Goal: Task Accomplishment & Management: Use online tool/utility

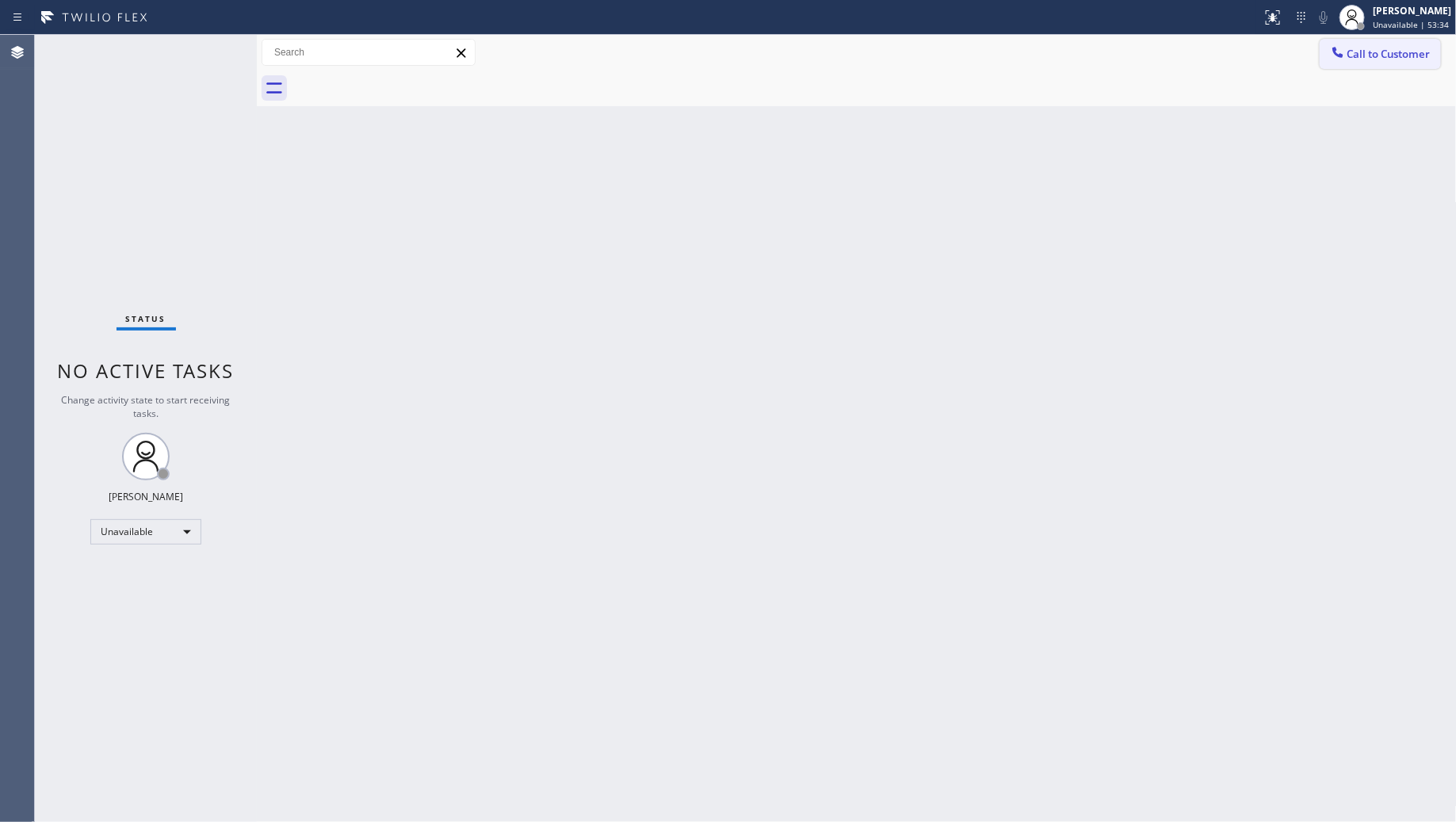
drag, startPoint x: 1316, startPoint y: 65, endPoint x: 1330, endPoint y: 67, distance: 14.1
click at [1324, 64] on div "Call to Customer Outbound call Location Search location Your caller id phone nu…" at bounding box center [857, 52] width 1200 height 28
drag, startPoint x: 1354, startPoint y: 54, endPoint x: 1429, endPoint y: 278, distance: 236.2
click at [1355, 61] on button "Call to Customer" at bounding box center [1380, 53] width 121 height 30
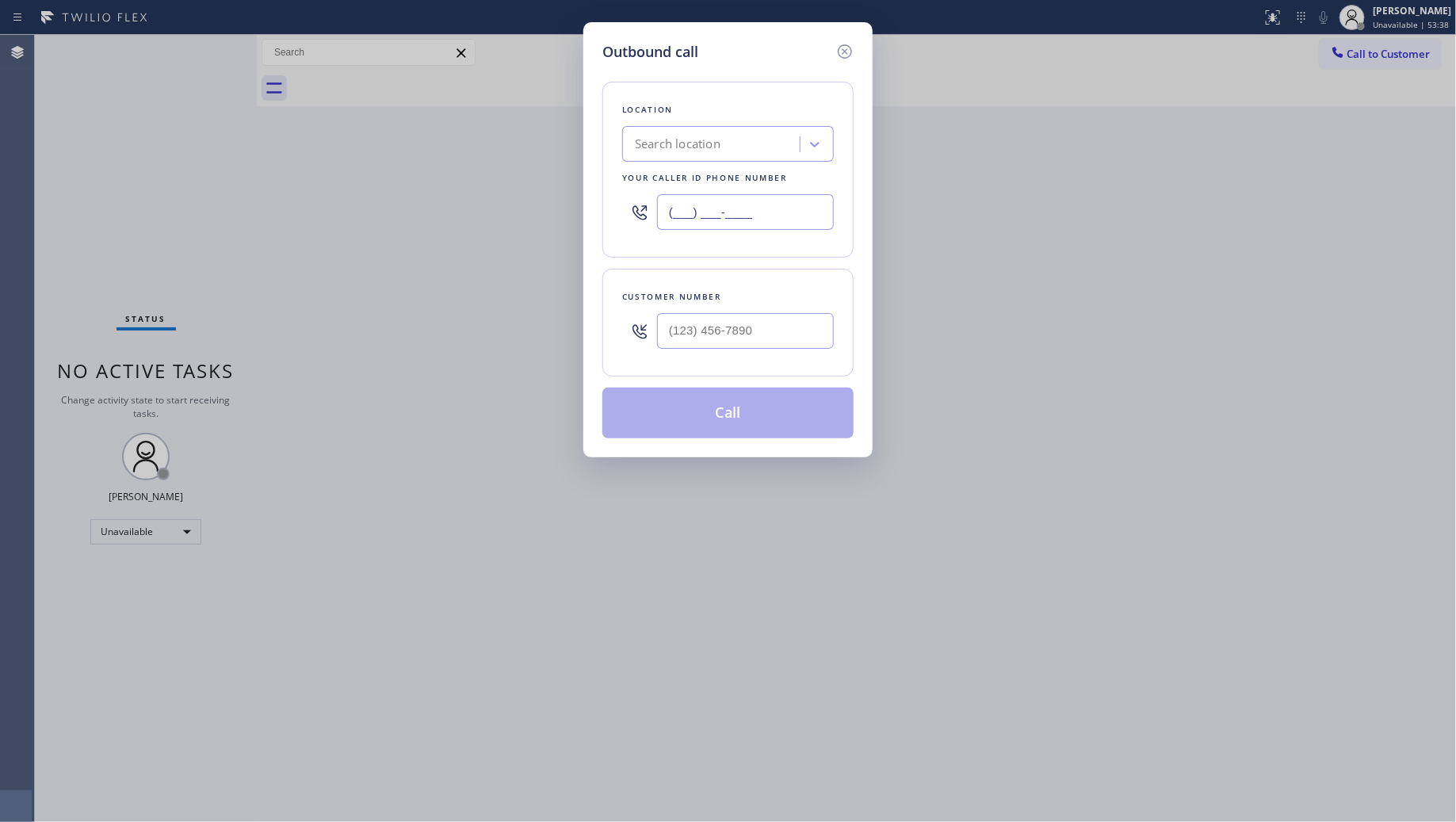
drag, startPoint x: 726, startPoint y: 216, endPoint x: 735, endPoint y: 220, distance: 9.8
click at [727, 216] on input "(___) ___-____" at bounding box center [746, 211] width 177 height 36
paste input "424) 772-3921"
type input "[PHONE_NUMBER]"
click at [715, 330] on input "(___) ___-____" at bounding box center [746, 330] width 177 height 36
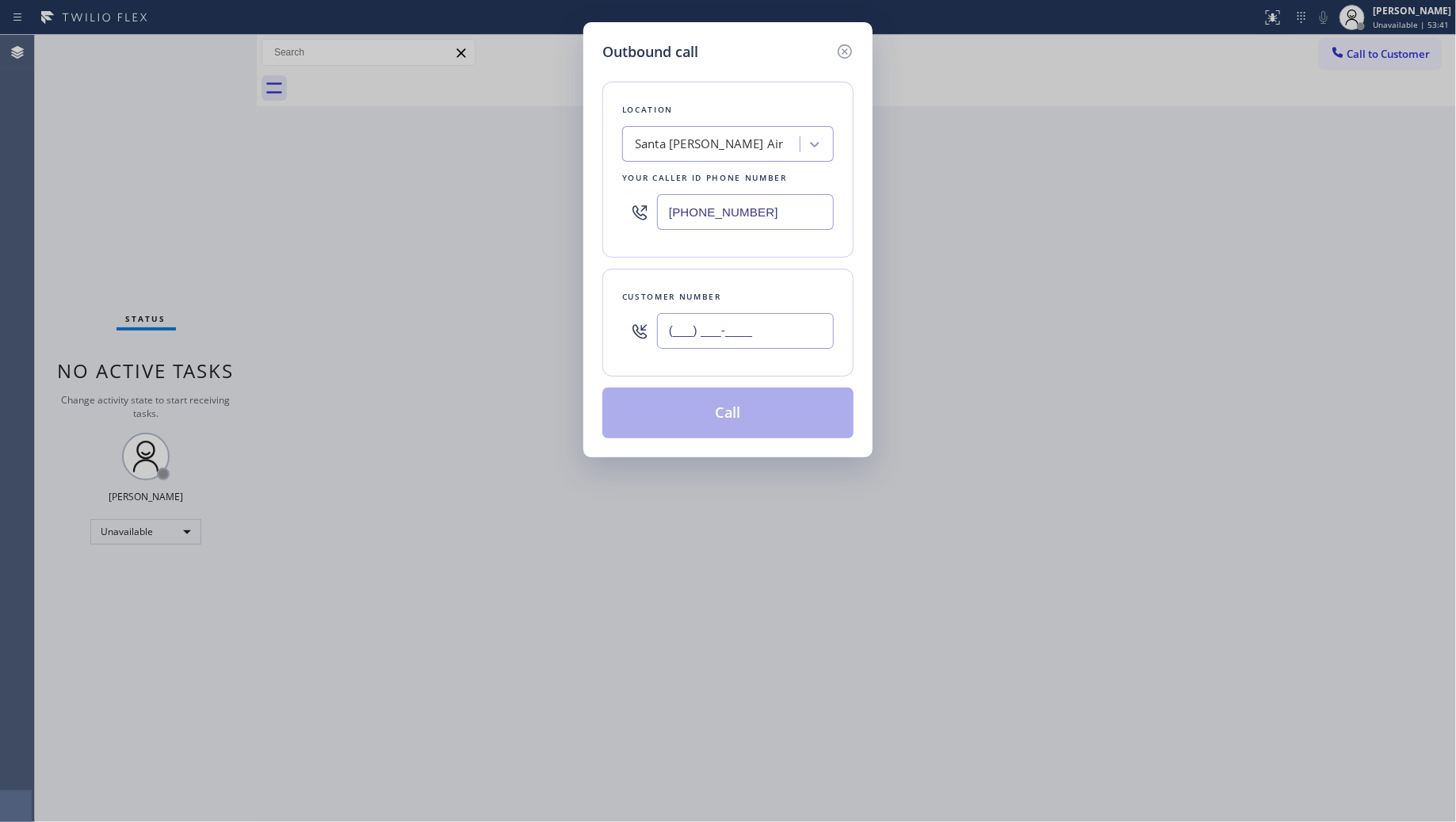
paste input "508) 505-0452"
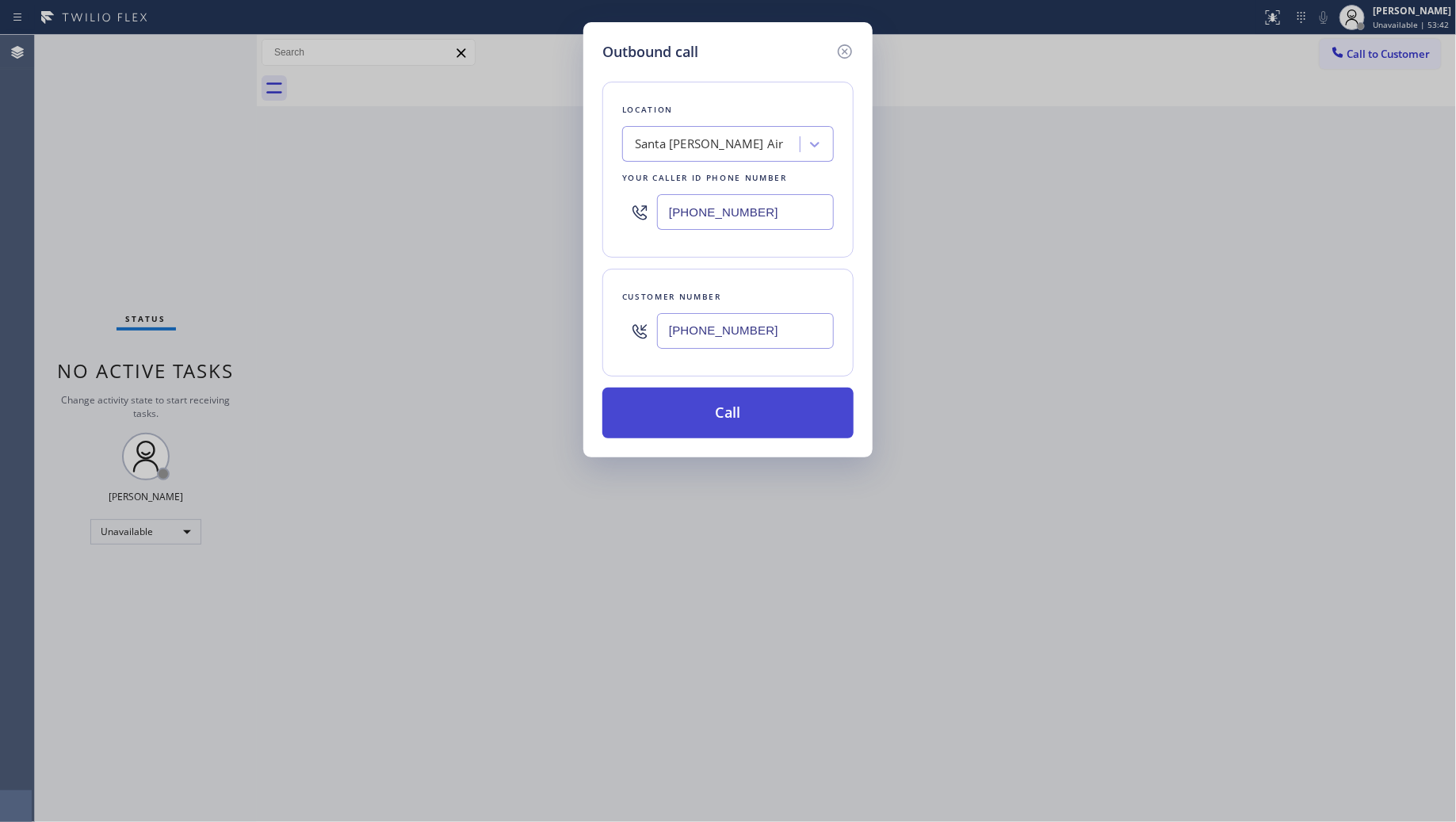
type input "[PHONE_NUMBER]"
click at [722, 404] on button "Call" at bounding box center [728, 413] width 251 height 51
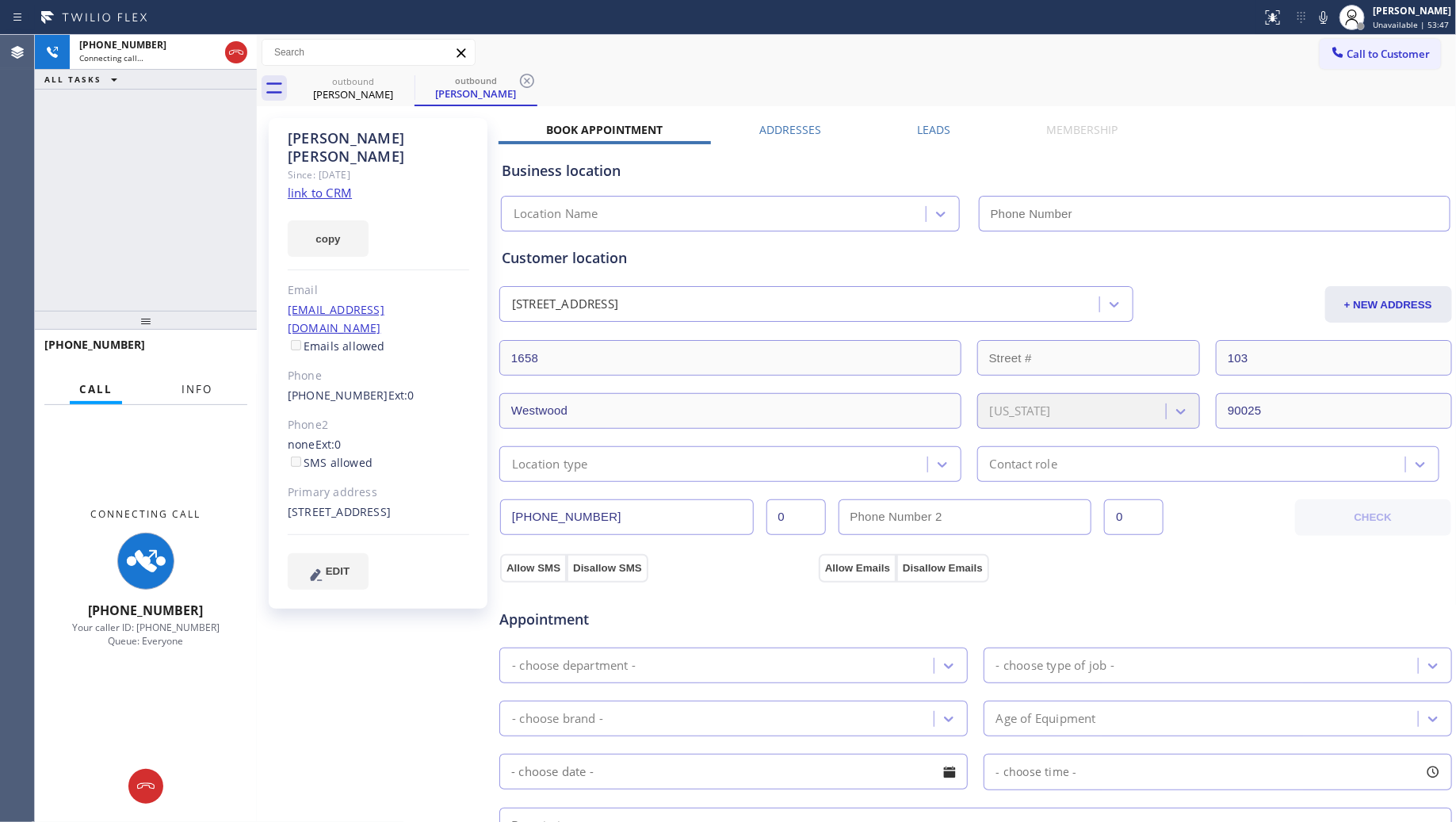
click at [204, 383] on span "Info" at bounding box center [197, 389] width 31 height 14
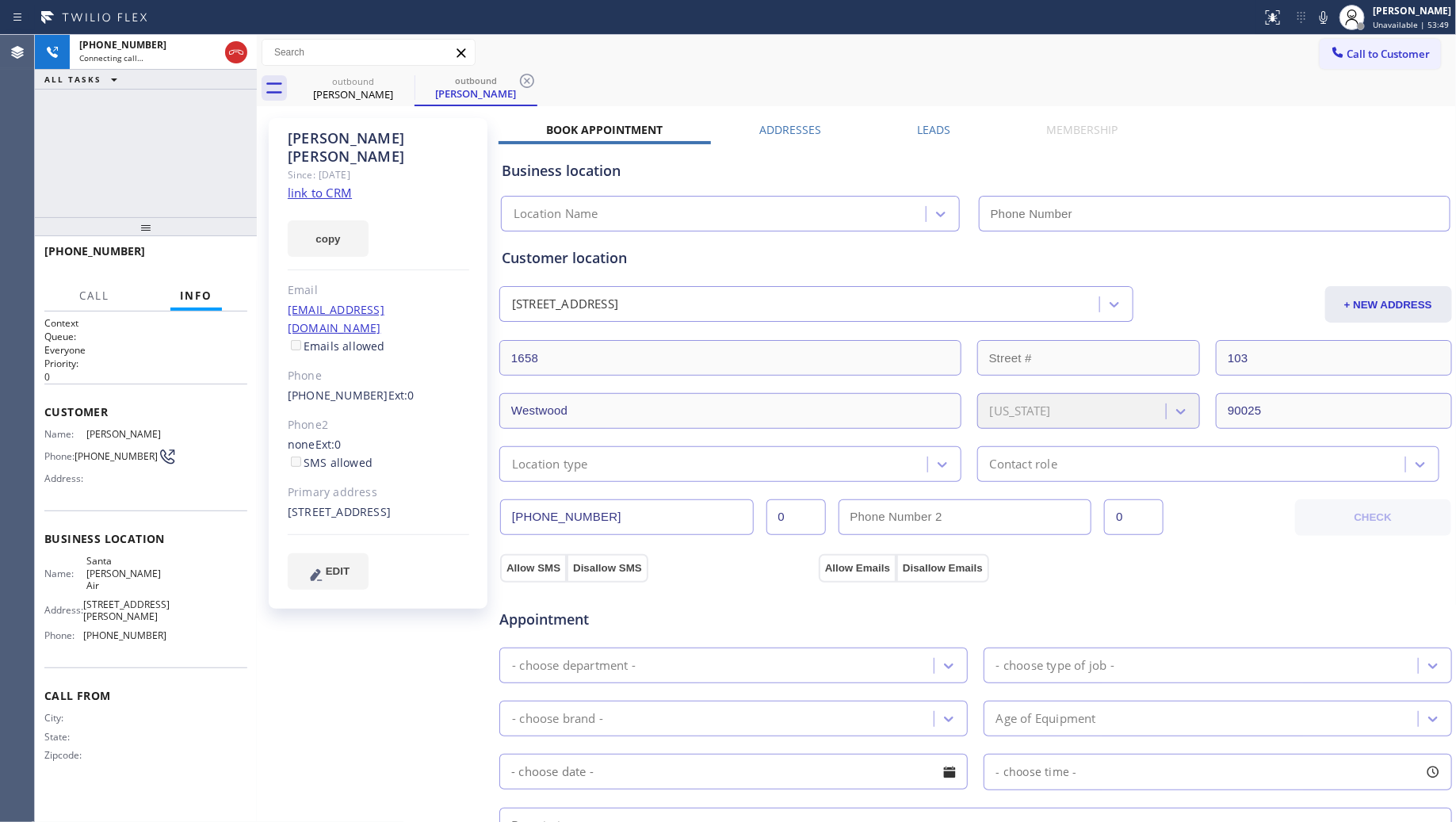
drag, startPoint x: 144, startPoint y: 326, endPoint x: 151, endPoint y: 232, distance: 94.3
click at [151, 232] on div at bounding box center [145, 227] width 222 height 19
type input "[PHONE_NUMBER]"
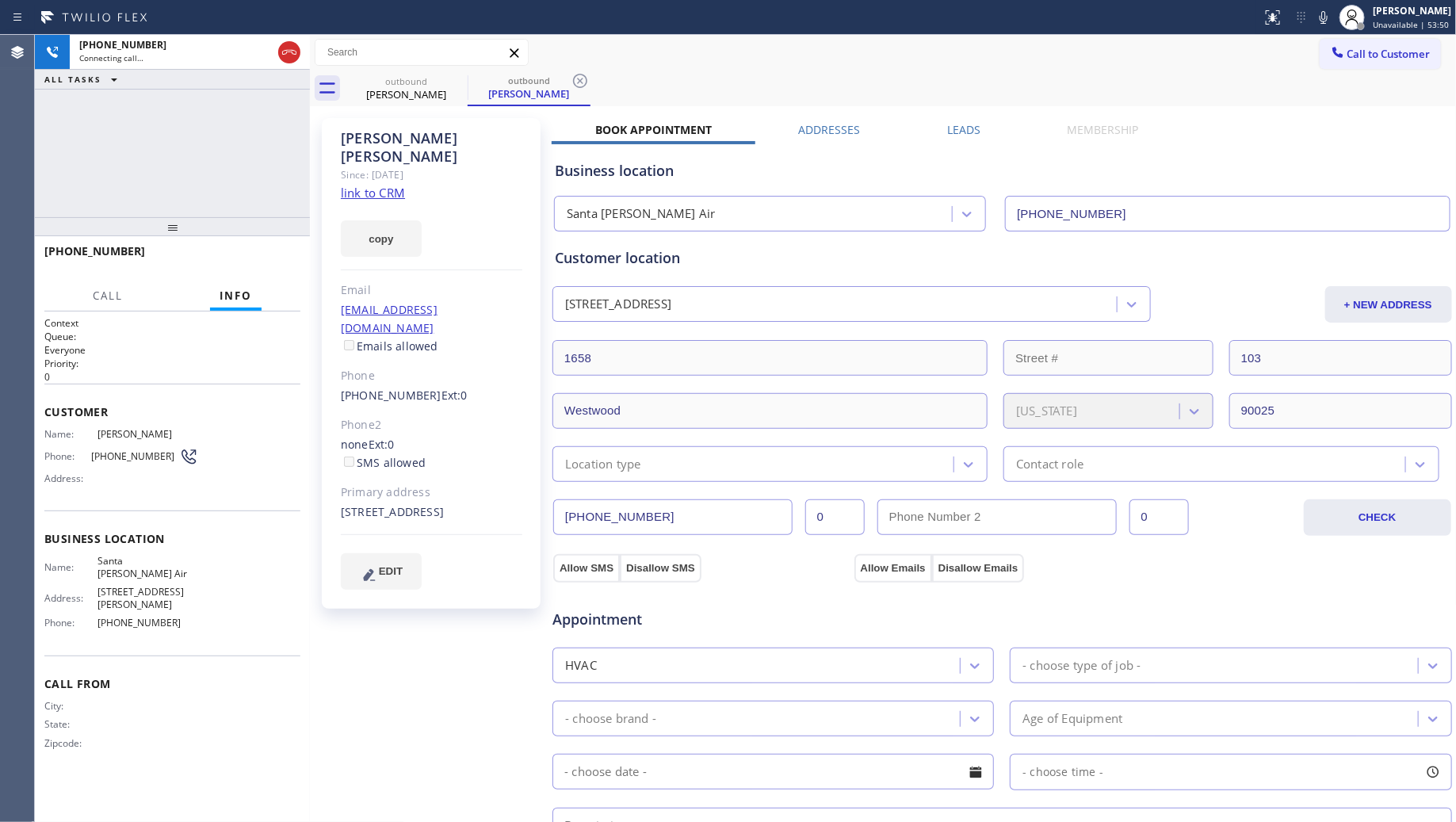
drag, startPoint x: 258, startPoint y: 169, endPoint x: 312, endPoint y: 169, distance: 54.0
click at [310, 169] on div at bounding box center [310, 428] width 0 height 787
click at [227, 152] on div "[PHONE_NUMBER] Live | 00:01 ALL TASKS ALL TASKS ACTIVE TASKS TASKS IN WRAP UP" at bounding box center [172, 126] width 275 height 182
click at [1318, 9] on icon at bounding box center [1324, 17] width 19 height 19
click at [1324, 14] on icon at bounding box center [1324, 17] width 19 height 19
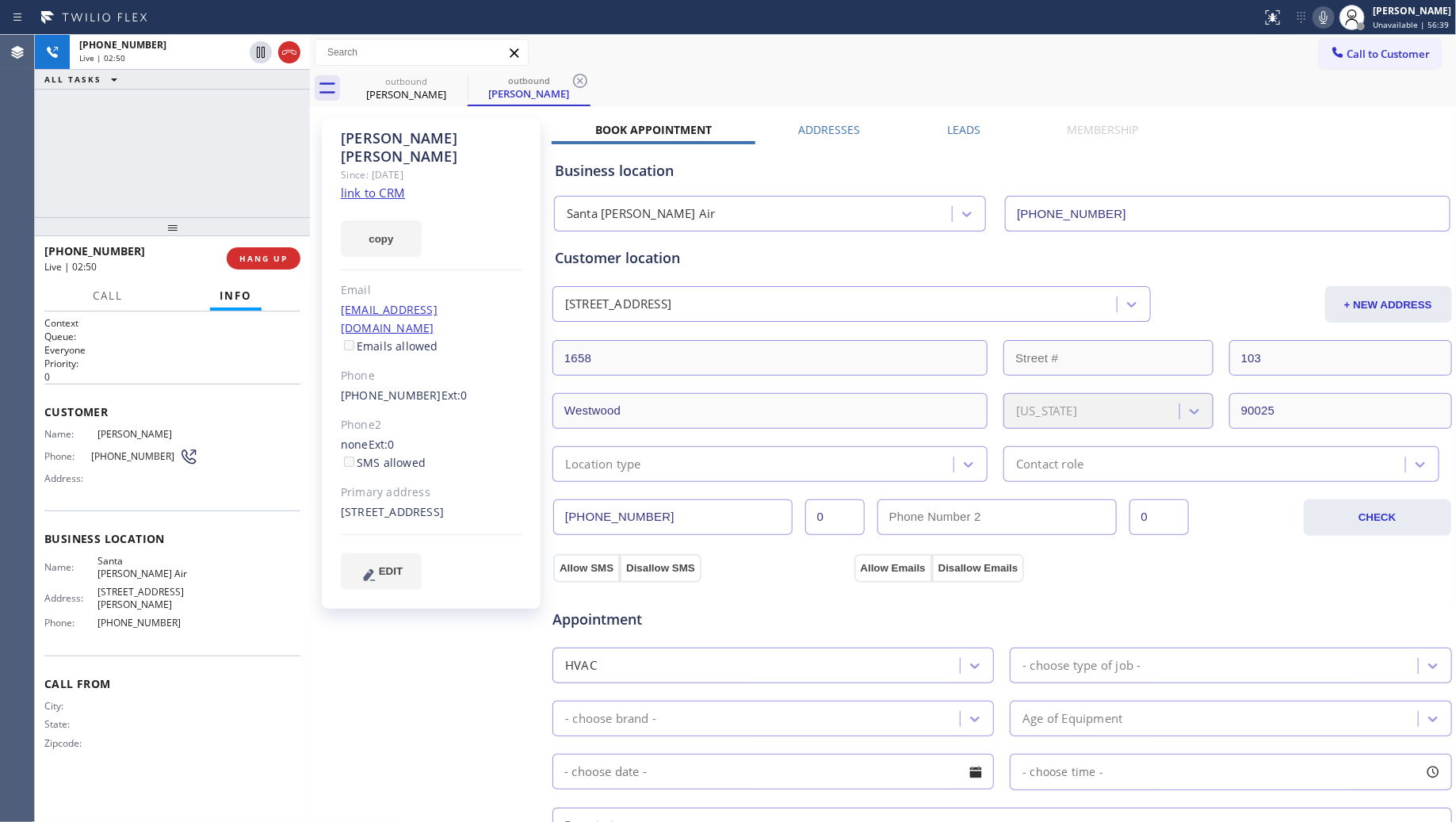
click at [1325, 17] on icon at bounding box center [1324, 17] width 8 height 12
click at [1326, 10] on icon at bounding box center [1324, 17] width 19 height 19
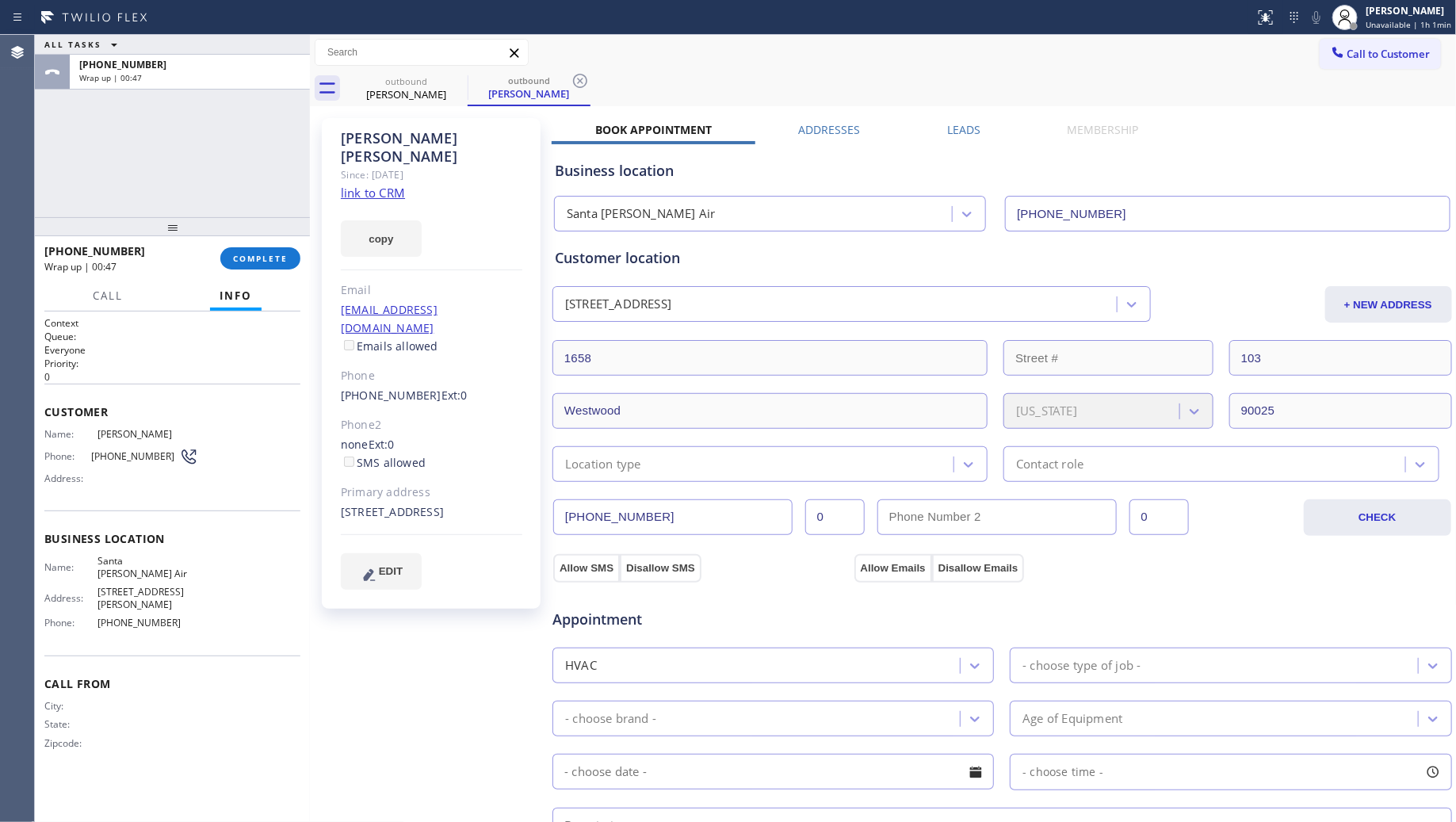
drag, startPoint x: 906, startPoint y: 267, endPoint x: 932, endPoint y: 254, distance: 29.1
click at [908, 267] on div "Customer location" at bounding box center [1002, 258] width 895 height 21
click at [243, 263] on span "COMPLETE" at bounding box center [260, 258] width 55 height 12
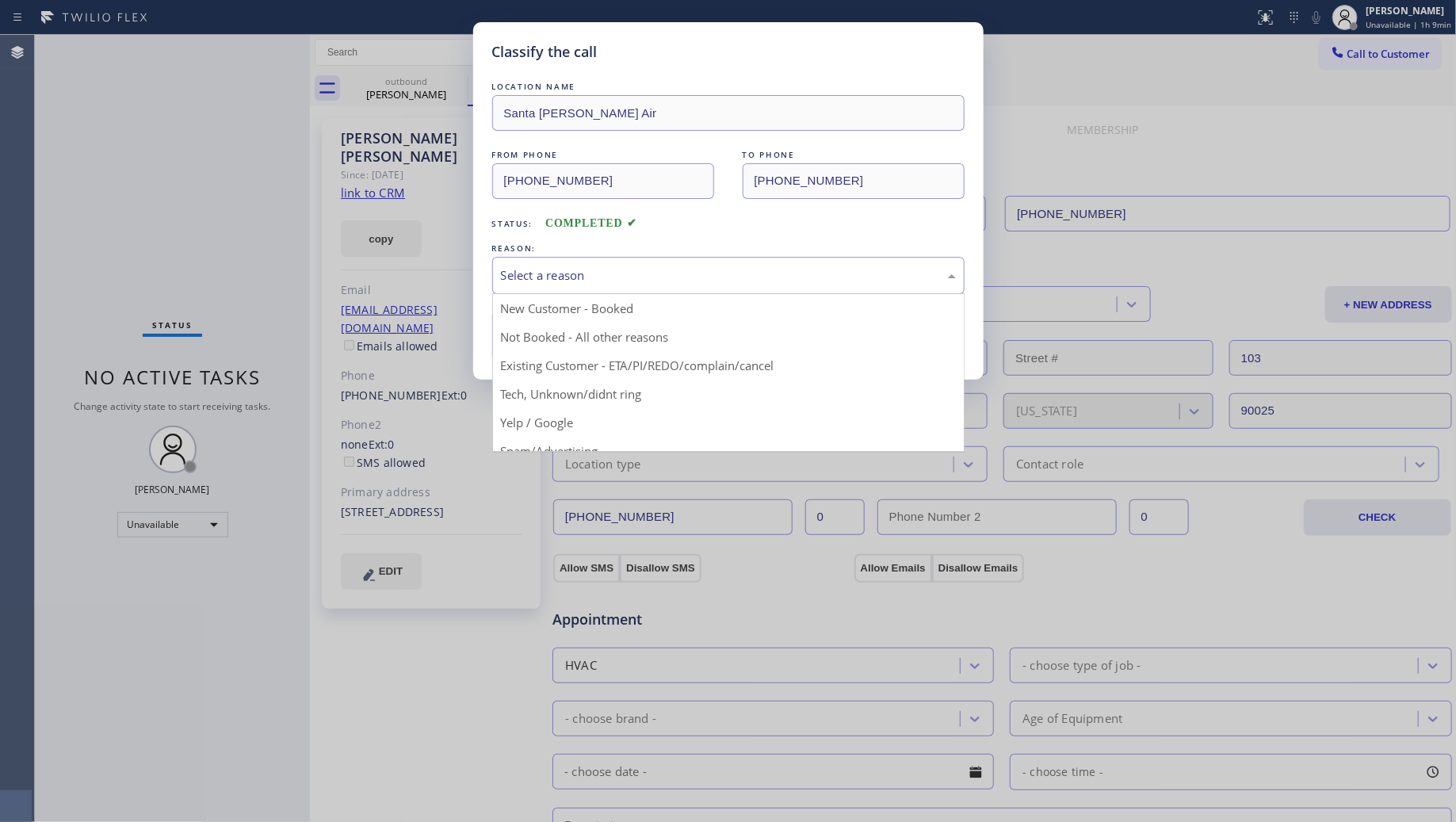
click at [591, 268] on div "Select a reason" at bounding box center [728, 275] width 455 height 18
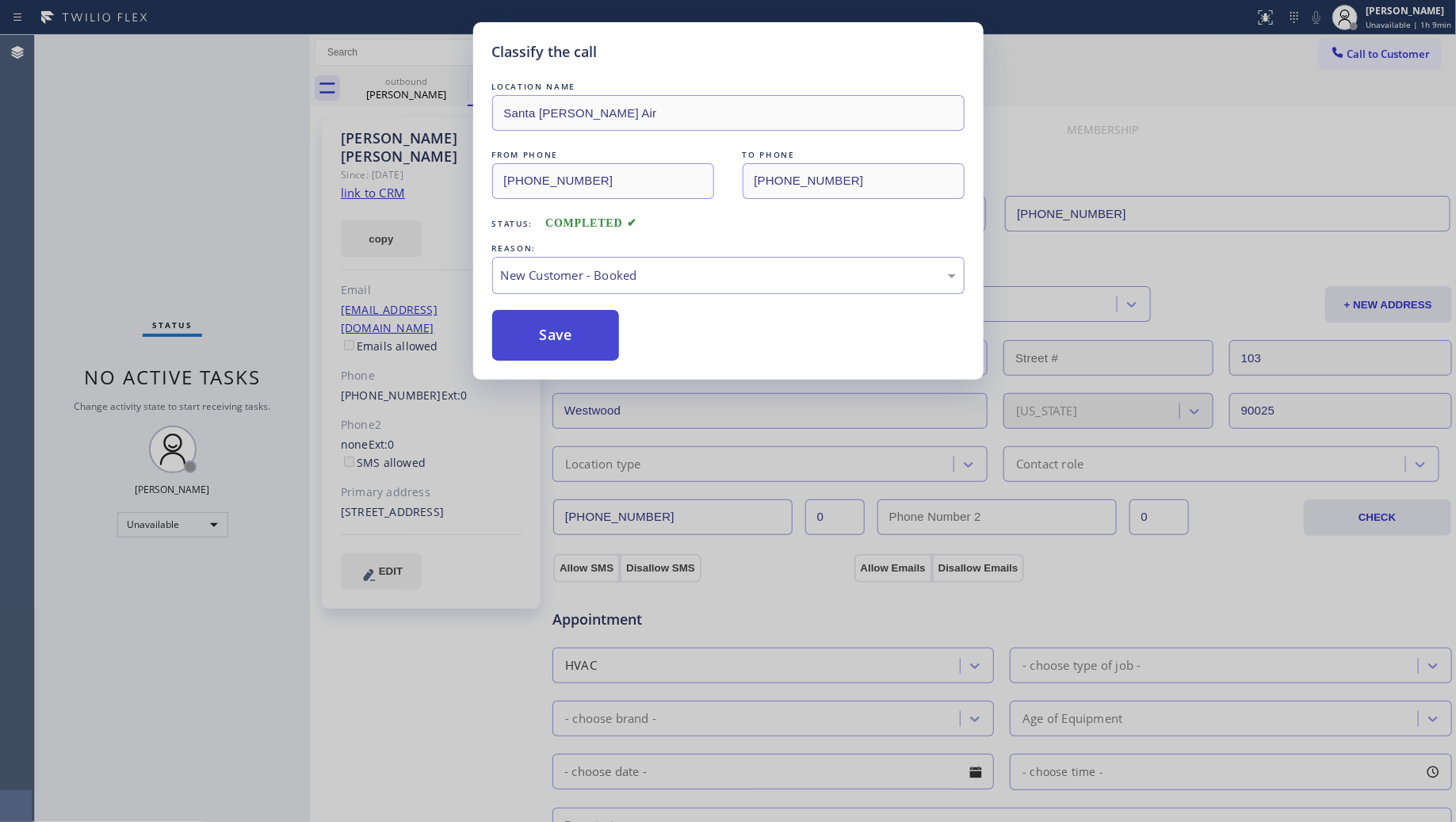
click at [539, 327] on button "Save" at bounding box center [556, 335] width 128 height 51
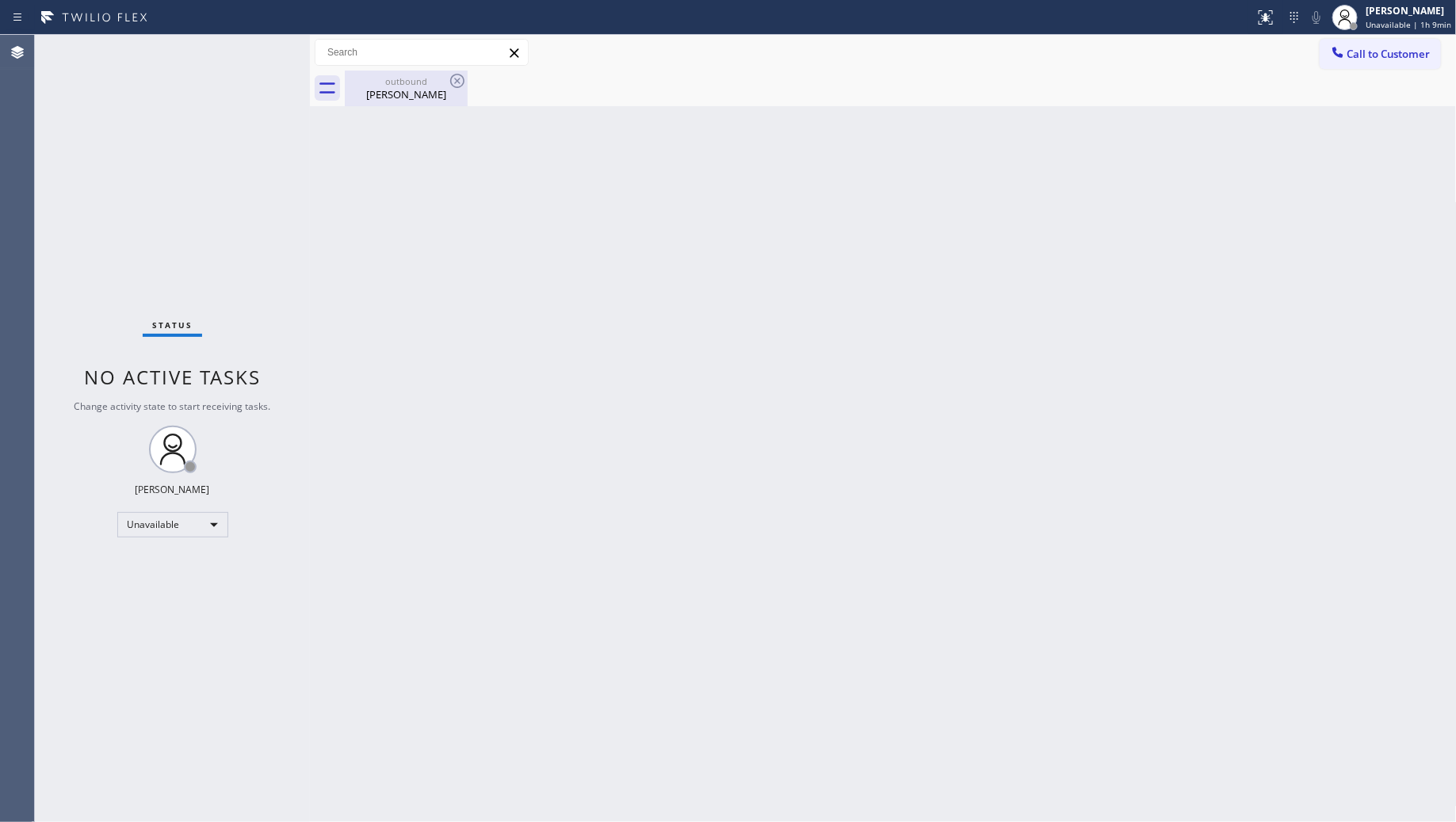
click at [430, 96] on div "[PERSON_NAME]" at bounding box center [406, 94] width 120 height 14
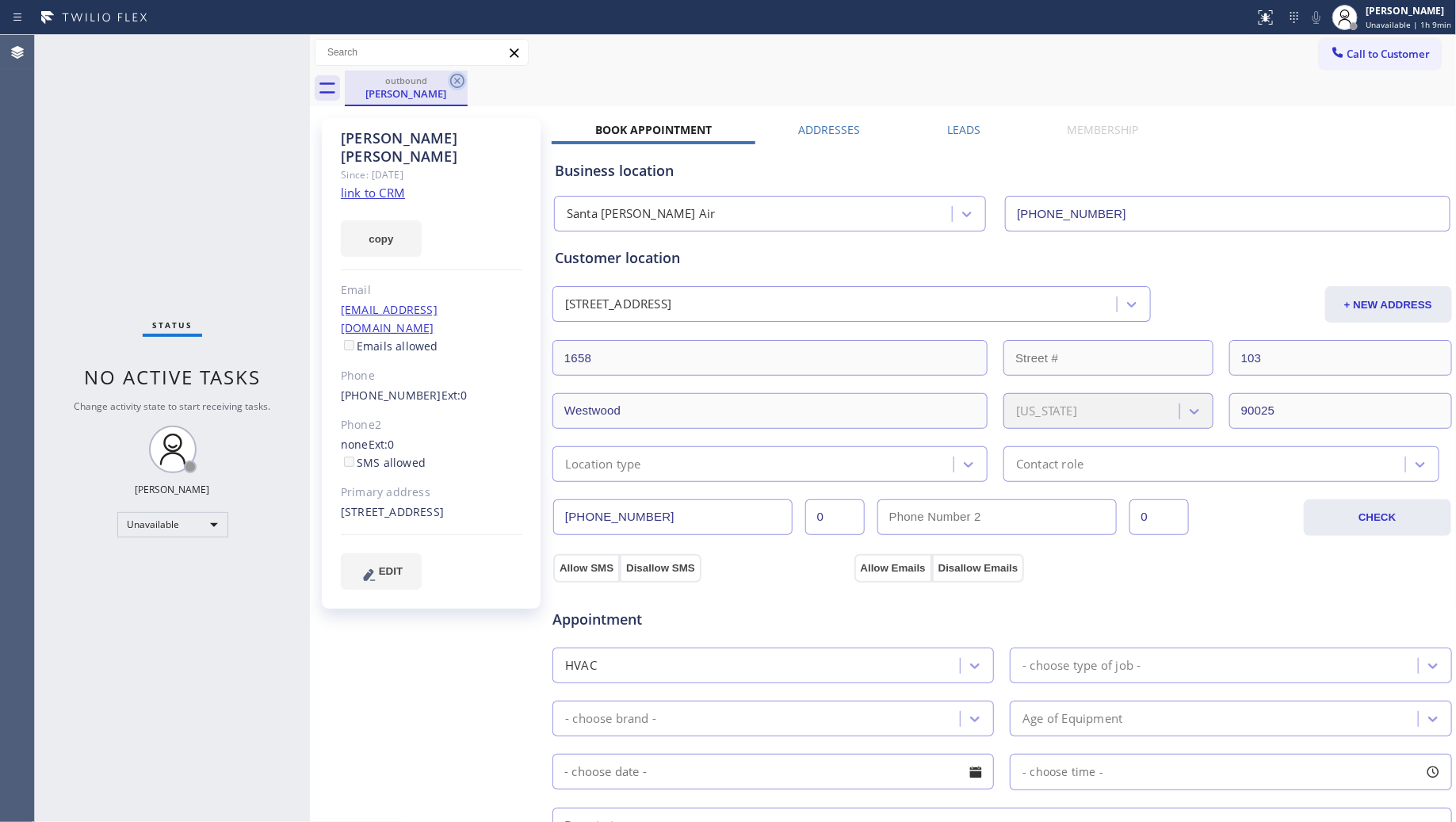
click at [453, 77] on icon at bounding box center [458, 81] width 19 height 19
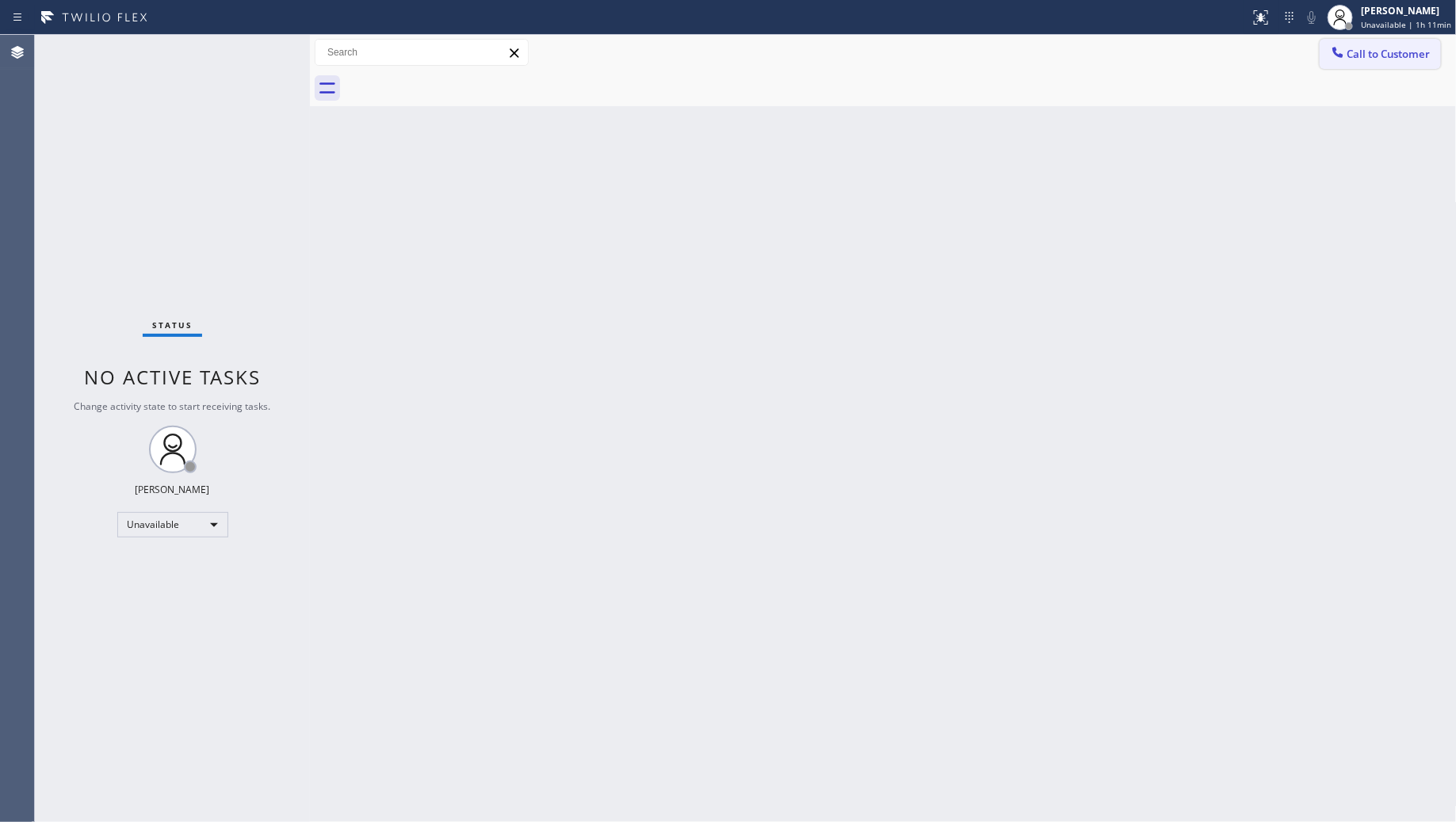
click at [1358, 58] on span "Call to Customer" at bounding box center [1389, 54] width 84 height 14
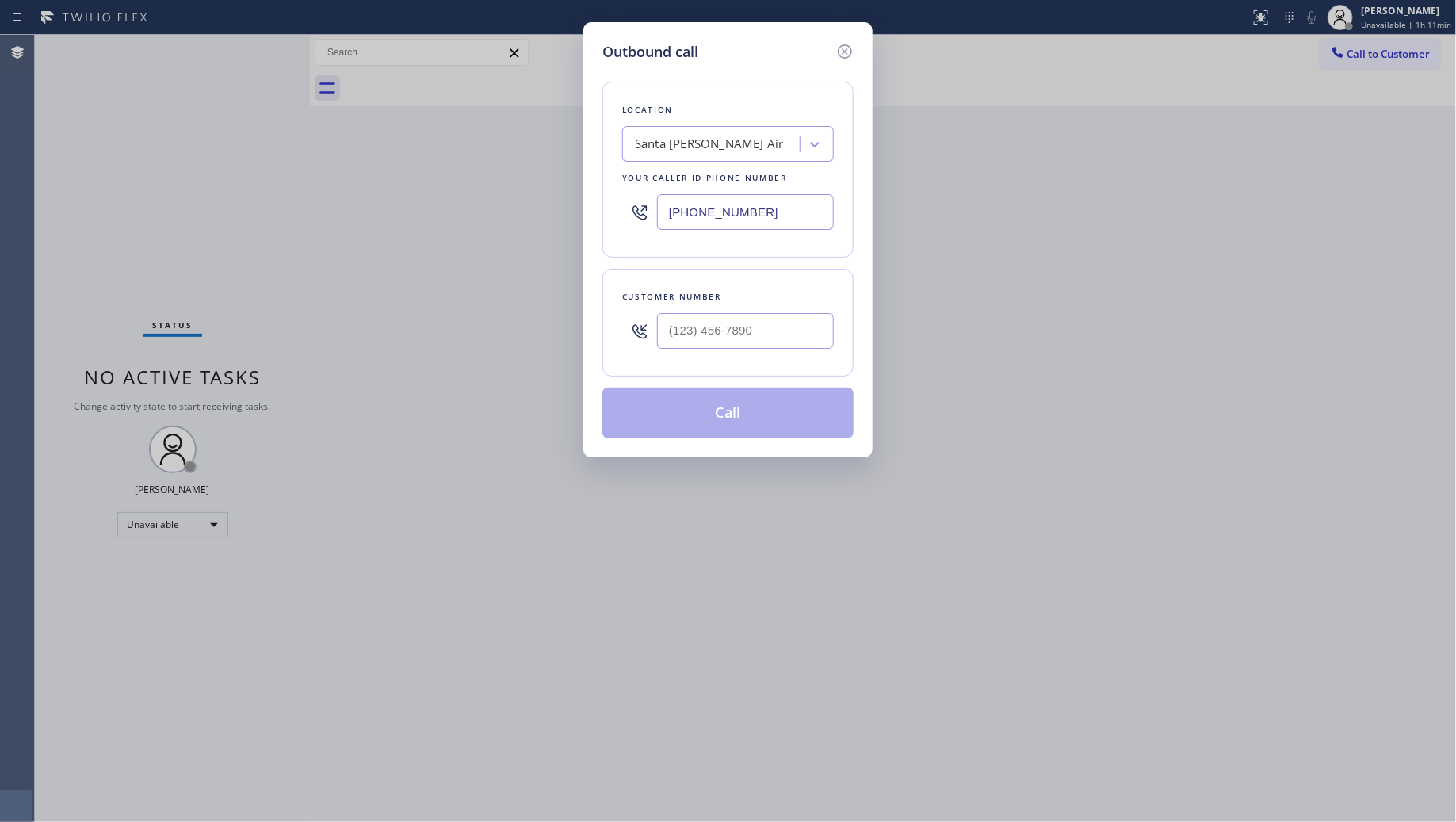
drag, startPoint x: 684, startPoint y: 200, endPoint x: 642, endPoint y: 186, distance: 44.3
click at [632, 200] on div "[PHONE_NUMBER]" at bounding box center [728, 212] width 212 height 52
paste input "844) 462-8198"
type input "[PHONE_NUMBER]"
click at [743, 333] on input "(___) ___-____" at bounding box center [746, 330] width 177 height 36
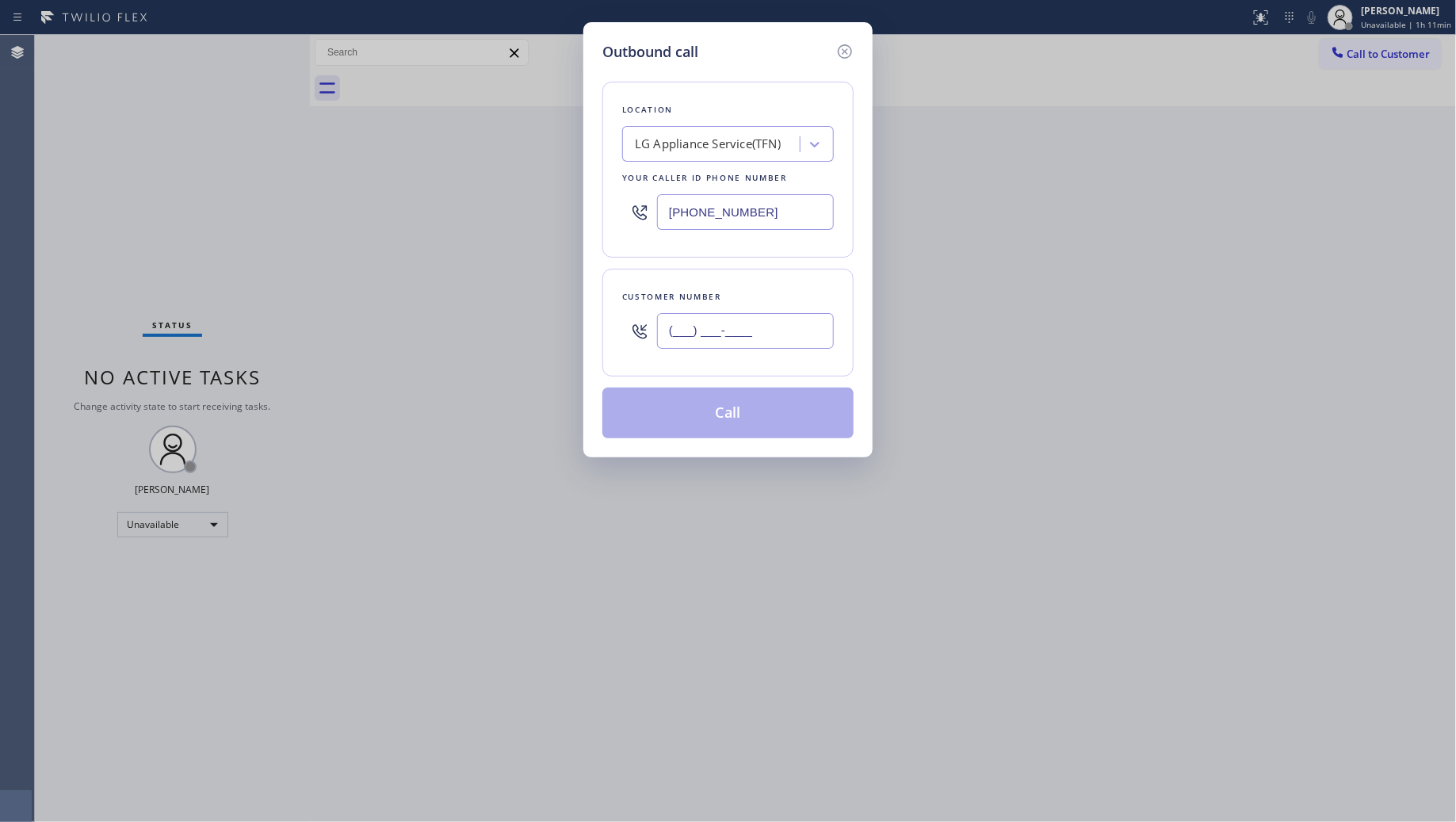
paste input "714) 348-8087"
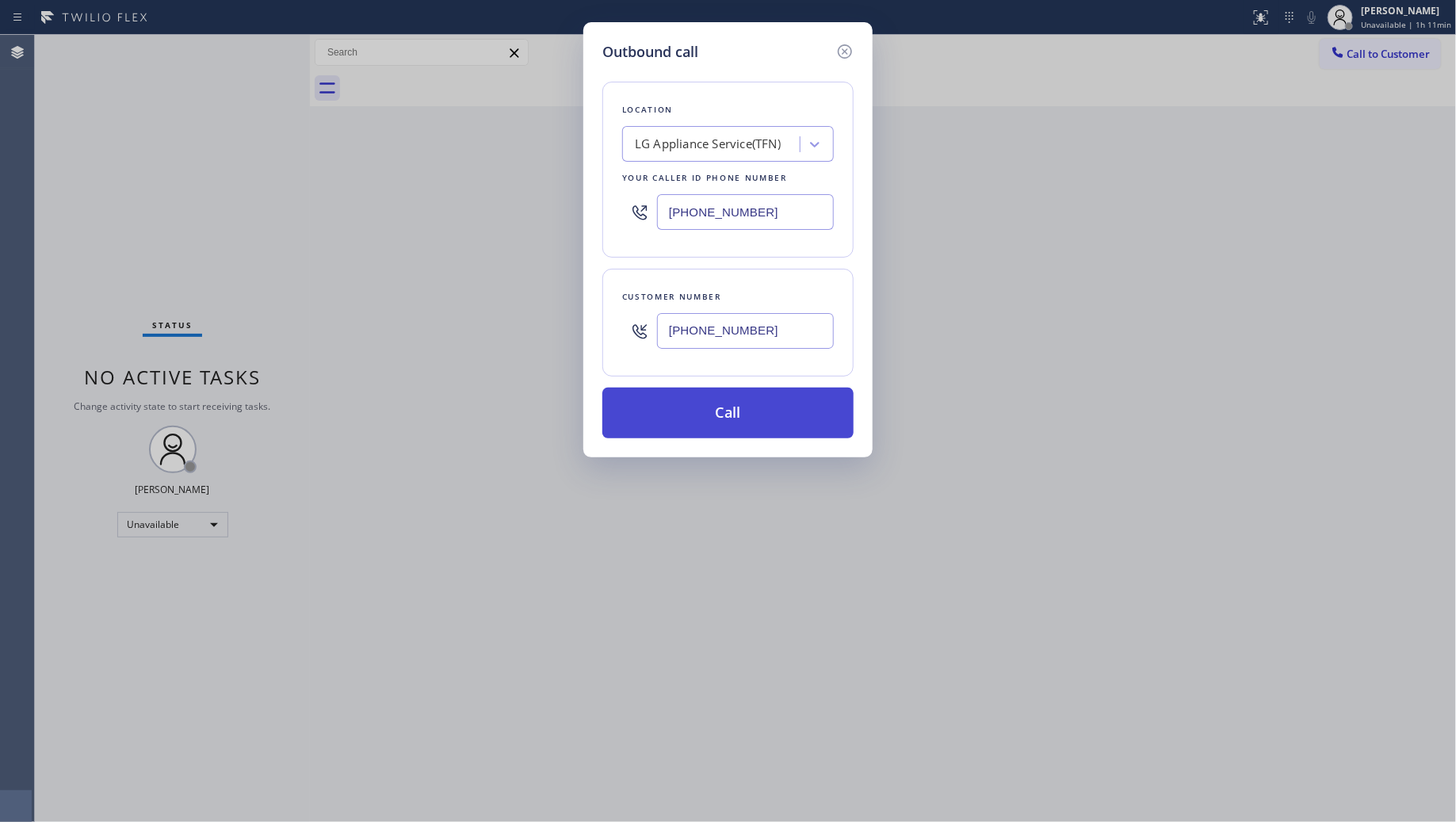
type input "[PHONE_NUMBER]"
click at [729, 405] on button "Call" at bounding box center [728, 413] width 251 height 51
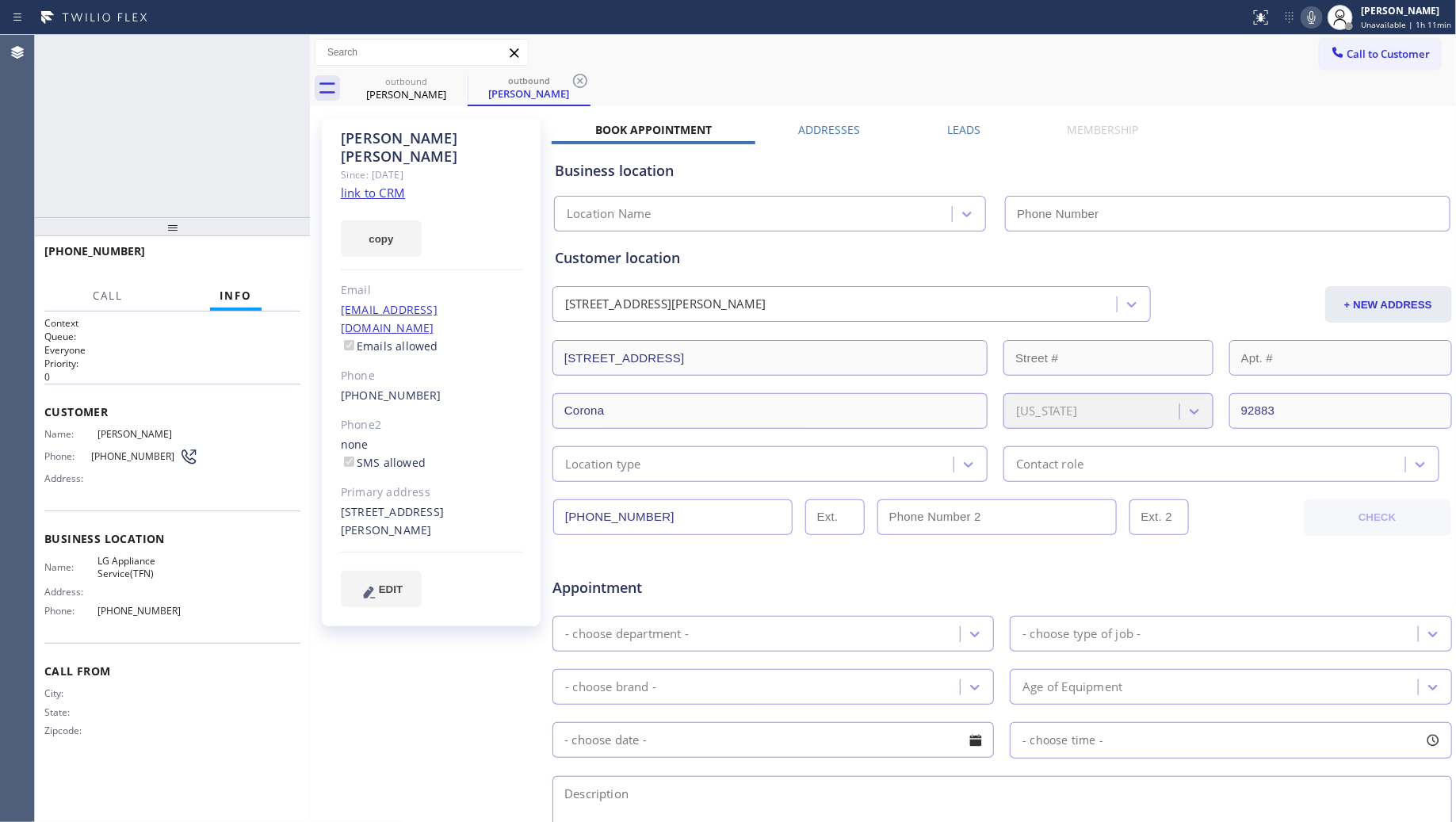
type input "[PHONE_NUMBER]"
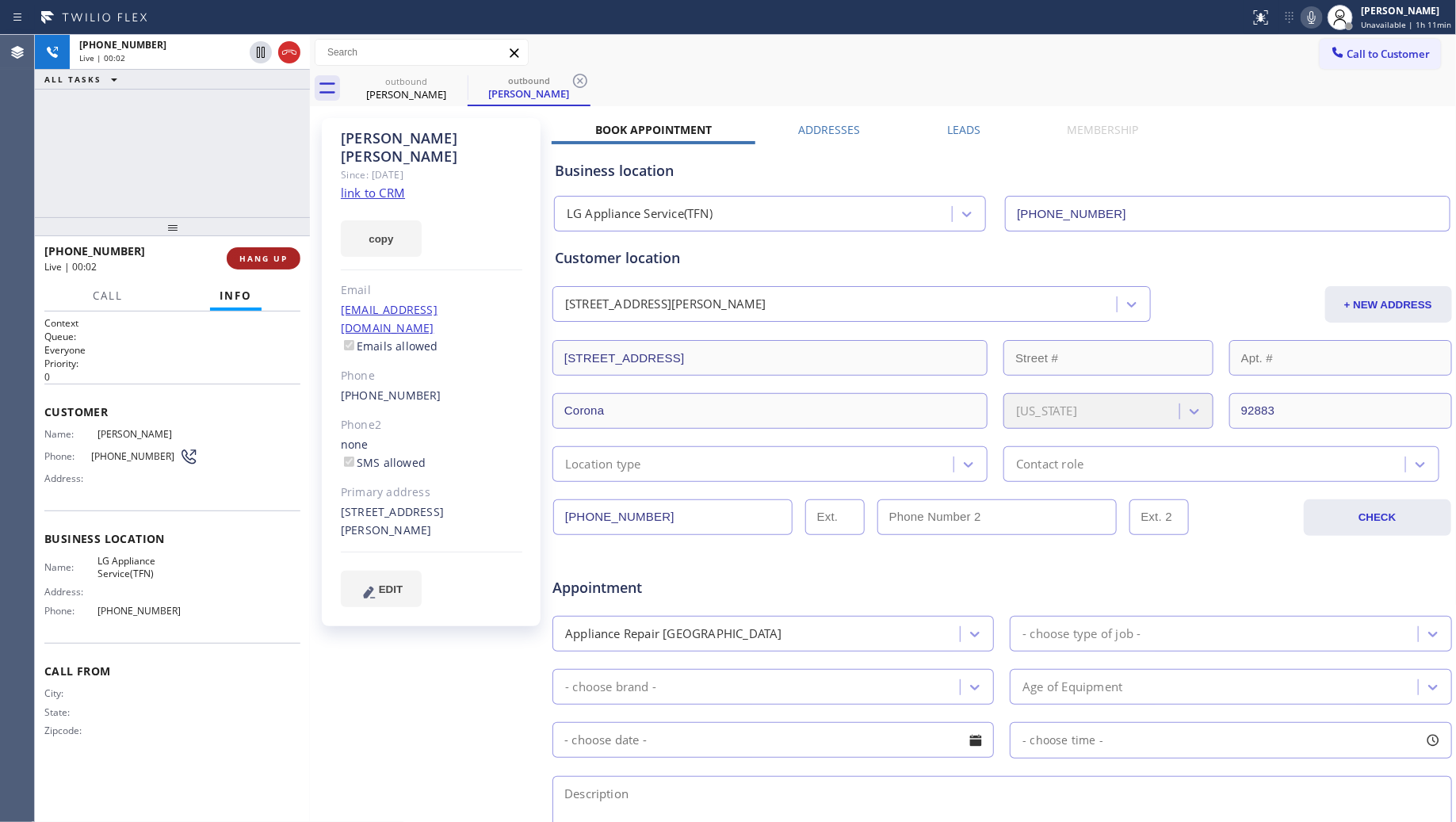
click at [262, 266] on button "HANG UP" at bounding box center [263, 258] width 74 height 22
click at [262, 262] on span "HANG UP" at bounding box center [263, 258] width 48 height 12
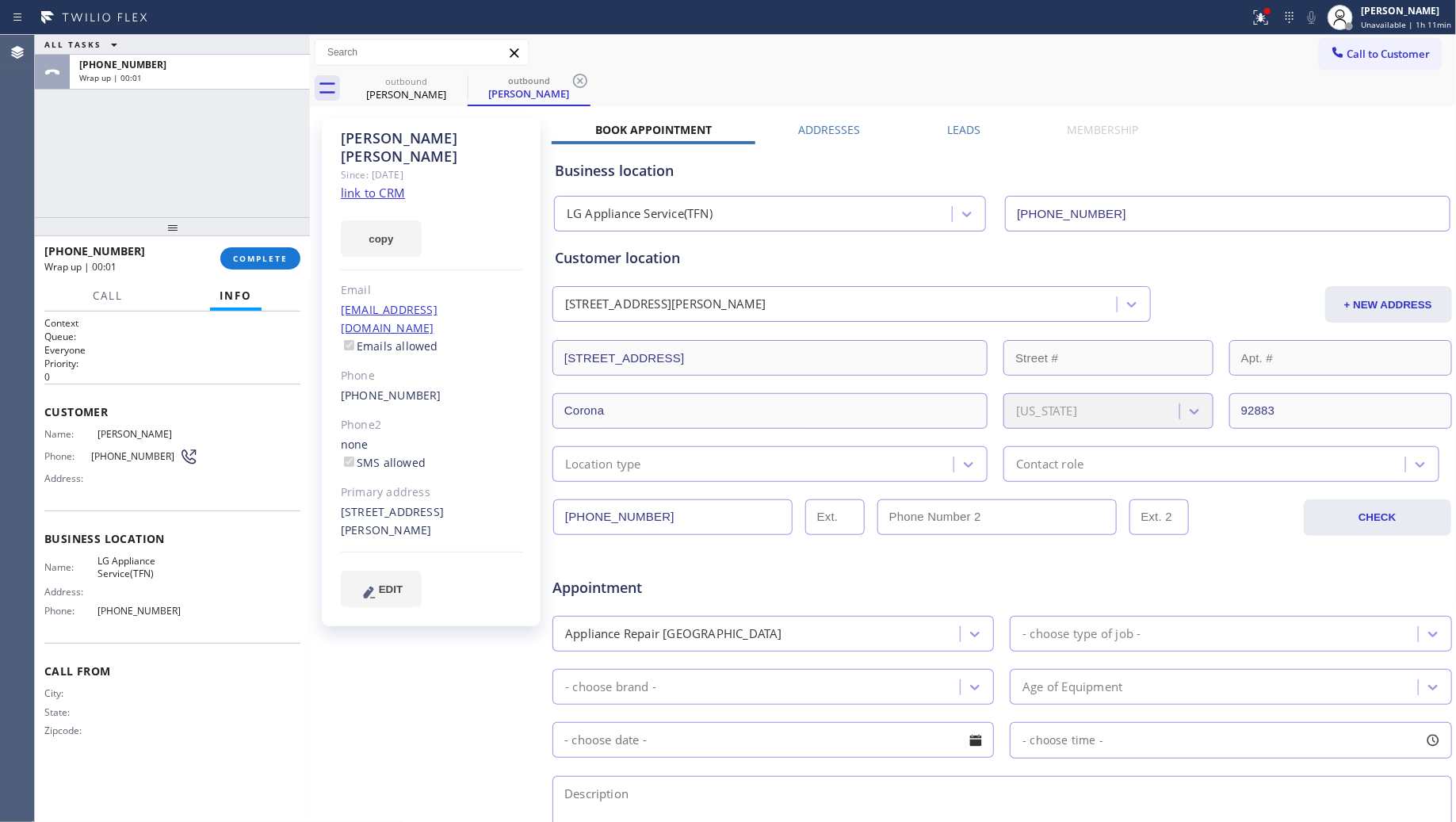
click at [611, 512] on input "[PHONE_NUMBER]" at bounding box center [672, 517] width 239 height 36
click at [301, 262] on div "[PHONE_NUMBER] Wrap up | 00:02 COMPLETE" at bounding box center [172, 258] width 275 height 44
click at [296, 262] on button "COMPLETE" at bounding box center [260, 258] width 80 height 22
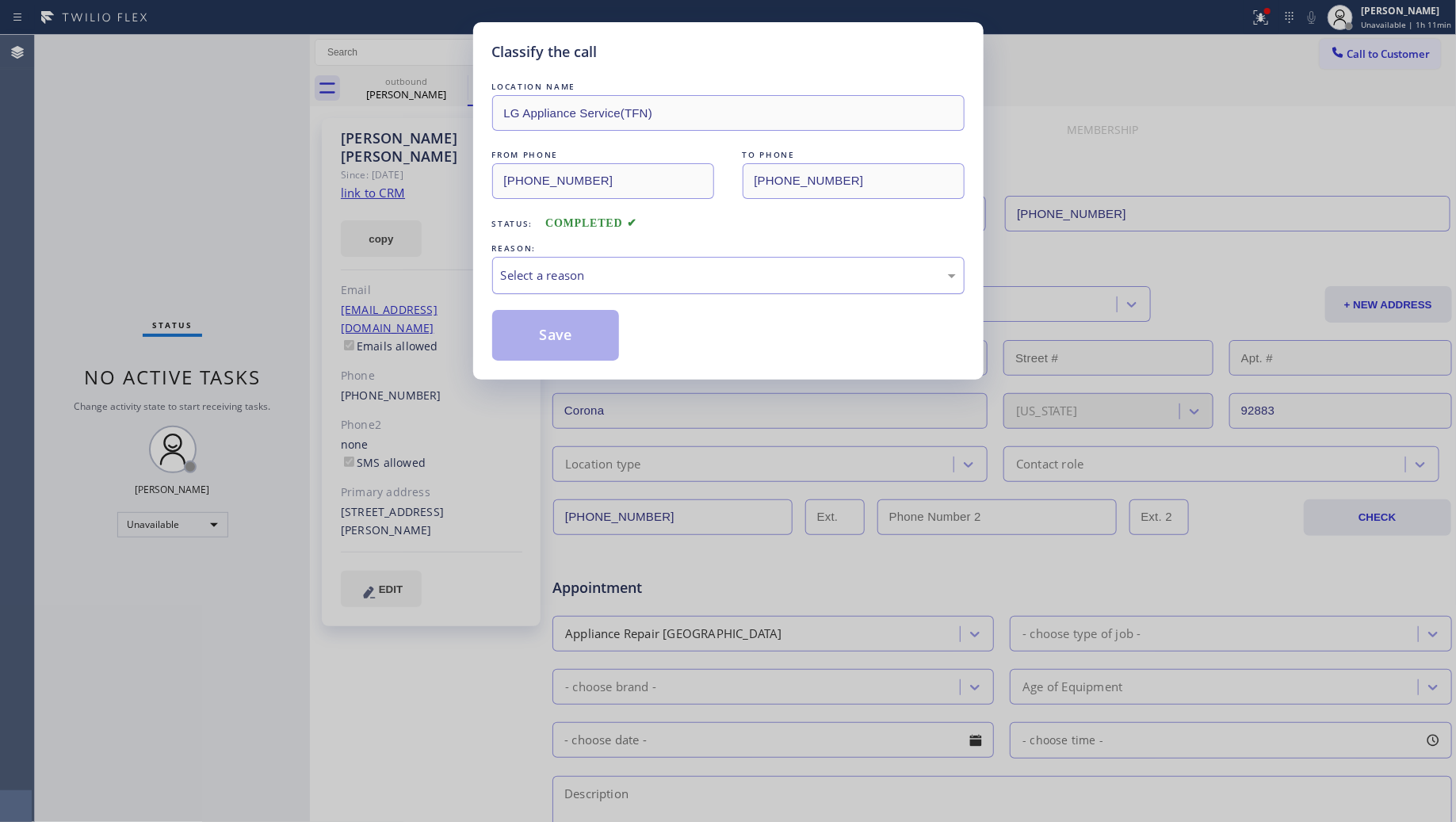
click at [545, 289] on div "Select a reason" at bounding box center [728, 276] width 472 height 37
click at [534, 343] on button "Save" at bounding box center [556, 335] width 128 height 51
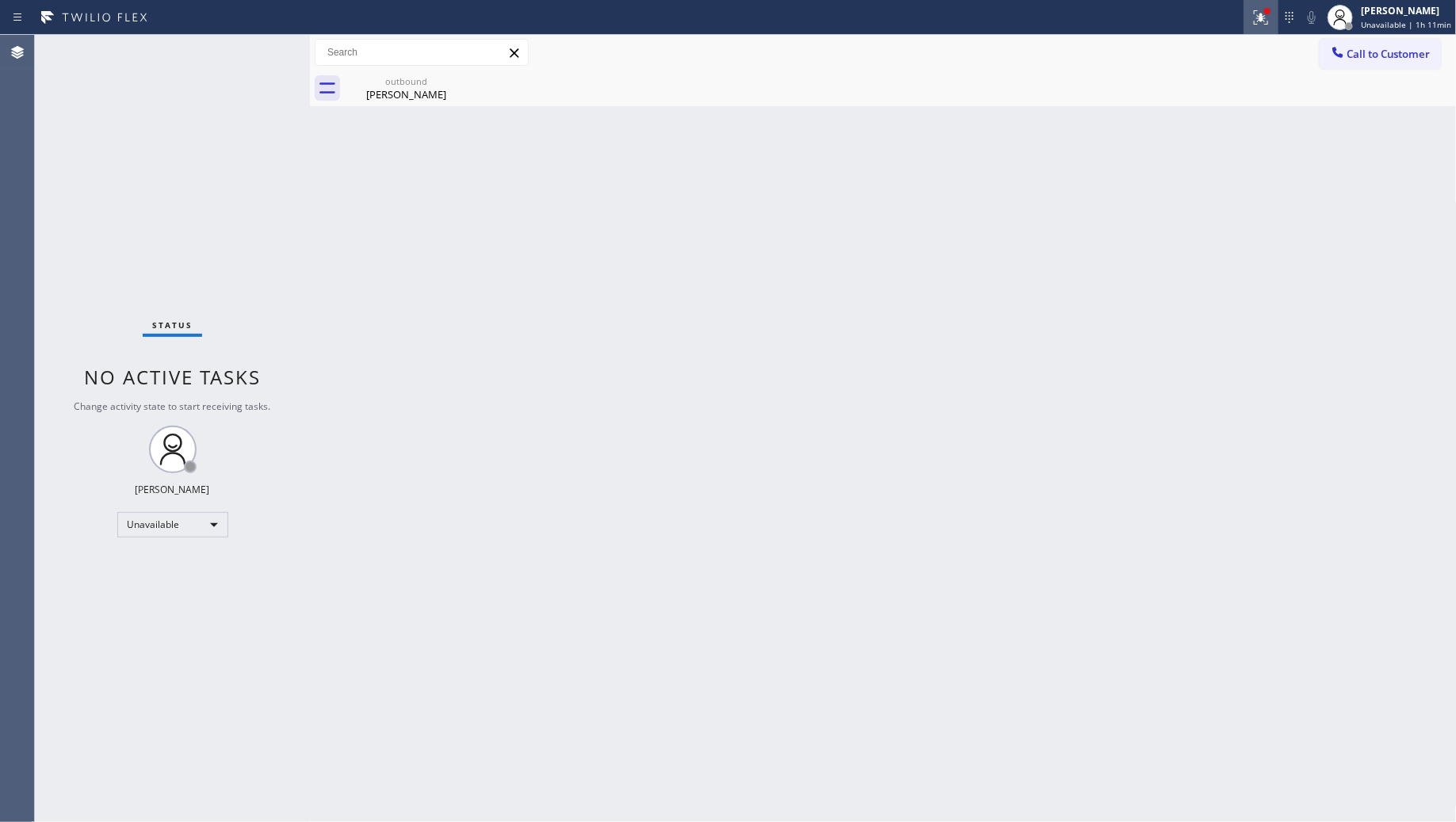
click at [1273, 20] on div at bounding box center [1261, 17] width 35 height 19
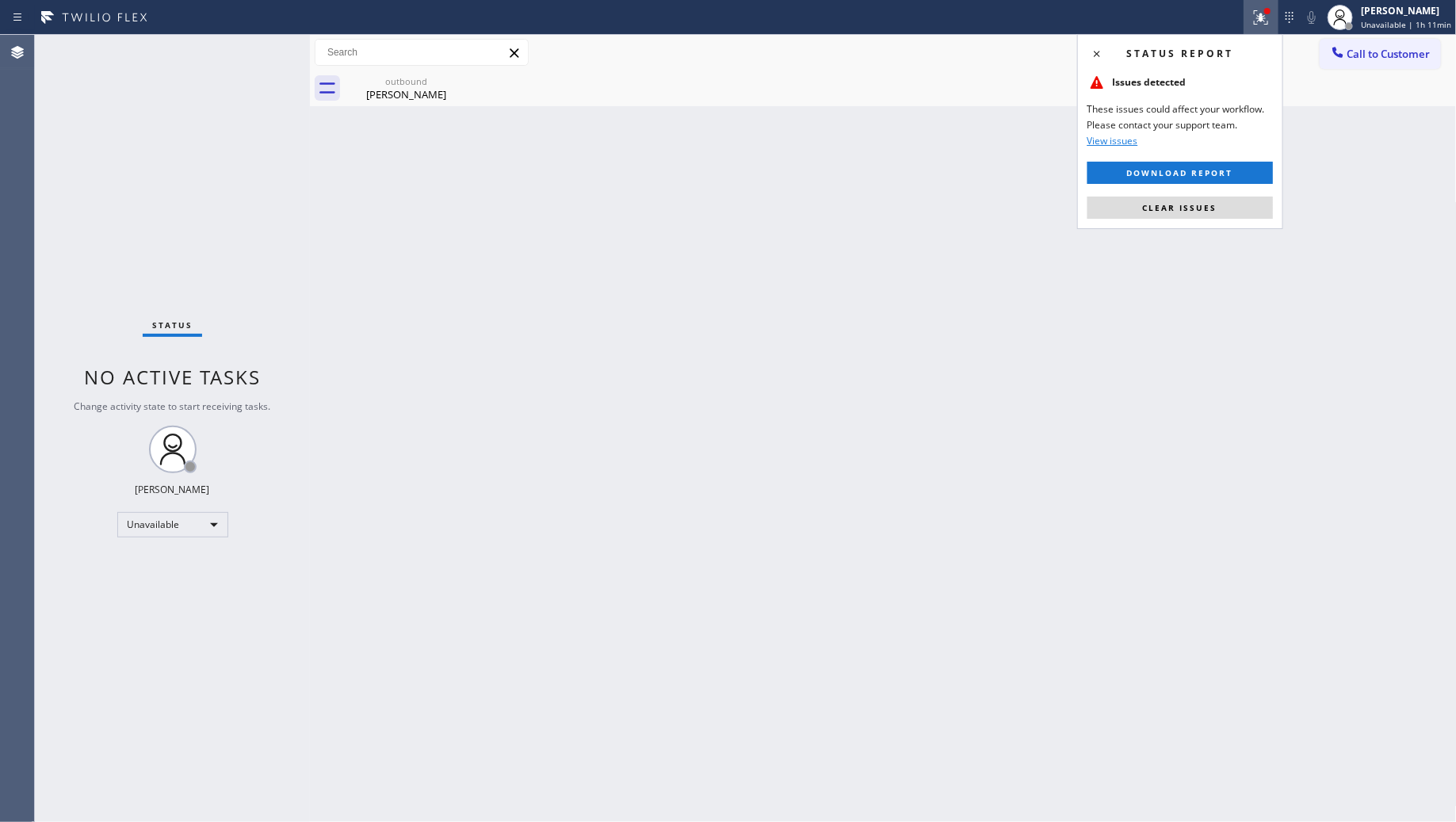
click at [1209, 195] on div "Status report Issues detected These issues could affect your workflow. Please c…" at bounding box center [1180, 132] width 206 height 195
click at [1219, 206] on button "Clear issues" at bounding box center [1180, 207] width 185 height 22
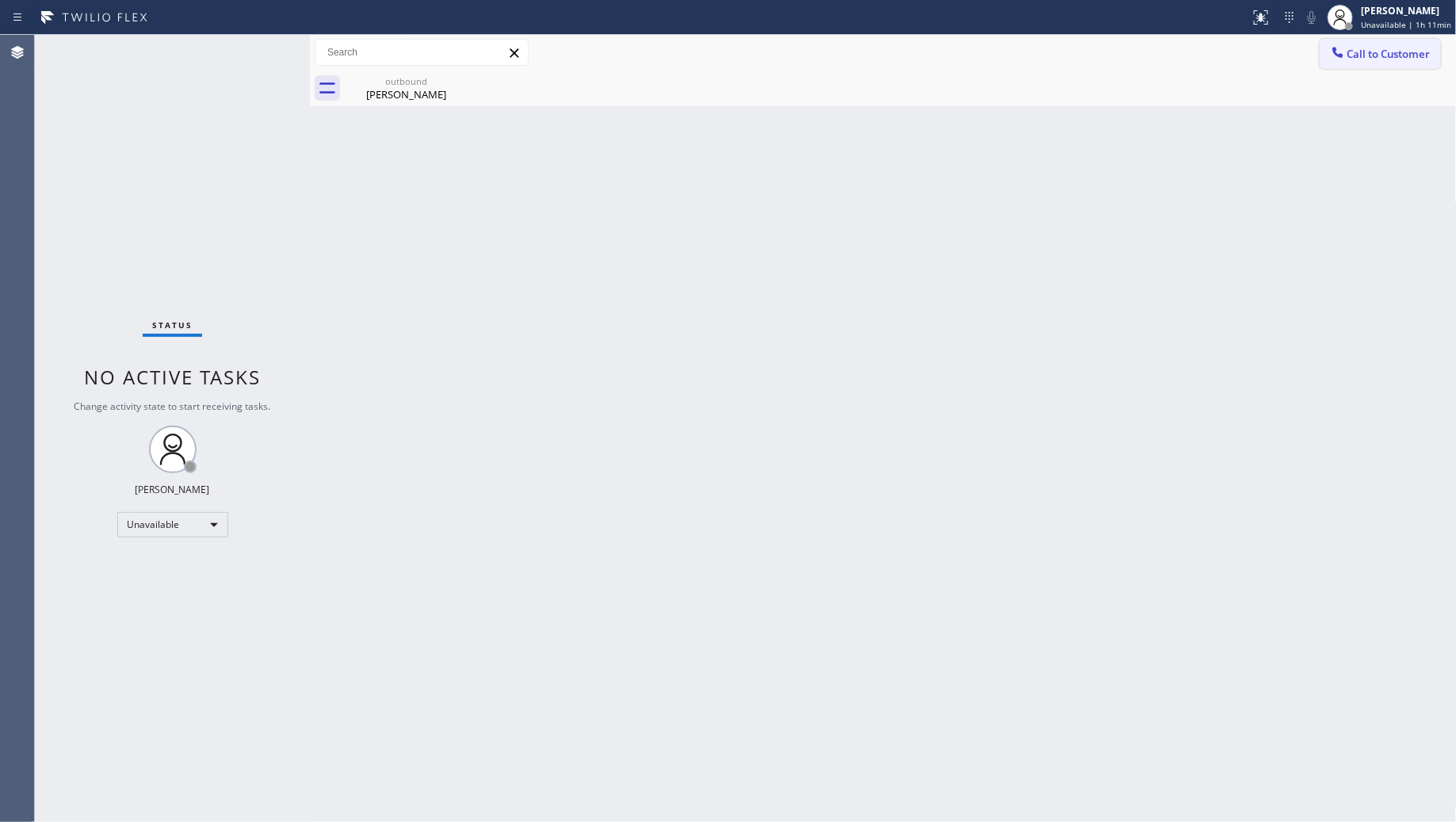
click at [1345, 60] on div at bounding box center [1338, 54] width 19 height 19
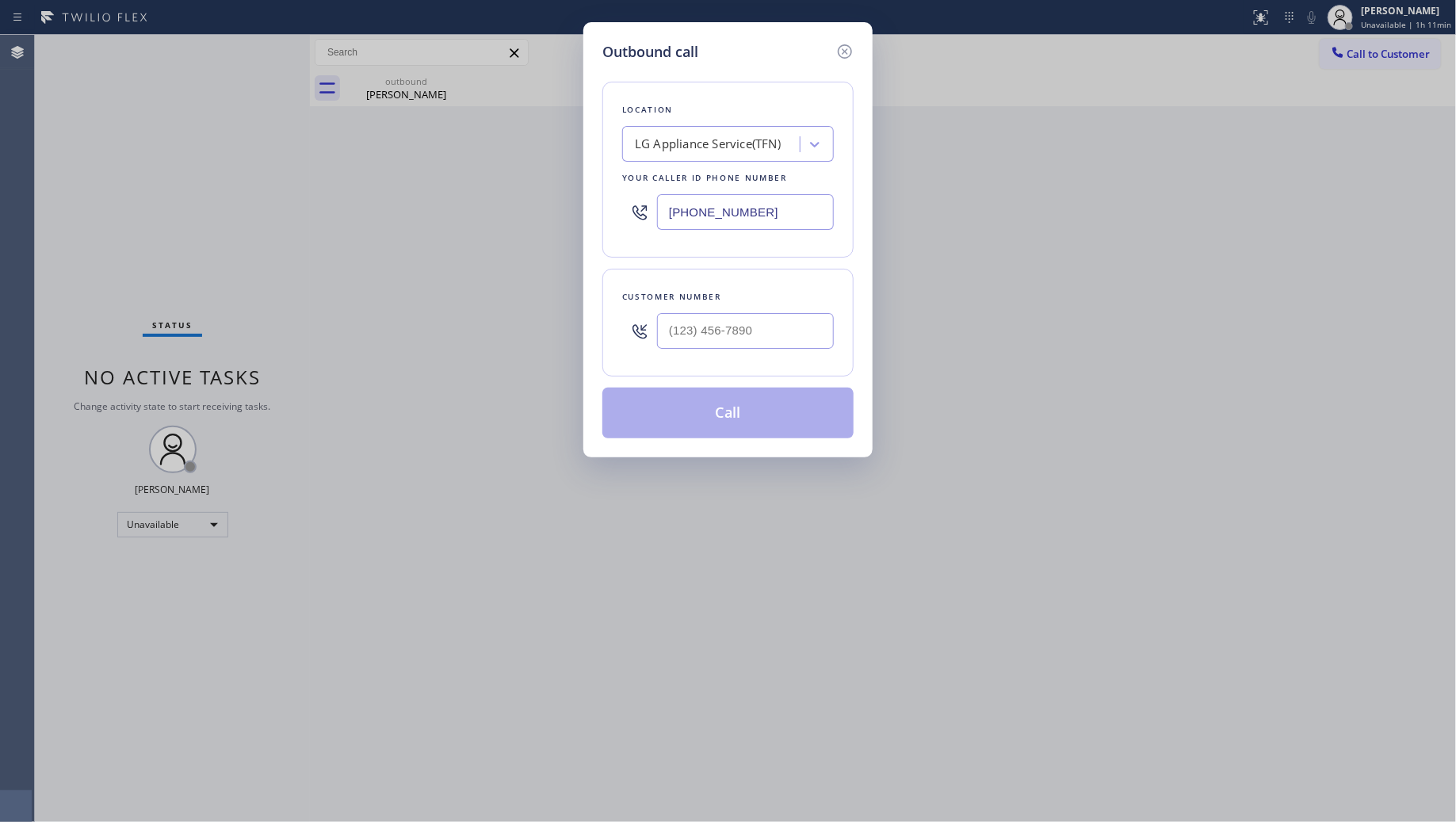
click at [751, 303] on div "Customer number" at bounding box center [728, 297] width 212 height 16
paste input "714) 348-8087"
click at [771, 321] on input "[PHONE_NUMBER]" at bounding box center [746, 330] width 177 height 36
type input "[PHONE_NUMBER]"
click at [730, 423] on button "Call" at bounding box center [728, 413] width 251 height 51
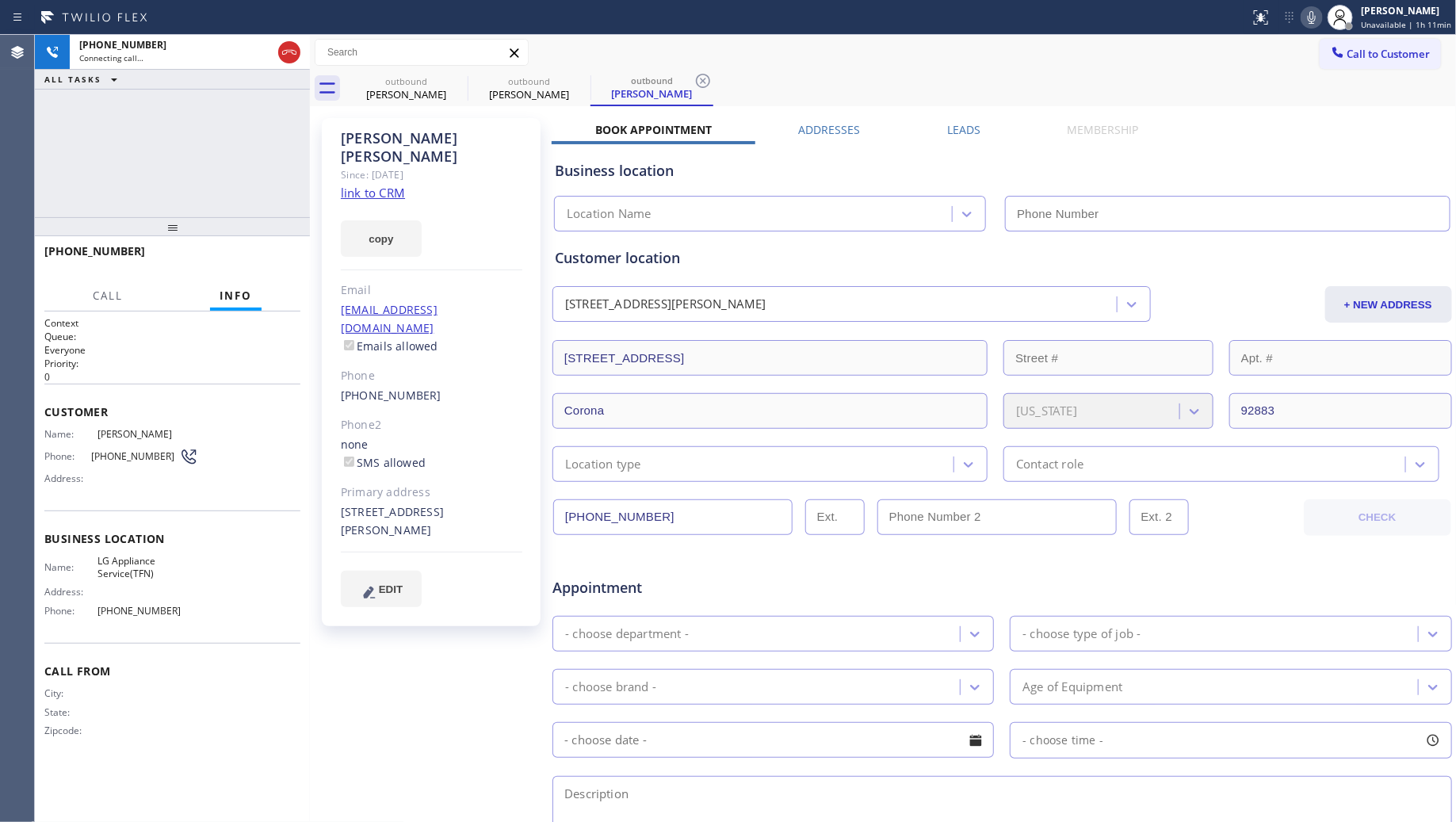
type input "[PHONE_NUMBER]"
drag, startPoint x: 698, startPoint y: 74, endPoint x: 632, endPoint y: 98, distance: 70.2
click at [695, 80] on icon at bounding box center [704, 81] width 19 height 19
click at [580, 84] on icon at bounding box center [581, 81] width 19 height 19
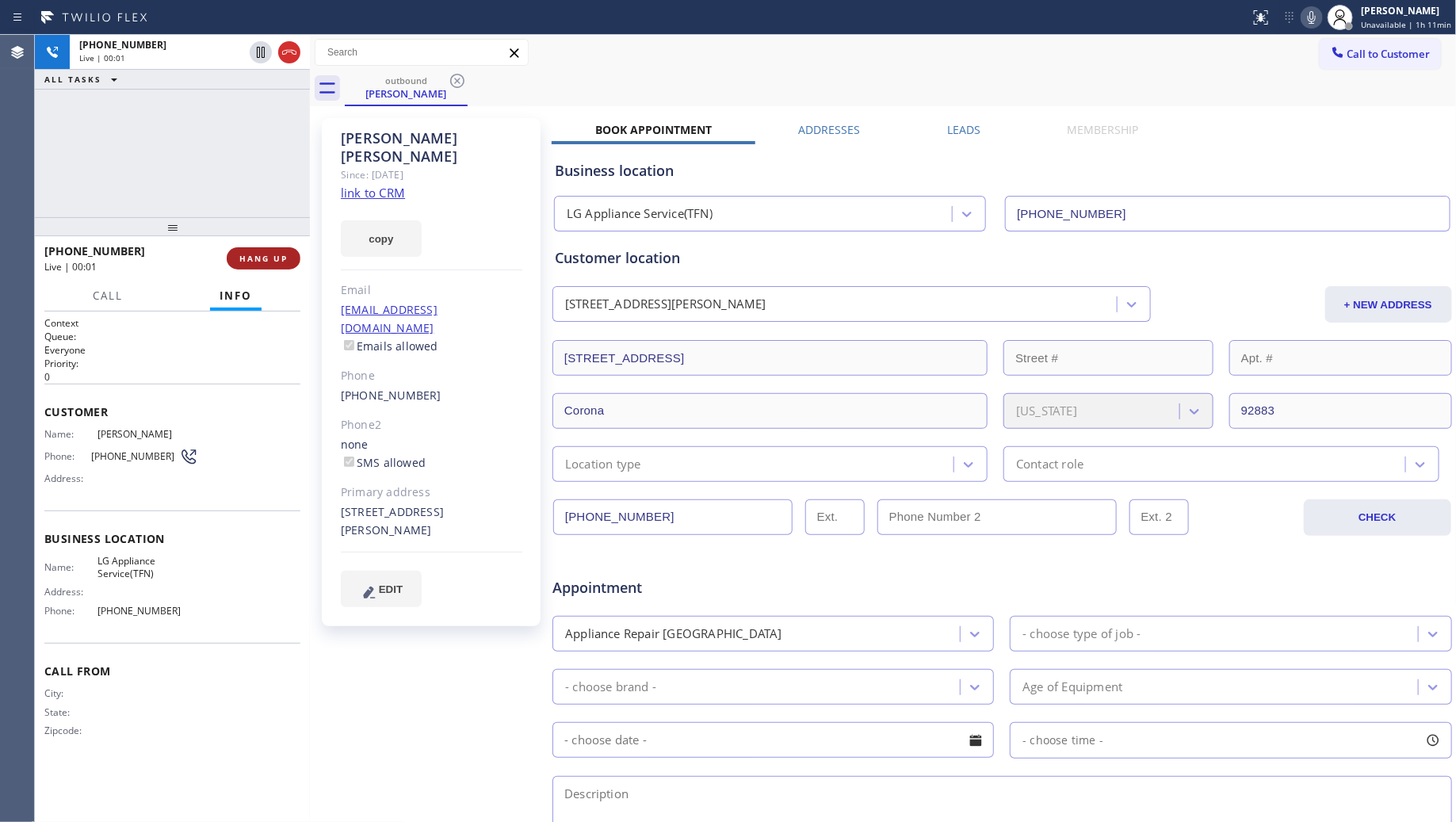
click at [268, 251] on button "HANG UP" at bounding box center [263, 258] width 74 height 22
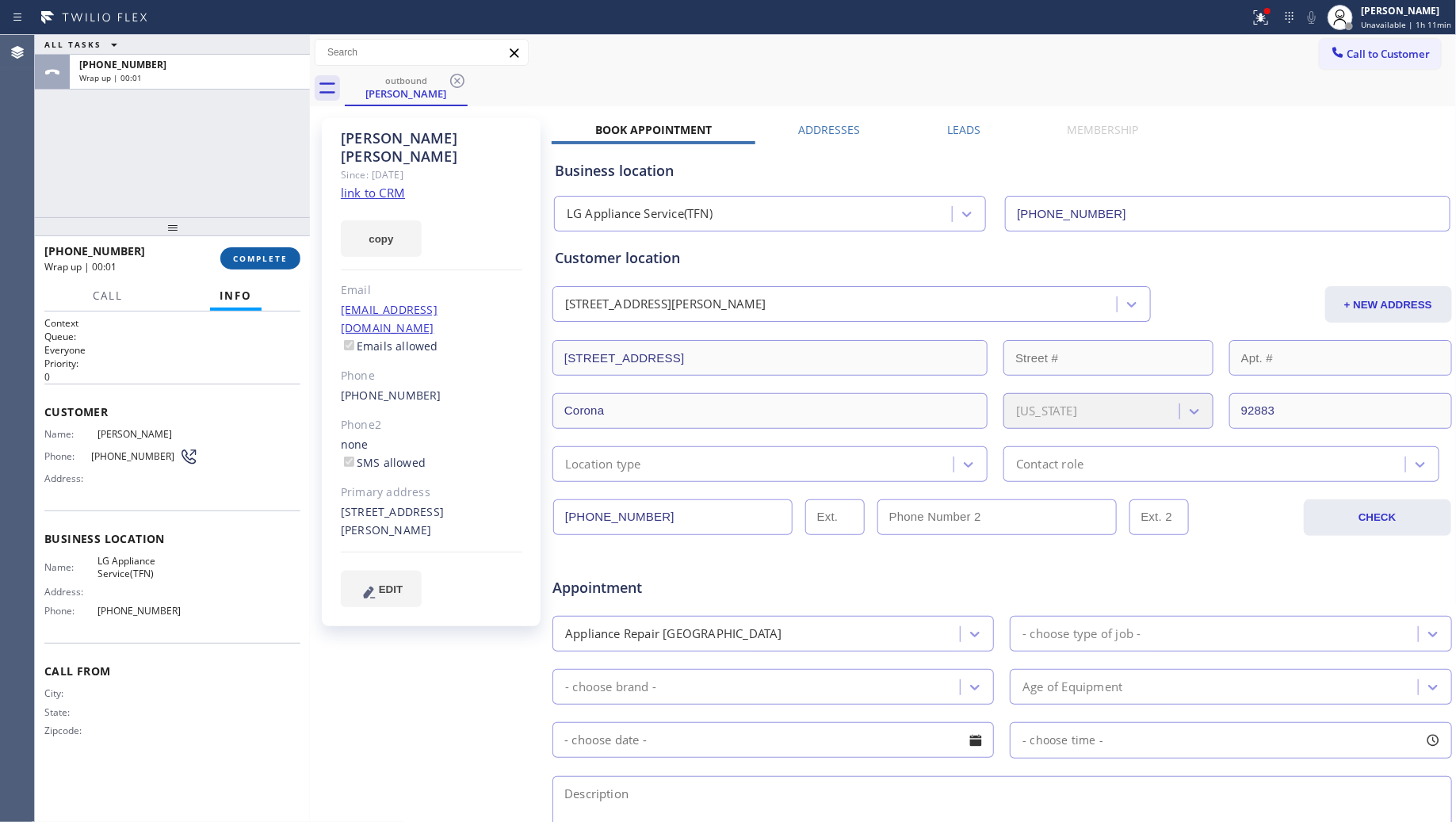
click at [268, 248] on button "COMPLETE" at bounding box center [260, 258] width 80 height 22
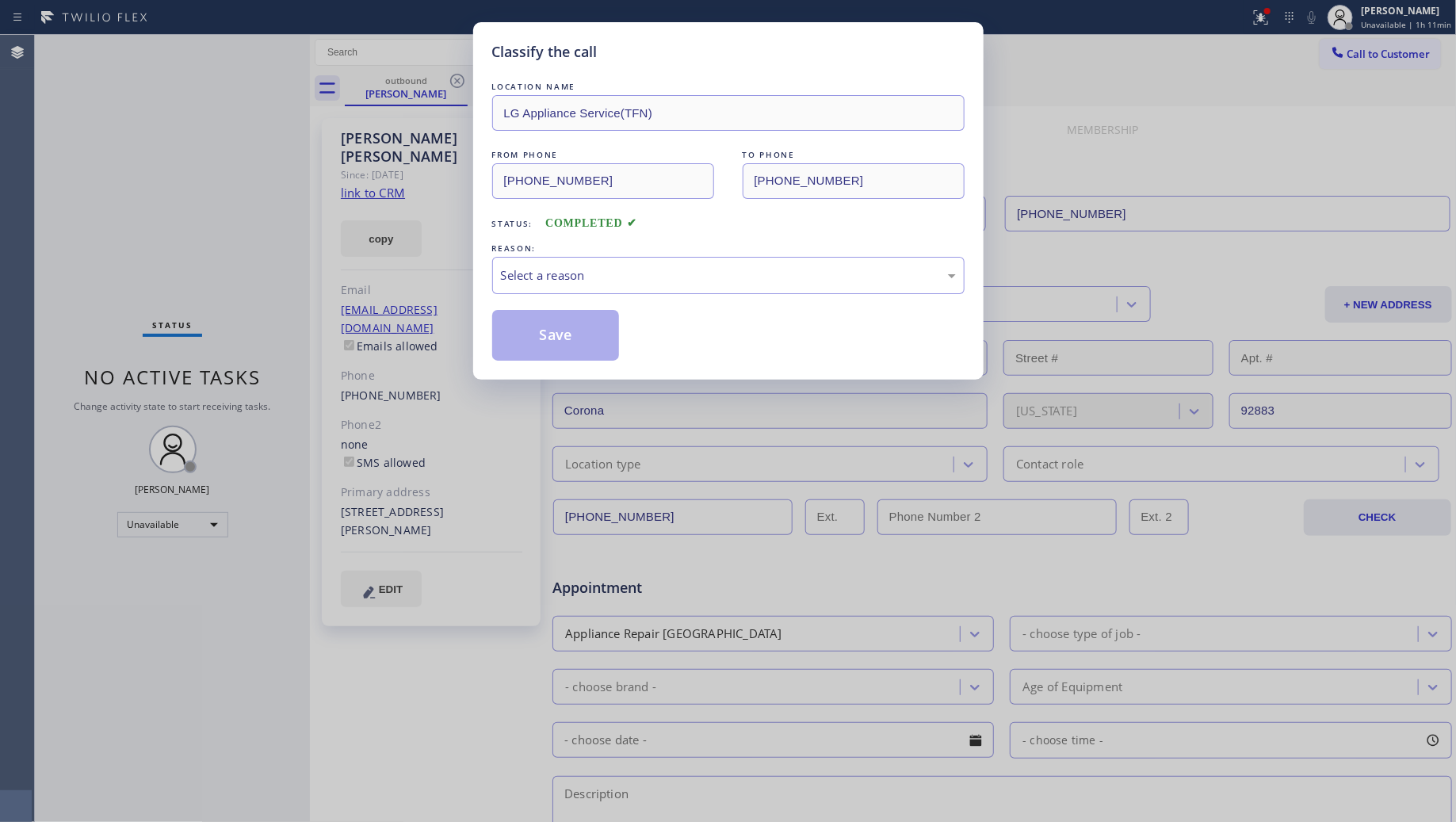
click at [691, 299] on div "LOCATION NAME LG Appliance Service(TFN) FROM PHONE [PHONE_NUMBER] TO PHONE [PHO…" at bounding box center [728, 220] width 472 height 282
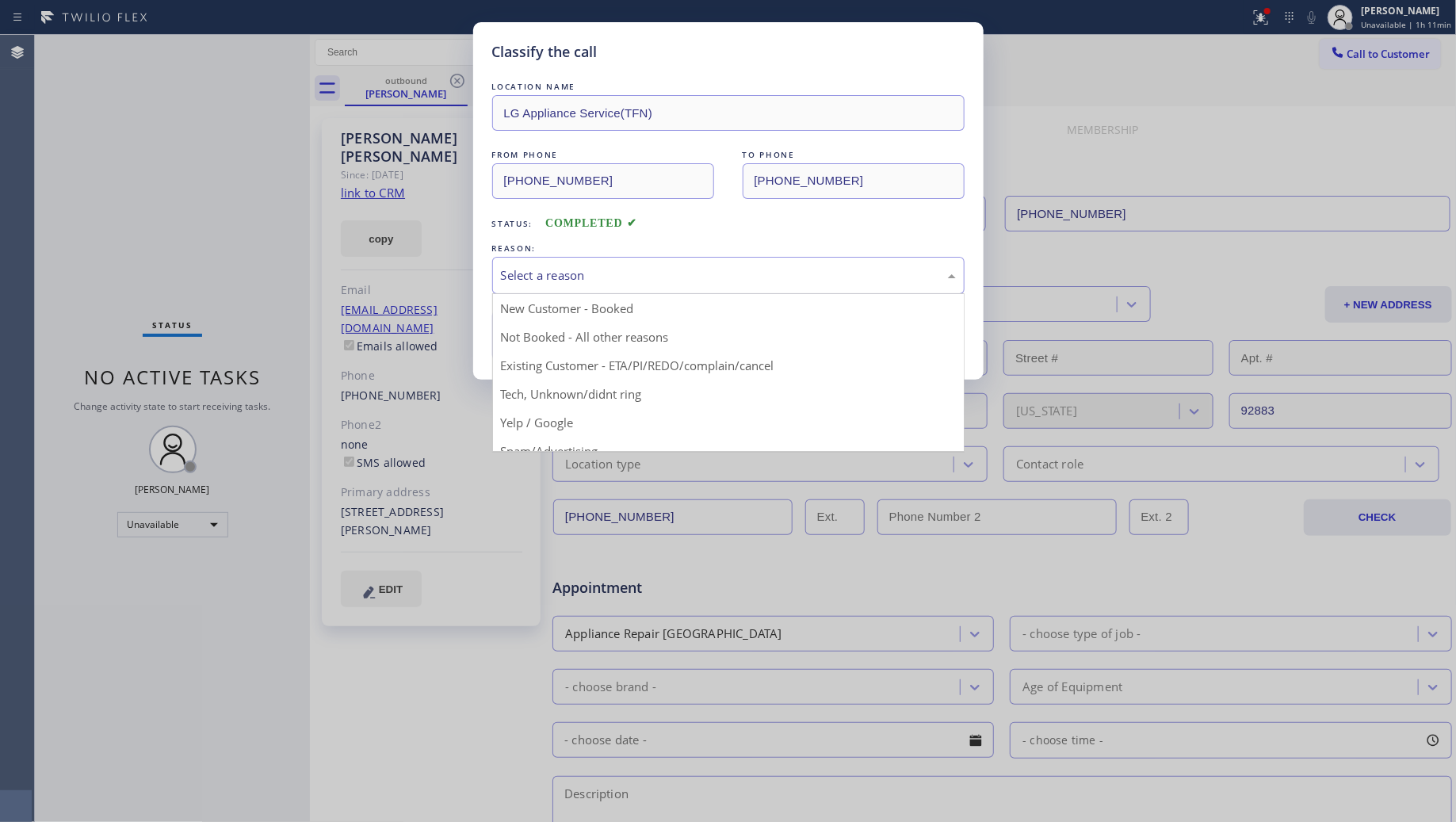
drag, startPoint x: 670, startPoint y: 289, endPoint x: 662, endPoint y: 294, distance: 9.4
click at [668, 290] on div "Select a reason" at bounding box center [728, 276] width 472 height 37
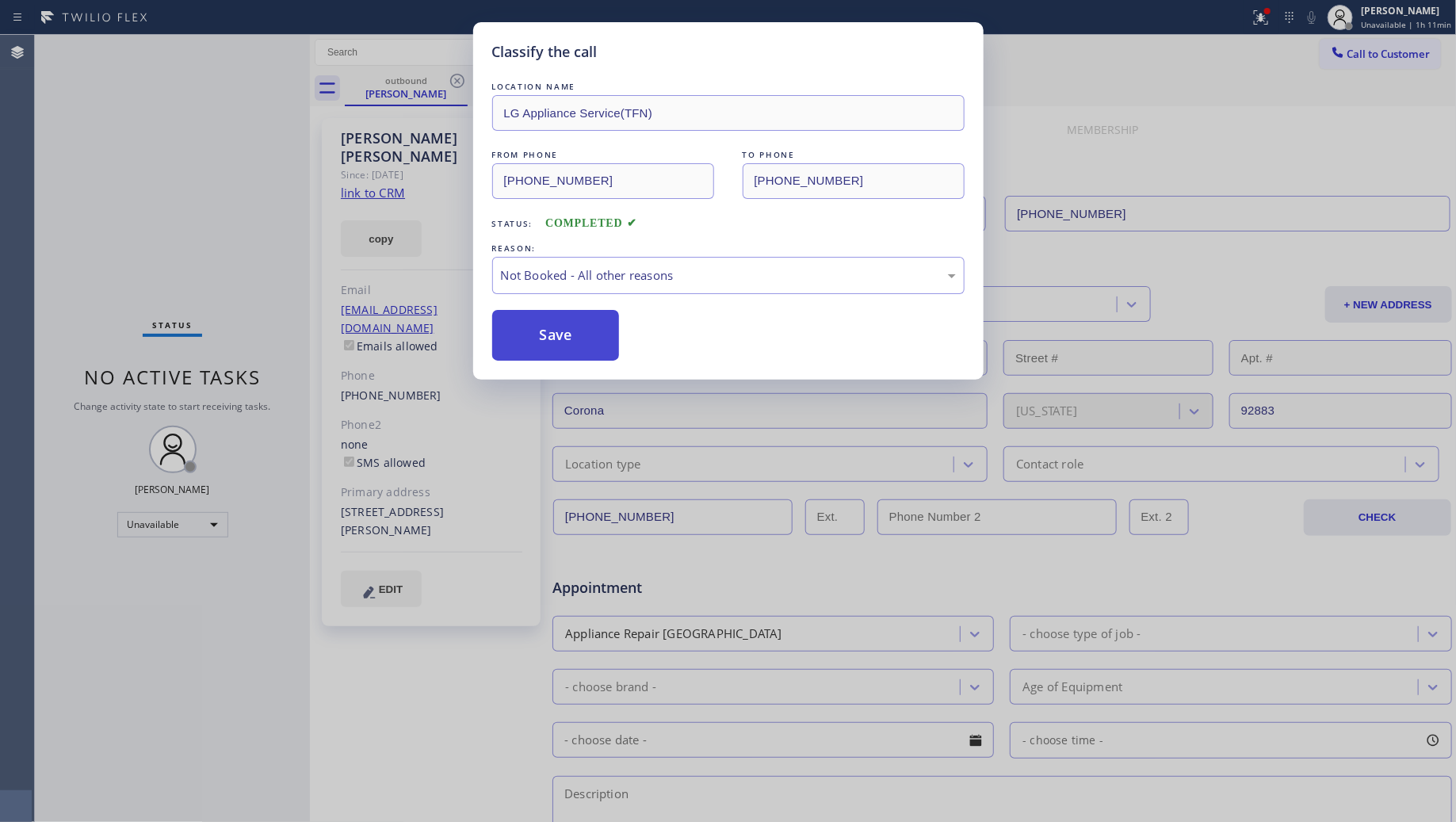
click at [571, 337] on button "Save" at bounding box center [556, 335] width 128 height 51
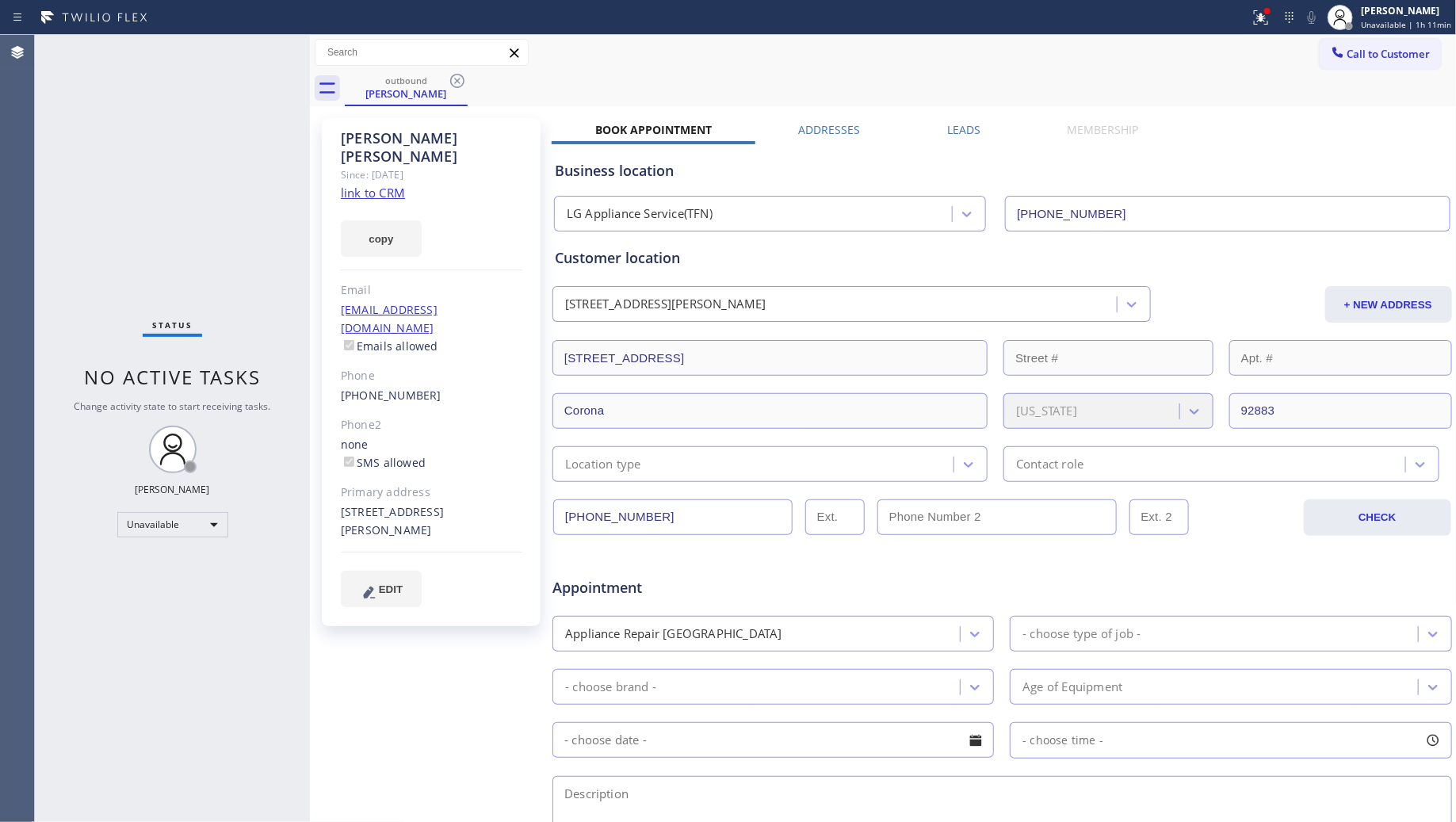
drag, startPoint x: 1262, startPoint y: 18, endPoint x: 1263, endPoint y: 57, distance: 39.0
click at [1265, 25] on icon at bounding box center [1261, 17] width 19 height 19
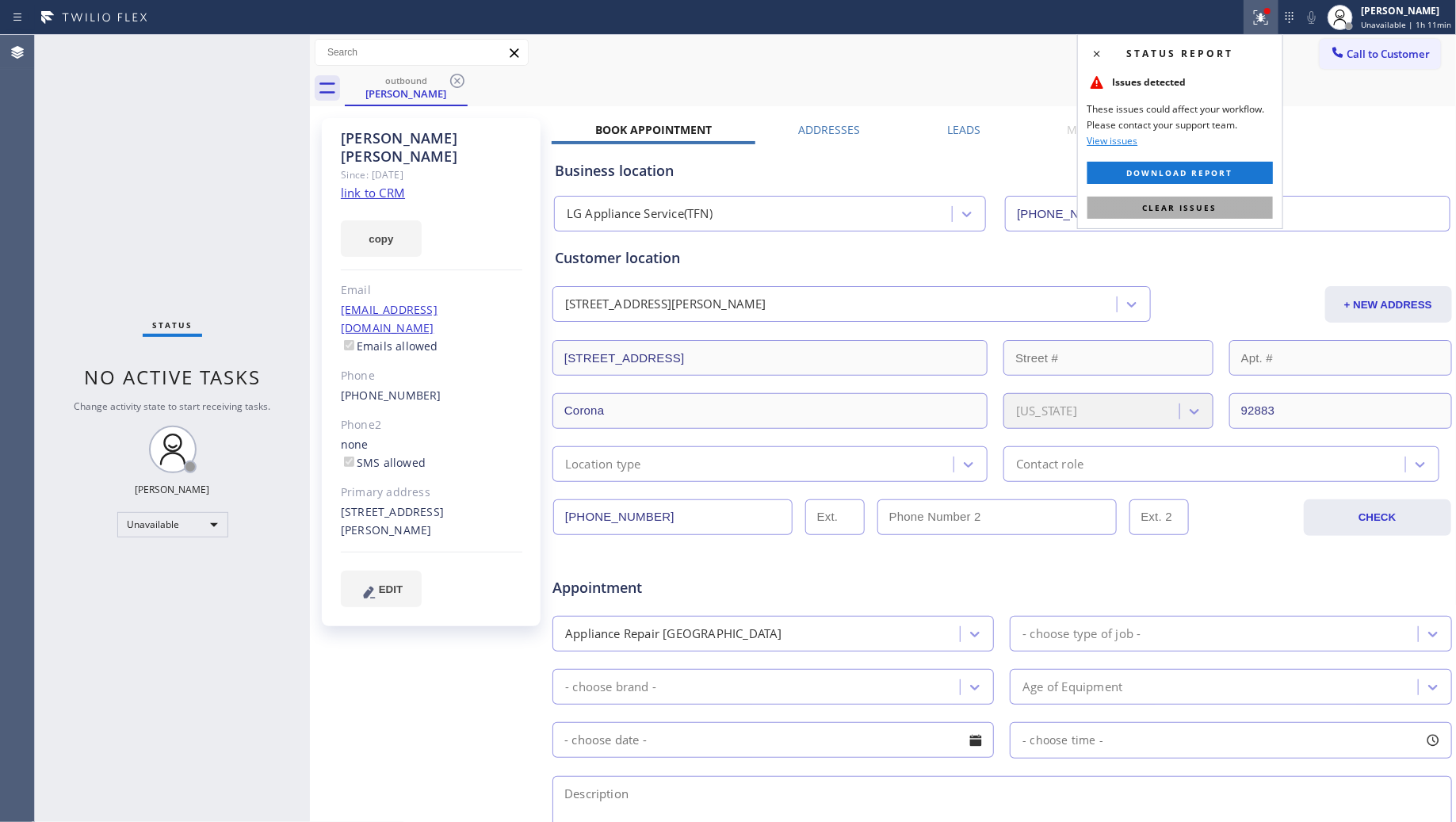
click at [1205, 206] on span "Clear issues" at bounding box center [1181, 208] width 75 height 12
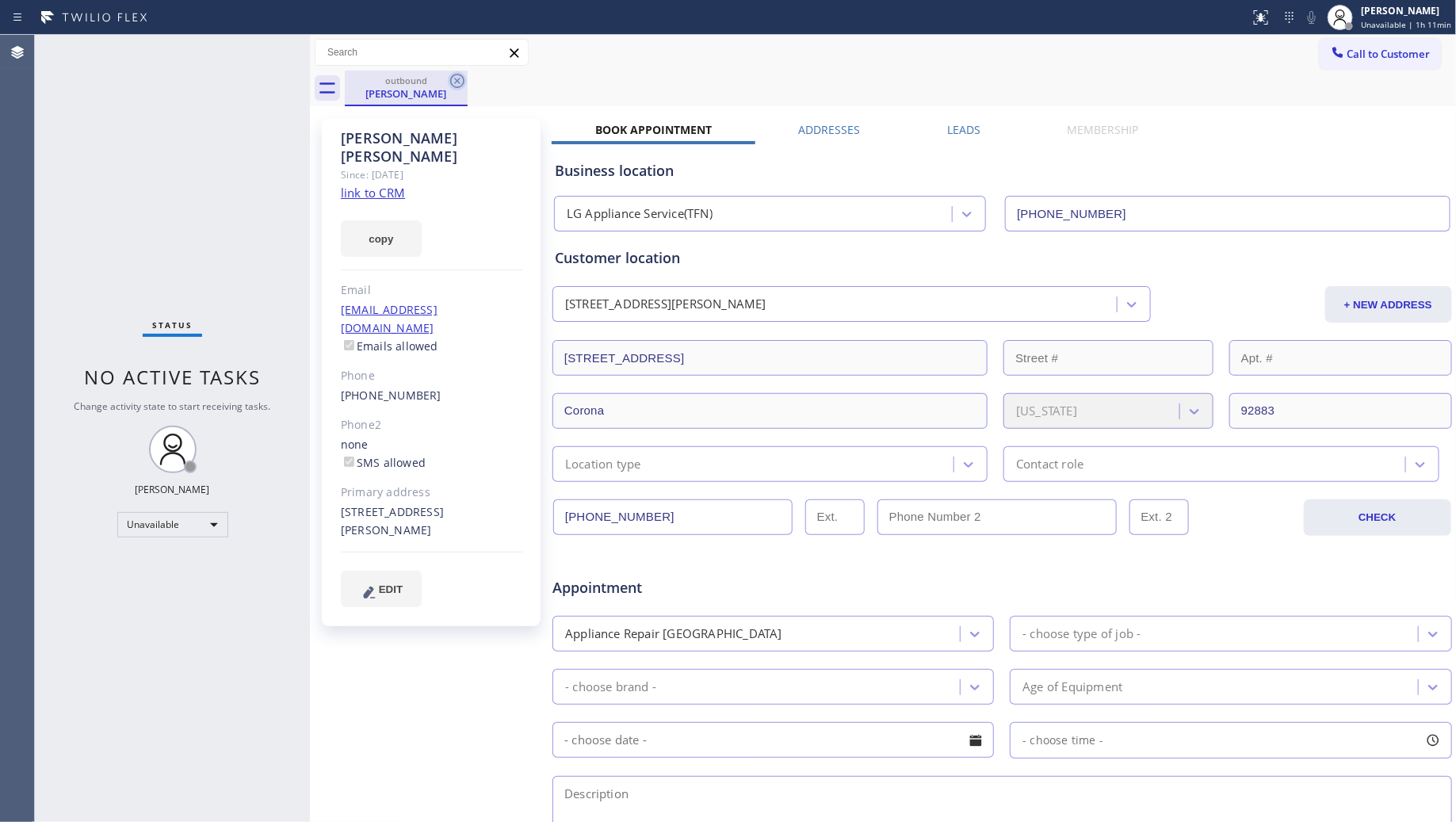
drag, startPoint x: 454, startPoint y: 76, endPoint x: 605, endPoint y: 104, distance: 153.6
click at [456, 77] on icon at bounding box center [458, 81] width 19 height 19
drag, startPoint x: 605, startPoint y: 104, endPoint x: 617, endPoint y: 107, distance: 12.4
click at [617, 107] on div "Back to Dashboard Change Sender ID Customers Technicians Select a contact Outbo…" at bounding box center [883, 428] width 1147 height 787
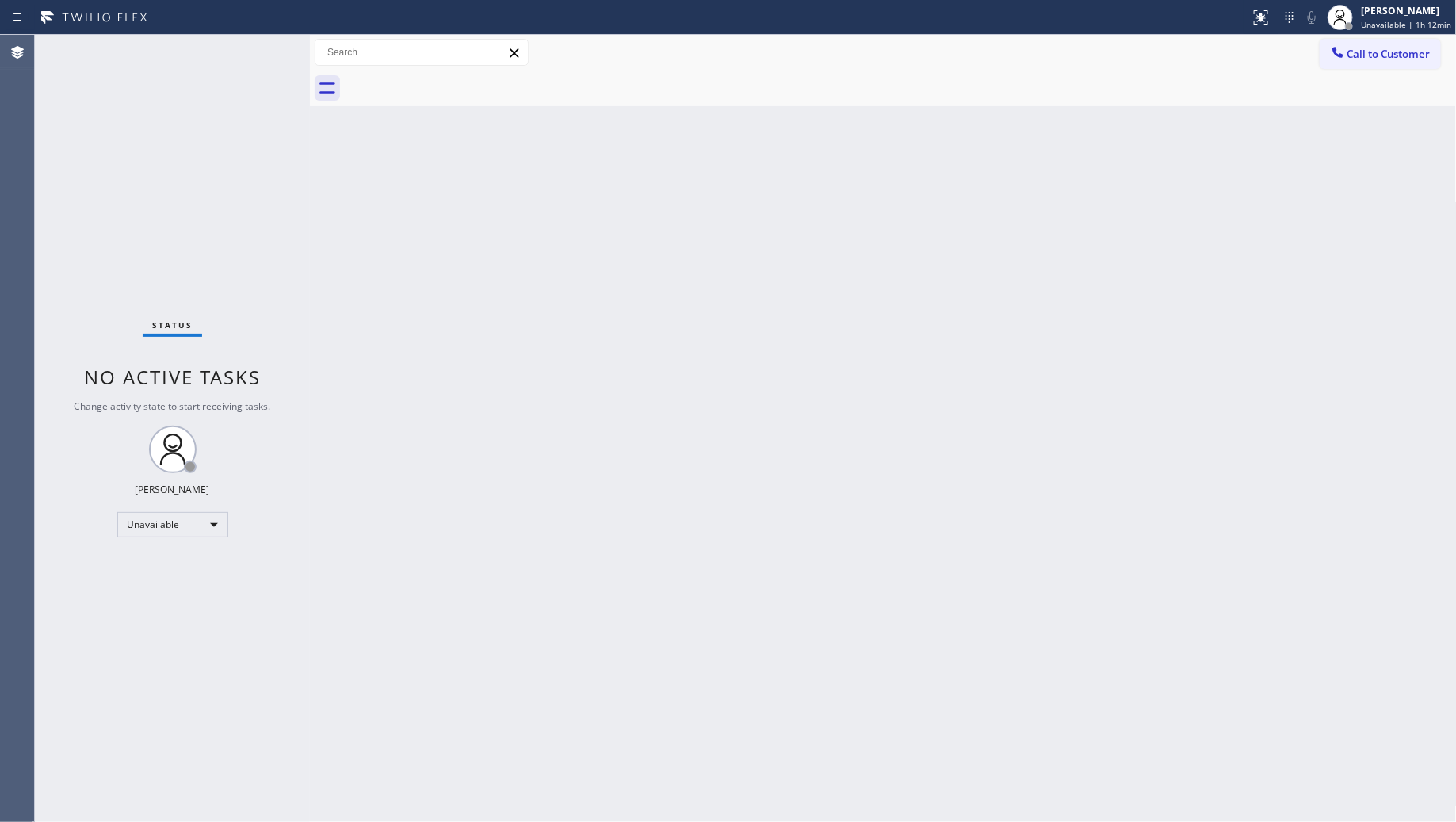
drag, startPoint x: 1182, startPoint y: 348, endPoint x: 1377, endPoint y: 239, distance: 223.4
click at [1205, 341] on div "Back to Dashboard Change Sender ID Customers Technicians Select a contact Outbo…" at bounding box center [883, 428] width 1147 height 787
drag, startPoint x: 1399, startPoint y: 37, endPoint x: 1338, endPoint y: 77, distance: 72.9
click at [1397, 39] on div "Call to Customer Outbound call Location LG Appliance Service(TFN) Your caller i…" at bounding box center [883, 52] width 1147 height 36
click at [1409, 53] on span "Call to Customer" at bounding box center [1389, 54] width 84 height 14
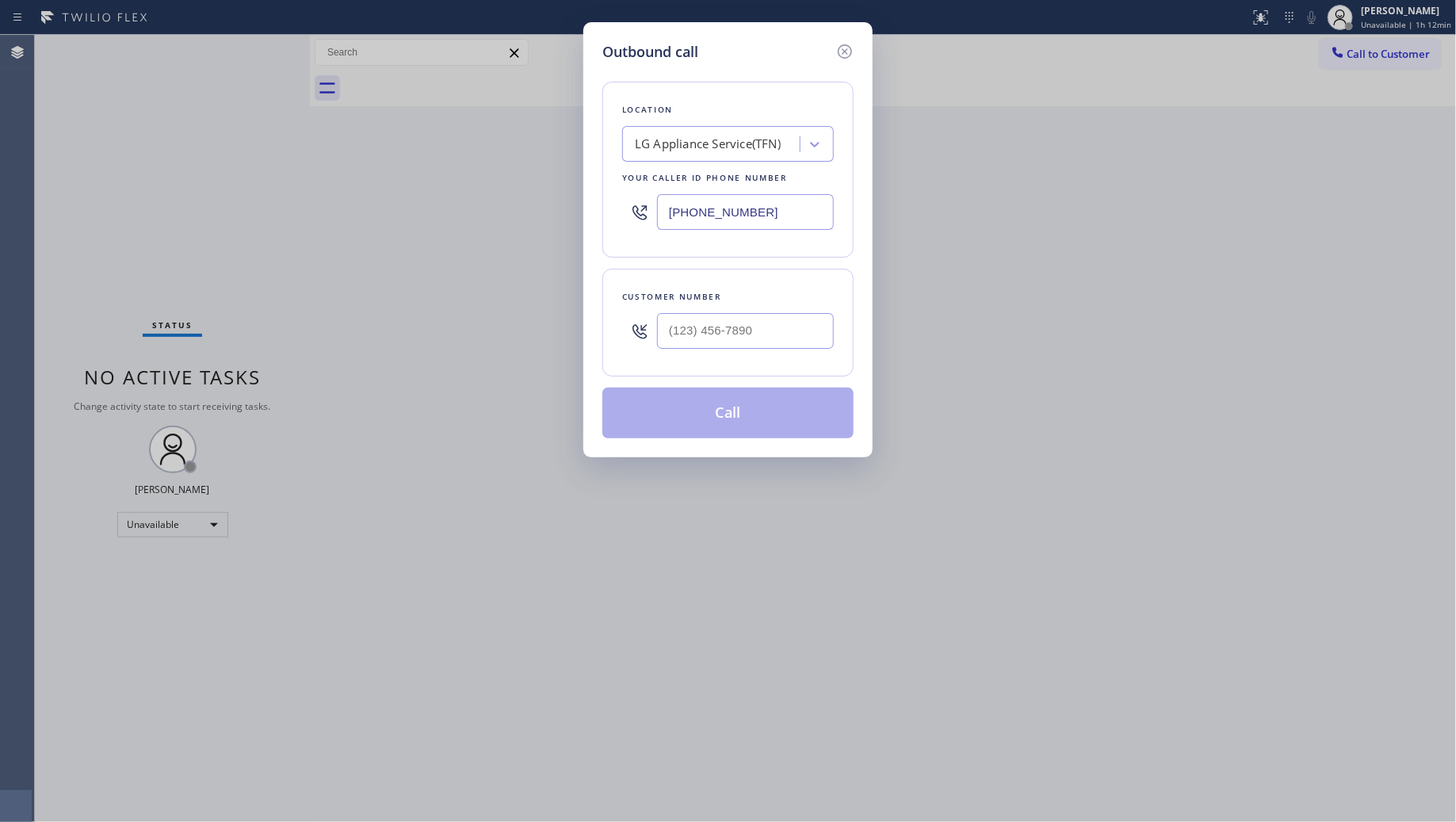
drag, startPoint x: 787, startPoint y: 212, endPoint x: 640, endPoint y: 210, distance: 147.0
click at [640, 210] on div "[PHONE_NUMBER]" at bounding box center [728, 212] width 212 height 52
paste input "77) 748-5179"
type input "[PHONE_NUMBER]"
click at [746, 335] on input "(___) ___-____" at bounding box center [746, 330] width 177 height 36
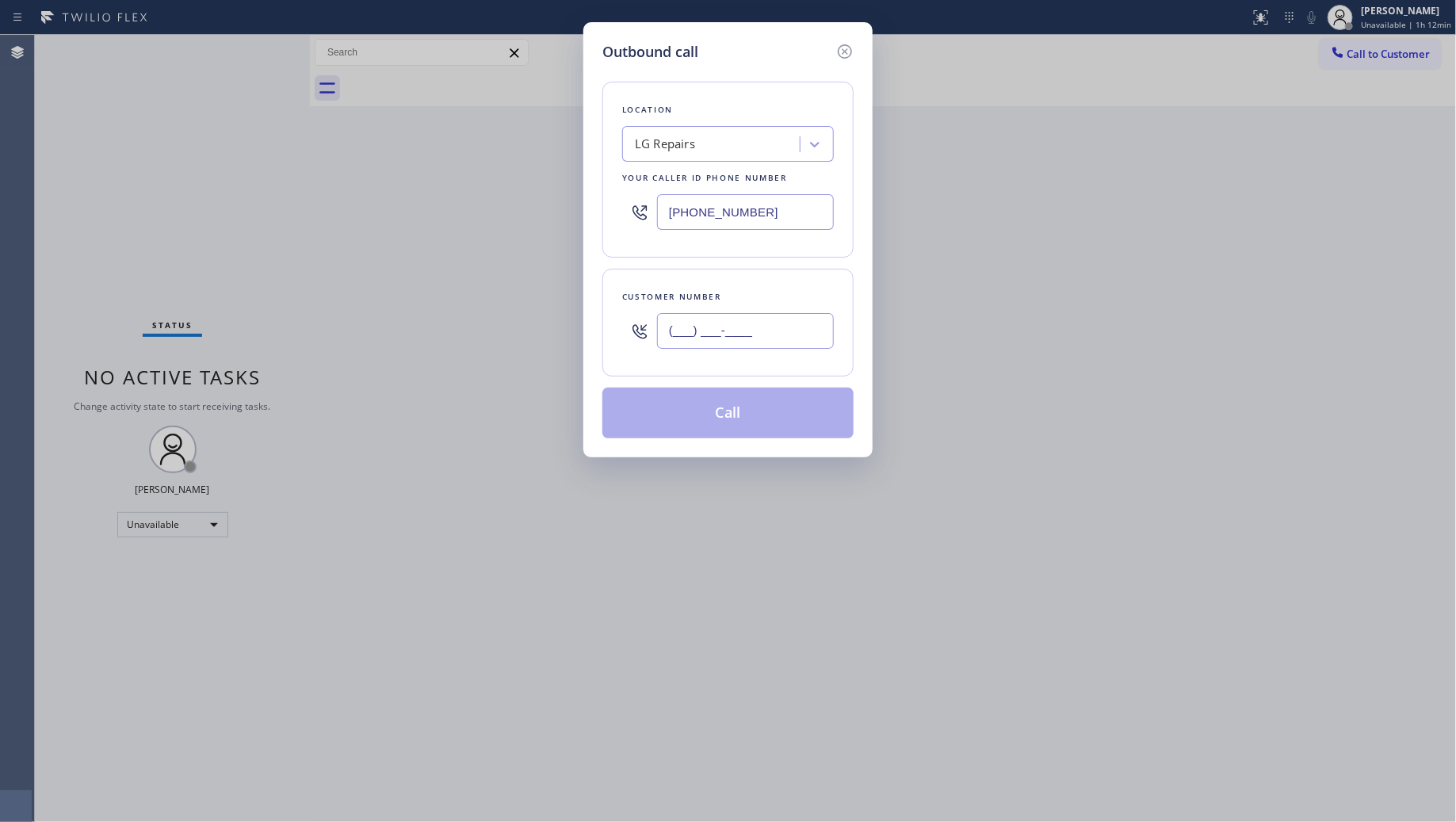
paste input "270) 568-6131"
type input "[PHONE_NUMBER]"
click at [738, 409] on button "Call" at bounding box center [728, 413] width 251 height 51
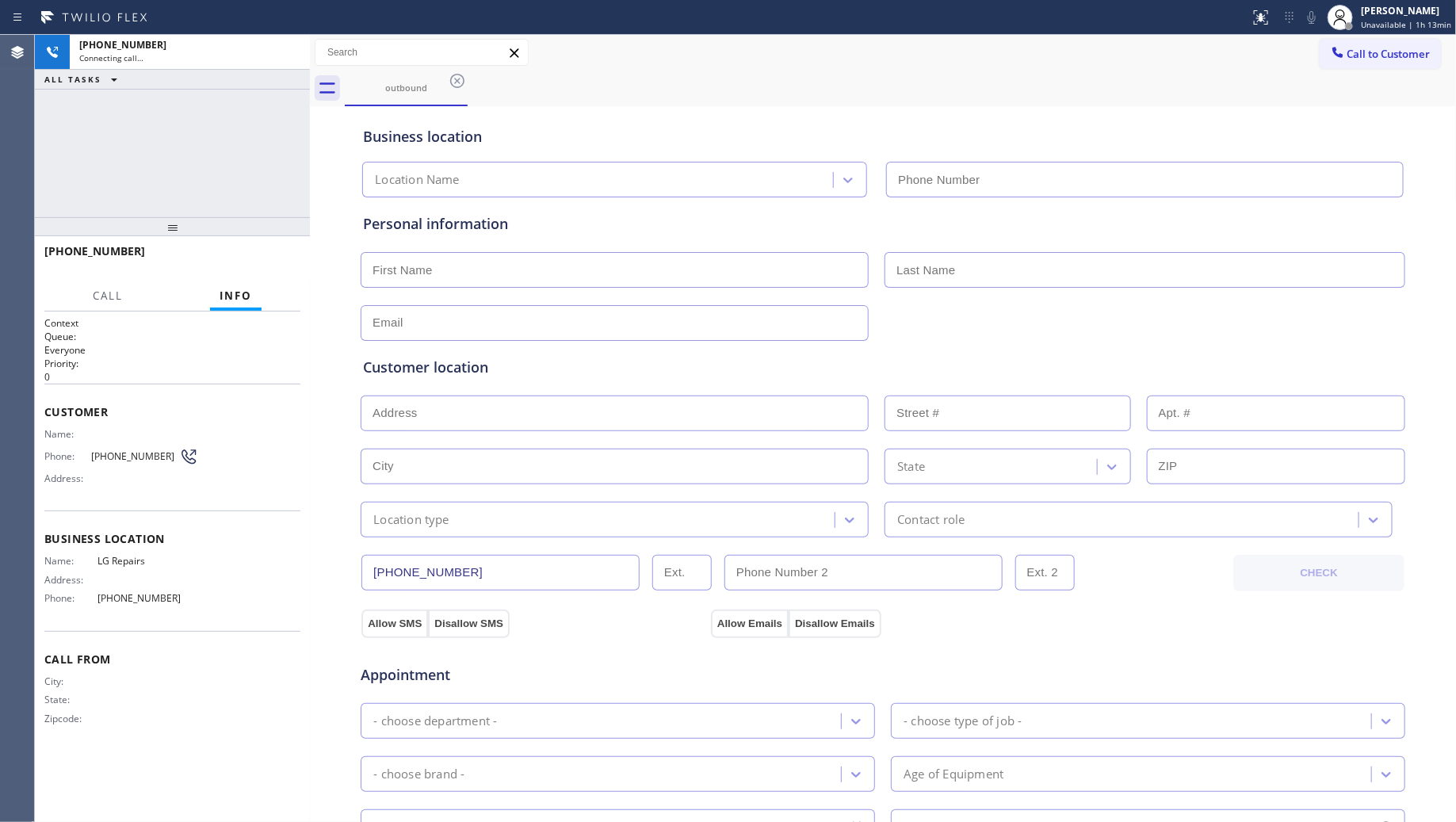
type input "[PHONE_NUMBER]"
click at [243, 264] on button "HANG UP" at bounding box center [263, 258] width 74 height 22
click at [243, 262] on span "HANG UP" at bounding box center [263, 258] width 48 height 12
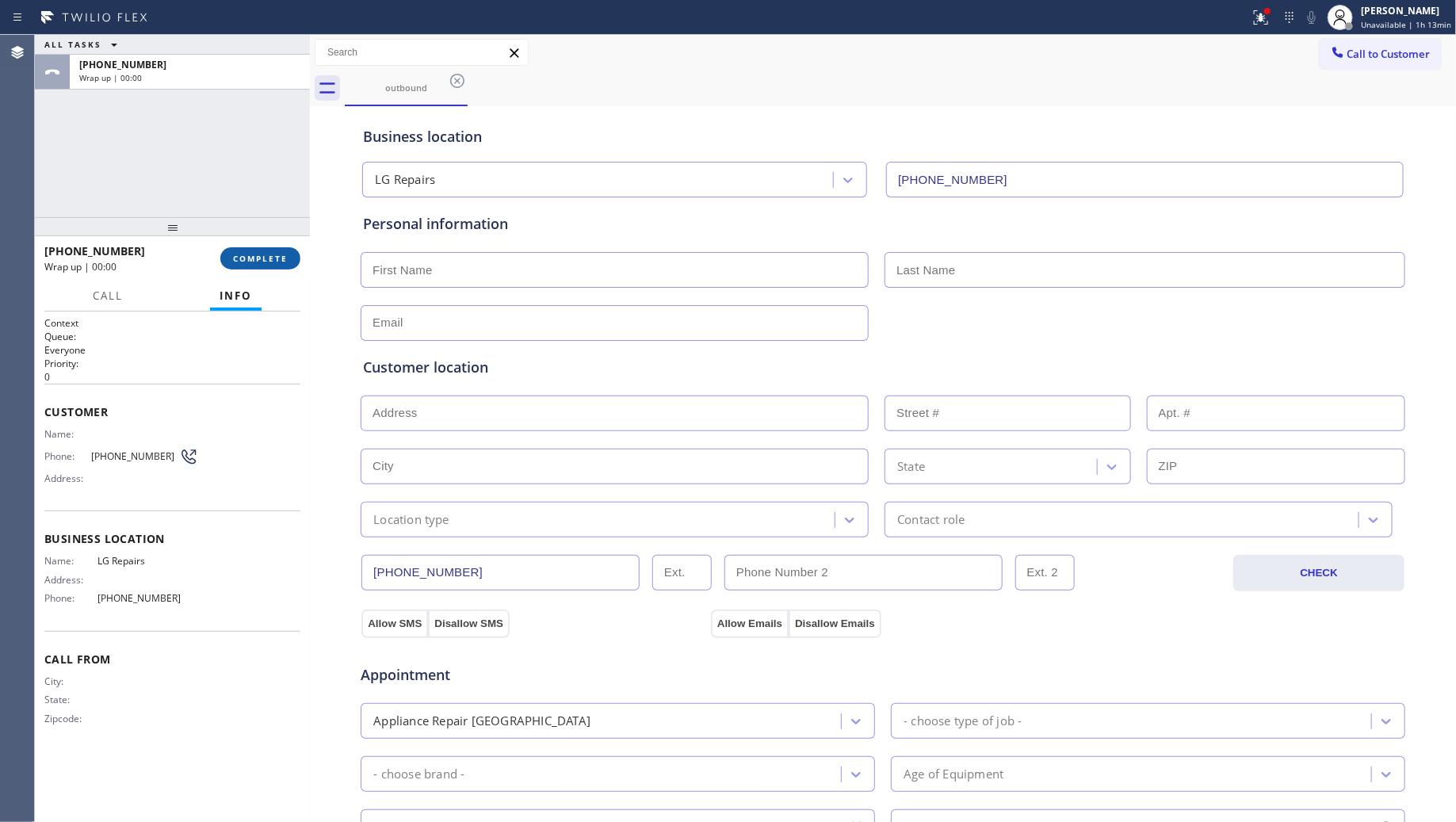
click at [247, 260] on span "COMPLETE" at bounding box center [260, 258] width 55 height 12
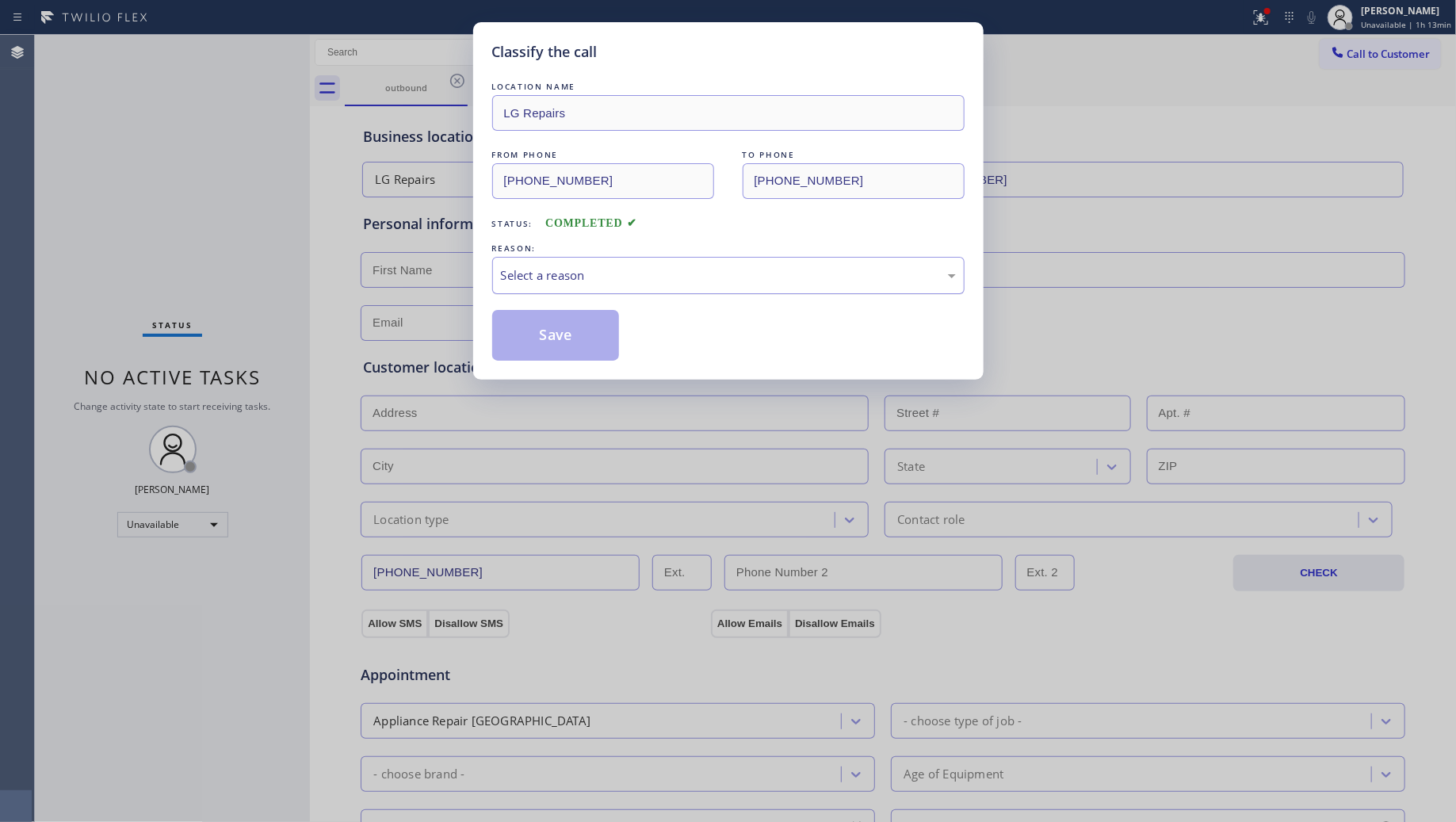
click at [774, 279] on div "Select a reason" at bounding box center [728, 275] width 455 height 18
click at [566, 338] on button "Save" at bounding box center [556, 335] width 128 height 51
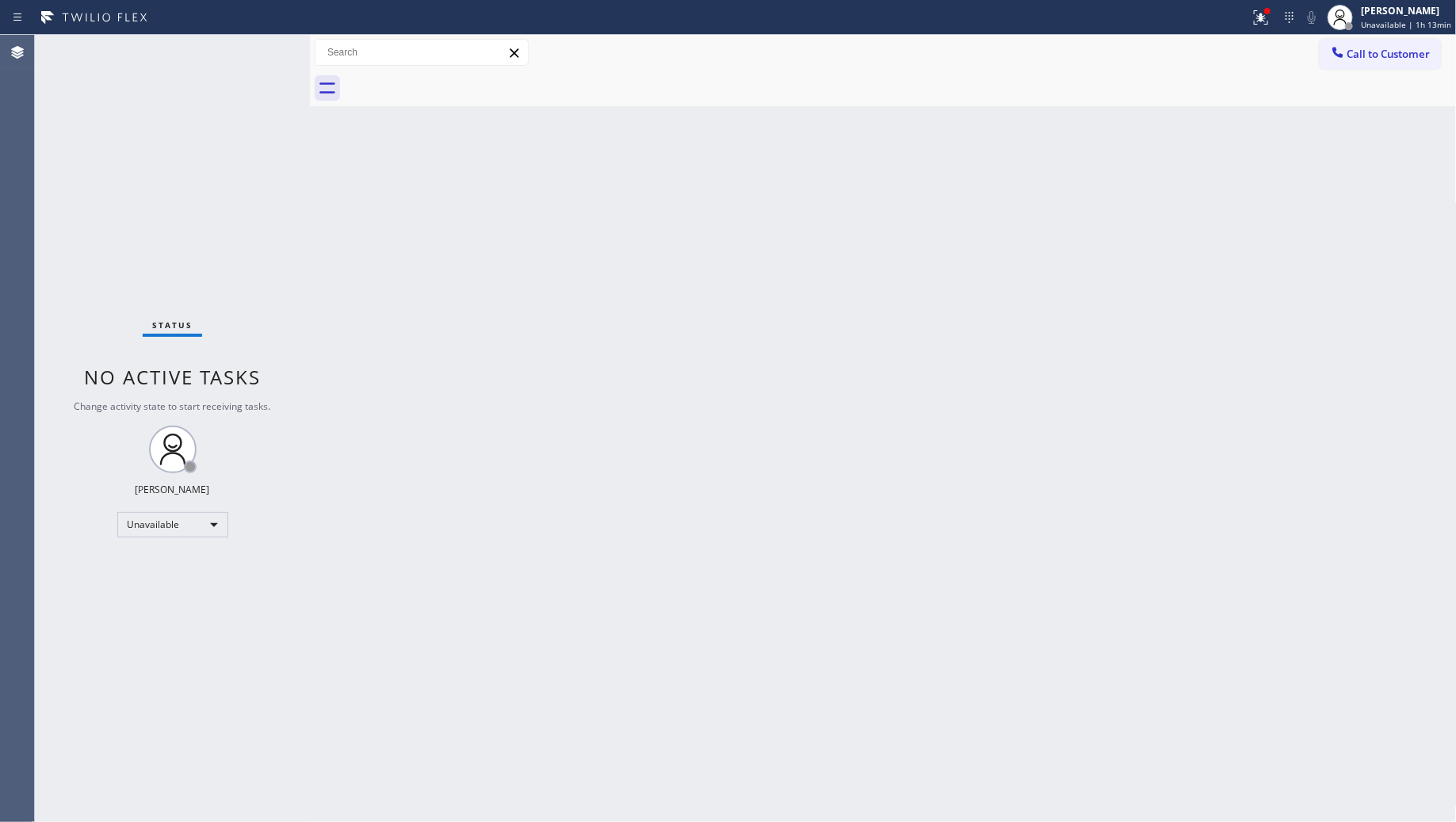
drag, startPoint x: 1115, startPoint y: 168, endPoint x: 1173, endPoint y: 149, distance: 61.0
click at [1134, 167] on div "Back to Dashboard Change Sender ID Customers Technicians Select a contact Outbo…" at bounding box center [883, 428] width 1147 height 787
click at [1250, 16] on div "Status report Issues detected These issues could affect your workflow. Please c…" at bounding box center [728, 17] width 1456 height 35
click at [1266, 12] on icon at bounding box center [1261, 15] width 10 height 6
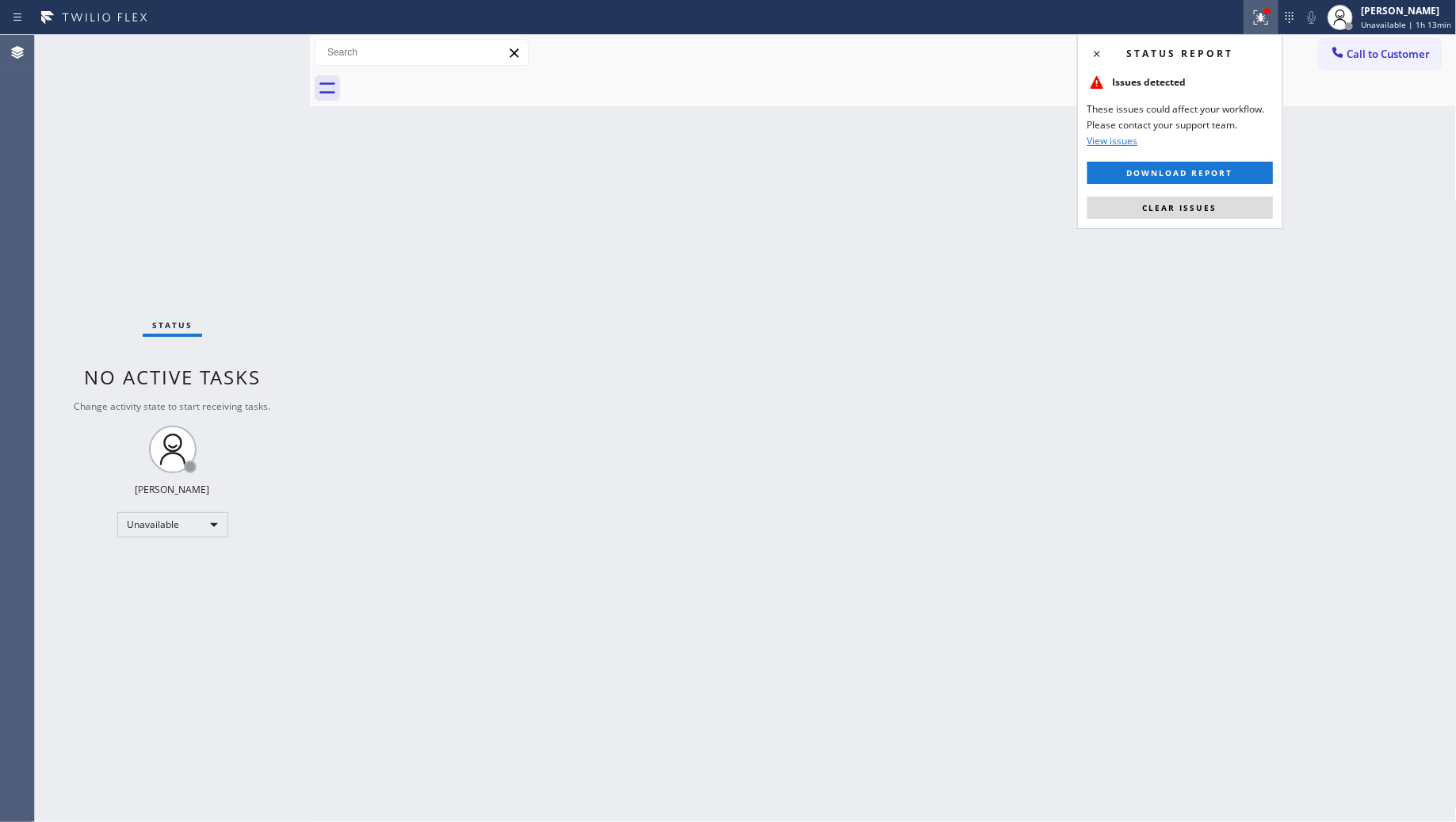
drag, startPoint x: 1182, startPoint y: 194, endPoint x: 1195, endPoint y: 190, distance: 13.6
click at [1183, 194] on div "Status report Issues detected These issues could affect your workflow. Please c…" at bounding box center [1180, 132] width 206 height 195
click at [1218, 204] on button "Clear issues" at bounding box center [1180, 207] width 185 height 22
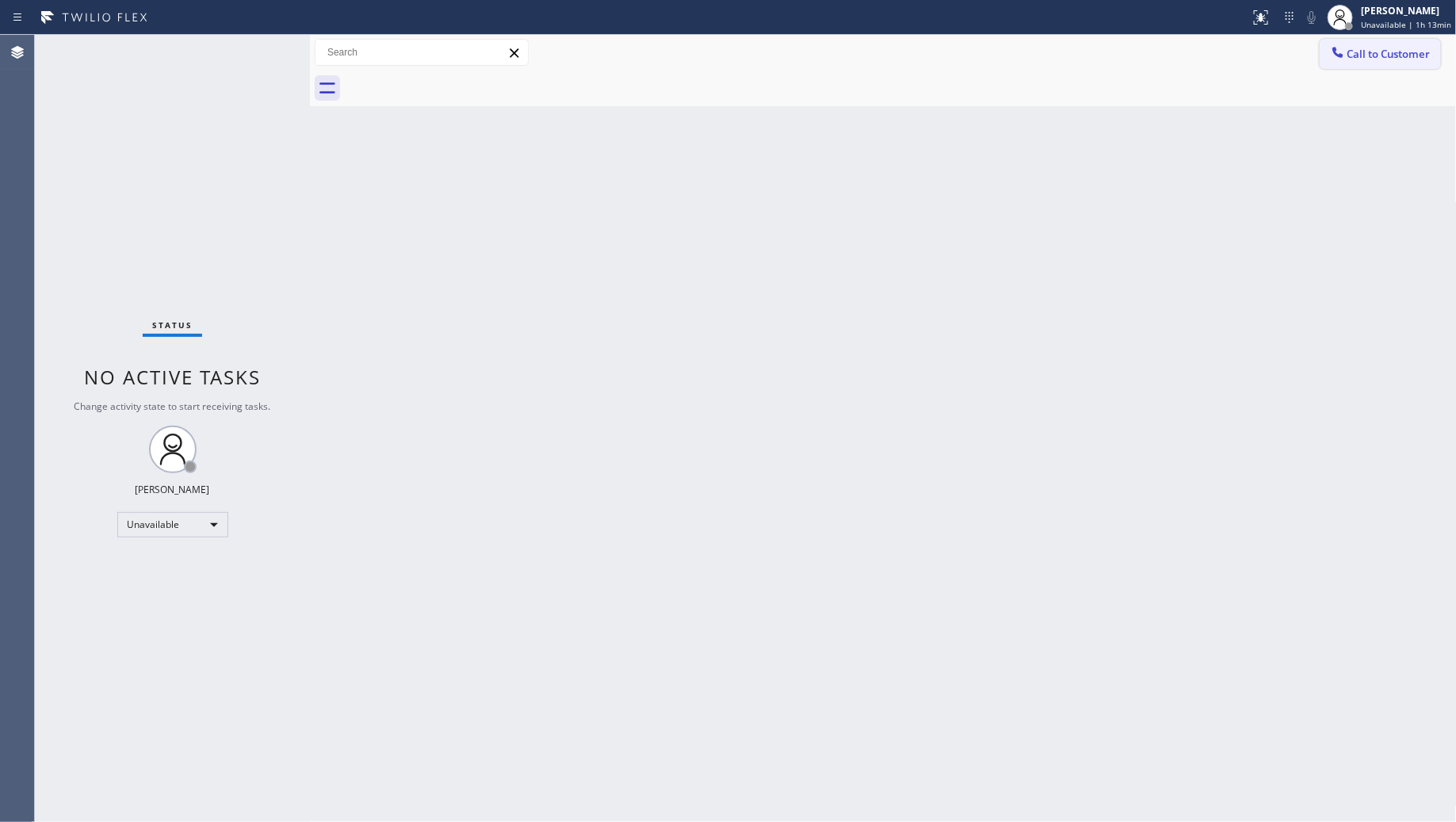
click at [1368, 53] on span "Call to Customer" at bounding box center [1389, 54] width 84 height 14
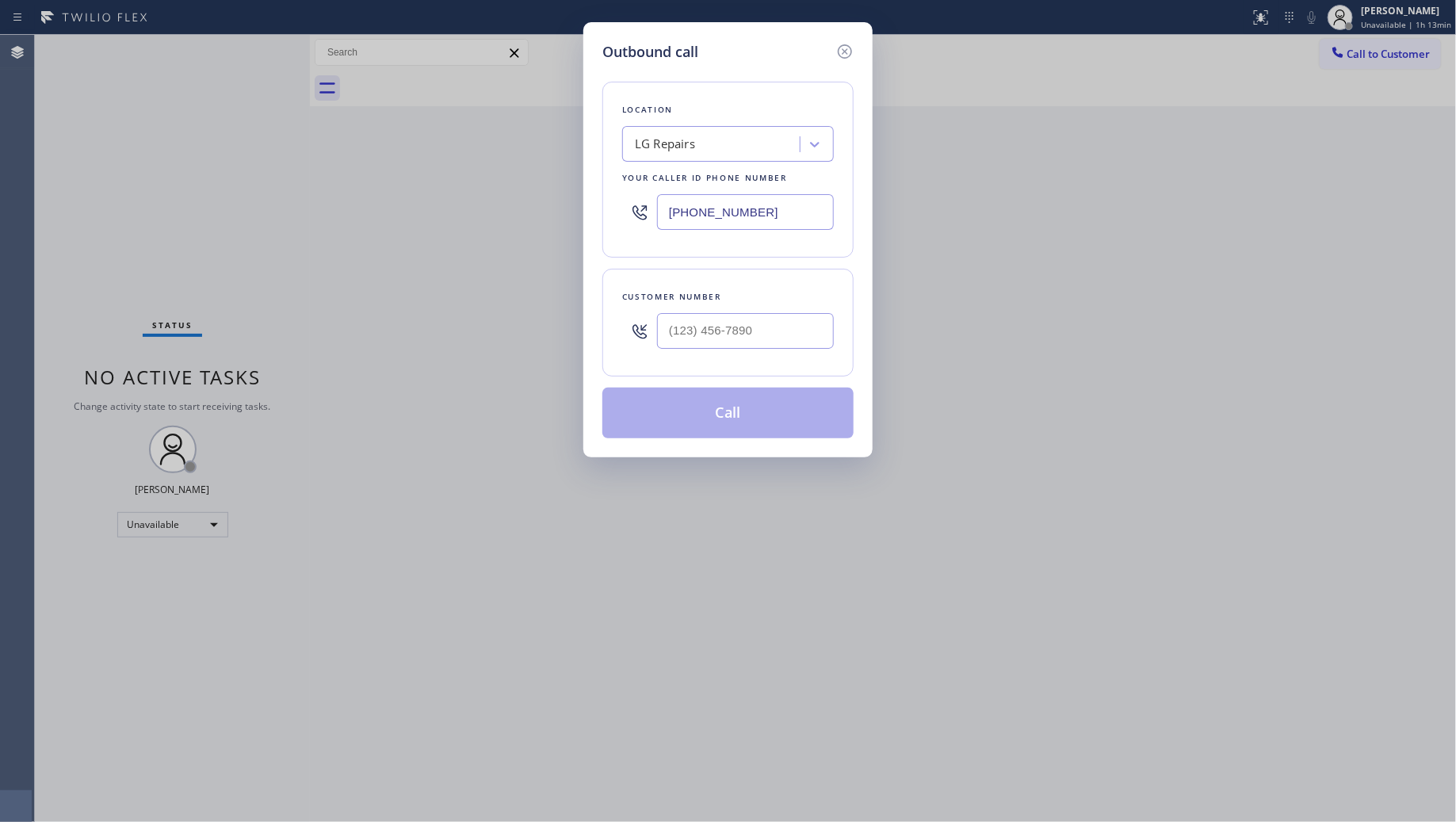
drag, startPoint x: 803, startPoint y: 214, endPoint x: 601, endPoint y: 208, distance: 202.1
click at [601, 208] on div "Outbound call Location LG Repairs Your caller id phone number [PHONE_NUMBER] Cu…" at bounding box center [728, 239] width 289 height 435
paste input "347) 614-2747"
type input "[PHONE_NUMBER]"
click at [776, 339] on input "(___) ___-____" at bounding box center [746, 330] width 177 height 36
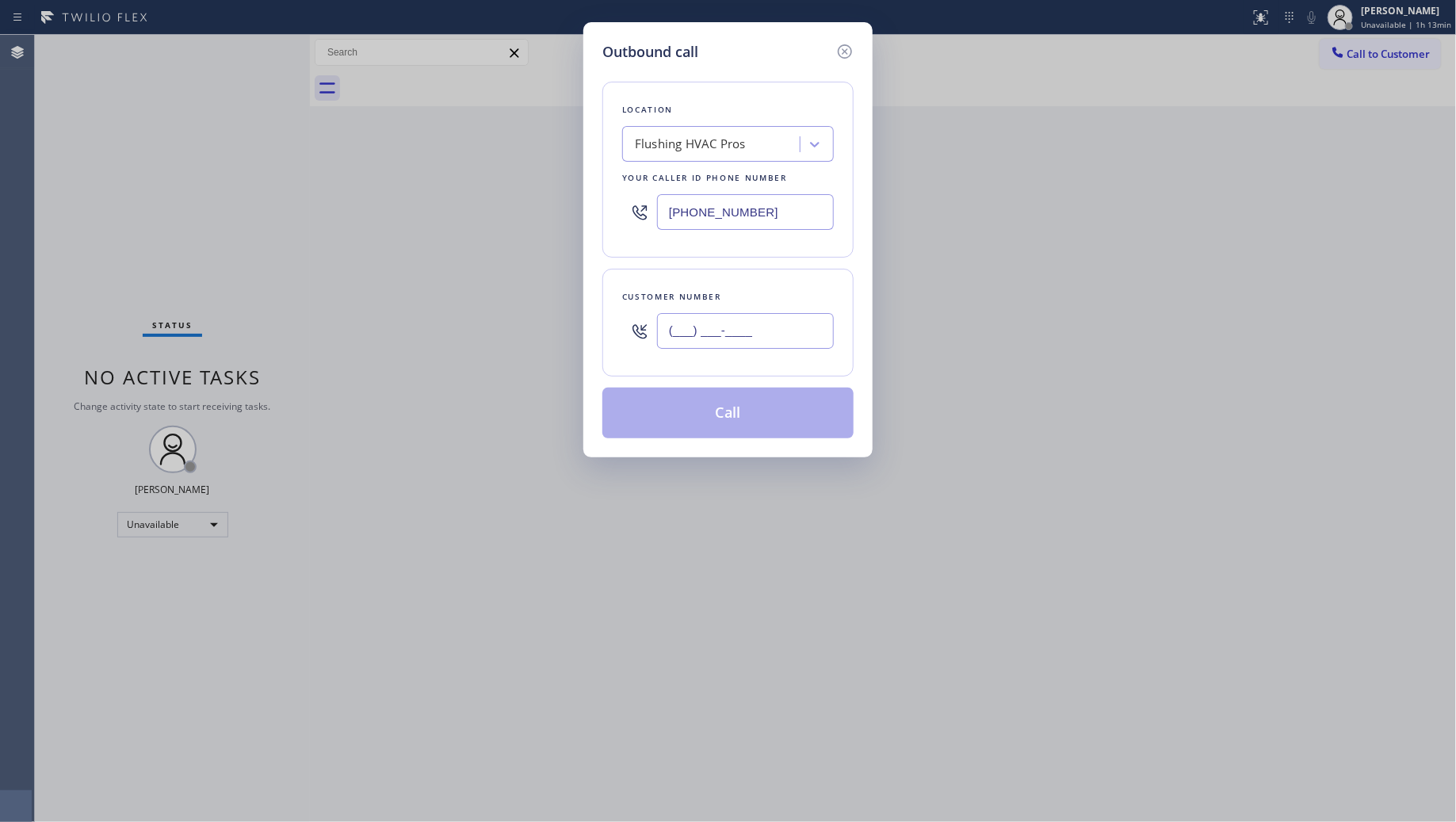
paste input "347) 676-2536"
type input "[PHONE_NUMBER]"
click at [727, 399] on button "Call" at bounding box center [728, 413] width 251 height 51
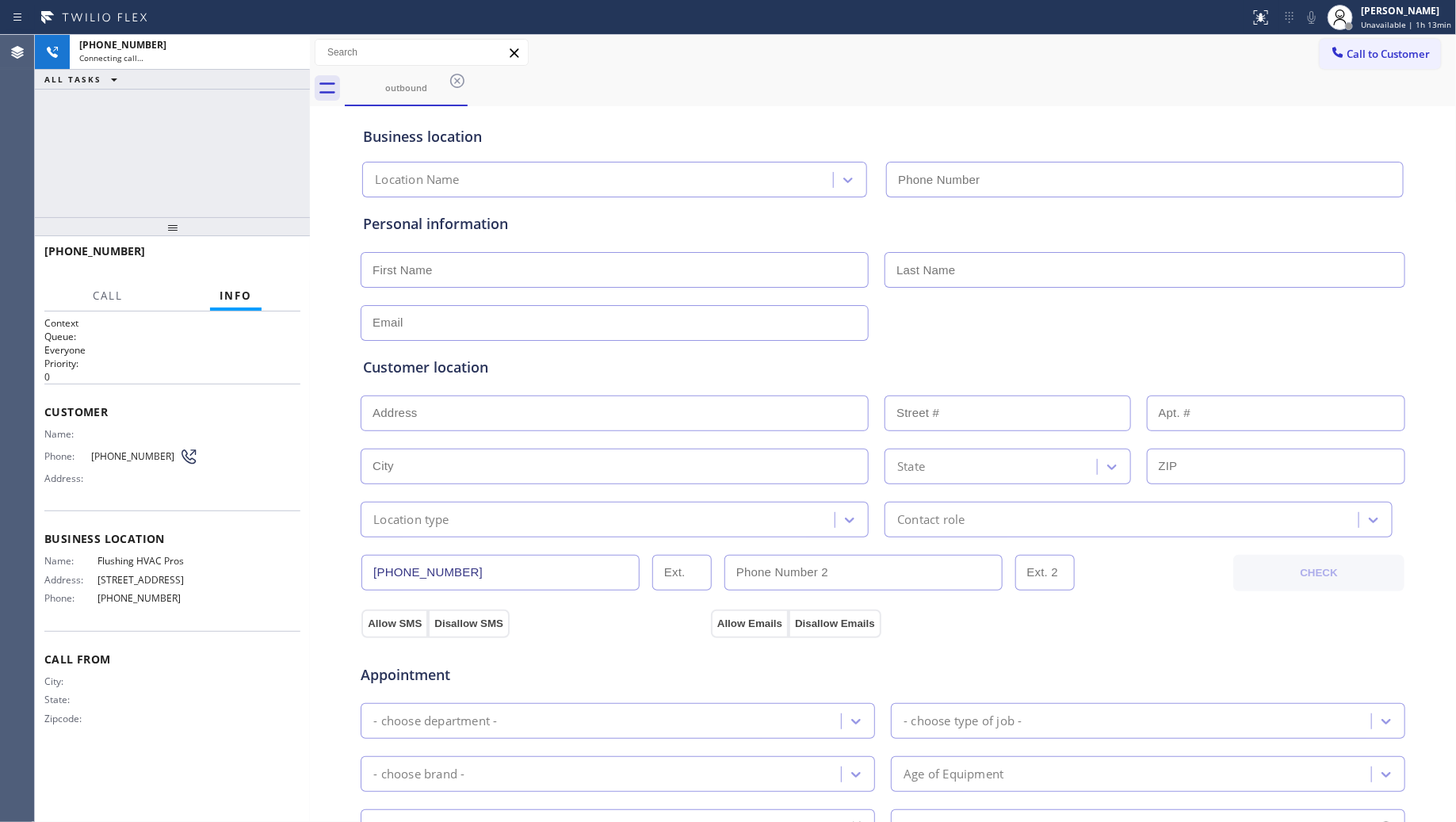
click at [1197, 105] on div "Business location Location Name" at bounding box center [883, 150] width 1046 height 93
type input "[PHONE_NUMBER]"
click at [274, 248] on button "HANG UP" at bounding box center [263, 258] width 74 height 22
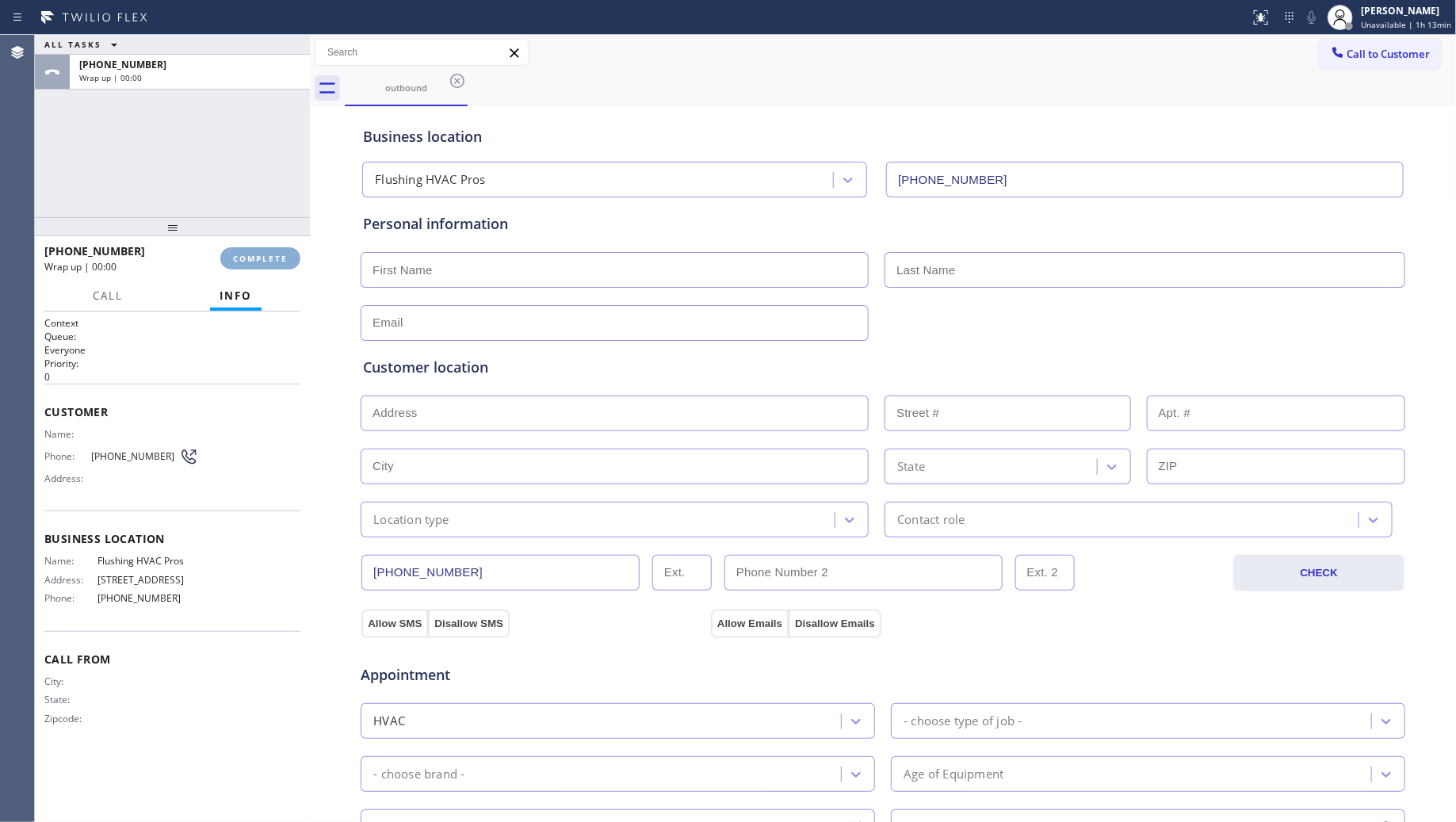
click at [274, 248] on button "COMPLETE" at bounding box center [260, 258] width 80 height 22
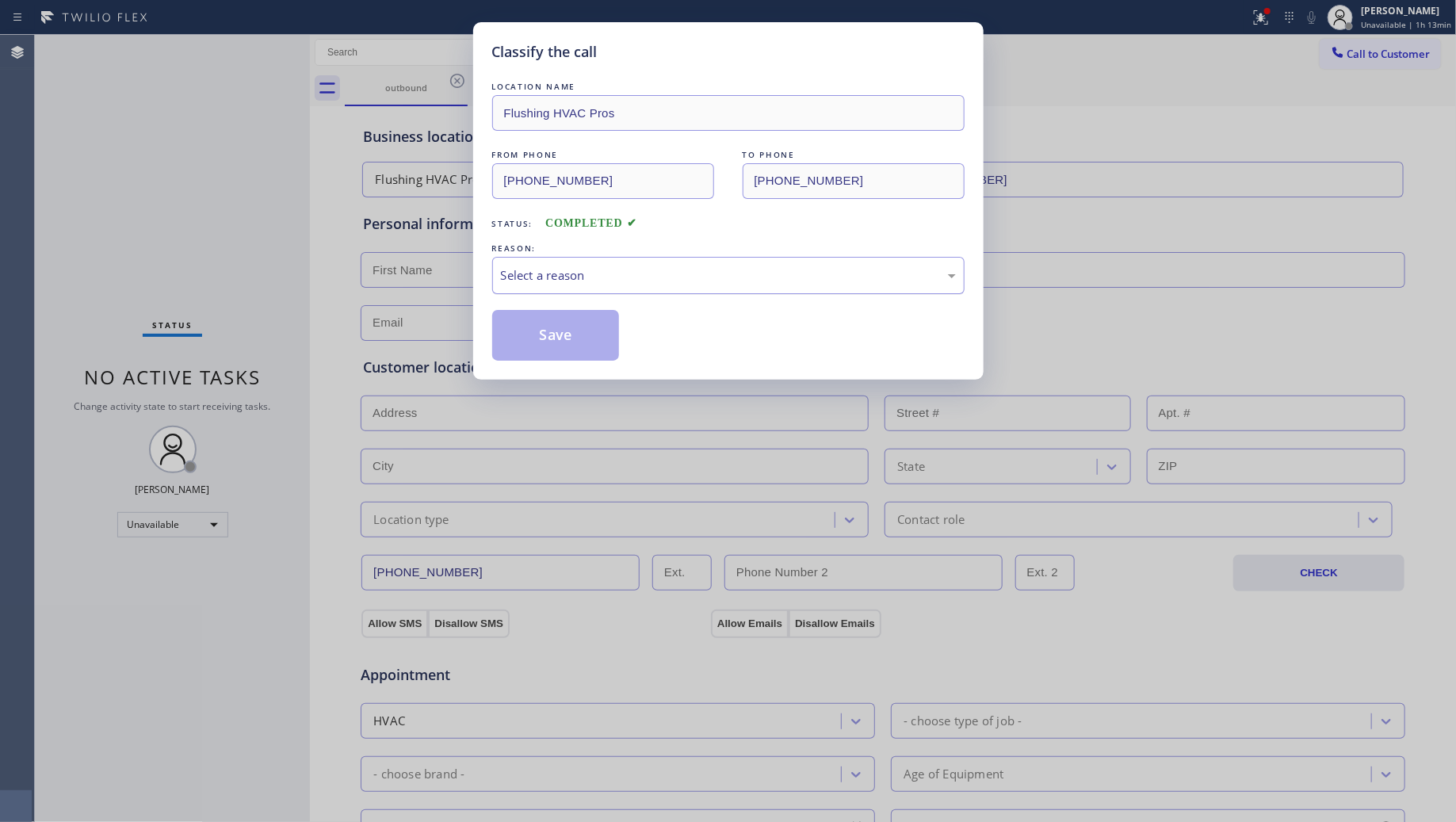
drag, startPoint x: 682, startPoint y: 278, endPoint x: 670, endPoint y: 283, distance: 13.0
click at [670, 283] on div "Select a reason" at bounding box center [728, 275] width 455 height 18
click at [534, 334] on button "Save" at bounding box center [556, 335] width 128 height 51
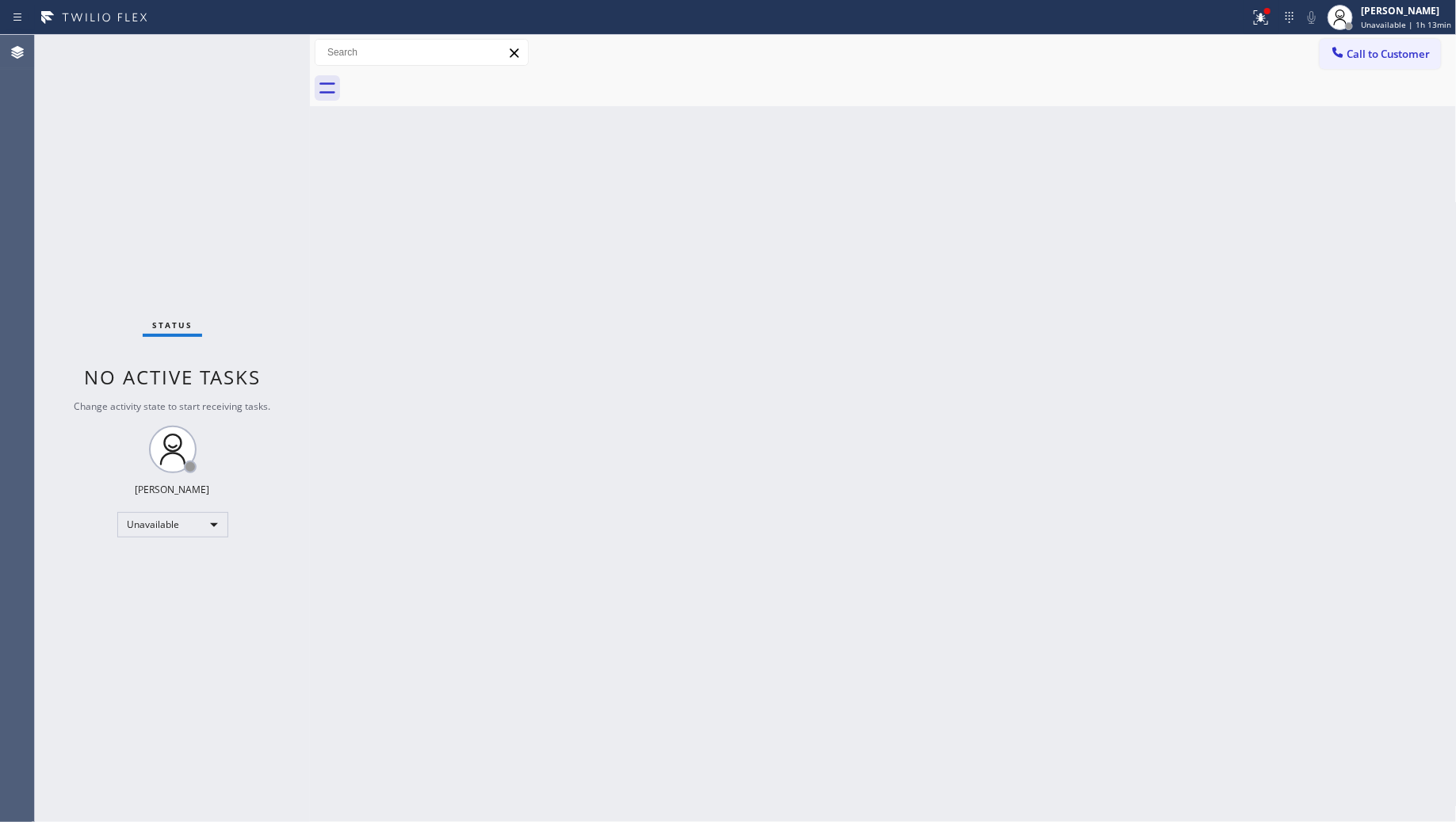
drag, startPoint x: 1143, startPoint y: 256, endPoint x: 1223, endPoint y: 230, distance: 84.1
click at [1150, 255] on div "Back to Dashboard Change Sender ID Customers Technicians Select a contact Outbo…" at bounding box center [883, 428] width 1147 height 787
click at [1357, 61] on button "Call to Customer" at bounding box center [1380, 53] width 121 height 30
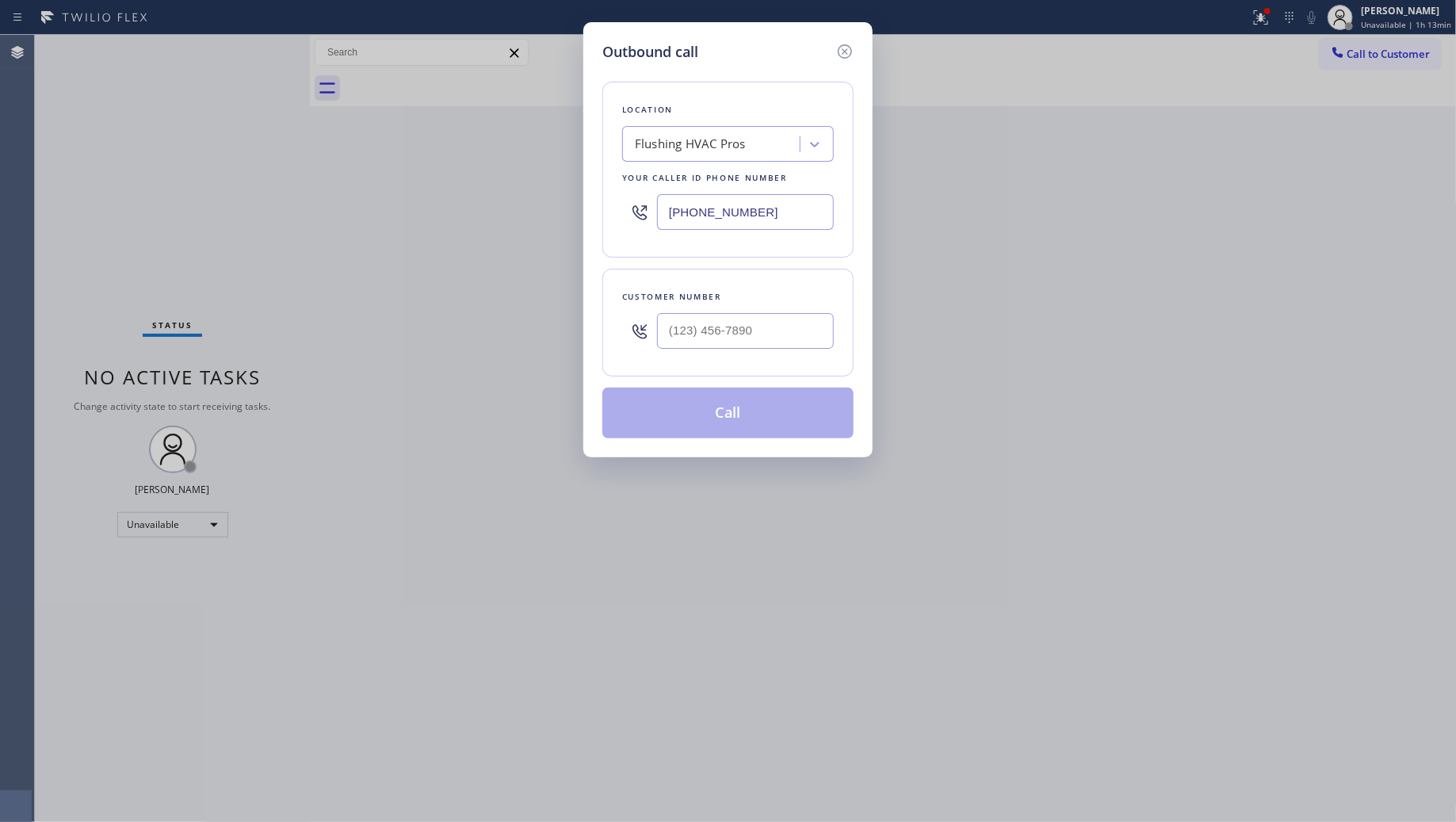
drag, startPoint x: 797, startPoint y: 212, endPoint x: 593, endPoint y: 203, distance: 204.2
click at [593, 203] on div "Outbound call Location Flushing HVAC Pros Your caller id phone number [PHONE_NU…" at bounding box center [728, 239] width 289 height 435
paste input "855) 666-9755"
type input "[PHONE_NUMBER]"
paste input "647) 225-9268"
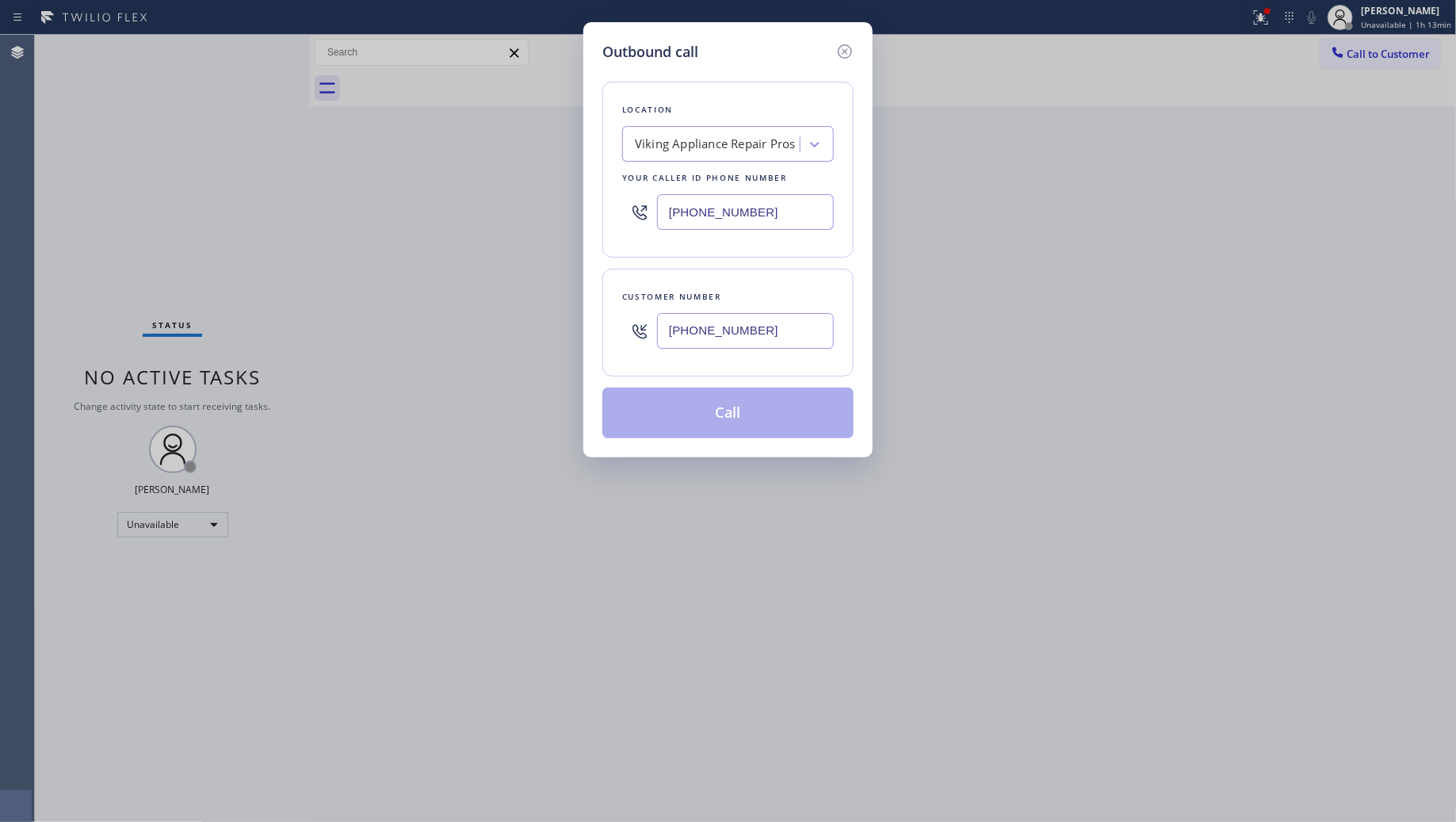
drag, startPoint x: 757, startPoint y: 343, endPoint x: 765, endPoint y: 344, distance: 8.1
click at [758, 343] on input "[PHONE_NUMBER]" at bounding box center [746, 330] width 177 height 36
type input "[PHONE_NUMBER]"
click at [758, 408] on button "Call" at bounding box center [728, 413] width 251 height 51
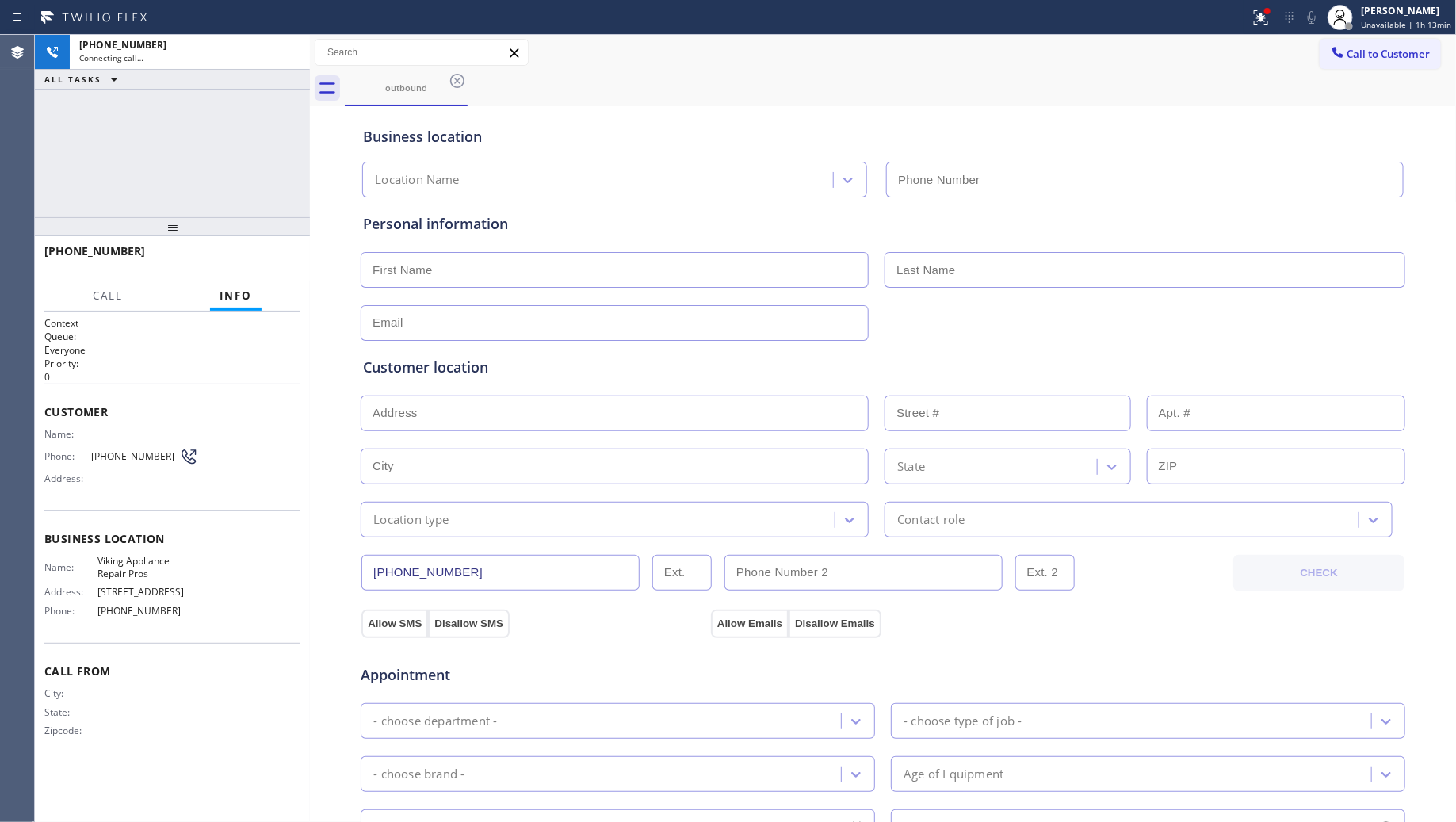
type input "[PHONE_NUMBER]"
click at [909, 112] on div "Business location Viking Appliance Repair Pros [PHONE_NUMBER]" at bounding box center [883, 154] width 1046 height 87
click at [1269, 33] on button at bounding box center [1261, 17] width 35 height 35
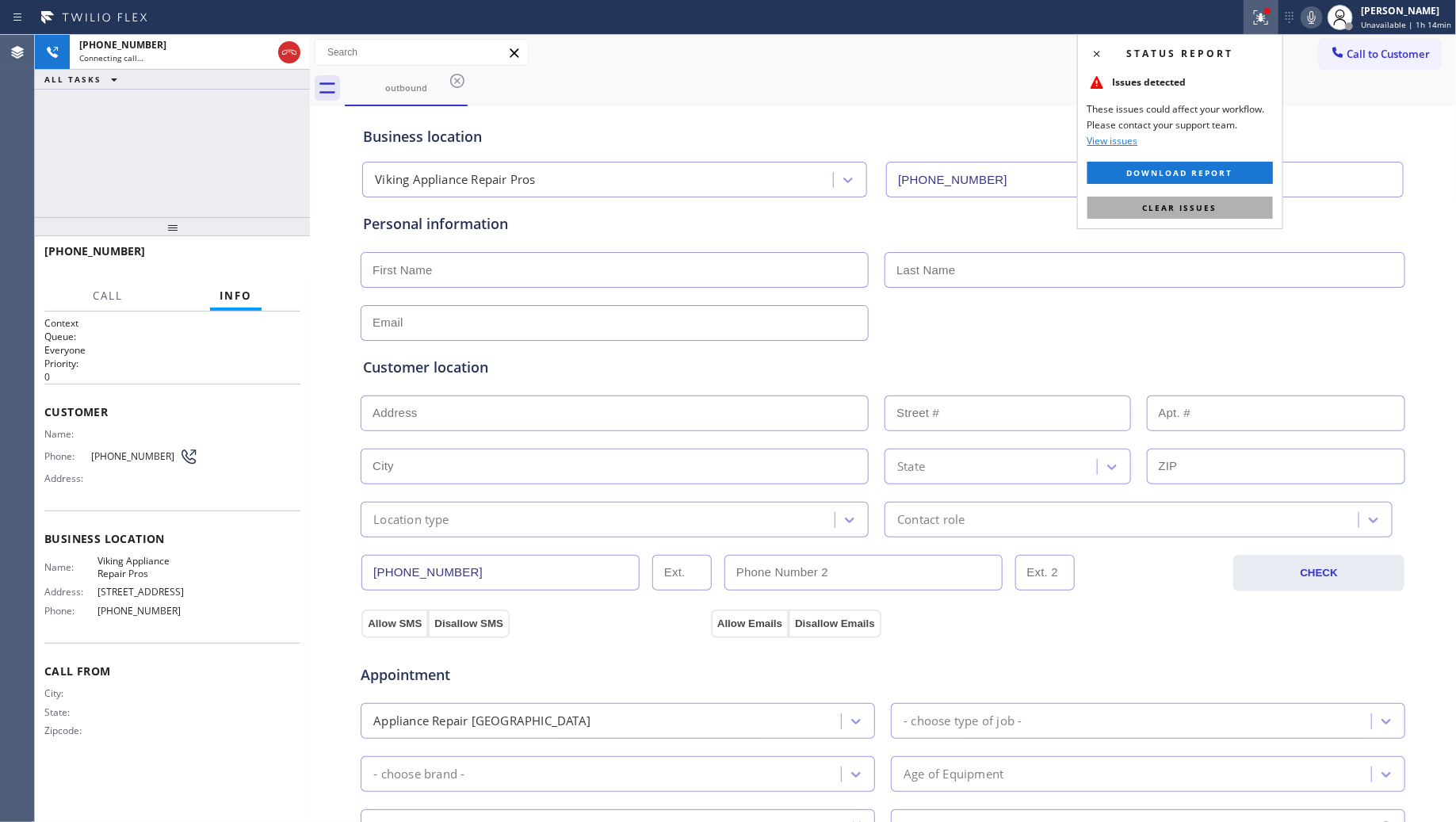
click at [1201, 212] on span "Clear issues" at bounding box center [1181, 208] width 75 height 12
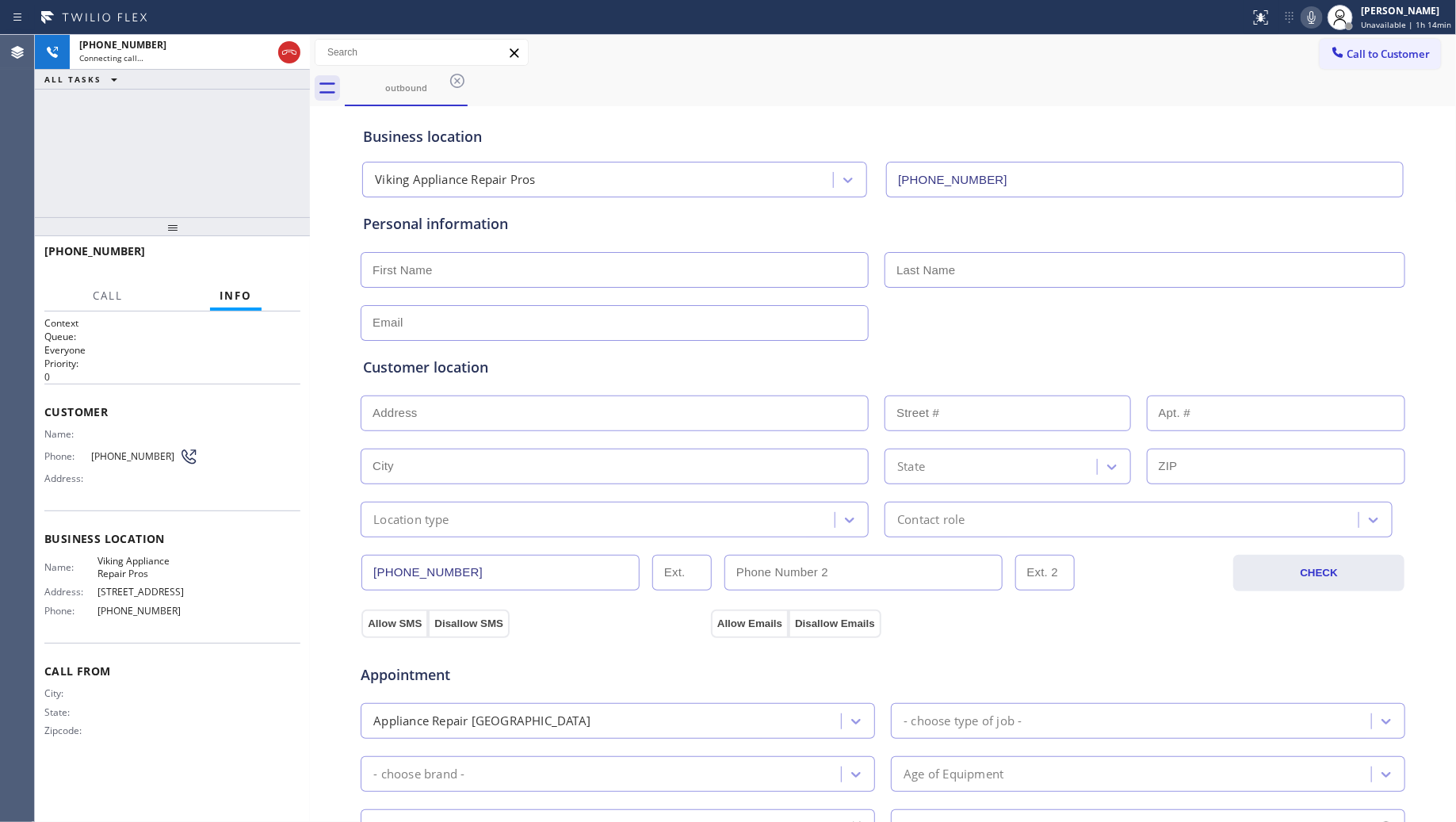
click at [1098, 102] on div "outbound" at bounding box center [900, 88] width 1112 height 36
click at [285, 54] on icon at bounding box center [290, 53] width 19 height 19
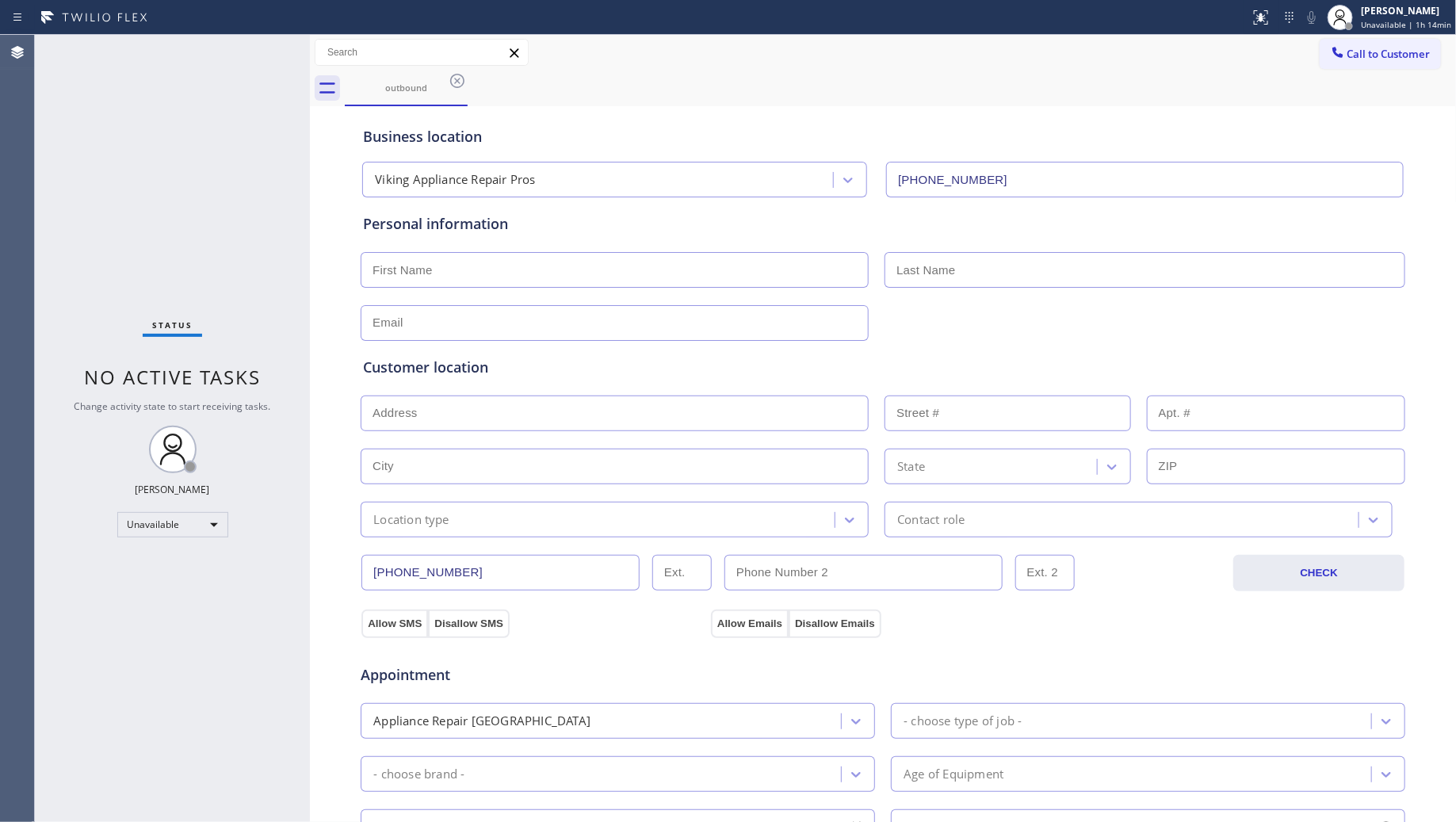
drag, startPoint x: 462, startPoint y: 84, endPoint x: 456, endPoint y: 68, distance: 17.1
click at [458, 77] on icon at bounding box center [458, 81] width 19 height 19
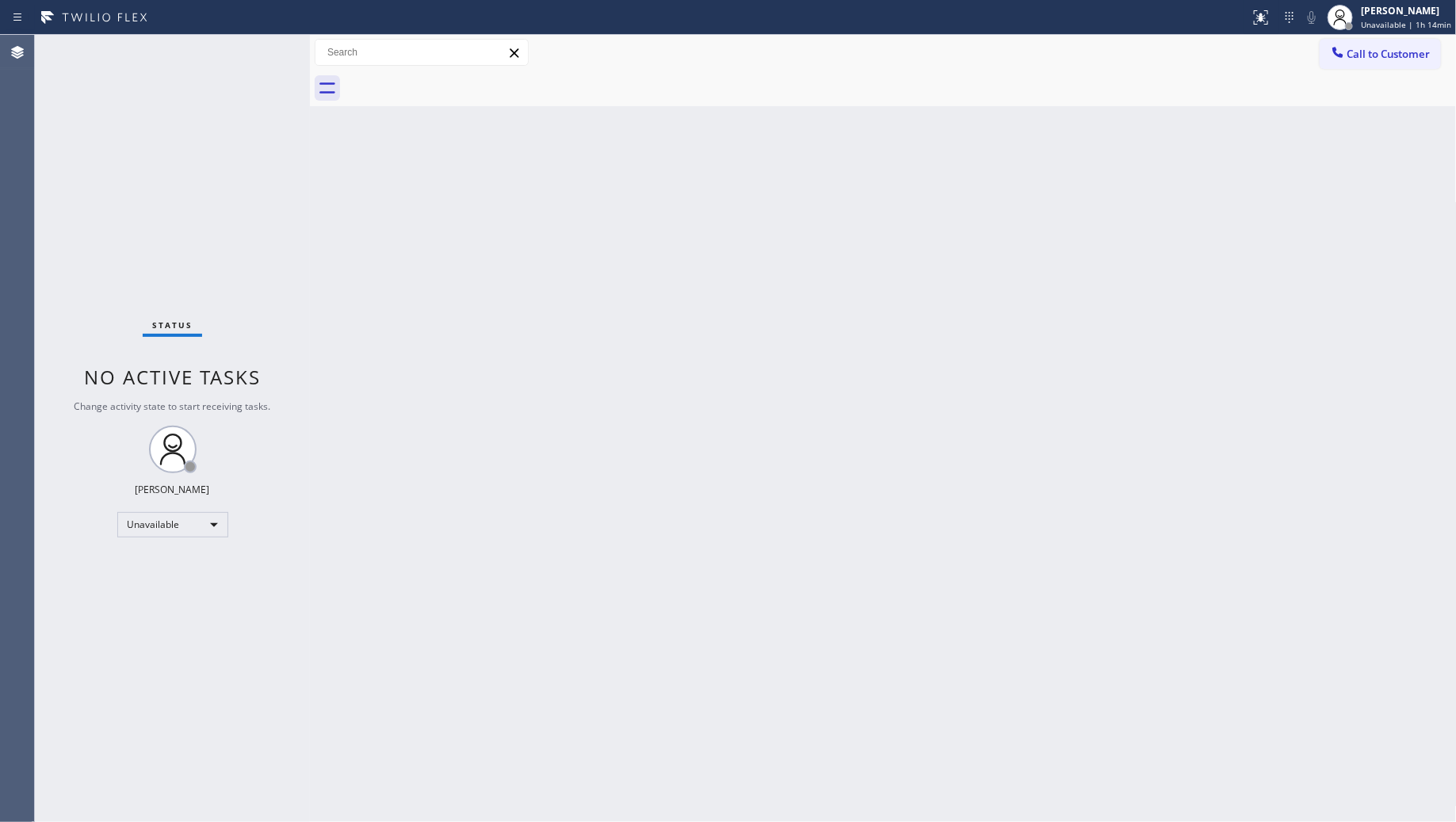
drag, startPoint x: 1368, startPoint y: 52, endPoint x: 913, endPoint y: 189, distance: 475.2
click at [1360, 53] on span "Call to Customer" at bounding box center [1389, 54] width 84 height 14
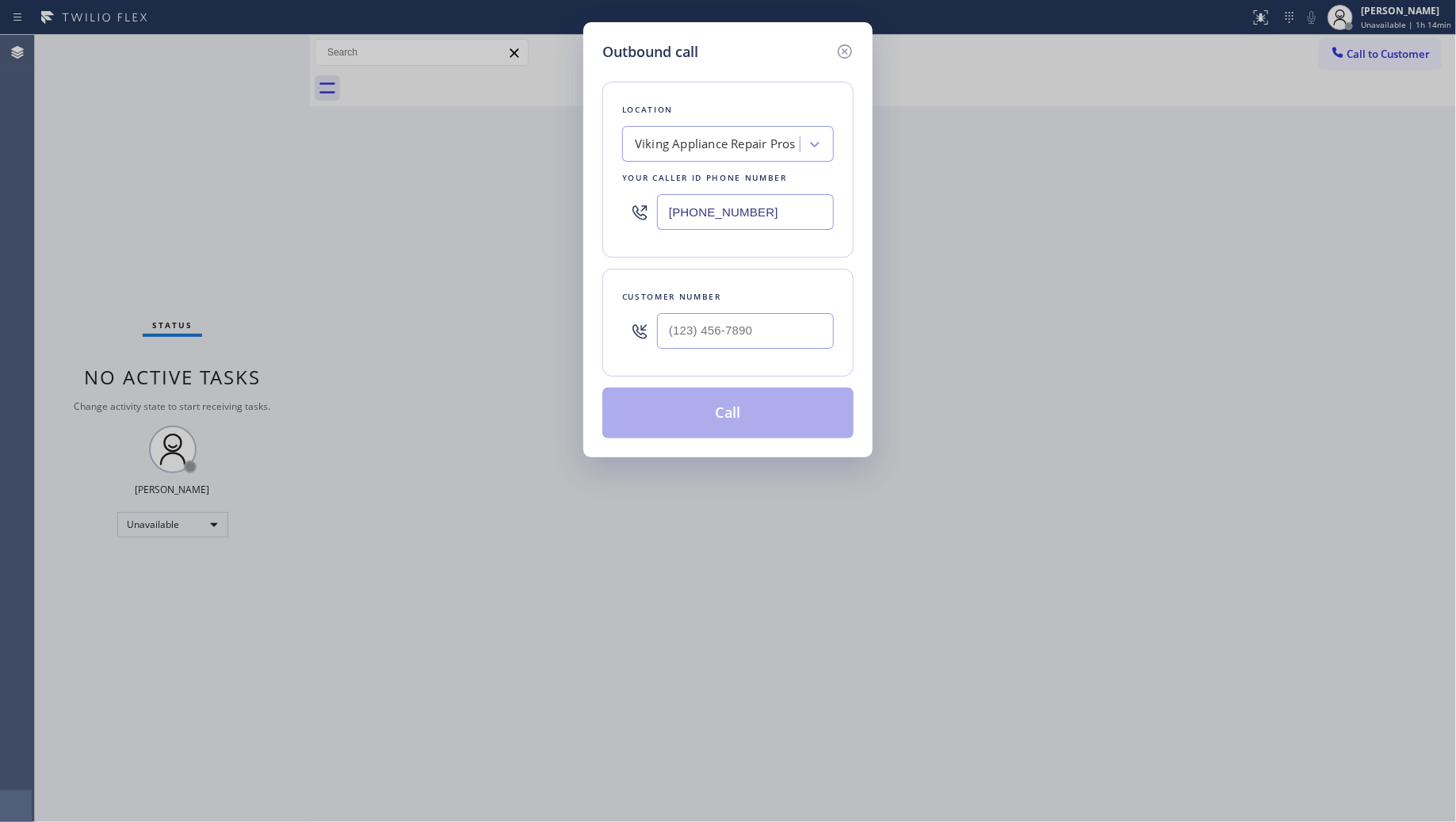
drag, startPoint x: 795, startPoint y: 218, endPoint x: 558, endPoint y: 203, distance: 237.5
click at [568, 203] on div "Outbound call Location Viking Appliance Repair Pros Your caller id phone number…" at bounding box center [728, 411] width 1456 height 822
paste input "310) 946-0021"
type input "[PHONE_NUMBER]"
click at [791, 339] on input "(___) ___-____" at bounding box center [746, 330] width 177 height 36
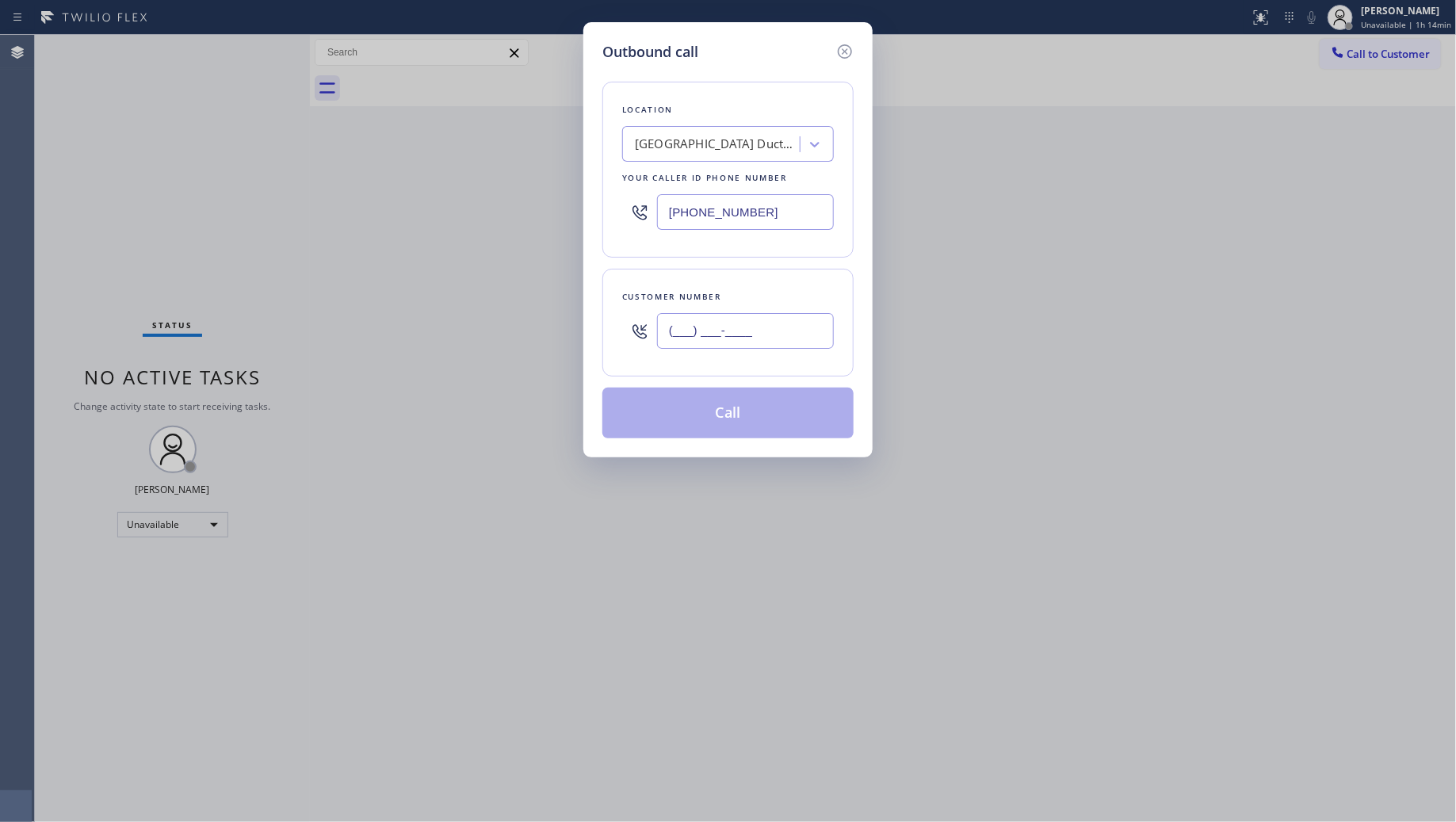
paste input "213) 295-6419"
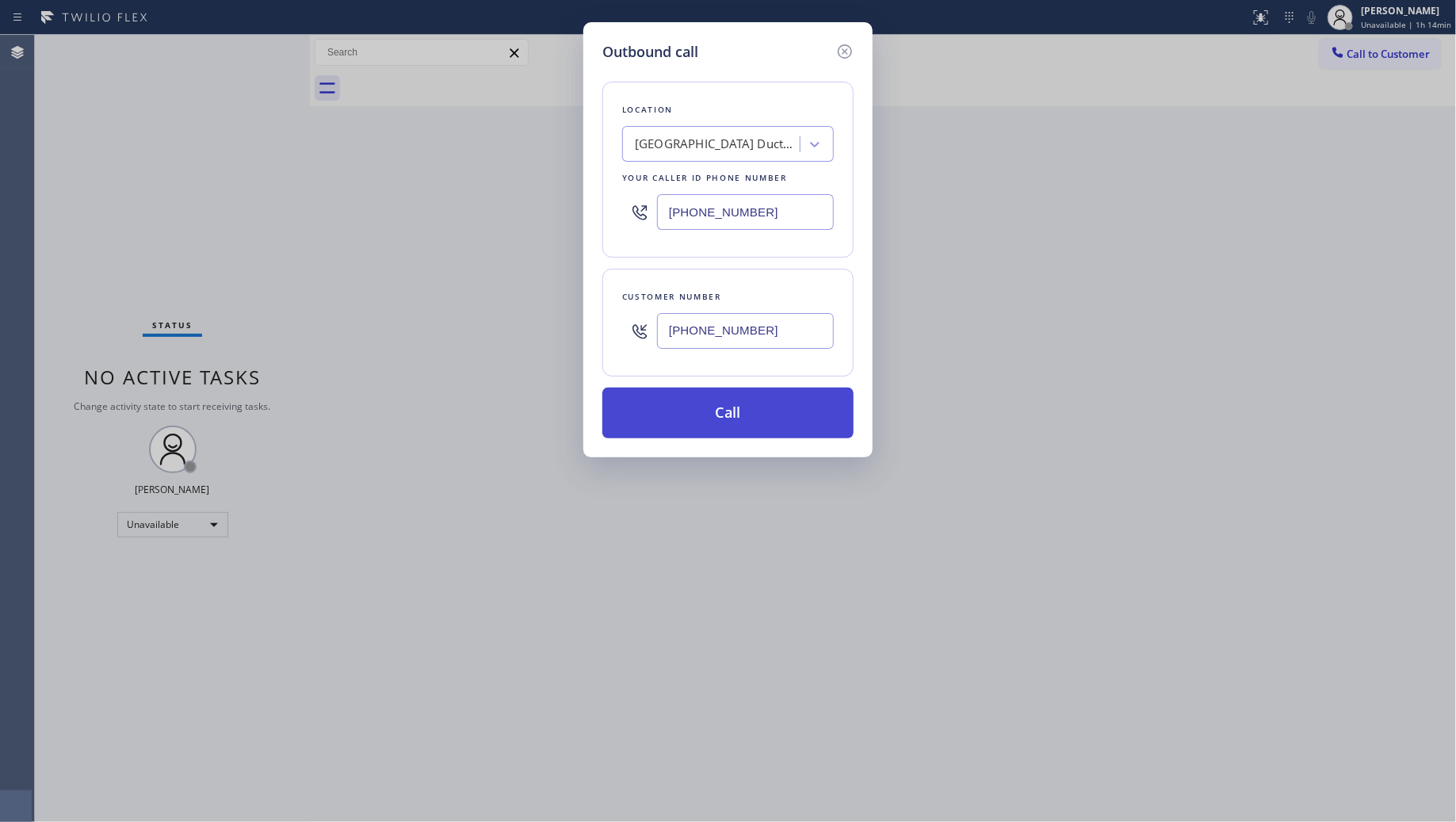
type input "[PHONE_NUMBER]"
drag, startPoint x: 720, startPoint y: 417, endPoint x: 735, endPoint y: 419, distance: 15.1
click at [729, 417] on button "Call" at bounding box center [728, 413] width 251 height 51
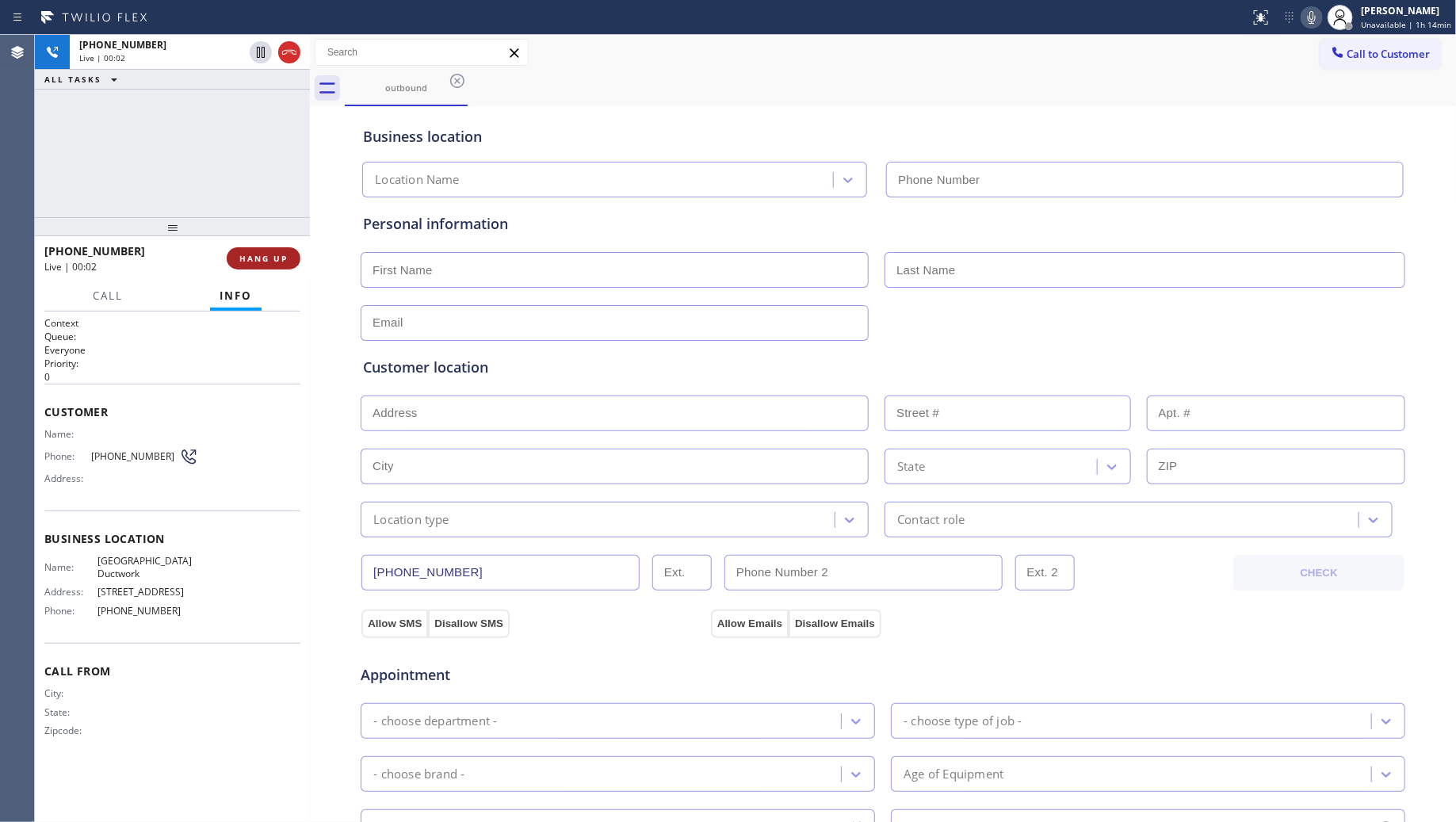
click at [272, 251] on button "HANG UP" at bounding box center [263, 258] width 74 height 22
click at [272, 250] on button "HANG UP" at bounding box center [263, 258] width 74 height 22
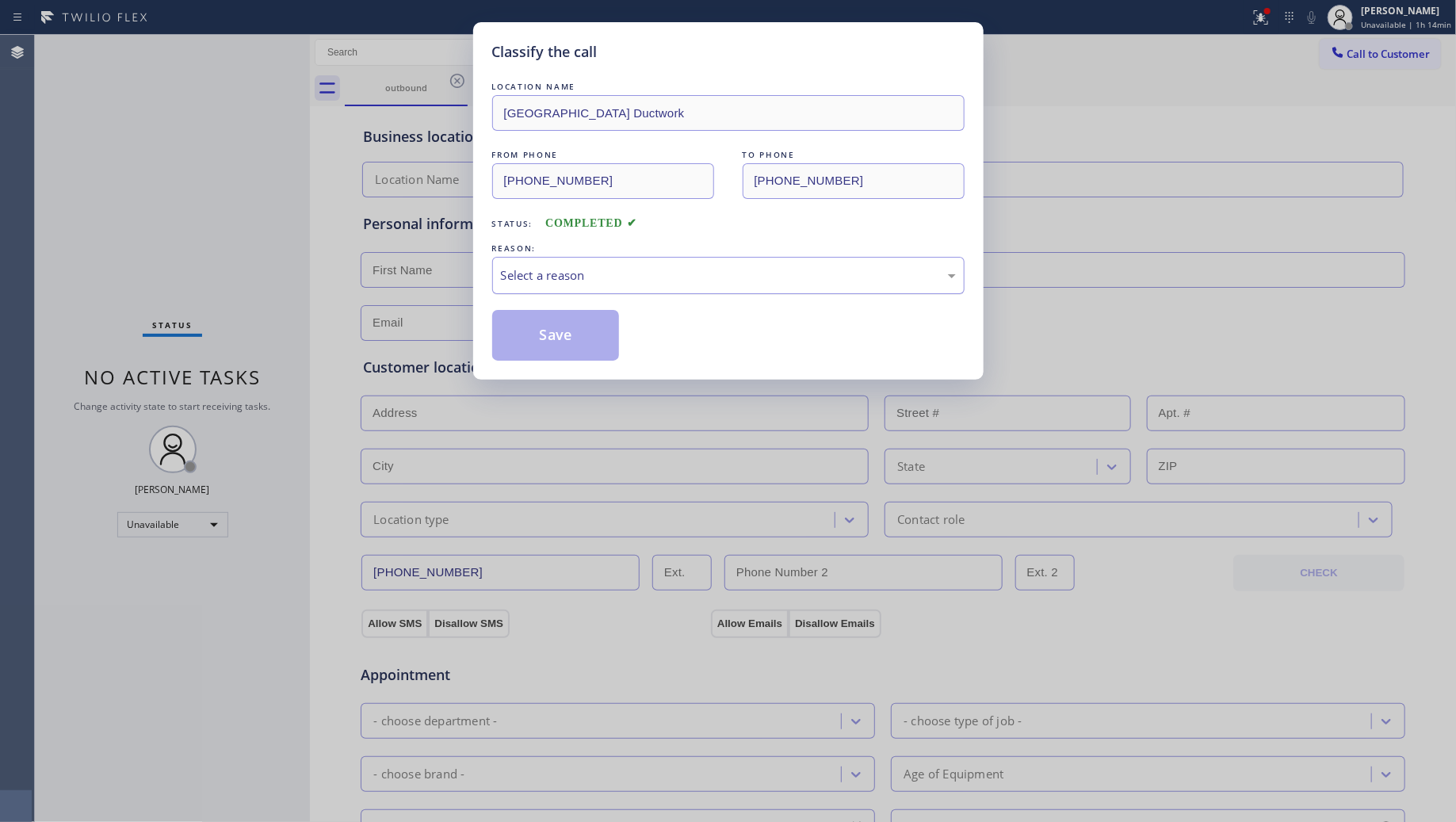
click at [632, 286] on div "Select a reason" at bounding box center [728, 276] width 472 height 37
click at [561, 334] on button "Save" at bounding box center [556, 335] width 128 height 51
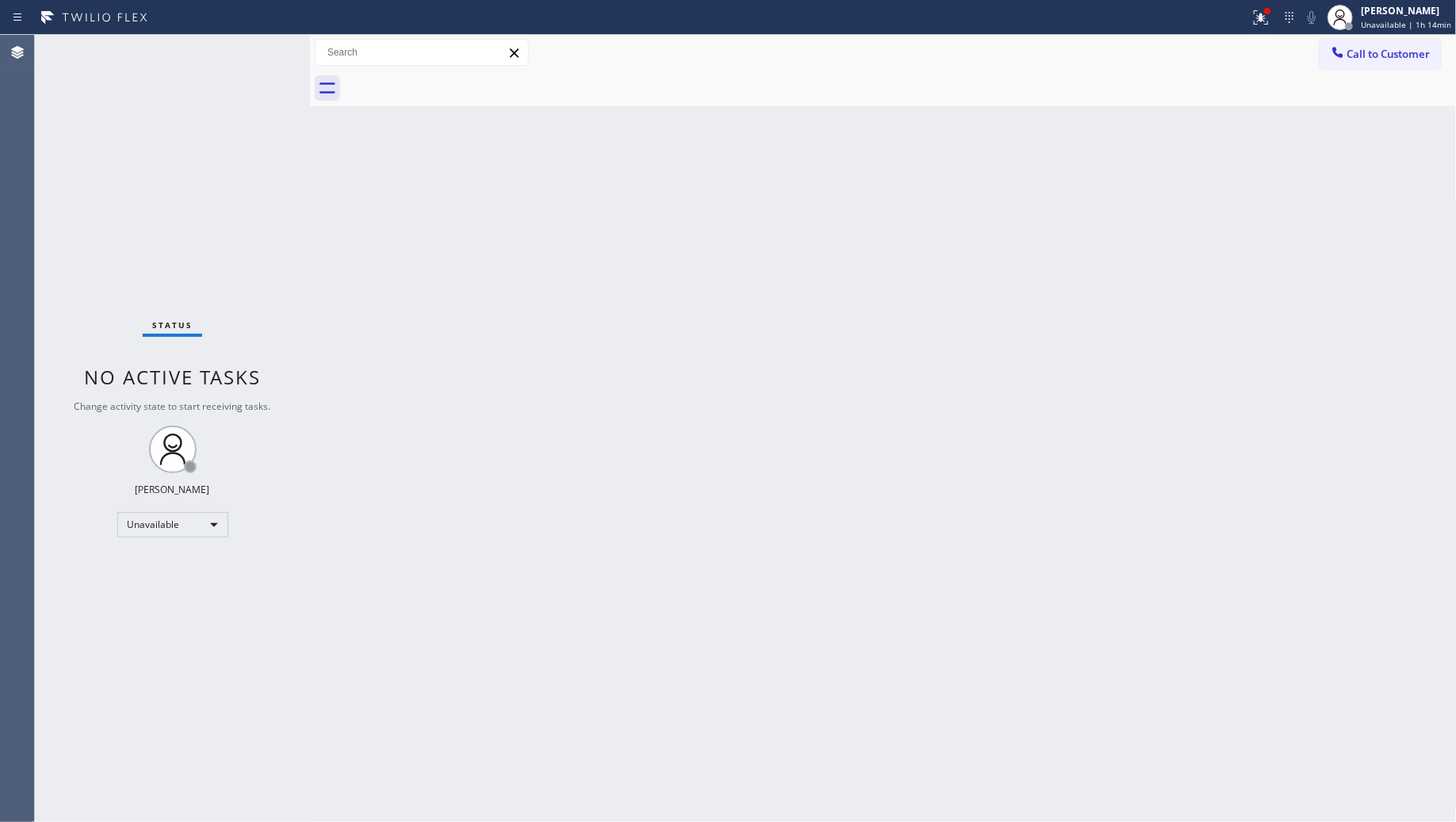
drag, startPoint x: 1155, startPoint y: 159, endPoint x: 1207, endPoint y: 116, distance: 67.5
click at [1167, 149] on div "Back to Dashboard Change Sender ID Customers Technicians Select a contact Outbo…" at bounding box center [883, 428] width 1147 height 787
drag, startPoint x: 1260, startPoint y: 25, endPoint x: 1182, endPoint y: 235, distance: 224.0
click at [1263, 33] on button at bounding box center [1261, 17] width 35 height 35
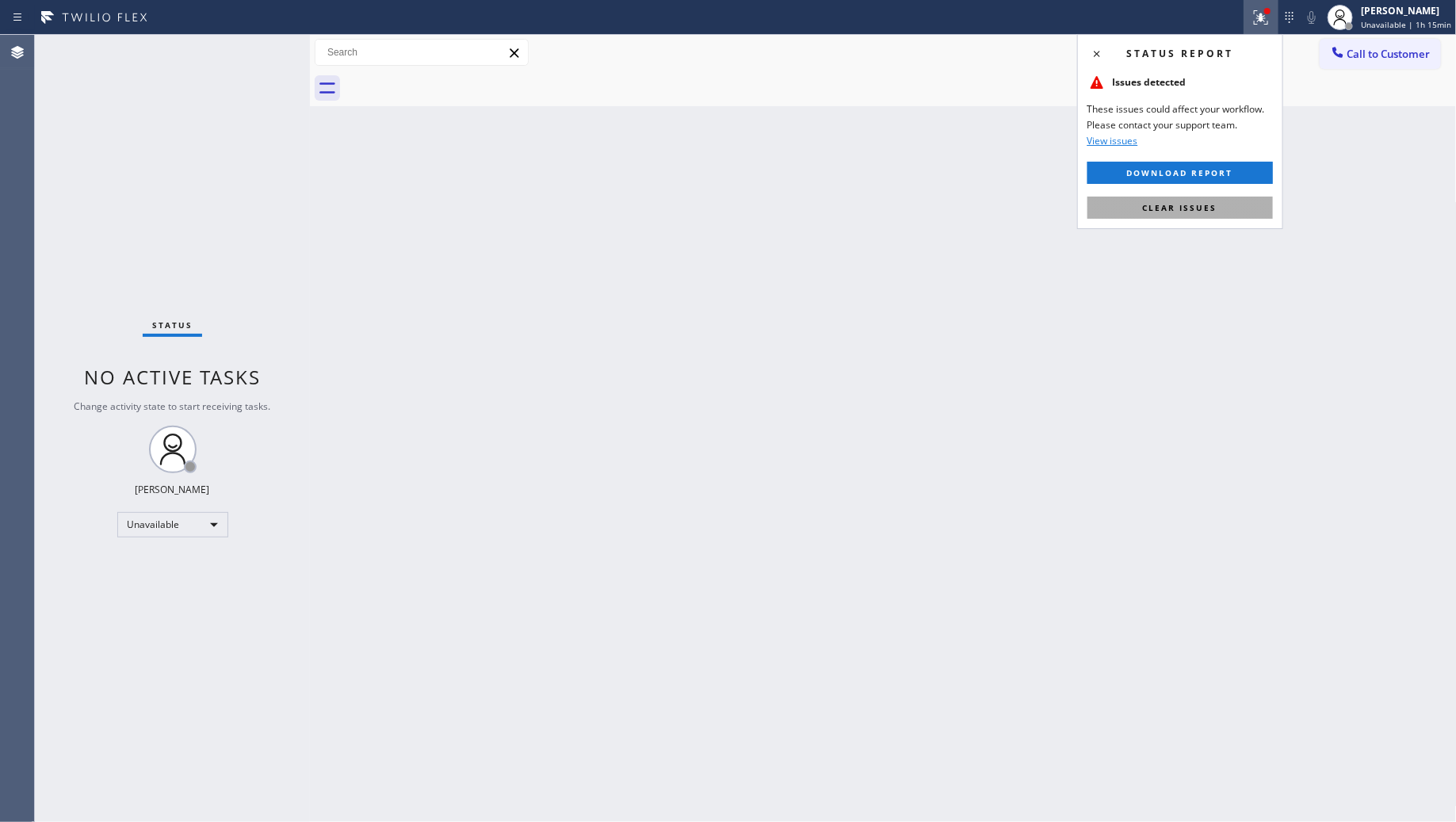
click at [1207, 212] on span "Clear issues" at bounding box center [1181, 208] width 75 height 12
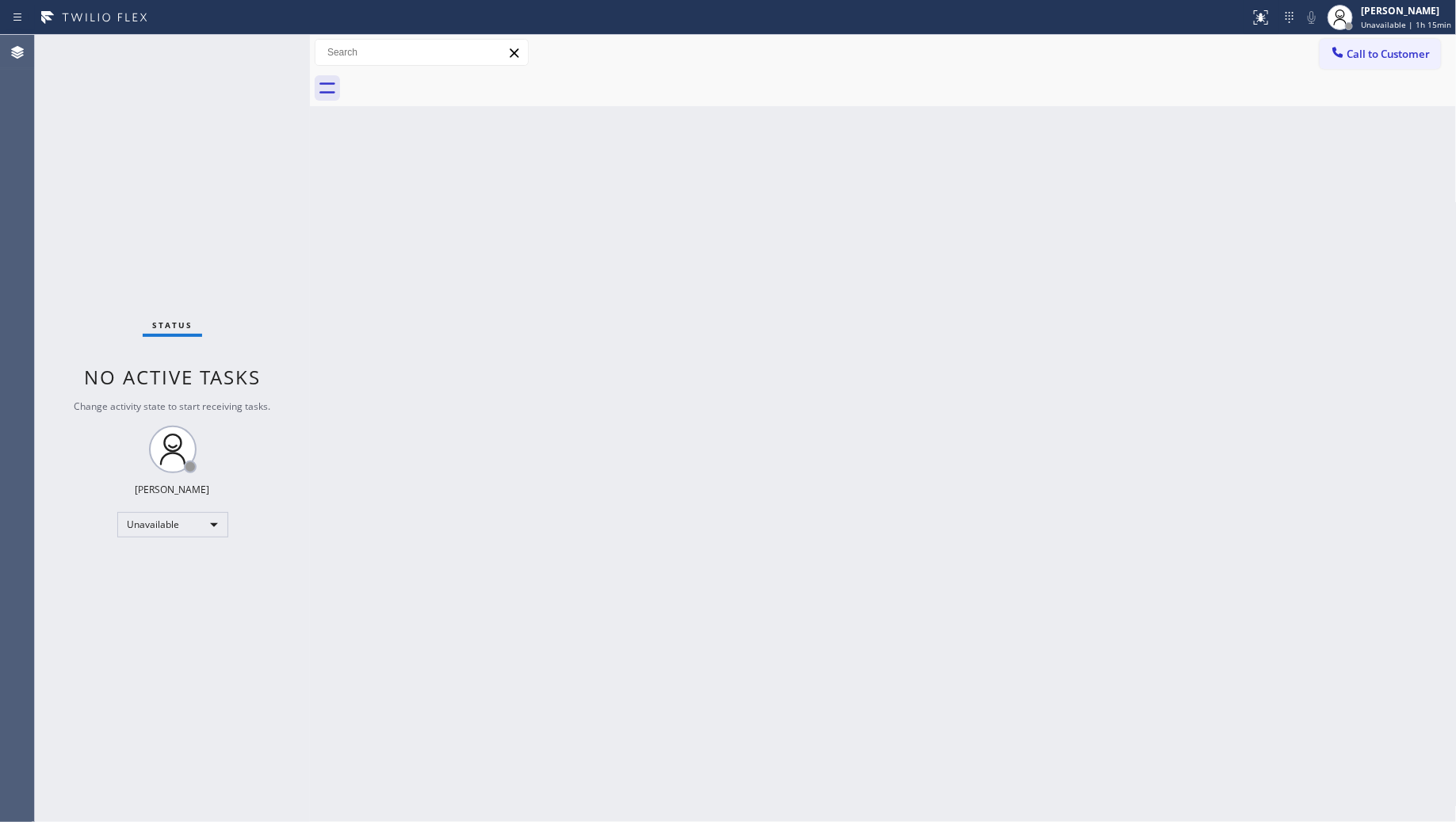
drag, startPoint x: 1372, startPoint y: 54, endPoint x: 1360, endPoint y: 65, distance: 16.3
click at [1372, 53] on span "Call to Customer" at bounding box center [1389, 54] width 84 height 14
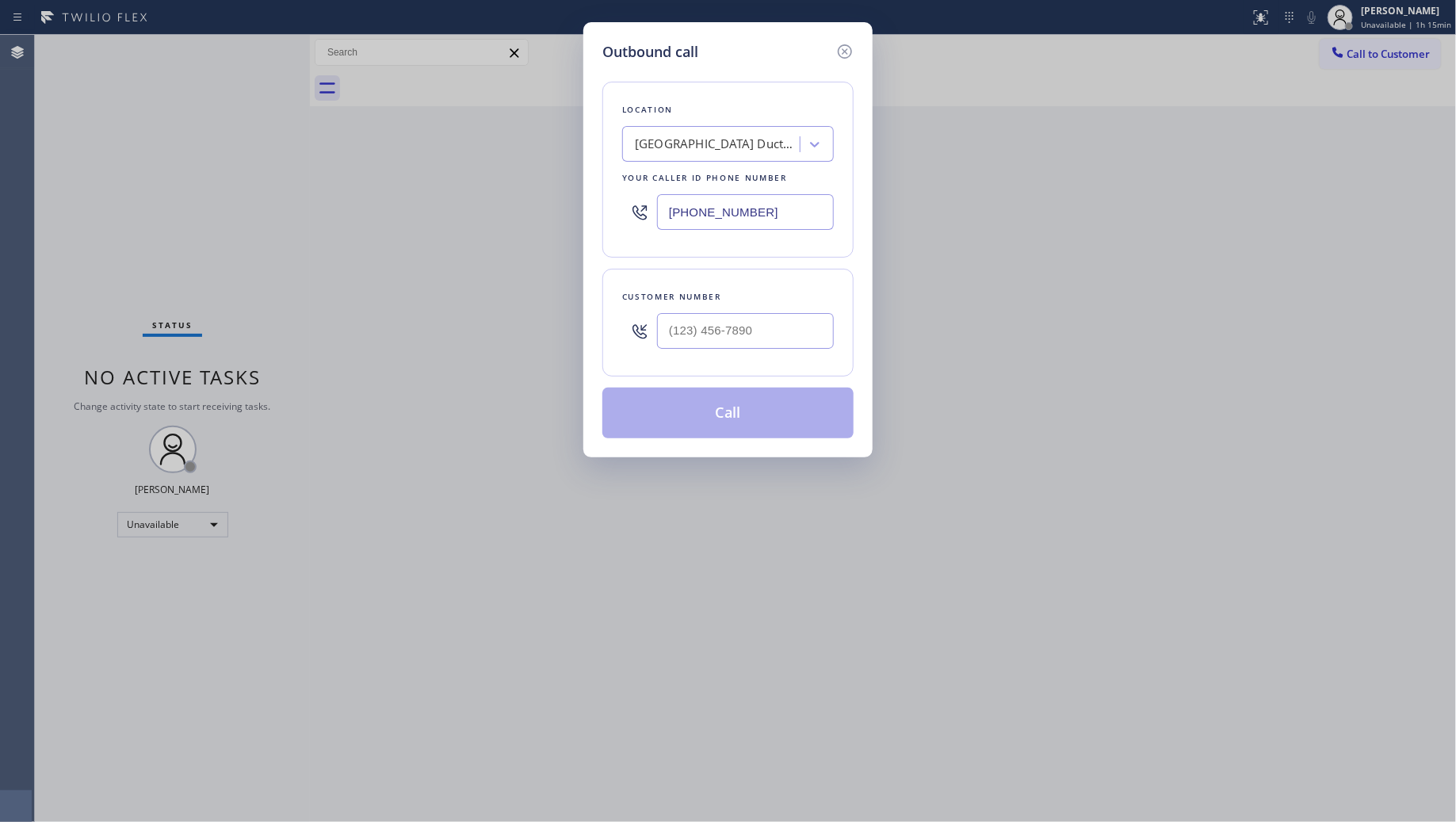
drag, startPoint x: 758, startPoint y: 210, endPoint x: 626, endPoint y: 203, distance: 132.2
click at [614, 206] on div "Location [GEOGRAPHIC_DATA] Ductwork Your caller id phone number [PHONE_NUMBER]" at bounding box center [728, 169] width 251 height 176
paste input "714) 643-8039"
drag, startPoint x: 758, startPoint y: 215, endPoint x: 672, endPoint y: 215, distance: 86.0
click at [619, 215] on div "Location Electricity [GEOGRAPHIC_DATA] Your caller id phone number [PHONE_NUMBE…" at bounding box center [728, 169] width 251 height 176
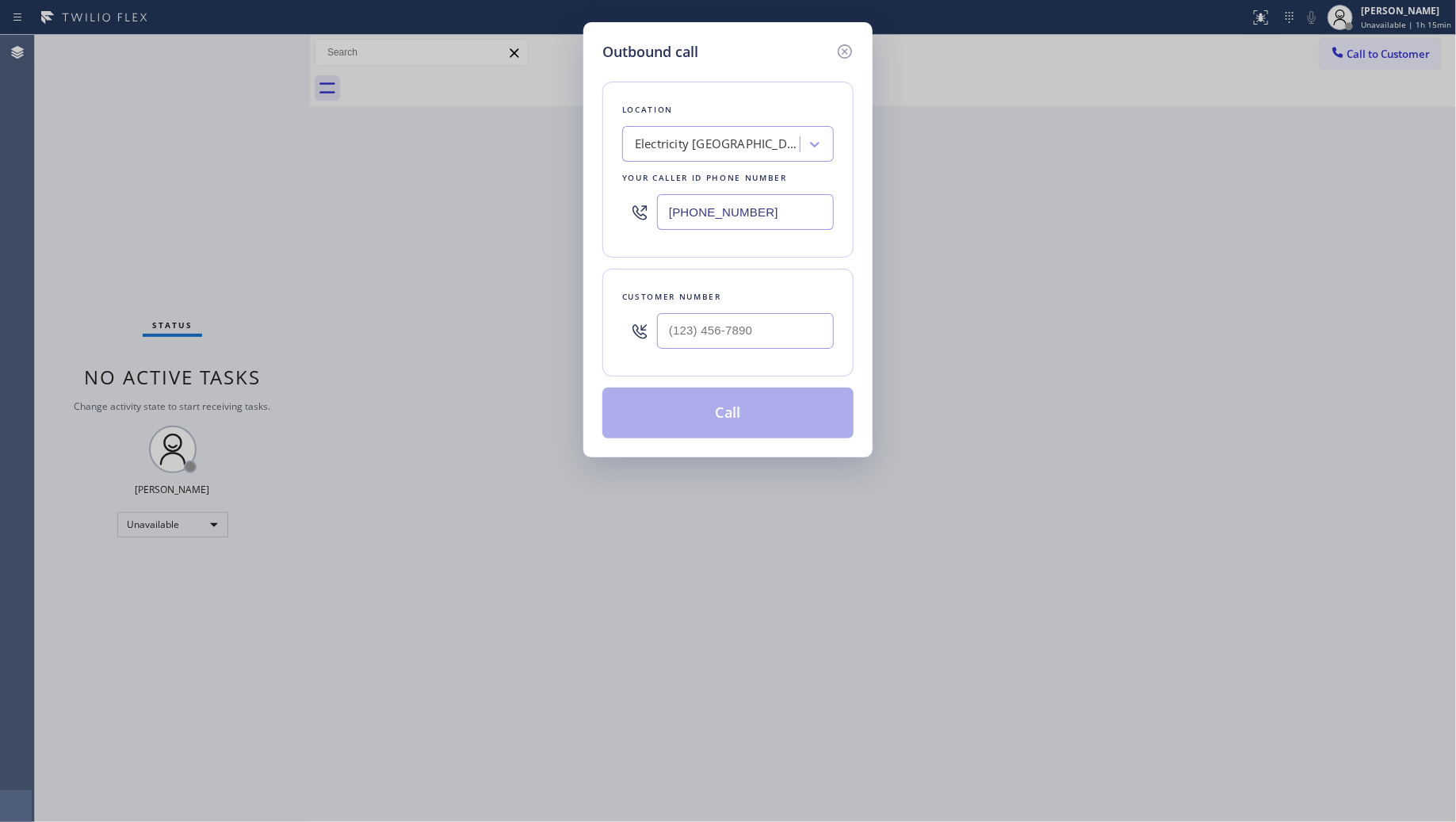
paste input "310) 946-0021"
type input "[PHONE_NUMBER]"
click at [840, 346] on div "Customer number" at bounding box center [728, 323] width 251 height 108
click at [830, 338] on input "(___) ___-____" at bounding box center [746, 330] width 177 height 36
paste input "580) 954-0389"
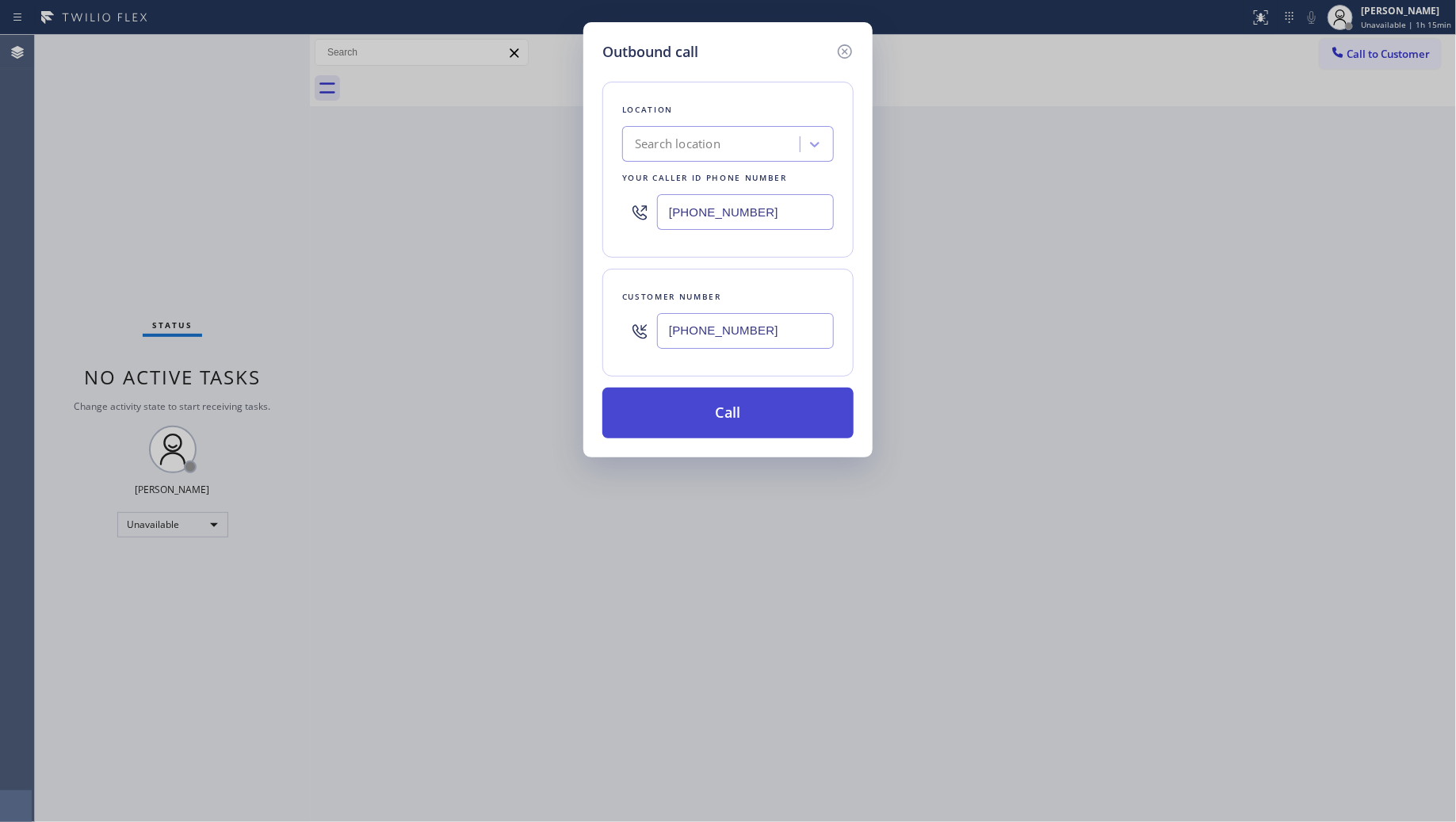
type input "[PHONE_NUMBER]"
click at [739, 418] on button "Call" at bounding box center [728, 413] width 251 height 51
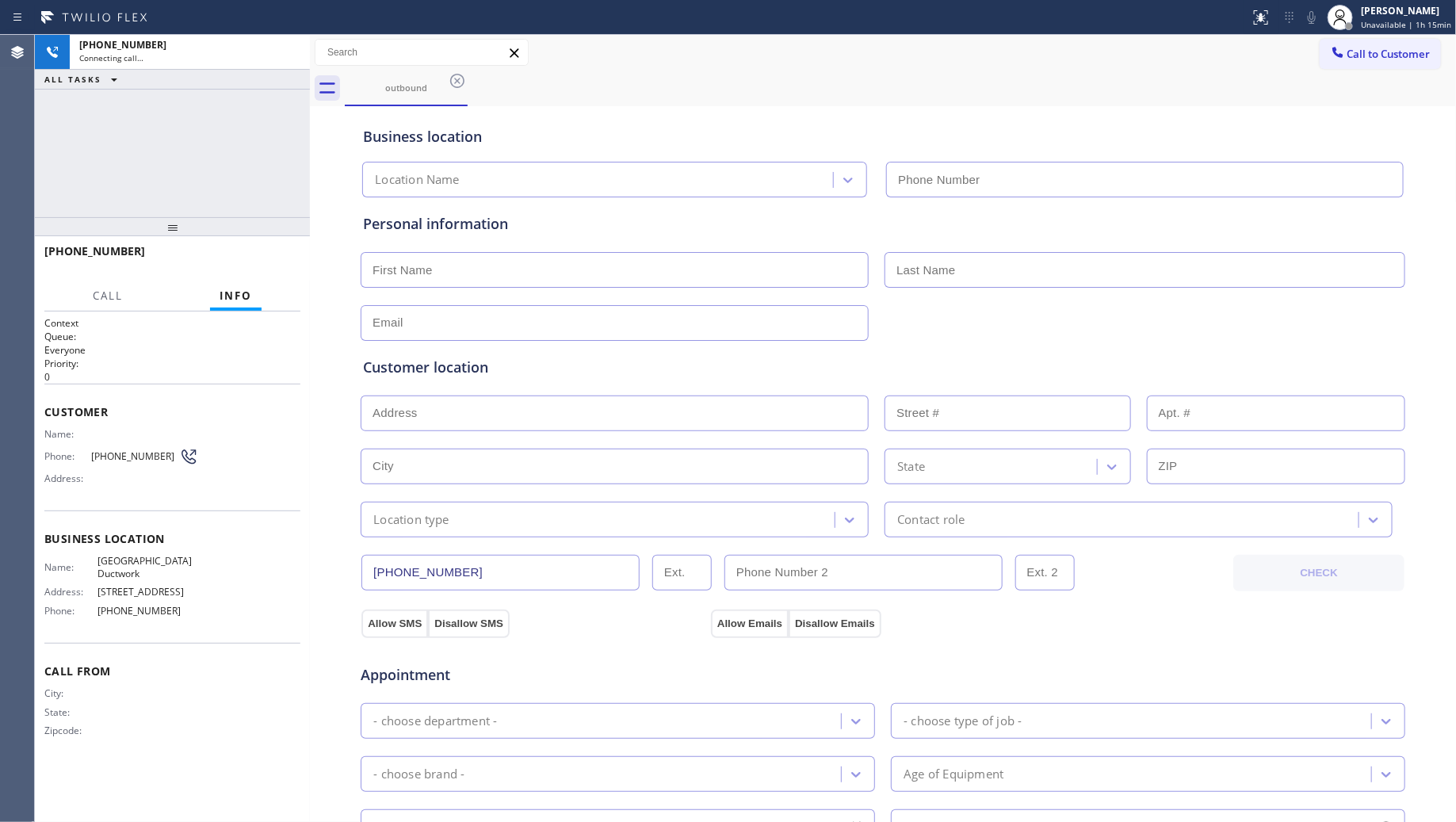
type input "[PHONE_NUMBER]"
click at [1013, 111] on div "Business location [GEOGRAPHIC_DATA] Ductwork [PHONE_NUMBER]" at bounding box center [883, 154] width 1046 height 87
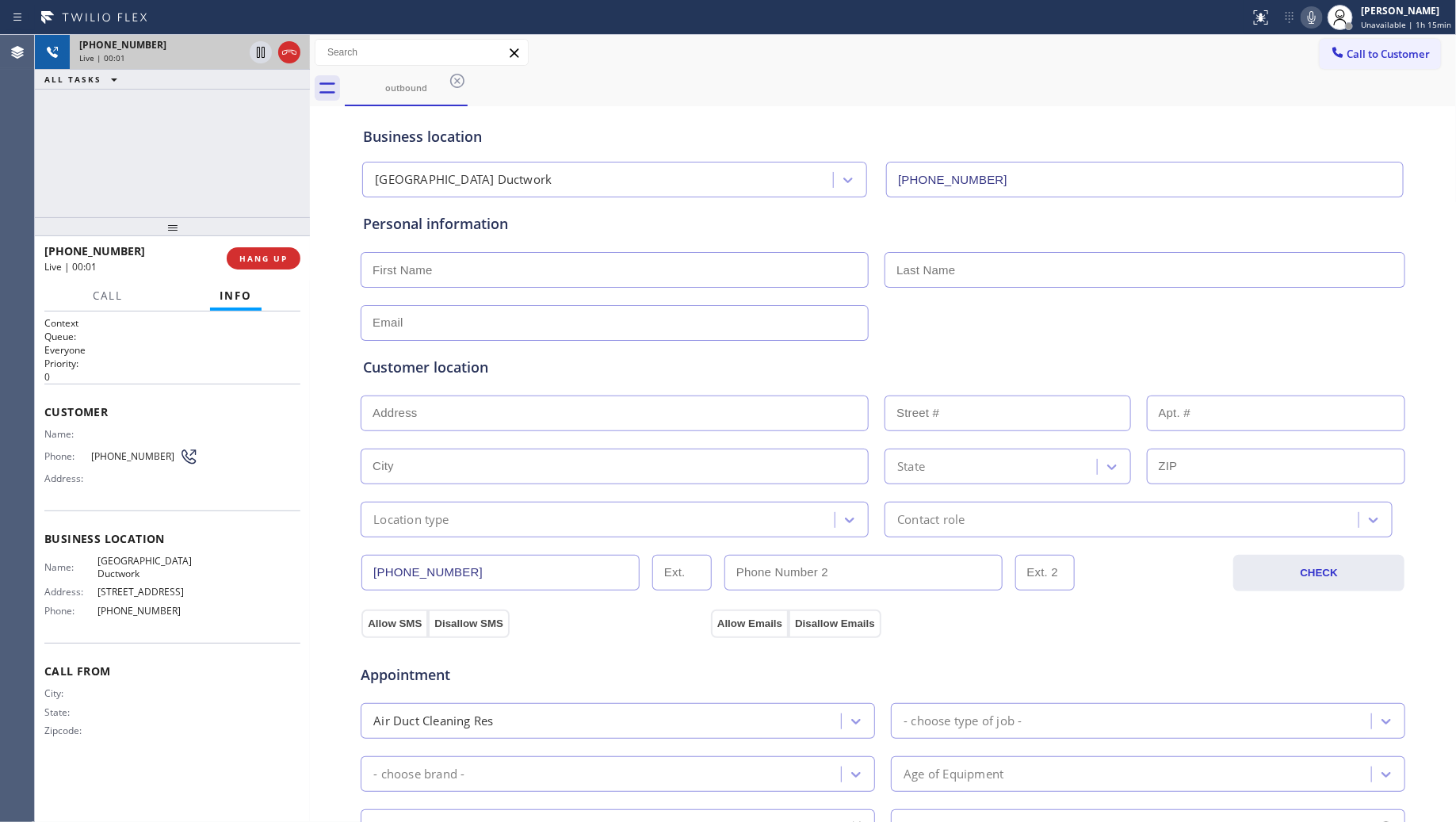
click at [289, 56] on icon at bounding box center [290, 53] width 19 height 19
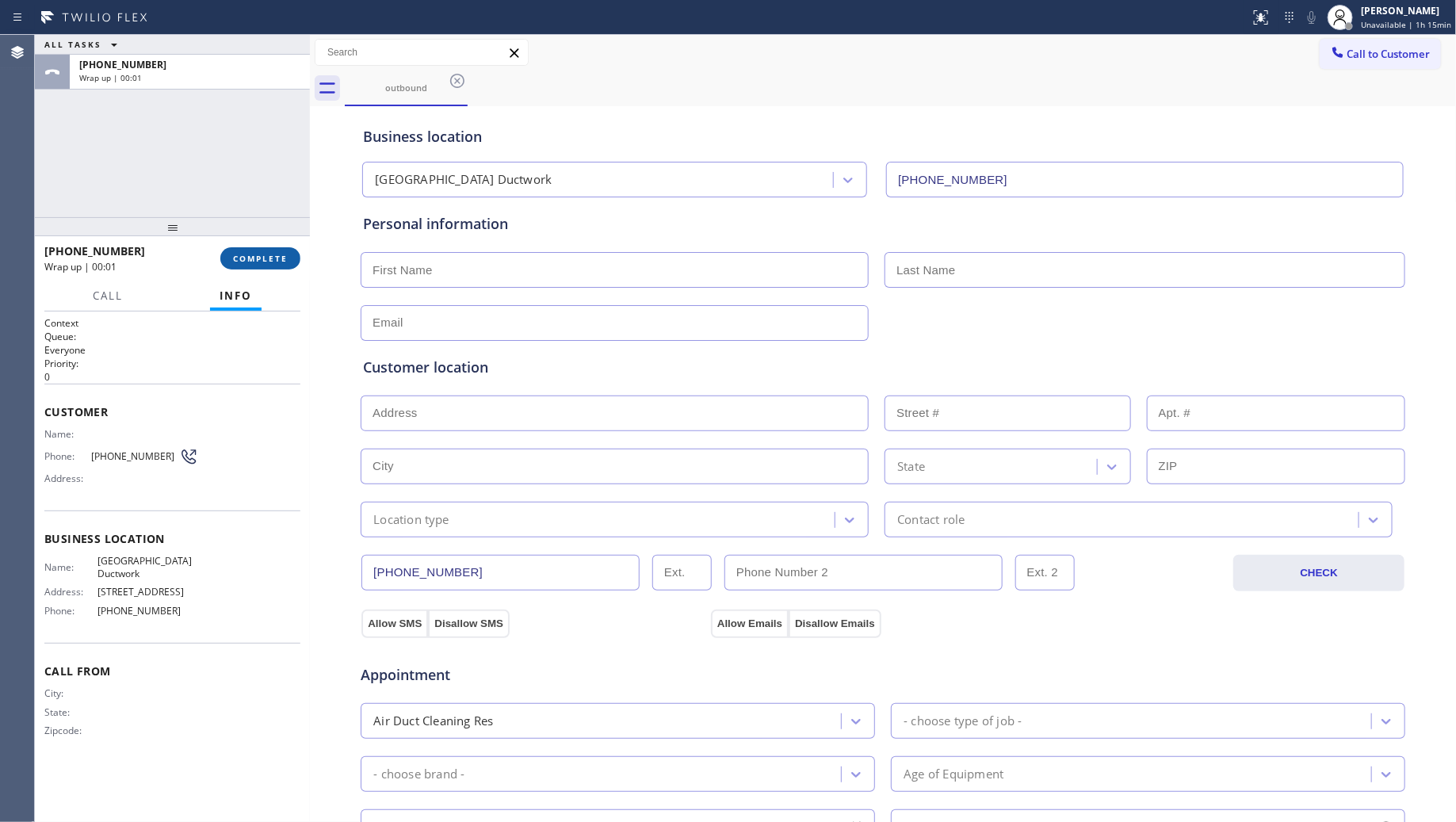
click at [248, 260] on span "COMPLETE" at bounding box center [260, 258] width 55 height 12
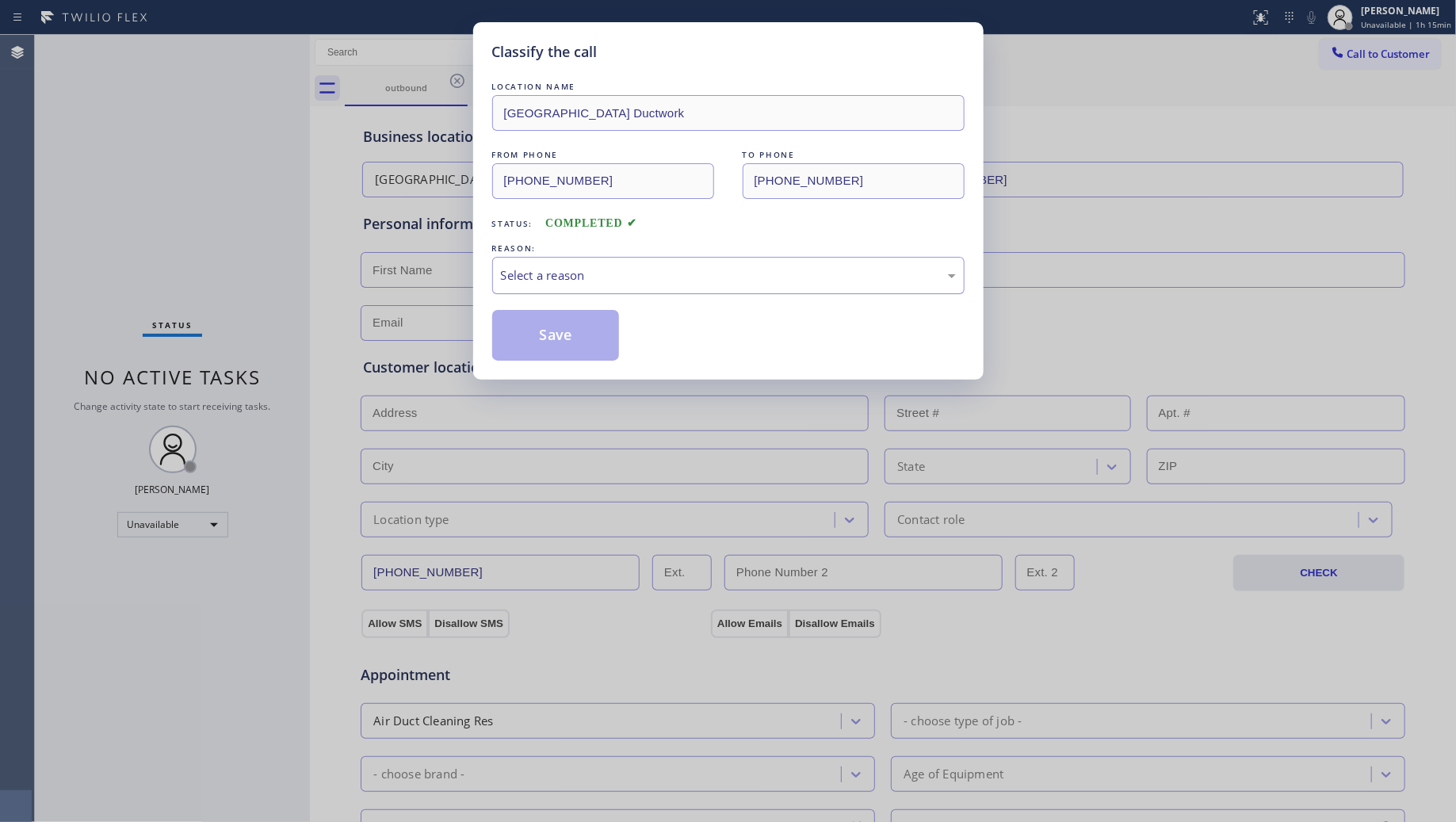
click at [621, 272] on div "Select a reason" at bounding box center [728, 275] width 455 height 18
click at [539, 345] on button "Save" at bounding box center [556, 335] width 128 height 51
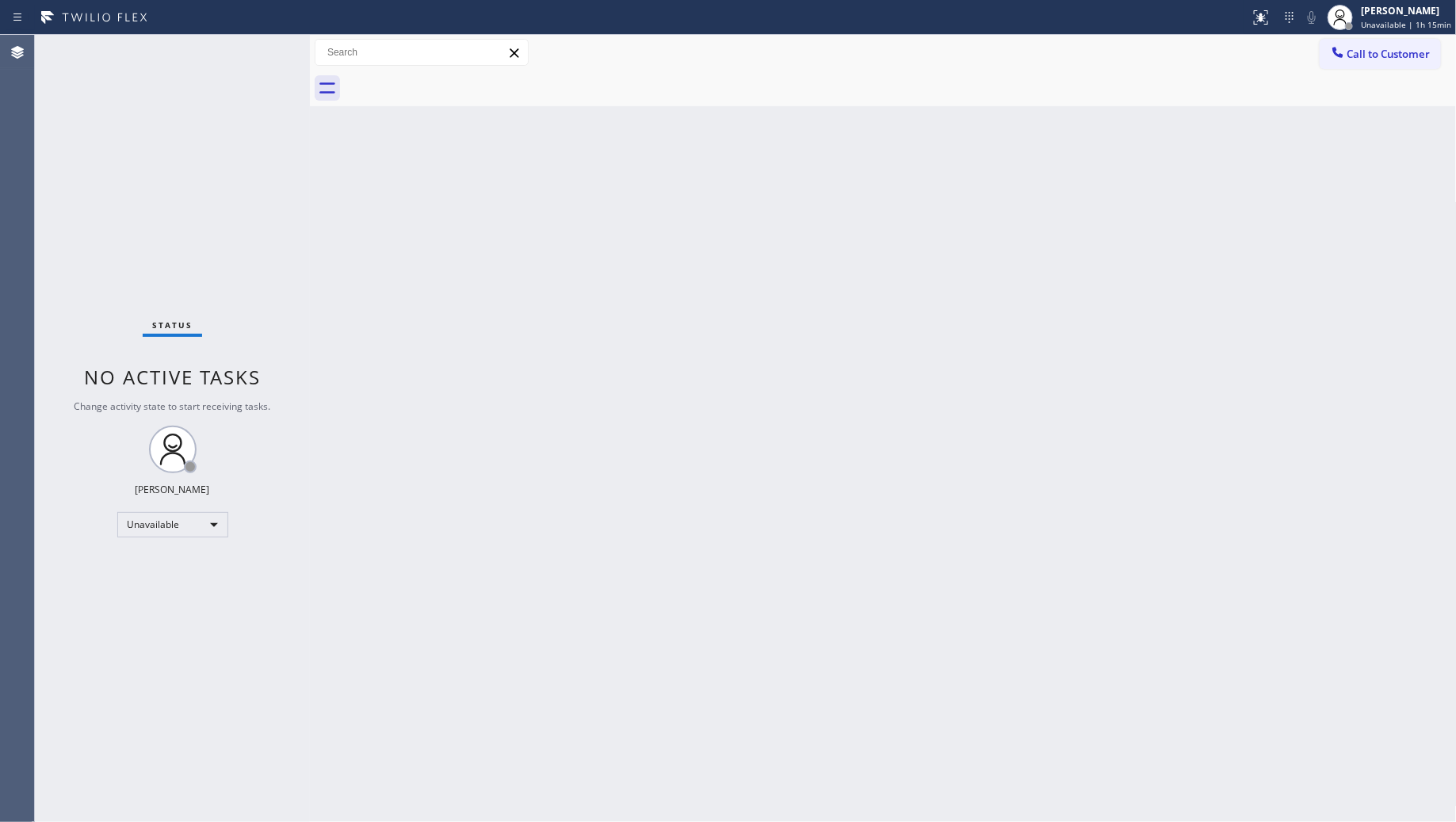
drag, startPoint x: 1337, startPoint y: 50, endPoint x: 1232, endPoint y: 119, distance: 125.6
click at [1330, 57] on icon at bounding box center [1338, 52] width 16 height 16
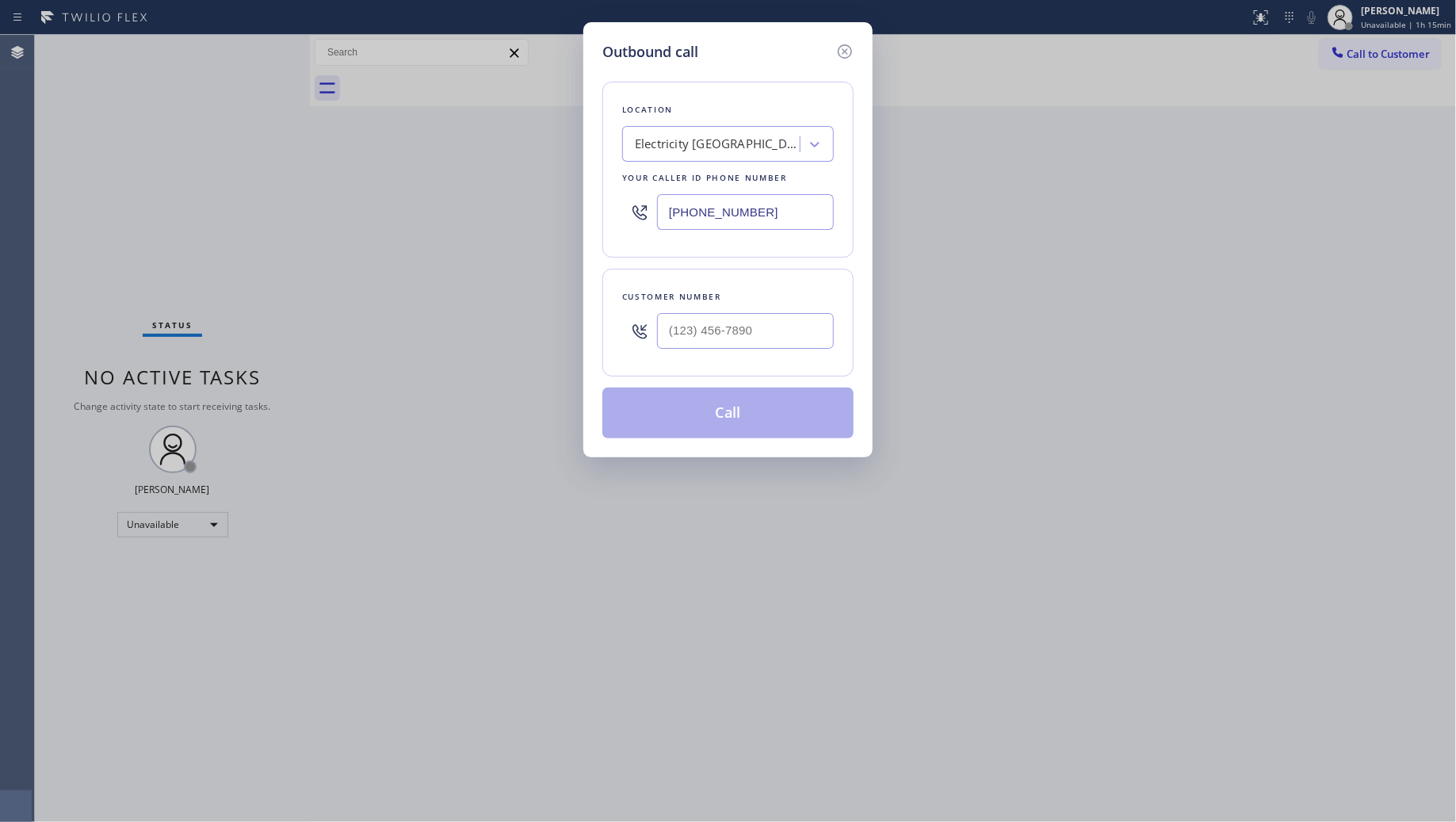
drag, startPoint x: 795, startPoint y: 212, endPoint x: 626, endPoint y: 212, distance: 169.0
click at [626, 212] on div "[PHONE_NUMBER]" at bounding box center [728, 212] width 212 height 52
paste input "562) 414-4415"
type input "[PHONE_NUMBER]"
click at [785, 347] on input "(___) ___-____" at bounding box center [746, 330] width 177 height 36
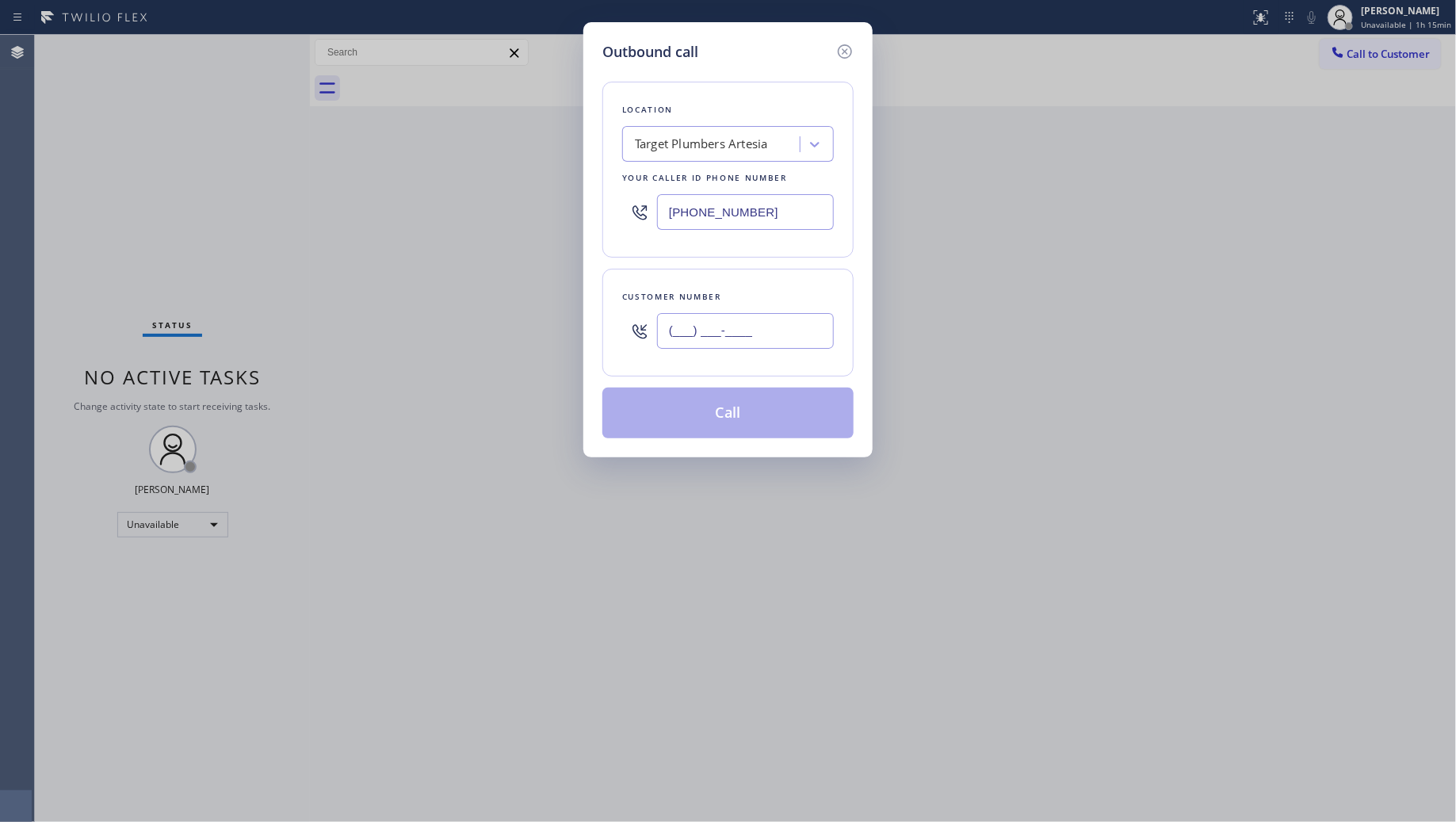
paste input "412) 457-9705"
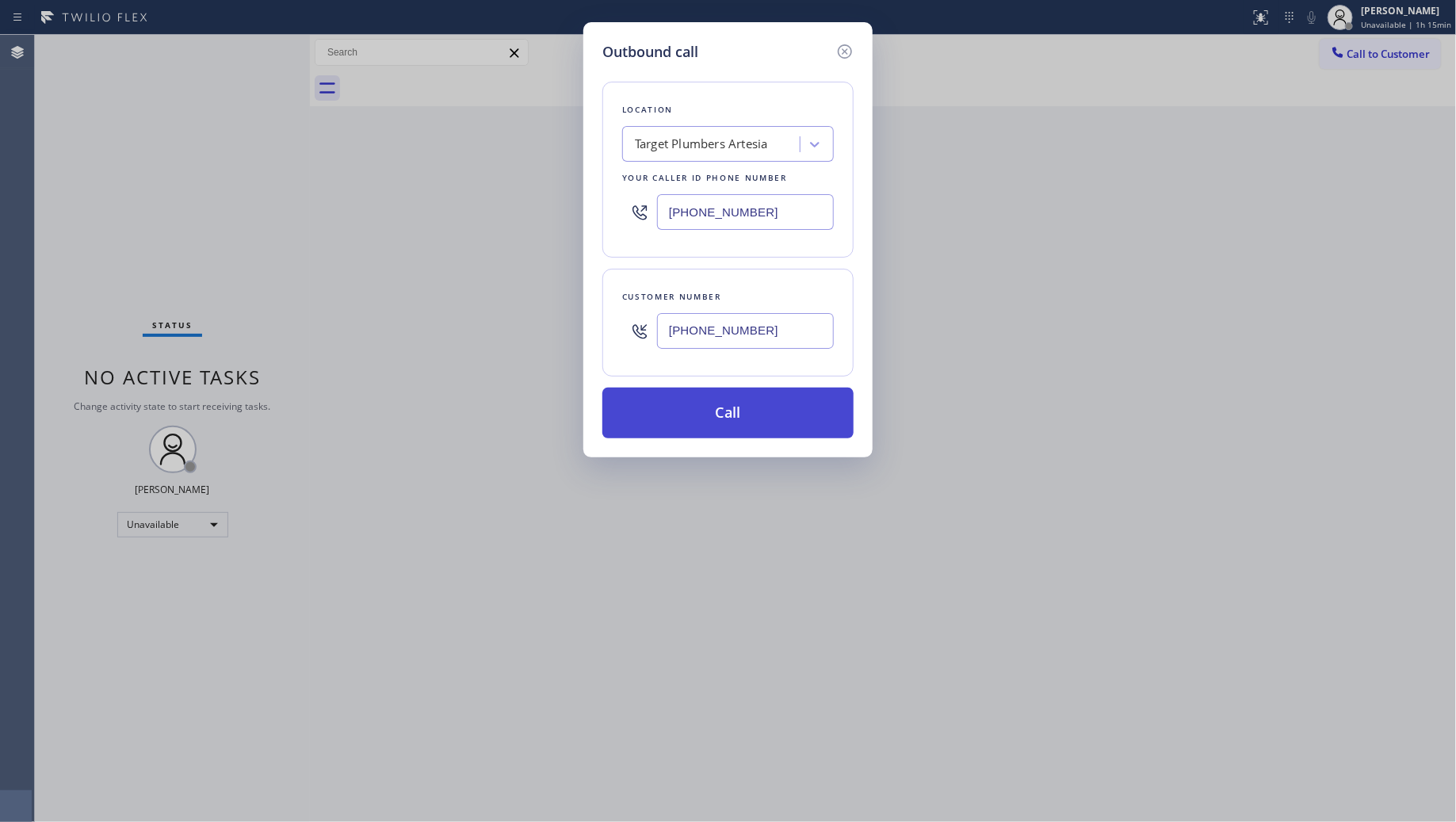
type input "[PHONE_NUMBER]"
click at [733, 421] on button "Call" at bounding box center [728, 413] width 251 height 51
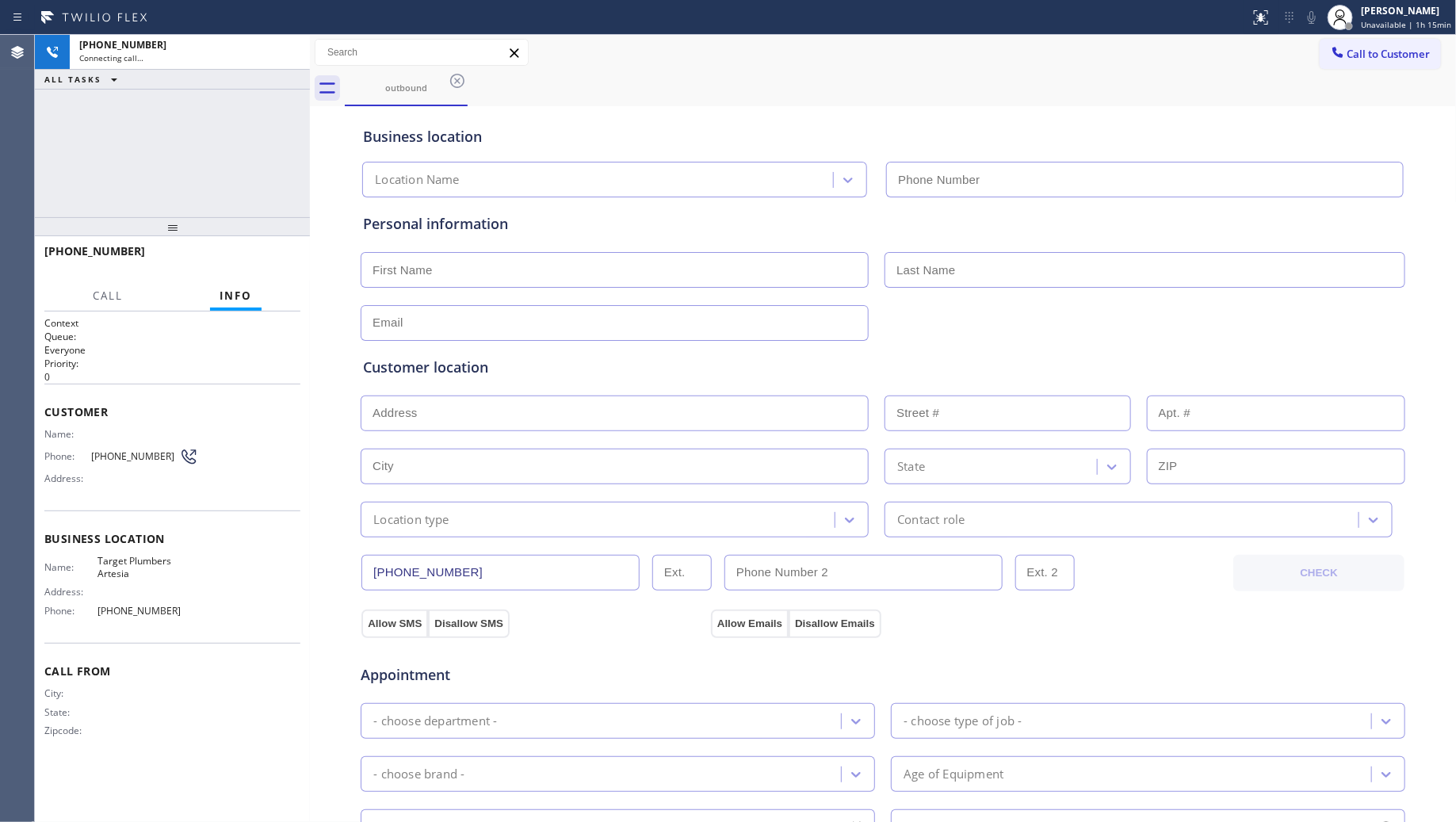
type input "[PHONE_NUMBER]"
click at [1150, 91] on div "outbound" at bounding box center [900, 88] width 1112 height 36
click at [289, 262] on button "HANG UP" at bounding box center [263, 258] width 74 height 22
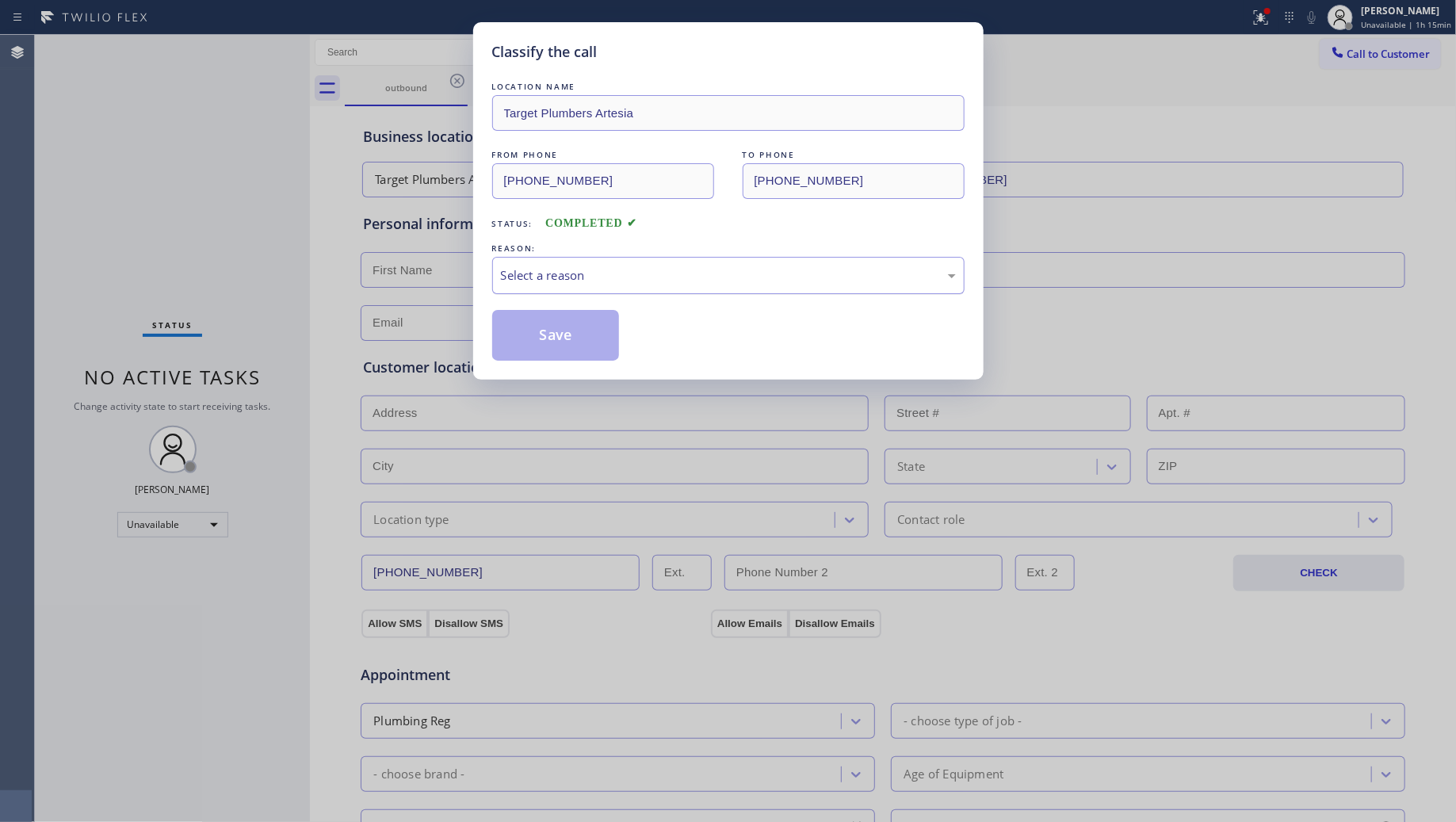
drag, startPoint x: 691, startPoint y: 285, endPoint x: 668, endPoint y: 292, distance: 24.0
click at [676, 288] on div "Select a reason" at bounding box center [728, 276] width 472 height 37
click at [567, 348] on button "Save" at bounding box center [556, 335] width 128 height 51
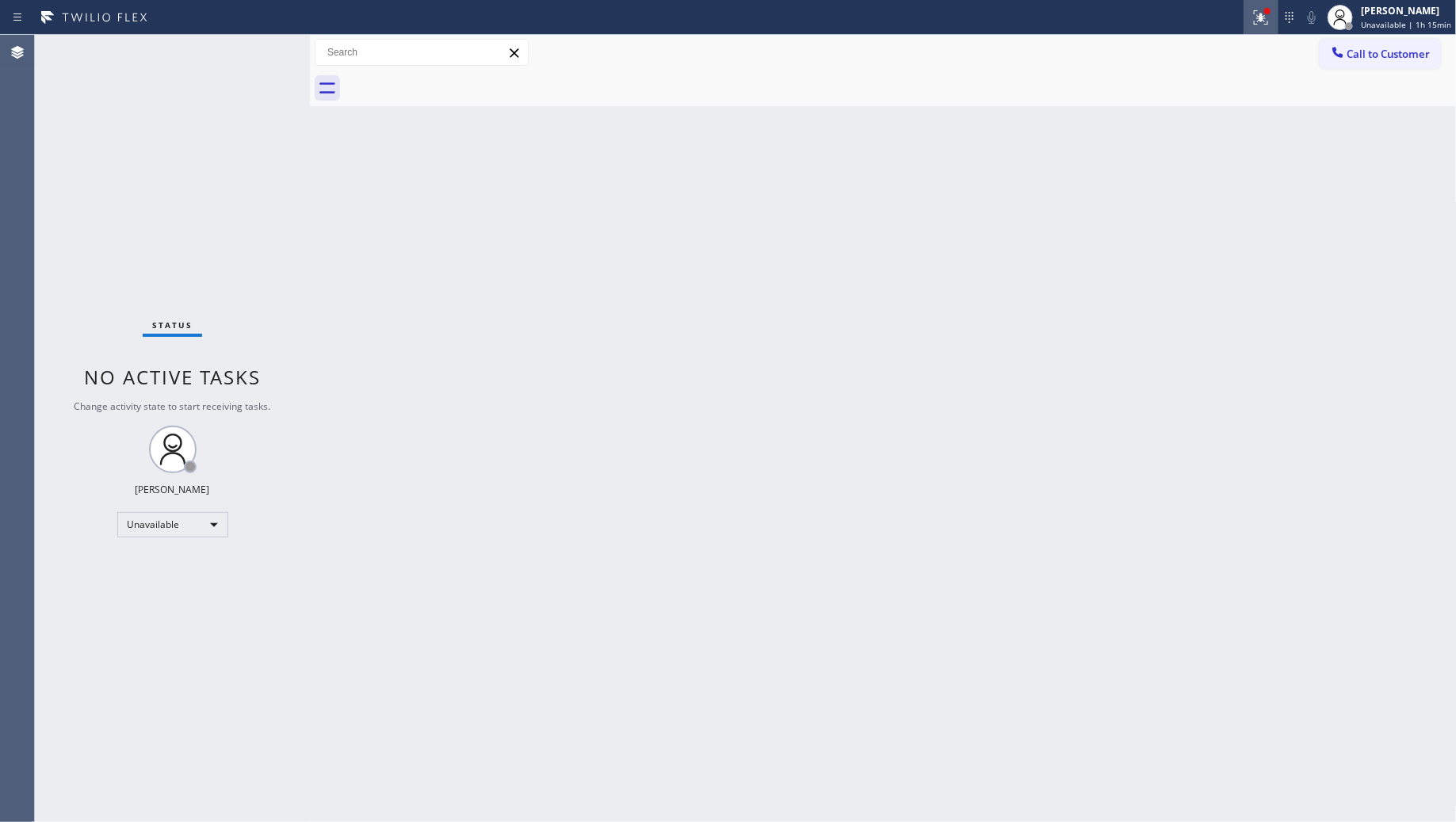
click at [1256, 18] on icon at bounding box center [1261, 17] width 19 height 19
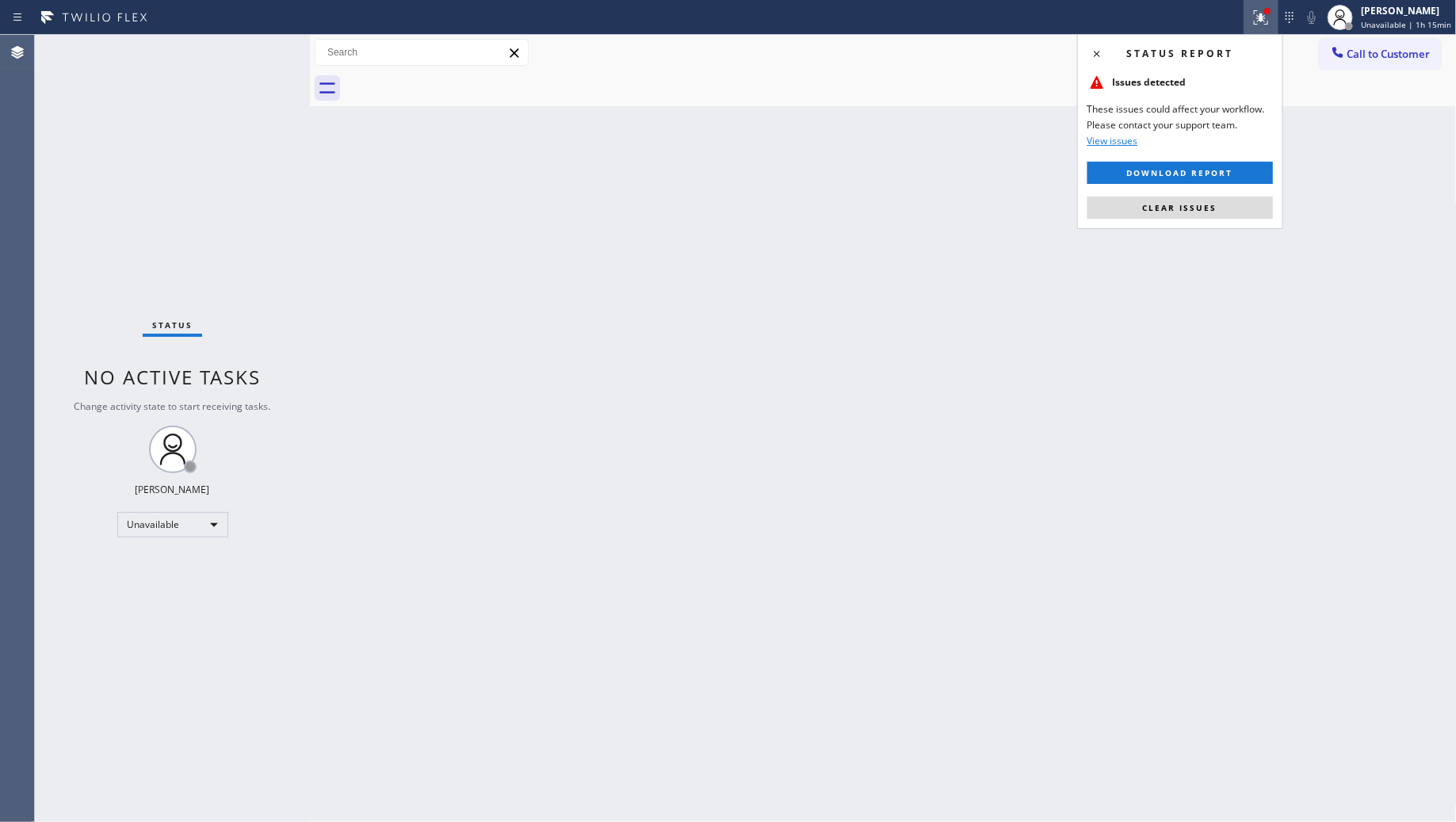
click at [1140, 226] on div "Status report Issues detected These issues could affect your workflow. Please c…" at bounding box center [1180, 132] width 206 height 195
click at [1180, 191] on div "Status report Issues detected These issues could affect your workflow. Please c…" at bounding box center [1180, 132] width 206 height 195
drag, startPoint x: 1211, startPoint y: 199, endPoint x: 1229, endPoint y: 193, distance: 19.0
click at [1209, 203] on button "Clear issues" at bounding box center [1180, 207] width 185 height 22
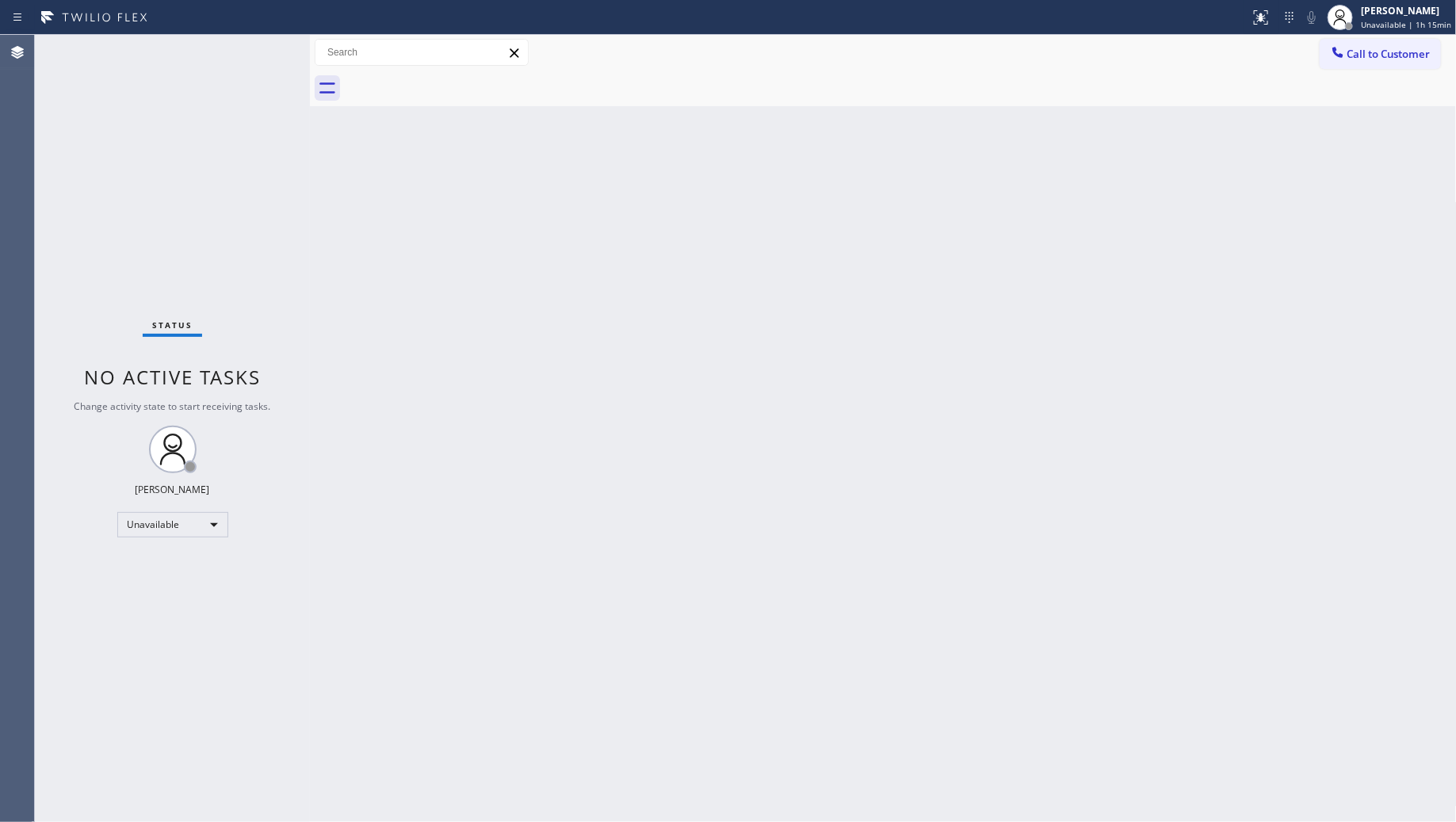
click at [1362, 69] on div "Call to Customer Outbound call Location Target Plumbers Artesia Your caller id …" at bounding box center [883, 52] width 1147 height 36
drag, startPoint x: 1341, startPoint y: 60, endPoint x: 1054, endPoint y: 97, distance: 289.4
click at [1336, 61] on div at bounding box center [1338, 54] width 19 height 19
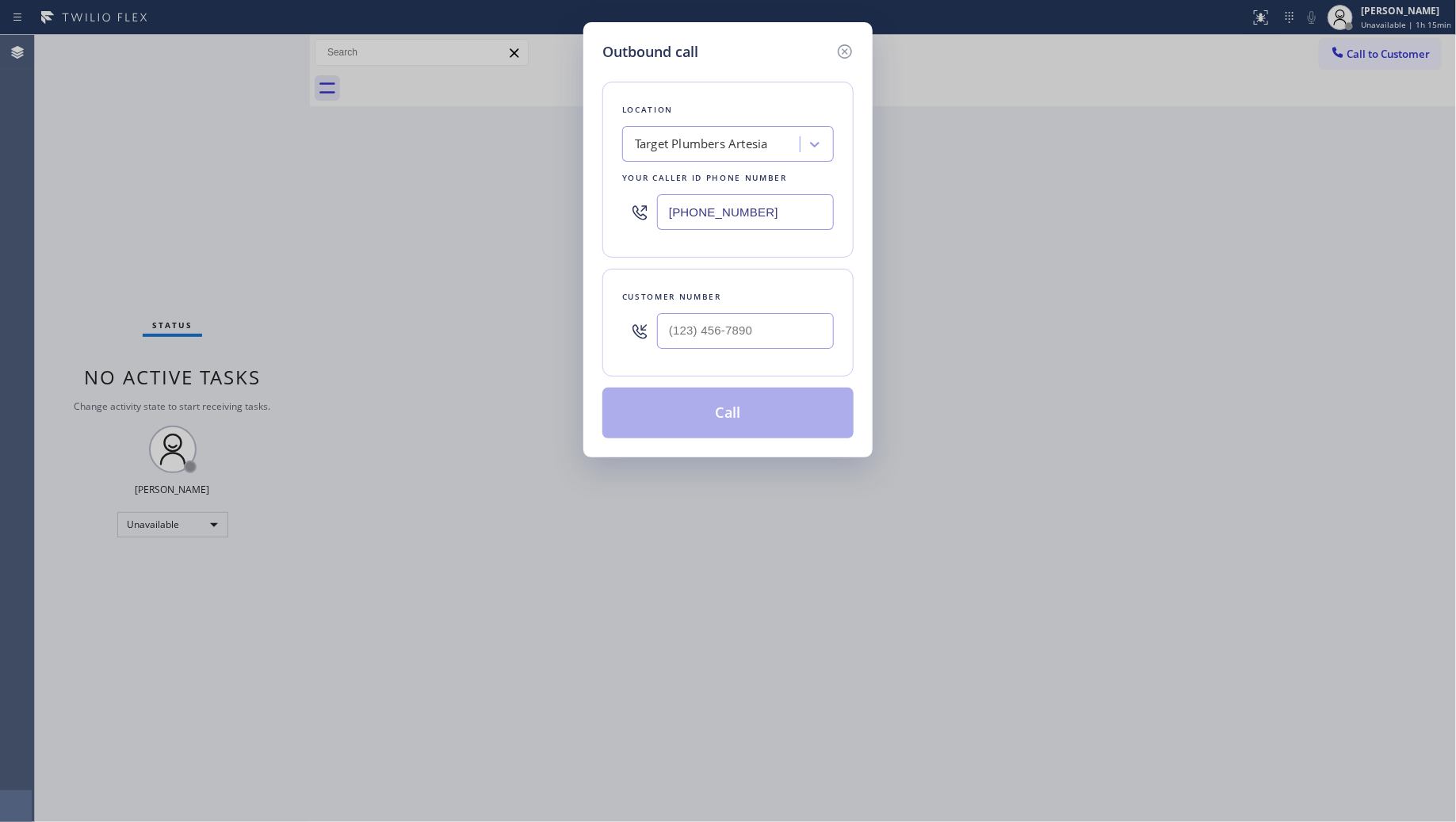
drag, startPoint x: 799, startPoint y: 216, endPoint x: 619, endPoint y: 223, distance: 180.1
click at [663, 219] on input "[PHONE_NUMBER]" at bounding box center [746, 211] width 177 height 36
paste input "602) 313-1762"
type input "[PHONE_NUMBER]"
click at [824, 335] on input "(___) ___-____" at bounding box center [746, 330] width 177 height 36
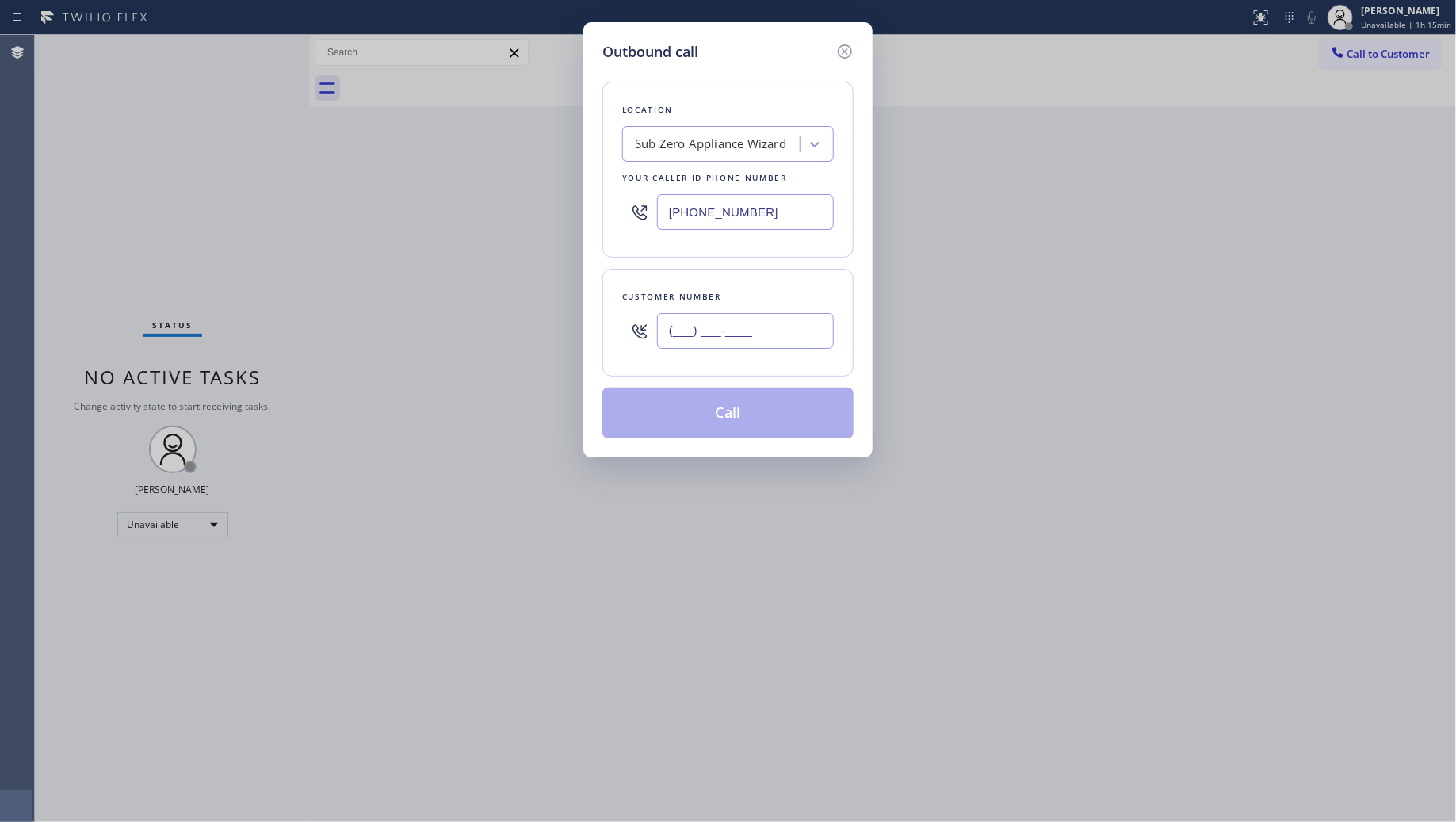
paste input "520) 541-6330"
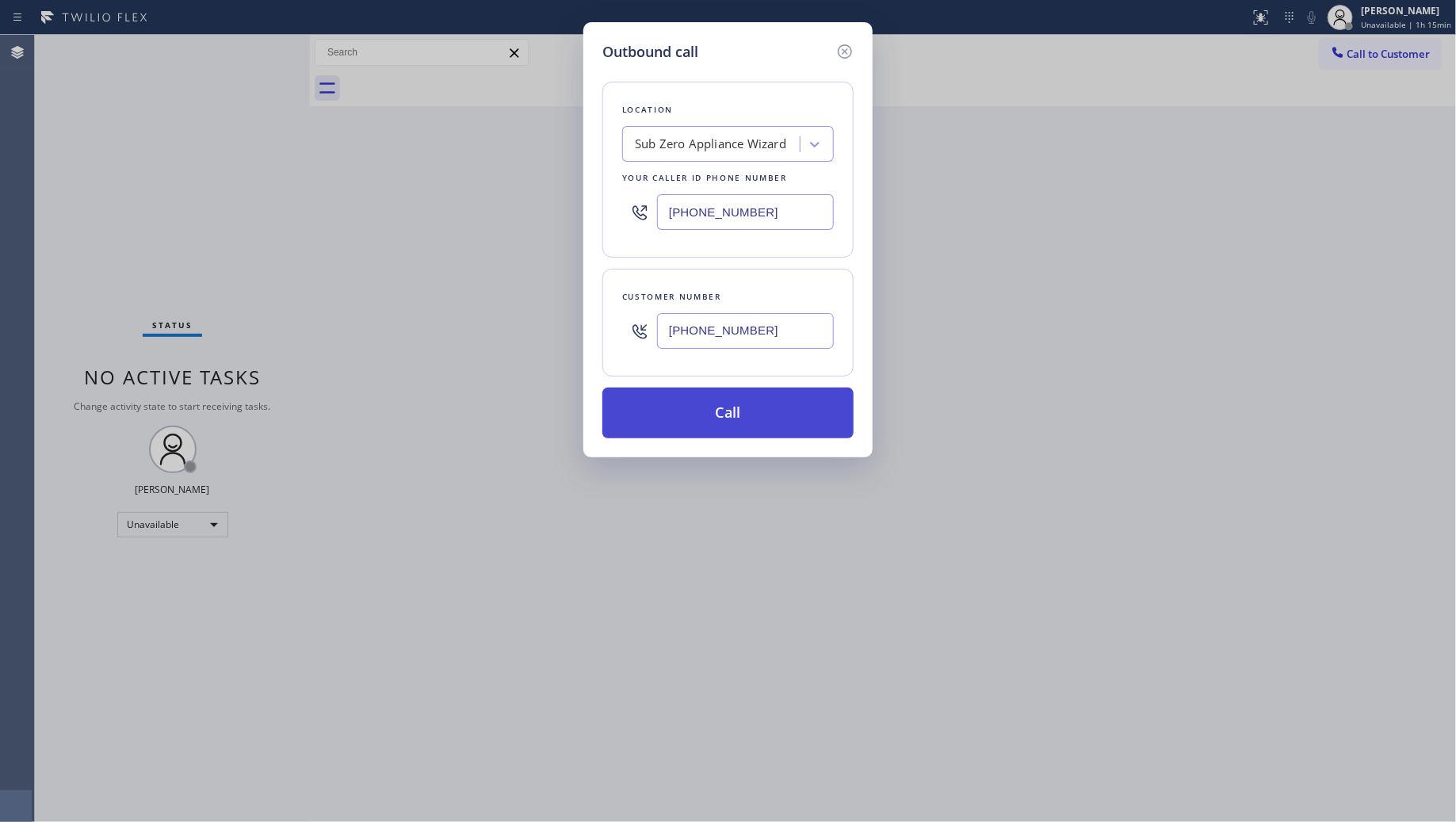
type input "[PHONE_NUMBER]"
click at [771, 405] on button "Call" at bounding box center [728, 413] width 251 height 51
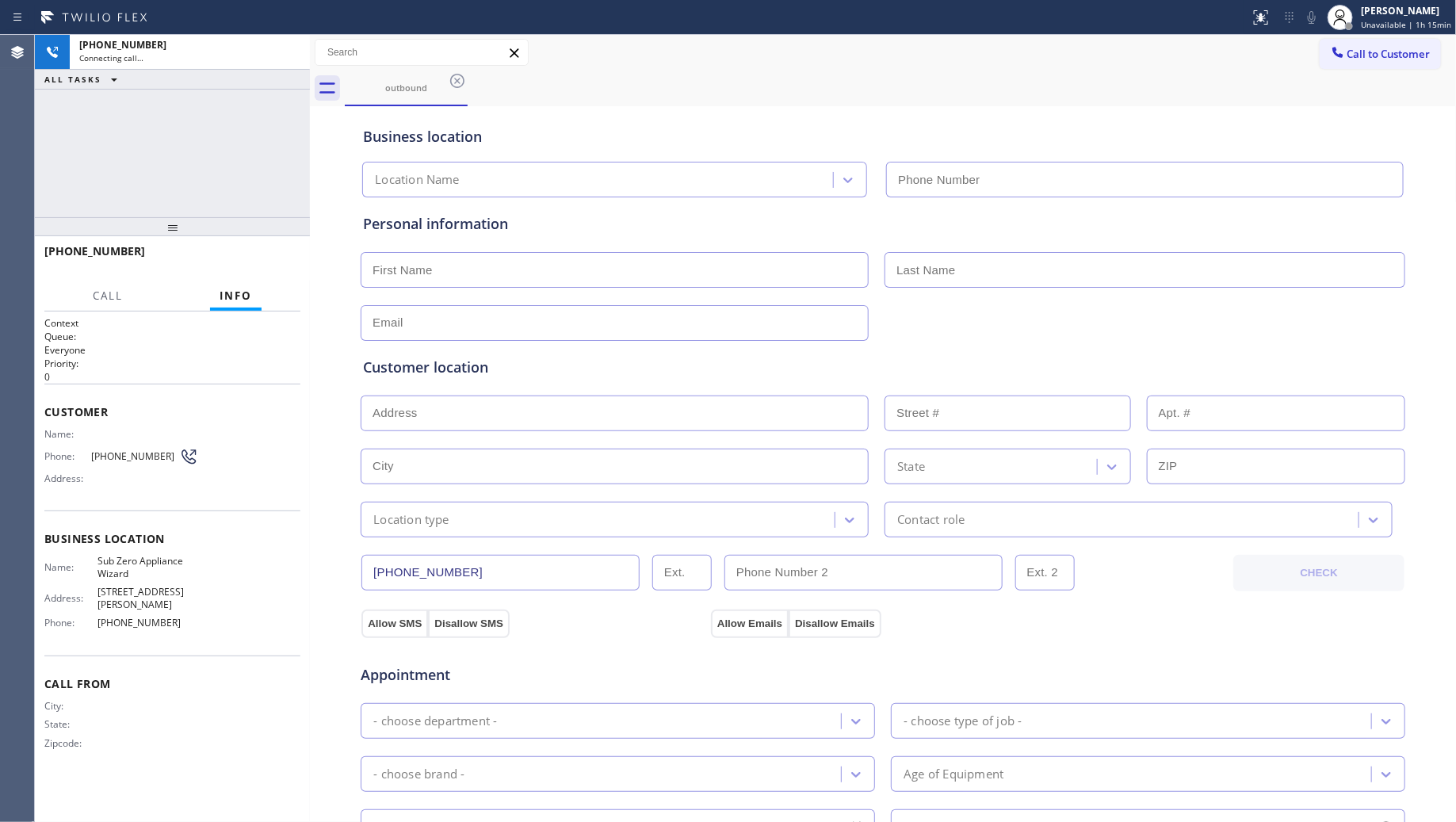
type input "[PHONE_NUMBER]"
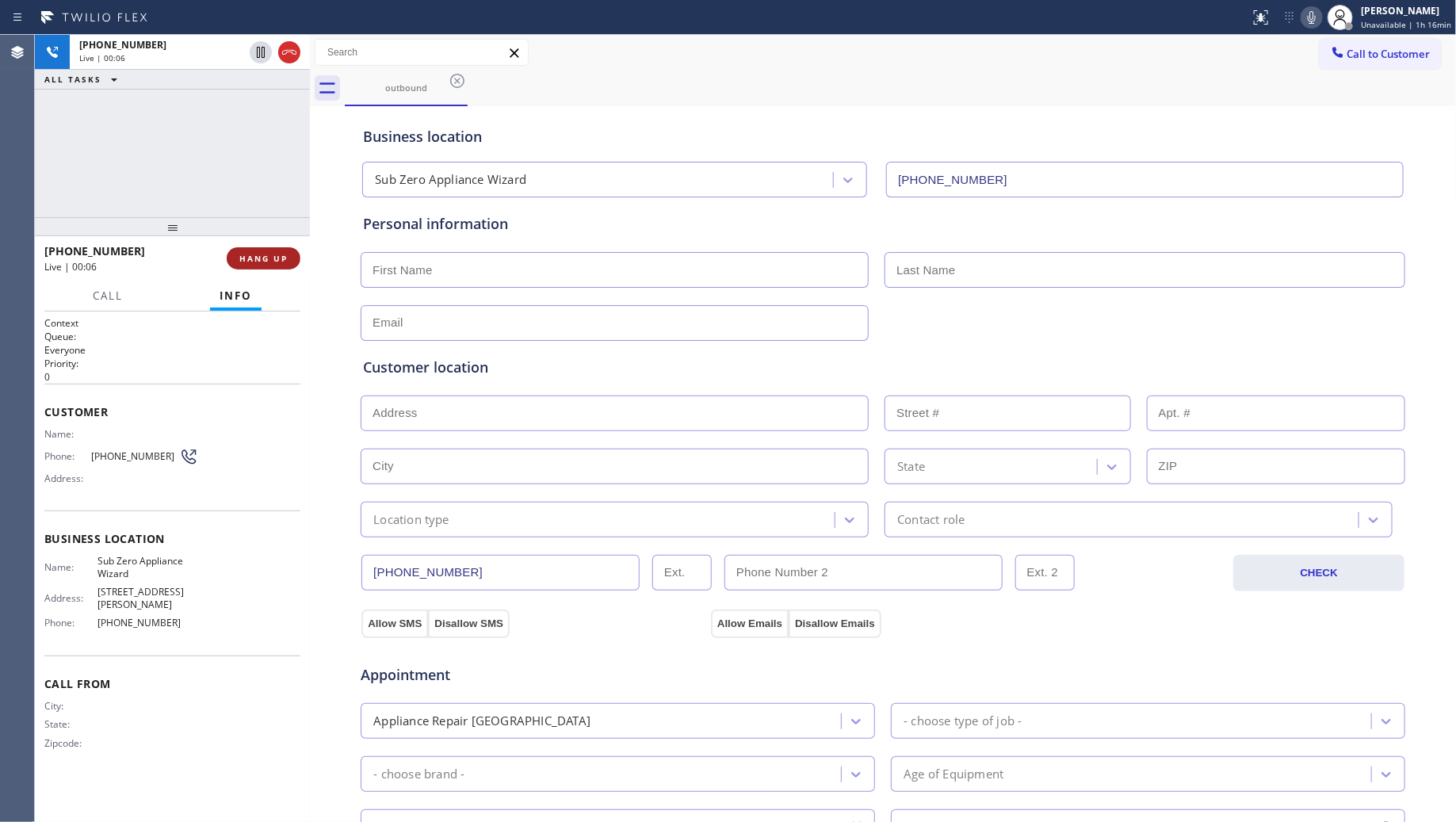
click at [266, 254] on span "HANG UP" at bounding box center [263, 258] width 48 height 12
click at [267, 254] on span "HANG UP" at bounding box center [263, 258] width 48 height 12
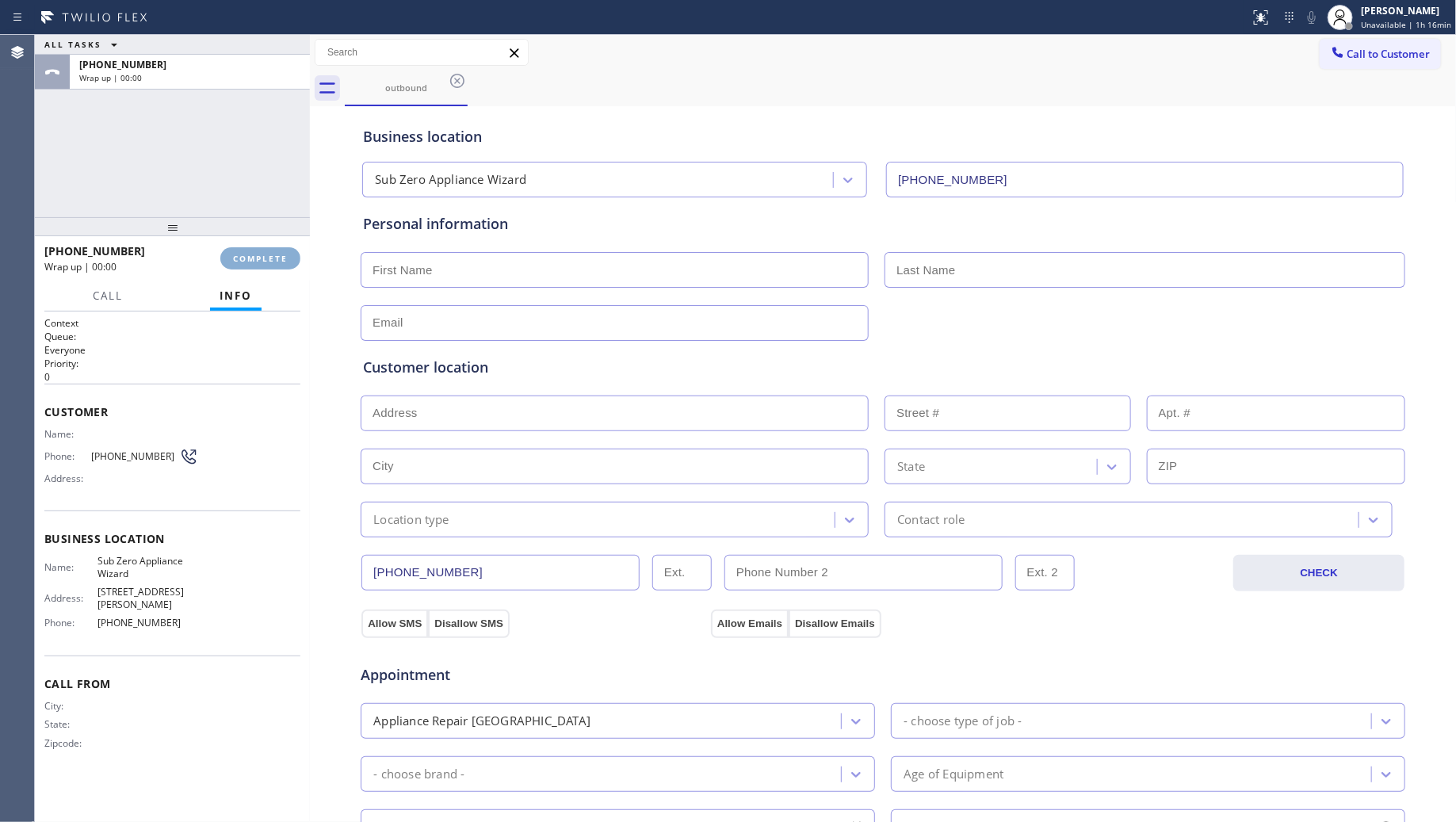
click at [289, 262] on button "COMPLETE" at bounding box center [260, 258] width 80 height 22
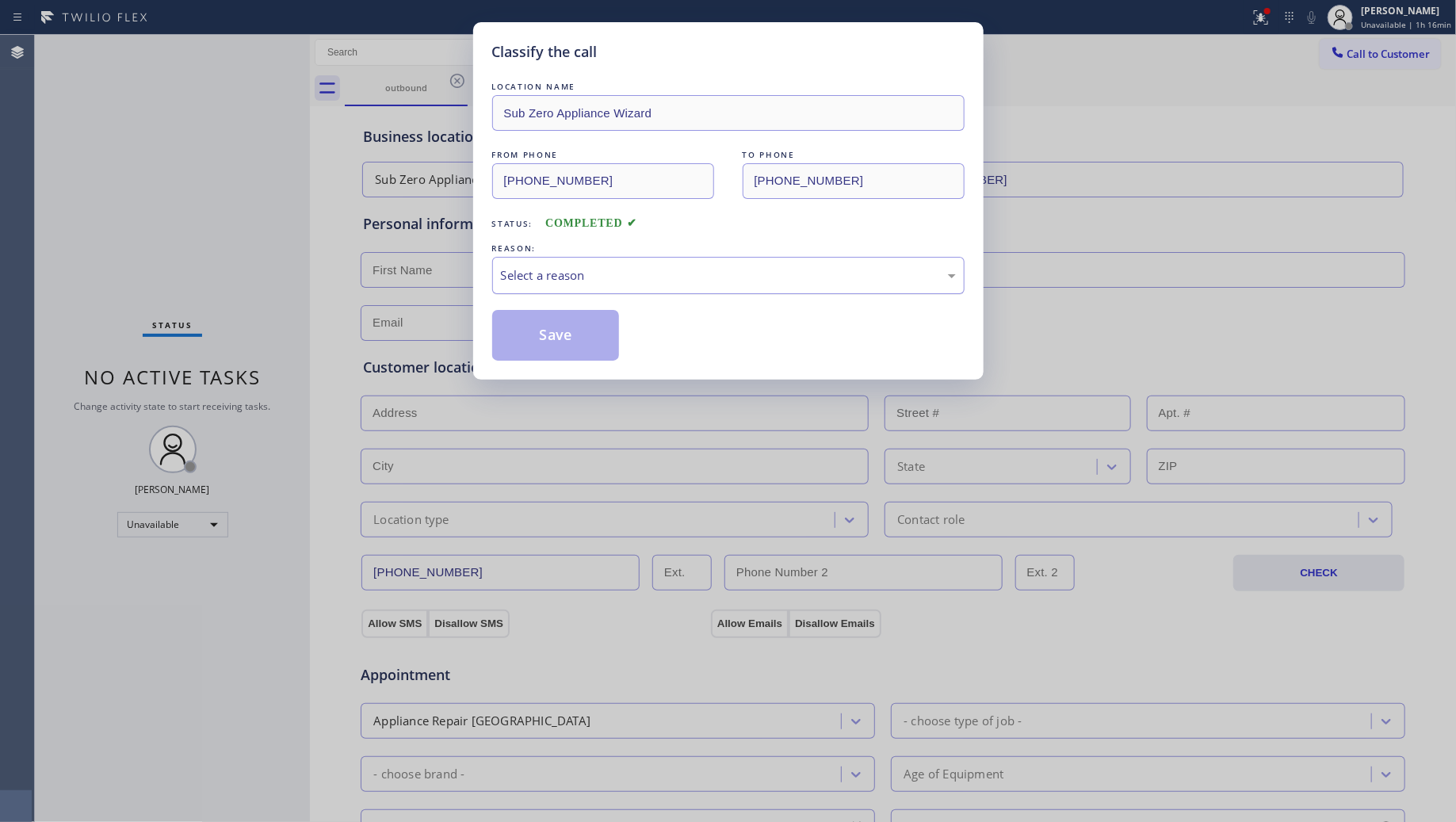
click at [685, 300] on div "LOCATION NAME Sub Zero Appliance Wizard FROM PHONE [PHONE_NUMBER] TO PHONE [PHO…" at bounding box center [728, 220] width 472 height 282
click at [678, 279] on div "Select a reason" at bounding box center [728, 275] width 455 height 18
click at [575, 342] on button "Save" at bounding box center [556, 335] width 128 height 51
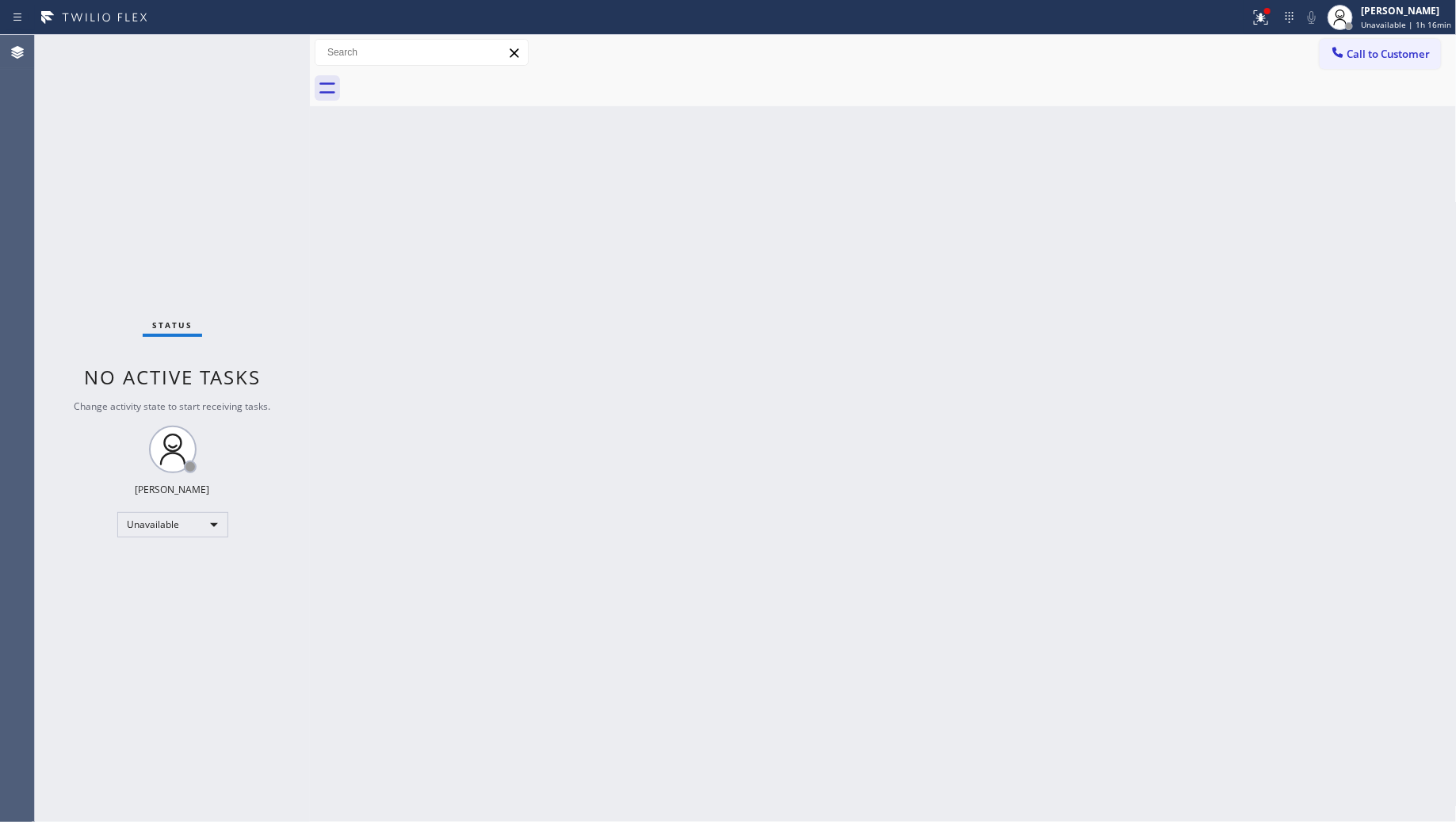
drag, startPoint x: 1156, startPoint y: 205, endPoint x: 1218, endPoint y: 144, distance: 87.0
click at [1158, 203] on div "Back to Dashboard Change Sender ID Customers Technicians Select a contact Outbo…" at bounding box center [883, 428] width 1147 height 787
click at [1254, 17] on icon at bounding box center [1261, 17] width 19 height 19
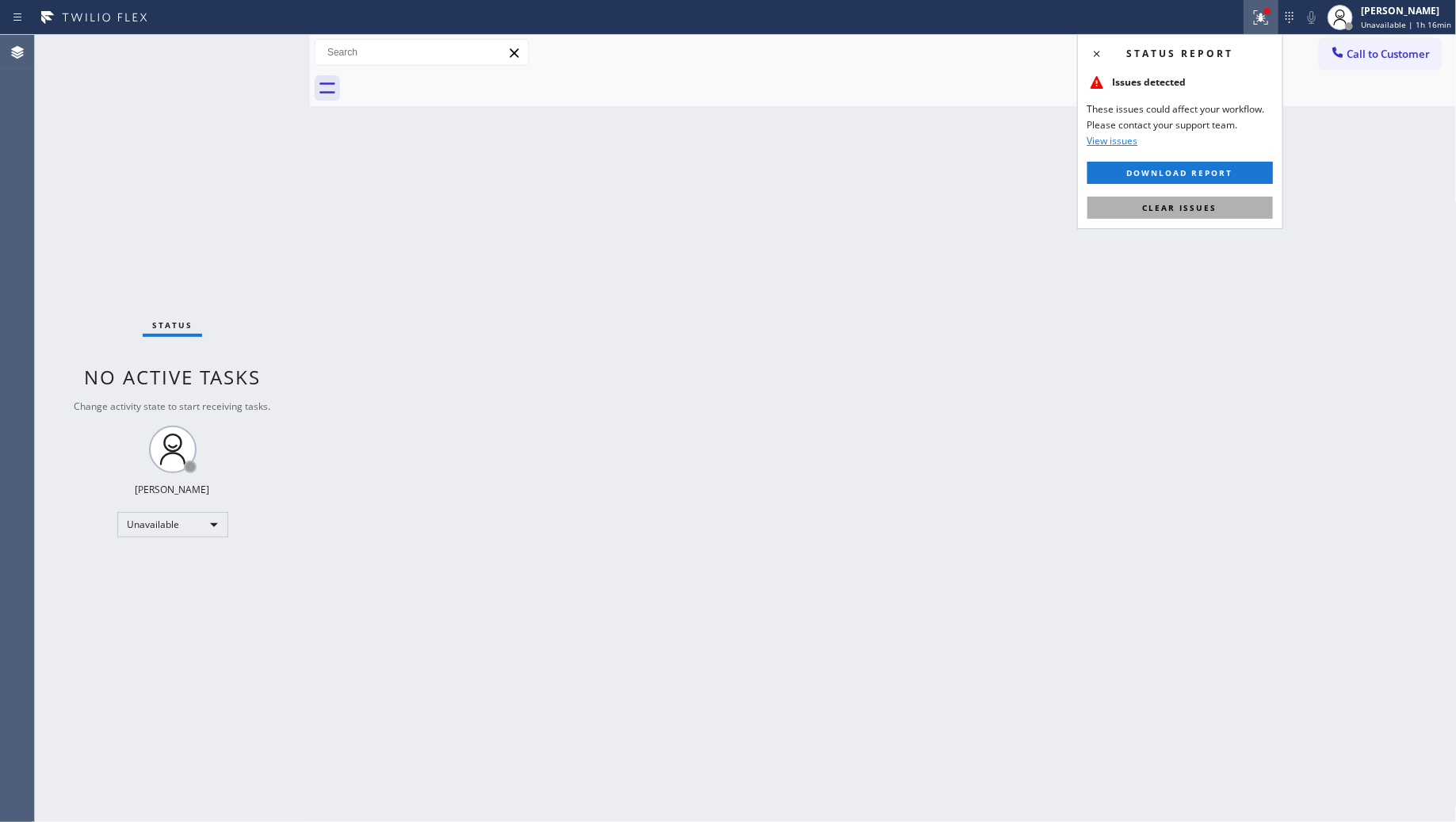
click at [1177, 207] on span "Clear issues" at bounding box center [1181, 208] width 75 height 12
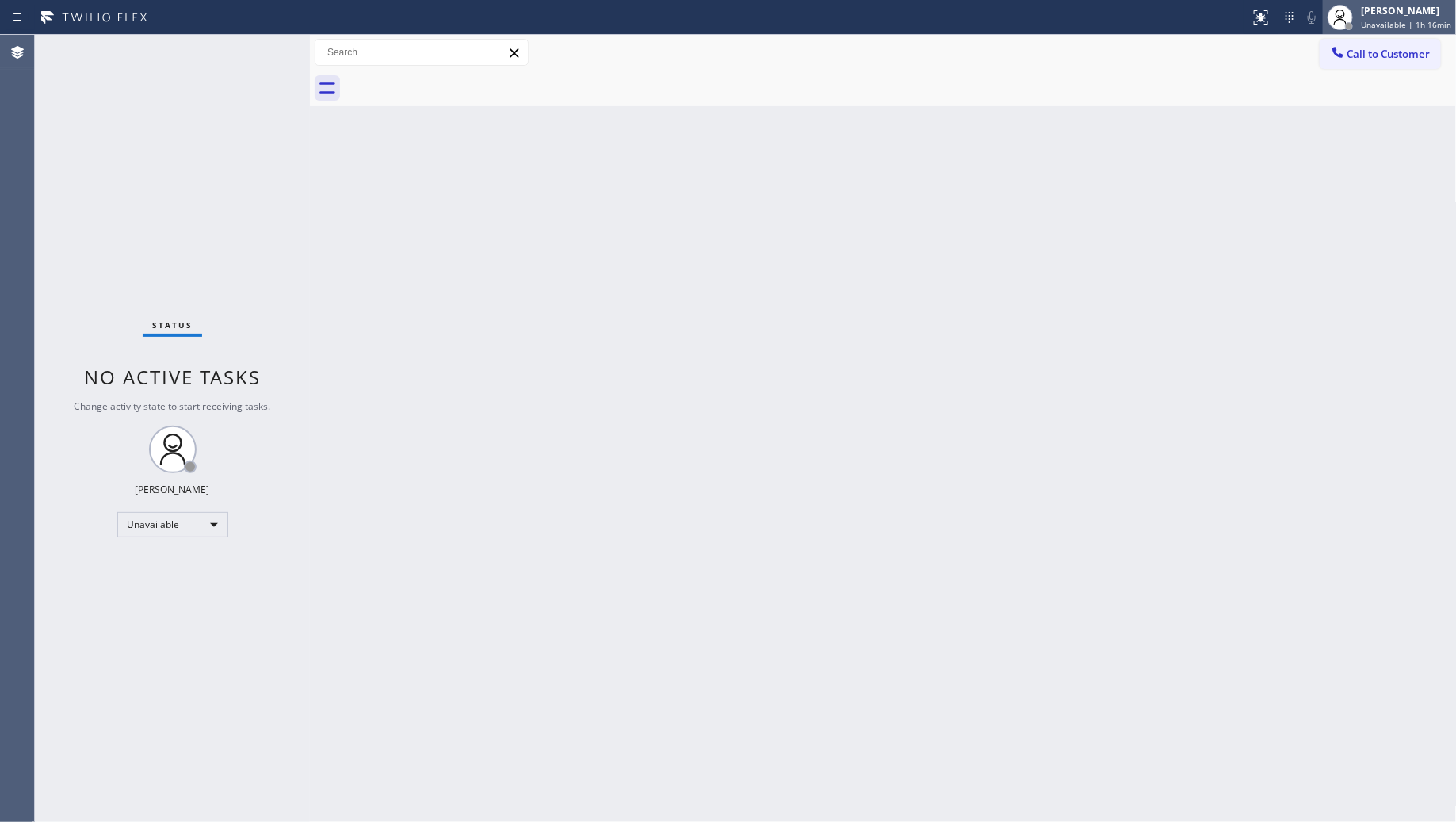
click at [1383, 25] on span "Unavailable | 1h 16min" at bounding box center [1406, 25] width 90 height 12
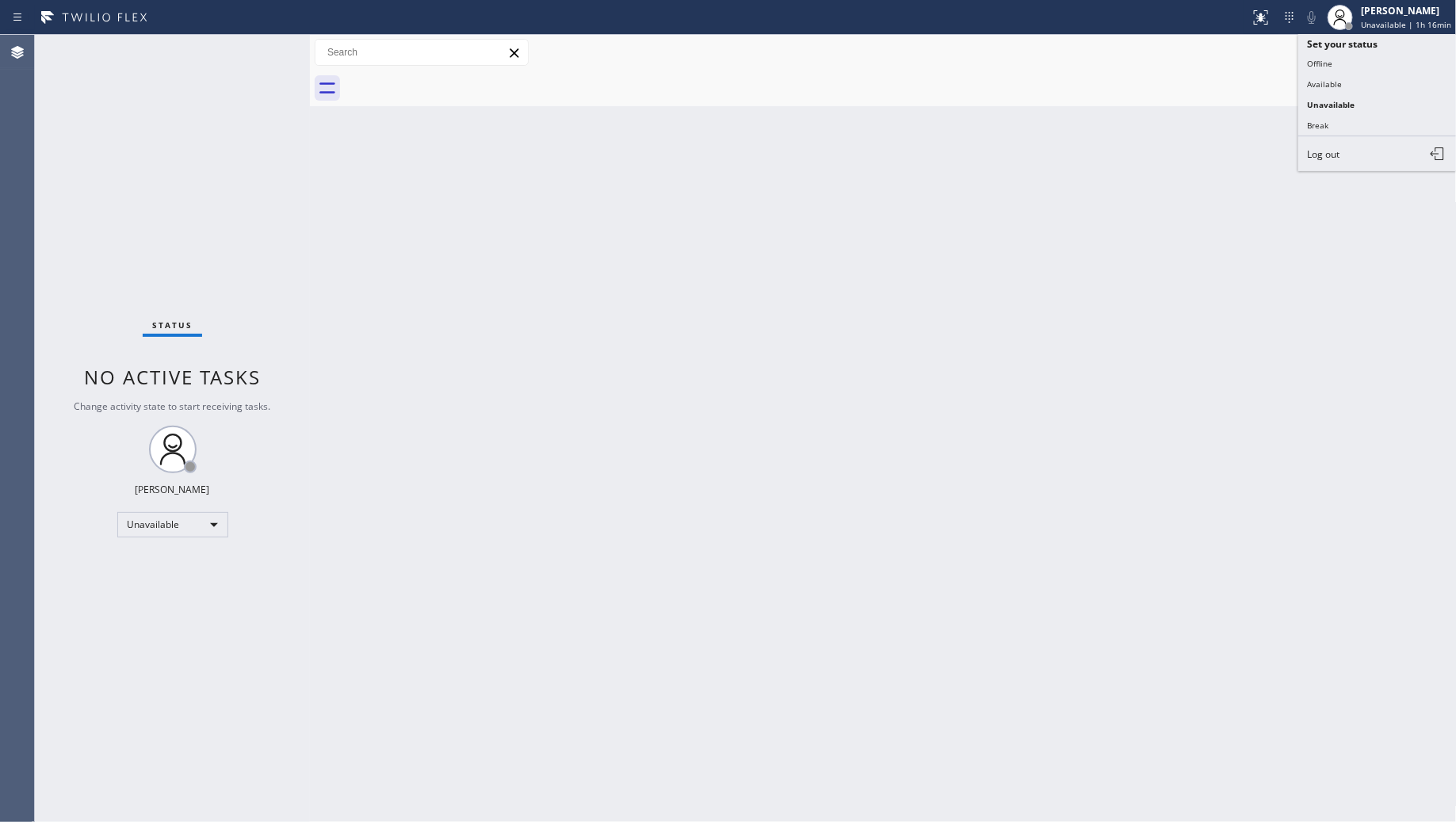
click at [1215, 109] on div "Back to Dashboard Change Sender ID Customers Technicians Select a contact Outbo…" at bounding box center [883, 428] width 1147 height 787
click at [1386, 67] on button "Call to Customer" at bounding box center [1380, 53] width 121 height 30
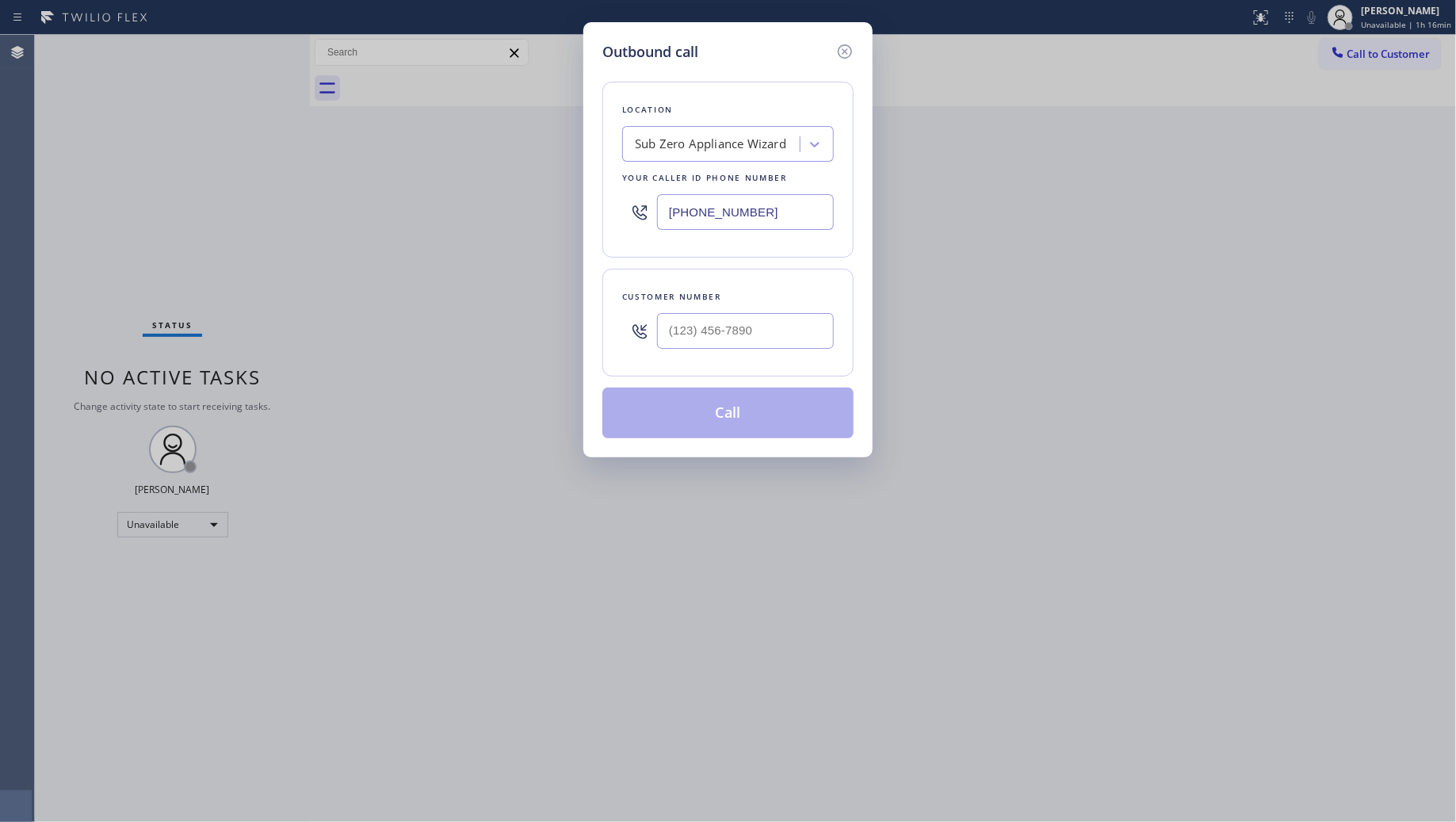
drag, startPoint x: 769, startPoint y: 222, endPoint x: 635, endPoint y: 222, distance: 134.0
click at [635, 222] on div "[PHONE_NUMBER]" at bounding box center [728, 212] width 212 height 52
paste input "26) 967-6930"
type input "[PHONE_NUMBER]"
click at [691, 349] on input "(___) ___-____" at bounding box center [746, 330] width 177 height 36
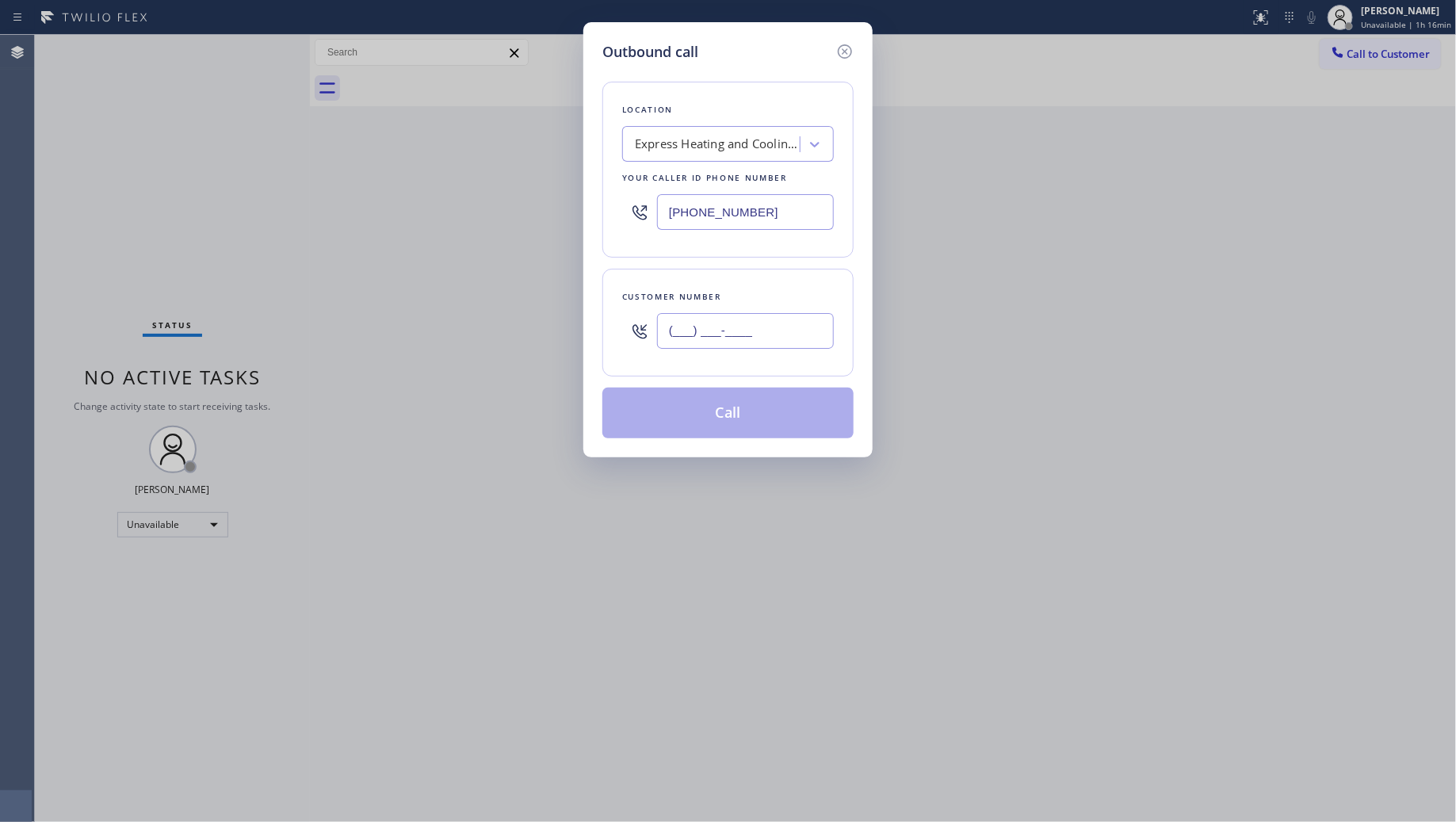
paste input "626) 481-6070"
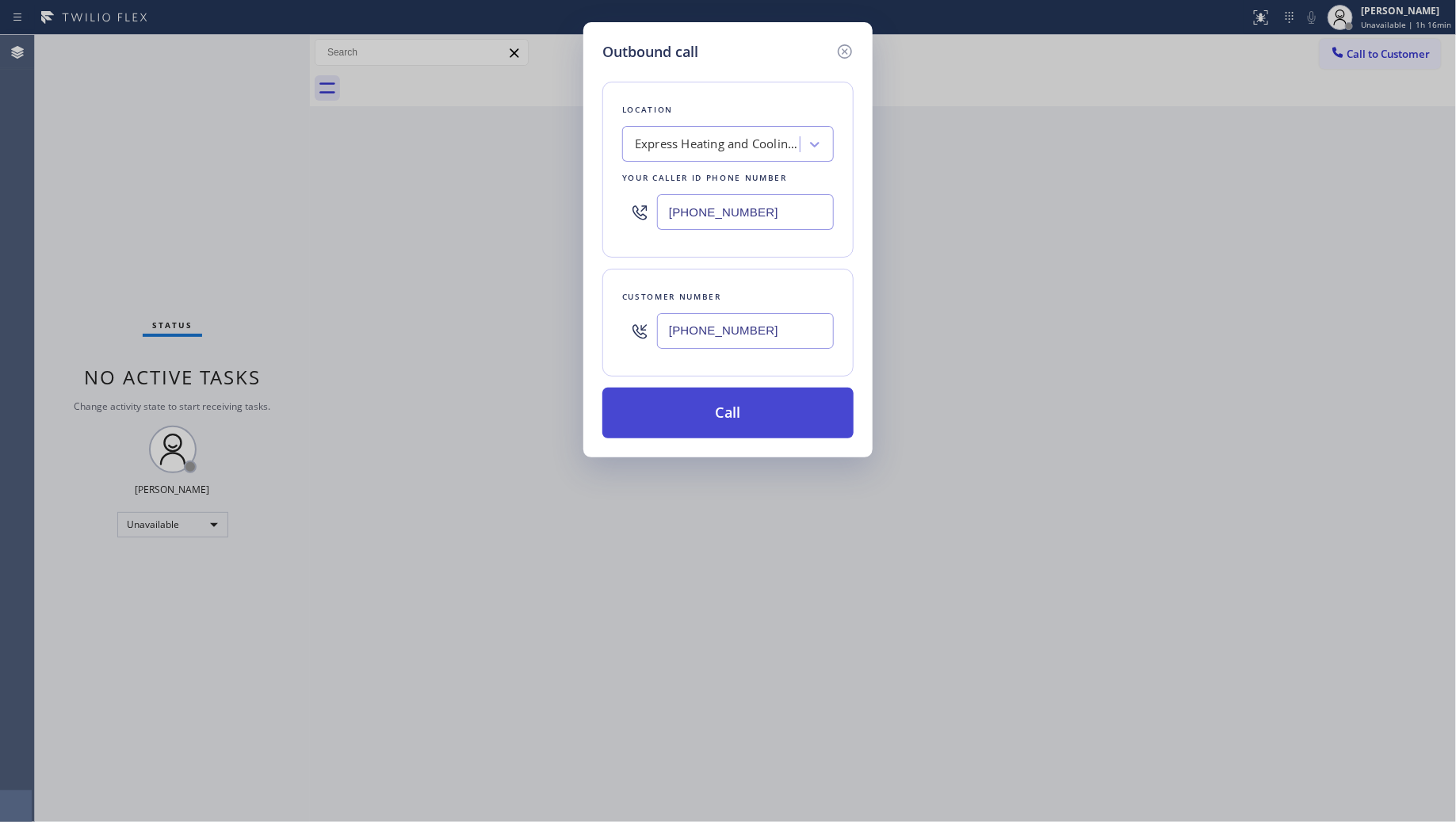
type input "[PHONE_NUMBER]"
click at [746, 409] on button "Call" at bounding box center [728, 413] width 251 height 51
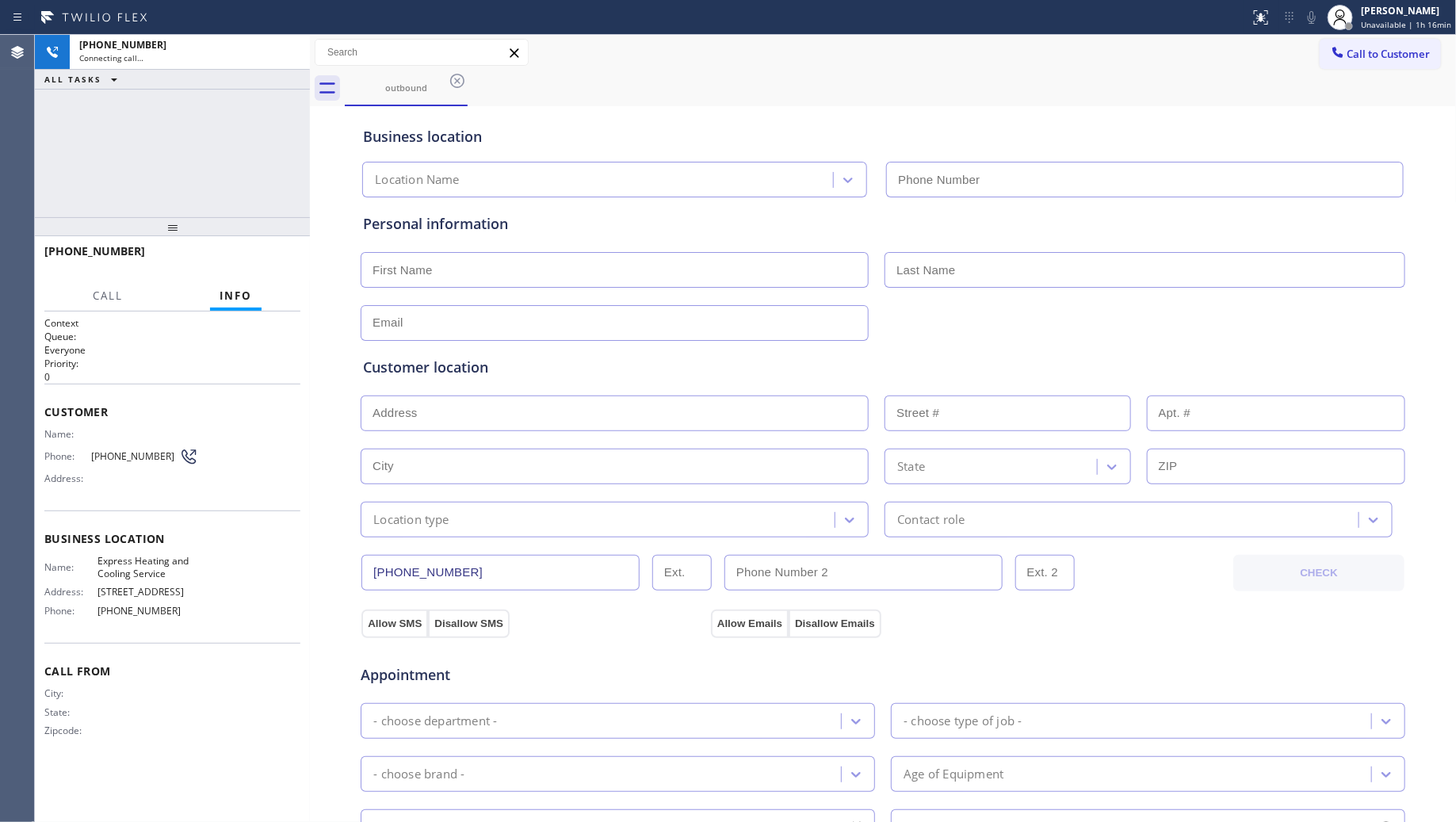
type input "[PHONE_NUMBER]"
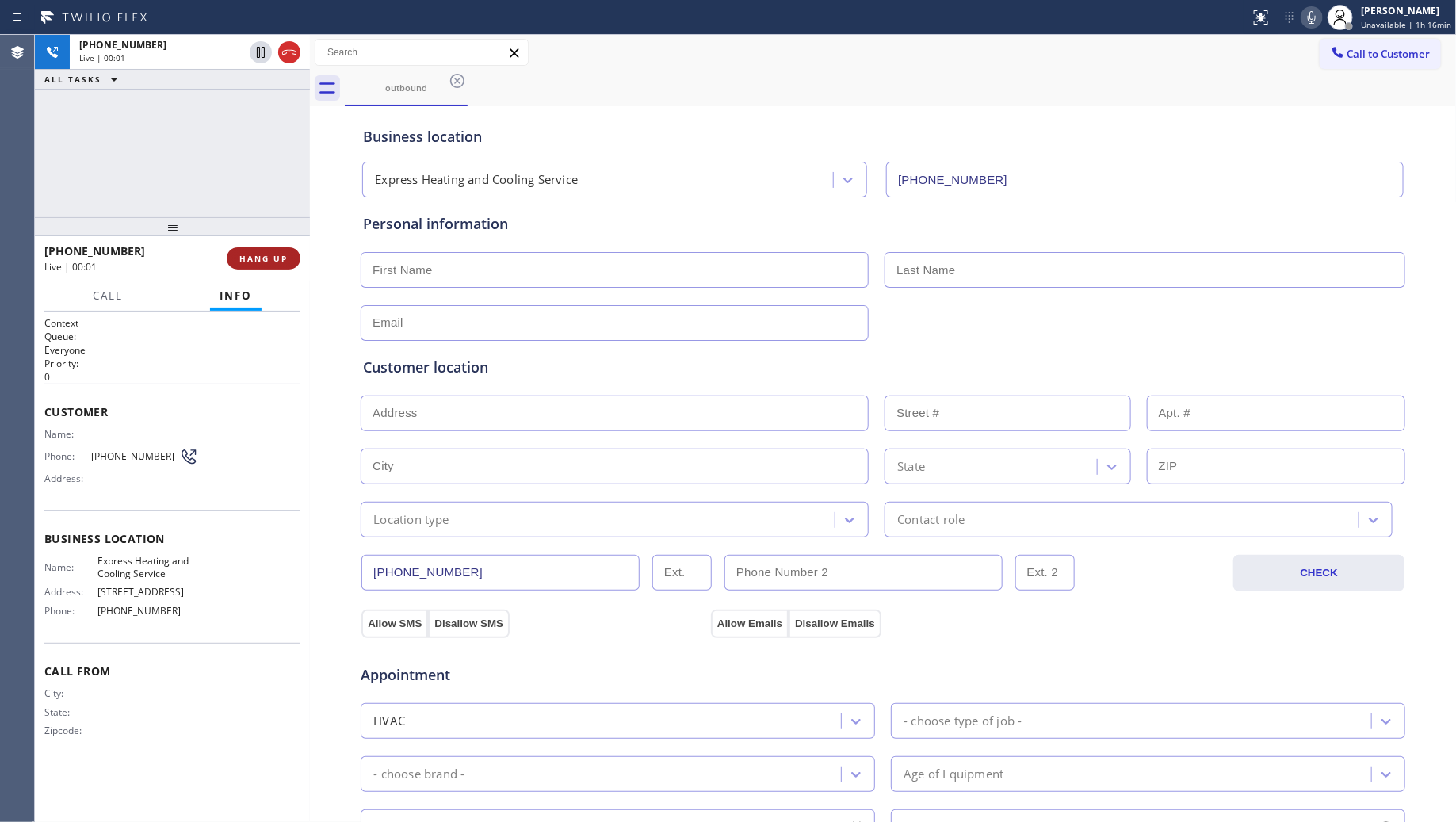
click at [275, 263] on span "HANG UP" at bounding box center [263, 258] width 48 height 12
click at [271, 262] on span "HANG UP" at bounding box center [263, 258] width 48 height 12
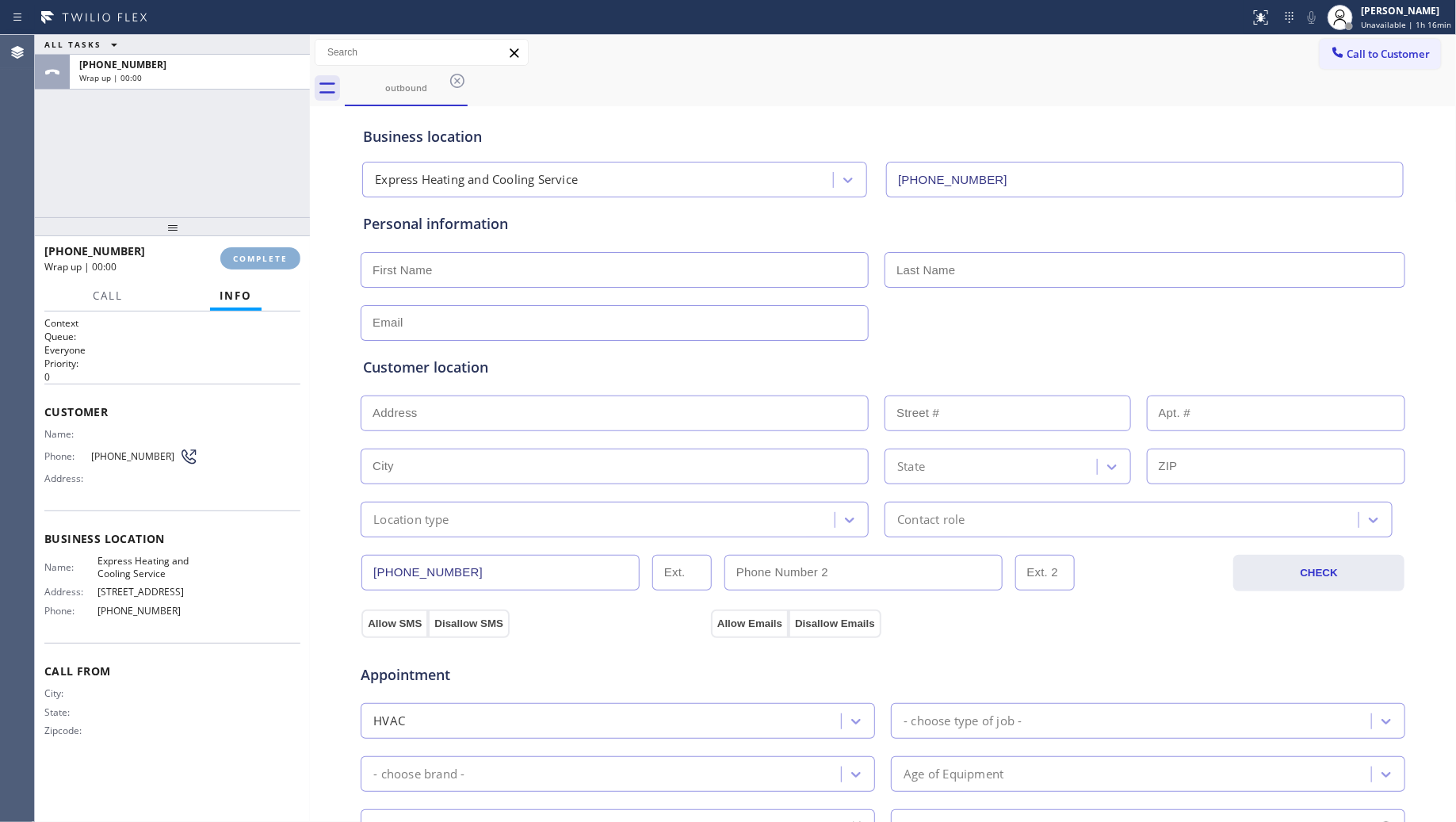
click at [271, 260] on span "COMPLETE" at bounding box center [260, 258] width 55 height 12
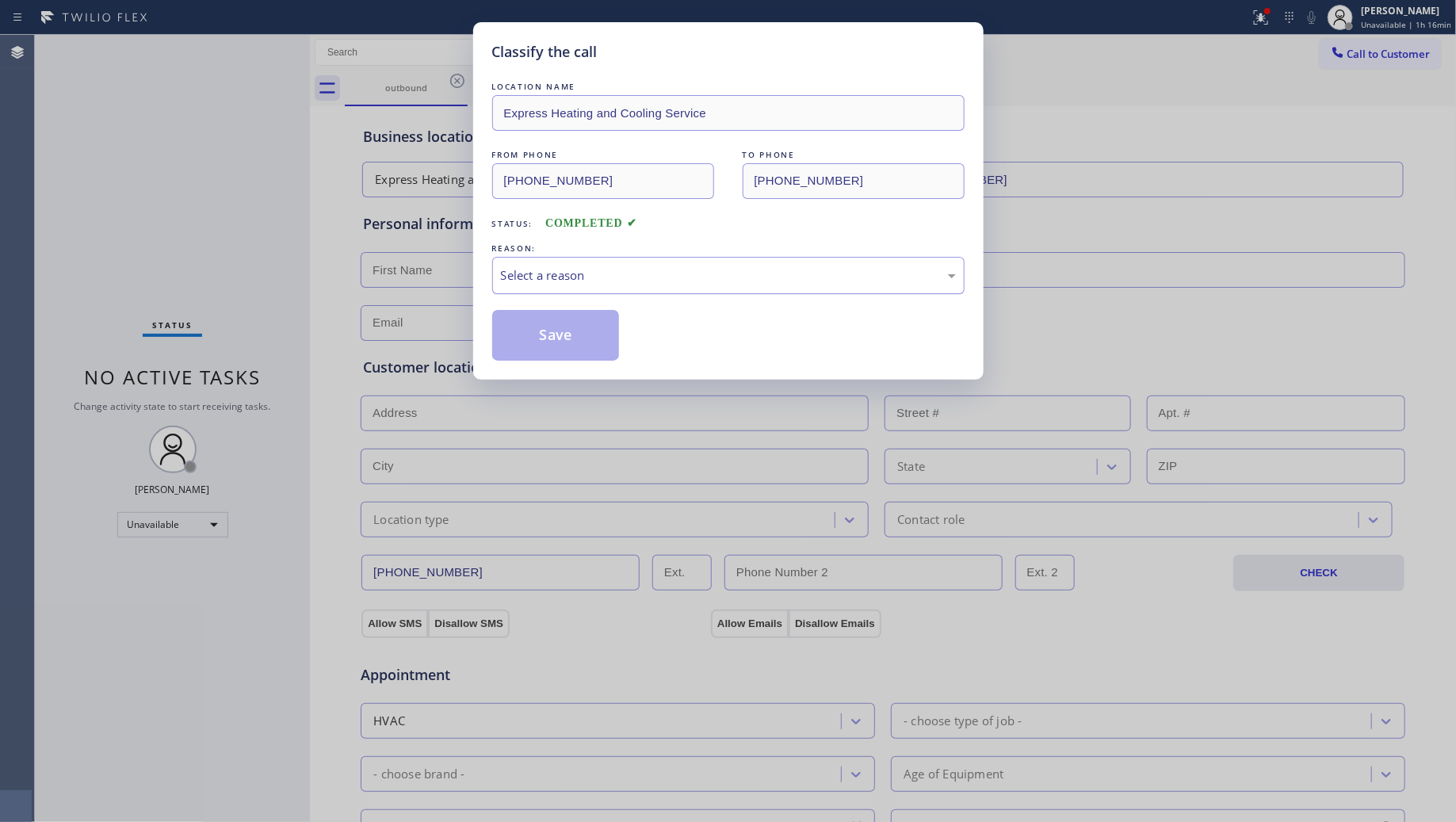
click at [699, 289] on div "Select a reason" at bounding box center [728, 276] width 472 height 37
click at [576, 337] on button "Save" at bounding box center [556, 335] width 128 height 51
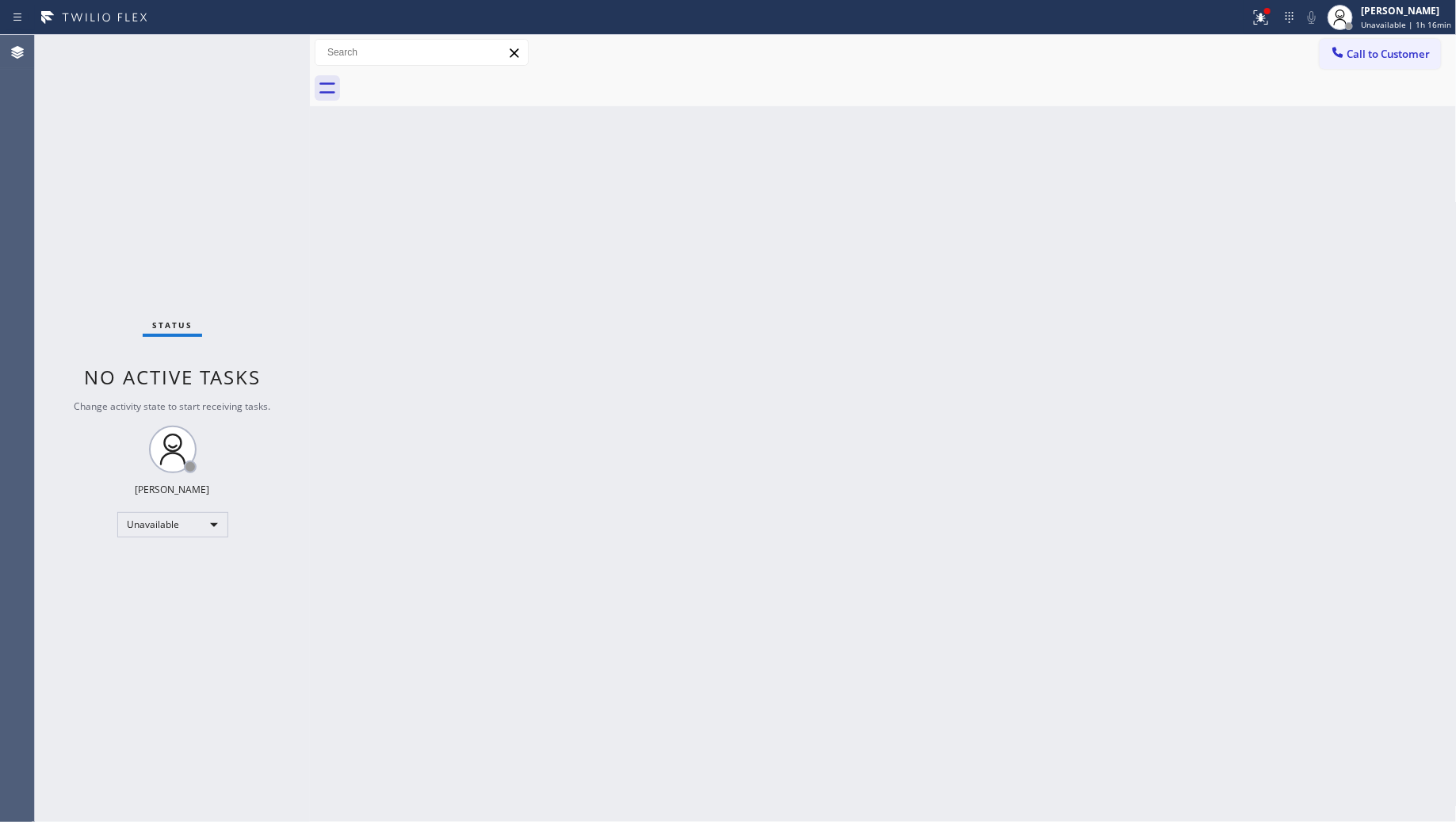
drag, startPoint x: 1132, startPoint y: 182, endPoint x: 1137, endPoint y: 173, distance: 10.3
click at [1132, 180] on div "Back to Dashboard Change Sender ID Customers Technicians Select a contact Outbo…" at bounding box center [883, 428] width 1147 height 787
click at [1251, 1] on button at bounding box center [1261, 17] width 35 height 35
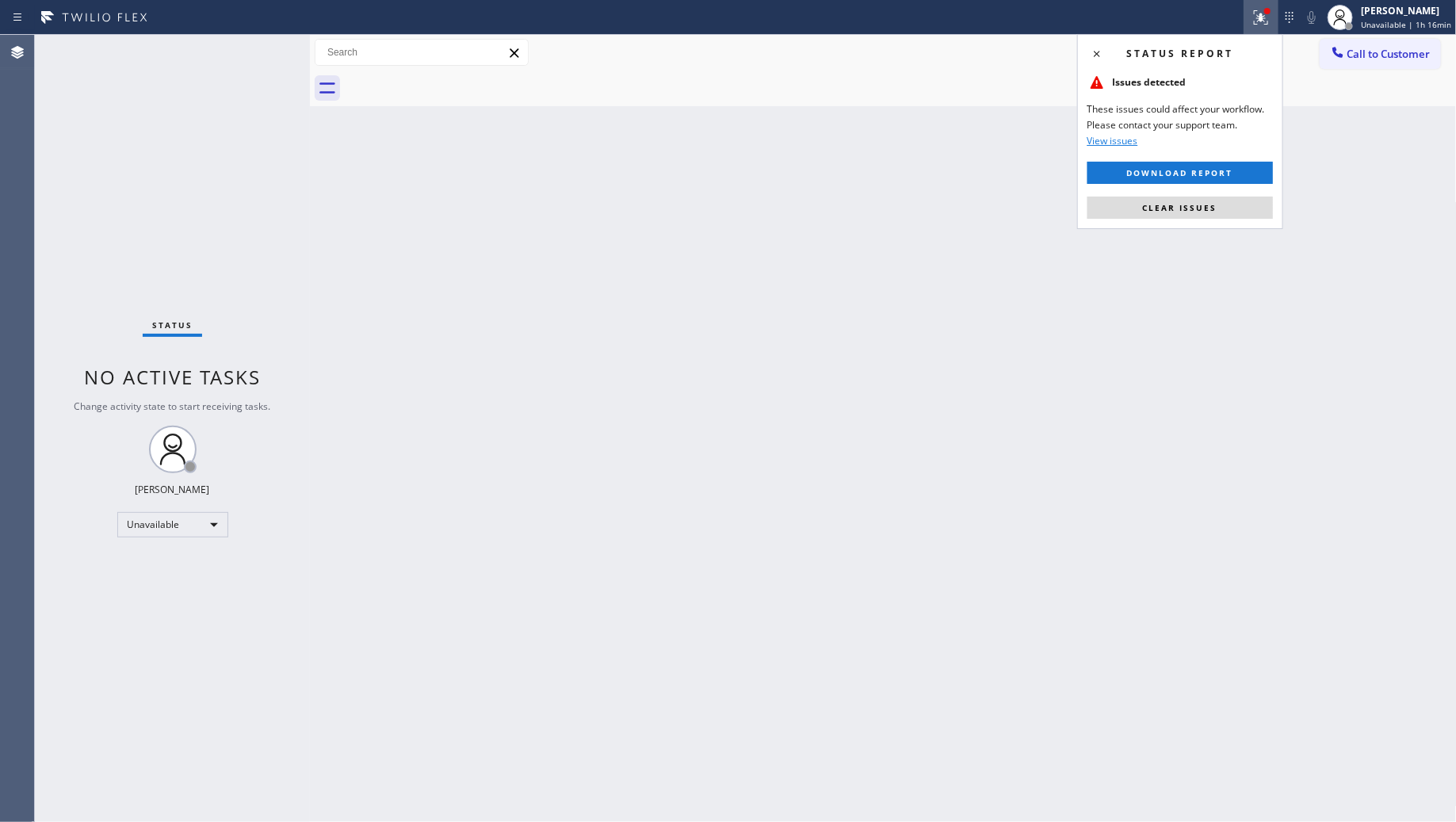
click at [1171, 191] on div "Status report Issues detected These issues could affect your workflow. Please c…" at bounding box center [1180, 132] width 206 height 195
drag, startPoint x: 1175, startPoint y: 203, endPoint x: 1288, endPoint y: 140, distance: 129.4
click at [1176, 203] on span "Clear issues" at bounding box center [1181, 208] width 75 height 12
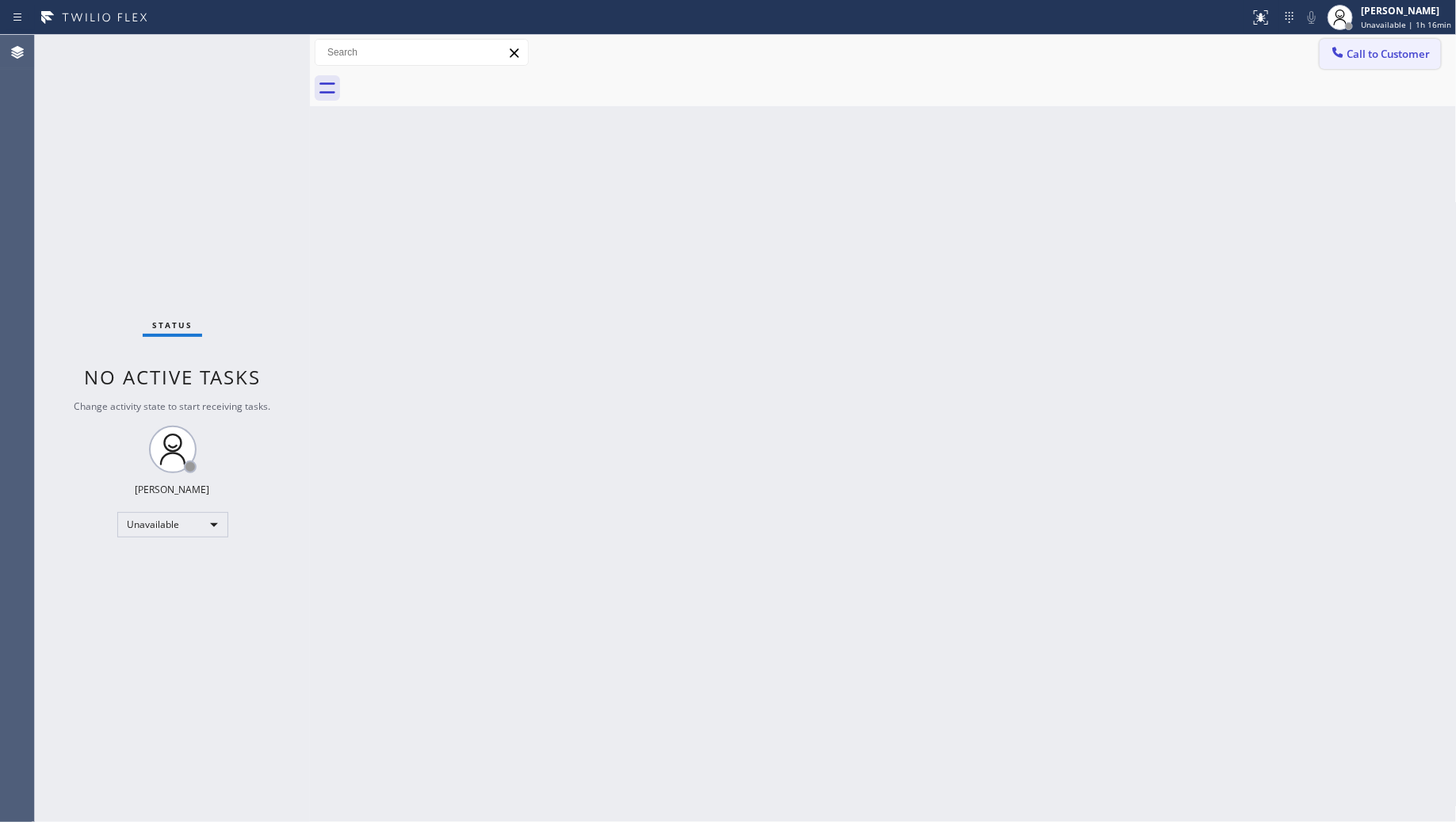
click at [1369, 57] on span "Call to Customer" at bounding box center [1389, 54] width 84 height 14
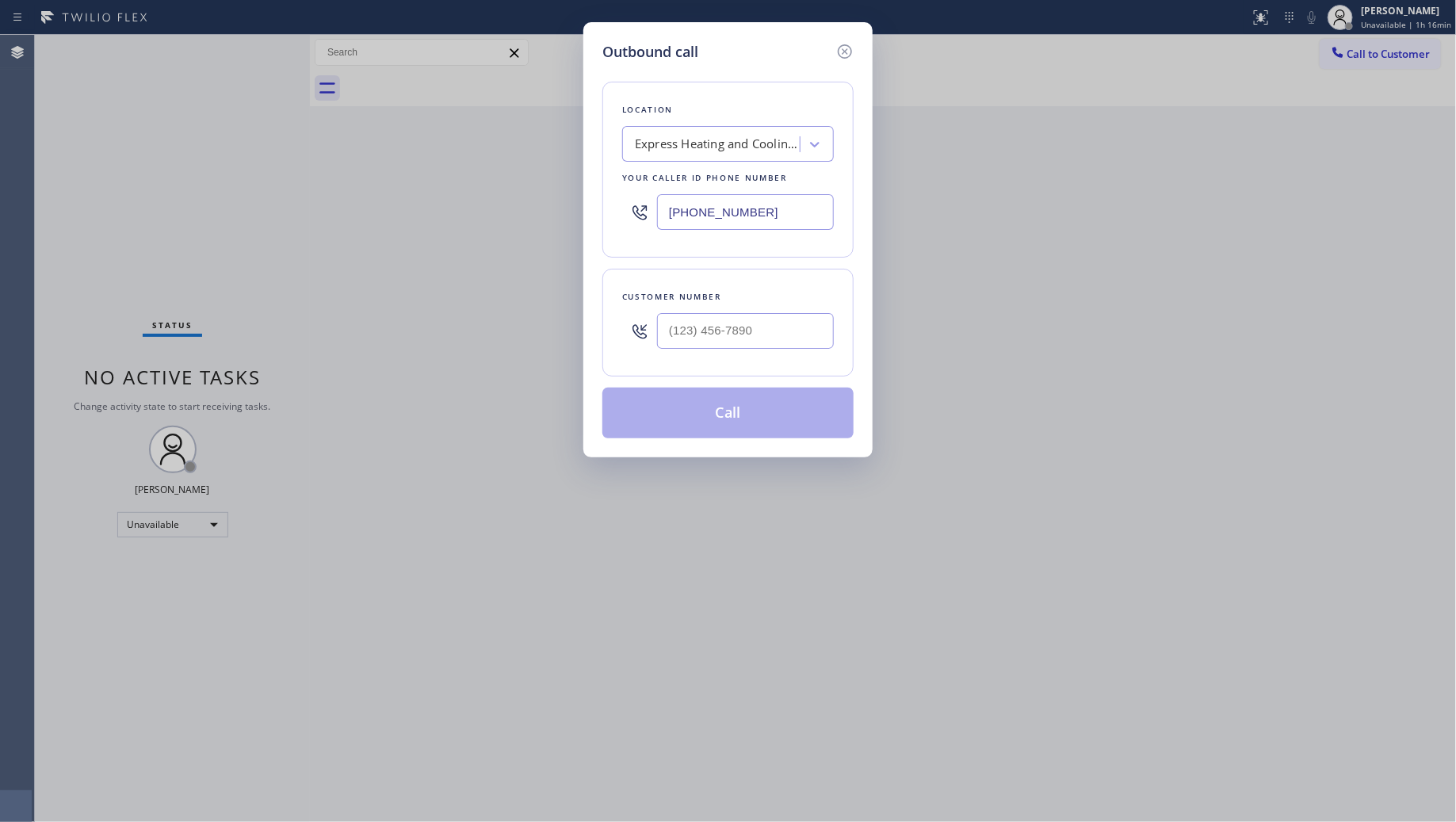
click at [787, 193] on div "[PHONE_NUMBER]" at bounding box center [728, 212] width 212 height 52
drag, startPoint x: 770, startPoint y: 207, endPoint x: 623, endPoint y: 216, distance: 147.3
click at [603, 211] on div "Location Express Heating and Cooling Service Your caller id phone number [PHONE…" at bounding box center [728, 169] width 251 height 176
paste input "3) 292-5313"
type input "[PHONE_NUMBER]"
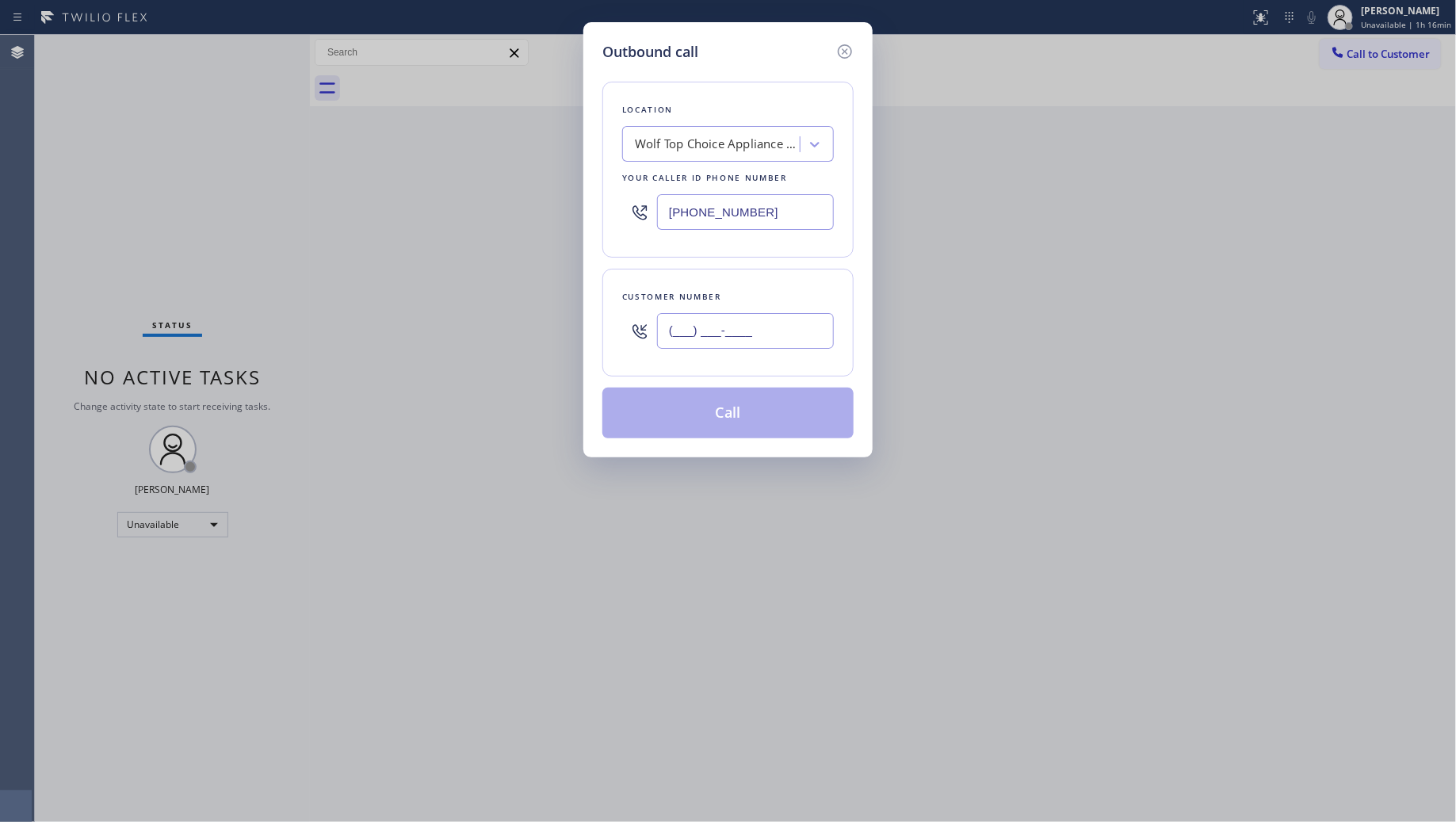
click at [730, 318] on input "(___) ___-____" at bounding box center [746, 330] width 177 height 36
paste input "520) 541-6323"
type input "[PHONE_NUMBER]"
click at [726, 418] on button "Call" at bounding box center [728, 413] width 251 height 51
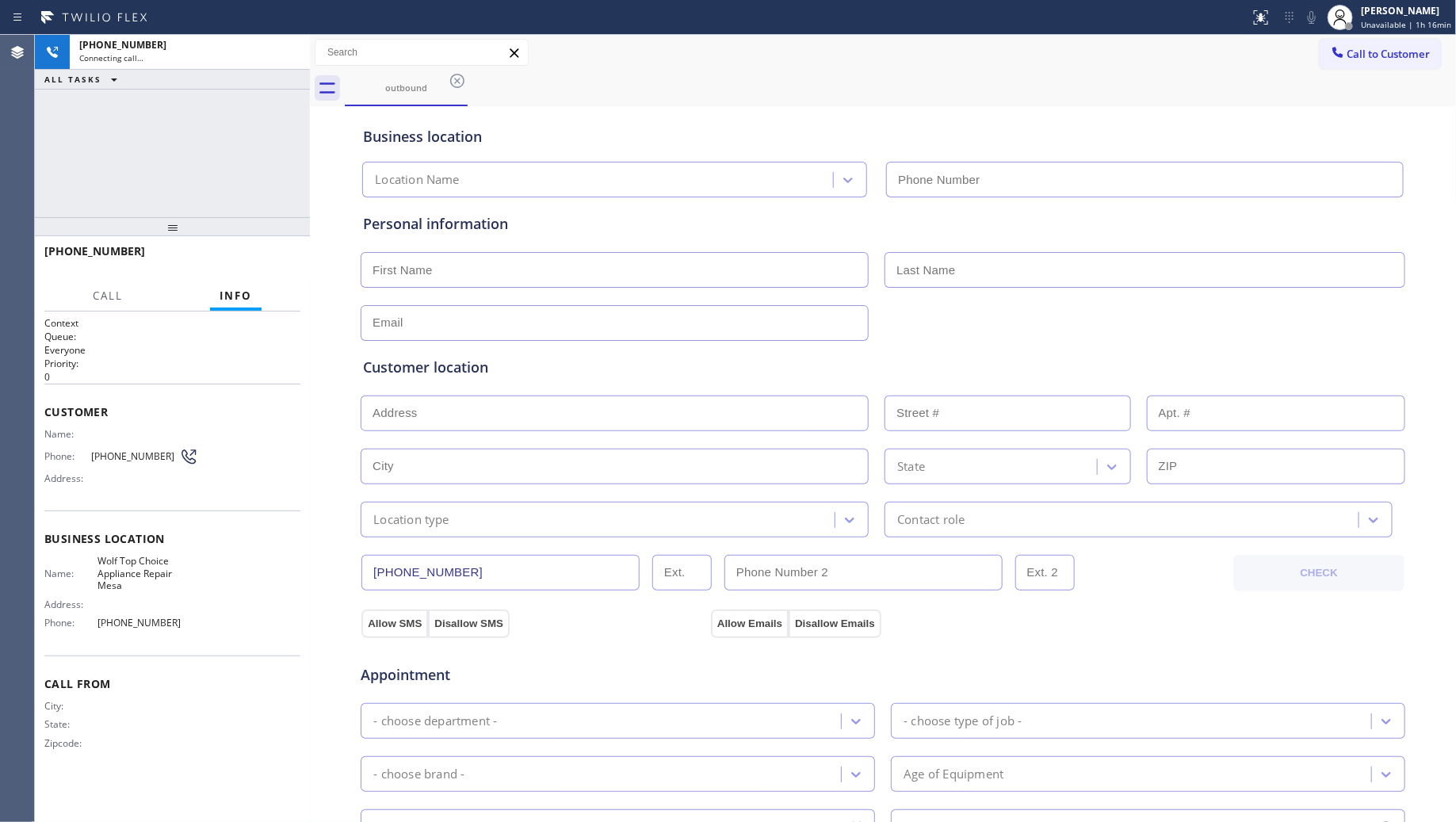
type input "[PHONE_NUMBER]"
click at [1084, 125] on div "Business location Wolf Top Choice Appliance Repair [GEOGRAPHIC_DATA] [PHONE_NUM…" at bounding box center [883, 154] width 1046 height 87
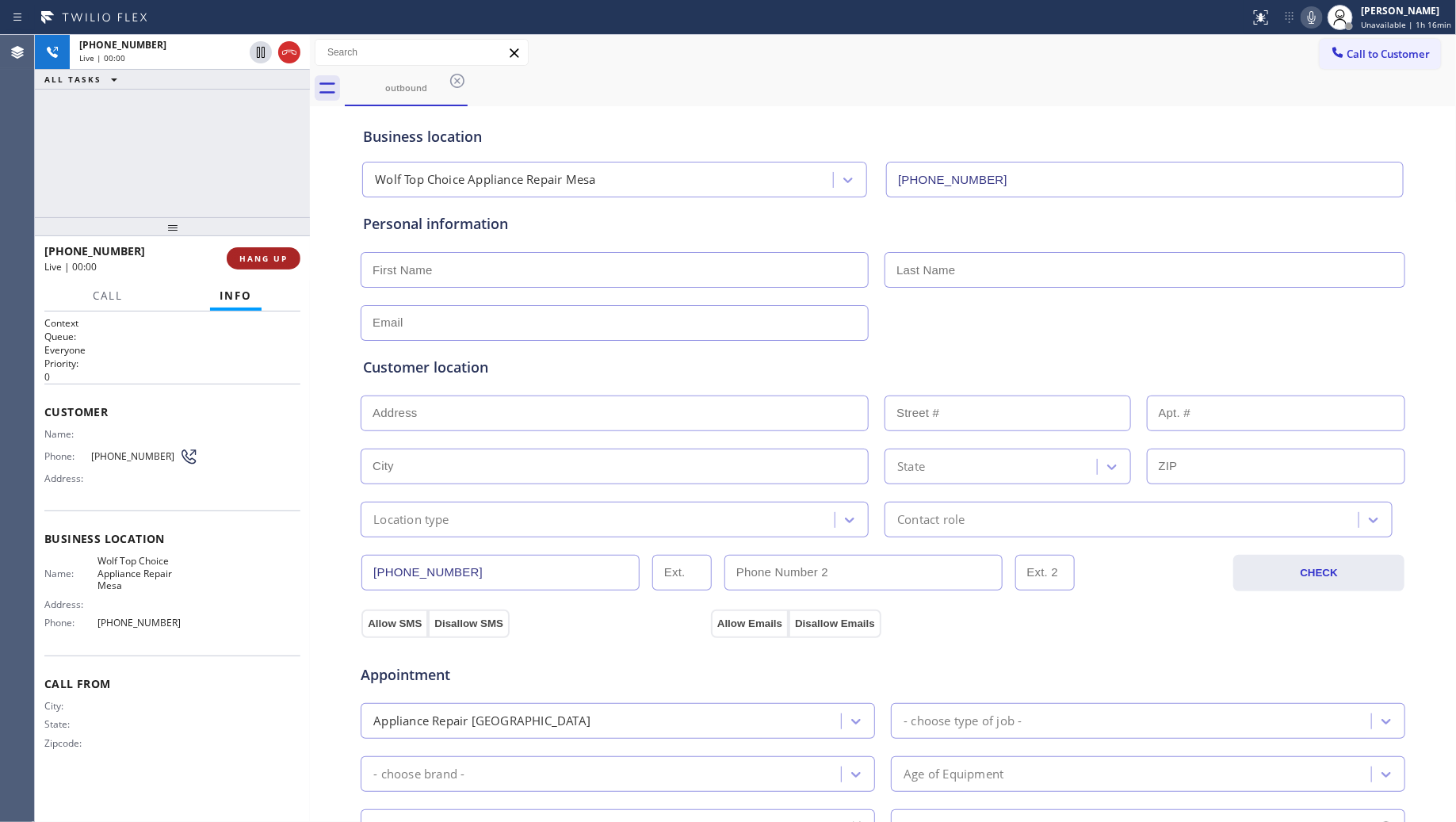
click at [258, 254] on span "HANG UP" at bounding box center [263, 258] width 48 height 12
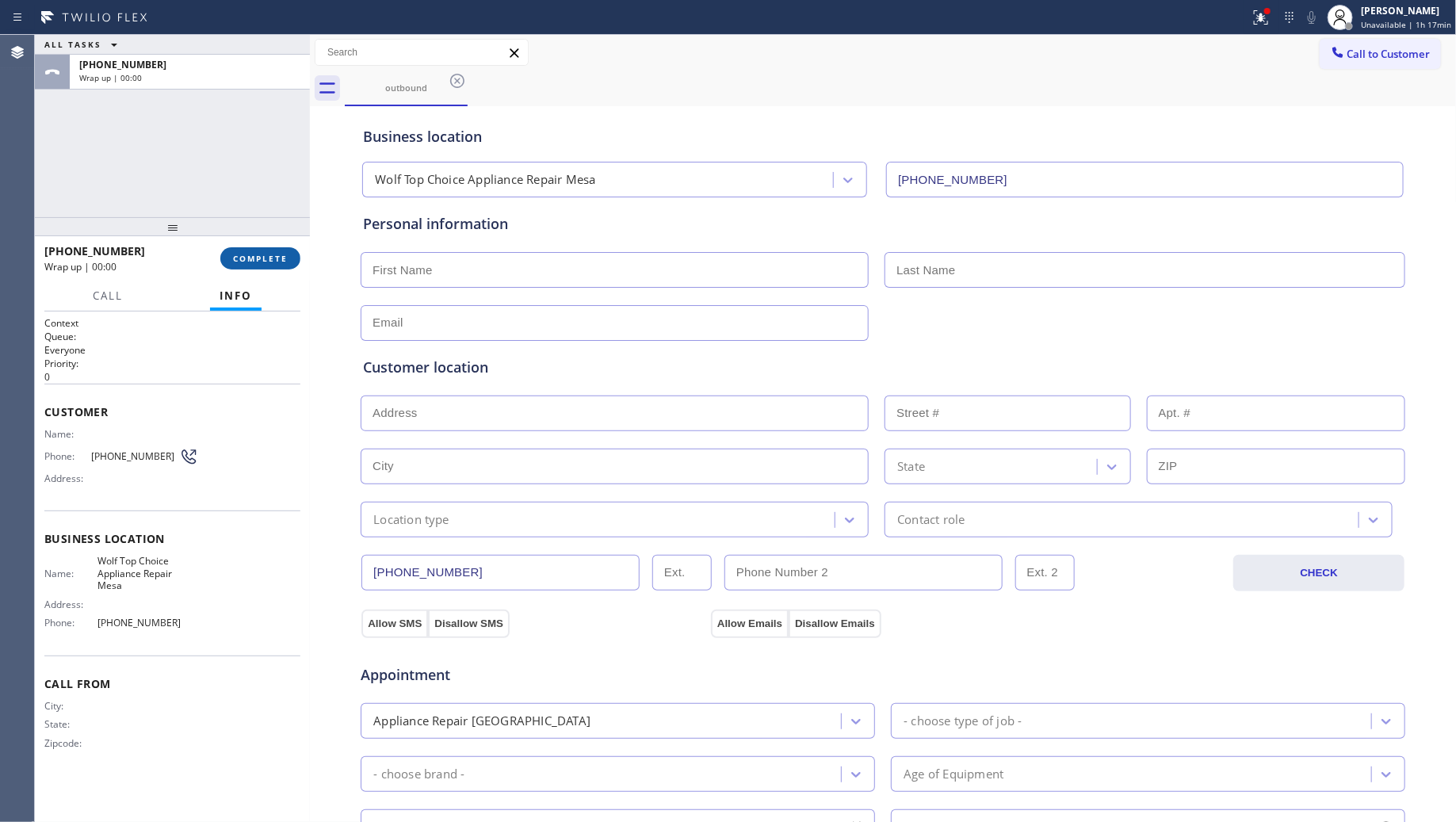
click at [258, 254] on span "COMPLETE" at bounding box center [260, 258] width 55 height 12
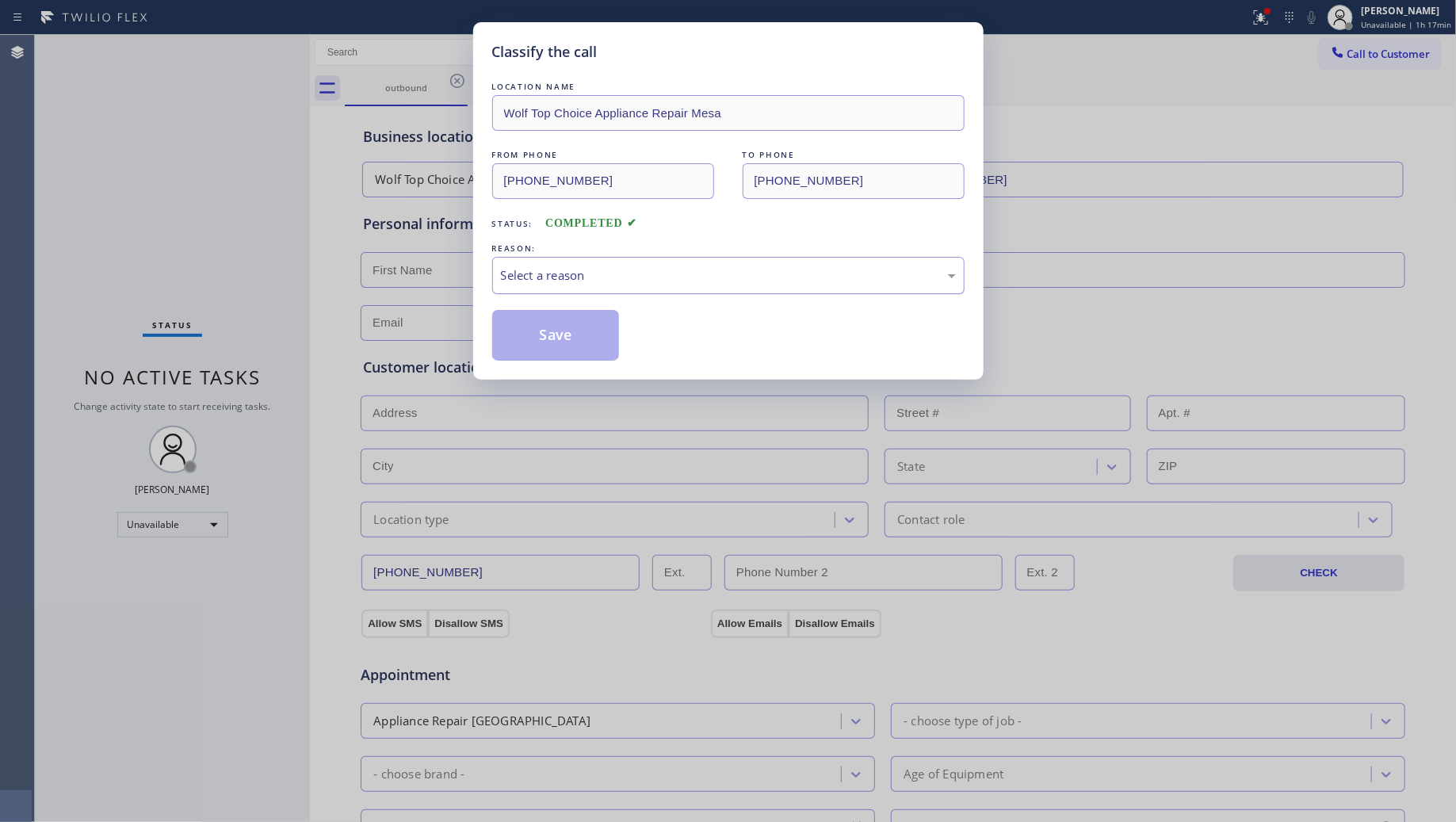
drag, startPoint x: 561, startPoint y: 253, endPoint x: 561, endPoint y: 262, distance: 9.0
click at [561, 254] on div "REASON:" at bounding box center [728, 248] width 472 height 16
drag, startPoint x: 561, startPoint y: 262, endPoint x: 551, endPoint y: 292, distance: 31.6
click at [559, 262] on div "Select a reason" at bounding box center [728, 276] width 472 height 37
click at [539, 329] on button "Save" at bounding box center [556, 335] width 128 height 51
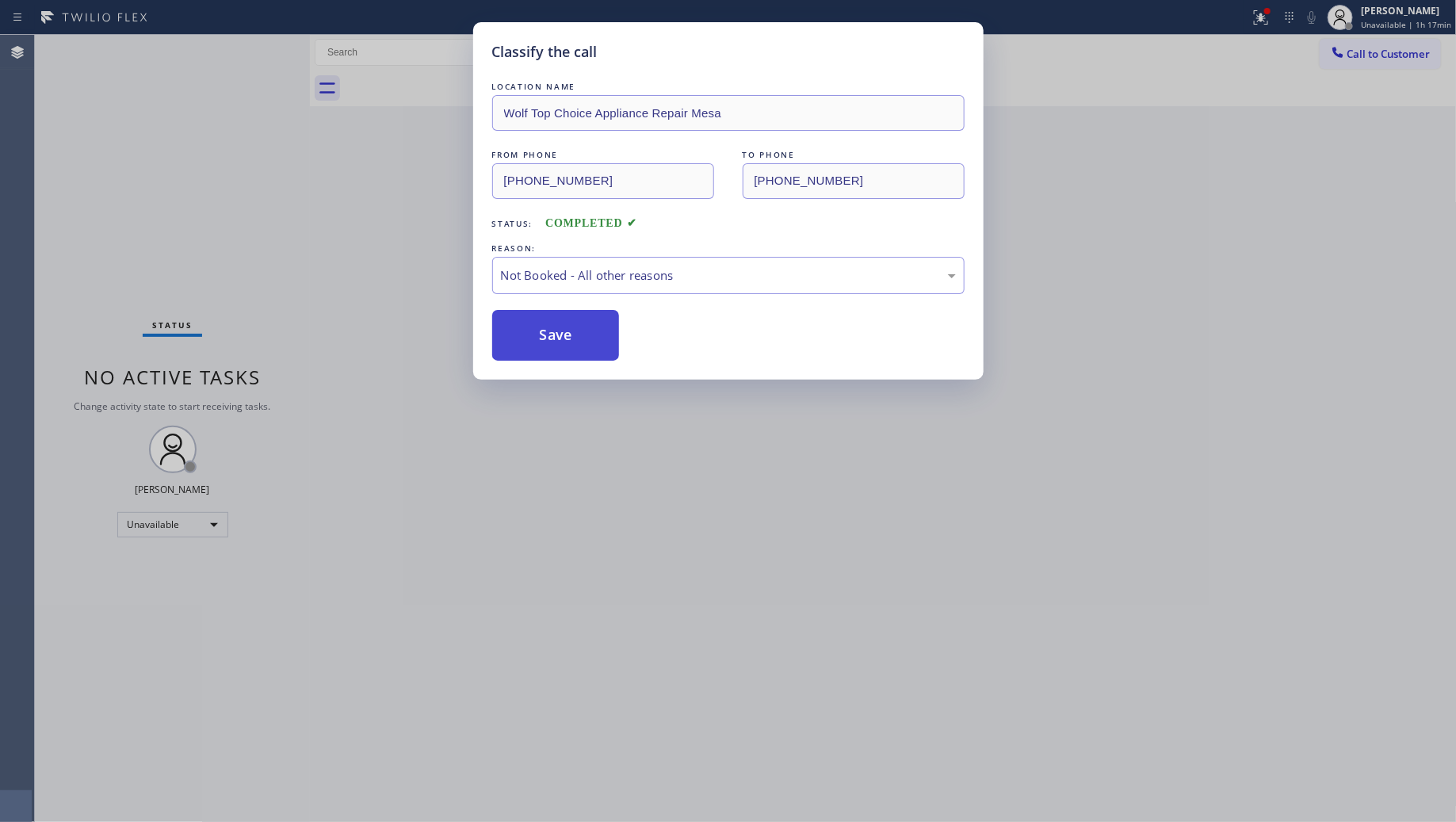
click at [544, 330] on button "Save" at bounding box center [556, 335] width 128 height 51
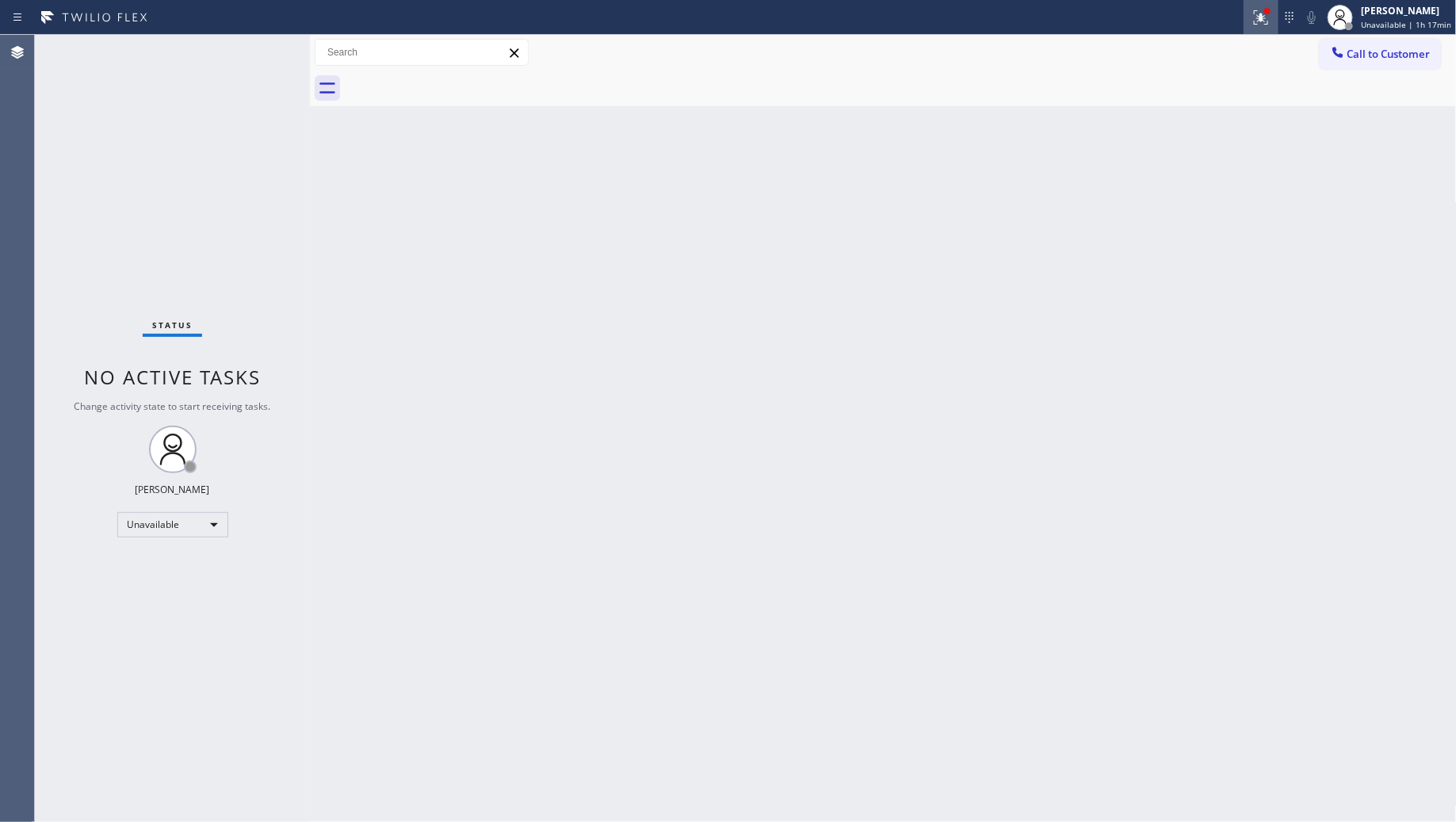
click at [1263, 17] on icon at bounding box center [1261, 15] width 10 height 6
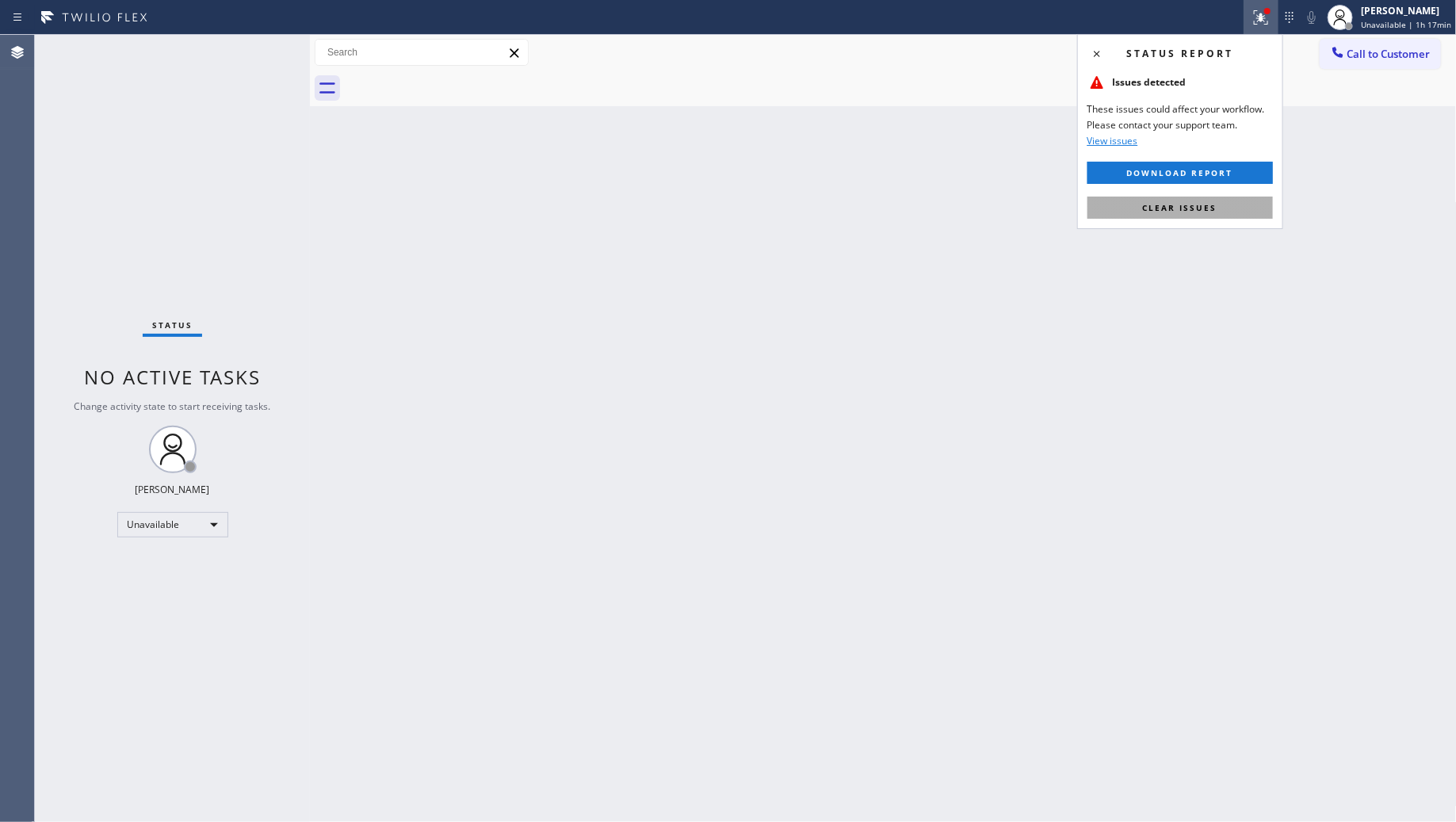
click at [1195, 214] on button "Clear issues" at bounding box center [1180, 207] width 185 height 22
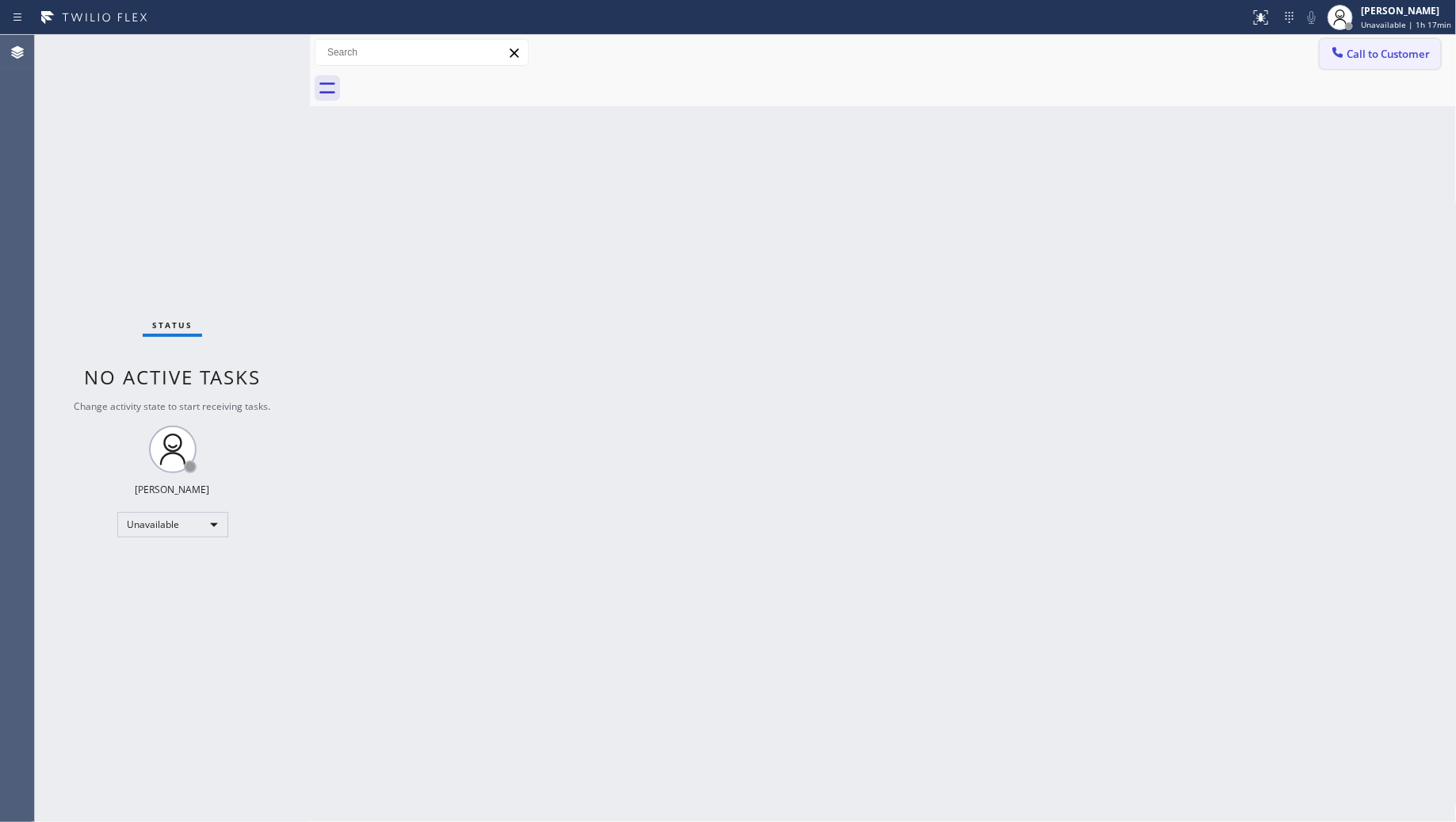
click at [1348, 53] on span "Call to Customer" at bounding box center [1389, 54] width 84 height 14
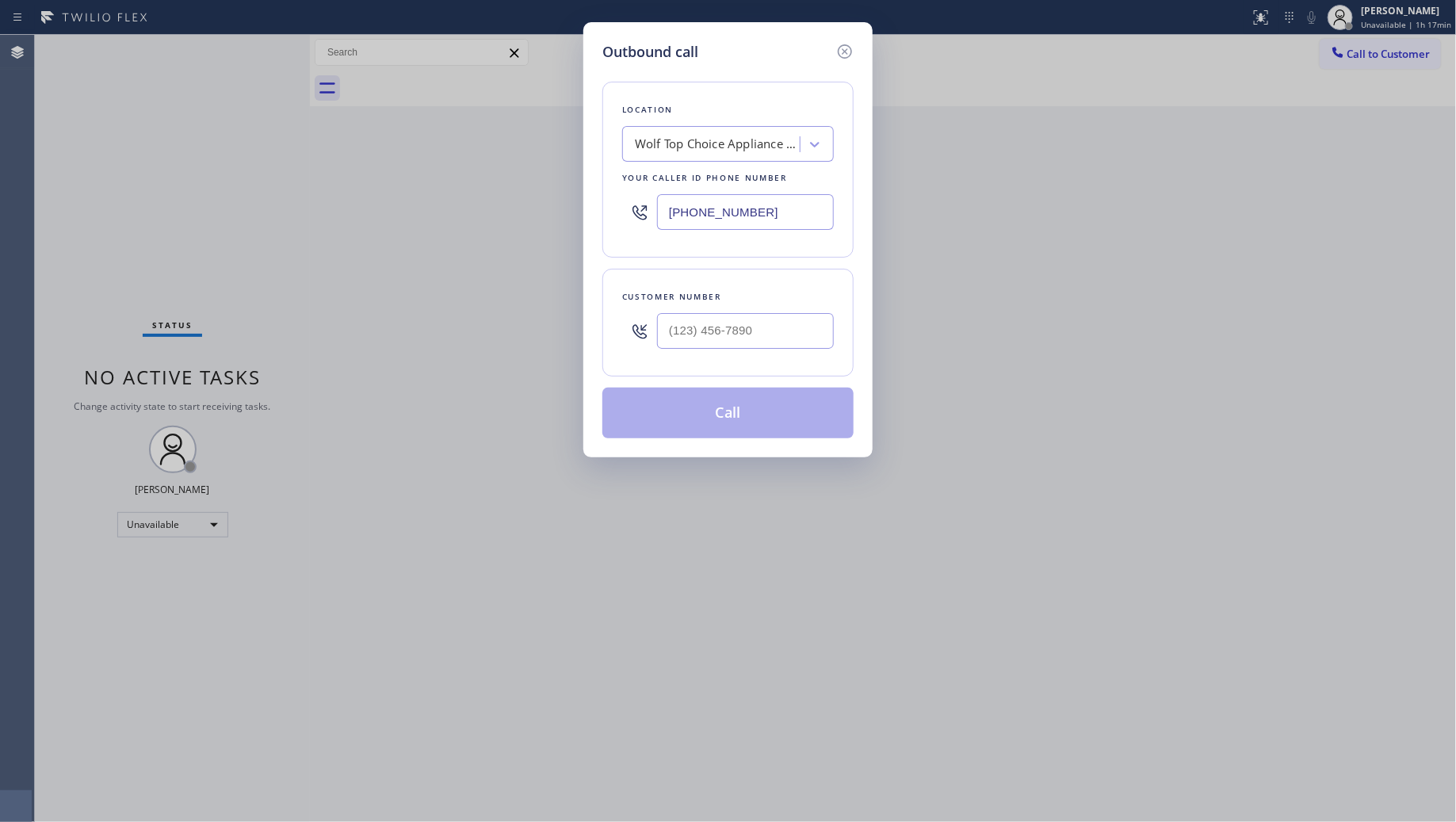
drag, startPoint x: 735, startPoint y: 210, endPoint x: 811, endPoint y: 214, distance: 76.1
click at [735, 210] on input "[PHONE_NUMBER]" at bounding box center [746, 211] width 177 height 36
drag, startPoint x: 811, startPoint y: 214, endPoint x: 581, endPoint y: 218, distance: 230.0
click at [581, 214] on div "Outbound call Location Wolf Top Choice Appliance Repair [GEOGRAPHIC_DATA] Your …" at bounding box center [728, 411] width 1456 height 822
paste input "786) 788-8752"
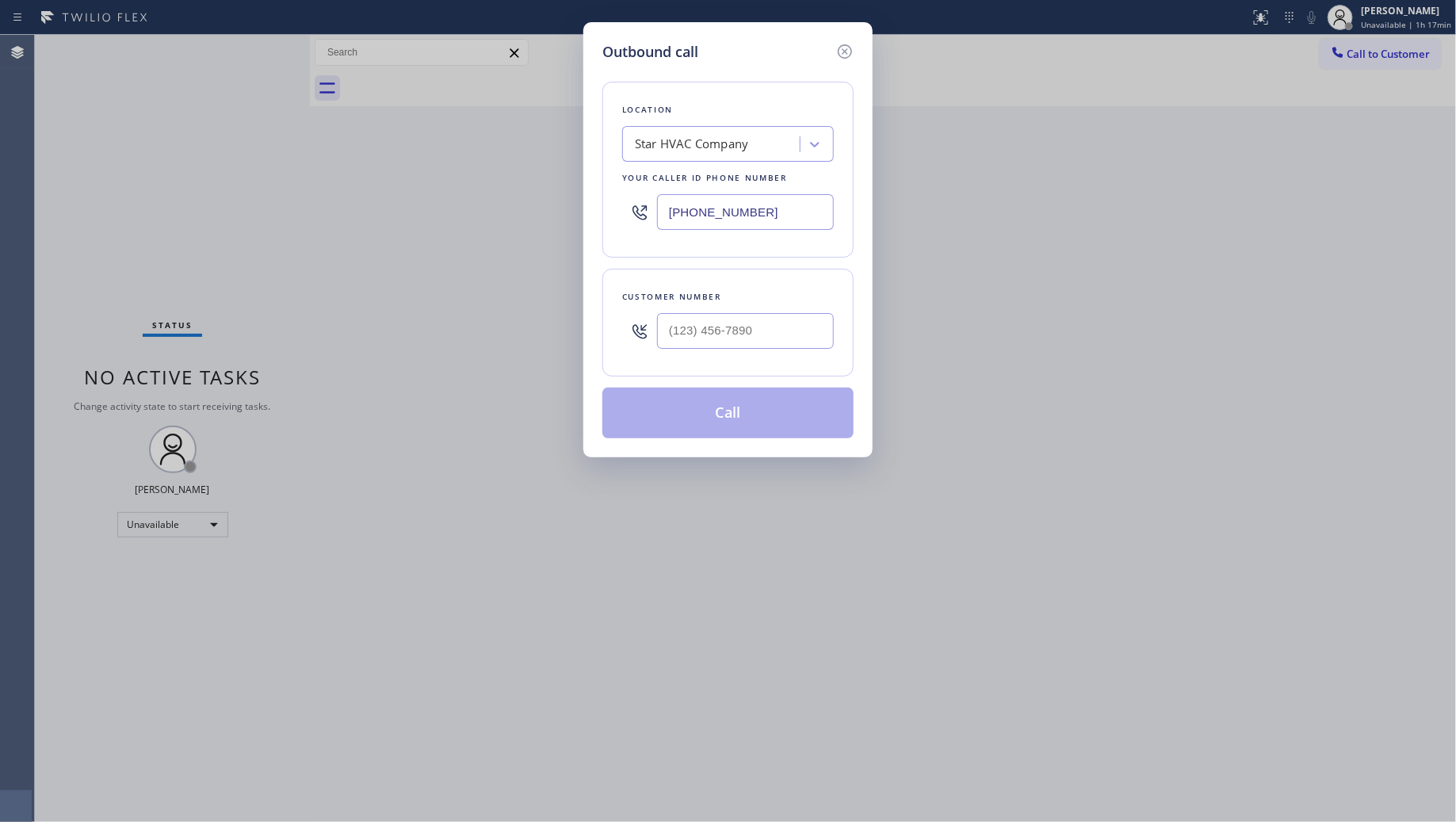
type input "[PHONE_NUMBER]"
click at [774, 338] on input "(___) ___-____" at bounding box center [746, 330] width 177 height 36
paste input "305) 290-6483"
type input "[PHONE_NUMBER]"
click at [747, 411] on button "Call" at bounding box center [728, 413] width 251 height 51
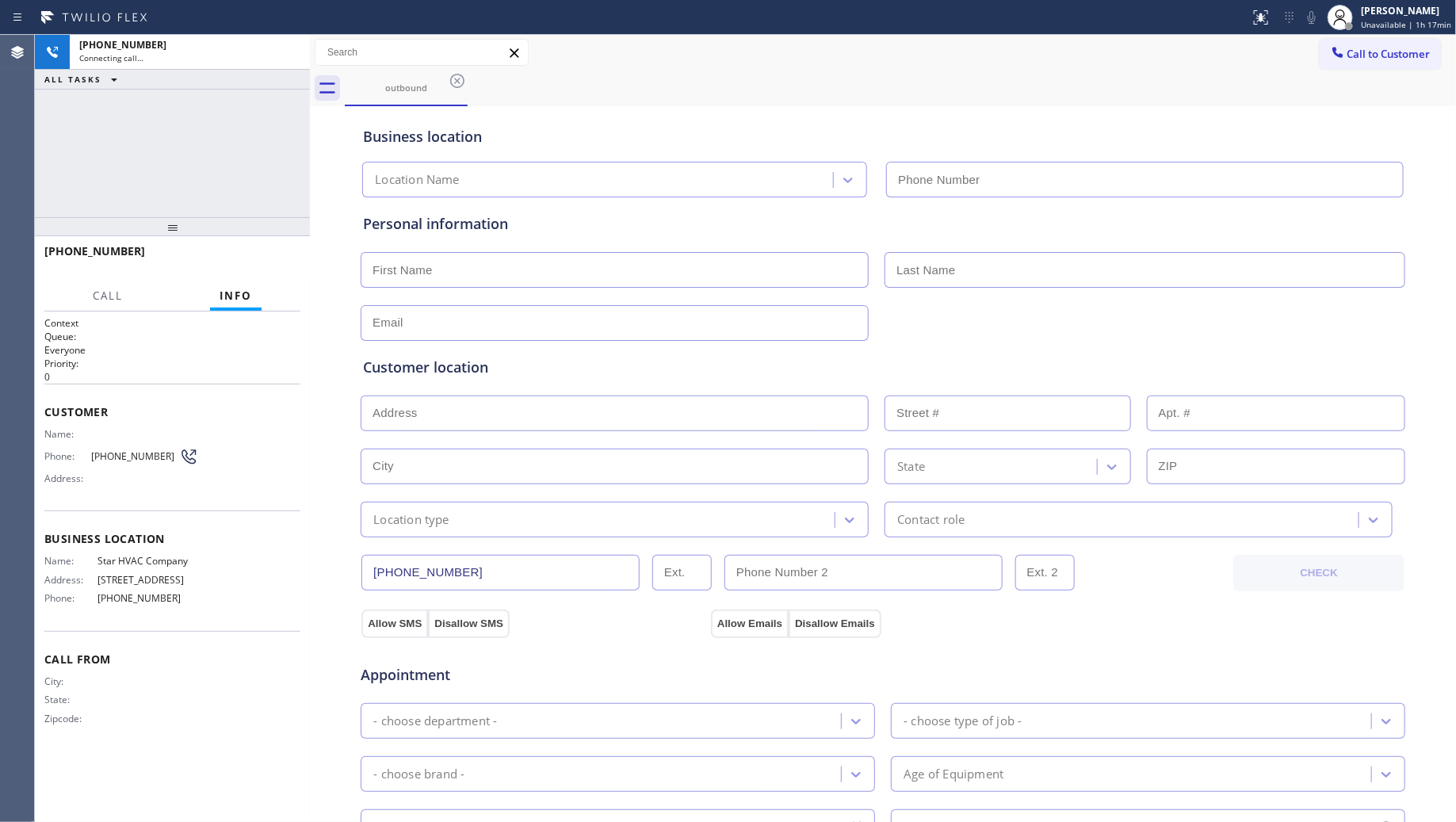
type input "[PHONE_NUMBER]"
click at [828, 128] on div "Business location" at bounding box center [883, 136] width 1040 height 21
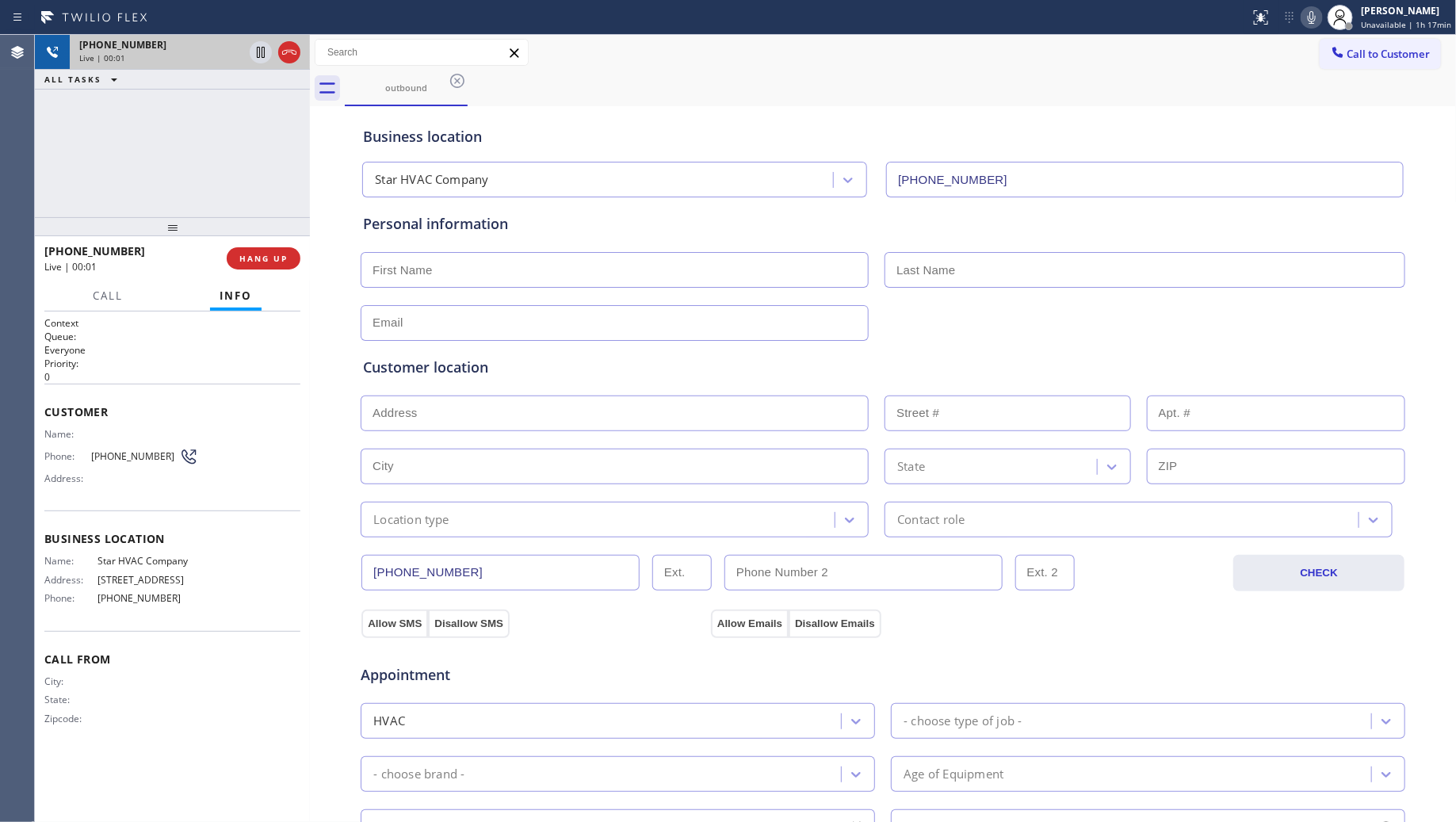
click at [280, 53] on icon at bounding box center [290, 53] width 19 height 19
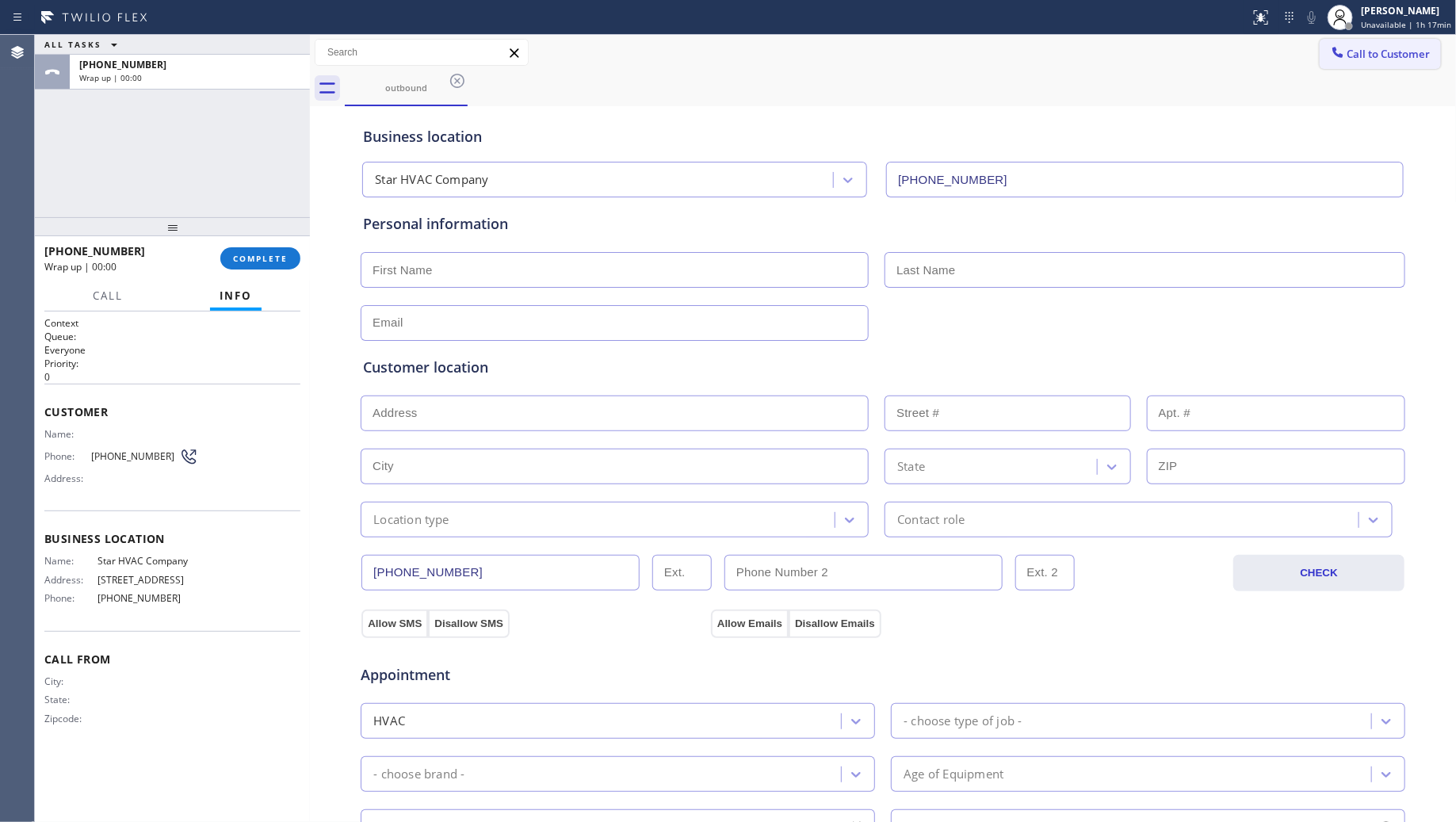
click at [1337, 42] on button "Call to Customer" at bounding box center [1380, 53] width 121 height 30
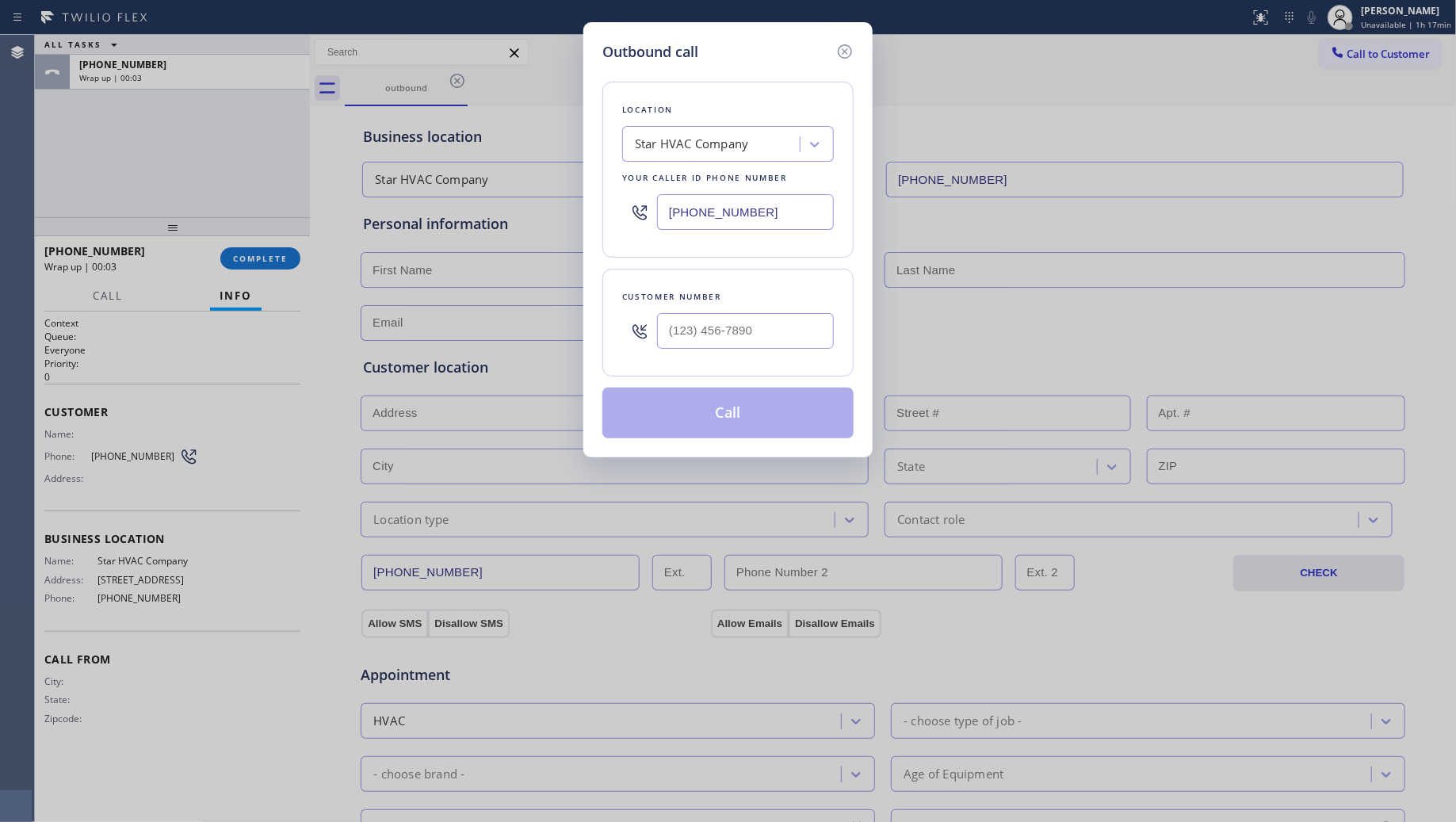
drag, startPoint x: 802, startPoint y: 216, endPoint x: 632, endPoint y: 236, distance: 171.2
click at [633, 235] on div "[PHONE_NUMBER]" at bounding box center [728, 212] width 212 height 52
paste input "657) 261-8320"
type input "[PHONE_NUMBER]"
drag, startPoint x: 753, startPoint y: 343, endPoint x: 785, endPoint y: 331, distance: 34.2
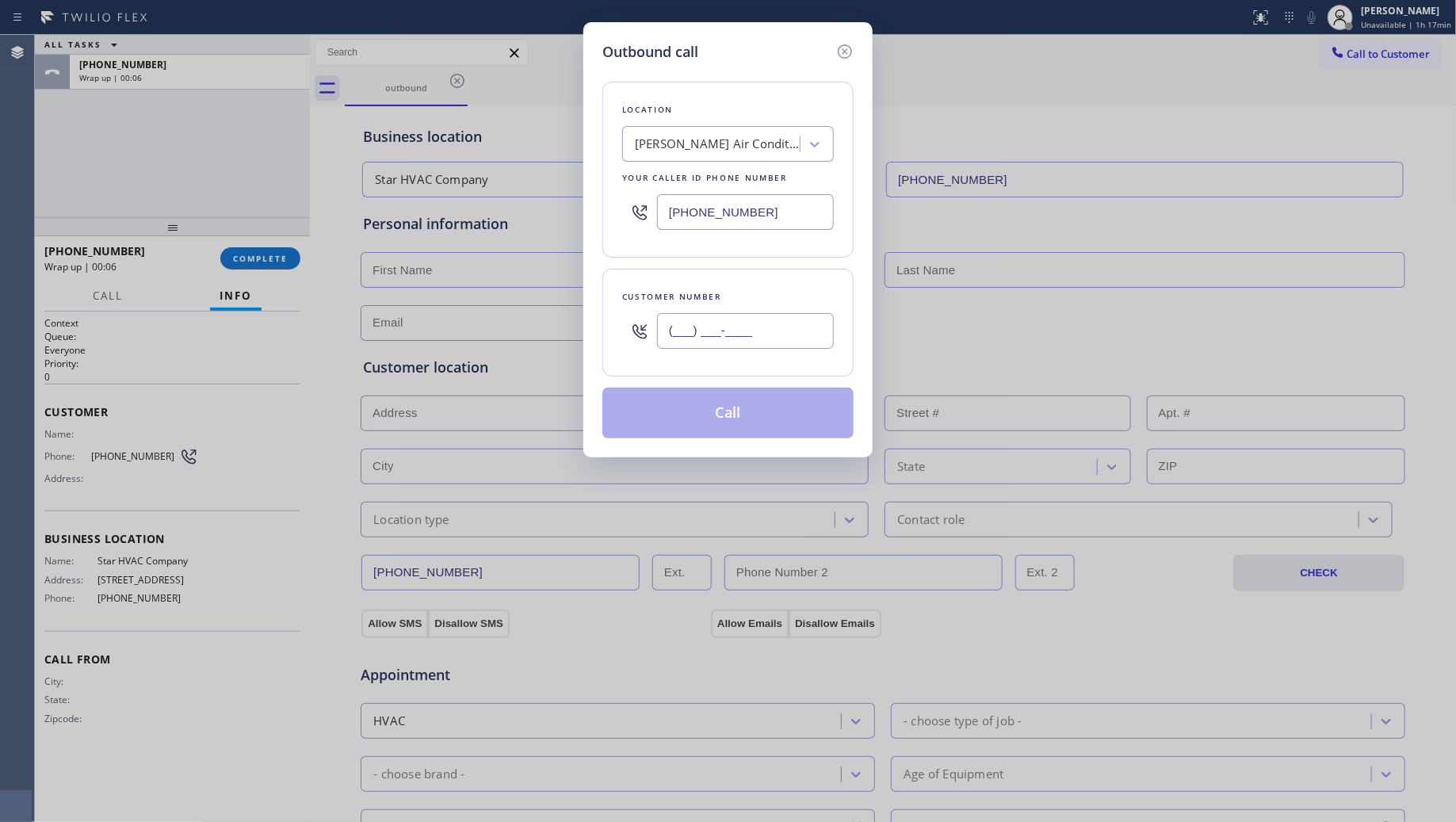
click at [755, 343] on input "(___) ___-____" at bounding box center [746, 330] width 177 height 36
paste input "657) 464-1988"
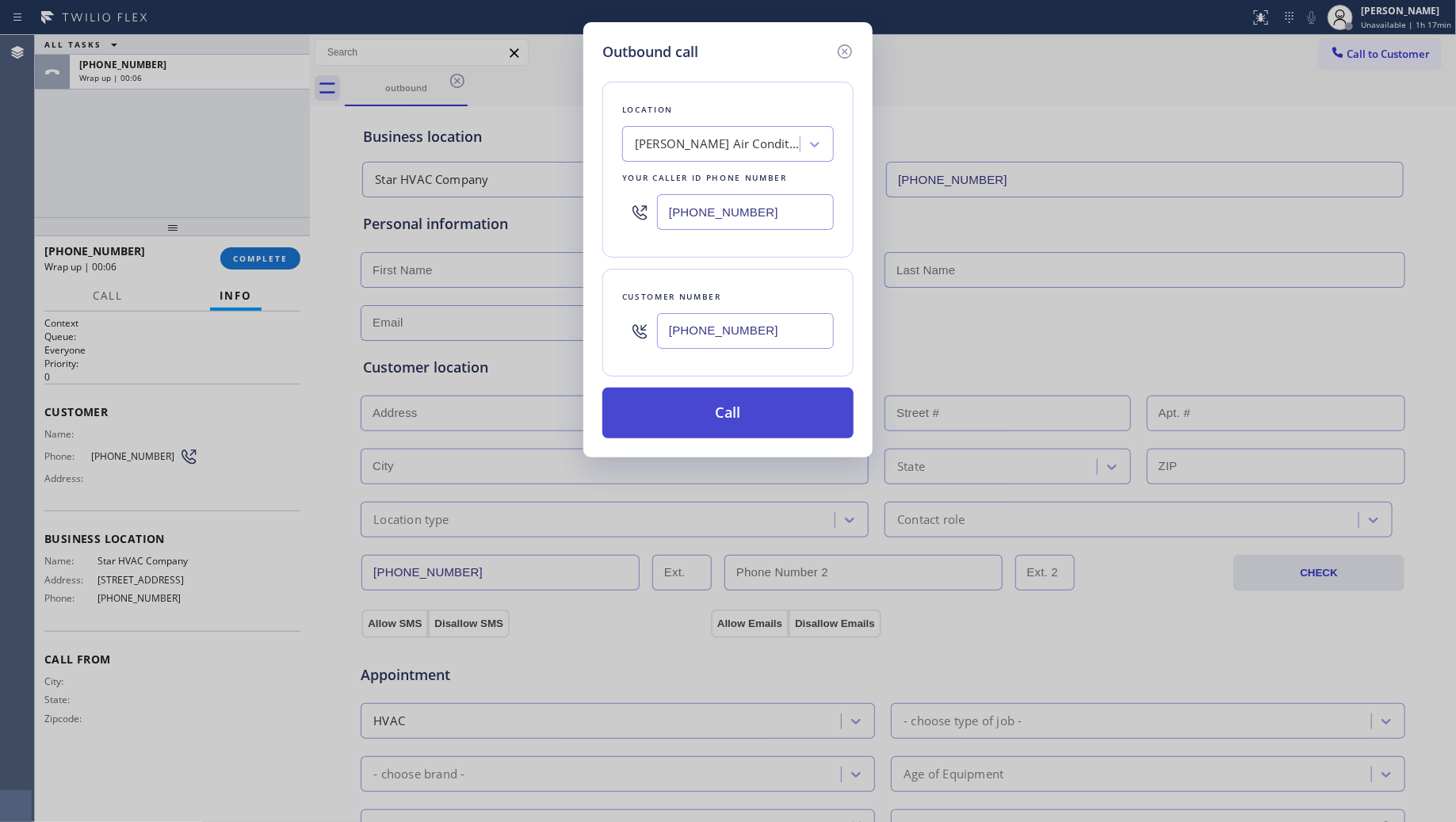
type input "[PHONE_NUMBER]"
drag, startPoint x: 743, startPoint y: 424, endPoint x: 728, endPoint y: 419, distance: 15.8
click at [741, 423] on button "Call" at bounding box center [728, 413] width 251 height 51
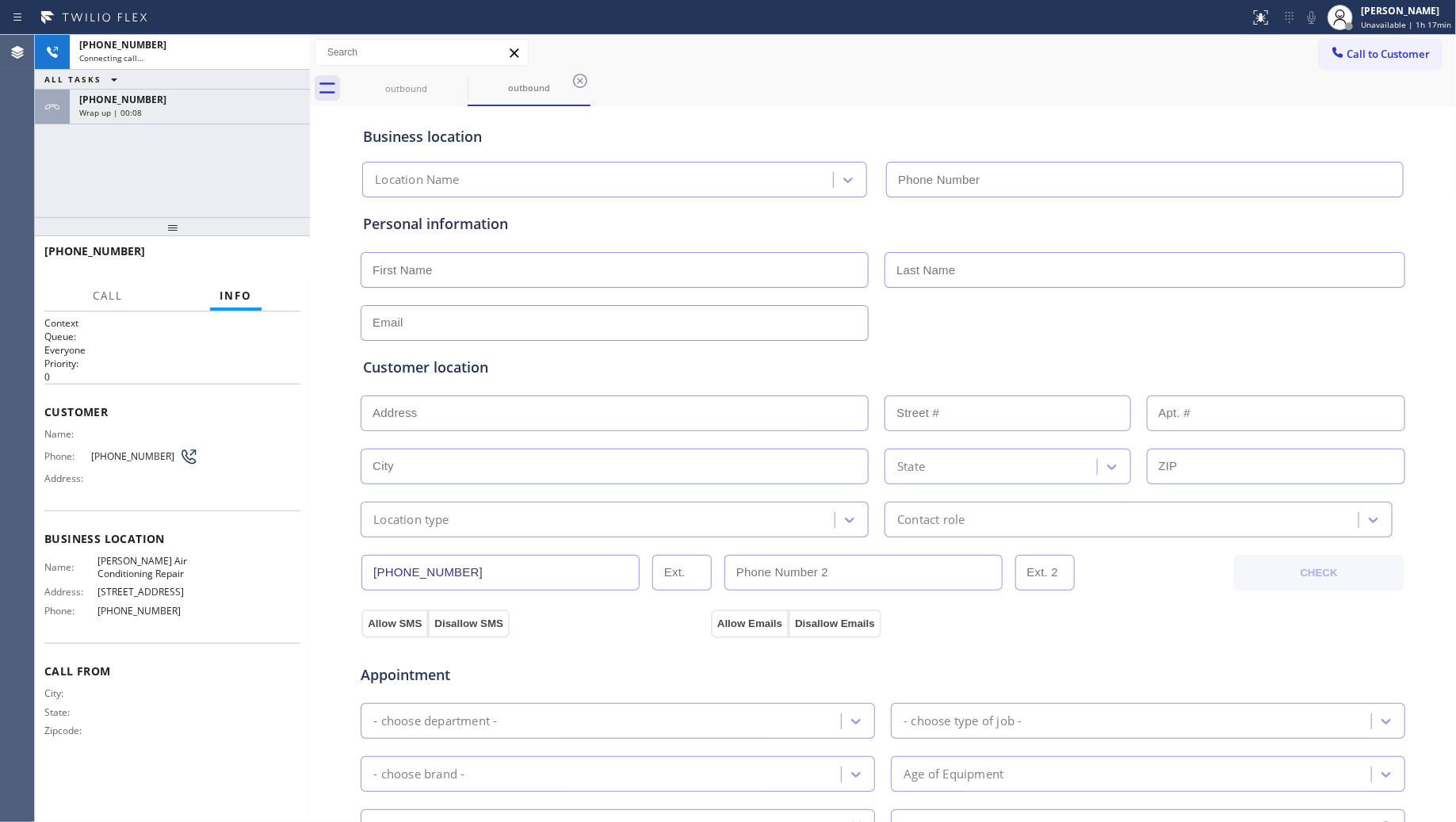
type input "[PHONE_NUMBER]"
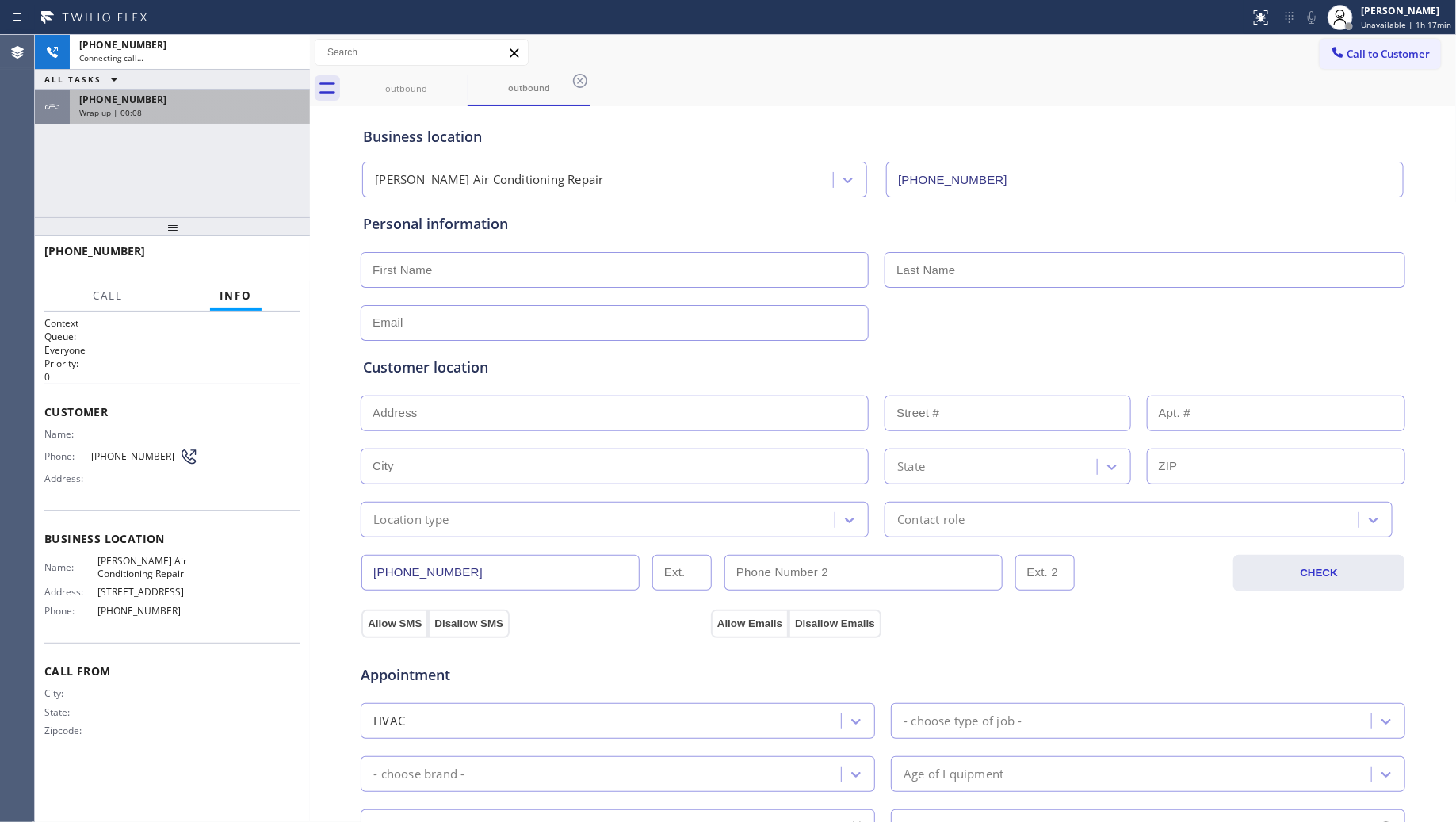
click at [230, 111] on div "Wrap up | 00:08" at bounding box center [190, 112] width 221 height 12
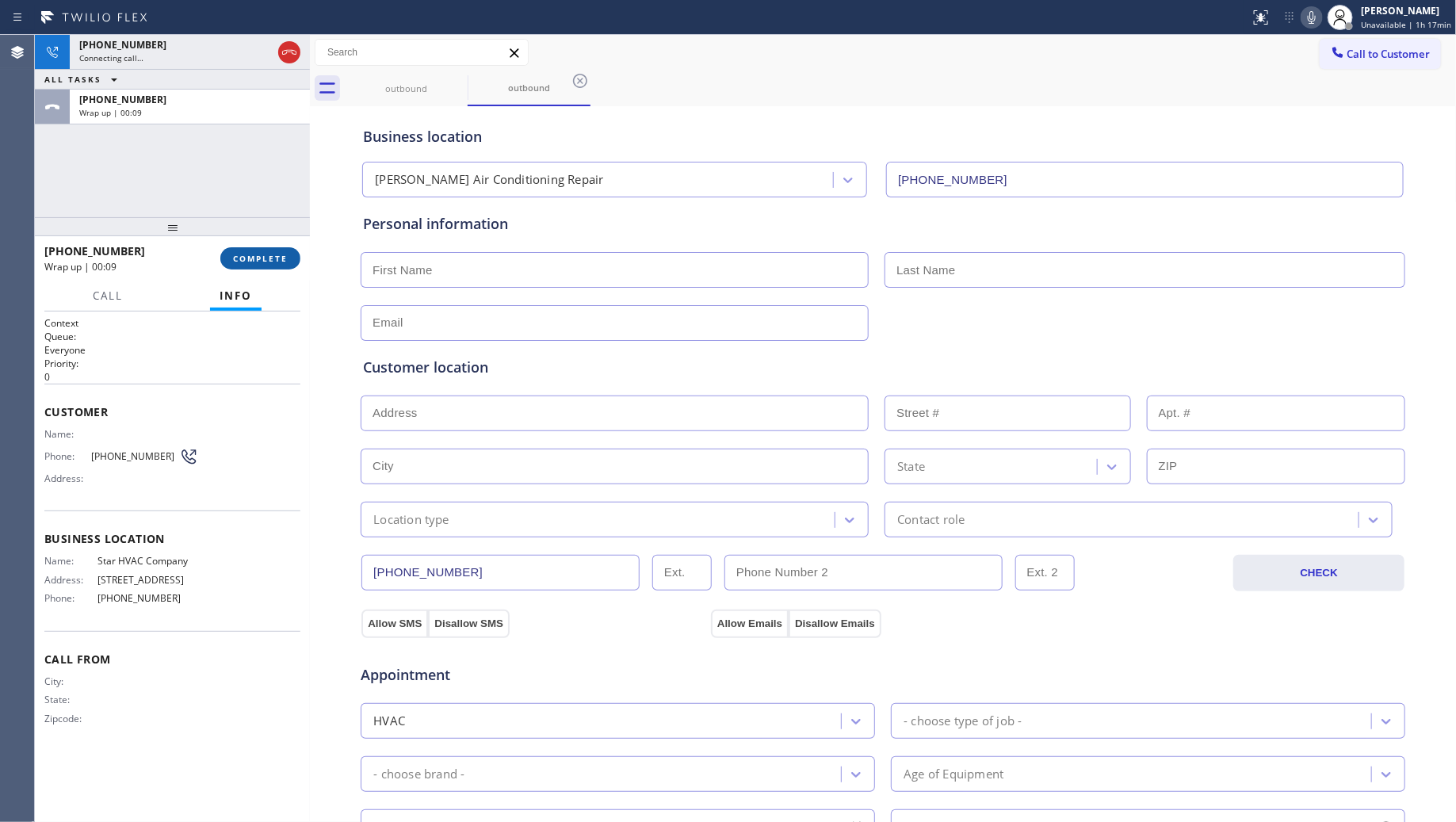
click at [264, 264] on button "COMPLETE" at bounding box center [260, 258] width 80 height 22
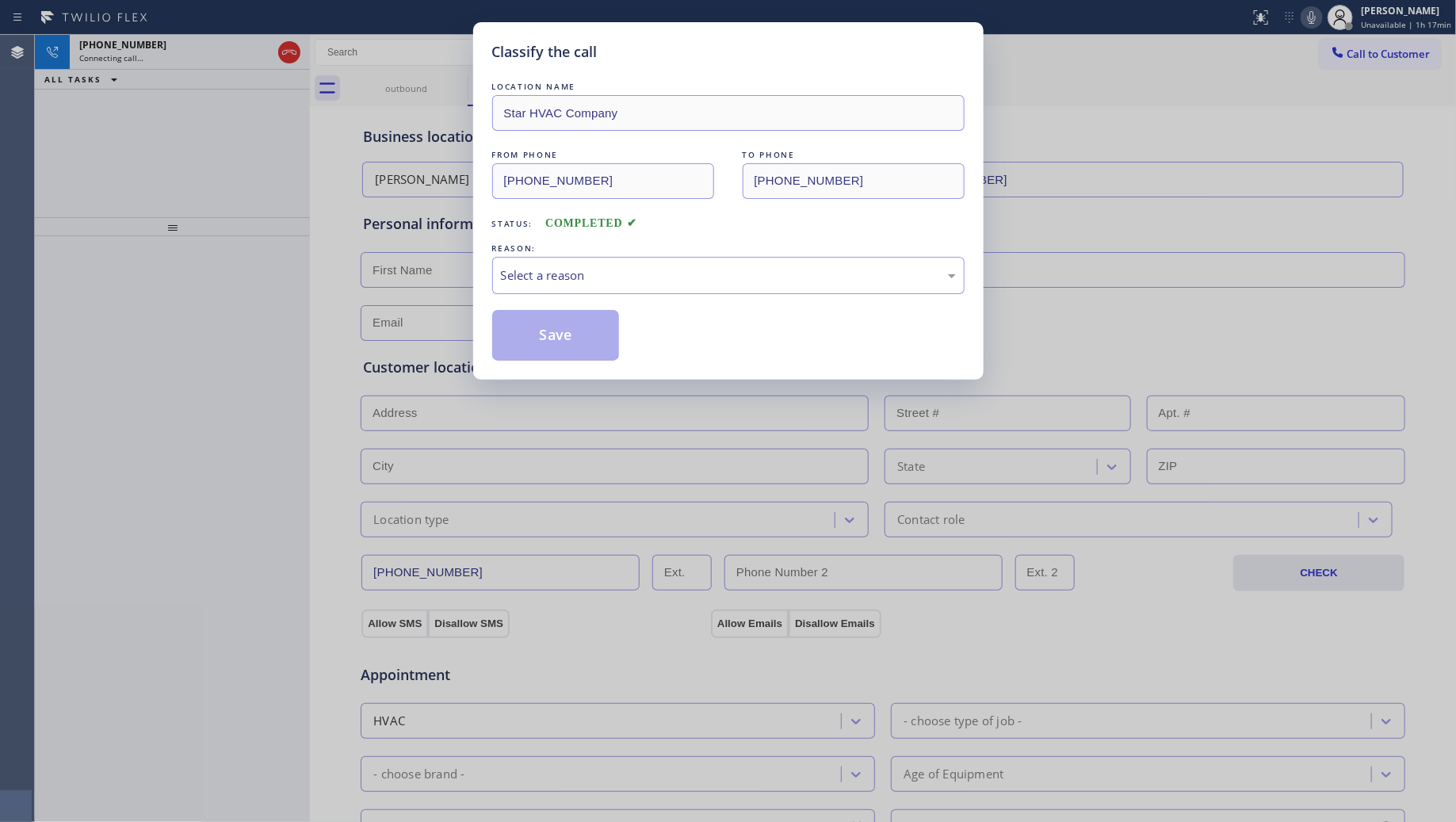
click at [667, 299] on div "LOCATION NAME Star HVAC Company FROM PHONE [PHONE_NUMBER] TO PHONE [PHONE_NUMBE…" at bounding box center [728, 220] width 472 height 282
click at [629, 275] on div "Select a reason" at bounding box center [728, 275] width 455 height 18
click at [571, 326] on button "Save" at bounding box center [556, 335] width 128 height 51
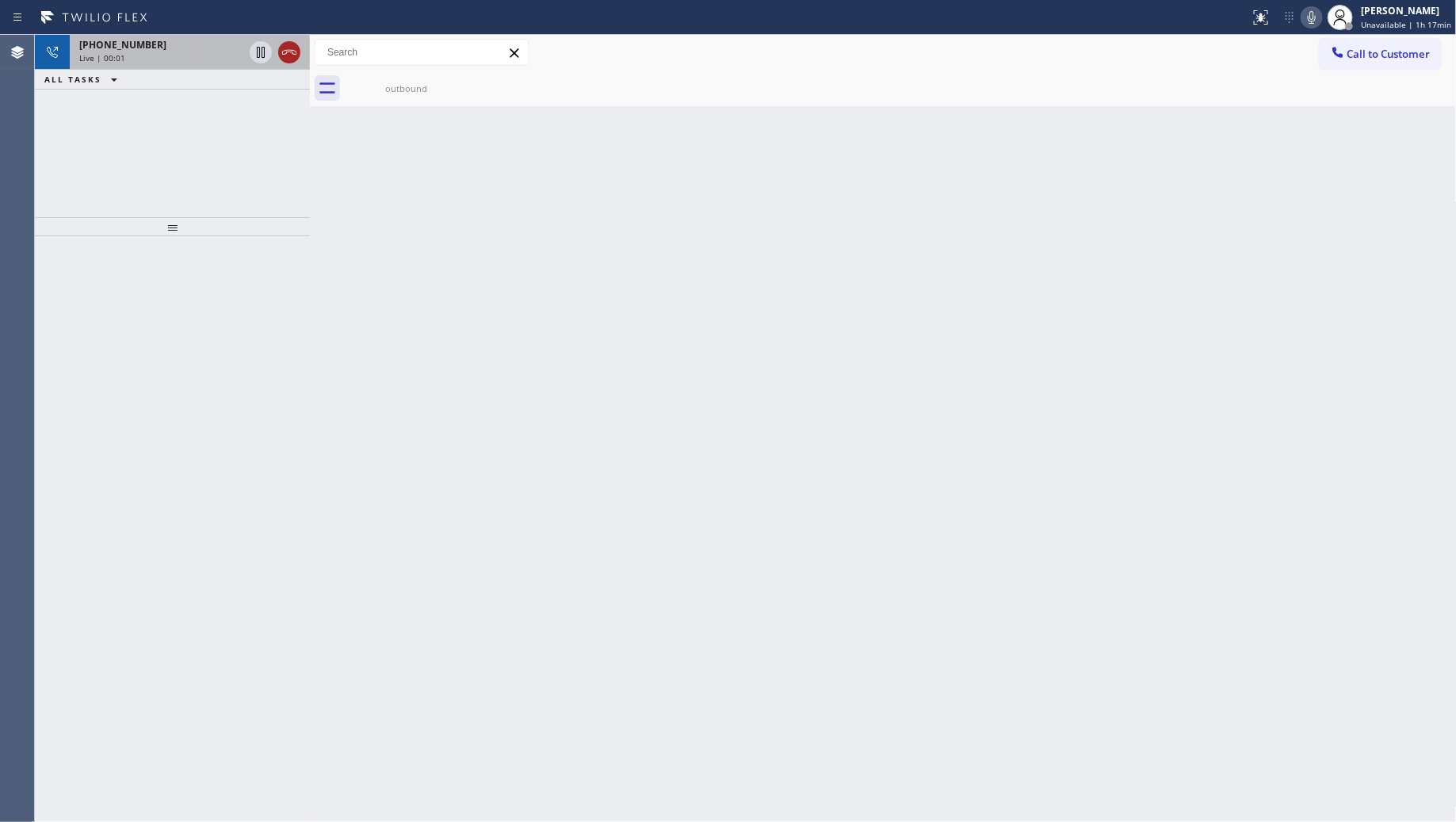
click at [285, 57] on icon at bounding box center [290, 53] width 19 height 19
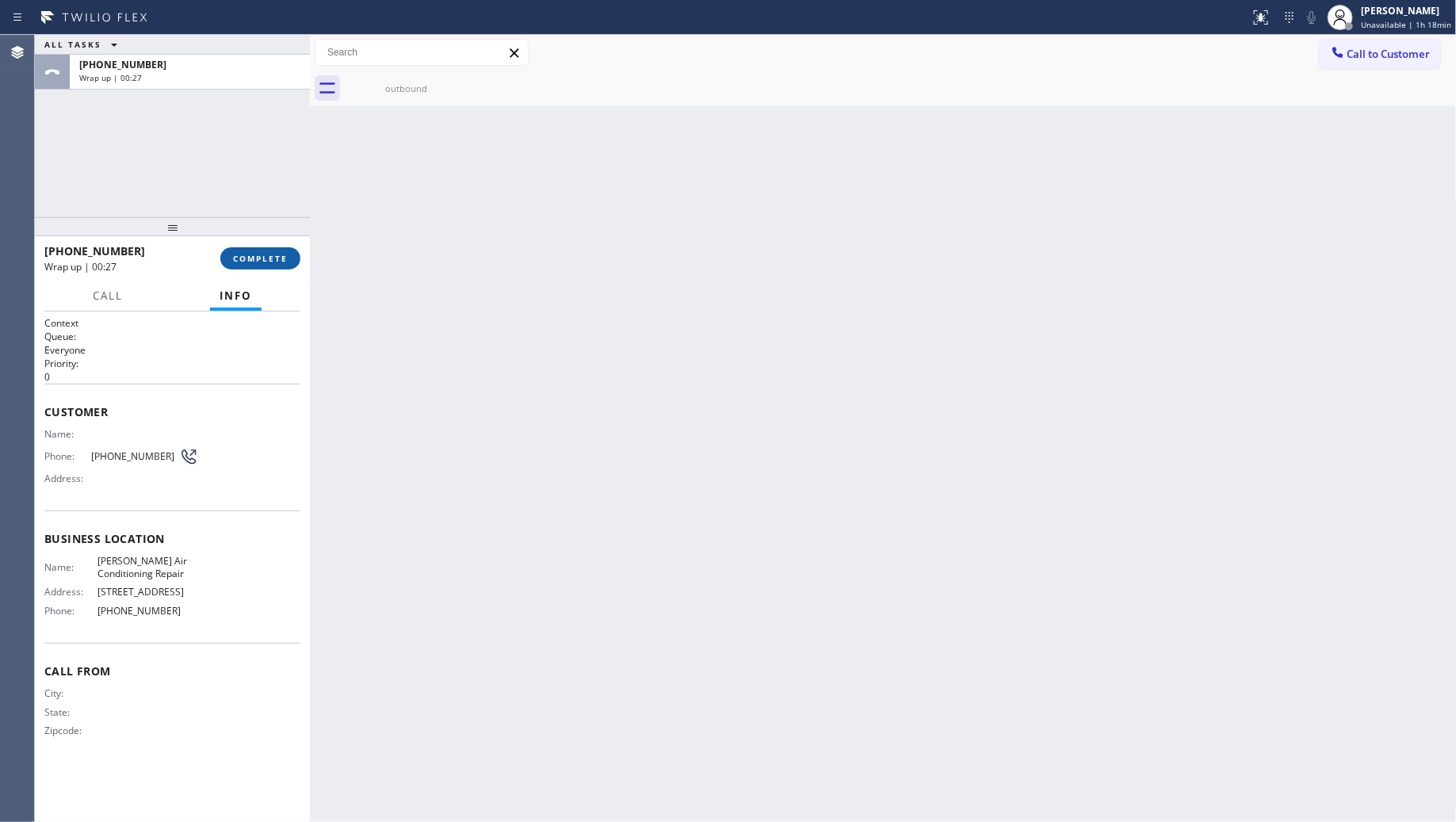
click at [243, 254] on span "COMPLETE" at bounding box center [260, 258] width 55 height 12
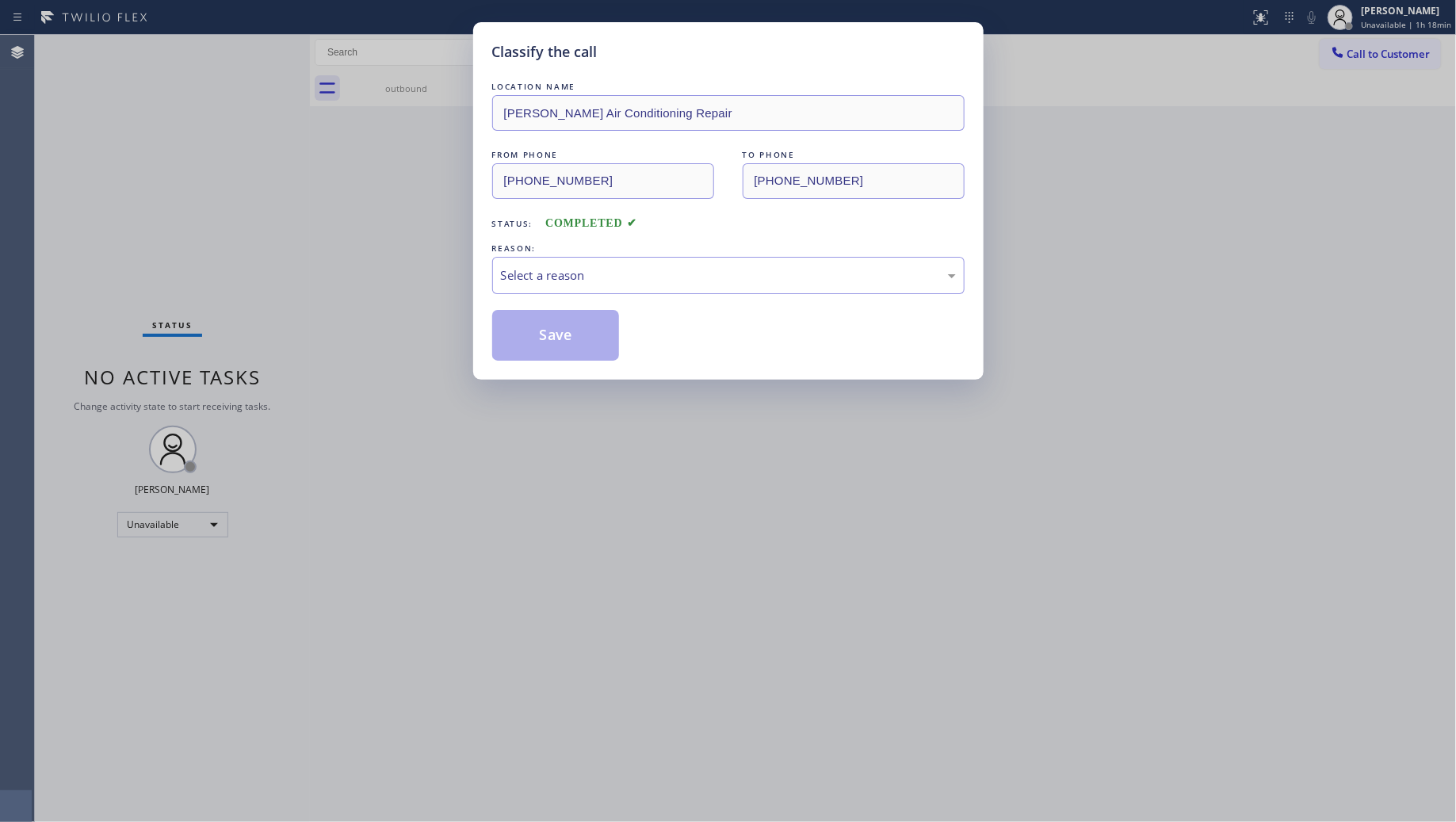
click at [580, 247] on div "REASON:" at bounding box center [728, 248] width 472 height 16
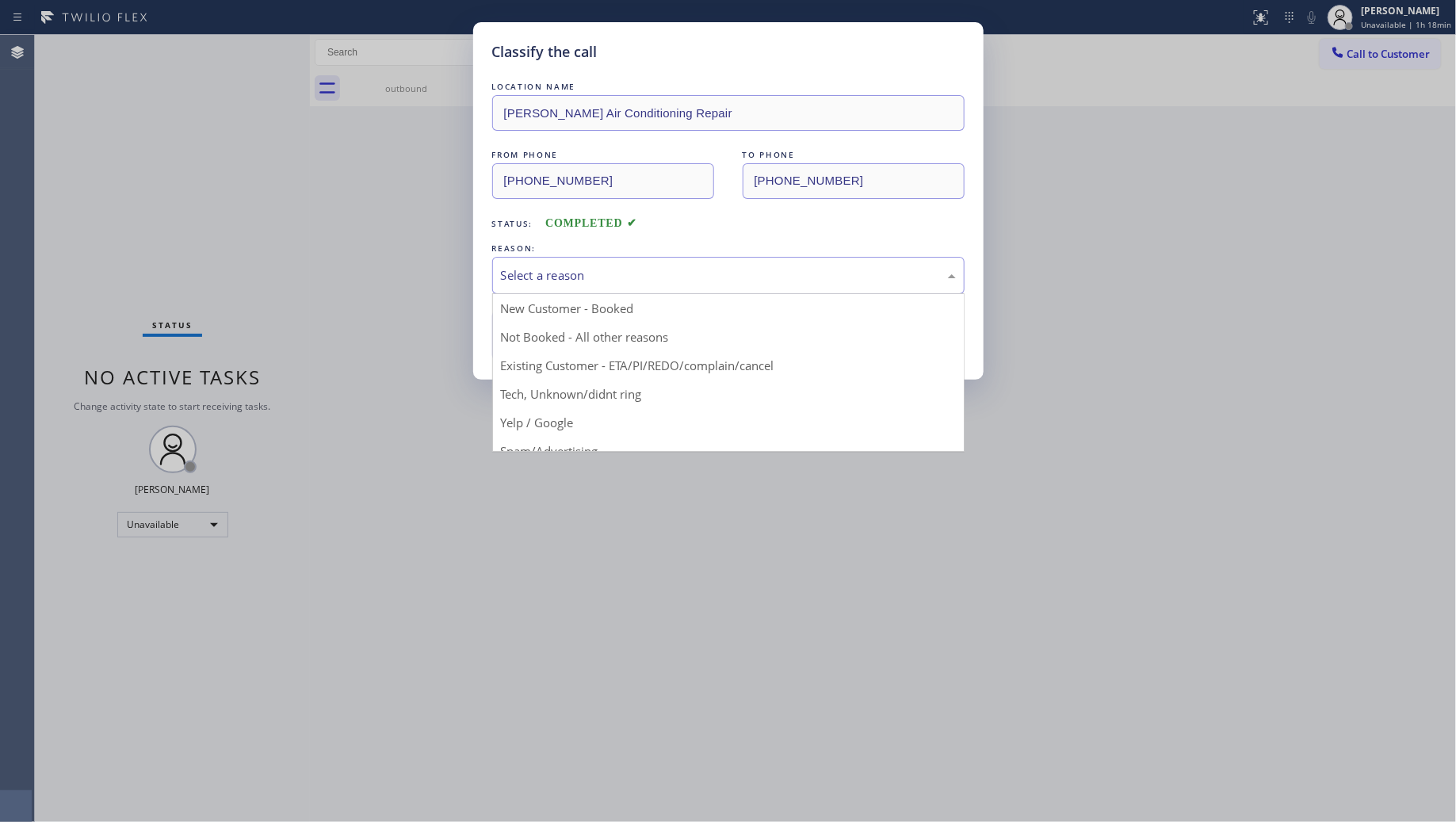
click at [571, 270] on div "Select a reason" at bounding box center [728, 275] width 455 height 18
click at [553, 341] on button "Save" at bounding box center [556, 335] width 128 height 51
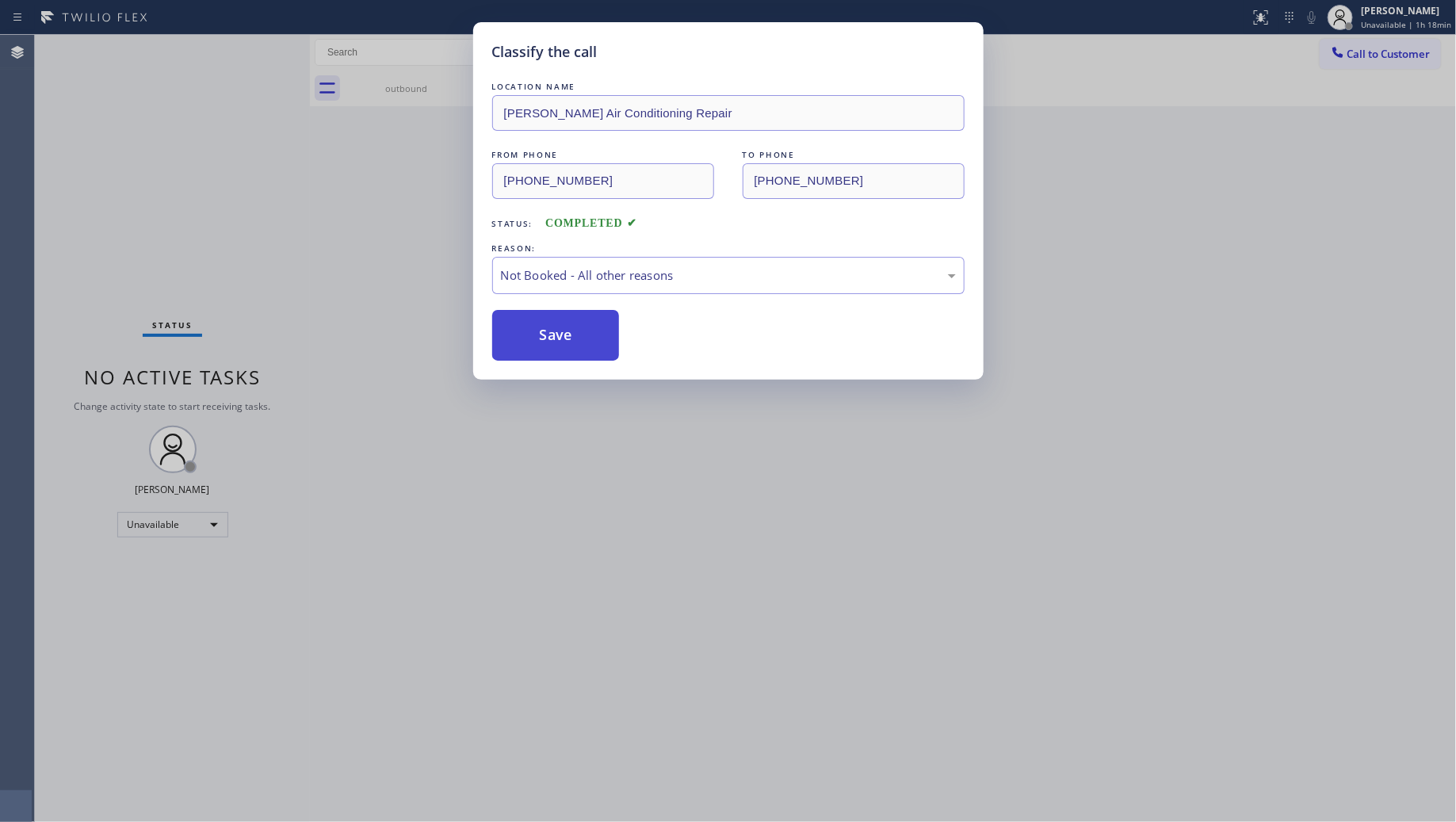
click at [552, 337] on button "Save" at bounding box center [556, 335] width 128 height 51
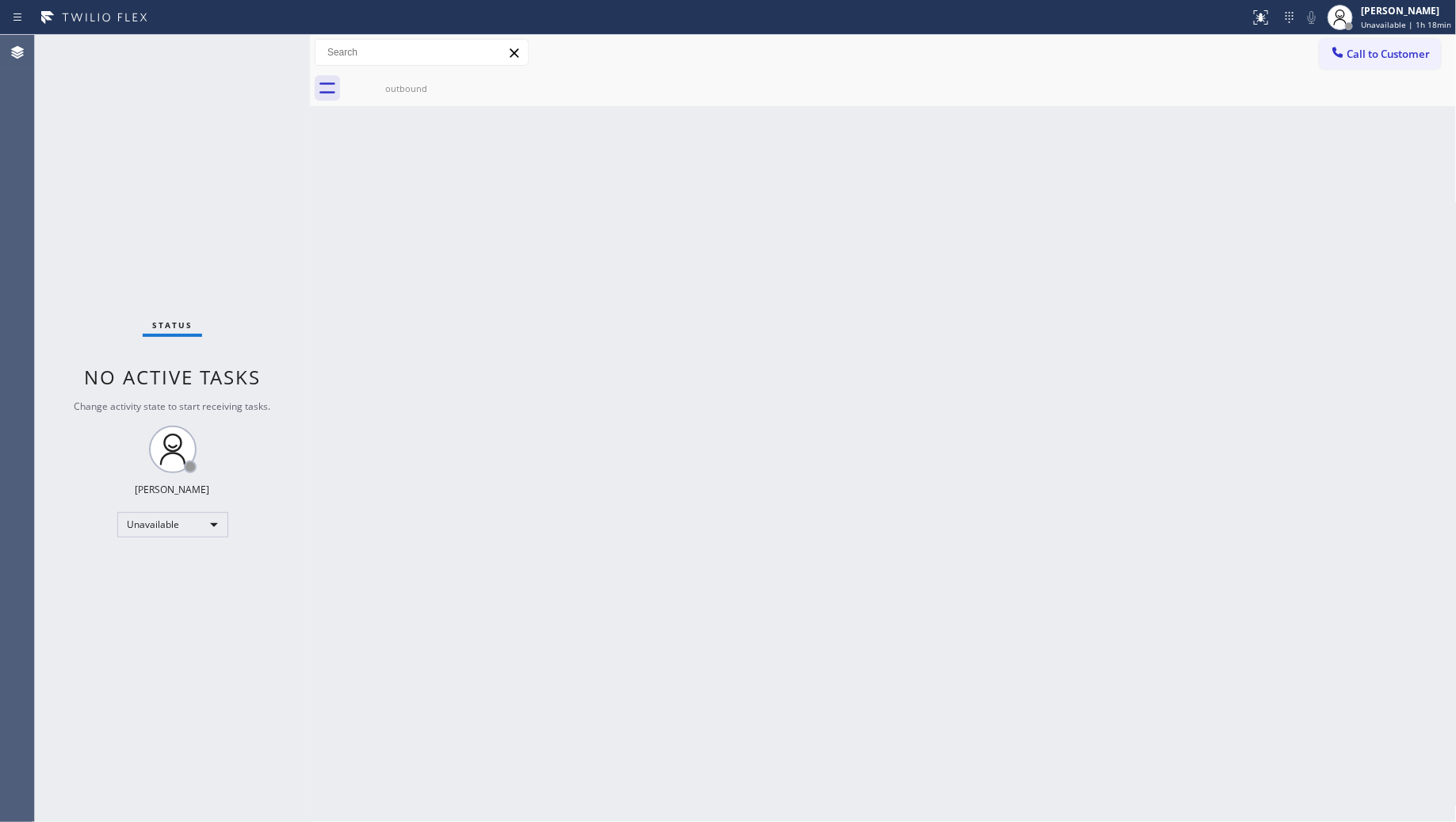
drag, startPoint x: 1131, startPoint y: 405, endPoint x: 1179, endPoint y: 369, distance: 60.0
click at [1140, 400] on div "Back to Dashboard Change Sender ID Customers Technicians Select a contact Outbo…" at bounding box center [883, 428] width 1147 height 787
click at [1349, 54] on span "Call to Customer" at bounding box center [1389, 54] width 84 height 14
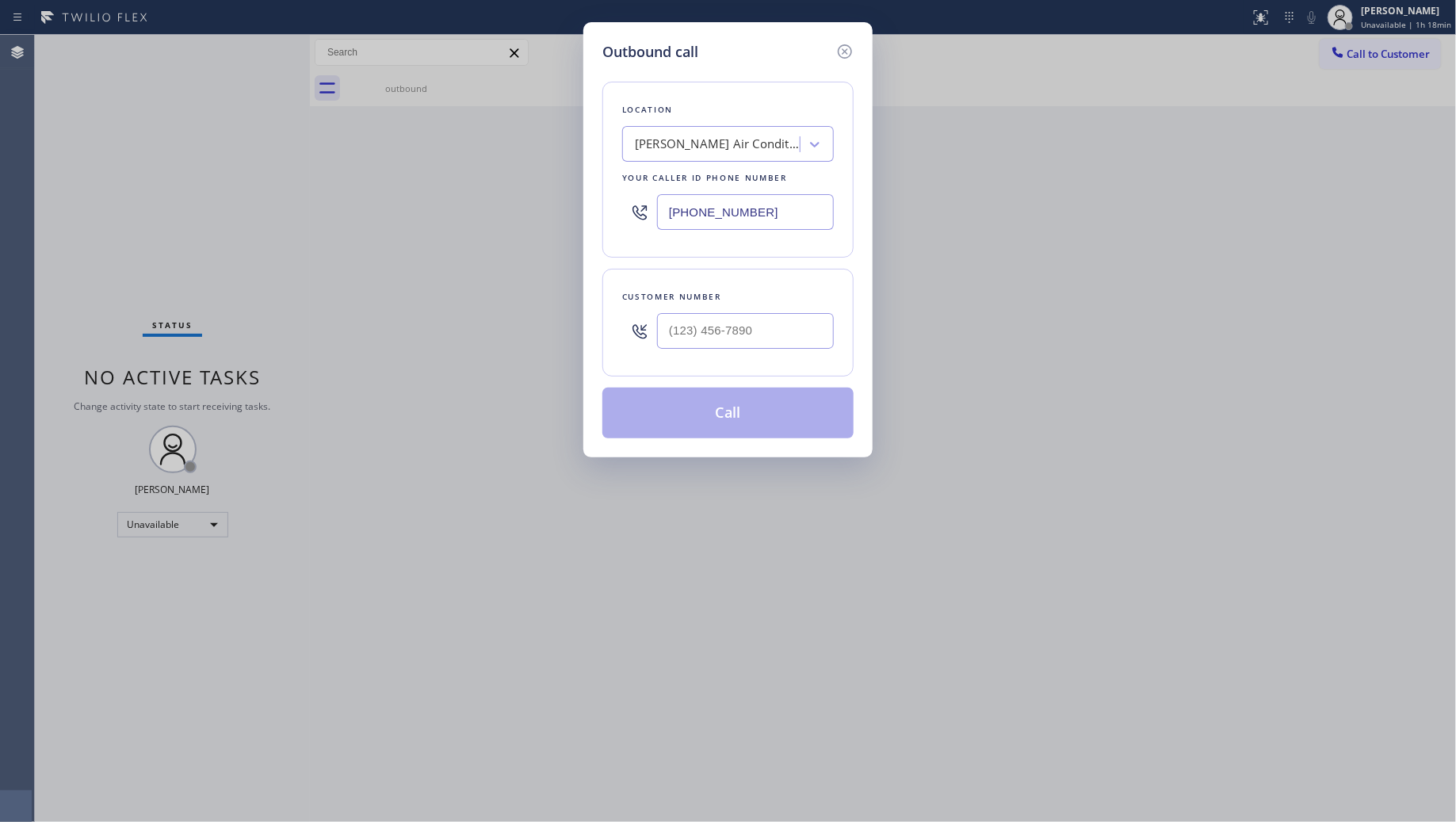
drag, startPoint x: 771, startPoint y: 207, endPoint x: 612, endPoint y: 228, distance: 160.4
click at [639, 219] on div "[PHONE_NUMBER]" at bounding box center [728, 212] width 212 height 52
paste input "818) 239-4092"
type input "[PHONE_NUMBER]"
click at [799, 334] on input "(___) ___-____" at bounding box center [746, 330] width 177 height 36
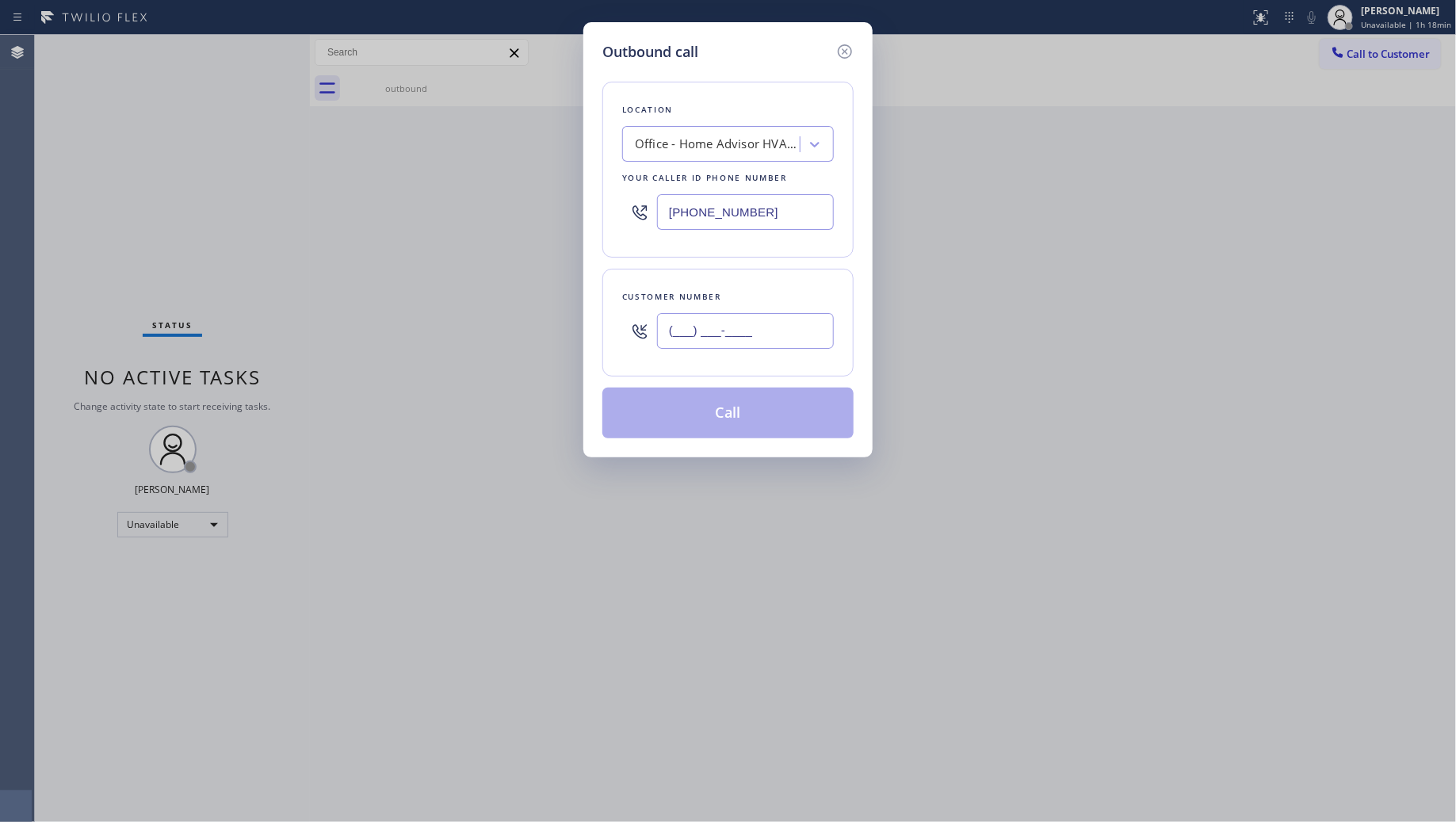
paste input "747) 309-1890"
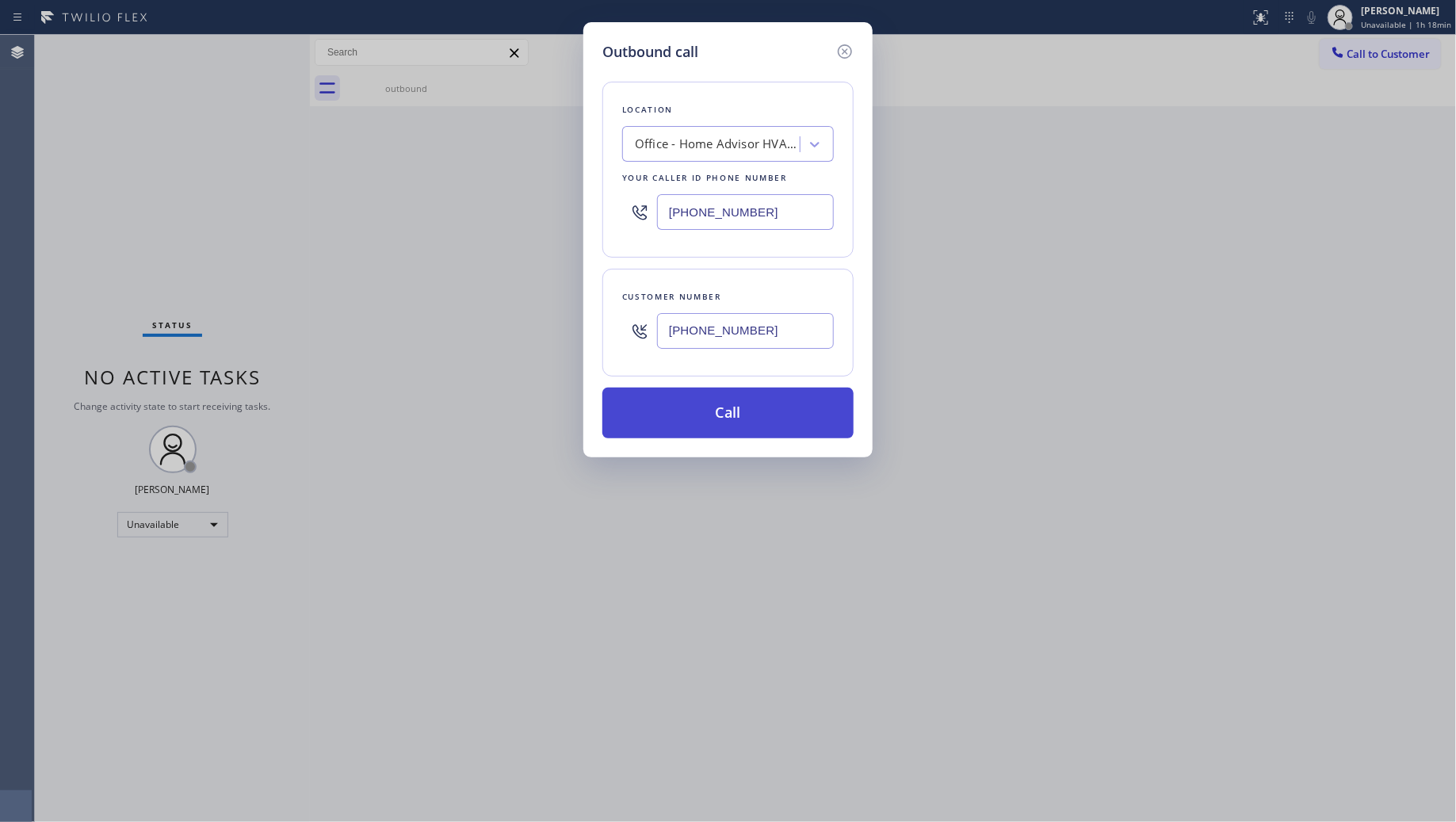
type input "[PHONE_NUMBER]"
click at [730, 393] on button "Call" at bounding box center [728, 413] width 251 height 51
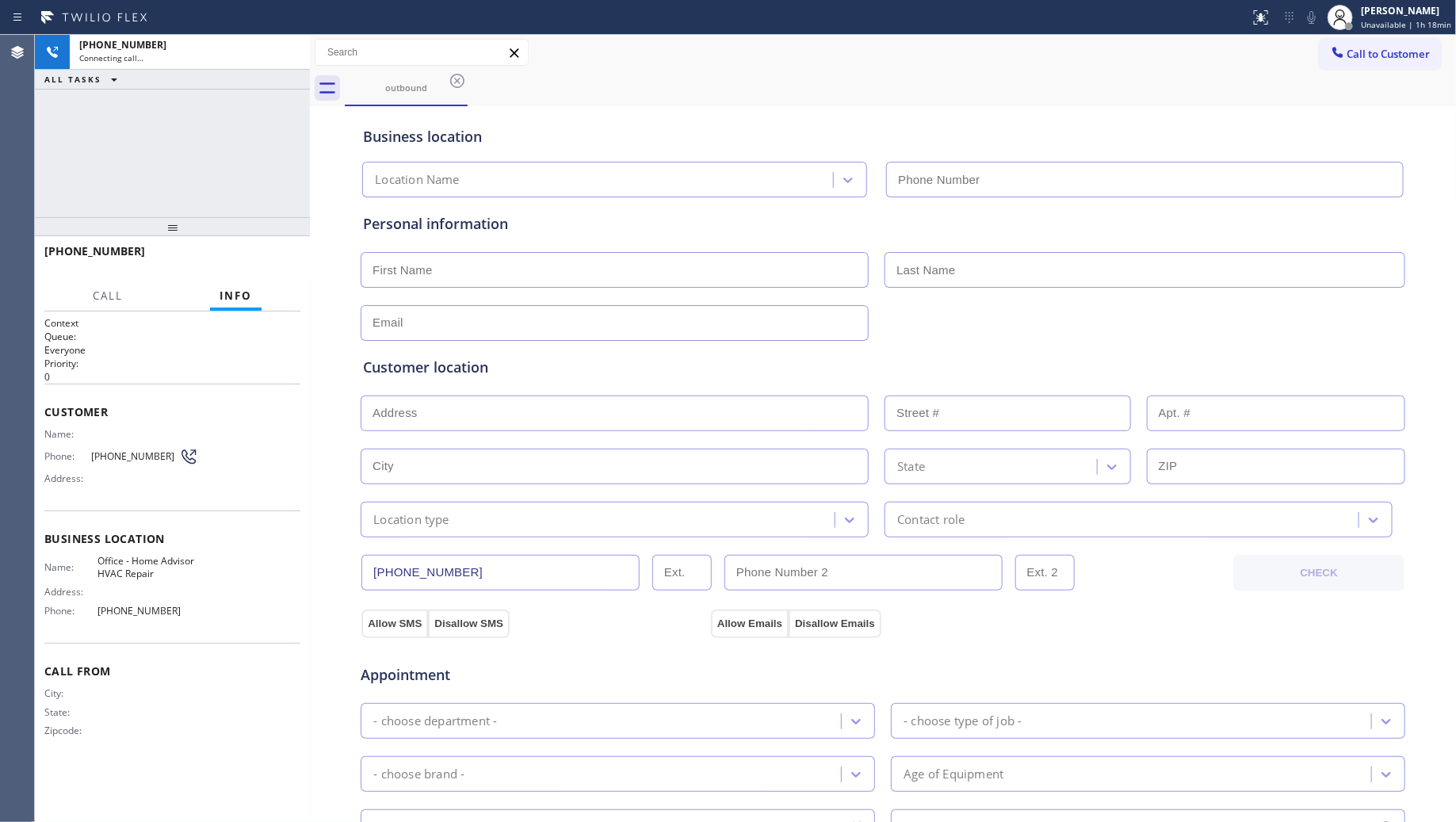
type input "[PHONE_NUMBER]"
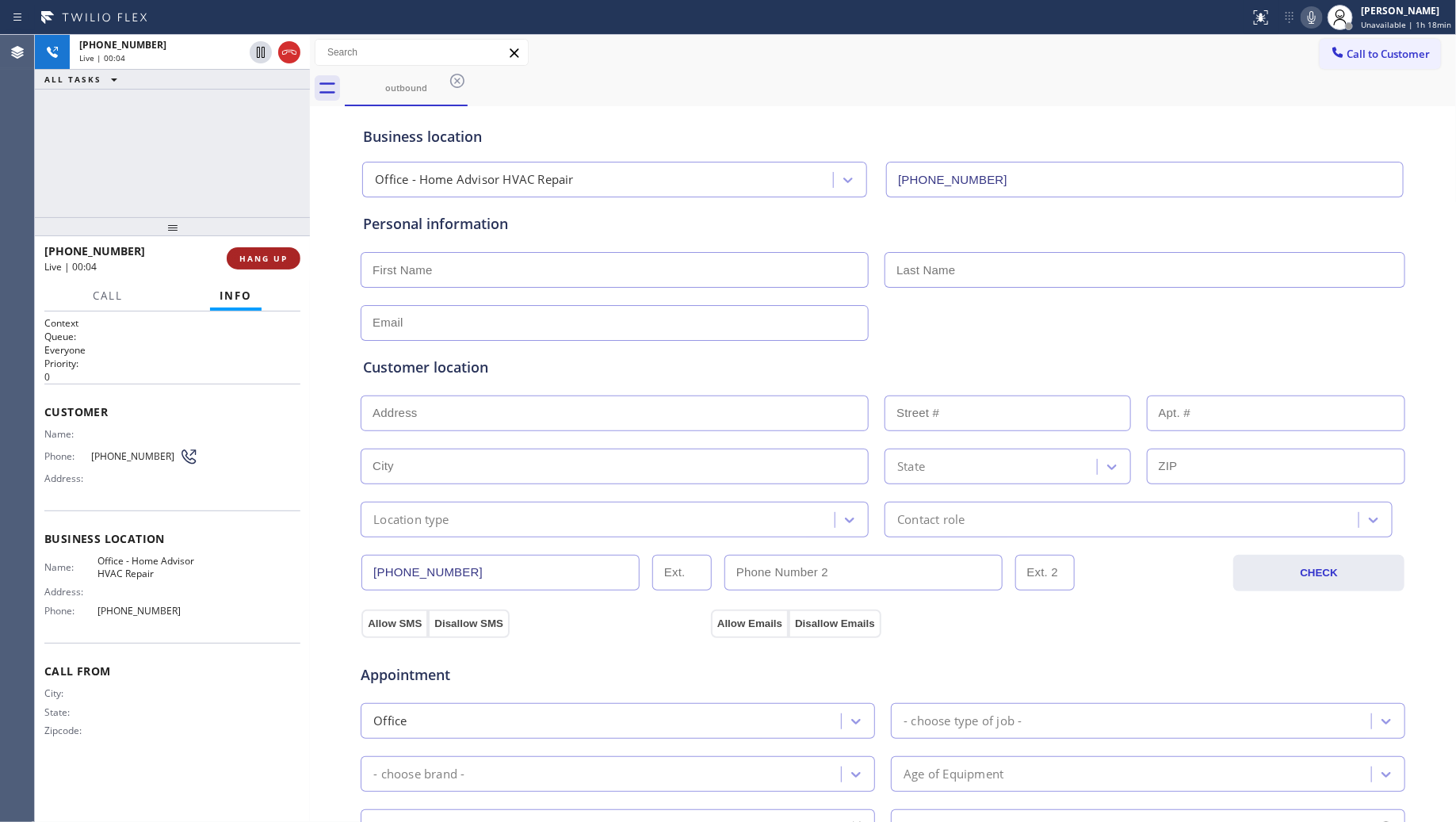
click at [284, 260] on span "HANG UP" at bounding box center [263, 258] width 48 height 12
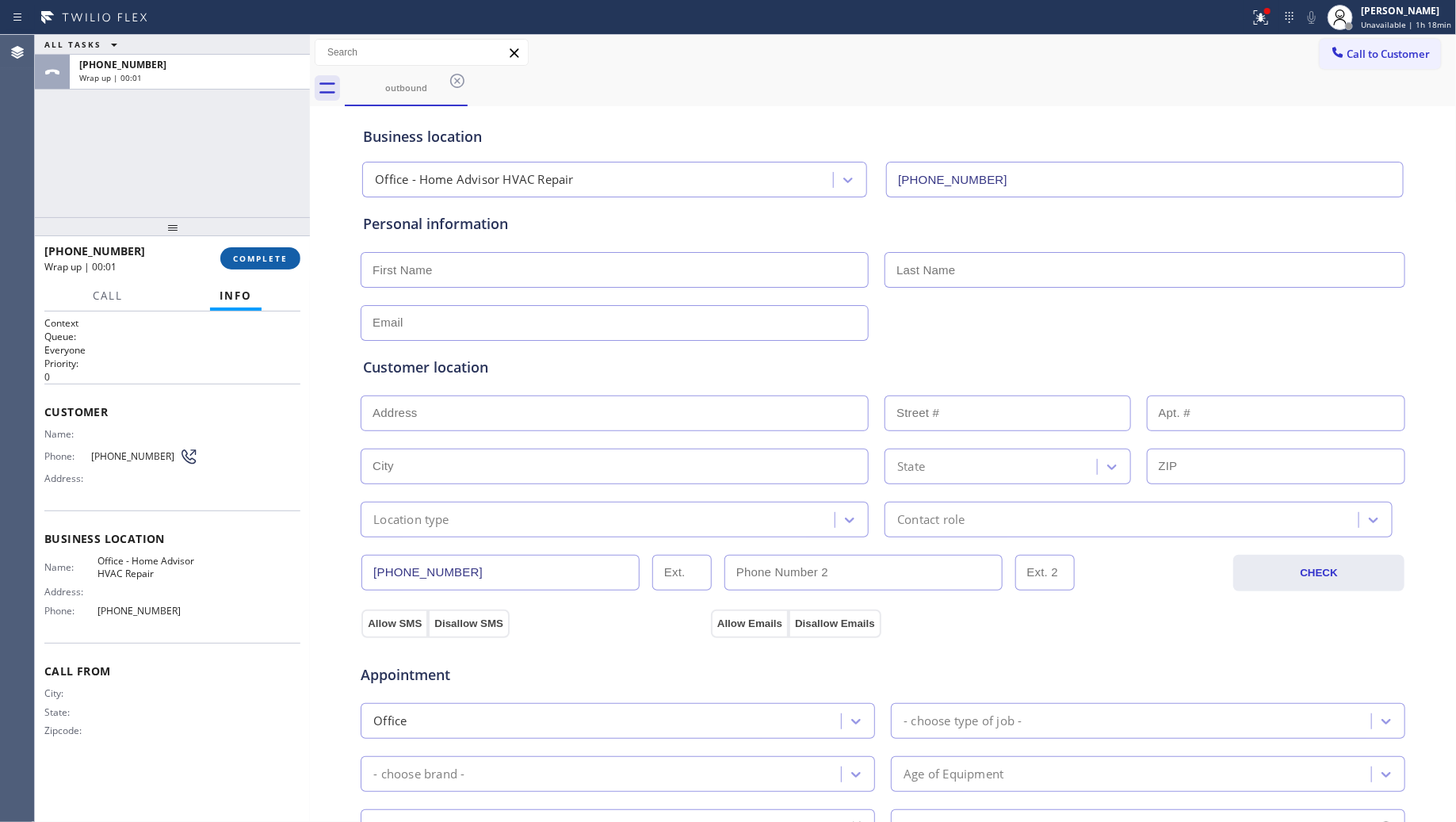
click at [284, 258] on span "COMPLETE" at bounding box center [260, 258] width 55 height 12
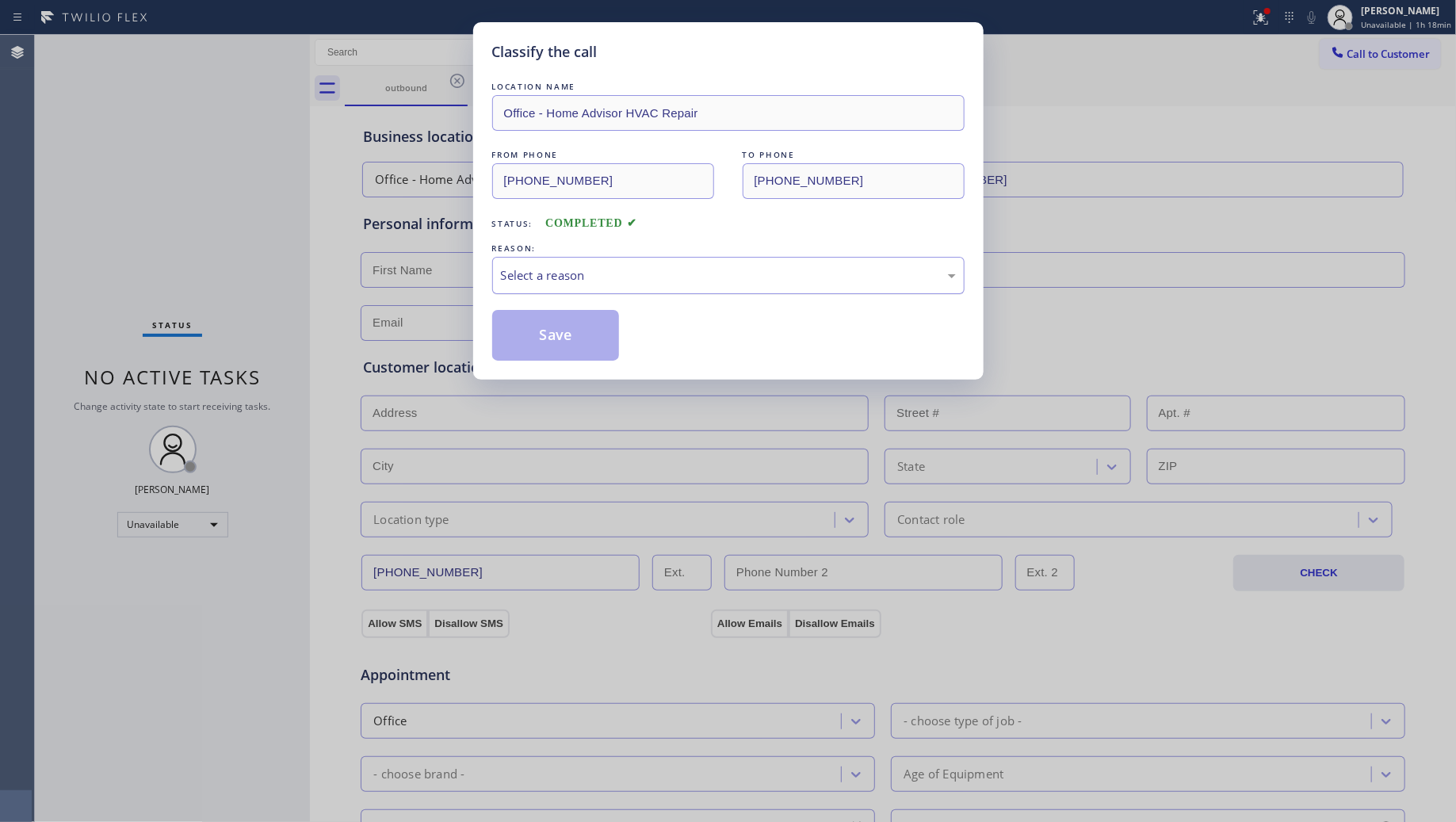
drag, startPoint x: 571, startPoint y: 253, endPoint x: 581, endPoint y: 271, distance: 20.6
click at [575, 255] on div "REASON:" at bounding box center [728, 248] width 472 height 16
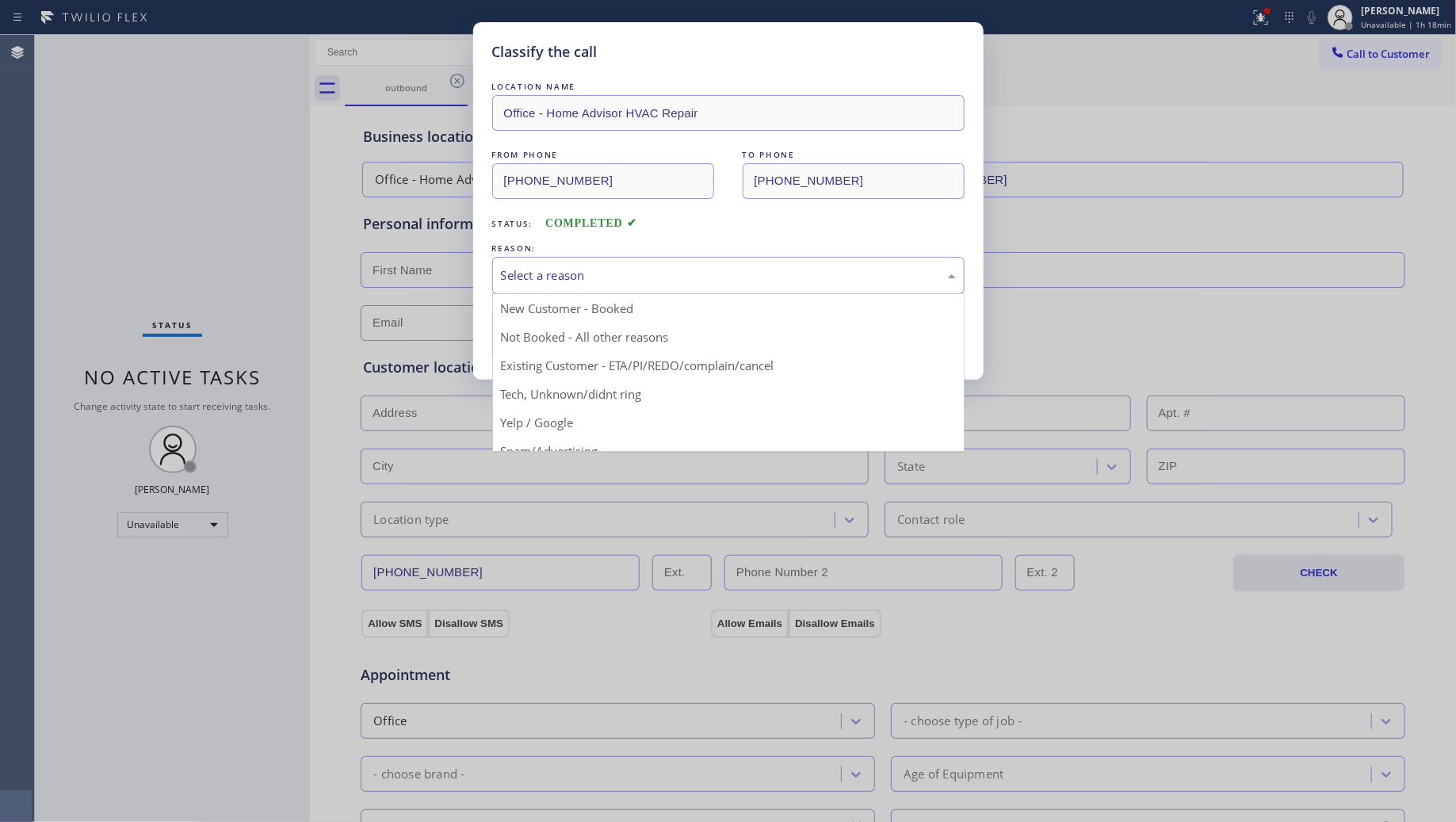
click at [585, 284] on div "Select a reason" at bounding box center [728, 275] width 455 height 18
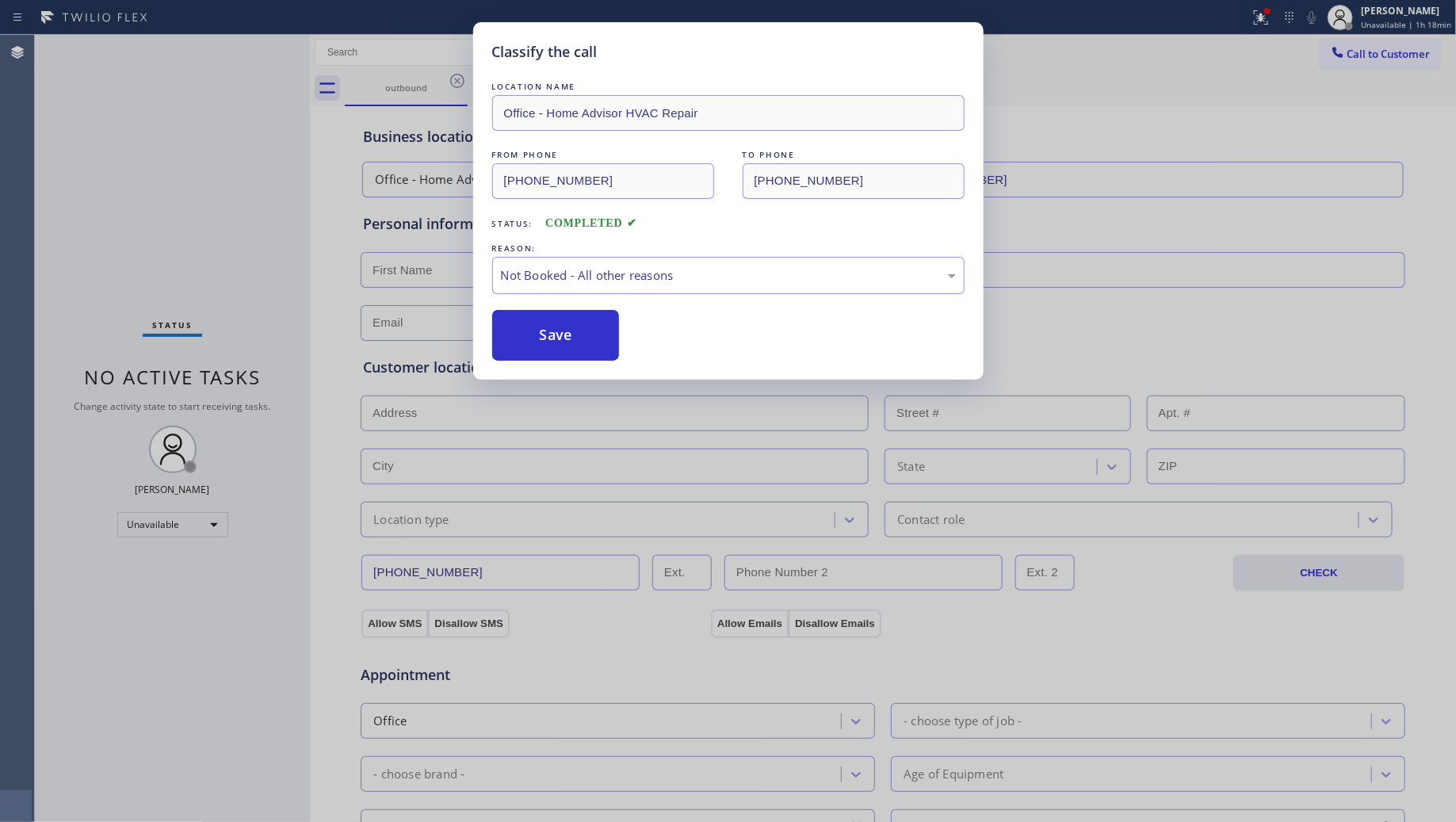
click at [564, 326] on button "Save" at bounding box center [556, 335] width 128 height 51
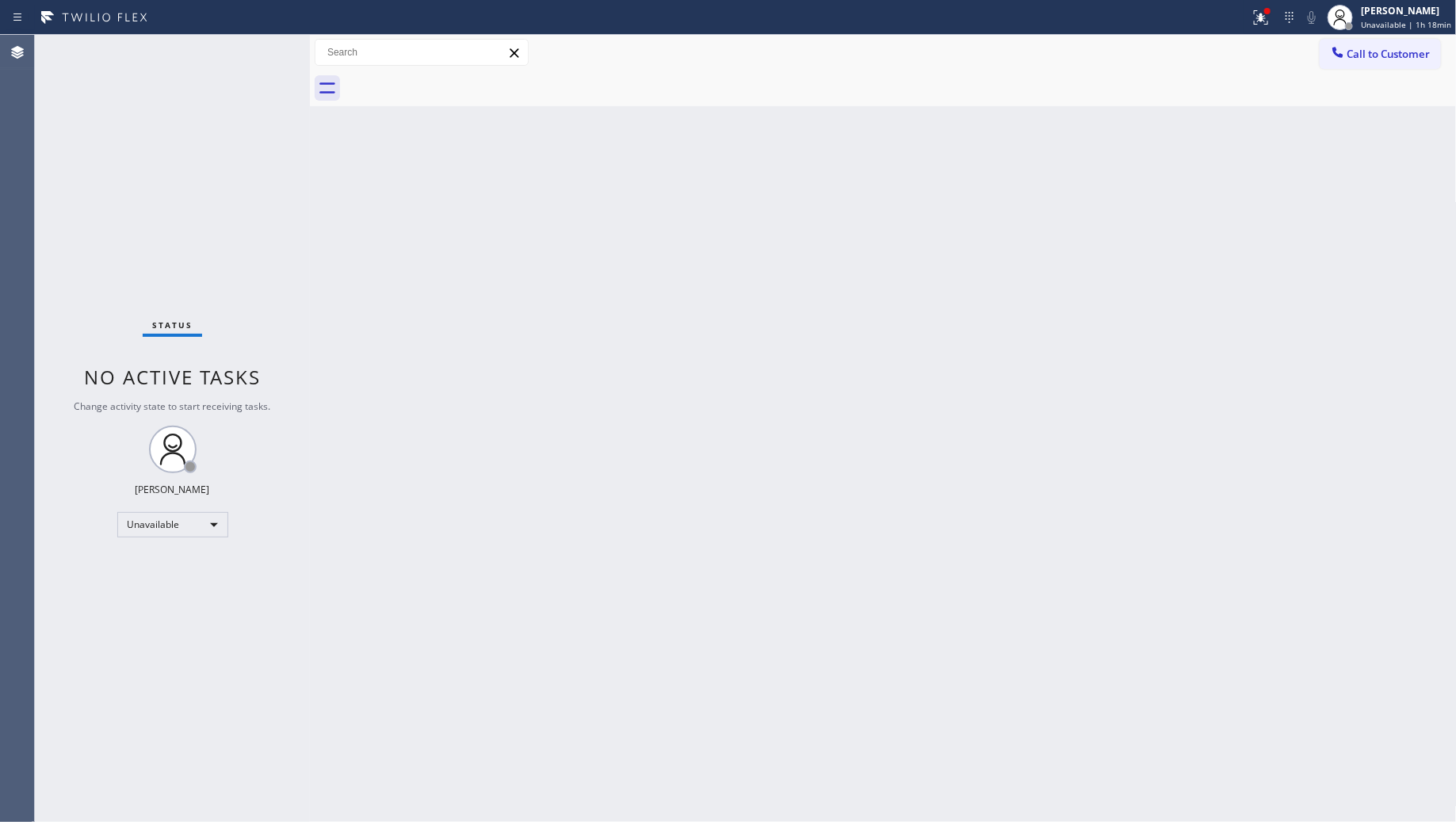
drag, startPoint x: 1260, startPoint y: 17, endPoint x: 1226, endPoint y: 87, distance: 77.8
click at [1260, 20] on icon at bounding box center [1261, 17] width 19 height 19
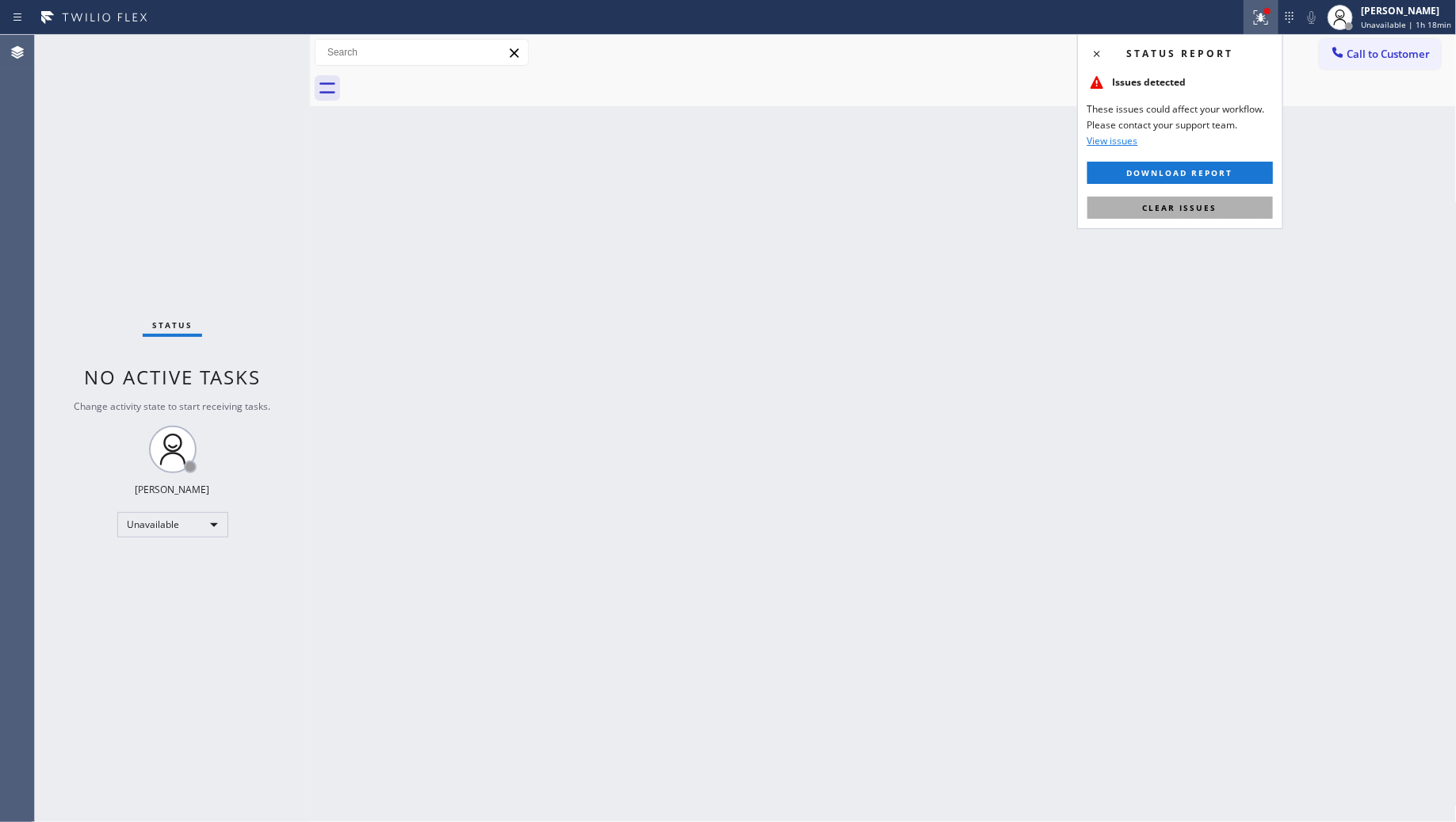
click at [1178, 216] on button "Clear issues" at bounding box center [1180, 207] width 185 height 22
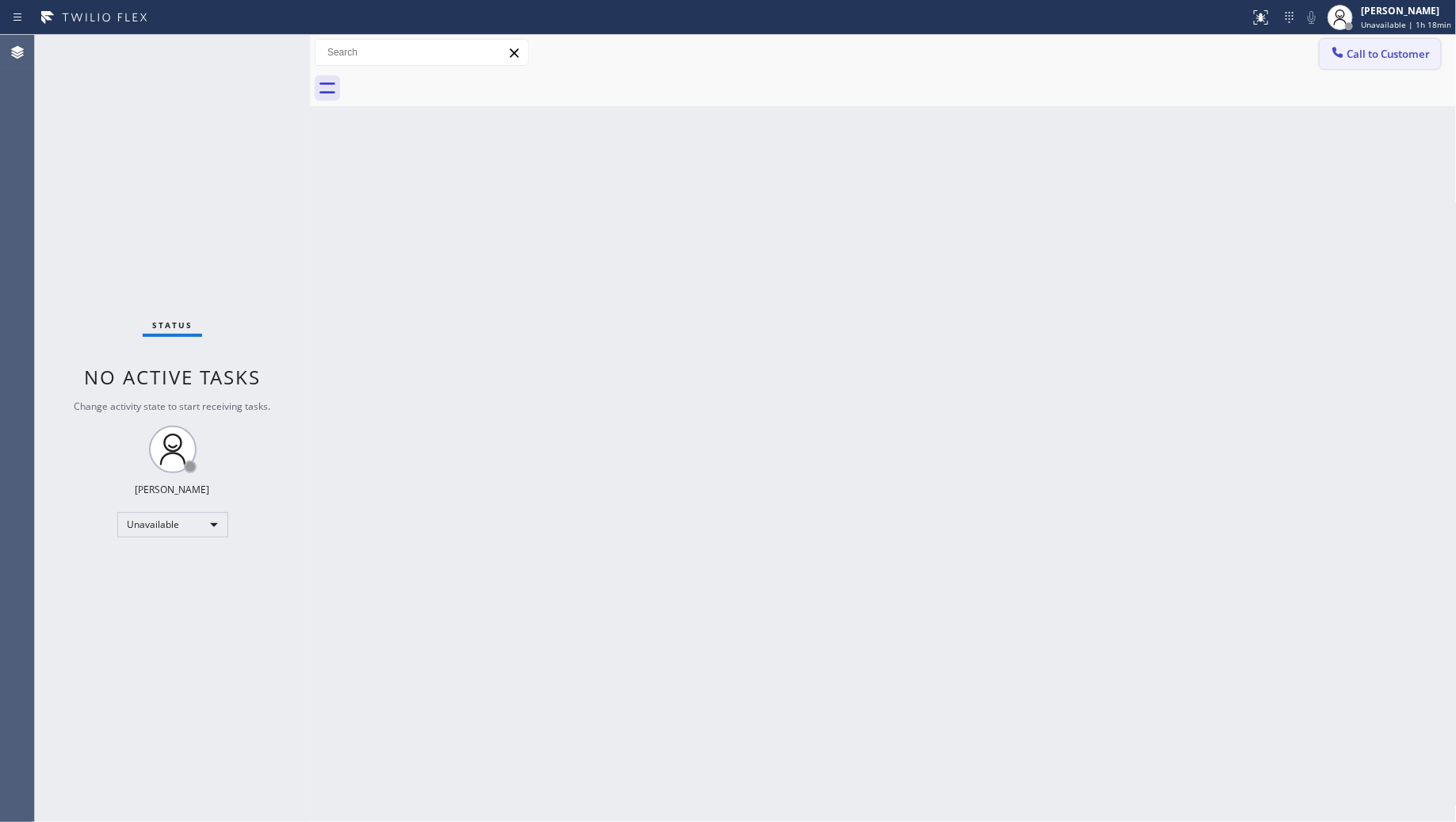
click at [1332, 45] on icon at bounding box center [1338, 52] width 16 height 16
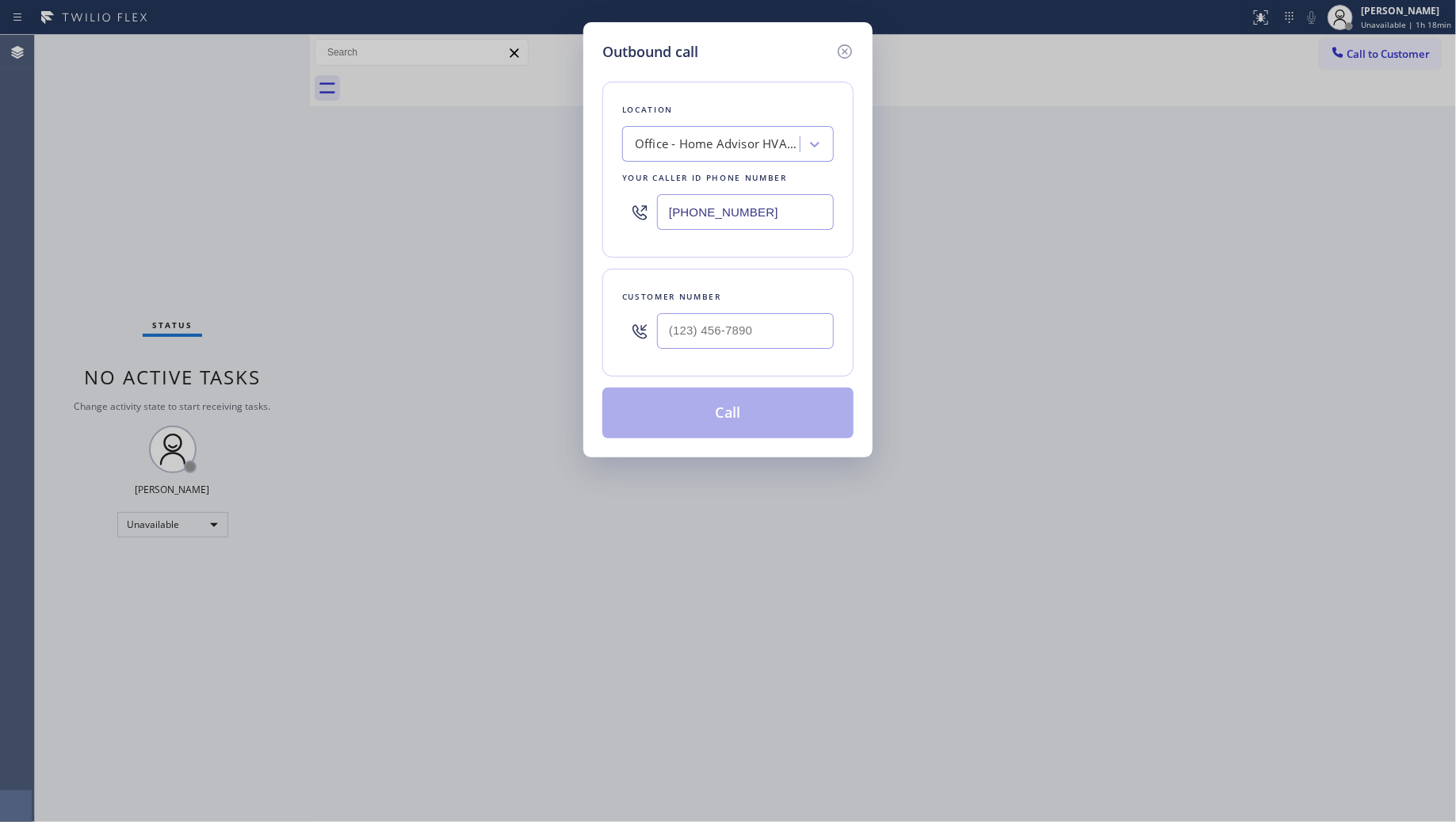
drag, startPoint x: 813, startPoint y: 203, endPoint x: 505, endPoint y: 204, distance: 308.0
click at [513, 208] on div "Outbound call Location Office - Home Advisor HVAC Repair Your caller id phone n…" at bounding box center [728, 411] width 1456 height 822
paste input "512) 943-7443"
type input "[PHONE_NUMBER]"
click at [790, 324] on input "(___) ___-____" at bounding box center [746, 330] width 177 height 36
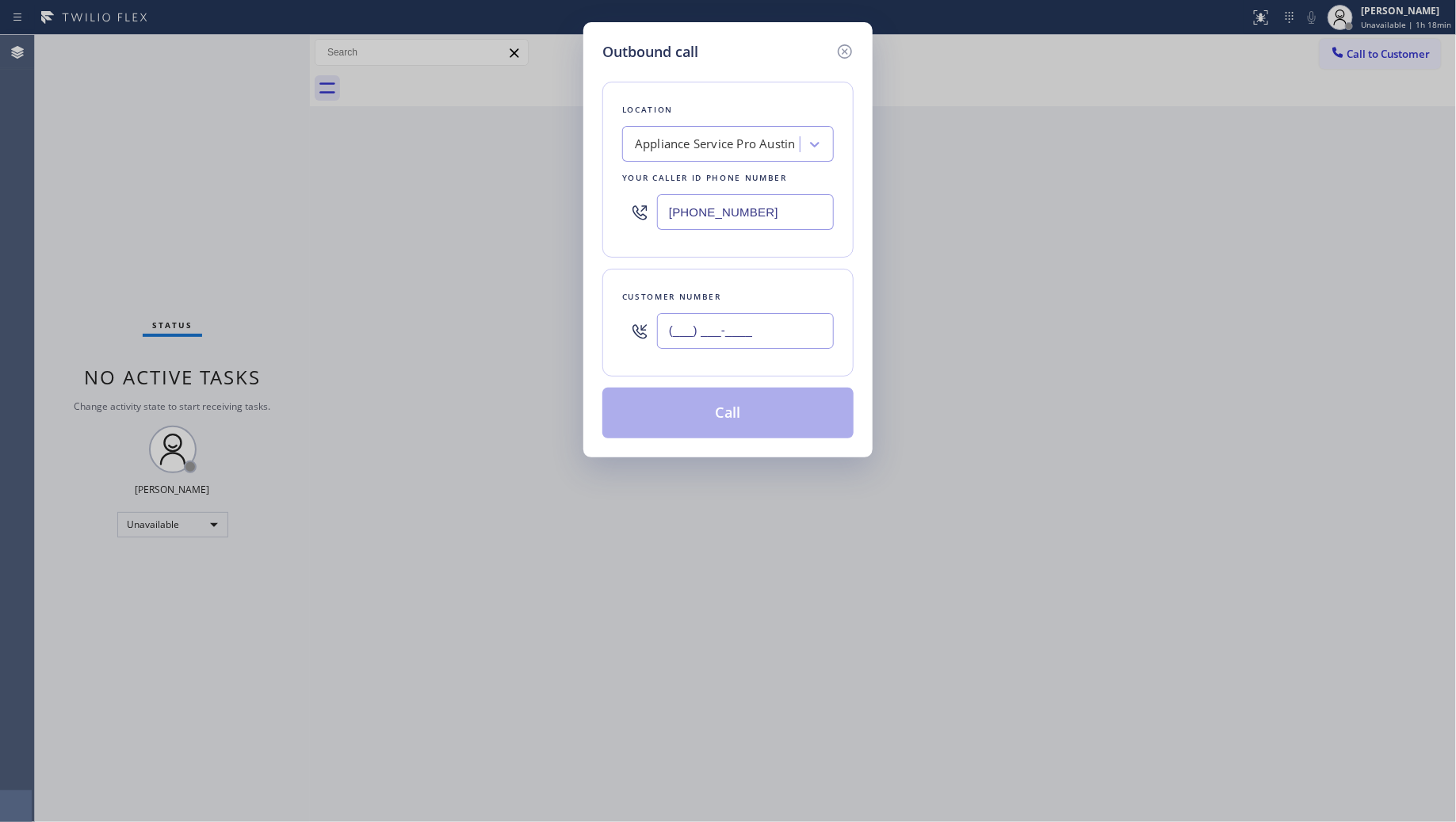
paste input "210) 399-6089"
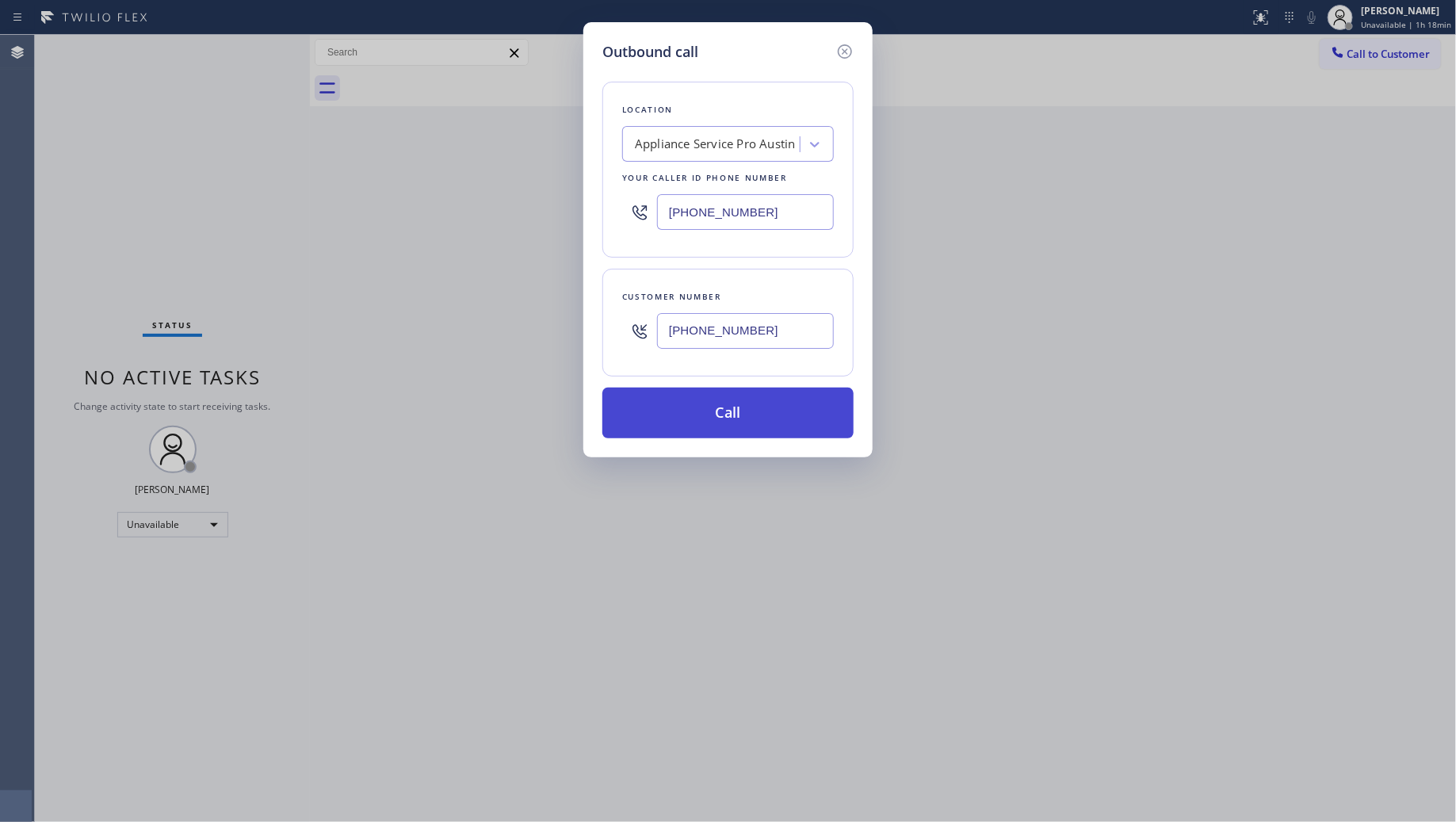
type input "[PHONE_NUMBER]"
click at [735, 407] on button "Call" at bounding box center [728, 413] width 251 height 51
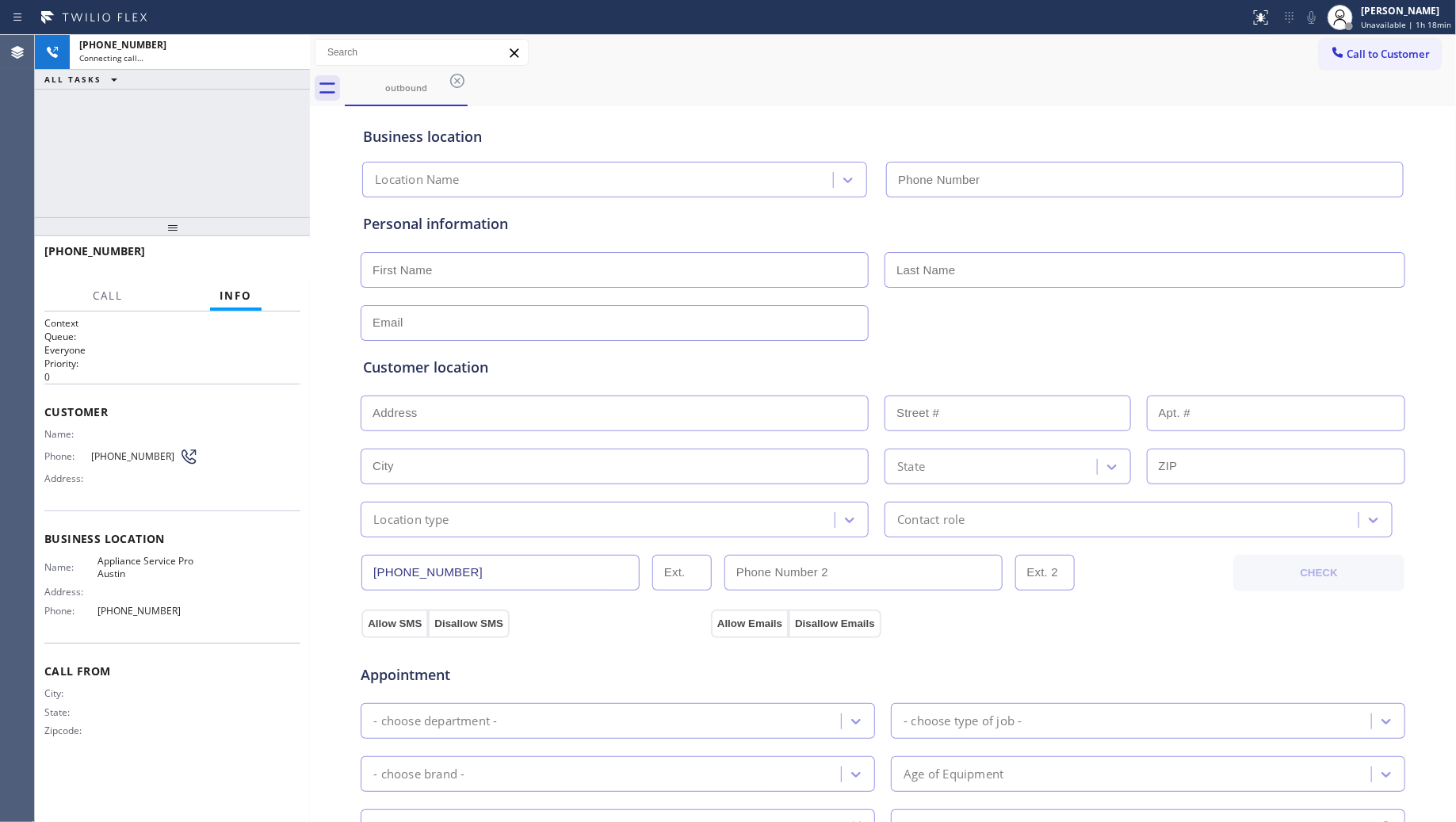
type input "[PHONE_NUMBER]"
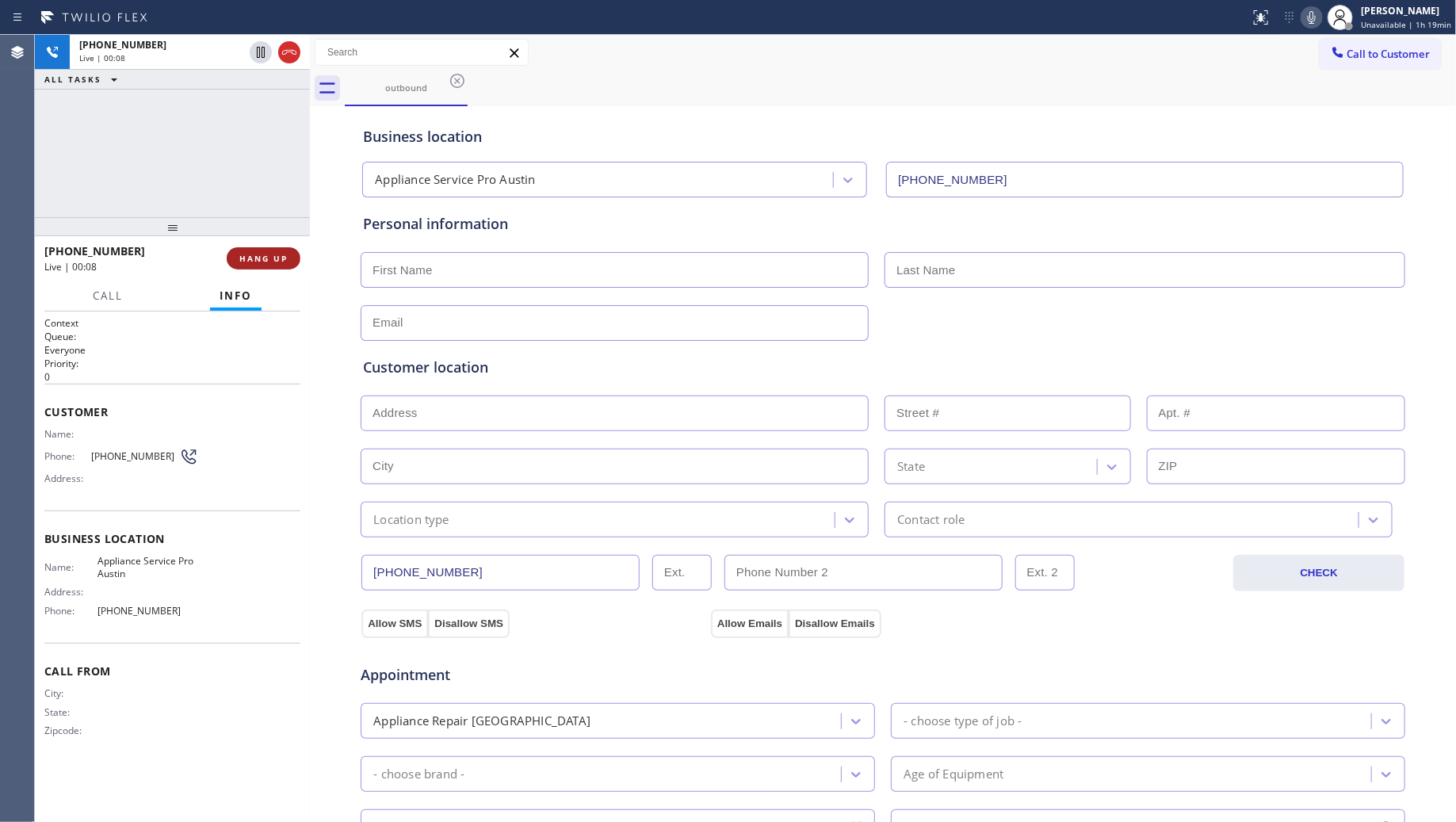
click at [262, 248] on button "HANG UP" at bounding box center [263, 258] width 74 height 22
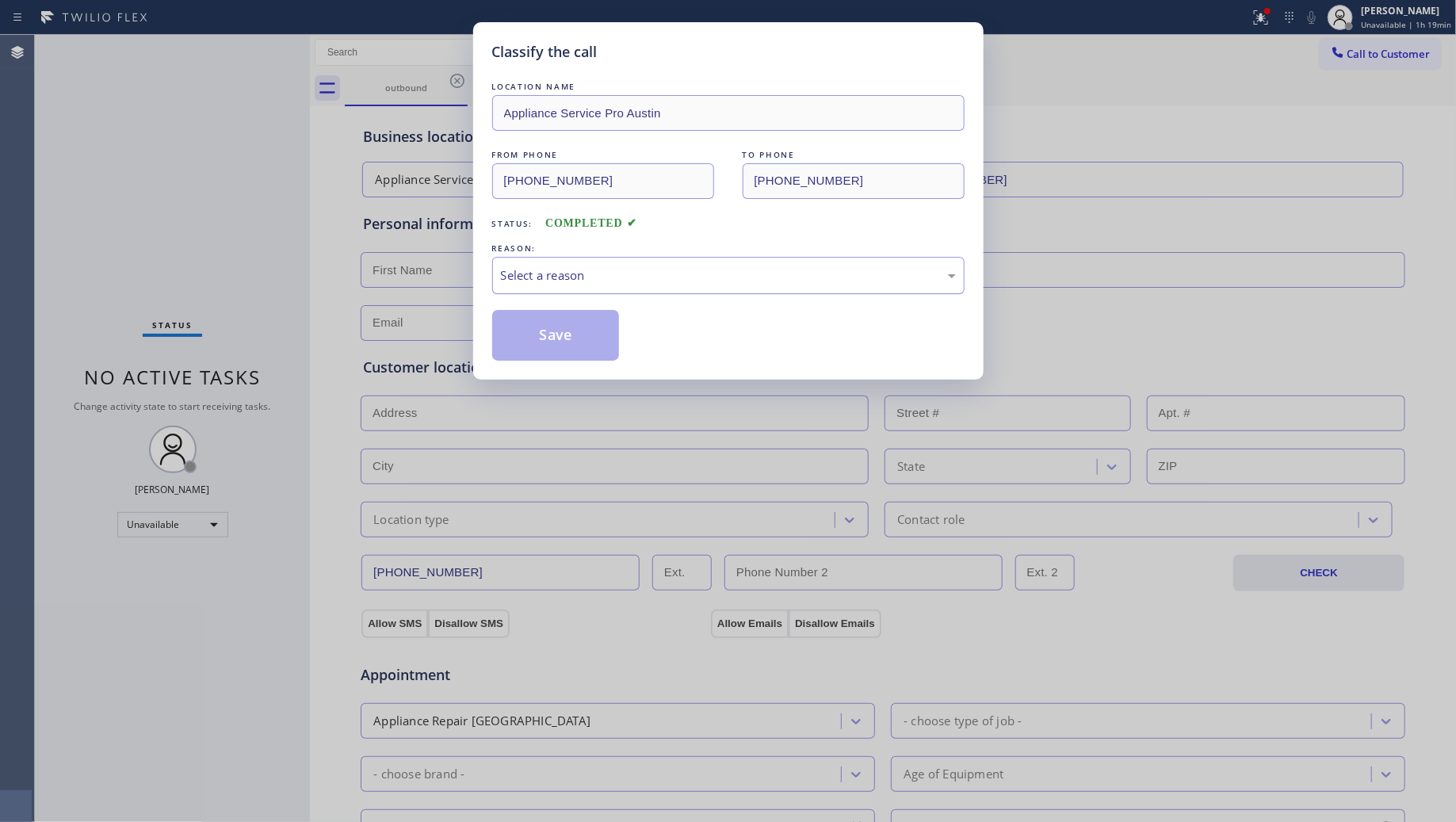
click at [562, 279] on div "Select a reason" at bounding box center [728, 275] width 455 height 18
click at [544, 335] on button "Save" at bounding box center [556, 335] width 128 height 51
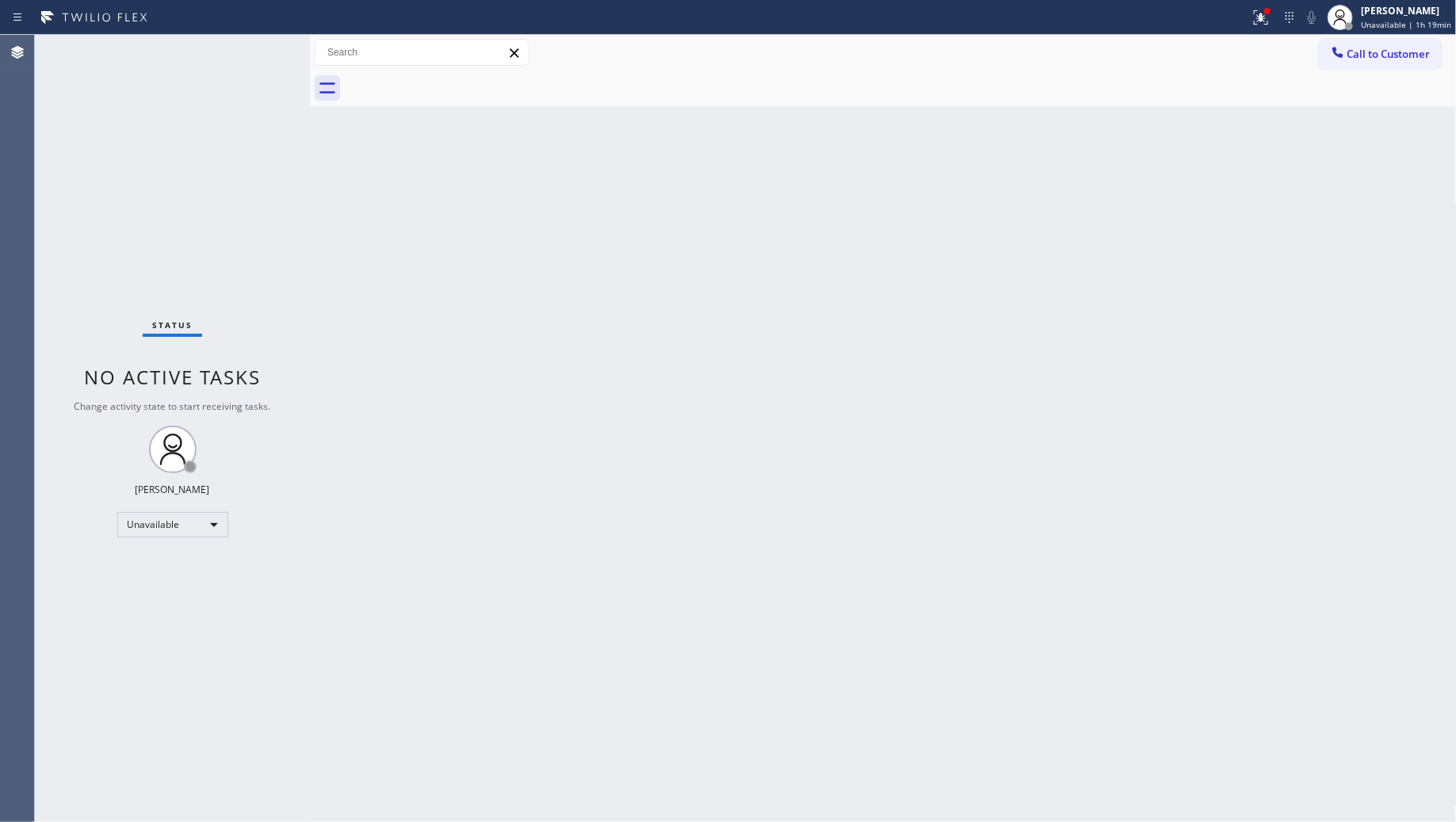
drag, startPoint x: 1370, startPoint y: 60, endPoint x: 1082, endPoint y: 147, distance: 300.9
click at [1364, 60] on span "Call to Customer" at bounding box center [1389, 54] width 84 height 14
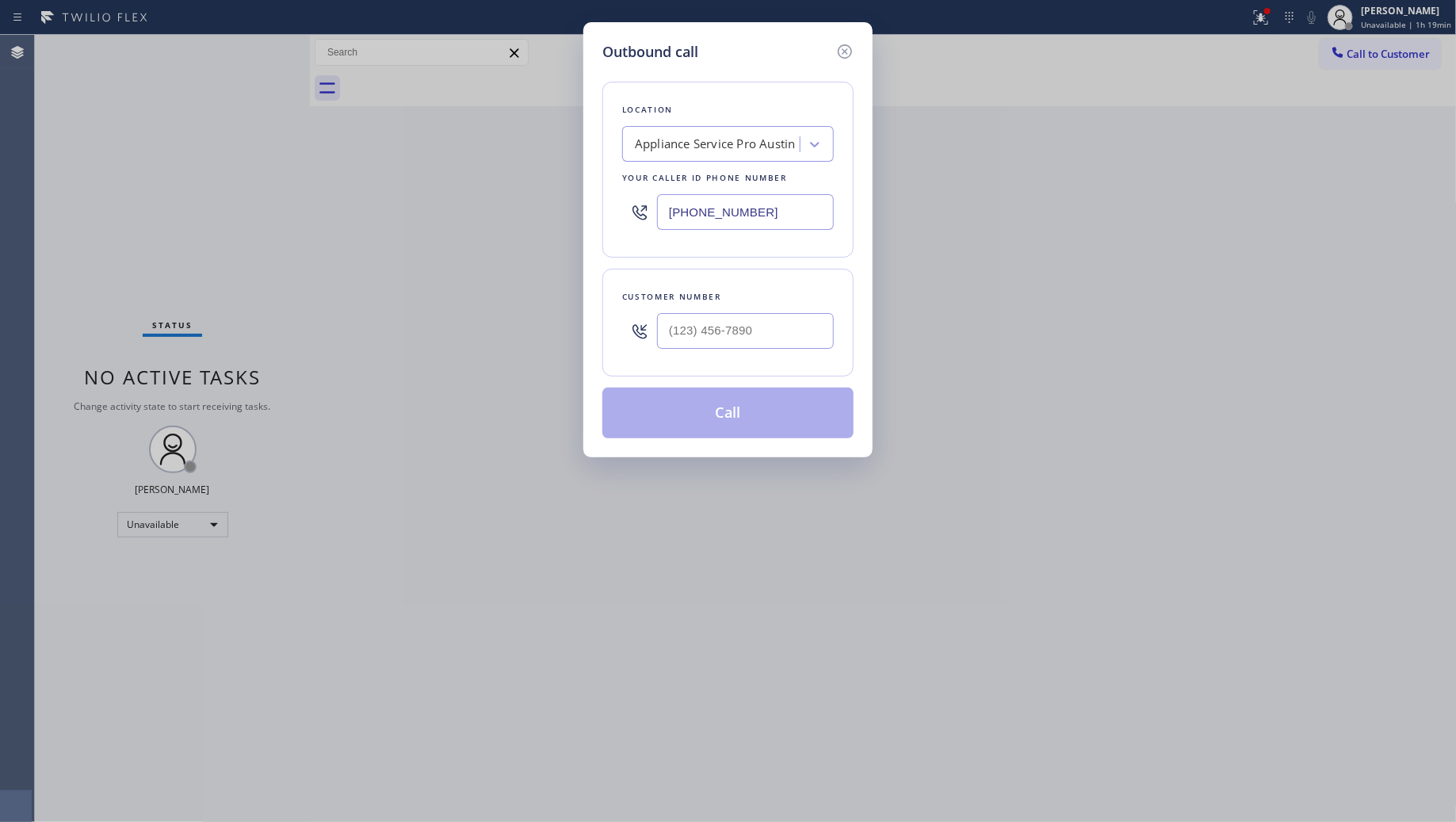
drag, startPoint x: 765, startPoint y: 212, endPoint x: 599, endPoint y: 231, distance: 167.1
click at [599, 231] on div "Outbound call Location Appliance Service Pro [GEOGRAPHIC_DATA] Your caller id p…" at bounding box center [728, 239] width 289 height 435
paste input "689) 302-4375"
type input "[PHONE_NUMBER]"
paste input "text"
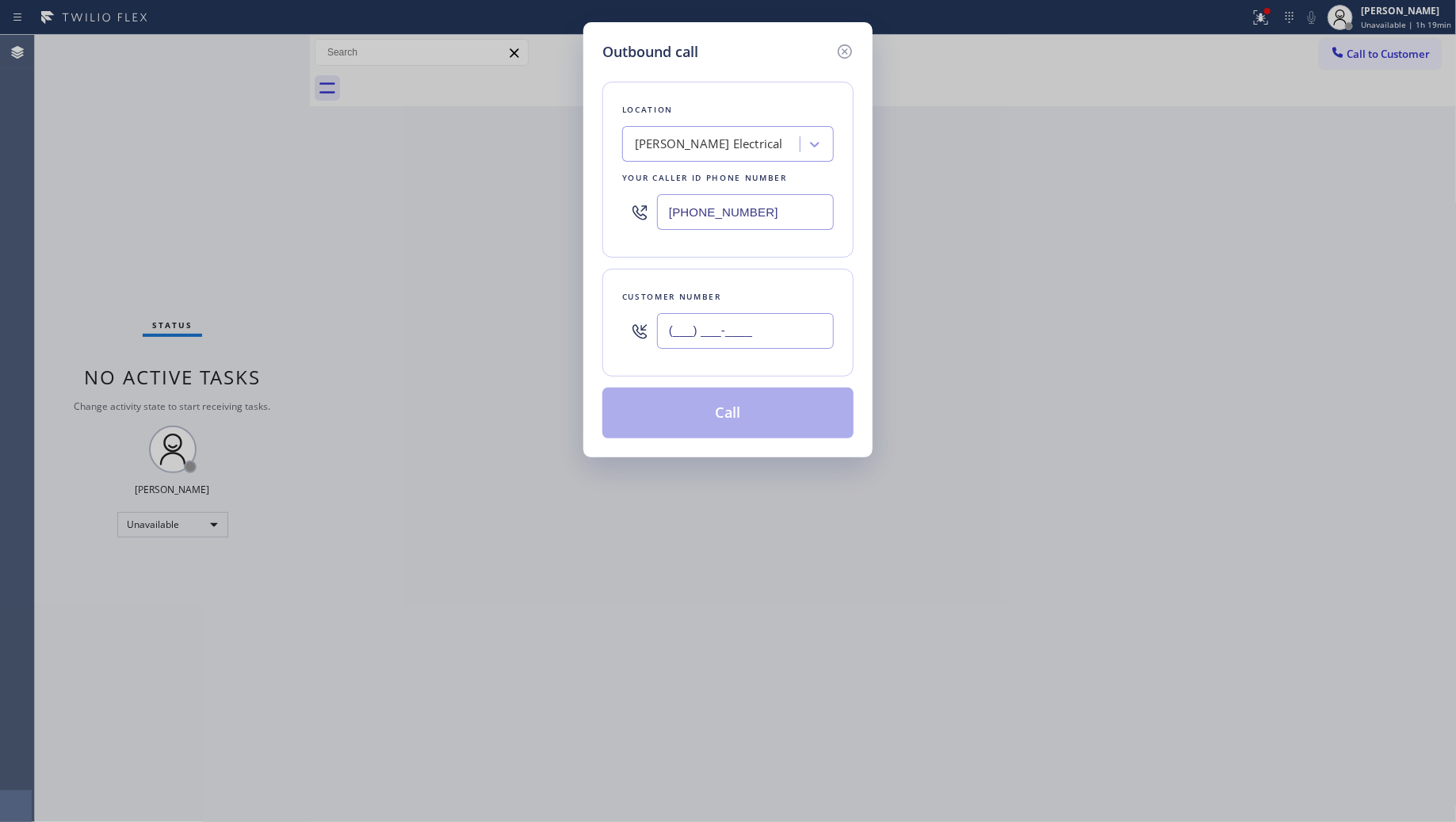
click at [753, 341] on input "(___) ___-____" at bounding box center [746, 330] width 177 height 36
paste input "856) 783-9332"
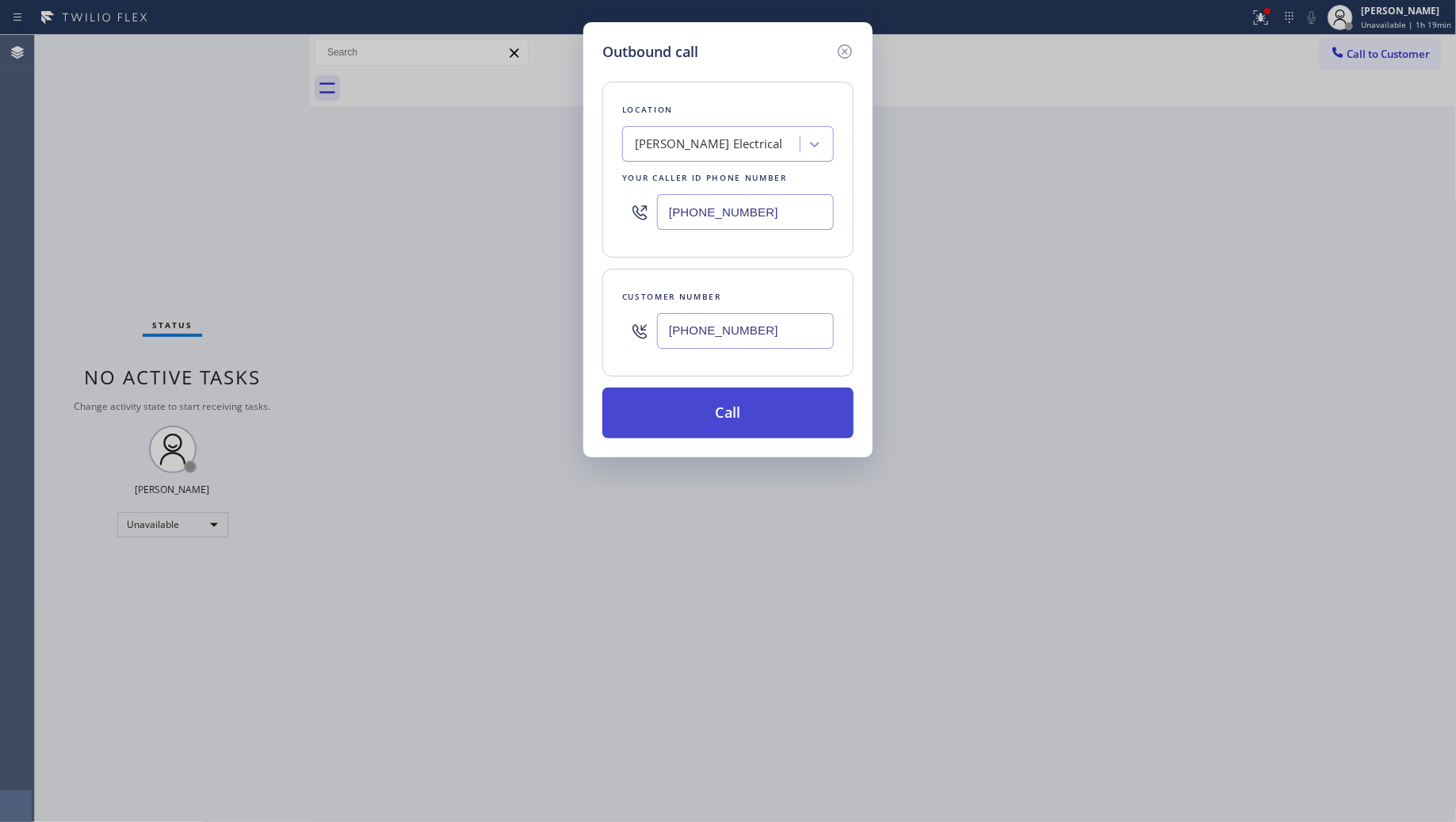
type input "[PHONE_NUMBER]"
drag, startPoint x: 733, startPoint y: 415, endPoint x: 842, endPoint y: 409, distance: 109.2
click at [743, 415] on button "Call" at bounding box center [728, 413] width 251 height 51
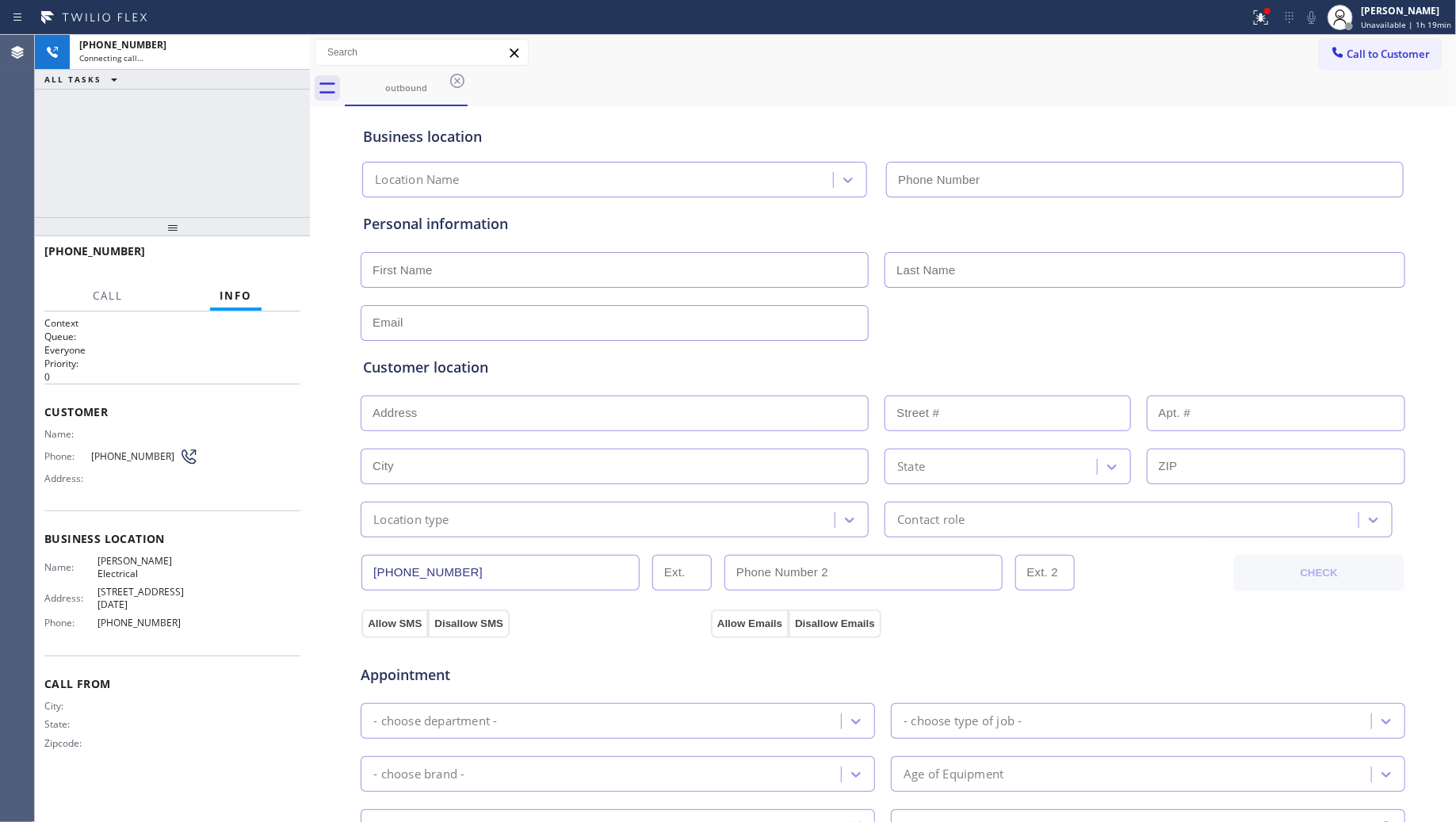
type input "[PHONE_NUMBER]"
drag, startPoint x: 785, startPoint y: 65, endPoint x: 807, endPoint y: 74, distance: 23.8
click at [790, 68] on div "Call to Customer Outbound call Location [PERSON_NAME][GEOGRAPHIC_DATA] Electric…" at bounding box center [883, 52] width 1147 height 36
drag, startPoint x: 1269, startPoint y: 11, endPoint x: 1198, endPoint y: 113, distance: 124.3
click at [1266, 16] on div at bounding box center [1261, 17] width 35 height 35
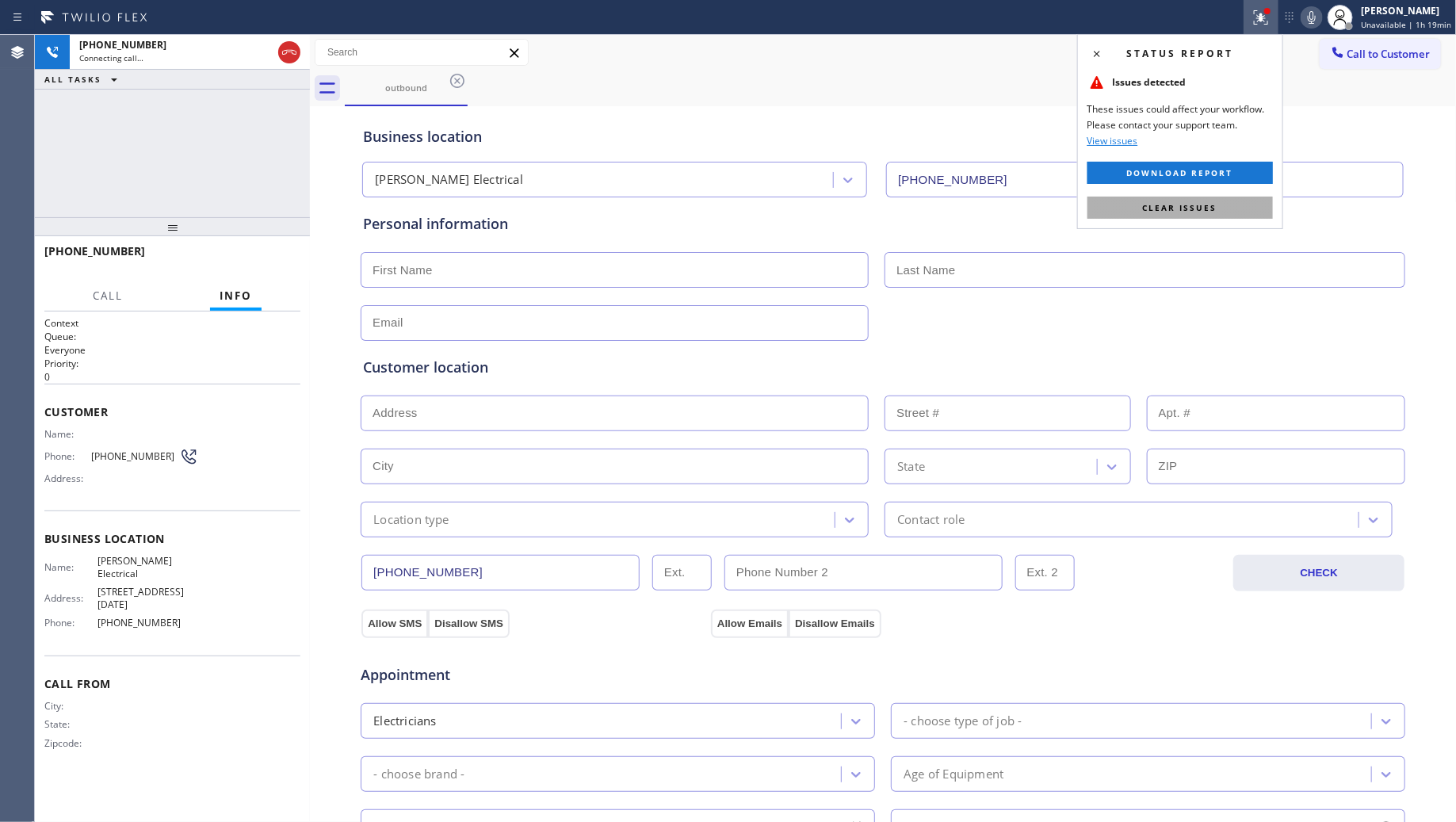
click at [1173, 201] on button "Clear issues" at bounding box center [1180, 207] width 185 height 22
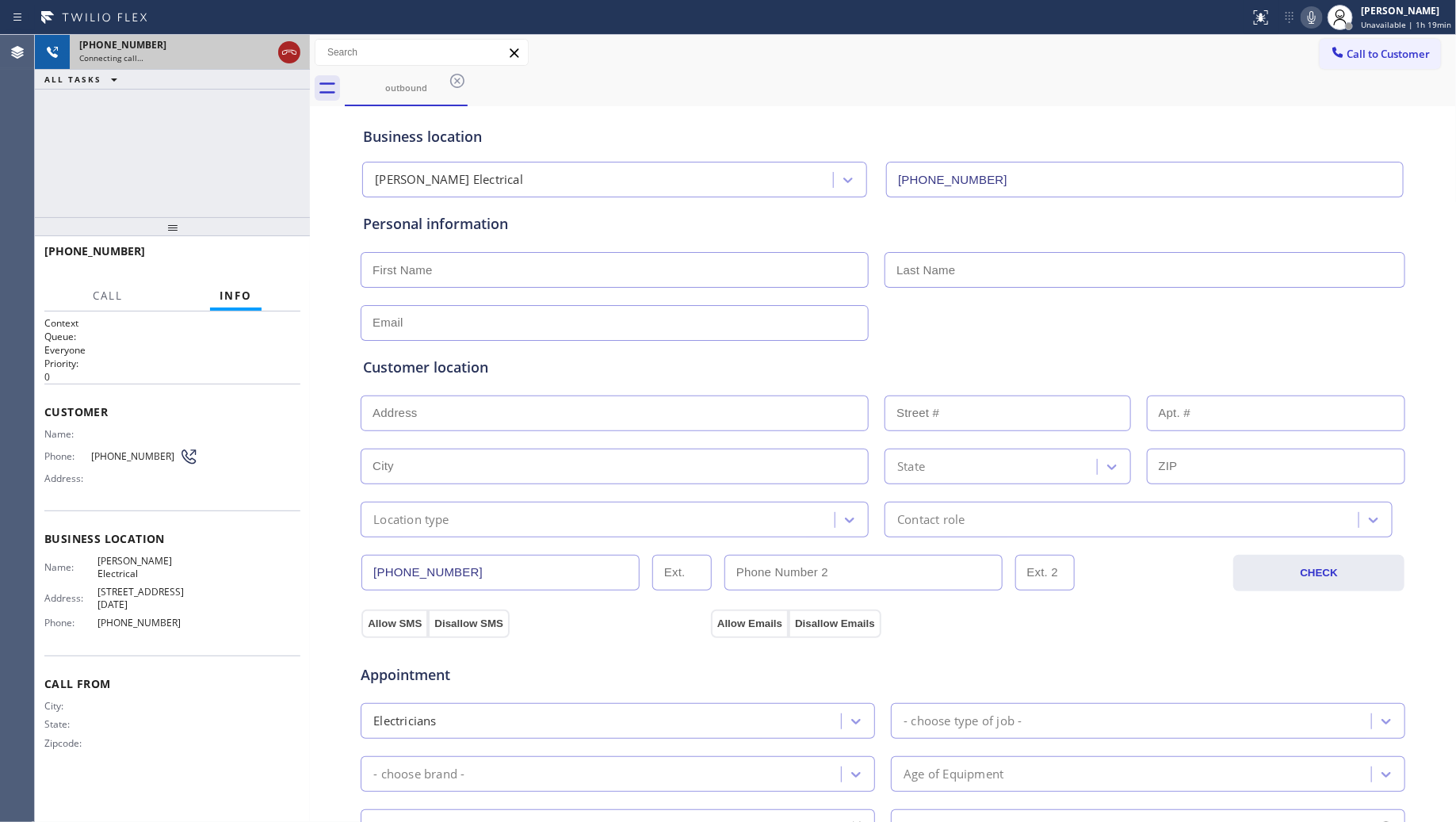
click at [288, 57] on icon at bounding box center [290, 53] width 19 height 19
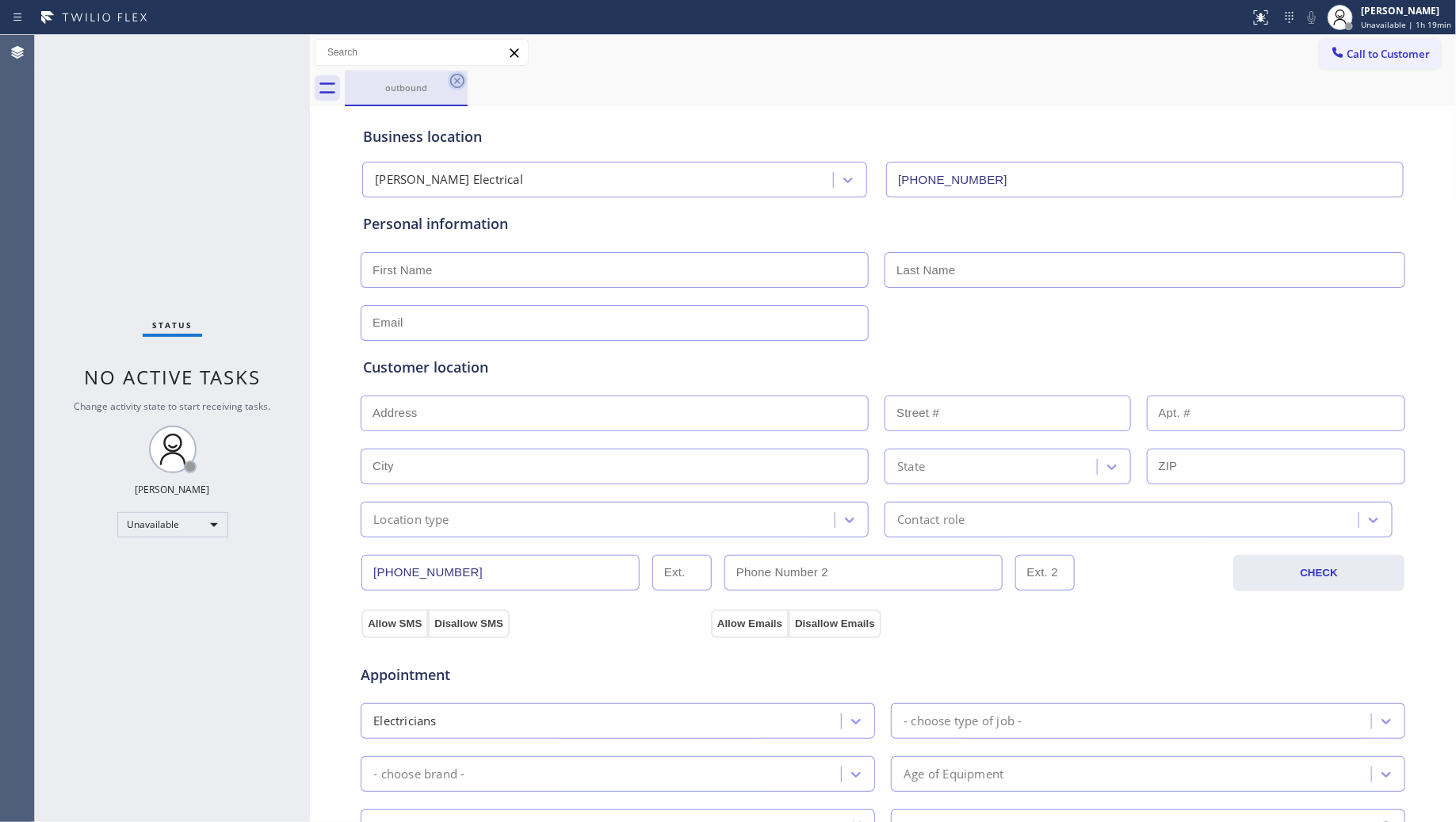
click at [452, 75] on icon at bounding box center [458, 81] width 19 height 19
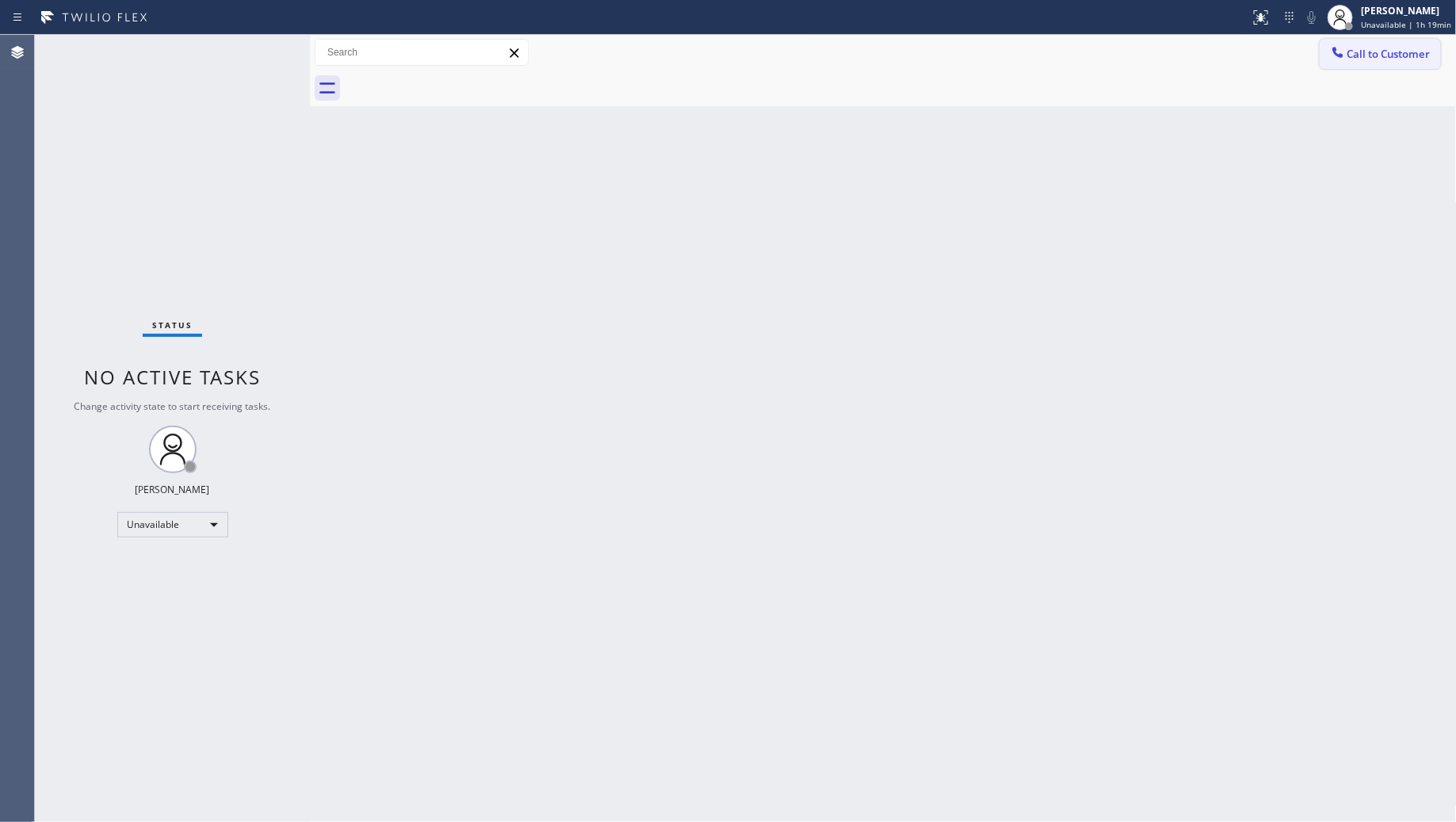
drag, startPoint x: 1389, startPoint y: 45, endPoint x: 1330, endPoint y: 53, distance: 59.5
click at [1369, 41] on button "Call to Customer" at bounding box center [1380, 53] width 121 height 30
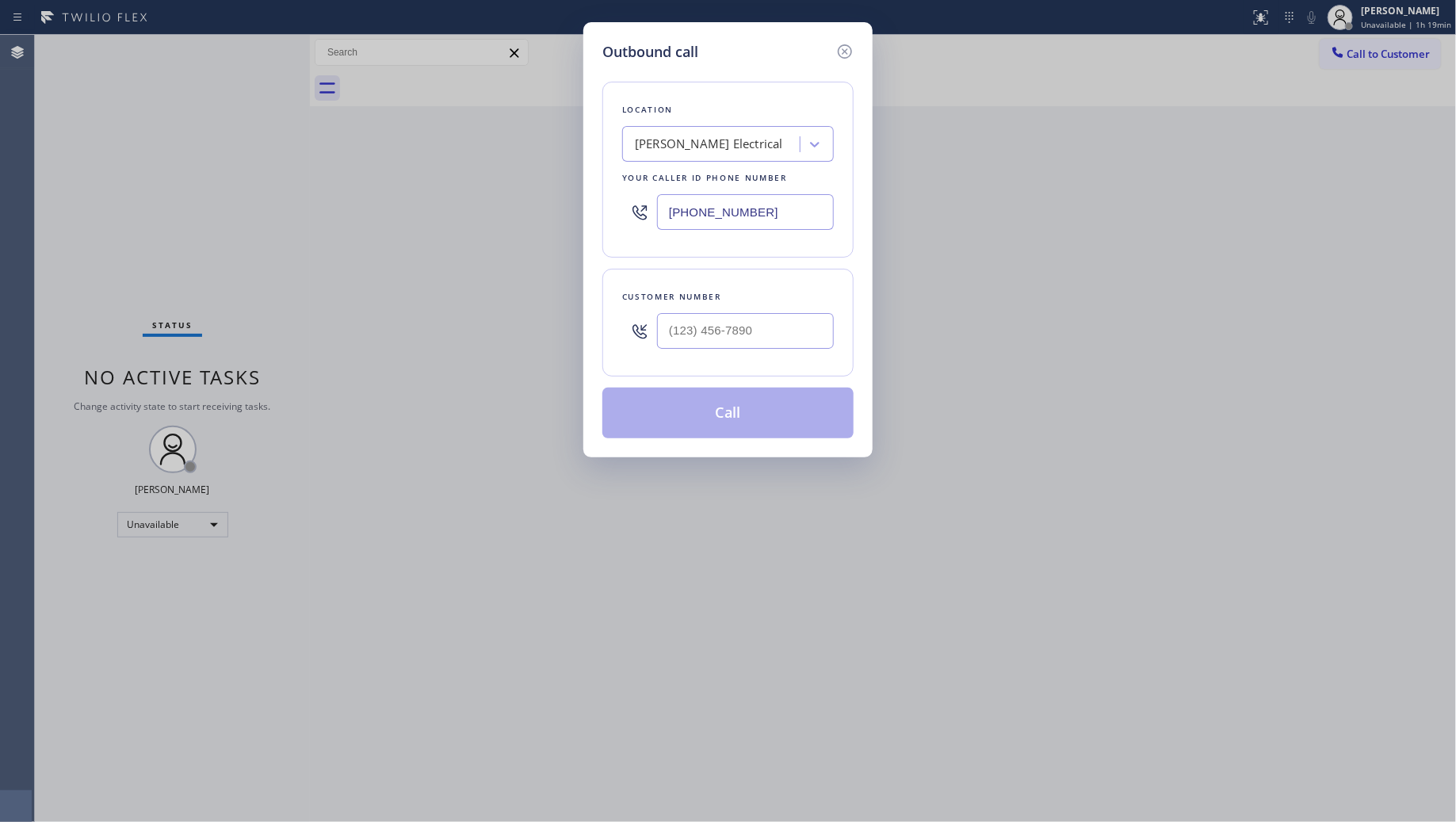
drag, startPoint x: 774, startPoint y: 219, endPoint x: 453, endPoint y: 184, distance: 322.9
click at [453, 184] on div "Outbound call Location [PERSON_NAME] Electrical Your caller id phone number [PH…" at bounding box center [728, 411] width 1456 height 822
paste input "818) 740-472"
type input "[PHONE_NUMBER]"
paste input "708) 802-3315"
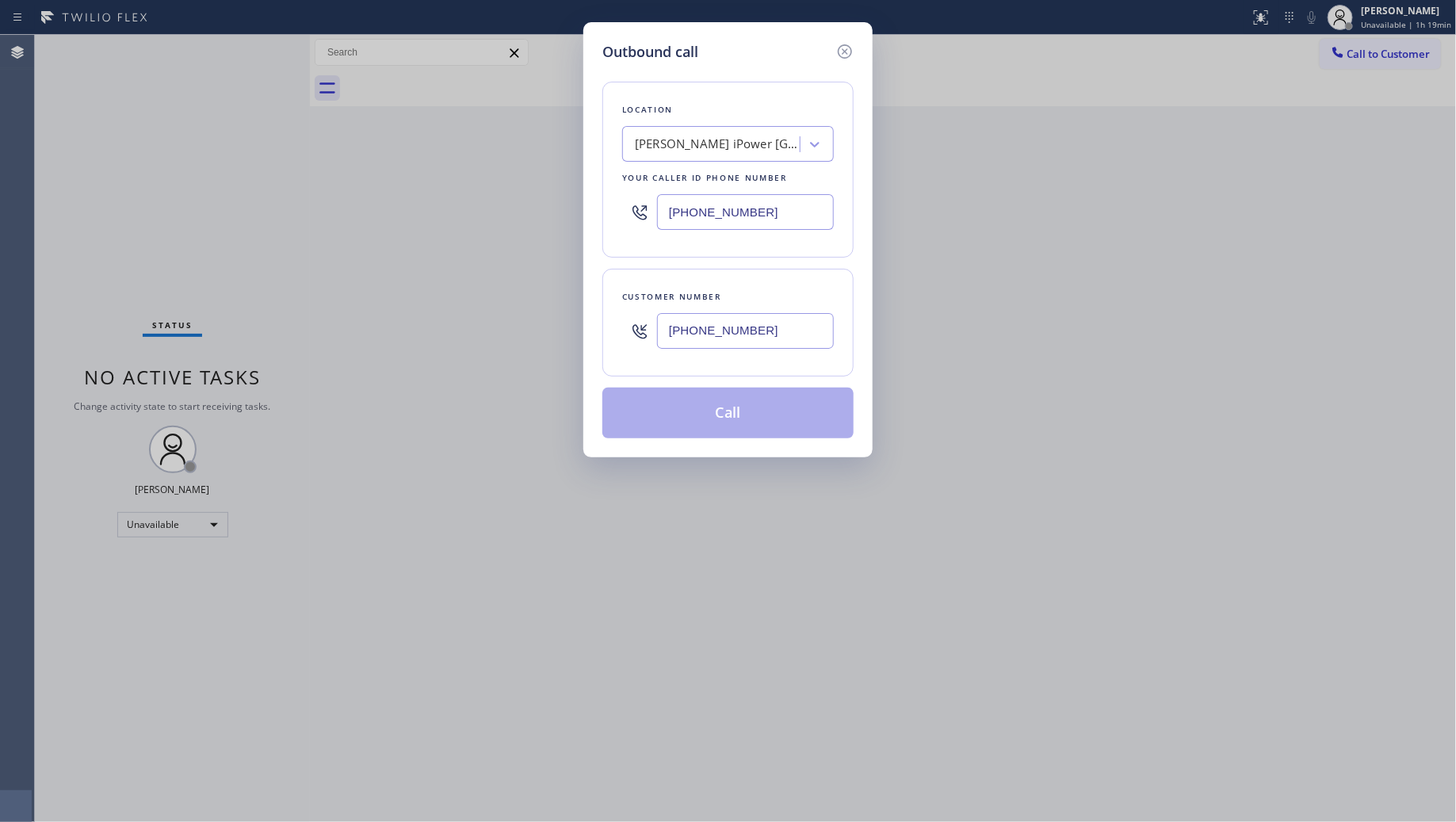
click at [699, 324] on input "[PHONE_NUMBER]" at bounding box center [746, 330] width 177 height 36
type input "[PHONE_NUMBER]"
click at [742, 399] on button "Call" at bounding box center [728, 413] width 251 height 51
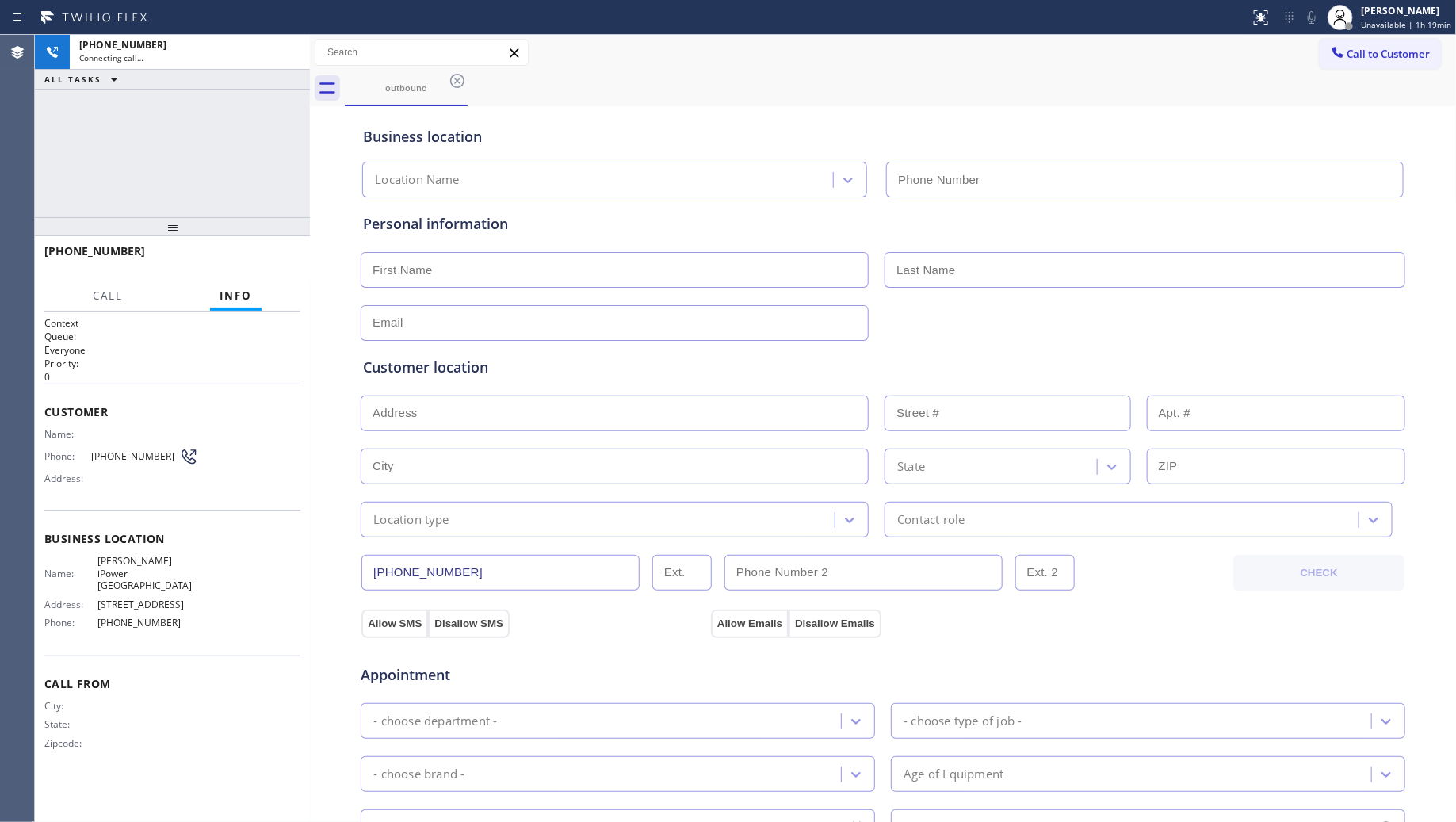
type input "[PHONE_NUMBER]"
drag, startPoint x: 1035, startPoint y: 130, endPoint x: 1024, endPoint y: 116, distance: 17.8
click at [1035, 130] on div "Business location" at bounding box center [883, 136] width 1040 height 21
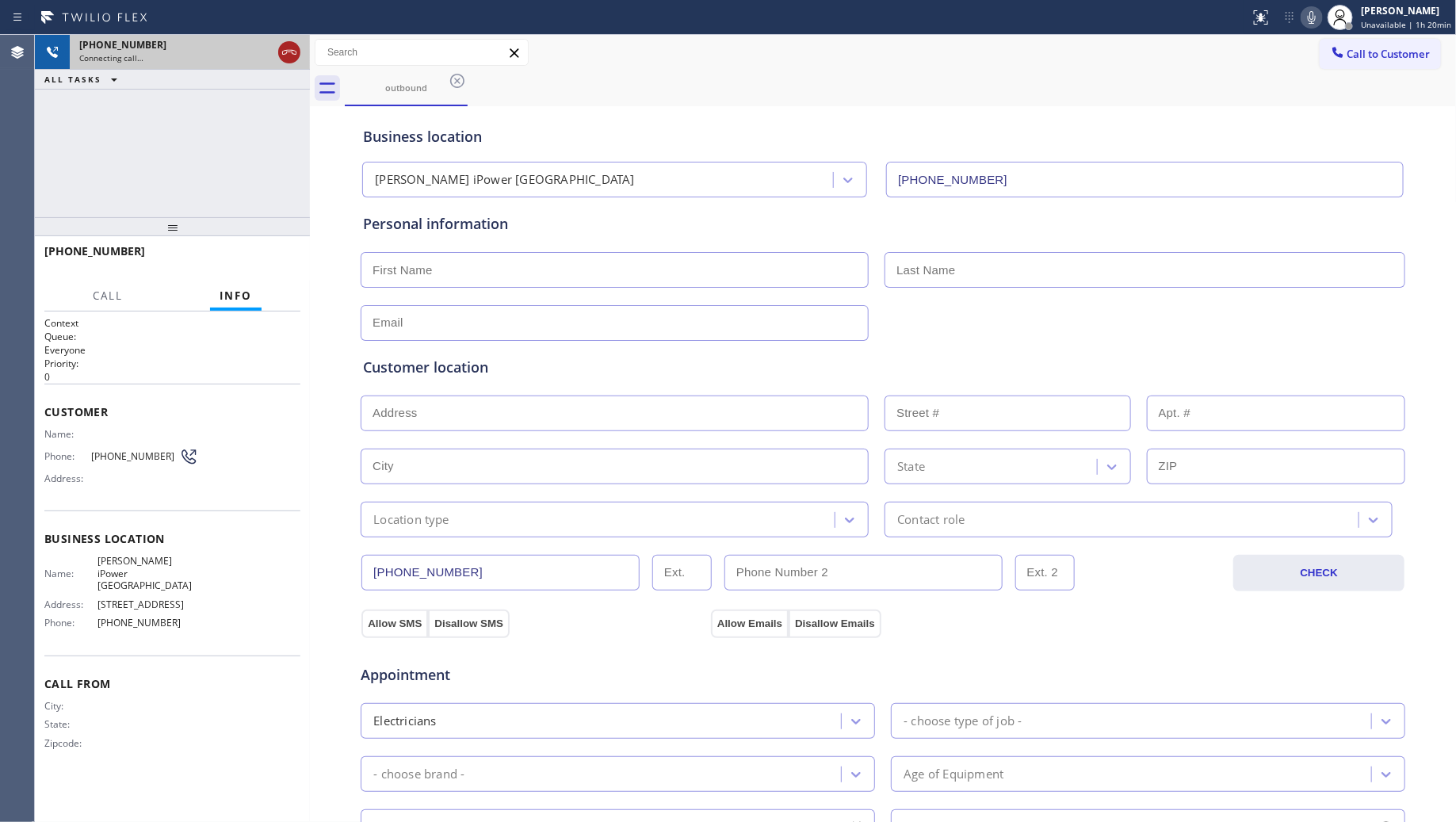
drag, startPoint x: 287, startPoint y: 52, endPoint x: 530, endPoint y: 52, distance: 243.0
click at [288, 52] on icon at bounding box center [289, 52] width 14 height 5
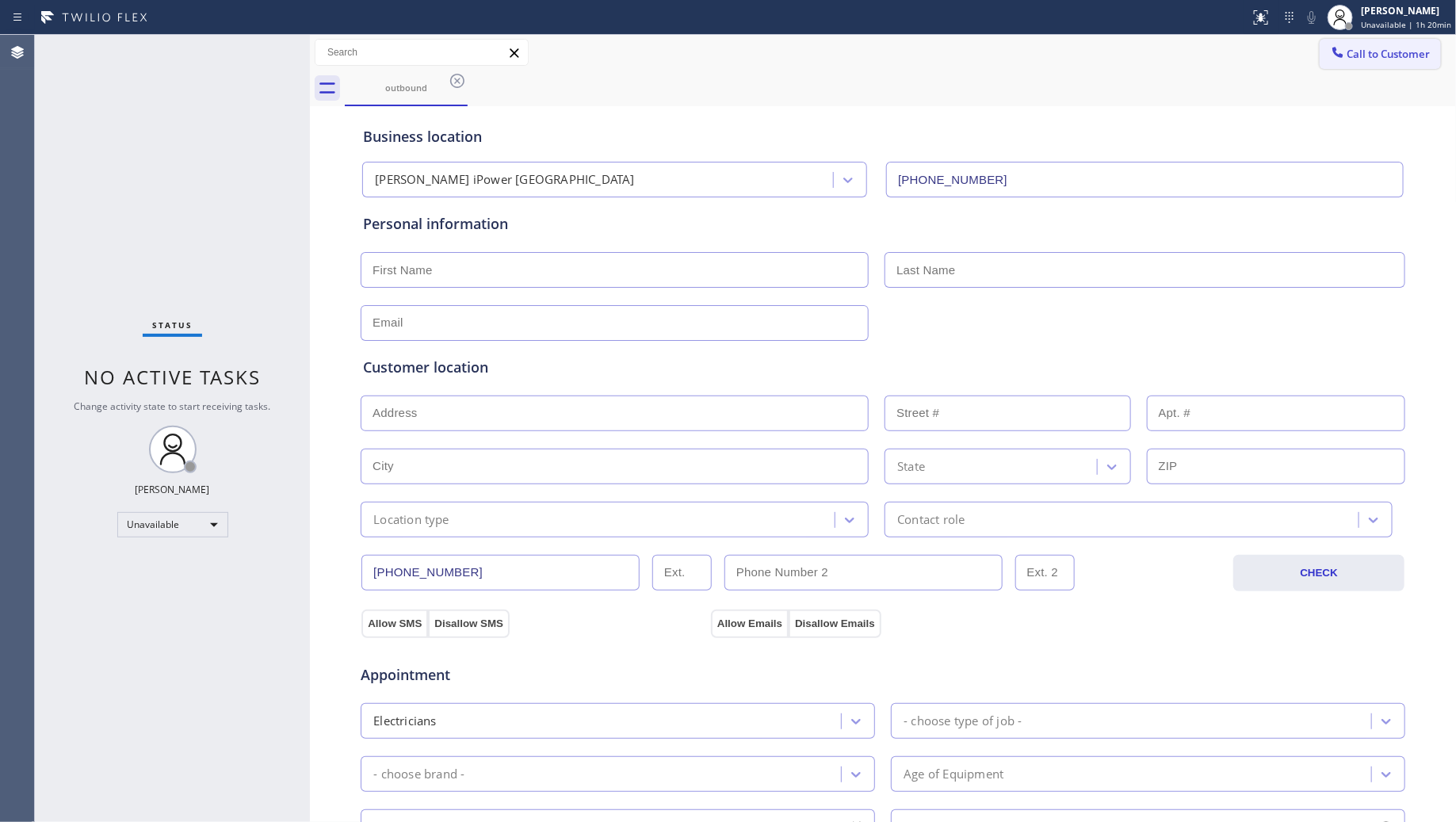
click at [1381, 63] on button "Call to Customer" at bounding box center [1380, 53] width 121 height 30
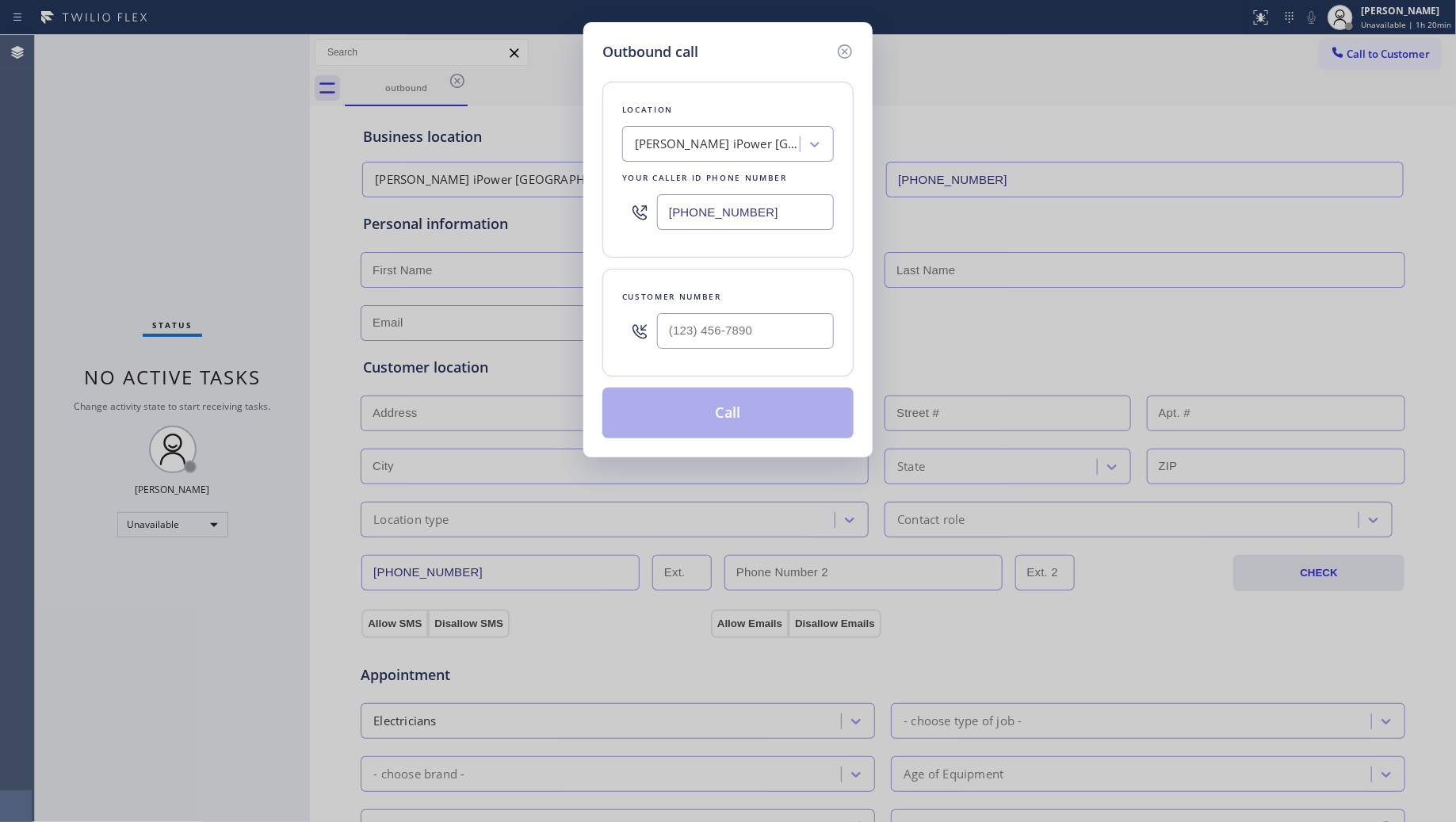
click at [407, 169] on div "Outbound call Location [PERSON_NAME] iPower [GEOGRAPHIC_DATA] Your caller id ph…" at bounding box center [728, 411] width 1456 height 822
paste input "26"
drag, startPoint x: 735, startPoint y: 319, endPoint x: 746, endPoint y: 314, distance: 12.1
click at [737, 319] on input "(___) ___-____" at bounding box center [746, 330] width 177 height 36
drag, startPoint x: 772, startPoint y: 330, endPoint x: 599, endPoint y: 321, distance: 173.2
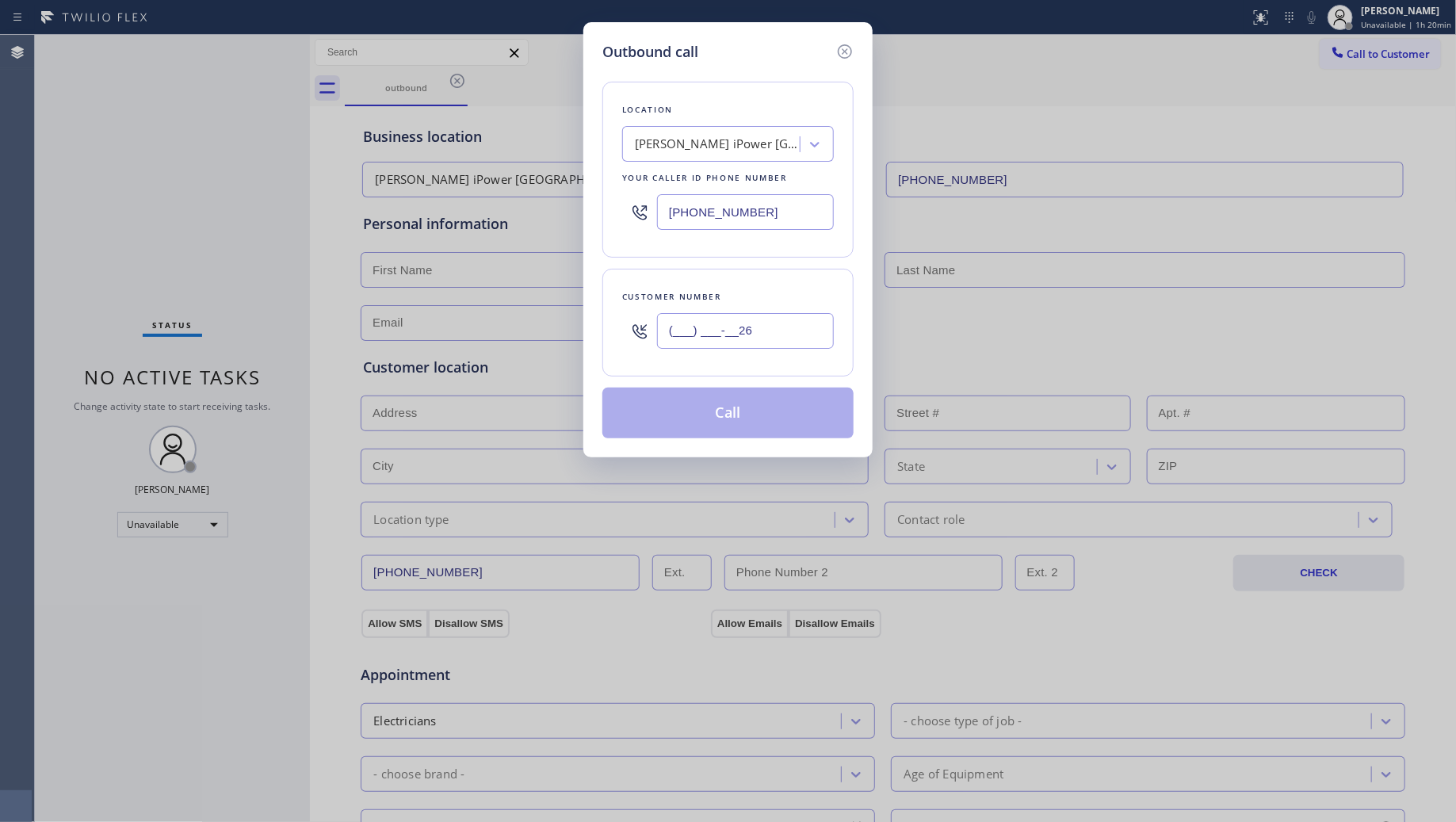
click at [599, 321] on div "Outbound call Location [PERSON_NAME] iPower [GEOGRAPHIC_DATA] Your caller id ph…" at bounding box center [728, 239] width 289 height 435
paste input "267) 671-6818"
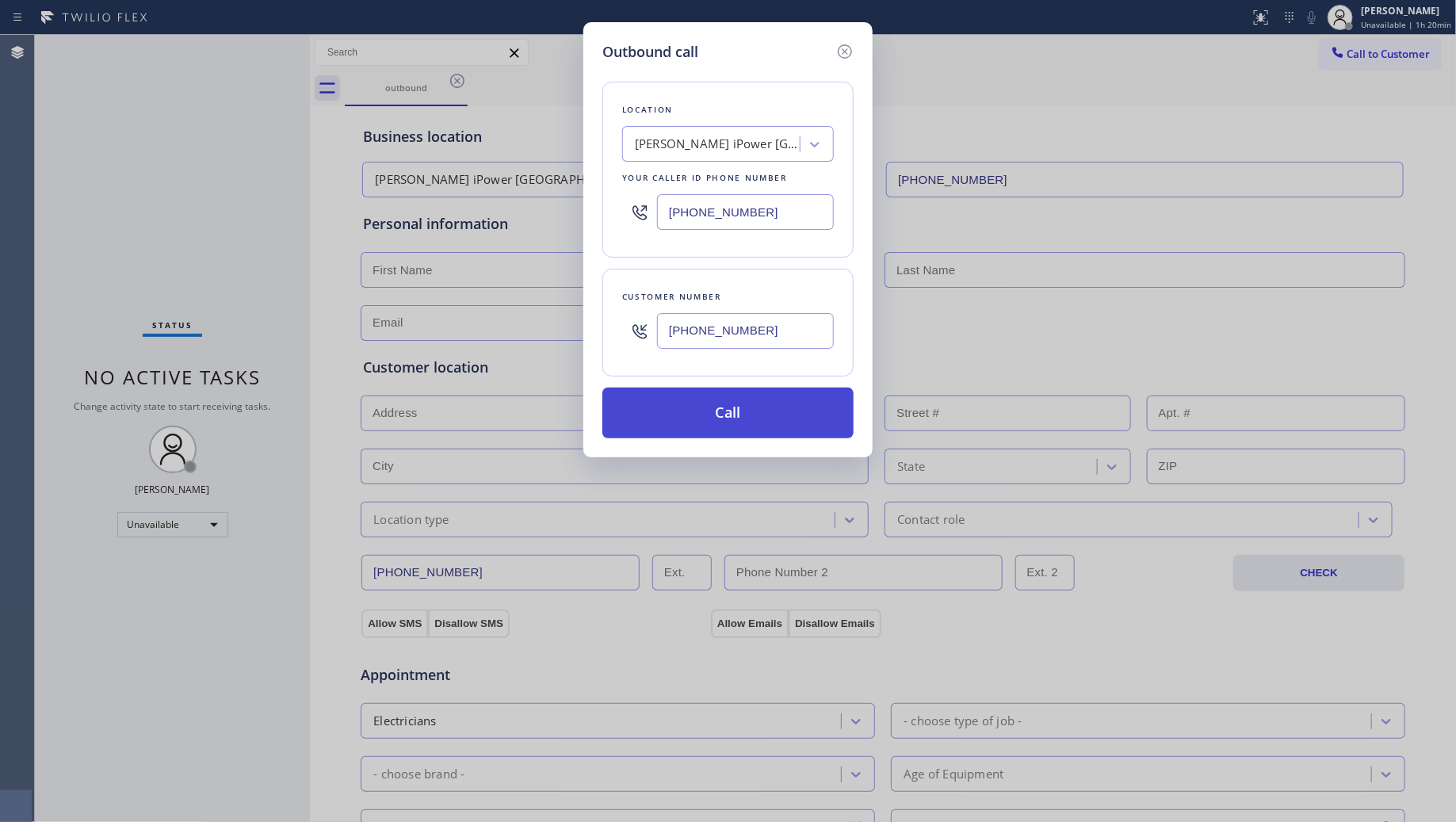
type input "[PHONE_NUMBER]"
click at [748, 412] on button "Call" at bounding box center [728, 413] width 251 height 51
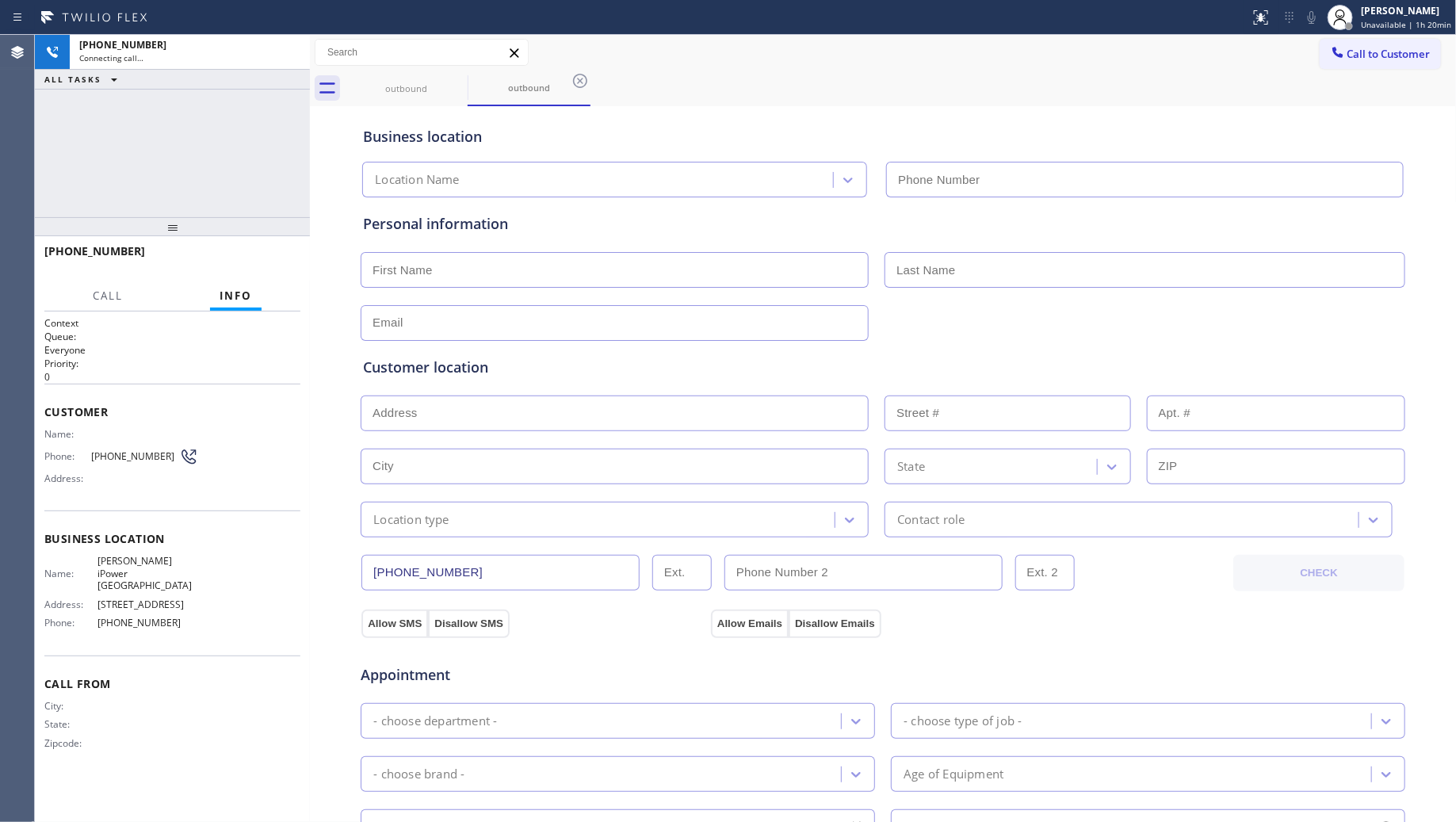
type input "[PHONE_NUMBER]"
drag, startPoint x: 944, startPoint y: 73, endPoint x: 652, endPoint y: 102, distance: 293.4
click at [943, 74] on div "outbound outbound" at bounding box center [900, 88] width 1112 height 36
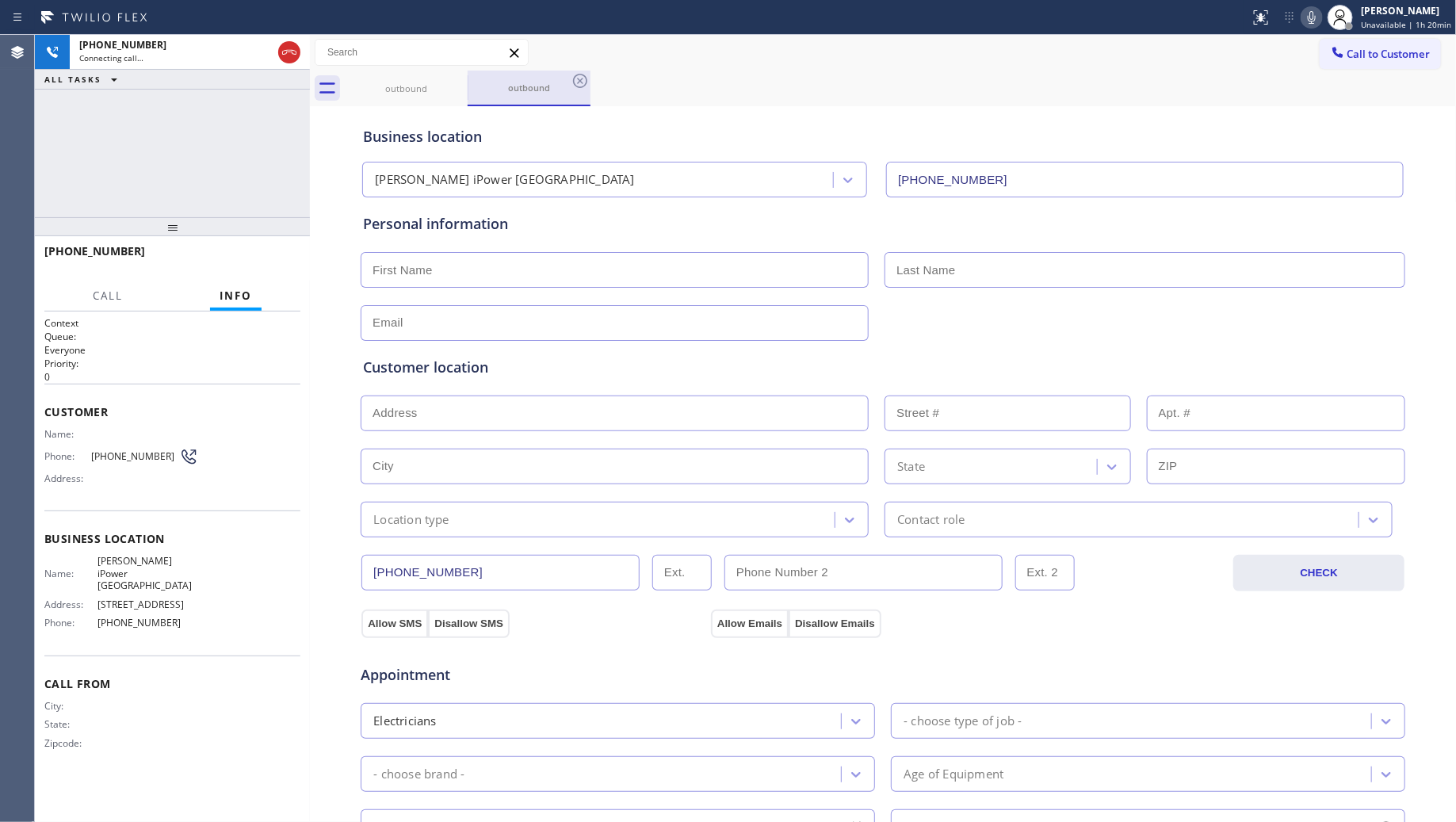
drag, startPoint x: 573, startPoint y: 81, endPoint x: 537, endPoint y: 80, distance: 36.0
click at [547, 80] on div "outbound" at bounding box center [529, 88] width 123 height 36
click at [281, 60] on icon at bounding box center [290, 53] width 19 height 19
click at [281, 57] on div "Connecting call…" at bounding box center [190, 59] width 221 height 12
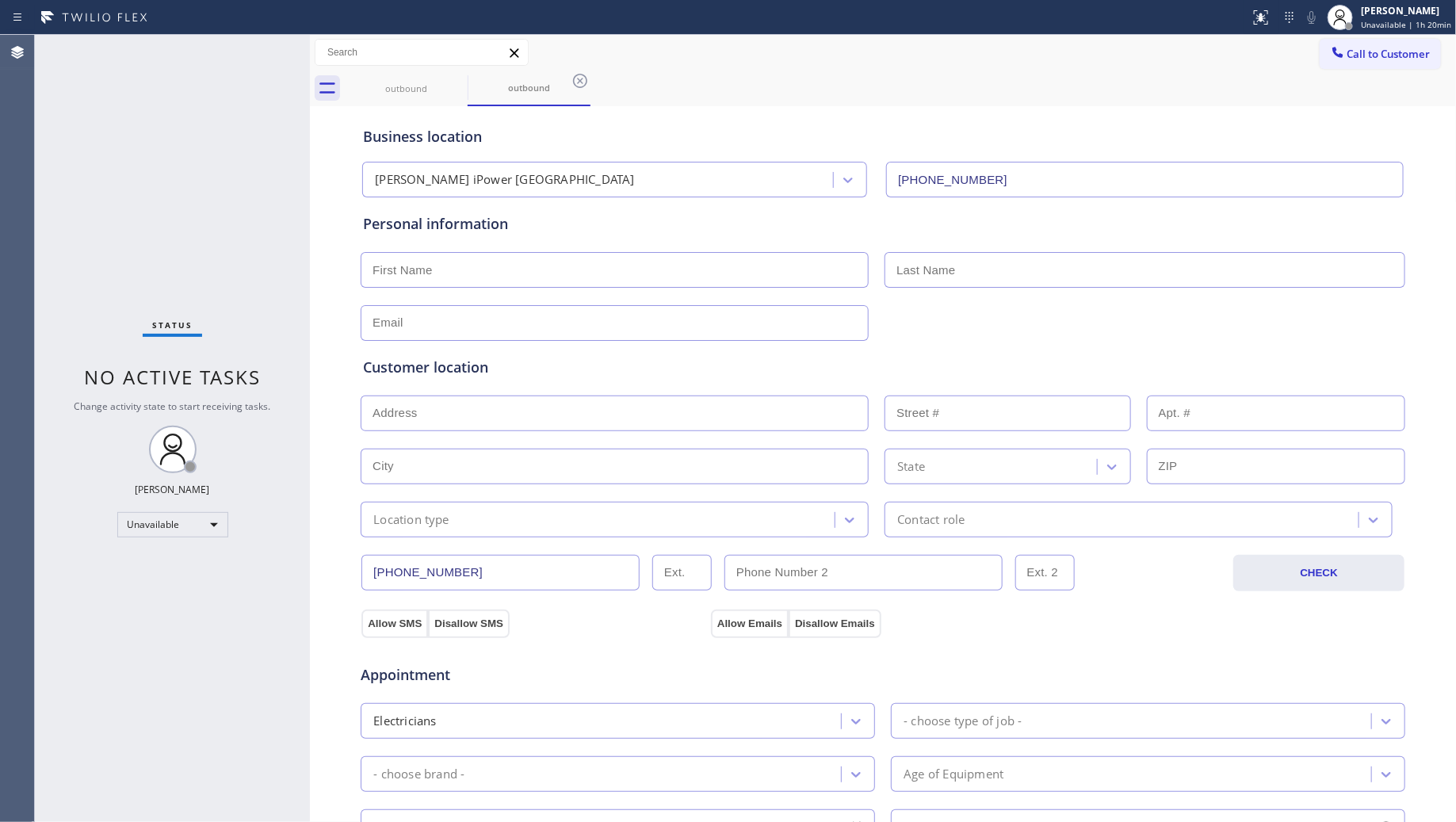
click at [430, 69] on div "Call to Customer Outbound call Location [PERSON_NAME] iPower [GEOGRAPHIC_DATA] …" at bounding box center [883, 52] width 1147 height 36
drag, startPoint x: 442, startPoint y: 80, endPoint x: 452, endPoint y: 80, distance: 10.0
click at [442, 80] on div "outbound" at bounding box center [406, 88] width 120 height 36
click at [452, 80] on icon at bounding box center [458, 81] width 19 height 19
click at [453, 78] on icon at bounding box center [458, 81] width 19 height 19
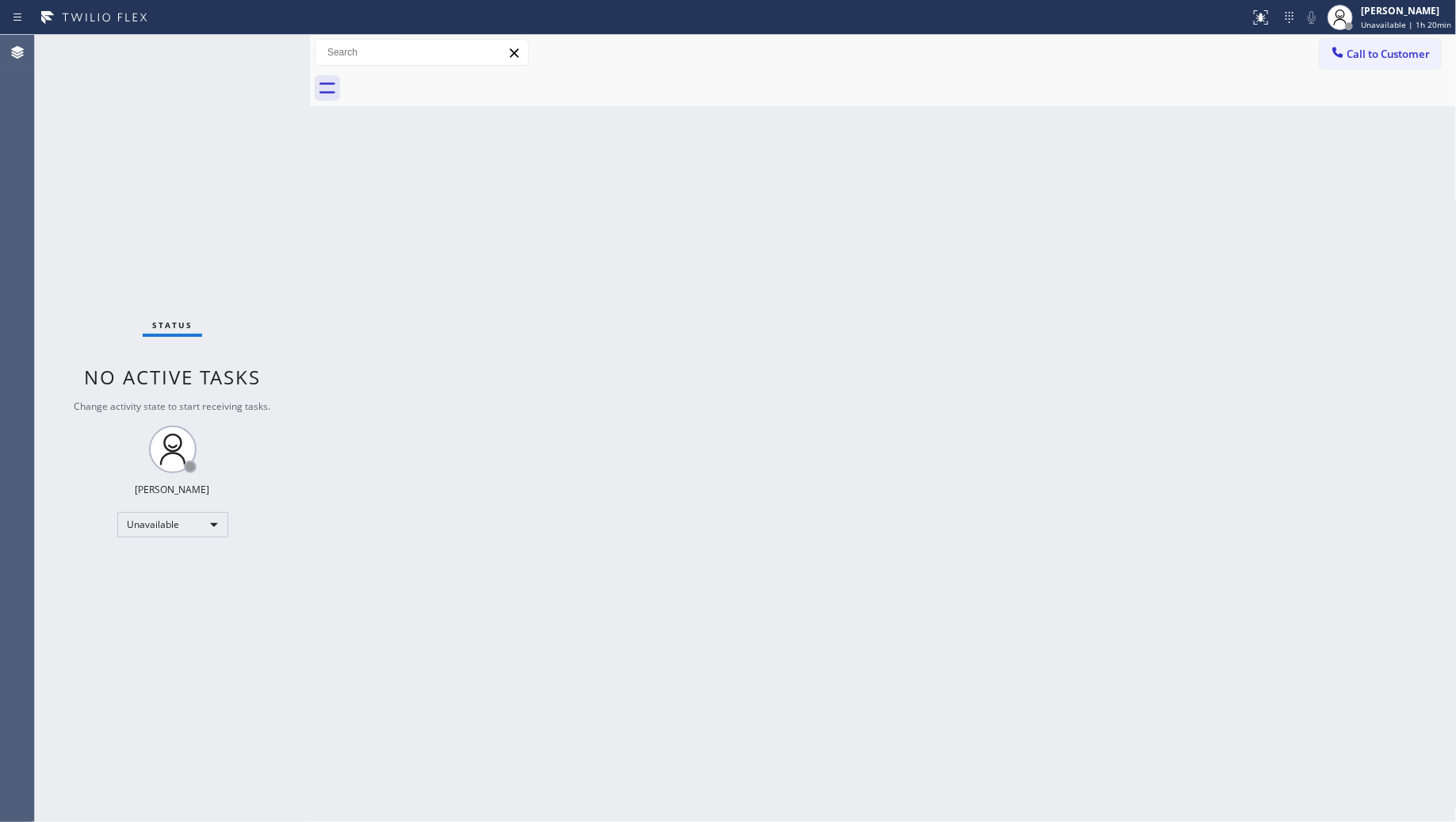
click at [453, 78] on div at bounding box center [900, 88] width 1112 height 36
click at [1372, 71] on div at bounding box center [900, 88] width 1112 height 36
drag, startPoint x: 1381, startPoint y: 49, endPoint x: 1234, endPoint y: 89, distance: 152.3
click at [1380, 49] on span "Call to Customer" at bounding box center [1389, 54] width 84 height 14
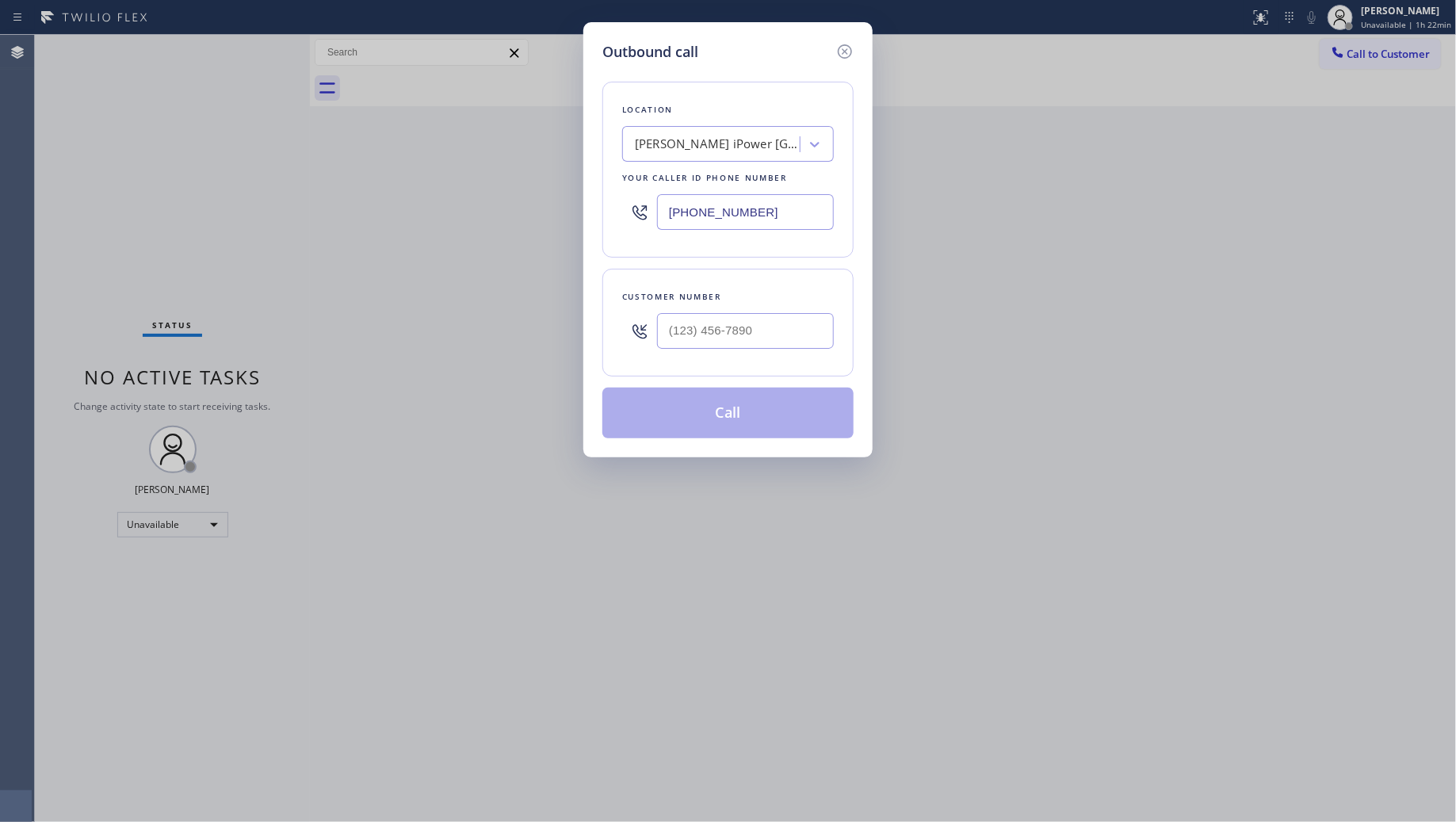
drag, startPoint x: 783, startPoint y: 215, endPoint x: 644, endPoint y: 212, distance: 139.0
click at [644, 212] on div "[PHONE_NUMBER]" at bounding box center [728, 212] width 212 height 52
paste input "708) 435-2859"
type input "[PHONE_NUMBER]"
click at [801, 331] on input "(___) ___-____" at bounding box center [746, 330] width 177 height 36
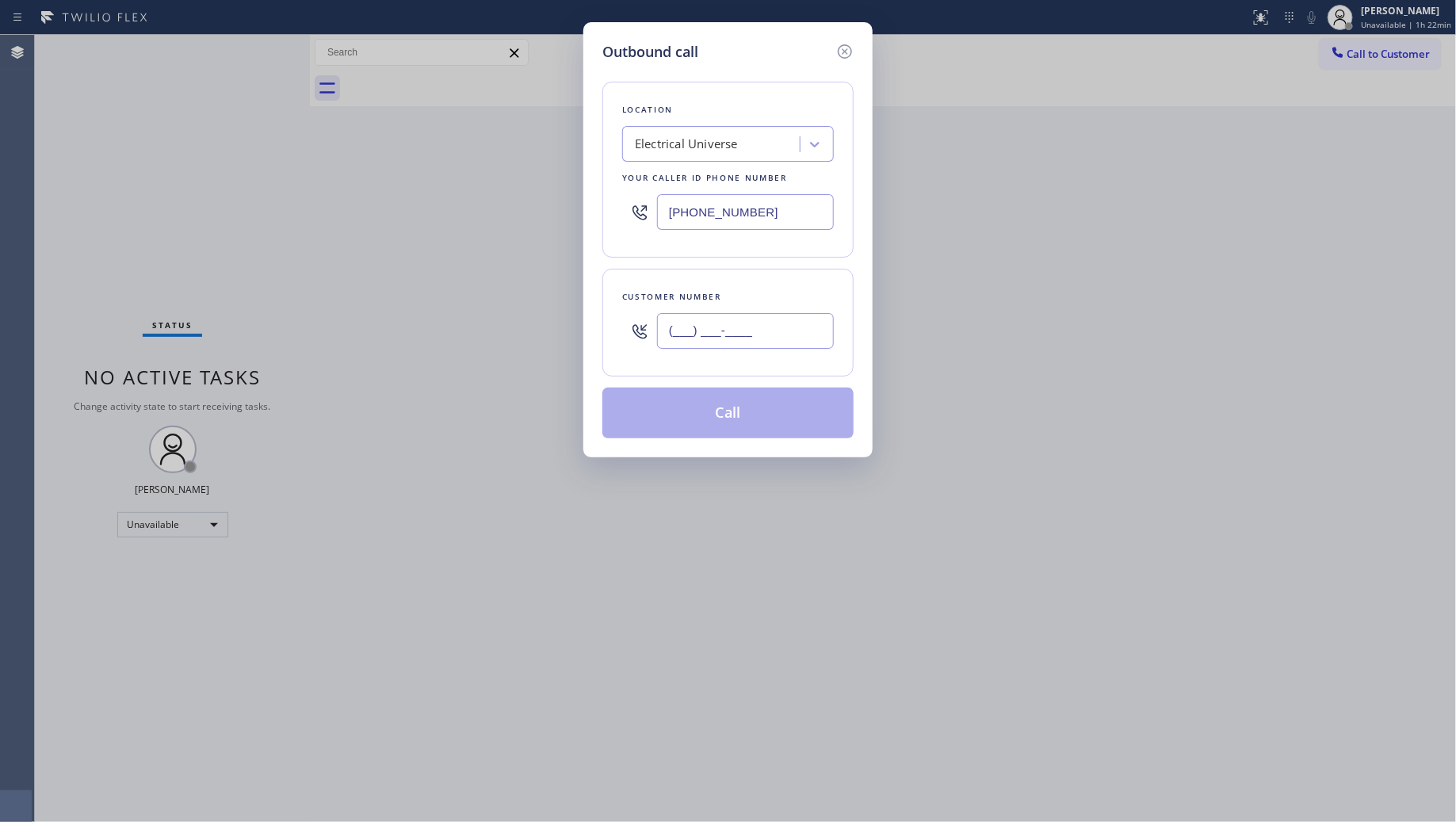
paste input "708) 735-2859"
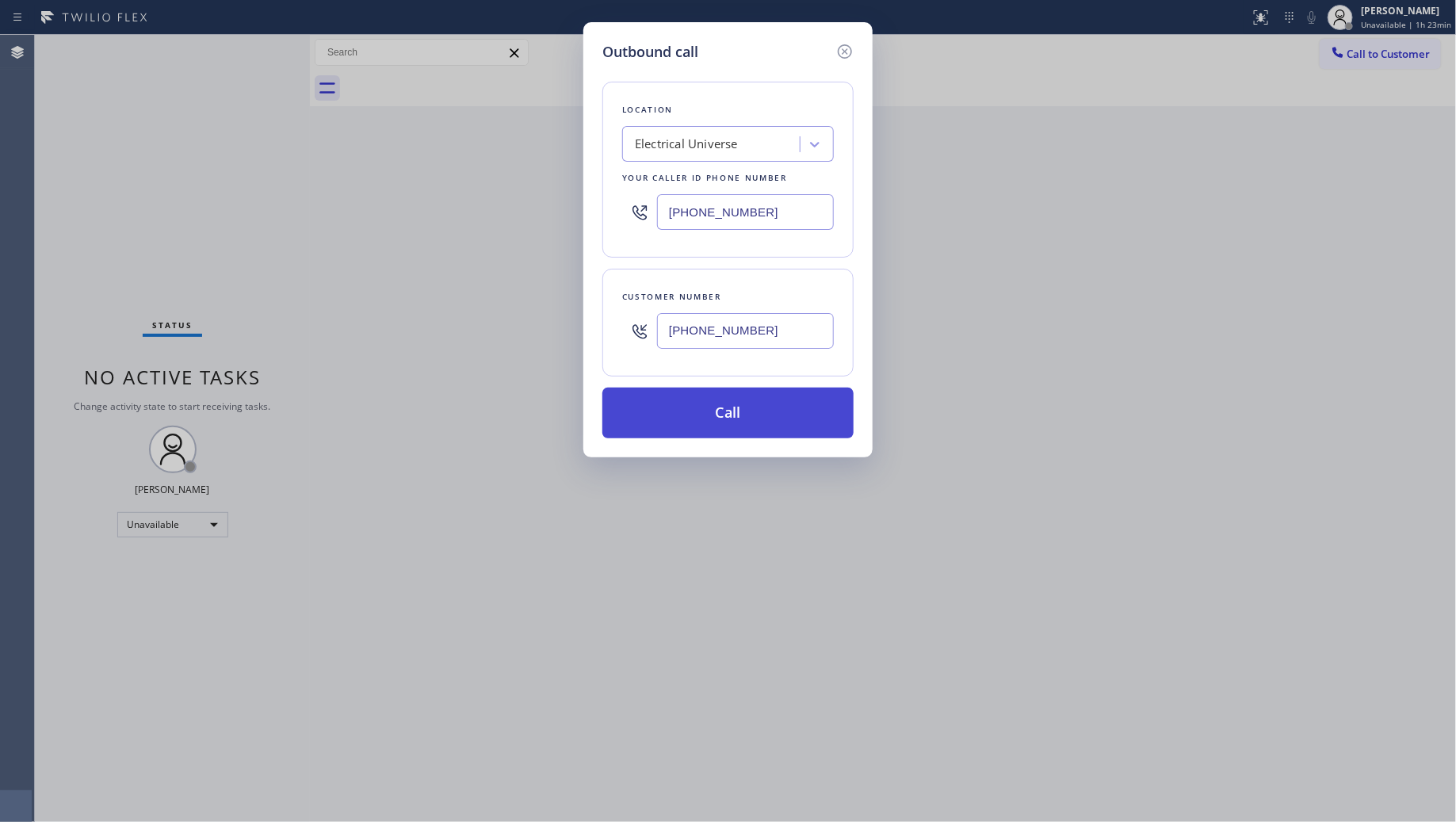
type input "[PHONE_NUMBER]"
click at [726, 412] on button "Call" at bounding box center [728, 413] width 251 height 51
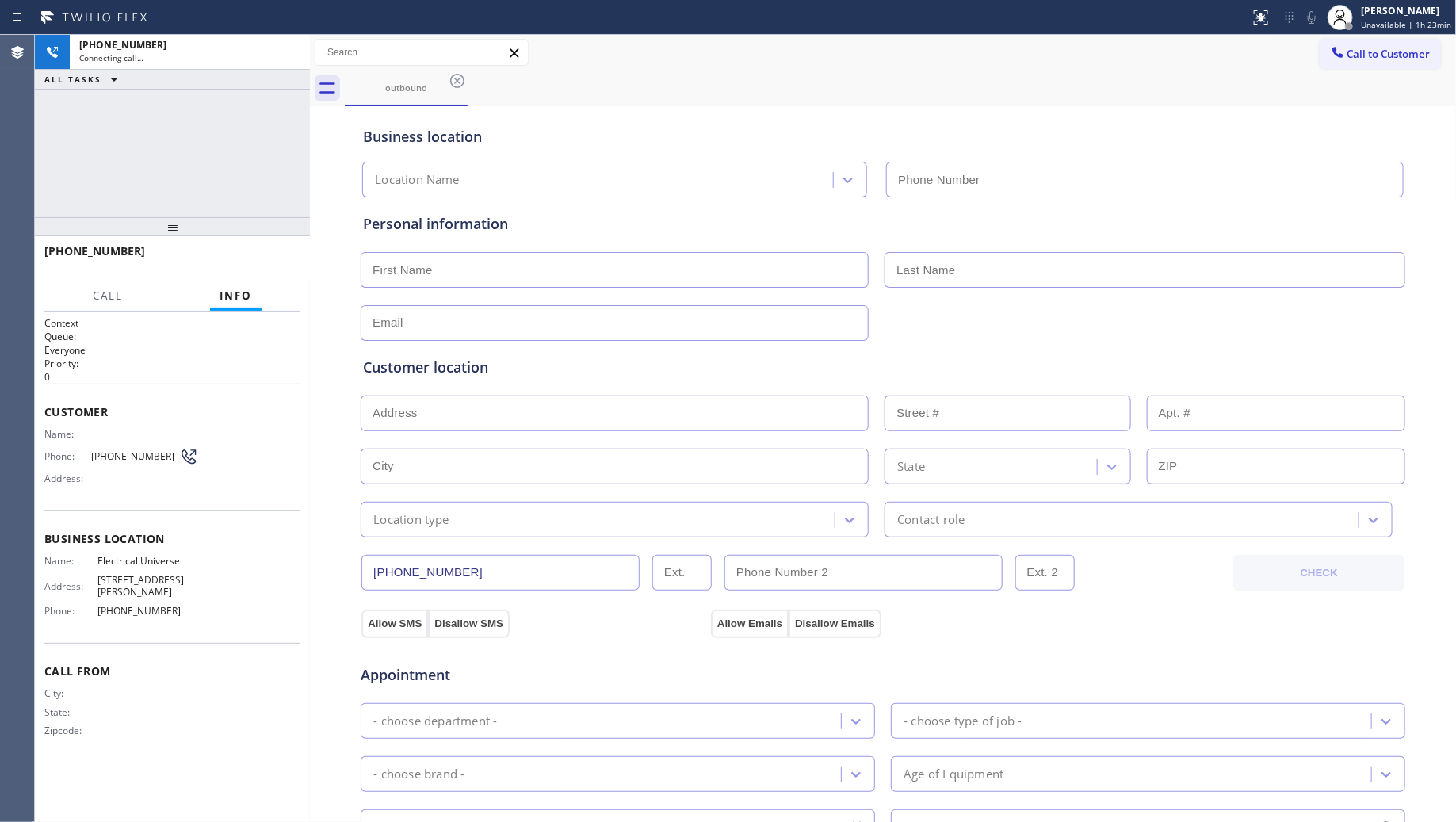
type input "[PHONE_NUMBER]"
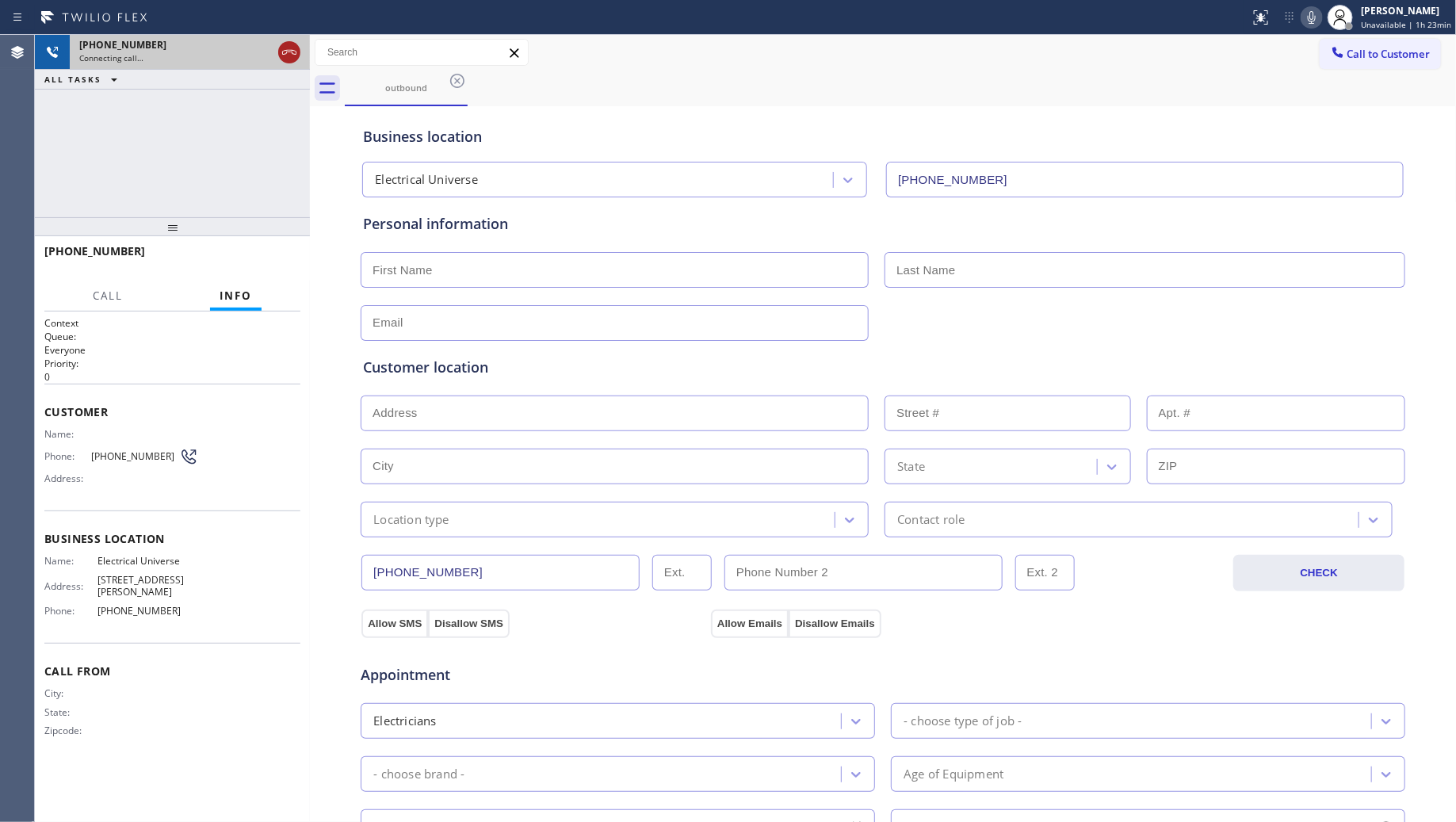
click at [294, 53] on icon at bounding box center [290, 53] width 19 height 19
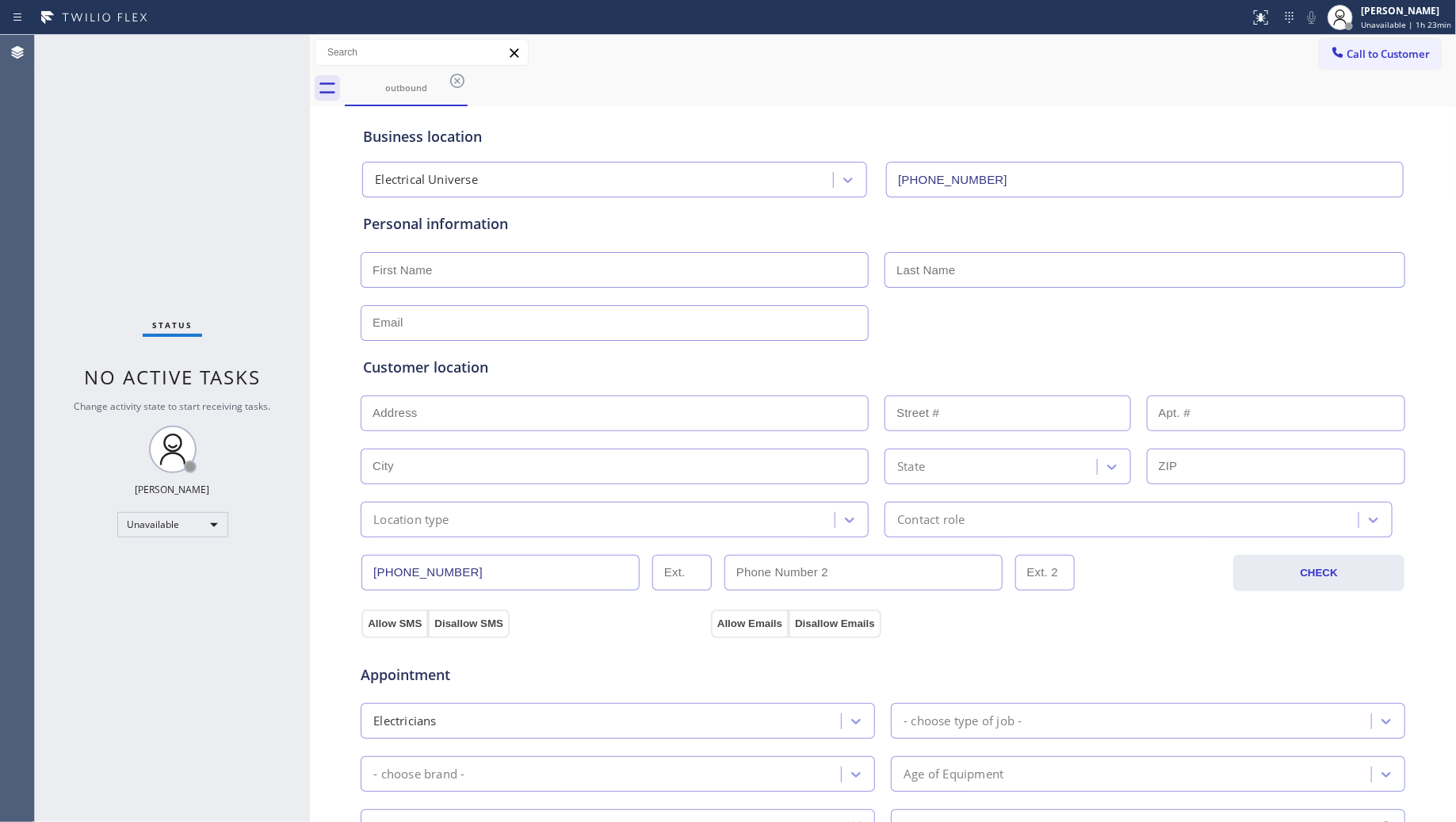
click at [458, 84] on icon at bounding box center [458, 81] width 19 height 19
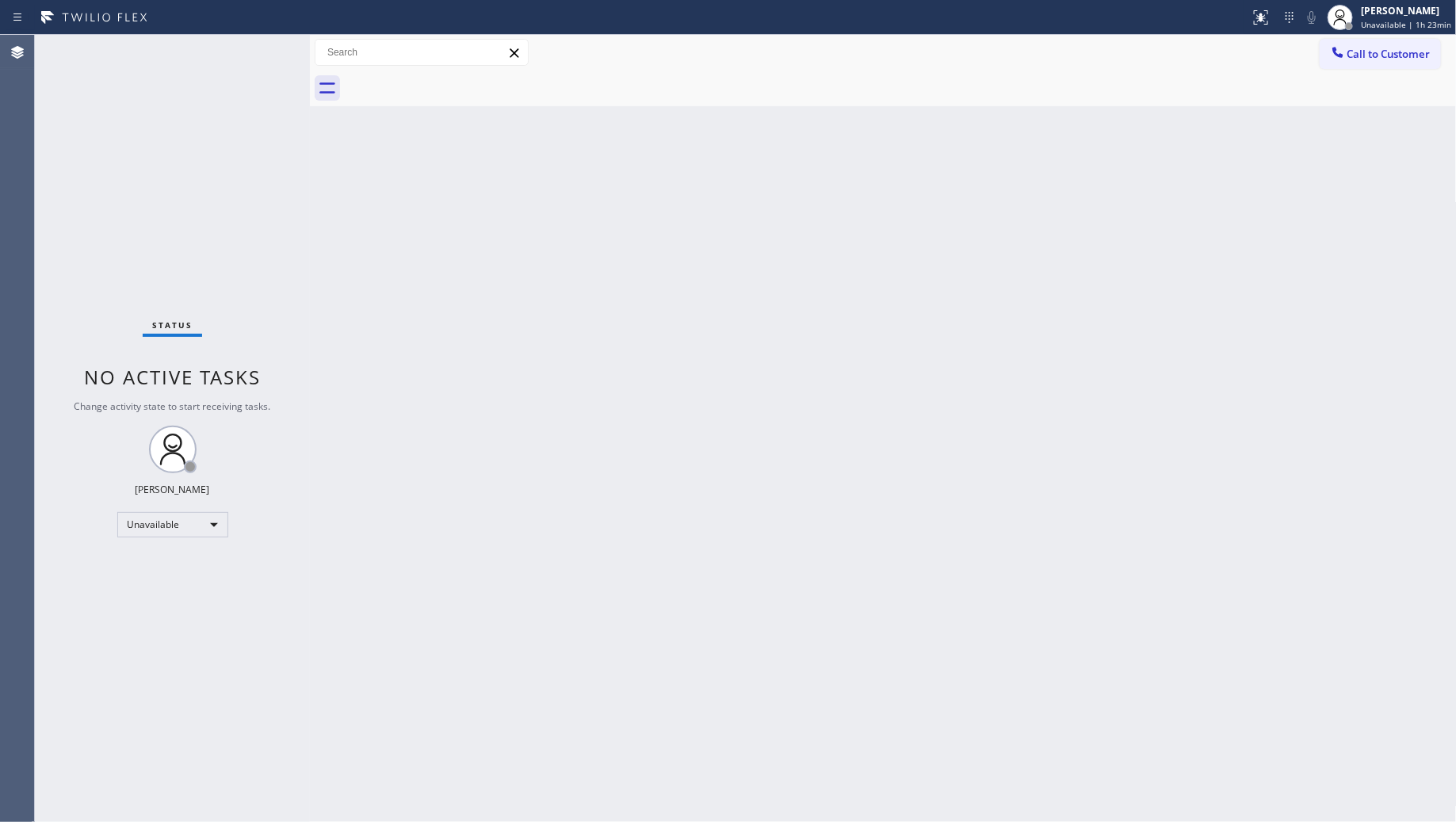
click at [1127, 171] on div "Back to Dashboard Change Sender ID Customers Technicians Select a contact Outbo…" at bounding box center [883, 428] width 1147 height 787
click at [1362, 49] on span "Call to Customer" at bounding box center [1389, 54] width 84 height 14
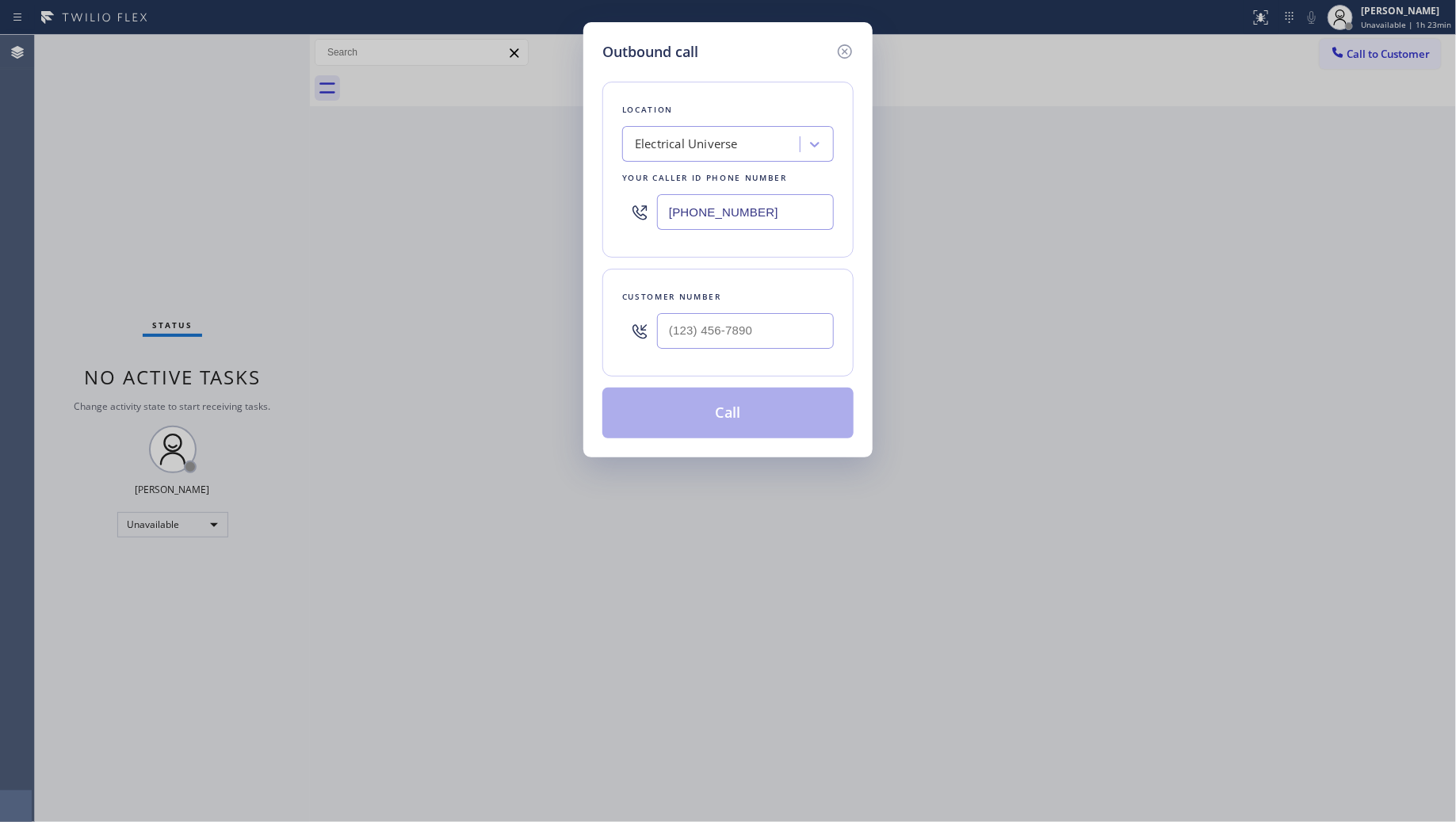
drag, startPoint x: 810, startPoint y: 214, endPoint x: 657, endPoint y: 214, distance: 153.0
click at [657, 214] on input "[PHONE_NUMBER]" at bounding box center [746, 211] width 177 height 36
paste input "503) 694-4934"
type input "[PHONE_NUMBER]"
click at [752, 338] on input "(___) ___-____" at bounding box center [746, 330] width 177 height 36
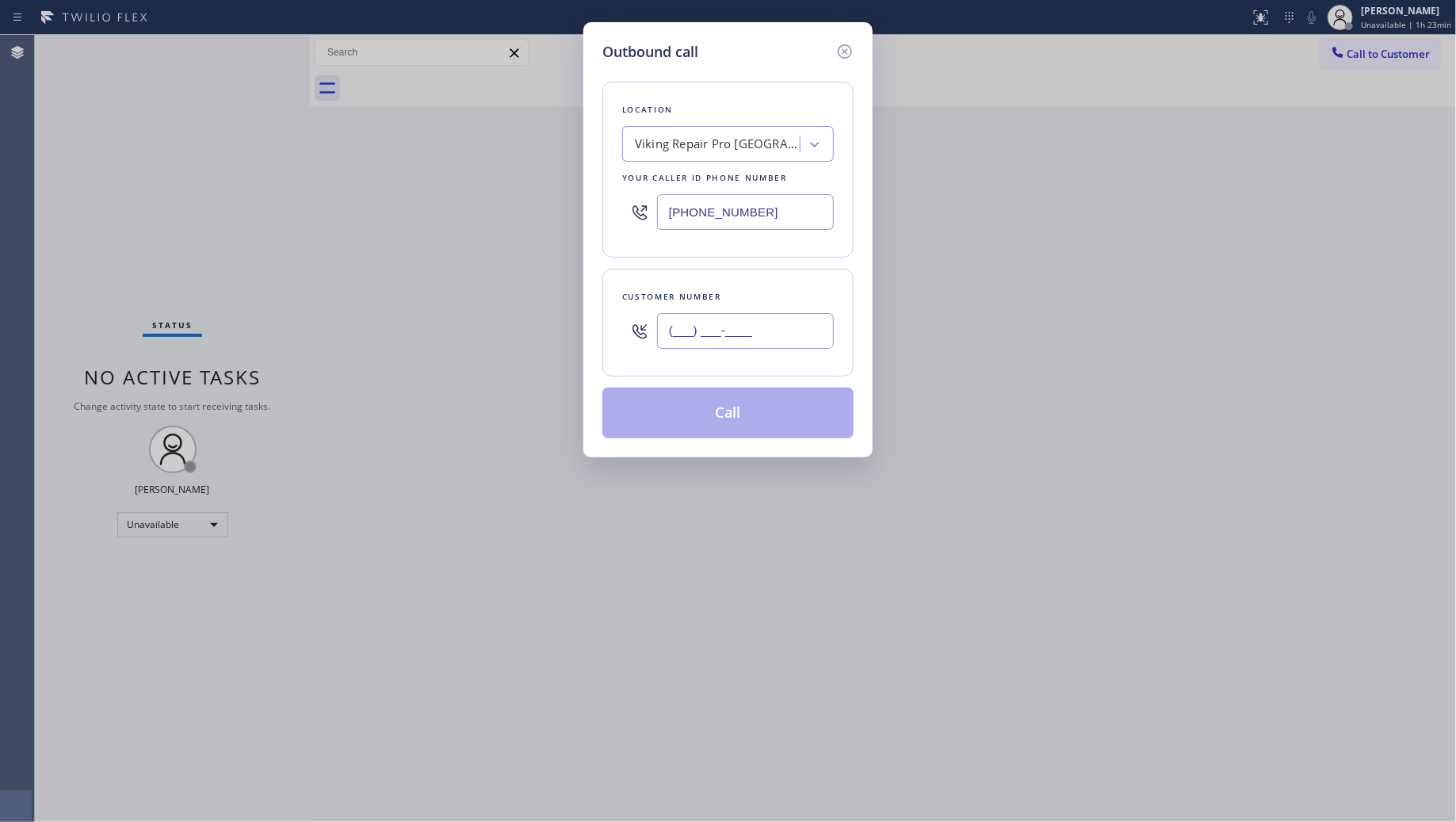
paste input "305) 771-6197"
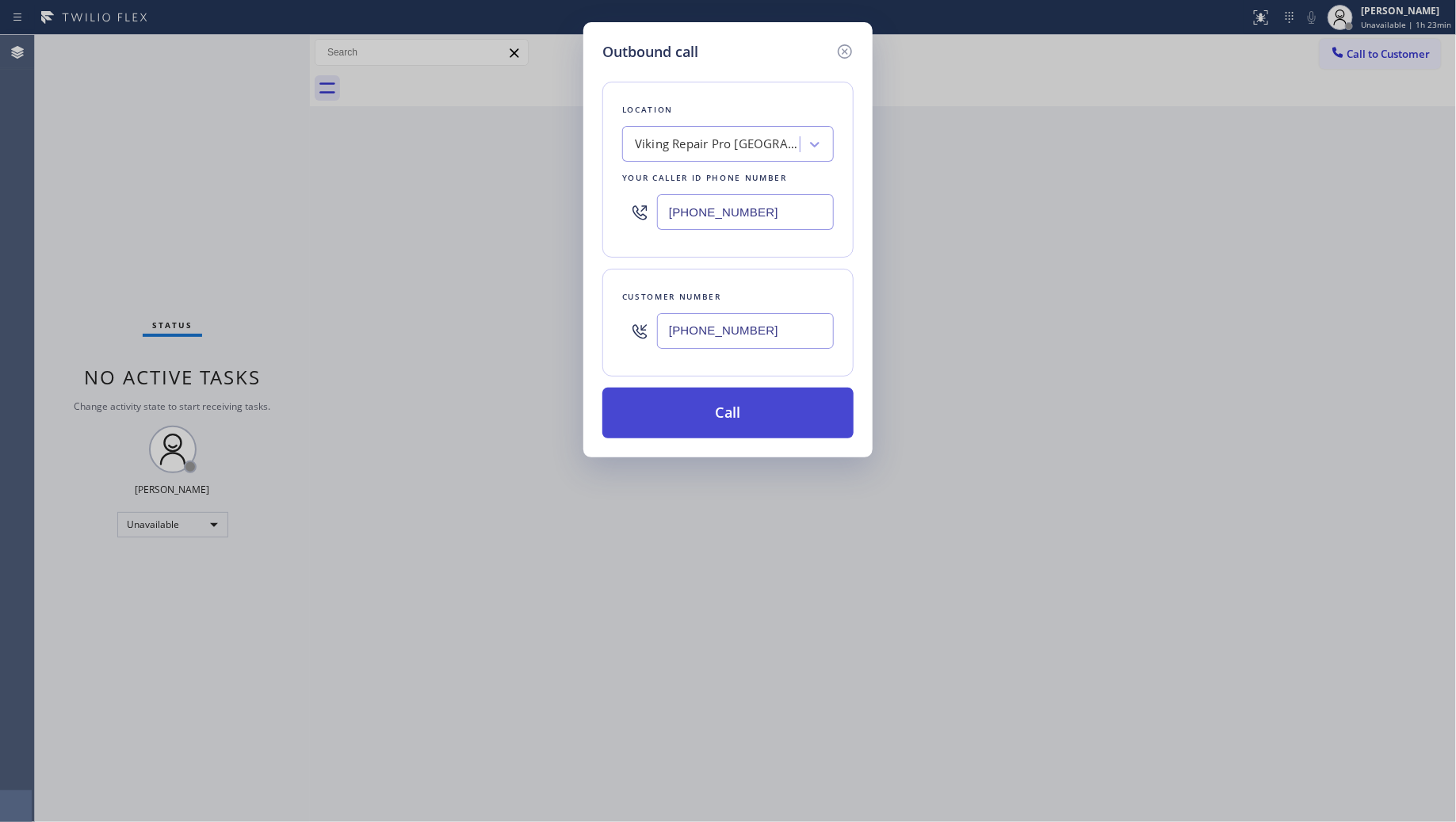
type input "[PHONE_NUMBER]"
click at [741, 411] on button "Call" at bounding box center [728, 413] width 251 height 51
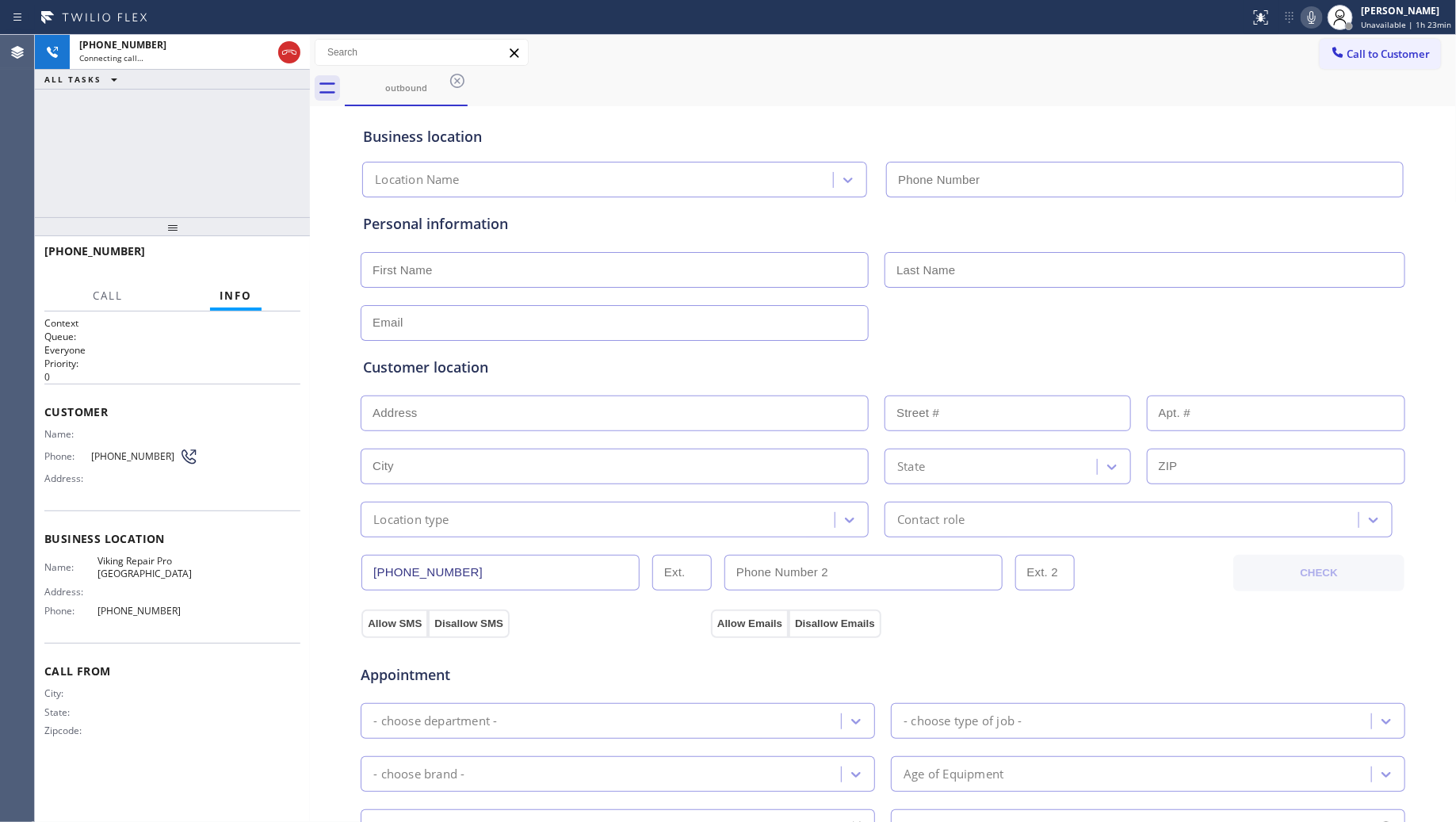
type input "[PHONE_NUMBER]"
click at [1139, 127] on div "Business location" at bounding box center [883, 136] width 1040 height 21
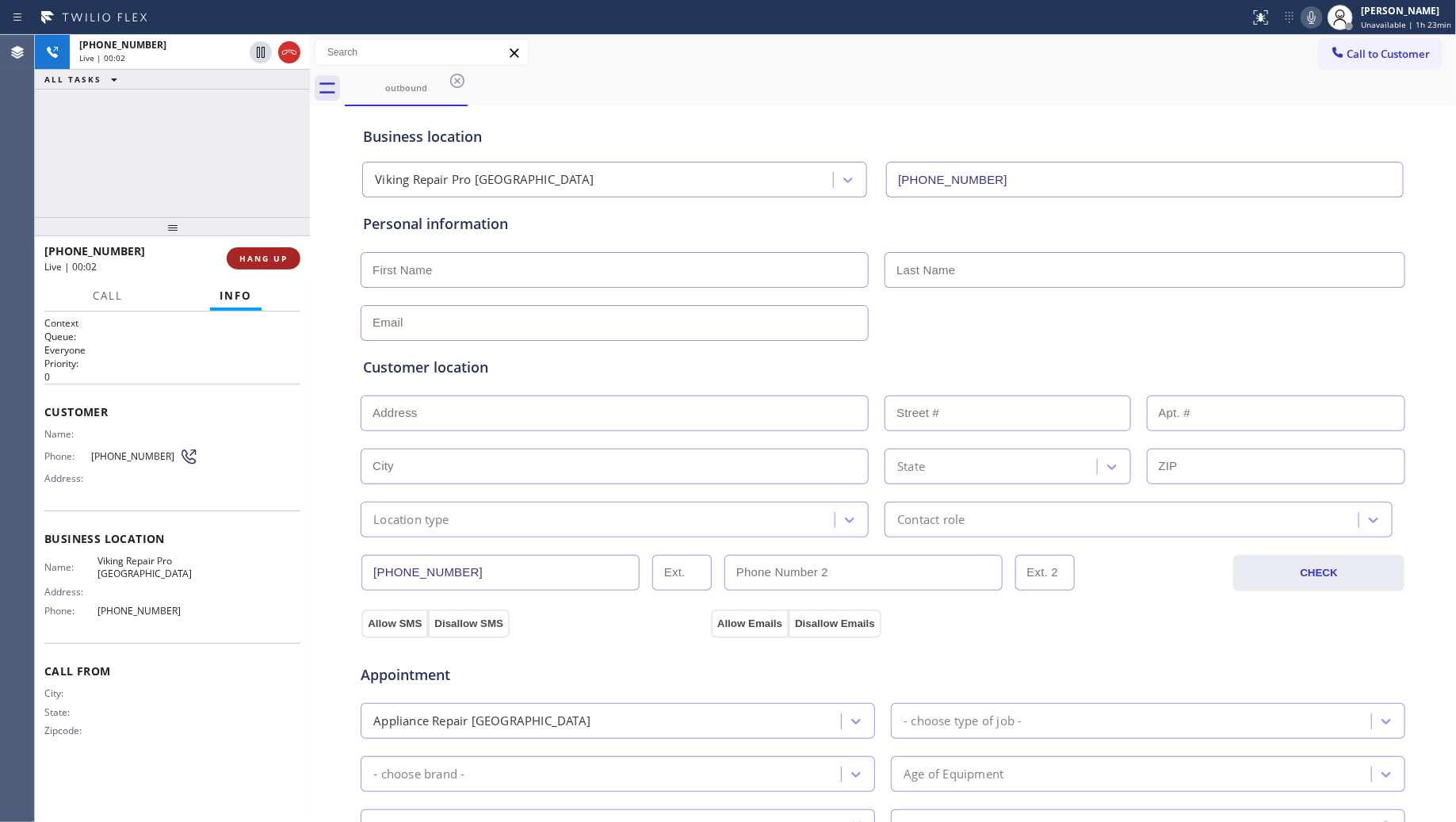
click at [260, 254] on span "HANG UP" at bounding box center [263, 258] width 48 height 12
click at [259, 253] on span "HANG UP" at bounding box center [263, 258] width 48 height 12
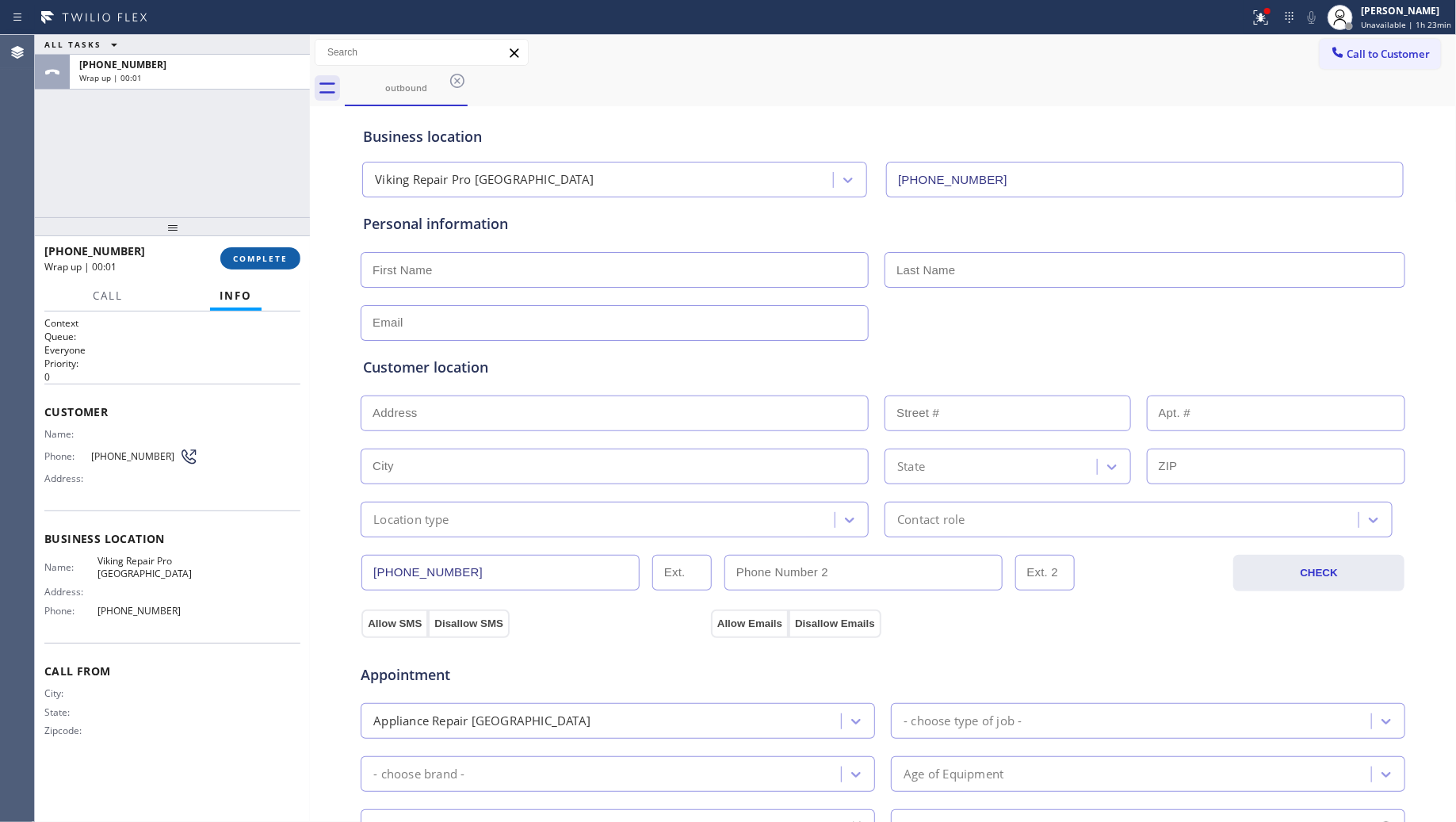
click at [258, 251] on button "COMPLETE" at bounding box center [260, 258] width 80 height 22
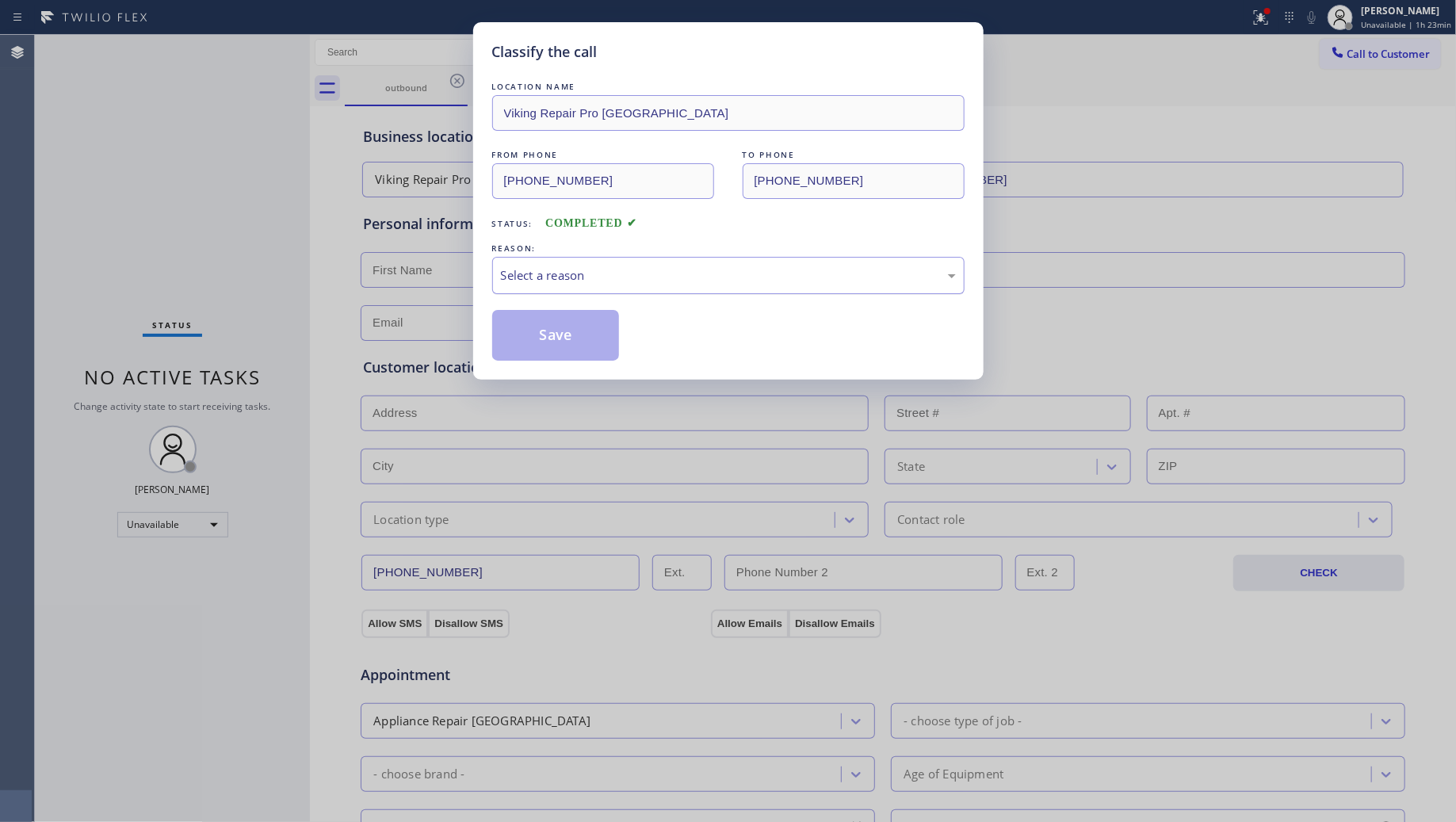
click at [592, 276] on div "Select a reason" at bounding box center [728, 275] width 455 height 18
drag, startPoint x: 551, startPoint y: 327, endPoint x: 583, endPoint y: 316, distance: 33.8
click at [553, 327] on button "Save" at bounding box center [556, 335] width 128 height 51
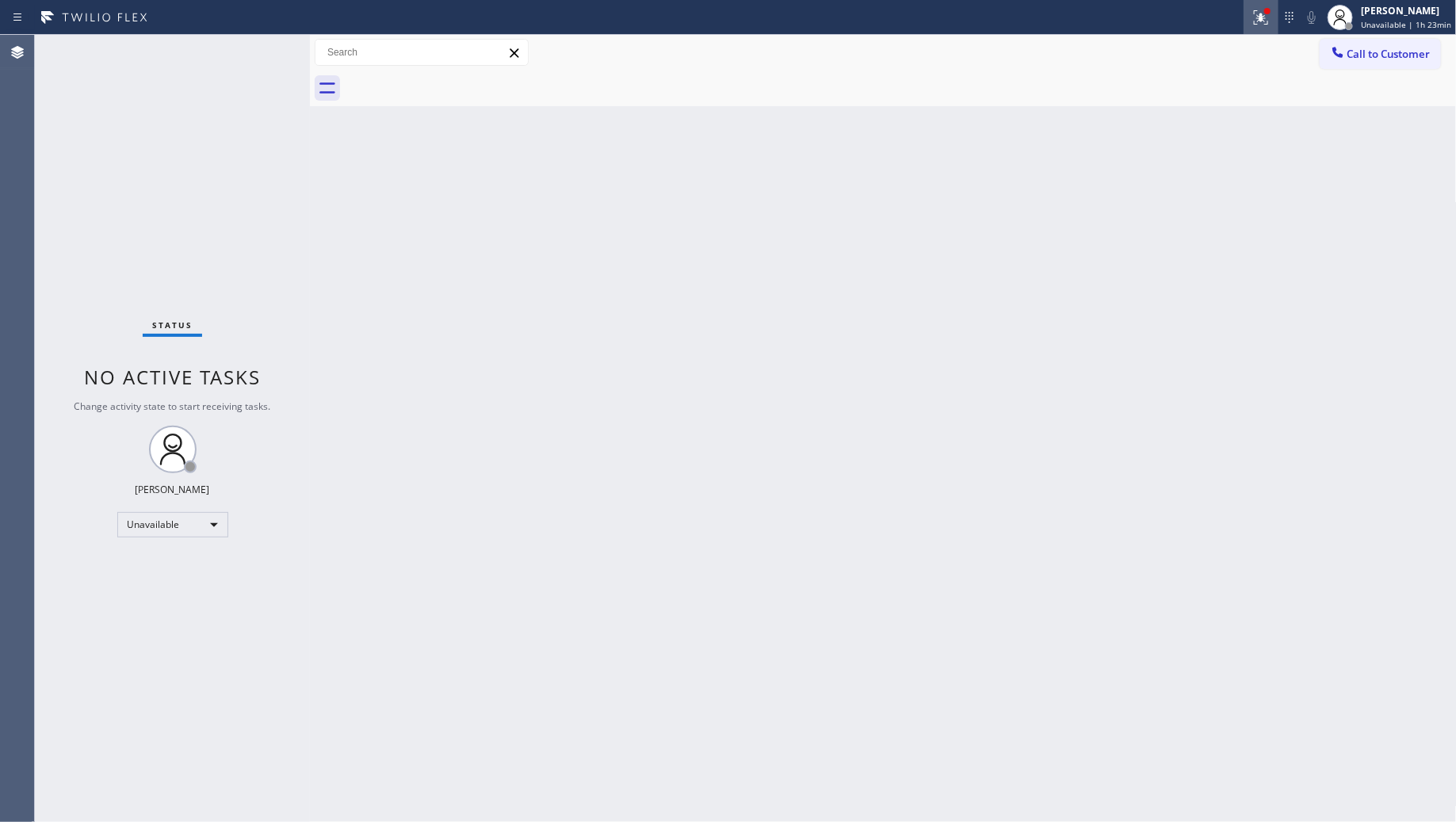
click at [1258, 13] on icon at bounding box center [1261, 17] width 19 height 19
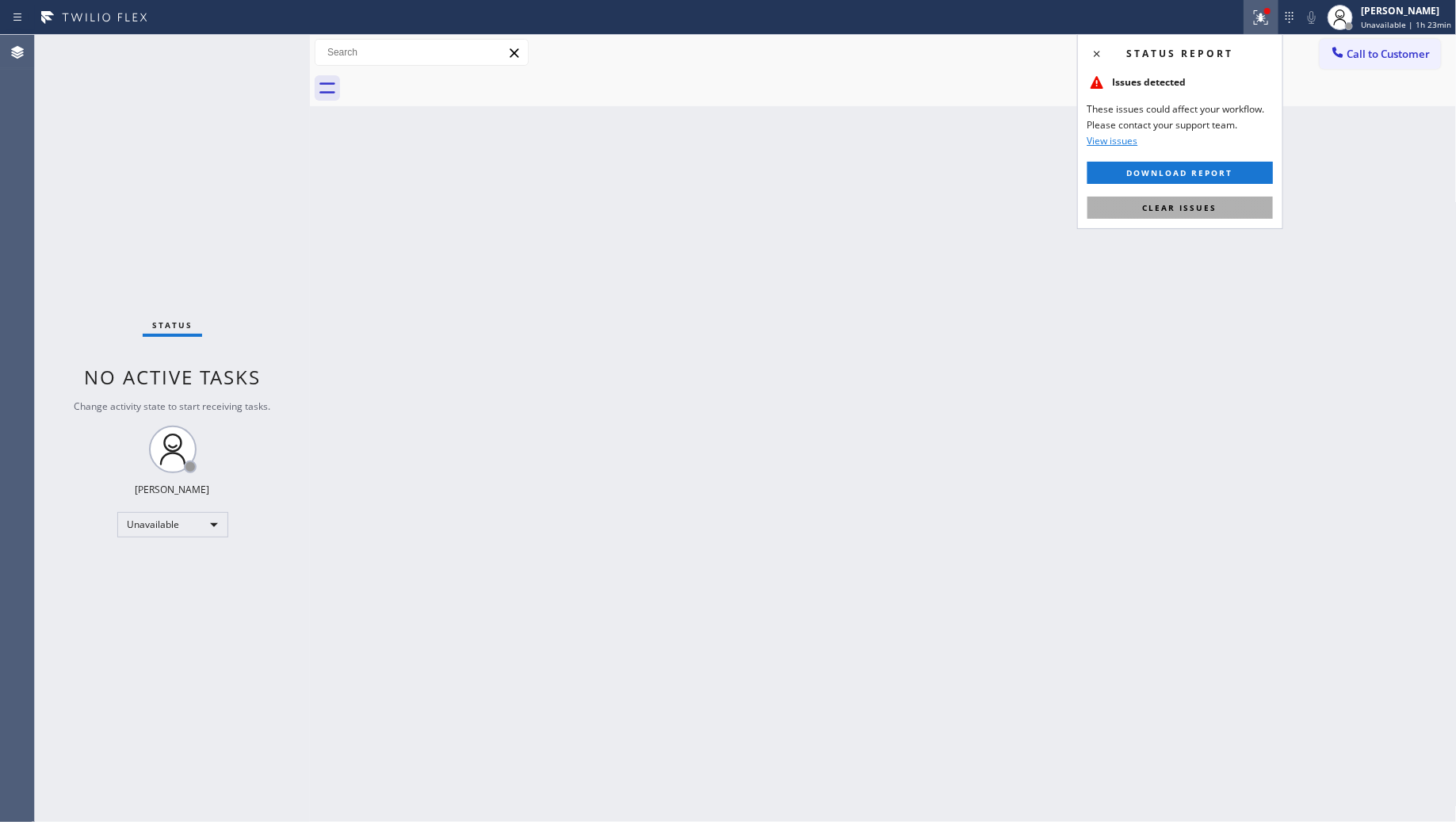
click at [1174, 204] on span "Clear issues" at bounding box center [1181, 208] width 75 height 12
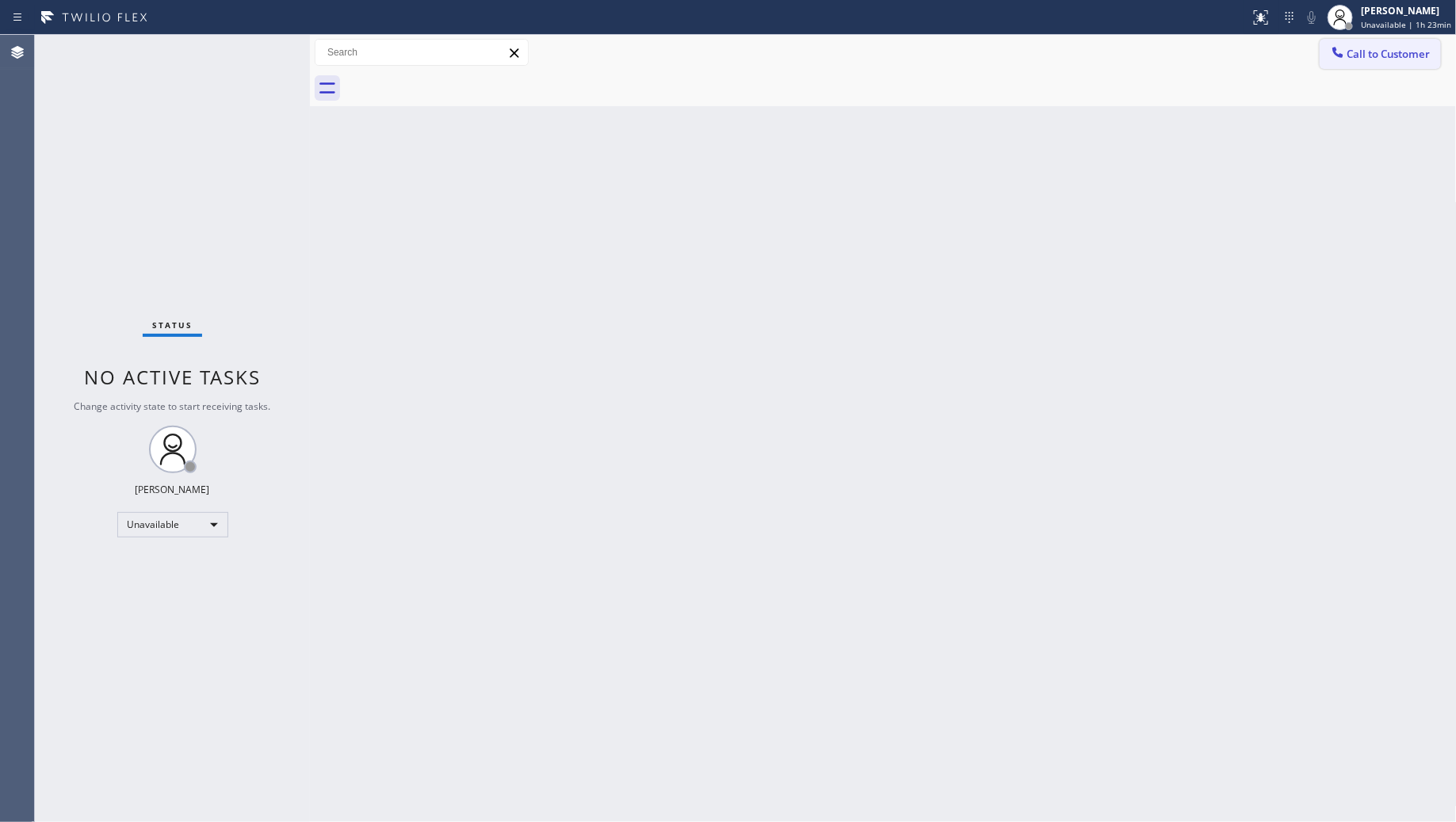
click at [1404, 48] on span "Call to Customer" at bounding box center [1389, 54] width 84 height 14
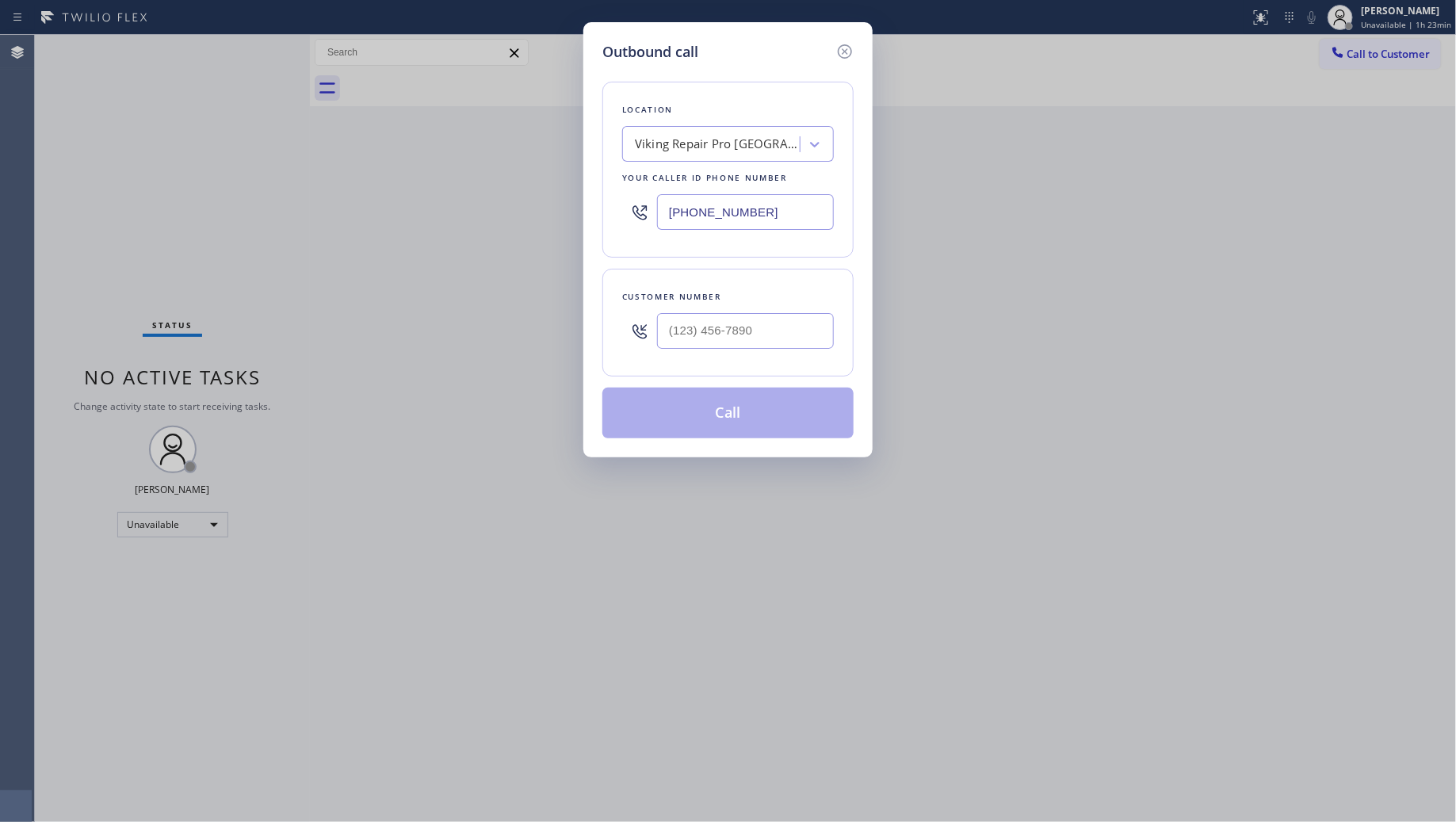
drag, startPoint x: 767, startPoint y: 218, endPoint x: 597, endPoint y: 191, distance: 172.1
click at [640, 201] on div "[PHONE_NUMBER]" at bounding box center [728, 212] width 212 height 52
paste input "360) 469-5900"
type input "[PHONE_NUMBER]"
paste input "360) 626-5927"
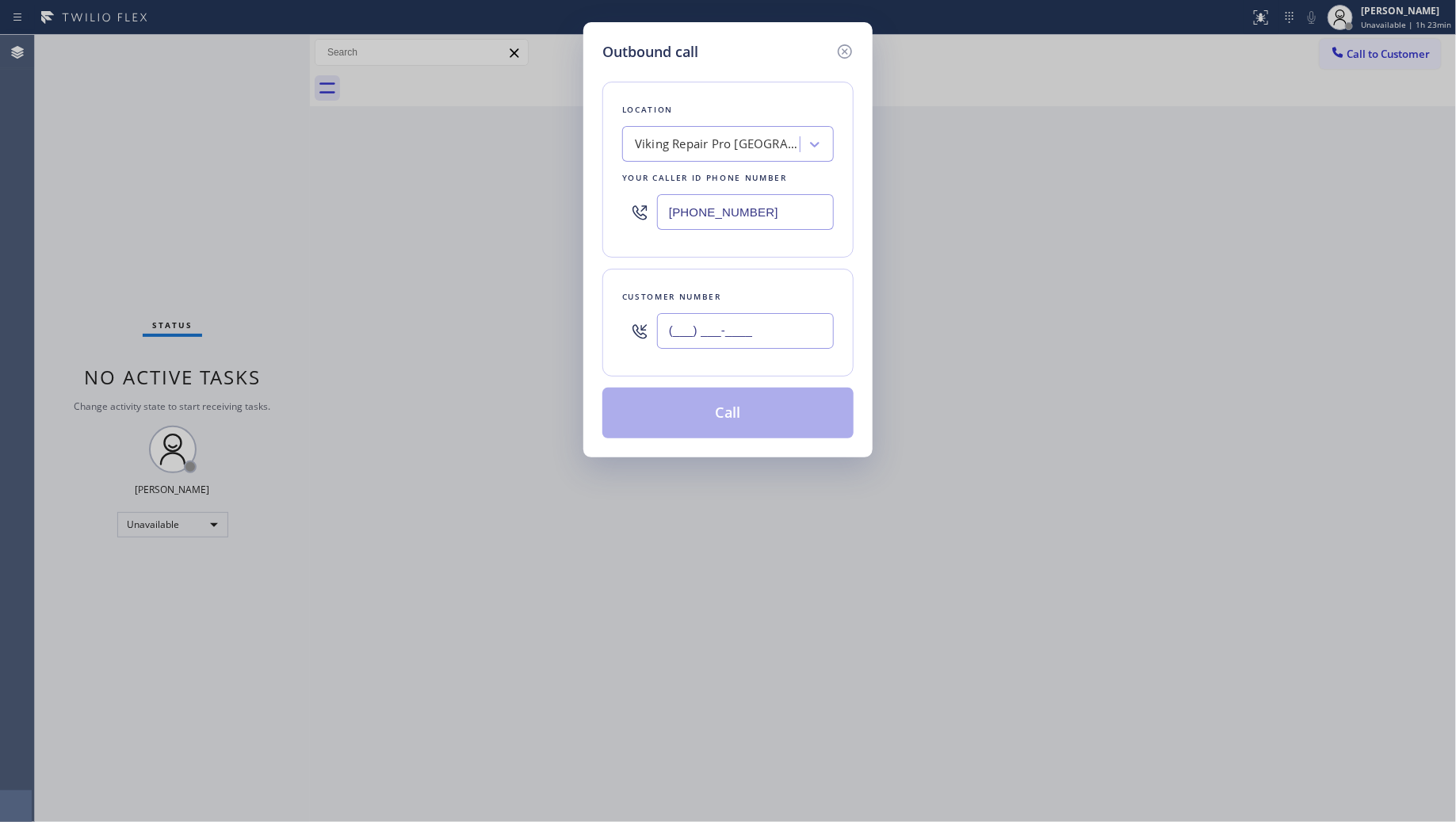
click at [724, 337] on input "(___) ___-____" at bounding box center [746, 330] width 177 height 36
type input "[PHONE_NUMBER]"
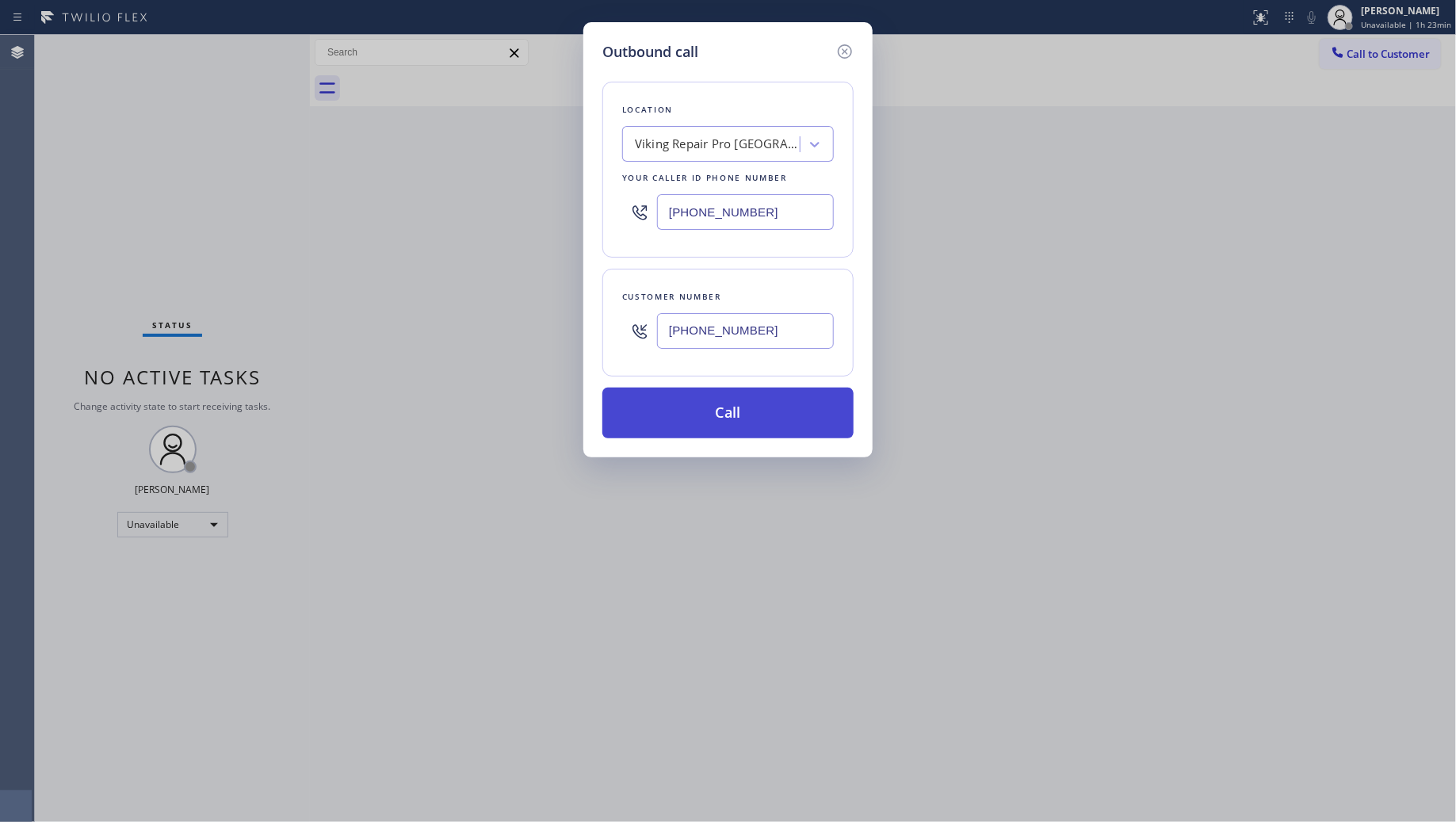
drag, startPoint x: 758, startPoint y: 419, endPoint x: 735, endPoint y: 414, distance: 23.5
click at [757, 419] on button "Call" at bounding box center [728, 413] width 251 height 51
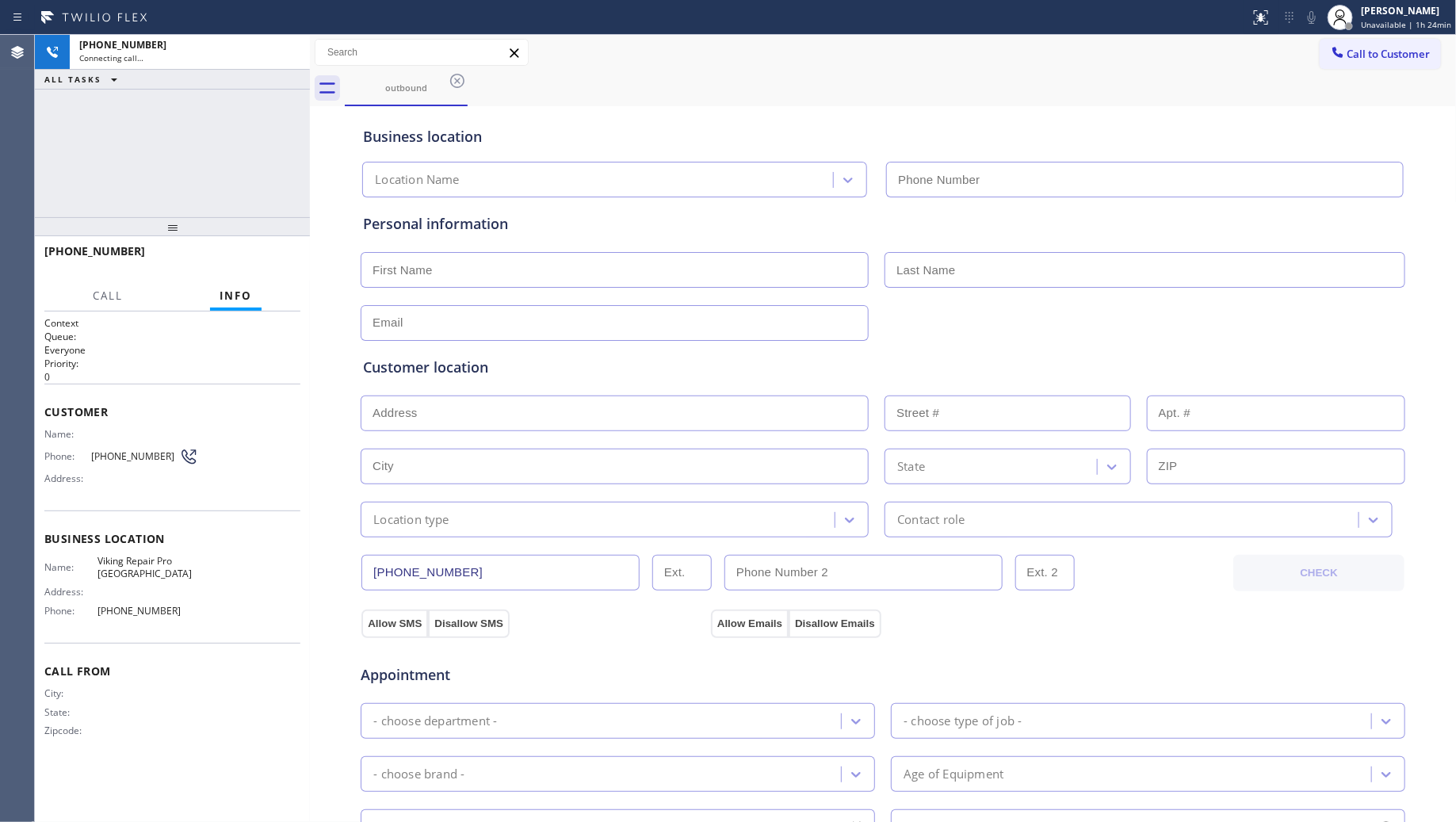
type input "[PHONE_NUMBER]"
drag, startPoint x: 940, startPoint y: 40, endPoint x: 933, endPoint y: 53, distance: 14.8
click at [940, 40] on div "Call to Customer Outbound call Location Viking Repair Pro [GEOGRAPHIC_DATA] You…" at bounding box center [883, 52] width 1147 height 28
click at [484, 111] on div "Business location Viking Repair Pro [GEOGRAPHIC_DATA] [PHONE_NUMBER]" at bounding box center [883, 154] width 1046 height 87
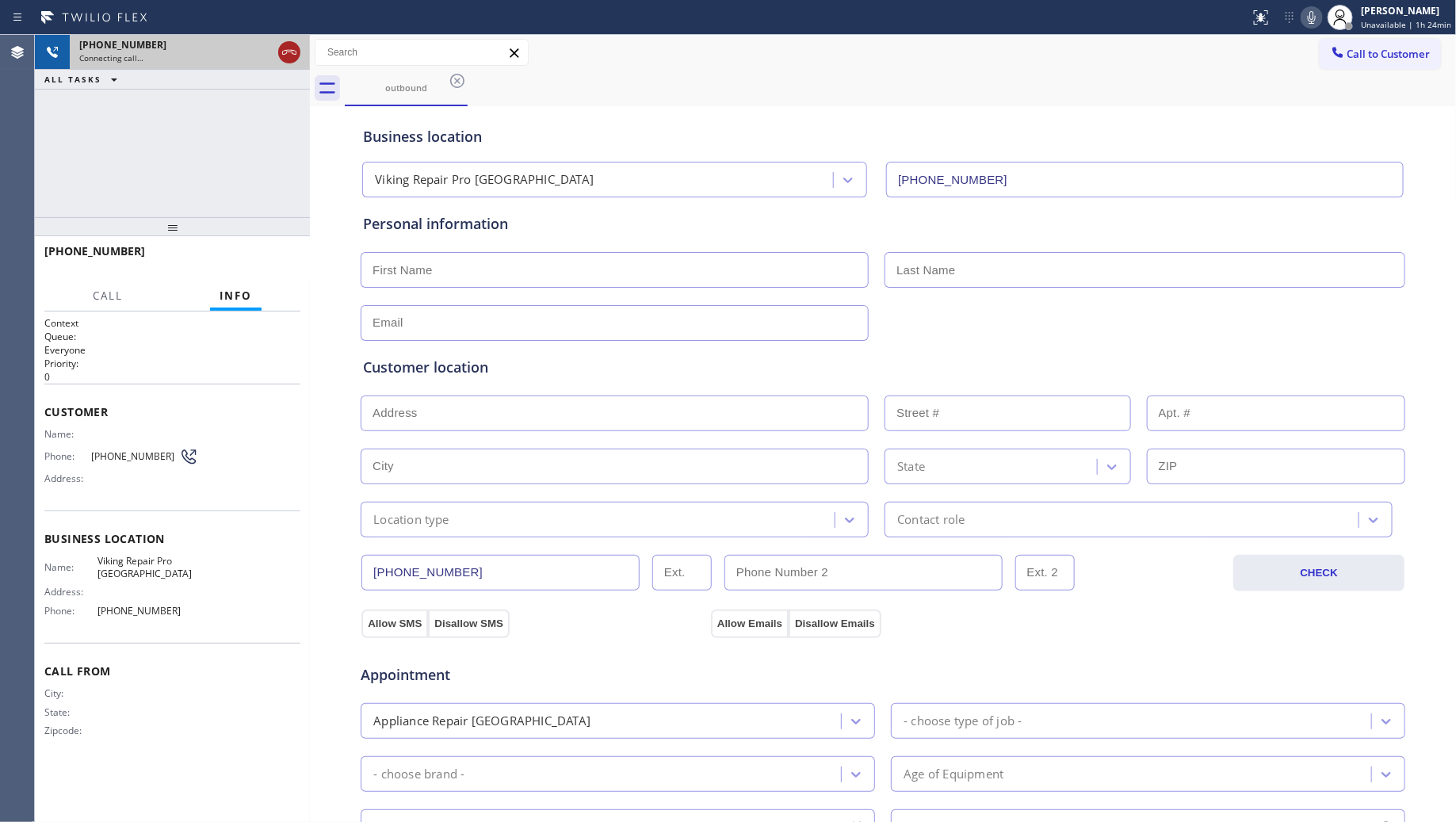
click at [291, 50] on icon at bounding box center [290, 53] width 19 height 19
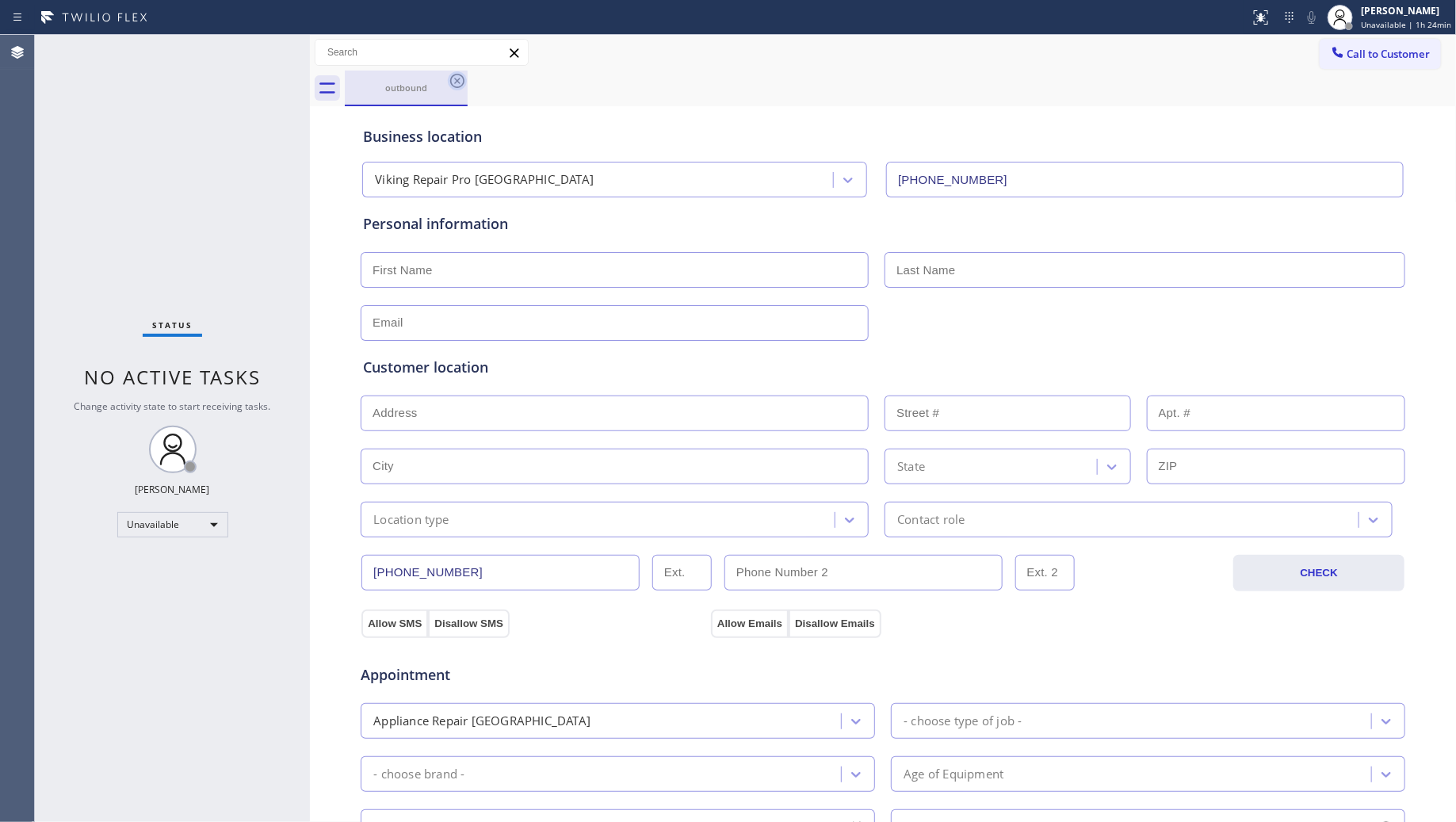
click at [453, 80] on icon at bounding box center [458, 81] width 19 height 19
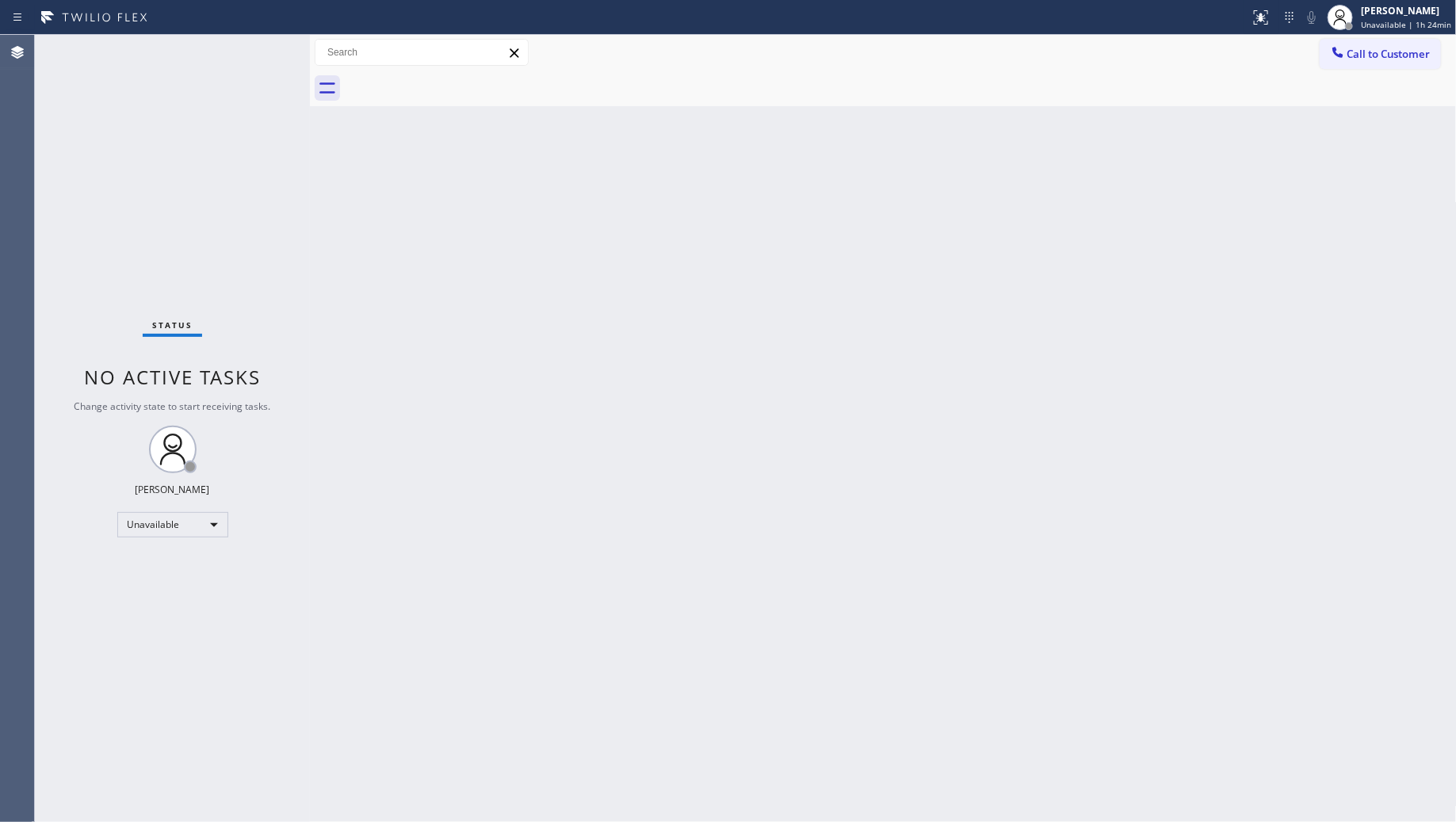
drag, startPoint x: 1384, startPoint y: 54, endPoint x: 1376, endPoint y: 53, distance: 8.1
click at [1377, 53] on span "Call to Customer" at bounding box center [1389, 54] width 84 height 14
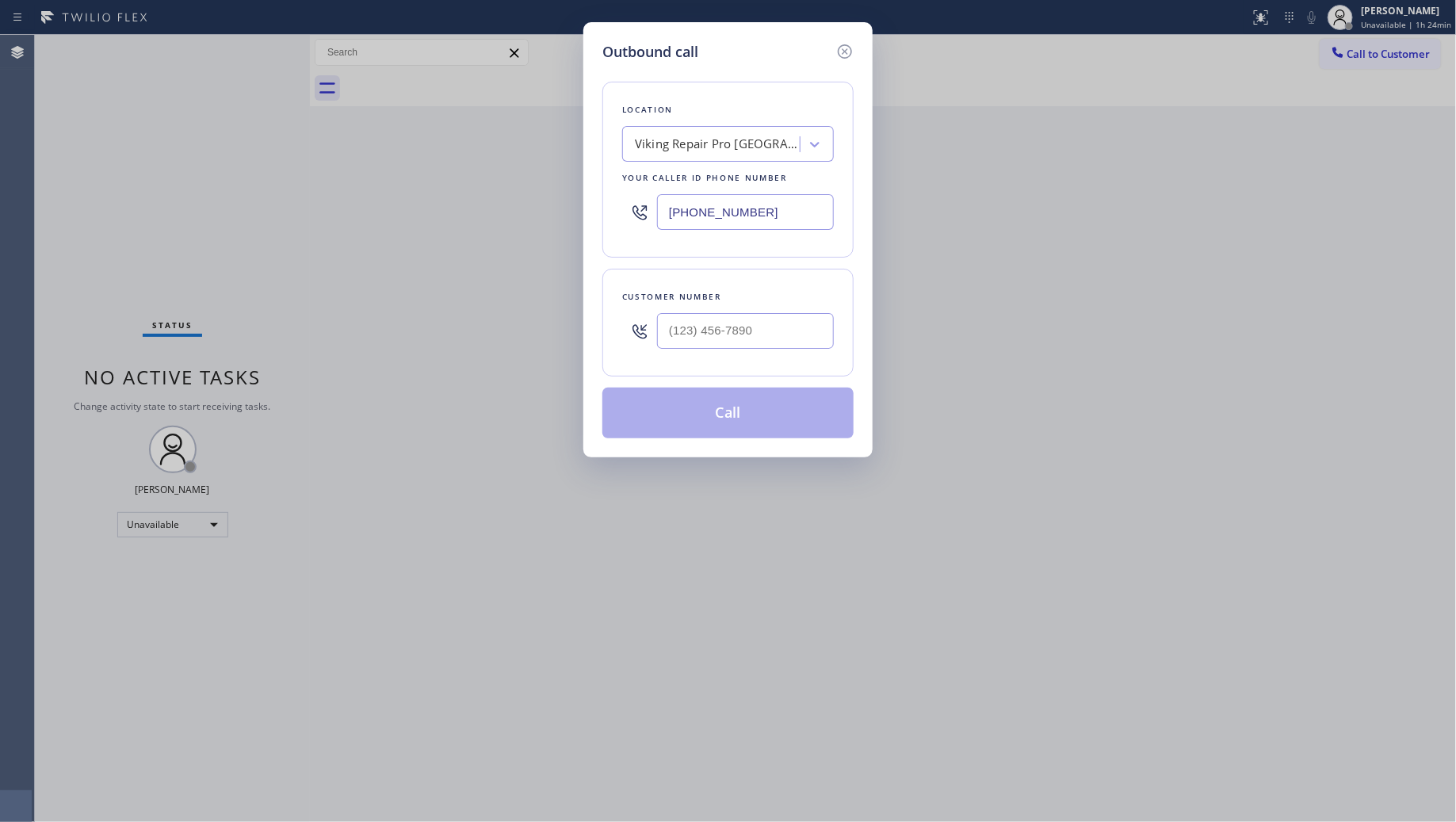
drag, startPoint x: 782, startPoint y: 228, endPoint x: 634, endPoint y: 212, distance: 148.9
click at [634, 212] on div "[PHONE_NUMBER]" at bounding box center [728, 212] width 212 height 52
paste input "503) 386-0333"
type input "[PHONE_NUMBER]"
click at [746, 335] on input "(___) ___-____" at bounding box center [746, 330] width 177 height 36
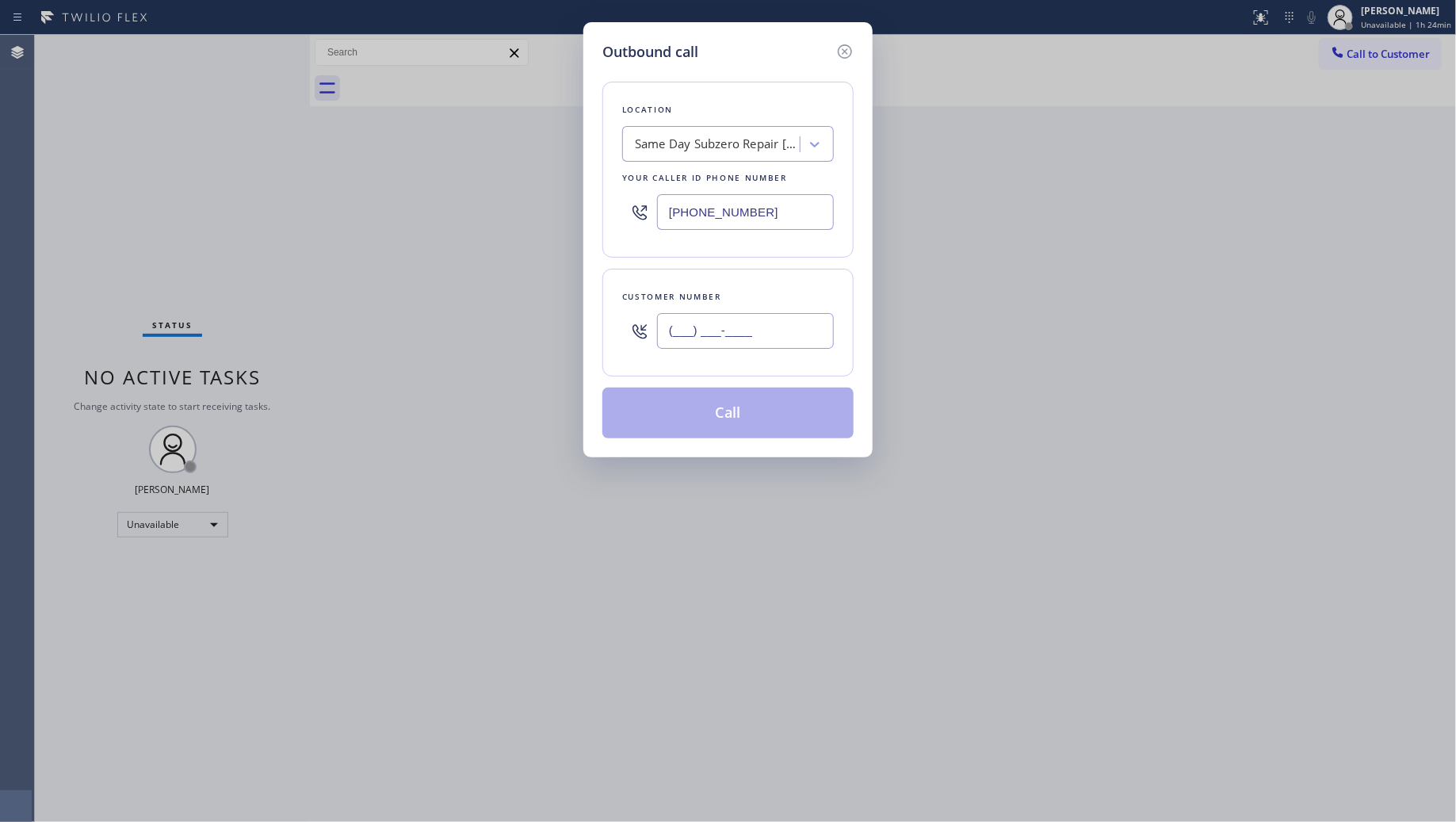
paste input "305) 771-6197"
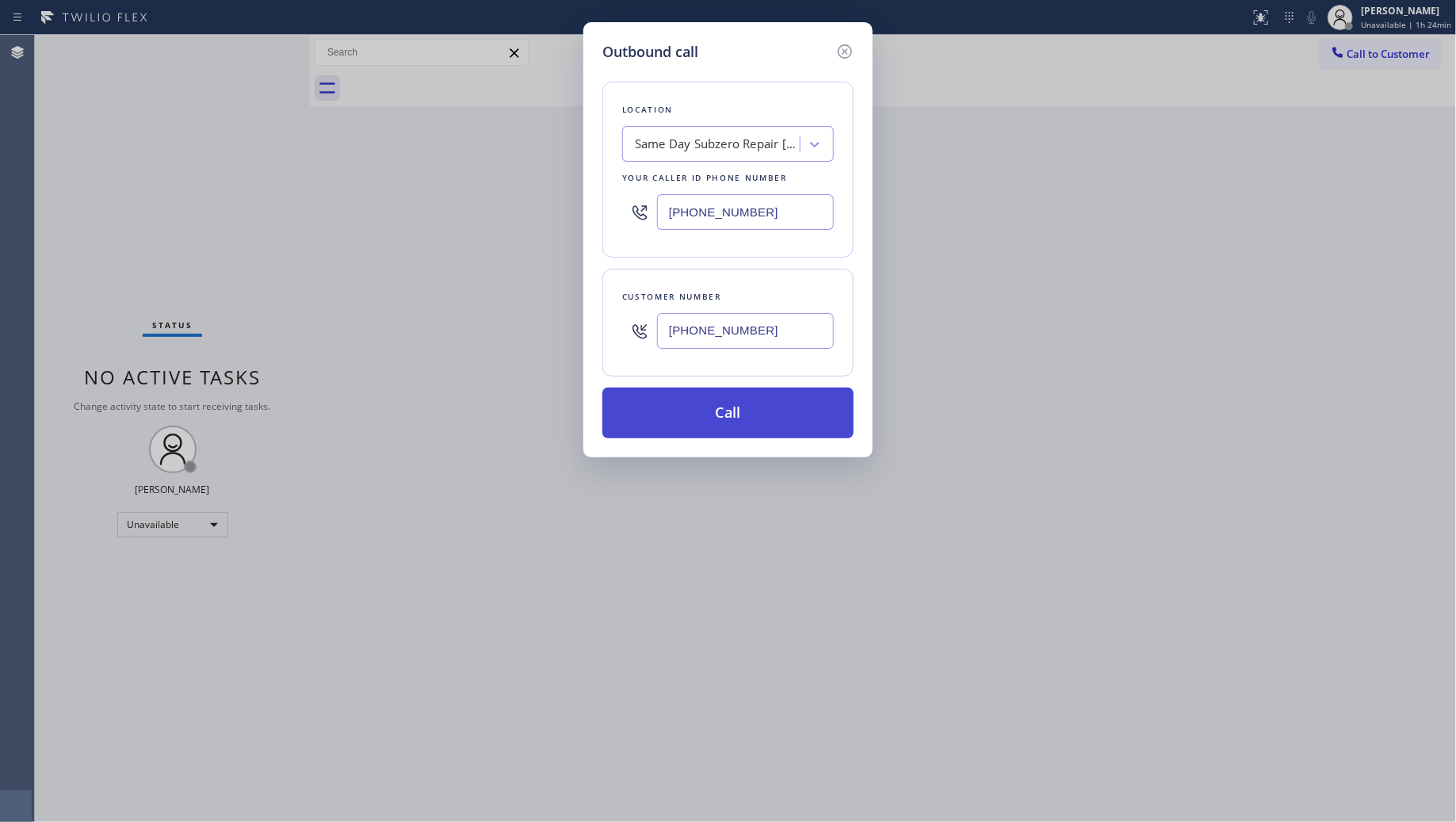
type input "[PHONE_NUMBER]"
click at [720, 417] on button "Call" at bounding box center [728, 413] width 251 height 51
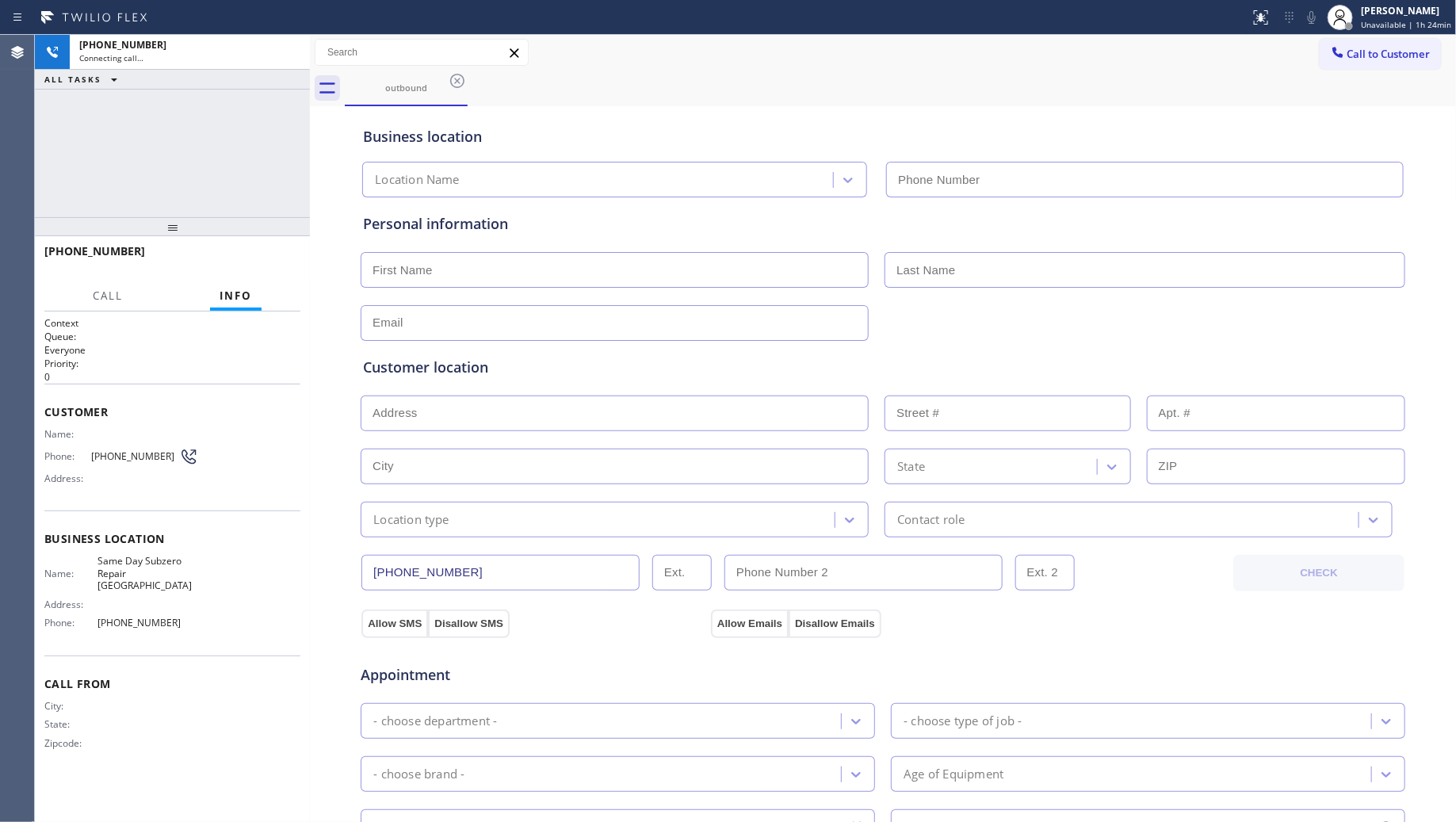
type input "[PHONE_NUMBER]"
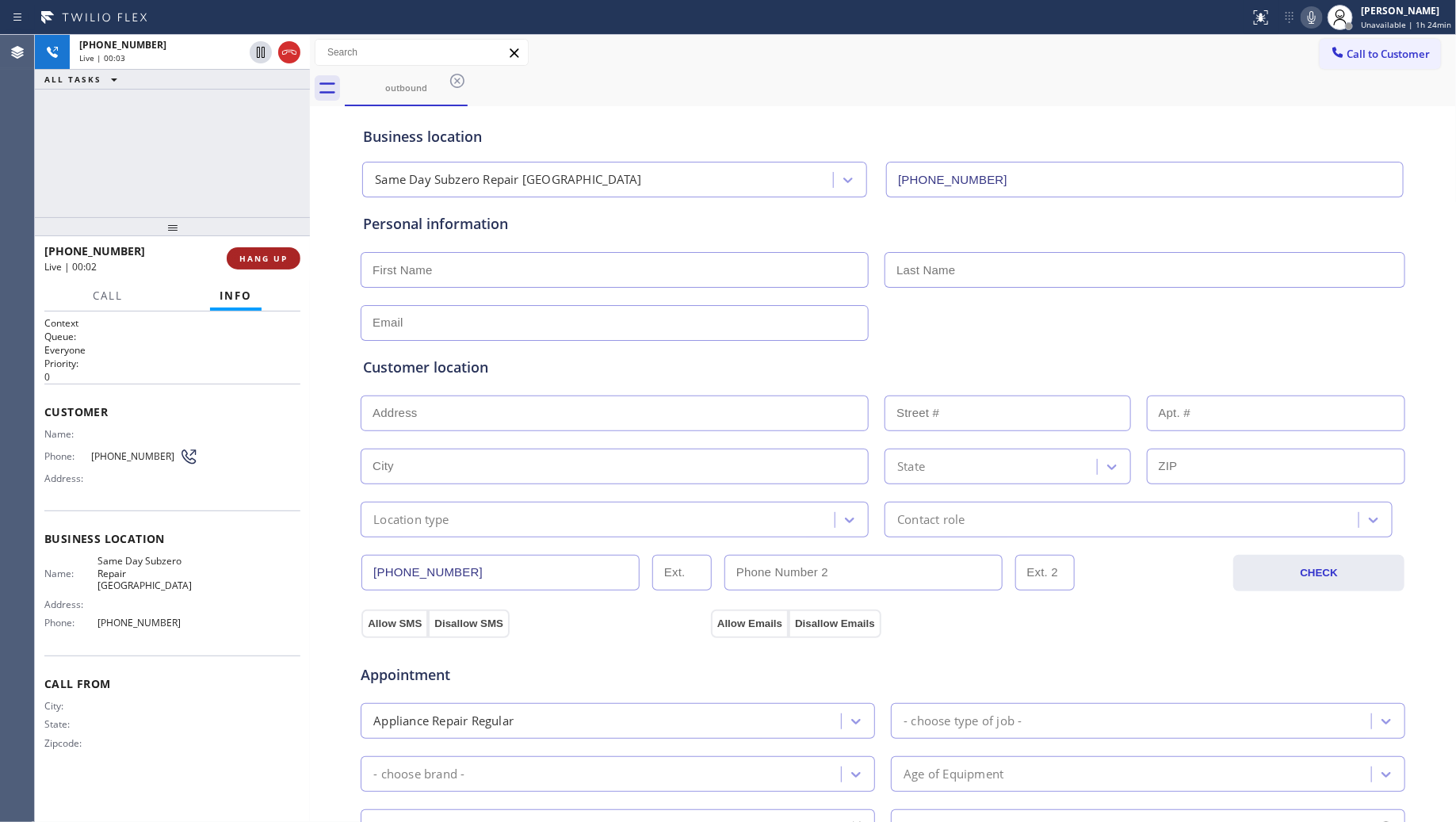
click at [256, 257] on span "HANG UP" at bounding box center [263, 258] width 48 height 12
click at [258, 256] on span "HANG UP" at bounding box center [263, 258] width 48 height 12
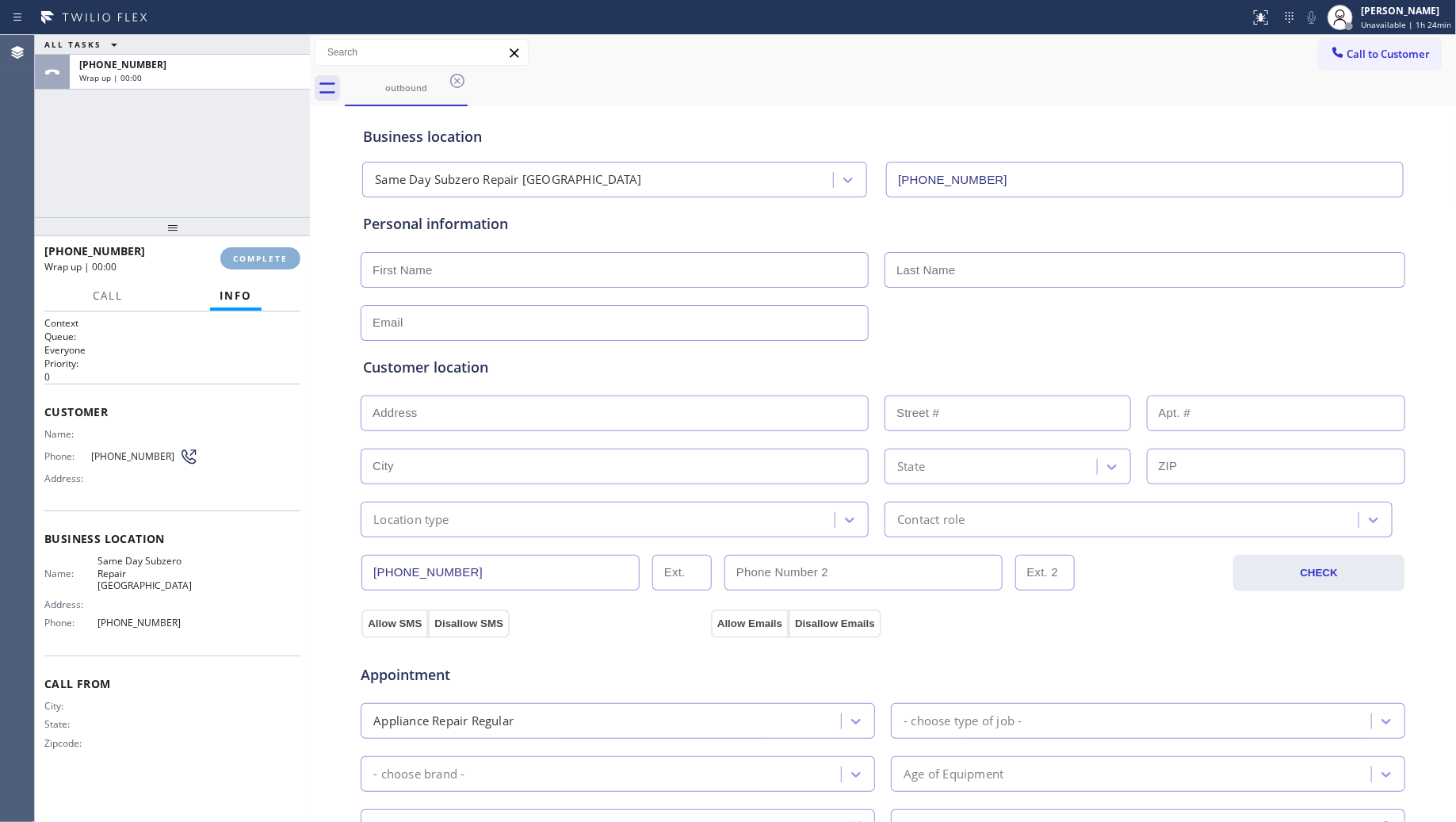
drag, startPoint x: 259, startPoint y: 255, endPoint x: 287, endPoint y: 247, distance: 29.1
click at [259, 254] on span "COMPLETE" at bounding box center [260, 258] width 55 height 12
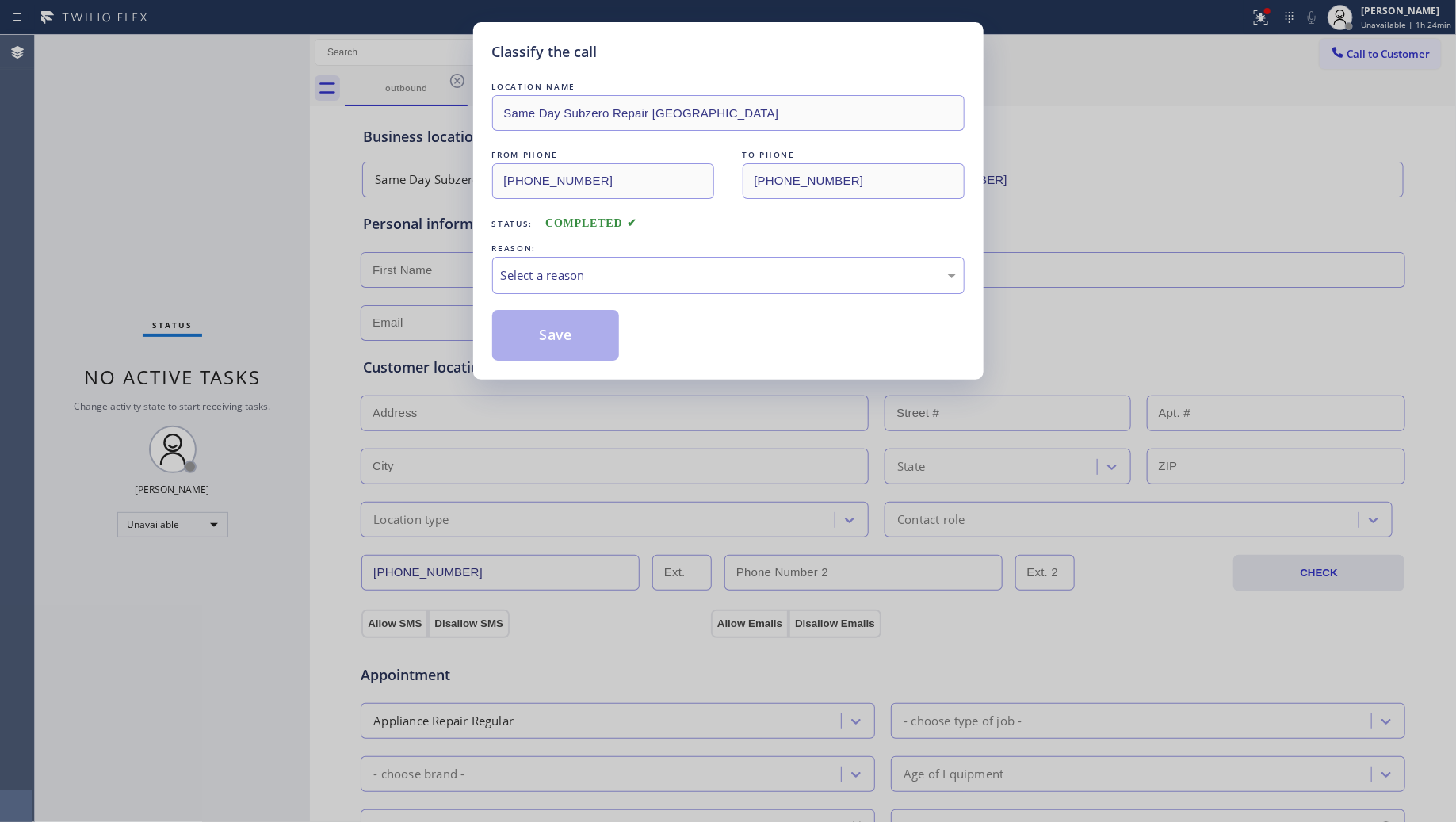
click at [616, 305] on div "LOCATION NAME Same Day Subzero Repair [GEOGRAPHIC_DATA] FROM PHONE [PHONE_NUMBE…" at bounding box center [728, 220] width 472 height 282
click at [571, 272] on div "Select a reason" at bounding box center [728, 275] width 455 height 18
drag, startPoint x: 532, startPoint y: 334, endPoint x: 566, endPoint y: 333, distance: 34.0
click at [534, 334] on button "Save" at bounding box center [556, 335] width 128 height 51
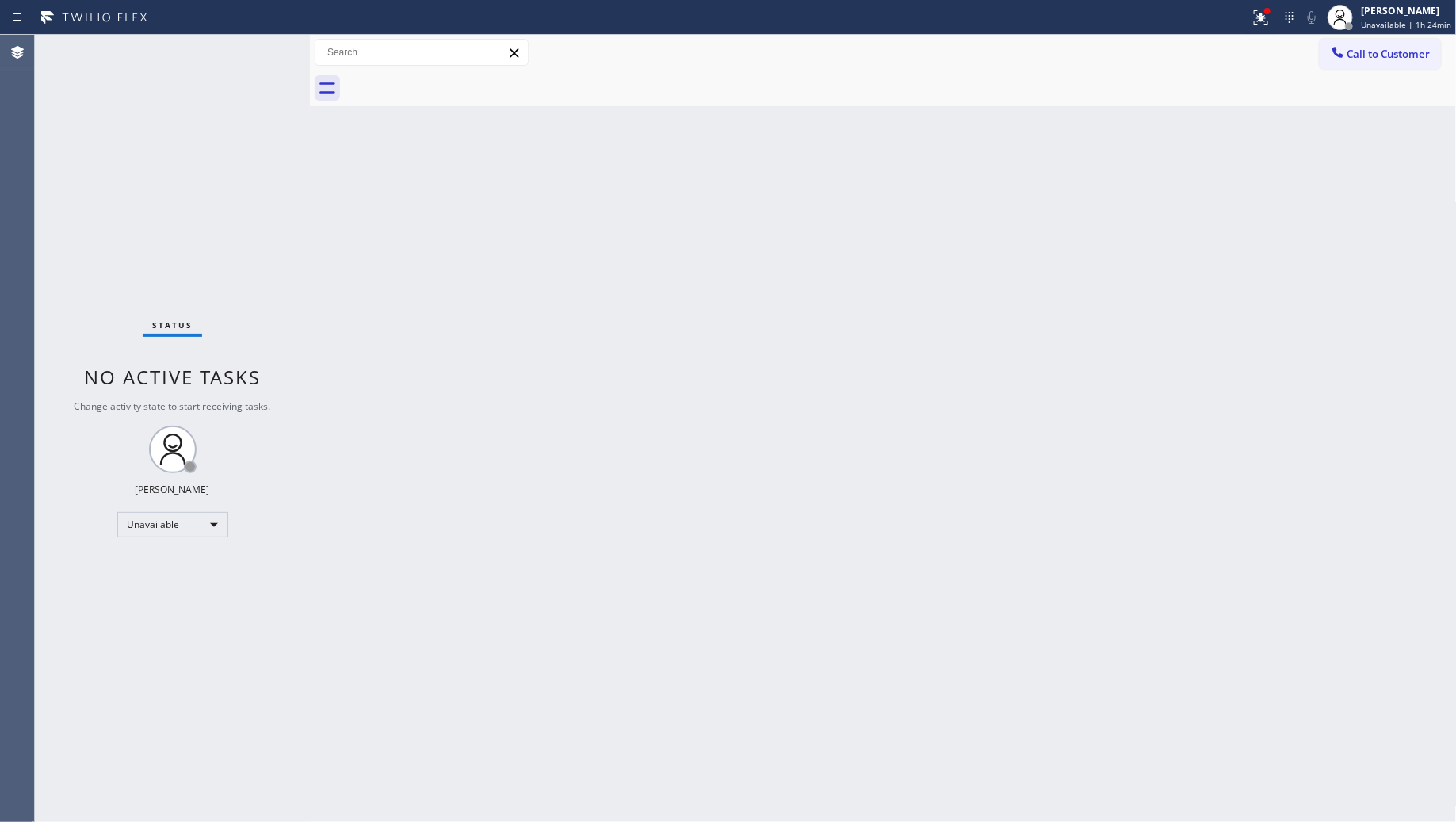
click at [1179, 143] on div "Back to Dashboard Change Sender ID Customers Technicians Select a contact Outbo…" at bounding box center [883, 428] width 1147 height 787
drag, startPoint x: 1345, startPoint y: 48, endPoint x: 1329, endPoint y: 71, distance: 28.0
click at [1341, 57] on icon at bounding box center [1338, 52] width 16 height 16
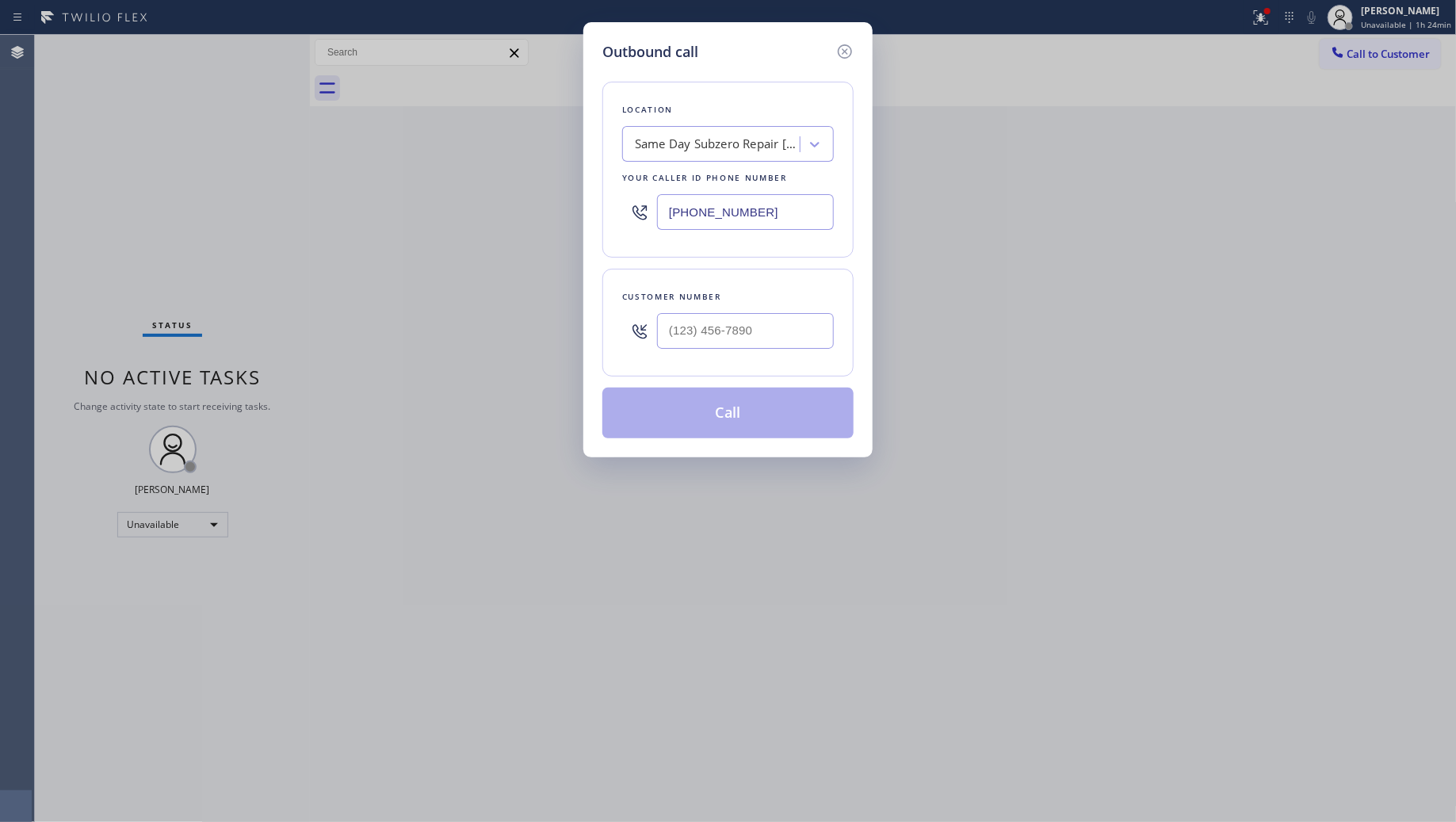
drag, startPoint x: 758, startPoint y: 206, endPoint x: 676, endPoint y: 207, distance: 82.0
click at [682, 207] on input "[PHONE_NUMBER]" at bounding box center [746, 211] width 177 height 36
paste input "72) 040-829"
drag, startPoint x: 663, startPoint y: 221, endPoint x: 823, endPoint y: 224, distance: 160.0
click at [821, 225] on input "(572) 040-8293" at bounding box center [746, 211] width 177 height 36
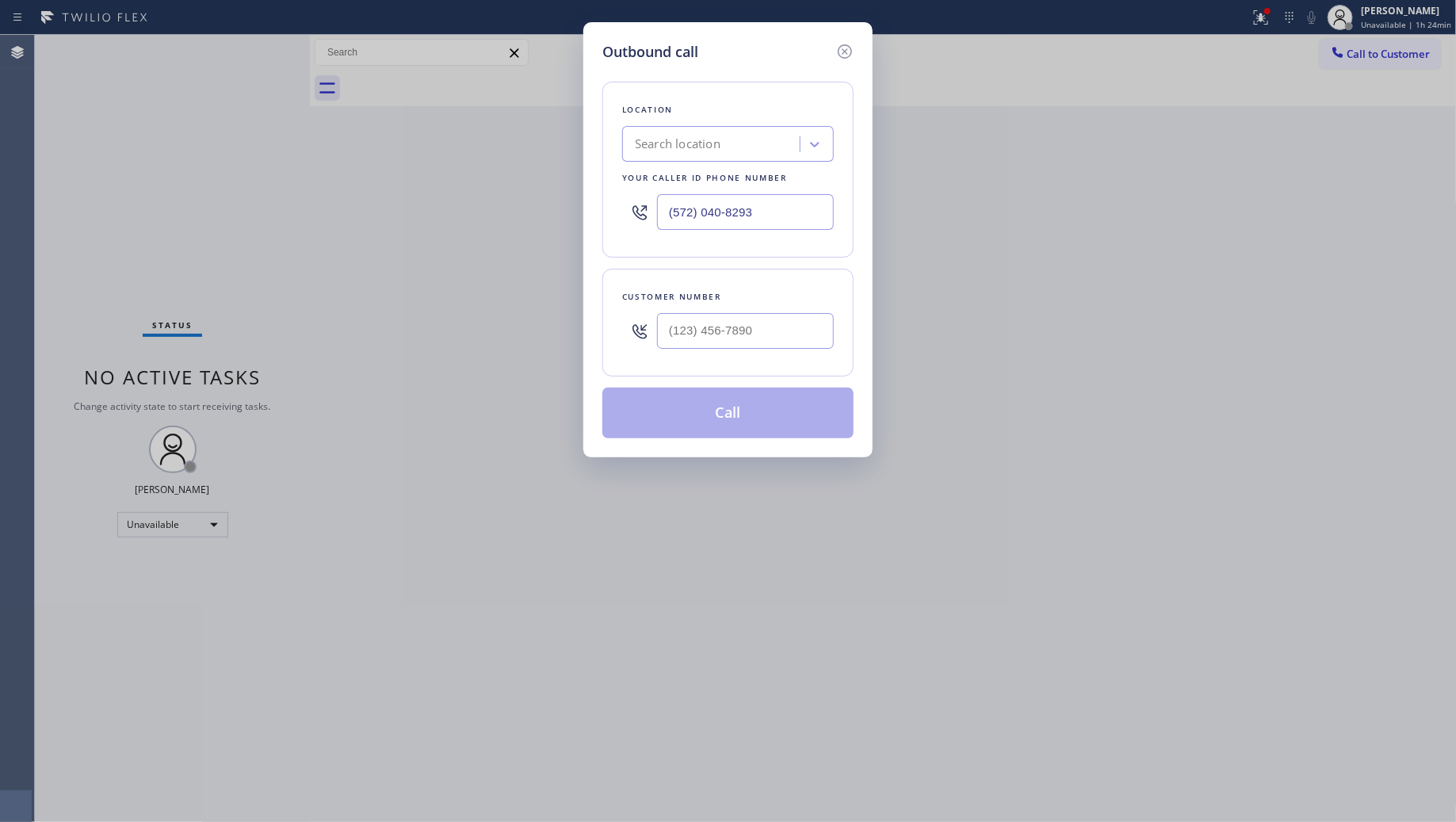
paste input "720) 408-2931"
type input "[PHONE_NUMBER]"
click at [801, 330] on input "(___) ___-____" at bounding box center [746, 330] width 177 height 36
paste input "720) 292-2682"
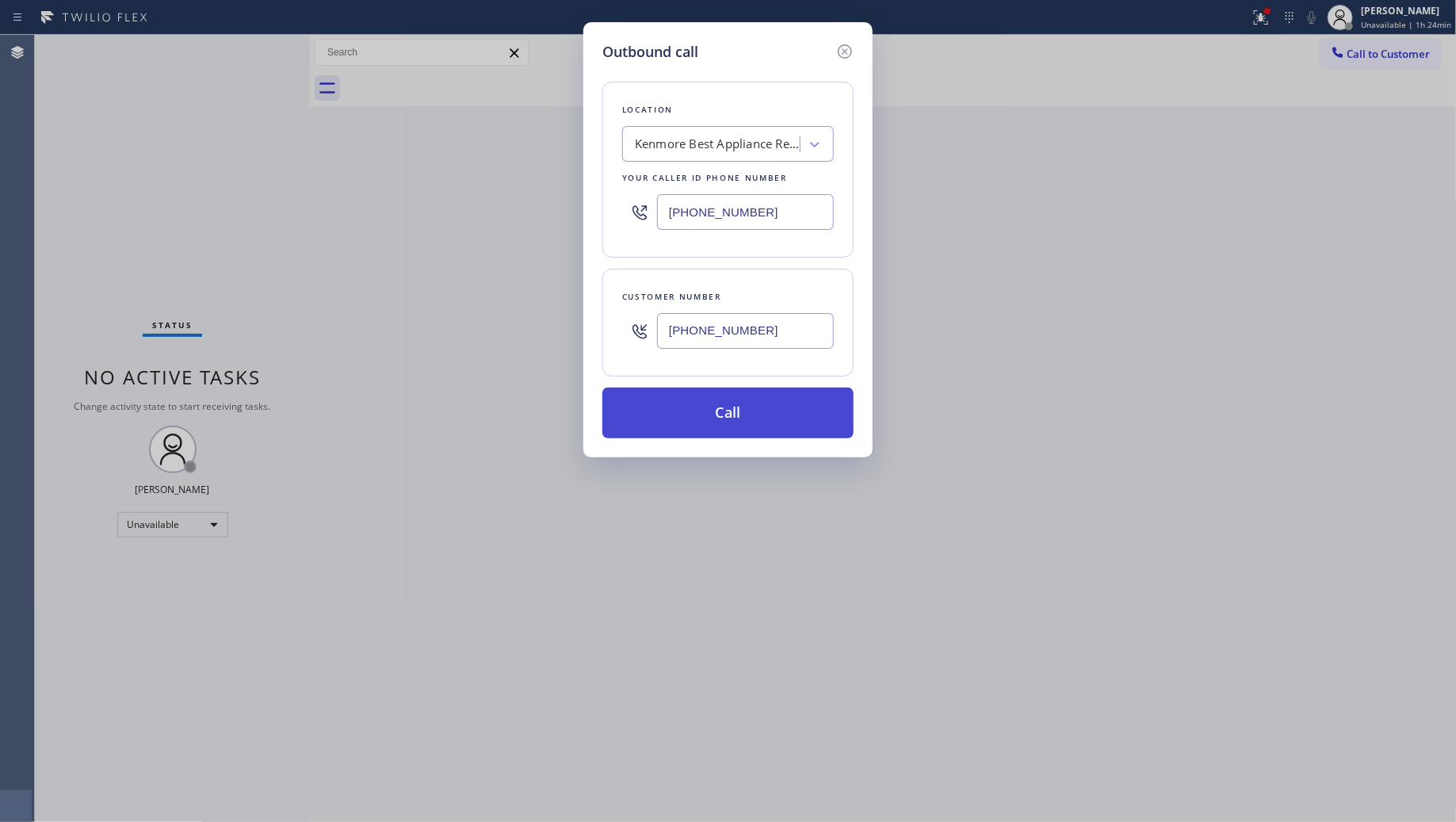
type input "[PHONE_NUMBER]"
click at [767, 425] on button "Call" at bounding box center [728, 413] width 251 height 51
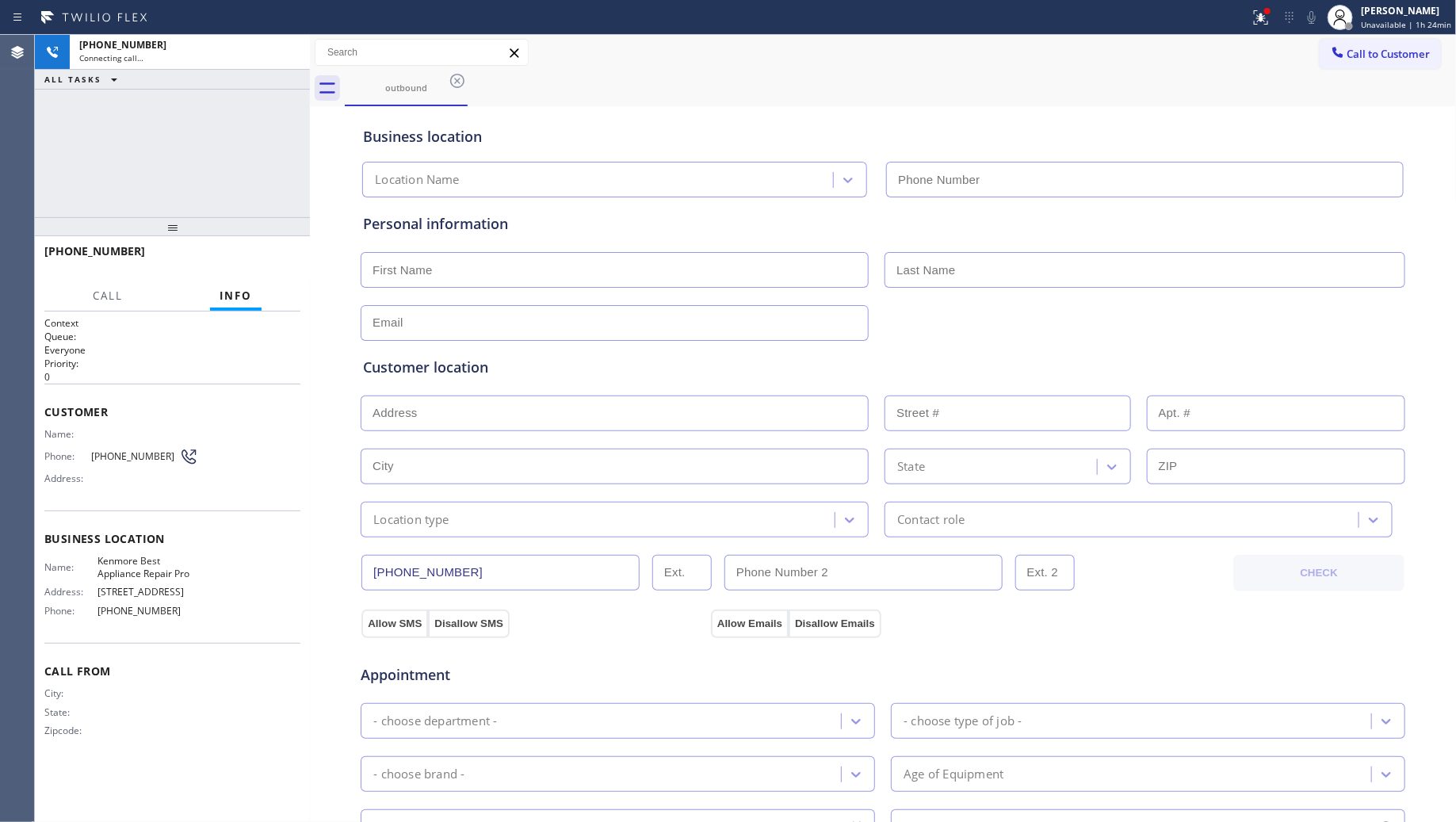
type input "[PHONE_NUMBER]"
click at [933, 119] on div "Business location [GEOGRAPHIC_DATA] Best Appliance Repair Pro [PHONE_NUMBER]" at bounding box center [883, 154] width 1046 height 87
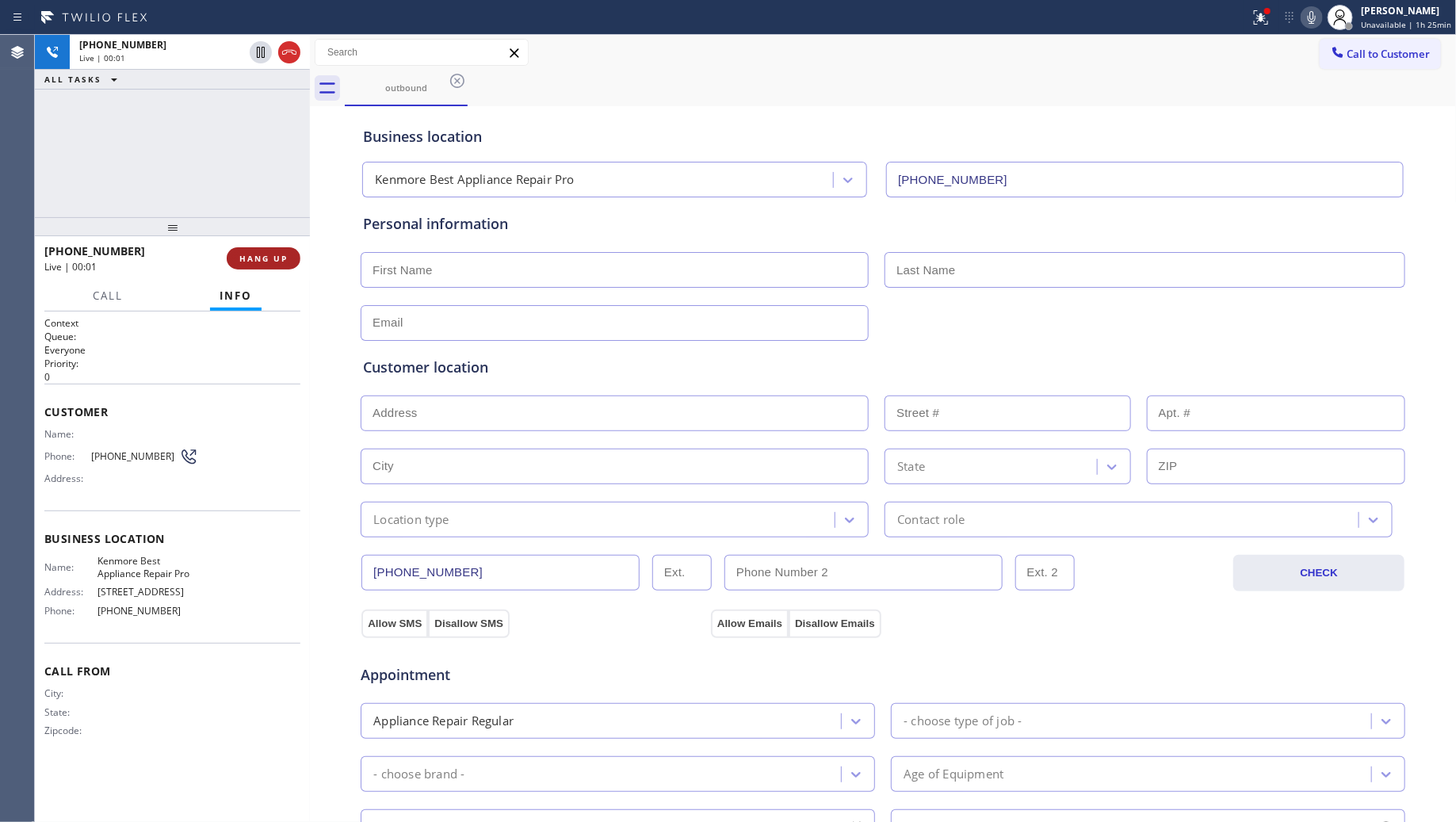
click at [271, 257] on span "HANG UP" at bounding box center [263, 258] width 48 height 12
click at [271, 256] on span "HANG UP" at bounding box center [263, 258] width 48 height 12
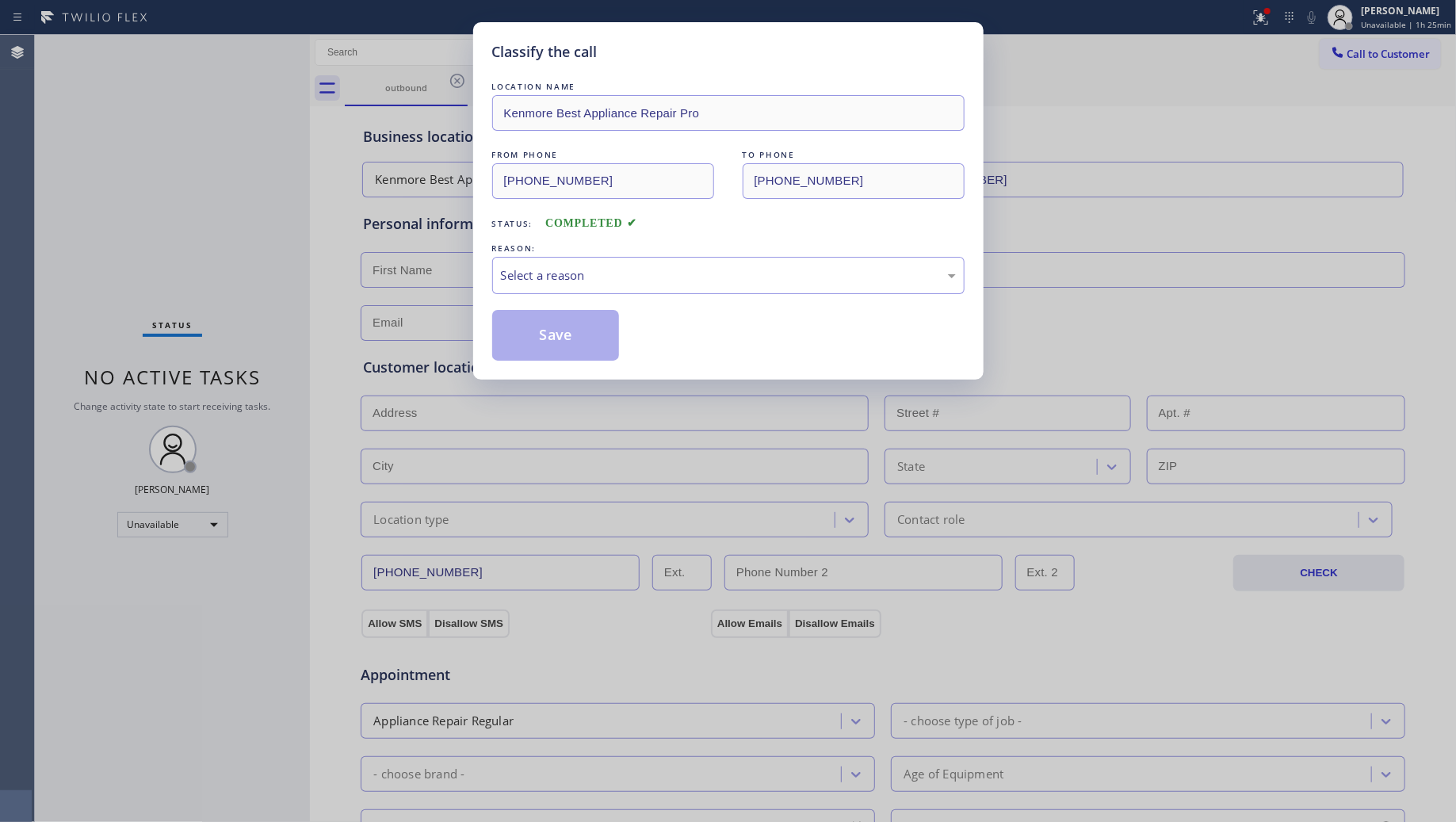
click at [691, 302] on div "LOCATION NAME [GEOGRAPHIC_DATA] Best Appliance Repair Pro FROM PHONE [PHONE_NUM…" at bounding box center [728, 220] width 472 height 282
click at [561, 280] on div "Select a reason" at bounding box center [728, 275] width 455 height 18
click at [530, 335] on button "Save" at bounding box center [556, 335] width 128 height 51
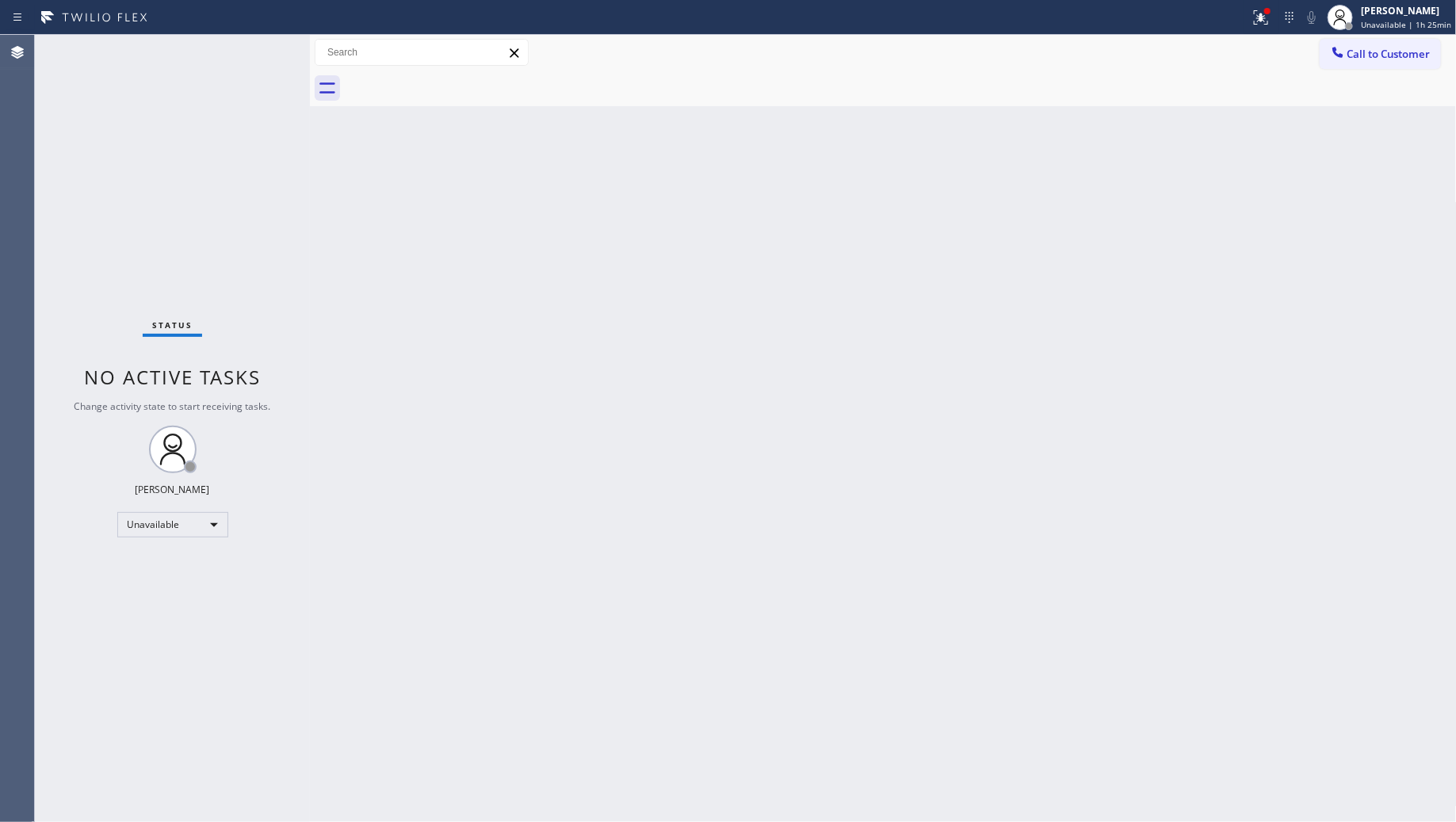
click at [1222, 13] on div at bounding box center [625, 17] width 1237 height 25
click at [1263, 17] on icon at bounding box center [1259, 16] width 10 height 12
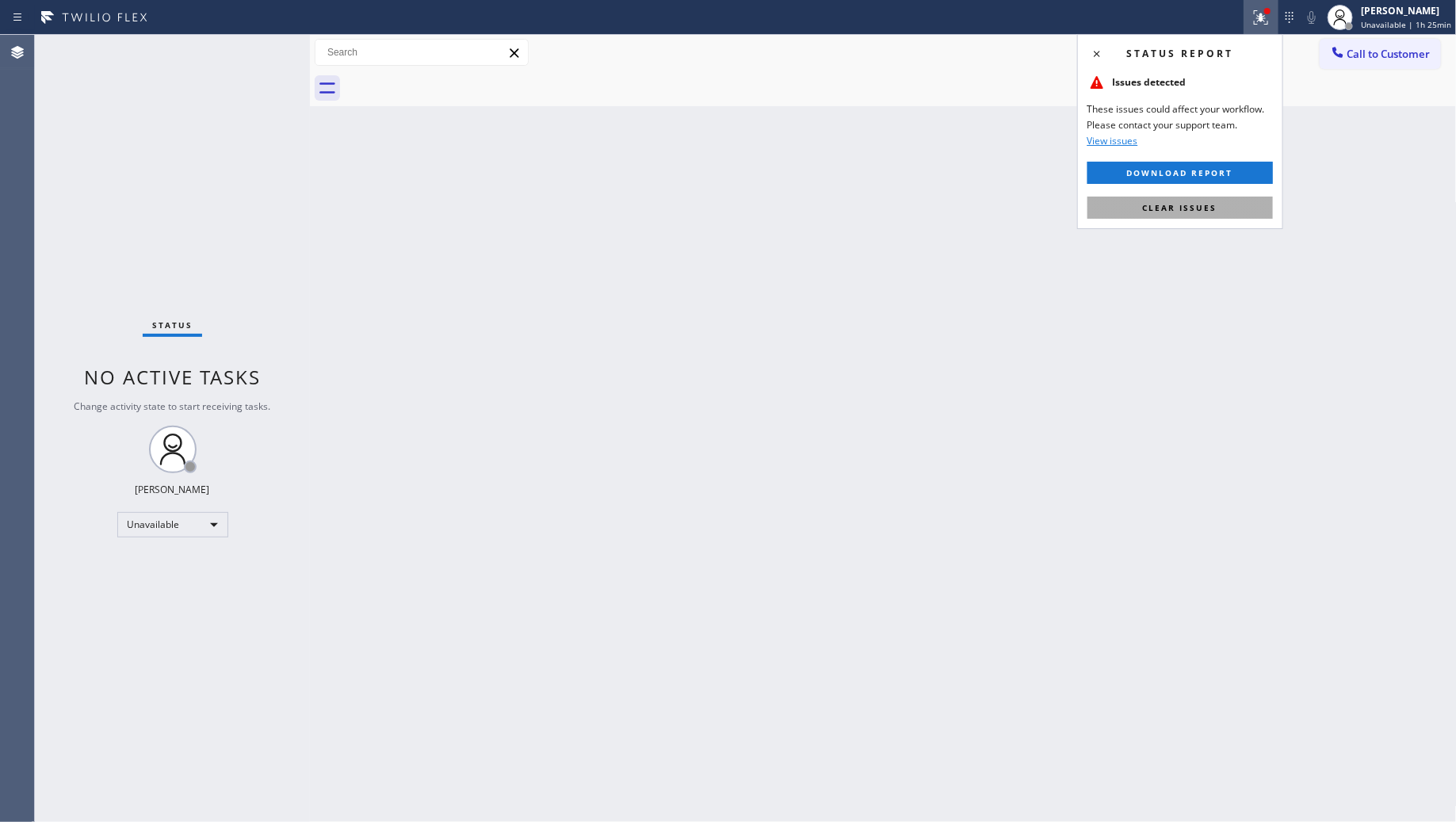
click at [1195, 207] on span "Clear issues" at bounding box center [1181, 208] width 75 height 12
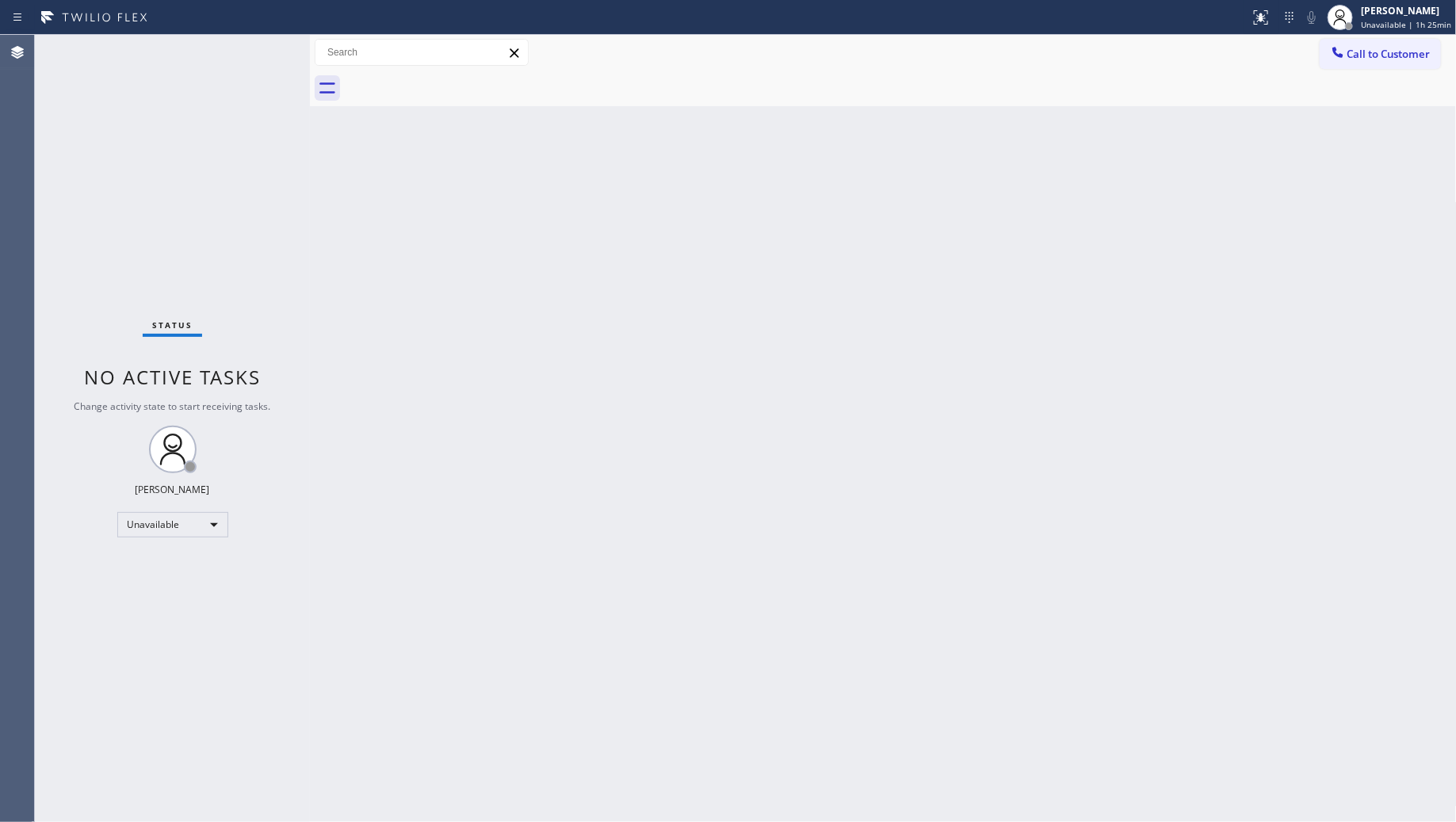
click at [1342, 71] on div at bounding box center [900, 88] width 1112 height 36
click at [1322, 65] on button "Call to Customer" at bounding box center [1380, 53] width 121 height 30
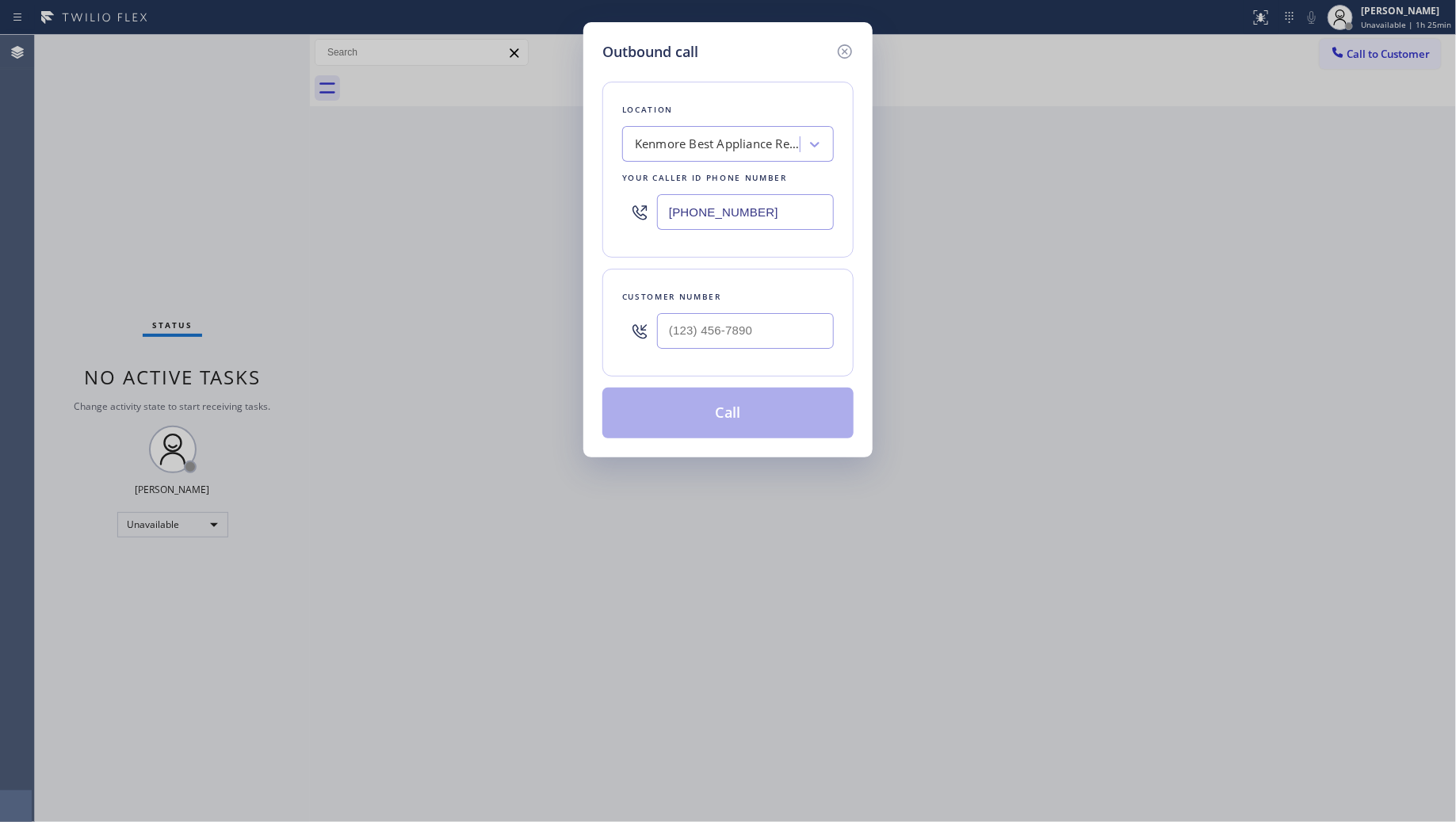
drag, startPoint x: 787, startPoint y: 218, endPoint x: 647, endPoint y: 220, distance: 140.0
click at [609, 216] on div "Location [GEOGRAPHIC_DATA] Best Appliance Repair Pro Your caller id phone numbe…" at bounding box center [728, 169] width 251 height 176
paste input "602) 671-3355"
type input "[PHONE_NUMBER]"
click at [780, 348] on input "(___) ___-____" at bounding box center [746, 330] width 177 height 36
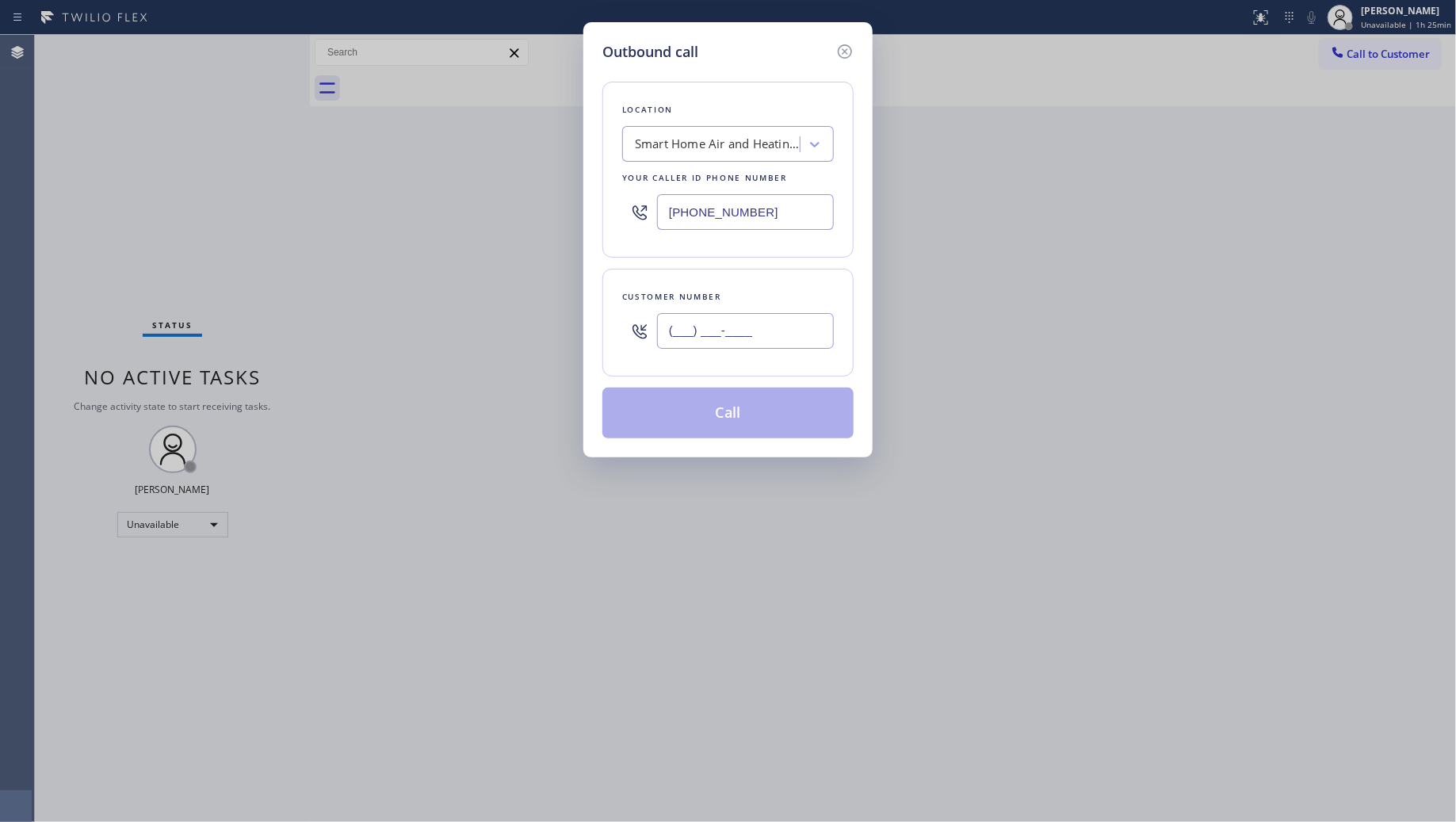
paste input "929) 813-3984"
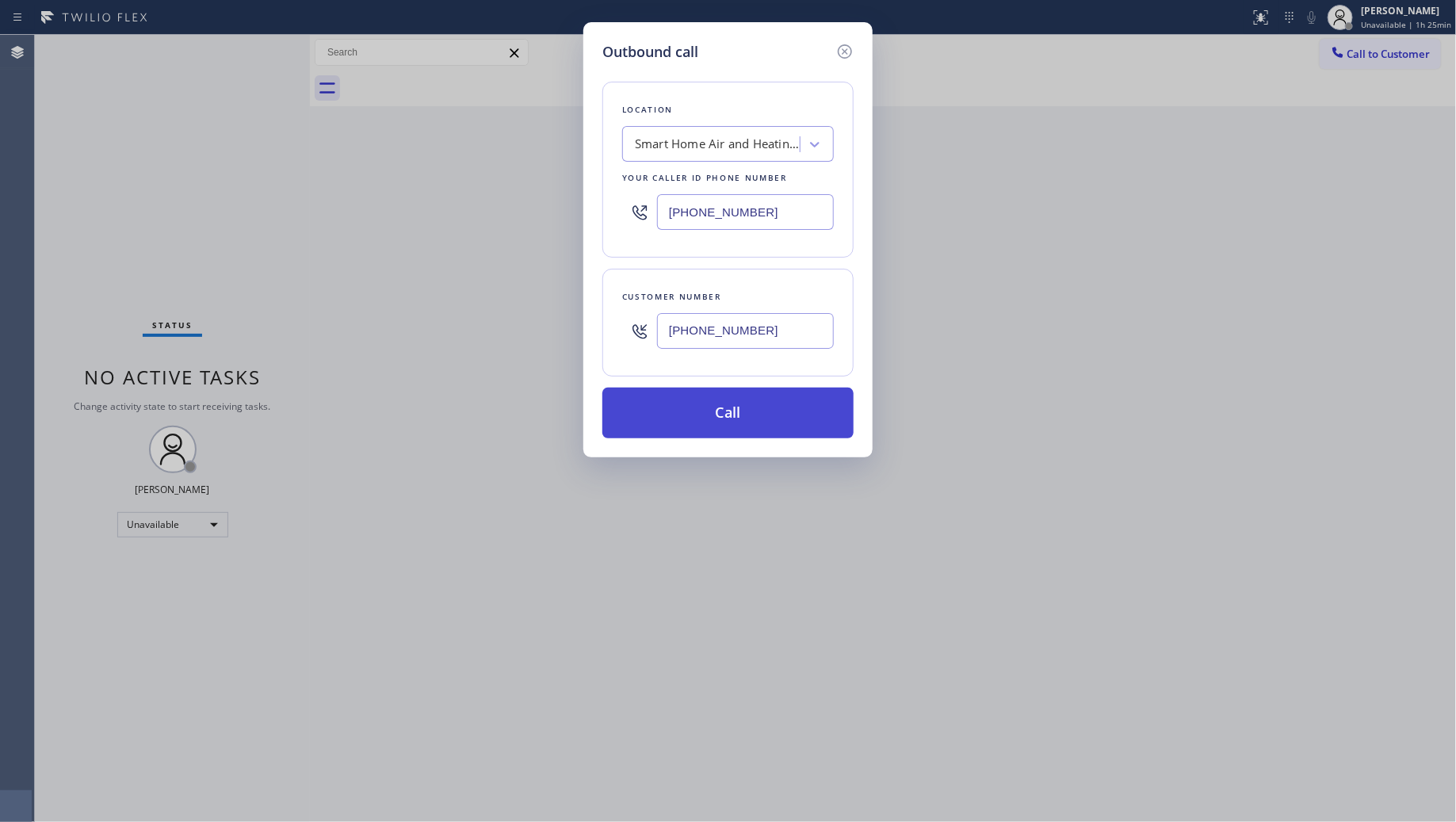
type input "[PHONE_NUMBER]"
click at [728, 418] on button "Call" at bounding box center [728, 413] width 251 height 51
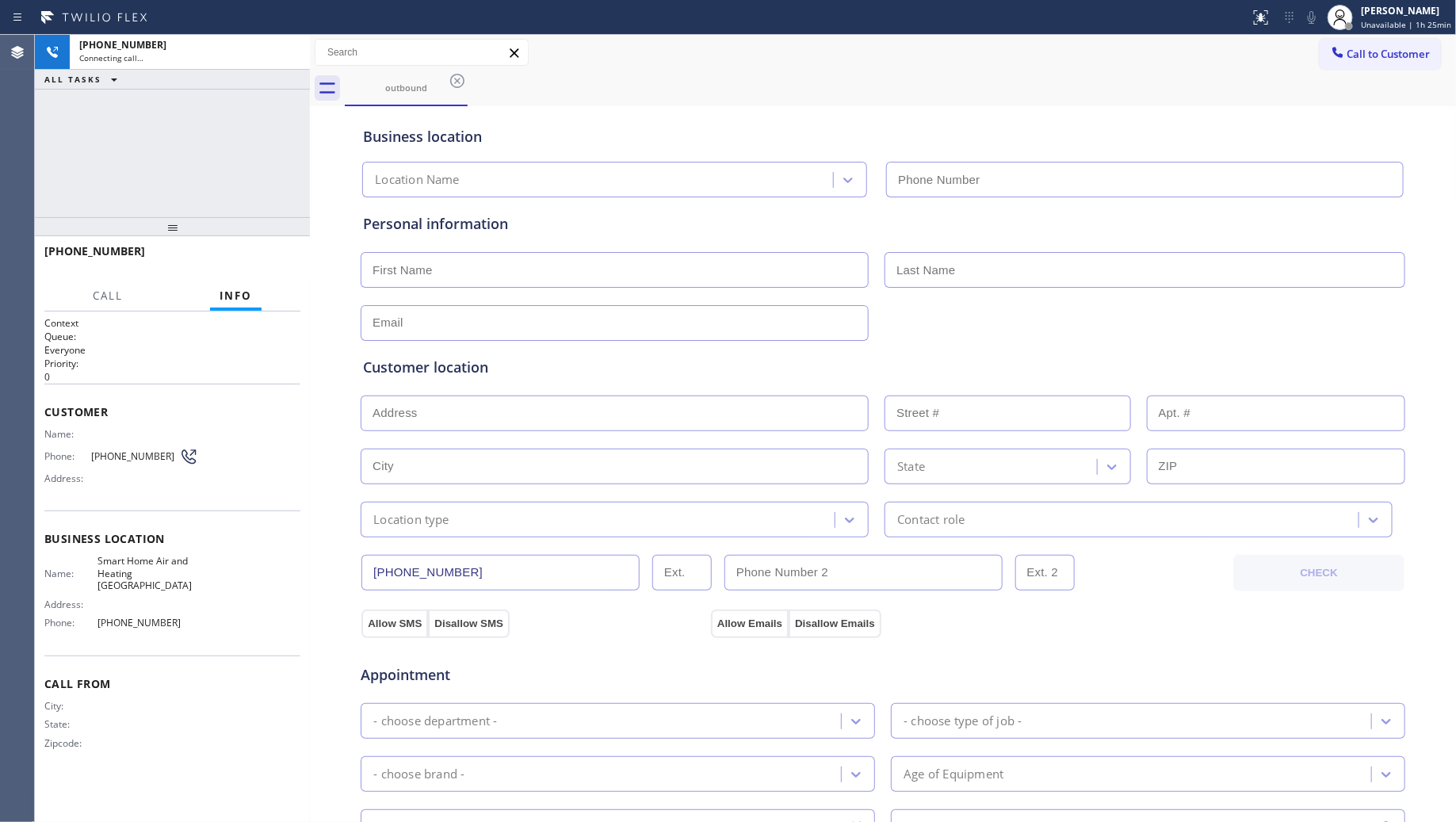
type input "[PHONE_NUMBER]"
click at [1078, 117] on div "Business location Smart Home Air and Heating [GEOGRAPHIC_DATA] [PHONE_NUMBER]" at bounding box center [883, 154] width 1046 height 87
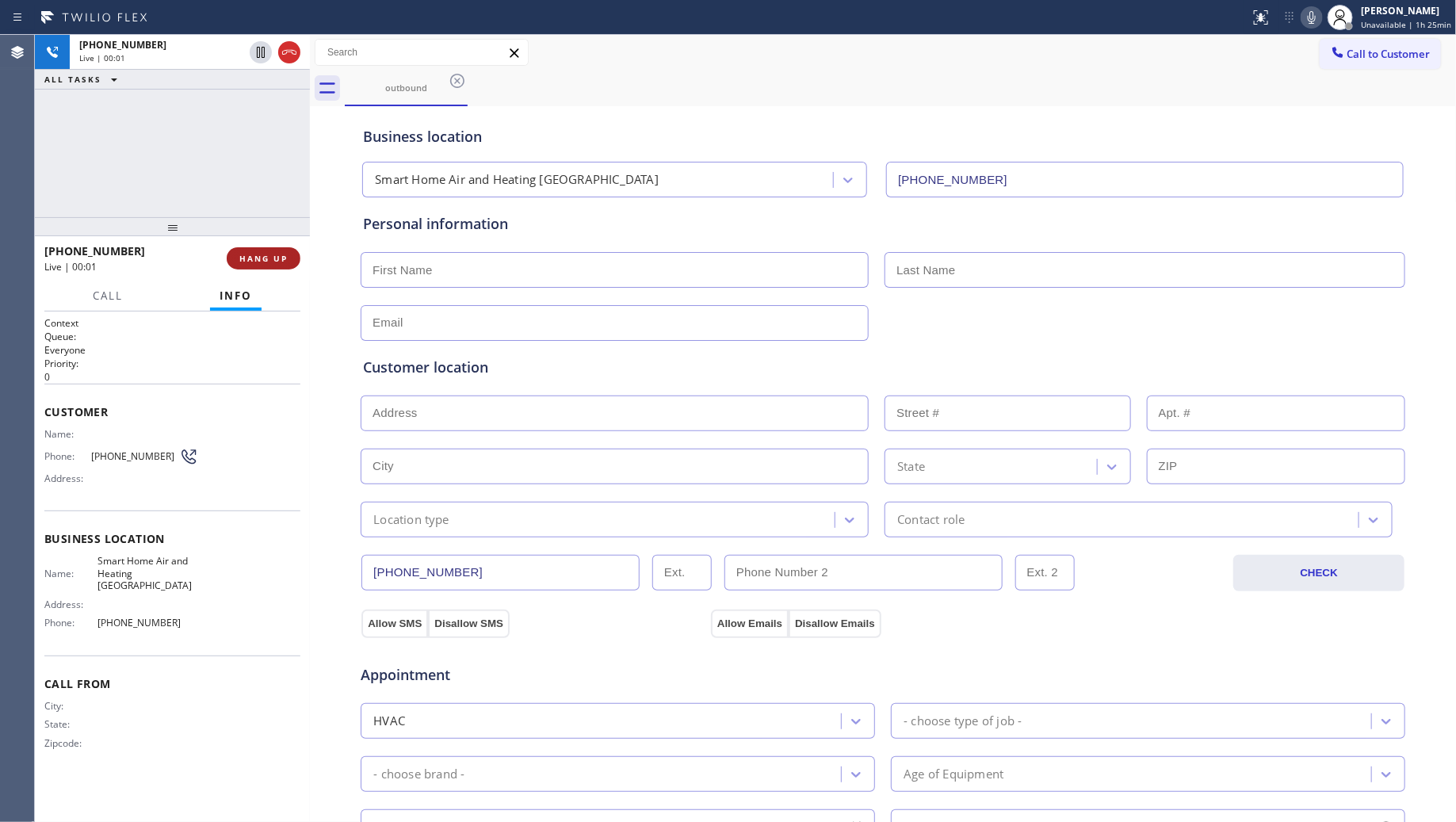
click at [270, 266] on button "HANG UP" at bounding box center [263, 258] width 74 height 22
click at [274, 260] on span "HANG UP" at bounding box center [263, 258] width 48 height 12
click at [275, 258] on span "COMPLETE" at bounding box center [260, 258] width 55 height 12
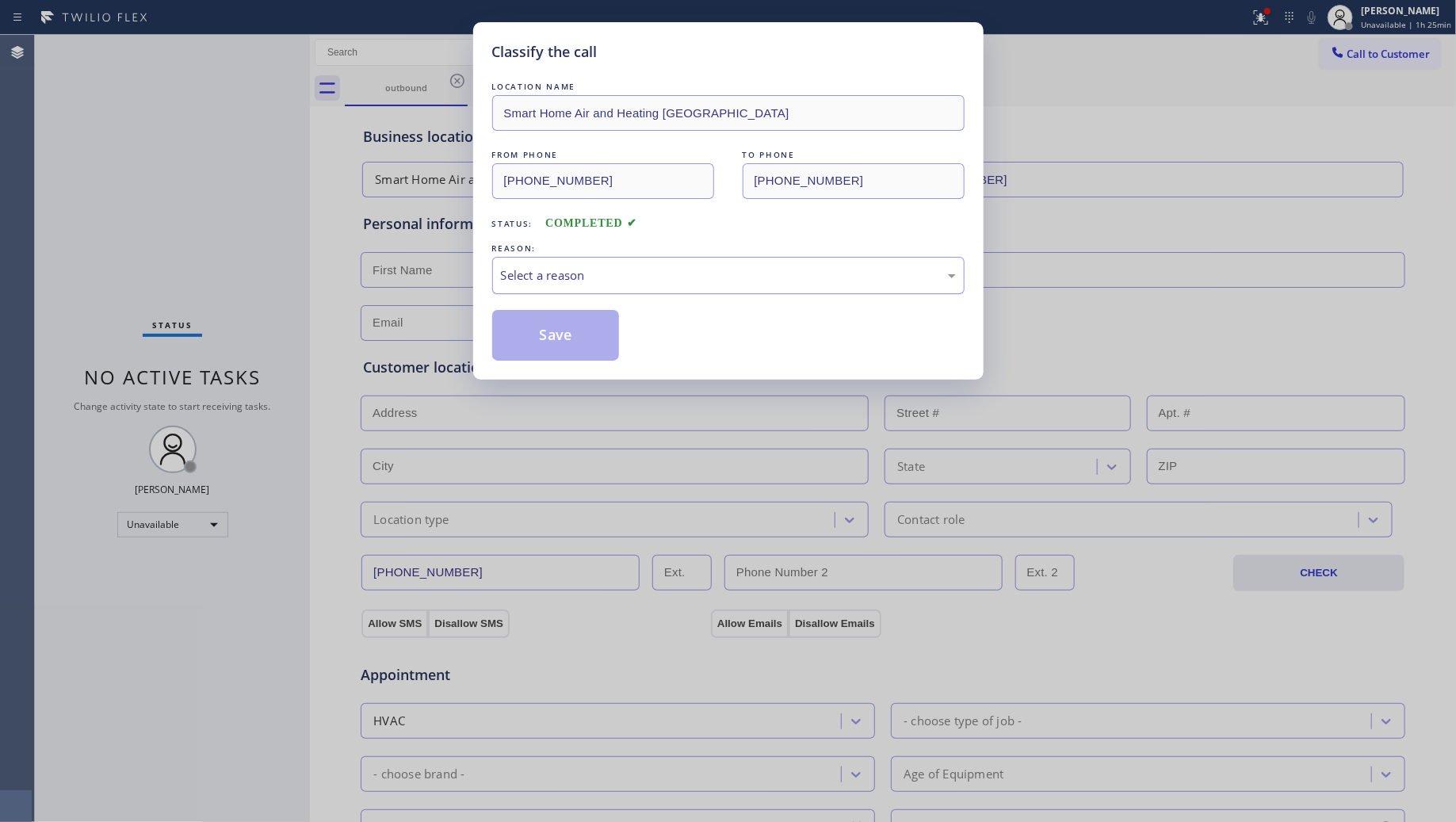
click at [555, 283] on div "Select a reason" at bounding box center [728, 275] width 455 height 18
click at [533, 334] on button "Save" at bounding box center [556, 335] width 128 height 51
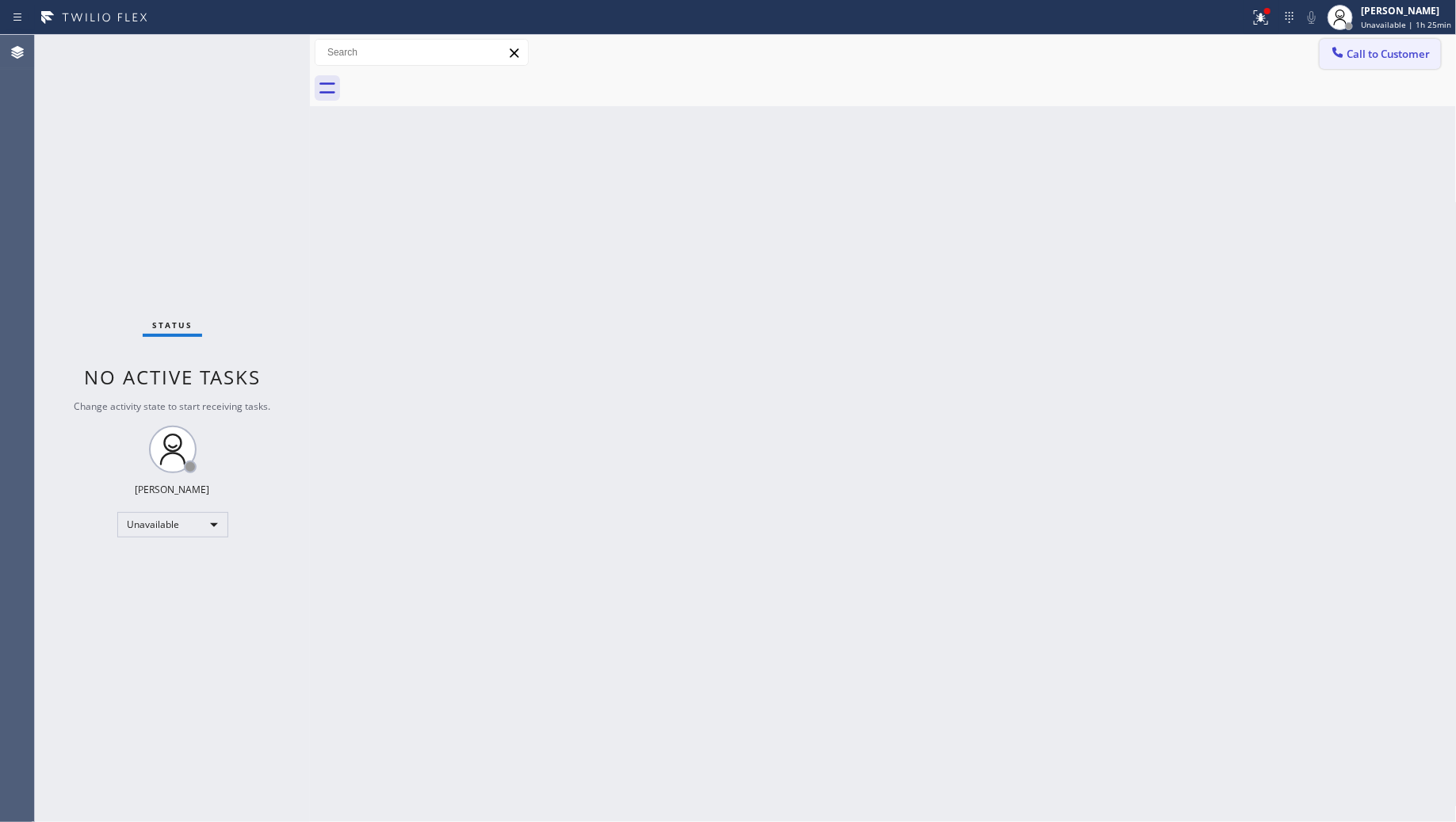
click at [1346, 45] on div at bounding box center [1338, 54] width 19 height 19
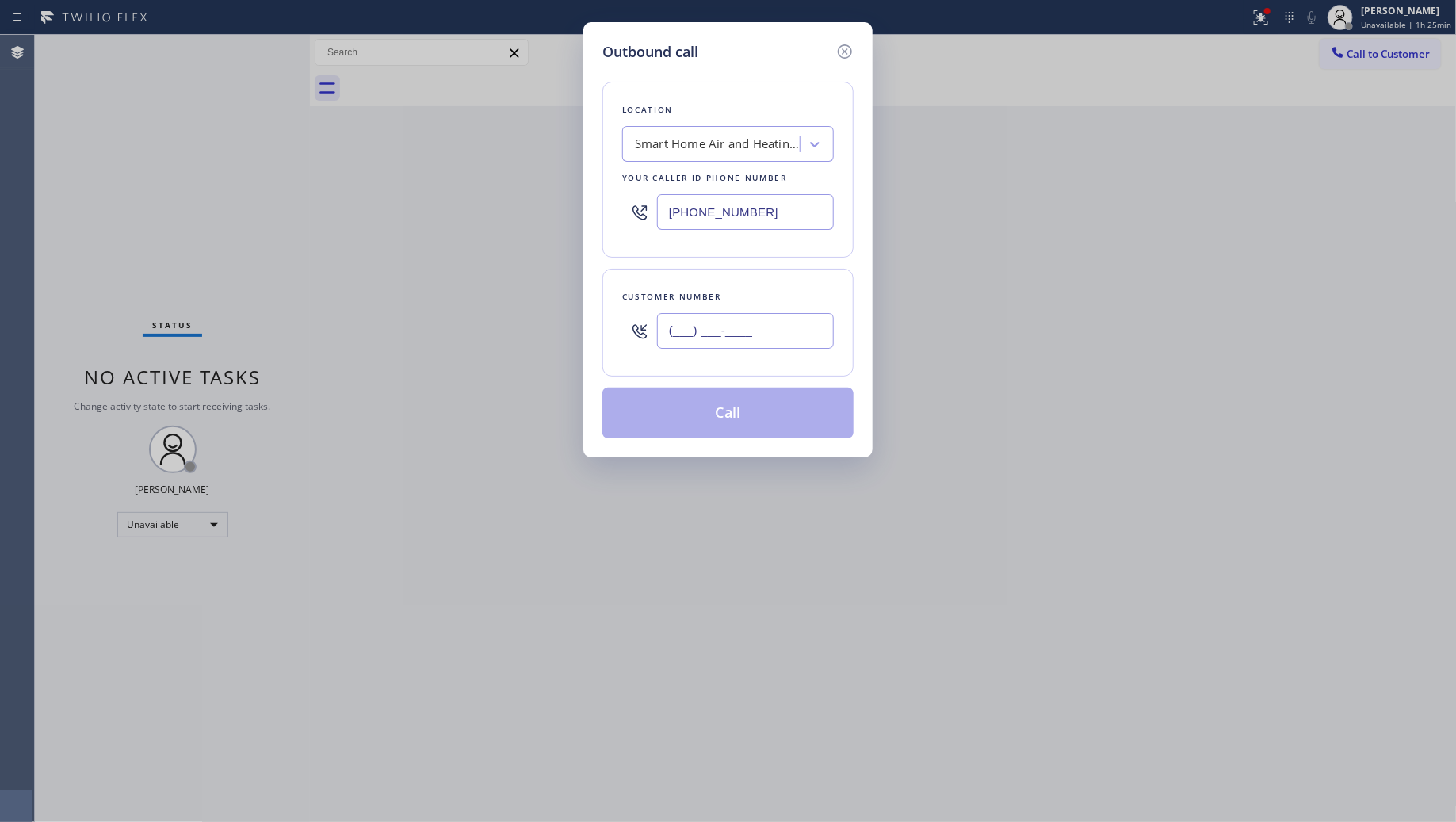
click at [710, 334] on input "(___) ___-____" at bounding box center [746, 330] width 177 height 36
paste input "650) 670-3868"
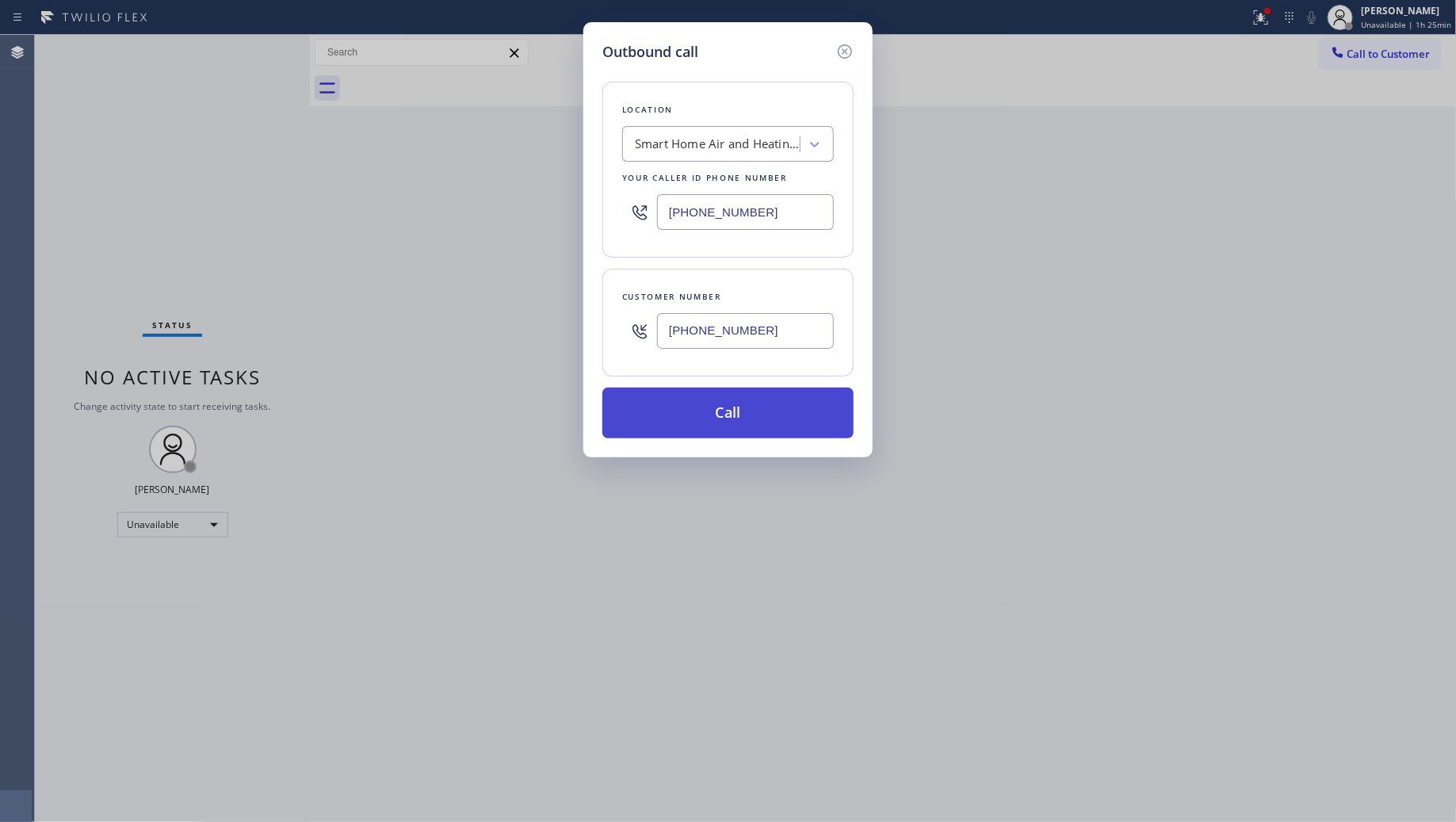
type input "[PHONE_NUMBER]"
drag, startPoint x: 728, startPoint y: 410, endPoint x: 747, endPoint y: 401, distance: 21.0
click at [734, 410] on button "Call" at bounding box center [728, 413] width 251 height 51
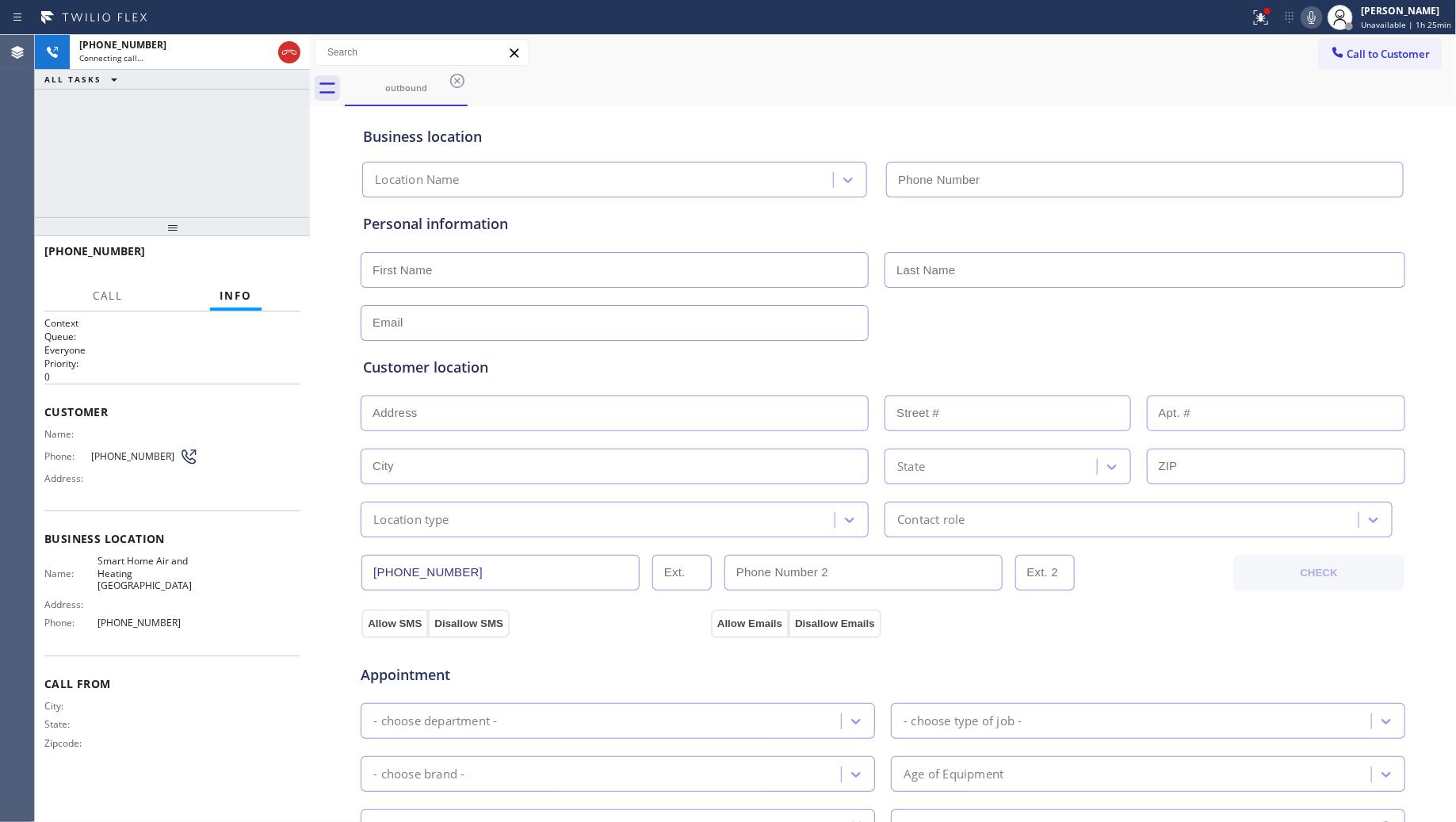
type input "[PHONE_NUMBER]"
click at [1154, 123] on div "Business location Smart Home Air and Heating [GEOGRAPHIC_DATA] [PHONE_NUMBER]" at bounding box center [883, 154] width 1046 height 87
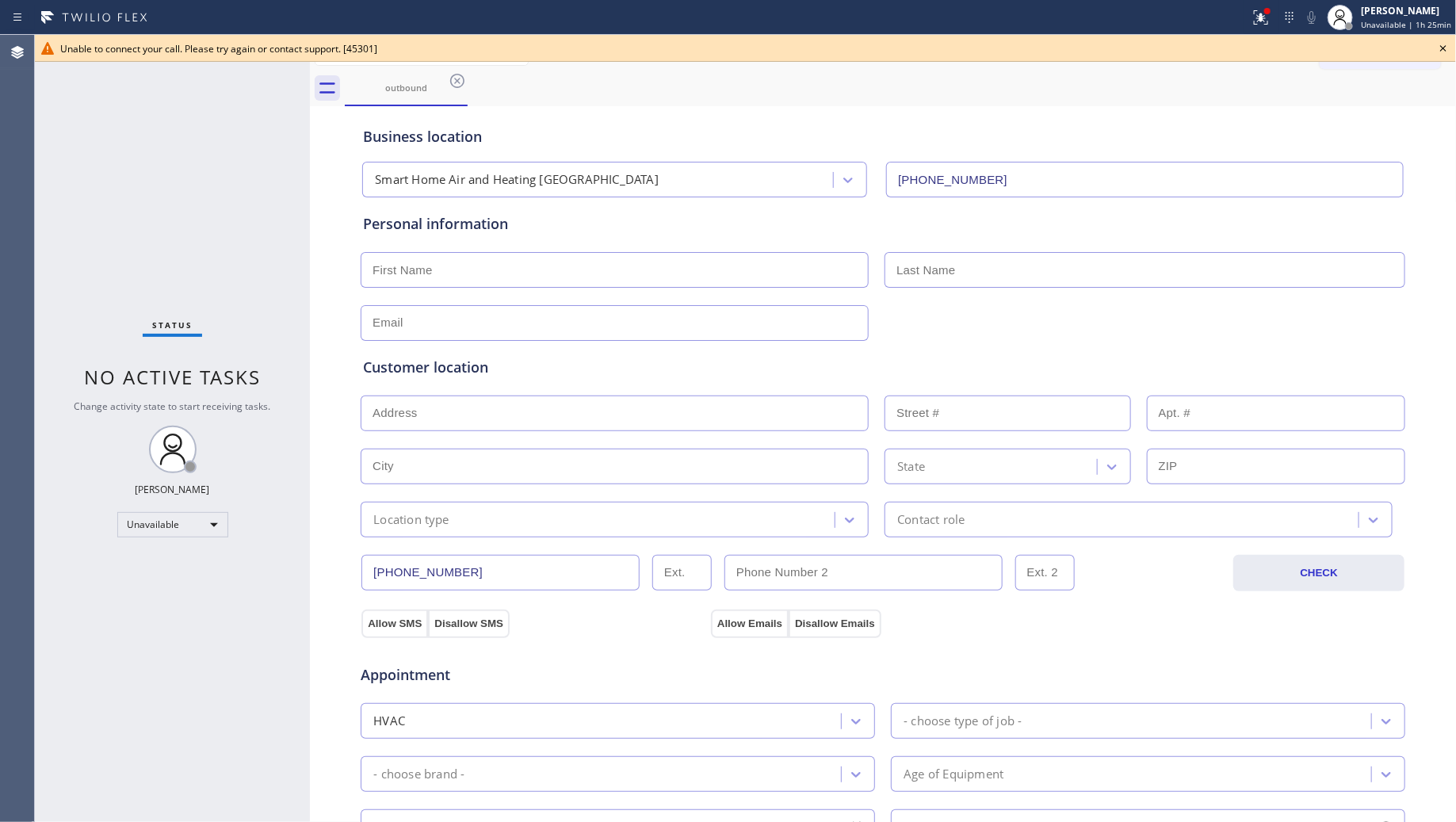
click at [1441, 43] on icon at bounding box center [1444, 48] width 19 height 19
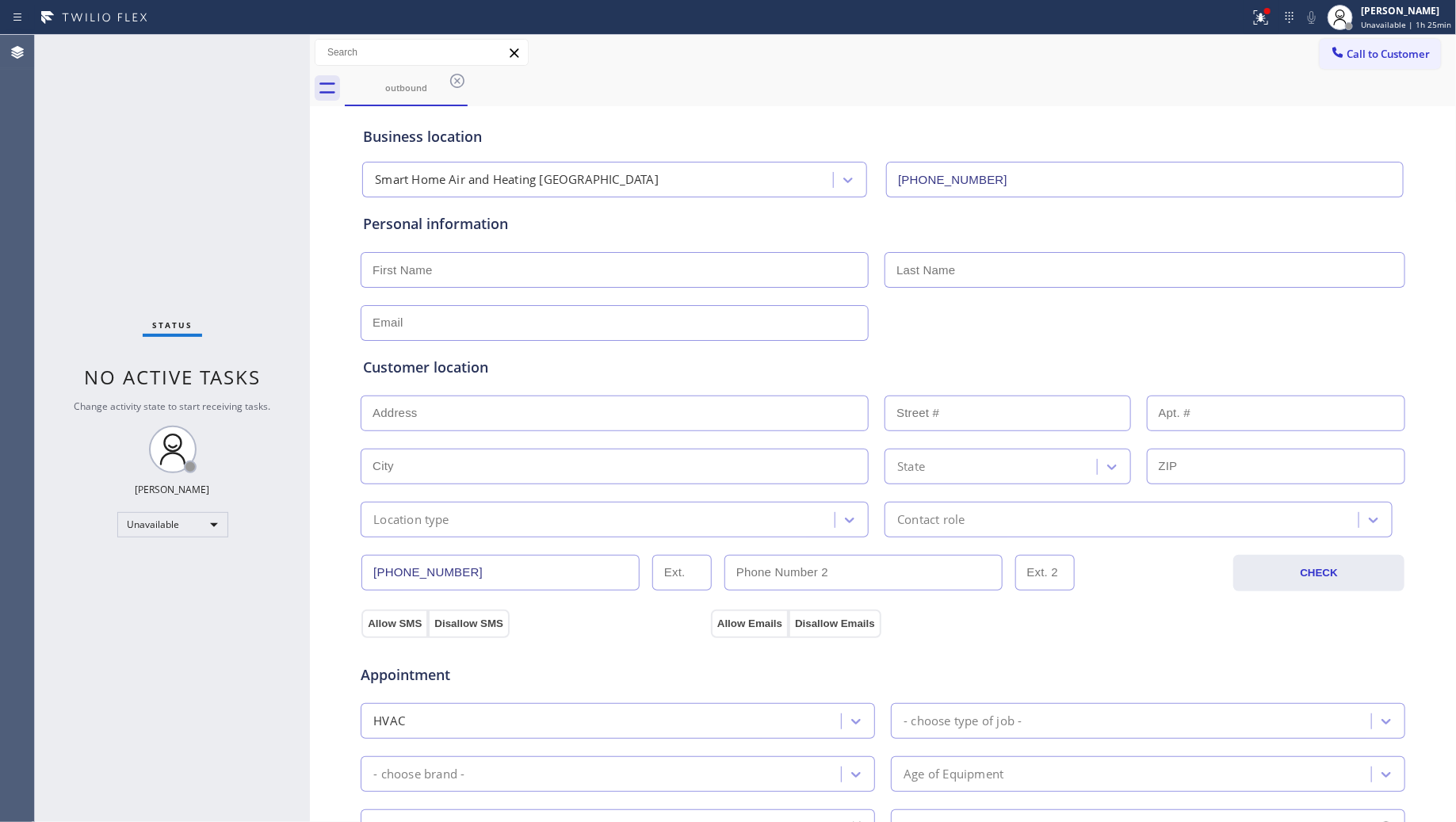
drag, startPoint x: 1363, startPoint y: 53, endPoint x: 1346, endPoint y: 54, distance: 17.0
click at [1355, 53] on span "Call to Customer" at bounding box center [1389, 54] width 84 height 14
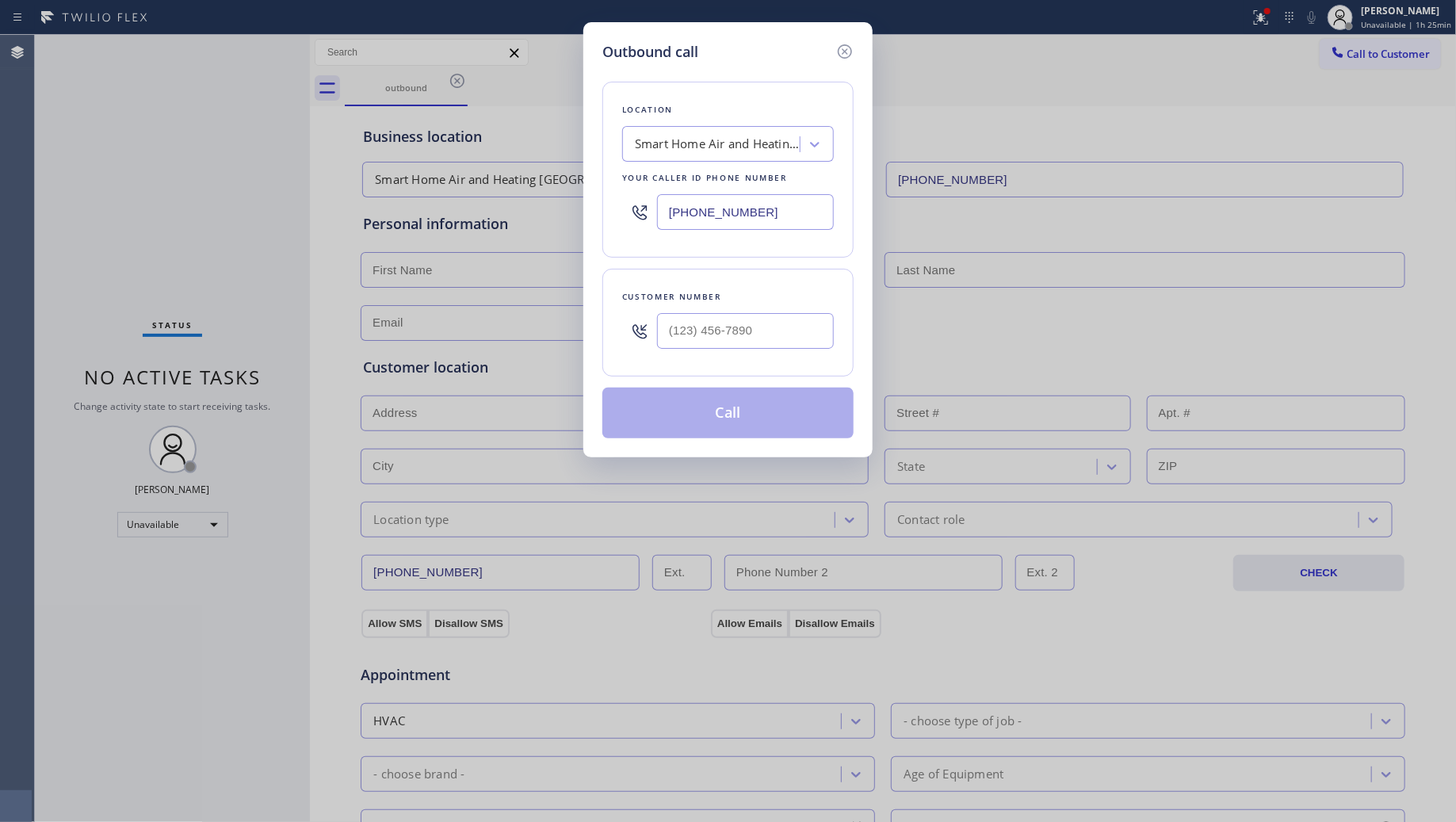
drag, startPoint x: 781, startPoint y: 216, endPoint x: 599, endPoint y: 192, distance: 183.6
click at [600, 193] on div "Outbound call Location Smart Home Air and Heating [GEOGRAPHIC_DATA] Your caller…" at bounding box center [728, 239] width 289 height 435
paste input "50) 670-3868"
type input "[PHONE_NUMBER]"
click at [735, 337] on input "(___) ___-____" at bounding box center [746, 330] width 177 height 36
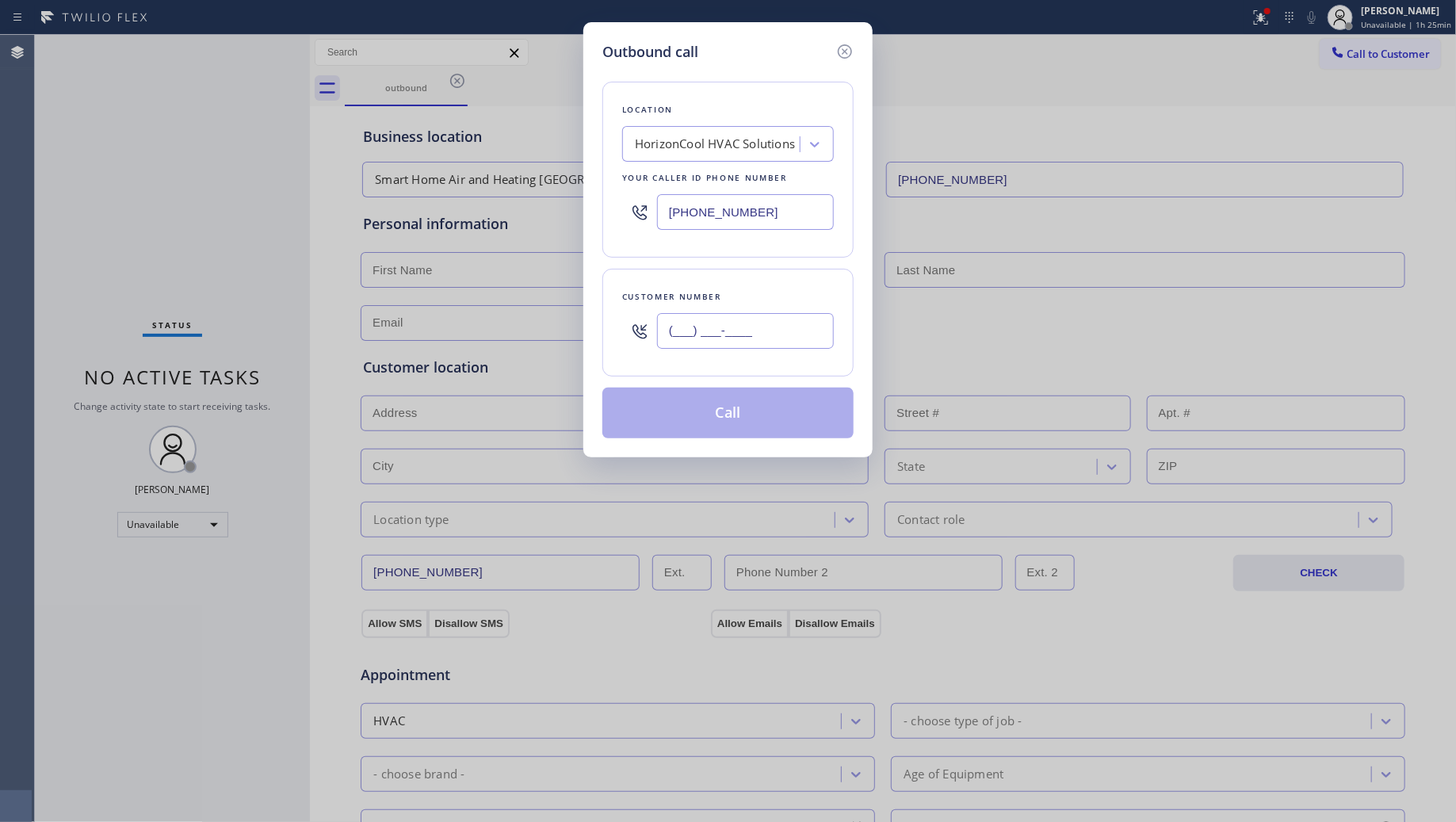
paste input "253) 295-4252"
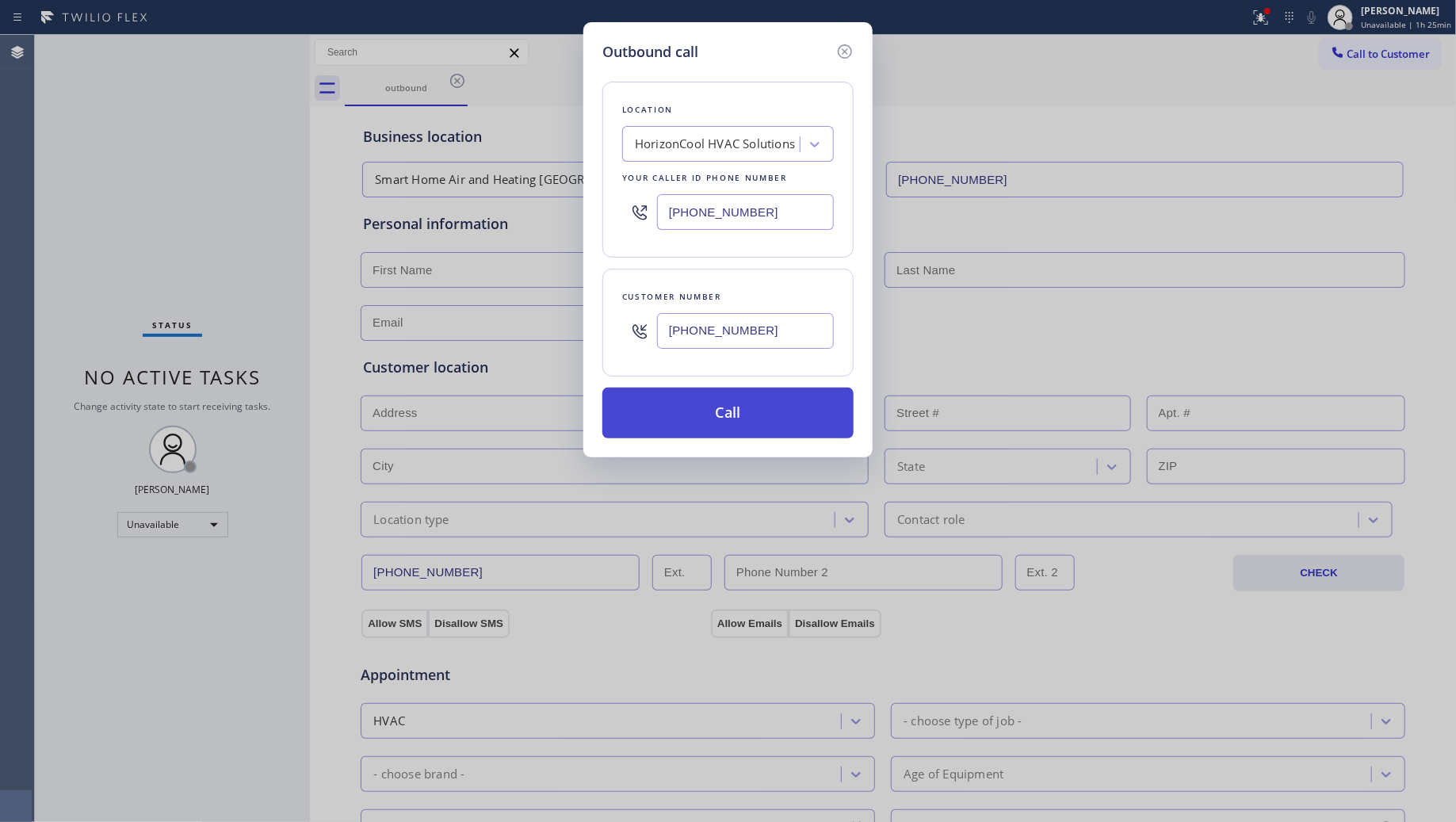
type input "[PHONE_NUMBER]"
click at [747, 402] on button "Call" at bounding box center [728, 413] width 251 height 51
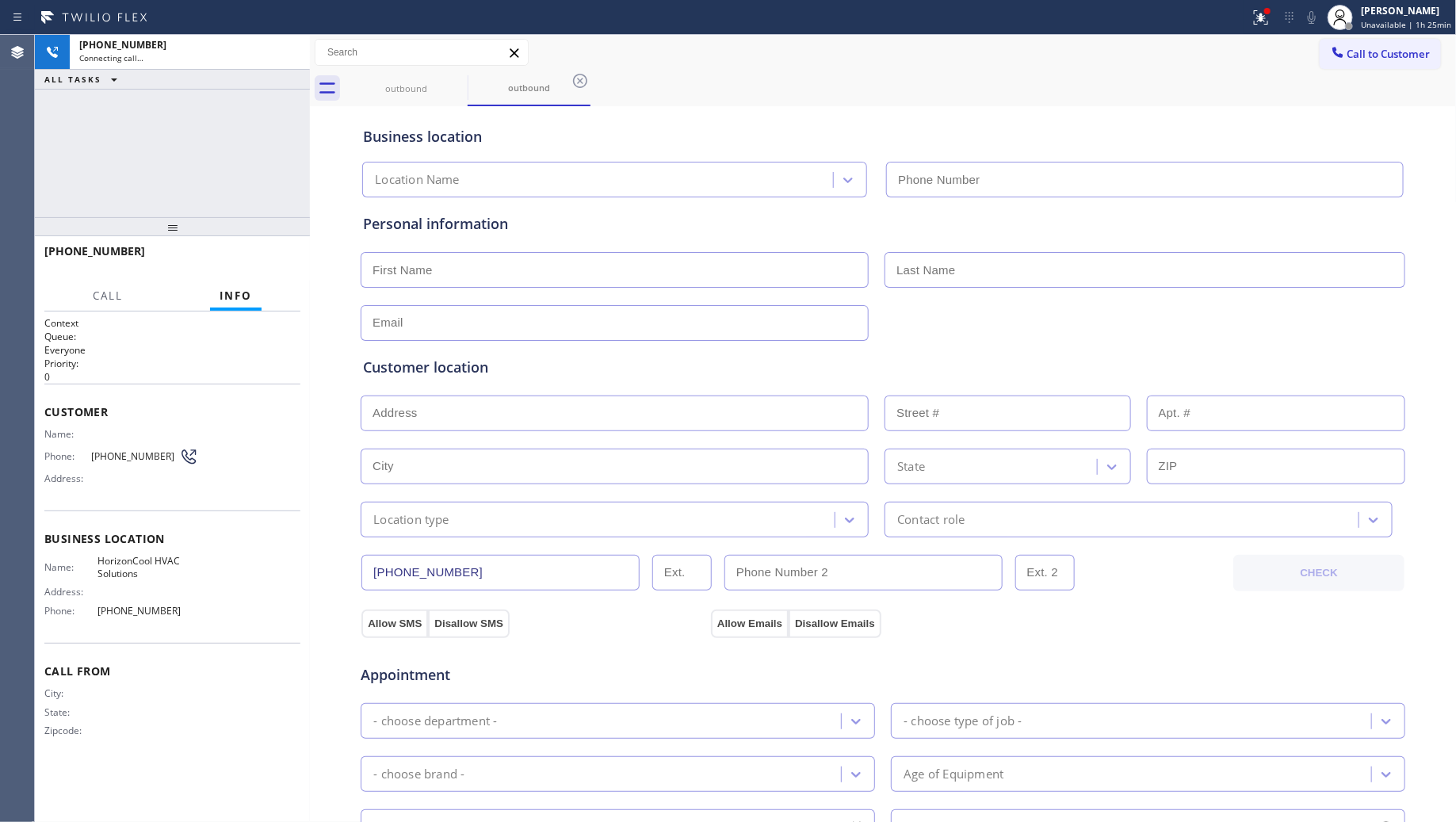
type input "[PHONE_NUMBER]"
click at [266, 260] on span "HANG UP" at bounding box center [263, 258] width 48 height 12
click at [266, 259] on span "HANG UP" at bounding box center [263, 258] width 48 height 12
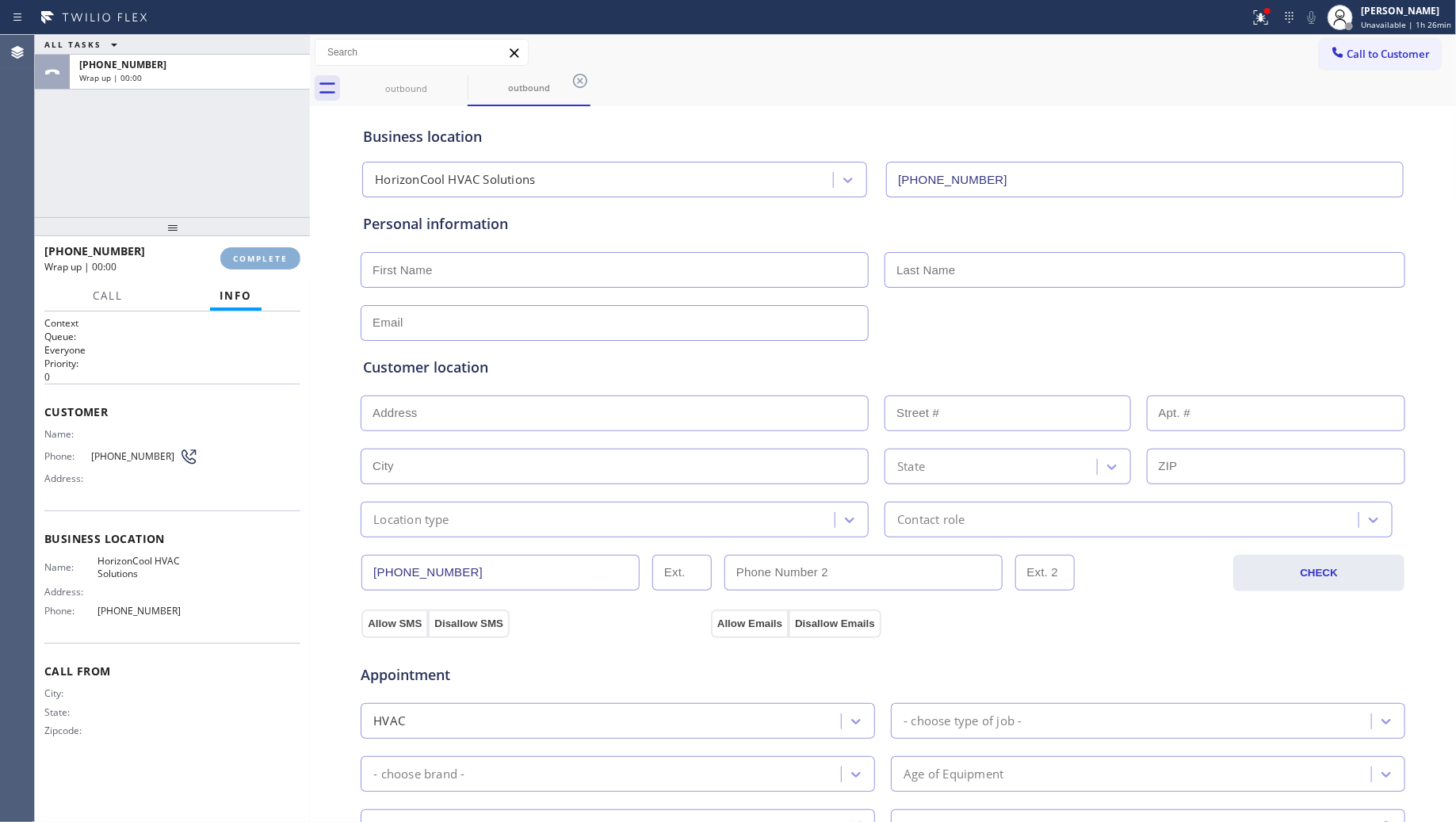
click at [266, 256] on span "COMPLETE" at bounding box center [260, 258] width 55 height 12
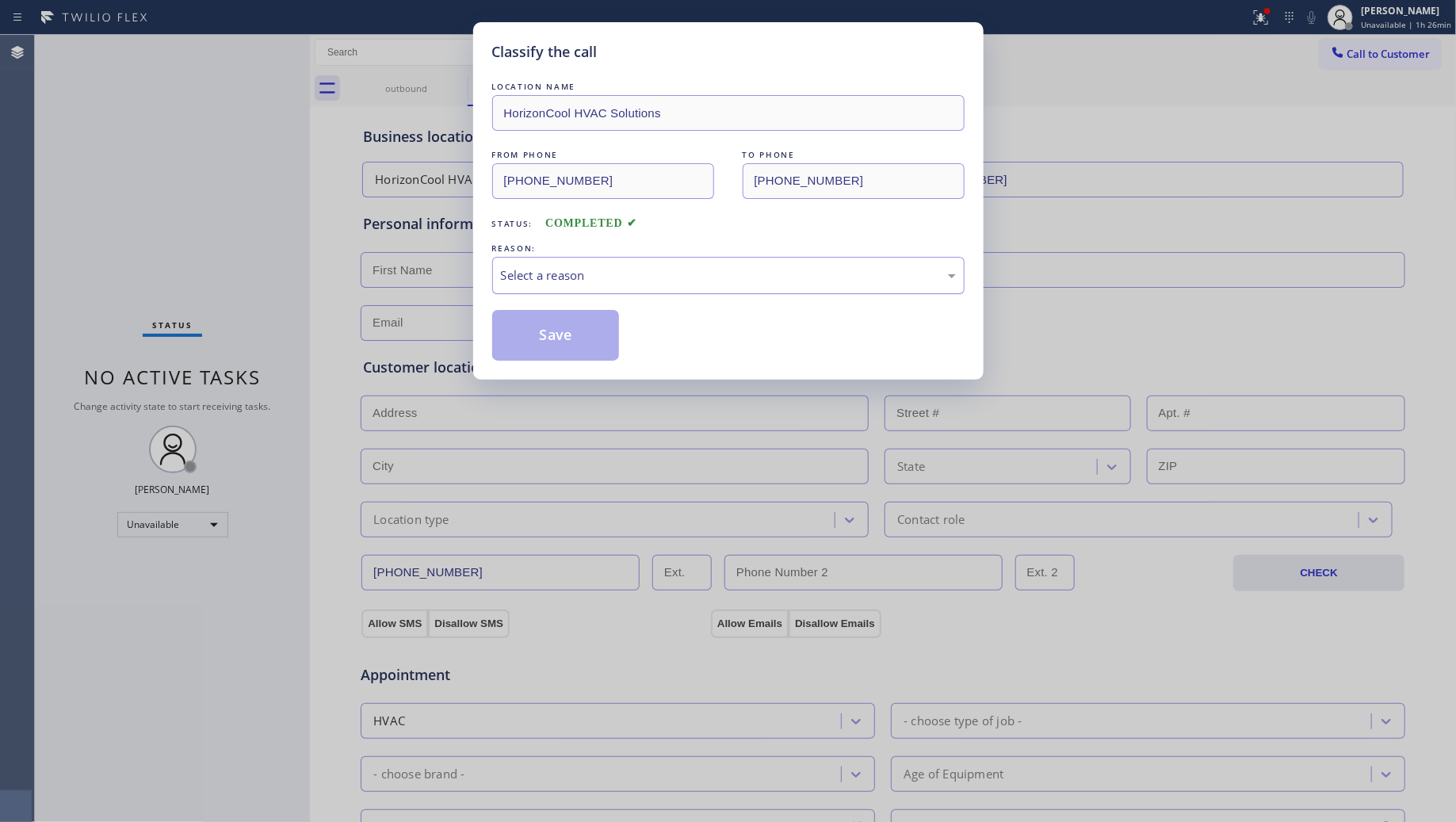
click at [575, 260] on div "Select a reason" at bounding box center [728, 276] width 472 height 37
click at [537, 347] on button "Save" at bounding box center [556, 335] width 128 height 51
click at [539, 347] on button "Save" at bounding box center [556, 335] width 128 height 51
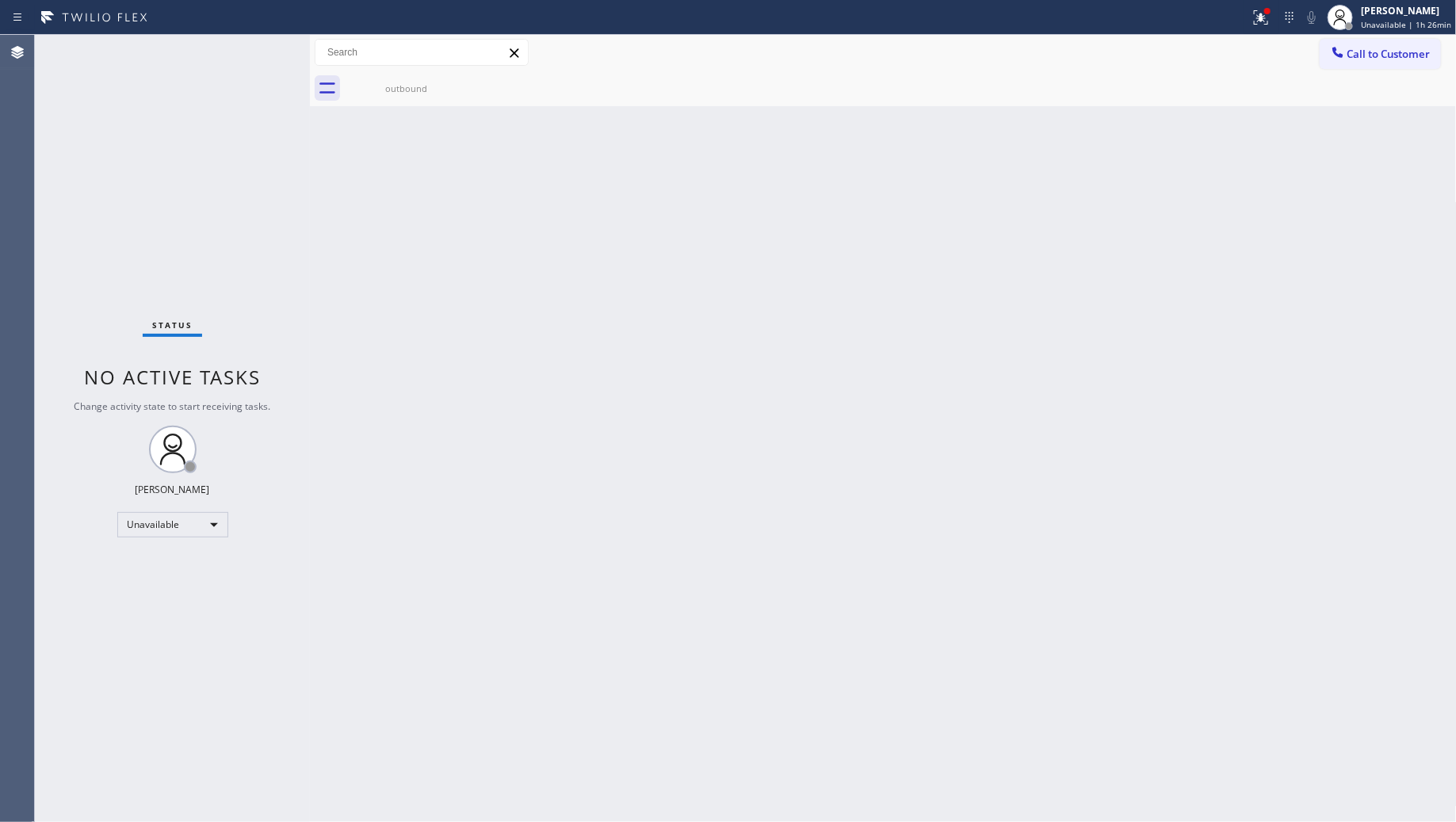
click at [1135, 206] on div "Back to Dashboard Change Sender ID Customers Technicians Select a contact Outbo…" at bounding box center [883, 428] width 1147 height 787
click at [1271, 20] on icon at bounding box center [1261, 17] width 19 height 19
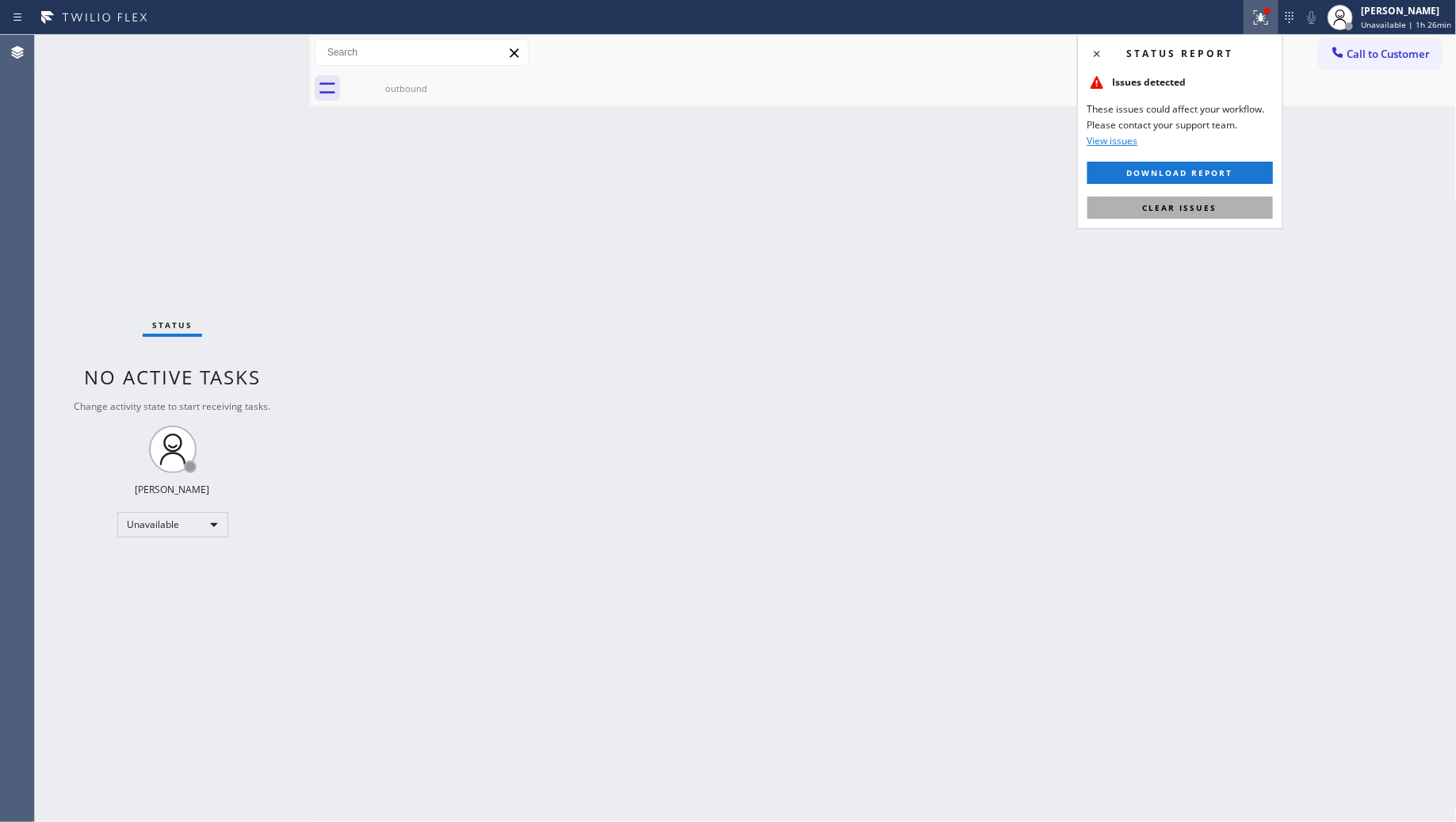
click at [1219, 210] on button "Clear issues" at bounding box center [1180, 207] width 185 height 22
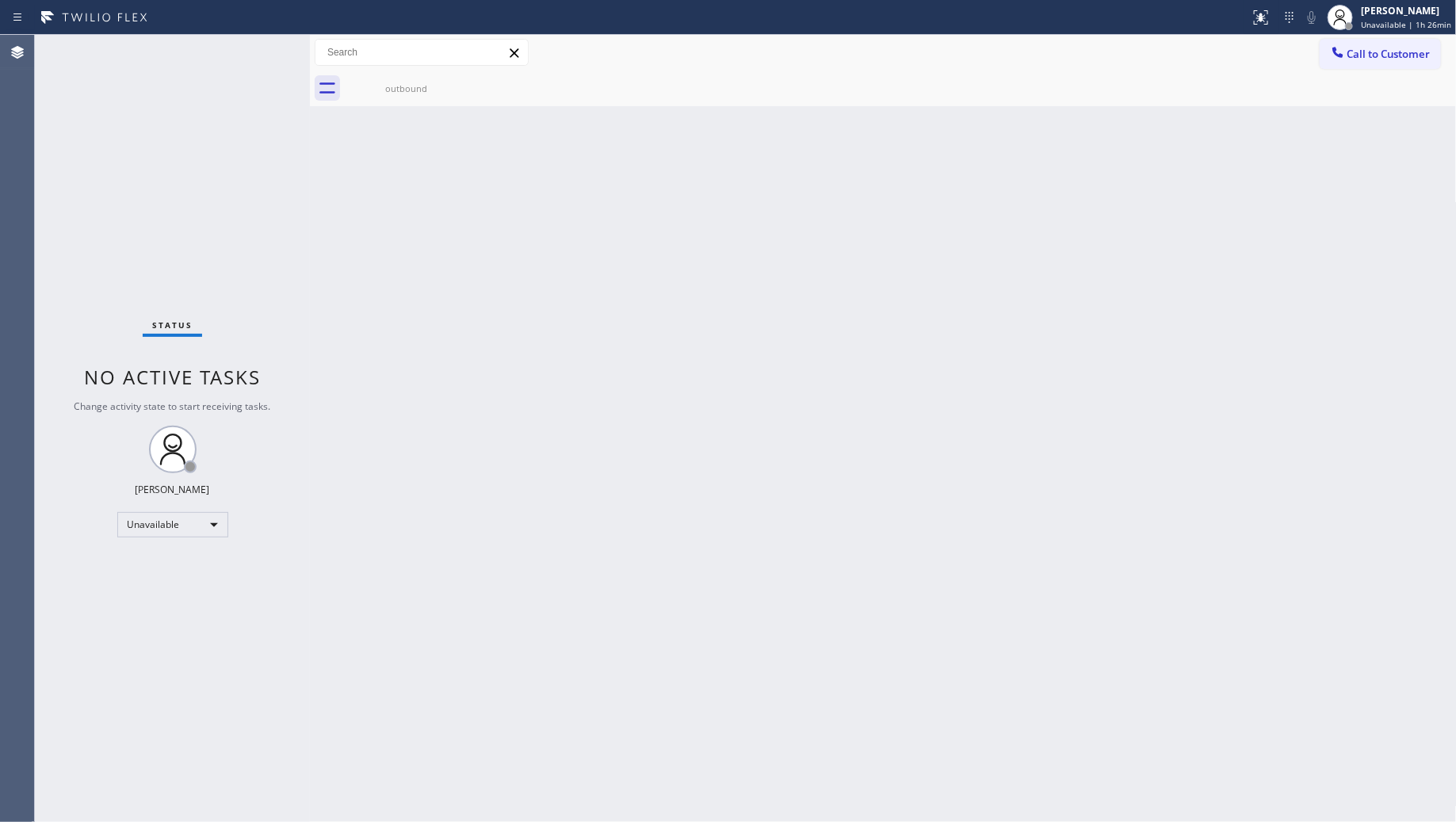
click at [1357, 53] on span "Call to Customer" at bounding box center [1389, 54] width 84 height 14
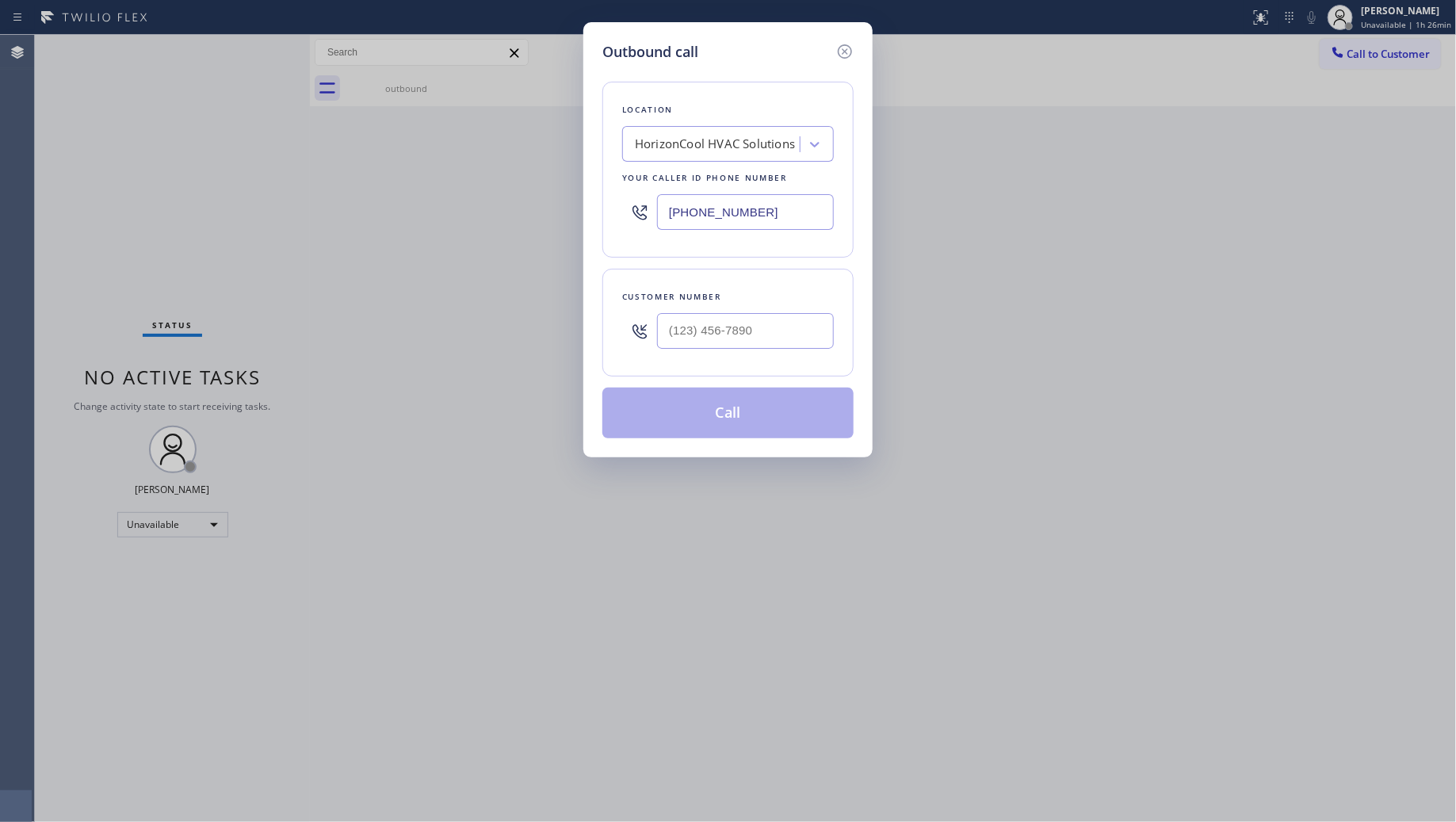
drag, startPoint x: 794, startPoint y: 214, endPoint x: 599, endPoint y: 208, distance: 195.1
click at [612, 214] on div "Location HorizonCool HVAC Solutions Your caller id phone number [PHONE_NUMBER]" at bounding box center [728, 169] width 251 height 176
paste input "951) 579-417"
type input "[PHONE_NUMBER]"
drag, startPoint x: 813, startPoint y: 331, endPoint x: 628, endPoint y: 331, distance: 185.0
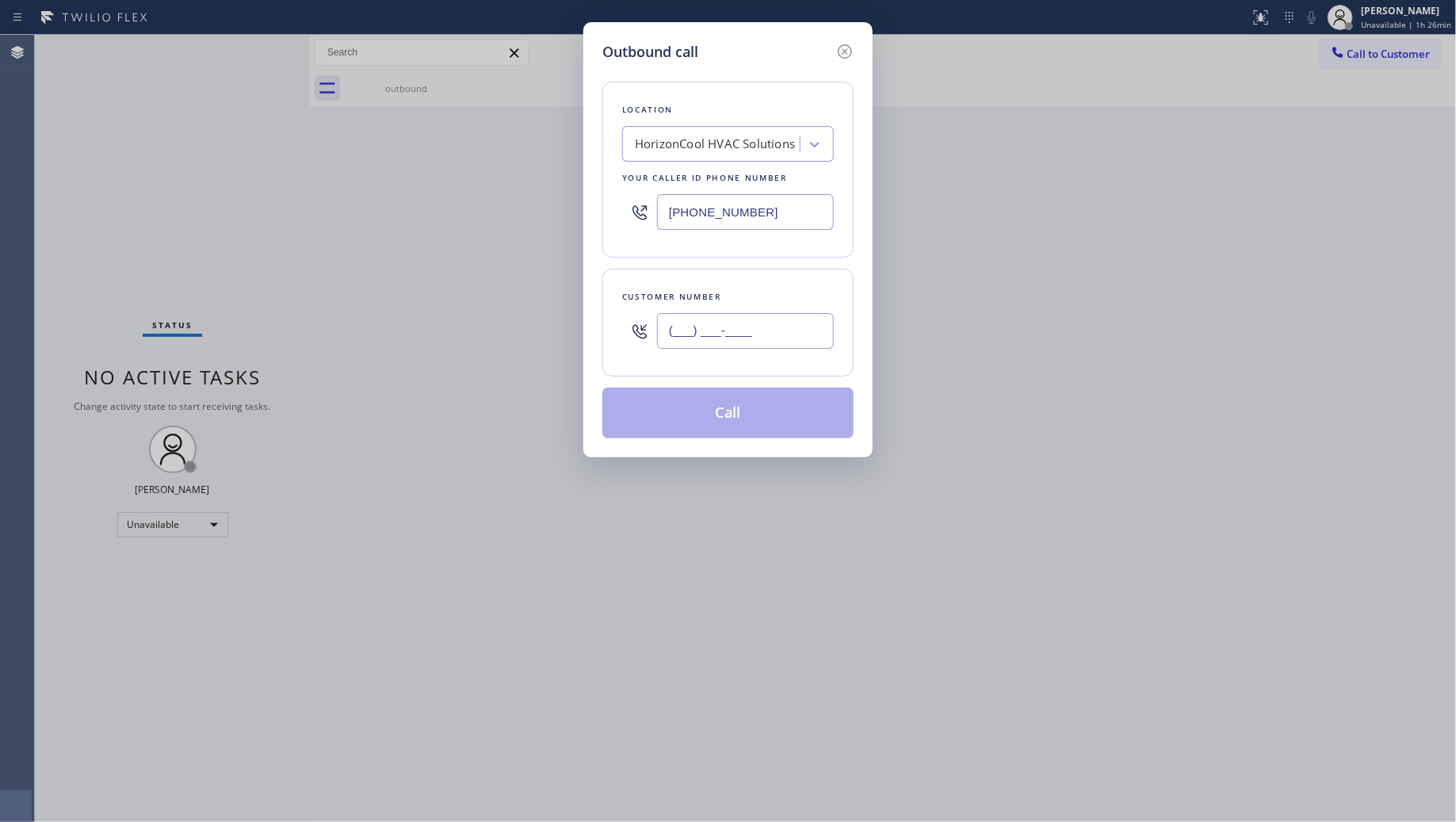
click at [628, 331] on div "(___) ___-____" at bounding box center [728, 331] width 212 height 52
paste input "304) 484-9539"
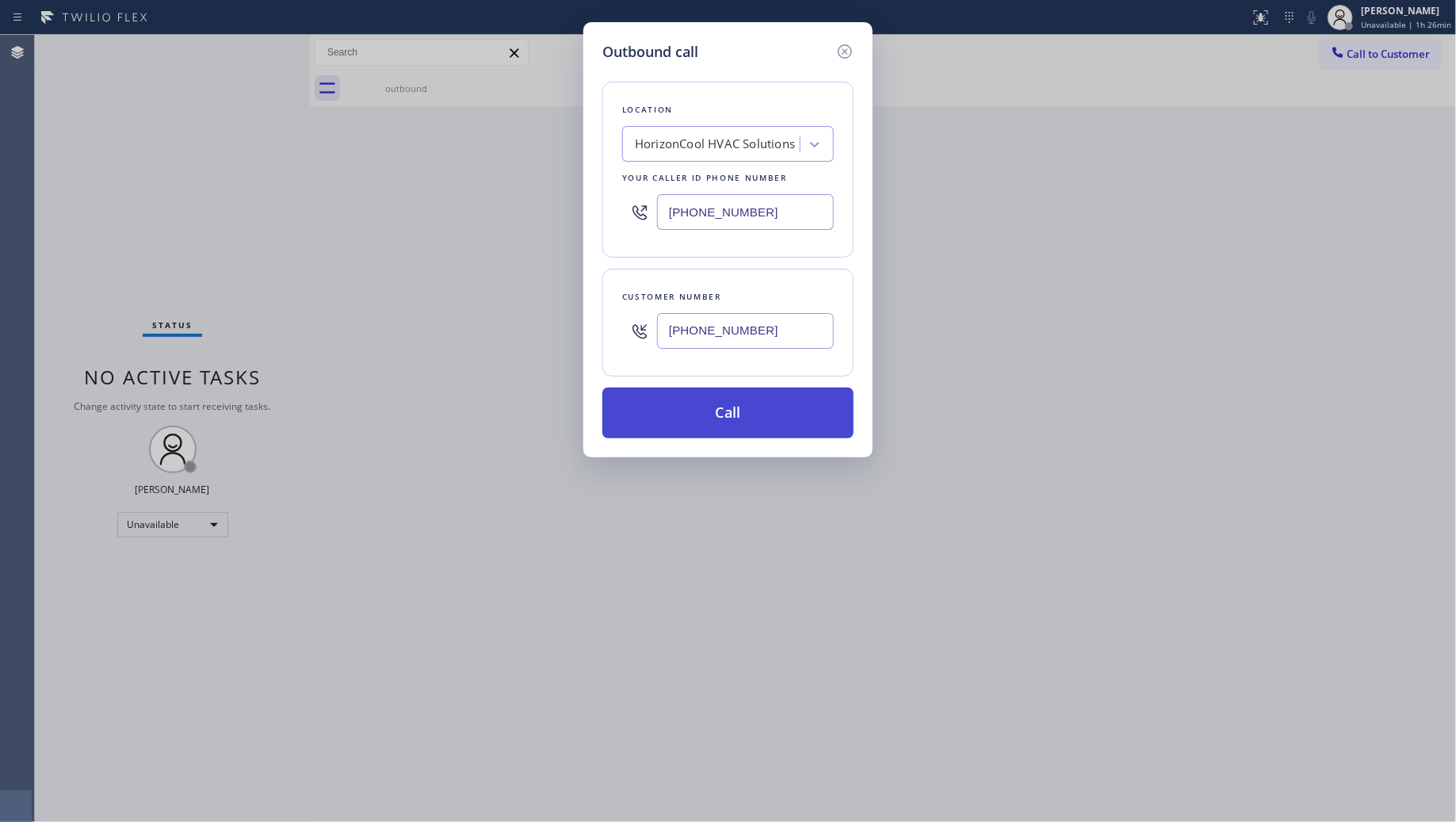
type input "[PHONE_NUMBER]"
click at [739, 403] on button "Call" at bounding box center [728, 413] width 251 height 51
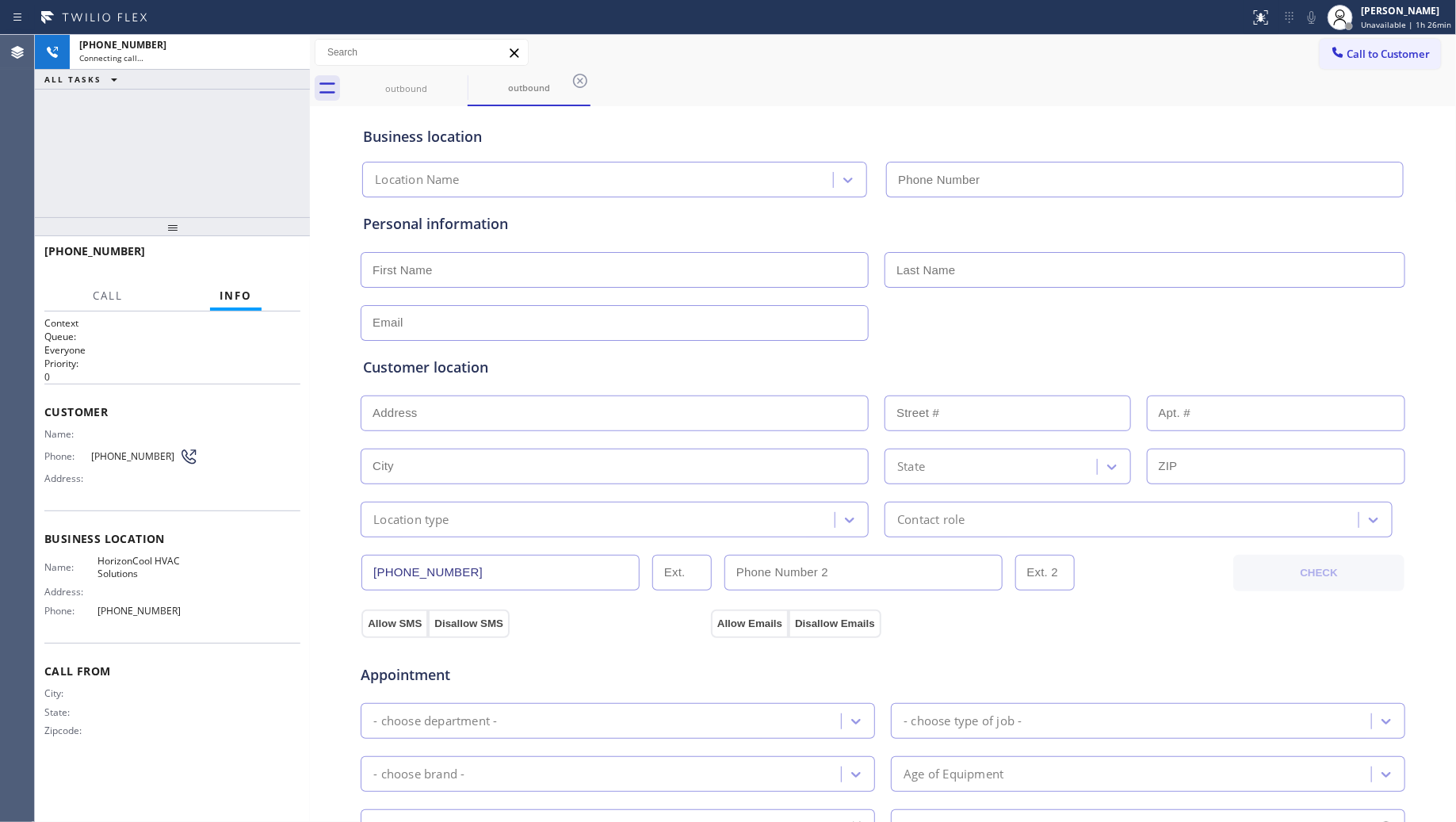
type input "[PHONE_NUMBER]"
click at [1099, 98] on div "outbound outbound" at bounding box center [900, 88] width 1112 height 36
click at [242, 256] on span "HANG UP" at bounding box center [263, 258] width 48 height 12
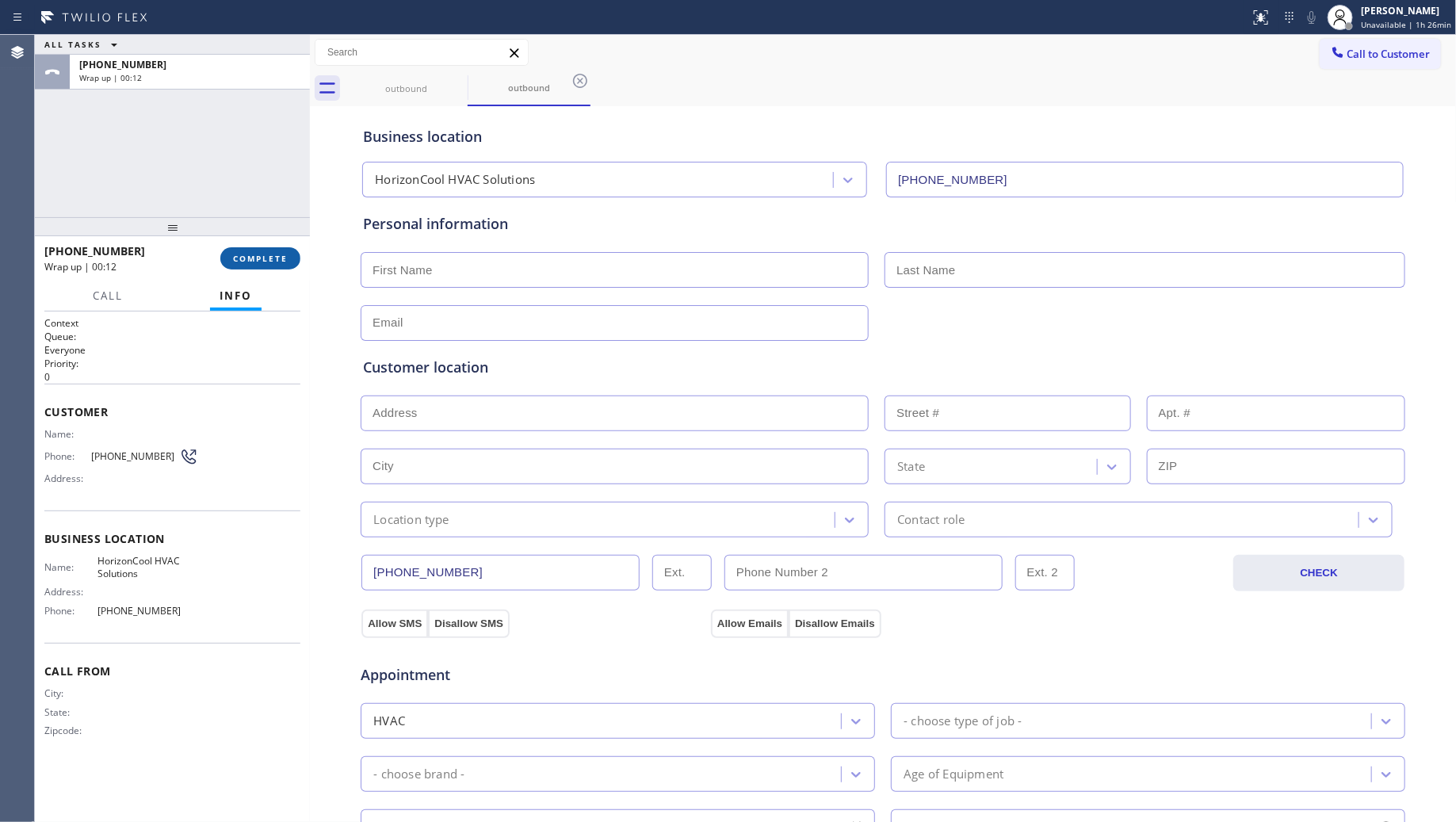
click at [251, 254] on span "COMPLETE" at bounding box center [260, 258] width 55 height 12
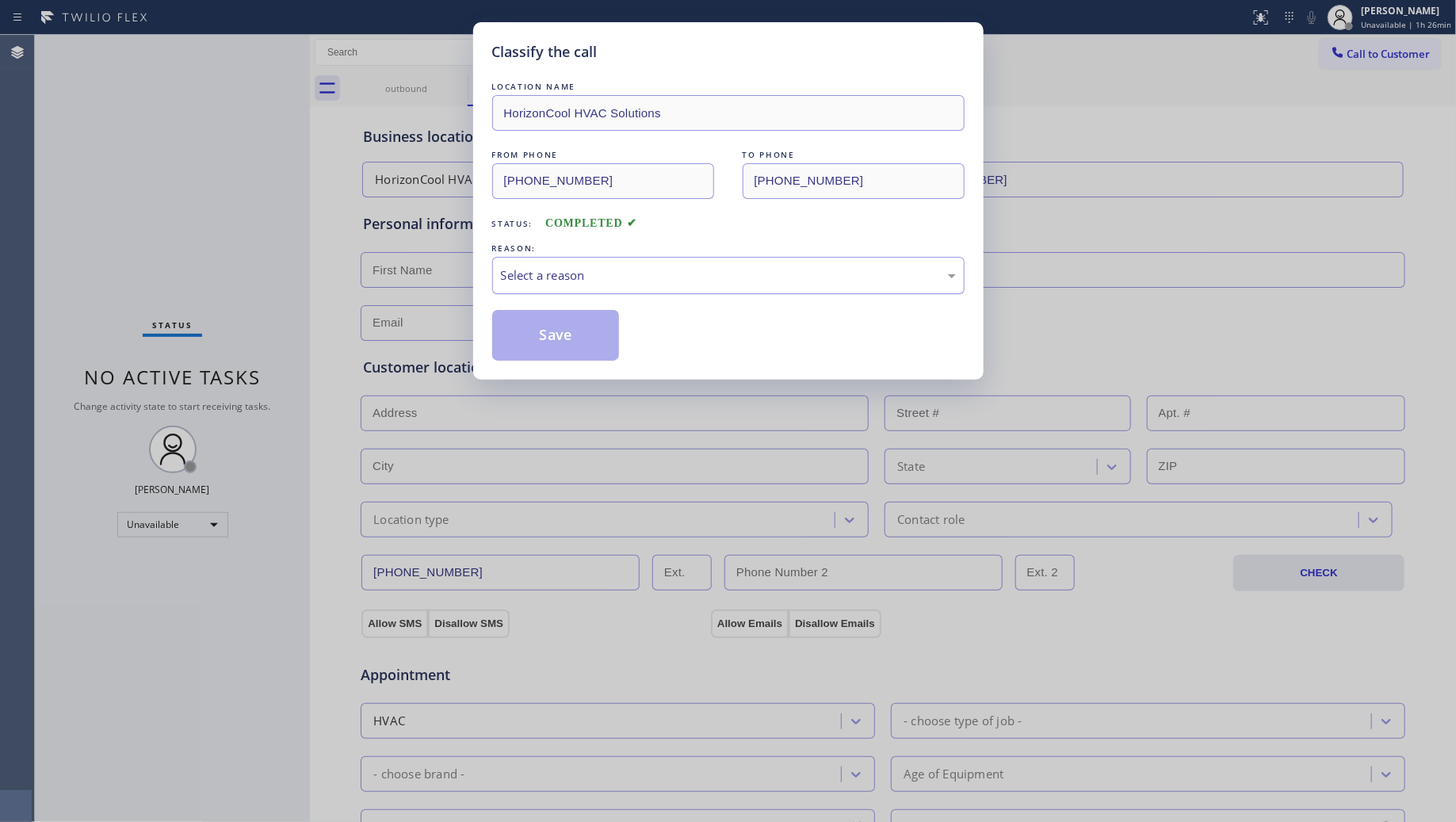
click at [558, 276] on div "Select a reason" at bounding box center [728, 275] width 455 height 18
click at [552, 343] on button "Save" at bounding box center [556, 335] width 128 height 51
click at [553, 343] on button "Save" at bounding box center [556, 335] width 128 height 51
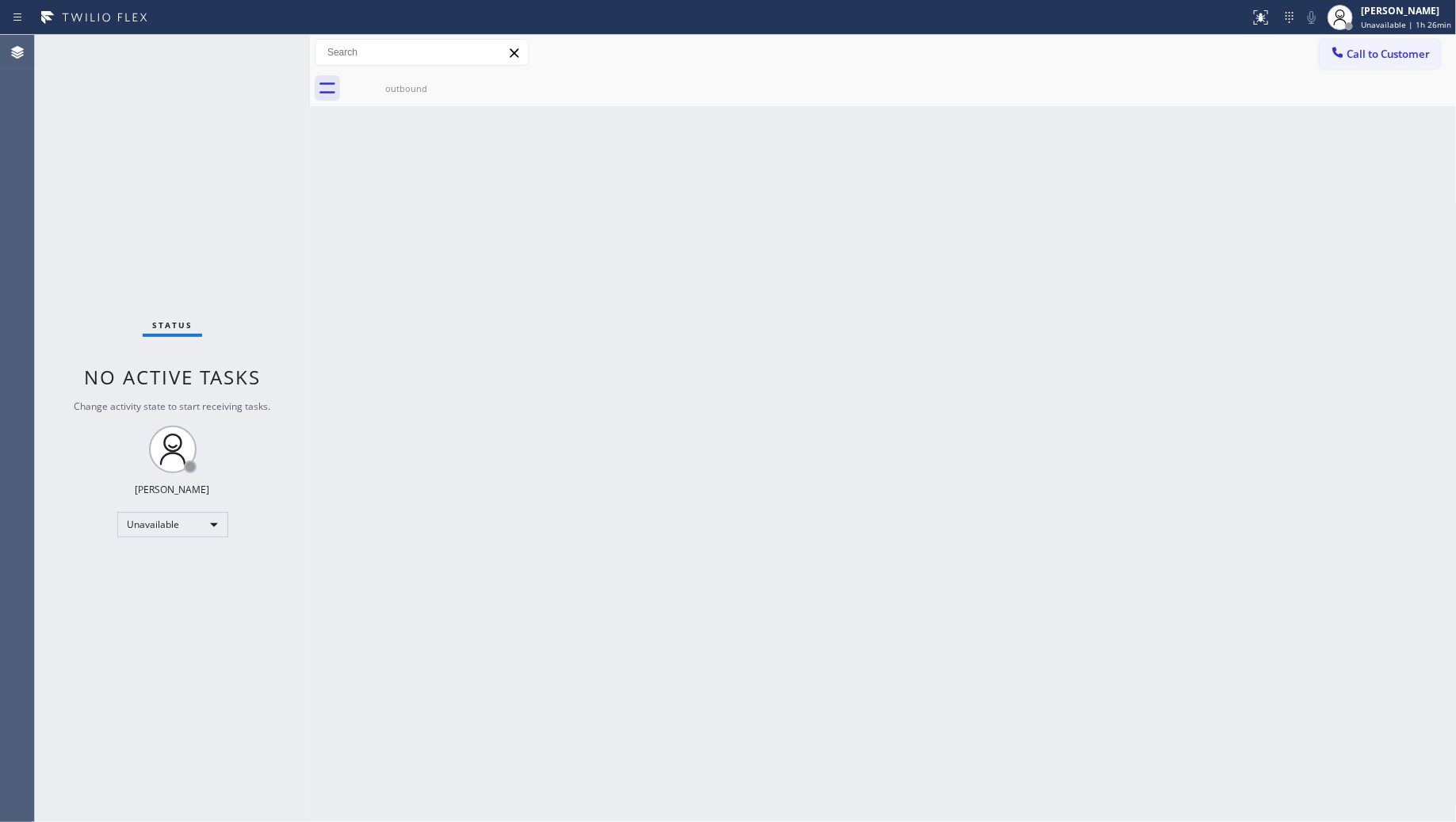
drag, startPoint x: 1127, startPoint y: 302, endPoint x: 1203, endPoint y: 229, distance: 105.4
click at [1134, 290] on div "Back to Dashboard Change Sender ID Customers Technicians Select a contact Outbo…" at bounding box center [883, 428] width 1147 height 787
drag, startPoint x: 1333, startPoint y: 57, endPoint x: 985, endPoint y: 228, distance: 387.7
click at [1318, 61] on div "Call to Customer Outbound call Location Search location Your caller id phone nu…" at bounding box center [883, 52] width 1147 height 28
click at [1340, 49] on icon at bounding box center [1338, 52] width 16 height 16
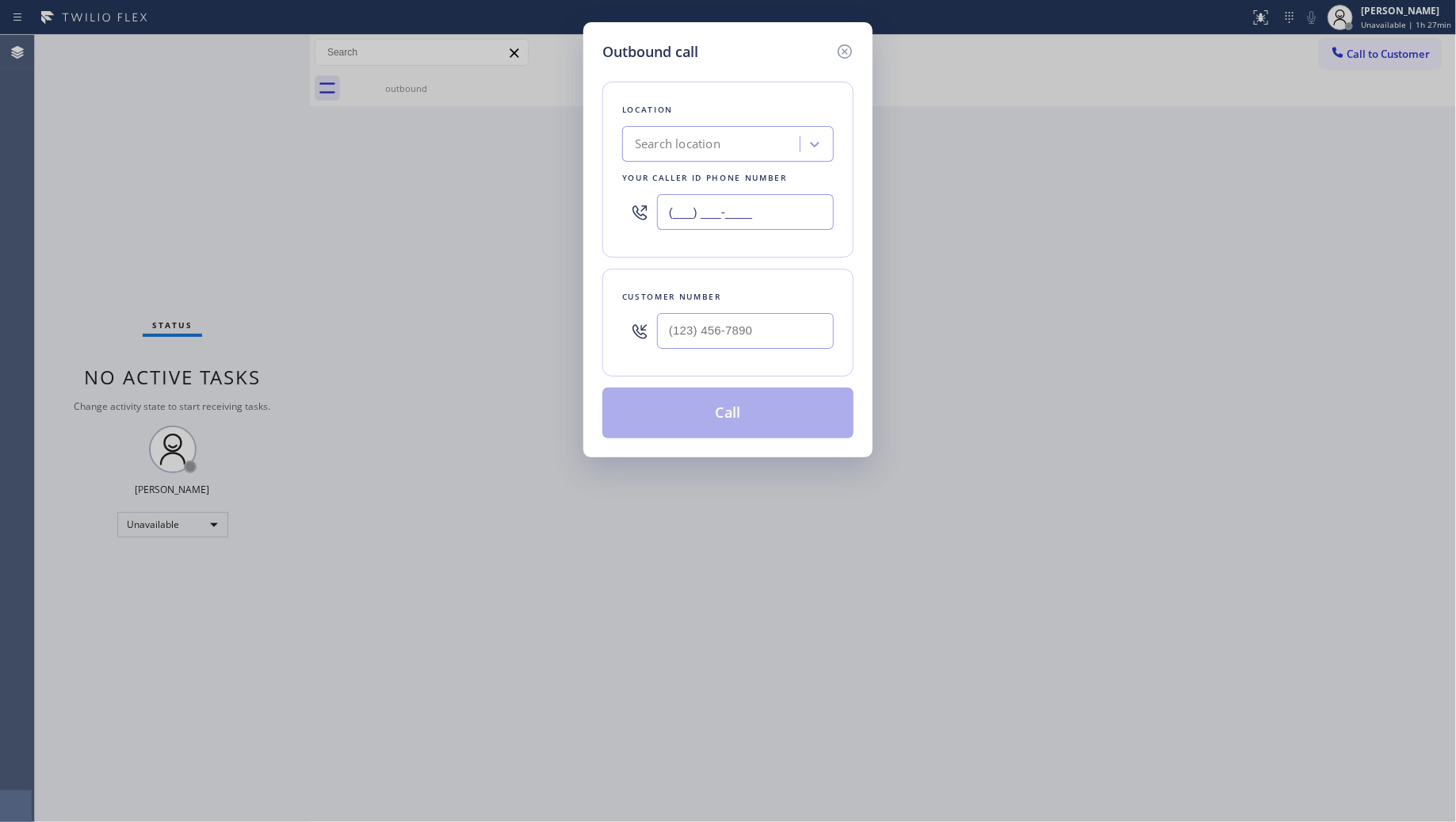
drag, startPoint x: 752, startPoint y: 201, endPoint x: 608, endPoint y: 200, distance: 144.0
click at [608, 200] on div "Location Search location Your caller id phone number (___) ___-____" at bounding box center [728, 169] width 251 height 176
paste input "510) 574-8380"
type input "[PHONE_NUMBER]"
click at [800, 339] on input "(___) ___-____" at bounding box center [746, 330] width 177 height 36
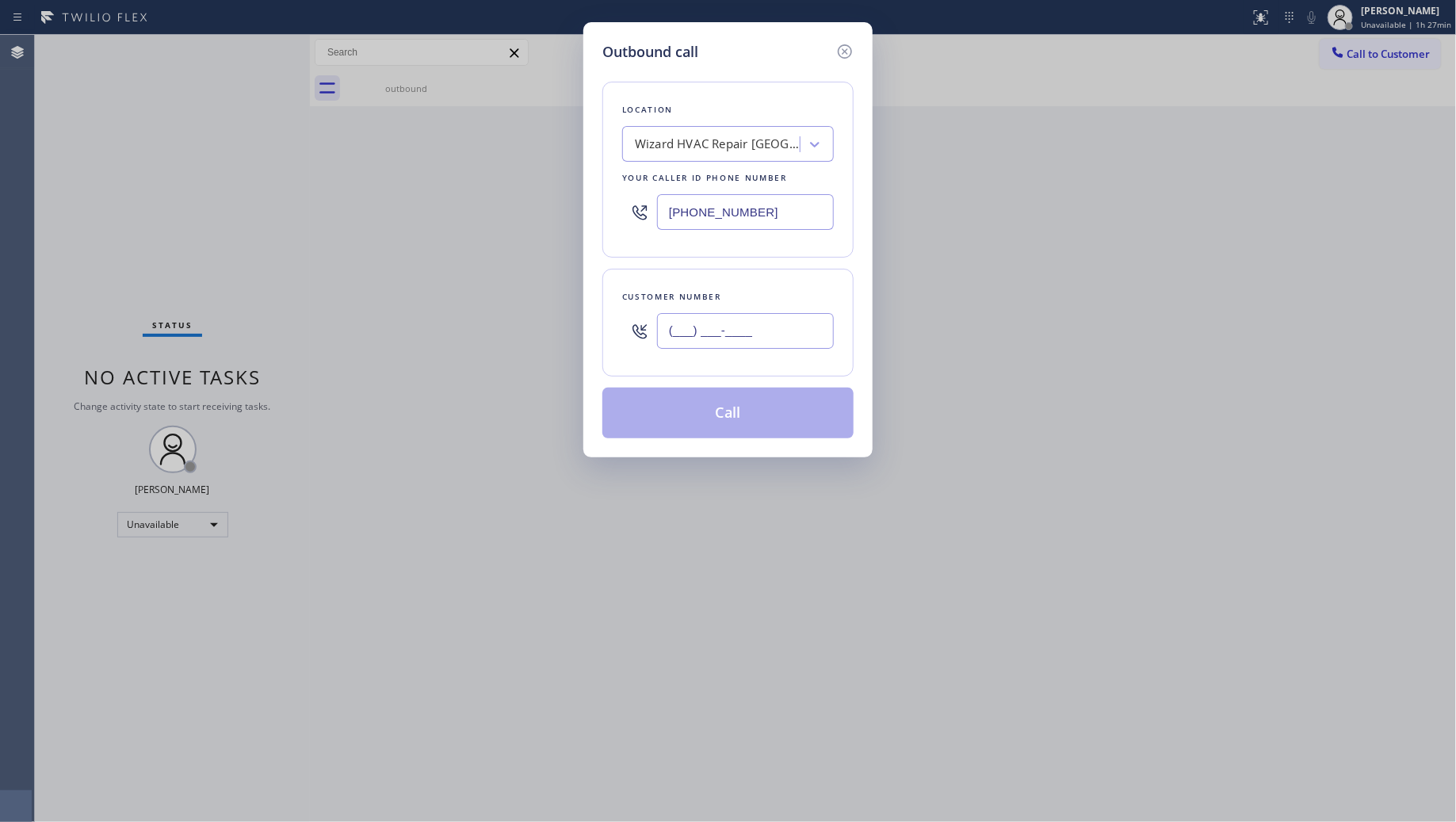
paste input "650) 290-9431"
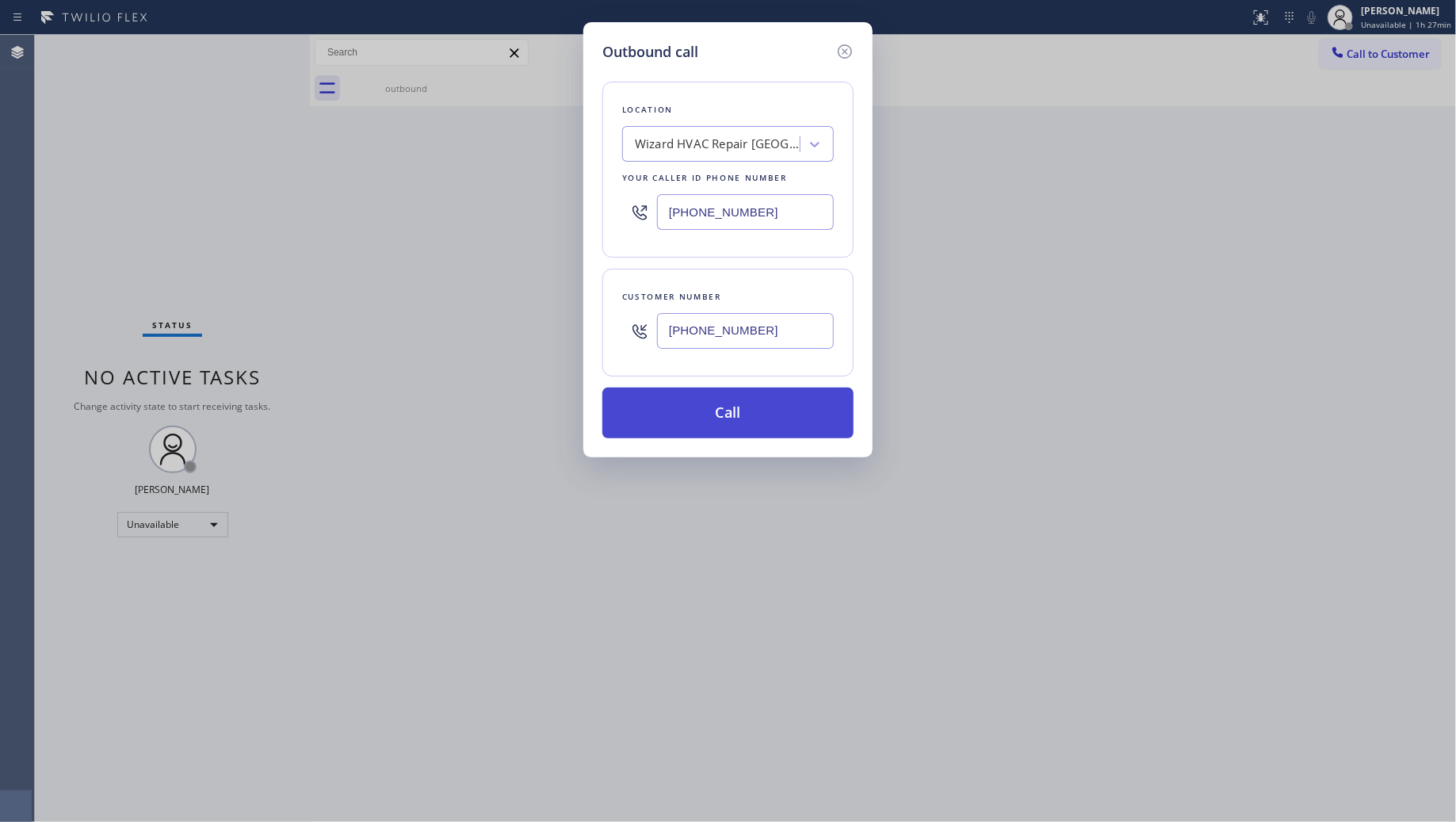
type input "[PHONE_NUMBER]"
click at [735, 411] on button "Call" at bounding box center [728, 413] width 251 height 51
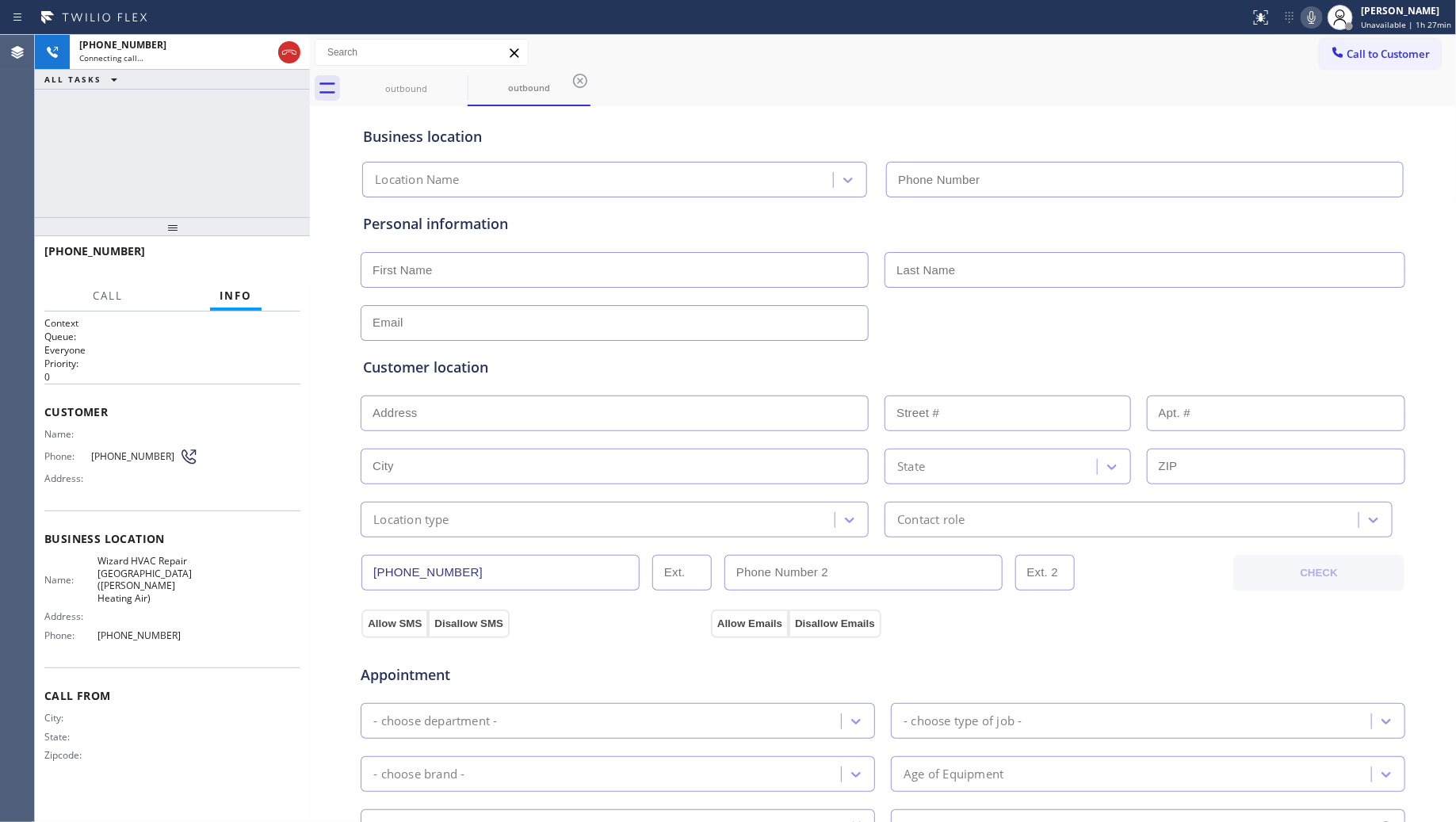
type input "[PHONE_NUMBER]"
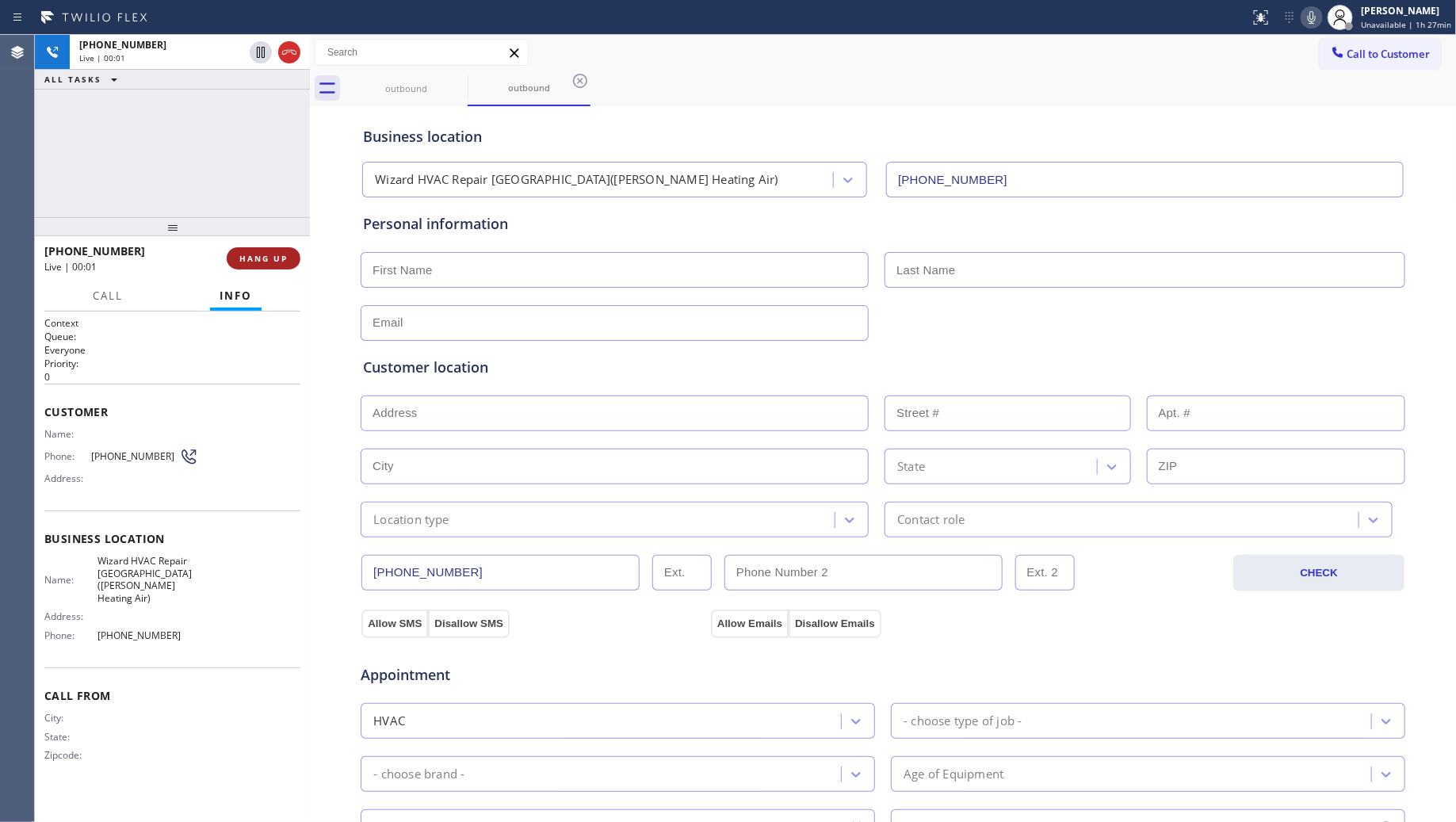
click at [246, 254] on span "HANG UP" at bounding box center [263, 258] width 48 height 12
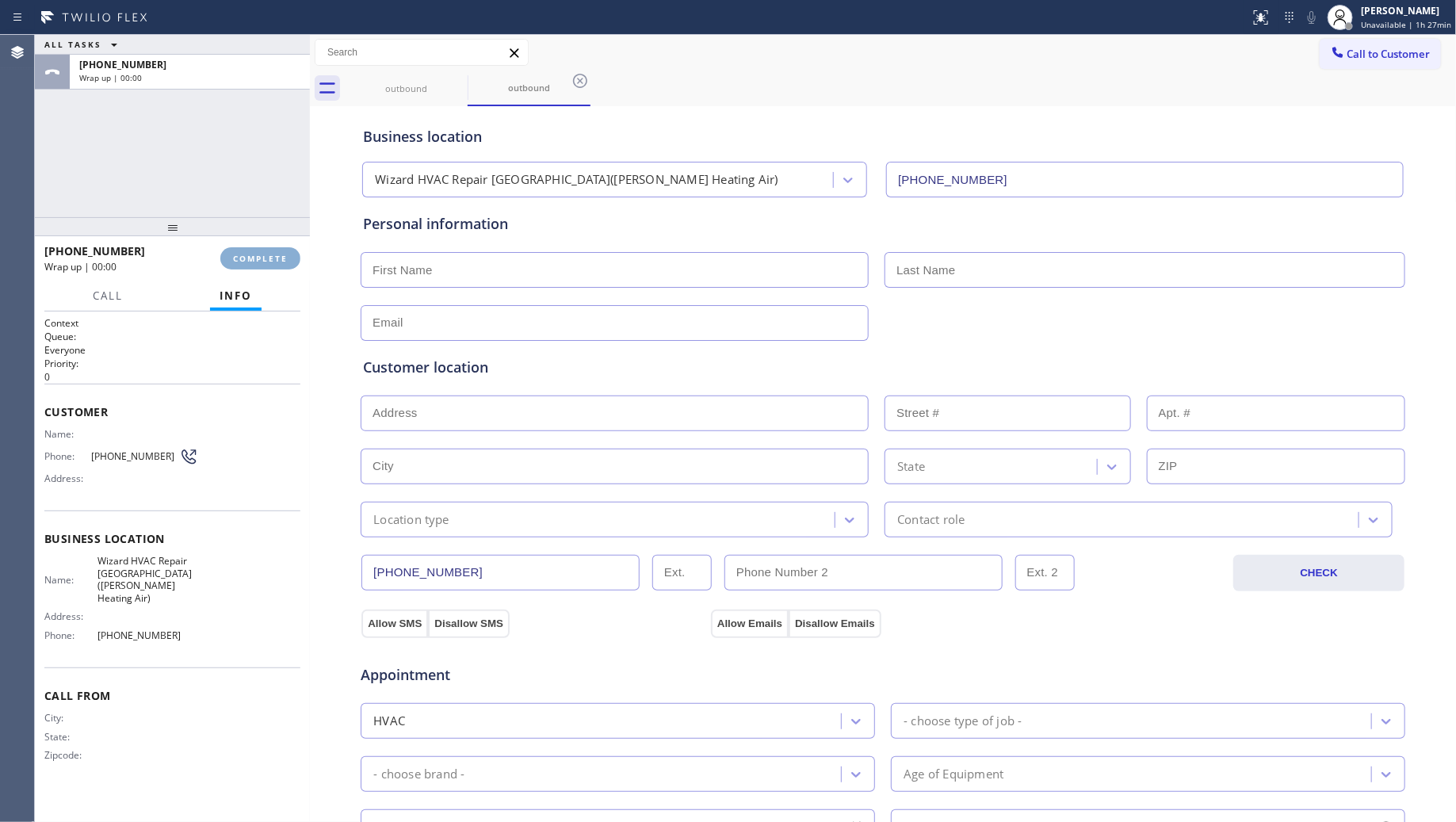
click at [248, 255] on span "COMPLETE" at bounding box center [260, 258] width 55 height 12
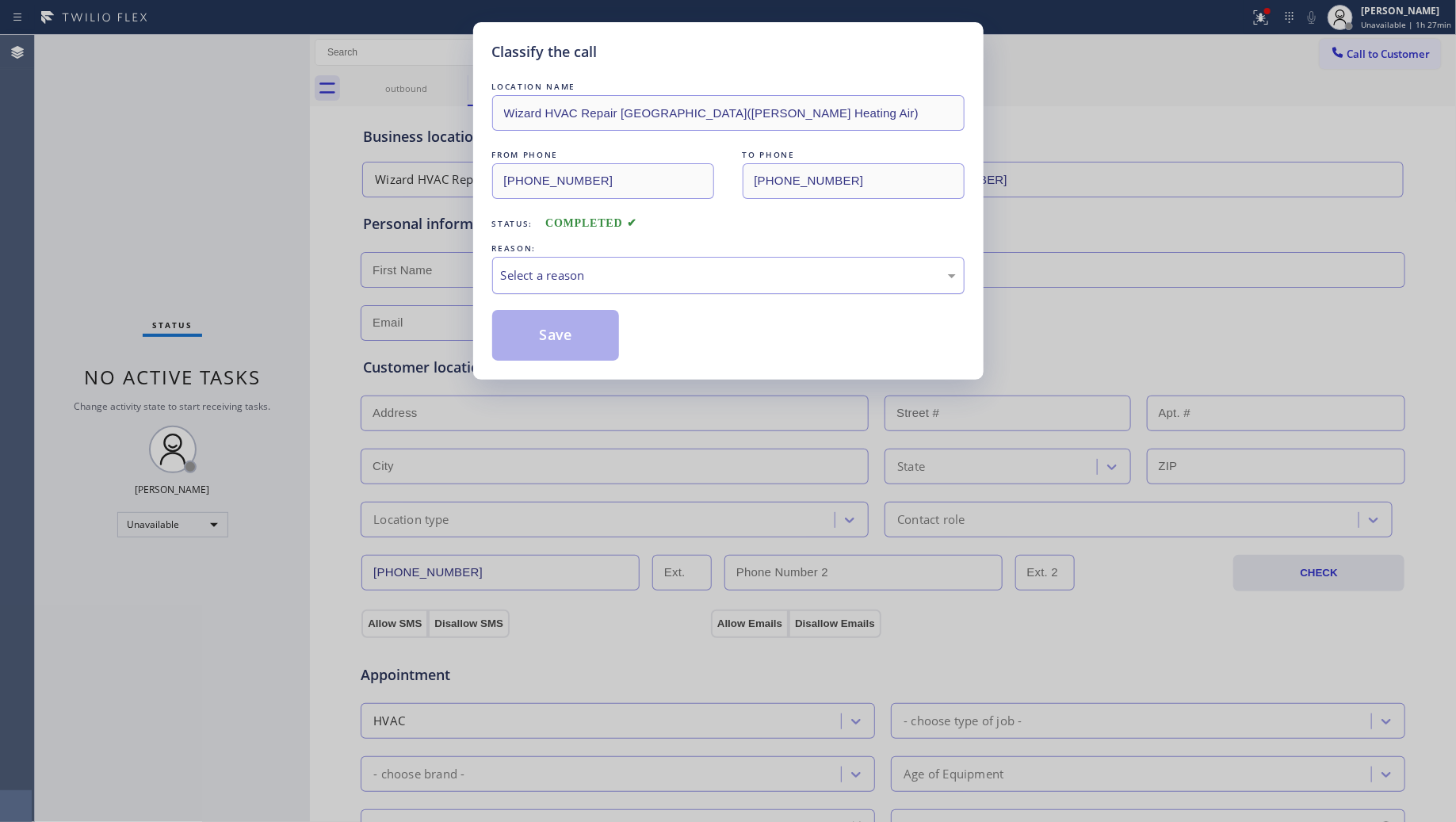
click at [534, 270] on div "Select a reason" at bounding box center [728, 275] width 455 height 18
click at [513, 339] on button "Save" at bounding box center [556, 335] width 128 height 51
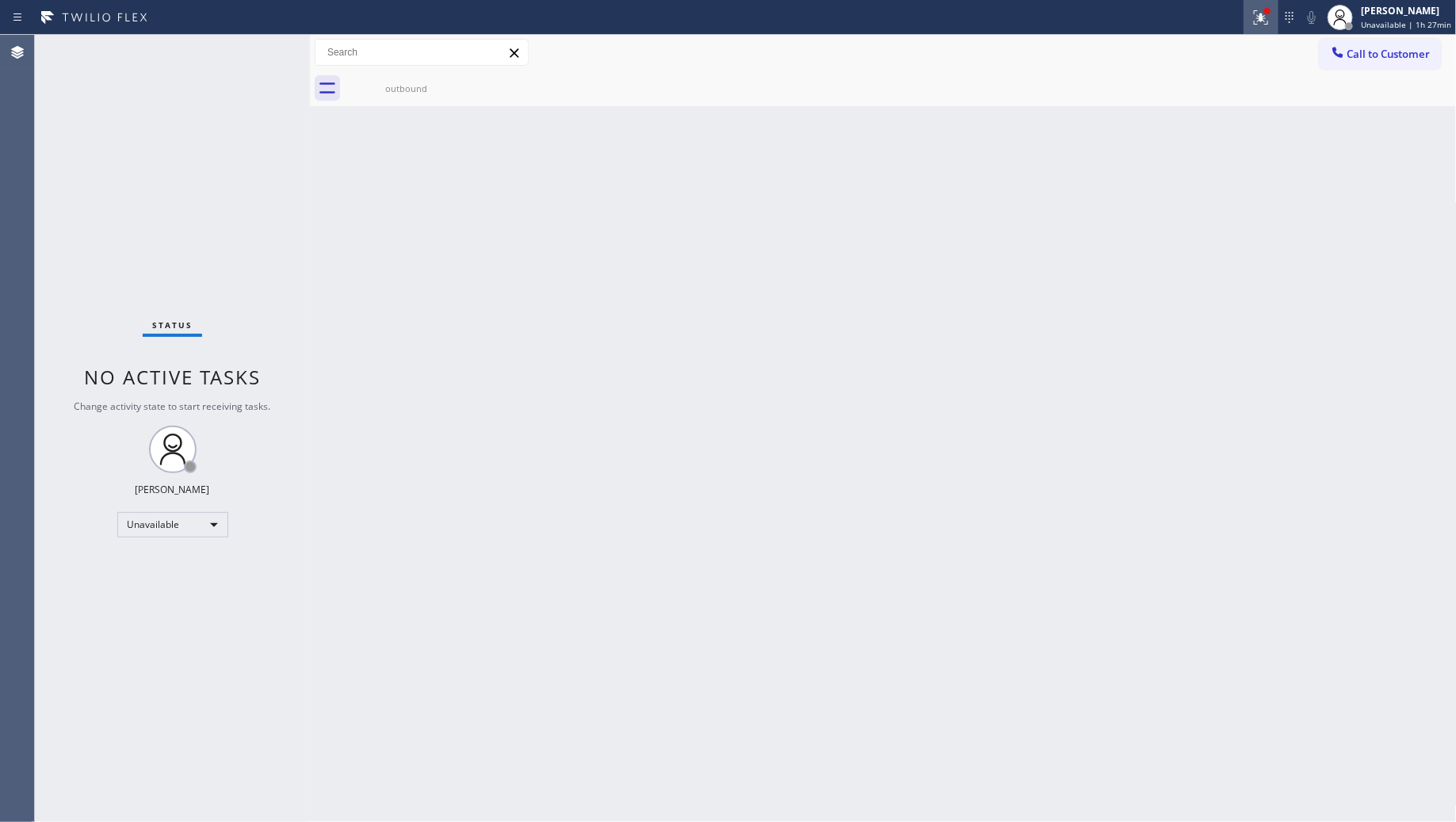
click at [1270, 33] on button at bounding box center [1261, 17] width 35 height 35
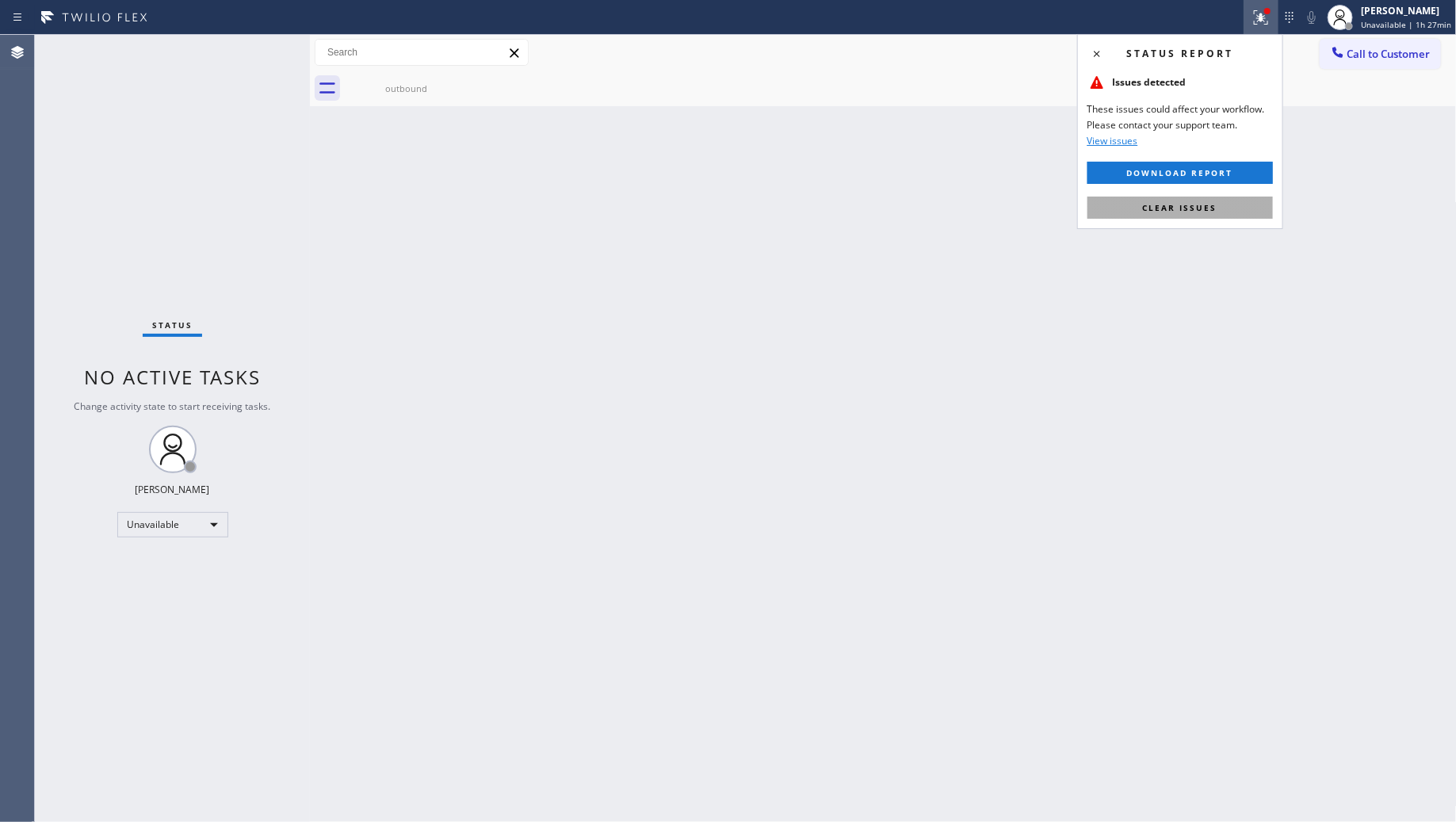
drag, startPoint x: 1201, startPoint y: 215, endPoint x: 1250, endPoint y: 200, distance: 51.2
click at [1203, 215] on button "Clear issues" at bounding box center [1180, 207] width 185 height 22
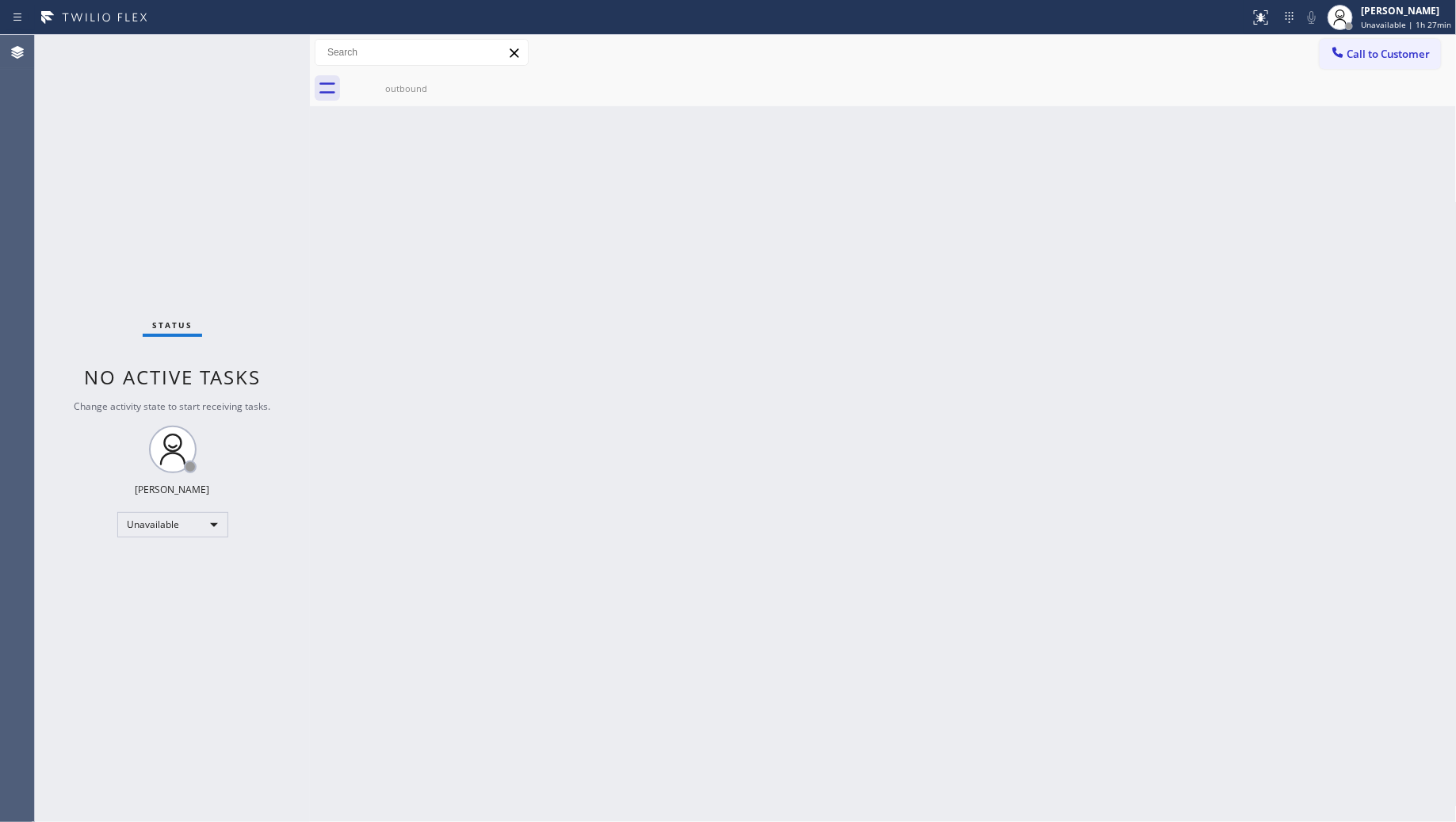
click at [1349, 35] on div "Call to Customer Outbound call Location Wizard HVAC Repair [GEOGRAPHIC_DATA]([P…" at bounding box center [883, 52] width 1147 height 36
click at [1362, 53] on span "Call to Customer" at bounding box center [1389, 54] width 84 height 14
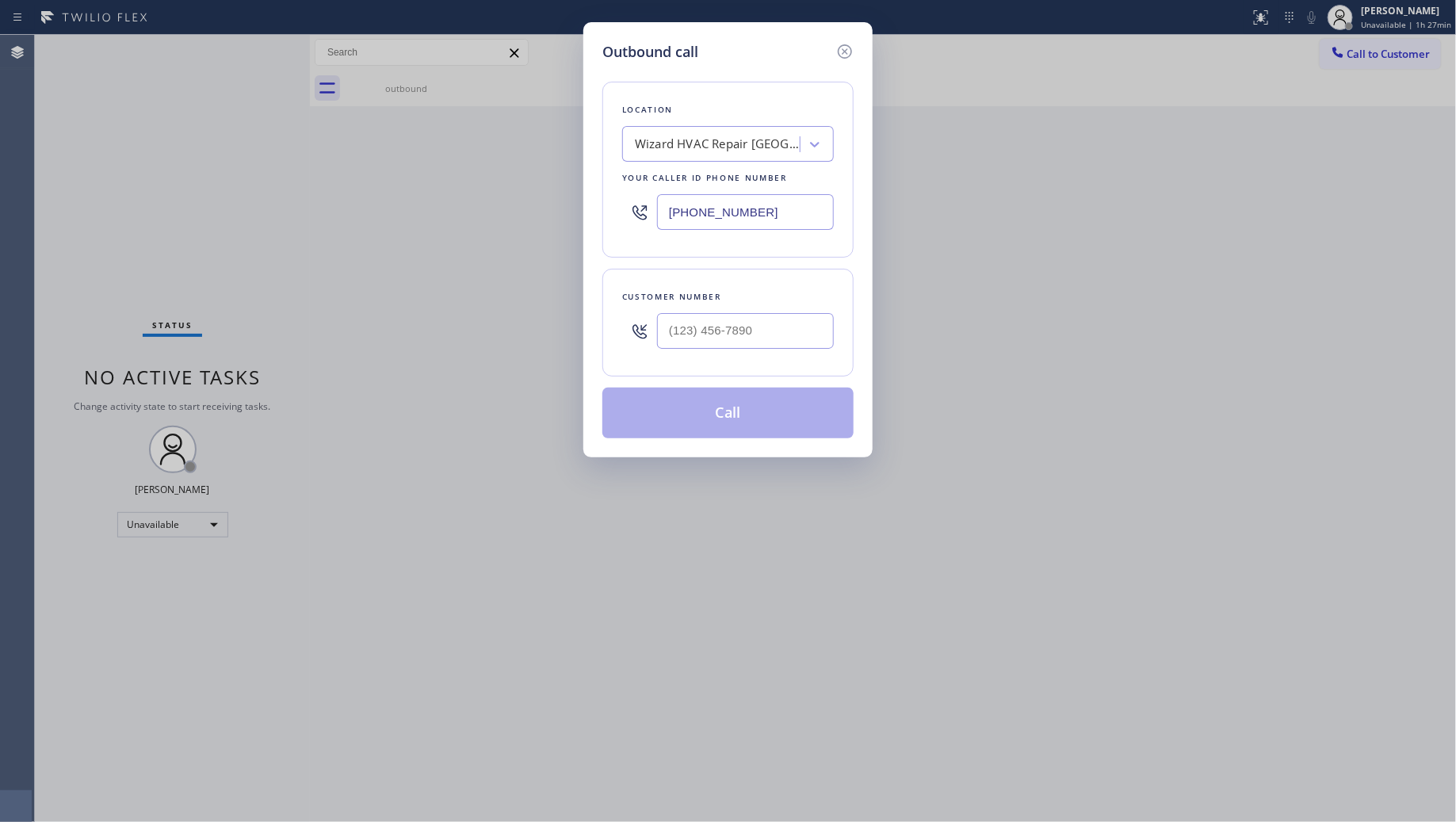
drag, startPoint x: 799, startPoint y: 211, endPoint x: 620, endPoint y: 212, distance: 179.0
click at [620, 212] on div "Location Wizard HVAC Repair [GEOGRAPHIC_DATA]([PERSON_NAME] Heating Air) Your c…" at bounding box center [728, 169] width 251 height 176
paste input "657) 213-247"
type input "[PHONE_NUMBER]"
paste input "text"
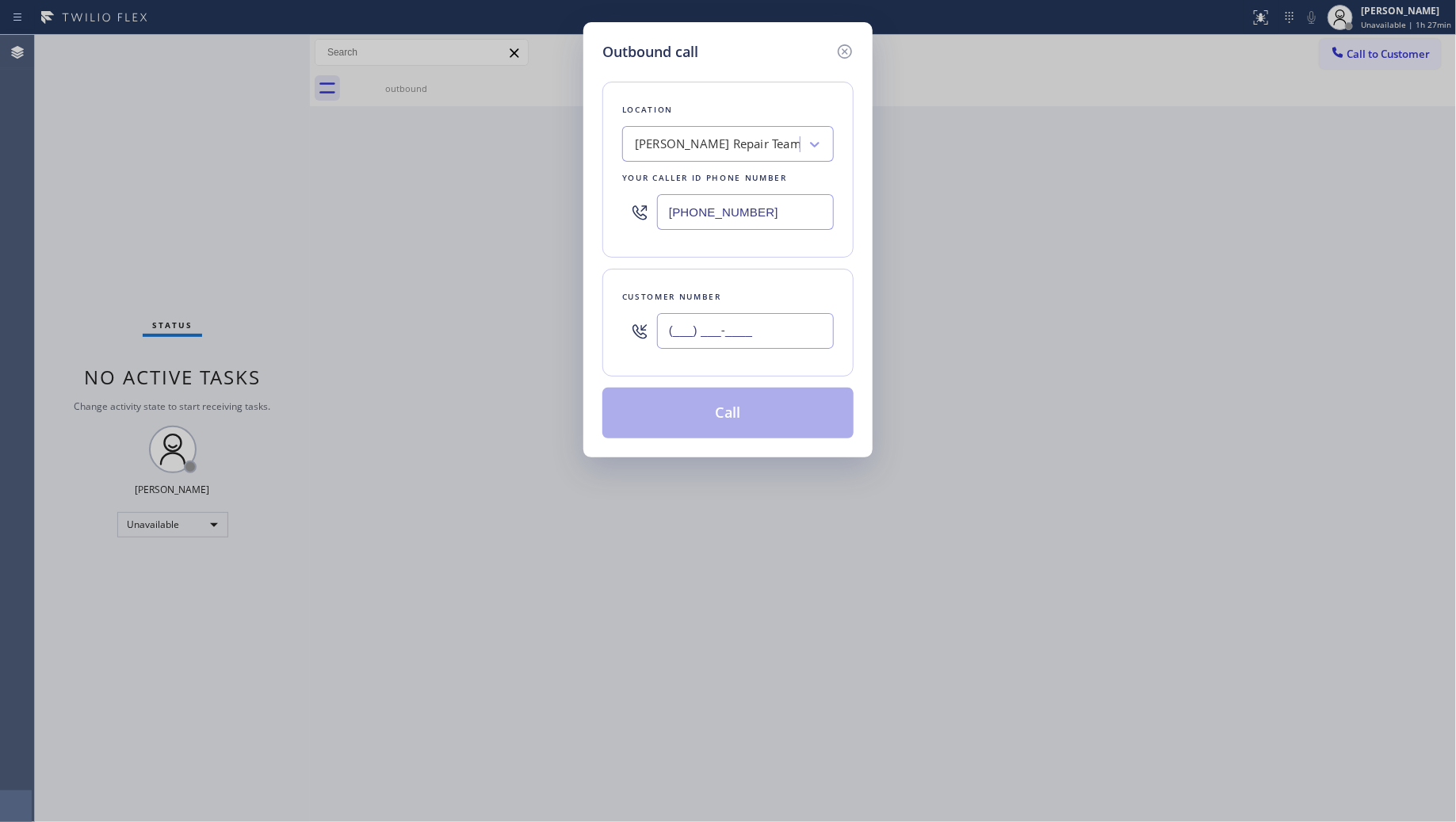
click at [754, 331] on input "(___) ___-____" at bounding box center [746, 330] width 177 height 36
paste input "657) 452-6788"
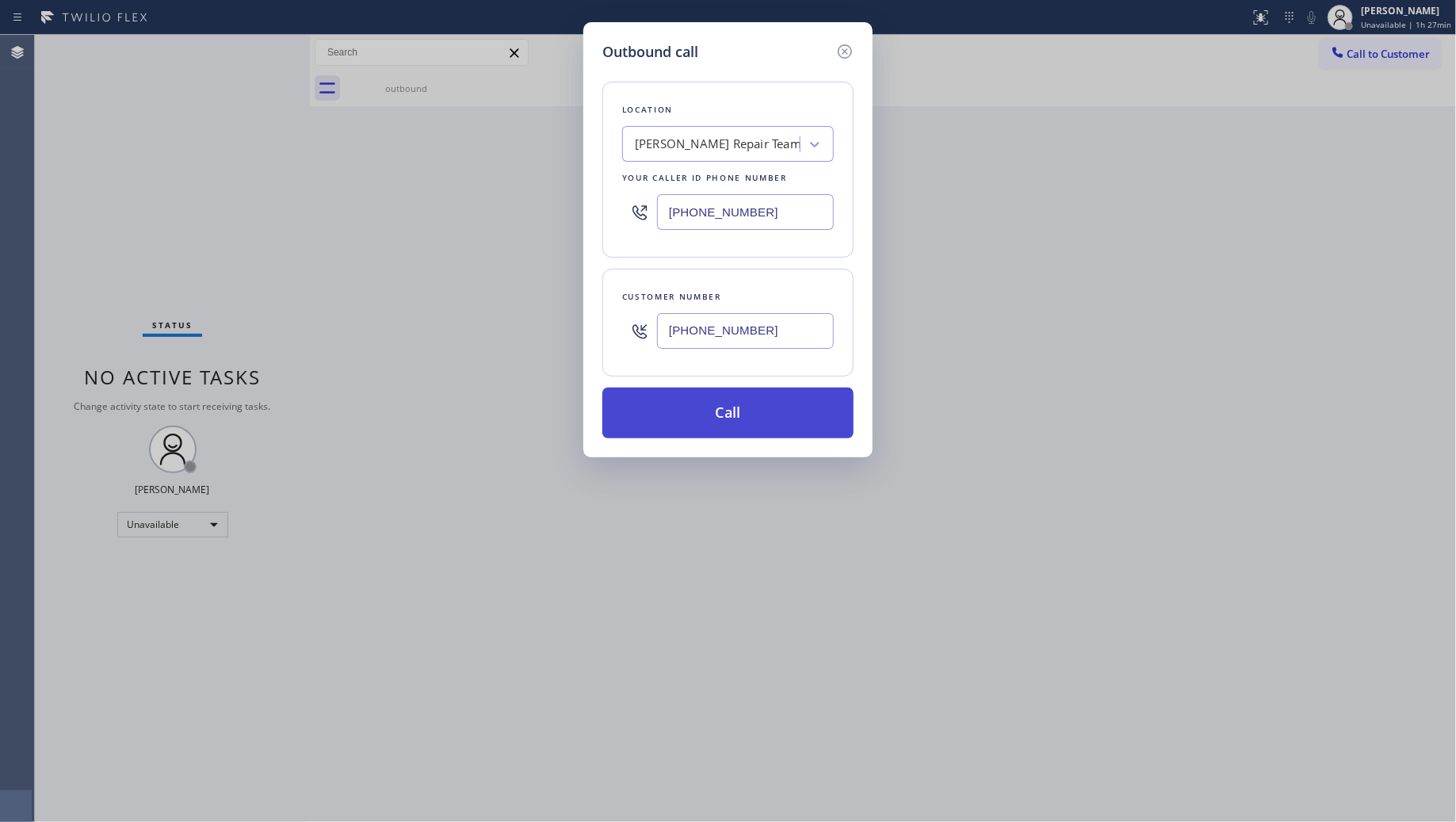
type input "[PHONE_NUMBER]"
click at [722, 421] on button "Call" at bounding box center [728, 413] width 251 height 51
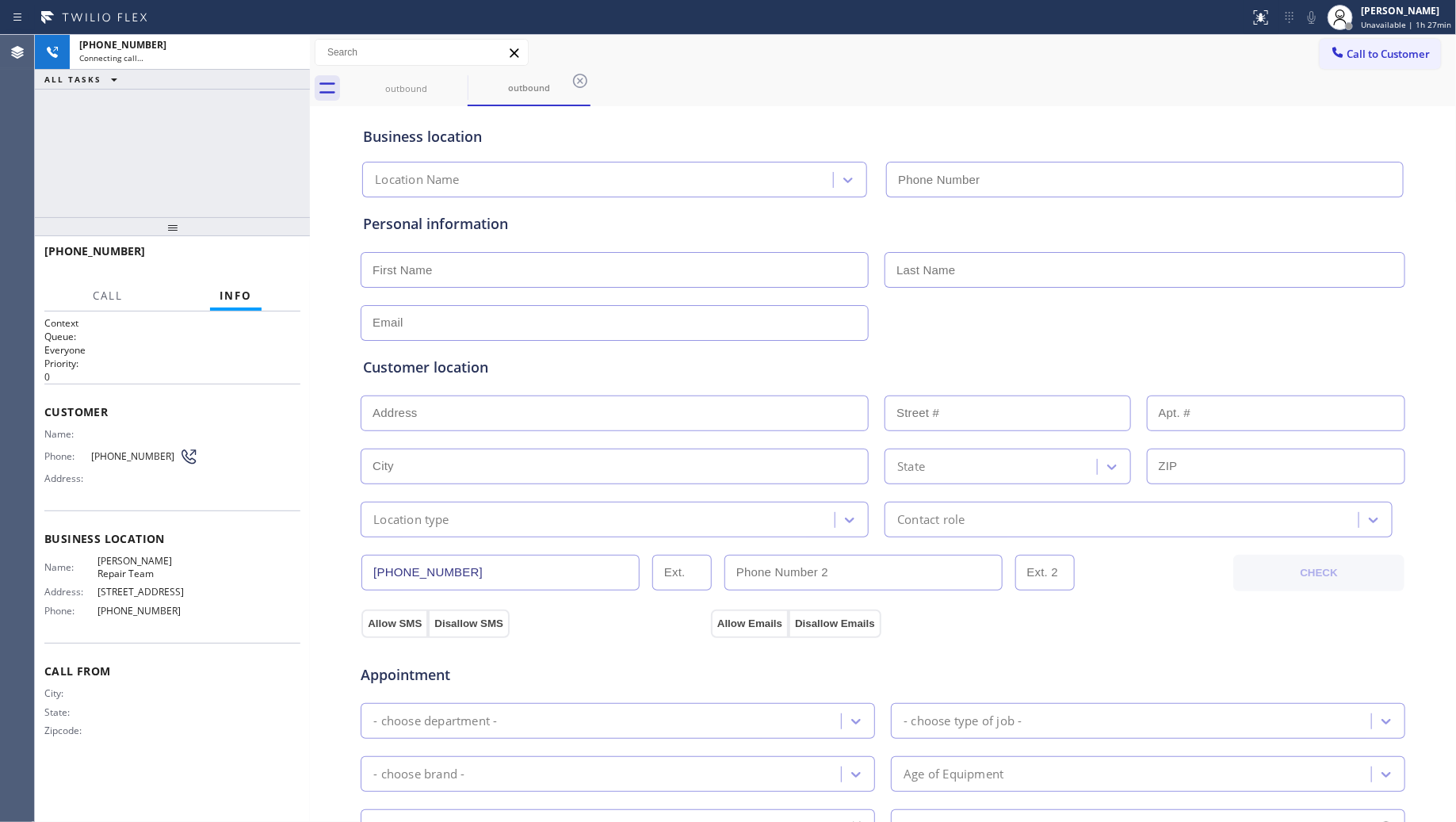
type input "[PHONE_NUMBER]"
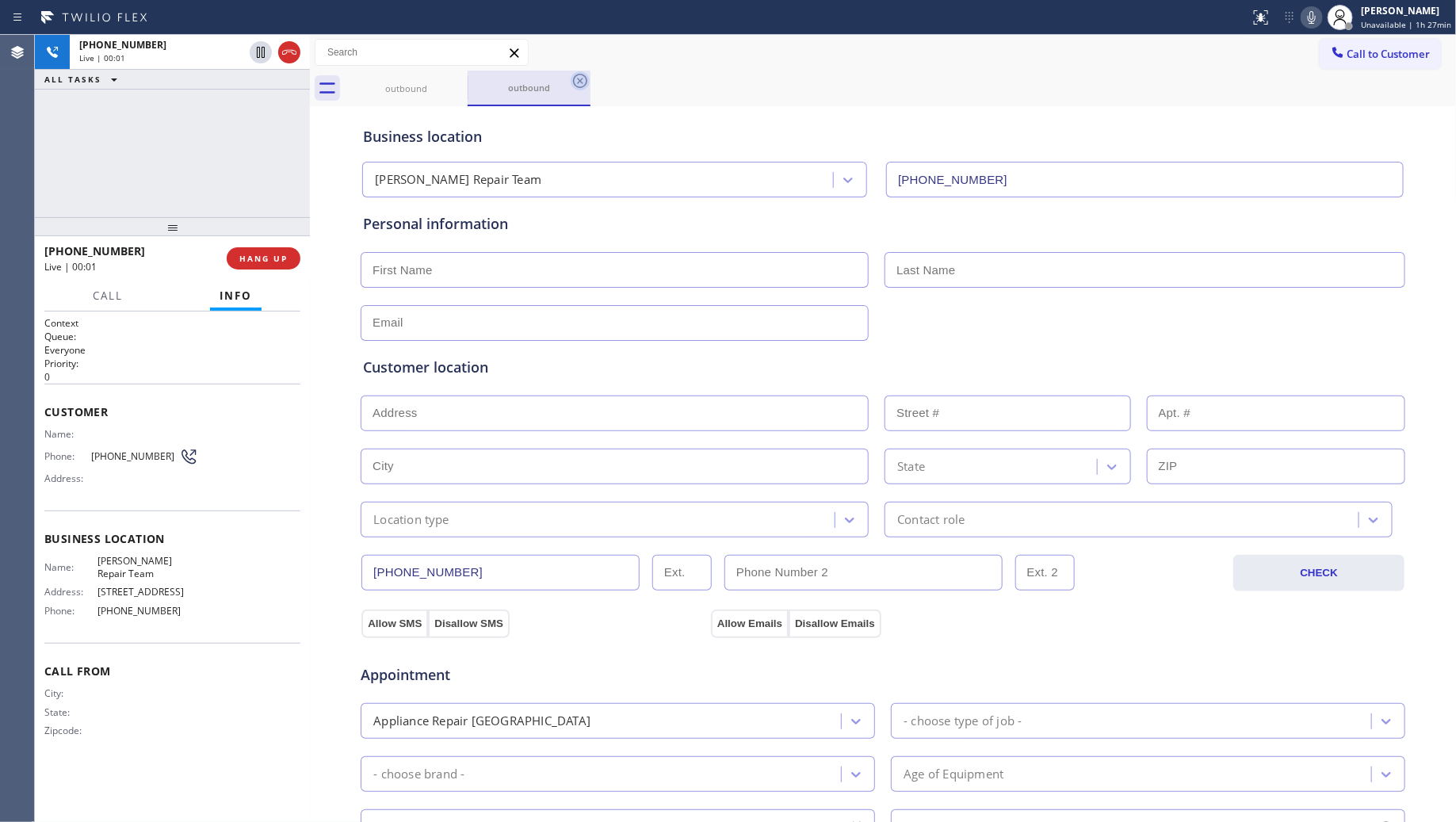
click at [585, 87] on icon at bounding box center [581, 81] width 19 height 19
drag, startPoint x: 631, startPoint y: 96, endPoint x: 674, endPoint y: 96, distance: 43.0
click at [631, 97] on div "outbound" at bounding box center [900, 88] width 1112 height 36
click at [274, 259] on span "HANG UP" at bounding box center [263, 258] width 48 height 12
click at [275, 253] on span "HANG UP" at bounding box center [263, 258] width 48 height 12
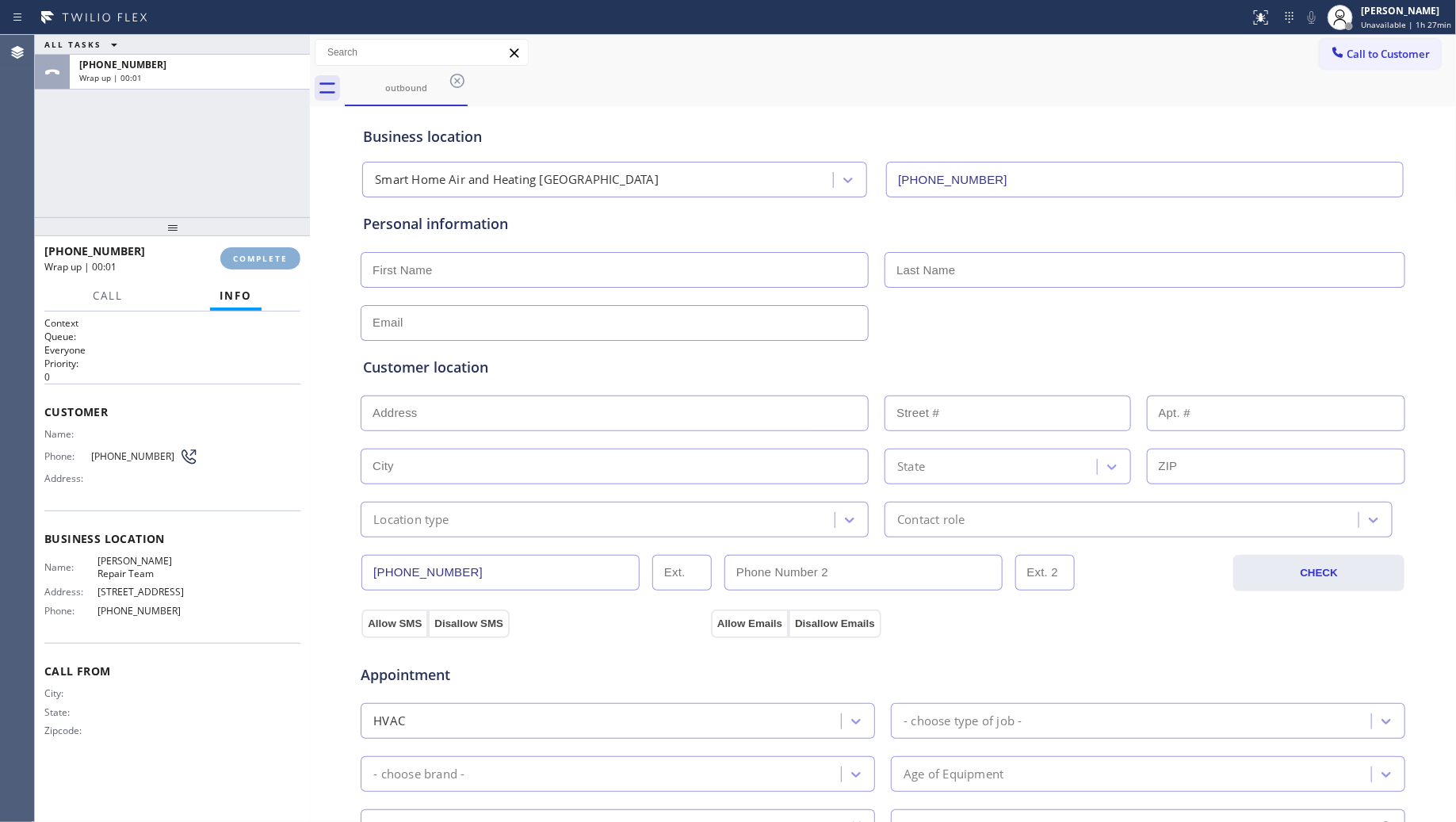
click at [275, 253] on span "COMPLETE" at bounding box center [260, 258] width 55 height 12
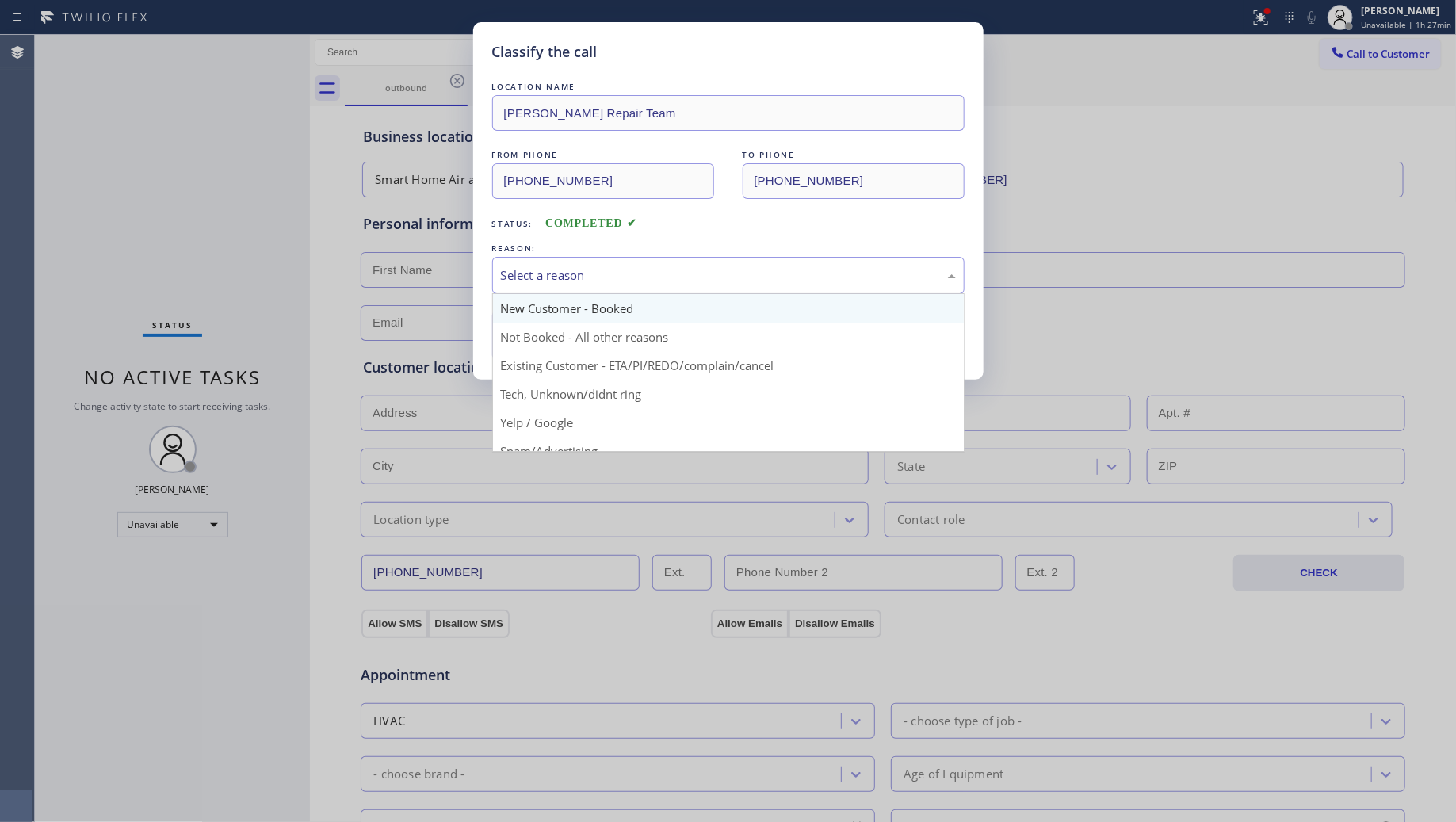
drag, startPoint x: 547, startPoint y: 260, endPoint x: 508, endPoint y: 321, distance: 72.4
click at [544, 266] on div "Select a reason" at bounding box center [728, 276] width 472 height 37
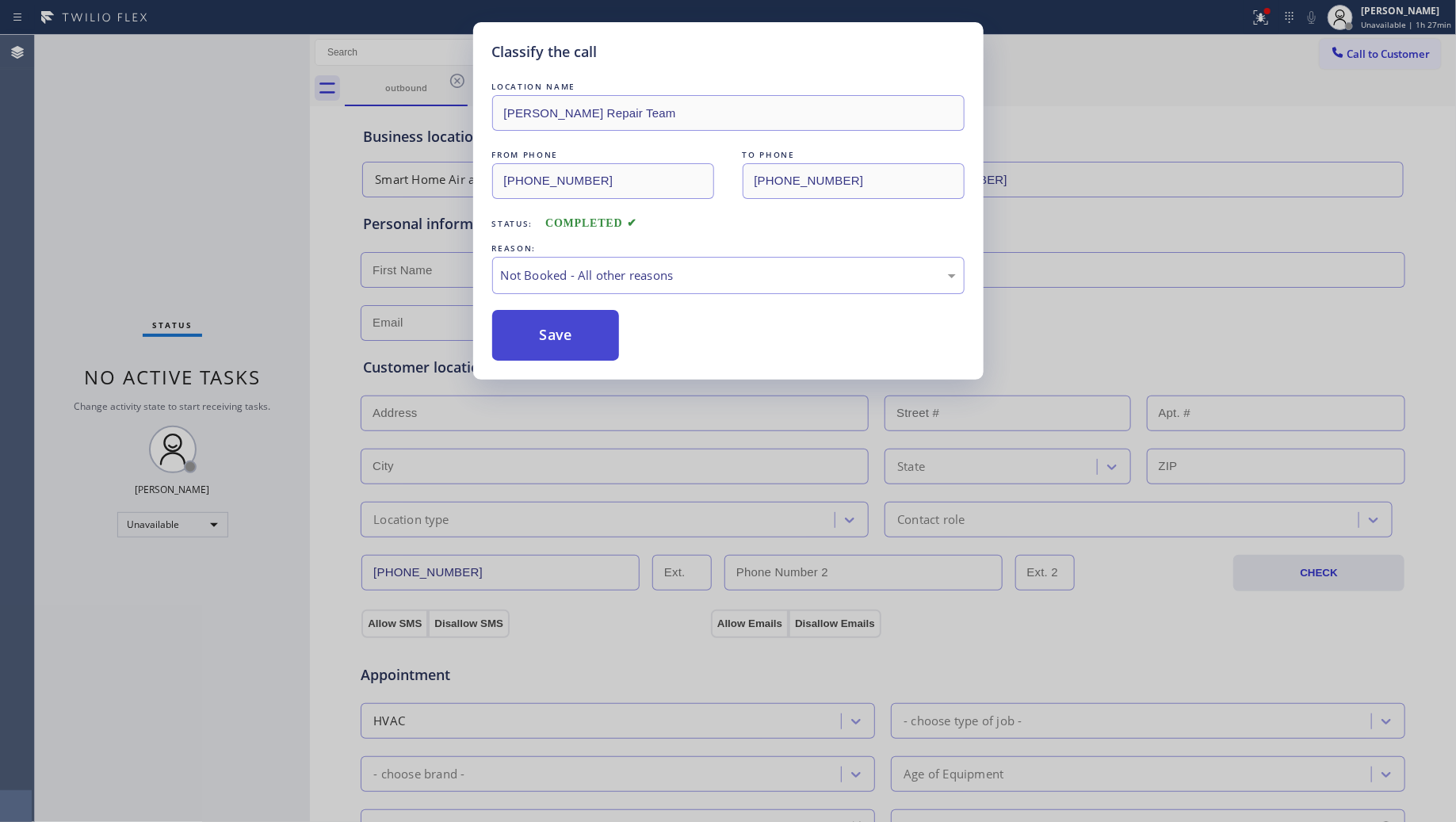
click at [530, 345] on button "Save" at bounding box center [556, 335] width 128 height 51
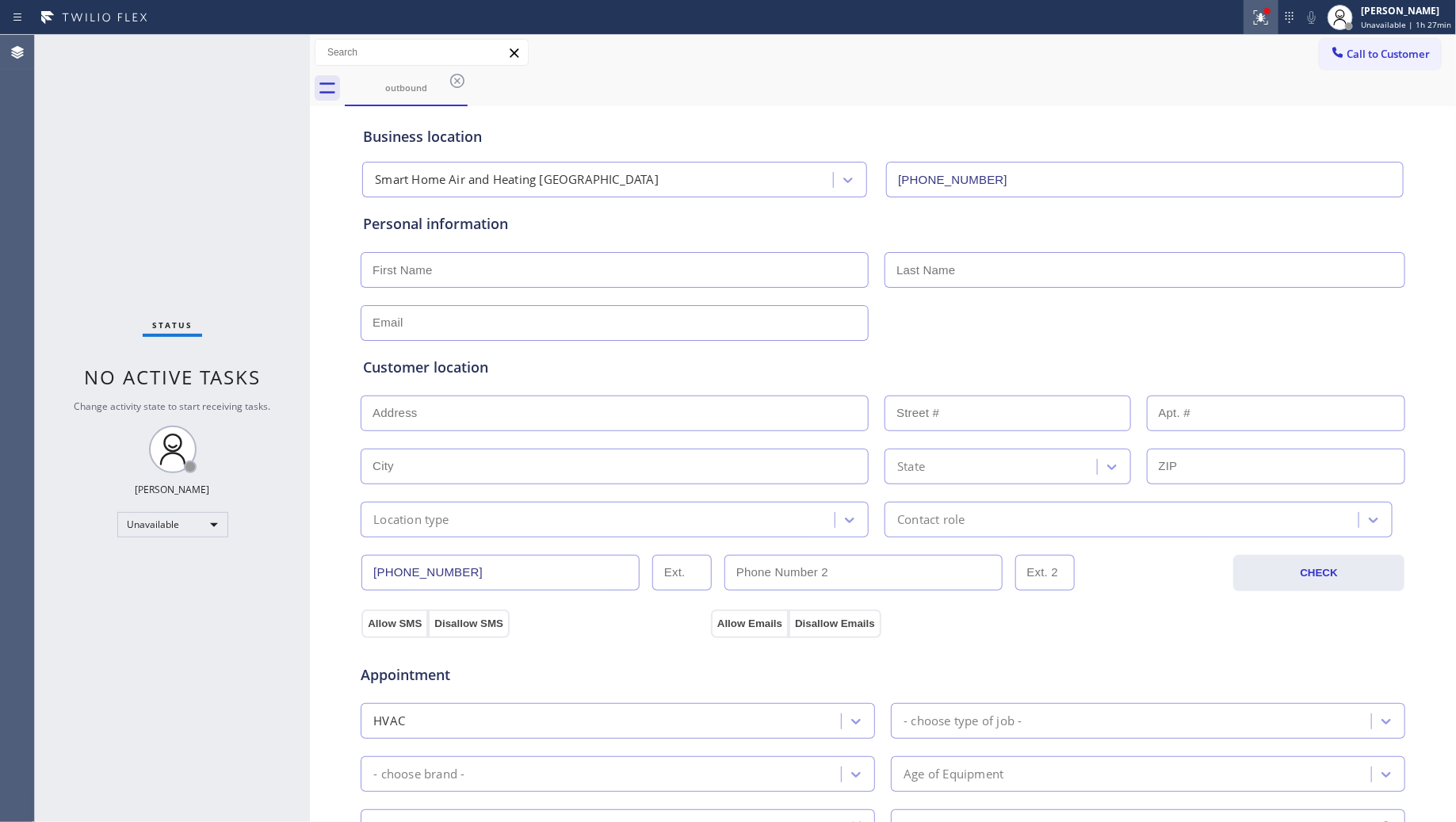
click at [1254, 16] on div at bounding box center [1261, 17] width 35 height 19
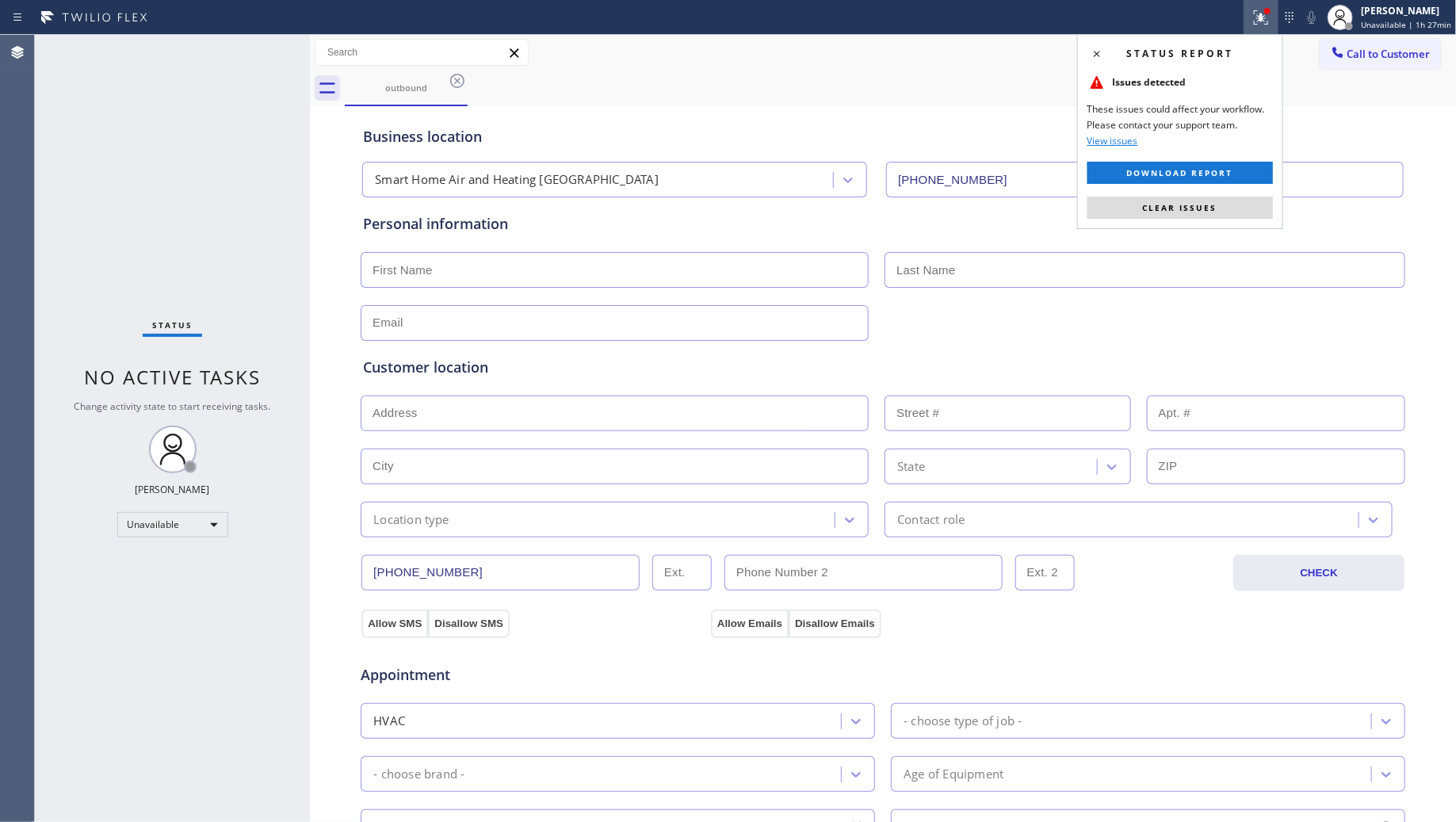
click at [1206, 211] on span "Clear issues" at bounding box center [1181, 208] width 75 height 12
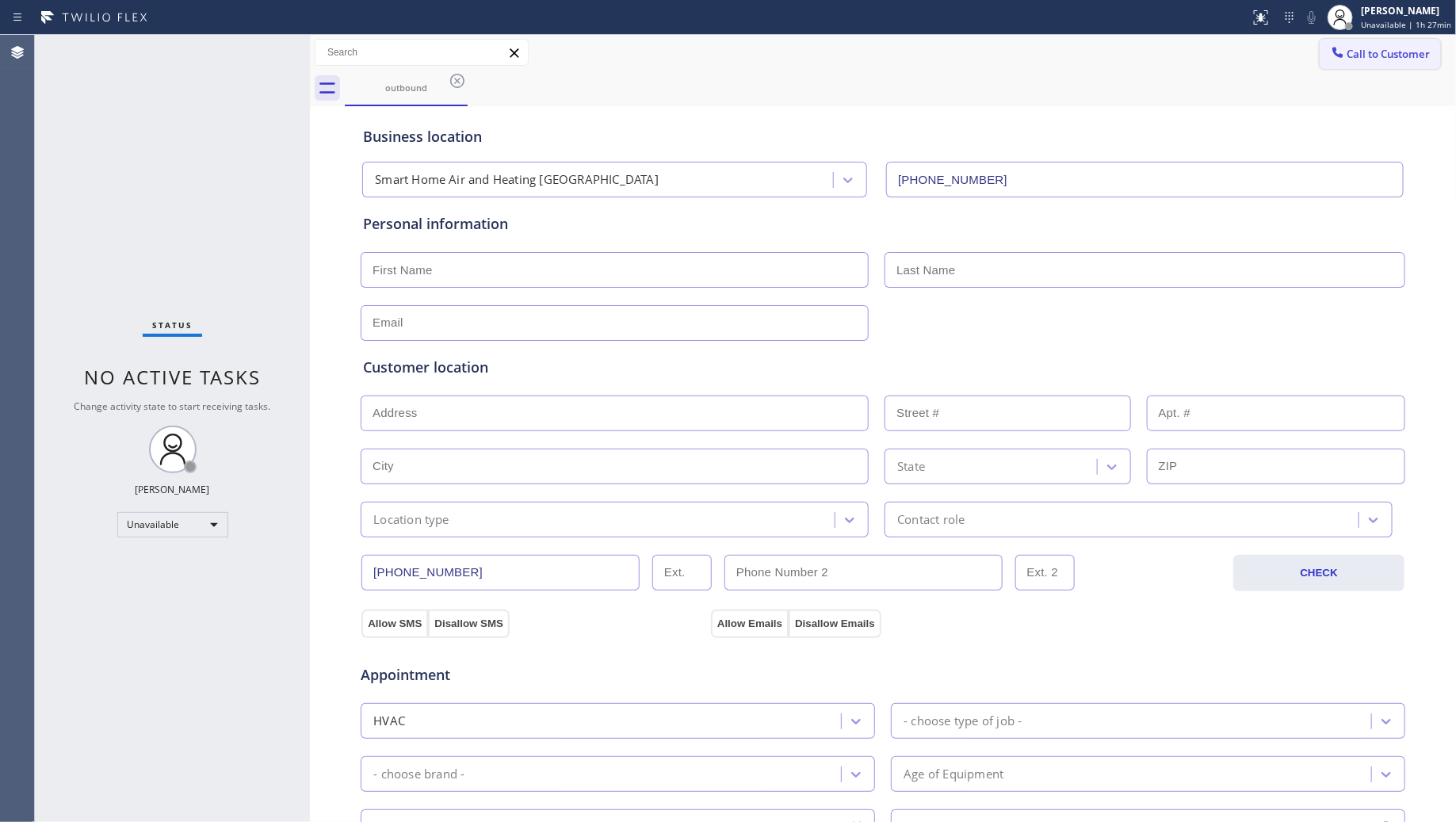
click at [1372, 45] on button "Call to Customer" at bounding box center [1380, 53] width 121 height 30
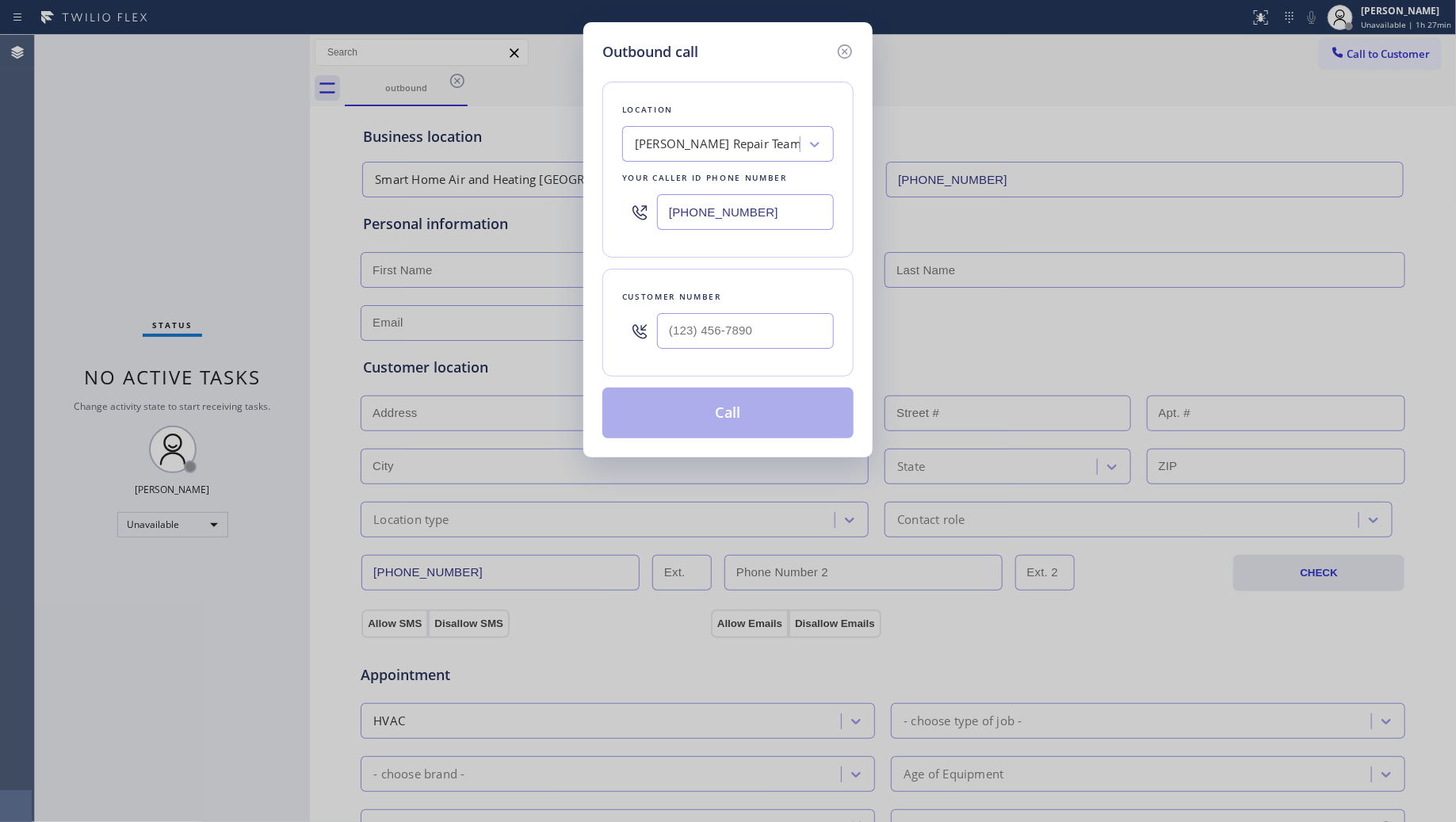
drag, startPoint x: 797, startPoint y: 227, endPoint x: 569, endPoint y: 219, distance: 228.1
click at [569, 219] on div "Outbound call Location Viking [GEOGRAPHIC_DATA] Repair Team Your caller id phon…" at bounding box center [728, 411] width 1456 height 822
paste input "805) 754-3511"
type input "[PHONE_NUMBER]"
click at [746, 344] on input "(___) ___-____" at bounding box center [746, 330] width 177 height 36
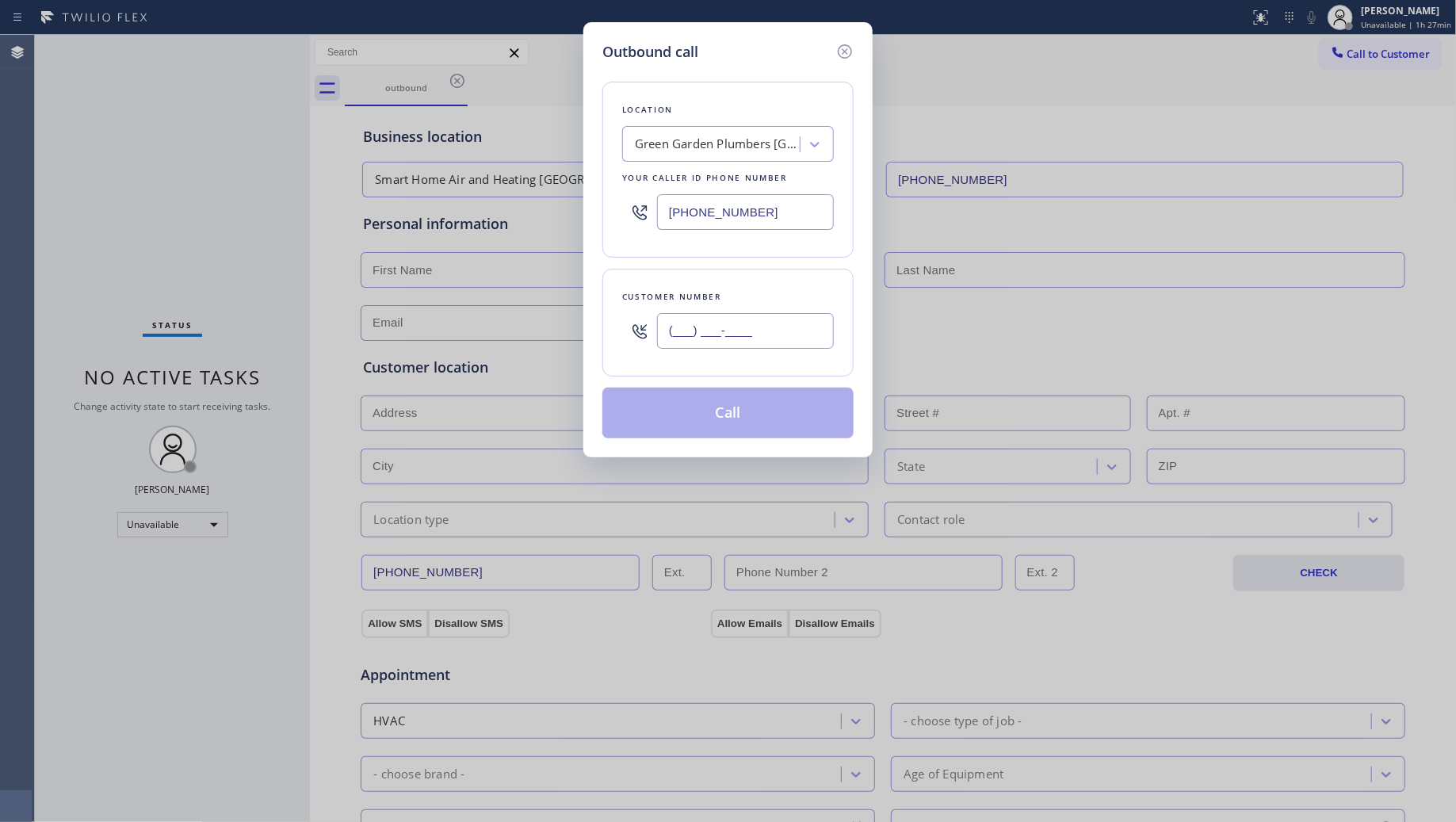
paste input "203) 242-4171"
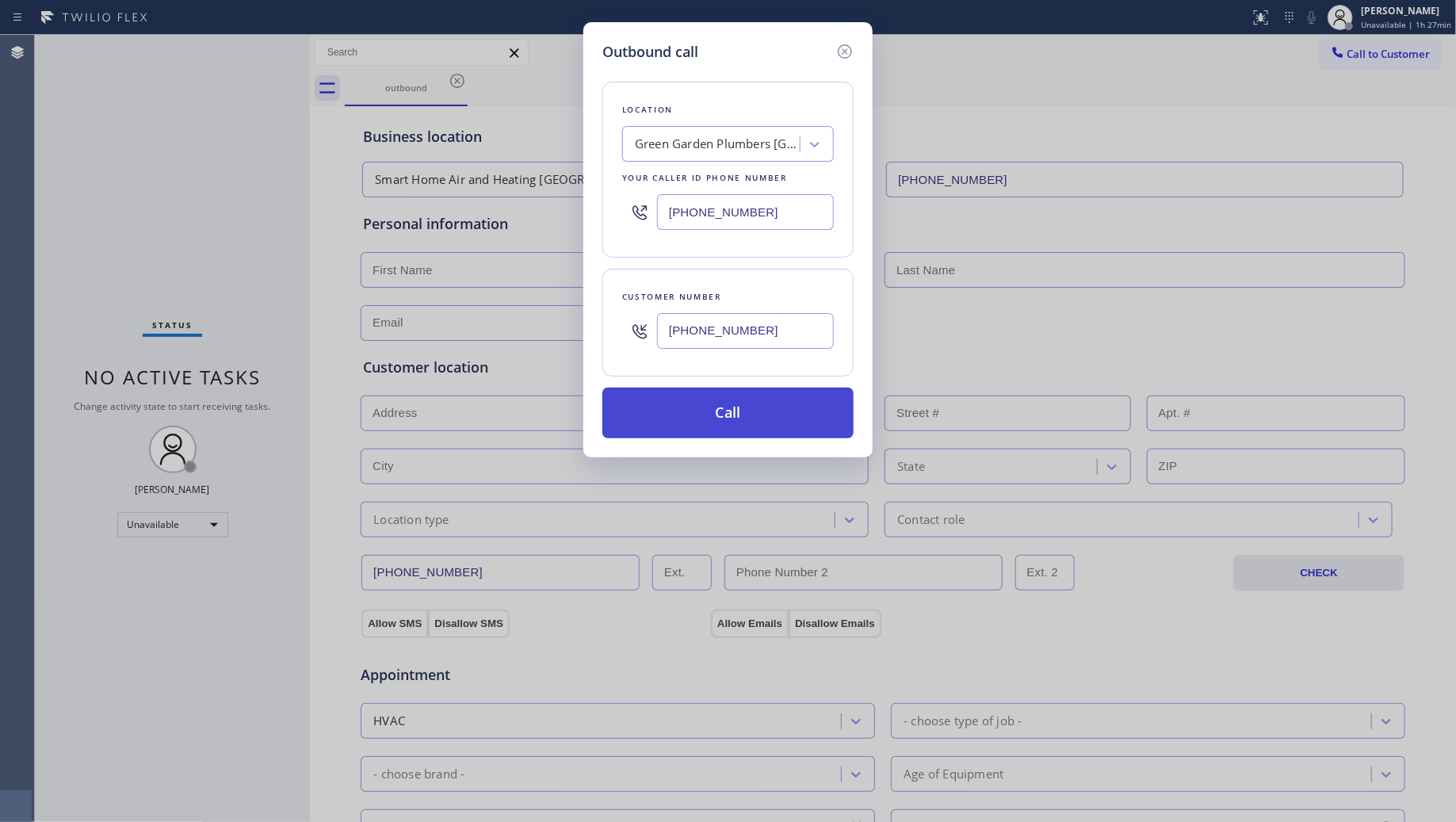
type input "[PHONE_NUMBER]"
click at [762, 425] on button "Call" at bounding box center [728, 413] width 251 height 51
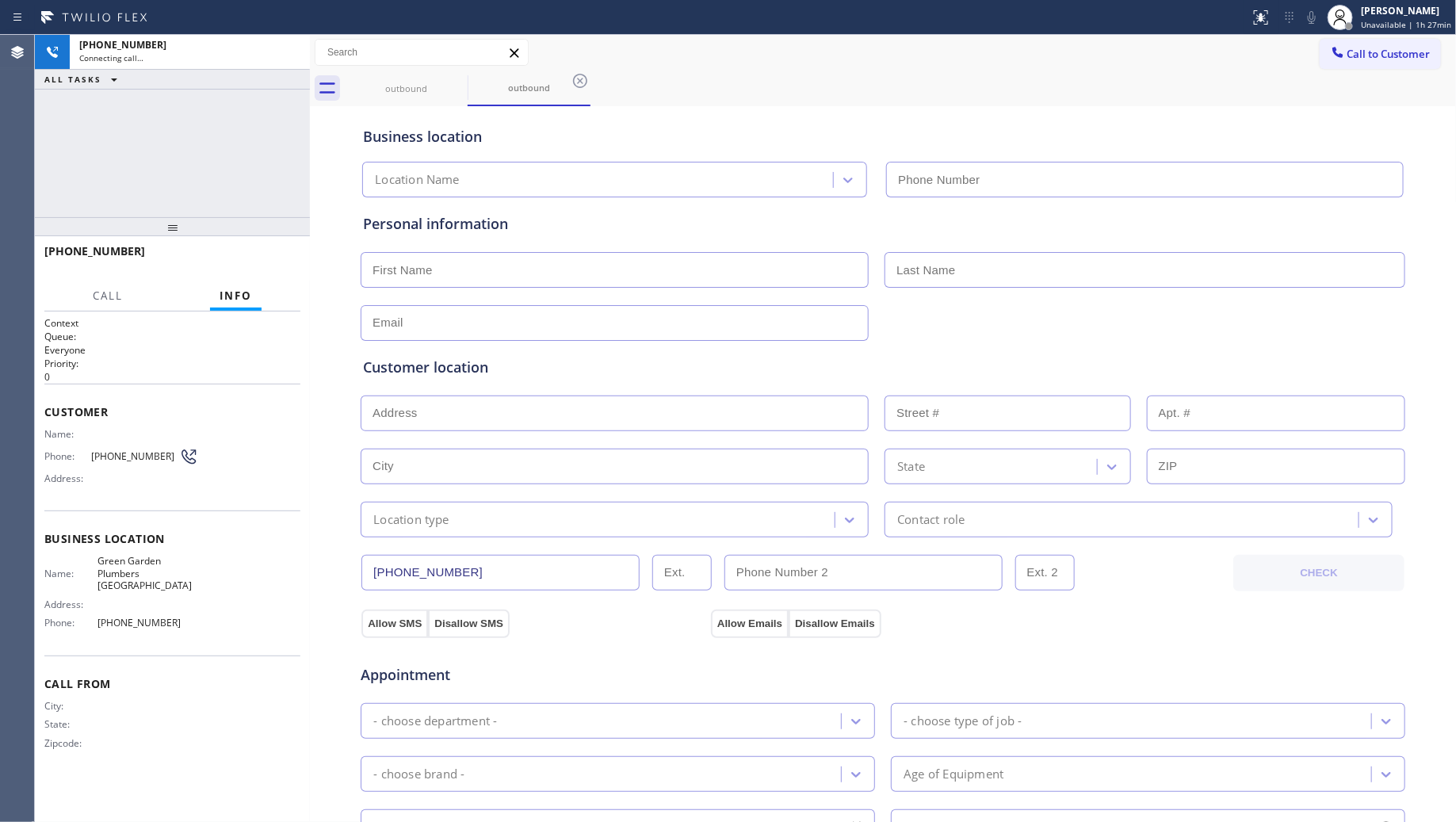
type input "[PHONE_NUMBER]"
click at [1176, 126] on div "Business location" at bounding box center [883, 136] width 1040 height 21
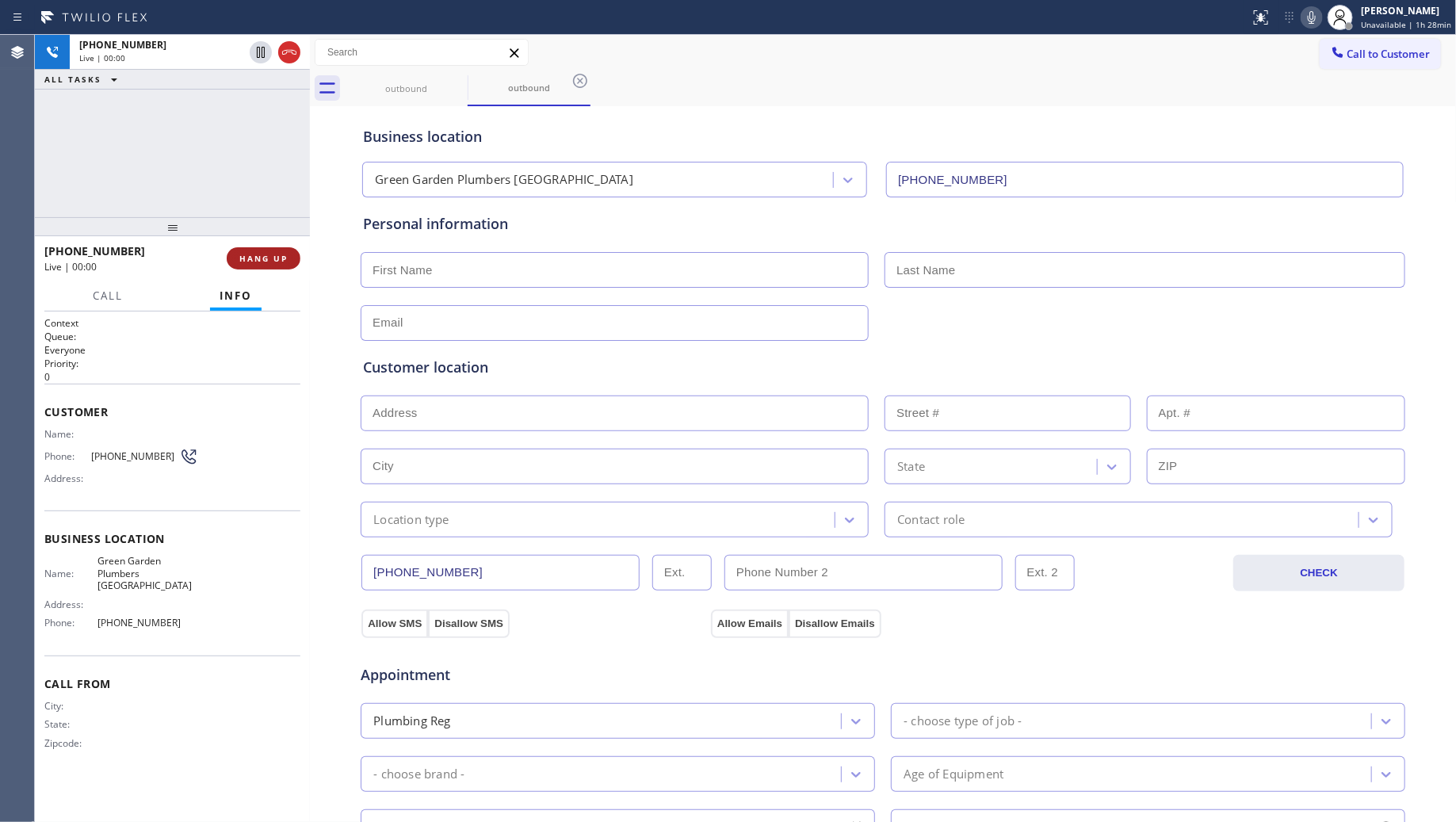
click at [246, 254] on span "HANG UP" at bounding box center [263, 258] width 48 height 12
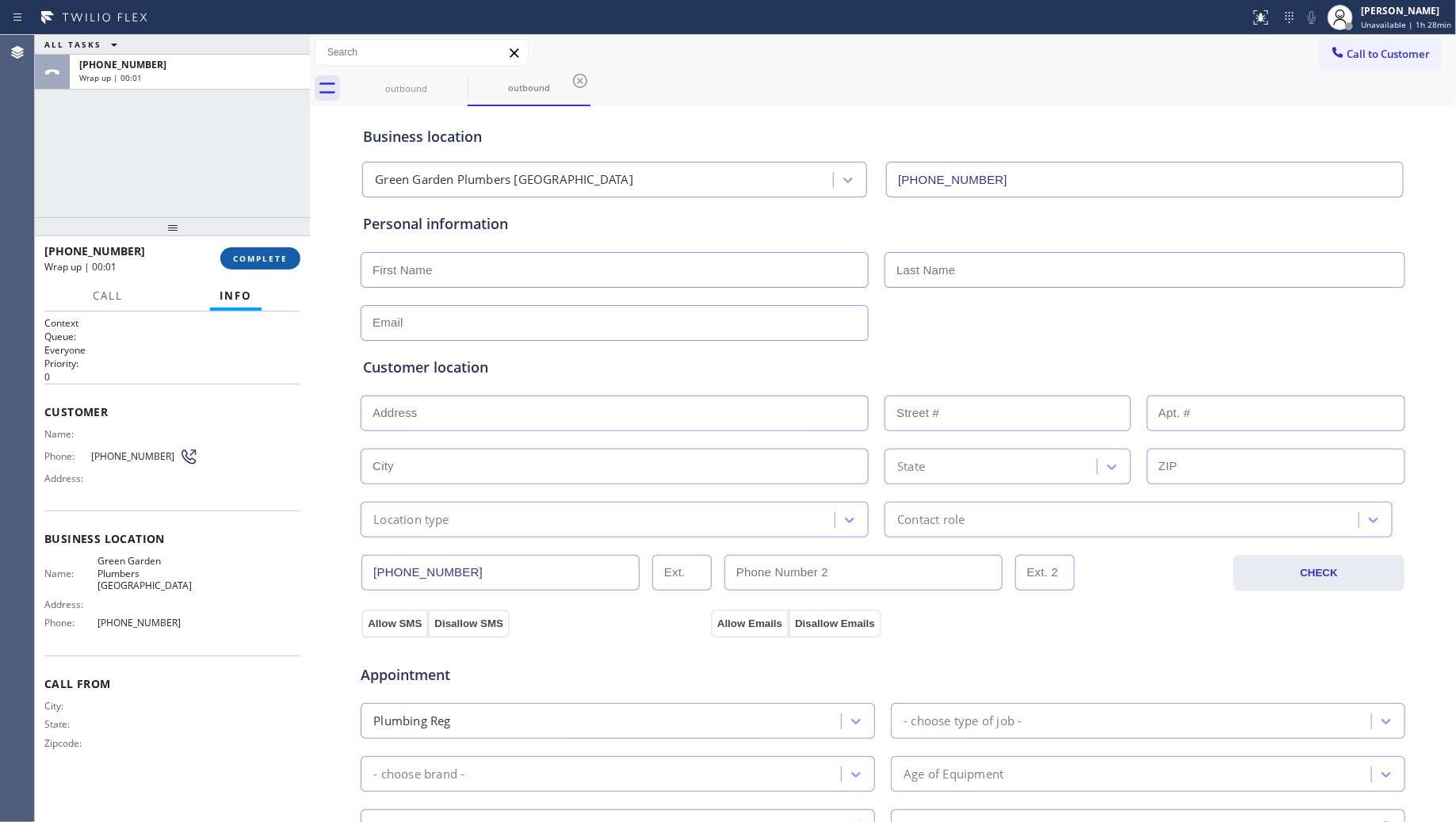
drag, startPoint x: 246, startPoint y: 248, endPoint x: 254, endPoint y: 252, distance: 8.9
click at [251, 252] on button "COMPLETE" at bounding box center [260, 258] width 80 height 22
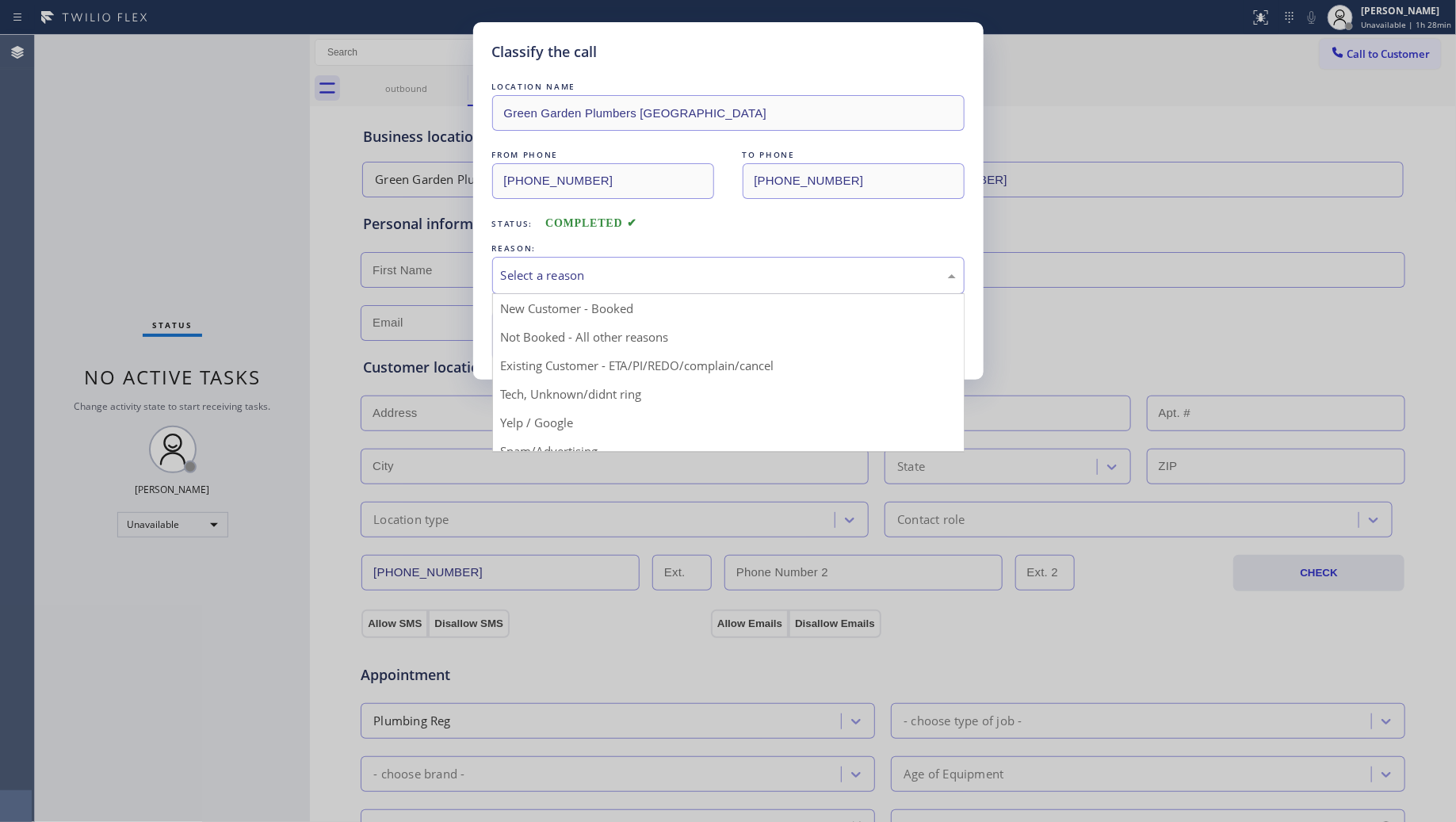
click at [560, 270] on div "Select a reason" at bounding box center [728, 275] width 455 height 18
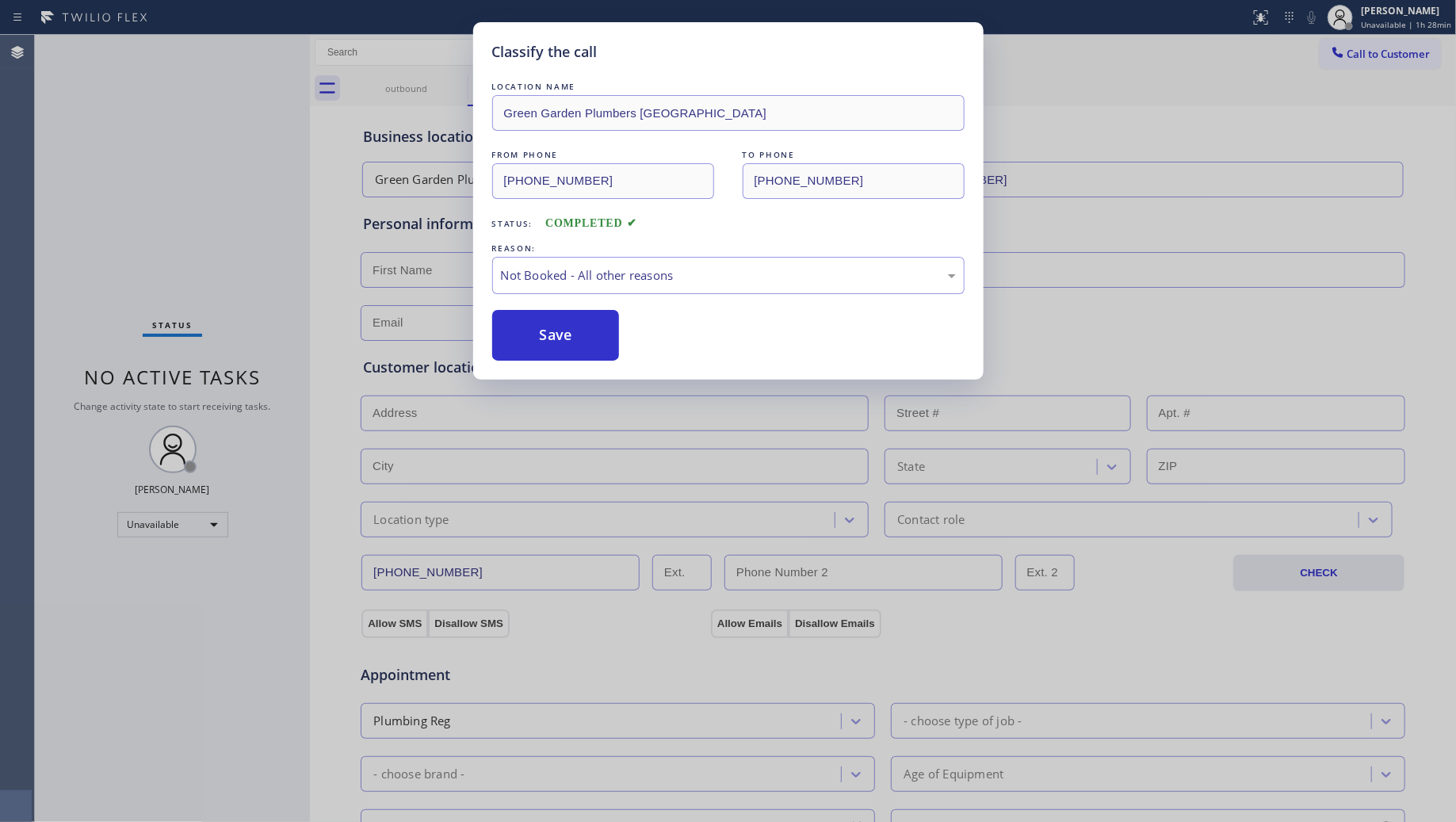
click at [560, 330] on button "Save" at bounding box center [556, 335] width 128 height 51
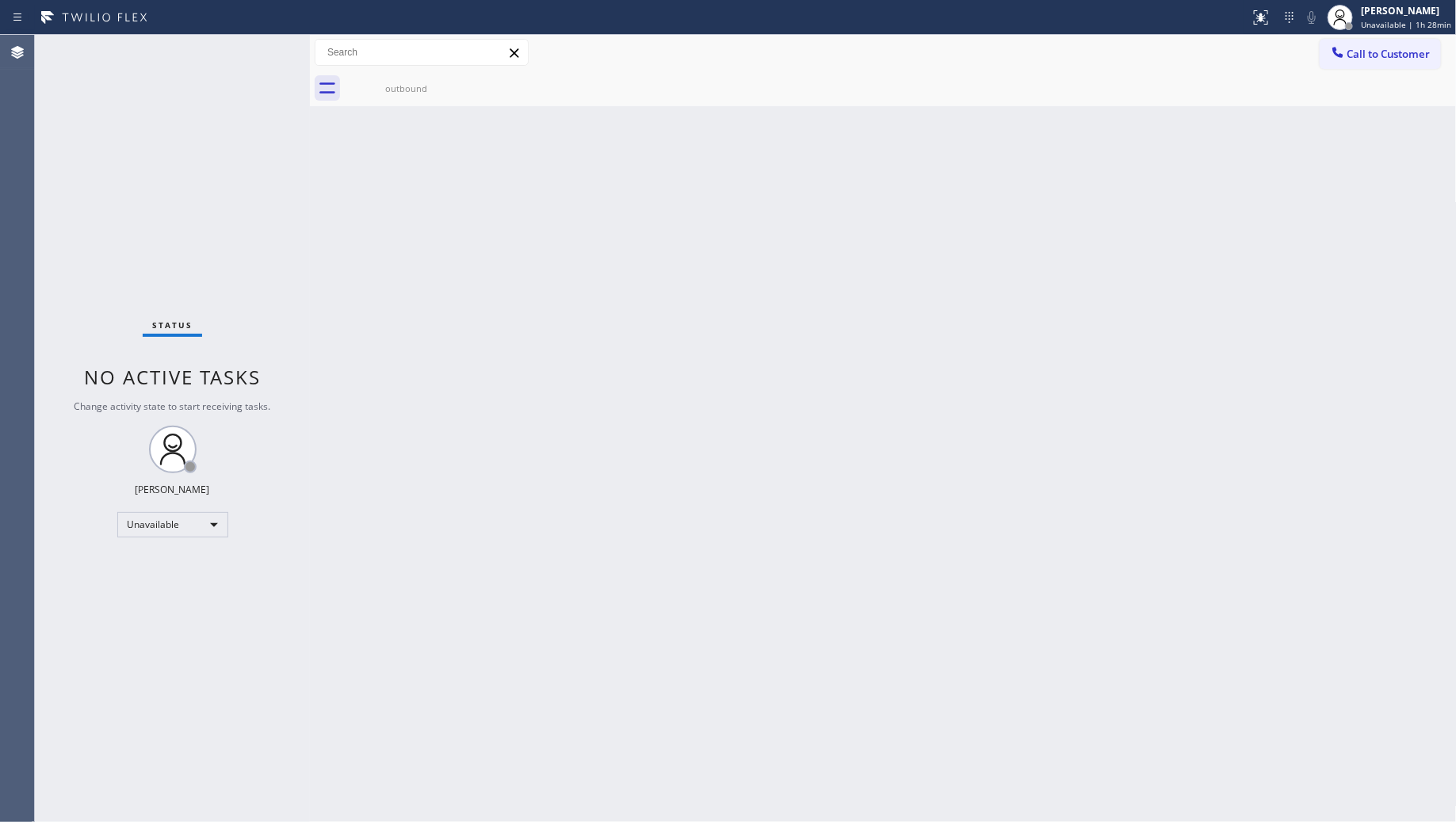
click at [1062, 280] on div "Back to Dashboard Change Sender ID Customers Technicians Select a contact Outbo…" at bounding box center [883, 428] width 1147 height 787
click at [1361, 54] on span "Call to Customer" at bounding box center [1389, 54] width 84 height 14
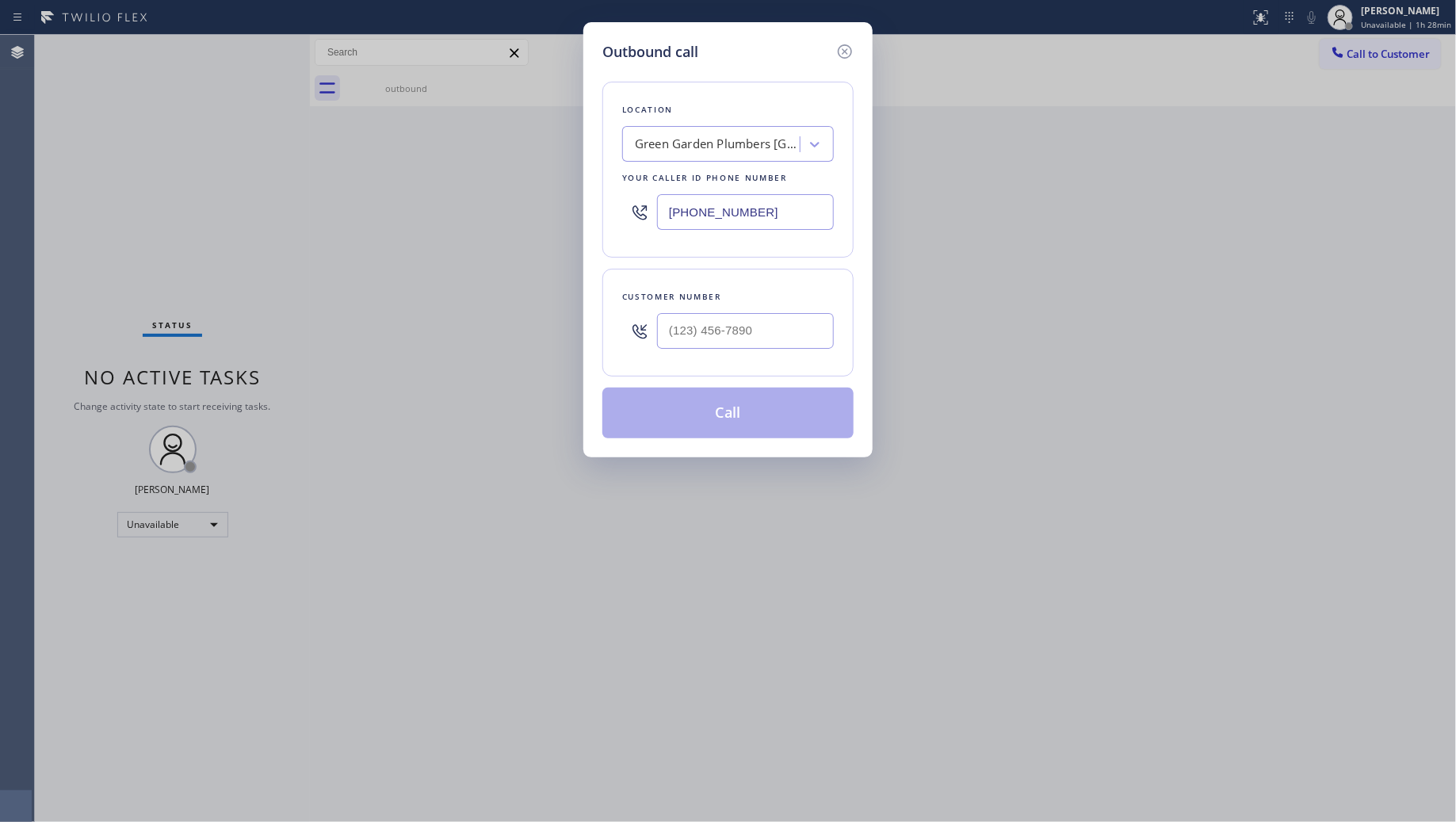
drag, startPoint x: 786, startPoint y: 216, endPoint x: 621, endPoint y: 208, distance: 165.2
click at [612, 211] on div "Location [GEOGRAPHIC_DATA] [GEOGRAPHIC_DATA] Your caller id phone number [PHONE…" at bounding box center [728, 169] width 251 height 176
paste input "305) 680-5172"
type input "[PHONE_NUMBER]"
paste input "text"
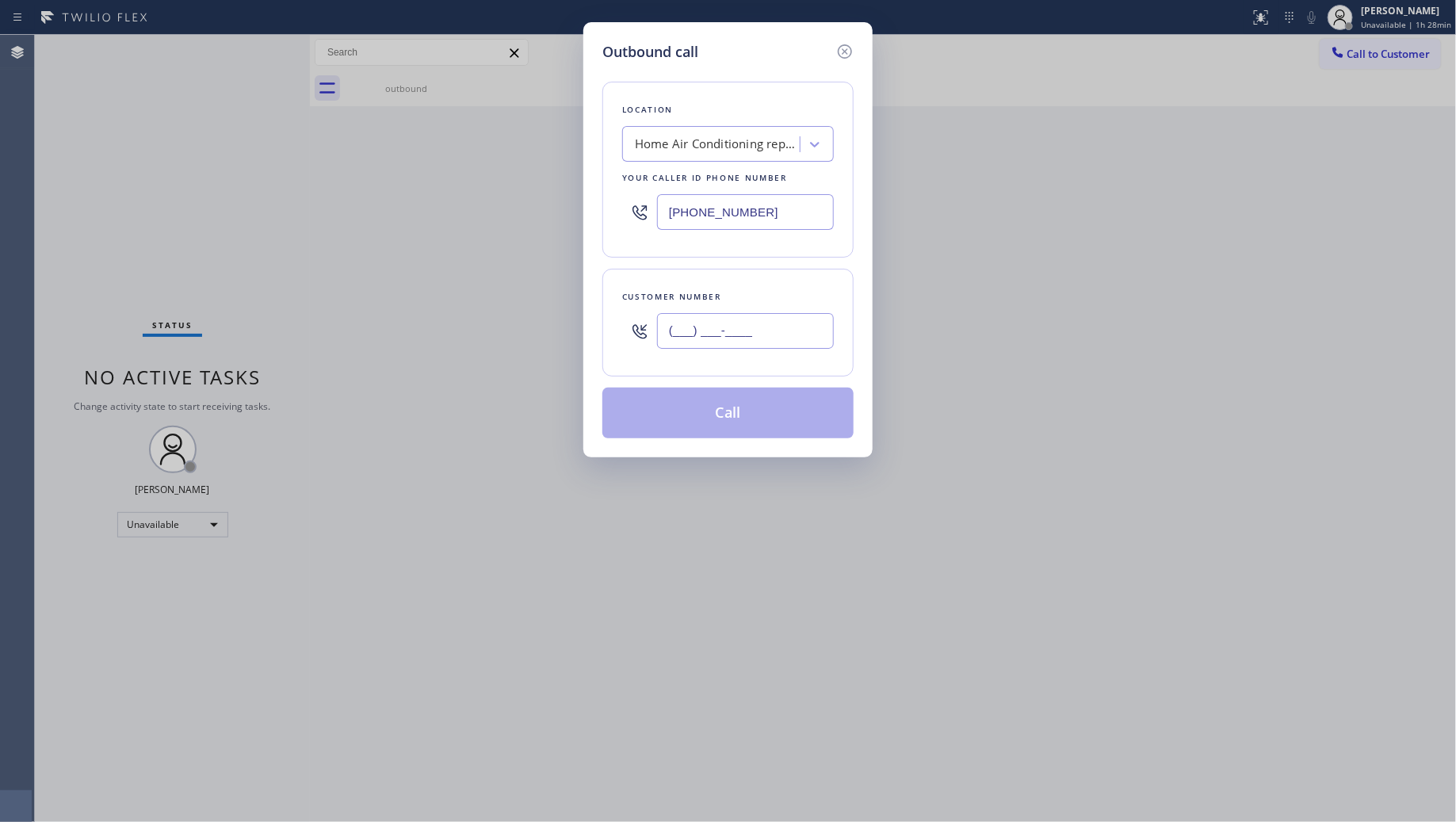
click at [782, 346] on input "(___) ___-____" at bounding box center [746, 330] width 177 height 36
paste input "305) 703-7777"
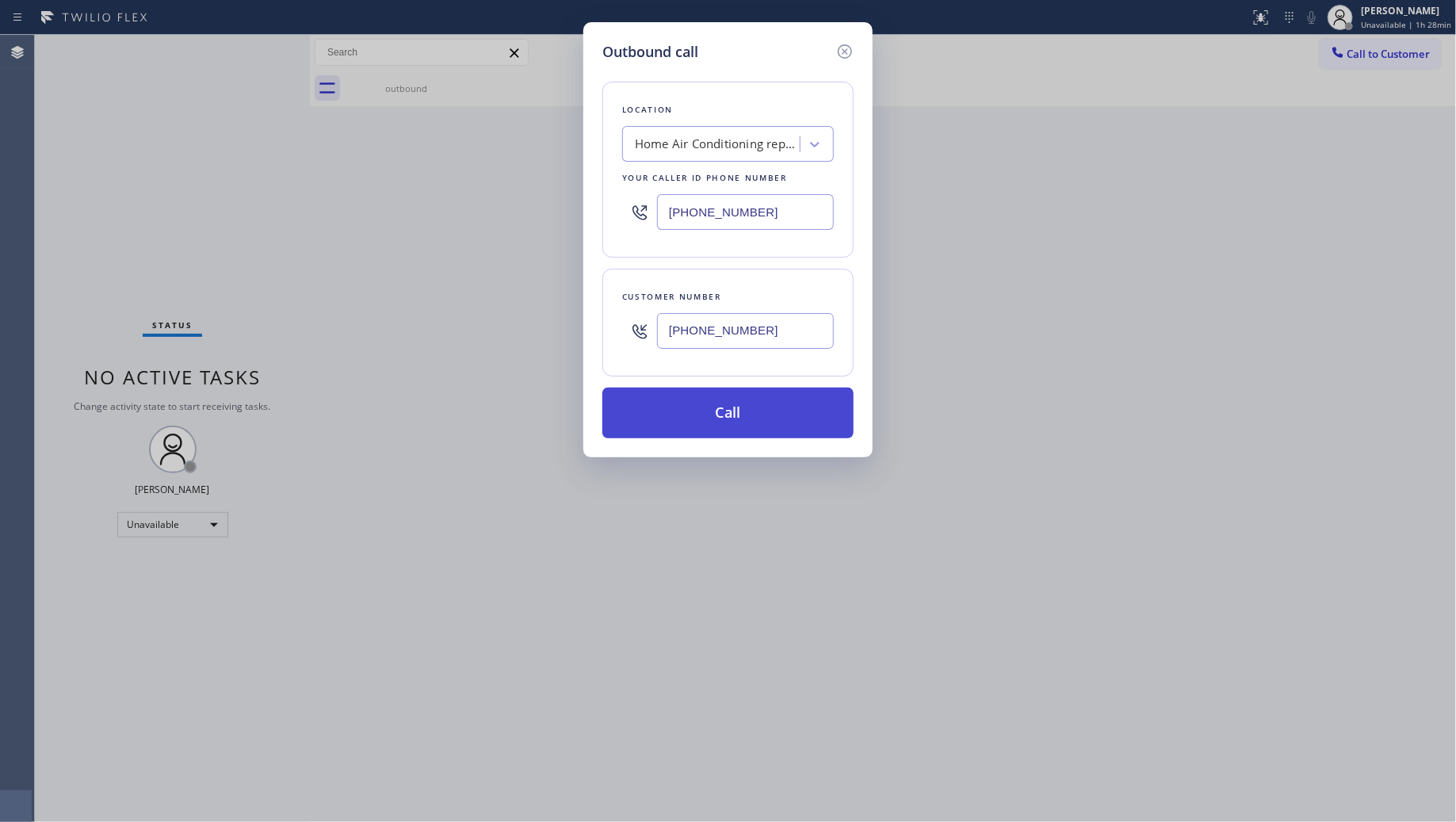
type input "[PHONE_NUMBER]"
click at [726, 418] on button "Call" at bounding box center [728, 413] width 251 height 51
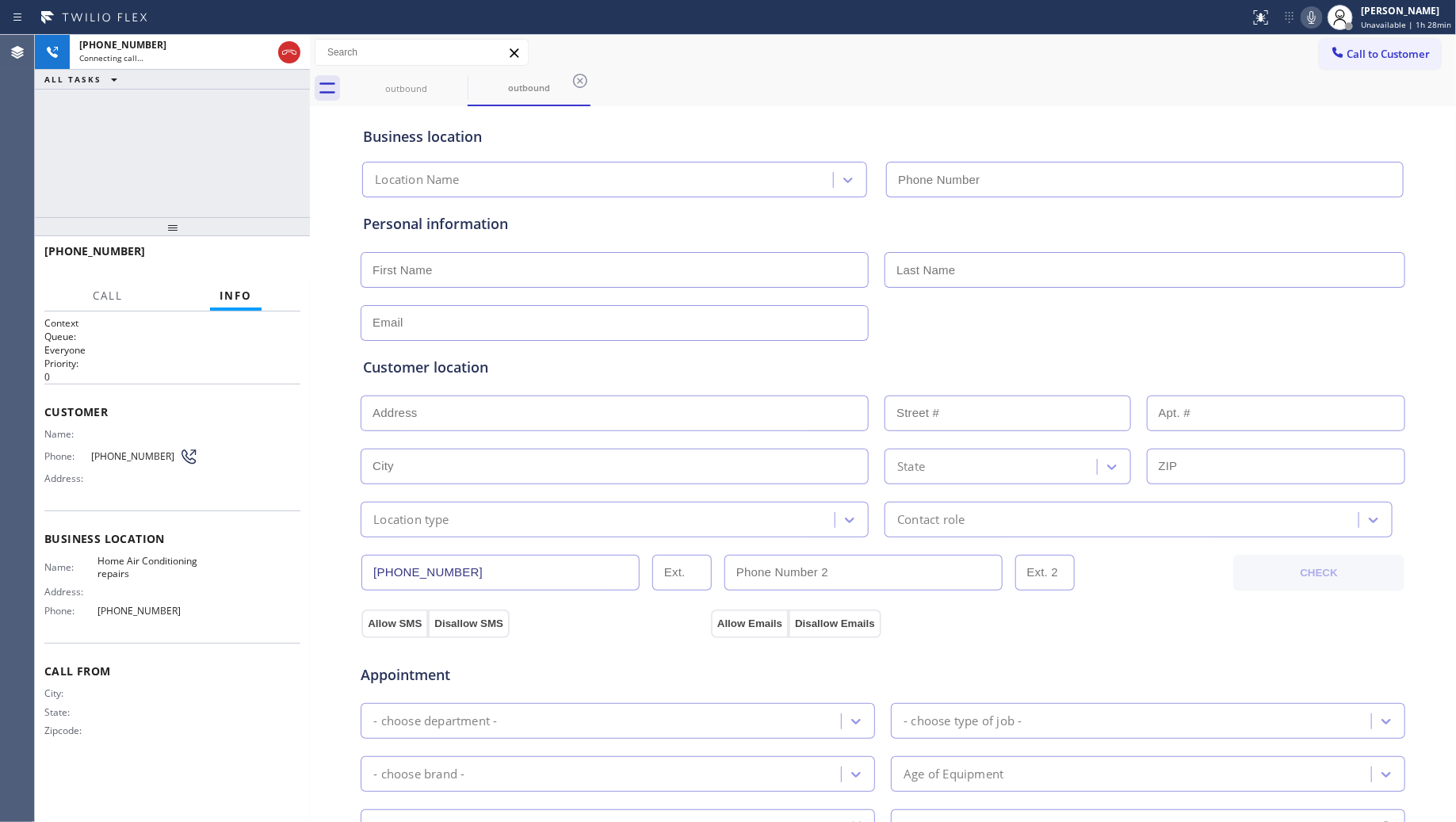
type input "[PHONE_NUMBER]"
click at [476, 567] on input "[PHONE_NUMBER]" at bounding box center [501, 572] width 278 height 36
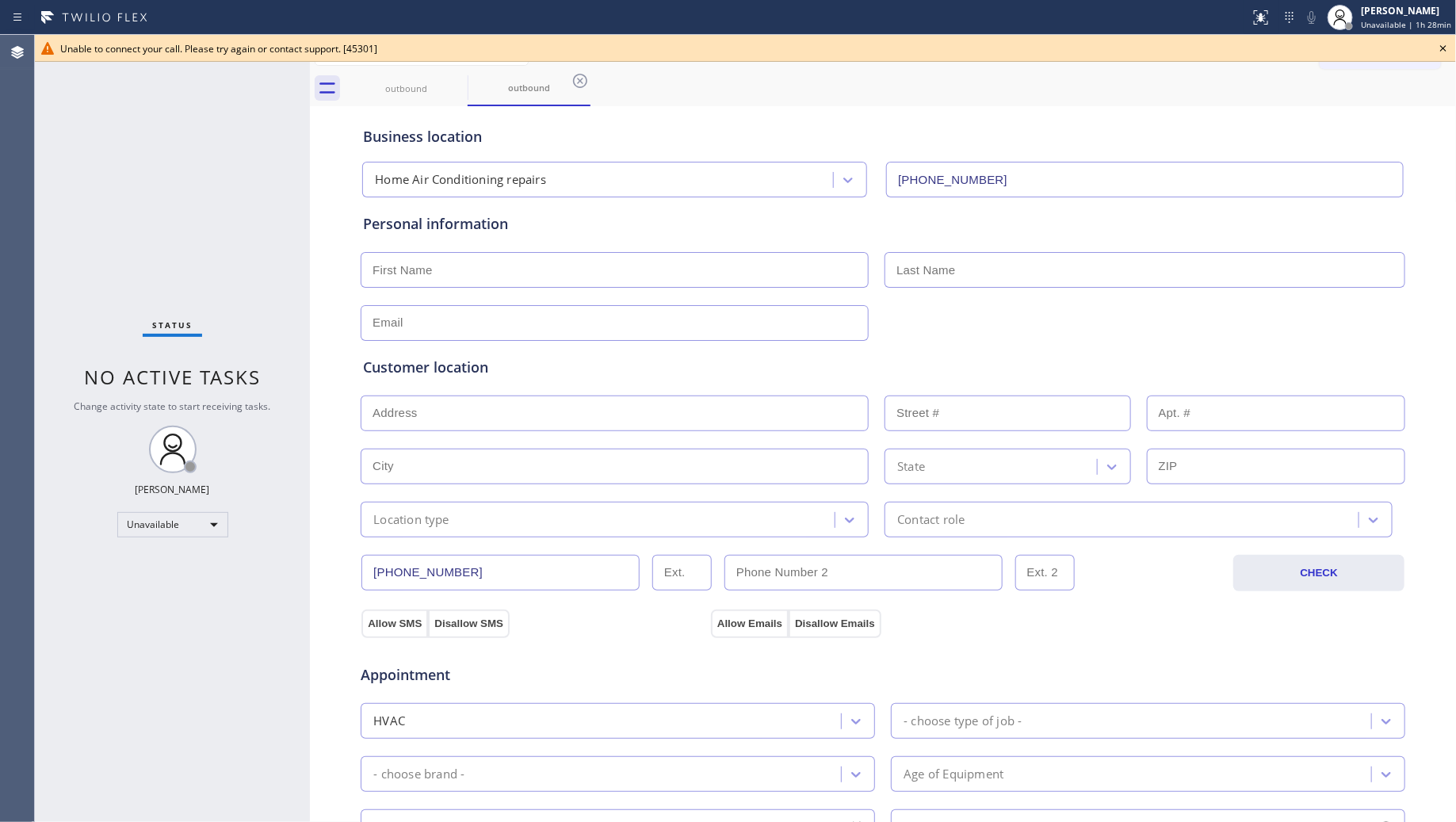
click at [476, 567] on input "[PHONE_NUMBER]" at bounding box center [501, 572] width 278 height 36
click at [1444, 44] on icon at bounding box center [1444, 48] width 19 height 19
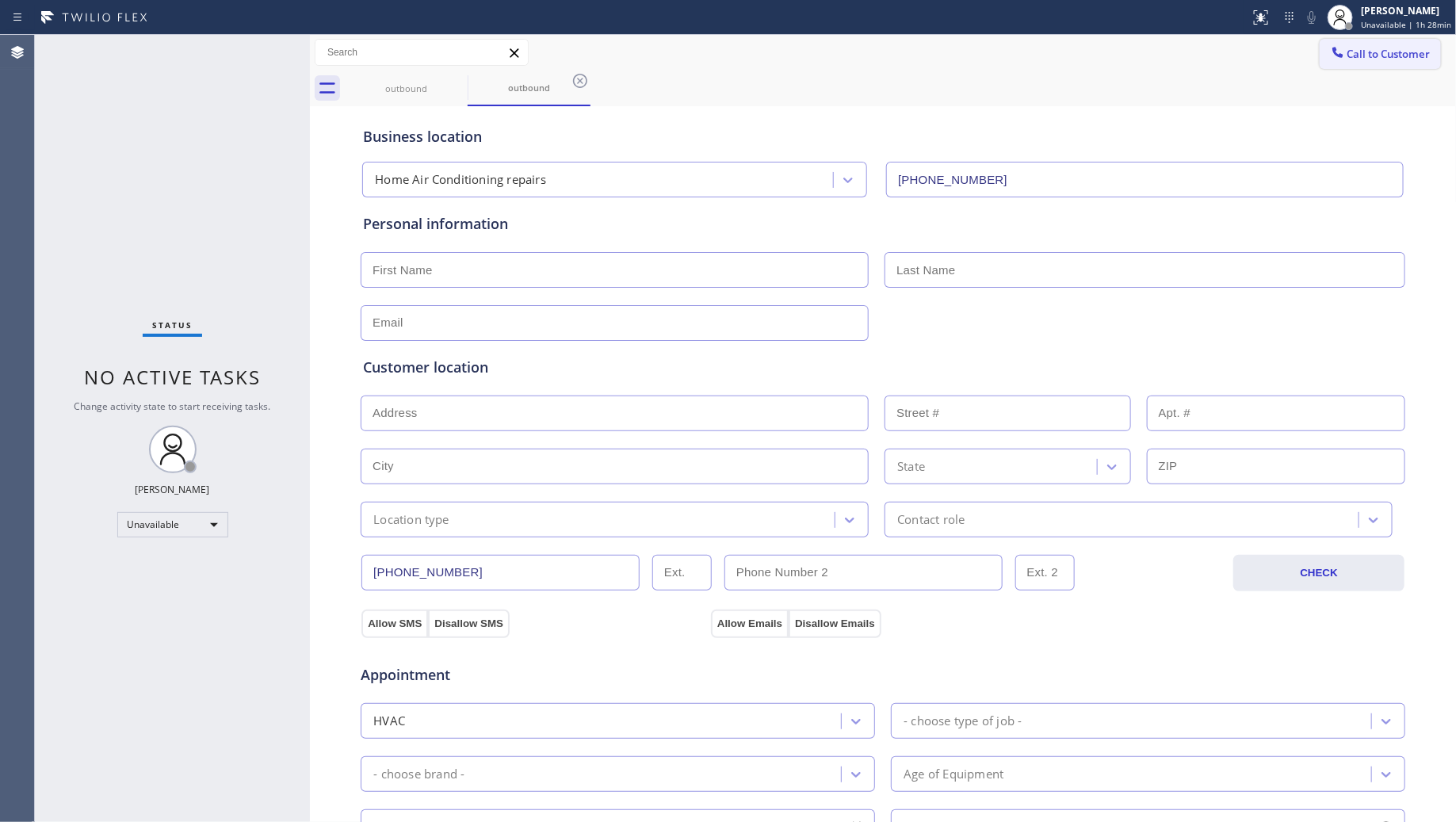
click at [1332, 54] on icon at bounding box center [1337, 52] width 11 height 11
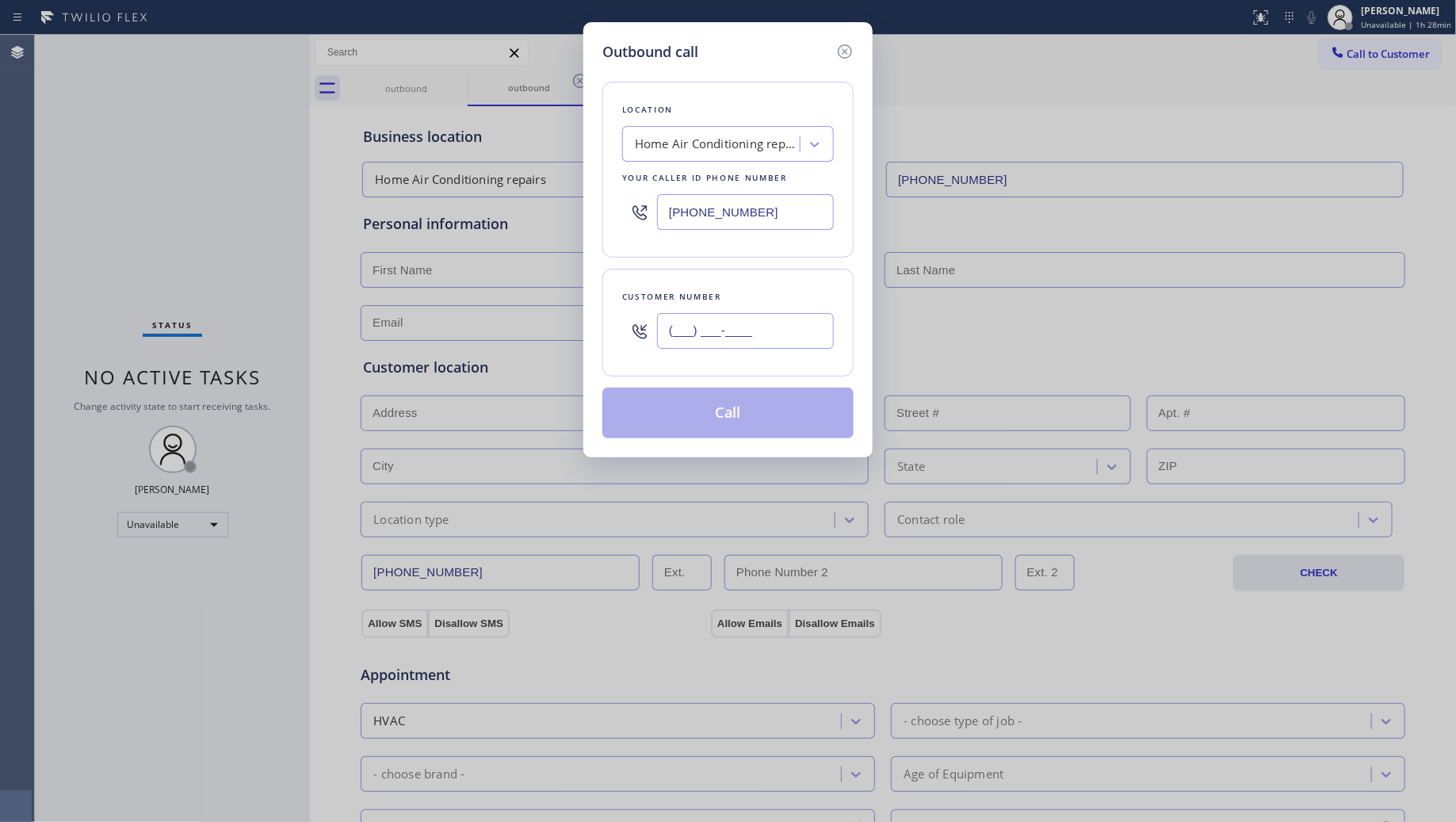
click at [787, 346] on input "(___) ___-____" at bounding box center [746, 330] width 177 height 36
paste input "305) 703-7777"
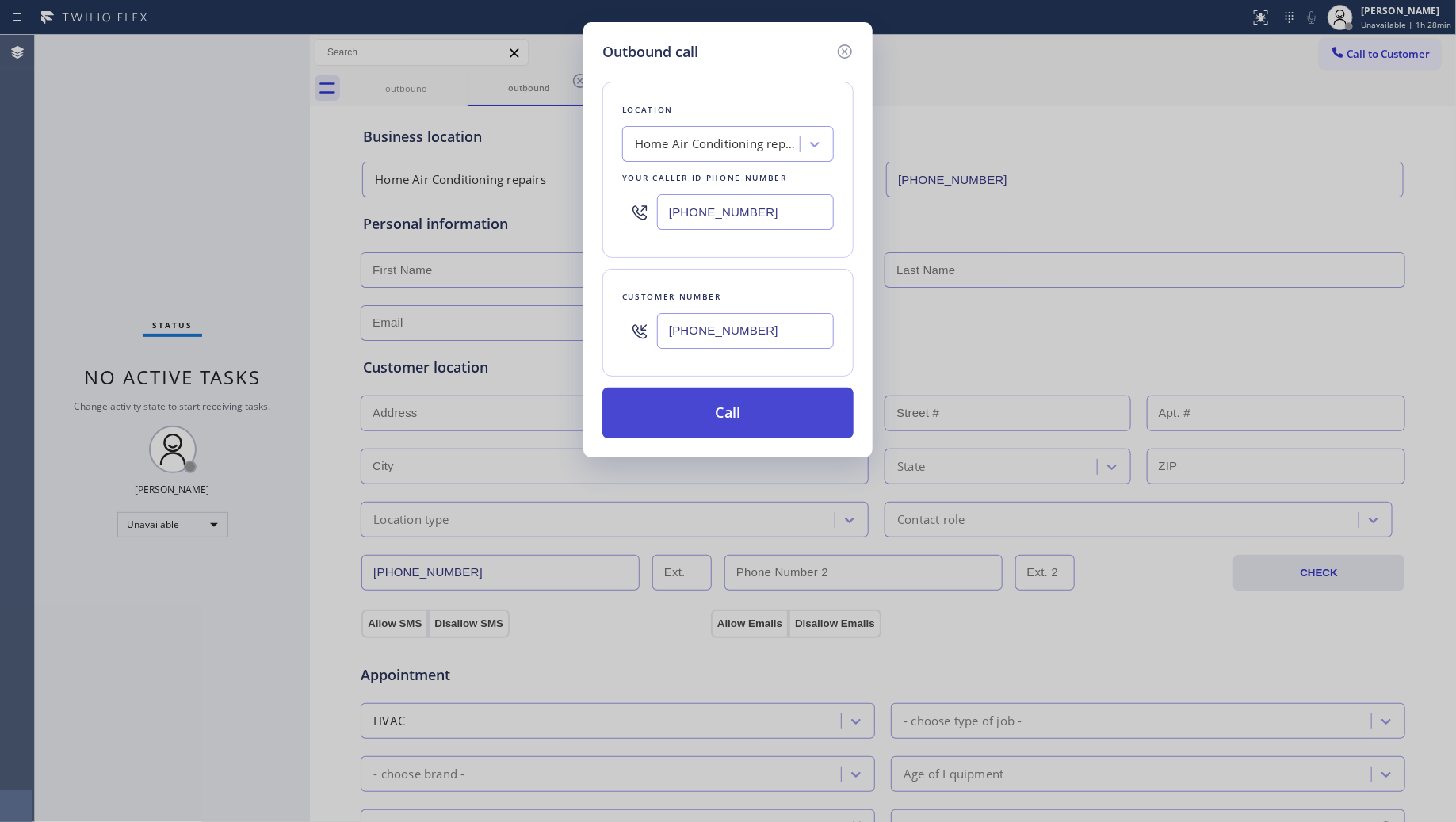
type input "[PHONE_NUMBER]"
click at [747, 419] on button "Call" at bounding box center [728, 413] width 251 height 51
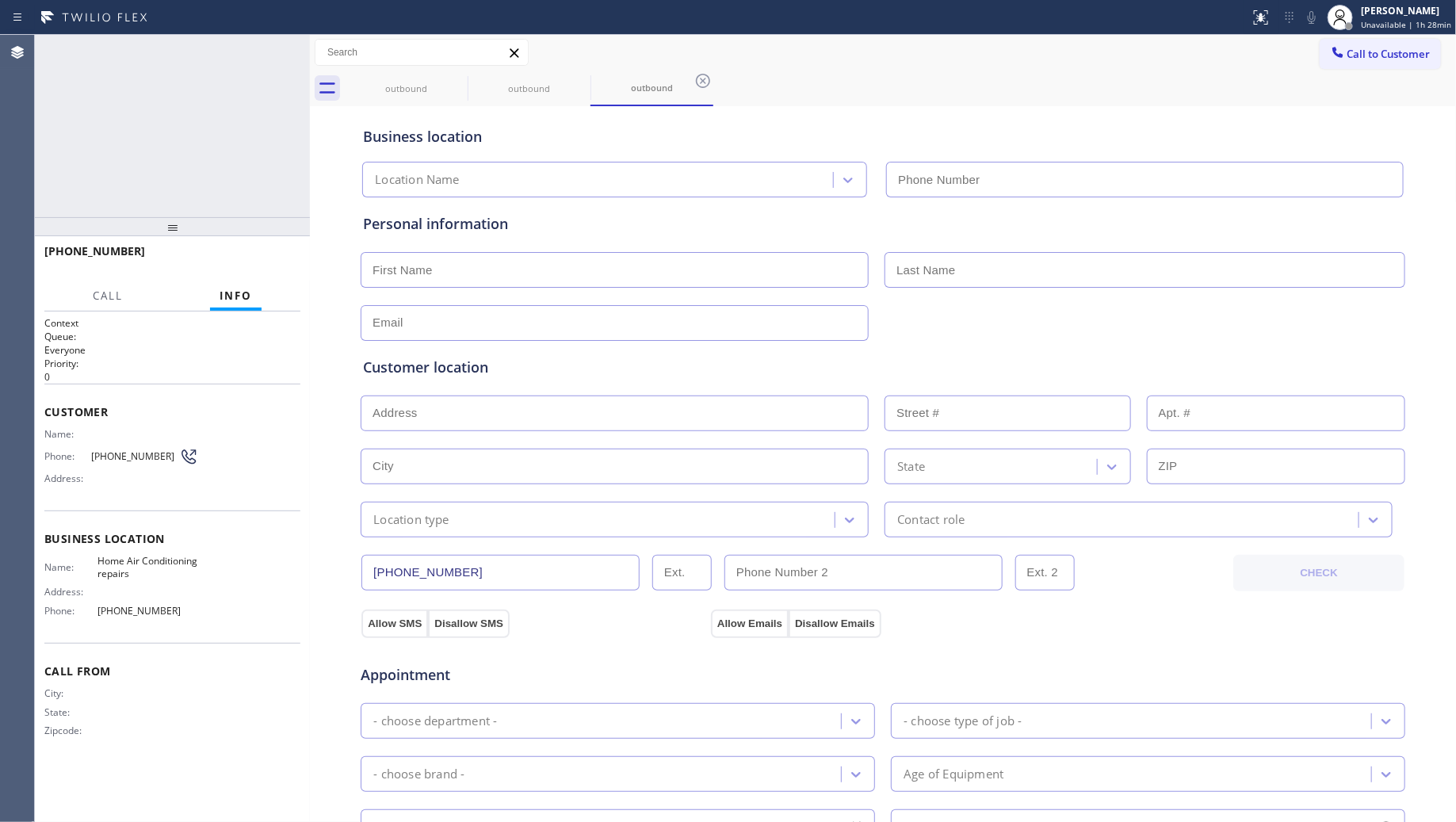
type input "[PHONE_NUMBER]"
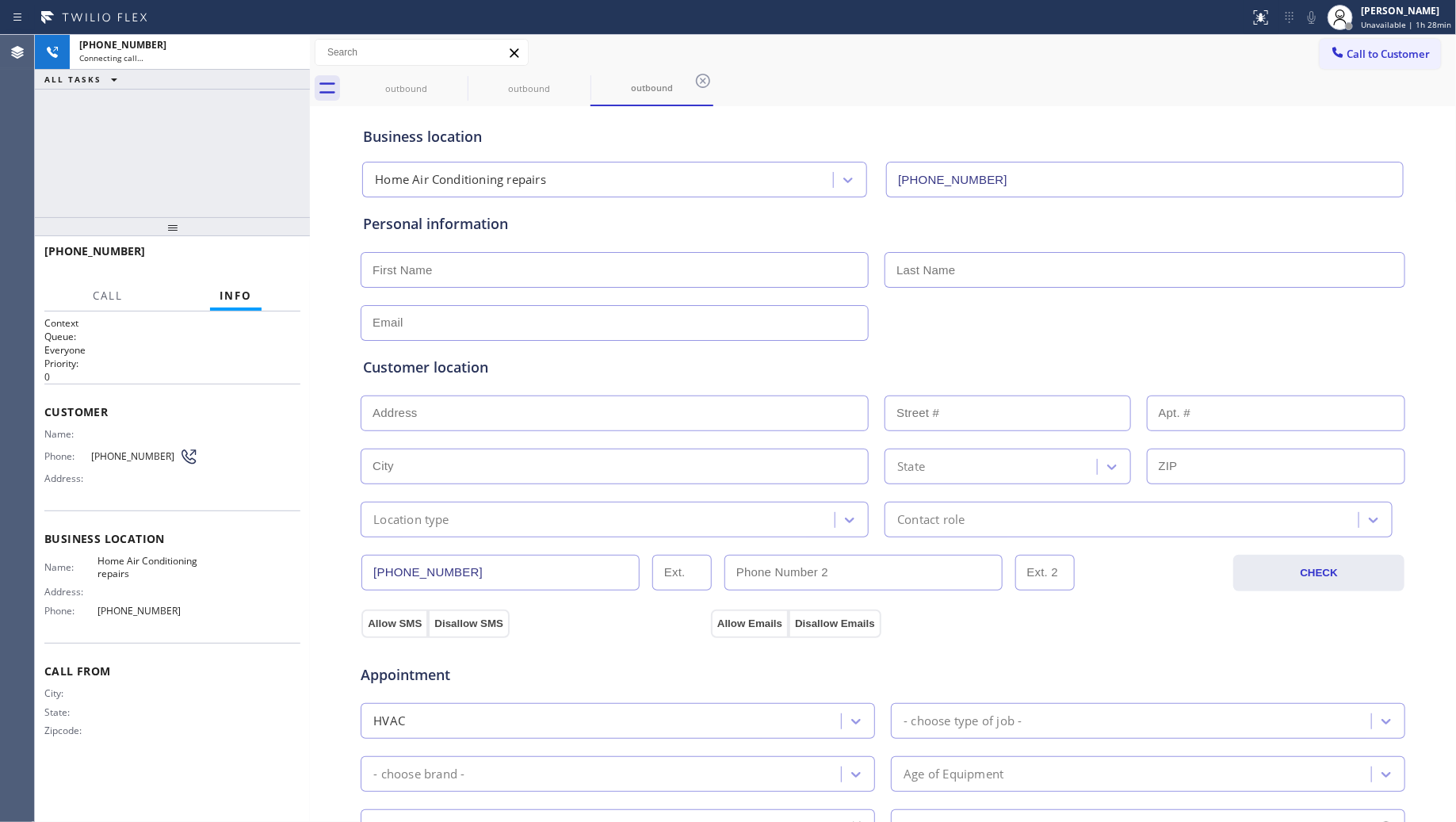
click at [310, 61] on div at bounding box center [310, 428] width 0 height 787
click at [432, 91] on div "outbound" at bounding box center [406, 88] width 120 height 12
click at [456, 81] on icon at bounding box center [458, 81] width 19 height 19
click at [0, 0] on icon at bounding box center [0, 0] width 0 height 0
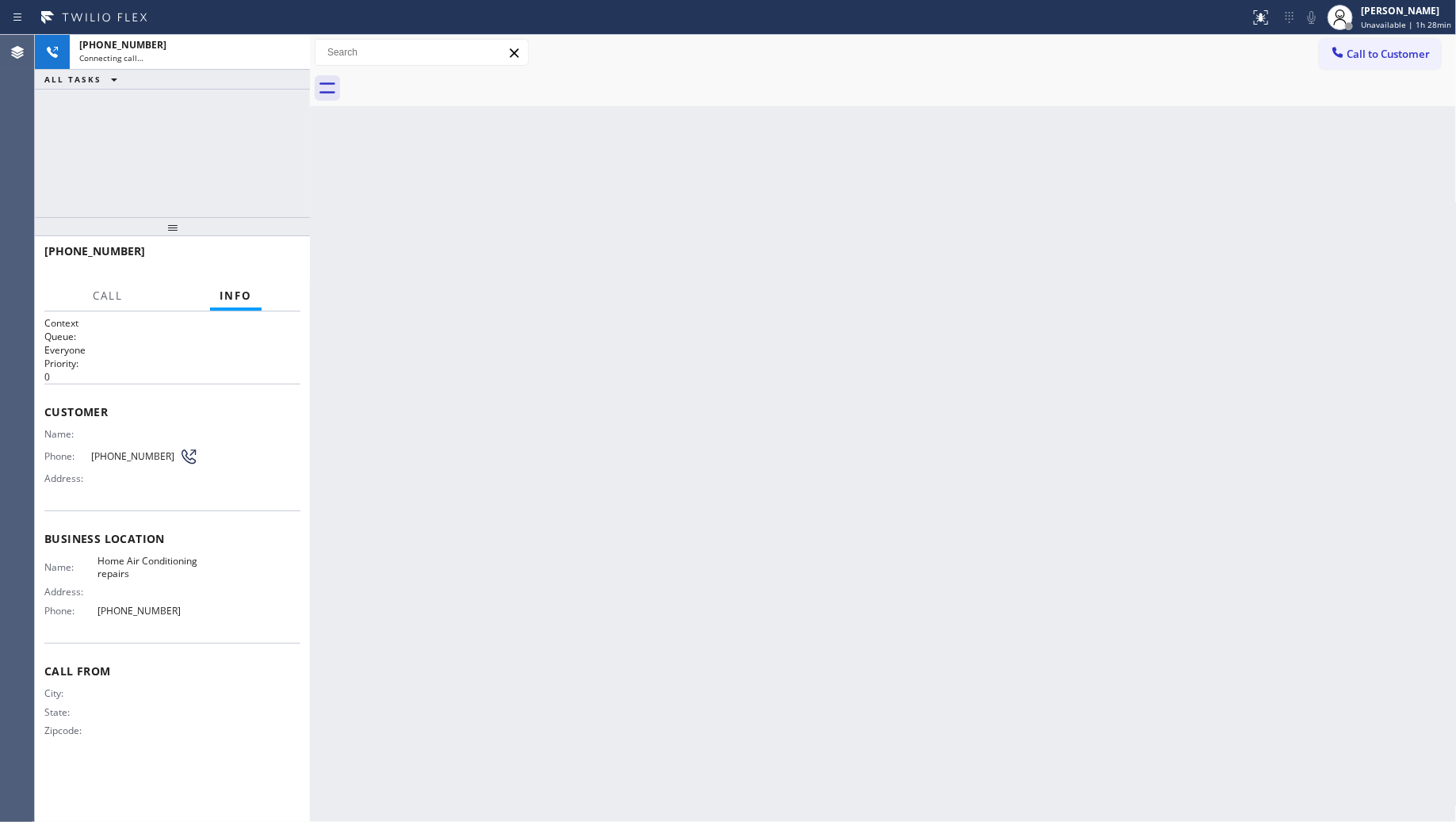
click at [456, 81] on div at bounding box center [900, 88] width 1112 height 36
click at [277, 91] on div "[PHONE_NUMBER] Connecting call… ALL TASKS ALL TASKS ACTIVE TASKS TASKS IN WRAP …" at bounding box center [172, 126] width 275 height 182
click at [294, 57] on icon at bounding box center [290, 53] width 19 height 19
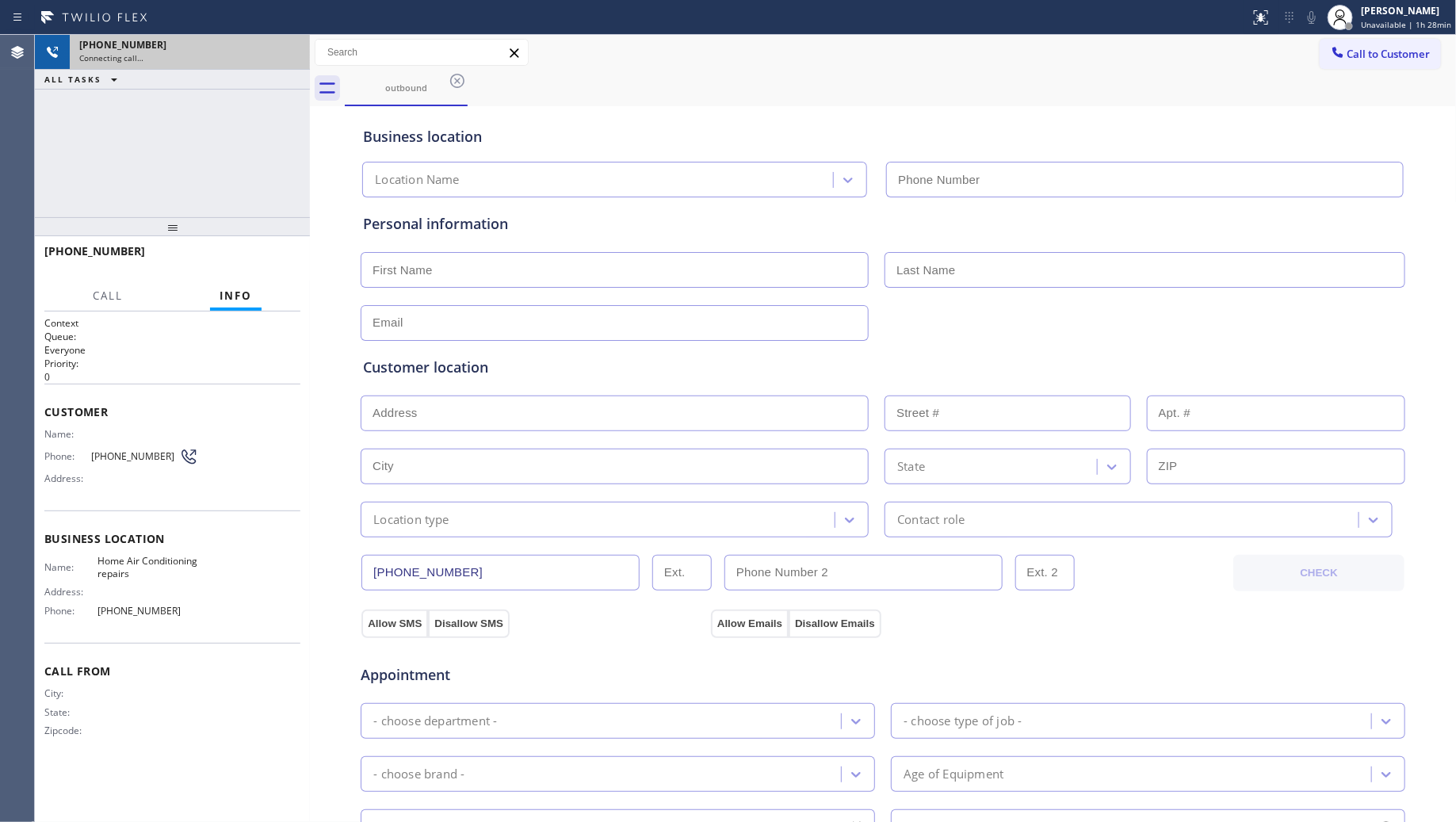
type input "[PHONE_NUMBER]"
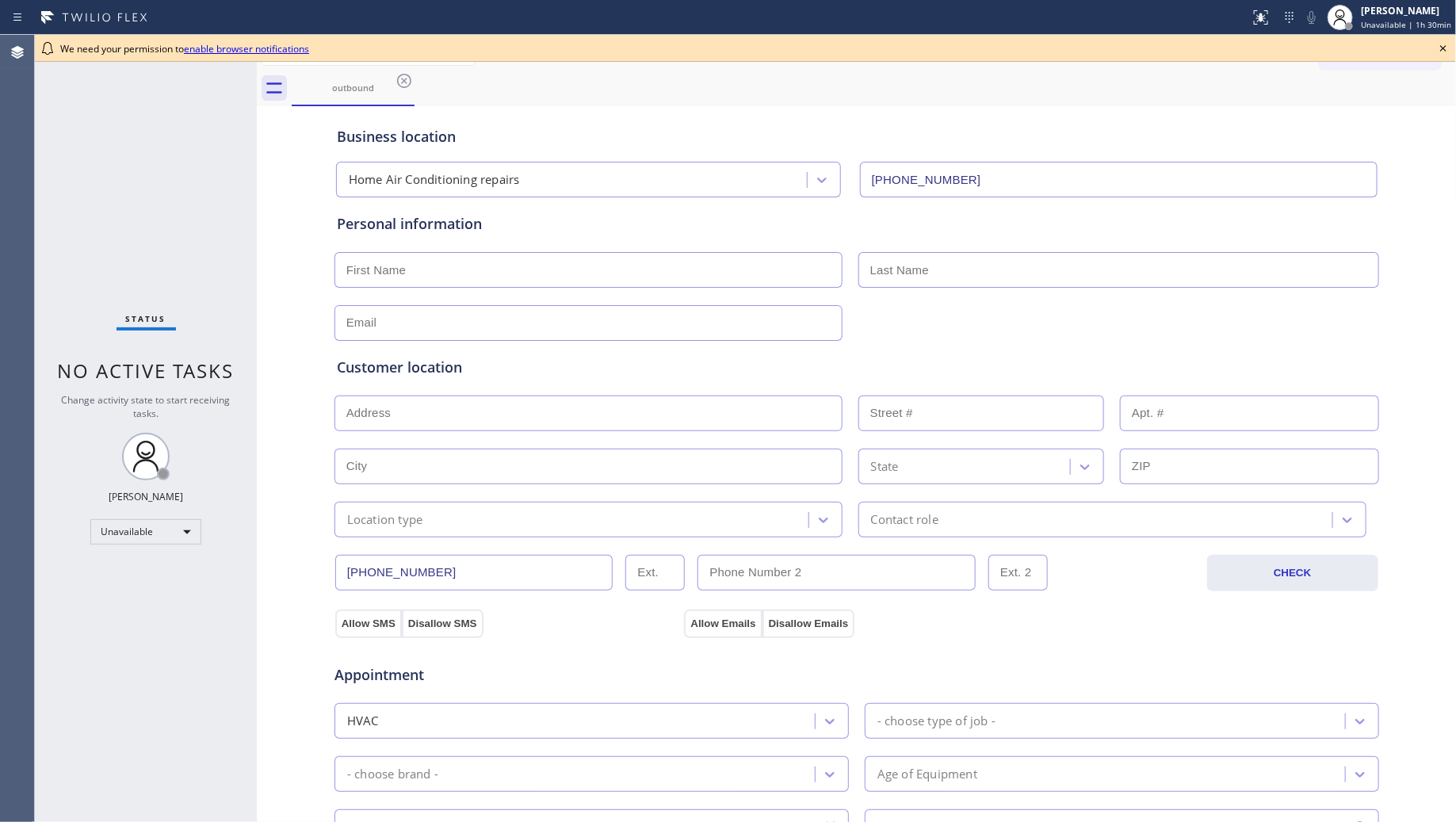
type input "[PHONE_NUMBER]"
click at [1447, 45] on icon at bounding box center [1444, 48] width 19 height 19
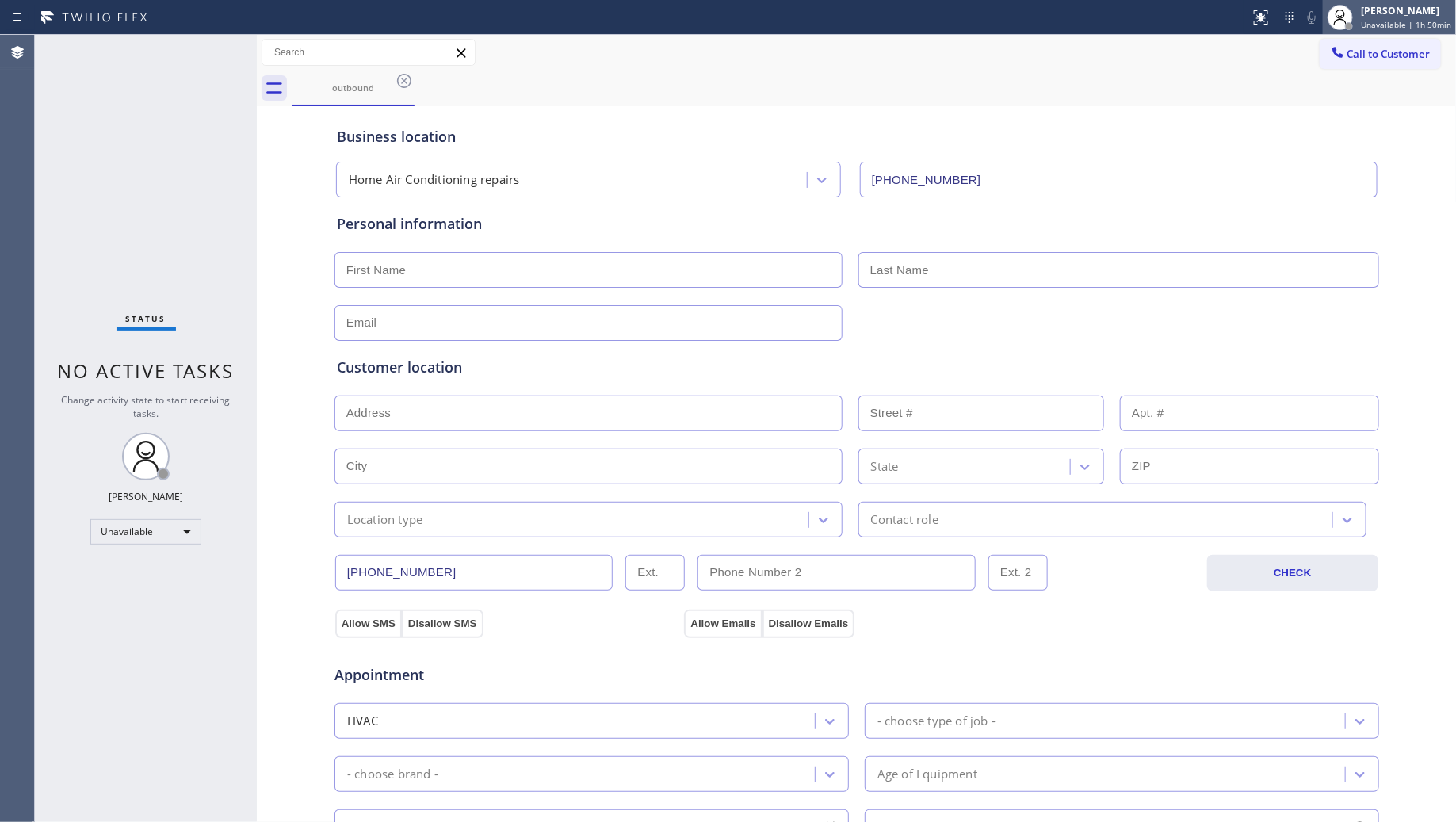
click at [1411, 19] on span "Unavailable | 1h 50min" at bounding box center [1406, 25] width 90 height 12
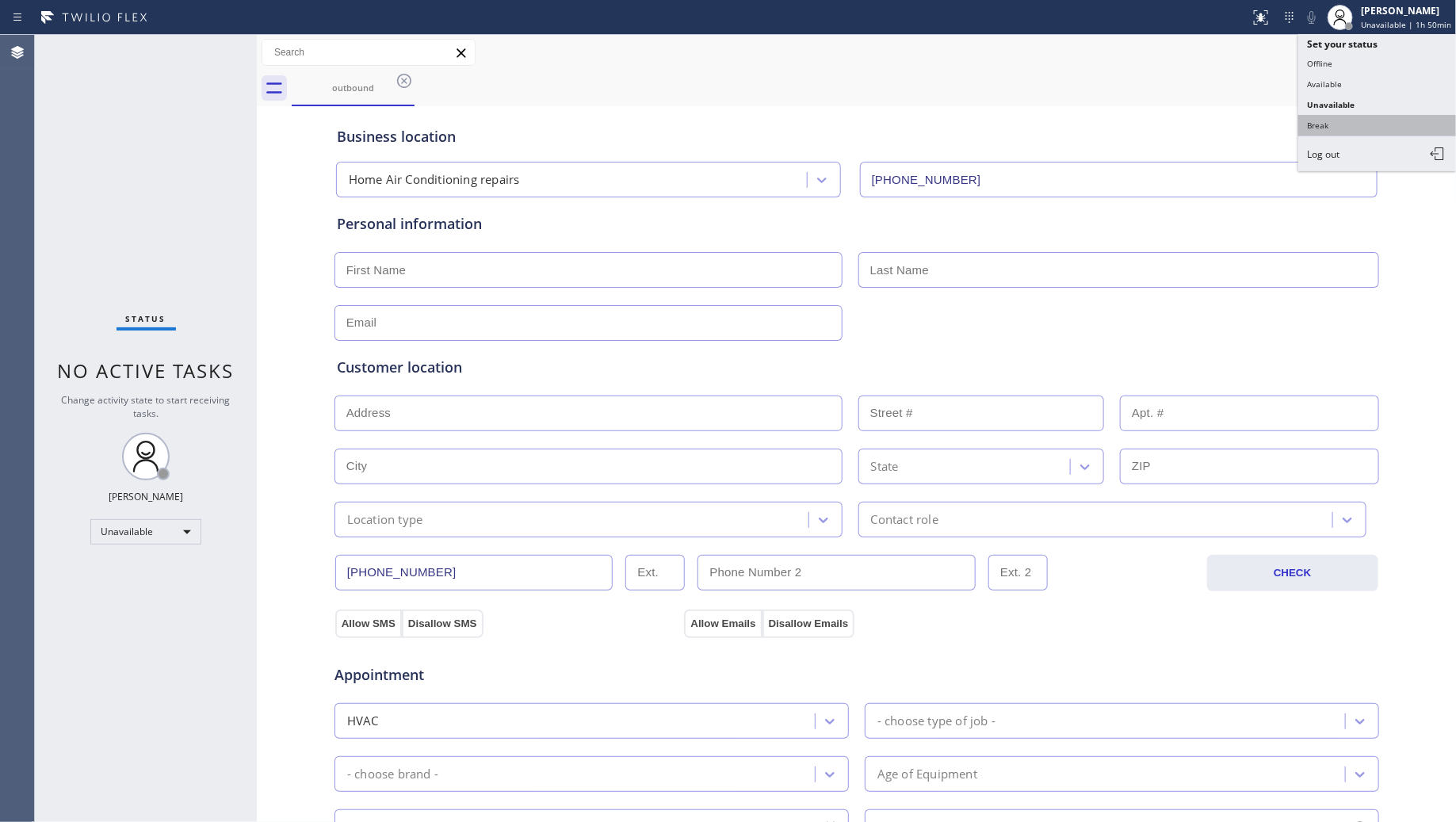
click at [1396, 121] on button "Break" at bounding box center [1377, 125] width 158 height 20
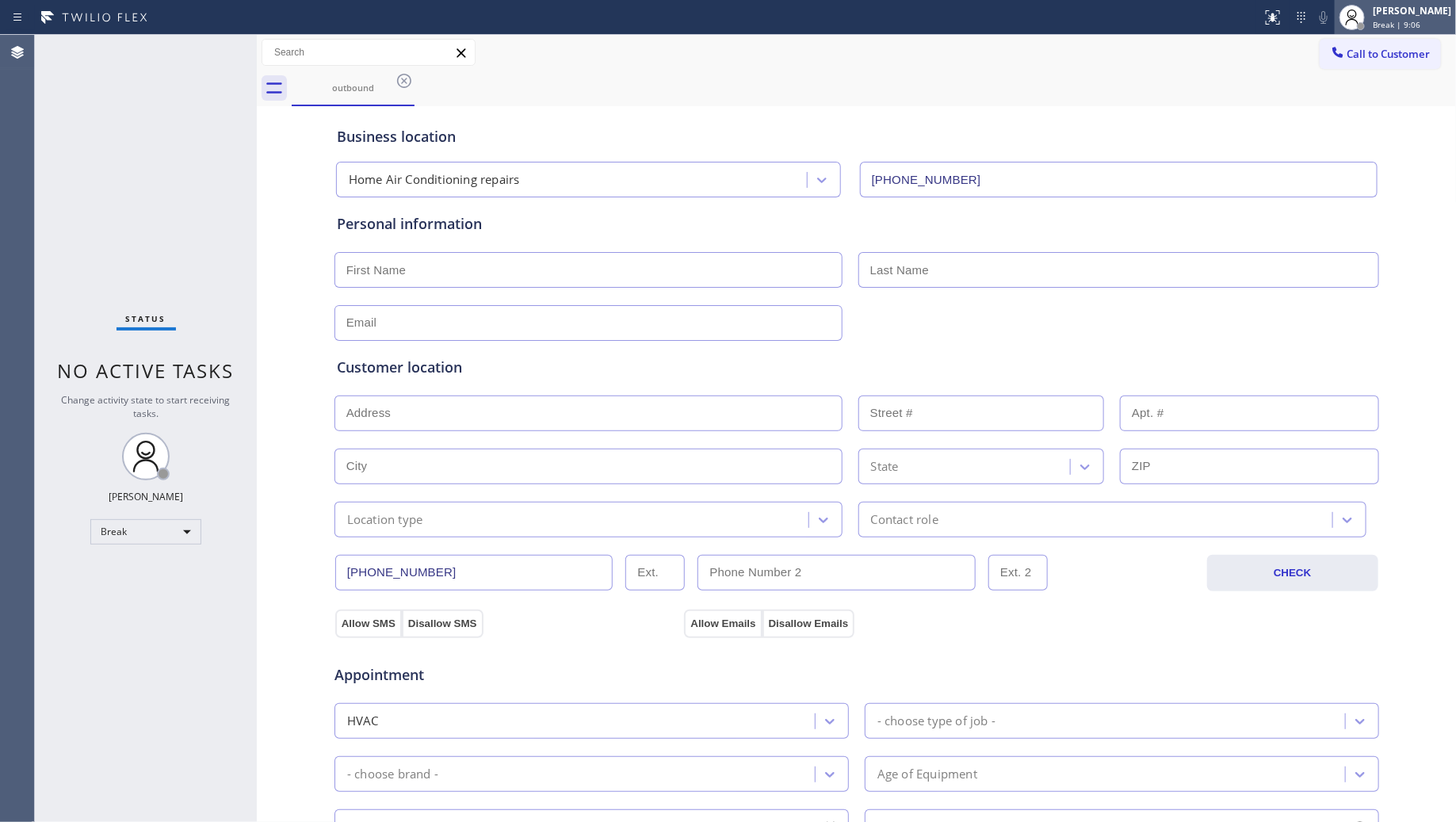
click at [1417, 22] on span "Break | 9:06" at bounding box center [1396, 25] width 48 height 12
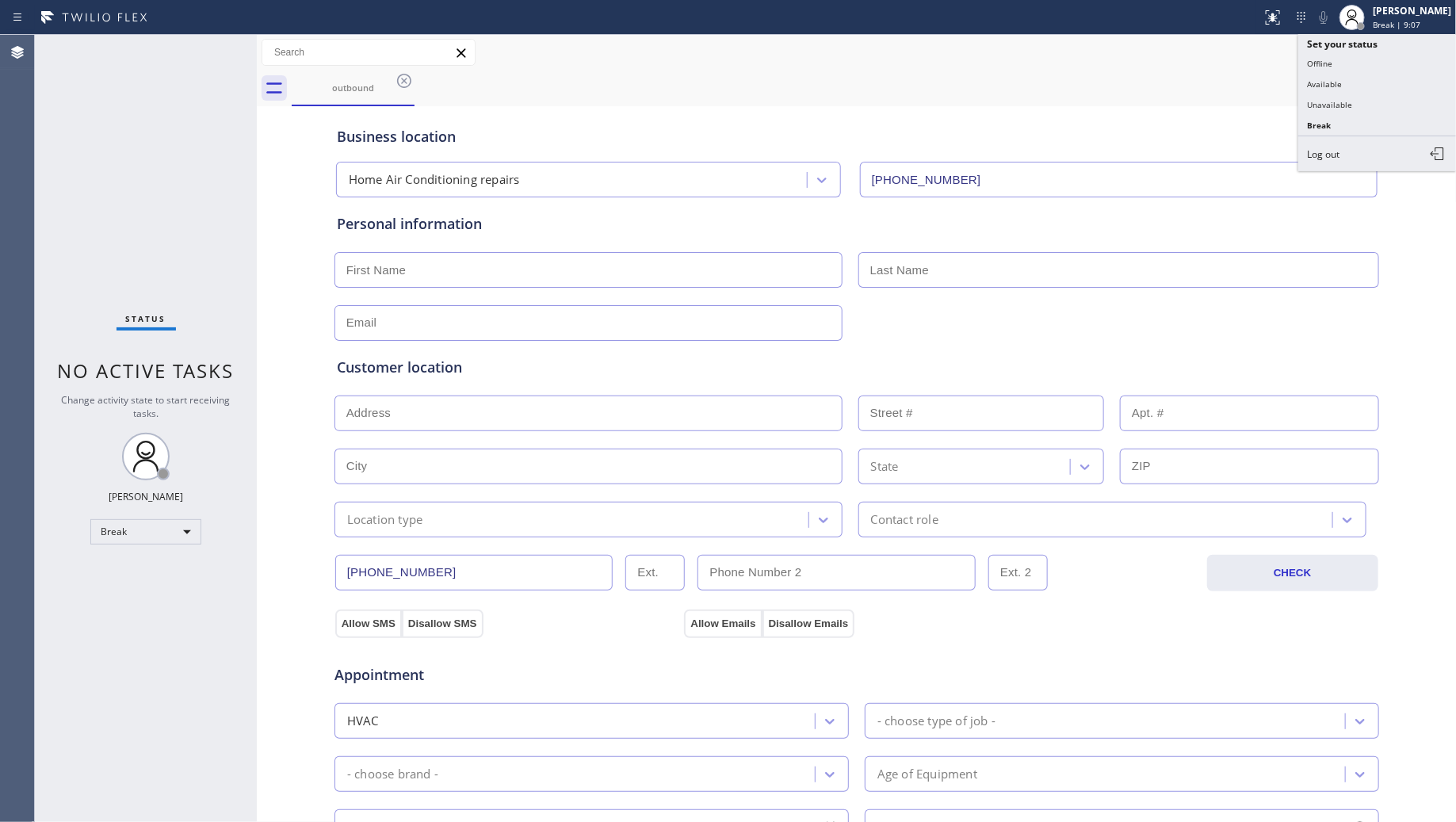
click at [1334, 107] on button "Unavailable" at bounding box center [1377, 104] width 158 height 20
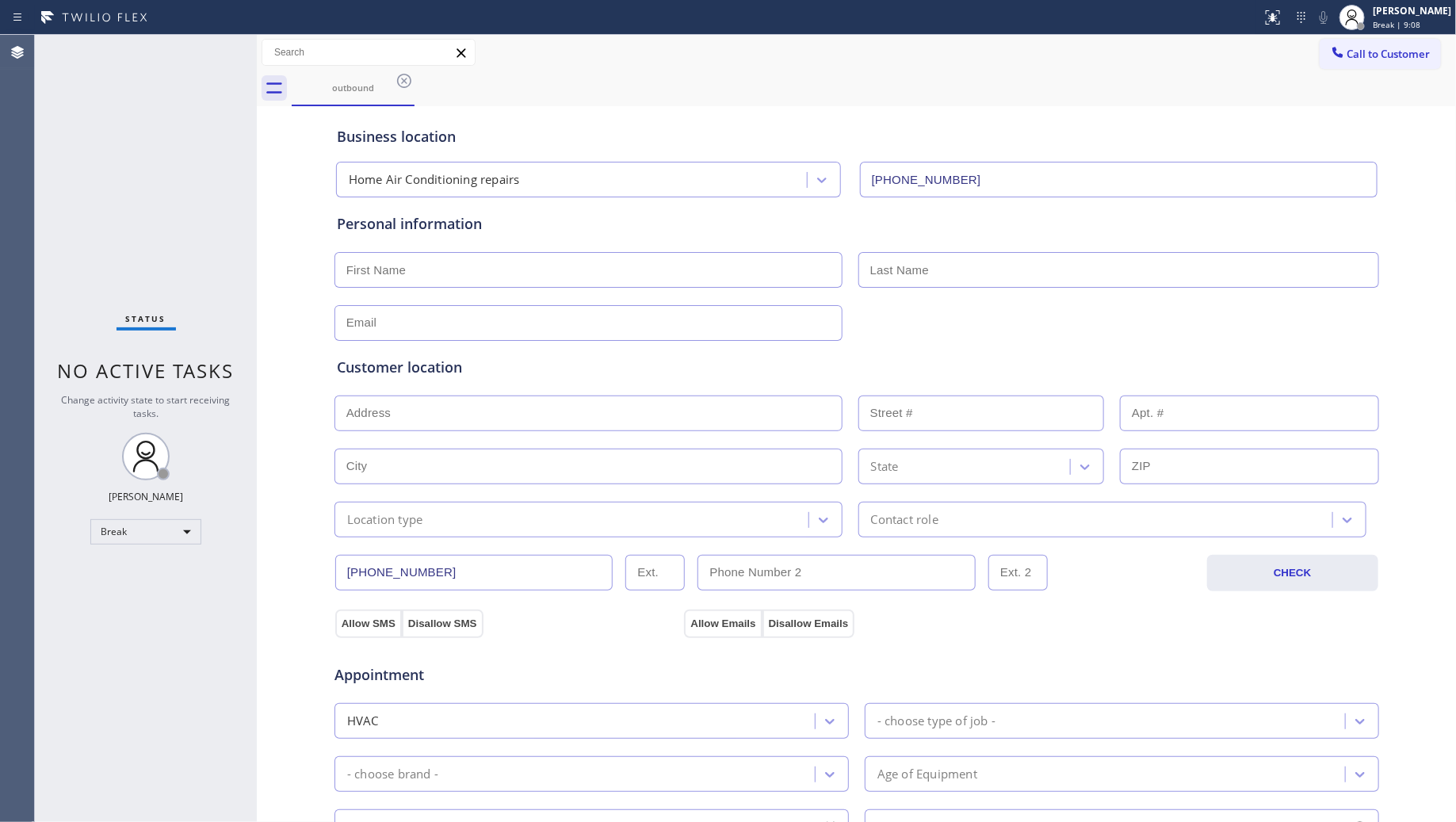
click at [1173, 87] on div "outbound" at bounding box center [874, 88] width 1165 height 36
click at [407, 80] on icon at bounding box center [404, 81] width 19 height 19
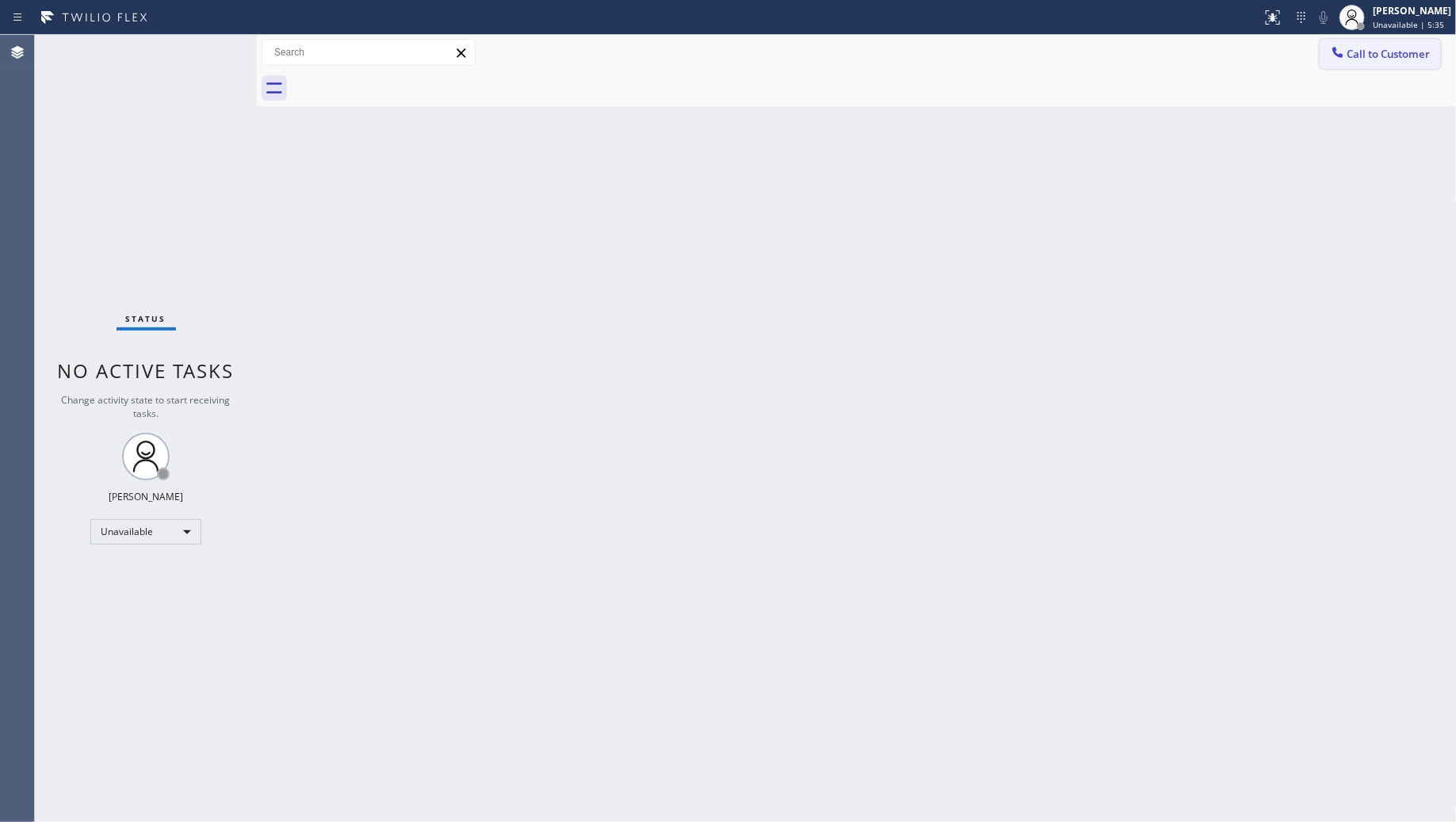
click at [1322, 44] on button "Call to Customer" at bounding box center [1380, 53] width 121 height 30
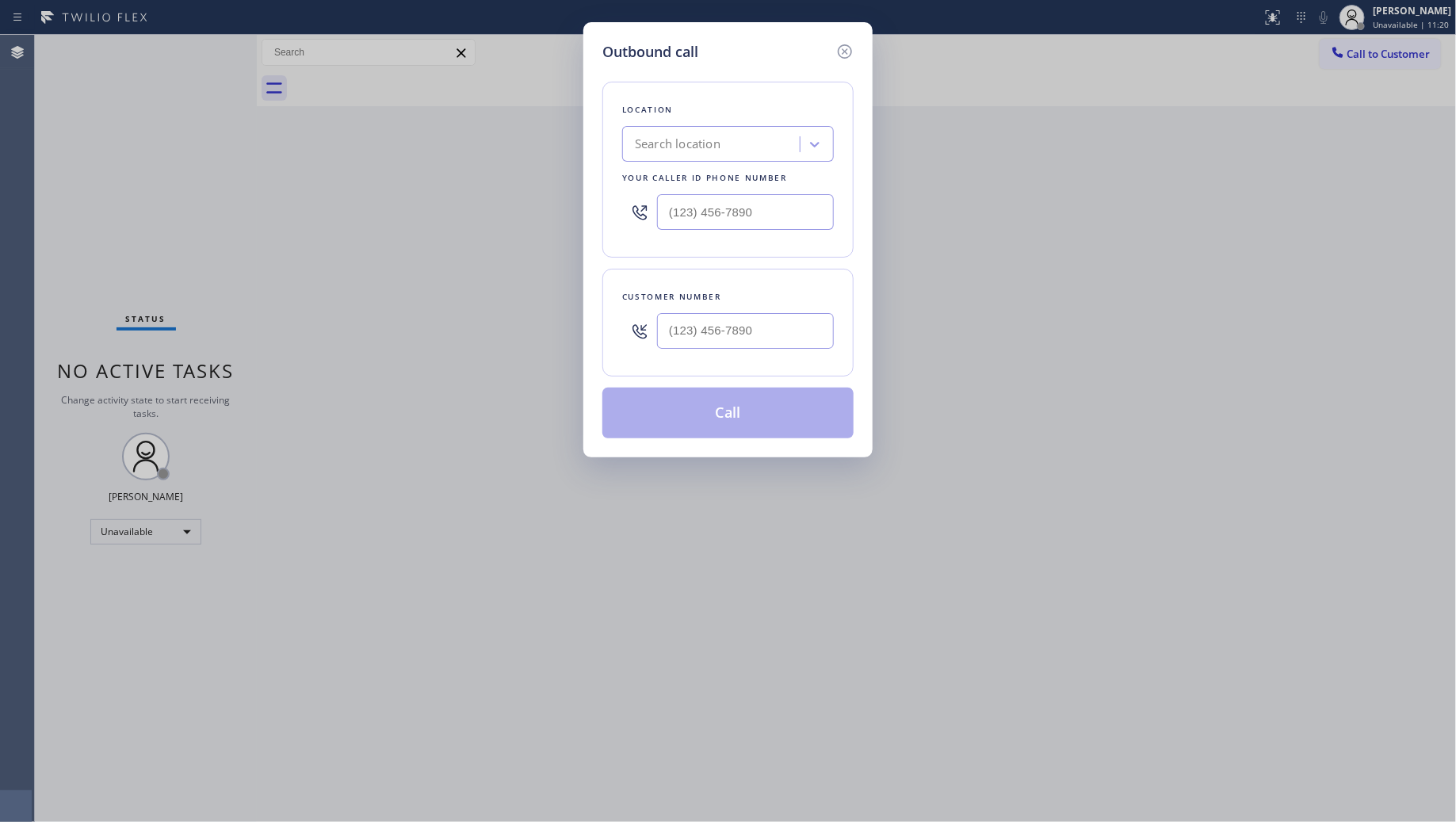
click at [1203, 131] on div "Outbound call Location Search location Your caller id phone number Customer num…" at bounding box center [728, 411] width 1456 height 822
drag, startPoint x: 761, startPoint y: 219, endPoint x: 687, endPoint y: 212, distance: 74.3
click at [687, 212] on input "(___) ___-____" at bounding box center [746, 211] width 177 height 36
paste input "6) 265-5048"
click at [667, 211] on input "(__6) 265-5048" at bounding box center [746, 211] width 177 height 36
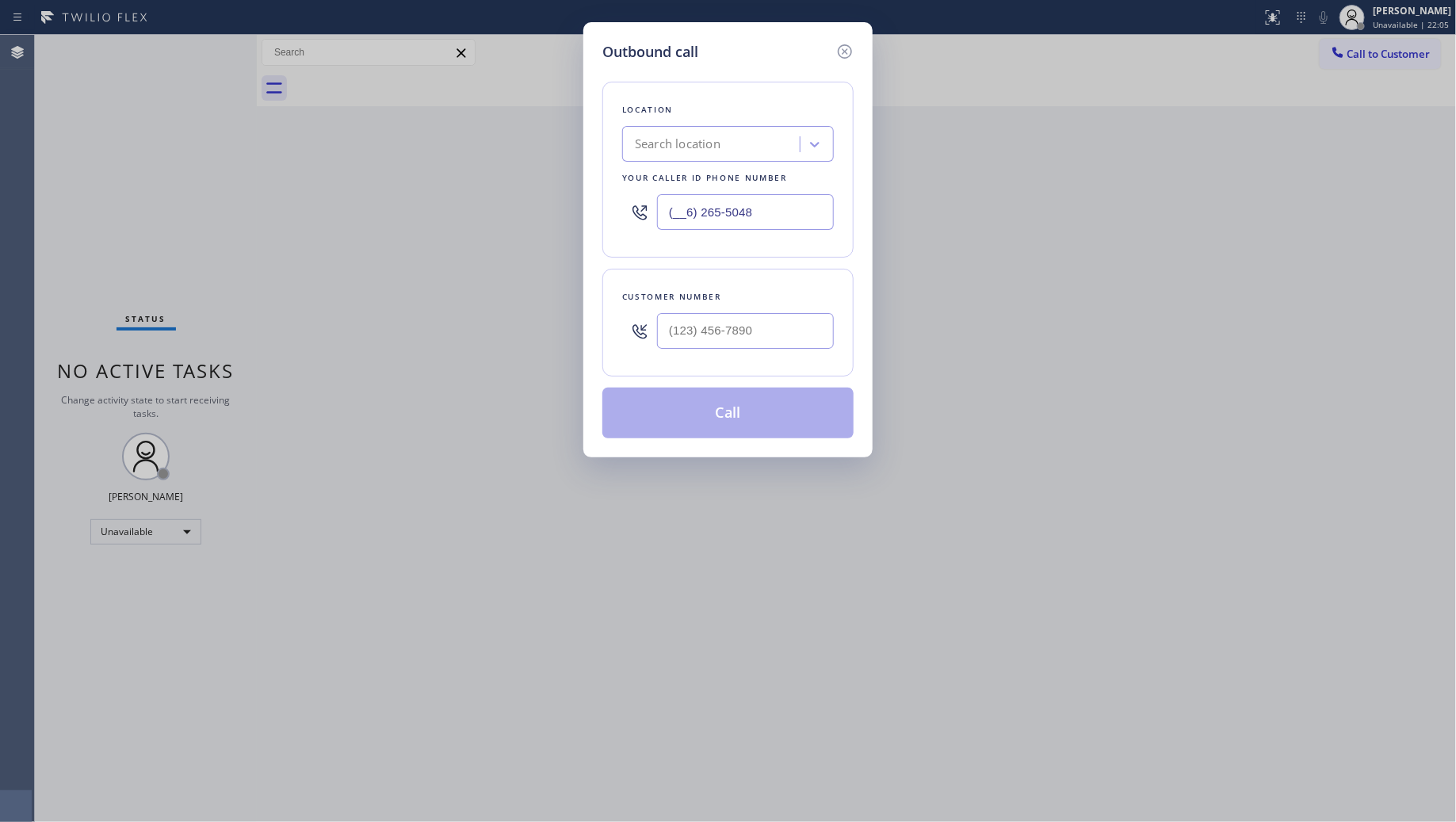
paste input "626) 550-483"
type input "(626) 550-4838"
paste input "626) 966-2216"
click at [731, 339] on input "(___) ___-____" at bounding box center [746, 330] width 177 height 36
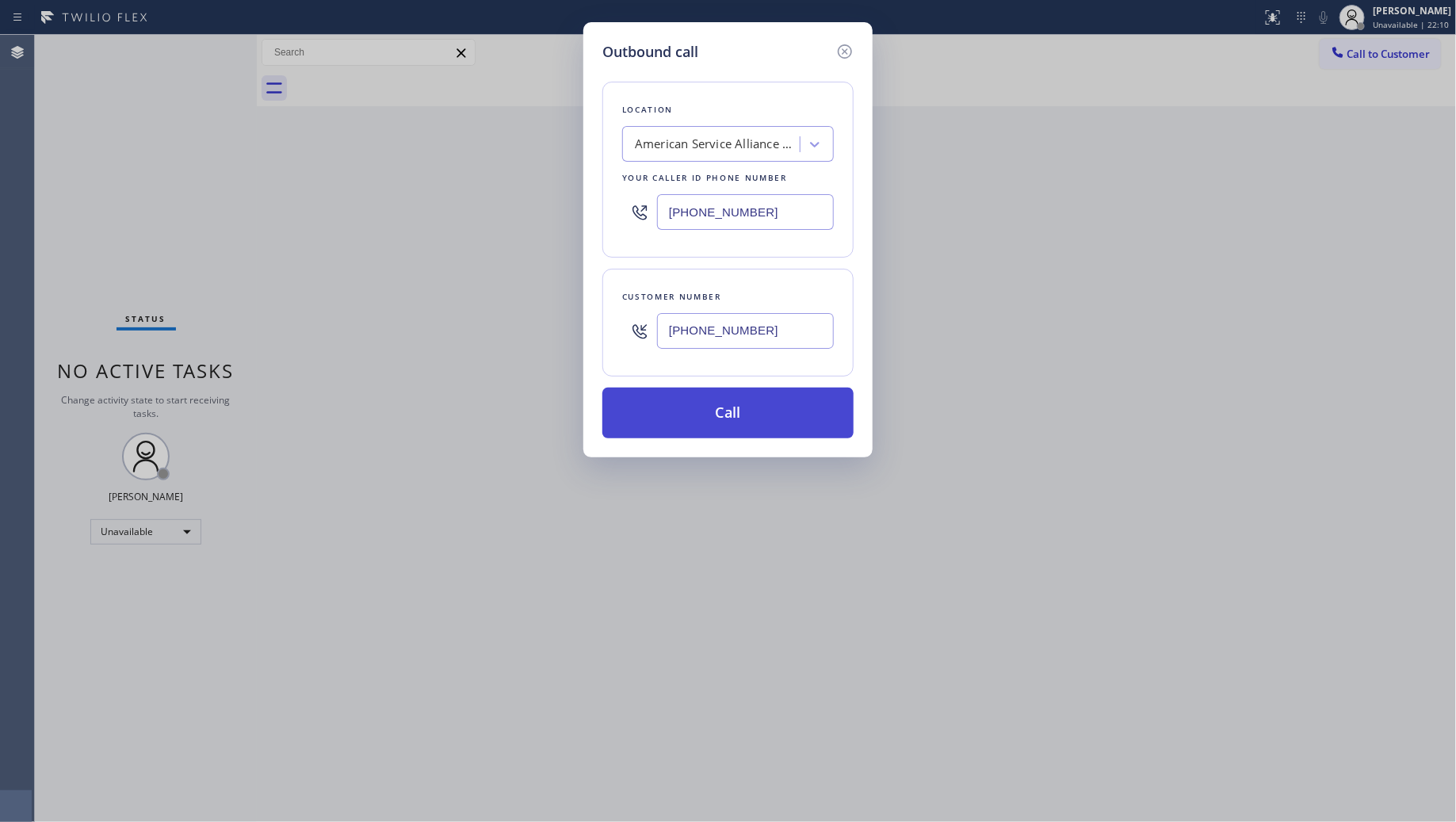
type input "(626) 966-2216"
click at [722, 415] on button "Call" at bounding box center [728, 413] width 251 height 51
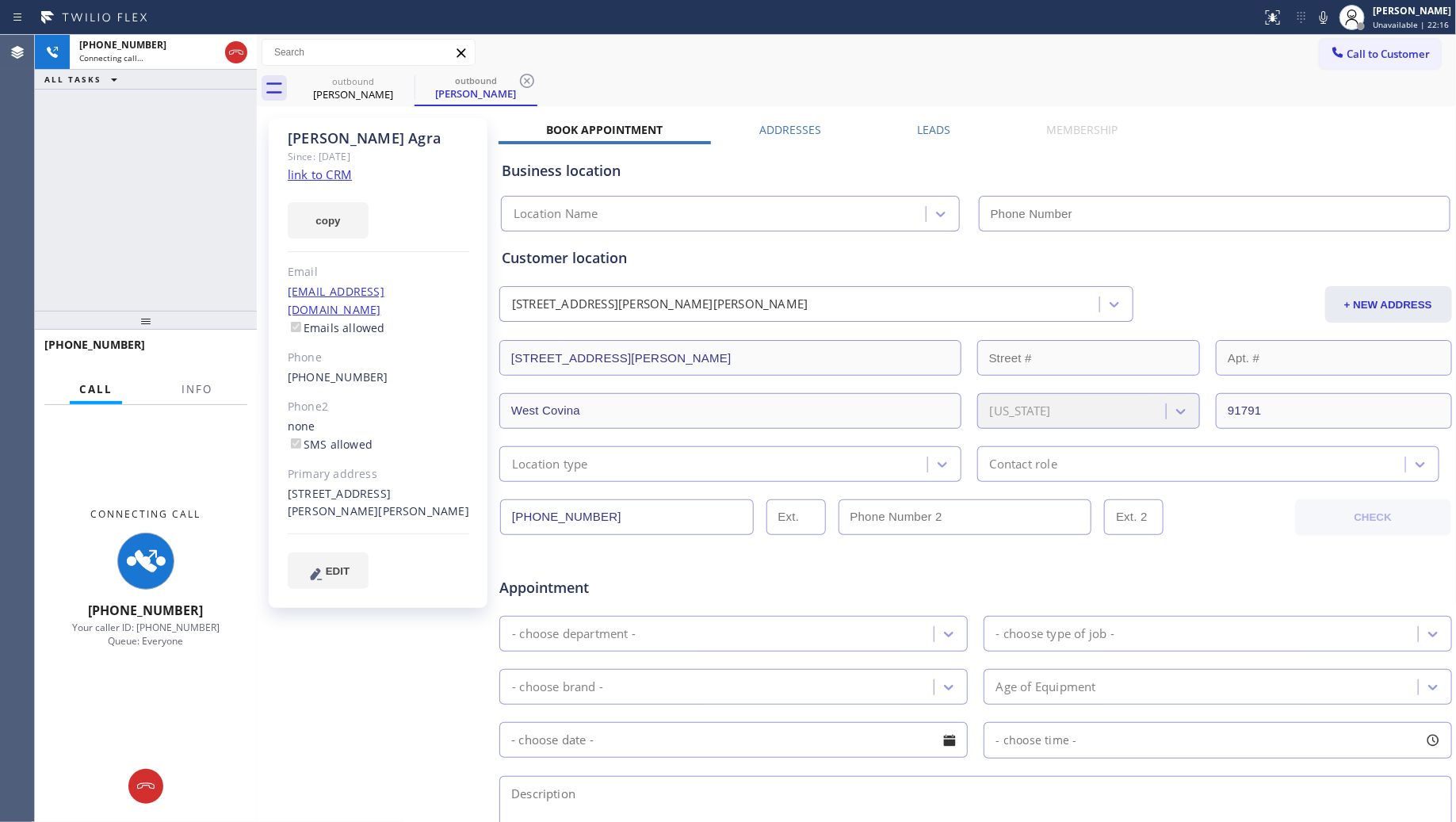
type input "(626) 550-4838"
click at [211, 385] on span "Info" at bounding box center [197, 389] width 31 height 14
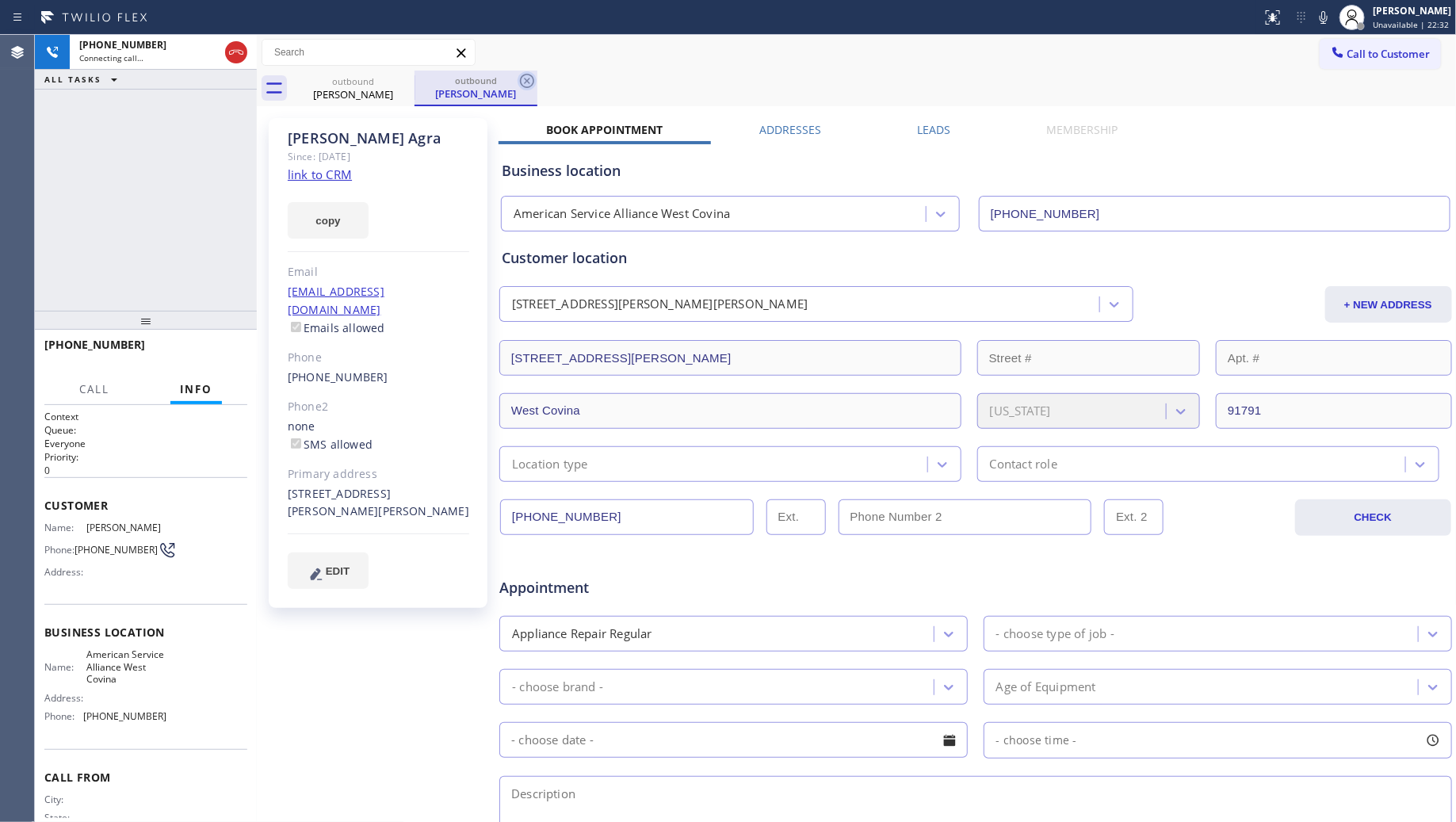
click at [532, 82] on icon at bounding box center [527, 81] width 19 height 19
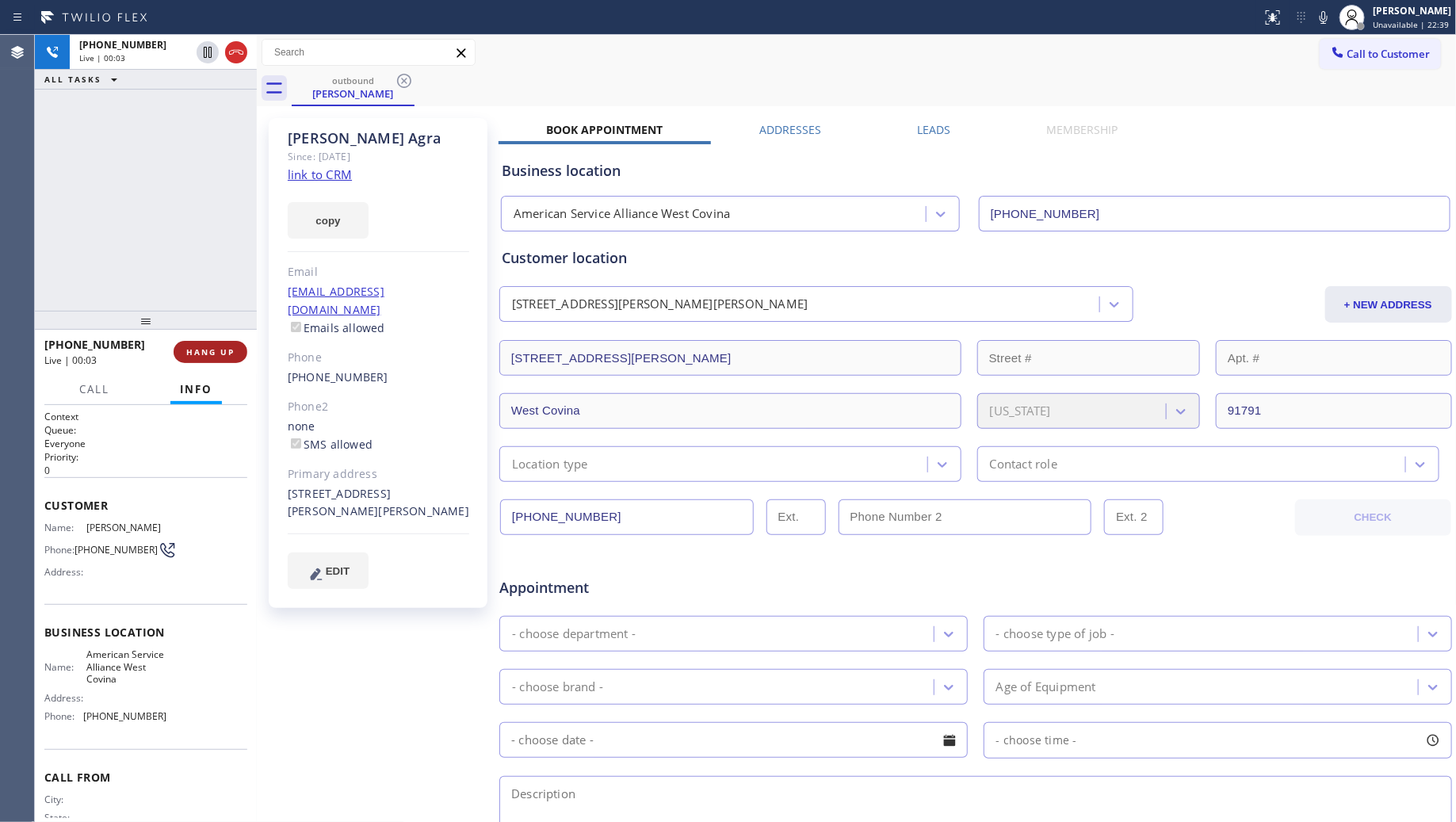
click at [228, 345] on button "HANG UP" at bounding box center [210, 351] width 74 height 22
click at [228, 343] on button "HANG UP" at bounding box center [210, 351] width 74 height 22
click at [228, 341] on button "HANG UP" at bounding box center [210, 351] width 74 height 22
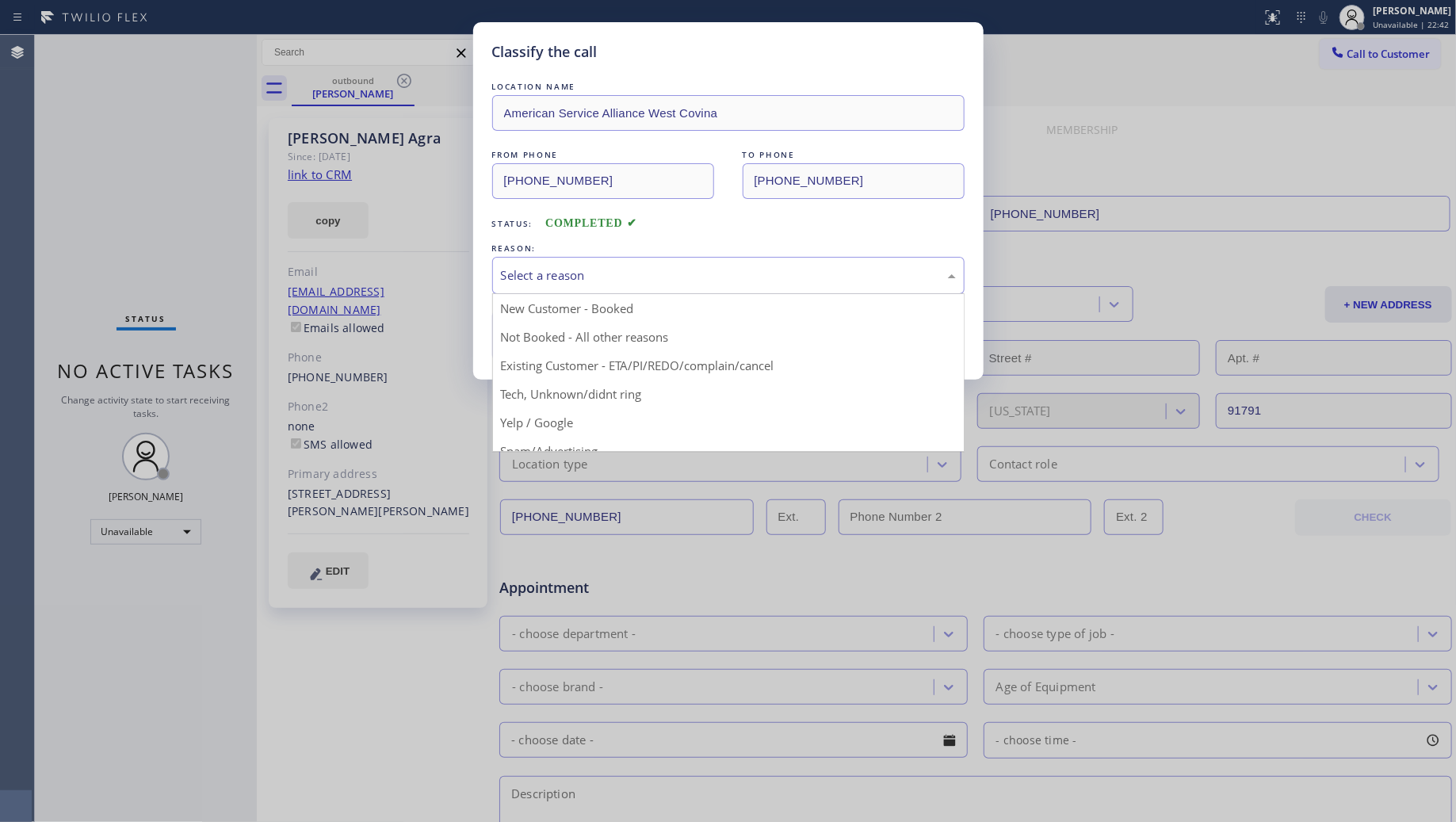
click at [754, 278] on div "Select a reason" at bounding box center [728, 275] width 455 height 18
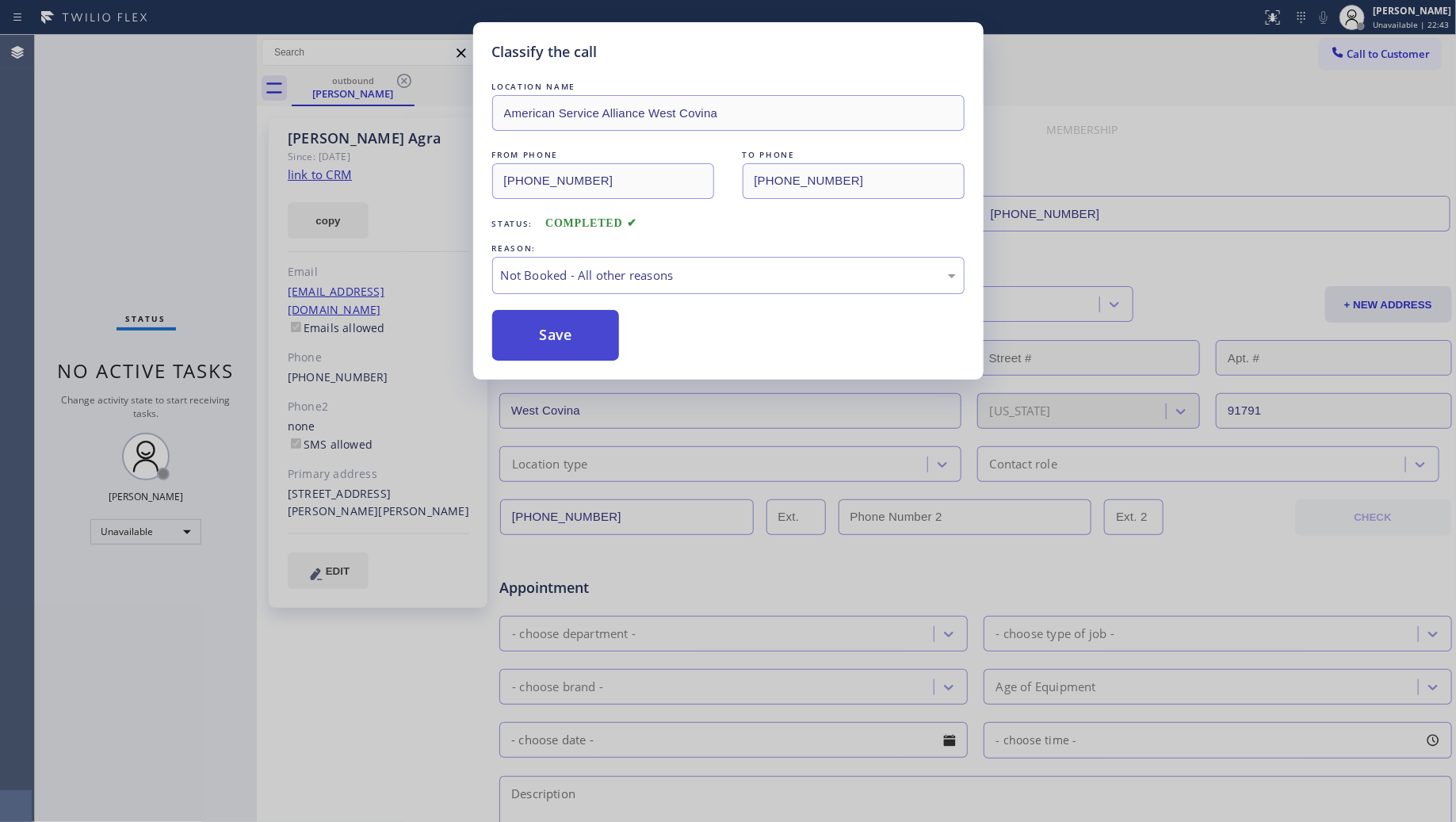
click at [557, 335] on button "Save" at bounding box center [556, 335] width 128 height 51
click at [557, 334] on button "Save" at bounding box center [556, 335] width 128 height 51
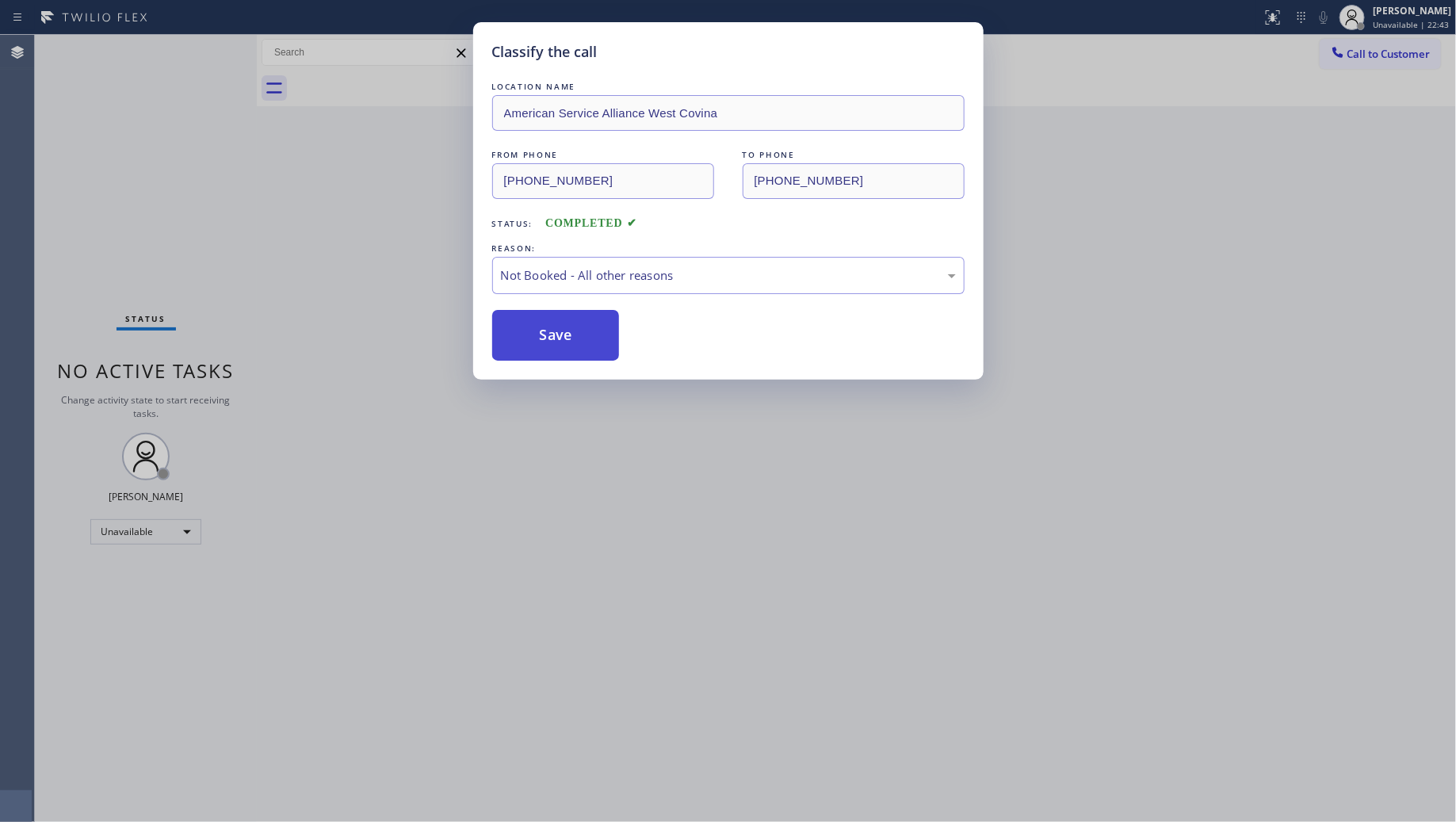
click at [556, 327] on button "Save" at bounding box center [556, 335] width 128 height 51
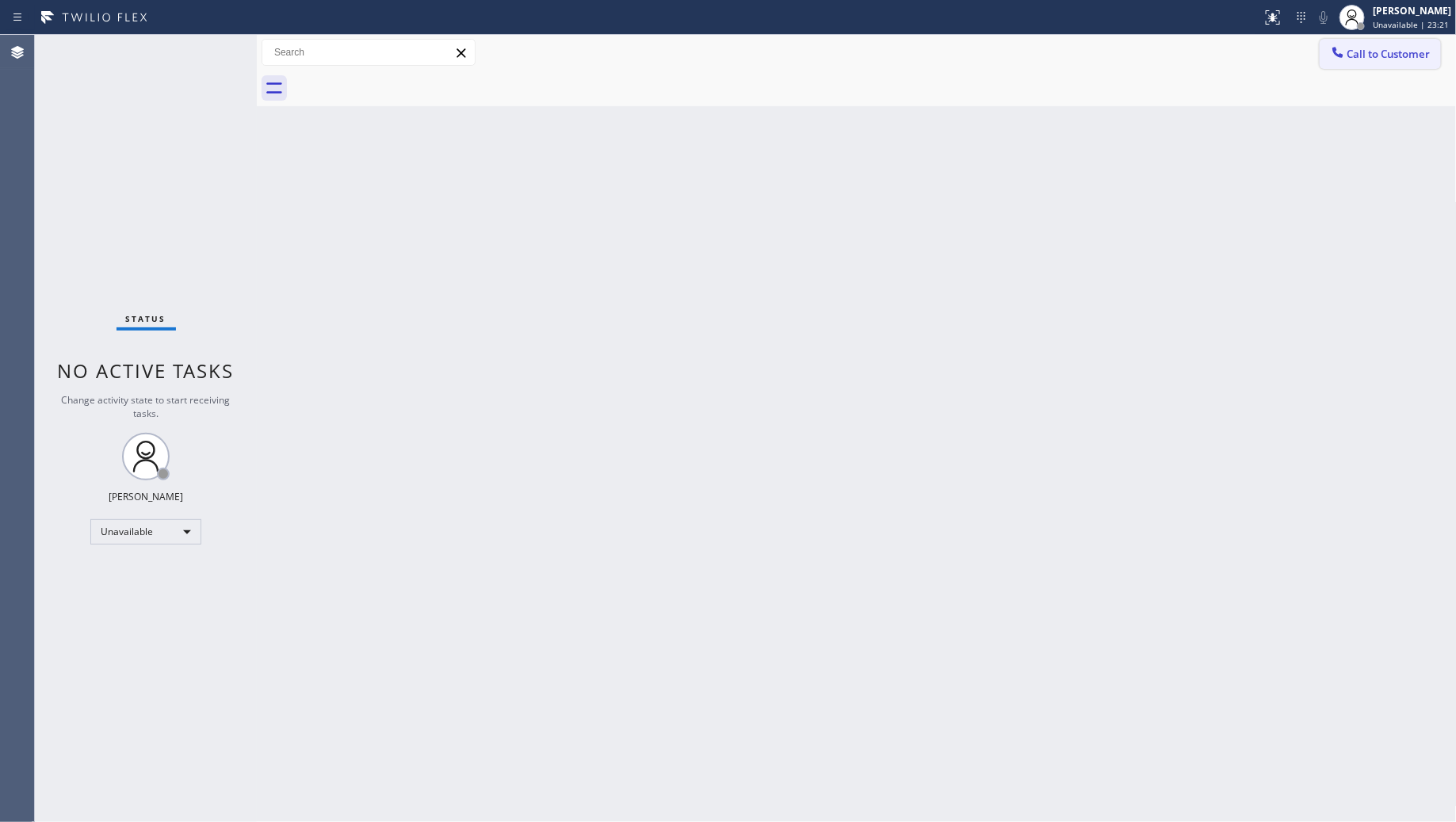
click at [1368, 47] on span "Call to Customer" at bounding box center [1389, 54] width 84 height 14
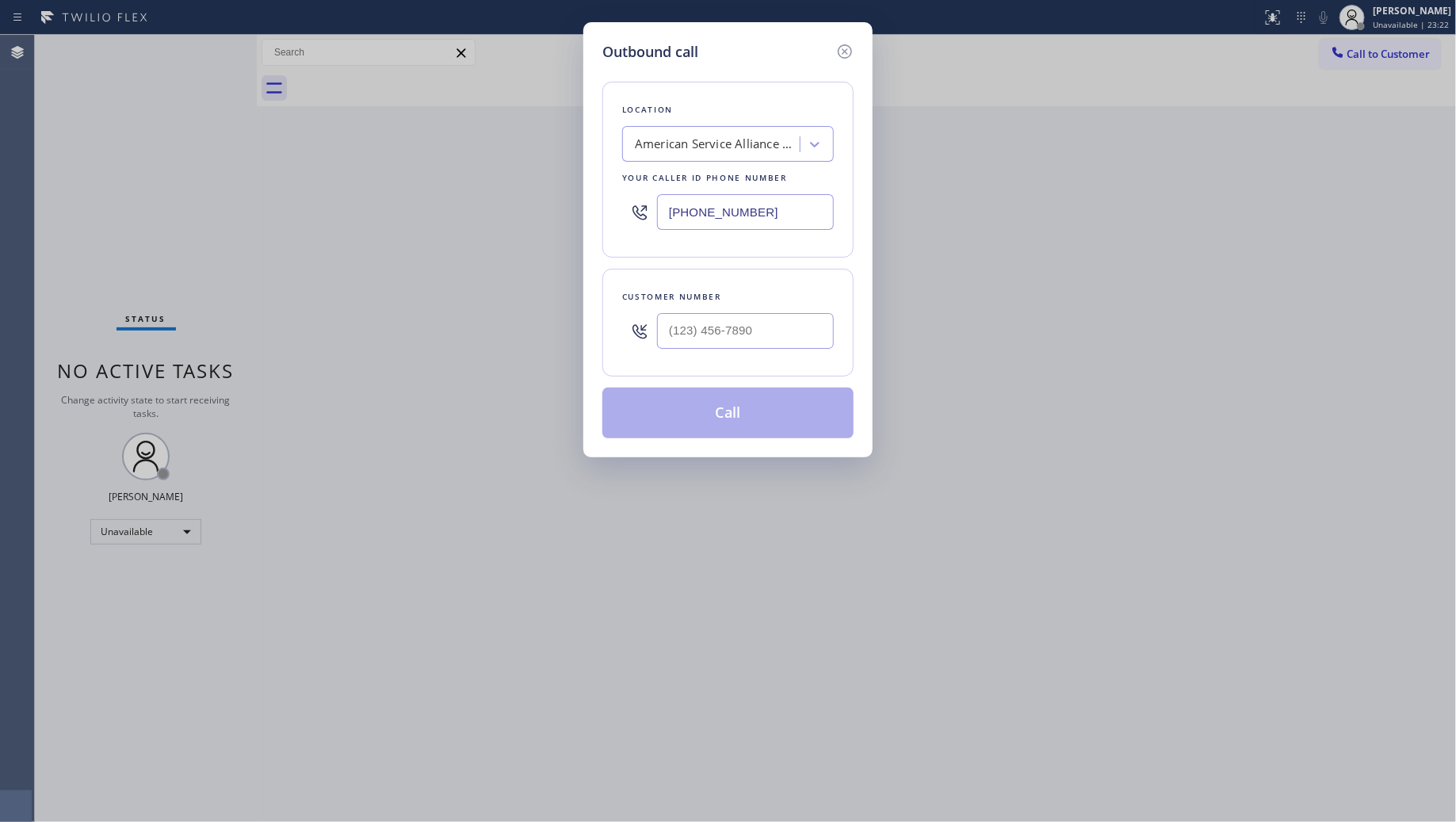
drag, startPoint x: 814, startPoint y: 212, endPoint x: 449, endPoint y: 206, distance: 365.0
click at [449, 206] on div "Outbound call Location American Service Alliance West Covina Your caller id pho…" at bounding box center [728, 411] width 1456 height 822
paste input "844) 679-3652"
type input "(844) 679-3652"
click at [822, 319] on input "(___) ___-____" at bounding box center [746, 330] width 177 height 36
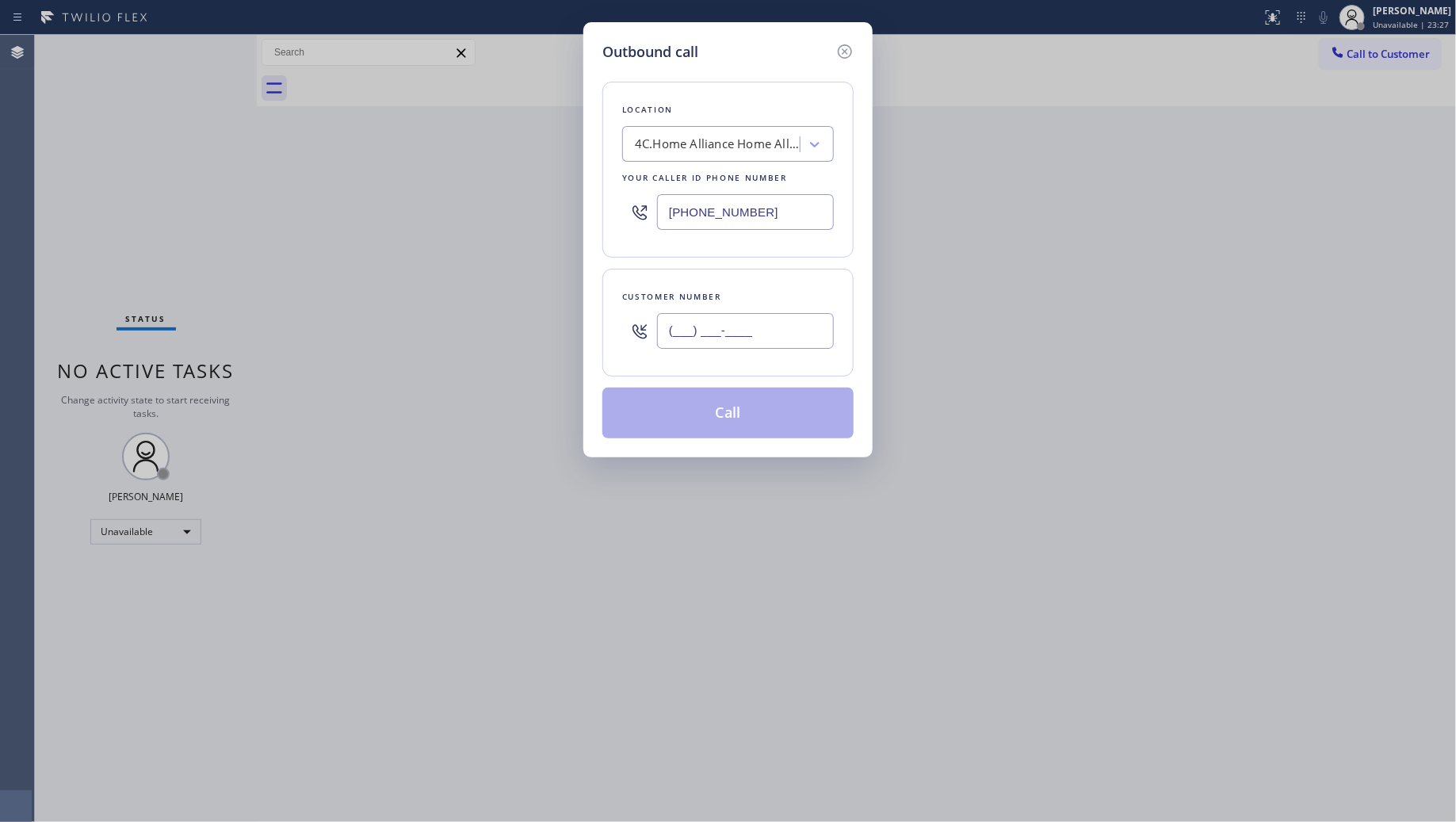
paste input "310) 382-0120"
type input "(310) 382-0120"
click at [730, 404] on button "Call" at bounding box center [728, 413] width 251 height 51
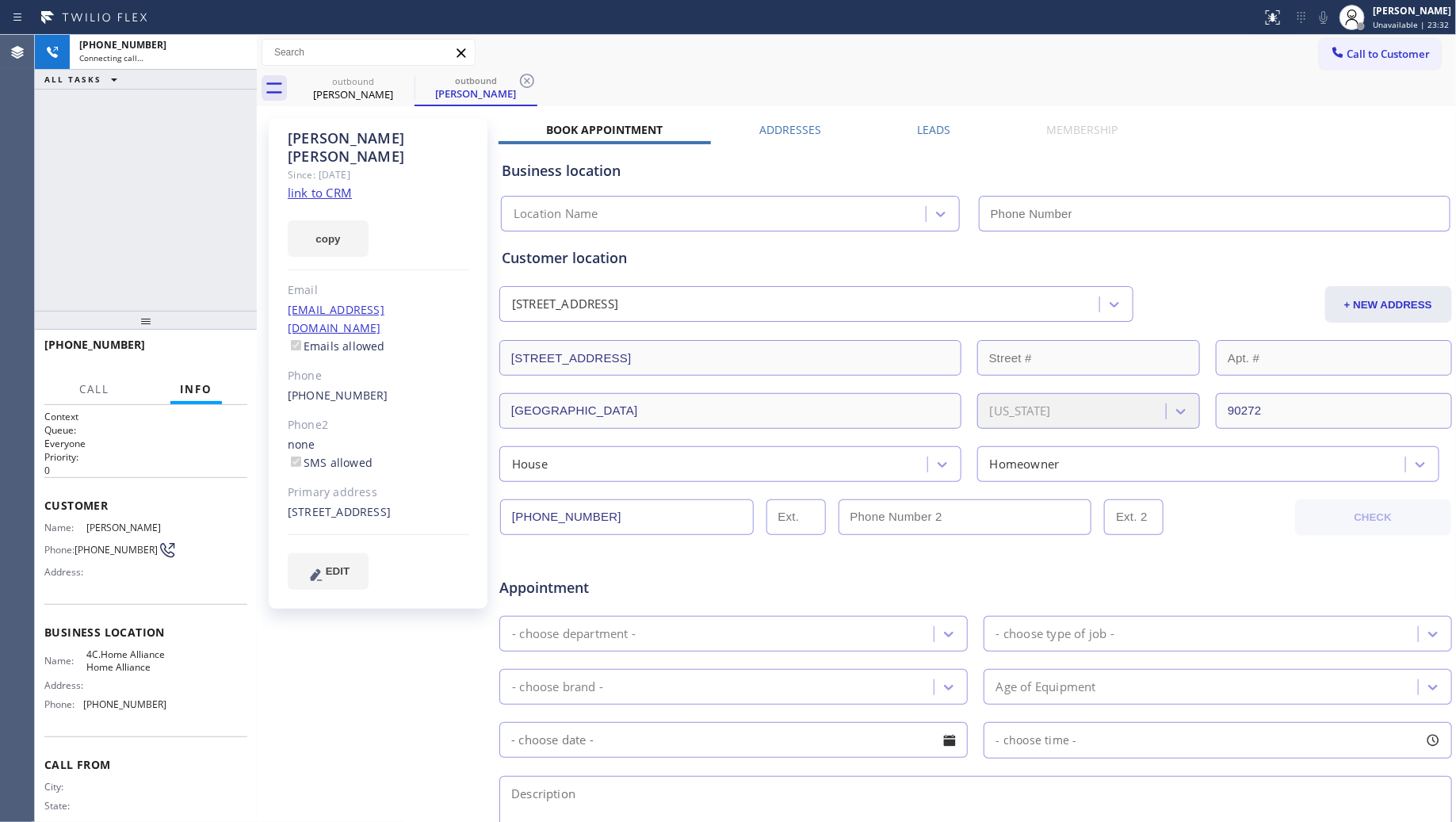
type input "(844) 679-3652"
click at [702, 85] on div "outbound Jeanette Lovett outbound Jeanette Lovett" at bounding box center [874, 88] width 1165 height 36
click at [533, 77] on icon at bounding box center [527, 81] width 14 height 14
click at [590, 65] on div "Call to Customer Outbound call Location Home Alliance Your caller id phone numb…" at bounding box center [857, 52] width 1200 height 36
drag, startPoint x: 335, startPoint y: 250, endPoint x: 186, endPoint y: 161, distance: 173.6
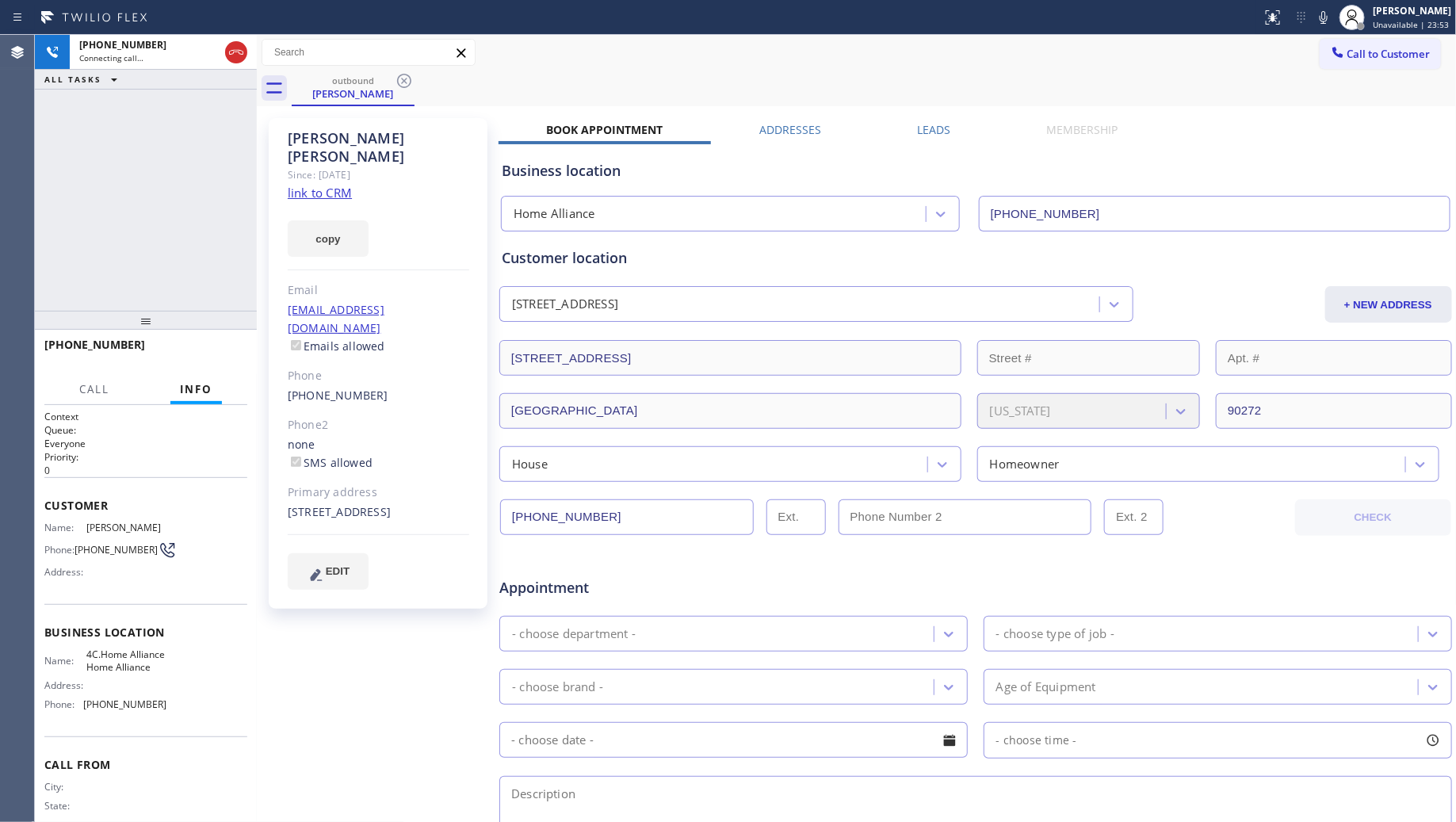
click at [180, 164] on div "+13103820120 Connecting call… ALL TASKS ALL TASKS ACTIVE TASKS TASKS IN WRAP UP" at bounding box center [145, 172] width 222 height 276
click at [198, 353] on span "HANG UP" at bounding box center [210, 352] width 48 height 12
click at [199, 353] on span "HANG UP" at bounding box center [210, 352] width 48 height 12
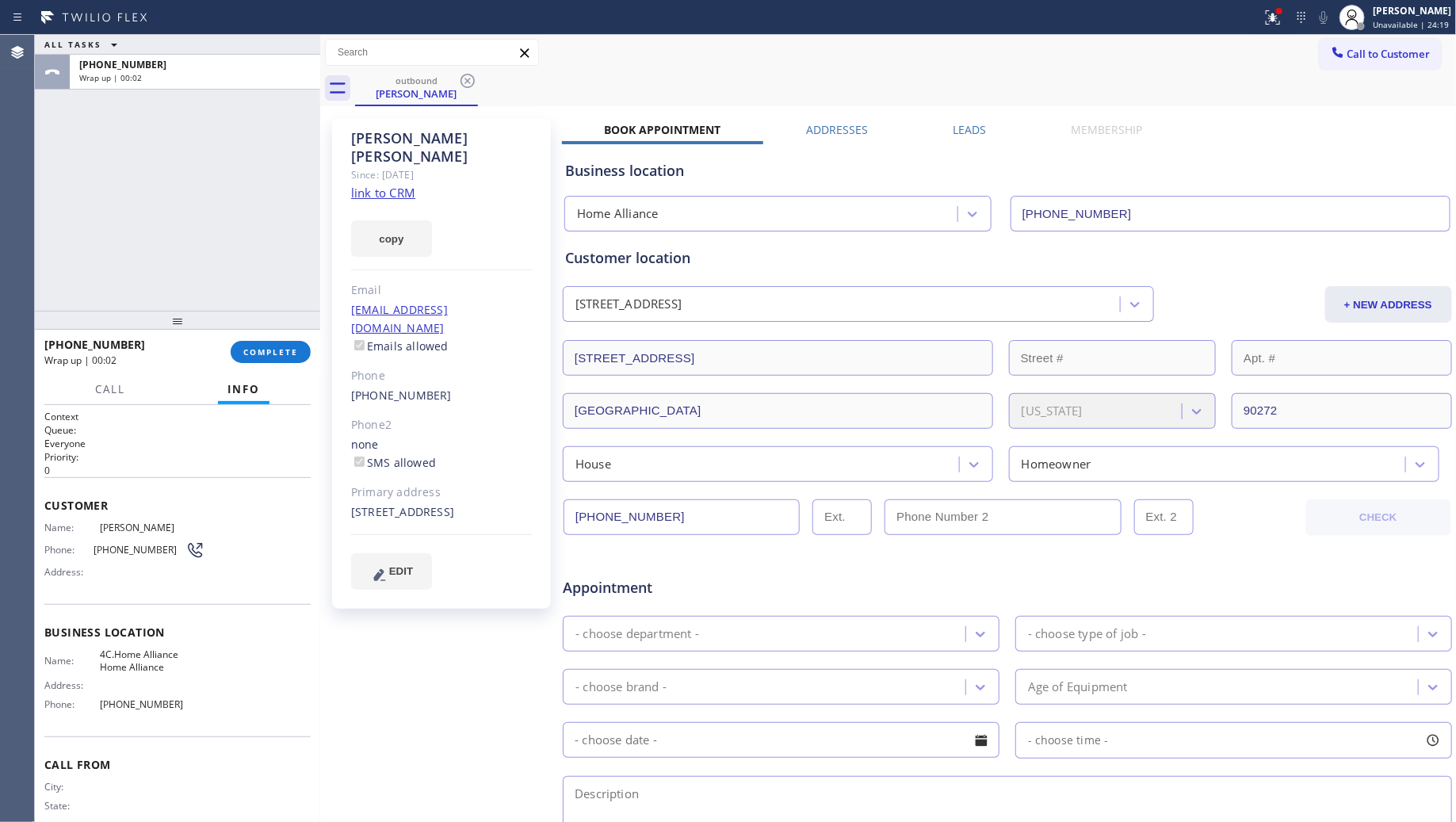
drag, startPoint x: 254, startPoint y: 169, endPoint x: 323, endPoint y: 179, distance: 69.7
click at [321, 179] on div at bounding box center [321, 428] width 0 height 787
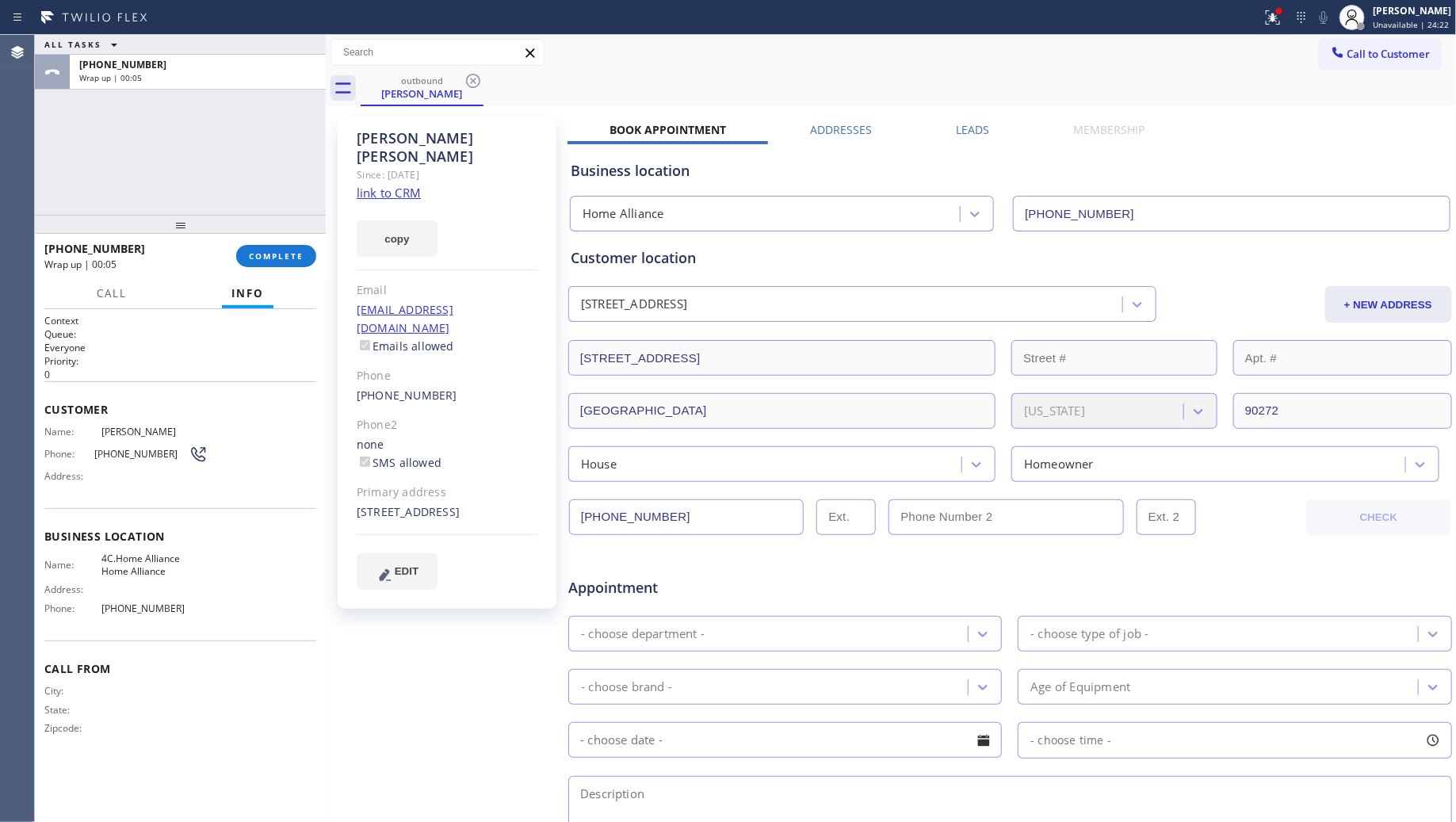
drag, startPoint x: 180, startPoint y: 307, endPoint x: 189, endPoint y: 211, distance: 96.4
click at [189, 215] on div at bounding box center [179, 225] width 291 height 19
click at [283, 245] on button "COMPLETE" at bounding box center [275, 255] width 80 height 22
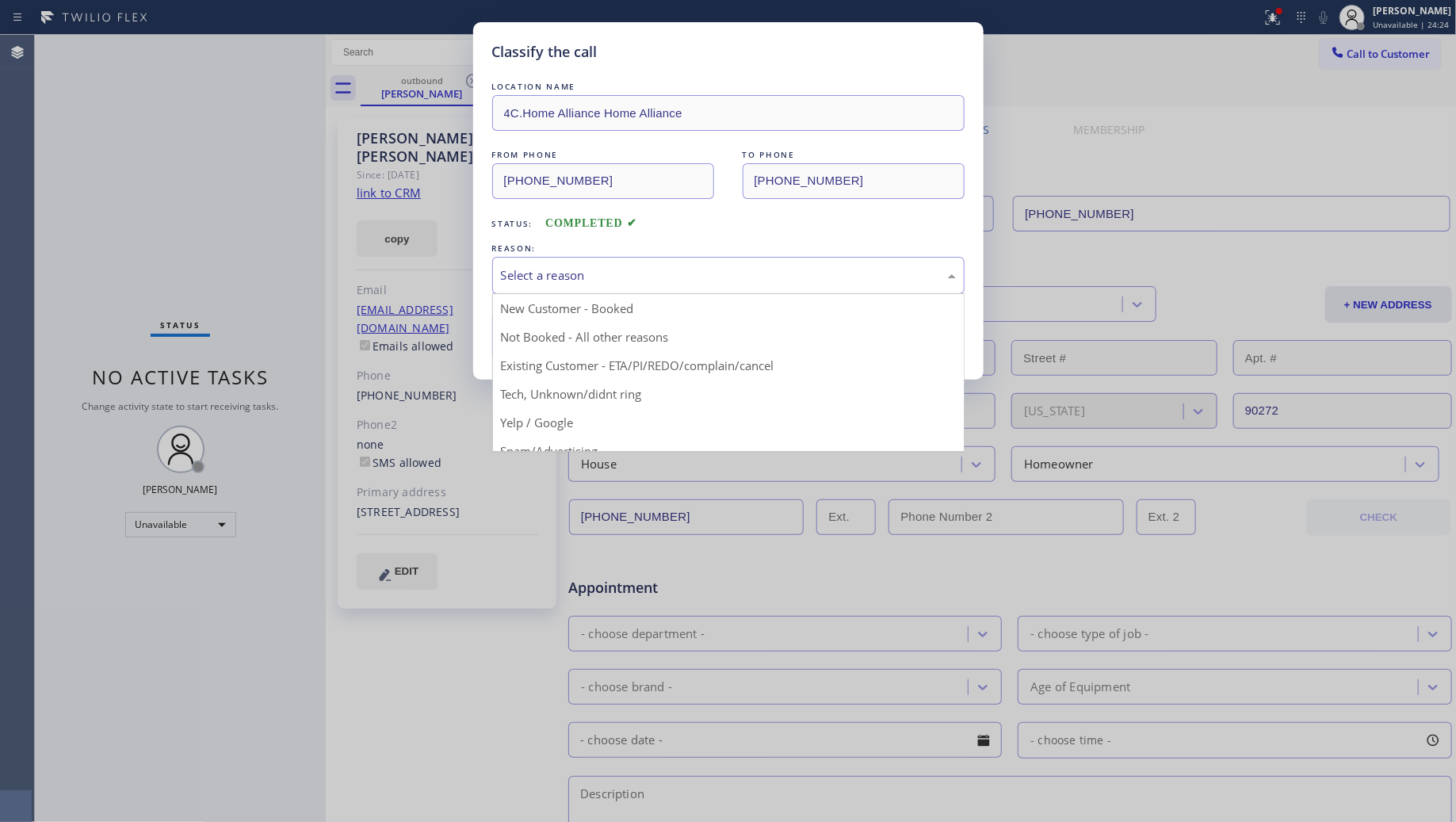
drag, startPoint x: 558, startPoint y: 274, endPoint x: 557, endPoint y: 290, distance: 16.0
click at [559, 274] on div "Select a reason" at bounding box center [728, 275] width 455 height 18
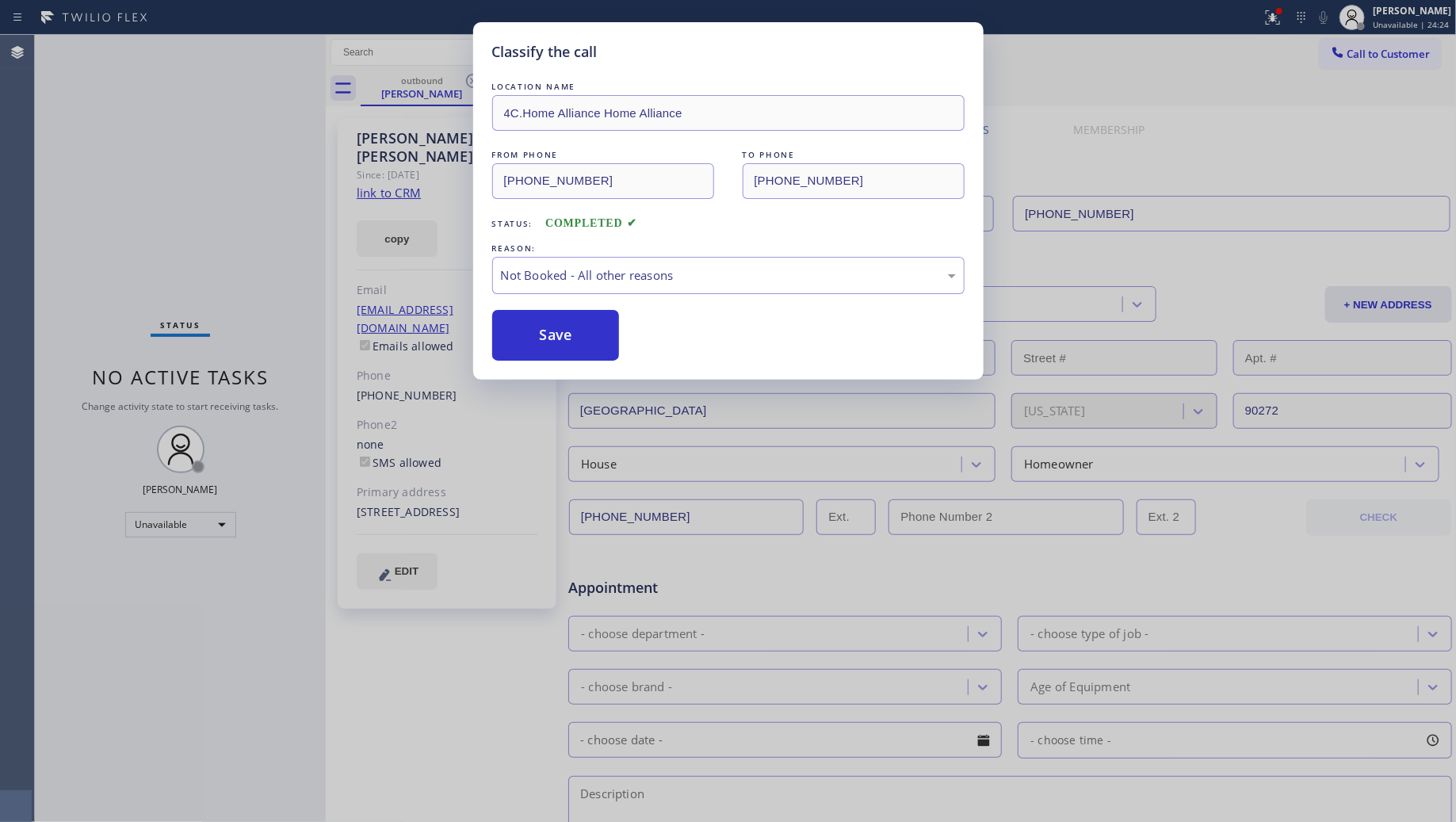
click at [544, 338] on button "Save" at bounding box center [556, 335] width 128 height 51
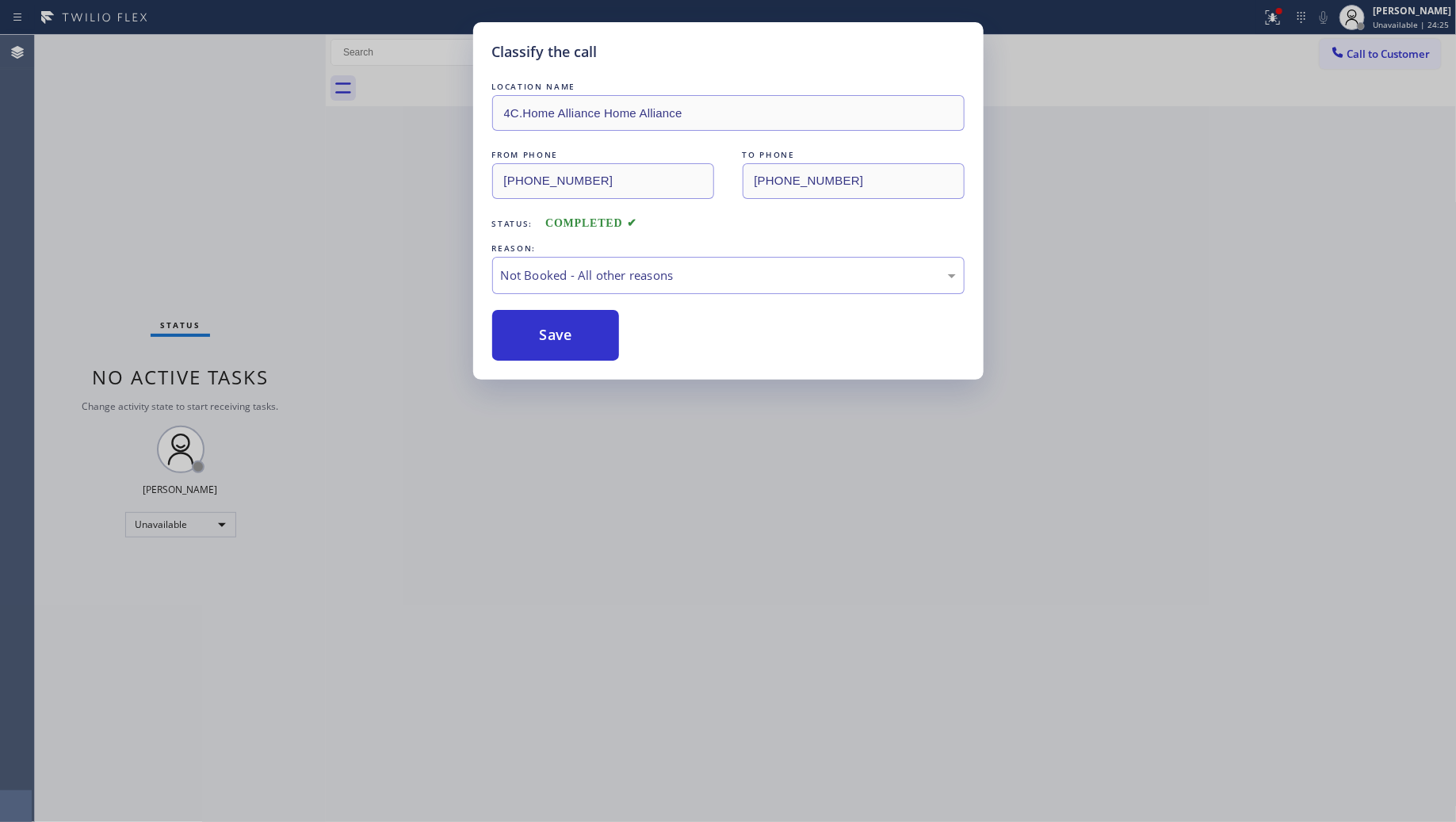
click at [544, 338] on button "Save" at bounding box center [556, 335] width 128 height 51
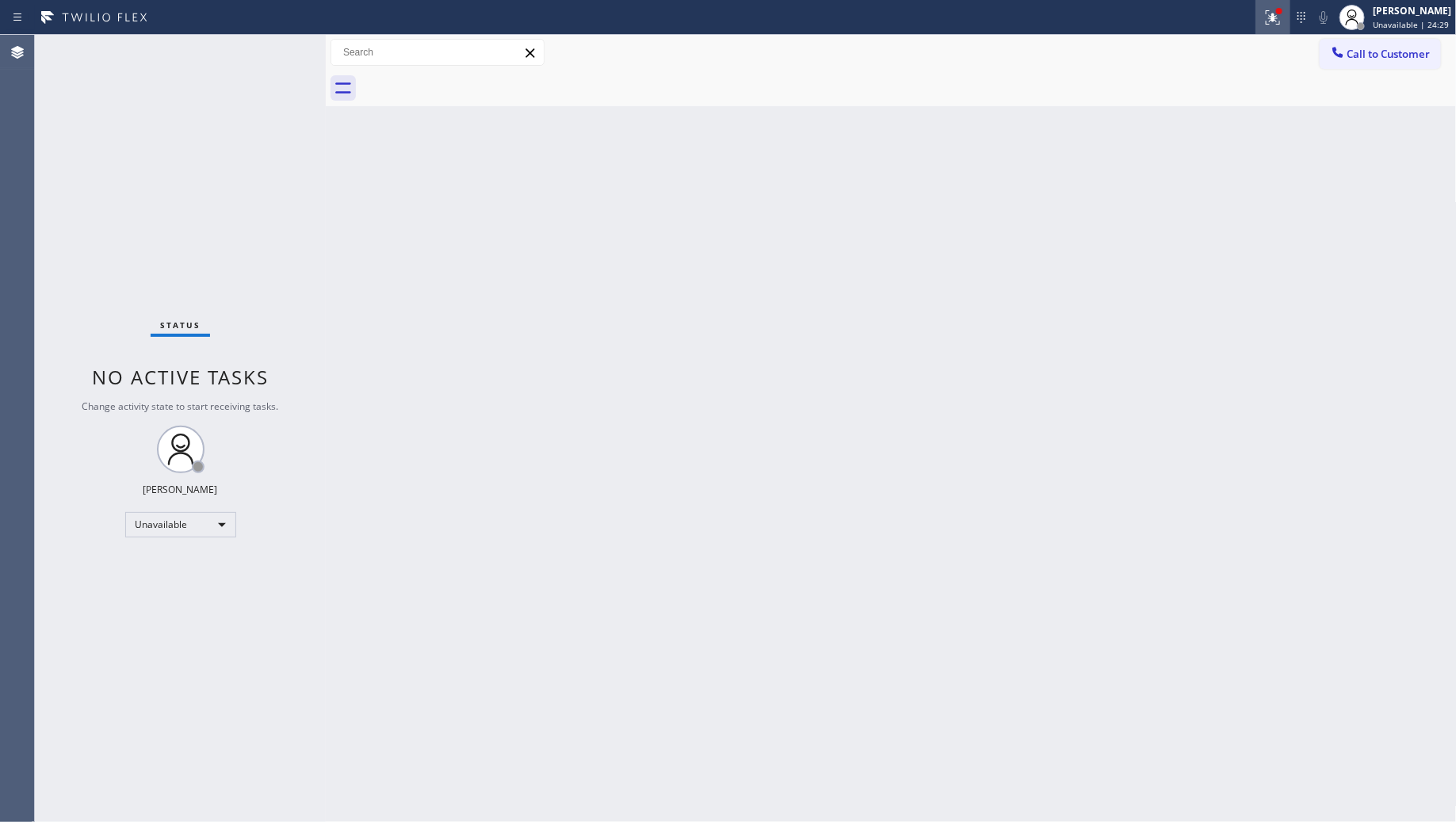
drag, startPoint x: 1275, startPoint y: 20, endPoint x: 1281, endPoint y: 26, distance: 8.5
click at [1277, 20] on icon at bounding box center [1273, 17] width 19 height 19
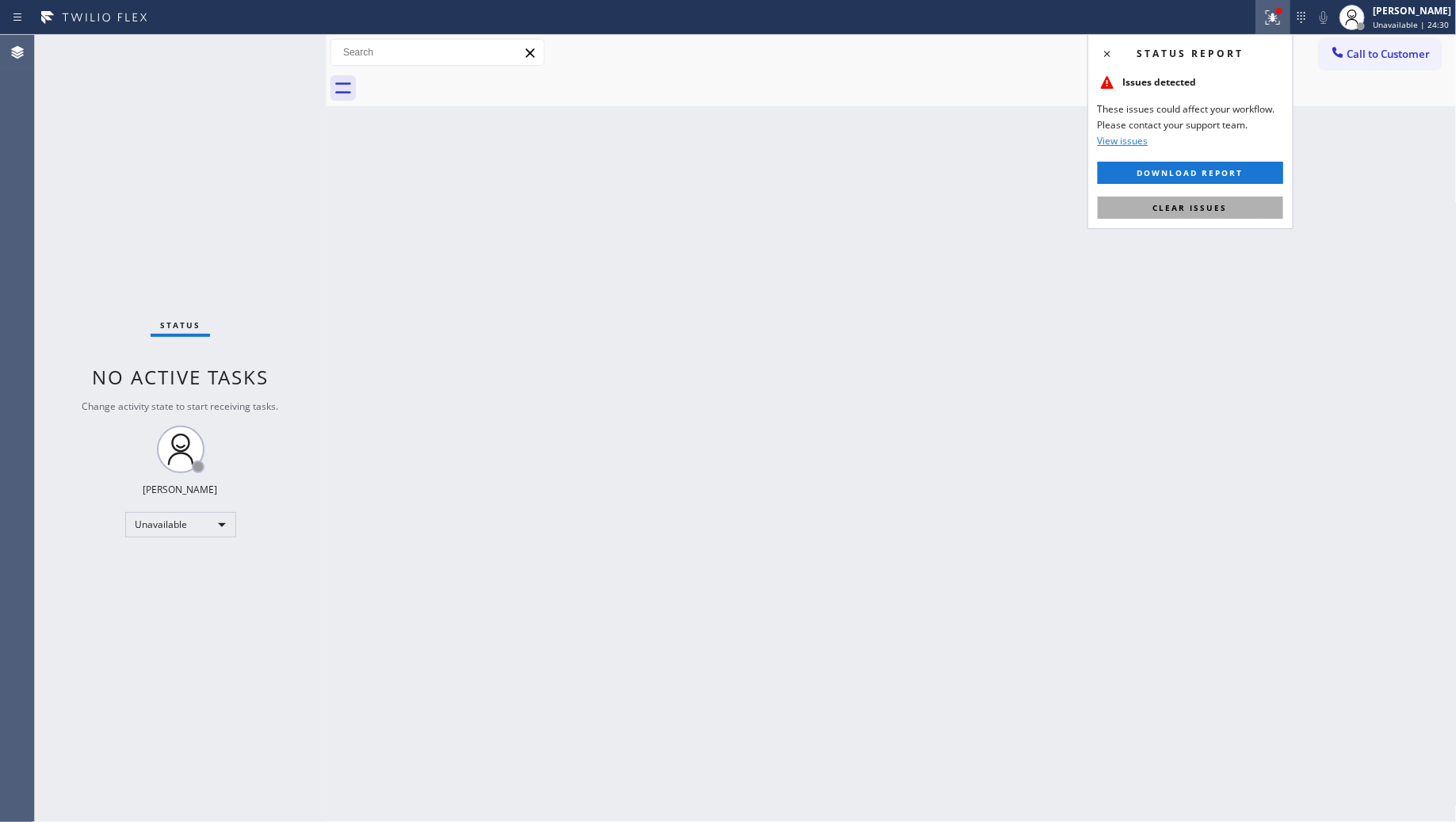
click at [1202, 212] on span "Clear issues" at bounding box center [1191, 208] width 75 height 12
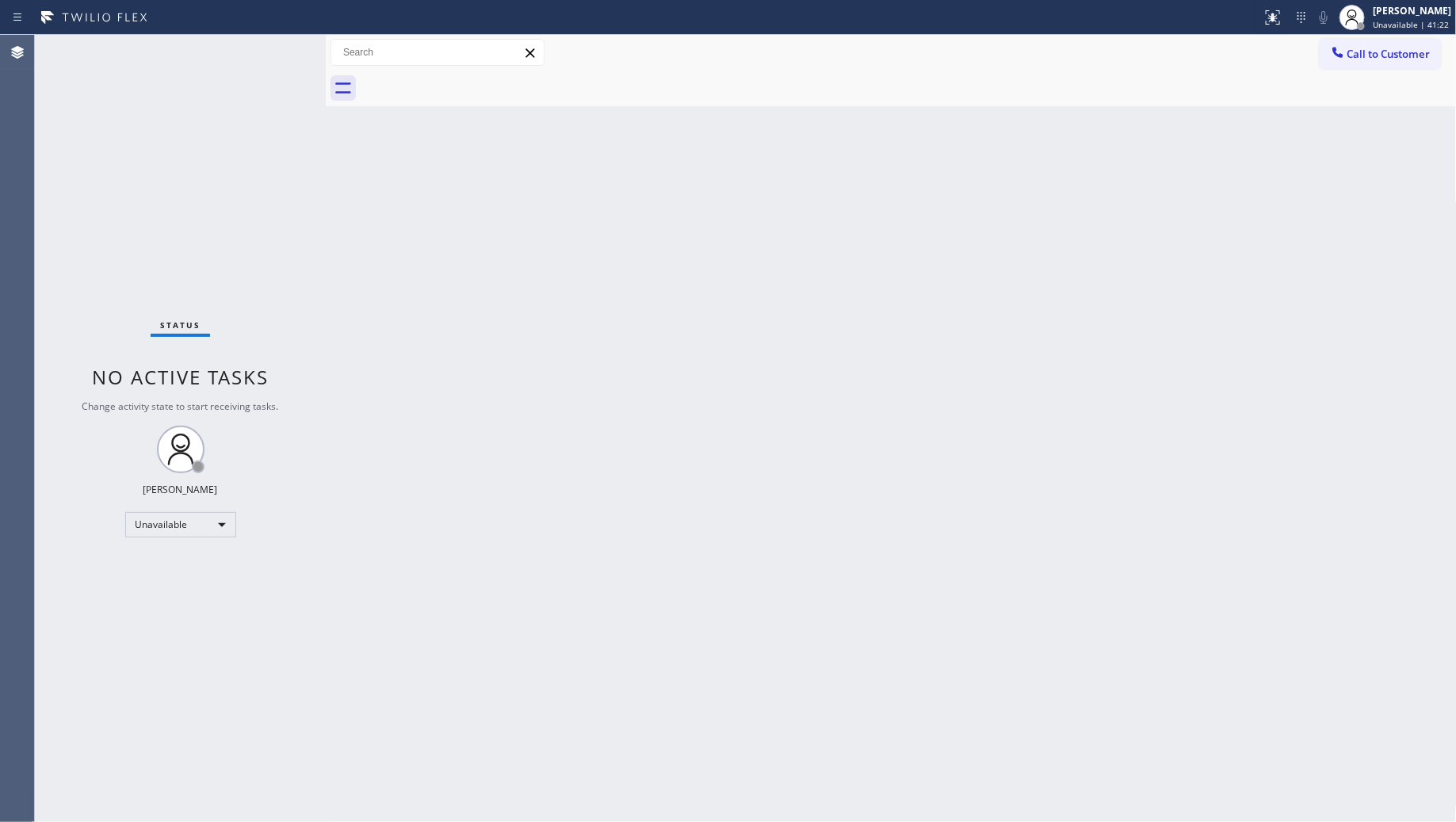
click at [1067, 205] on div "Back to Dashboard Change Sender ID Customers Technicians Select a contact Outbo…" at bounding box center [891, 428] width 1131 height 787
click at [790, 132] on div "Back to Dashboard Change Sender ID Customers Technicians Select a contact Outbo…" at bounding box center [891, 428] width 1131 height 787
click at [671, 389] on div "Back to Dashboard Change Sender ID Customers Technicians Select a contact Outbo…" at bounding box center [891, 428] width 1131 height 787
click at [1360, 52] on span "Call to Customer" at bounding box center [1389, 54] width 84 height 14
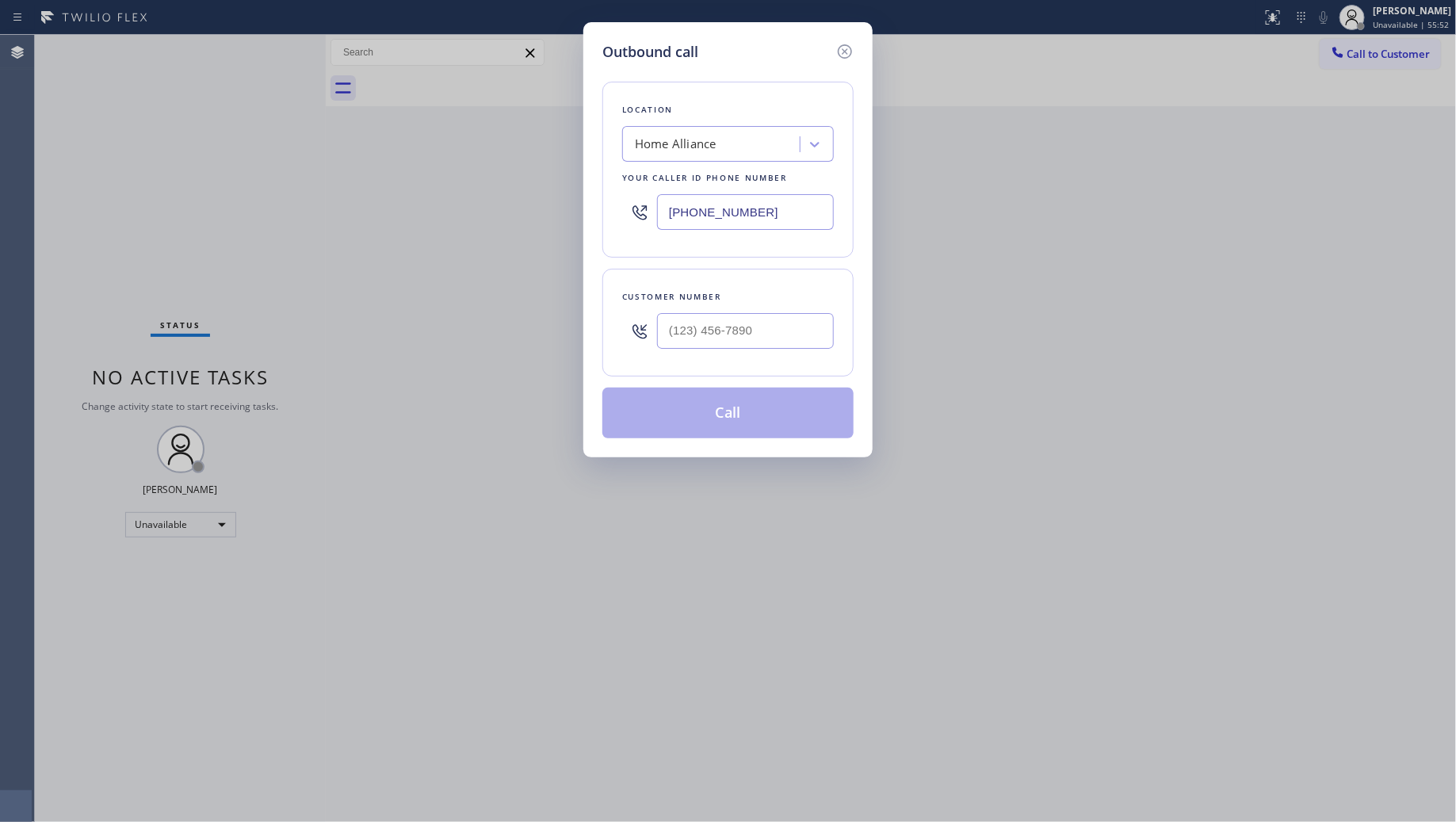
drag, startPoint x: 670, startPoint y: 204, endPoint x: 628, endPoint y: 196, distance: 42.8
click at [626, 197] on div "(844) 679-3652" at bounding box center [728, 212] width 212 height 52
paste input "05) 600-5518"
type input "(805) 600-5518"
paste input "805) 813-3586"
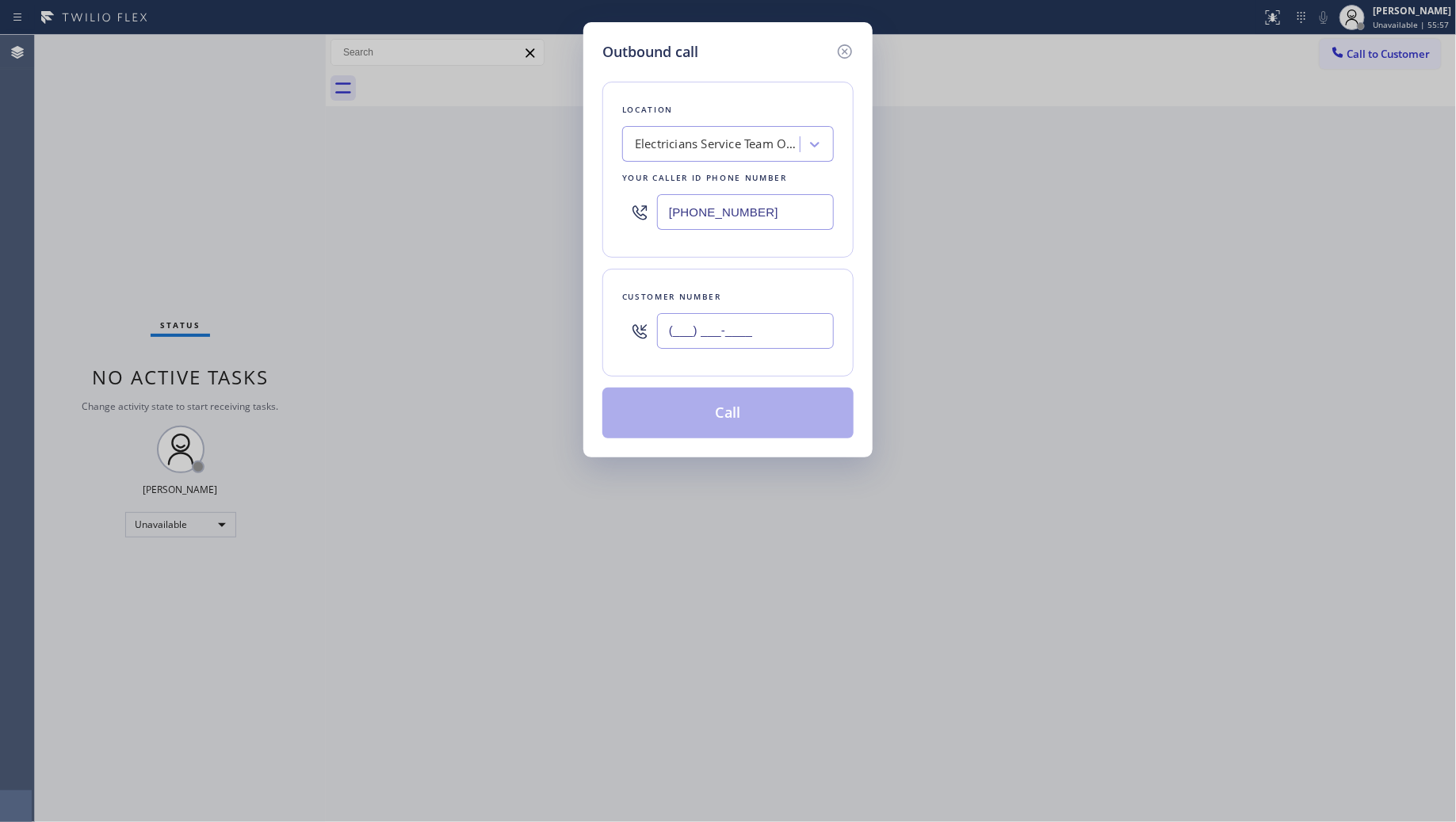
click at [762, 334] on input "(___) ___-____" at bounding box center [746, 330] width 177 height 36
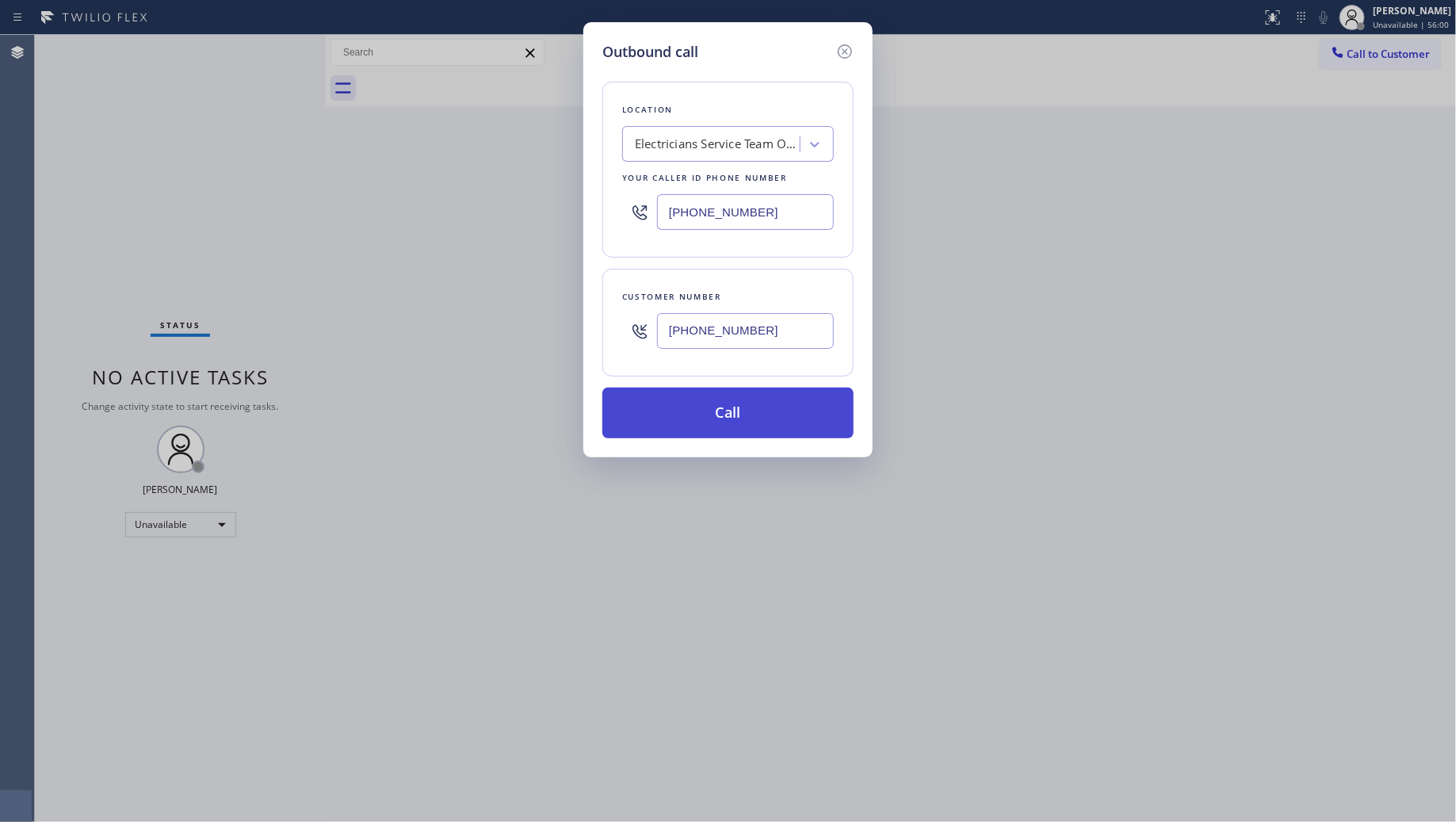
type input "(805) 813-3586"
click at [723, 410] on button "Call" at bounding box center [728, 413] width 251 height 51
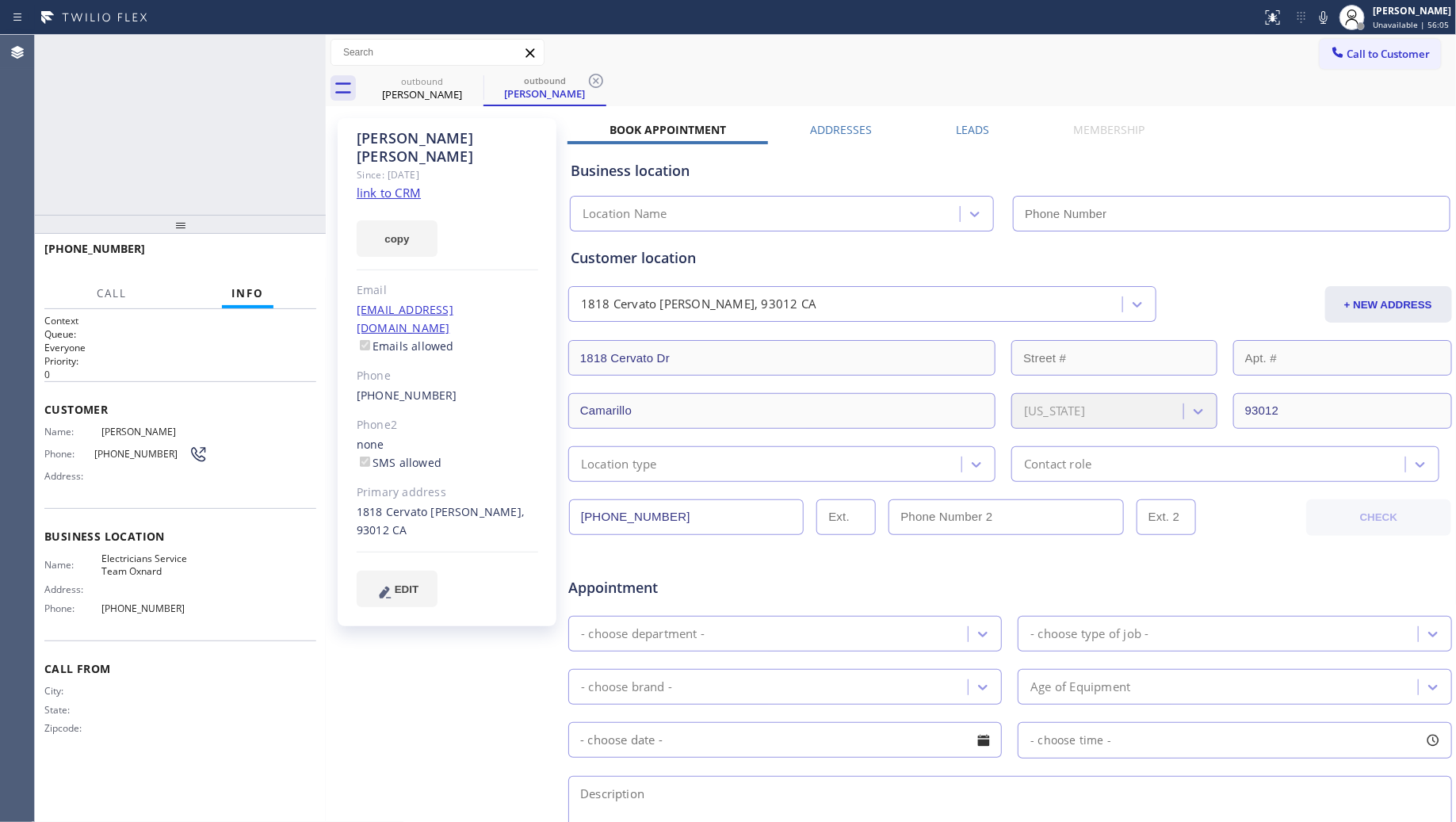
type input "(805) 600-5518"
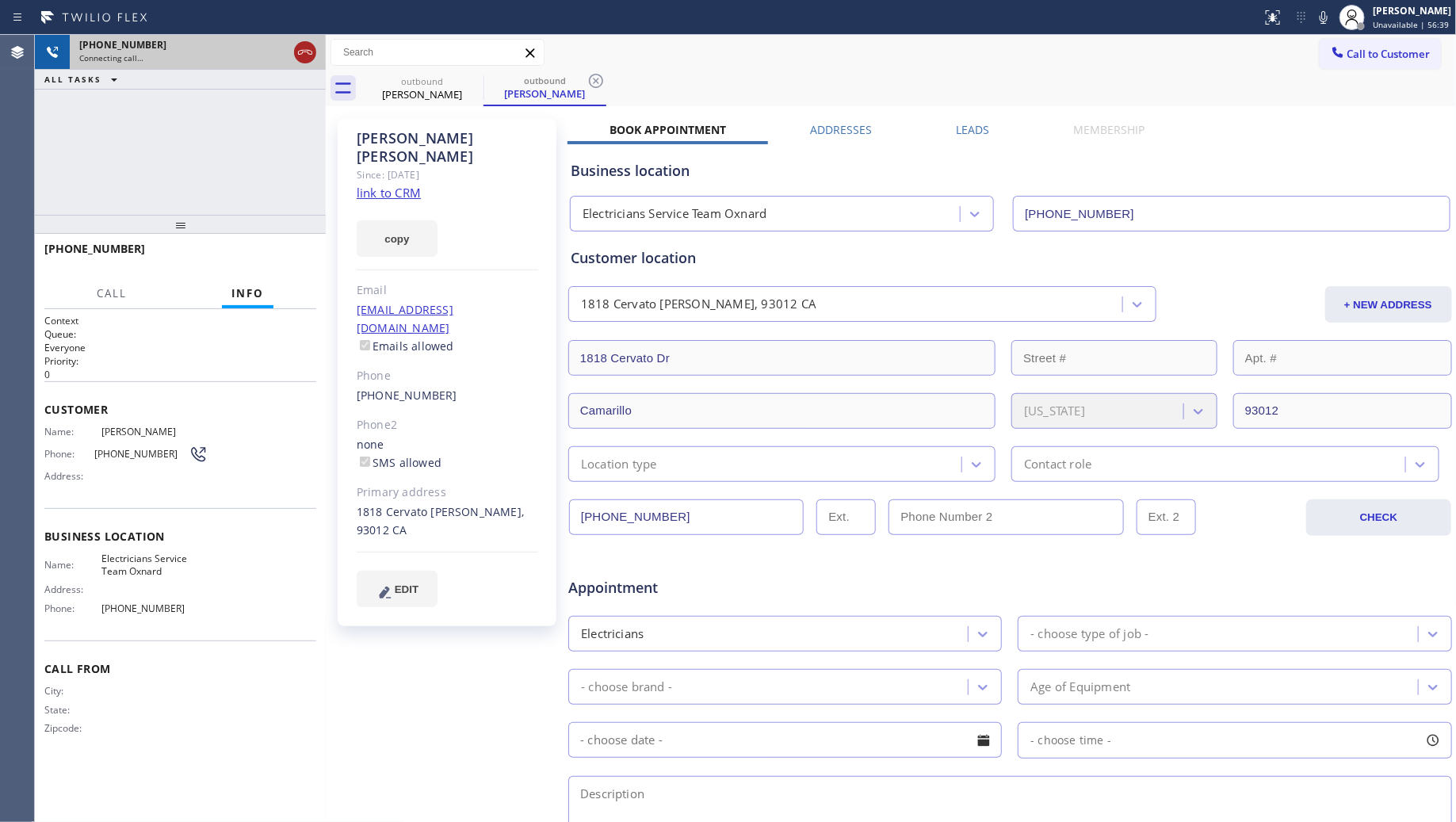
click at [306, 56] on icon at bounding box center [305, 53] width 19 height 19
click at [306, 56] on div "Connecting call…" at bounding box center [198, 59] width 237 height 12
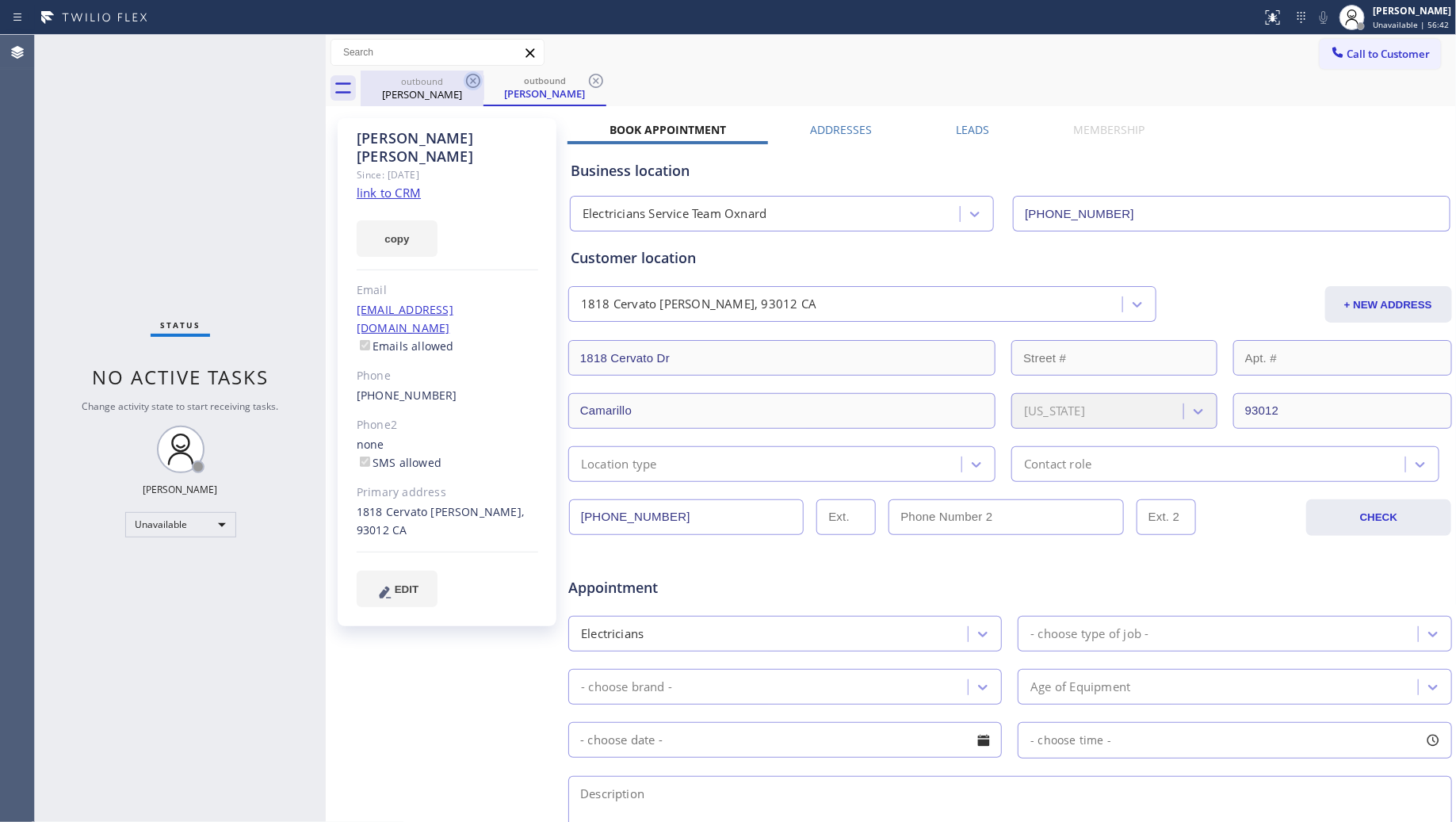
click at [476, 76] on icon at bounding box center [473, 81] width 19 height 19
click at [472, 78] on icon at bounding box center [473, 81] width 19 height 19
click at [586, 78] on icon at bounding box center [596, 81] width 19 height 19
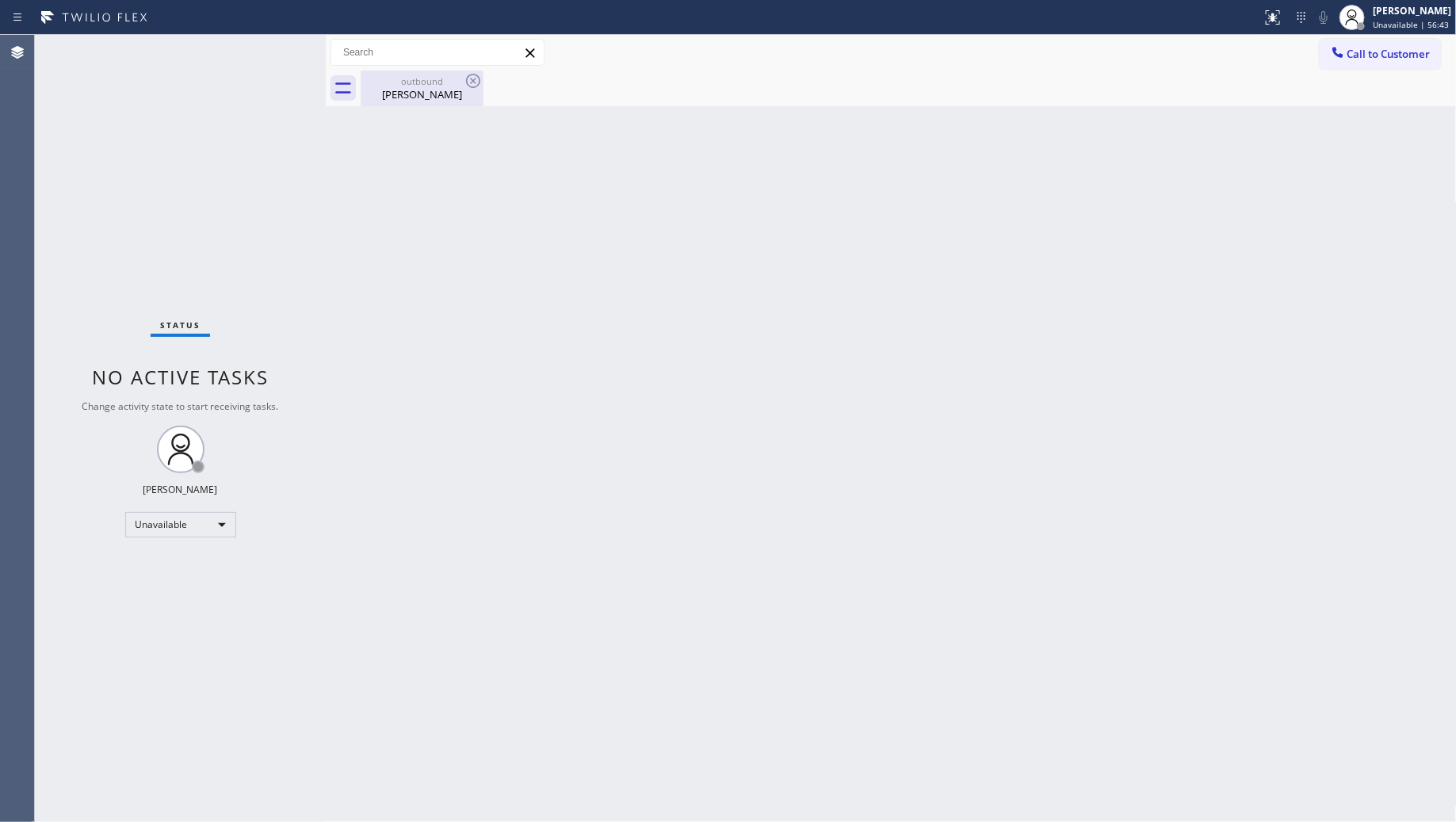
click at [471, 78] on icon at bounding box center [473, 81] width 19 height 19
click at [471, 80] on icon at bounding box center [473, 81] width 19 height 19
click at [443, 88] on div "Colleen Mestas" at bounding box center [421, 94] width 120 height 14
drag, startPoint x: 1396, startPoint y: 61, endPoint x: 1365, endPoint y: 70, distance: 32.3
click at [1396, 61] on button "Call to Customer" at bounding box center [1380, 53] width 121 height 30
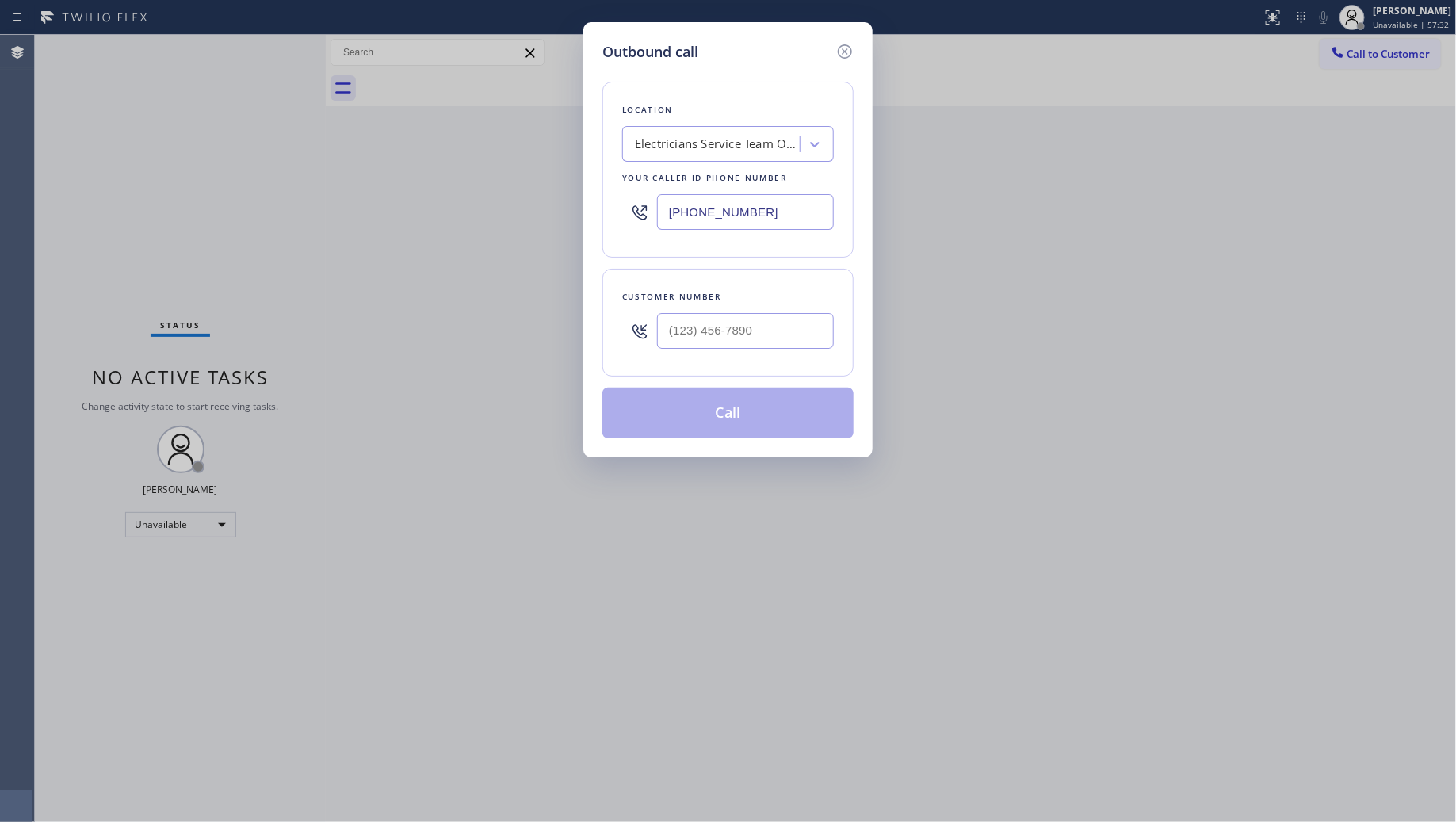
drag, startPoint x: 778, startPoint y: 226, endPoint x: 612, endPoint y: 221, distance: 166.1
click at [612, 226] on div "Location Electricians Service Team Oxnard Your caller id phone number (805) 600…" at bounding box center [728, 169] width 251 height 176
paste input "55) 731-4952"
type input "(855) 731-4952"
click at [767, 338] on input "(___) ___-____" at bounding box center [746, 330] width 177 height 36
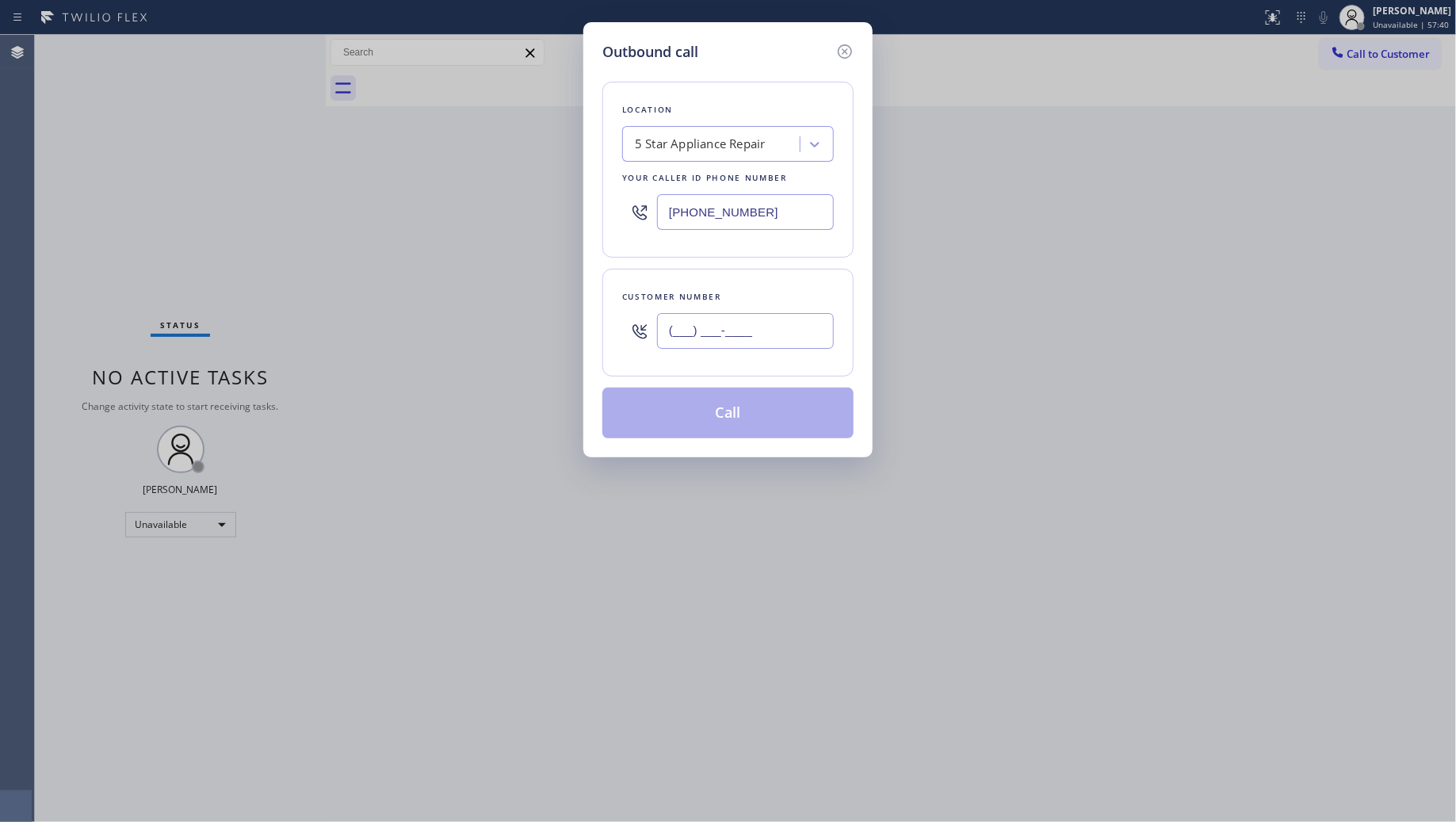
paste input "310) 266-4291"
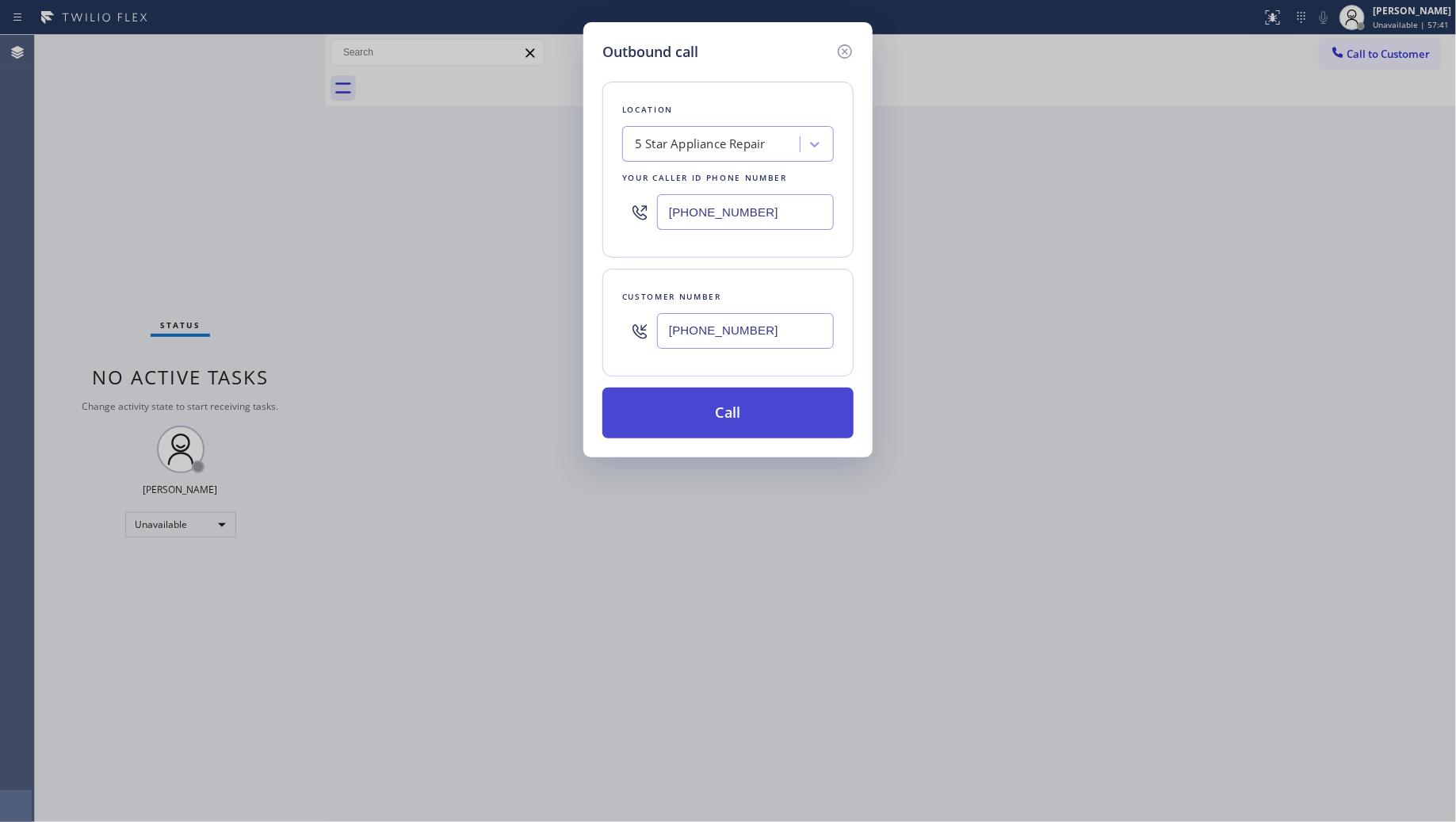
type input "(310) 266-4291"
click at [720, 403] on button "Call" at bounding box center [728, 413] width 251 height 51
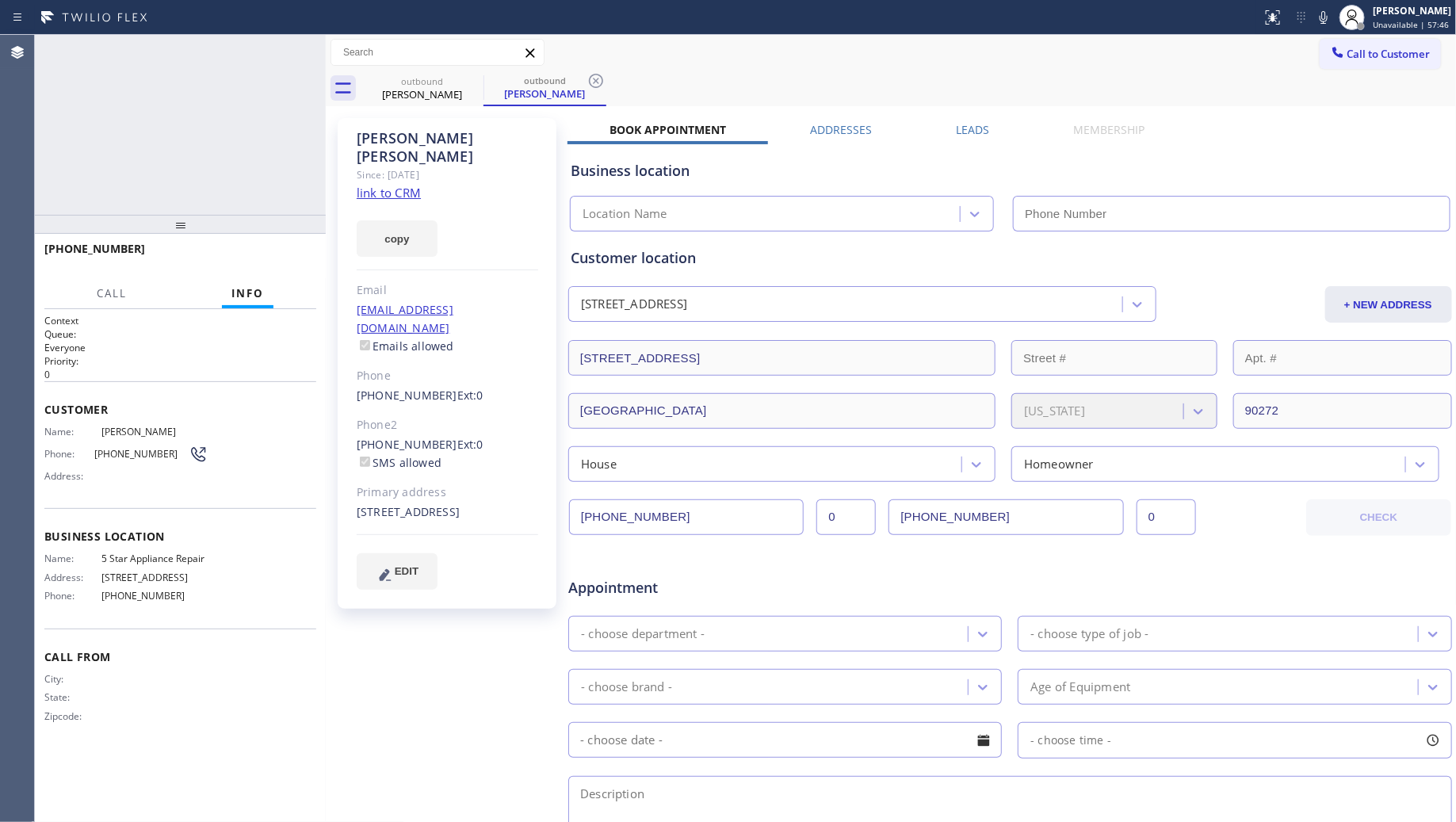
type input "(855) 731-4952"
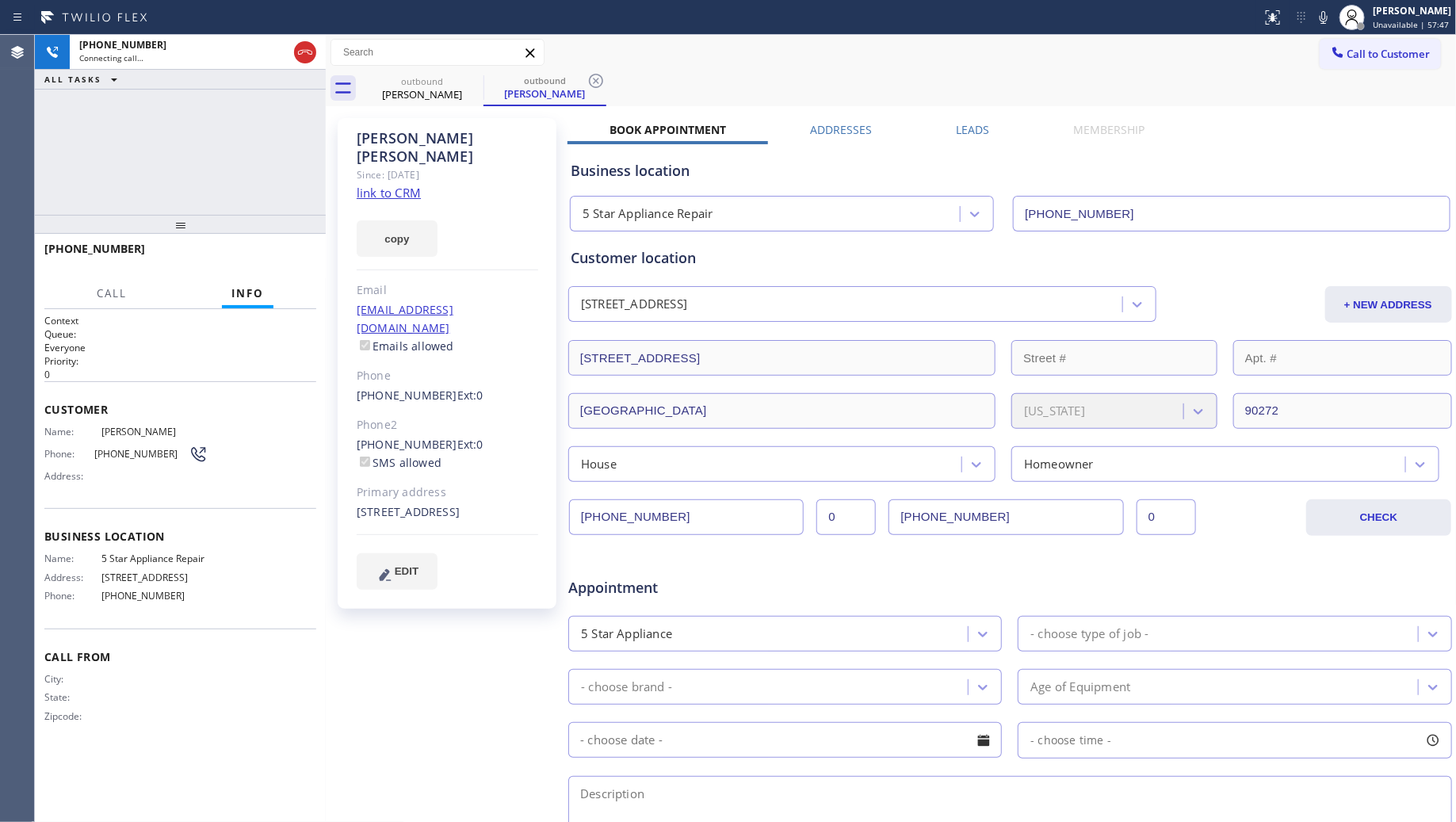
drag, startPoint x: 980, startPoint y: 48, endPoint x: 966, endPoint y: 45, distance: 14.3
click at [979, 48] on div "Call to Customer Outbound call Location 5 Star Appliance Repair Your caller id …" at bounding box center [891, 52] width 1131 height 28
click at [599, 80] on icon at bounding box center [596, 81] width 14 height 14
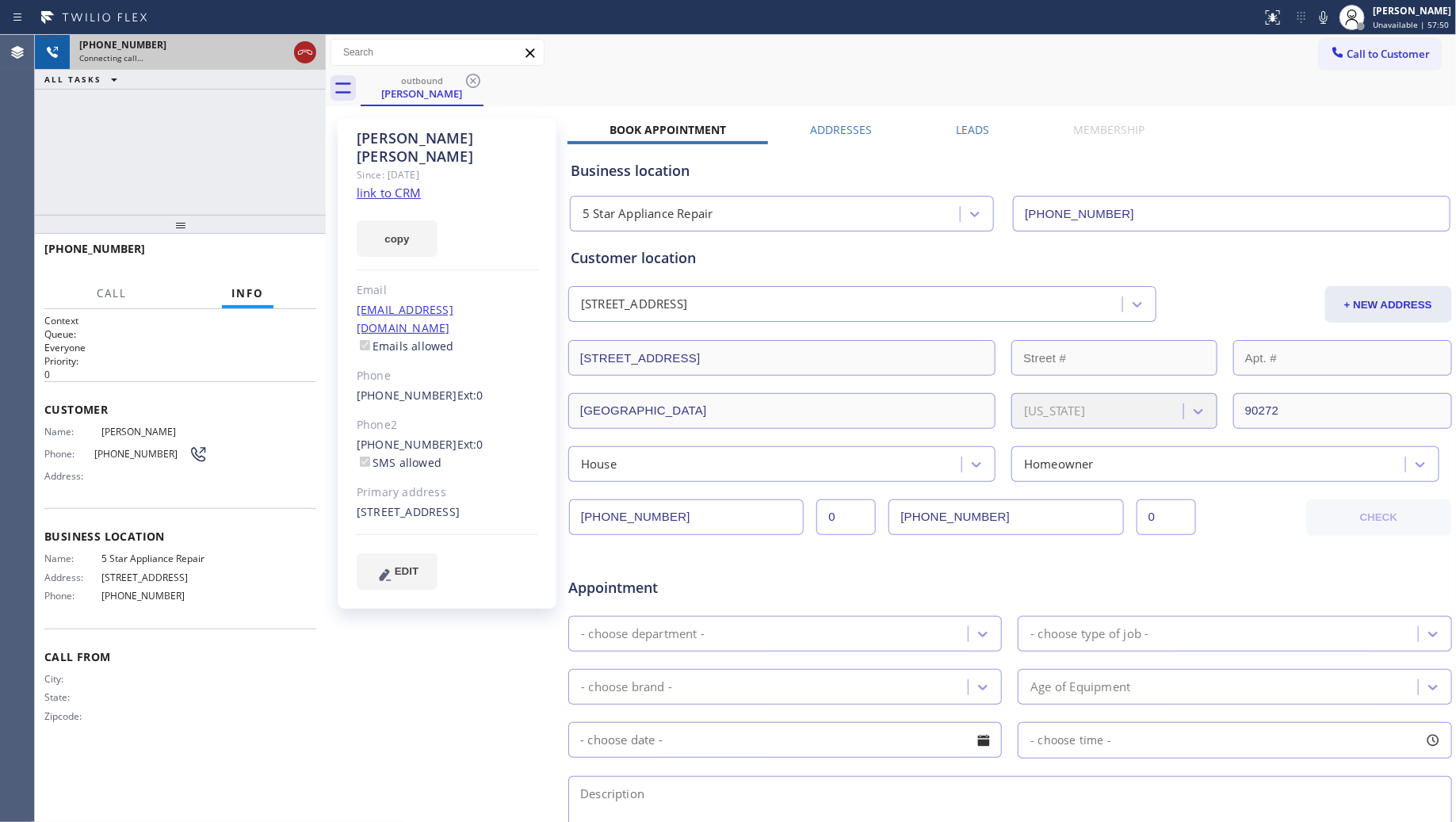
click at [309, 53] on icon at bounding box center [305, 53] width 19 height 19
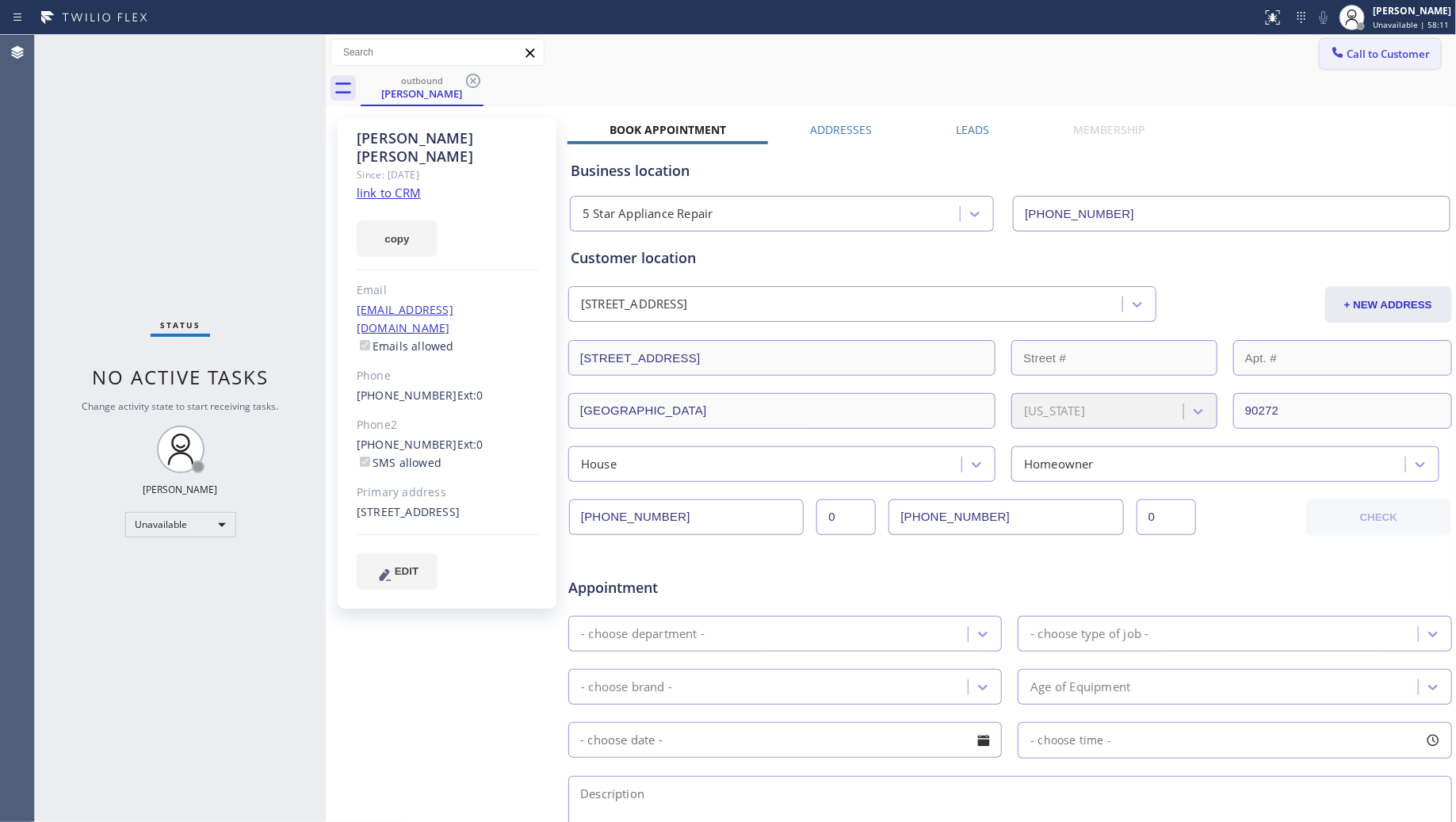
click at [1353, 56] on span "Call to Customer" at bounding box center [1389, 54] width 84 height 14
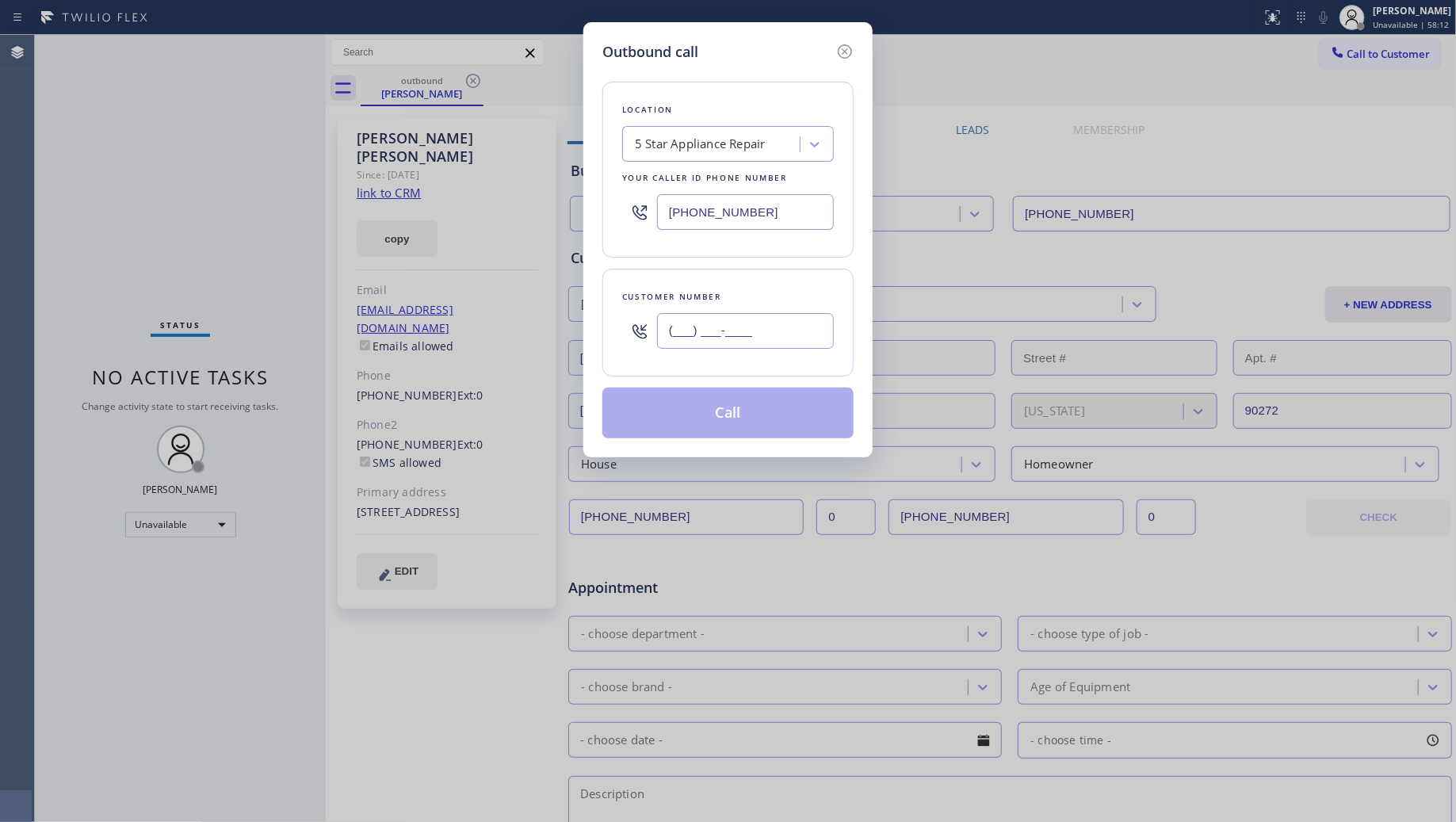
click at [800, 339] on input "(___) ___-____" at bounding box center [746, 330] width 177 height 36
paste input "310) 266-4291"
type input "(310) 266-4291"
click at [717, 422] on button "Call" at bounding box center [728, 413] width 251 height 51
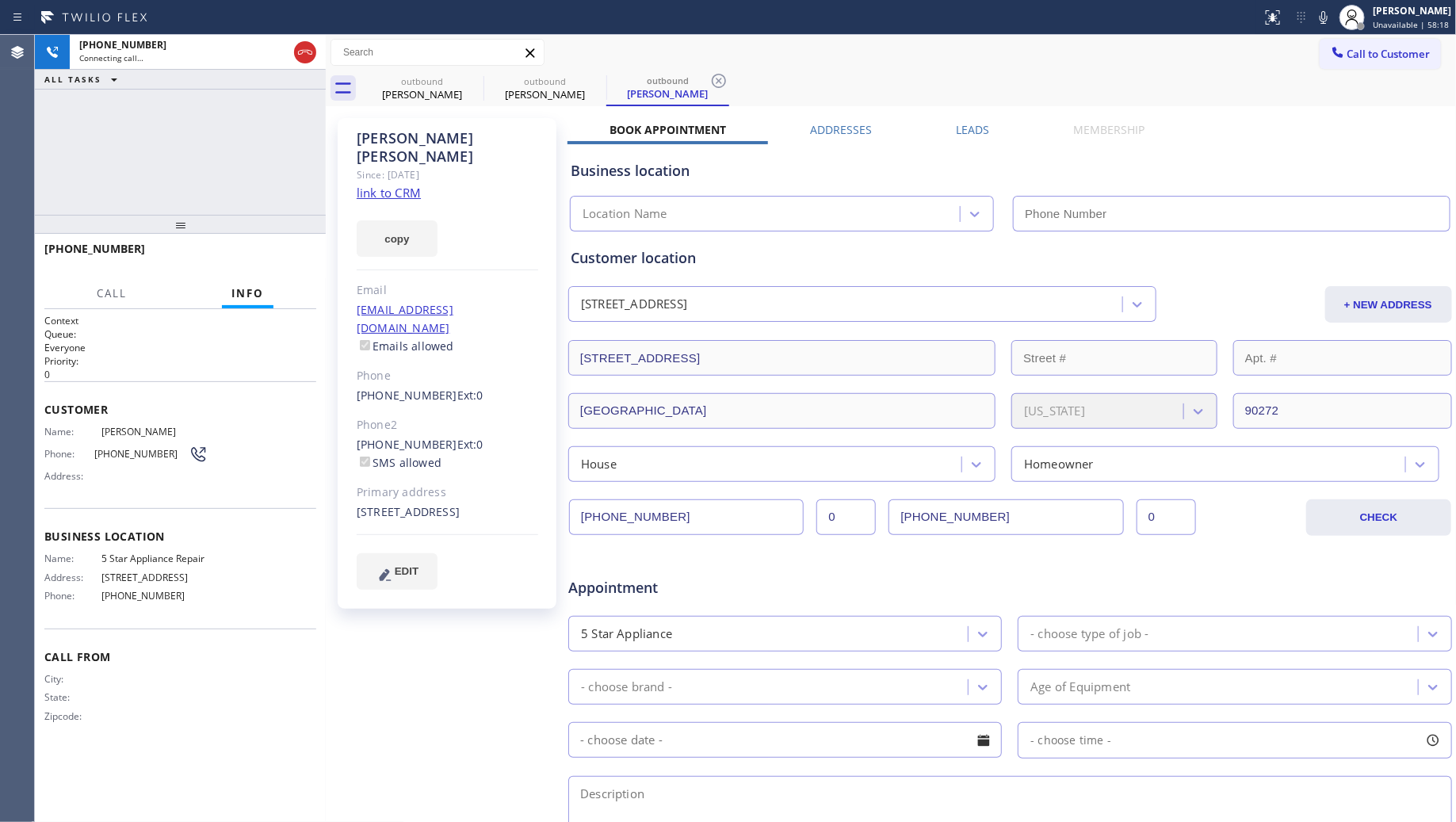
type input "(855) 731-4952"
click at [287, 247] on button "HANG UP" at bounding box center [279, 255] width 74 height 22
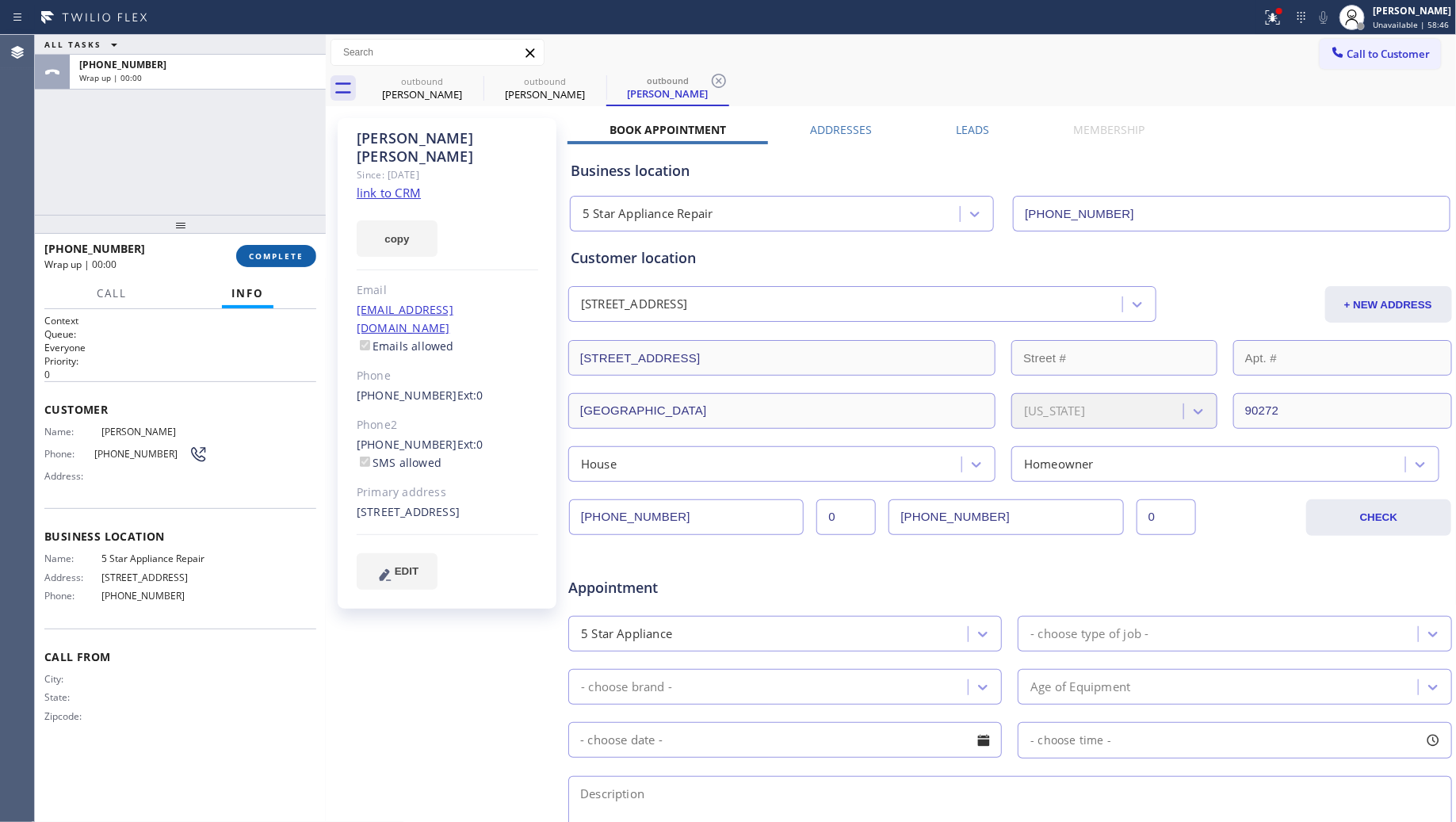
click at [289, 245] on button "COMPLETE" at bounding box center [275, 255] width 80 height 22
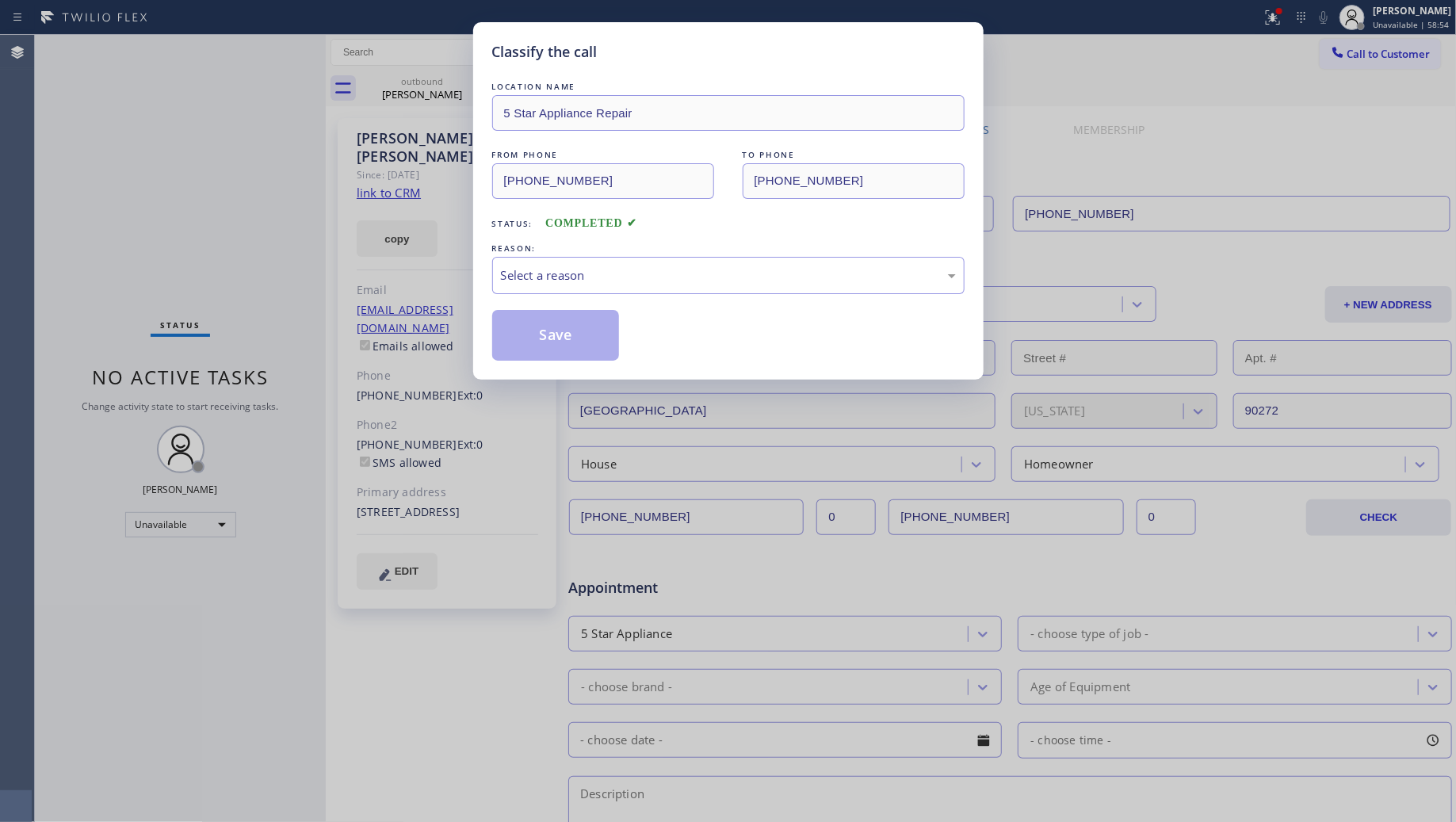
click at [592, 302] on div "LOCATION NAME 5 Star Appliance Repair FROM PHONE (855) 731-4952 TO PHONE (310) …" at bounding box center [728, 220] width 472 height 282
click at [565, 281] on div "Select a reason" at bounding box center [728, 275] width 455 height 18
click at [530, 341] on button "Save" at bounding box center [556, 335] width 128 height 51
click at [532, 341] on button "Save" at bounding box center [556, 335] width 128 height 51
click at [258, 232] on div "Classify the call LOCATION NAME 5 Star Appliance Repair FROM PHONE (855) 731-49…" at bounding box center [728, 411] width 1456 height 822
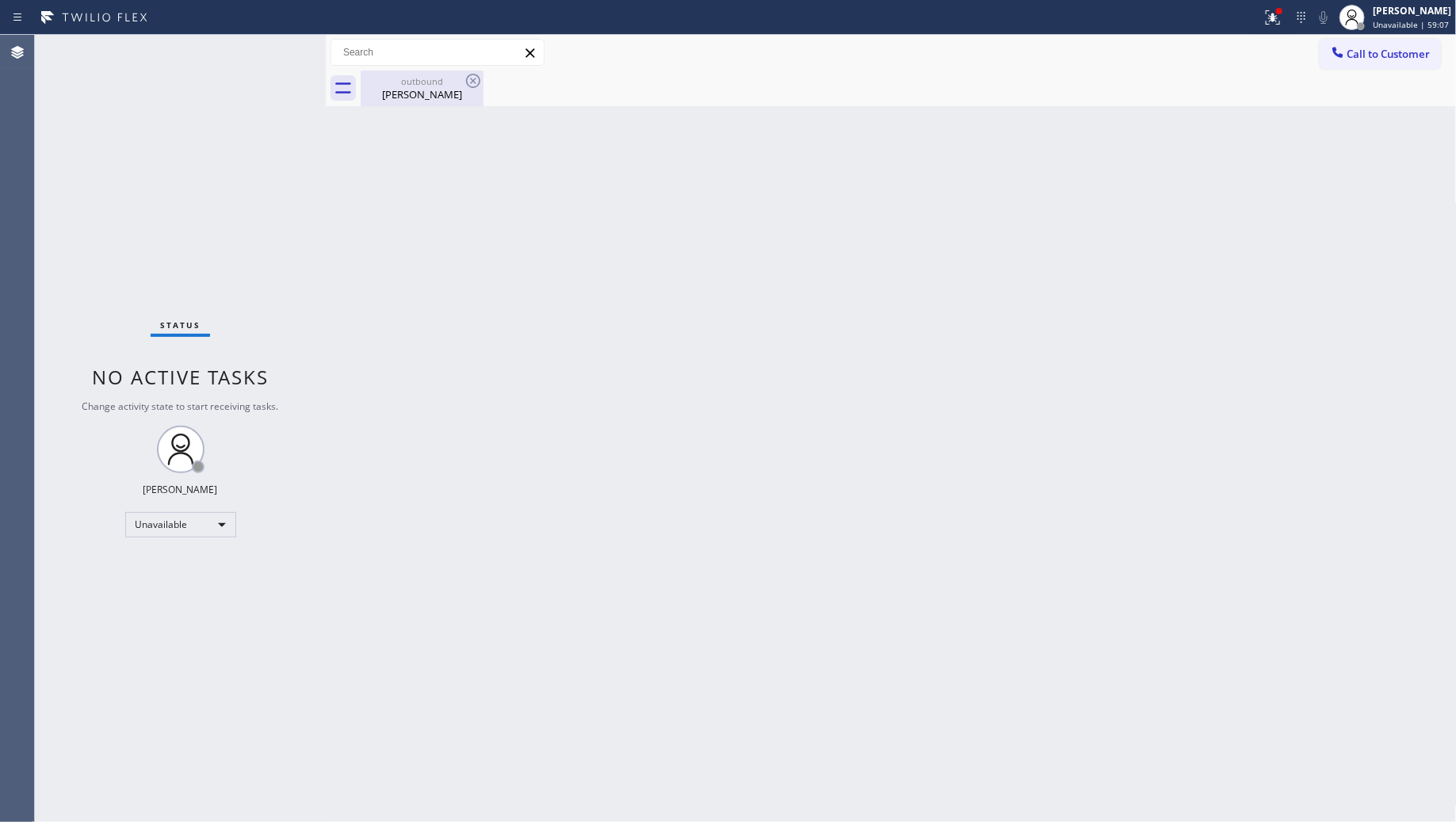
click at [461, 89] on div "Doreen MacCuish" at bounding box center [421, 94] width 120 height 14
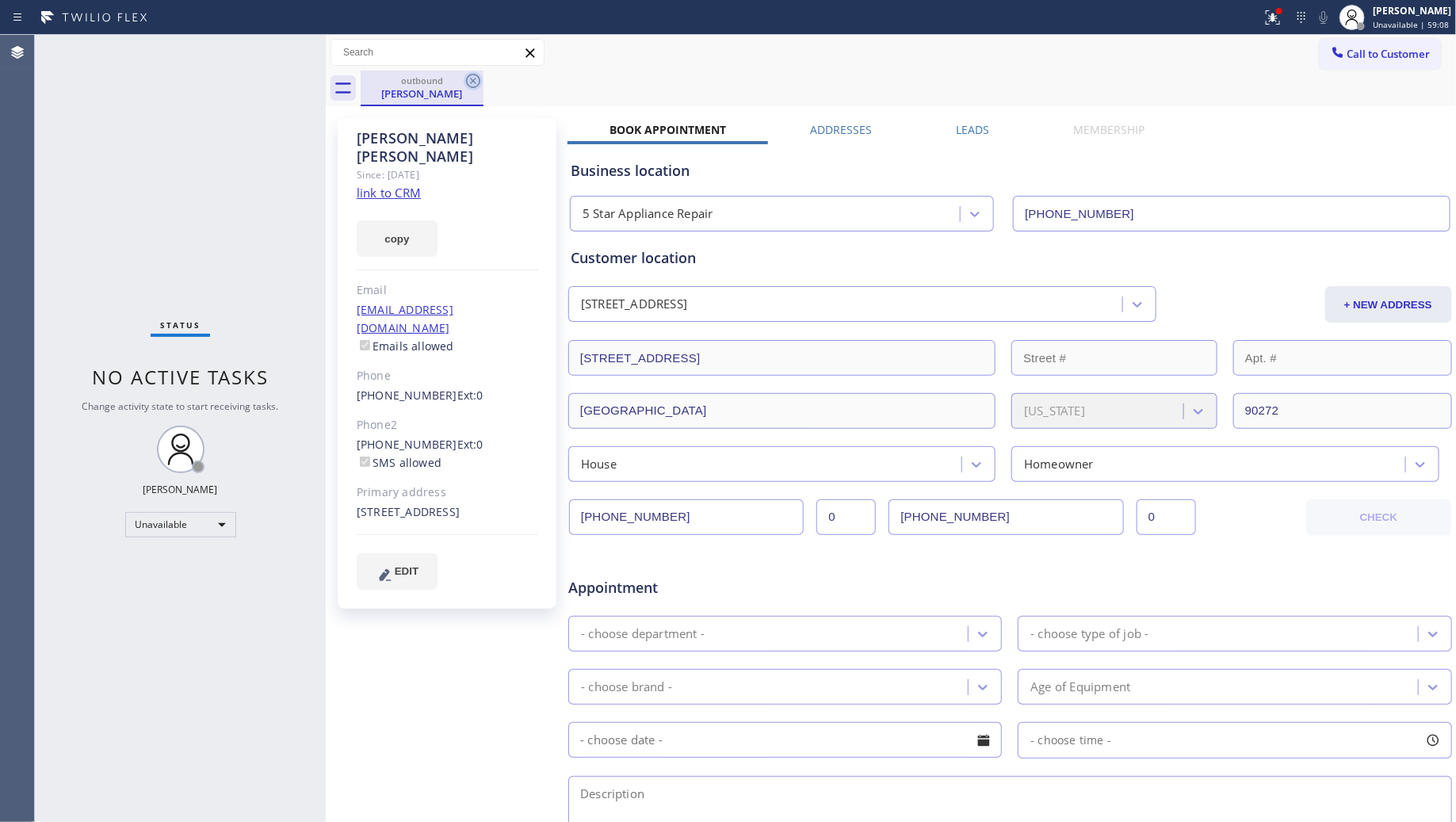
click at [471, 80] on icon at bounding box center [473, 81] width 14 height 14
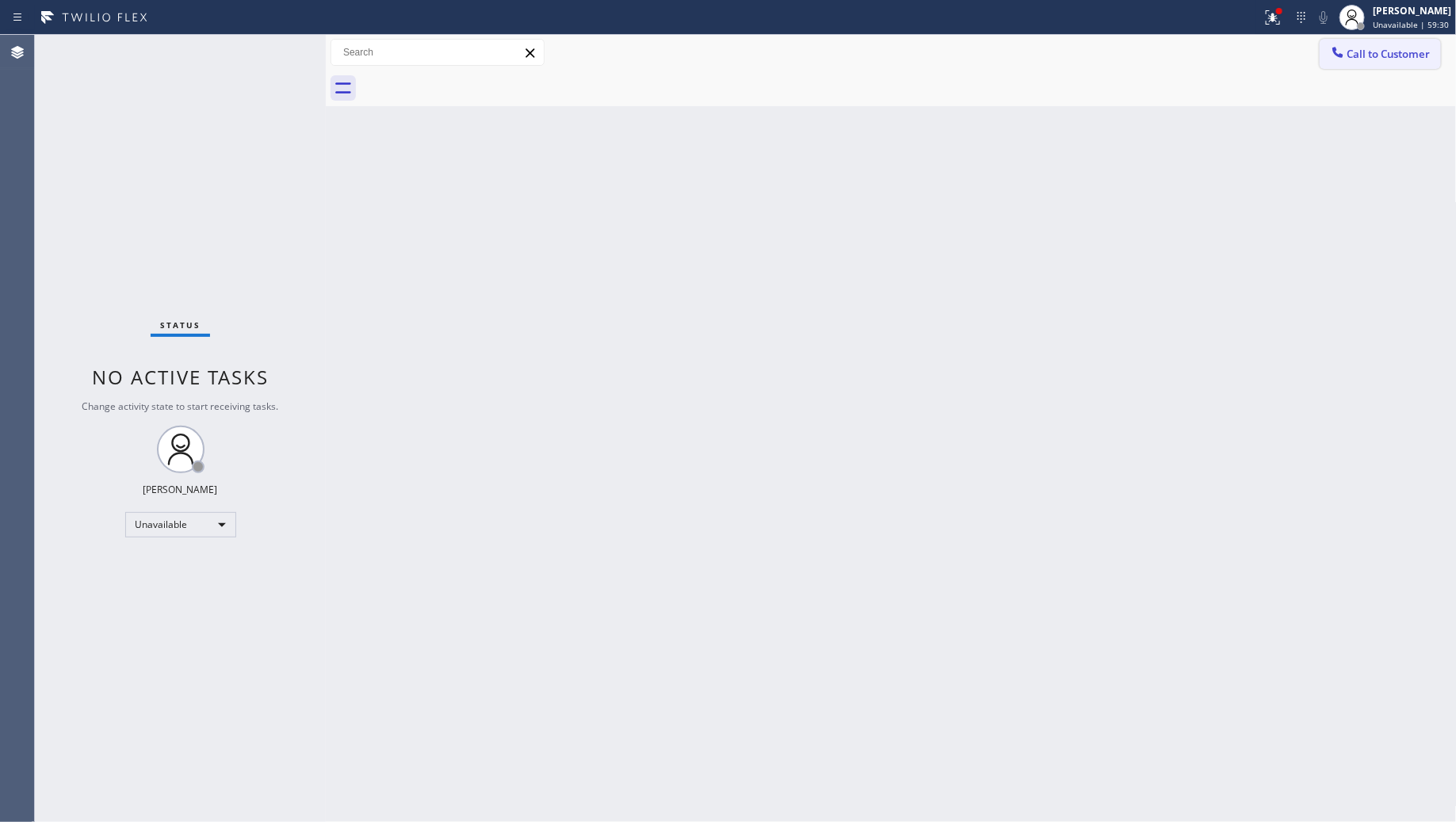
click at [1380, 61] on button "Call to Customer" at bounding box center [1380, 53] width 121 height 30
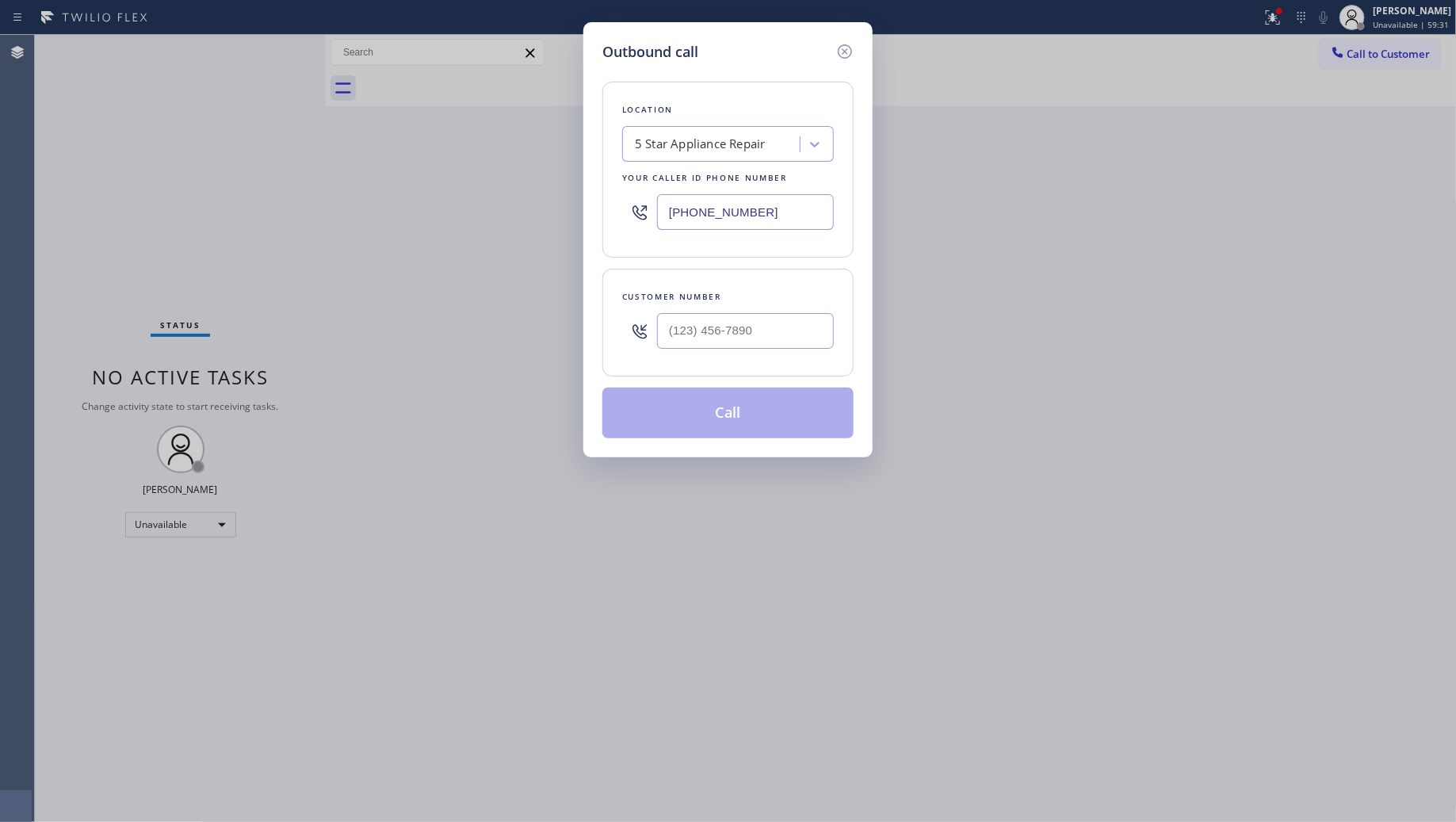
drag, startPoint x: 782, startPoint y: 229, endPoint x: 634, endPoint y: 216, distance: 148.6
click at [634, 216] on div "(855) 731-4952" at bounding box center [728, 212] width 212 height 52
paste input "530) 441-0560"
type input "(530) 441-0560"
click at [704, 305] on div "Customer number" at bounding box center [728, 297] width 212 height 16
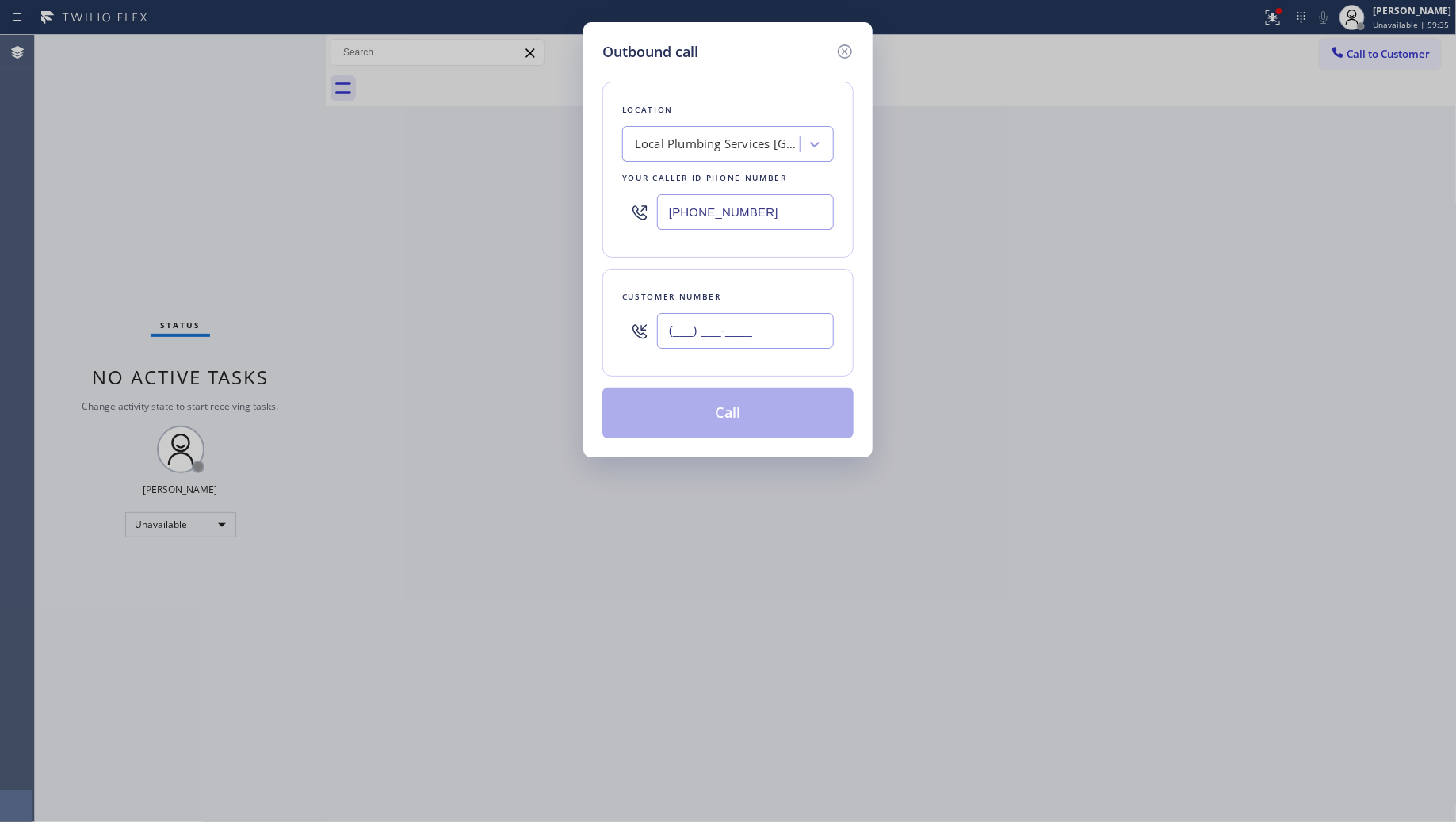
click at [738, 334] on input "(___) ___-____" at bounding box center [746, 330] width 177 height 36
paste input "510) 480-6187"
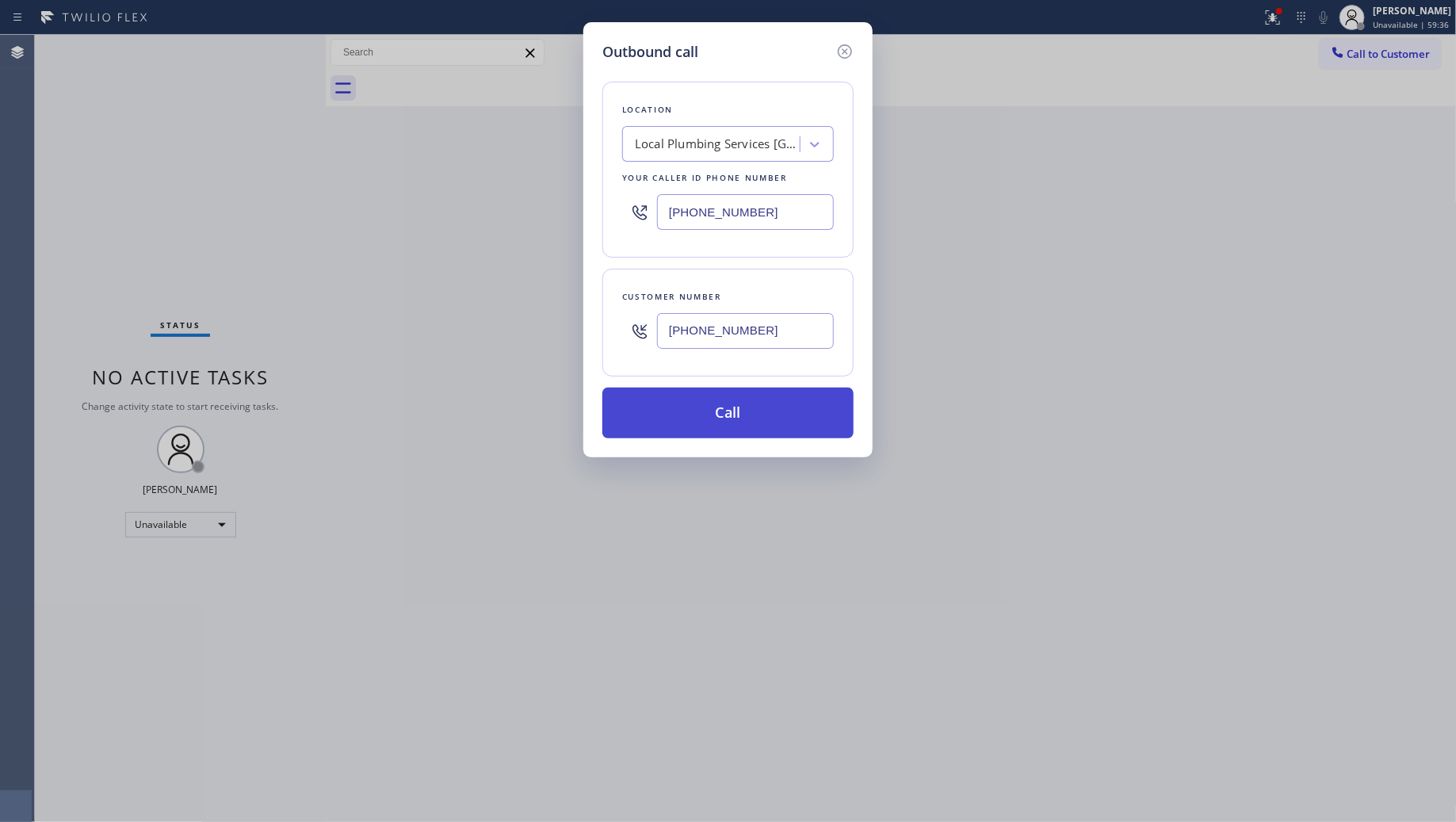
type input "(510) 480-6187"
click at [726, 407] on button "Call" at bounding box center [728, 413] width 251 height 51
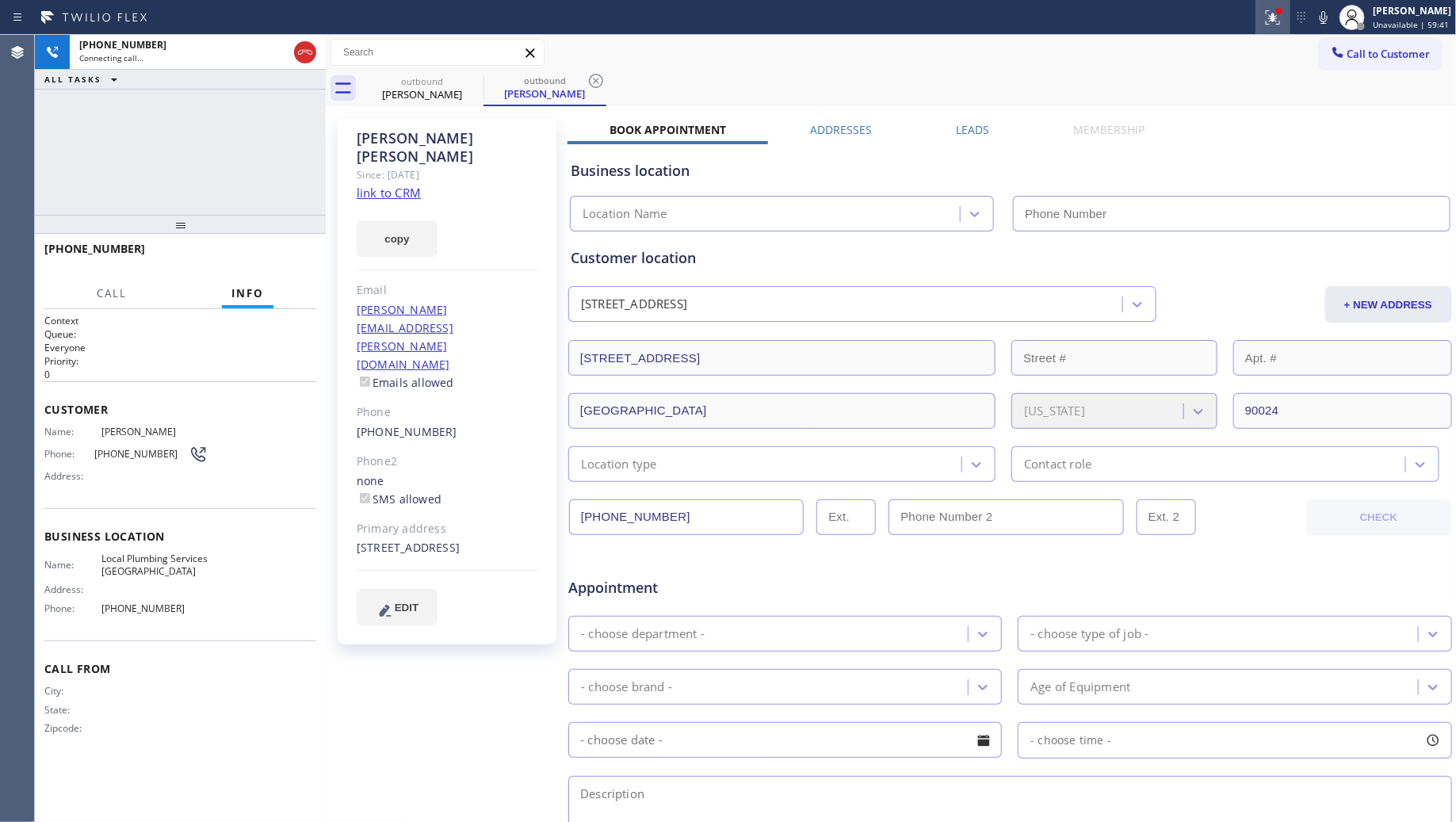
type input "(530) 441-0560"
click at [1261, 25] on div at bounding box center [1273, 17] width 35 height 19
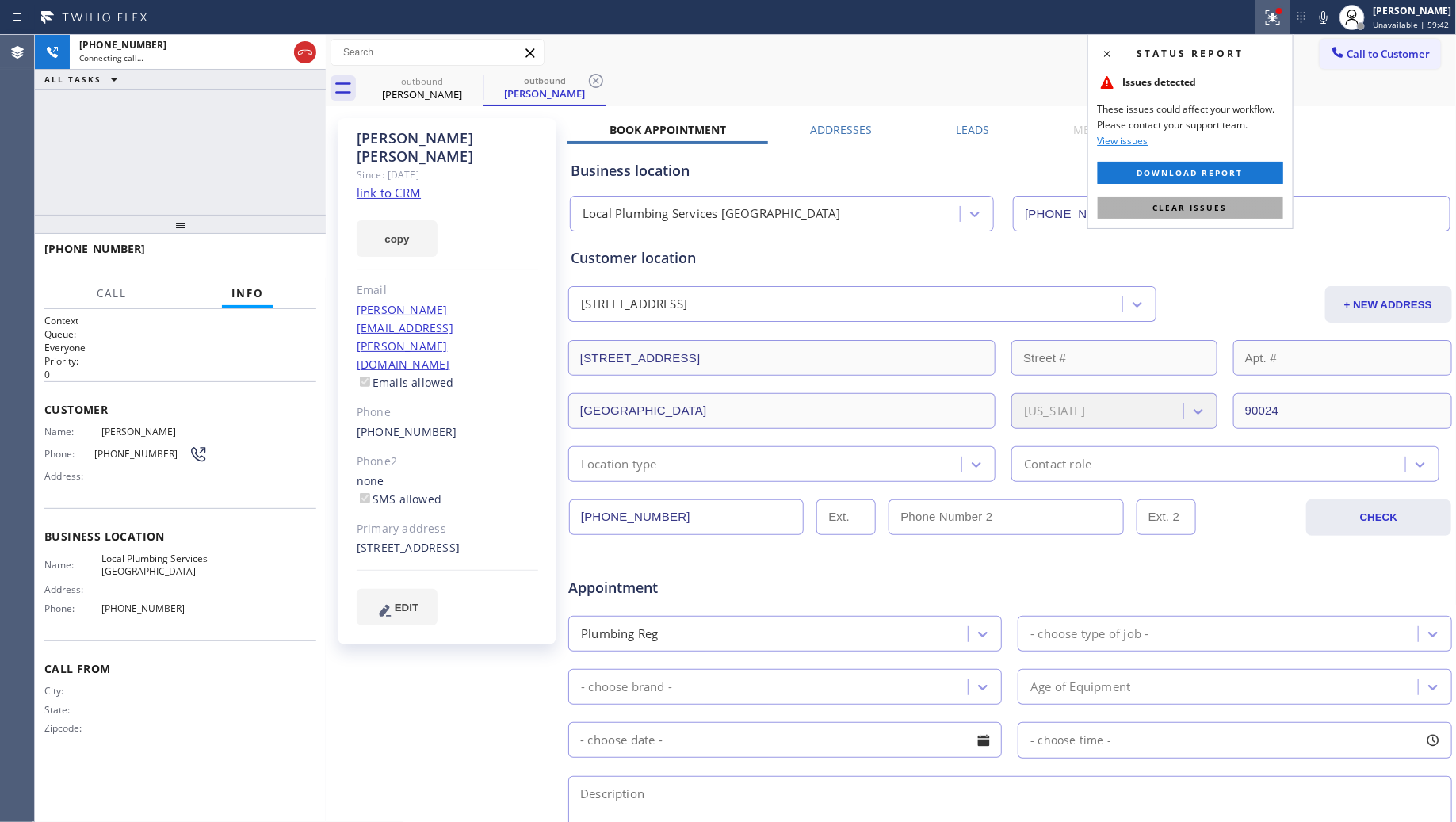
drag, startPoint x: 1162, startPoint y: 201, endPoint x: 1096, endPoint y: 148, distance: 84.6
click at [1161, 199] on button "Clear issues" at bounding box center [1190, 207] width 185 height 22
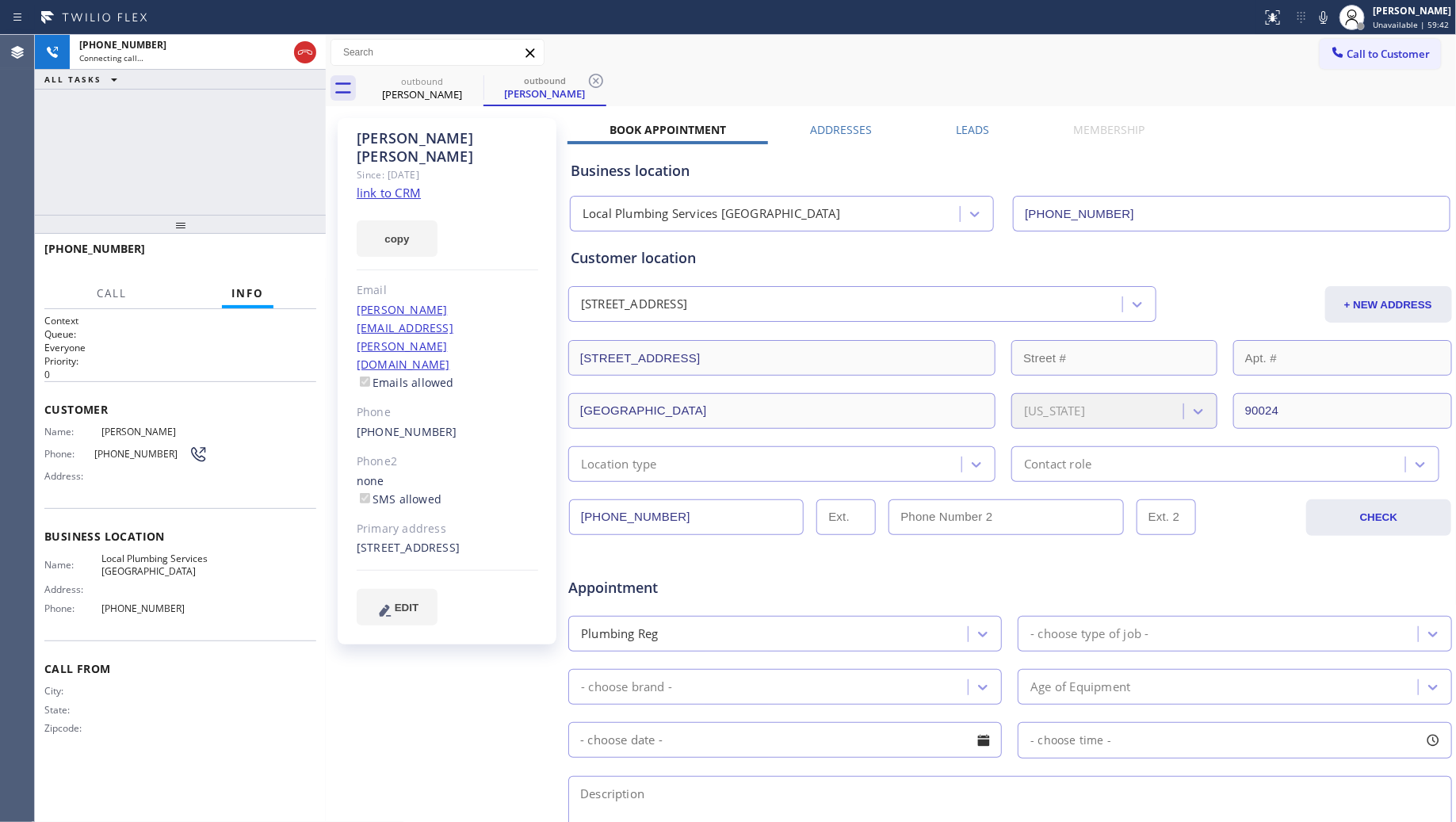
click at [1008, 96] on div "outbound Hensen Huynh outbound Hensen Huynh" at bounding box center [909, 88] width 1096 height 36
drag, startPoint x: 587, startPoint y: 76, endPoint x: 621, endPoint y: 70, distance: 34.5
click at [588, 76] on icon at bounding box center [596, 81] width 19 height 19
click at [621, 71] on div "outbound Hensen Huynh" at bounding box center [909, 88] width 1096 height 36
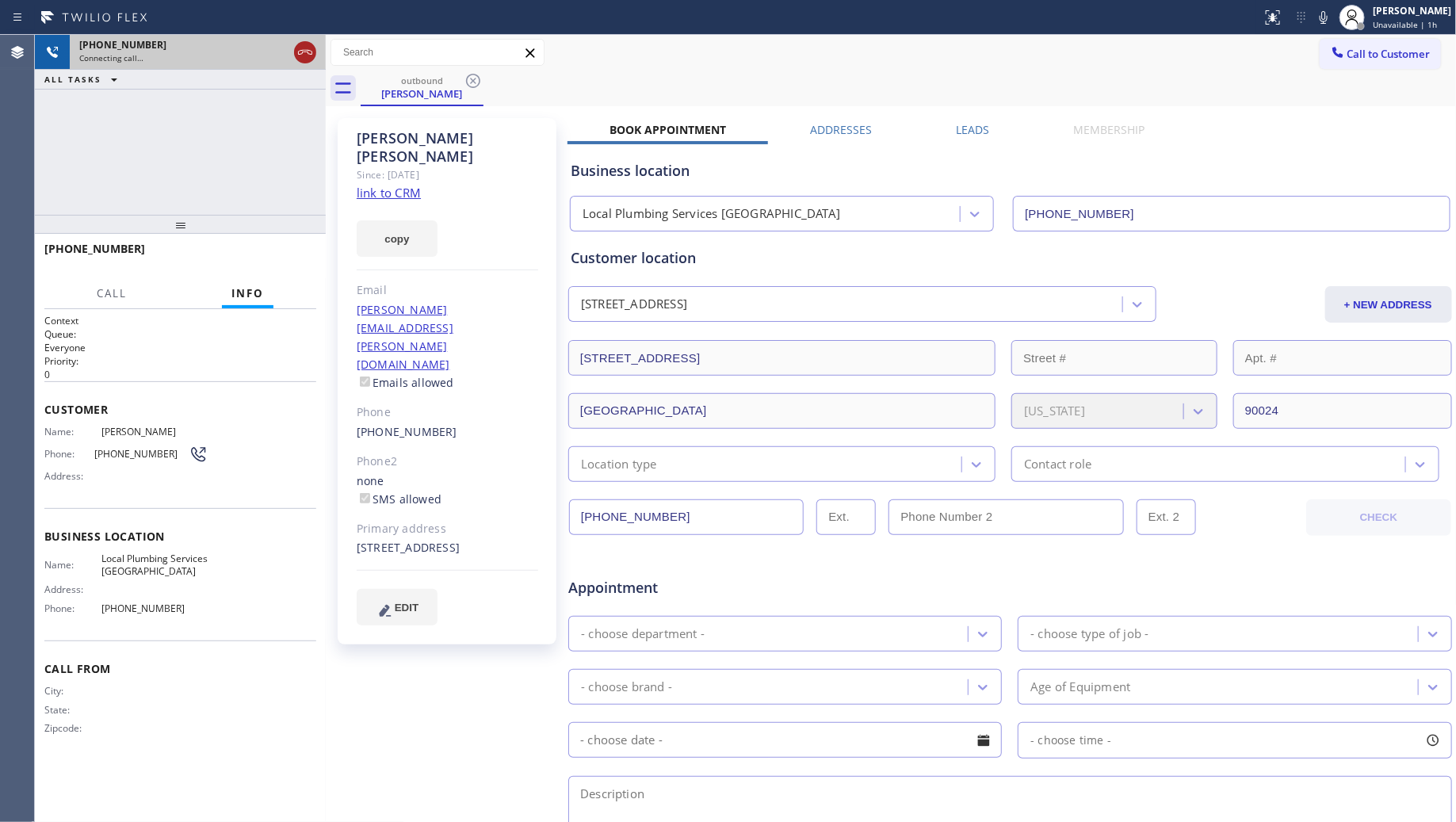
click at [310, 56] on icon at bounding box center [305, 53] width 19 height 19
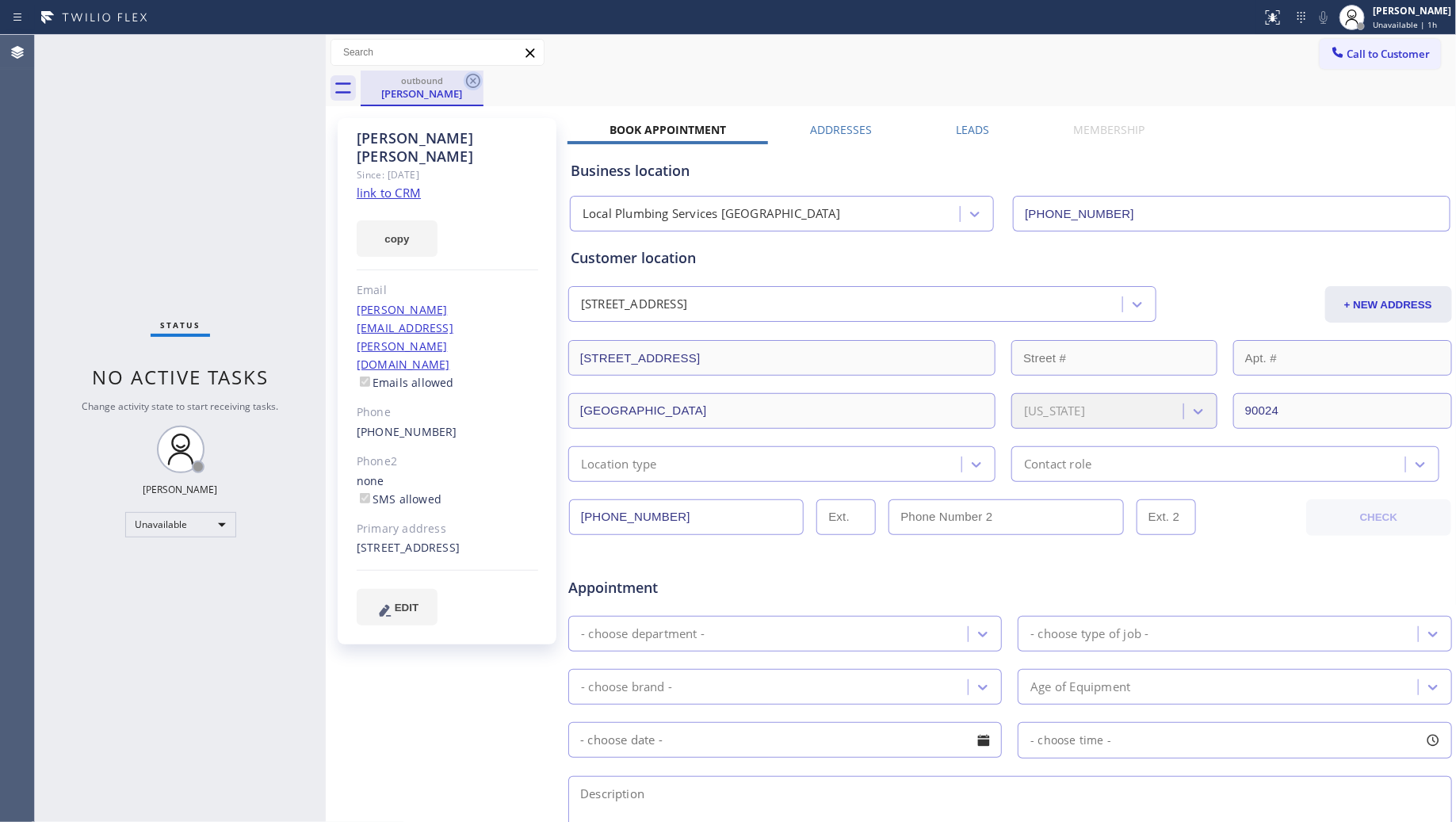
click at [469, 76] on icon at bounding box center [473, 81] width 19 height 19
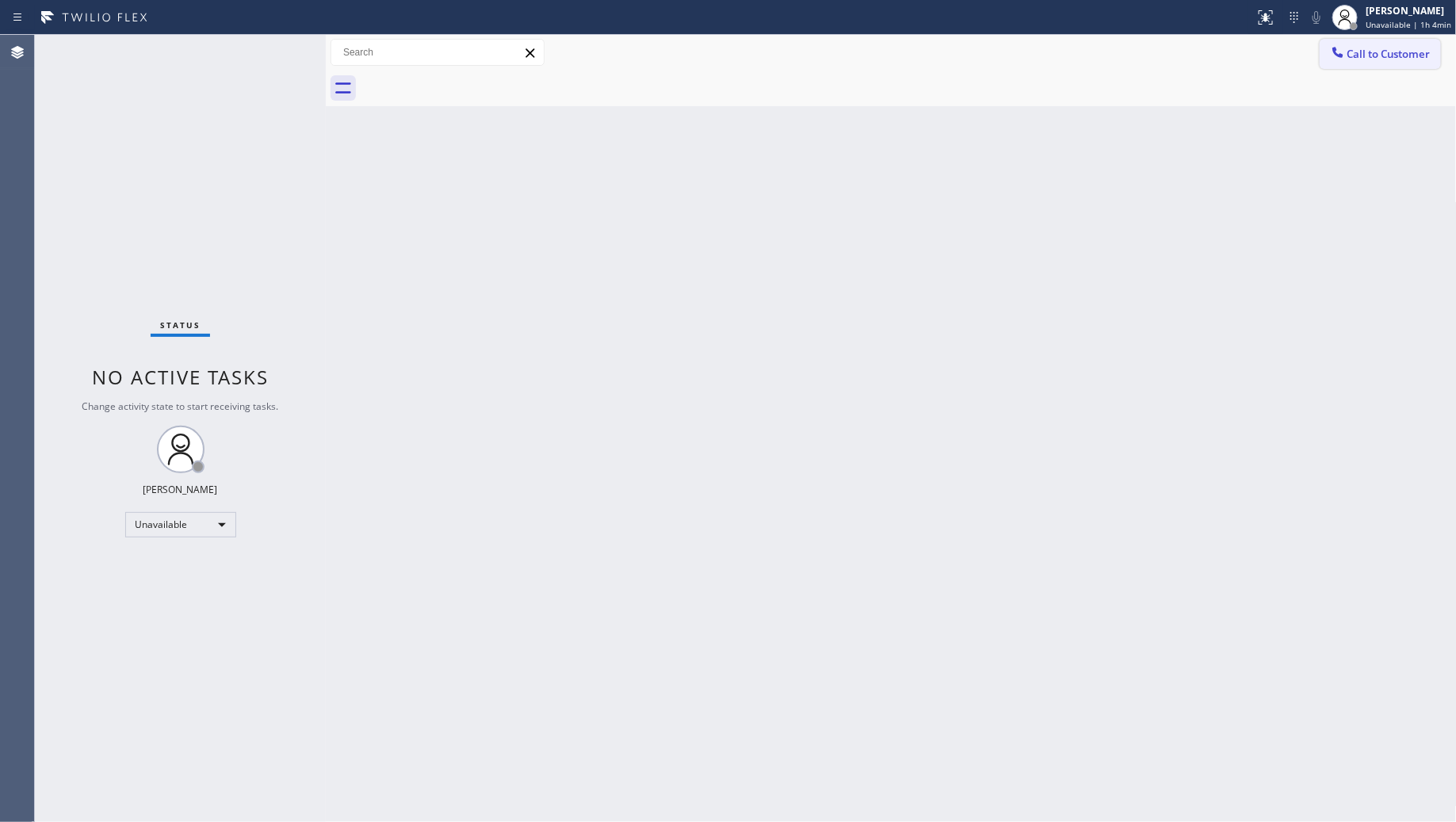
click at [1357, 54] on span "Call to Customer" at bounding box center [1389, 54] width 84 height 14
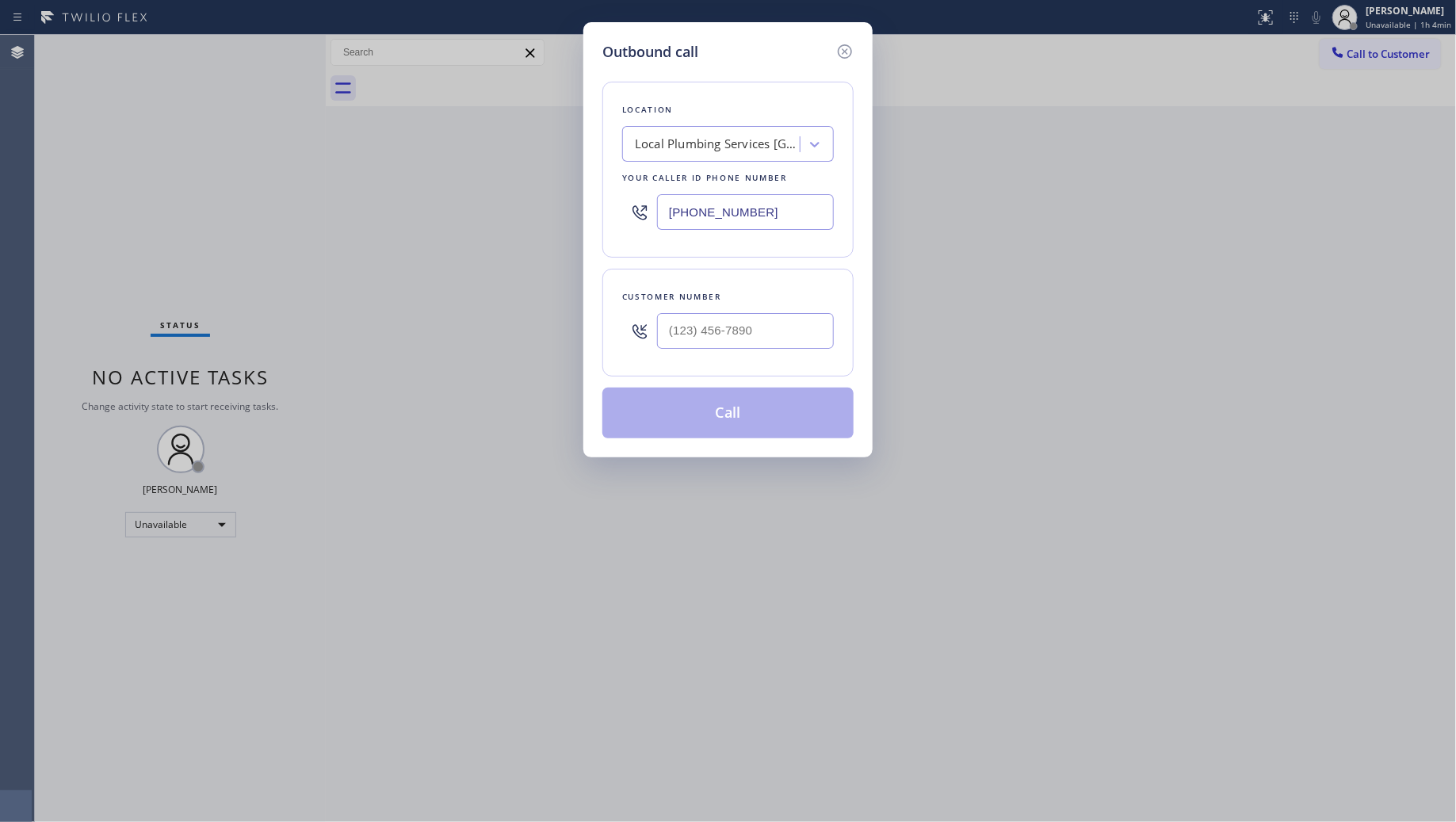
drag, startPoint x: 804, startPoint y: 212, endPoint x: 618, endPoint y: 220, distance: 186.2
click at [631, 223] on div "(530) 441-0560" at bounding box center [728, 212] width 212 height 52
paste input "877) 661-5446"
type input "(877) 661-5446"
click at [707, 335] on input "(___) ___-____" at bounding box center [746, 330] width 177 height 36
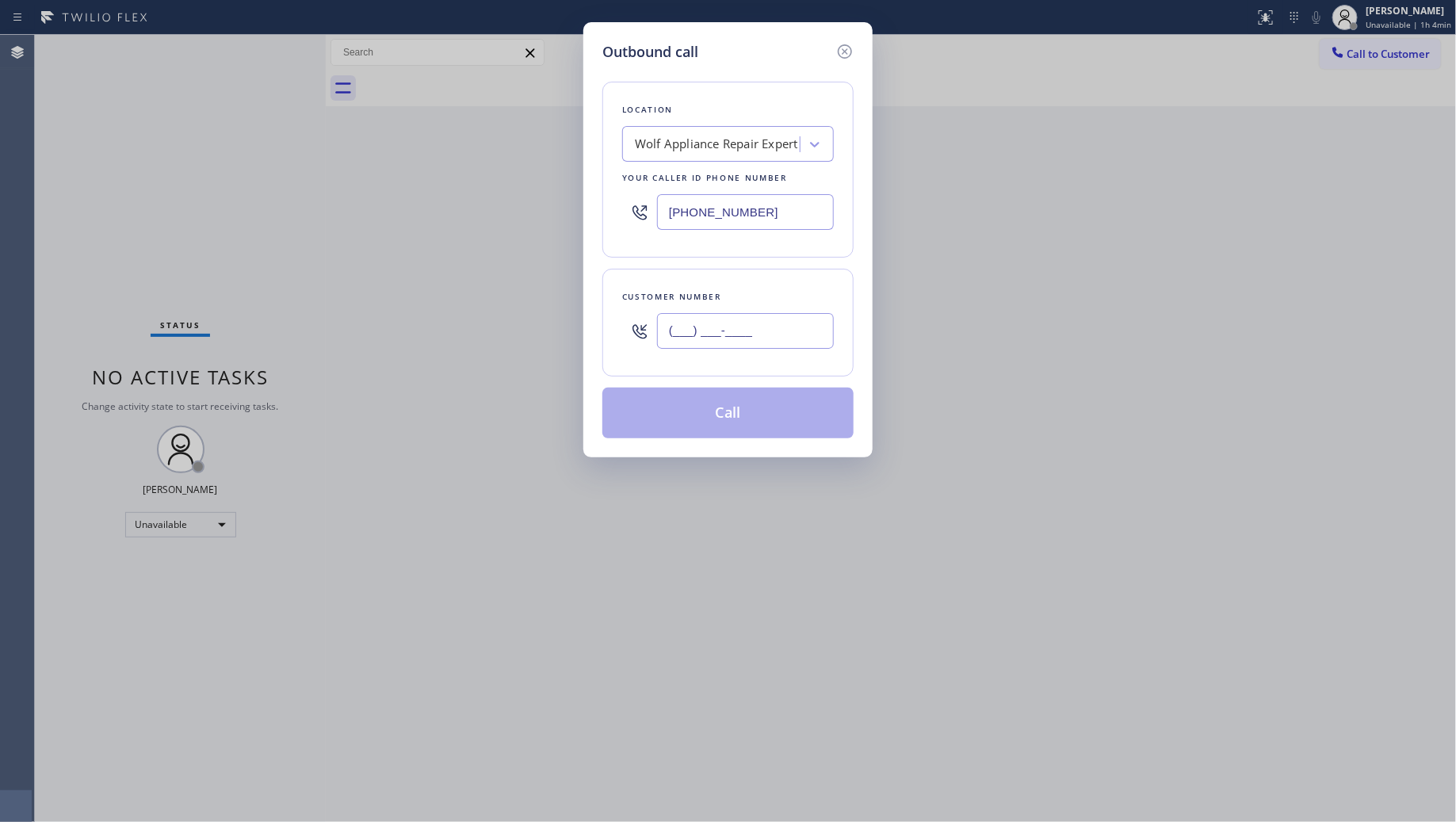
paste input "760) 908-4140"
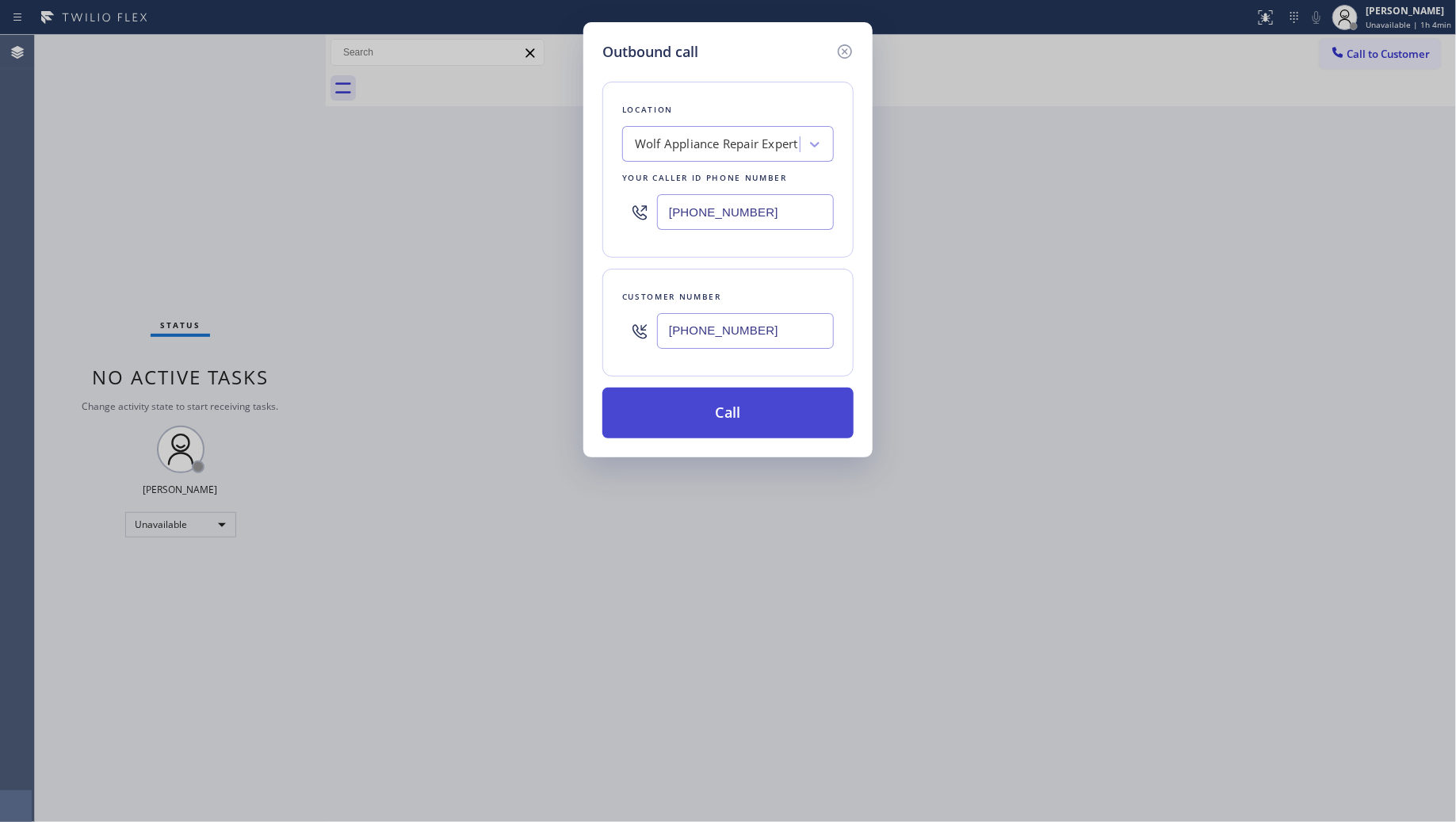
type input "(760) 908-4140"
click at [743, 403] on button "Call" at bounding box center [728, 413] width 251 height 51
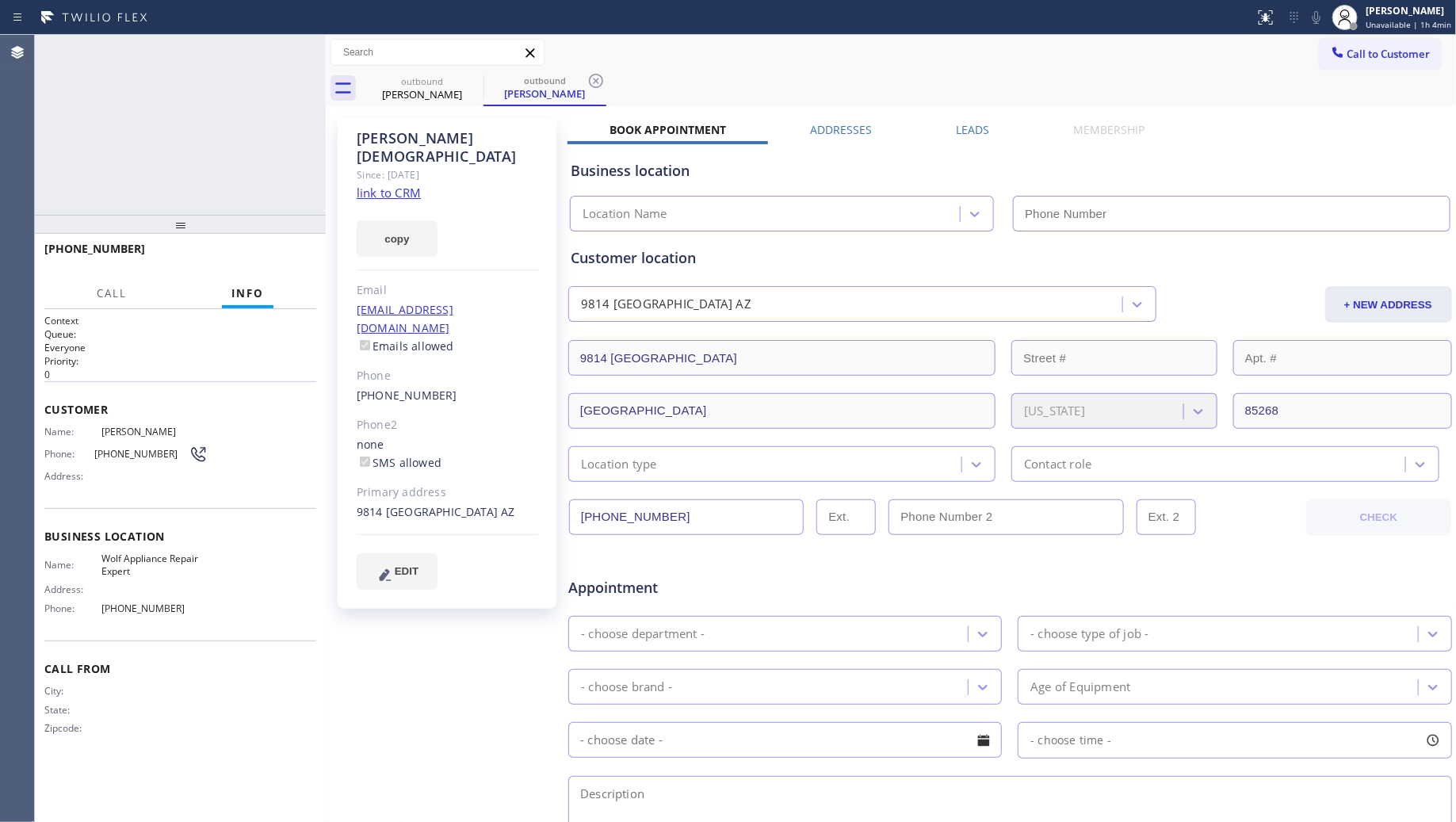
type input "(877) 661-5446"
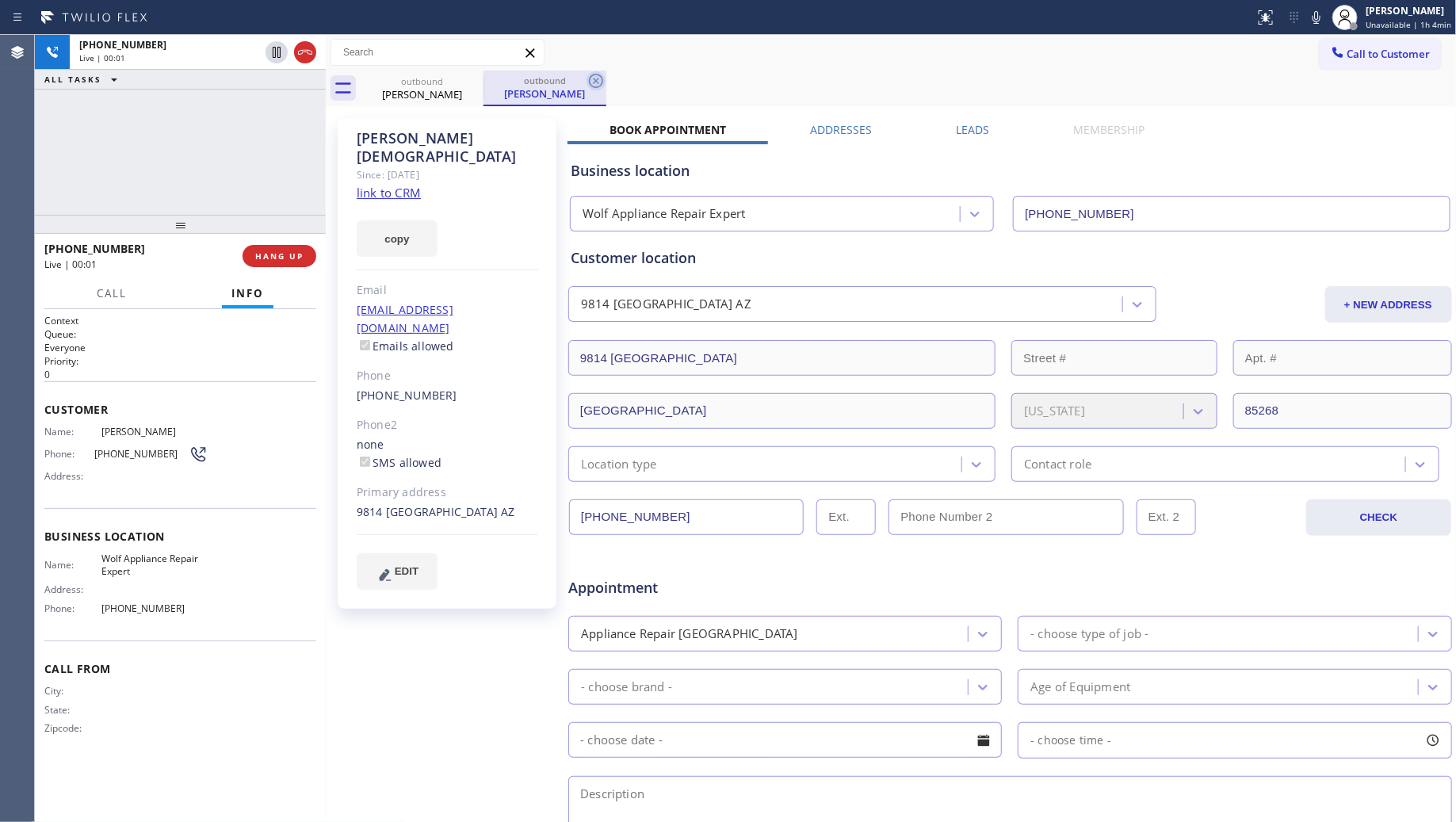
click at [601, 76] on icon at bounding box center [596, 81] width 14 height 14
click at [289, 251] on span "HANG UP" at bounding box center [279, 256] width 48 height 12
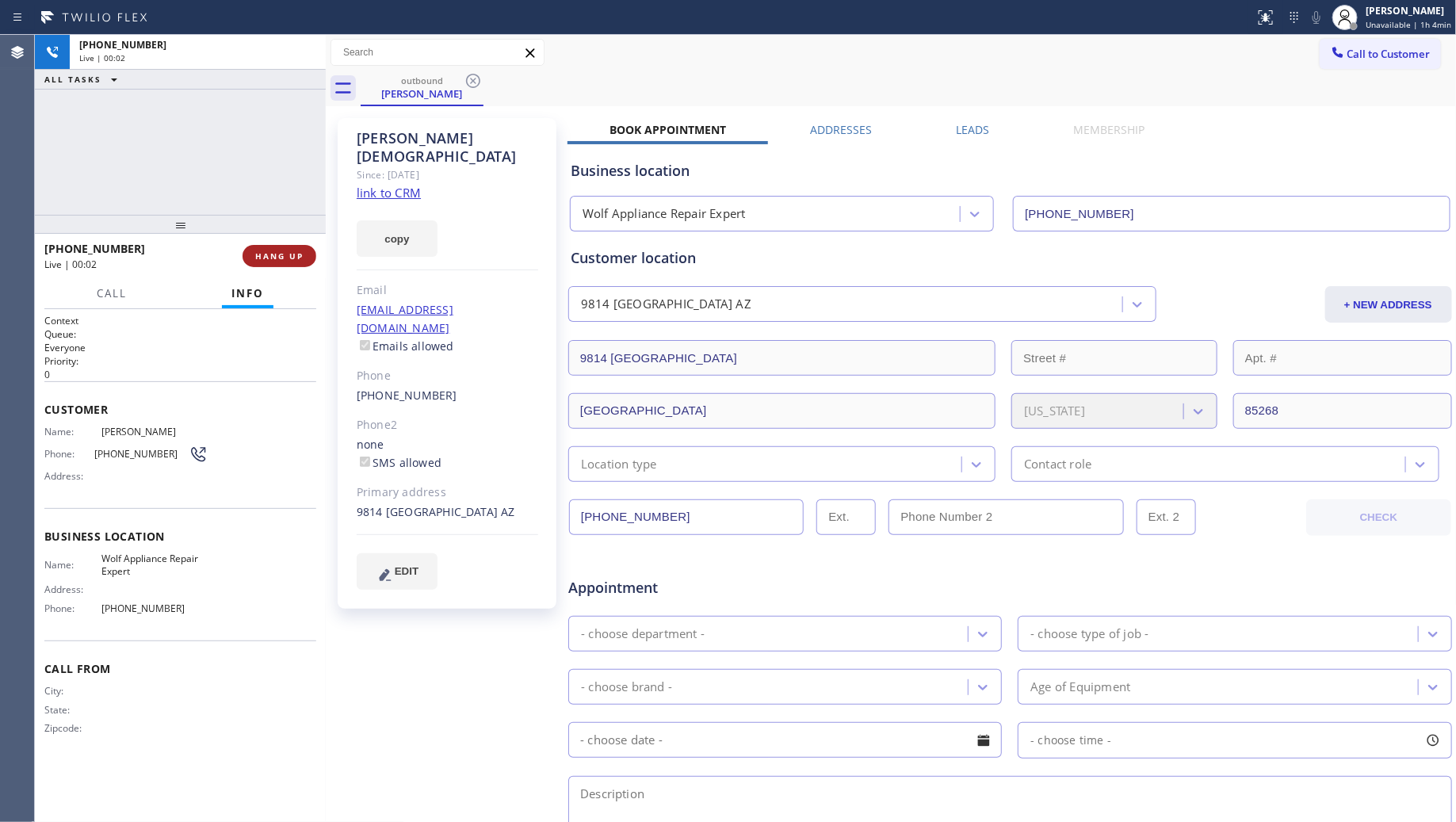
click at [289, 248] on button "HANG UP" at bounding box center [279, 255] width 74 height 22
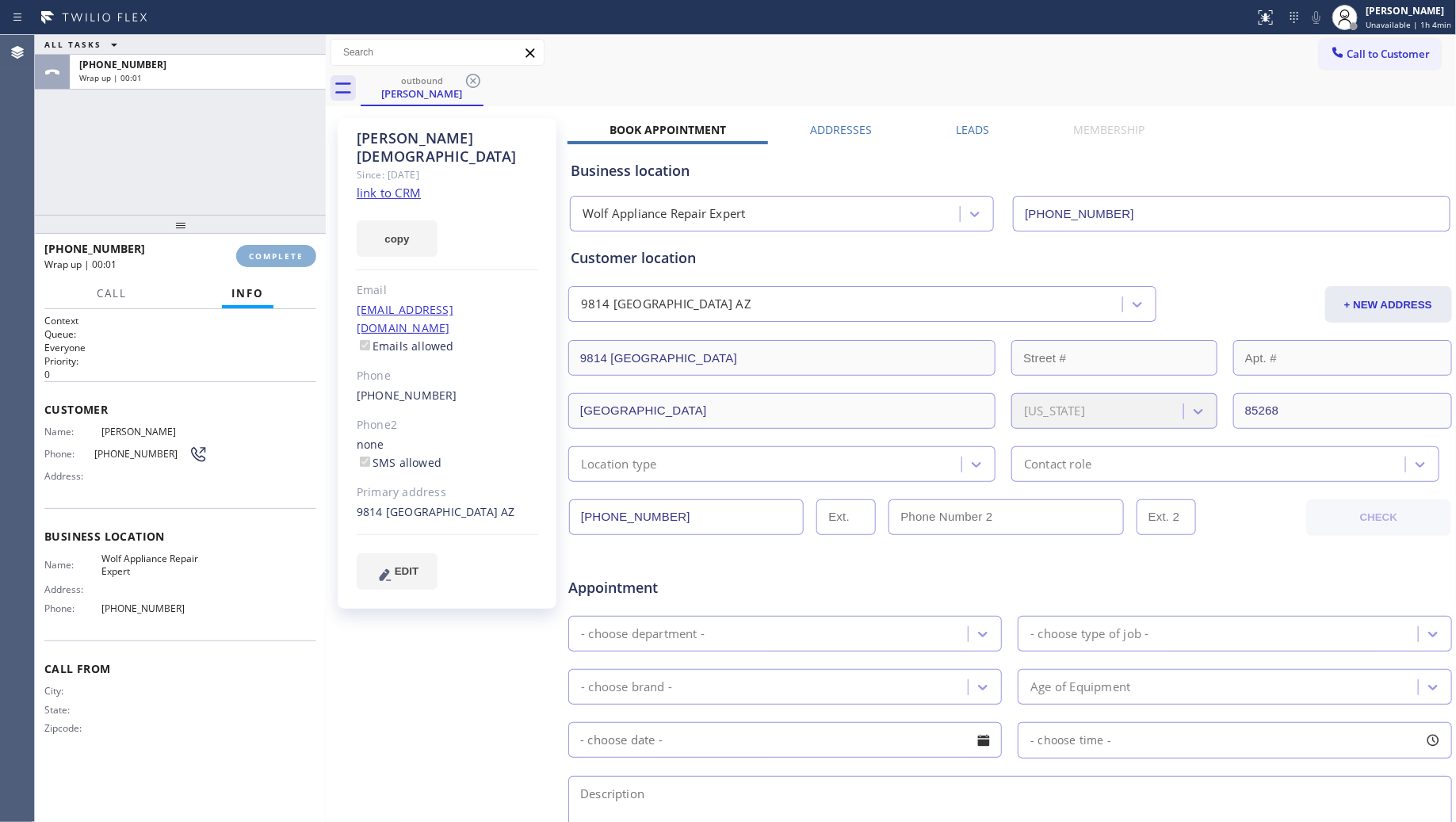
click at [290, 248] on button "COMPLETE" at bounding box center [275, 255] width 80 height 22
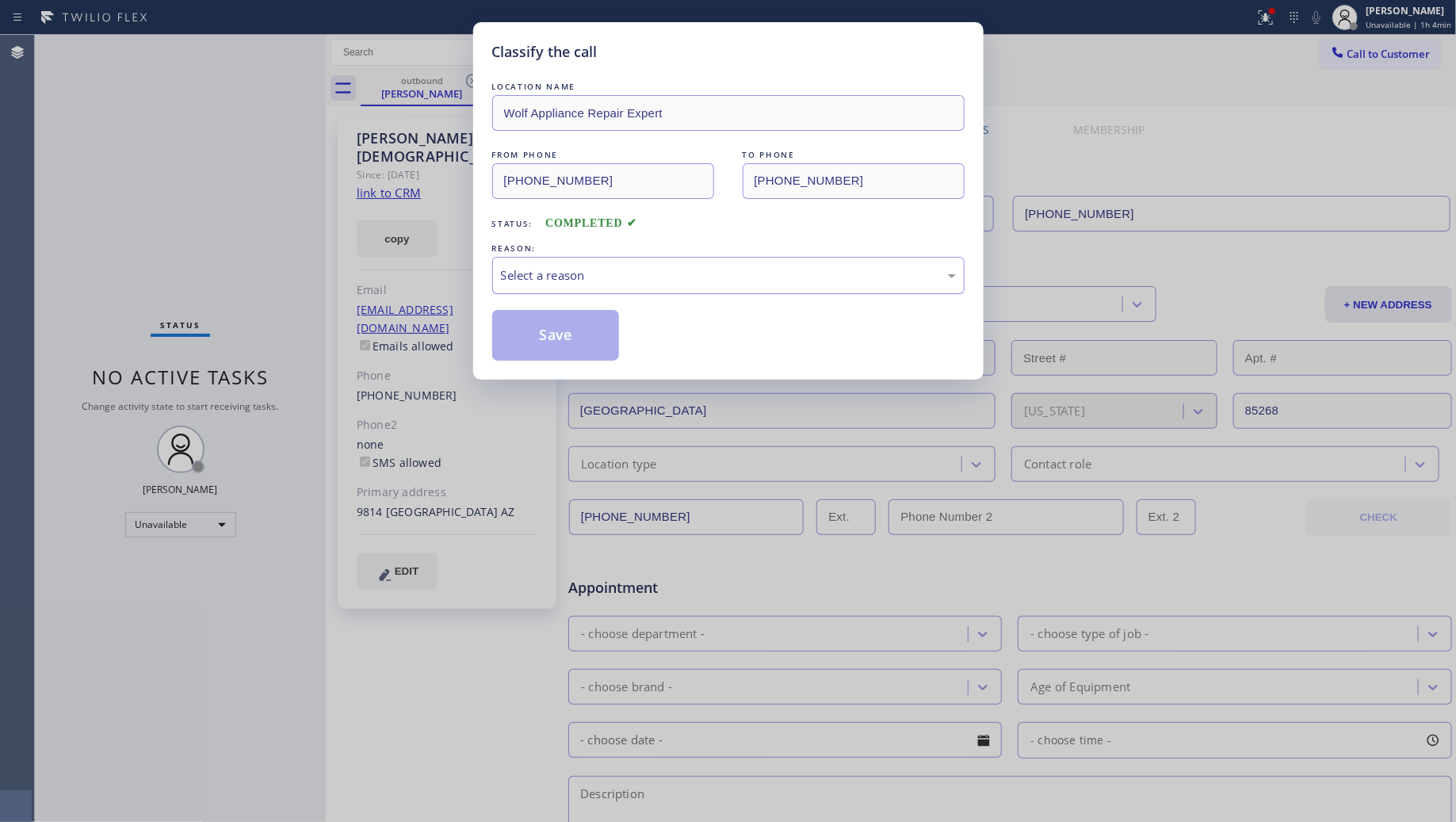
click at [618, 294] on div "Select a reason" at bounding box center [728, 276] width 472 height 37
drag, startPoint x: 534, startPoint y: 337, endPoint x: 773, endPoint y: 219, distance: 266.5
click at [537, 335] on button "Save" at bounding box center [556, 335] width 128 height 51
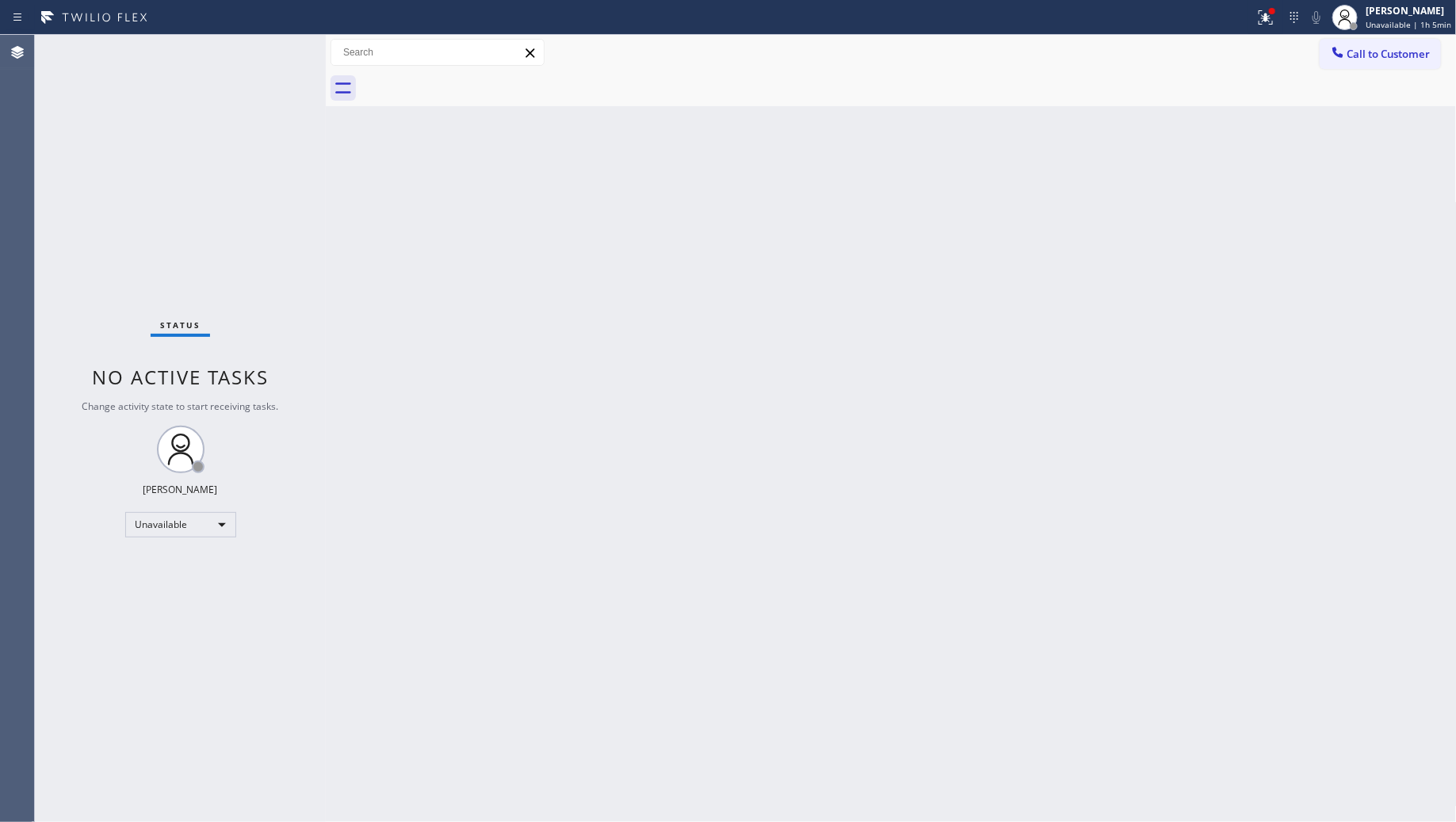
drag, startPoint x: 1394, startPoint y: 40, endPoint x: 1373, endPoint y: 57, distance: 27.0
click at [1390, 44] on button "Call to Customer" at bounding box center [1380, 53] width 121 height 30
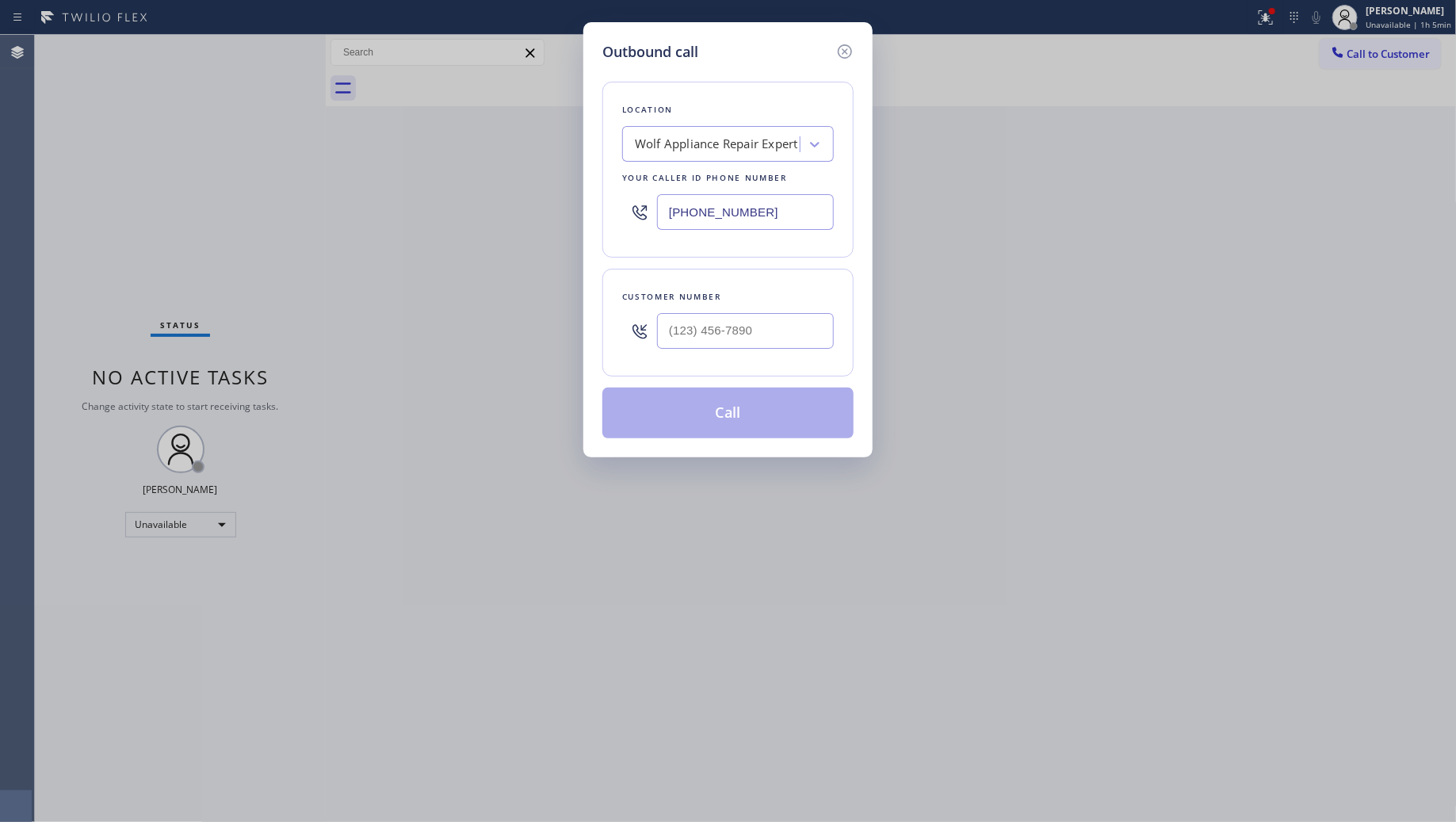
drag, startPoint x: 781, startPoint y: 212, endPoint x: 484, endPoint y: 212, distance: 297.0
click at [469, 212] on div "Outbound call Location Wolf Appliance Repair Expert Your caller id phone number…" at bounding box center [728, 411] width 1456 height 822
paste input "949) 438-5091"
type input "(949) 438-5091"
drag, startPoint x: 741, startPoint y: 305, endPoint x: 750, endPoint y: 322, distance: 19.2
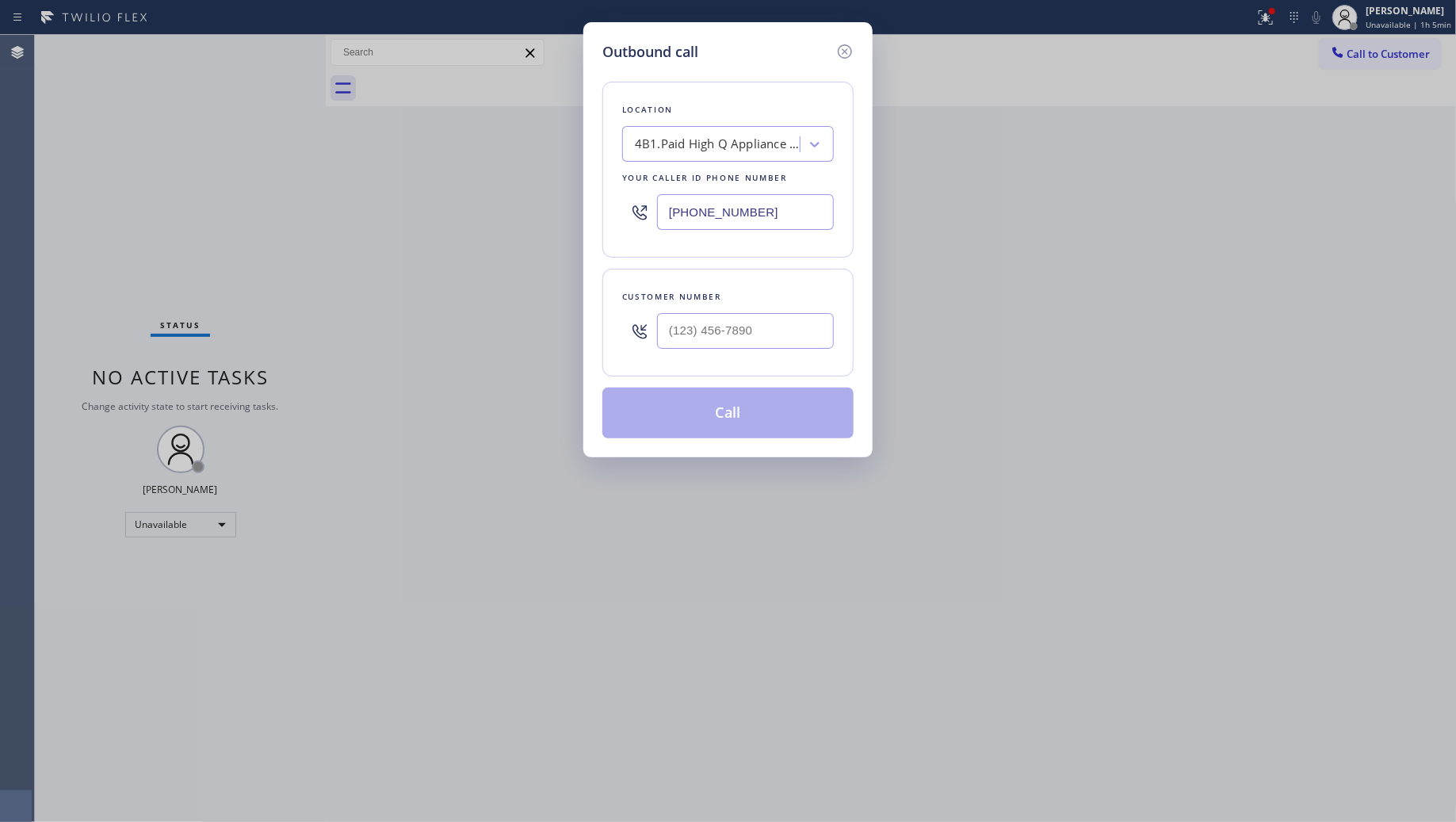
click at [747, 315] on div "Customer number" at bounding box center [728, 323] width 251 height 108
click at [758, 330] on input "(___) ___-____" at bounding box center [746, 330] width 177 height 36
paste input "949) 466-6648"
type input "(949) 466-6648"
drag, startPoint x: 740, startPoint y: 412, endPoint x: 753, endPoint y: 403, distance: 15.8
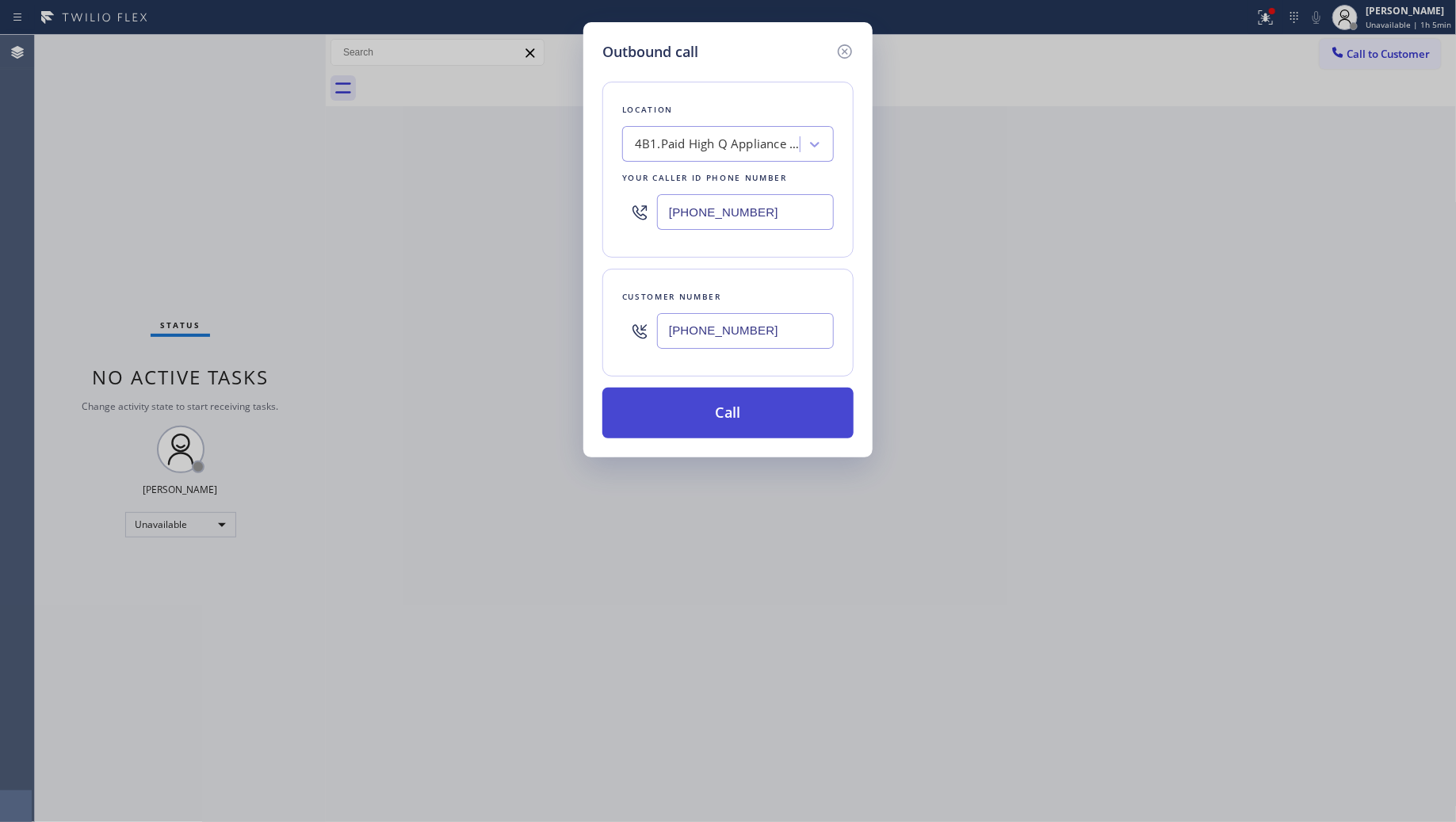
click at [740, 410] on button "Call" at bounding box center [728, 413] width 251 height 51
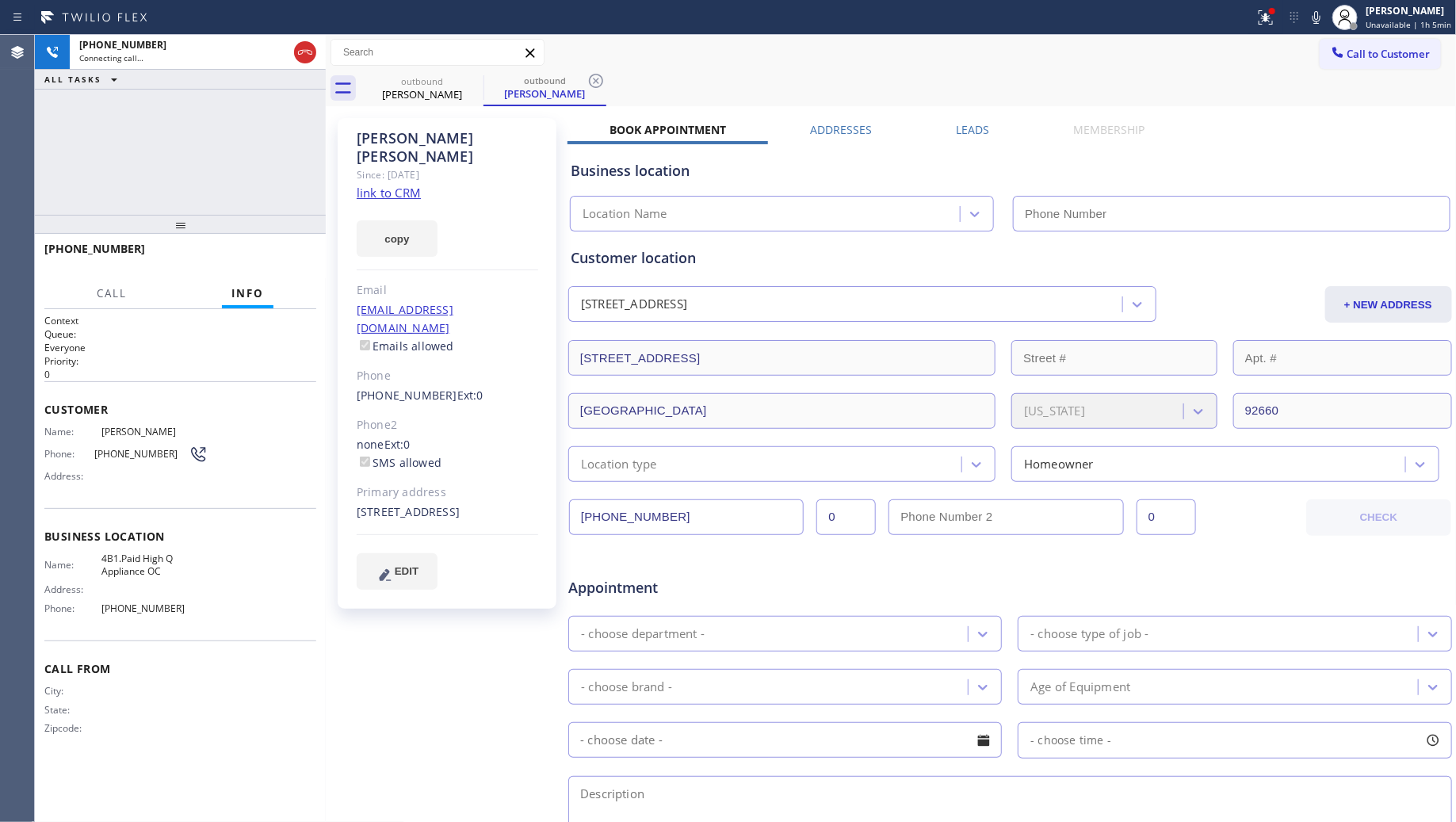
type input "(949) 438-5091"
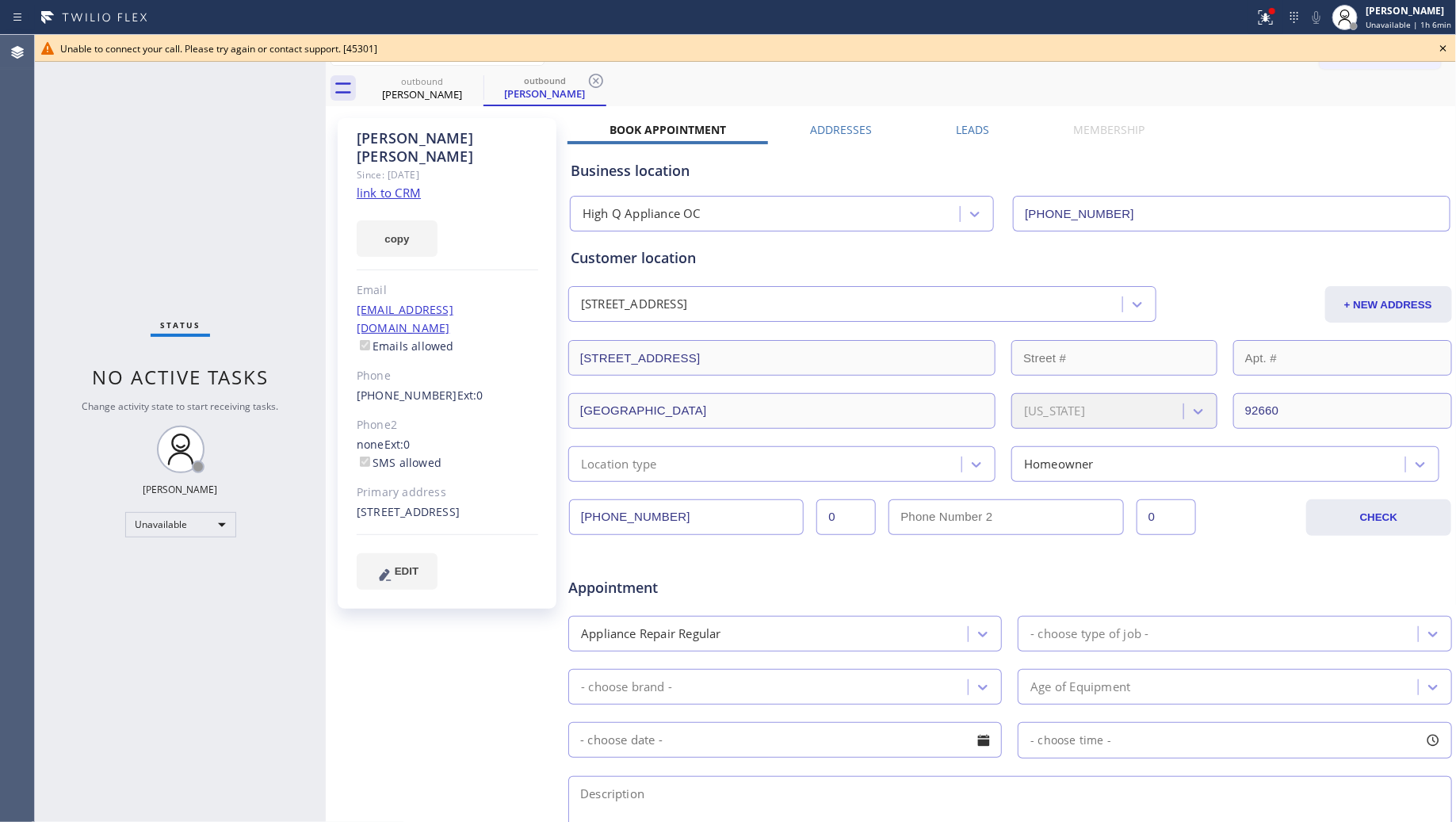
click at [1448, 48] on icon at bounding box center [1444, 48] width 19 height 19
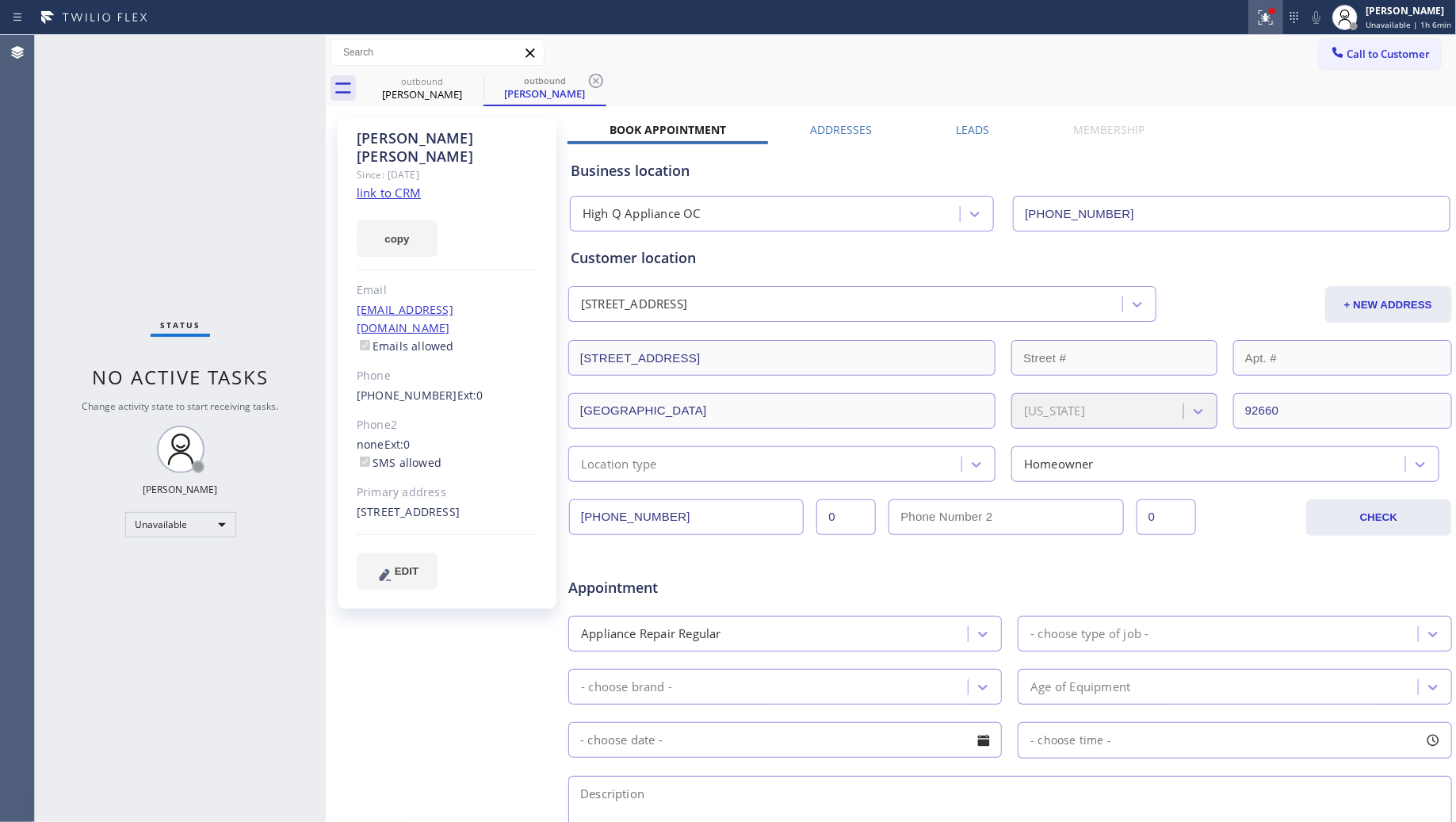
click at [1264, 18] on icon at bounding box center [1266, 17] width 19 height 19
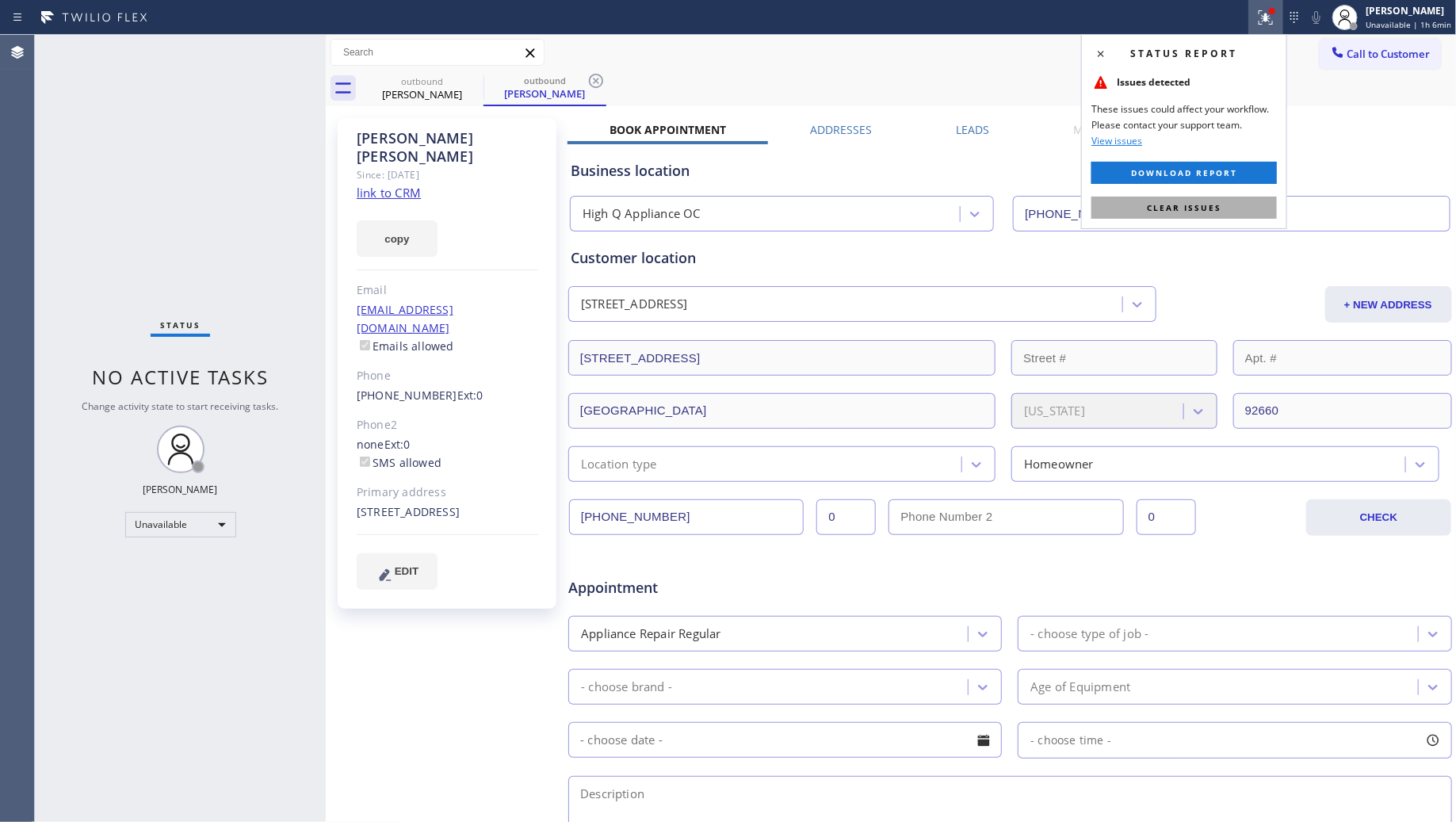
click at [1211, 203] on span "Clear issues" at bounding box center [1184, 208] width 75 height 12
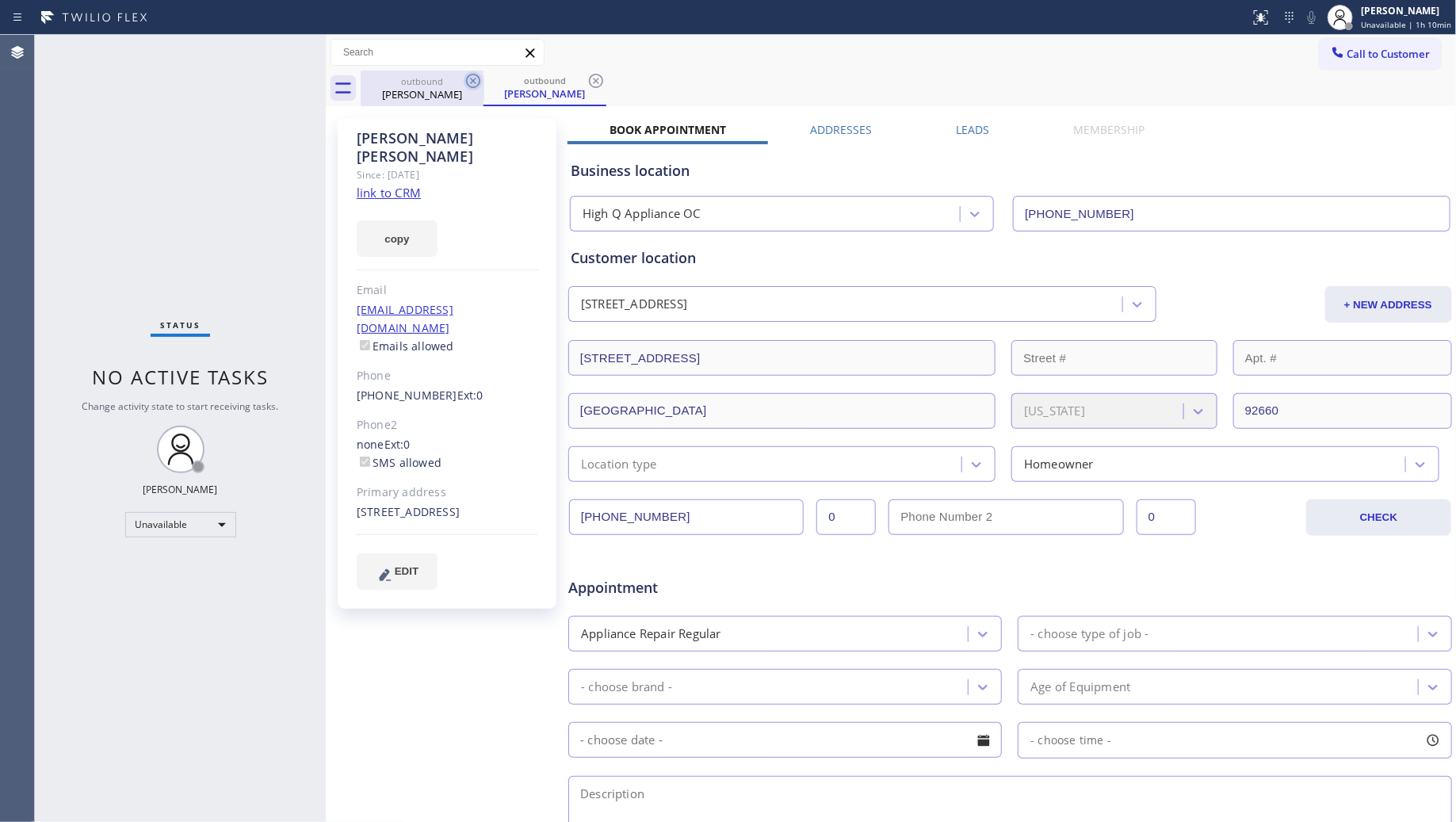
click at [472, 87] on icon at bounding box center [473, 81] width 14 height 14
click at [480, 81] on icon at bounding box center [473, 81] width 14 height 14
click at [589, 81] on icon at bounding box center [596, 81] width 14 height 14
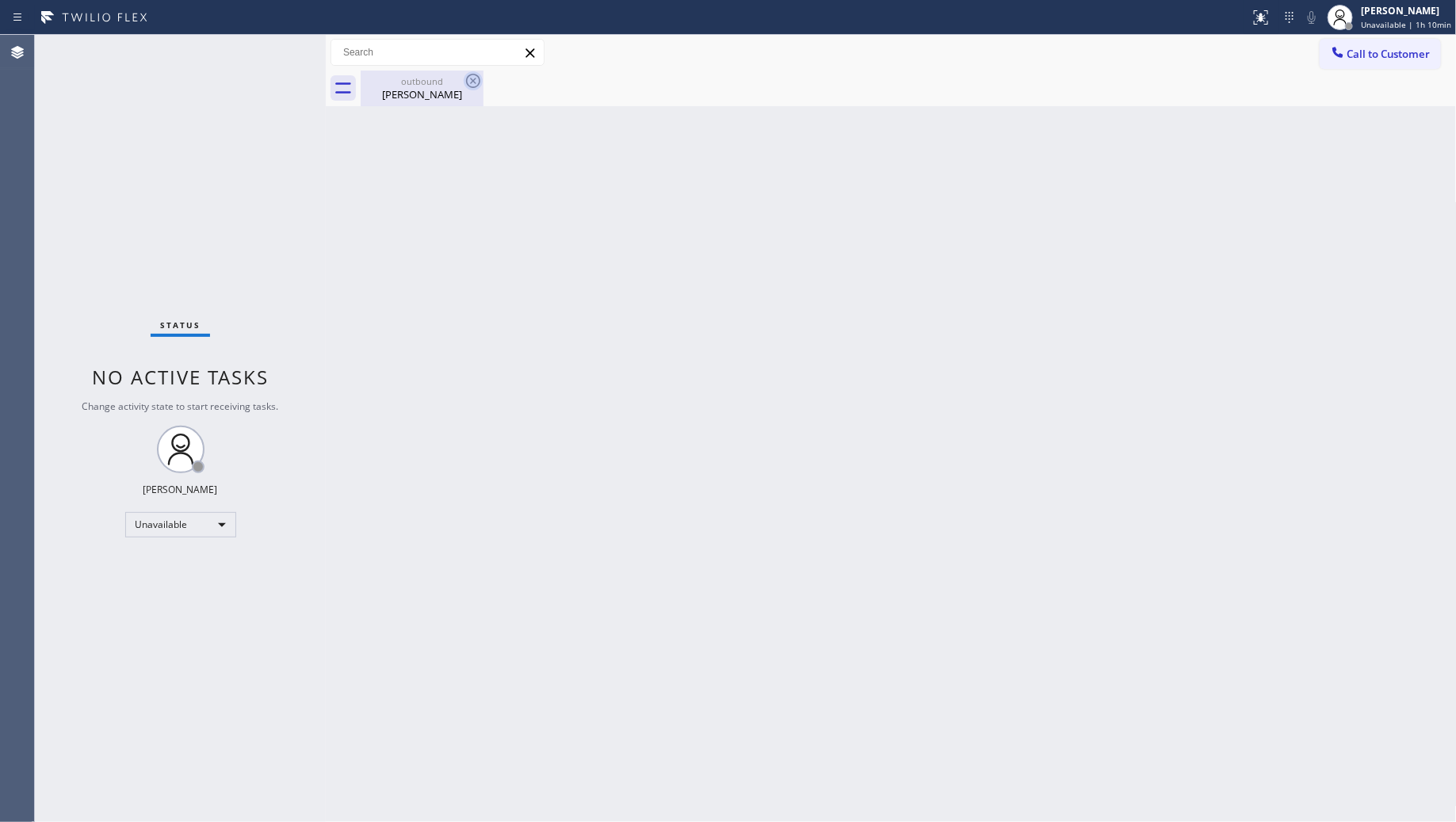
click at [480, 80] on icon at bounding box center [473, 81] width 14 height 14
click at [437, 87] on div "outbound Mary Doyle" at bounding box center [421, 88] width 120 height 36
click at [1391, 47] on span "Call to Customer" at bounding box center [1389, 54] width 84 height 14
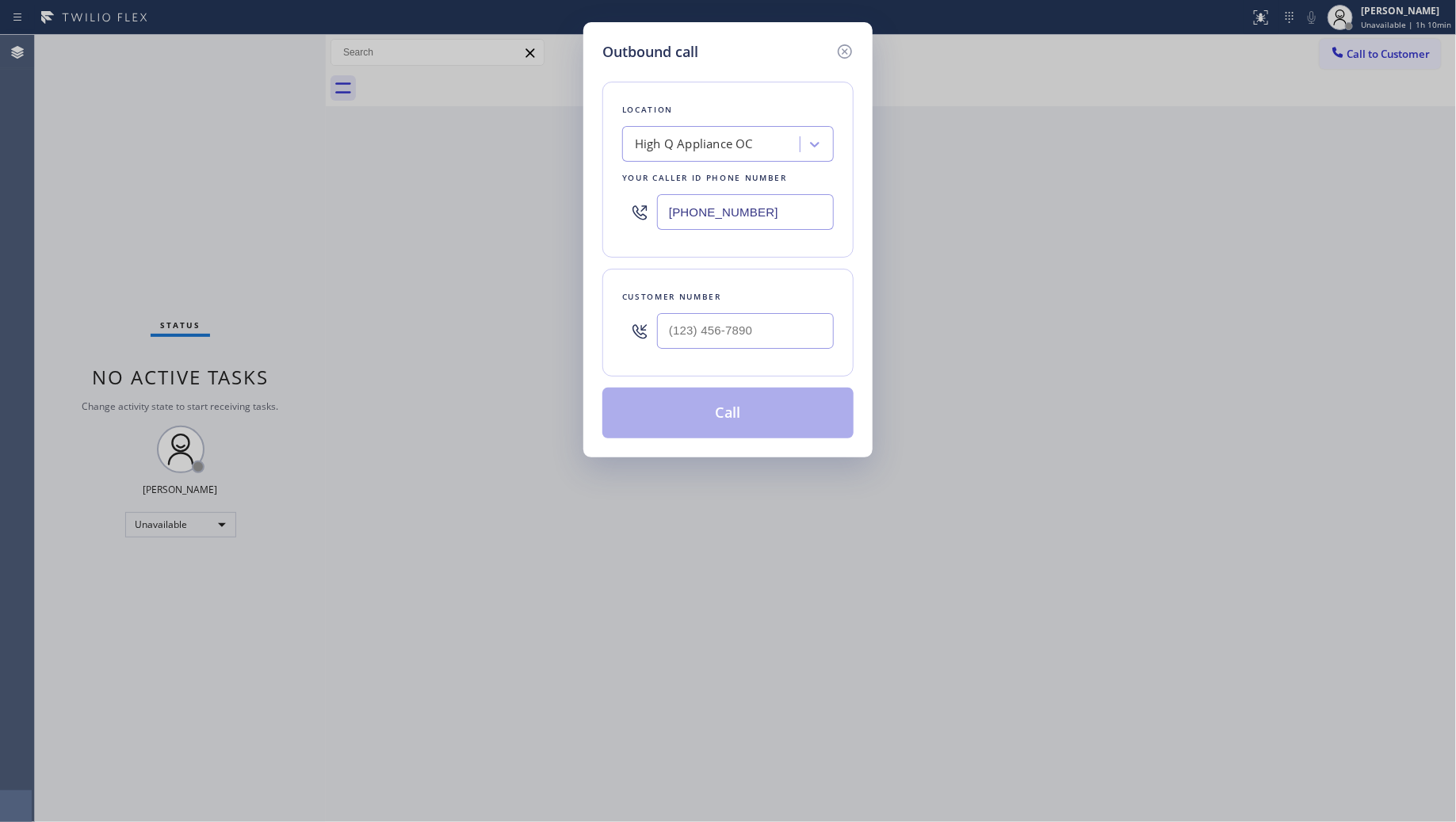
drag, startPoint x: 772, startPoint y: 200, endPoint x: 646, endPoint y: 222, distance: 127.9
click at [649, 225] on div "(949) 438-5091" at bounding box center [728, 212] width 212 height 52
paste input "833) 692-2271"
type input "(833) 692-2271"
drag, startPoint x: 767, startPoint y: 327, endPoint x: 766, endPoint y: 320, distance: 7.1
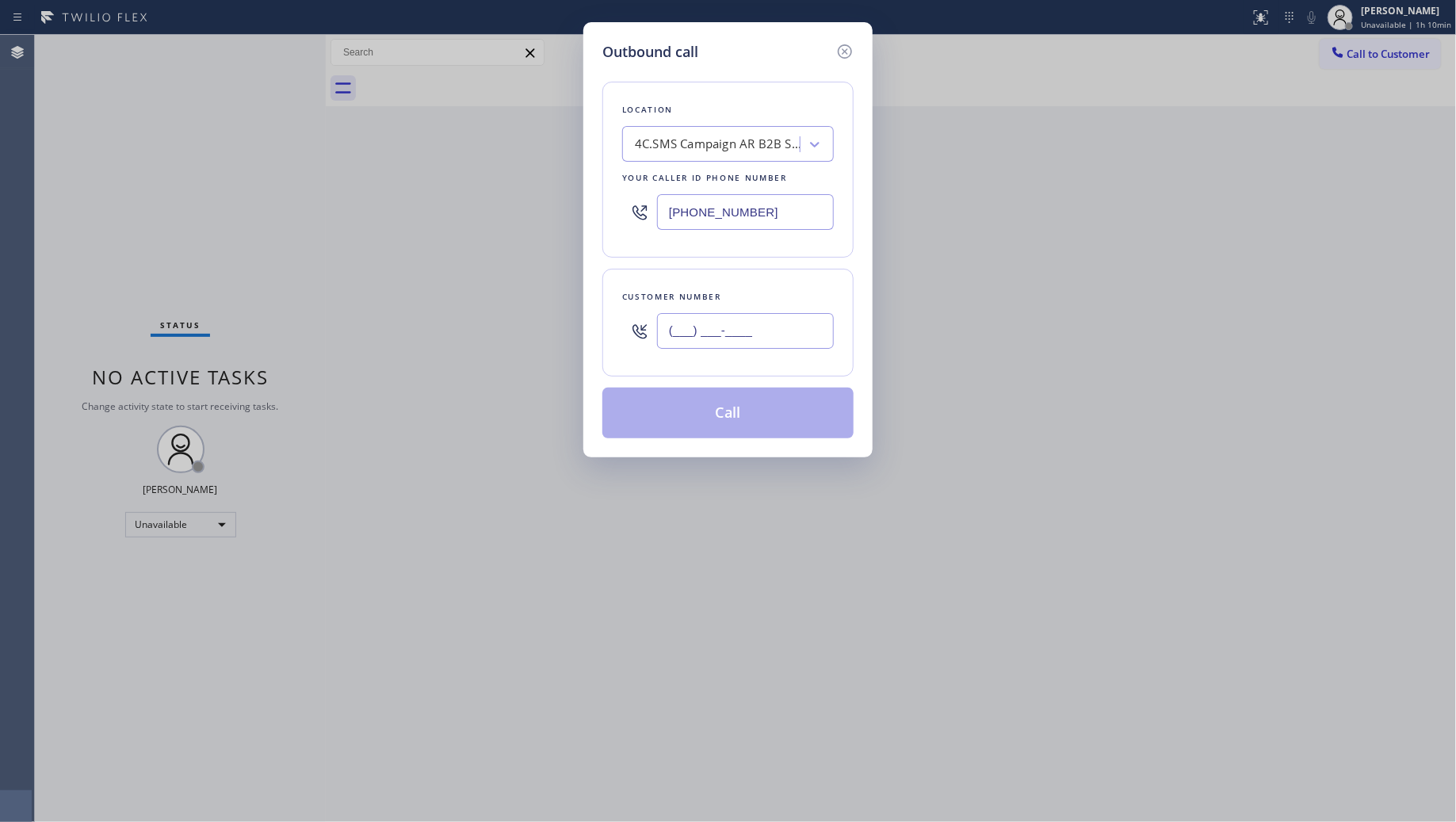
click at [767, 327] on input "(___) ___-____" at bounding box center [746, 330] width 177 height 36
paste input "805) 794-9028"
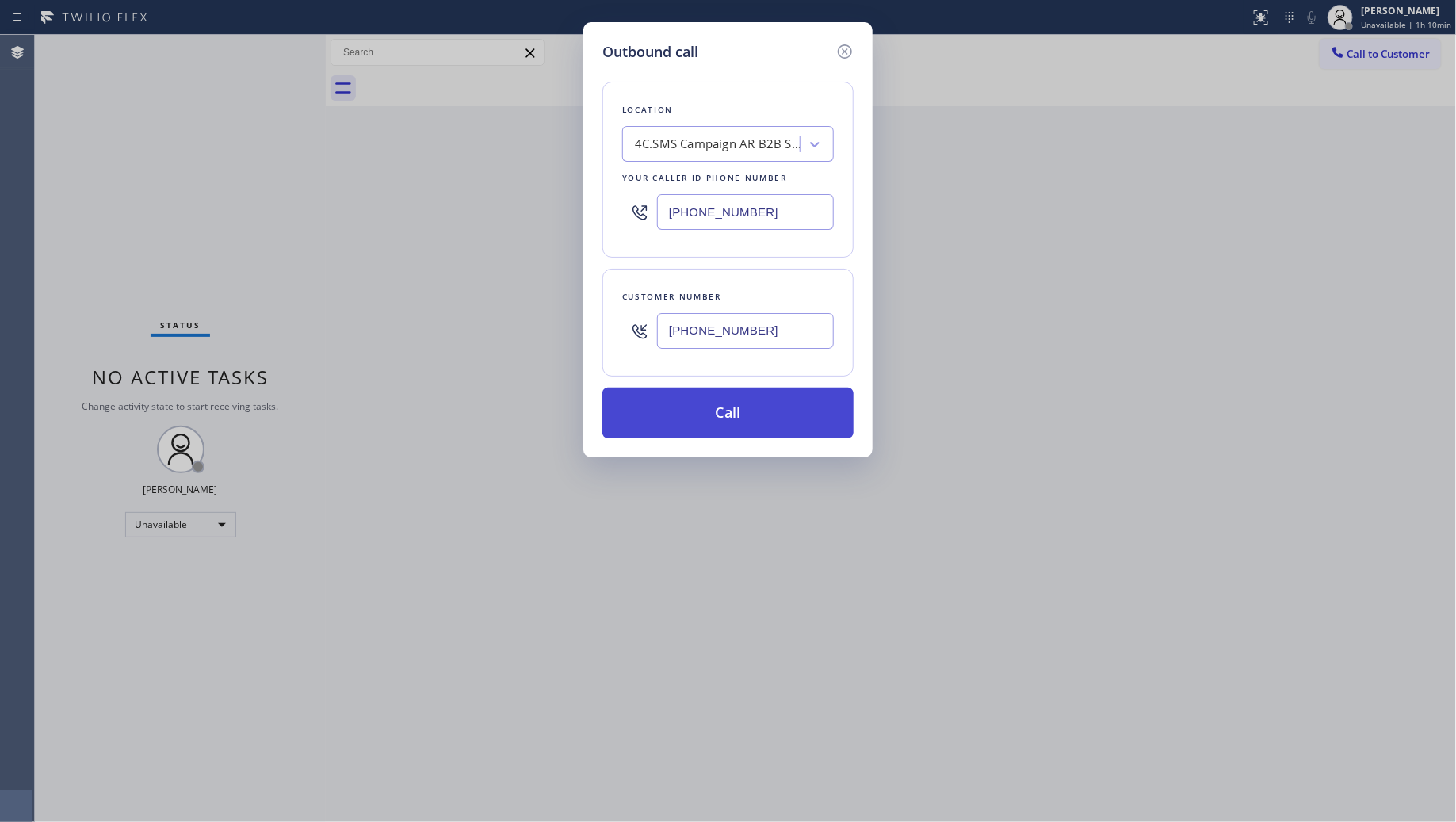
type input "(805) 794-9028"
click at [773, 400] on button "Call" at bounding box center [728, 413] width 251 height 51
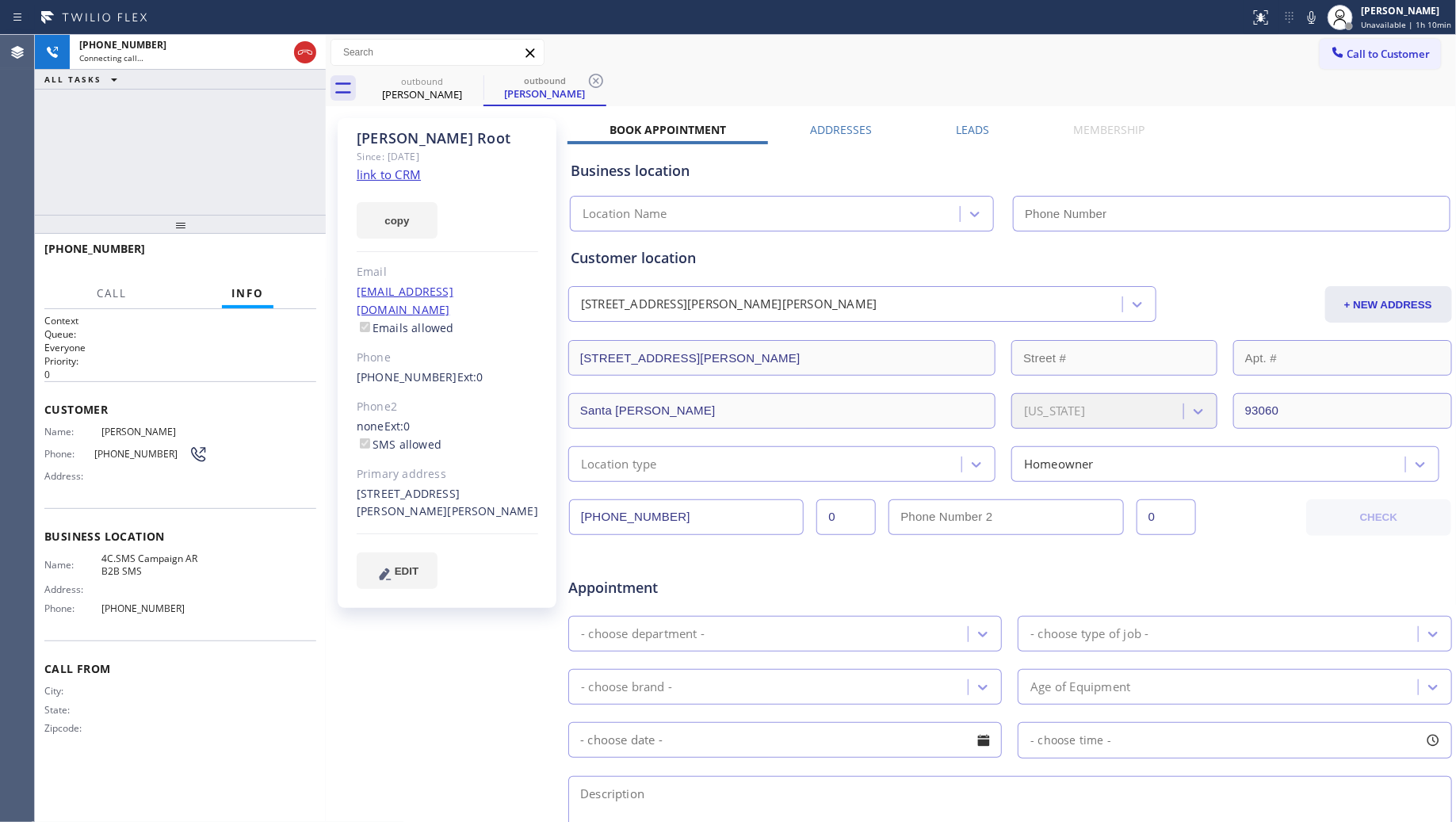
type input "(833) 692-2271"
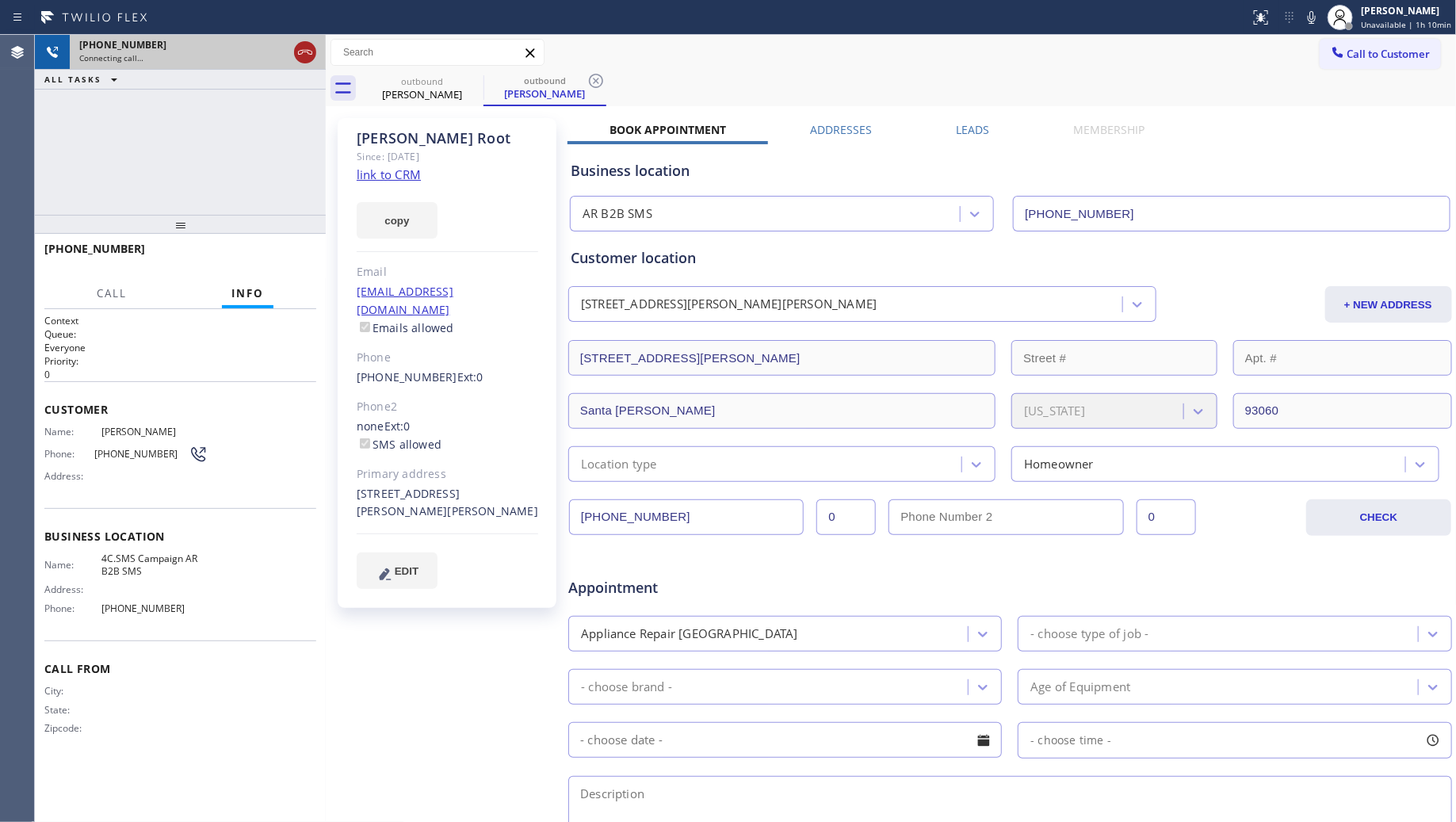
click at [306, 48] on icon at bounding box center [305, 53] width 19 height 19
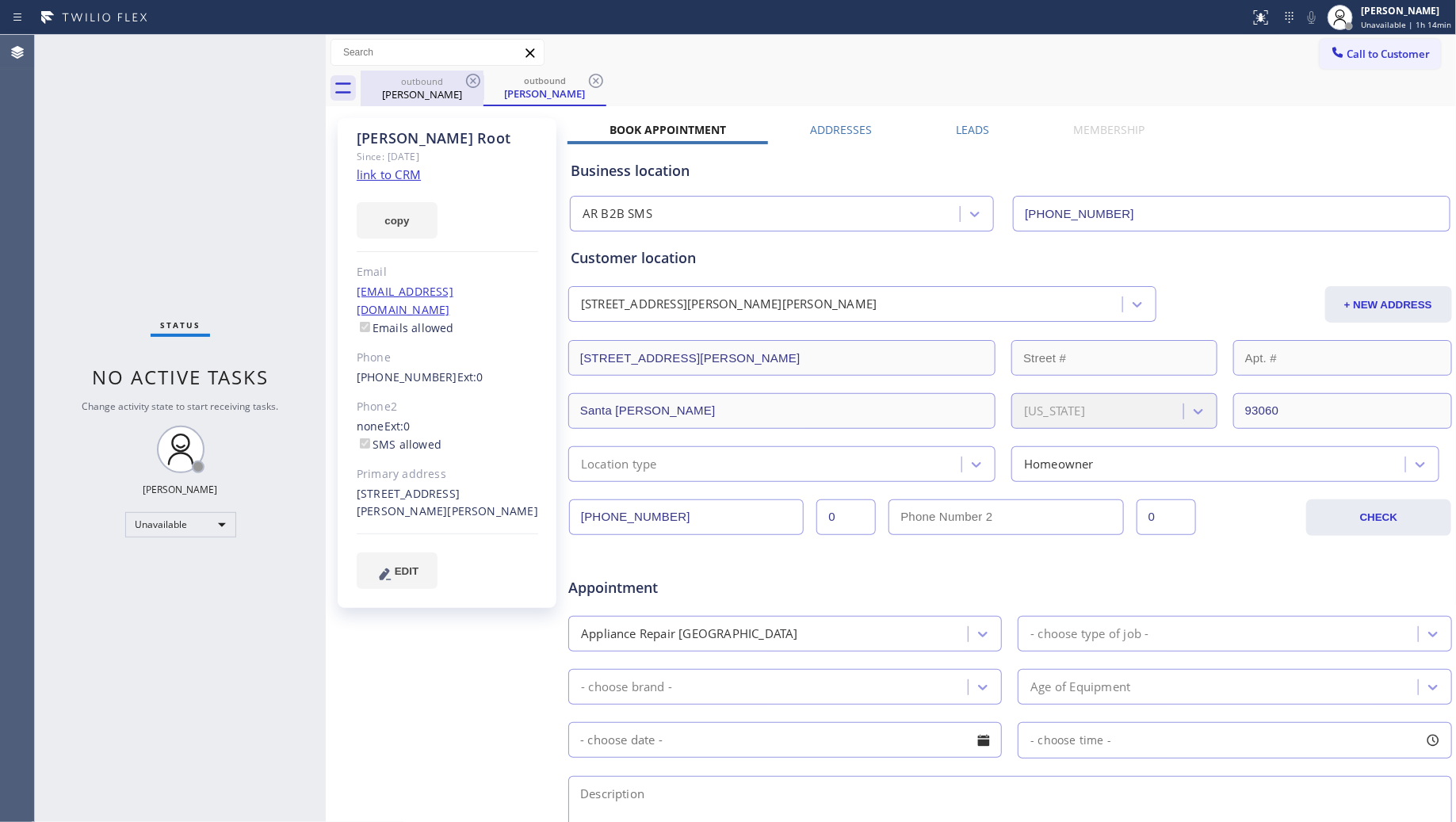
click at [441, 98] on div "Craig Root" at bounding box center [421, 94] width 120 height 14
click at [466, 85] on icon at bounding box center [473, 81] width 19 height 19
click at [468, 85] on icon at bounding box center [473, 81] width 14 height 14
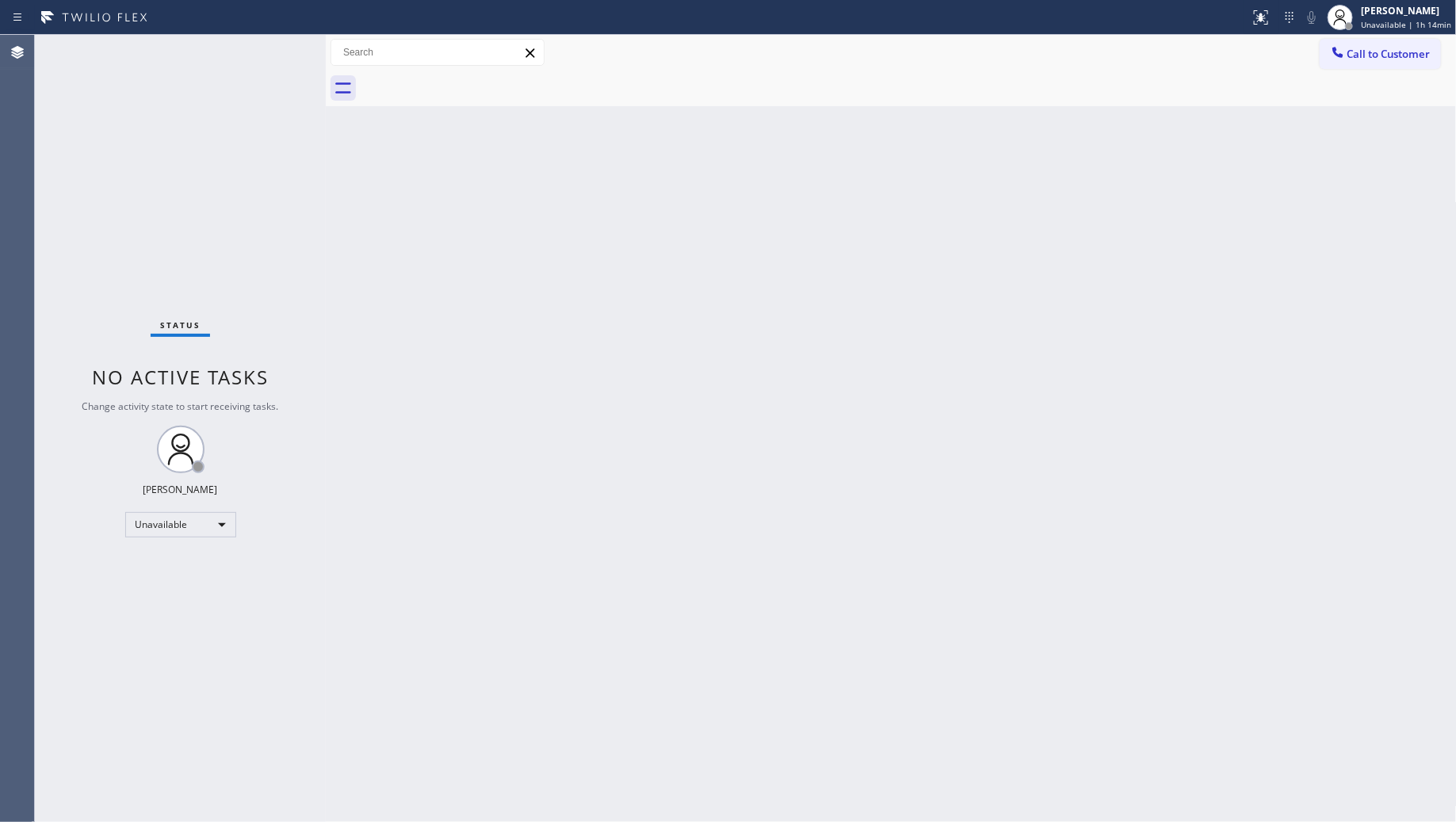
click at [468, 85] on div at bounding box center [909, 88] width 1096 height 36
click at [1345, 64] on button "Call to Customer" at bounding box center [1380, 53] width 121 height 30
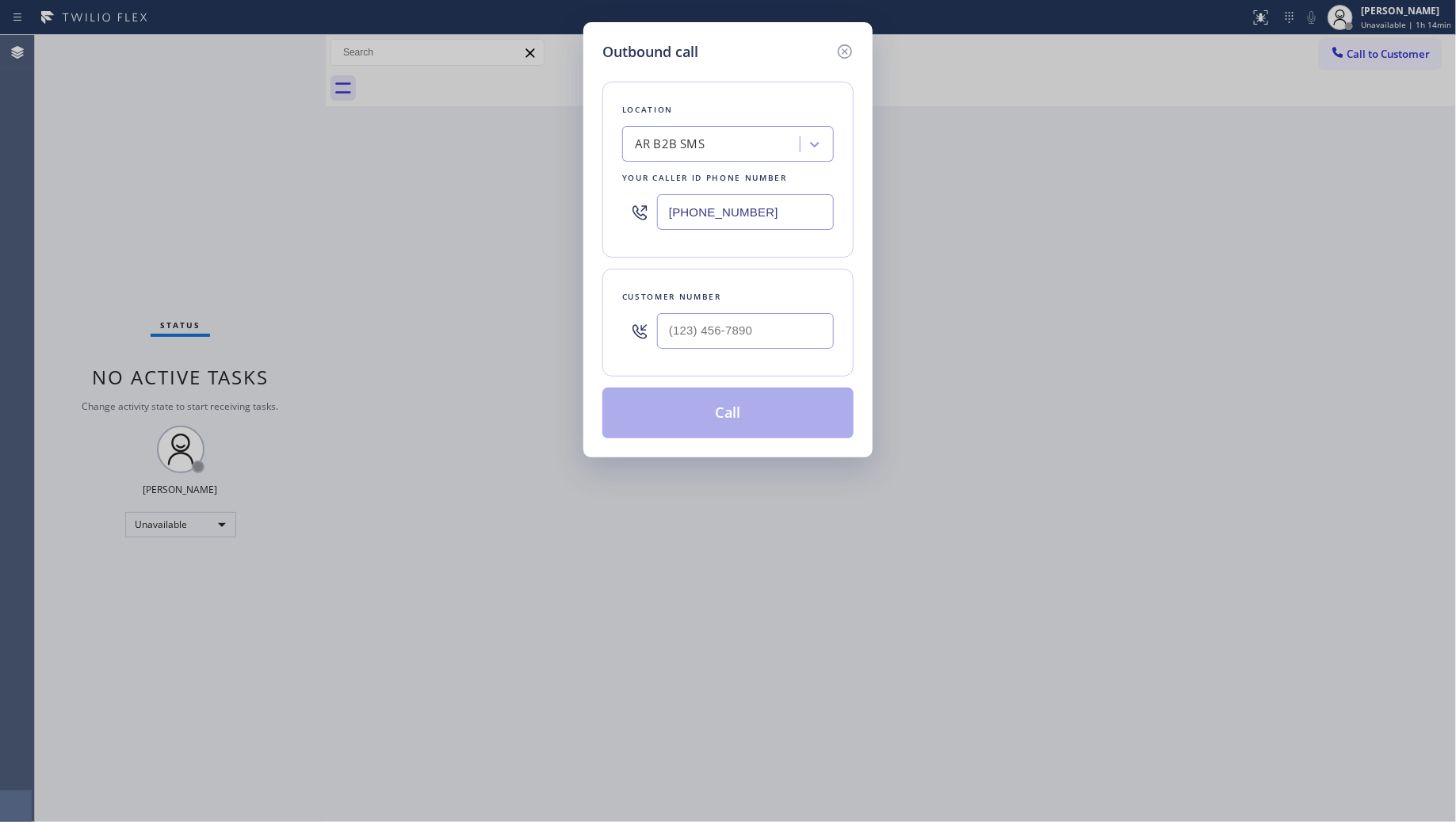
drag, startPoint x: 789, startPoint y: 216, endPoint x: 577, endPoint y: 203, distance: 212.4
click at [588, 207] on div "Outbound call Location AR B2B SMS Your caller id phone number (833) 692-2271 Cu…" at bounding box center [728, 239] width 289 height 435
paste input "786) 661-1617"
type input "(786) 661-1617"
click at [694, 324] on input "(___) ___-____" at bounding box center [746, 330] width 177 height 36
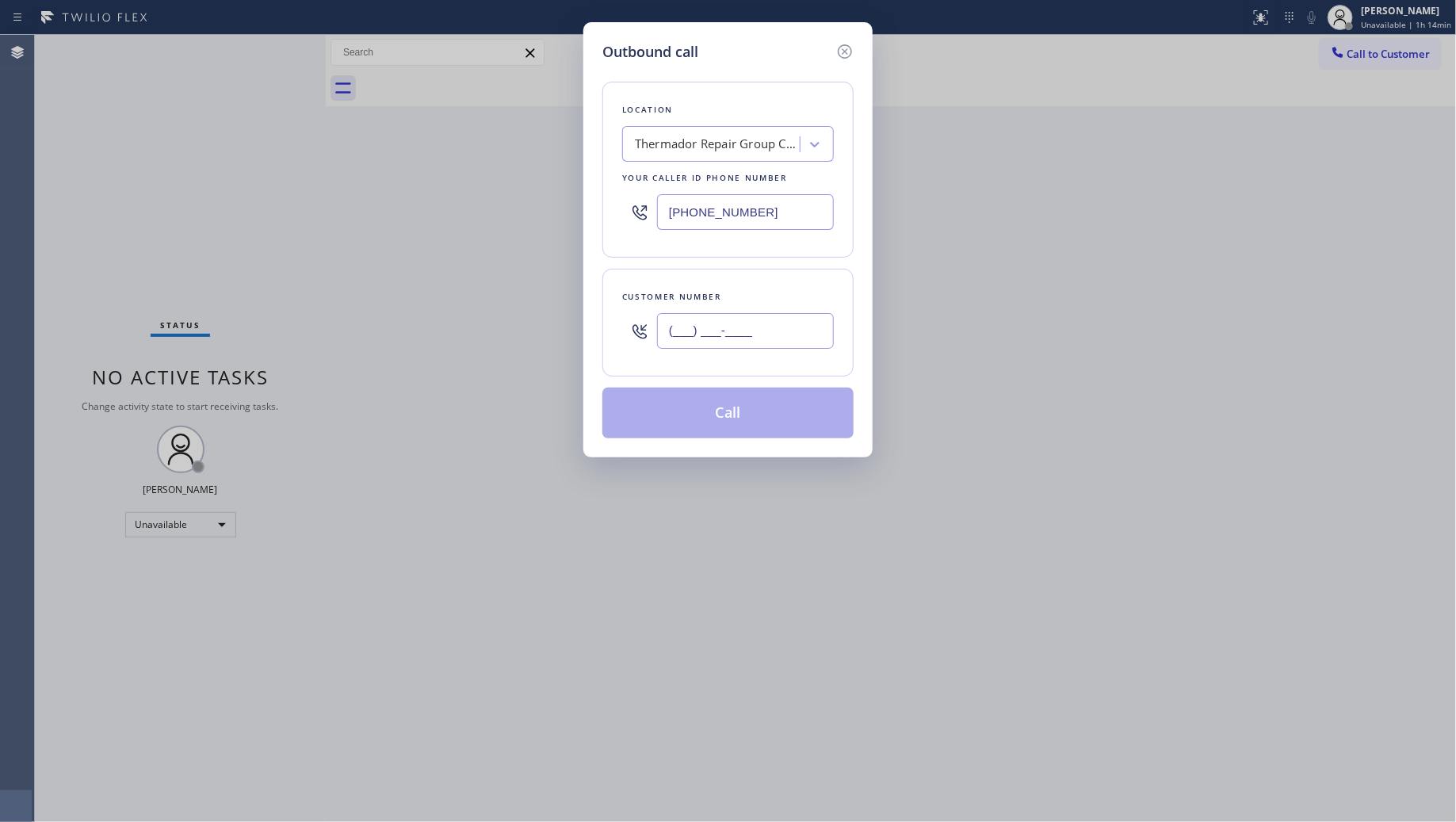
paste input "786) 229-8354"
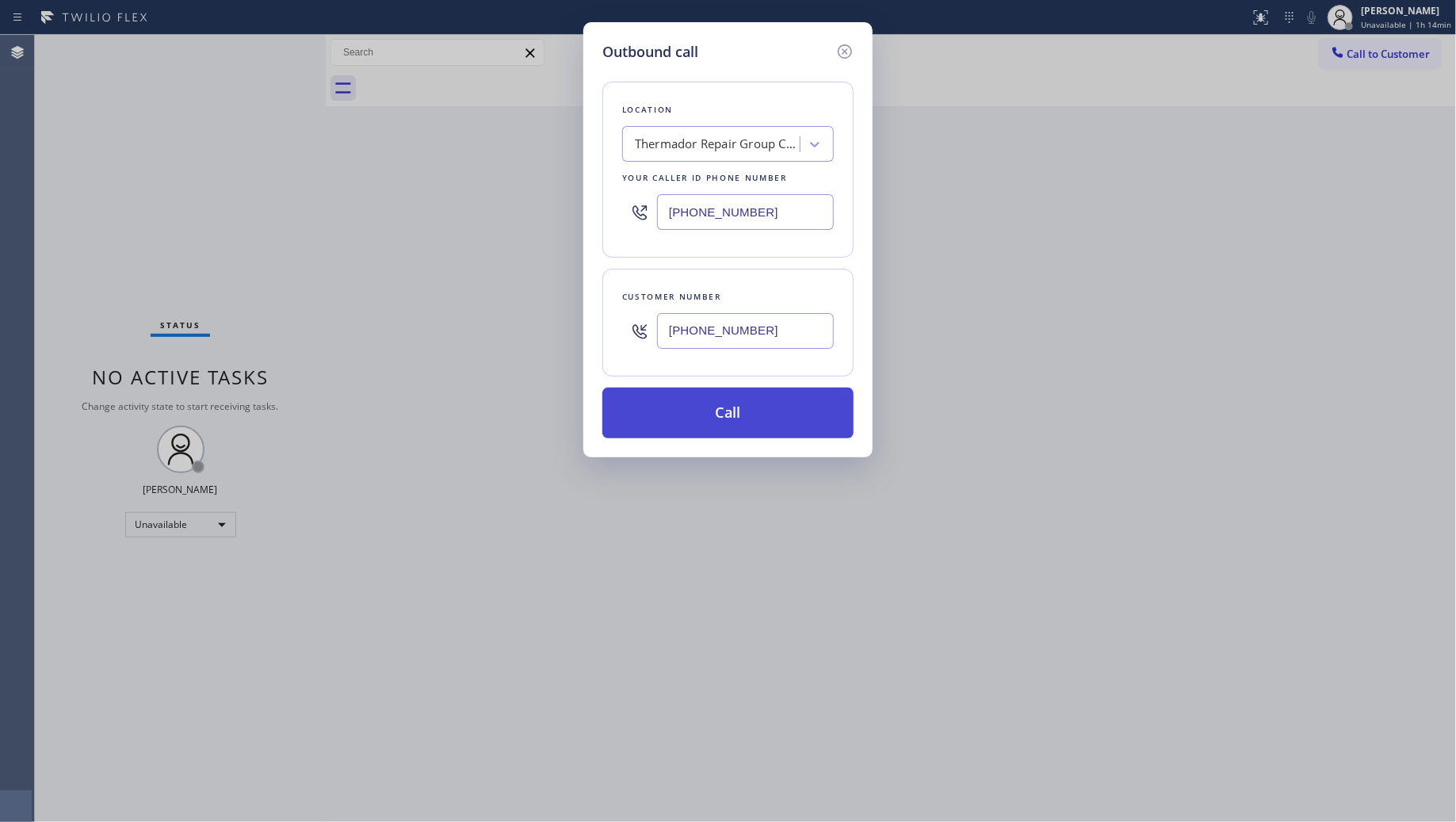
type input "(786) 229-8354"
click at [722, 407] on button "Call" at bounding box center [728, 413] width 251 height 51
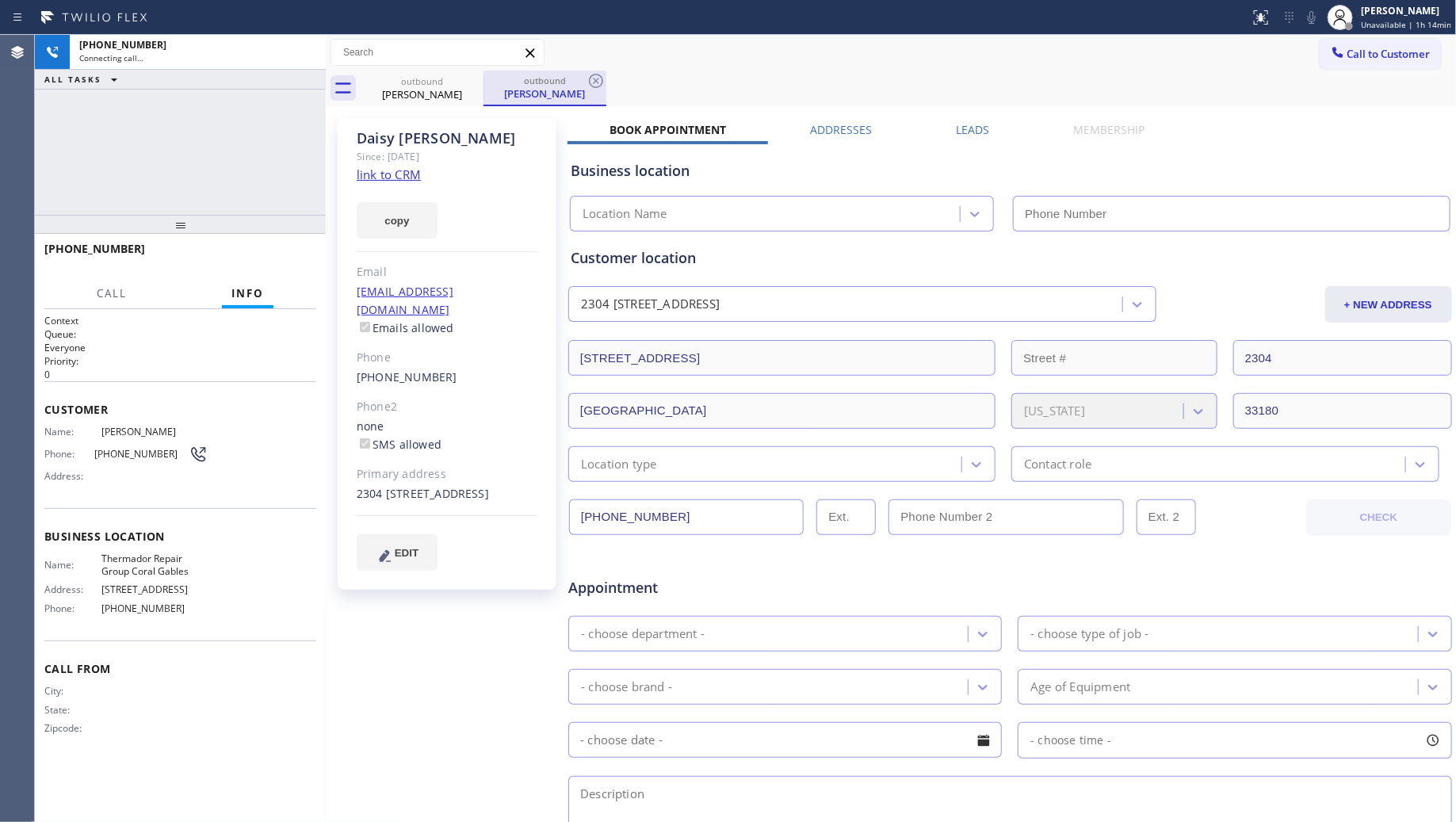
type input "(786) 661-1617"
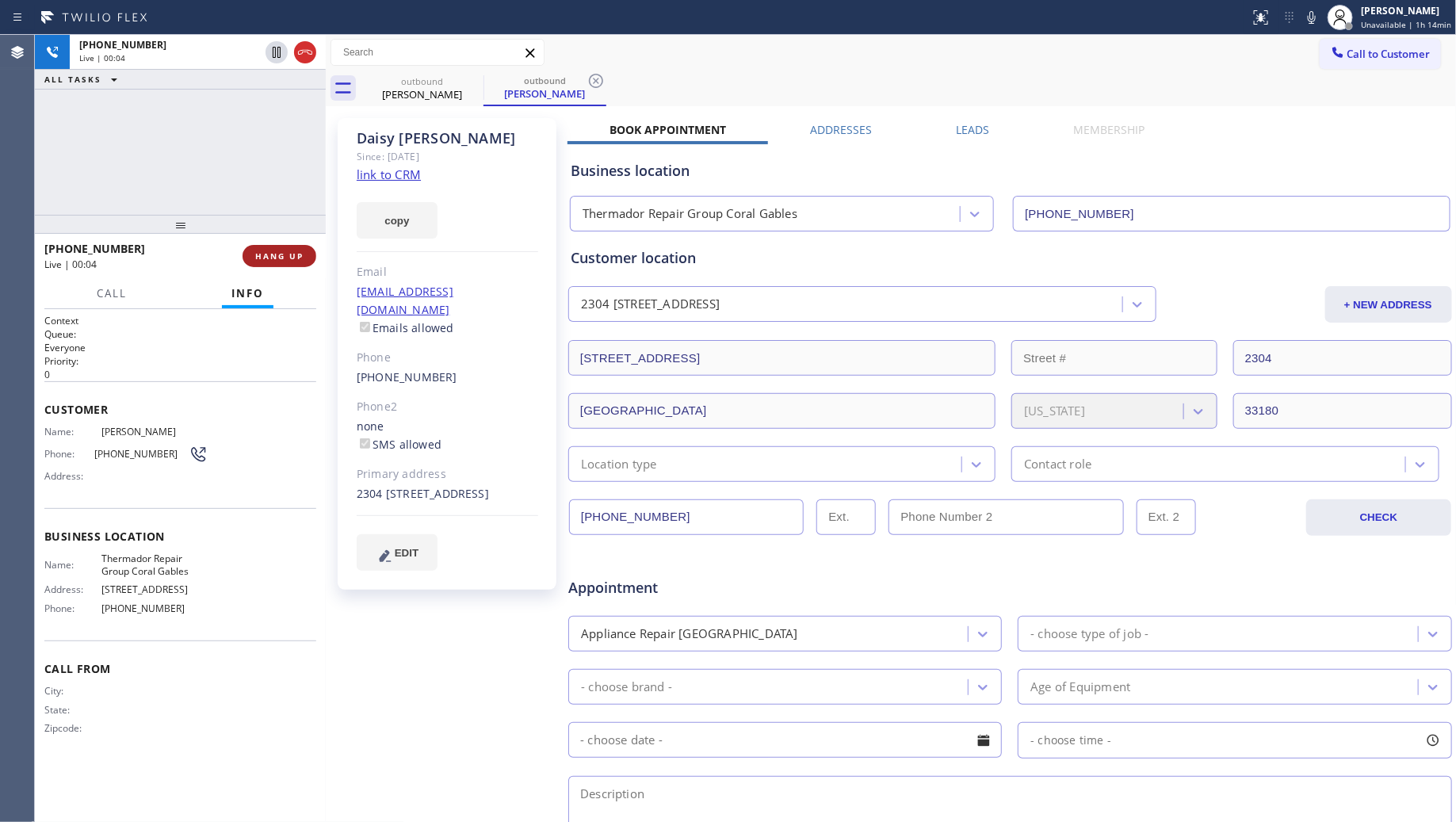
click at [281, 253] on span "HANG UP" at bounding box center [279, 256] width 48 height 12
click at [281, 252] on span "HANG UP" at bounding box center [279, 256] width 48 height 12
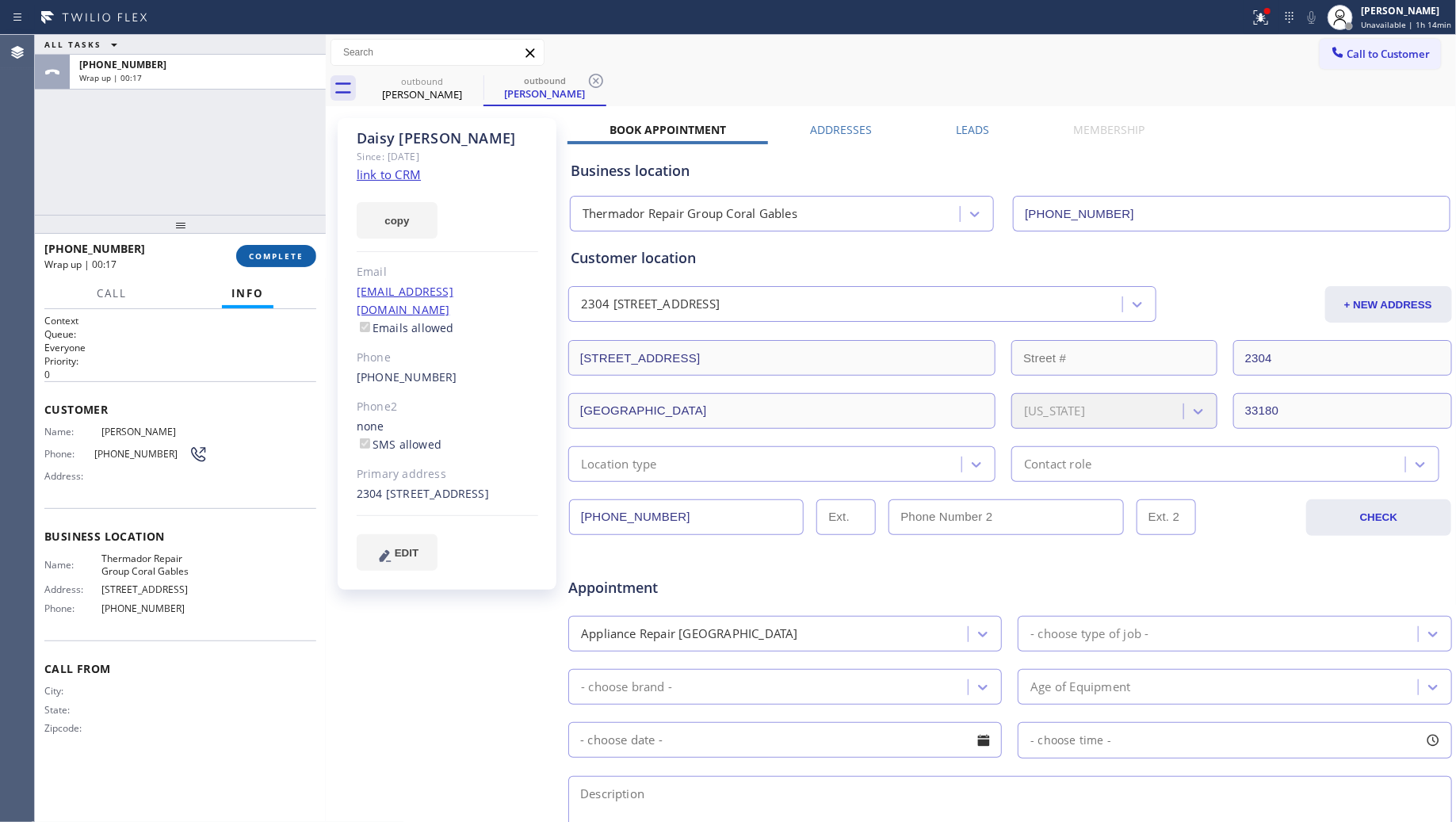
drag, startPoint x: 287, startPoint y: 251, endPoint x: 275, endPoint y: 258, distance: 13.9
click at [286, 251] on button "COMPLETE" at bounding box center [275, 255] width 80 height 22
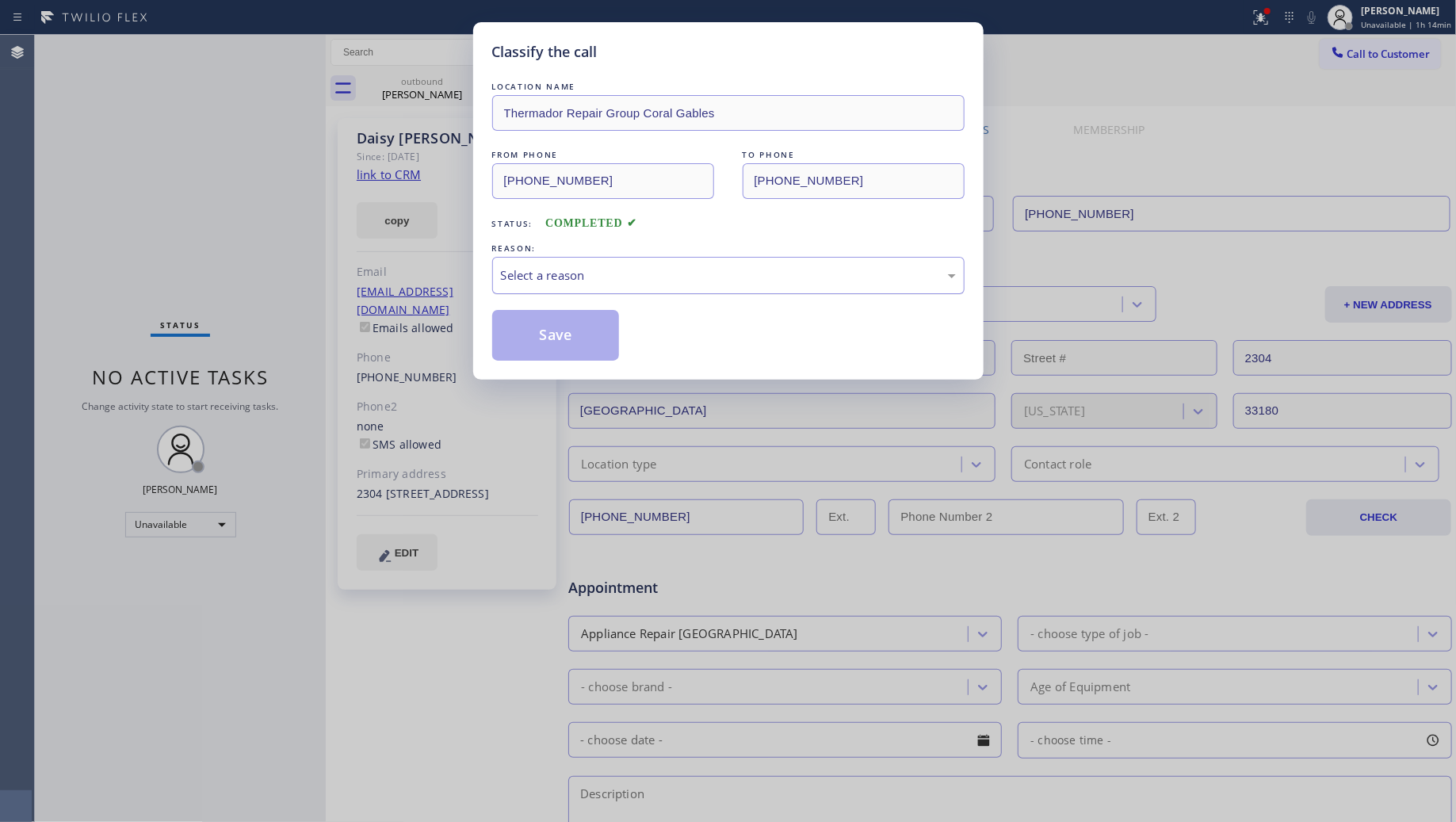
click at [611, 268] on div "Select a reason" at bounding box center [728, 275] width 455 height 18
click at [539, 331] on button "Save" at bounding box center [556, 335] width 128 height 51
click at [539, 333] on button "Save" at bounding box center [556, 335] width 128 height 51
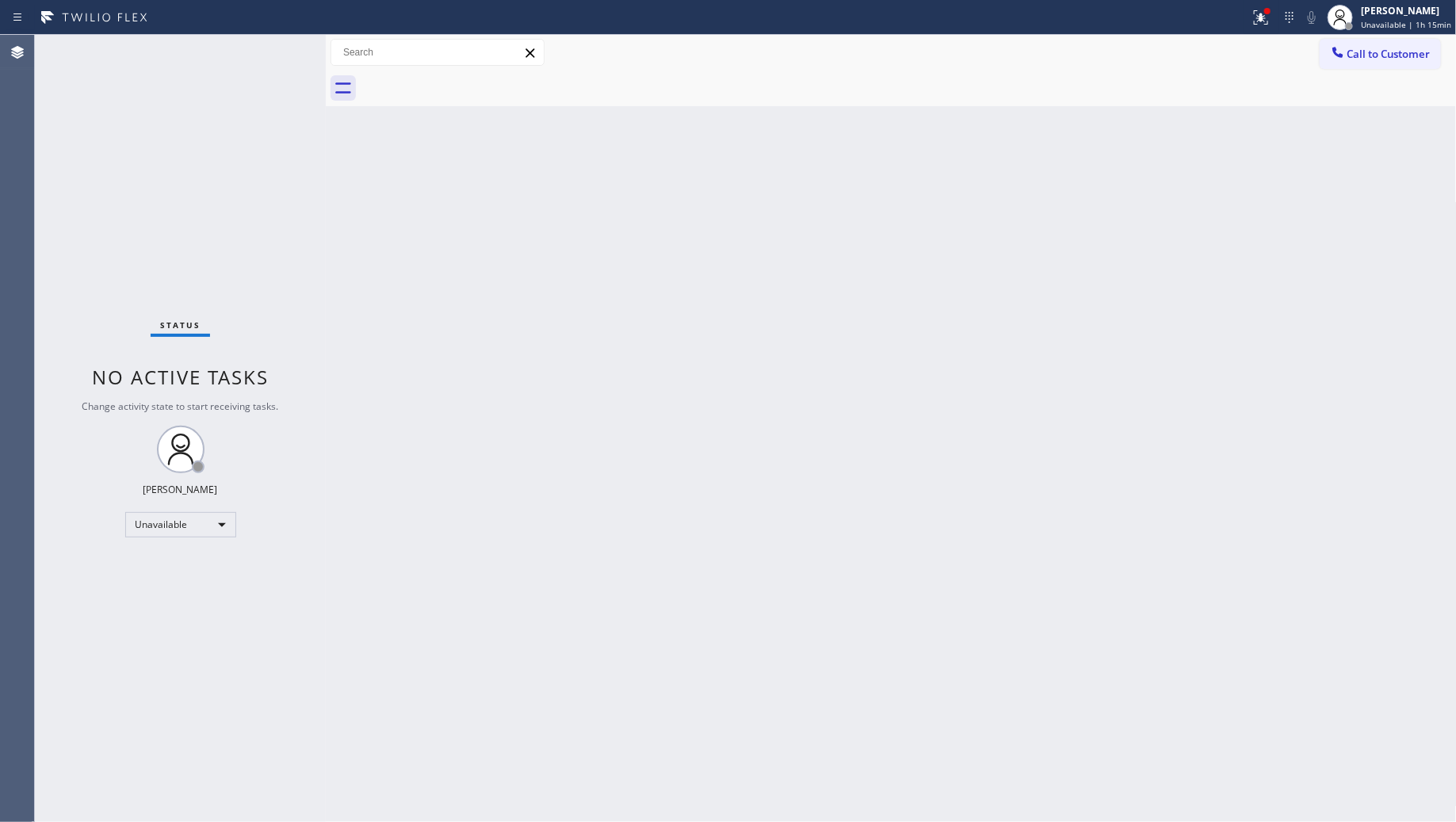
drag, startPoint x: 1264, startPoint y: 24, endPoint x: 1254, endPoint y: 34, distance: 14.1
click at [1264, 25] on icon at bounding box center [1261, 17] width 19 height 19
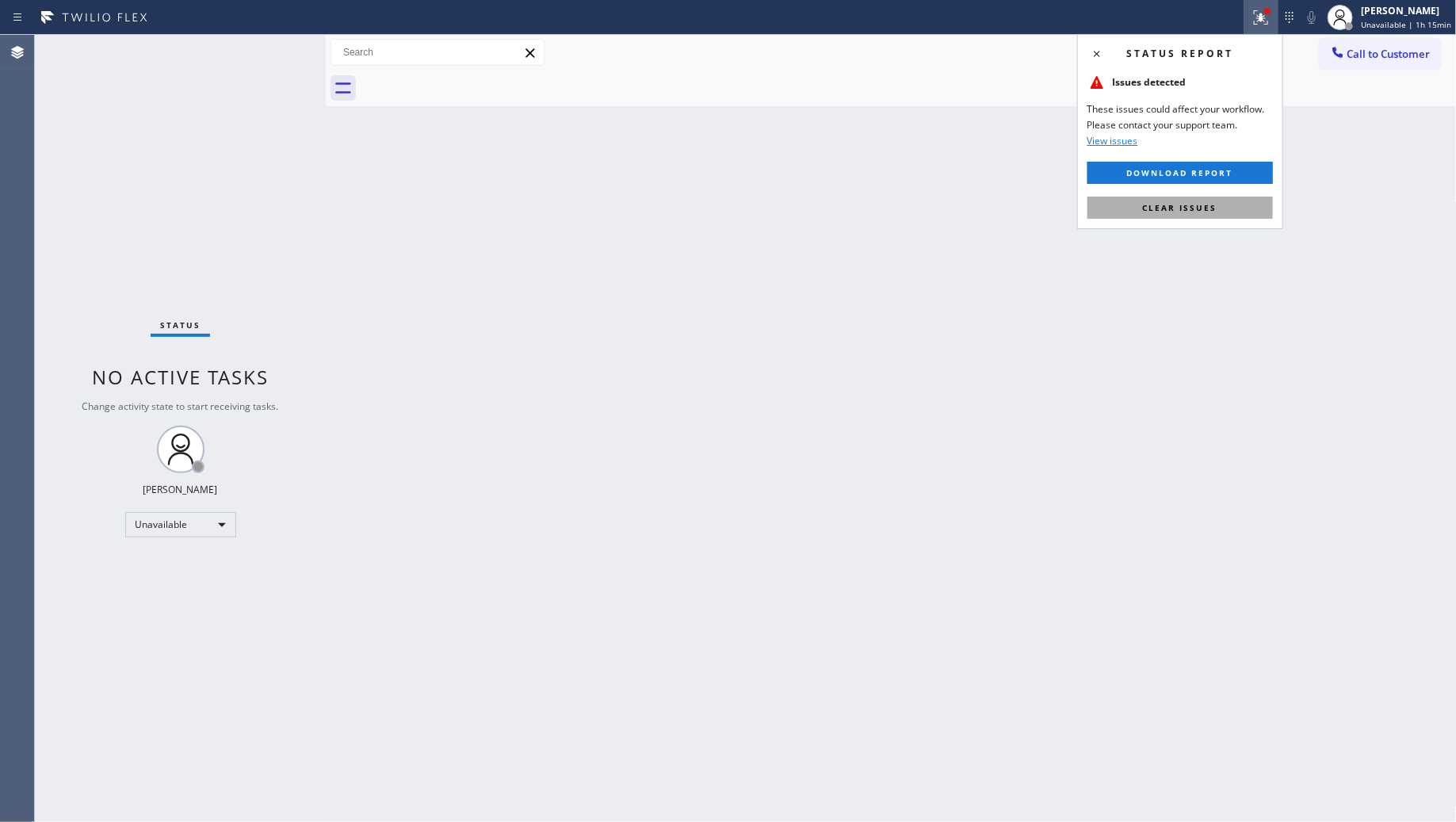
drag, startPoint x: 1135, startPoint y: 204, endPoint x: 1239, endPoint y: 143, distance: 120.6
click at [1138, 204] on button "Clear issues" at bounding box center [1180, 207] width 185 height 22
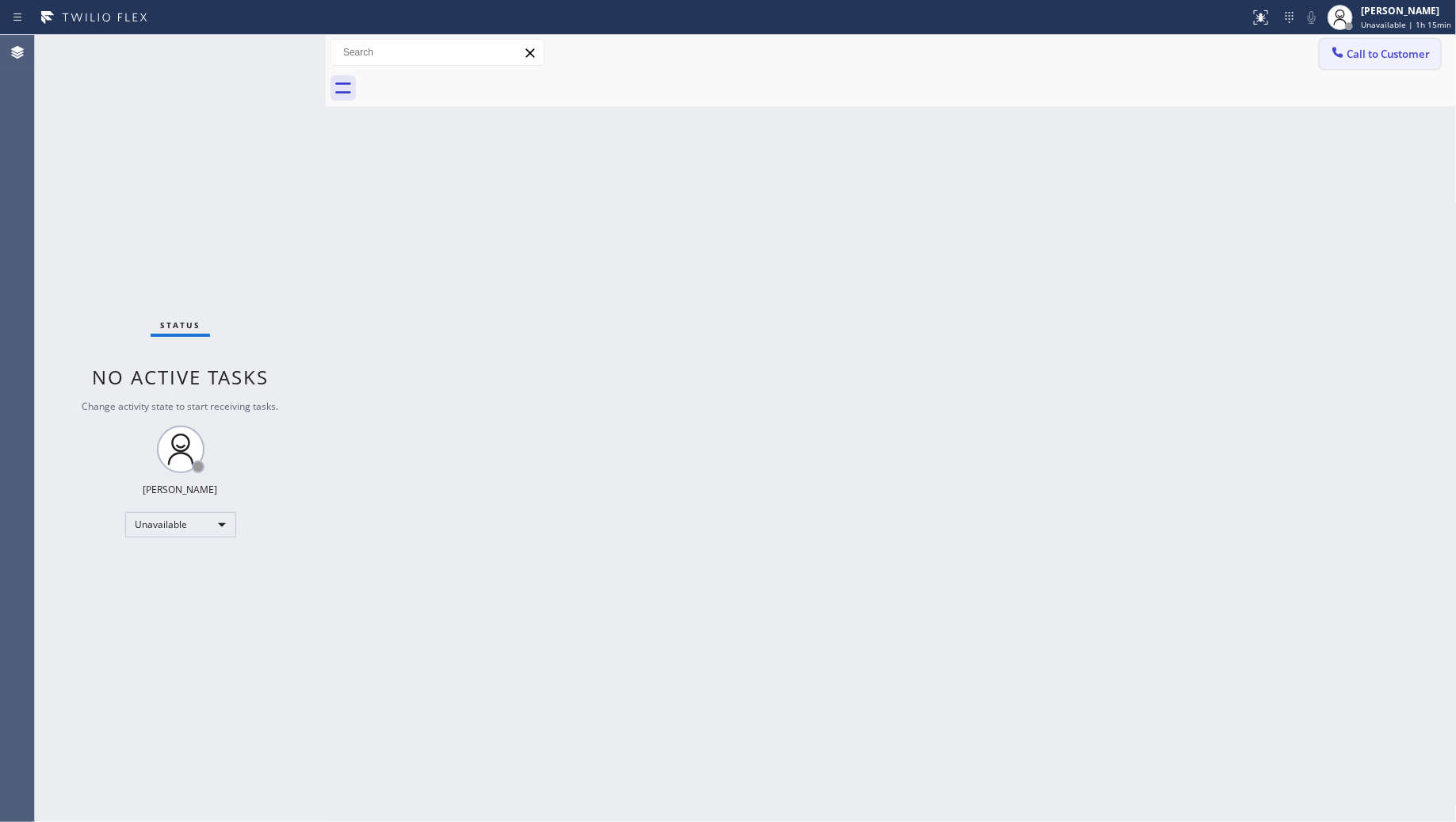
click at [1392, 57] on span "Call to Customer" at bounding box center [1389, 54] width 84 height 14
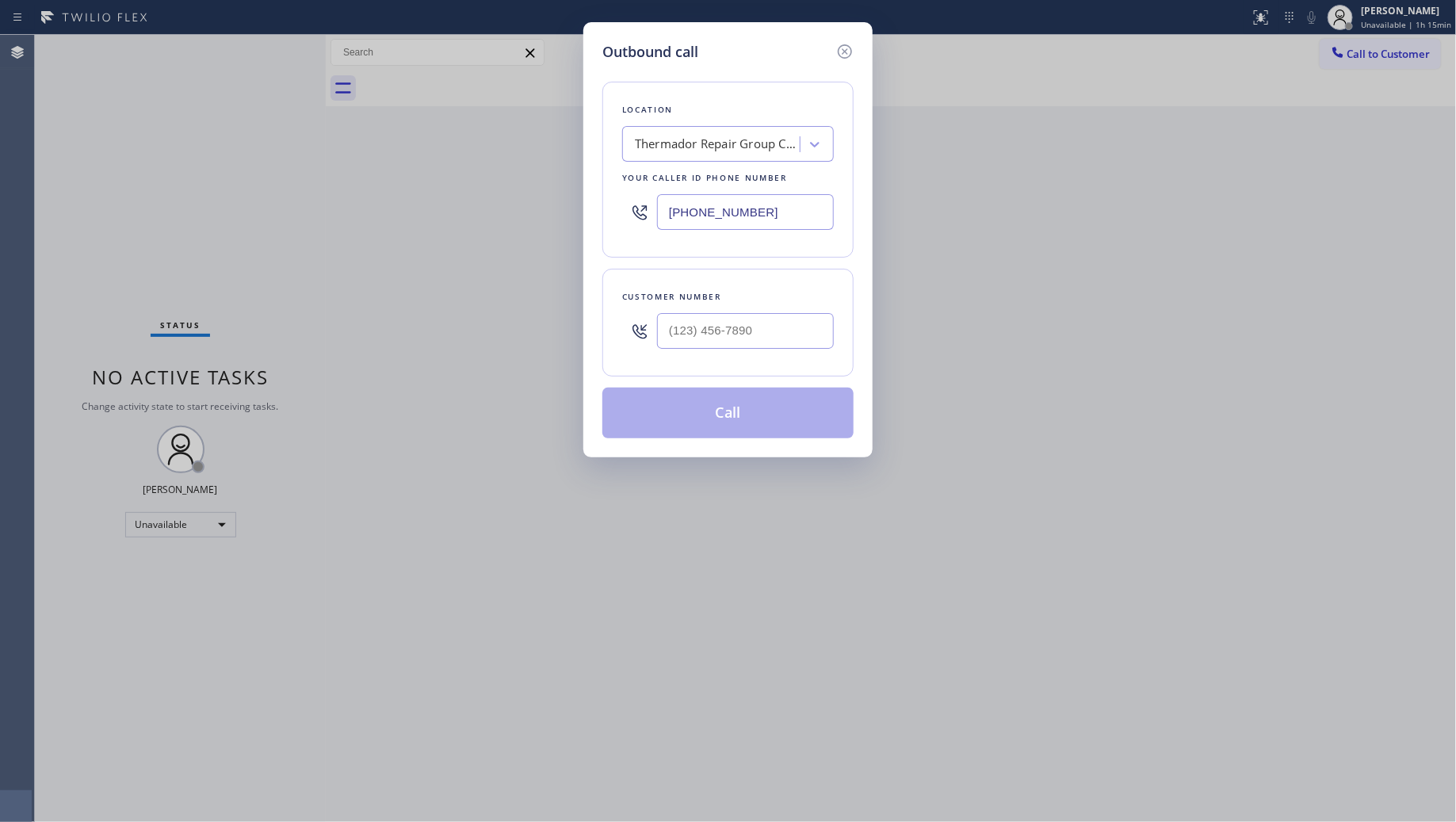
drag, startPoint x: 776, startPoint y: 219, endPoint x: 639, endPoint y: 221, distance: 137.0
click at [639, 221] on div "(786) 661-1617" at bounding box center [728, 212] width 212 height 52
paste input "855) 213-9318"
type input "(855) 213-9318"
click at [685, 326] on input "(___) ___-____" at bounding box center [746, 330] width 177 height 36
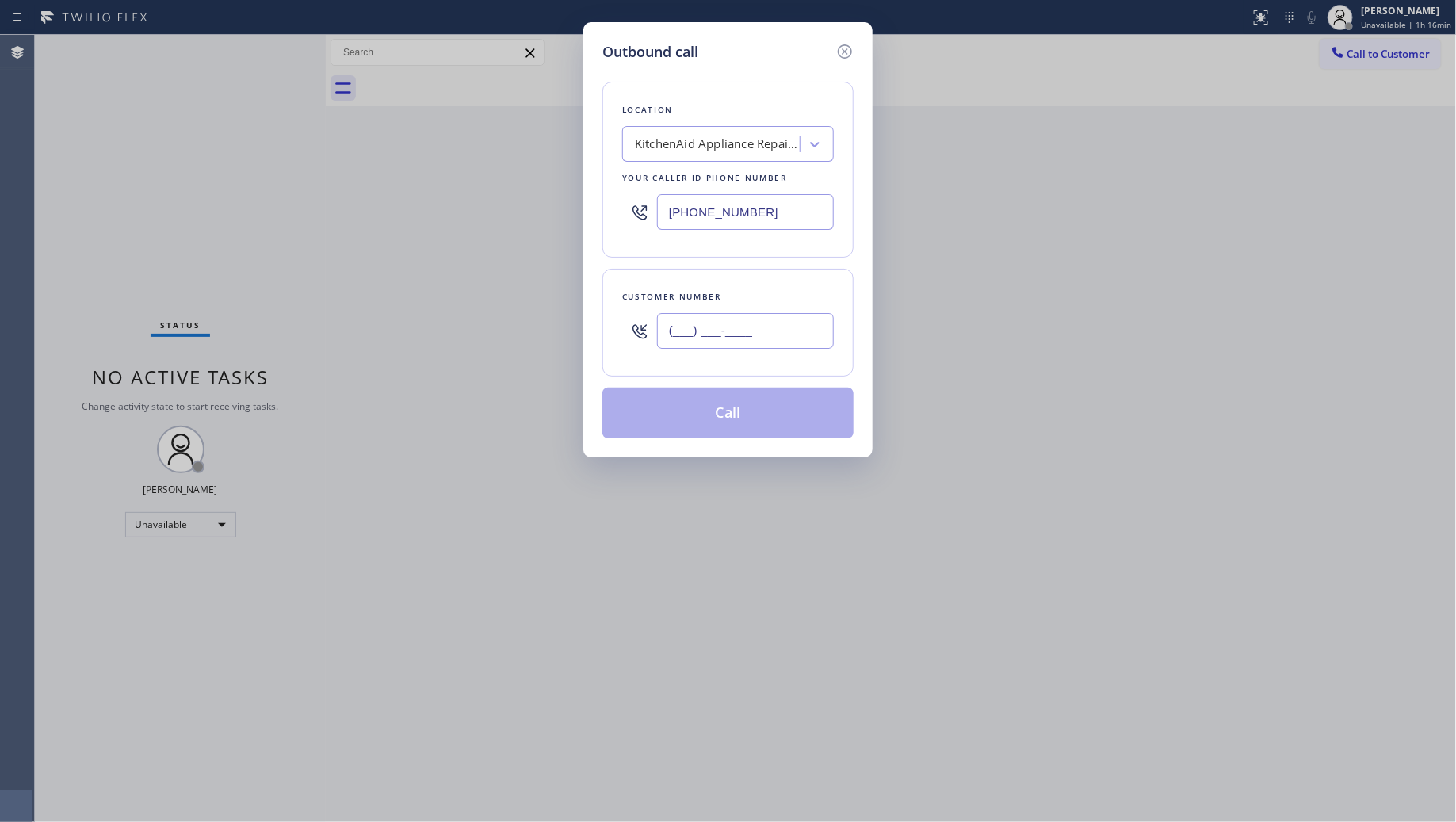
paste input "480) 599-8489"
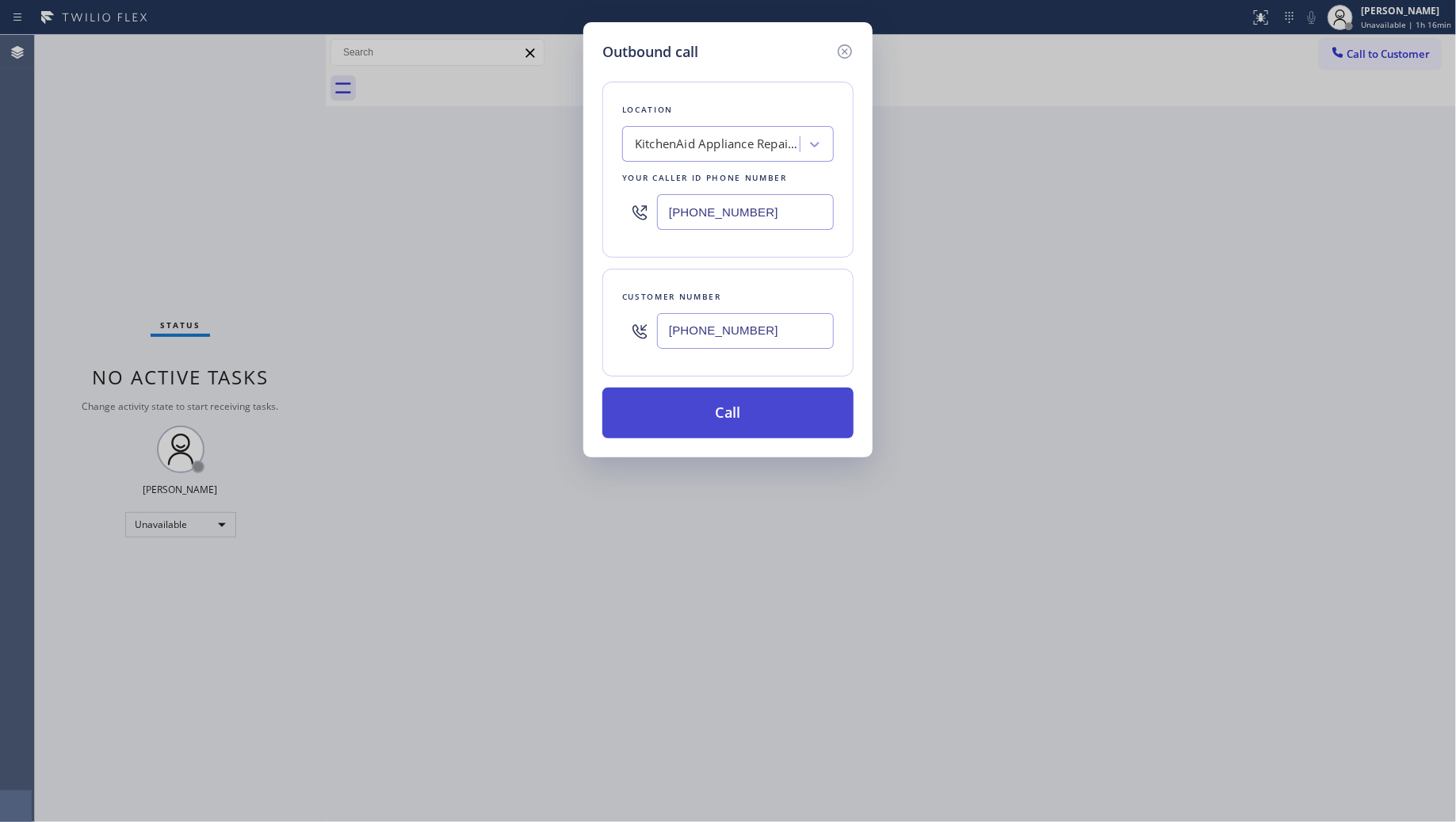
type input "(480) 599-8489"
click at [723, 400] on button "Call" at bounding box center [728, 413] width 251 height 51
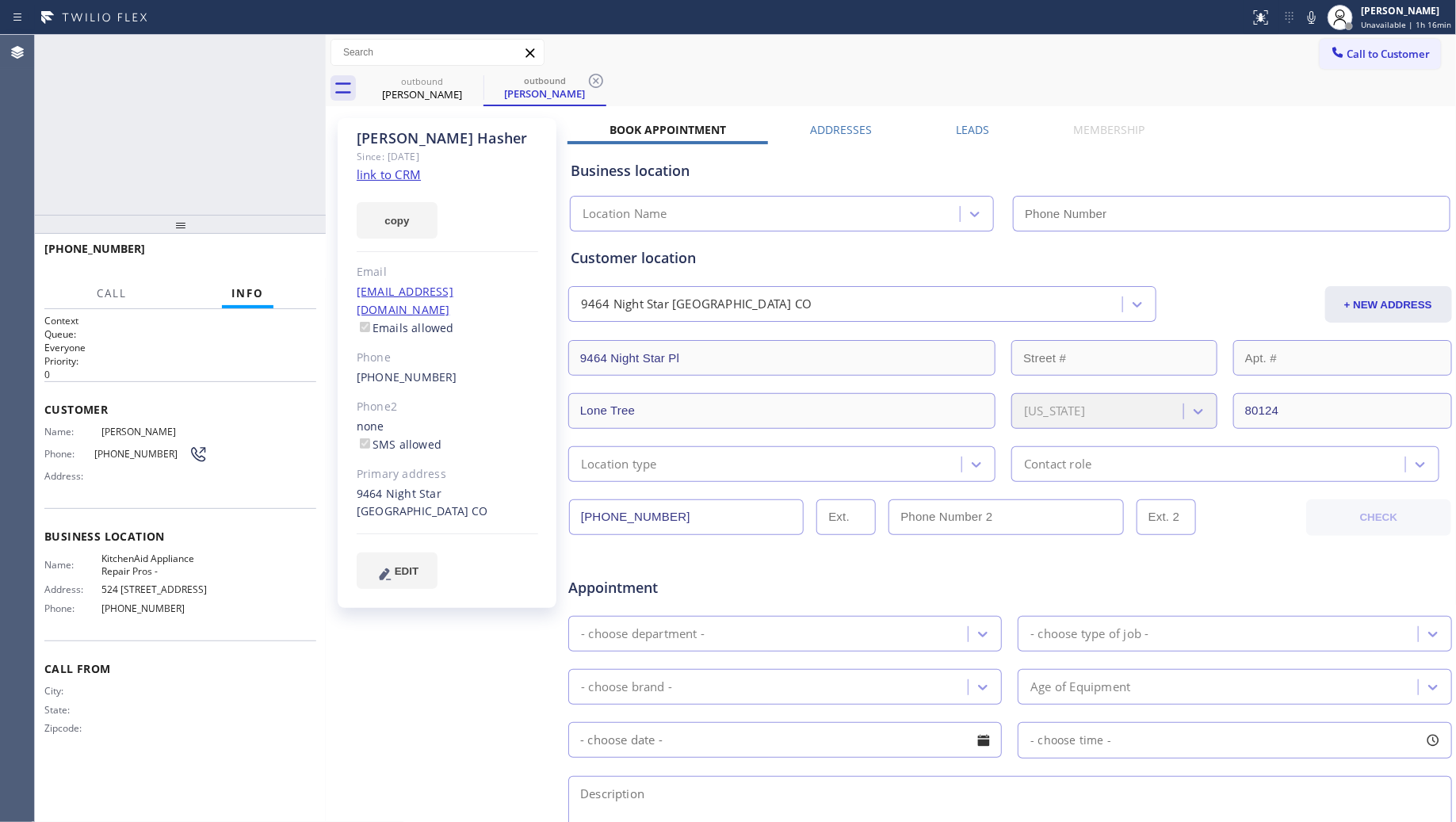
type input "(855) 213-9318"
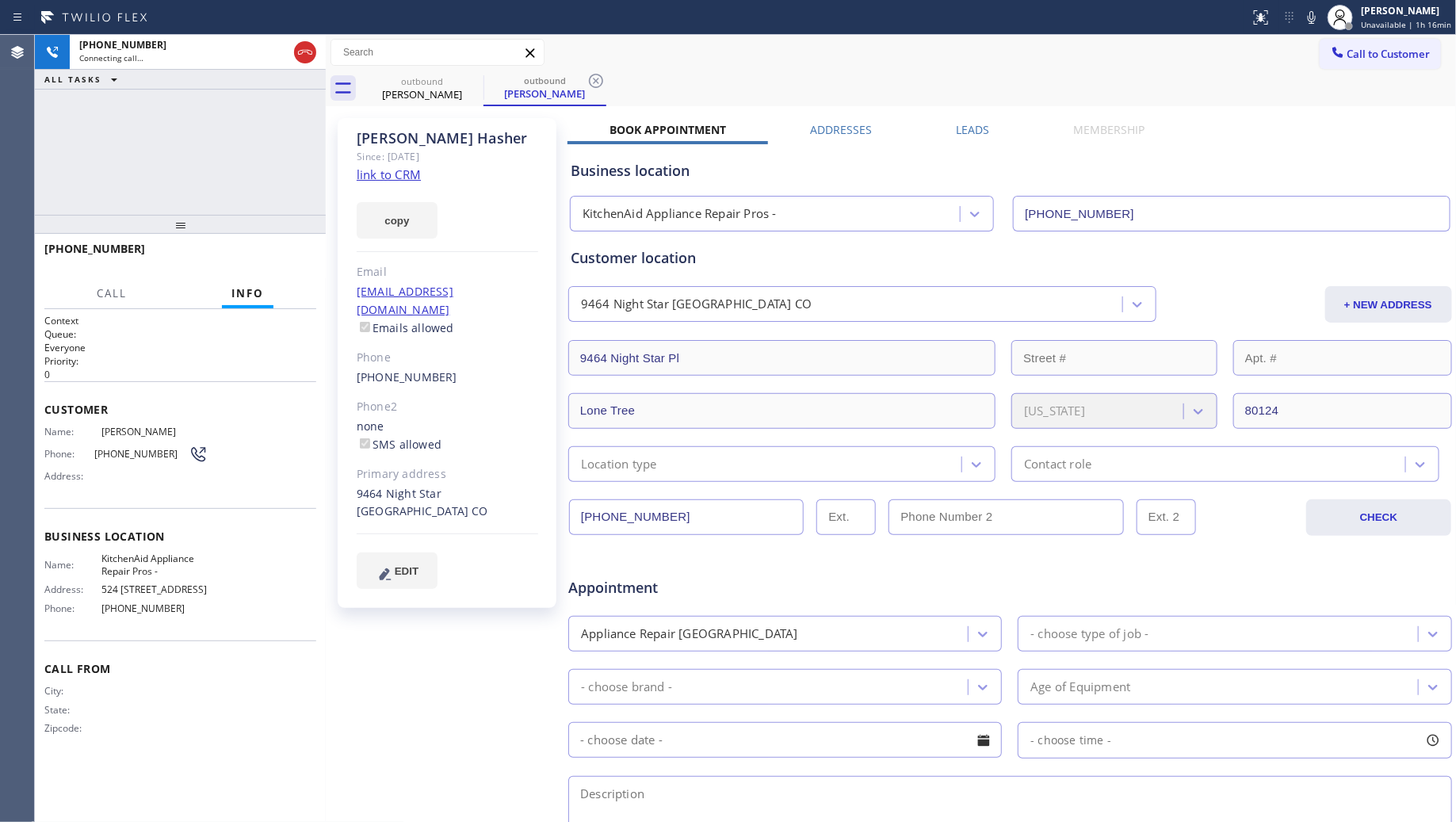
click at [852, 75] on div "outbound Matt Hasher outbound Matt Hasher" at bounding box center [909, 88] width 1096 height 36
click at [599, 84] on icon at bounding box center [596, 81] width 14 height 14
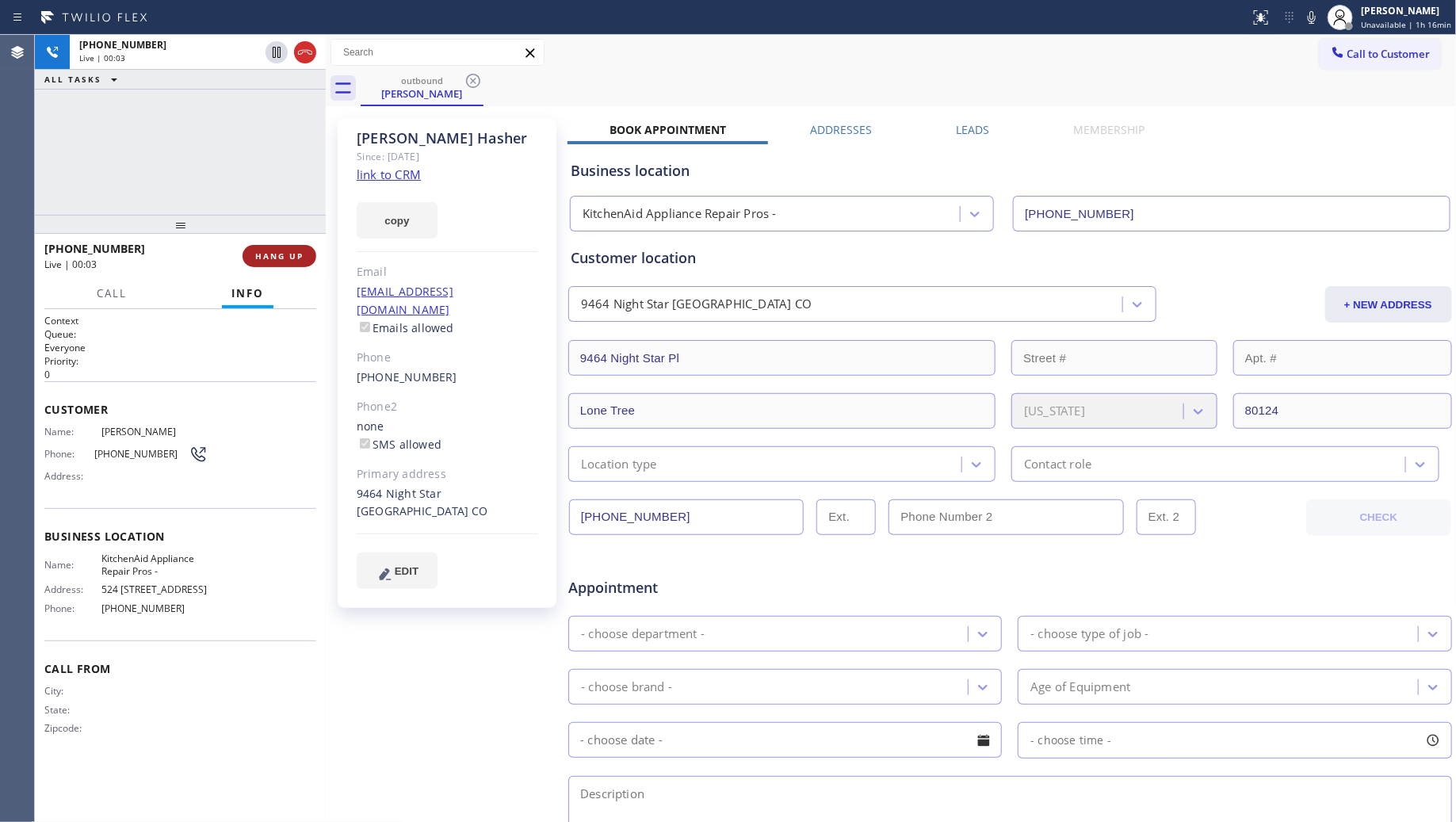
click at [284, 254] on span "HANG UP" at bounding box center [279, 256] width 48 height 12
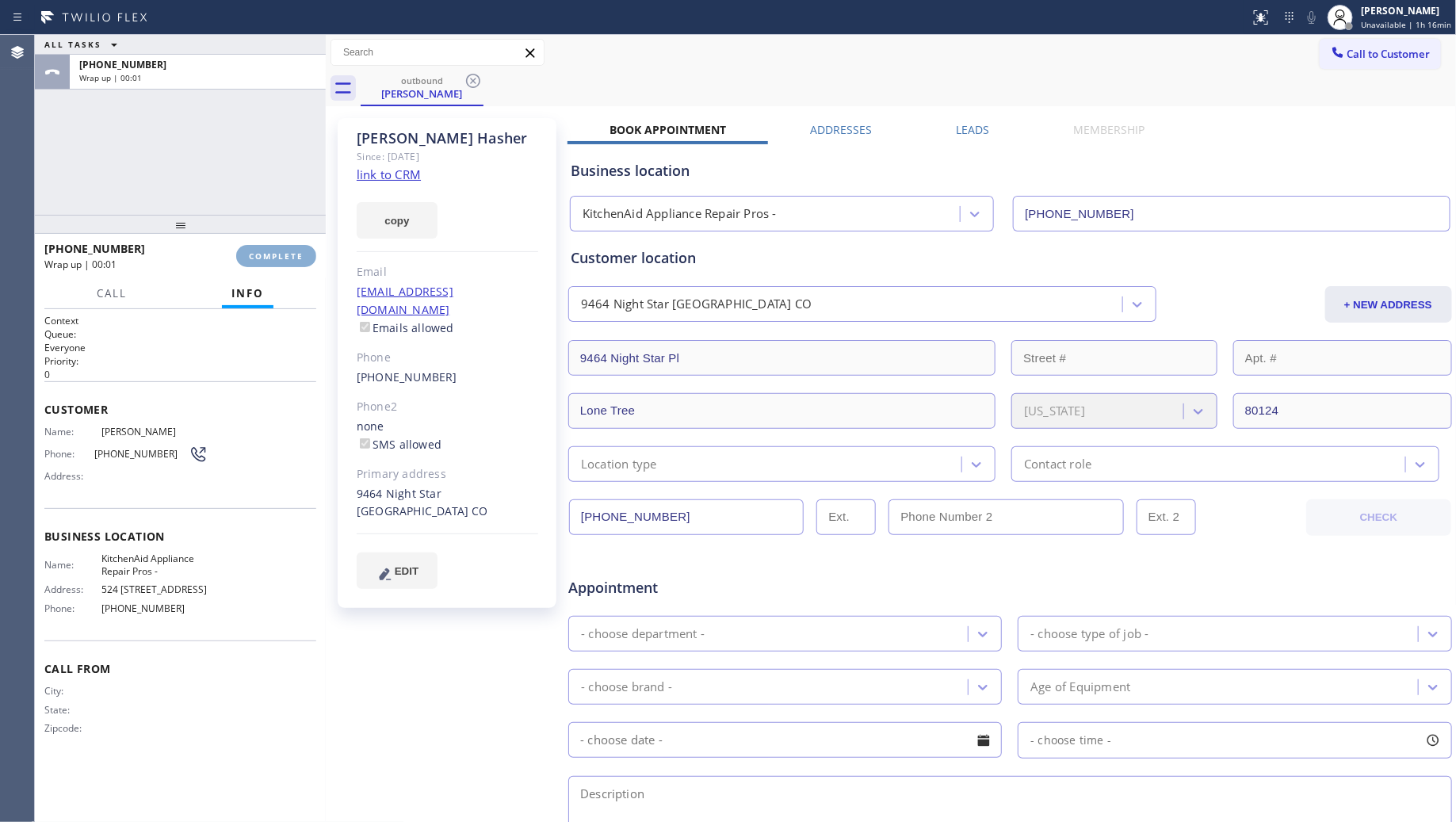
click at [284, 254] on span "COMPLETE" at bounding box center [275, 256] width 55 height 12
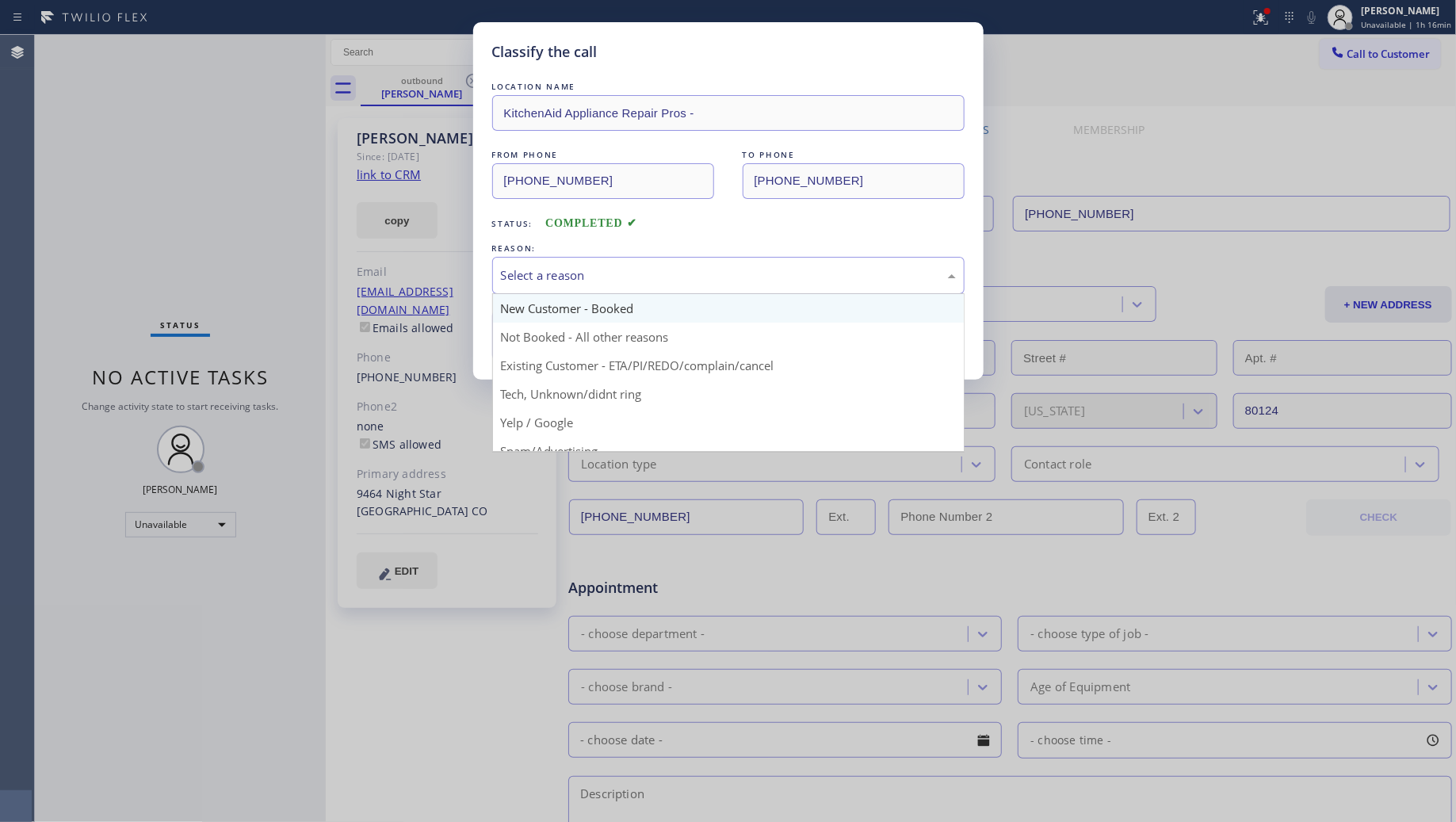
drag, startPoint x: 530, startPoint y: 258, endPoint x: 537, endPoint y: 310, distance: 52.5
click at [532, 262] on div "Select a reason" at bounding box center [728, 276] width 472 height 37
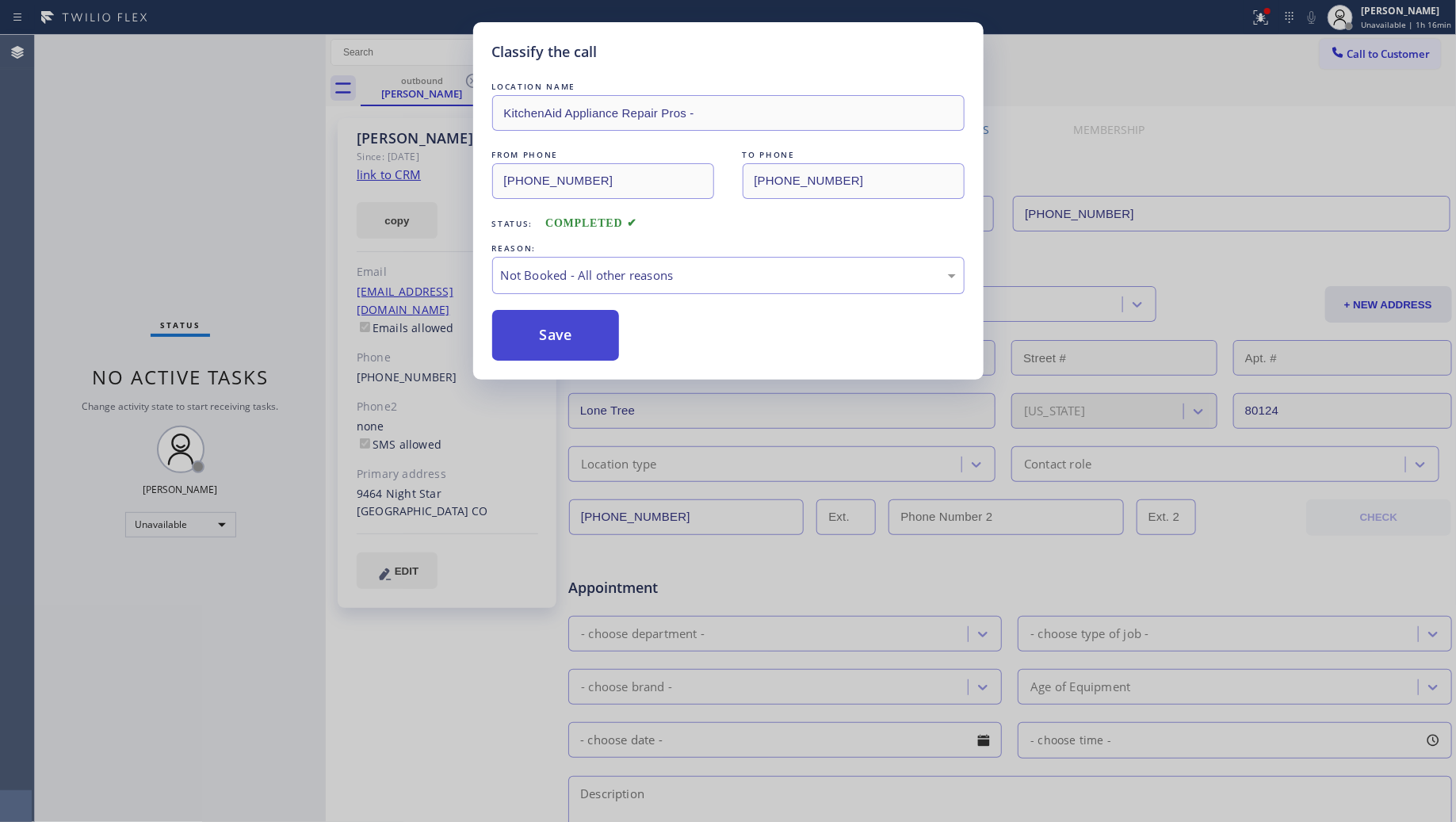
click at [543, 335] on button "Save" at bounding box center [556, 335] width 128 height 51
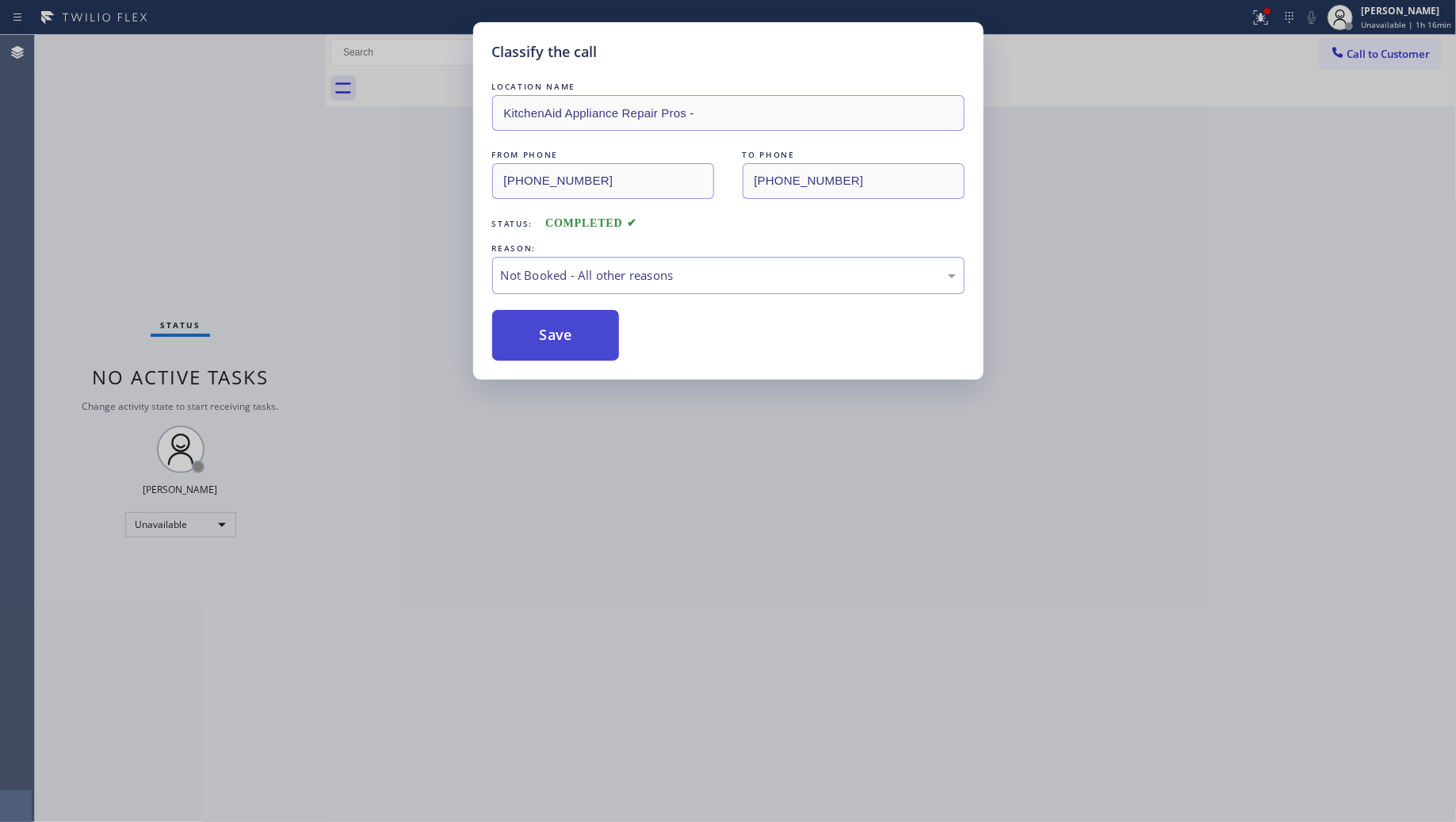
click at [544, 335] on button "Save" at bounding box center [556, 335] width 128 height 51
click at [545, 335] on button "Save" at bounding box center [556, 335] width 128 height 51
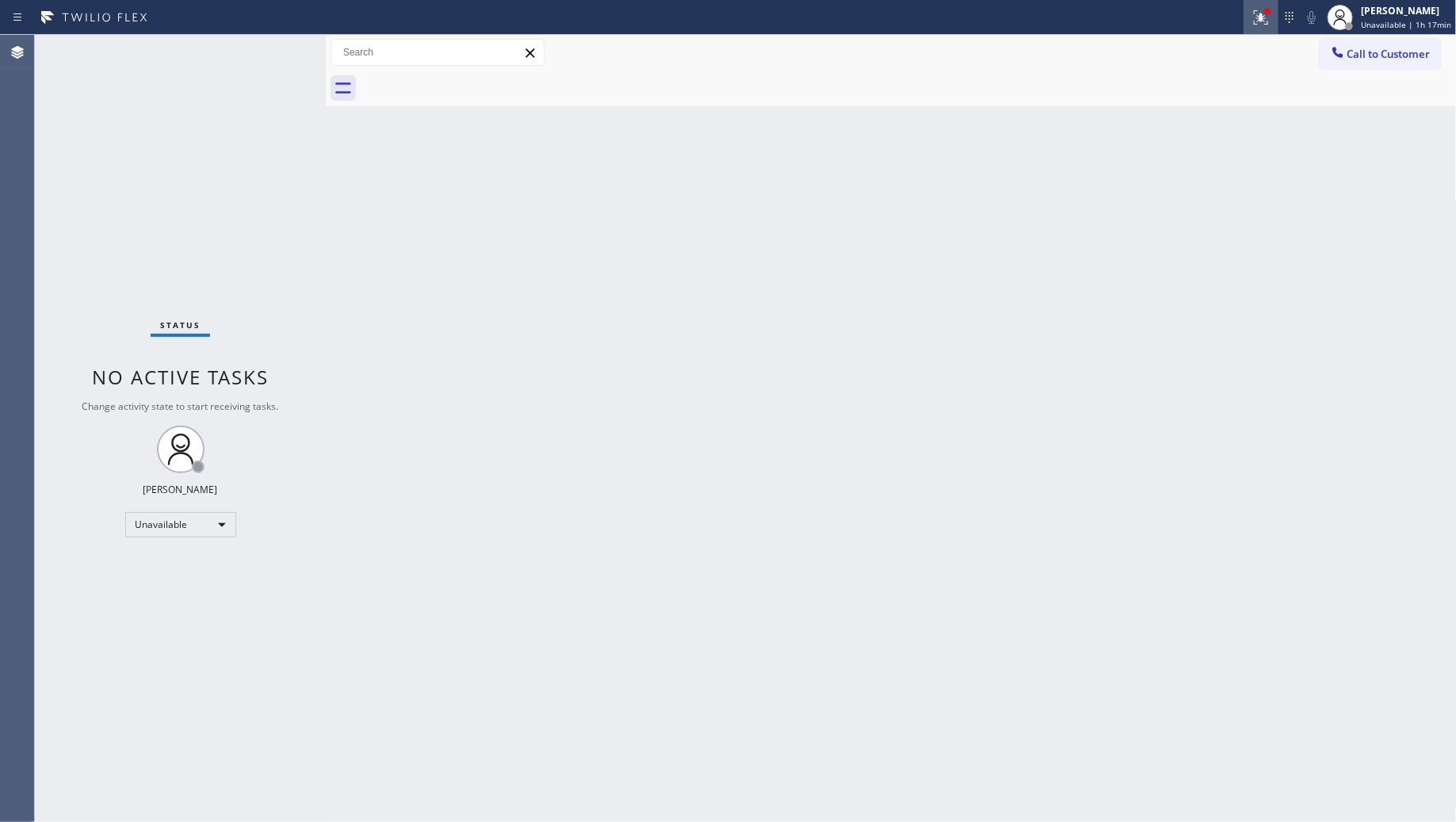
click at [1267, 28] on button at bounding box center [1261, 17] width 35 height 35
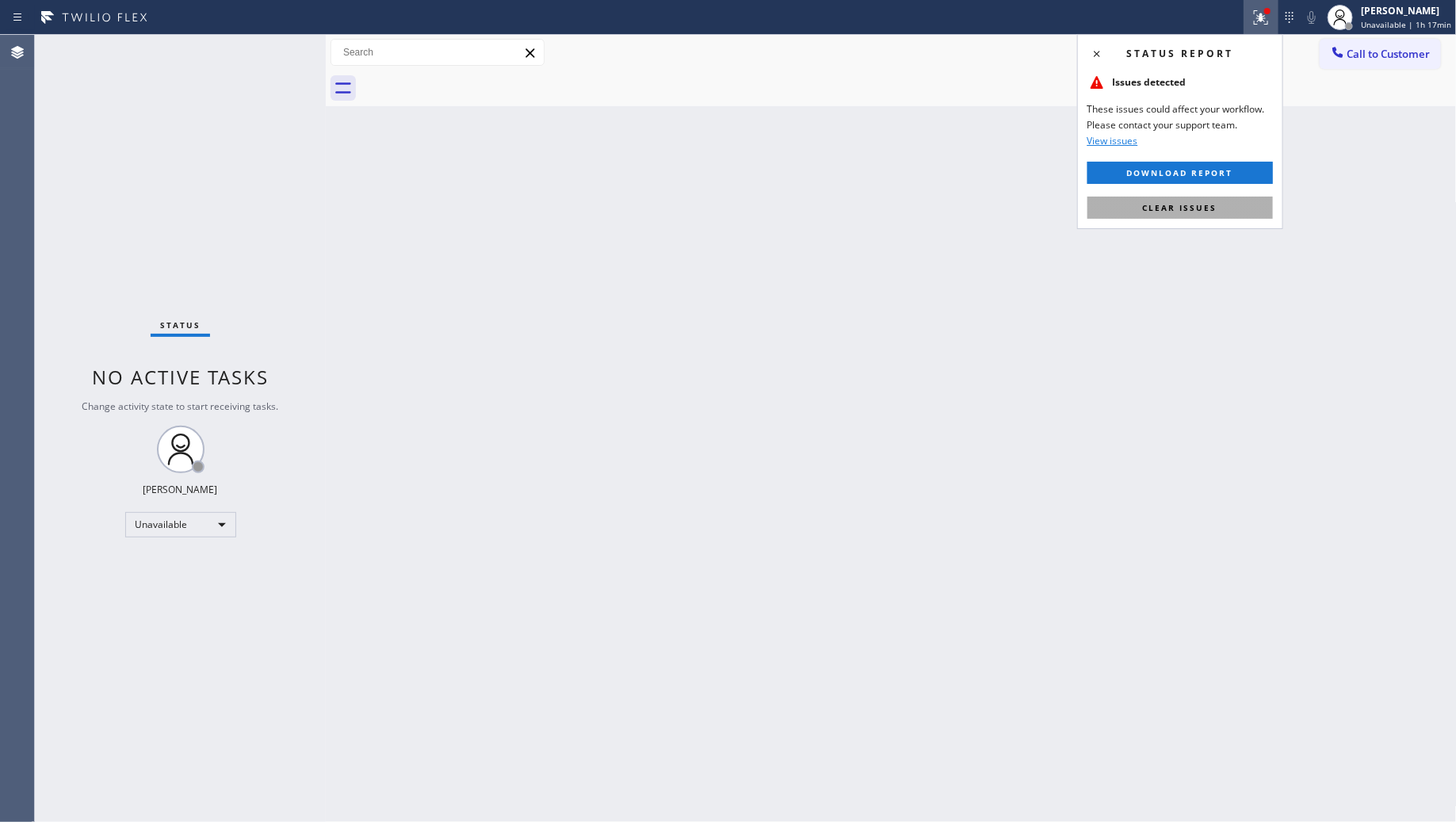
click at [1226, 212] on button "Clear issues" at bounding box center [1180, 207] width 185 height 22
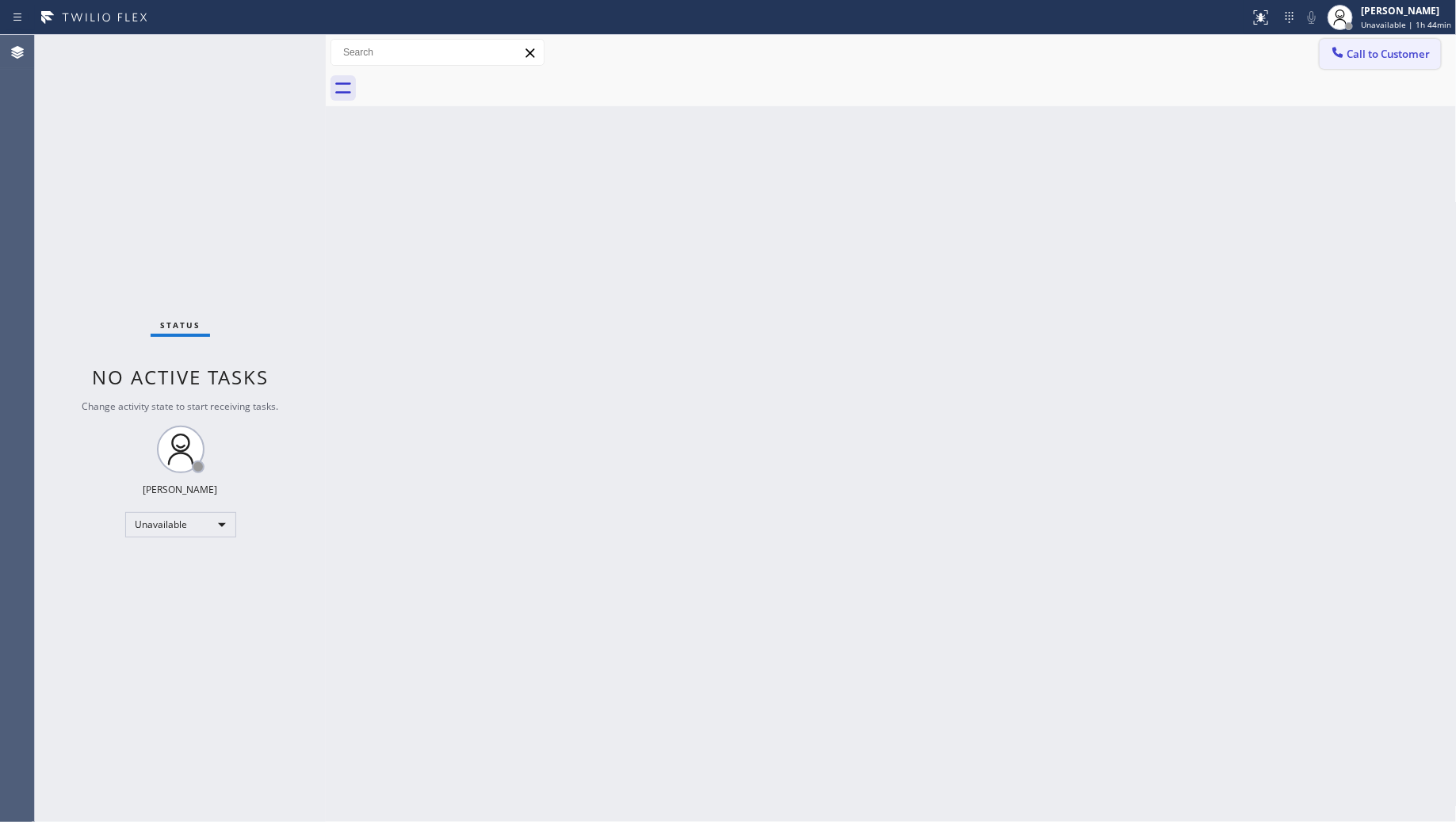
drag, startPoint x: 1372, startPoint y: 58, endPoint x: 1363, endPoint y: 53, distance: 10.3
click at [1372, 57] on span "Call to Customer" at bounding box center [1389, 54] width 84 height 14
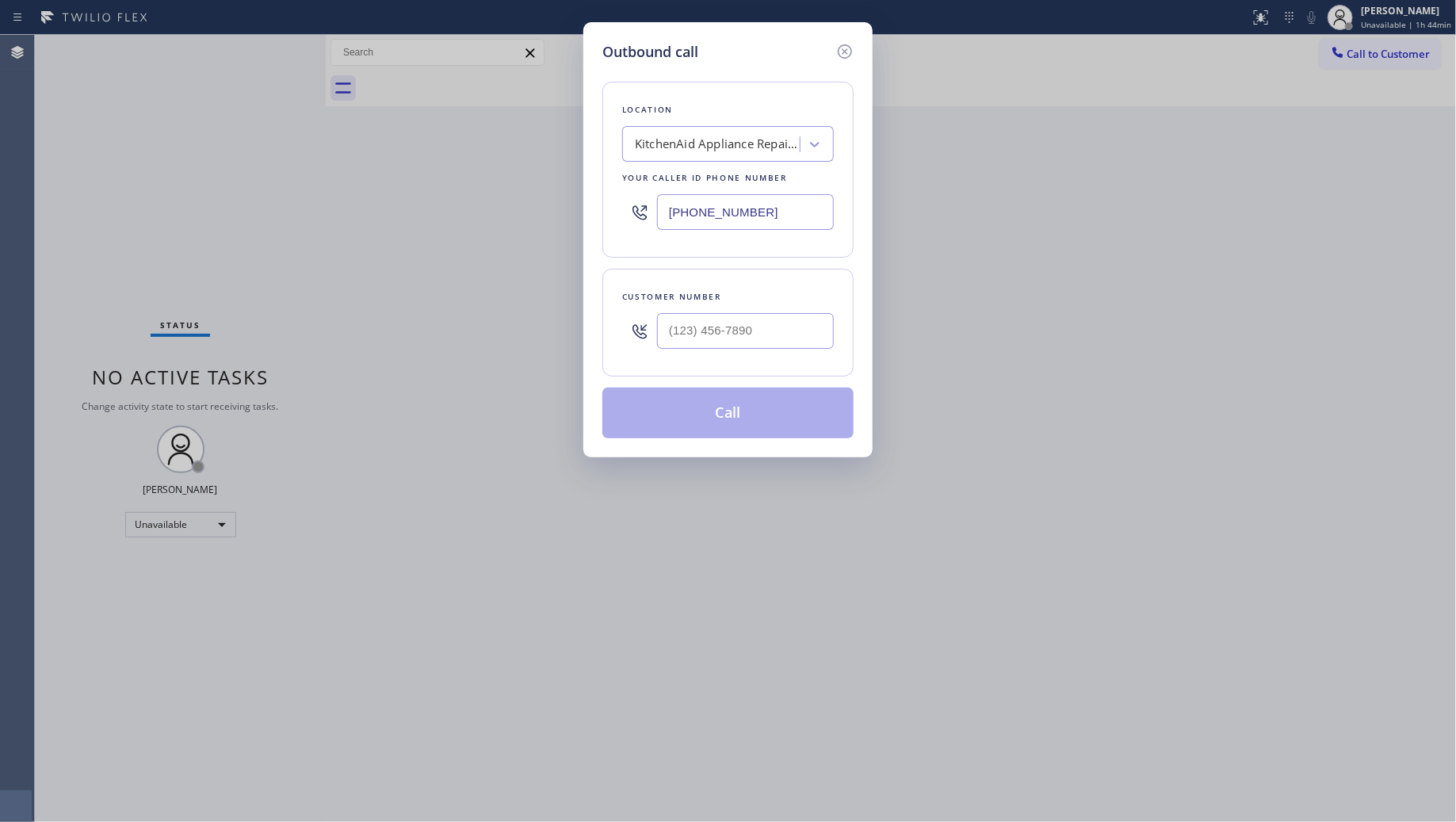
drag, startPoint x: 794, startPoint y: 198, endPoint x: 625, endPoint y: 198, distance: 169.0
click at [629, 203] on div "(855) 213-9318" at bounding box center [728, 212] width 212 height 52
paste input "44) 899-7462"
type input "(844) 899-7462"
click at [758, 335] on input "(___) ___-____" at bounding box center [746, 330] width 177 height 36
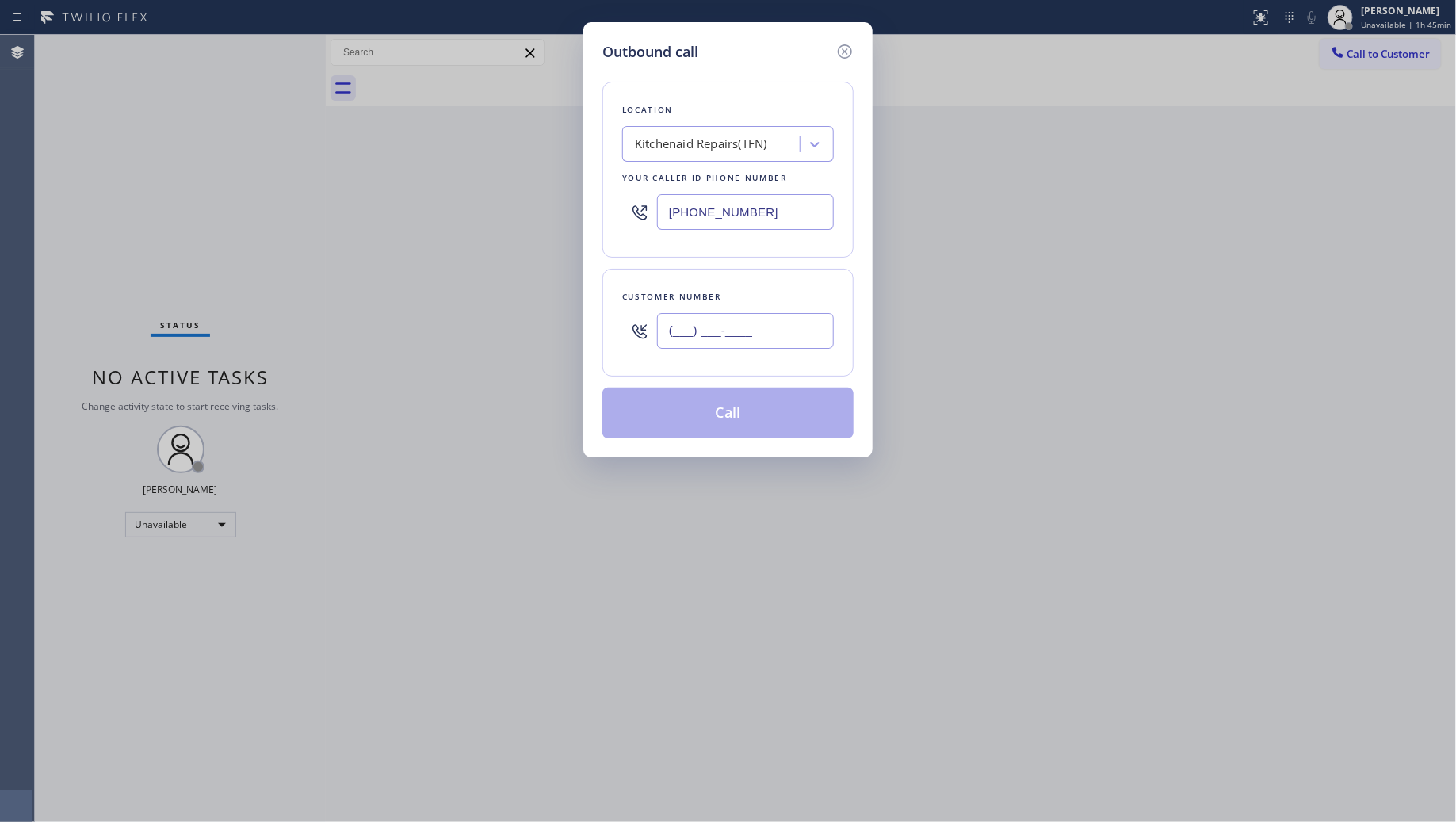
paste input "480) 586-7792"
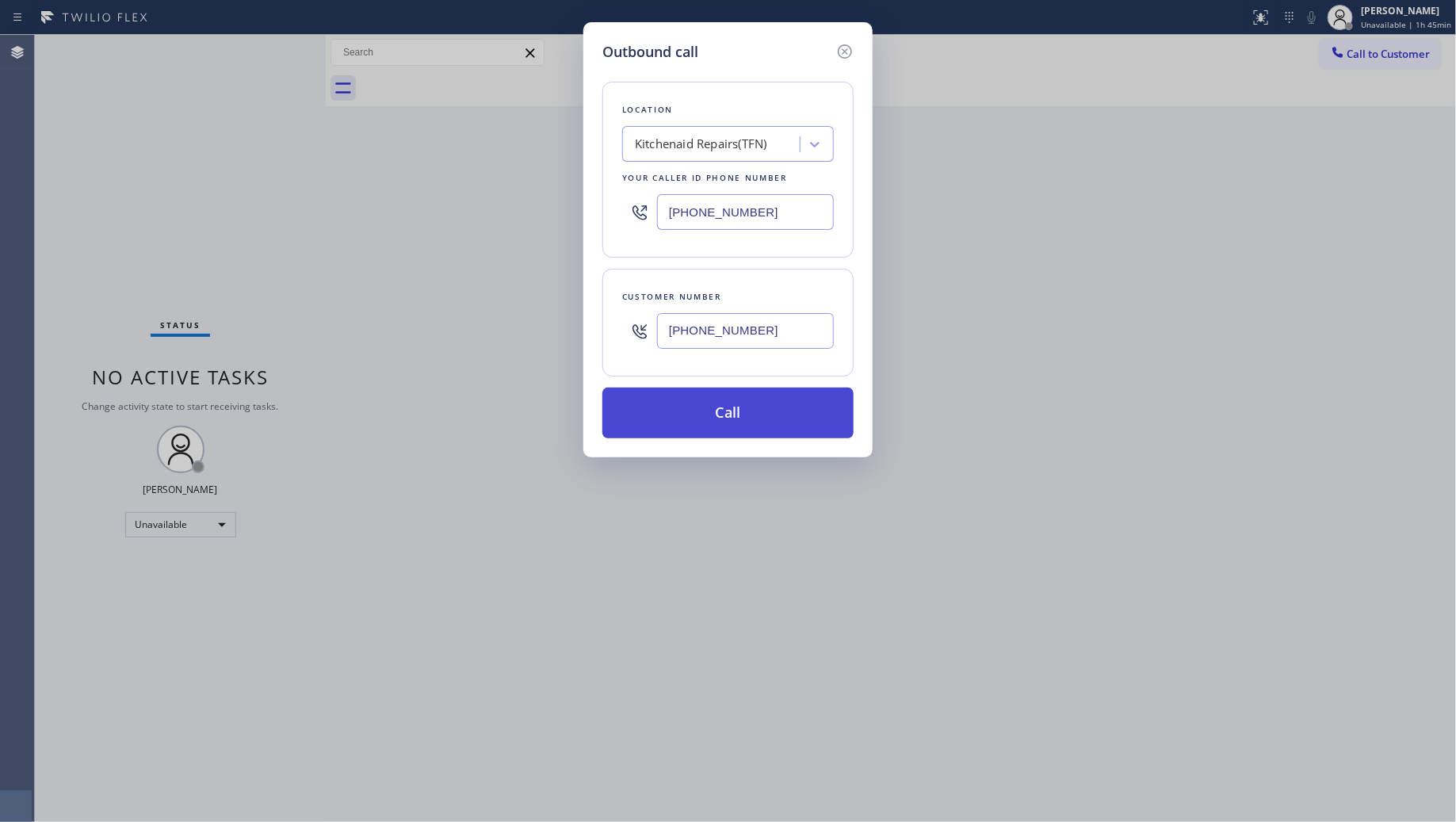
type input "(480) 586-7792"
click at [735, 412] on button "Call" at bounding box center [728, 413] width 251 height 51
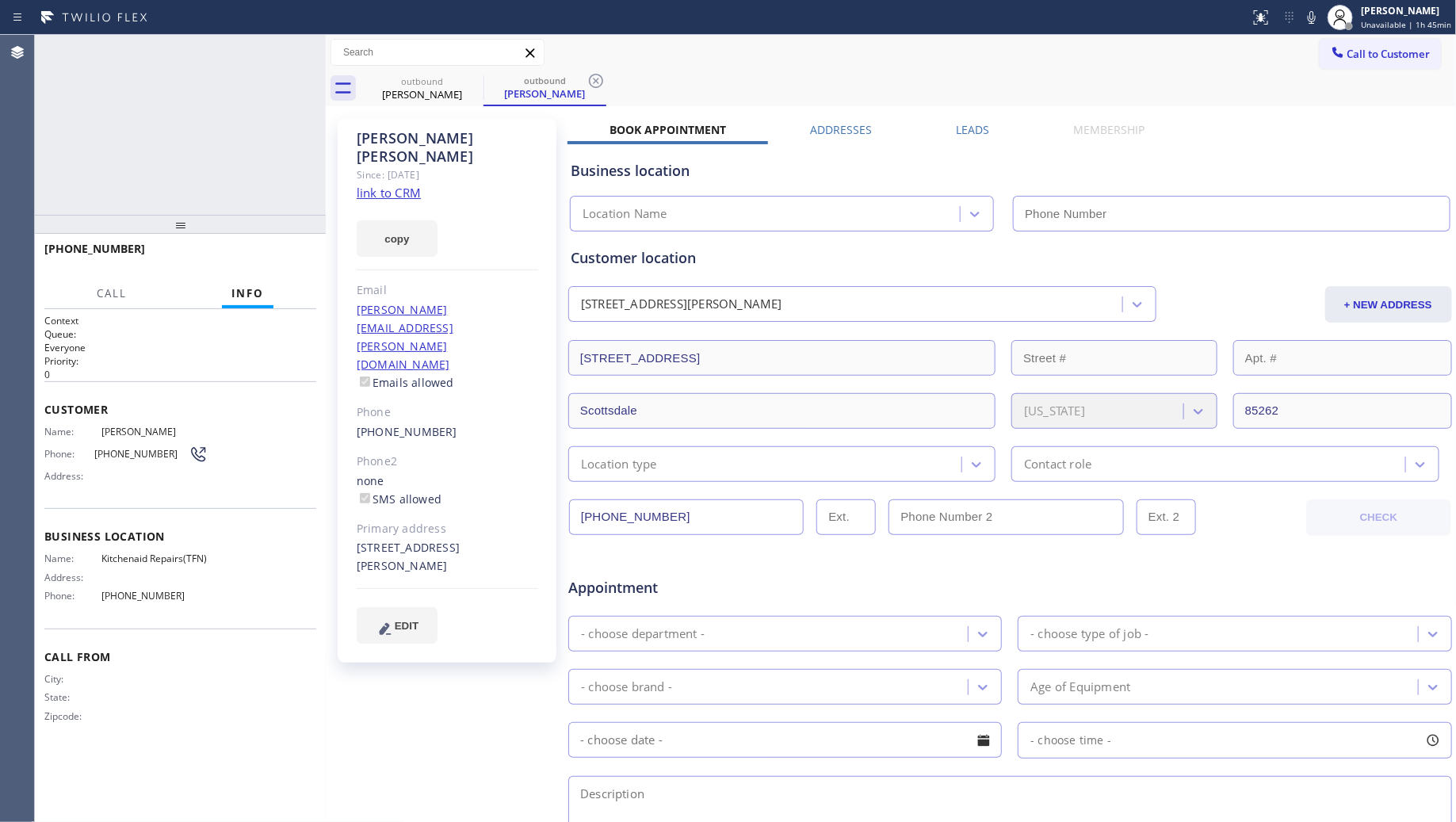
type input "(844) 899-7462"
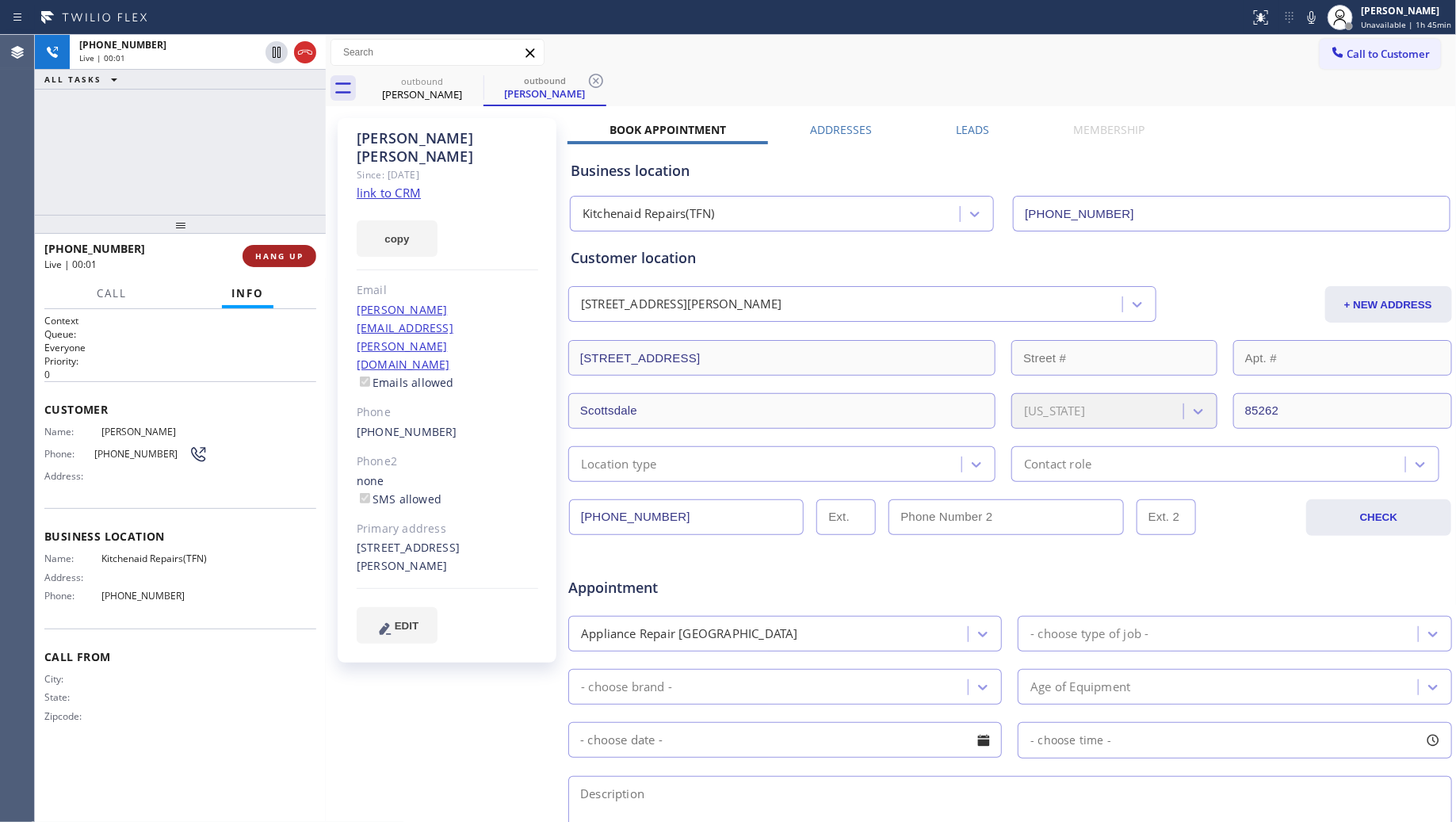
click at [307, 253] on button "HANG UP" at bounding box center [279, 255] width 74 height 22
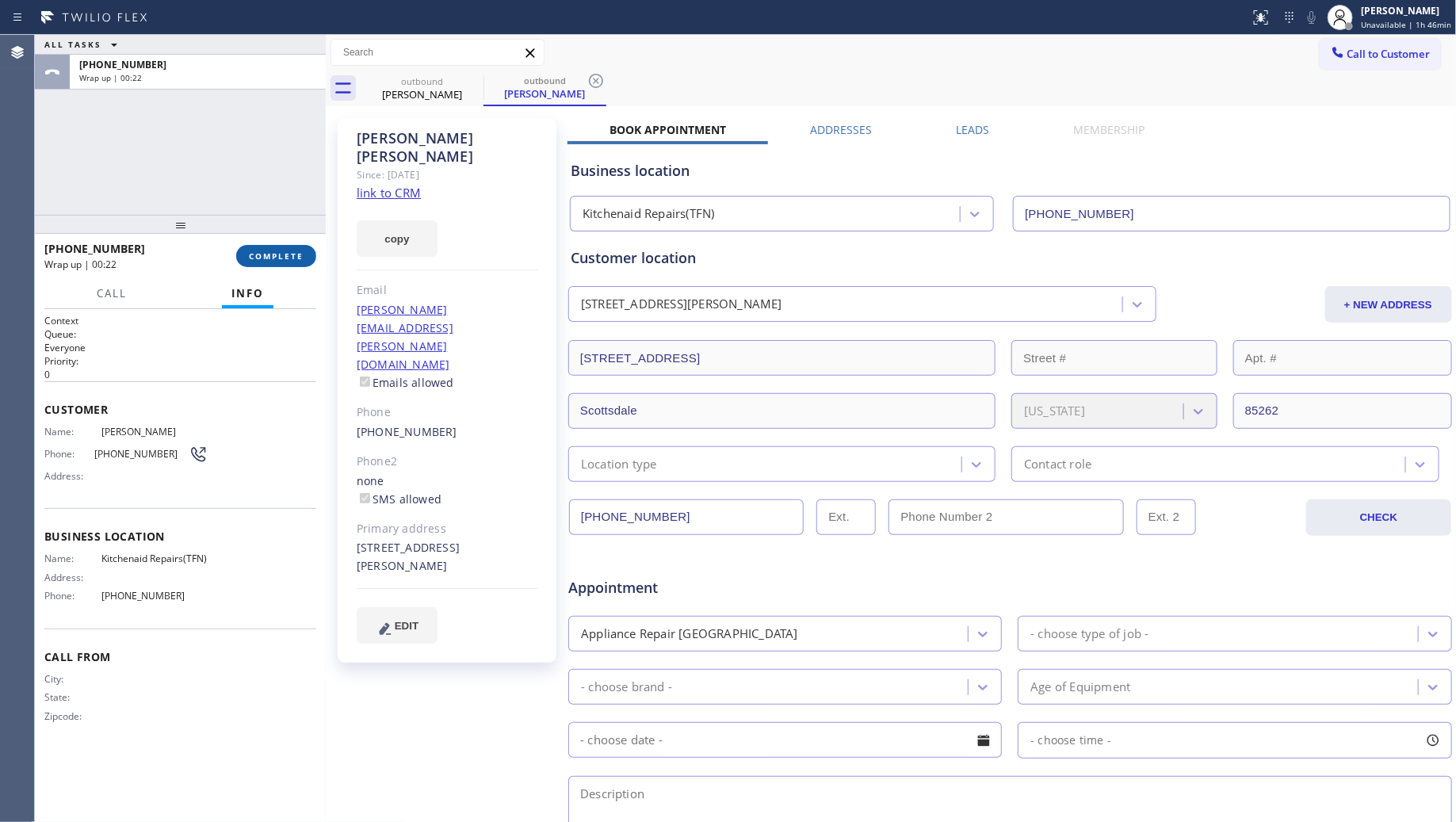
click at [275, 254] on span "COMPLETE" at bounding box center [275, 256] width 55 height 12
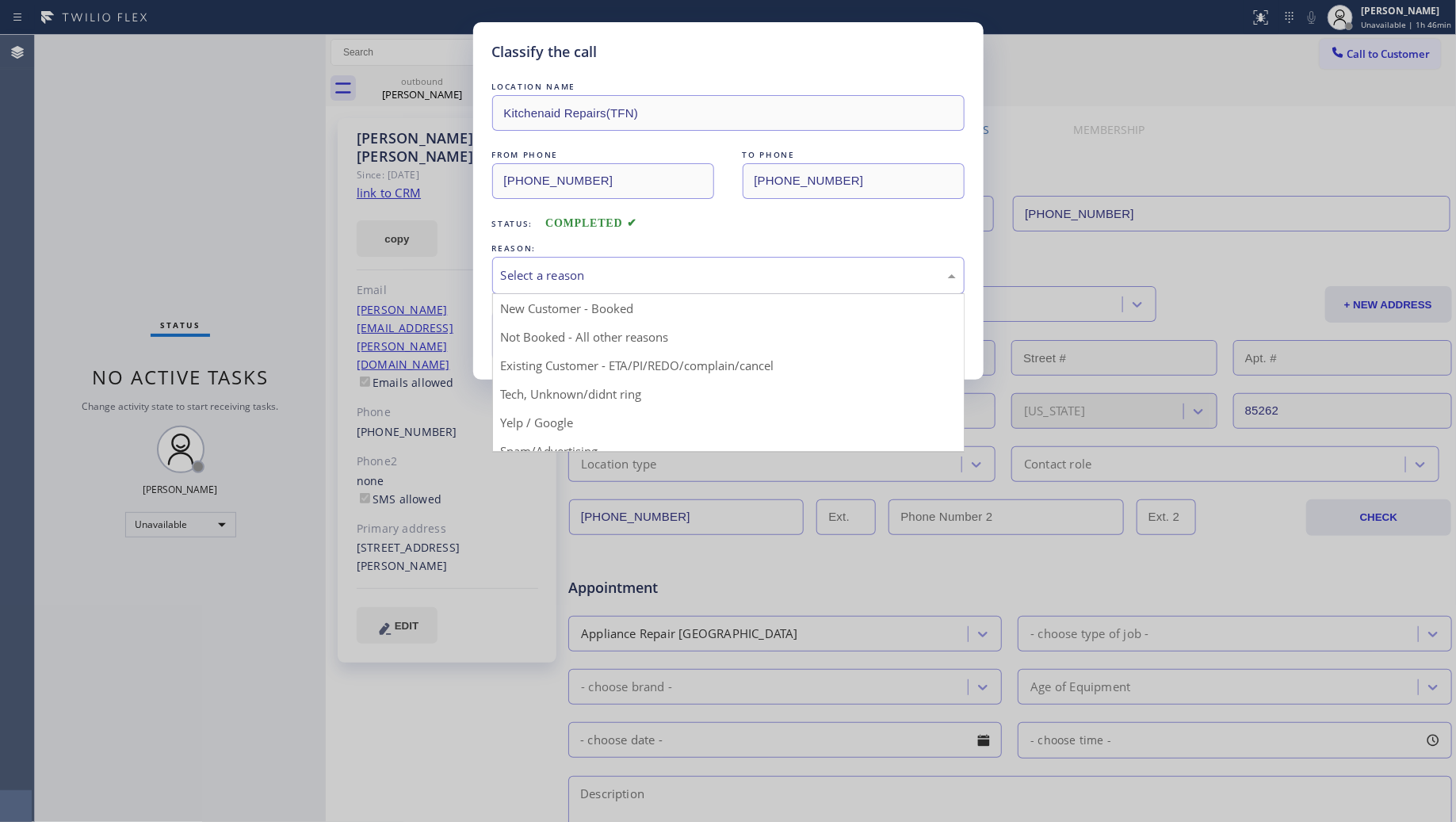
click at [576, 276] on div "Select a reason" at bounding box center [728, 275] width 455 height 18
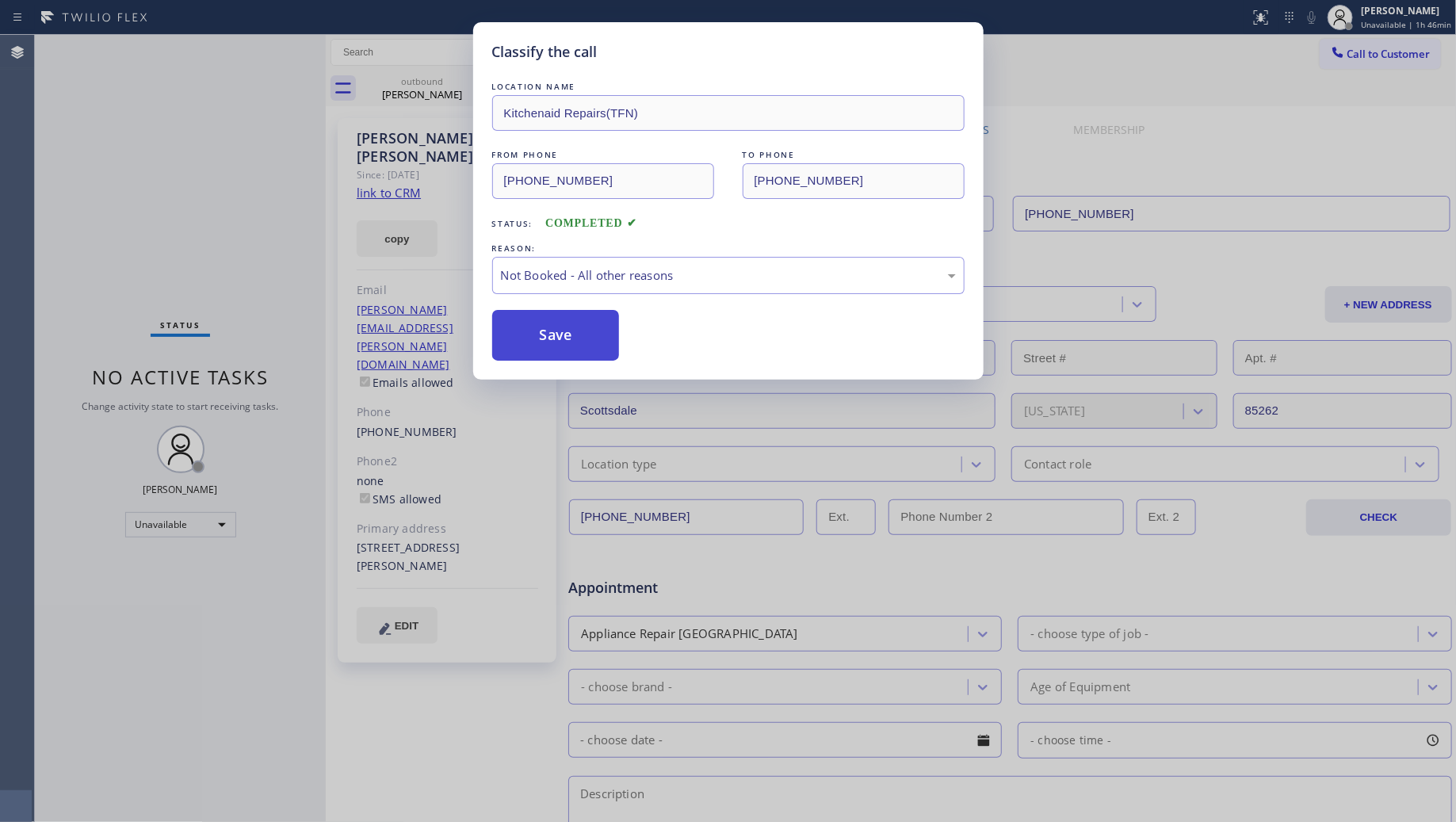
click at [556, 333] on button "Save" at bounding box center [556, 335] width 128 height 51
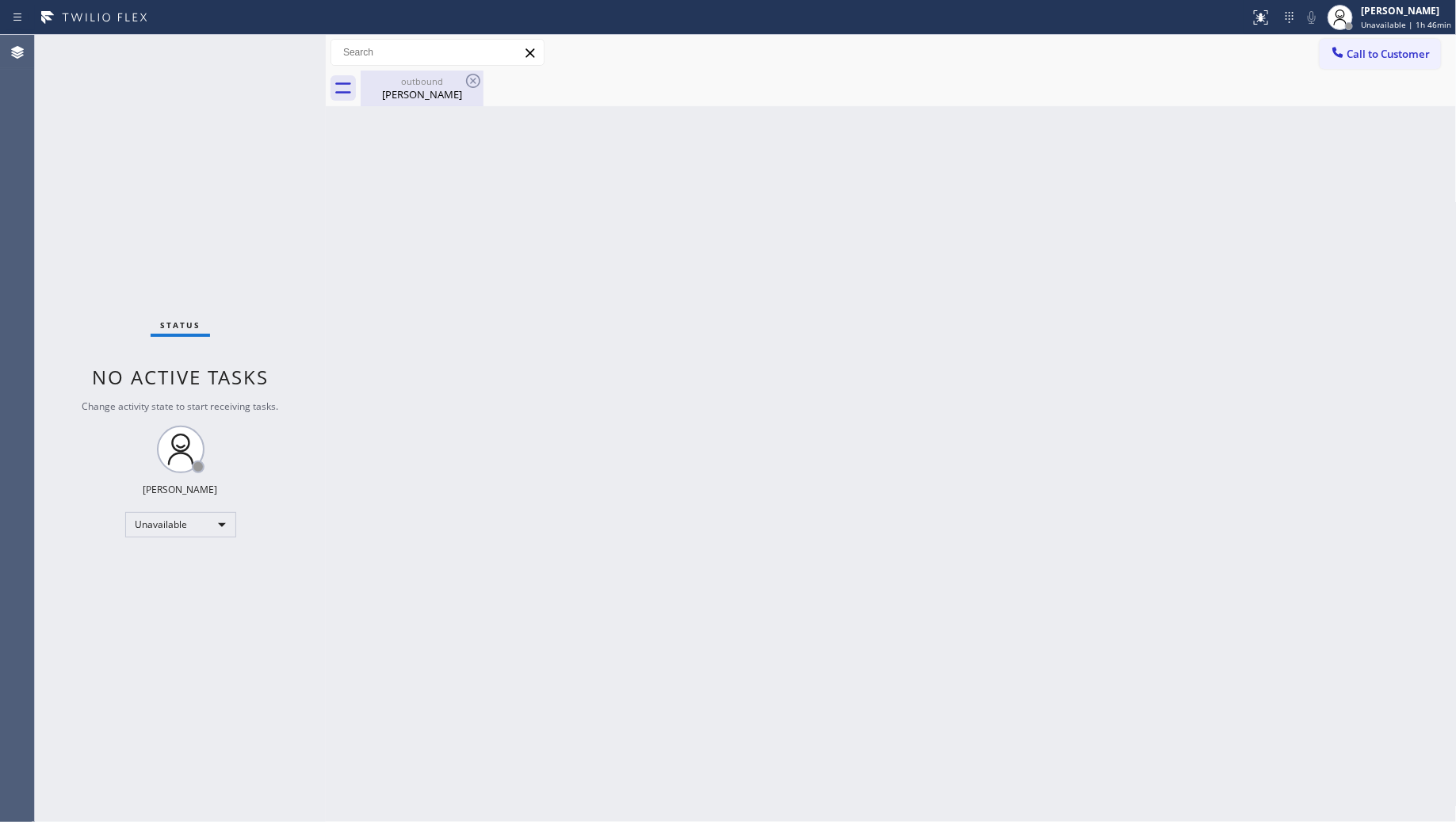
click at [438, 85] on div "outbound" at bounding box center [421, 81] width 120 height 12
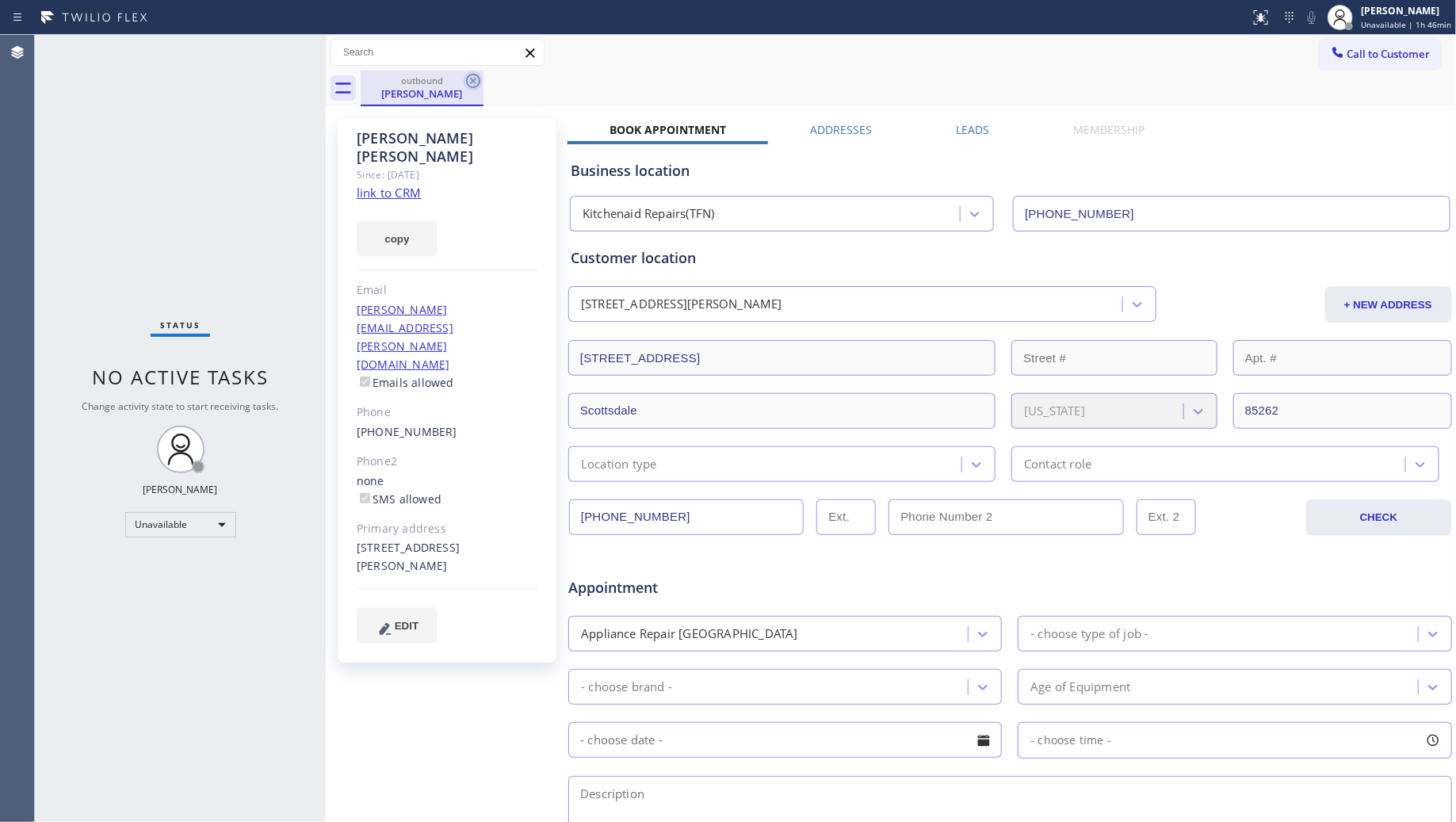
click at [471, 85] on icon at bounding box center [473, 81] width 19 height 19
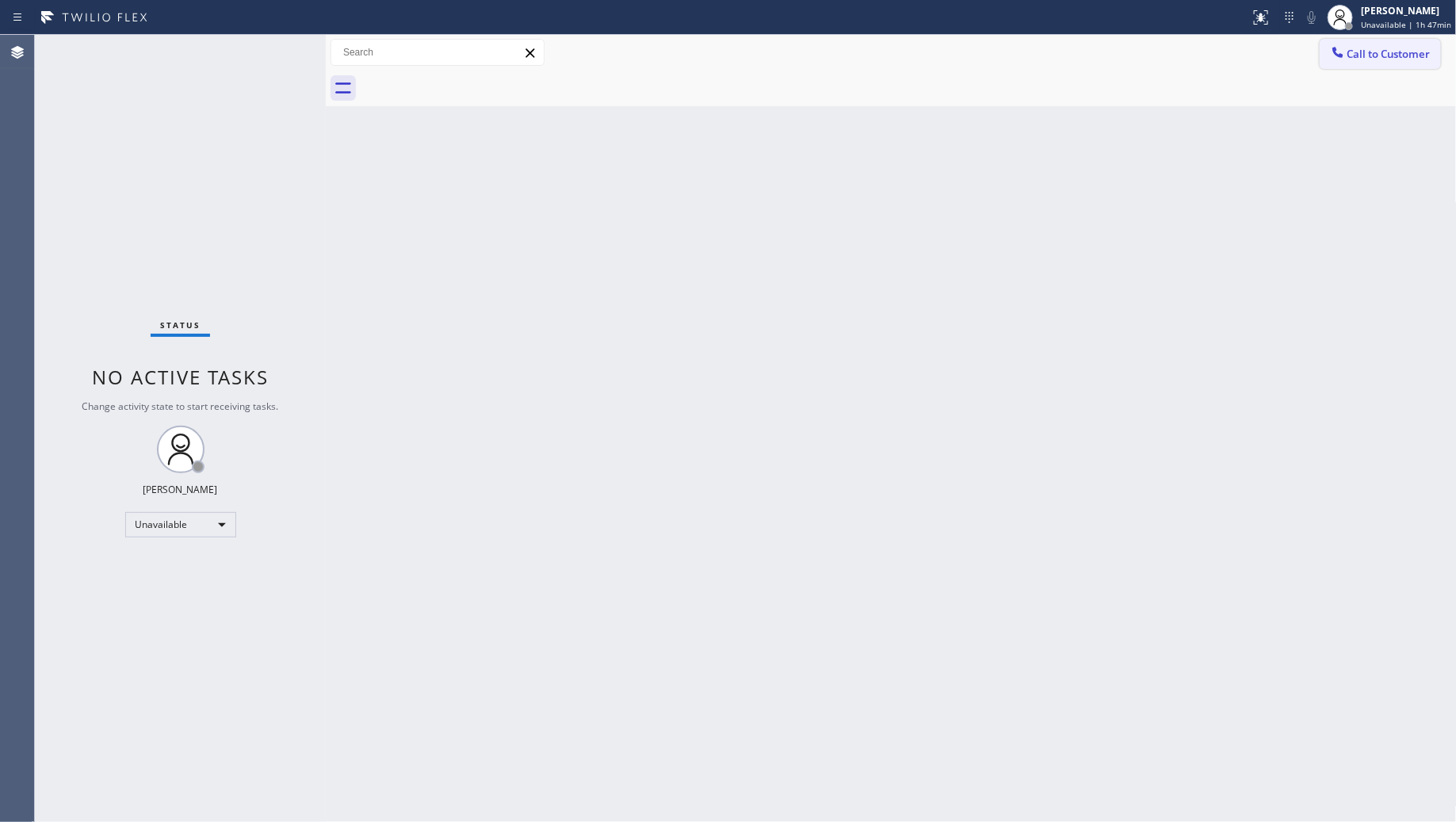
click at [1353, 57] on span "Call to Customer" at bounding box center [1389, 54] width 84 height 14
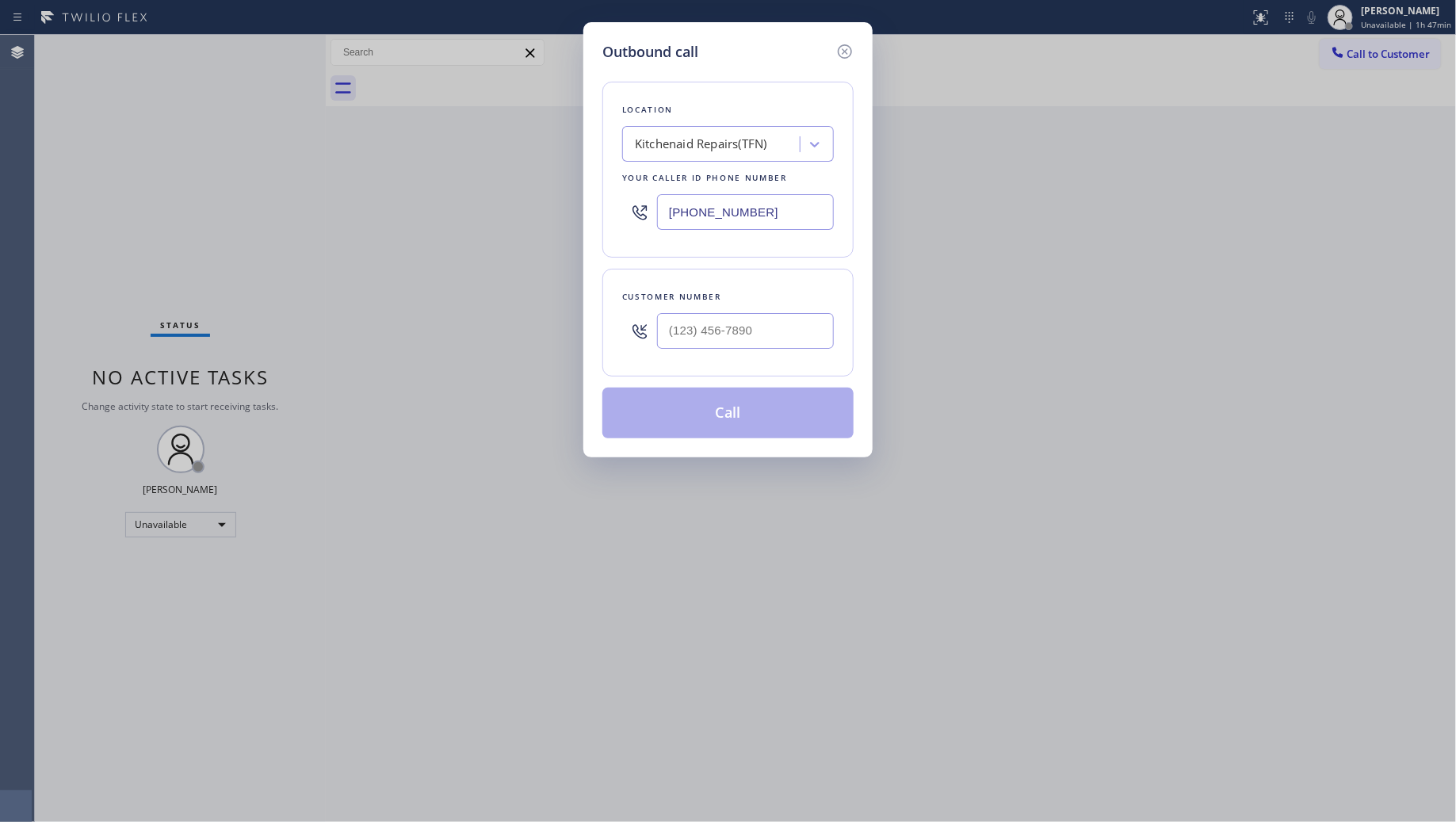
drag, startPoint x: 752, startPoint y: 207, endPoint x: 590, endPoint y: 207, distance: 162.0
click at [590, 207] on div "Outbound call Location Kitchenaid Repairs(TFN) Your caller id phone number (844…" at bounding box center [728, 239] width 289 height 435
paste input "747) 234-4004"
type input "(747) 234-4004"
click at [776, 324] on input "(___) ___-____" at bounding box center [746, 330] width 177 height 36
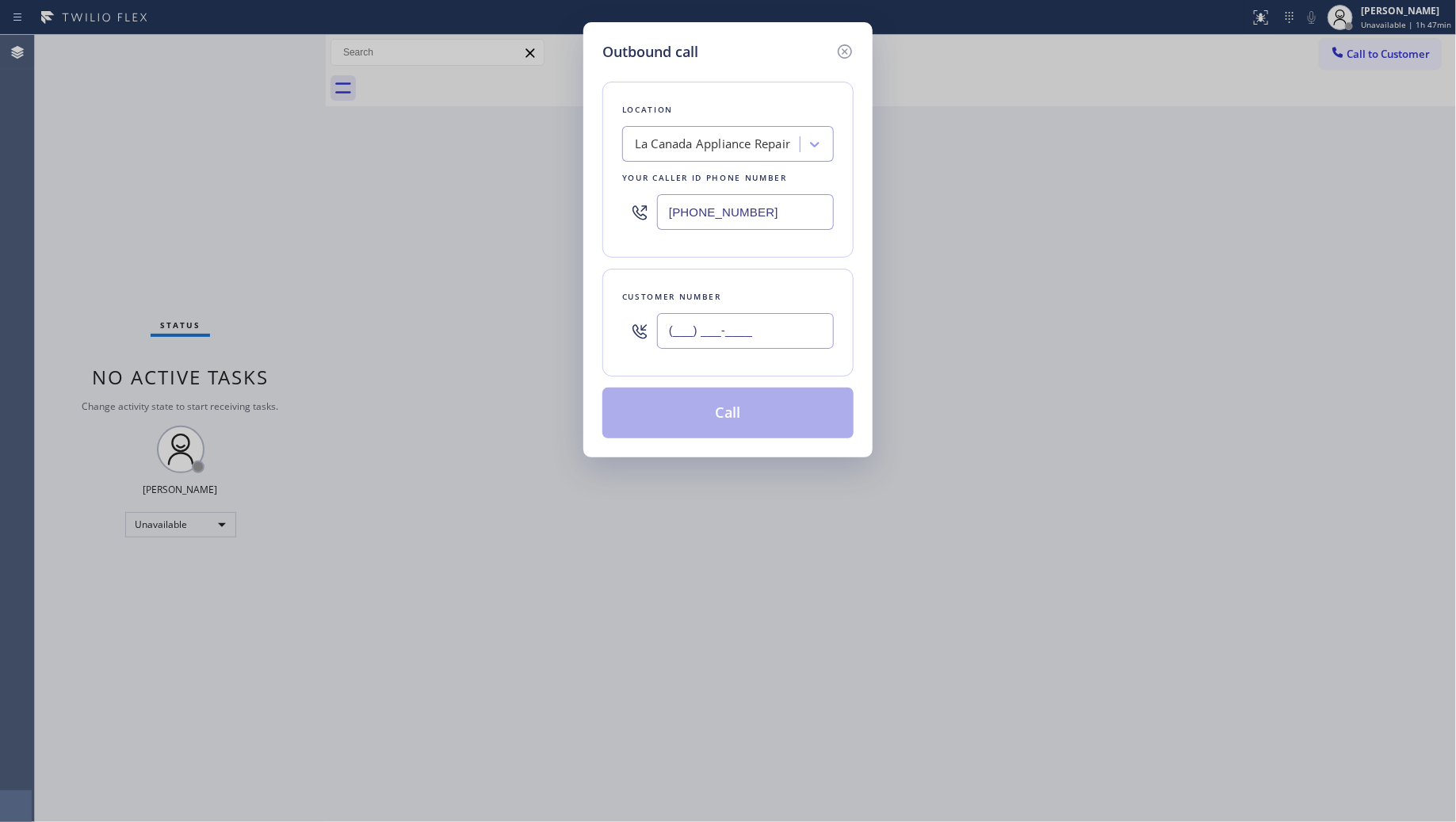
paste input "708) 743-5238"
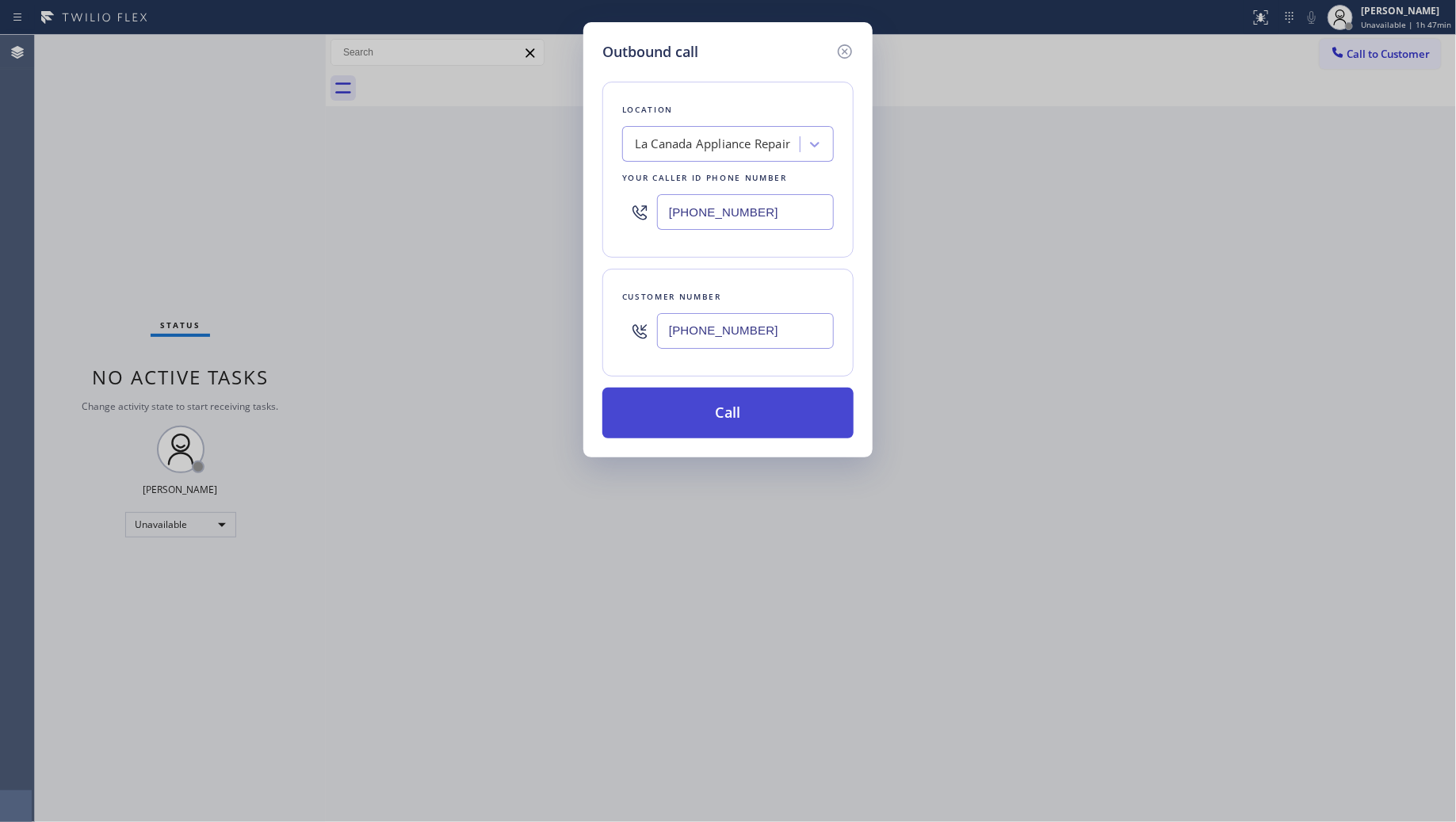
type input "(708) 743-5238"
click at [742, 406] on button "Call" at bounding box center [728, 413] width 251 height 51
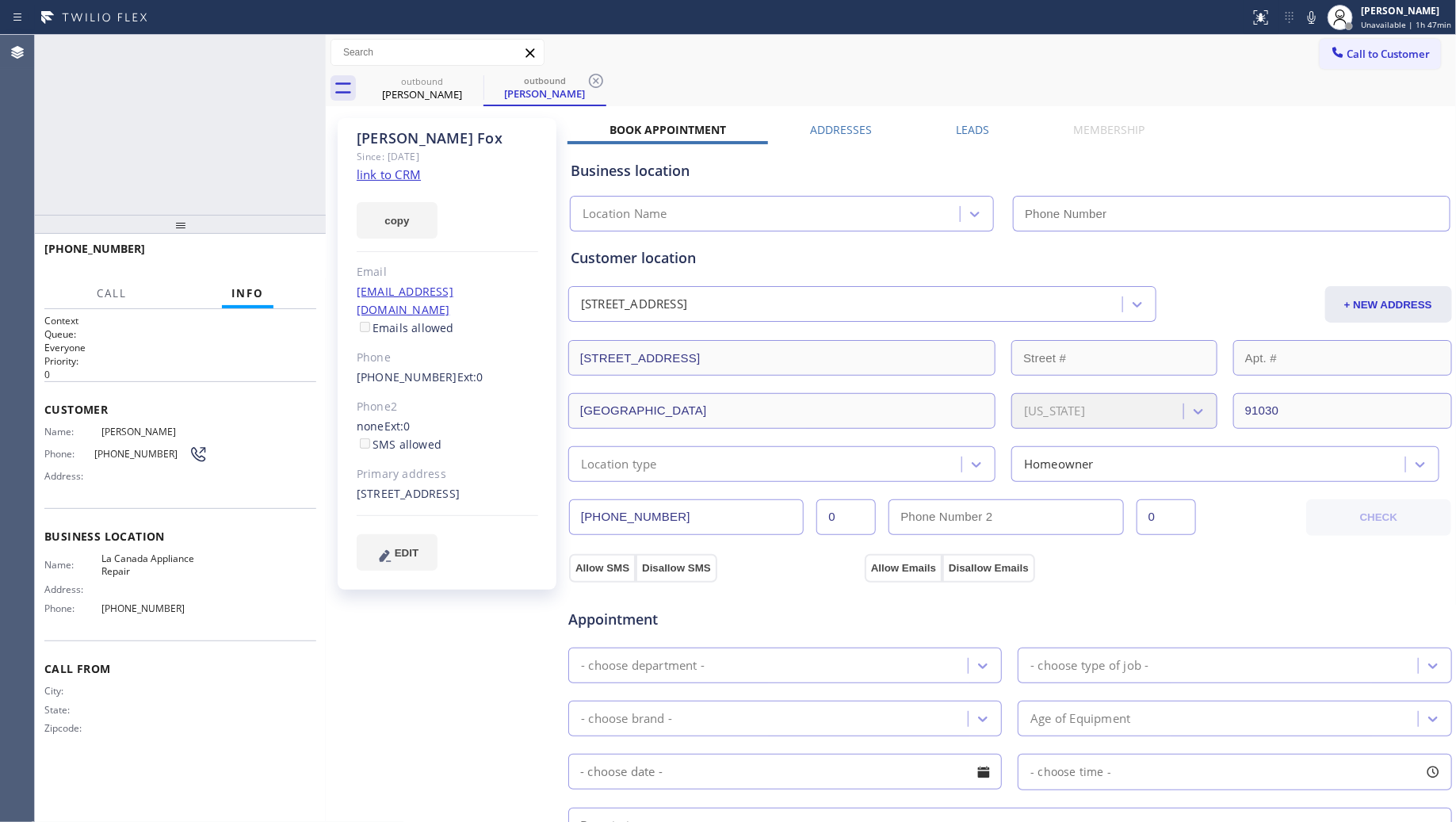
type input "(747) 234-4004"
click at [712, 77] on div "outbound Andrea Fox outbound Andrea Fox" at bounding box center [909, 88] width 1096 height 36
type input "(747) 234-4004"
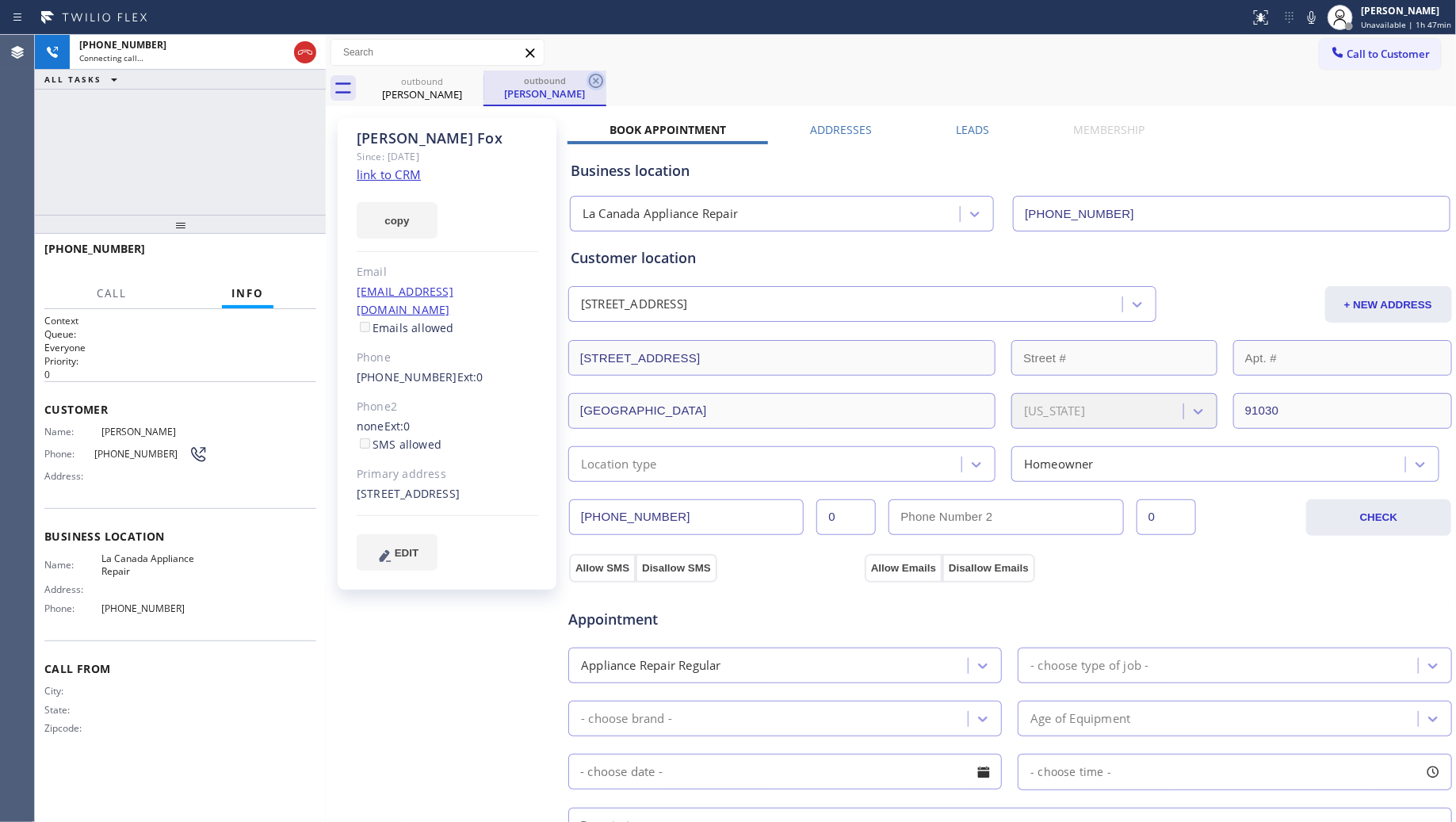
click at [605, 85] on icon at bounding box center [596, 81] width 19 height 19
click at [468, 77] on icon at bounding box center [473, 81] width 19 height 19
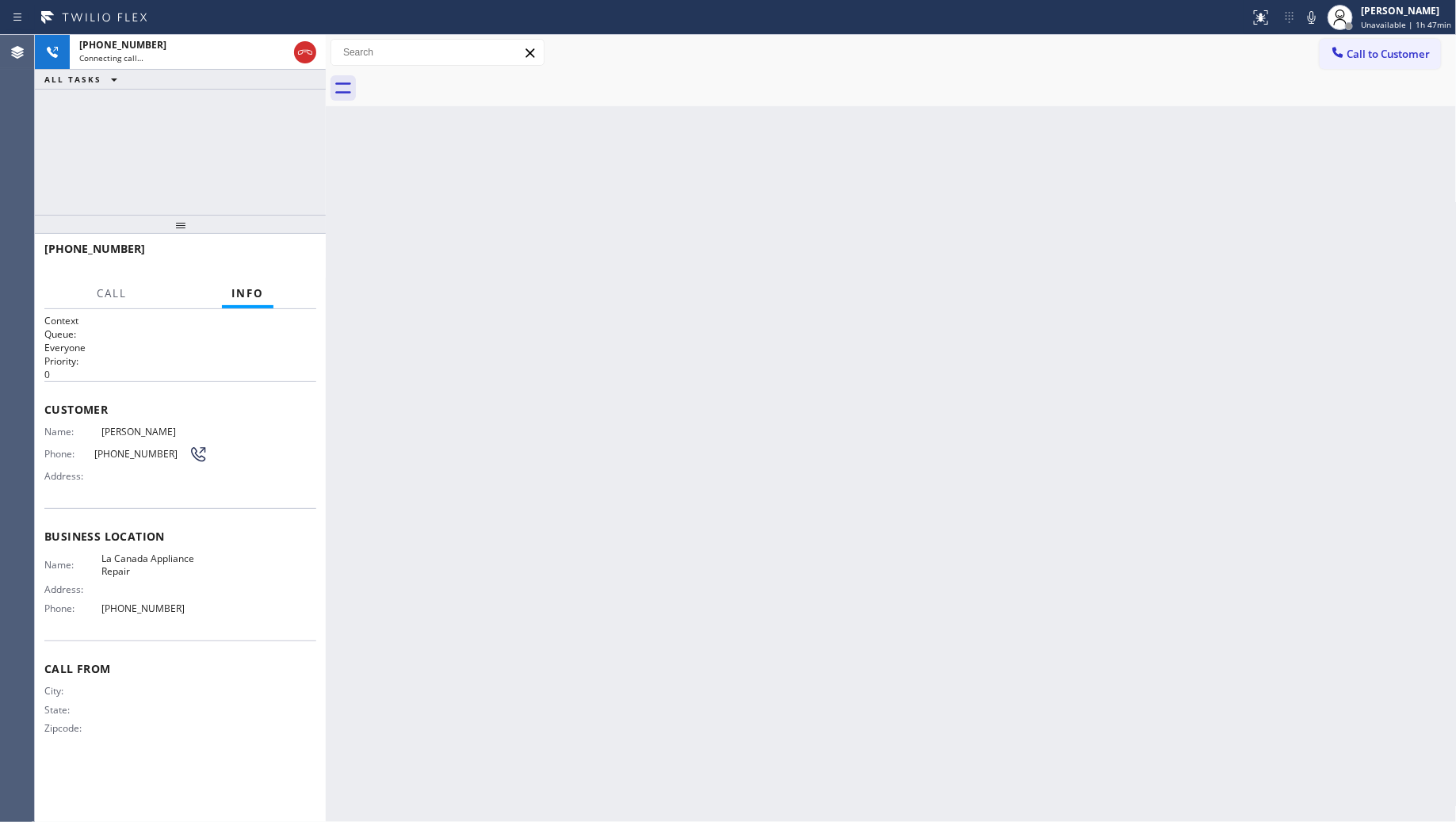
click at [345, 109] on div "Back to Dashboard Change Sender ID Customers Technicians Select a contact Outbo…" at bounding box center [891, 428] width 1131 height 787
click at [283, 128] on div "+17087435238 Connecting call… ALL TASKS ALL TASKS ACTIVE TASKS TASKS IN WRAP UP" at bounding box center [179, 124] width 291 height 180
click at [307, 45] on icon at bounding box center [305, 53] width 19 height 19
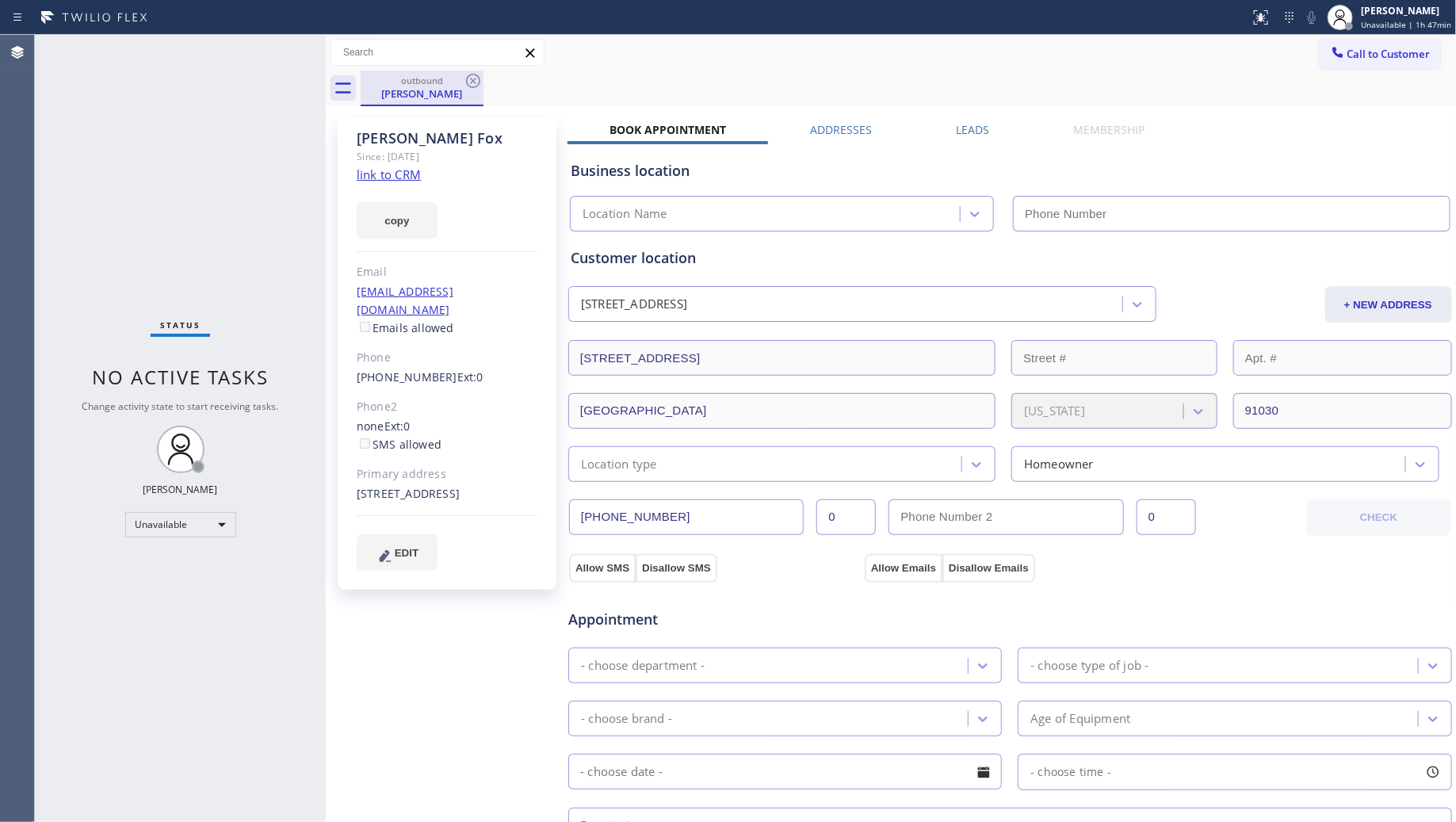
type input "(747) 234-4004"
drag, startPoint x: 470, startPoint y: 80, endPoint x: 462, endPoint y: 93, distance: 15.3
click at [470, 81] on icon at bounding box center [473, 81] width 19 height 19
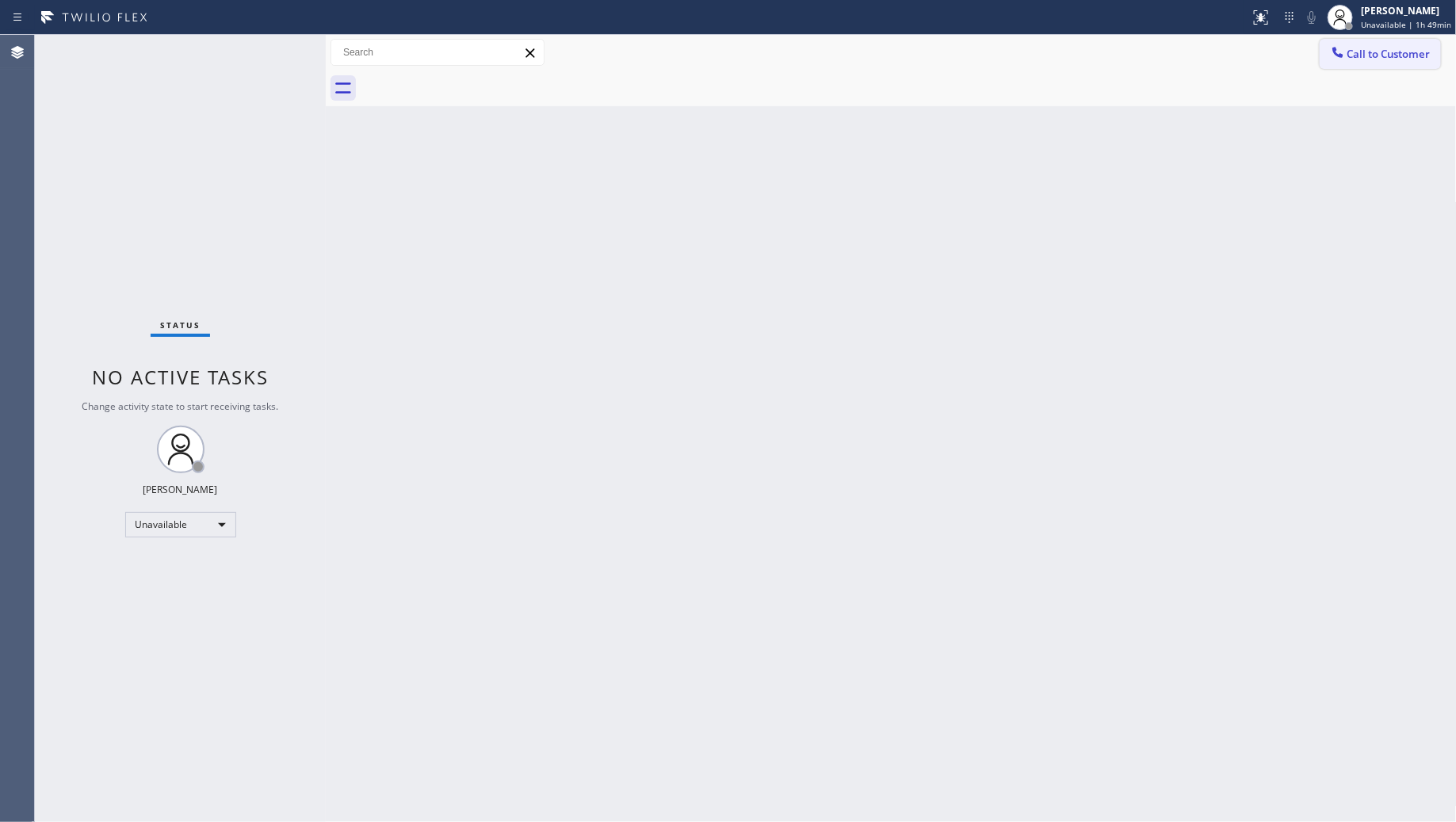
drag, startPoint x: 1342, startPoint y: 52, endPoint x: 981, endPoint y: 148, distance: 373.5
click at [1341, 53] on icon at bounding box center [1338, 52] width 16 height 16
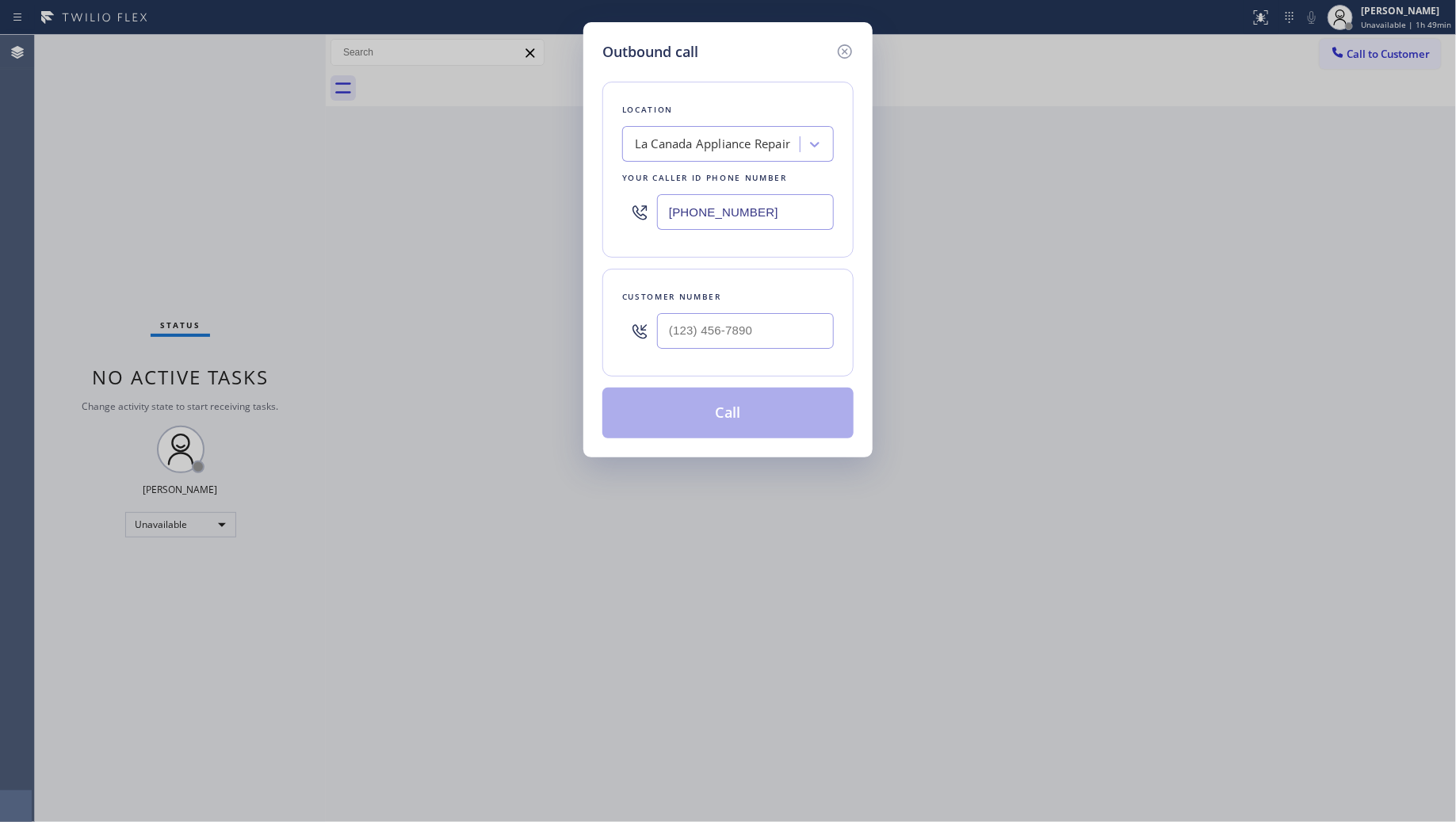
drag, startPoint x: 774, startPoint y: 205, endPoint x: 603, endPoint y: 167, distance: 175.2
click at [523, 192] on div "Outbound call Location La Canada Appliance Repair Your caller id phone number (…" at bounding box center [728, 411] width 1456 height 822
paste input "623) 292-5313"
type input "[PHONE_NUMBER]"
click at [735, 329] on input "(___) ___-____" at bounding box center [746, 330] width 177 height 36
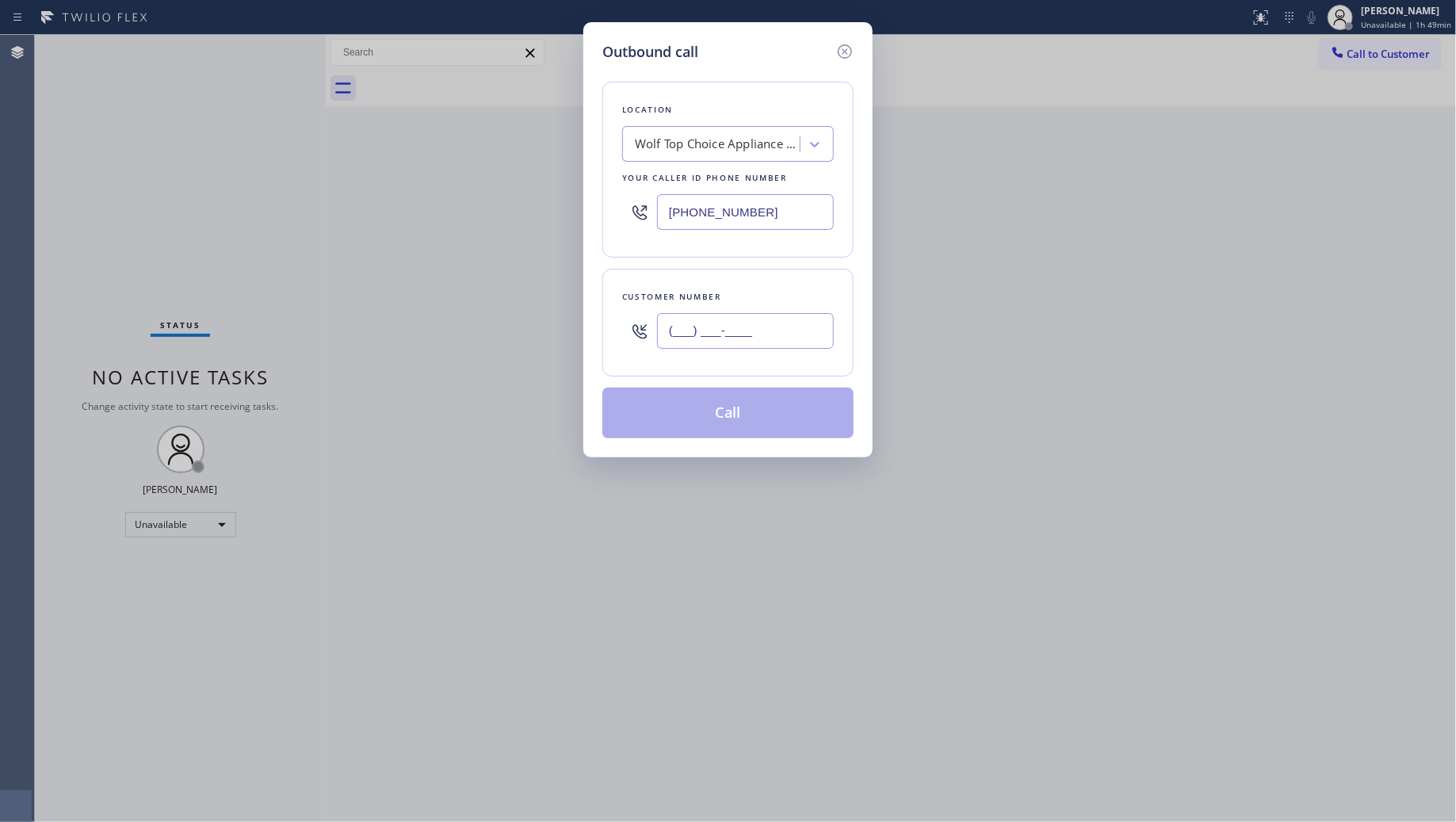
paste input "480) 695-2623"
type input "(480) 695-2623"
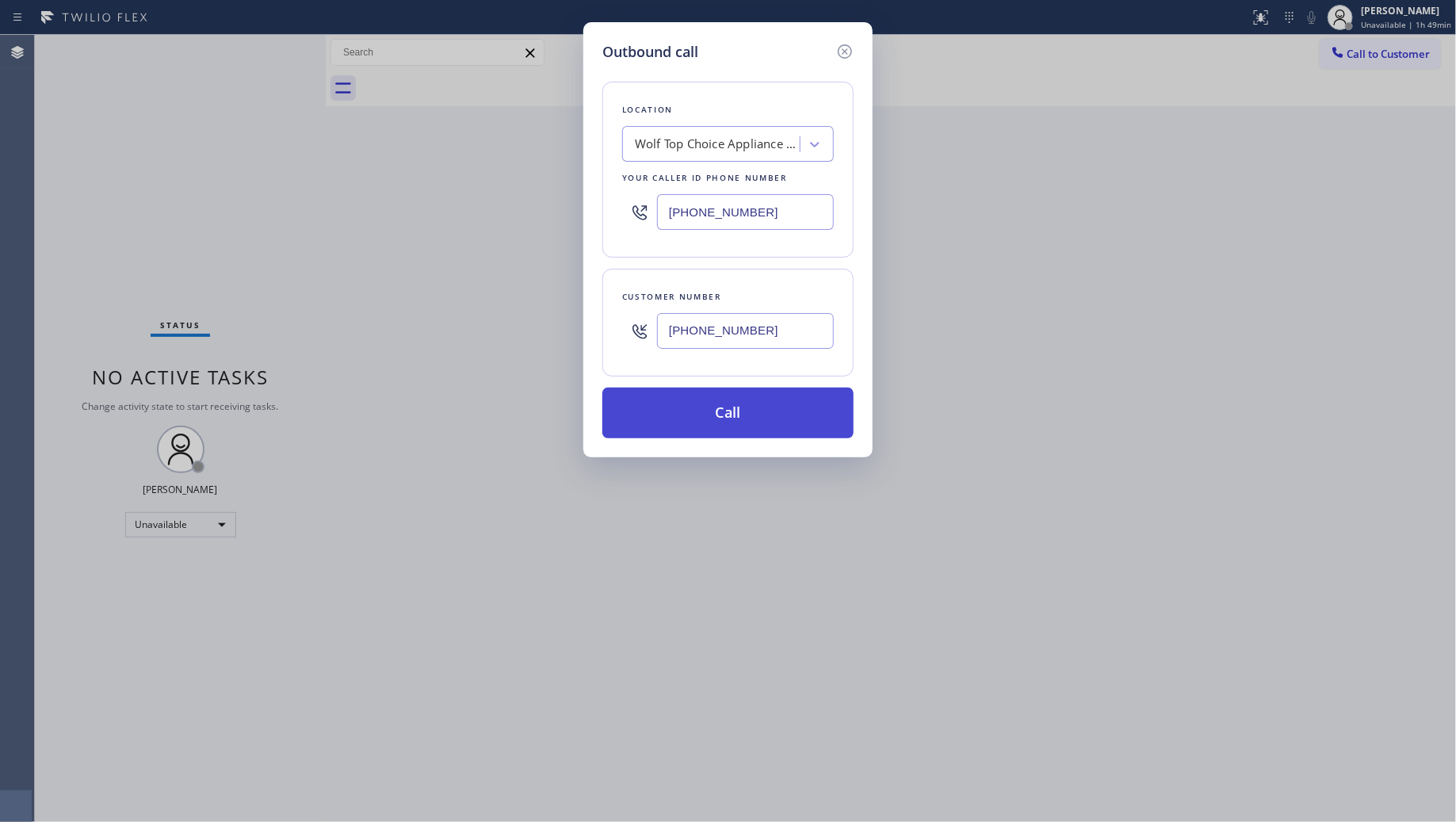
click at [720, 401] on button "Call" at bounding box center [728, 413] width 251 height 51
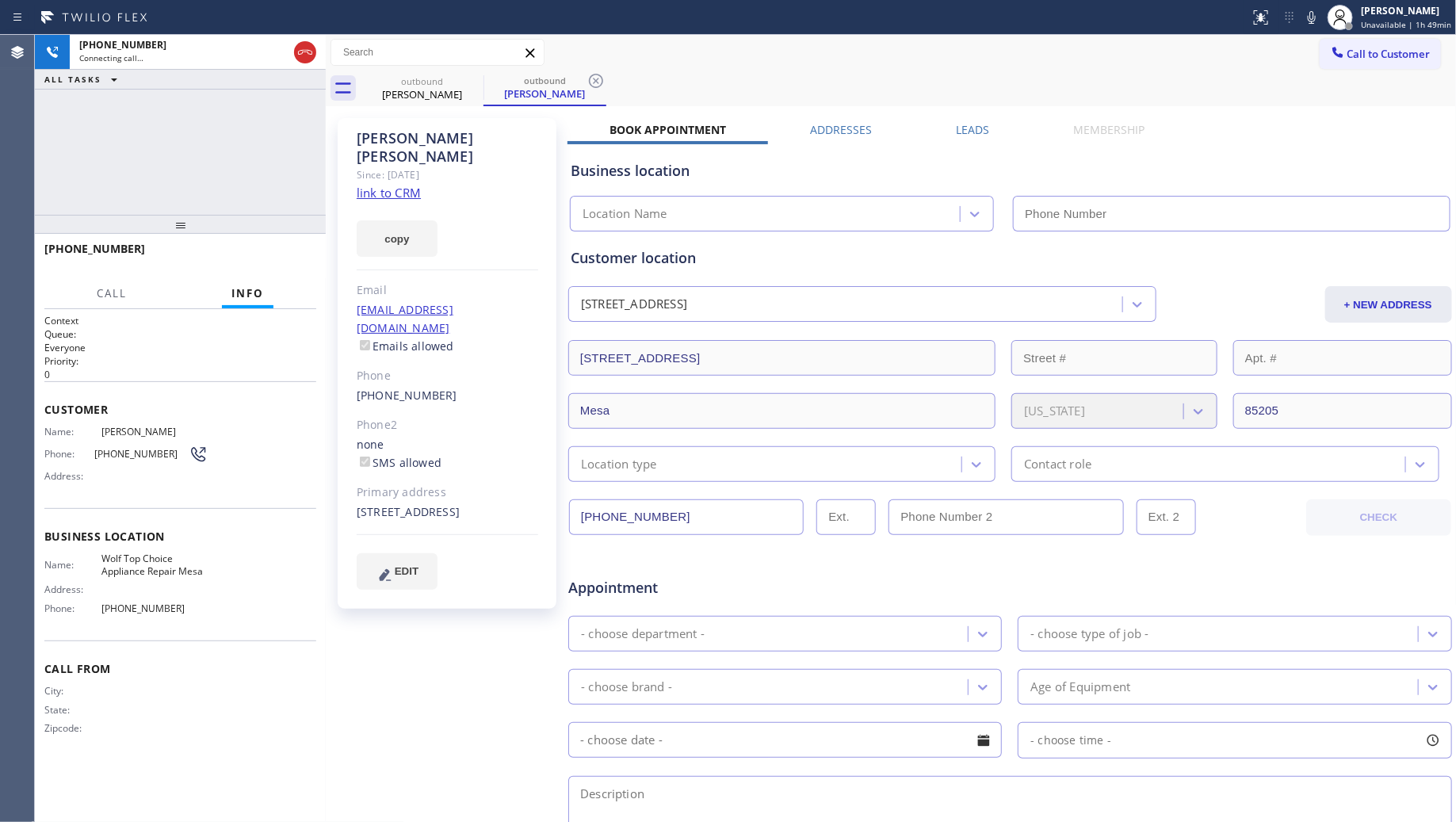
type input "[PHONE_NUMBER]"
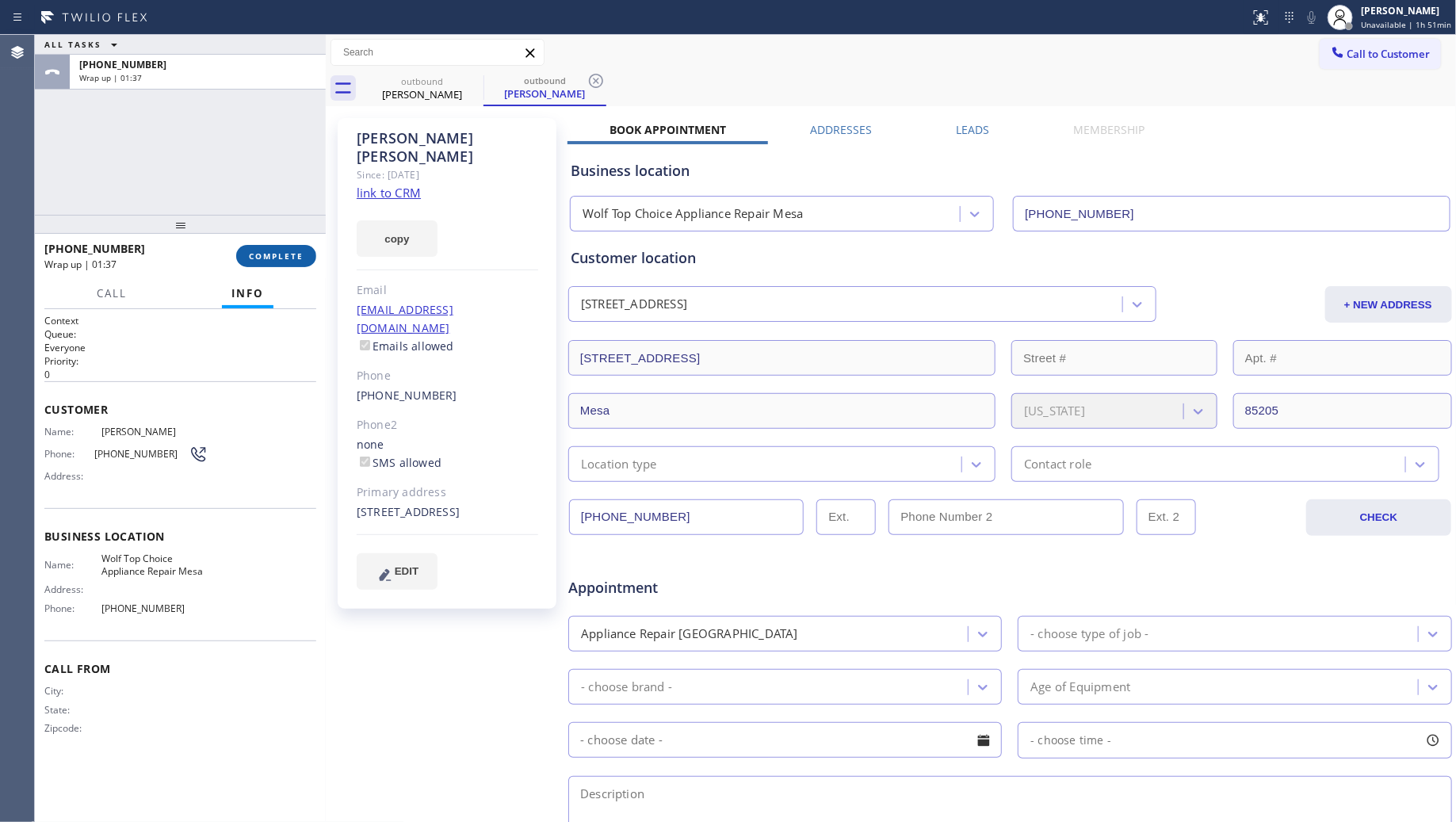
click at [281, 259] on span "COMPLETE" at bounding box center [275, 256] width 55 height 12
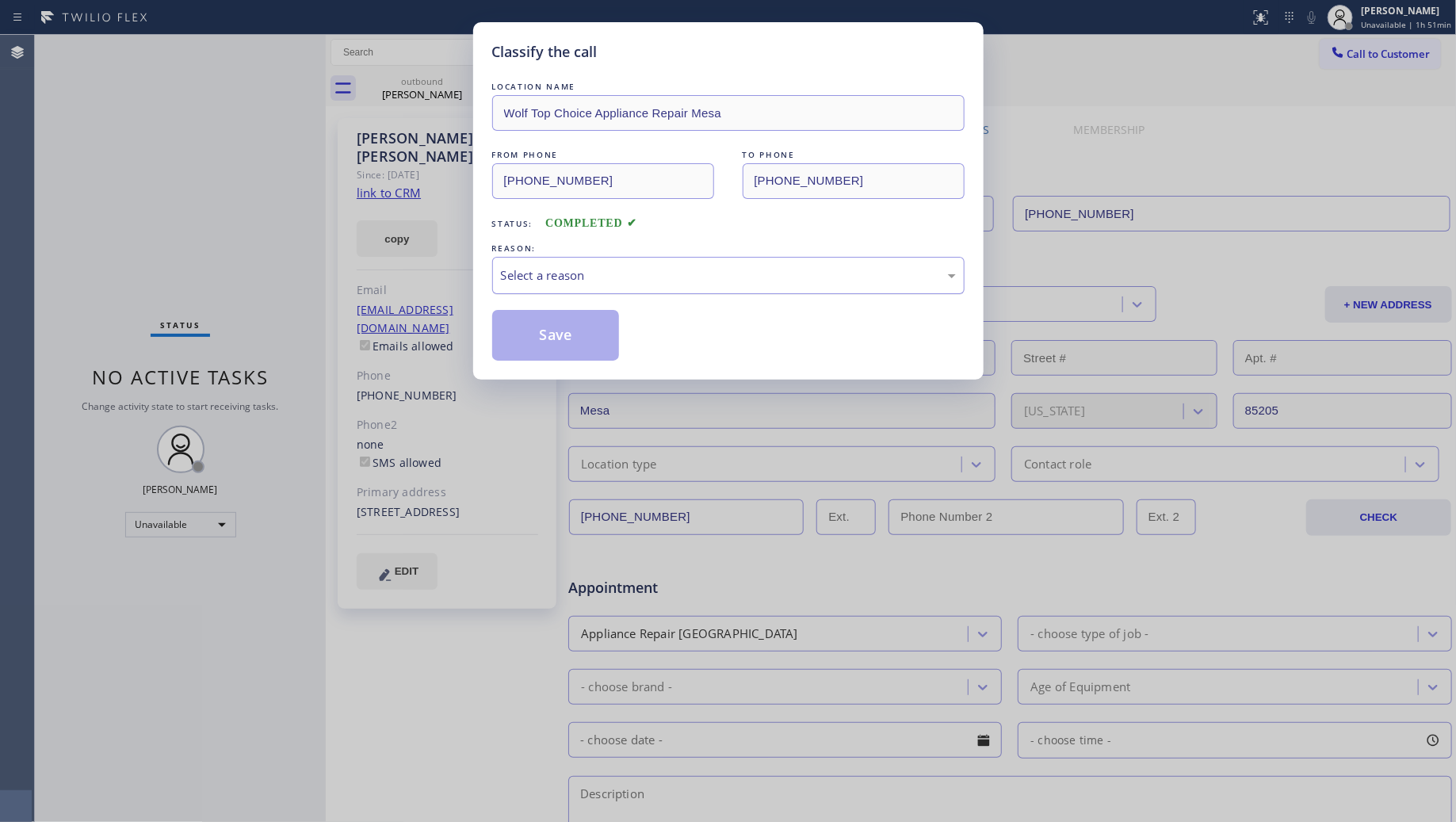
click at [600, 272] on div "Select a reason" at bounding box center [728, 275] width 455 height 18
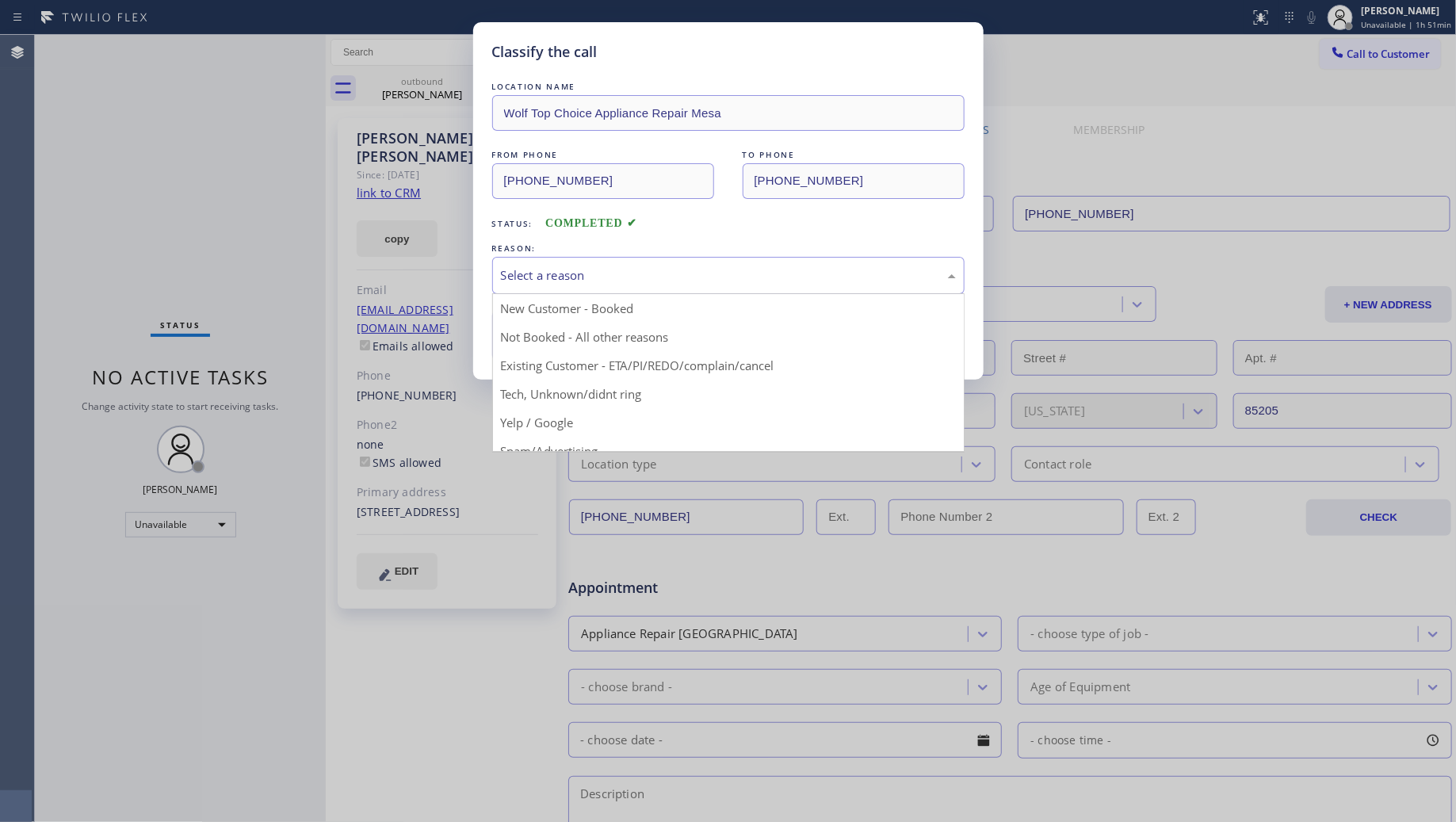
click at [556, 341] on button "Save" at bounding box center [556, 335] width 128 height 51
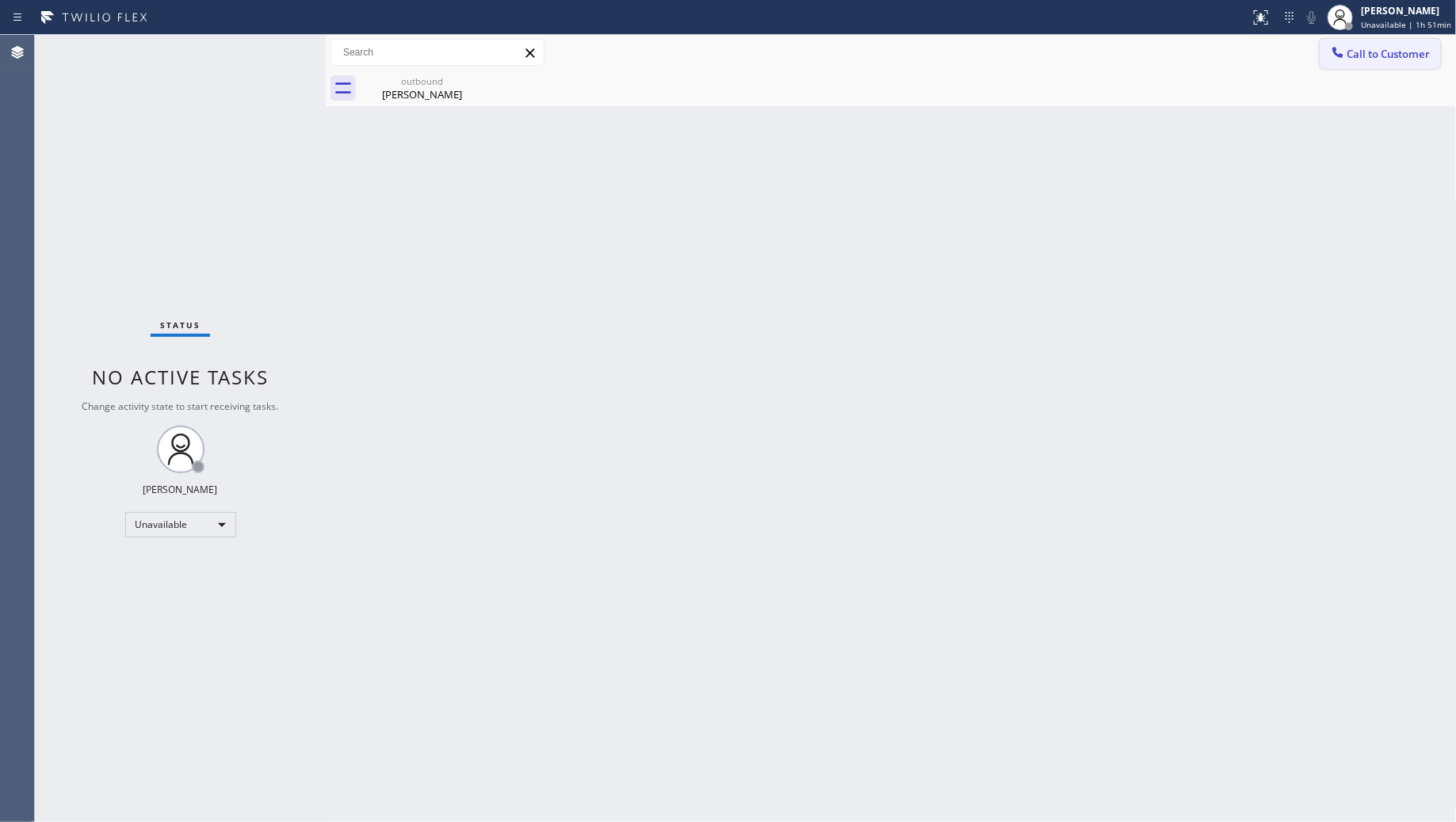
click at [1386, 54] on span "Call to Customer" at bounding box center [1389, 54] width 84 height 14
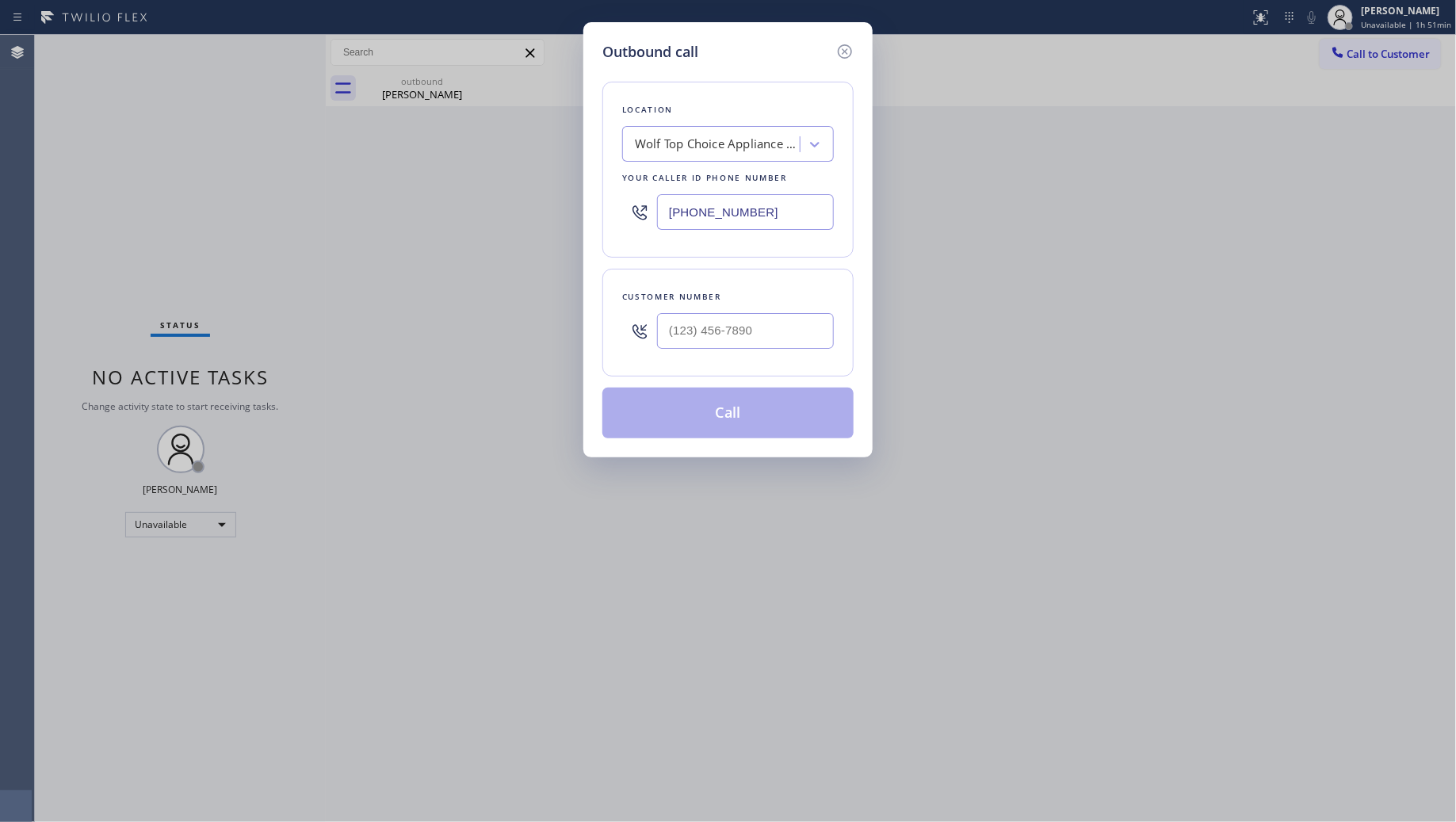
drag, startPoint x: 772, startPoint y: 208, endPoint x: 648, endPoint y: 204, distance: 124.1
click at [648, 204] on div "[PHONE_NUMBER]" at bounding box center [728, 212] width 212 height 52
paste input "855) 666-9755"
type input "[PHONE_NUMBER]"
click at [795, 324] on input "(___) ___-____" at bounding box center [746, 330] width 177 height 36
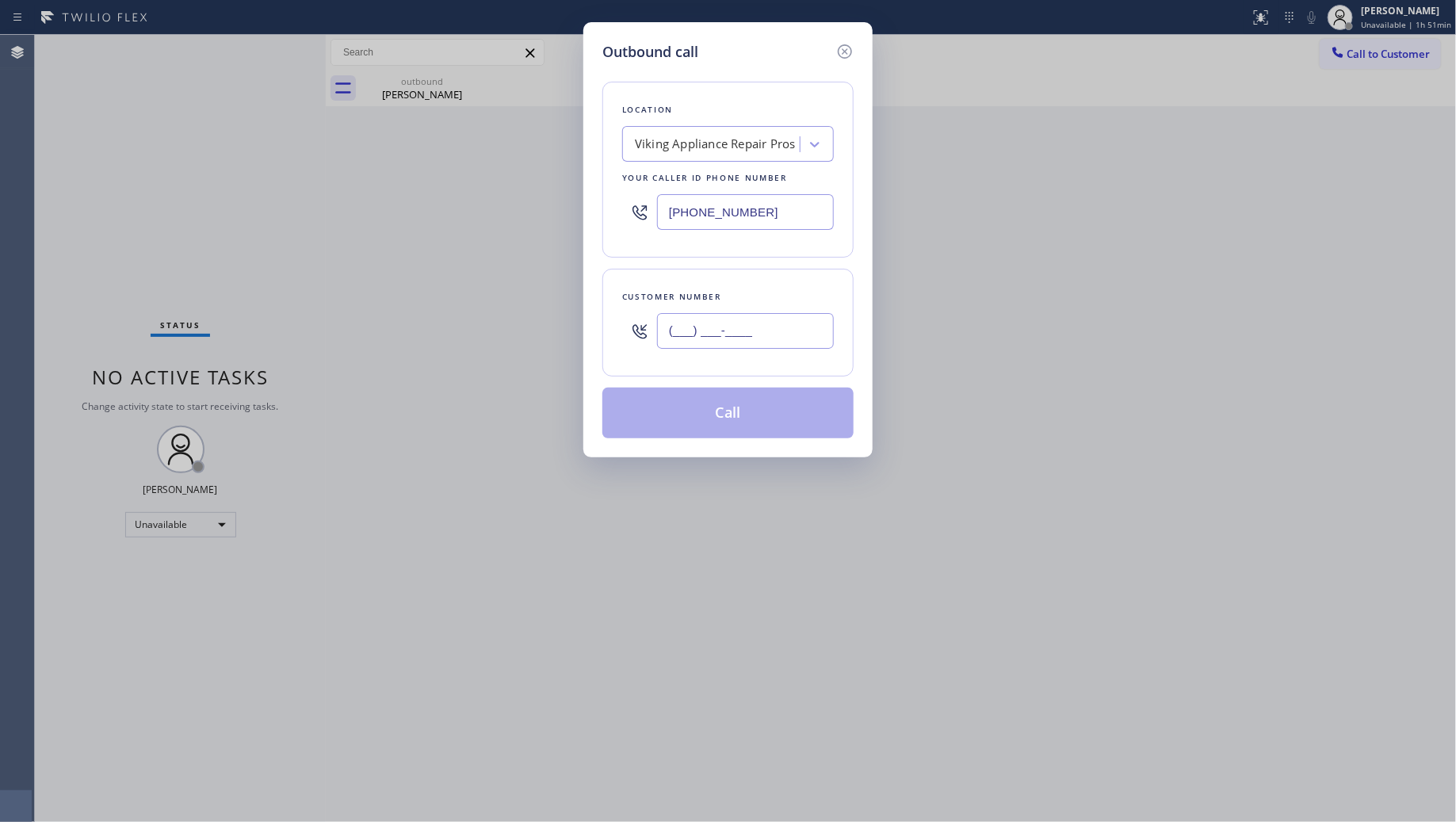
paste input "647) 225-9268"
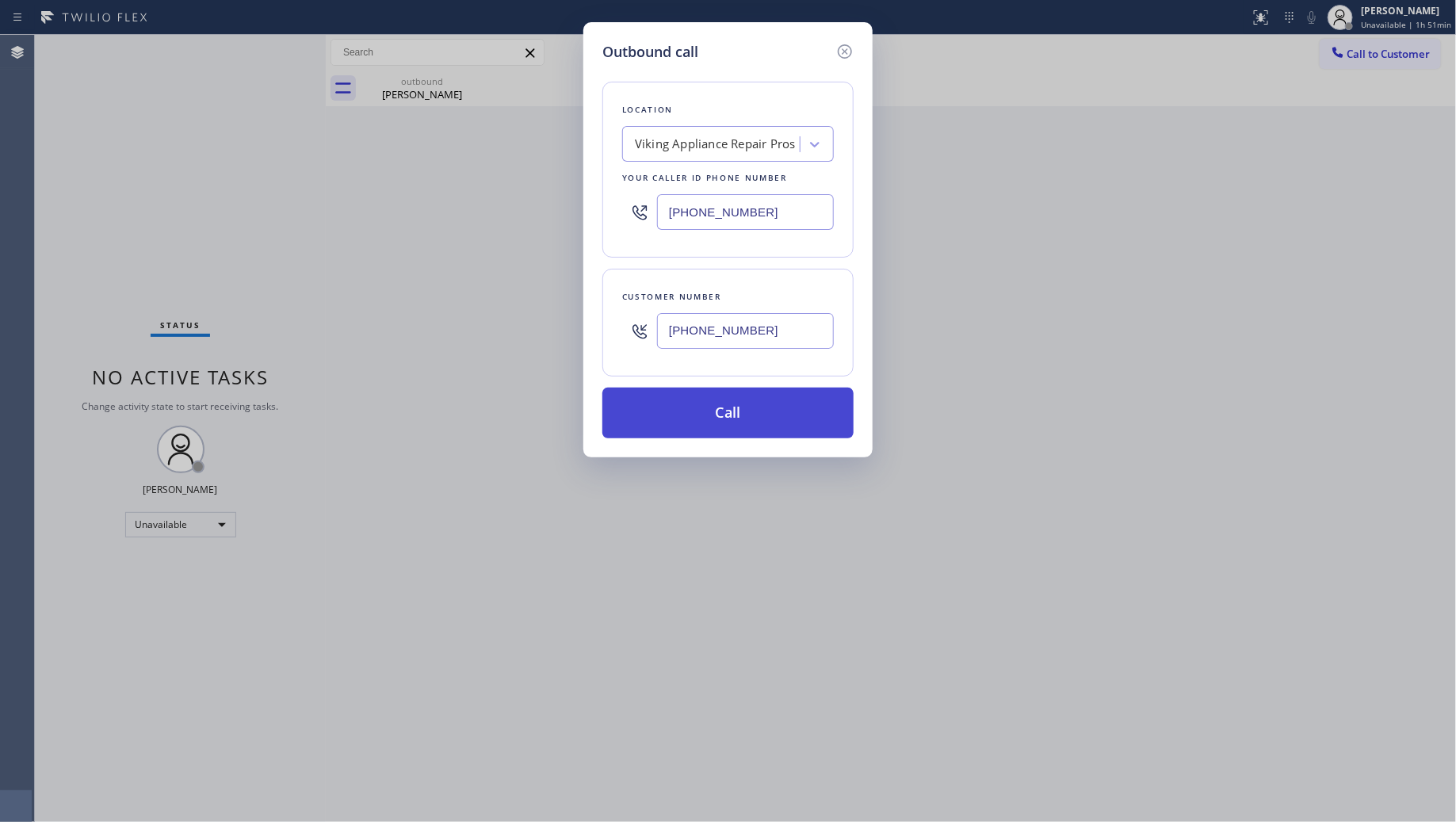
type input "[PHONE_NUMBER]"
click at [730, 417] on button "Call" at bounding box center [728, 413] width 251 height 51
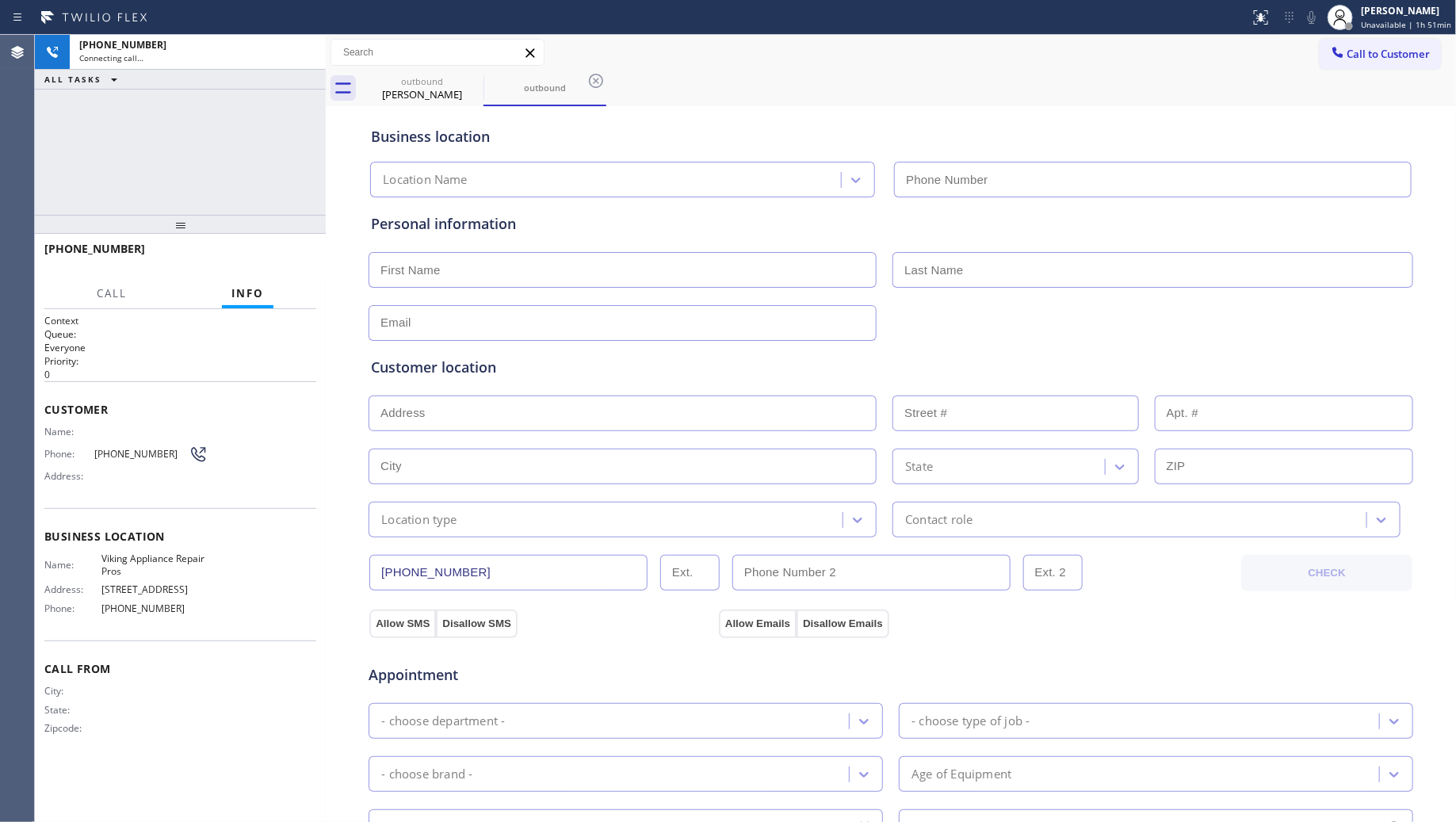
type input "[PHONE_NUMBER]"
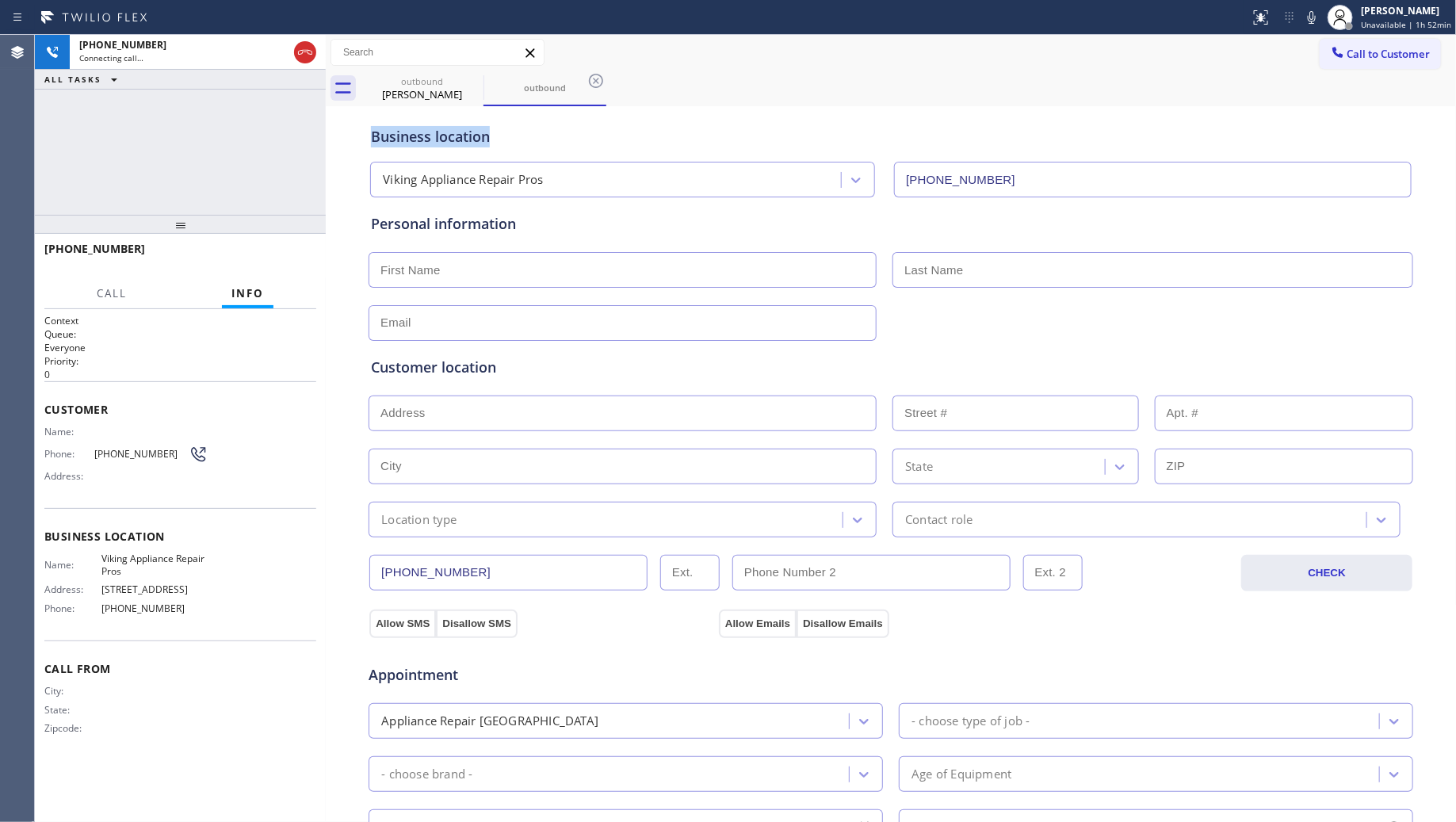
drag, startPoint x: 1151, startPoint y: 104, endPoint x: 1207, endPoint y: 44, distance: 82.1
click at [1152, 96] on div "outbound Jim Wade outbound Call to Customer Outbound call Location Viking Appli…" at bounding box center [891, 632] width 1131 height 1195
click at [1362, 53] on span "Call to Customer" at bounding box center [1389, 54] width 84 height 14
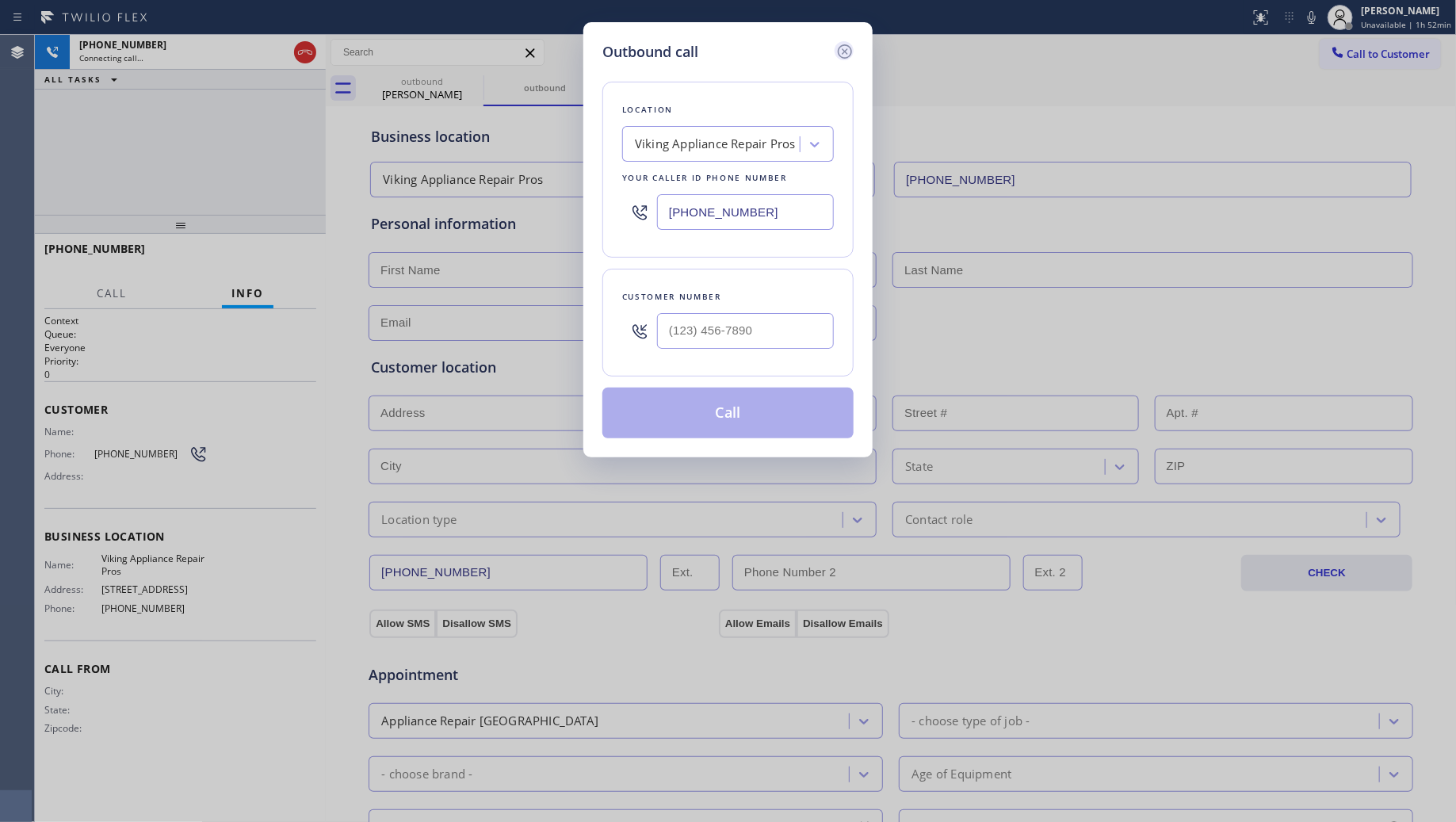
click at [848, 50] on icon at bounding box center [845, 52] width 19 height 19
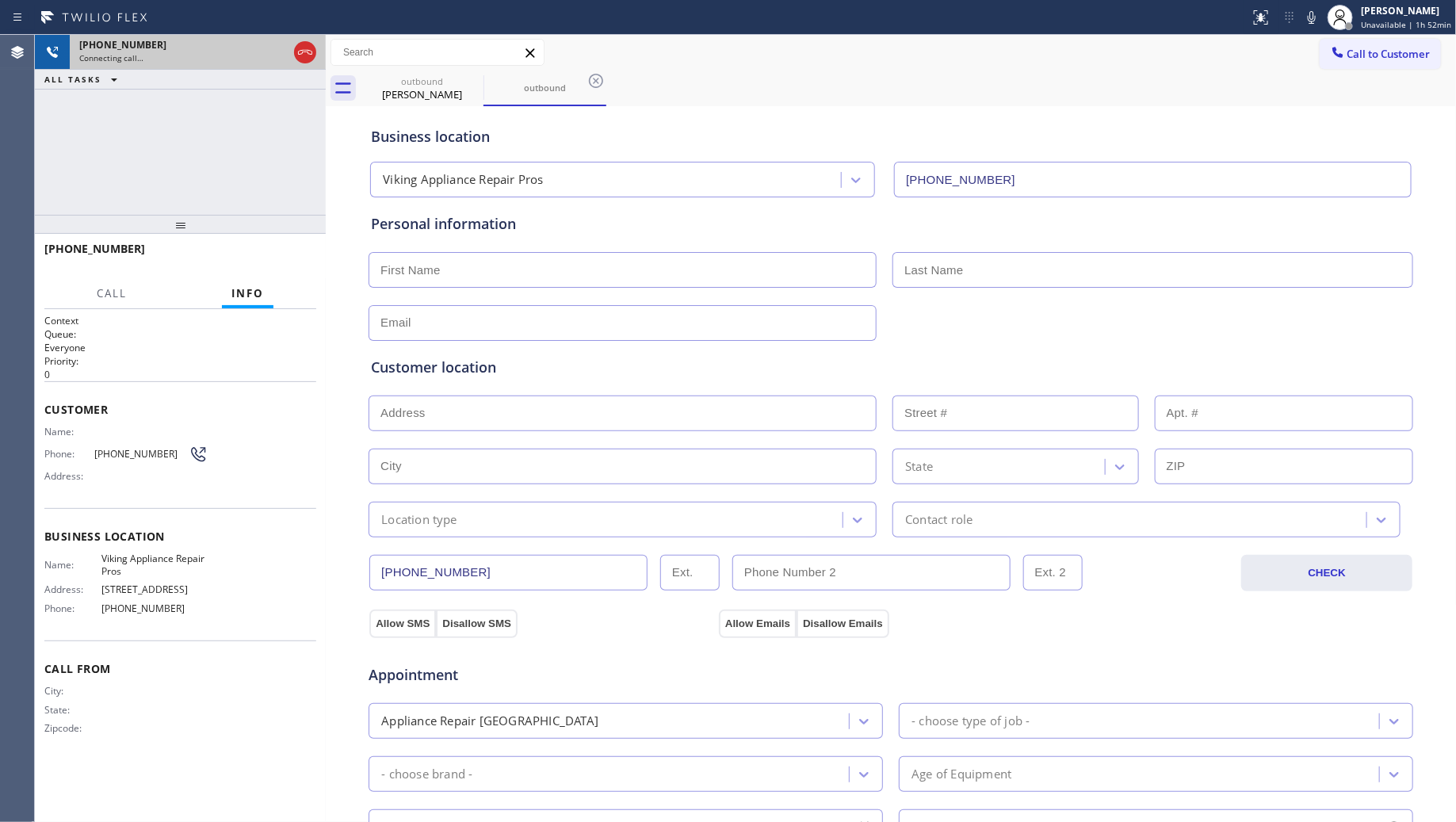
type input "[PHONE_NUMBER]"
click at [302, 48] on icon at bounding box center [305, 53] width 19 height 19
drag, startPoint x: 435, startPoint y: 81, endPoint x: 443, endPoint y: 82, distance: 8.1
click at [438, 82] on div "outbound" at bounding box center [421, 81] width 120 height 12
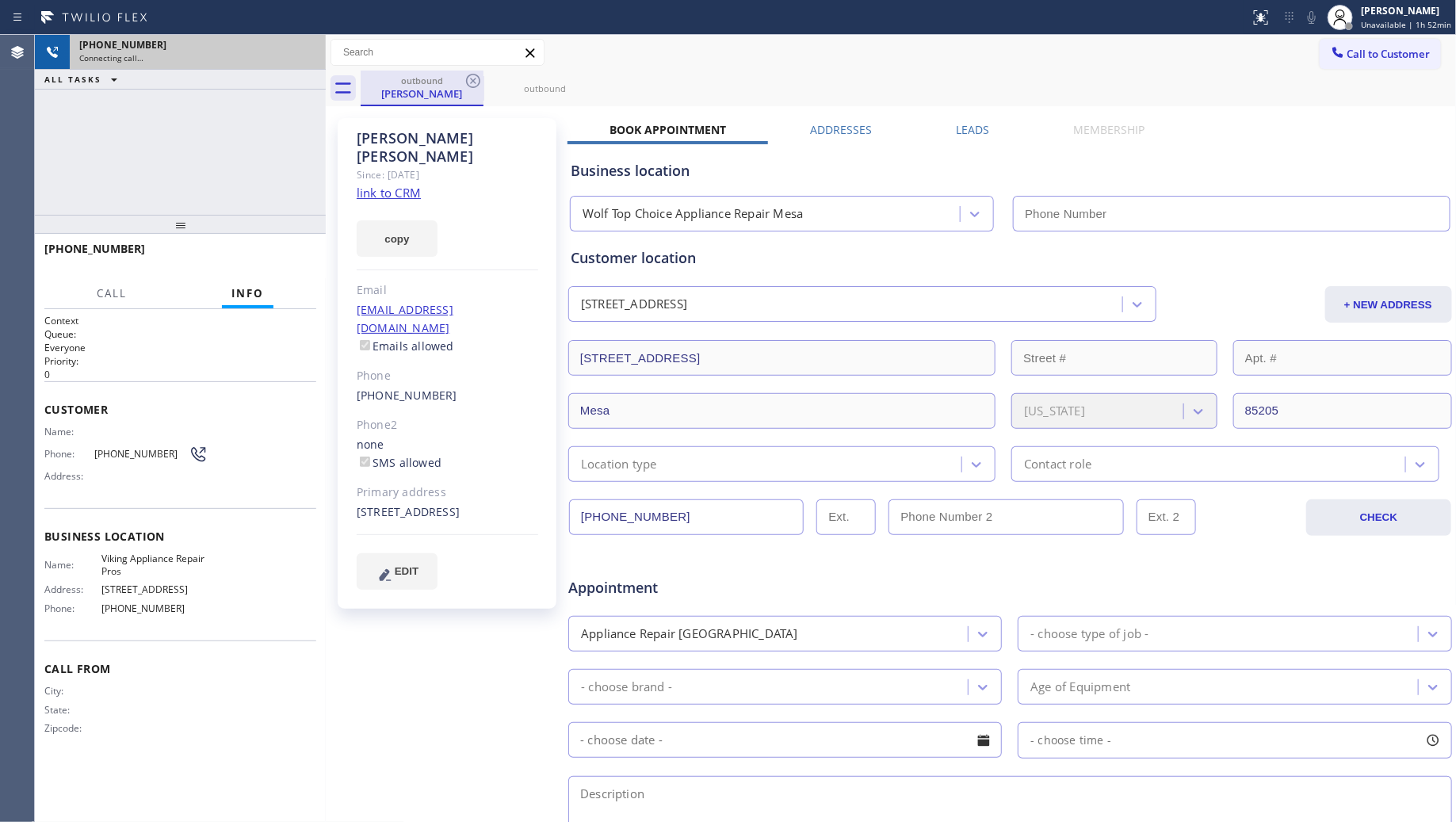
type input "[PHONE_NUMBER]"
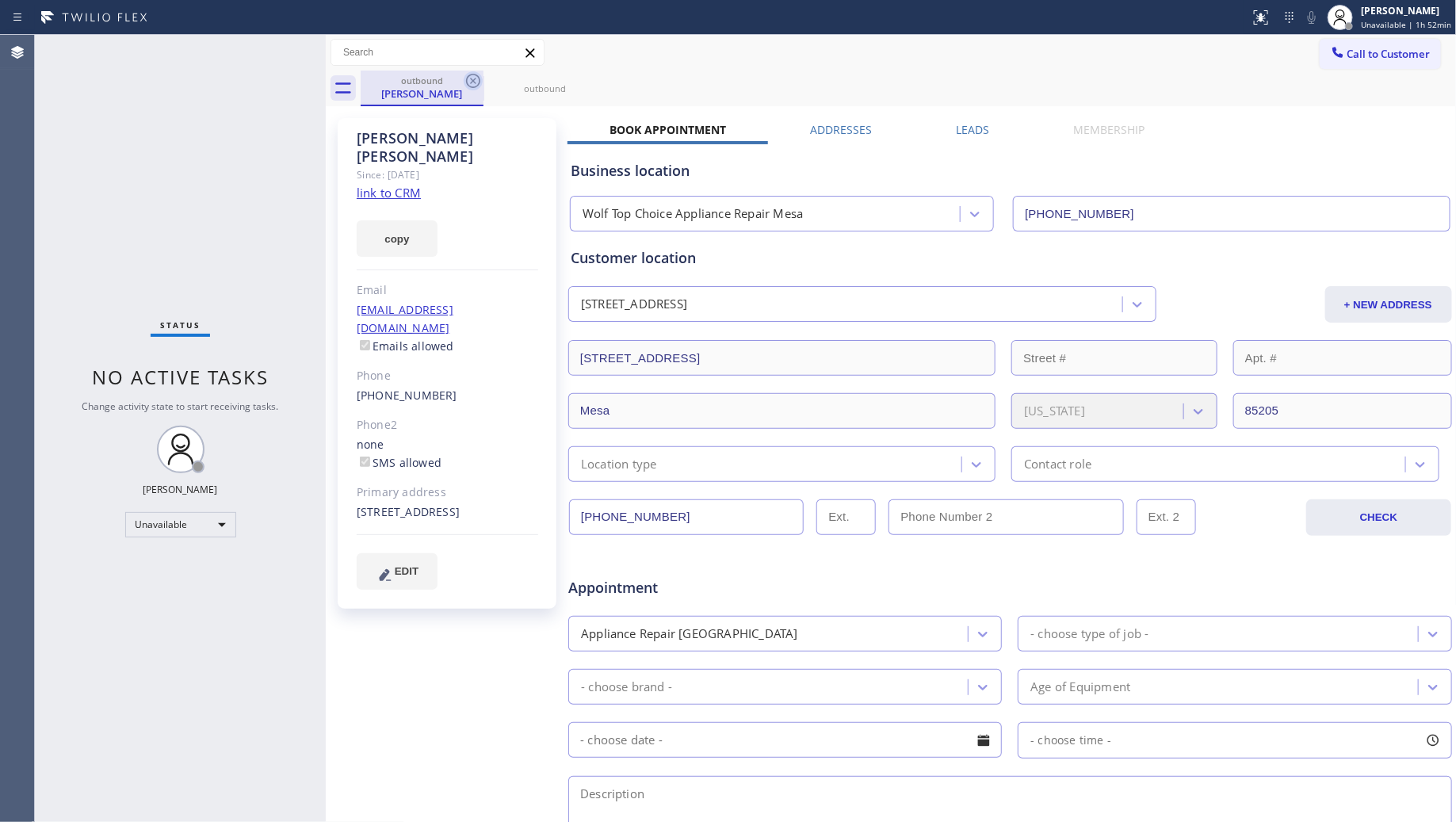
click at [462, 78] on div "outbound" at bounding box center [421, 81] width 120 height 12
click at [465, 78] on icon at bounding box center [473, 81] width 19 height 19
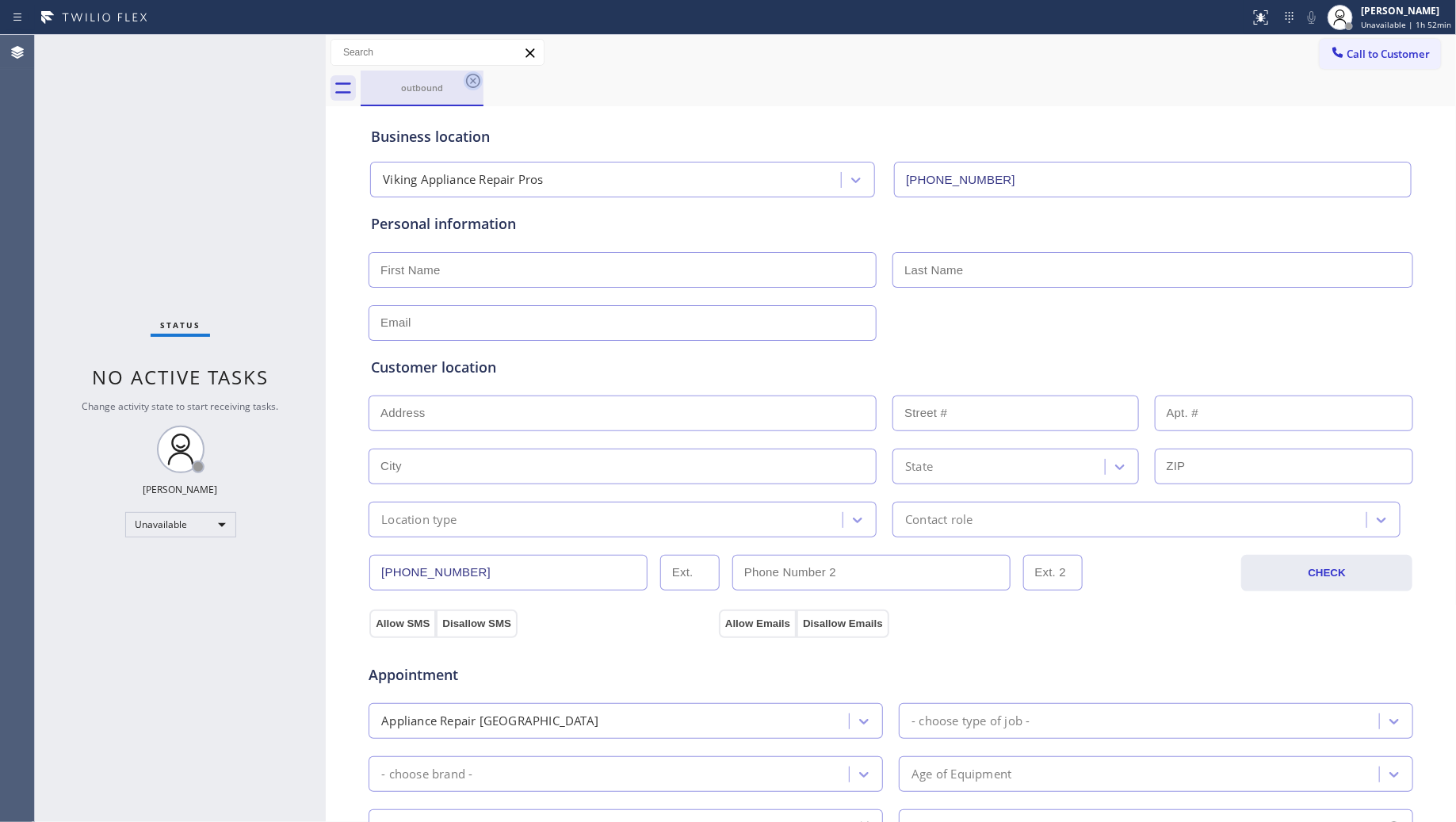
click at [468, 78] on icon at bounding box center [473, 81] width 19 height 19
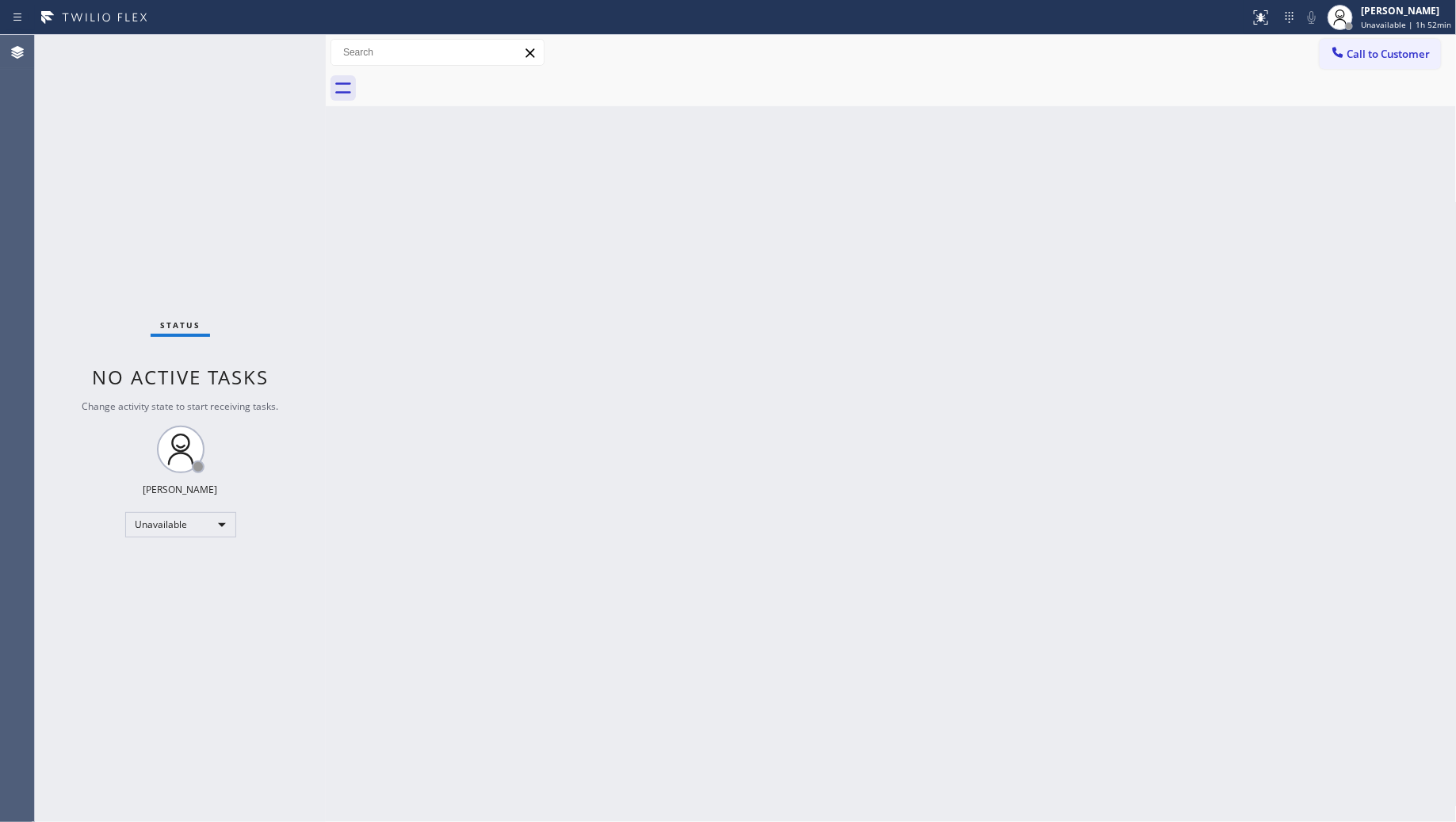
click at [469, 78] on div at bounding box center [909, 88] width 1096 height 36
drag, startPoint x: 1387, startPoint y: 54, endPoint x: 1155, endPoint y: 144, distance: 248.8
click at [1386, 54] on span "Call to Customer" at bounding box center [1389, 54] width 84 height 14
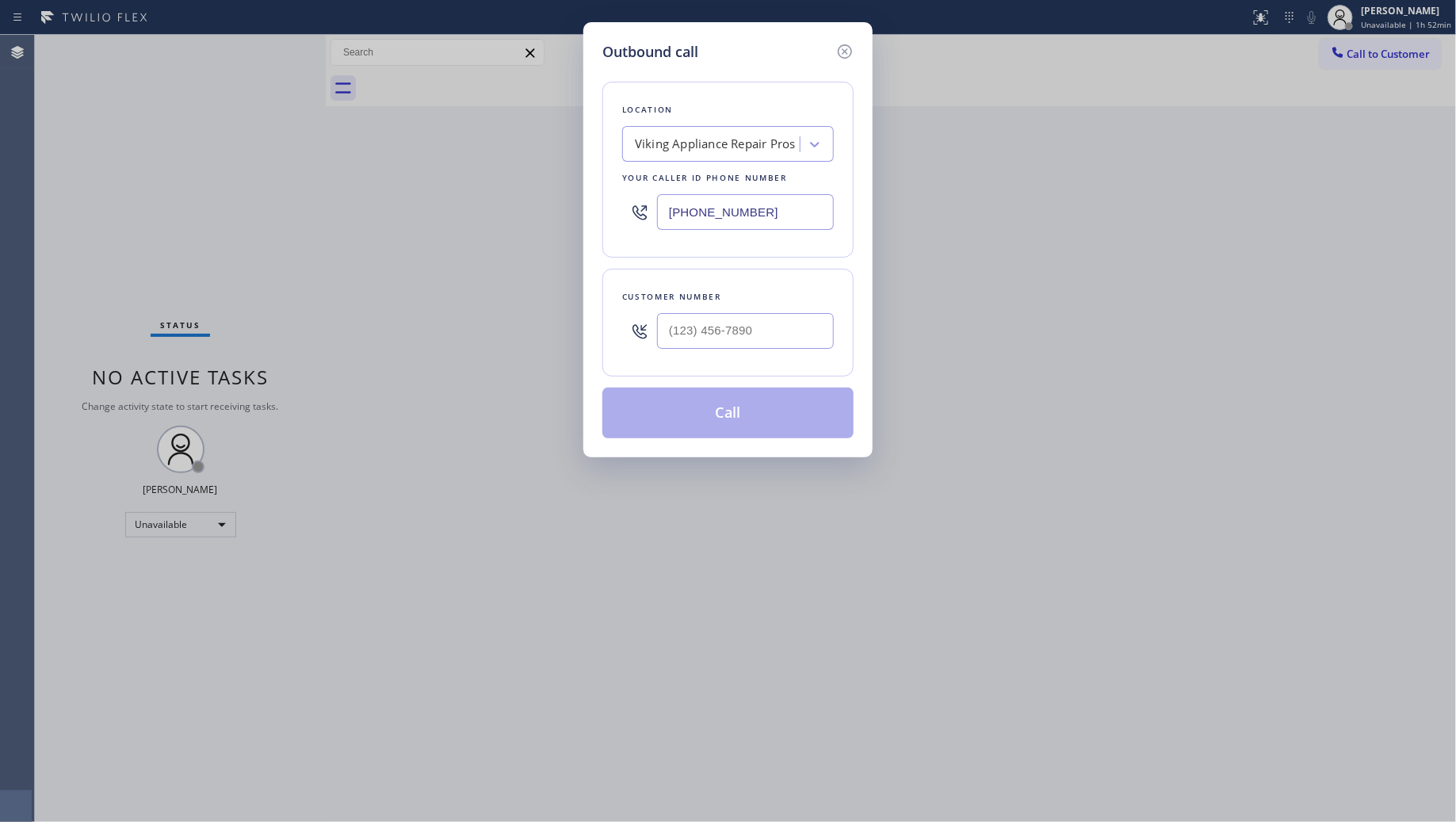
drag, startPoint x: 700, startPoint y: 212, endPoint x: 614, endPoint y: 191, distance: 88.5
click at [614, 193] on div "Location Viking Appliance Repair Pros Your caller id phone number (855) 666-9755" at bounding box center [728, 169] width 251 height 176
paste input "310) 946-0021"
type input "[PHONE_NUMBER]"
click at [771, 337] on input "(___) ___-____" at bounding box center [746, 330] width 177 height 36
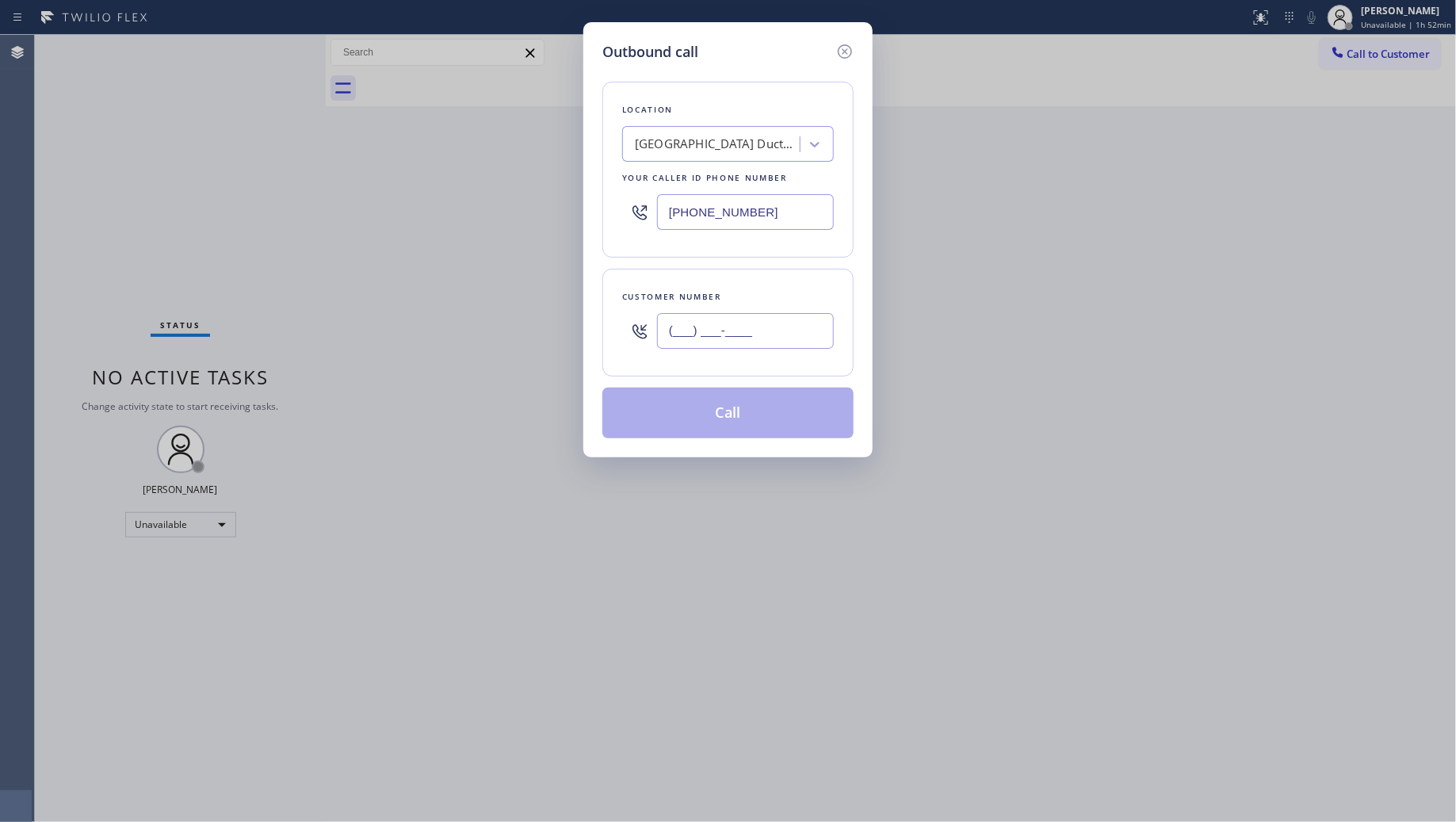
paste input "213) 295-6419"
type input "[PHONE_NUMBER]"
click at [745, 407] on button "Call" at bounding box center [728, 413] width 251 height 51
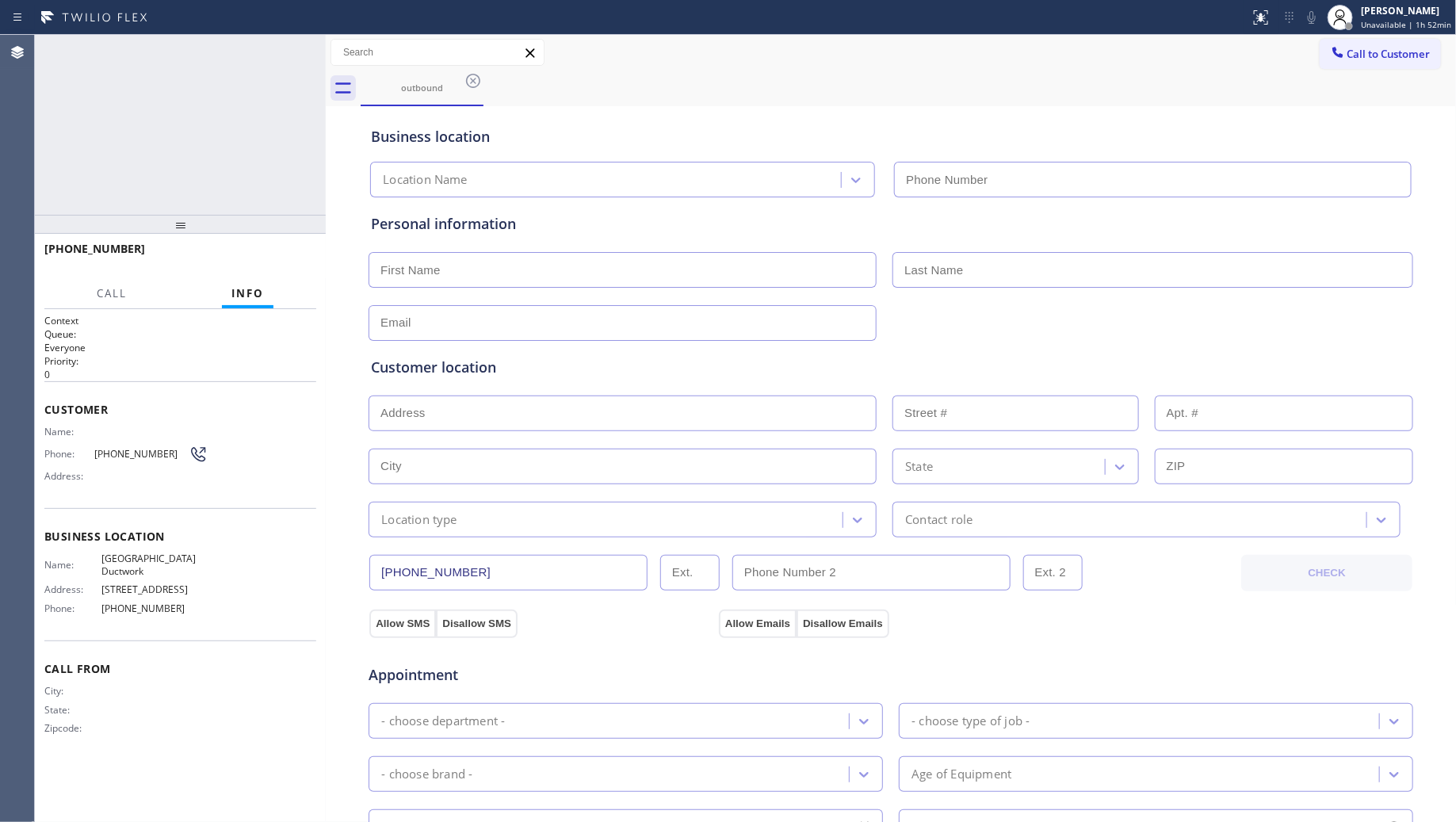
type input "[PHONE_NUMBER]"
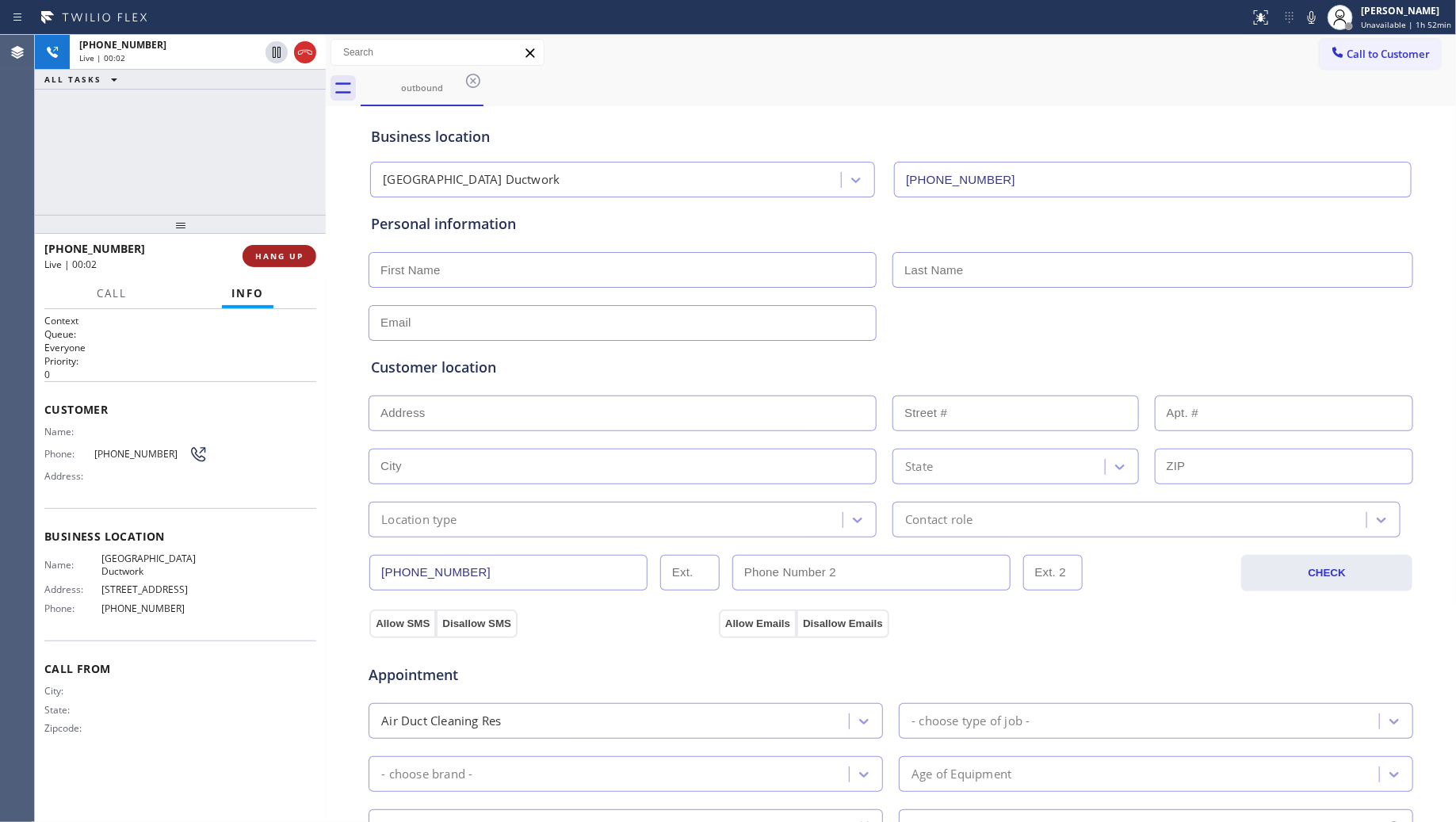
click at [302, 252] on span "HANG UP" at bounding box center [279, 256] width 48 height 12
click at [302, 248] on button "HANG UP" at bounding box center [279, 255] width 74 height 22
click at [302, 243] on div "+12132956419 Live | 00:03 HANG UP" at bounding box center [179, 255] width 272 height 41
click at [302, 242] on div "+12132956419 Live | 00:03 HANG UP" at bounding box center [179, 255] width 272 height 41
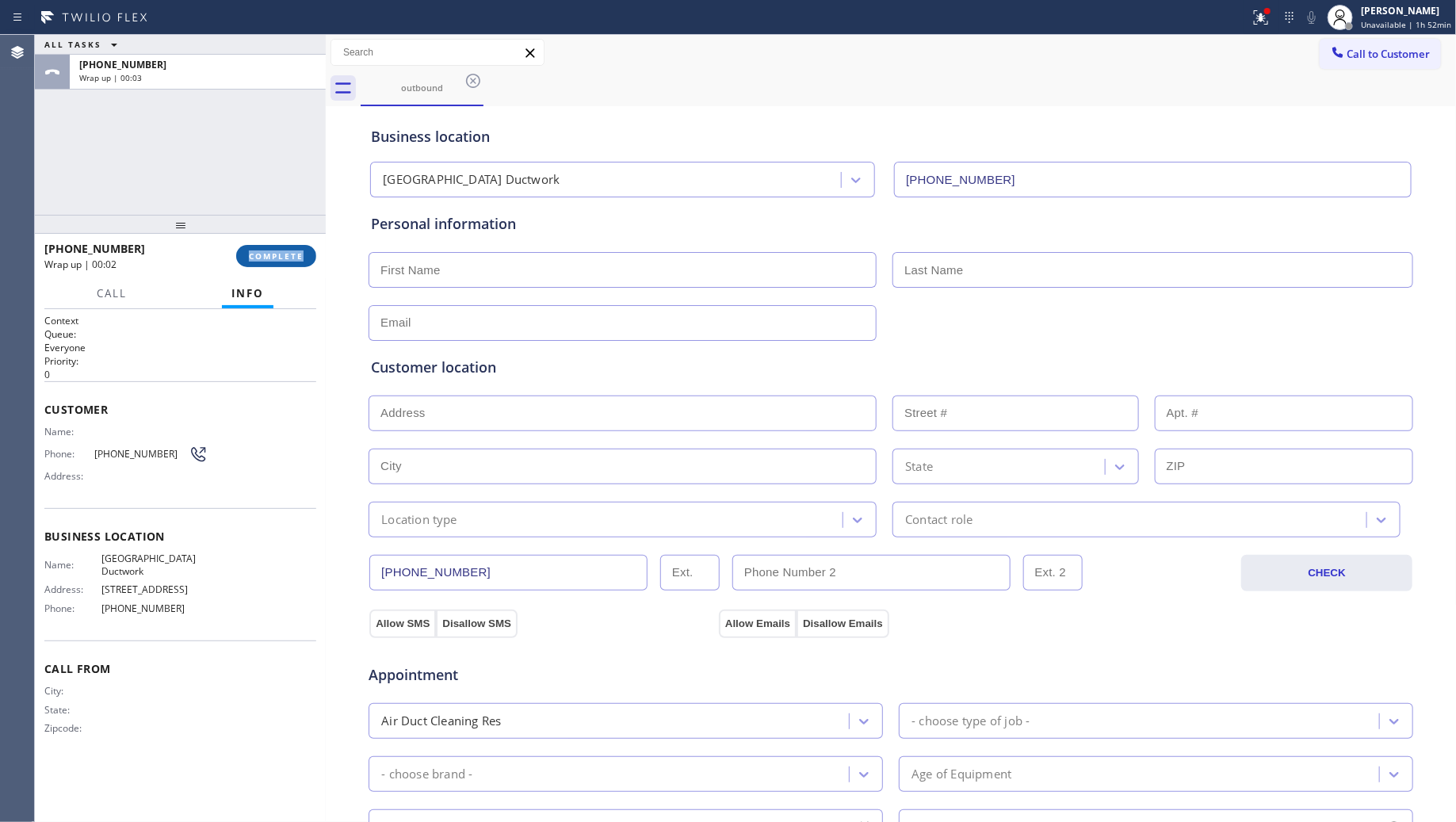
click at [291, 251] on span "COMPLETE" at bounding box center [275, 256] width 55 height 12
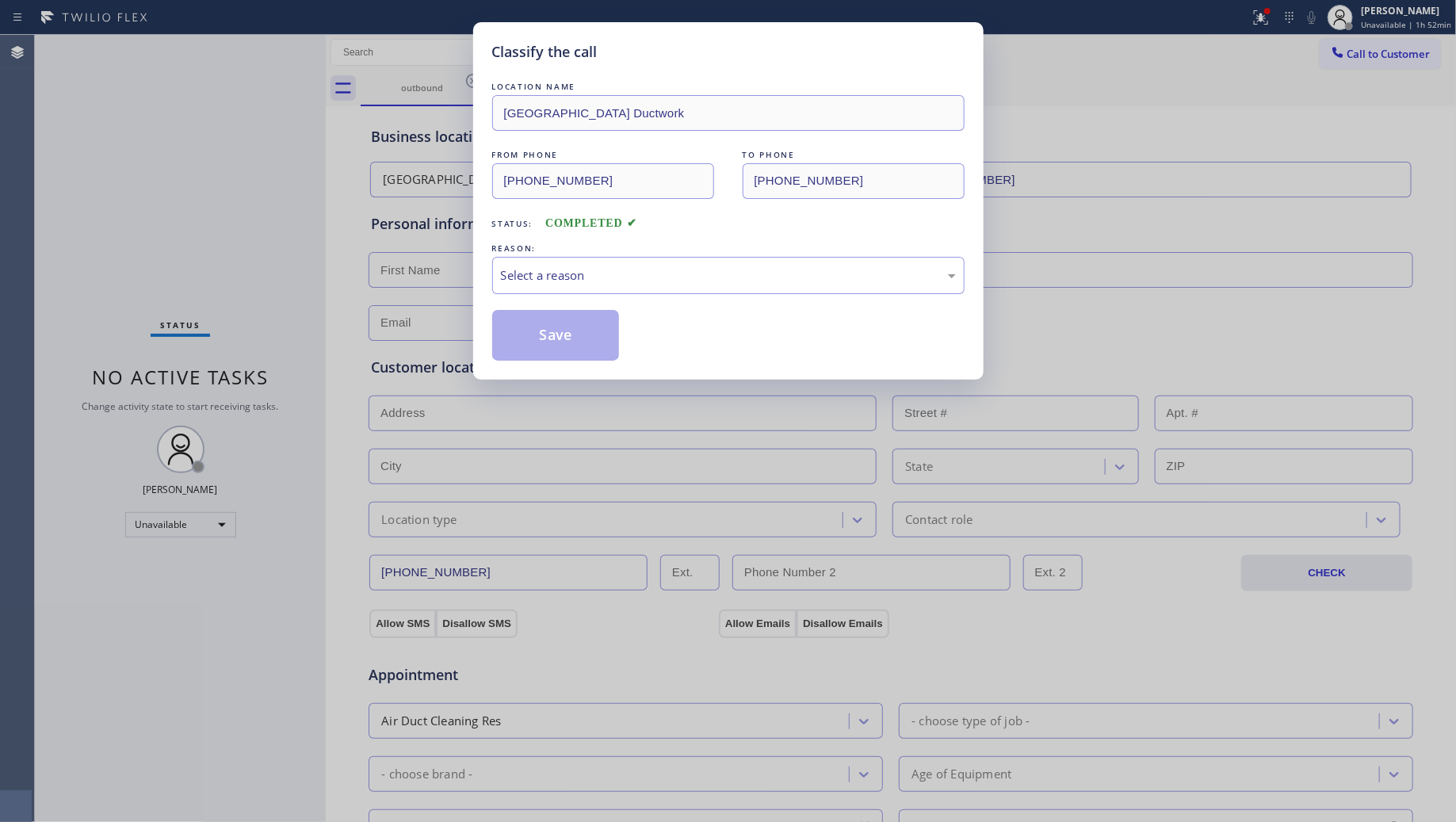
click at [283, 230] on div "Classify the call LOCATION NAME Rancho Palos Verdes Ductwork FROM PHONE (310) 9…" at bounding box center [728, 411] width 1456 height 822
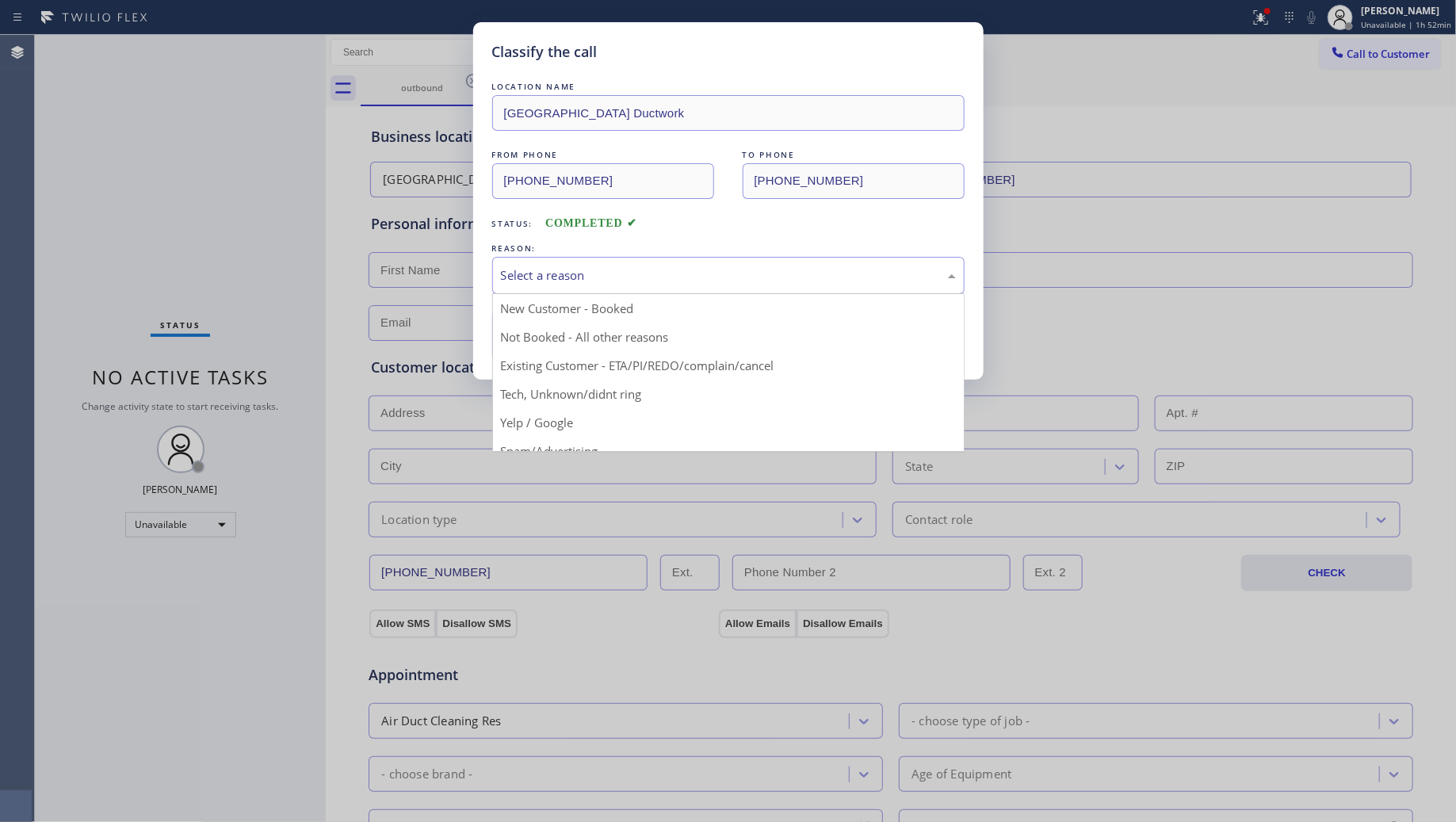
click at [560, 268] on div "Select a reason" at bounding box center [728, 275] width 455 height 18
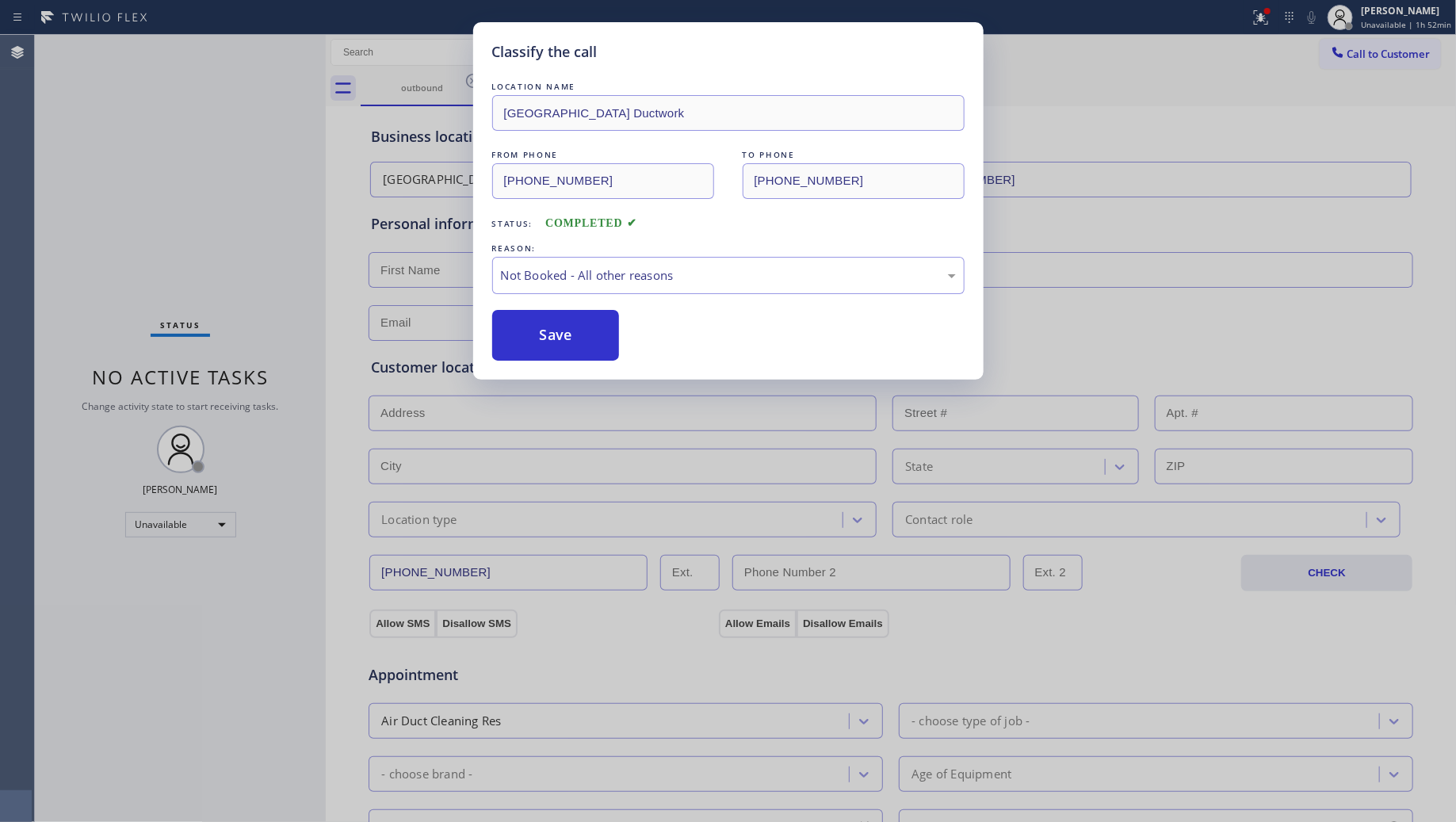
click at [532, 339] on button "Save" at bounding box center [556, 335] width 128 height 51
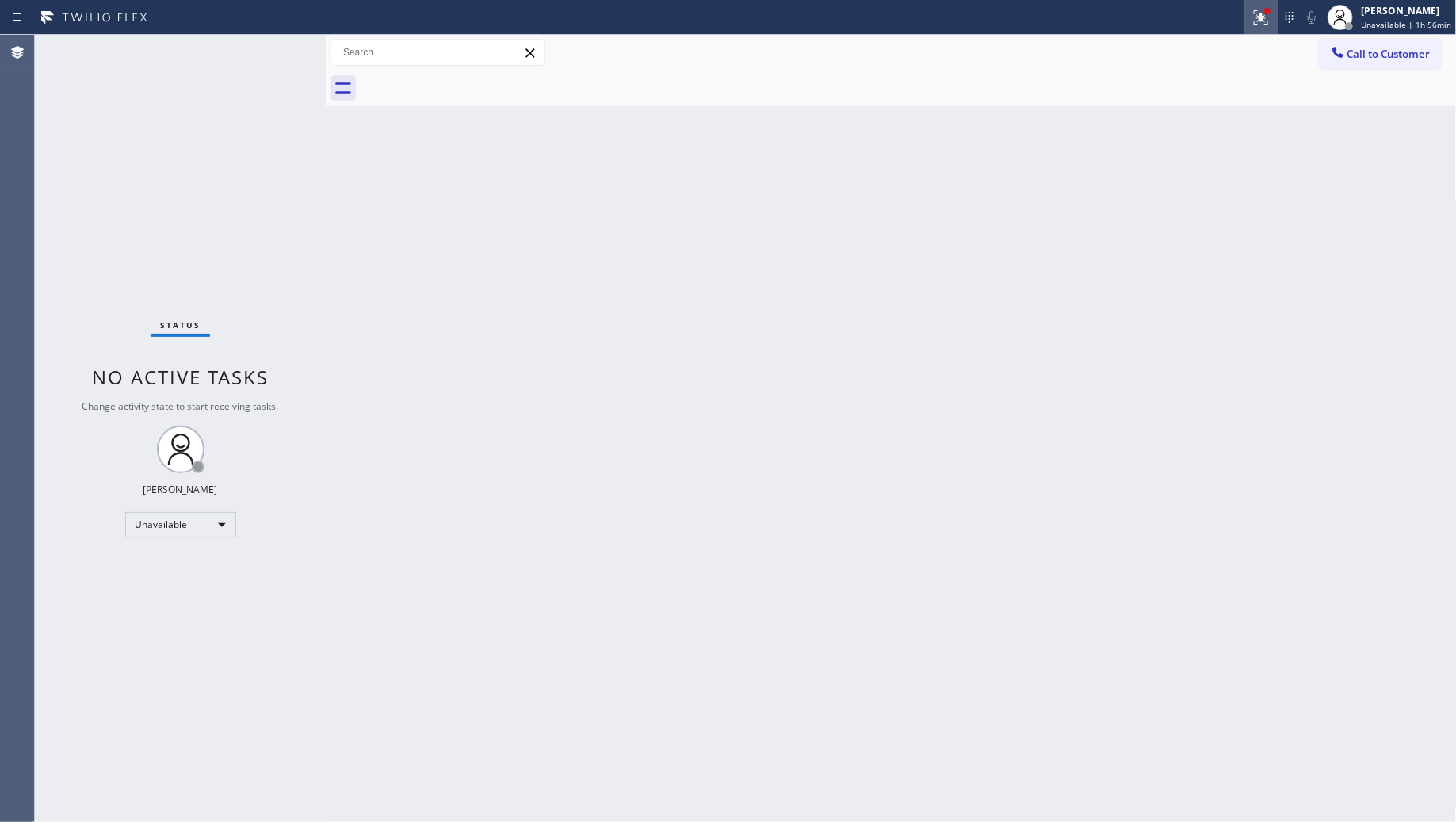
click at [1254, 17] on div at bounding box center [1261, 17] width 35 height 19
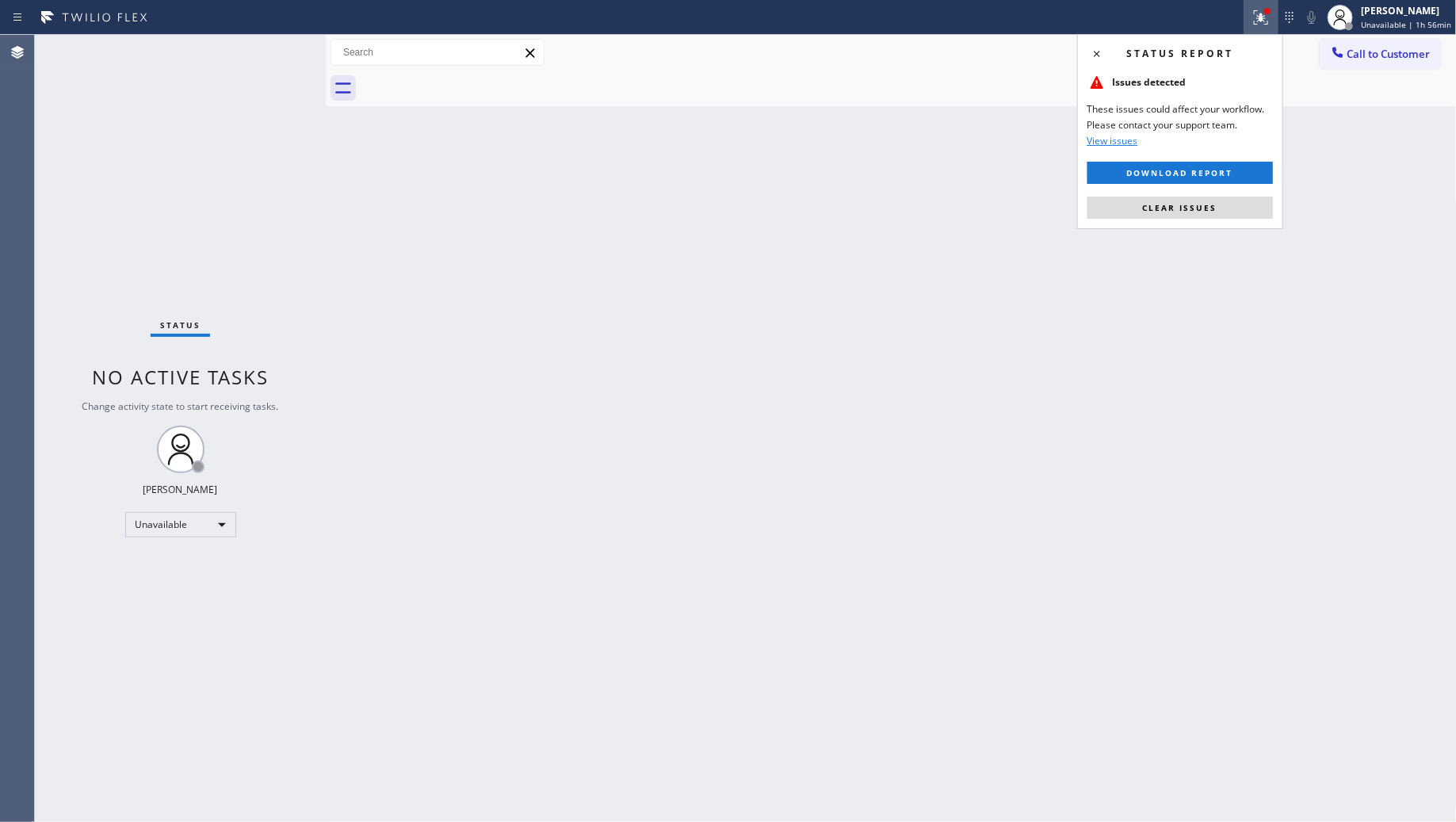
drag, startPoint x: 1237, startPoint y: 218, endPoint x: 1227, endPoint y: 205, distance: 16.4
click at [1237, 219] on button "Clear issues" at bounding box center [1180, 207] width 185 height 22
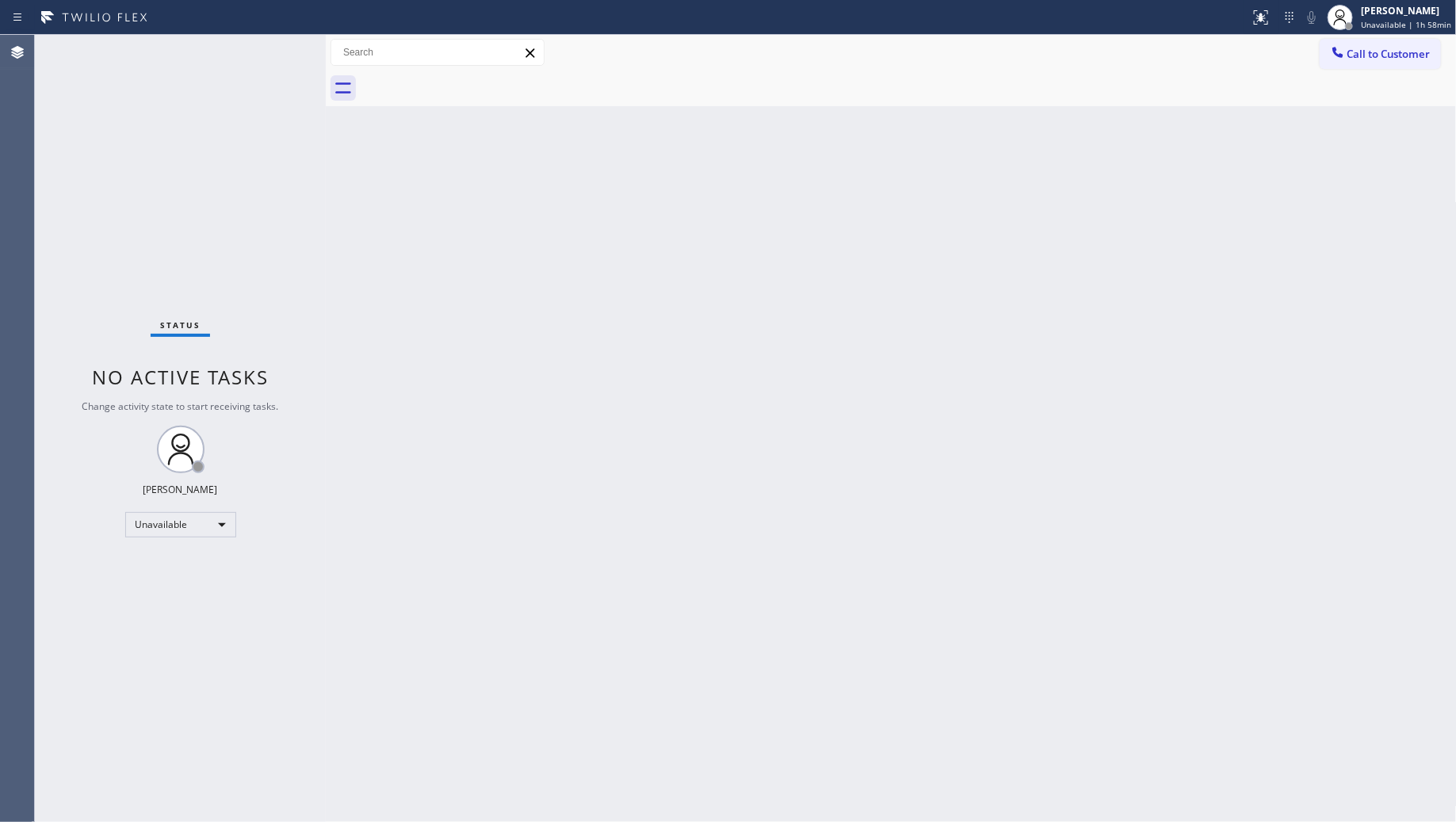
drag, startPoint x: 1357, startPoint y: 52, endPoint x: 1324, endPoint y: 61, distance: 34.2
click at [1345, 57] on button "Call to Customer" at bounding box center [1380, 53] width 121 height 30
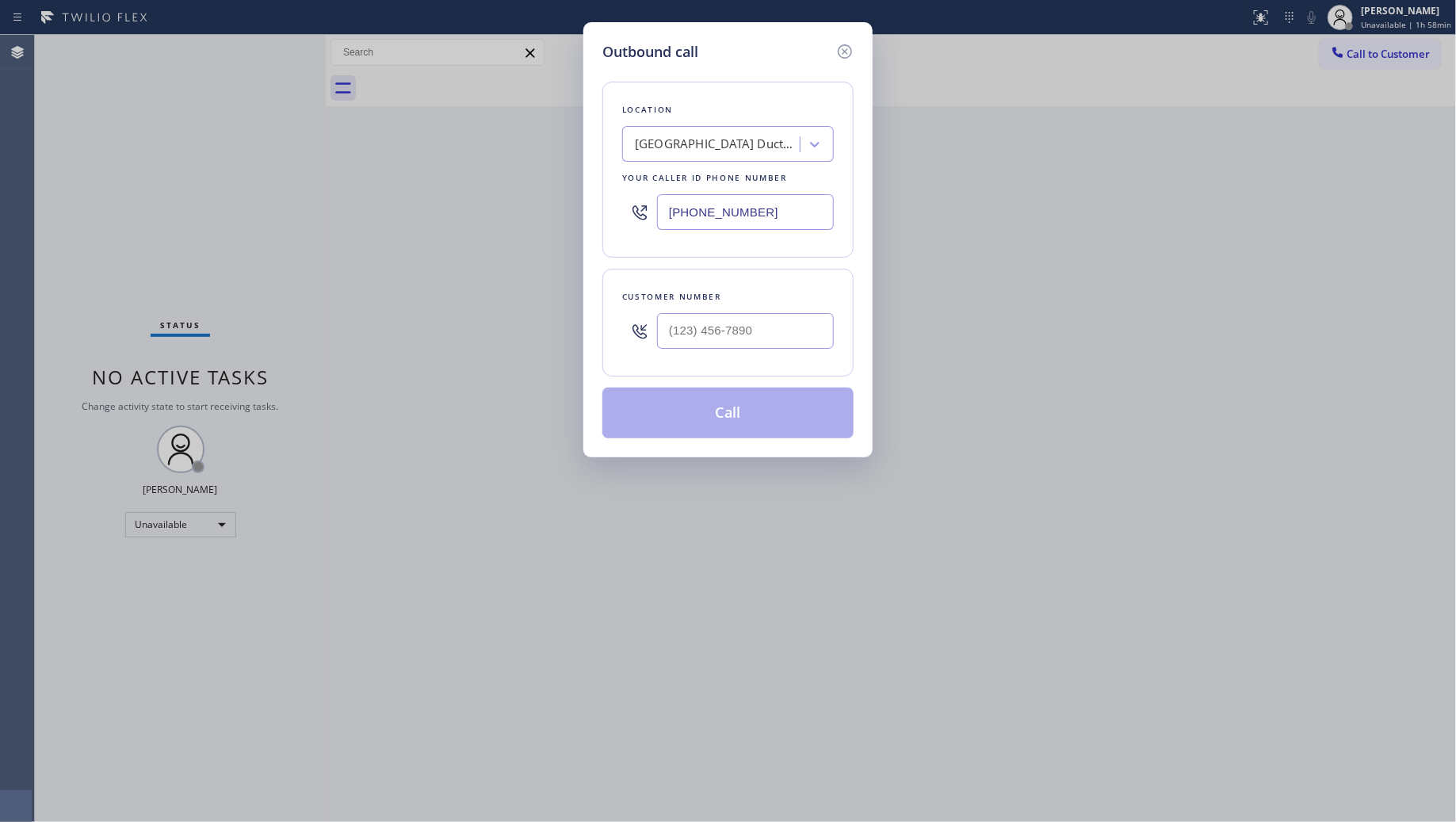
drag, startPoint x: 791, startPoint y: 206, endPoint x: 603, endPoint y: 207, distance: 188.0
click at [612, 207] on div "Location [GEOGRAPHIC_DATA] Ductwork Your caller id phone number [PHONE_NUMBER]" at bounding box center [728, 169] width 251 height 176
paste input "206) 785-308"
type input "(206) 785-3081"
click at [801, 338] on input "(___) ___-____" at bounding box center [746, 330] width 177 height 36
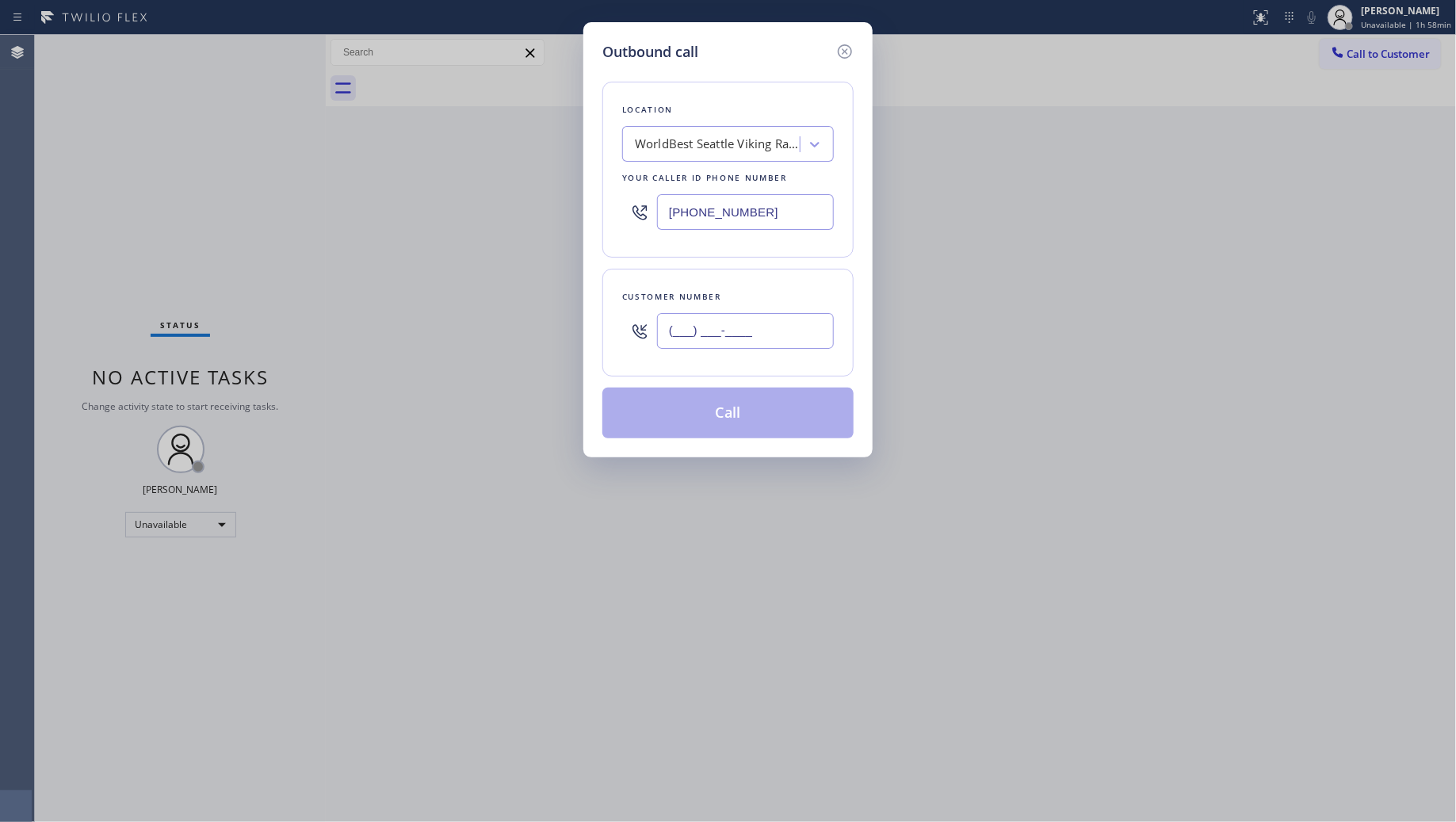
paste input "425) 736-0014"
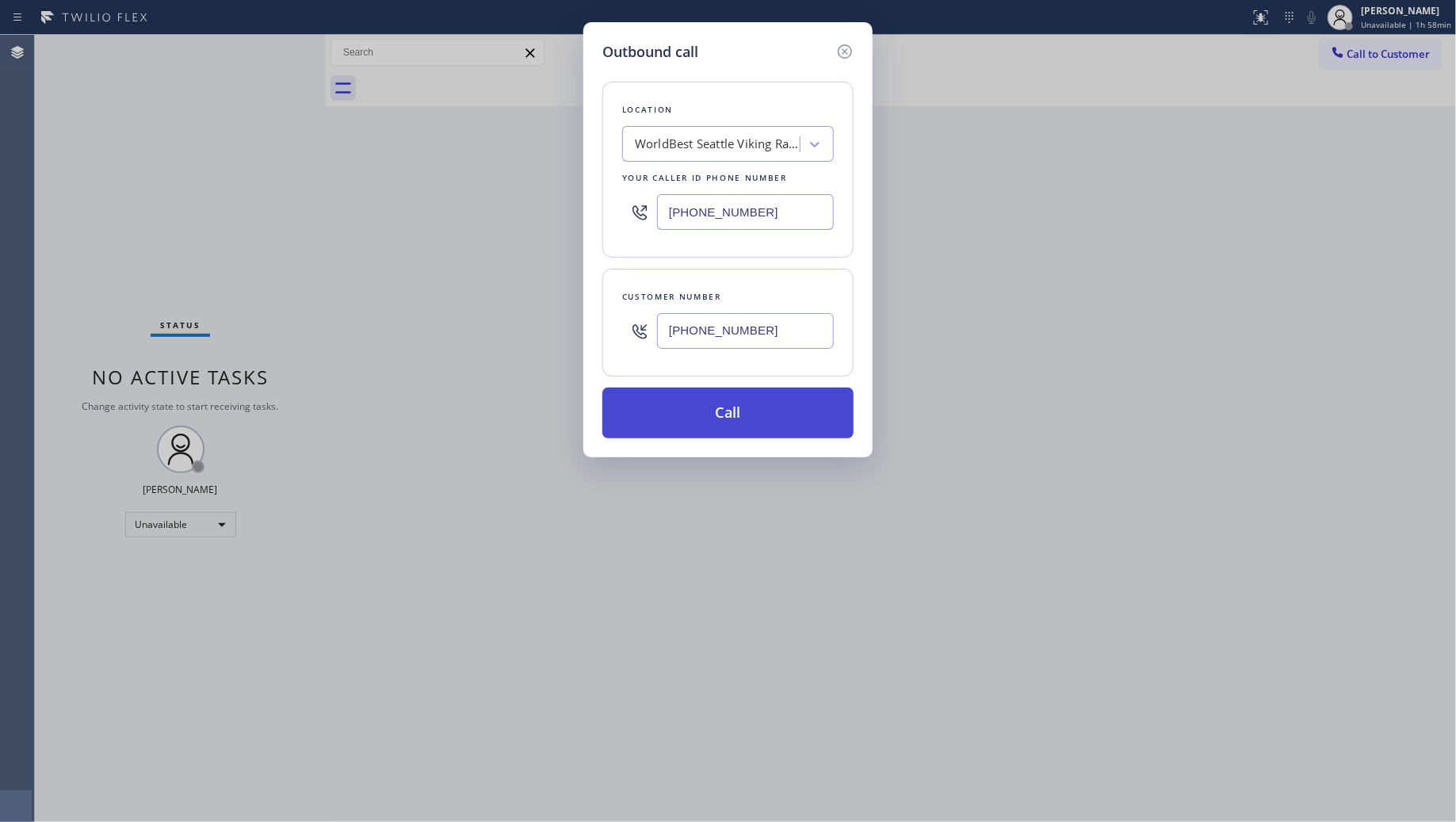
type input "(425) 736-0014"
click at [733, 422] on button "Call" at bounding box center [728, 413] width 251 height 51
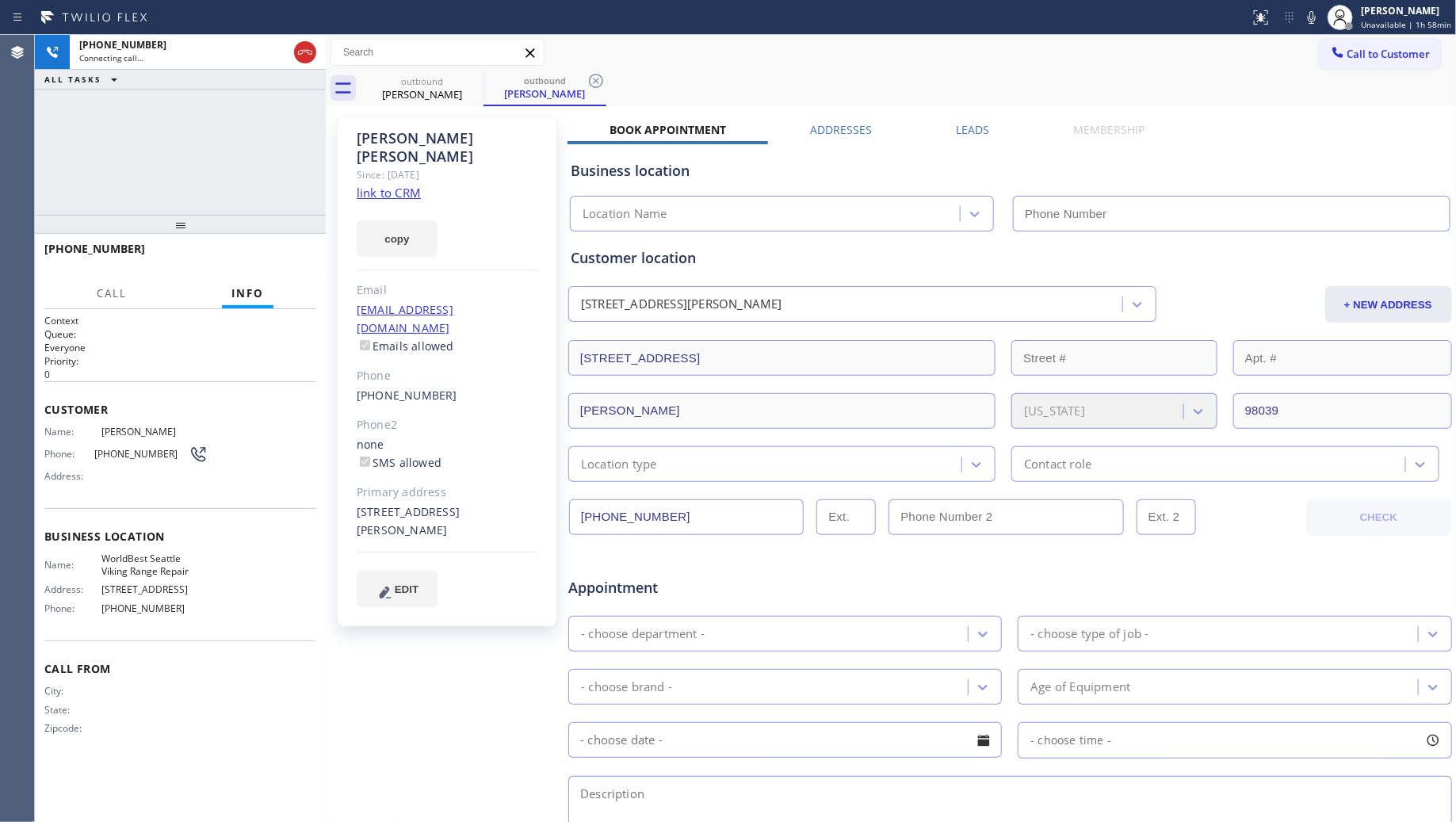
type input "(206) 785-3081"
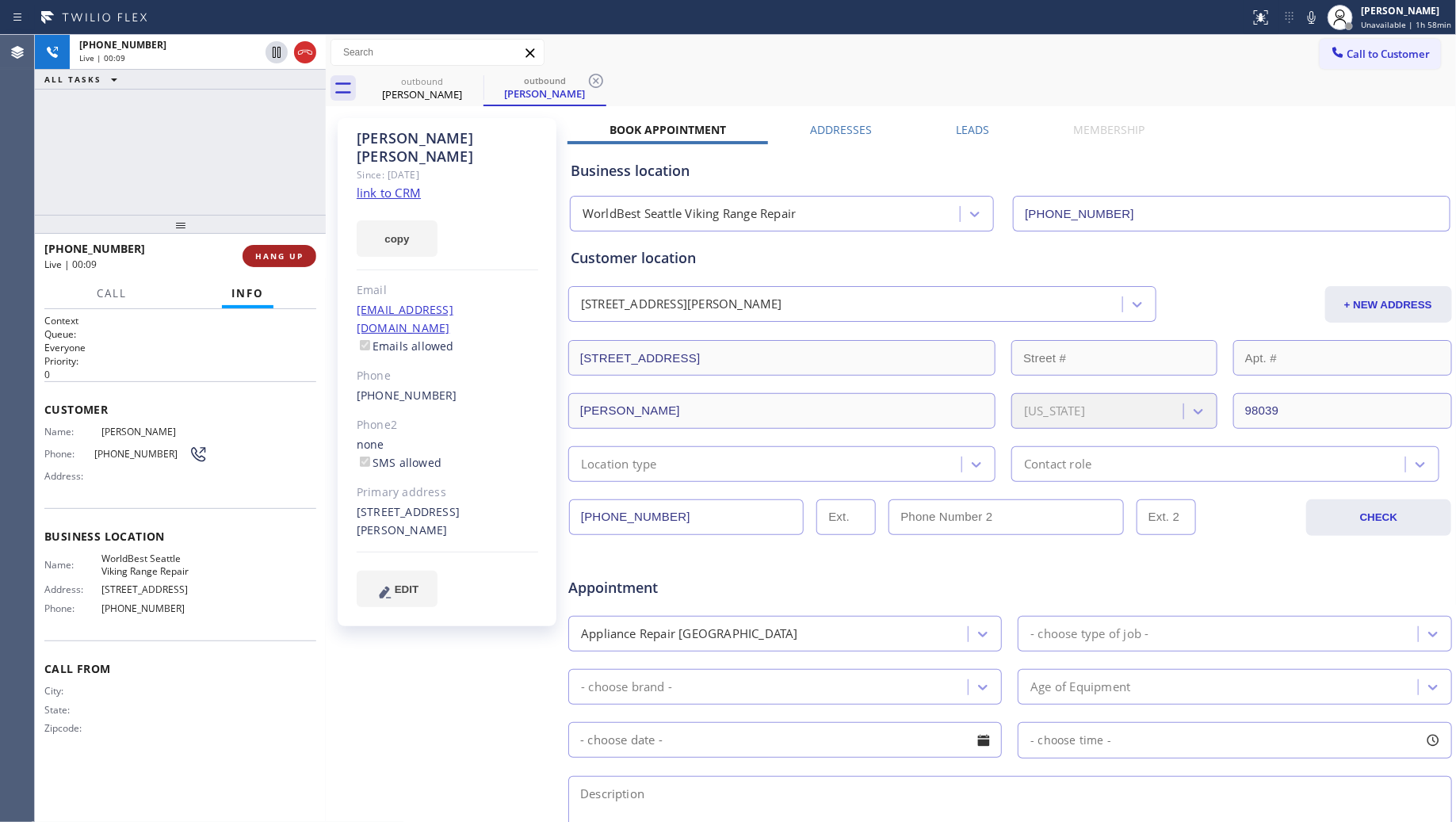
click at [260, 247] on button "HANG UP" at bounding box center [279, 255] width 74 height 22
click at [280, 255] on span "HANG UP" at bounding box center [279, 256] width 48 height 12
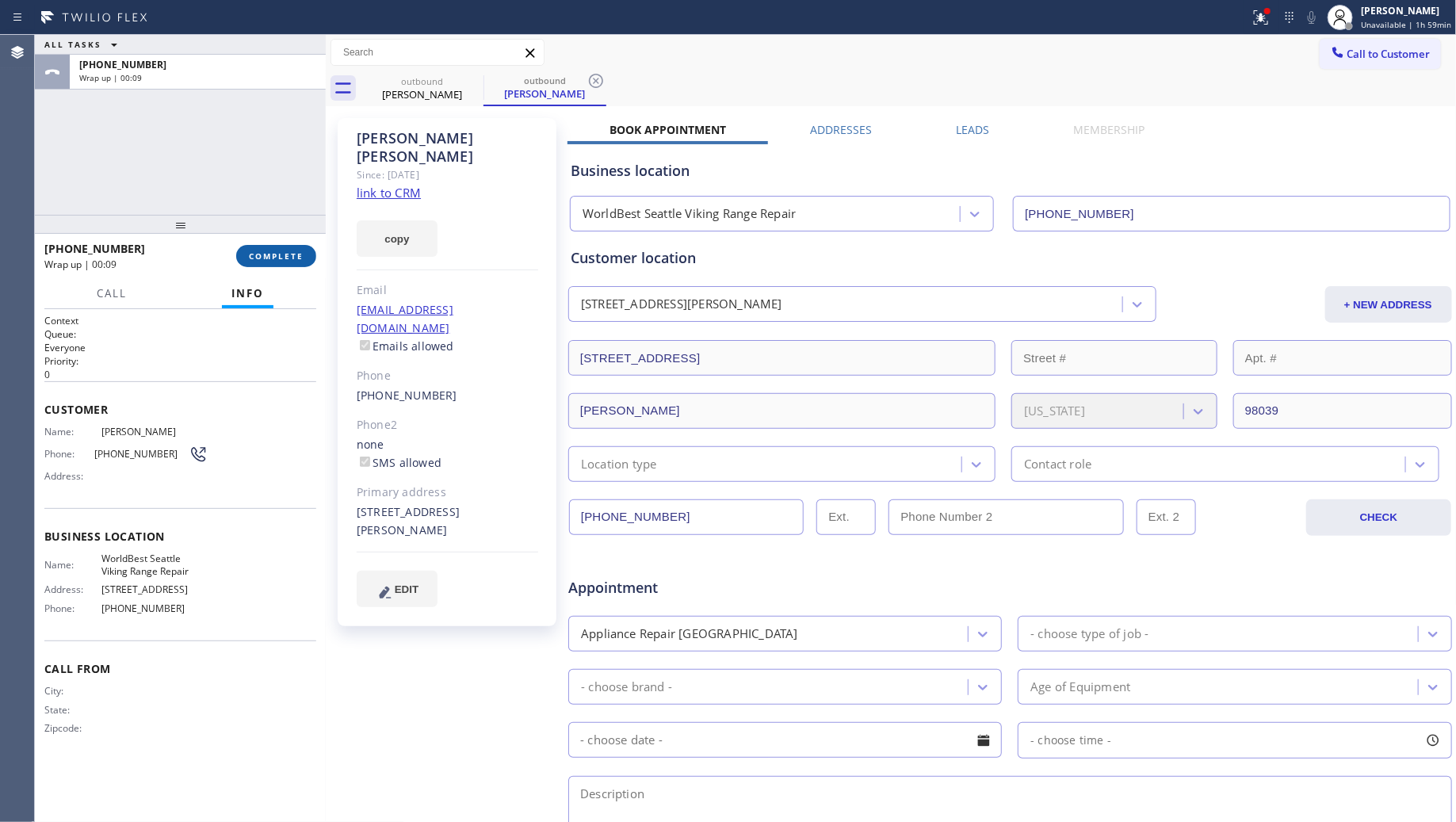
click at [291, 252] on span "COMPLETE" at bounding box center [275, 256] width 55 height 12
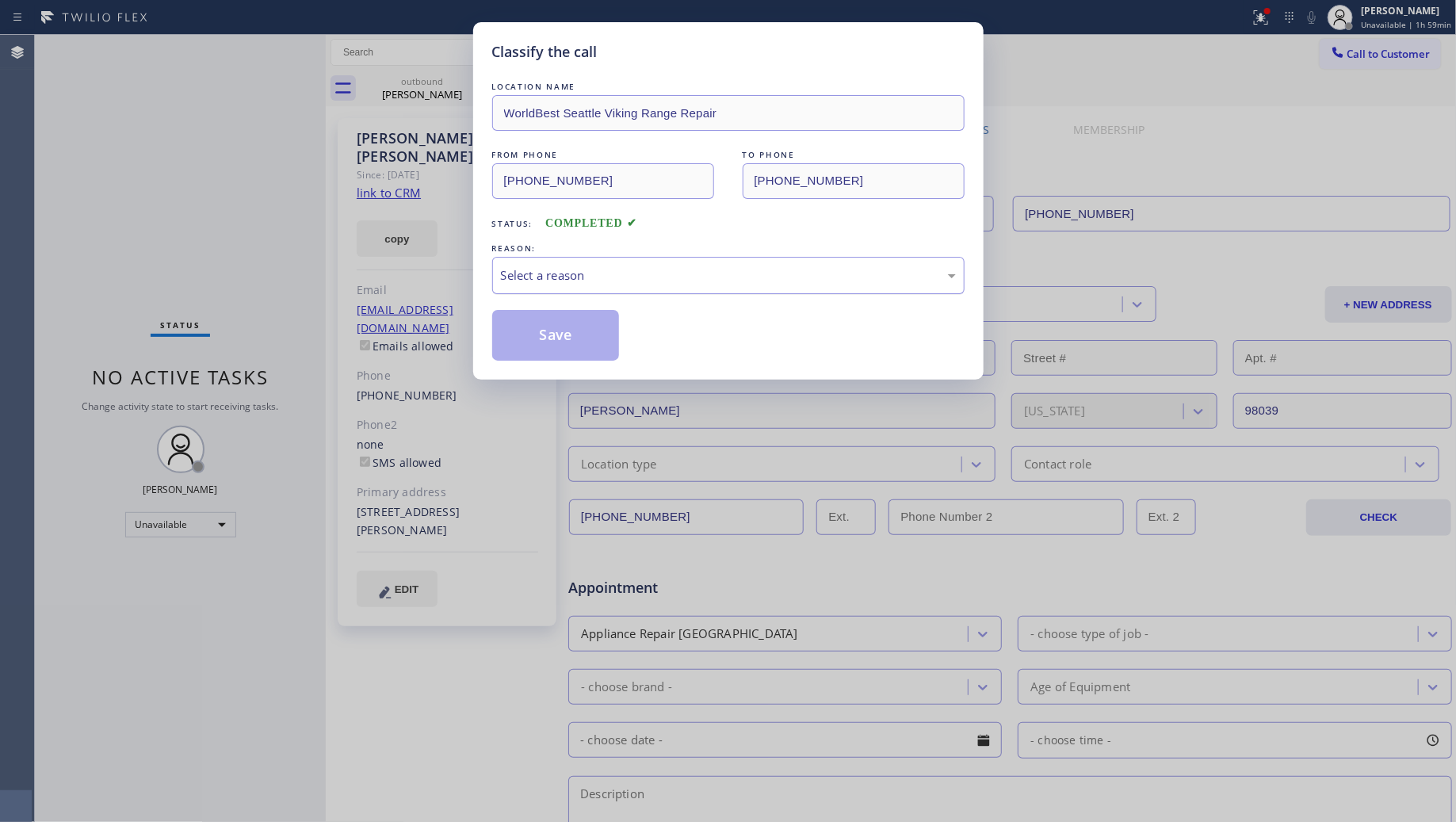
click at [586, 264] on div "Select a reason" at bounding box center [728, 276] width 472 height 37
click at [534, 330] on button "Save" at bounding box center [556, 335] width 128 height 51
click at [1263, 18] on icon at bounding box center [1259, 16] width 10 height 12
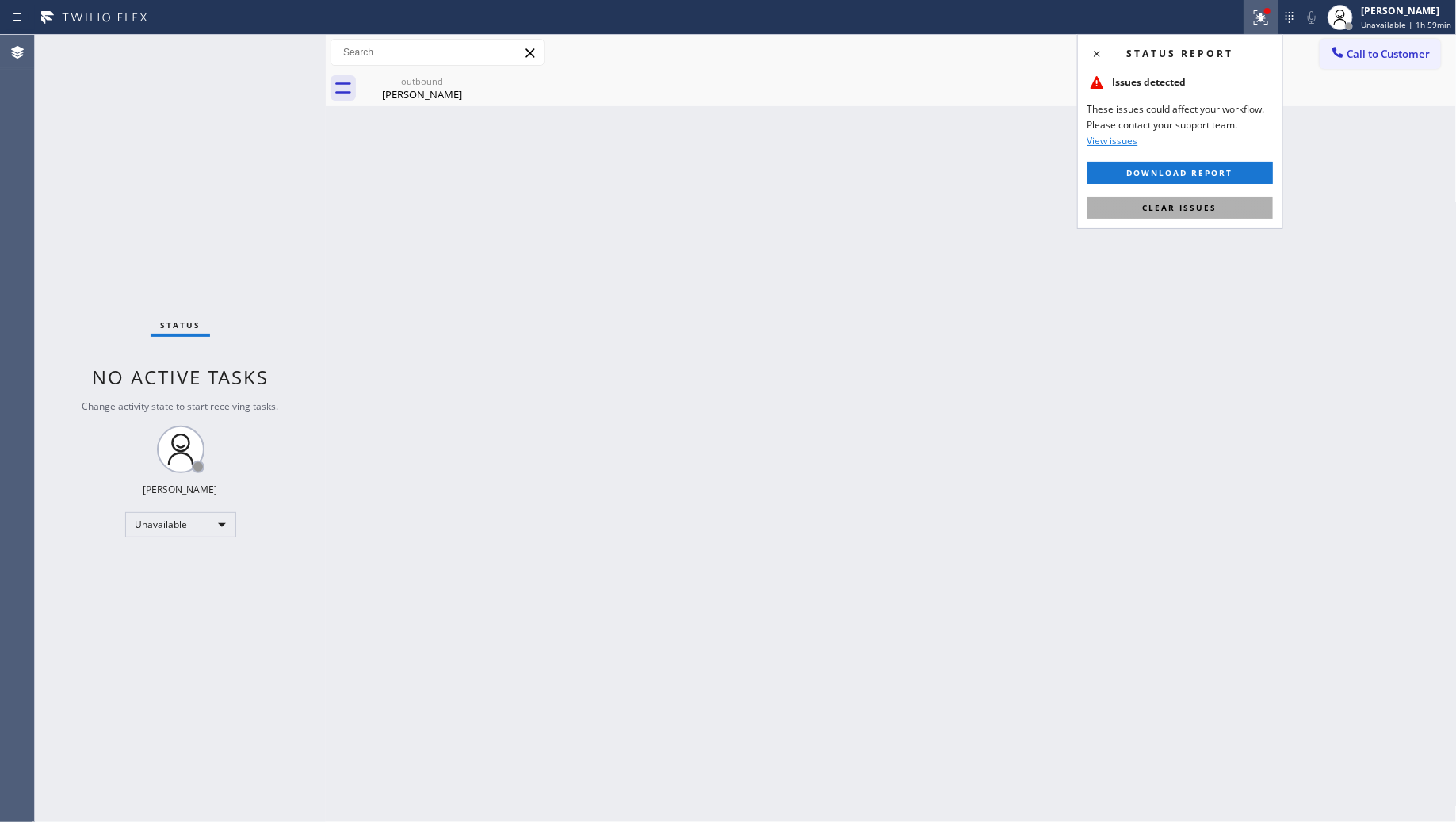
drag, startPoint x: 1162, startPoint y: 196, endPoint x: 1191, endPoint y: 177, distance: 34.7
click at [1159, 200] on button "Clear issues" at bounding box center [1180, 207] width 185 height 22
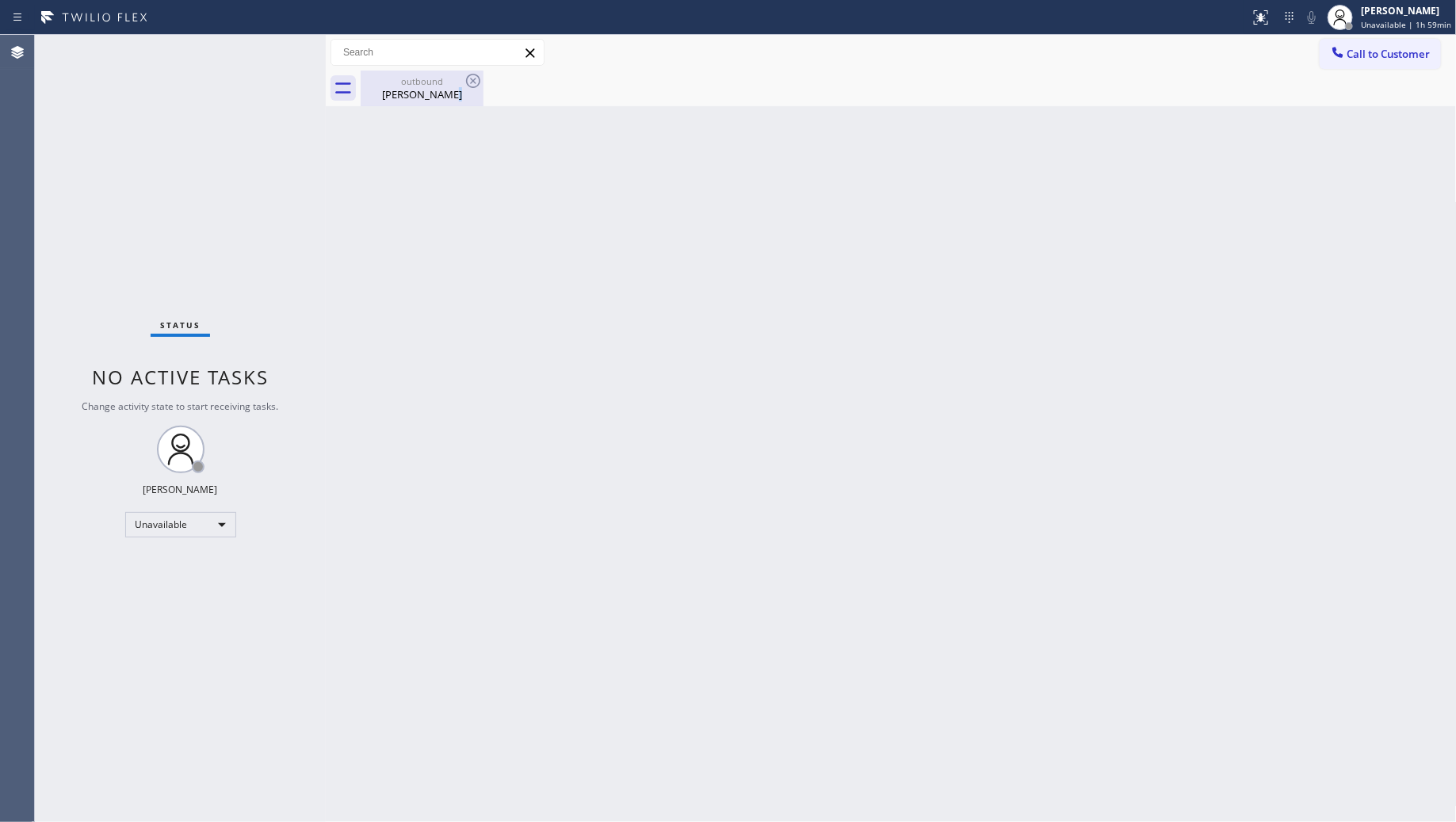
click at [449, 97] on div "Jodi Scribner" at bounding box center [421, 94] width 120 height 14
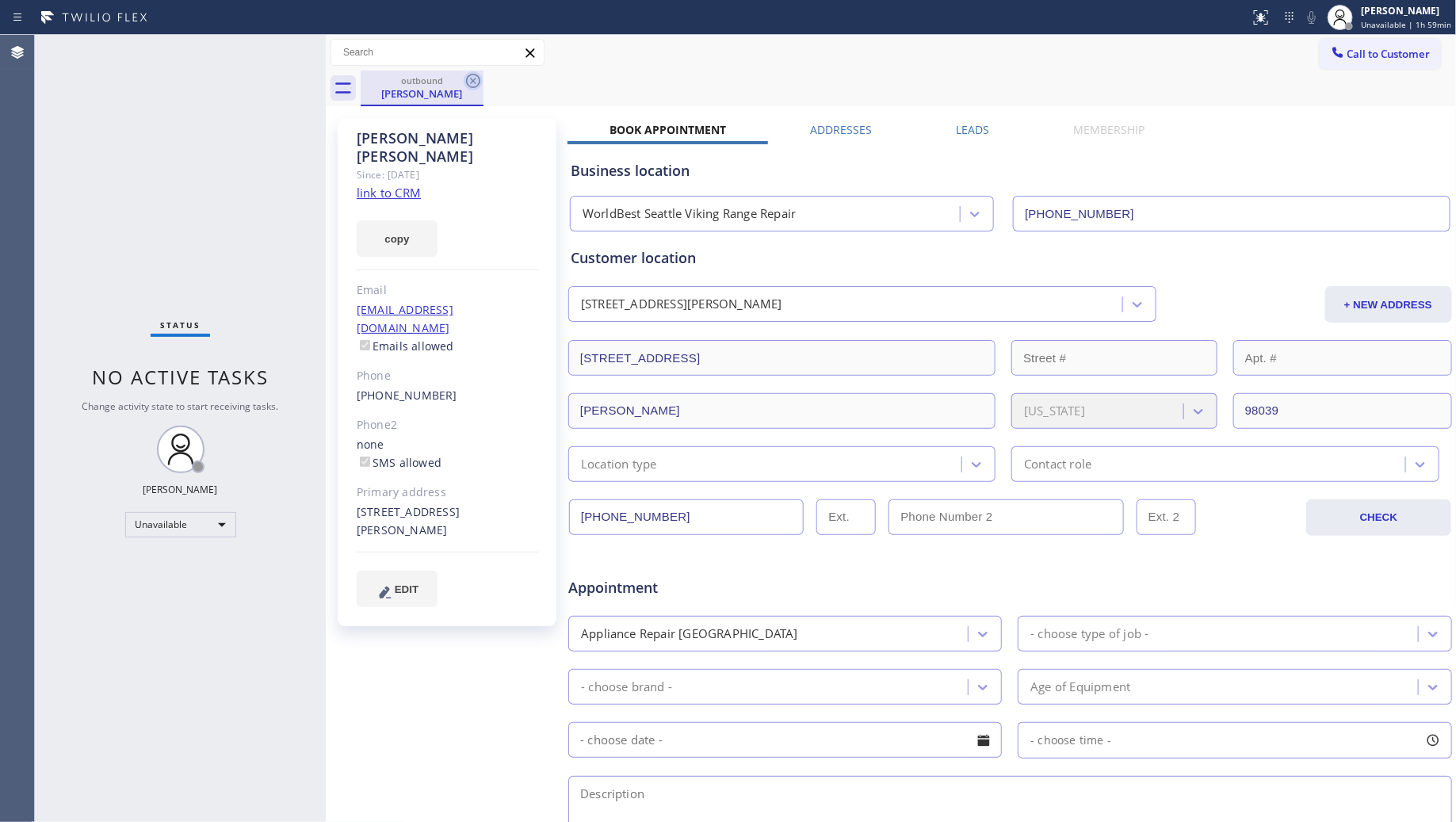
click at [476, 85] on icon at bounding box center [473, 81] width 14 height 14
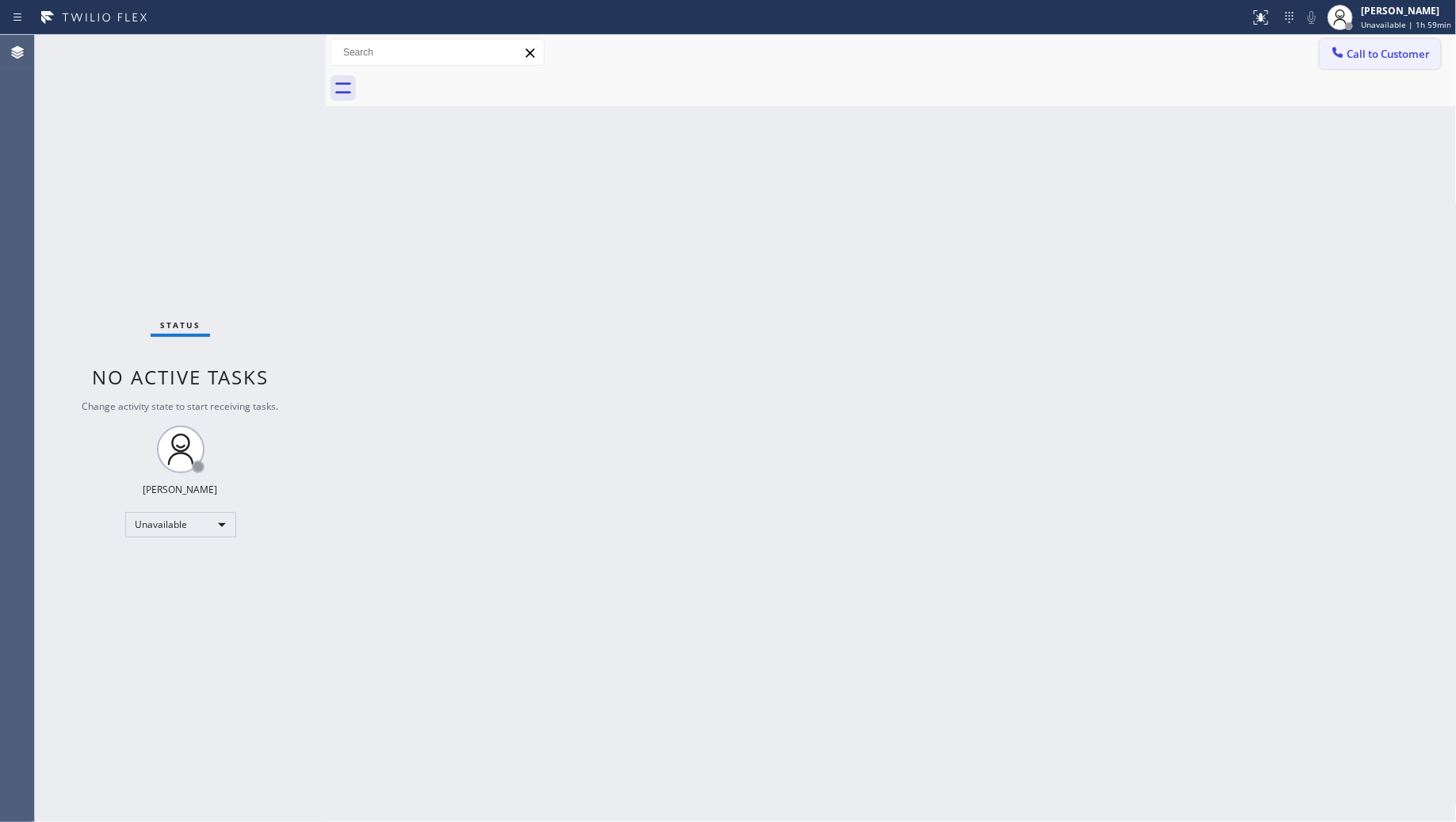
click at [1336, 53] on icon at bounding box center [1337, 52] width 11 height 11
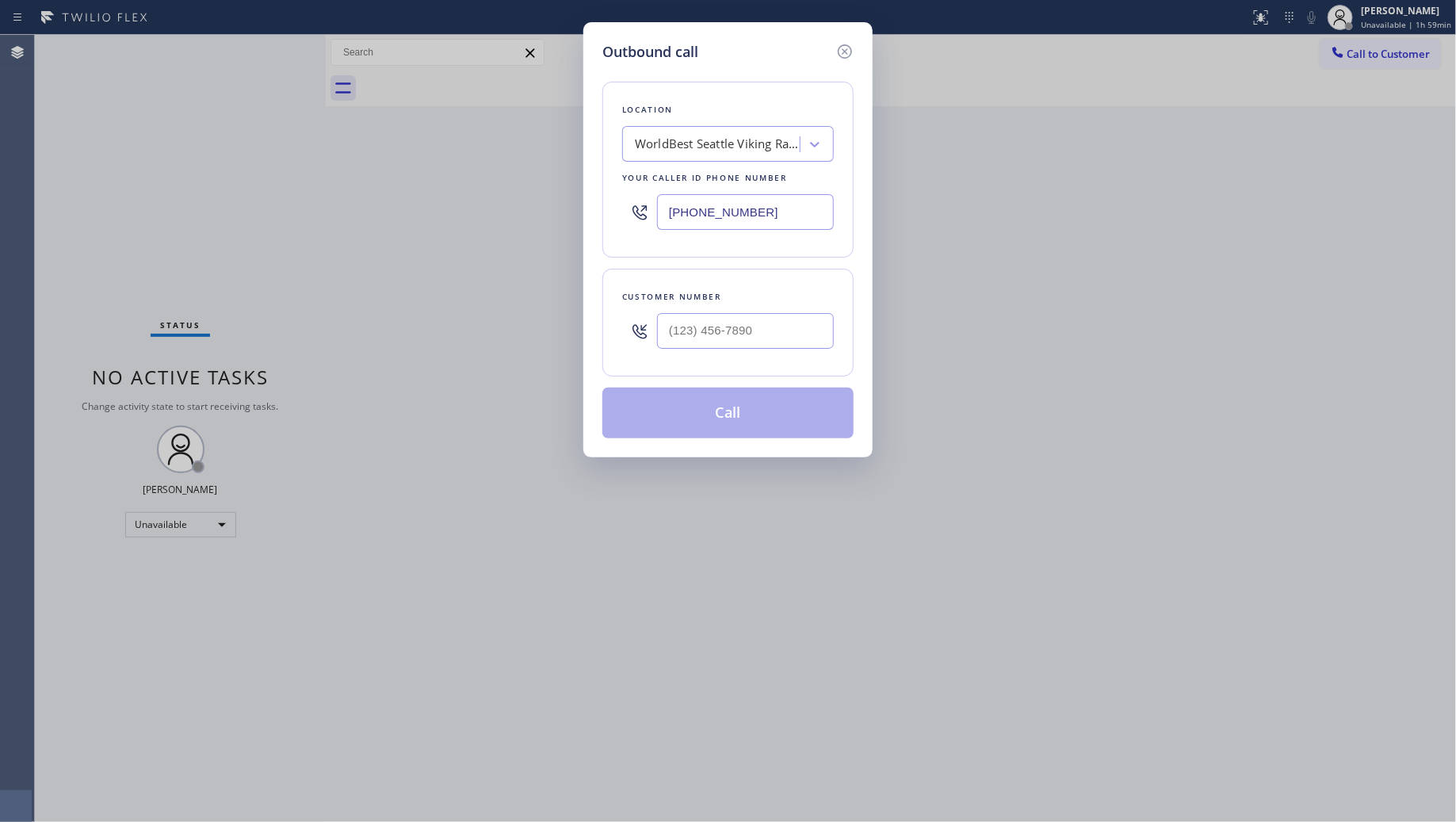
drag, startPoint x: 785, startPoint y: 216, endPoint x: 621, endPoint y: 220, distance: 164.0
click at [621, 220] on div "Location WorldBest Seattle Viking Range Repair Your caller id phone number (206…" at bounding box center [728, 169] width 251 height 176
paste input "310) 929-690"
type input "(310) 929-6901"
click at [780, 344] on input "(___) ___-____" at bounding box center [746, 330] width 177 height 36
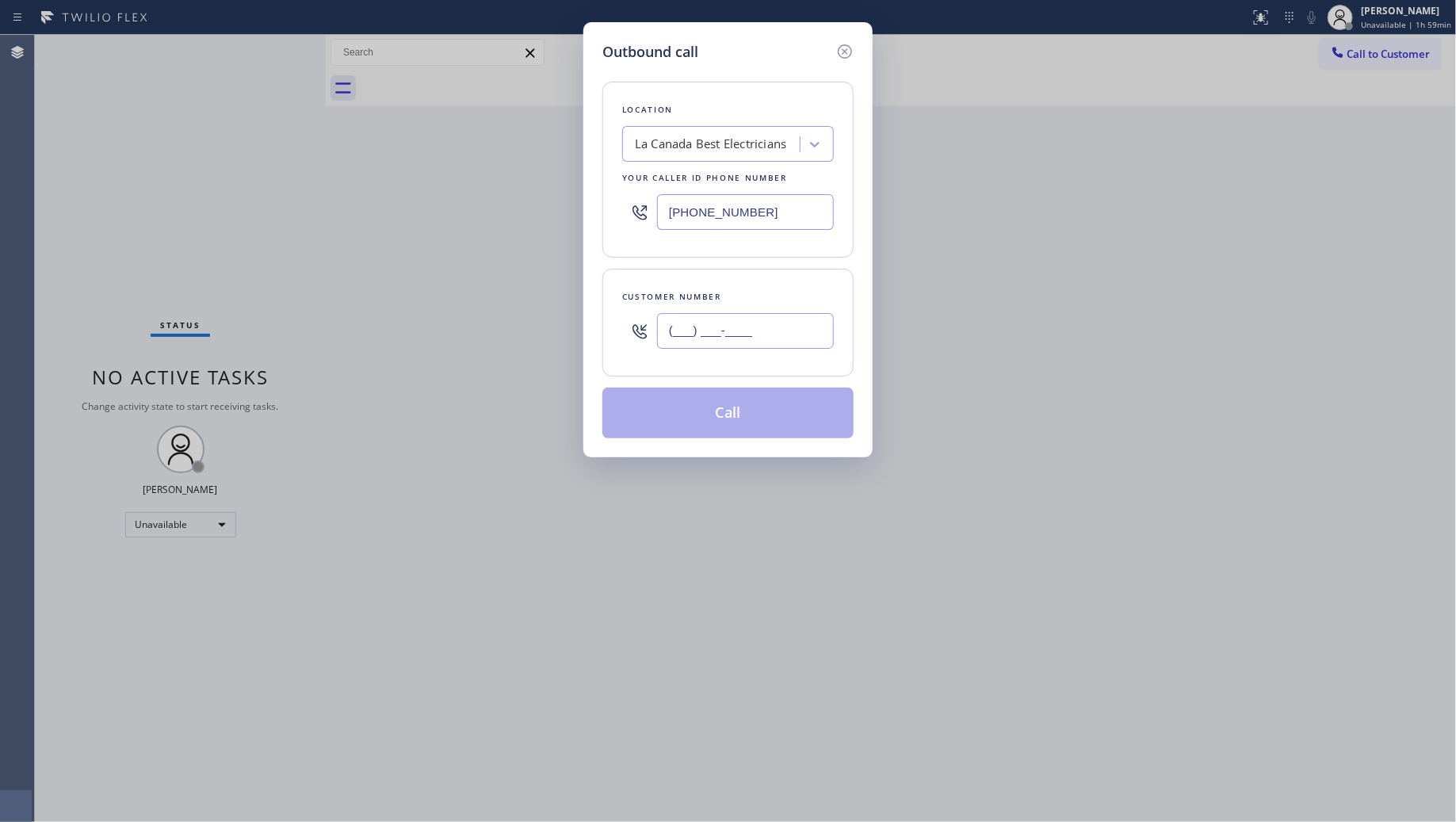
paste input "213) 505-3691"
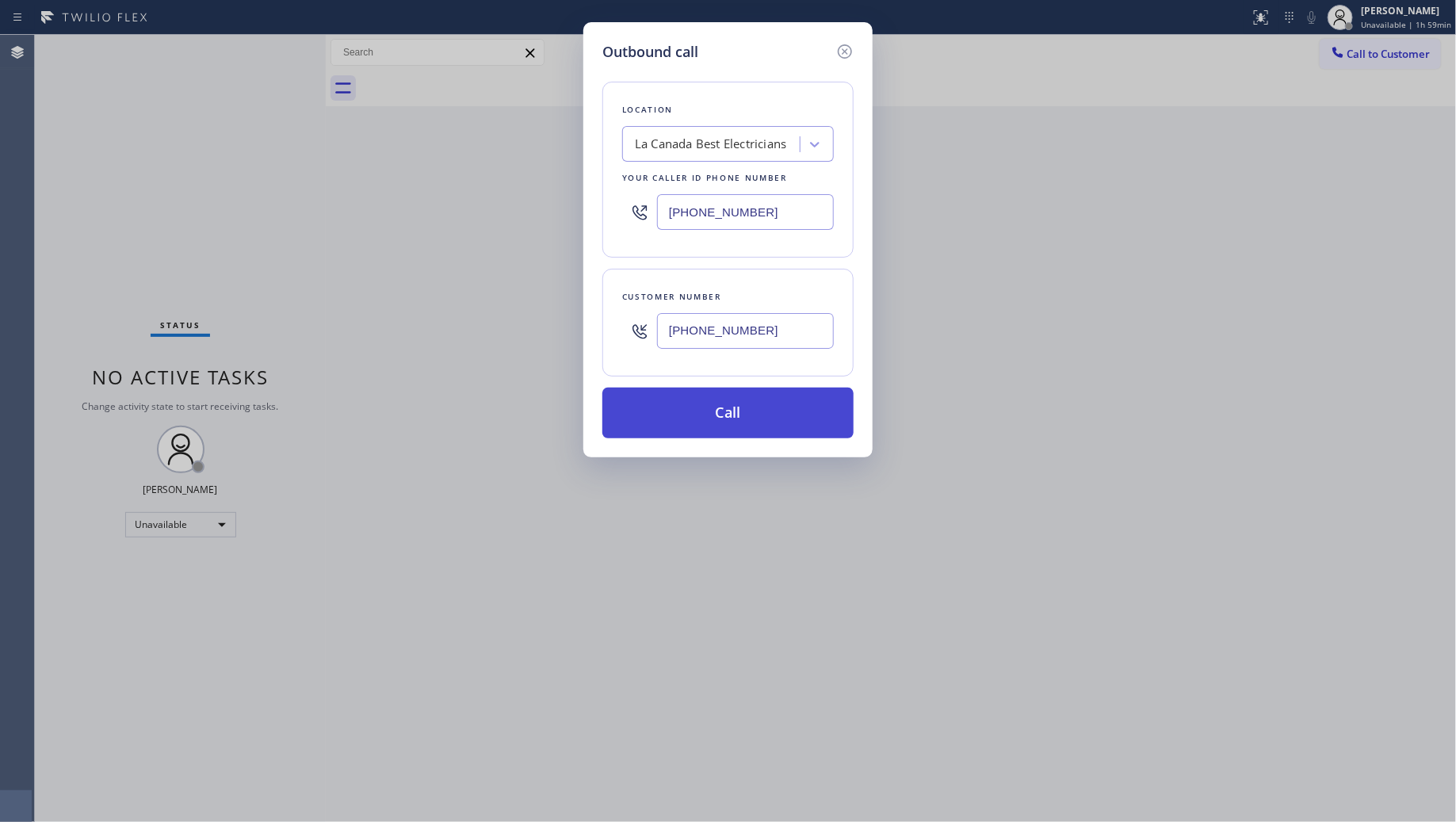
type input "(213) 505-3691"
click at [737, 432] on button "Call" at bounding box center [728, 413] width 251 height 51
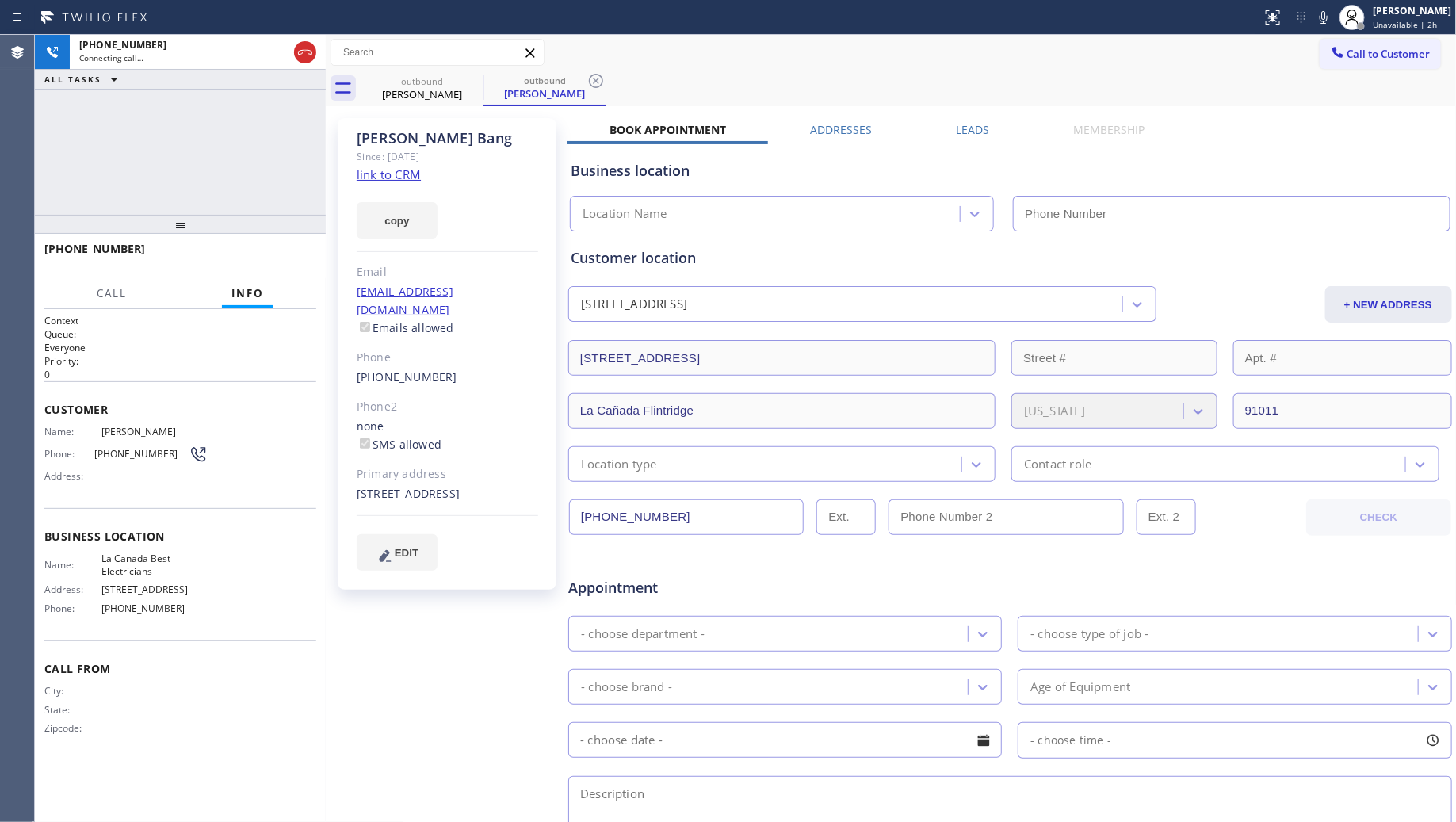
type input "(310) 929-6901"
click at [1134, 77] on div "outbound Jin Bang outbound Jin Bang" at bounding box center [909, 88] width 1096 height 36
click at [279, 251] on span "HANG UP" at bounding box center [279, 256] width 48 height 12
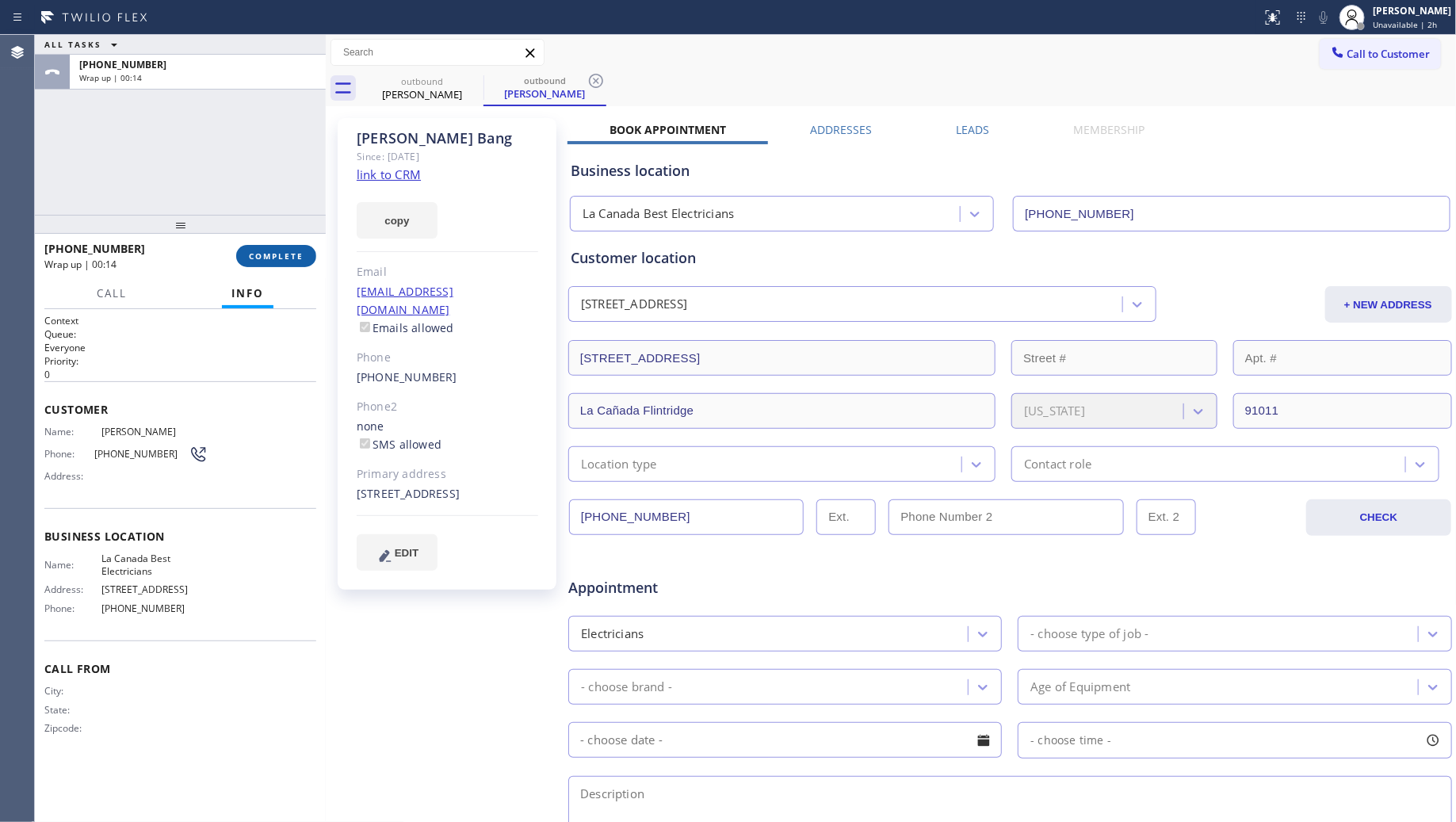
click at [299, 255] on span "COMPLETE" at bounding box center [275, 256] width 55 height 12
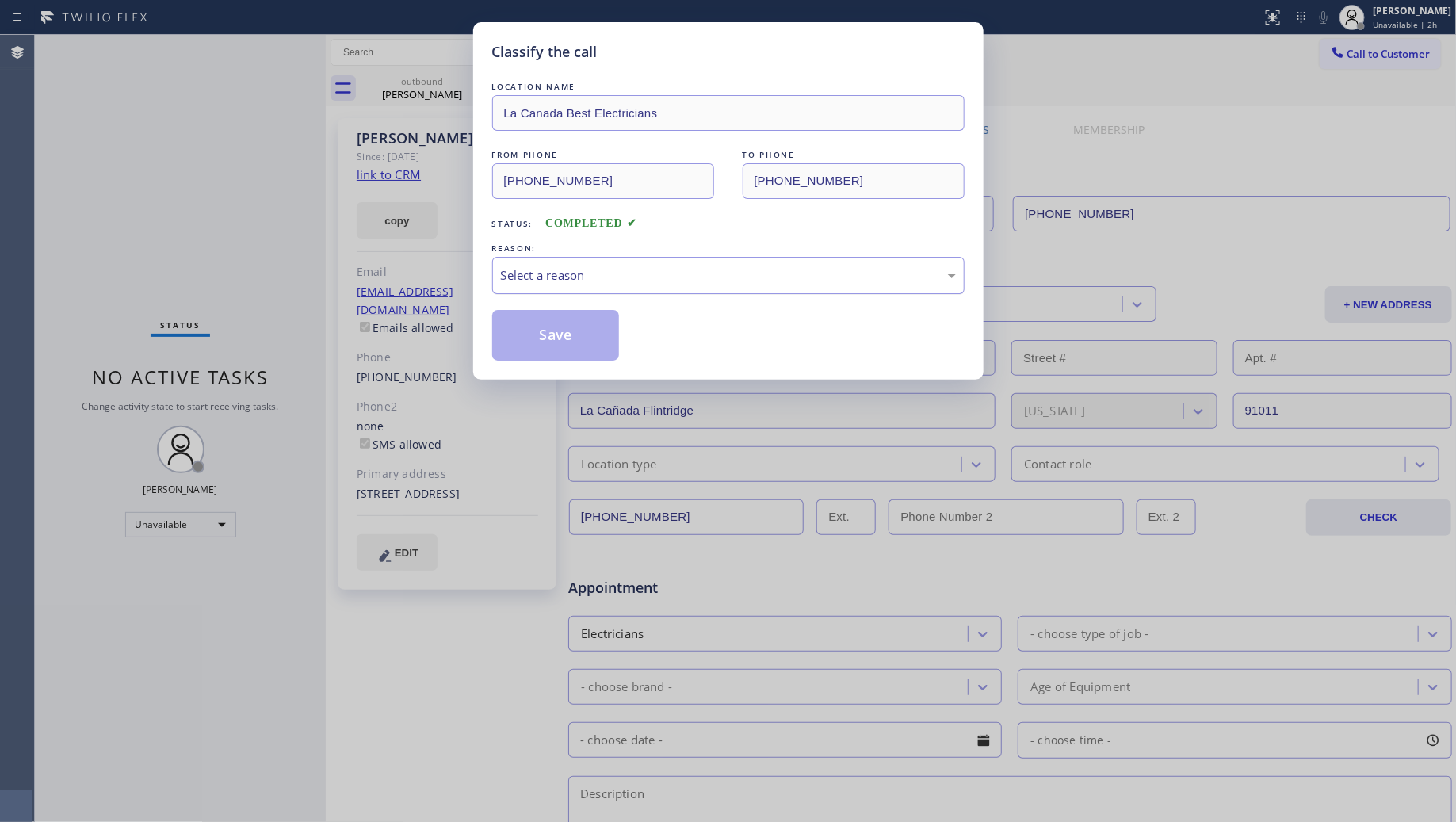
drag, startPoint x: 635, startPoint y: 275, endPoint x: 627, endPoint y: 278, distance: 8.5
click at [627, 278] on div "Select a reason" at bounding box center [728, 275] width 455 height 18
click at [537, 331] on button "Save" at bounding box center [556, 335] width 128 height 51
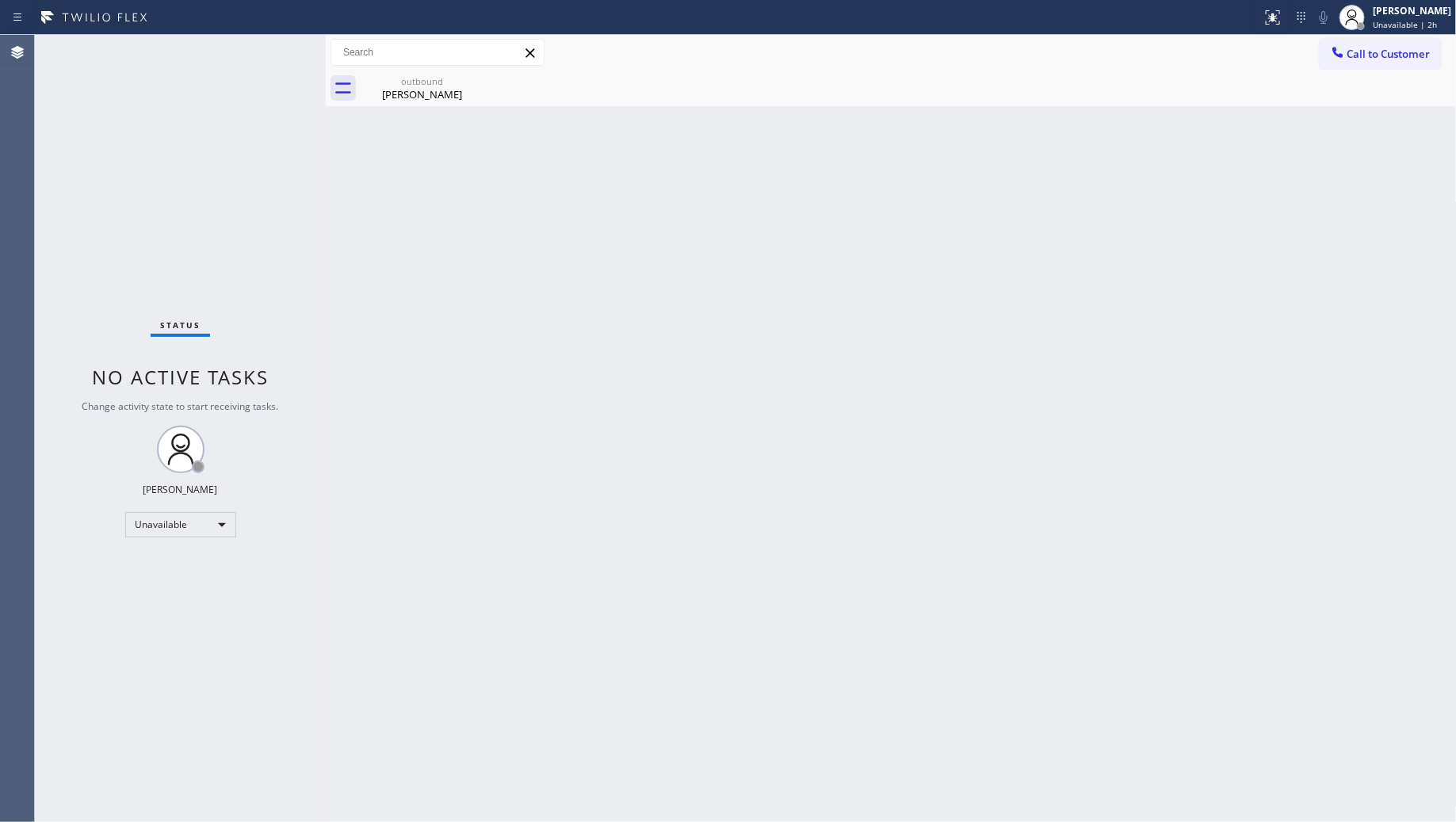
drag, startPoint x: 1357, startPoint y: 46, endPoint x: 1336, endPoint y: 68, distance: 30.4
click at [1357, 49] on span "Call to Customer" at bounding box center [1389, 54] width 84 height 14
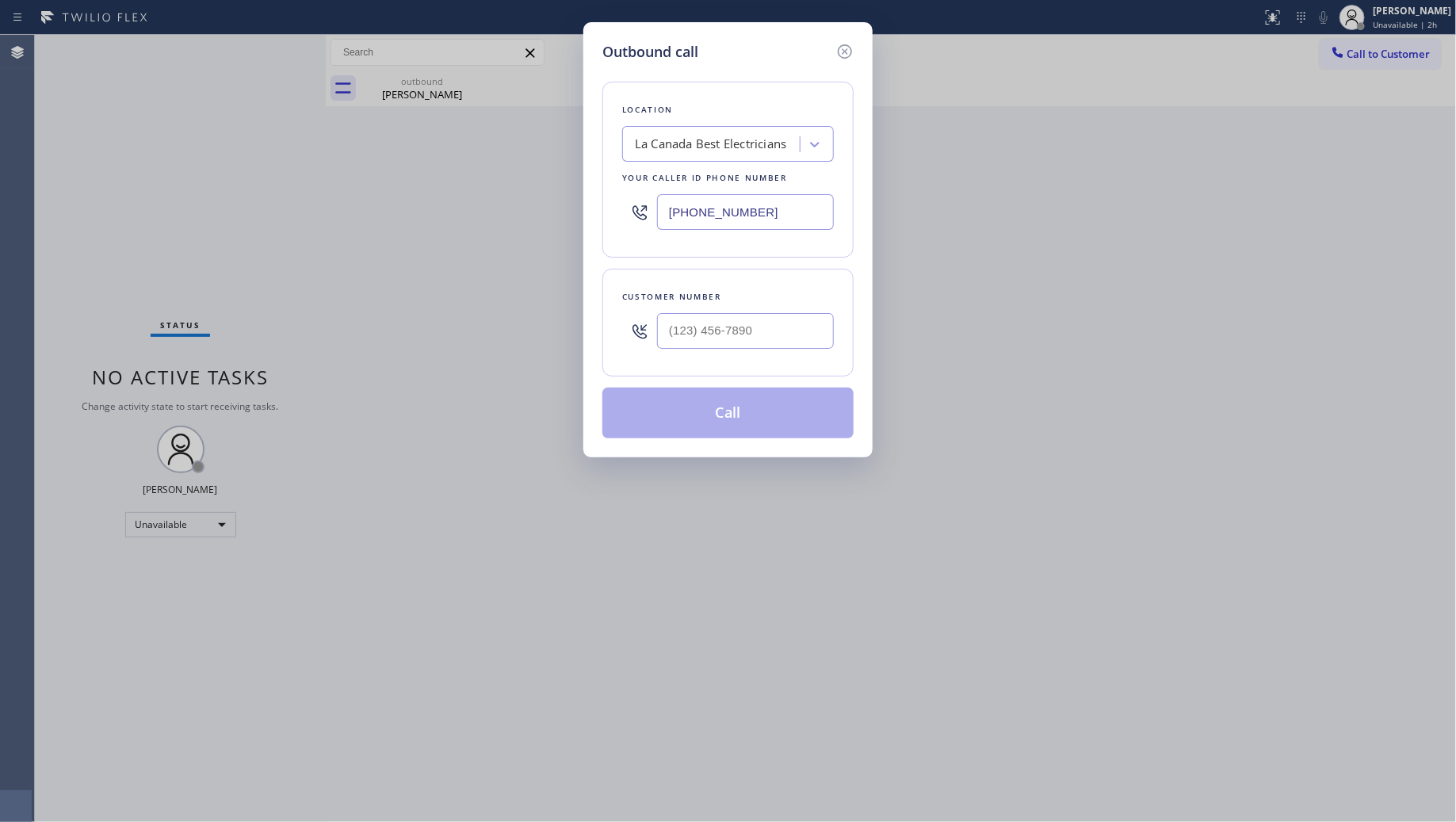
drag, startPoint x: 791, startPoint y: 221, endPoint x: 614, endPoint y: 219, distance: 177.0
click at [623, 219] on div "(310) 929-6901" at bounding box center [728, 212] width 212 height 52
paste input "877) 777-0796"
type input "(877) 777-0796"
drag, startPoint x: 717, startPoint y: 363, endPoint x: 726, endPoint y: 355, distance: 12.0
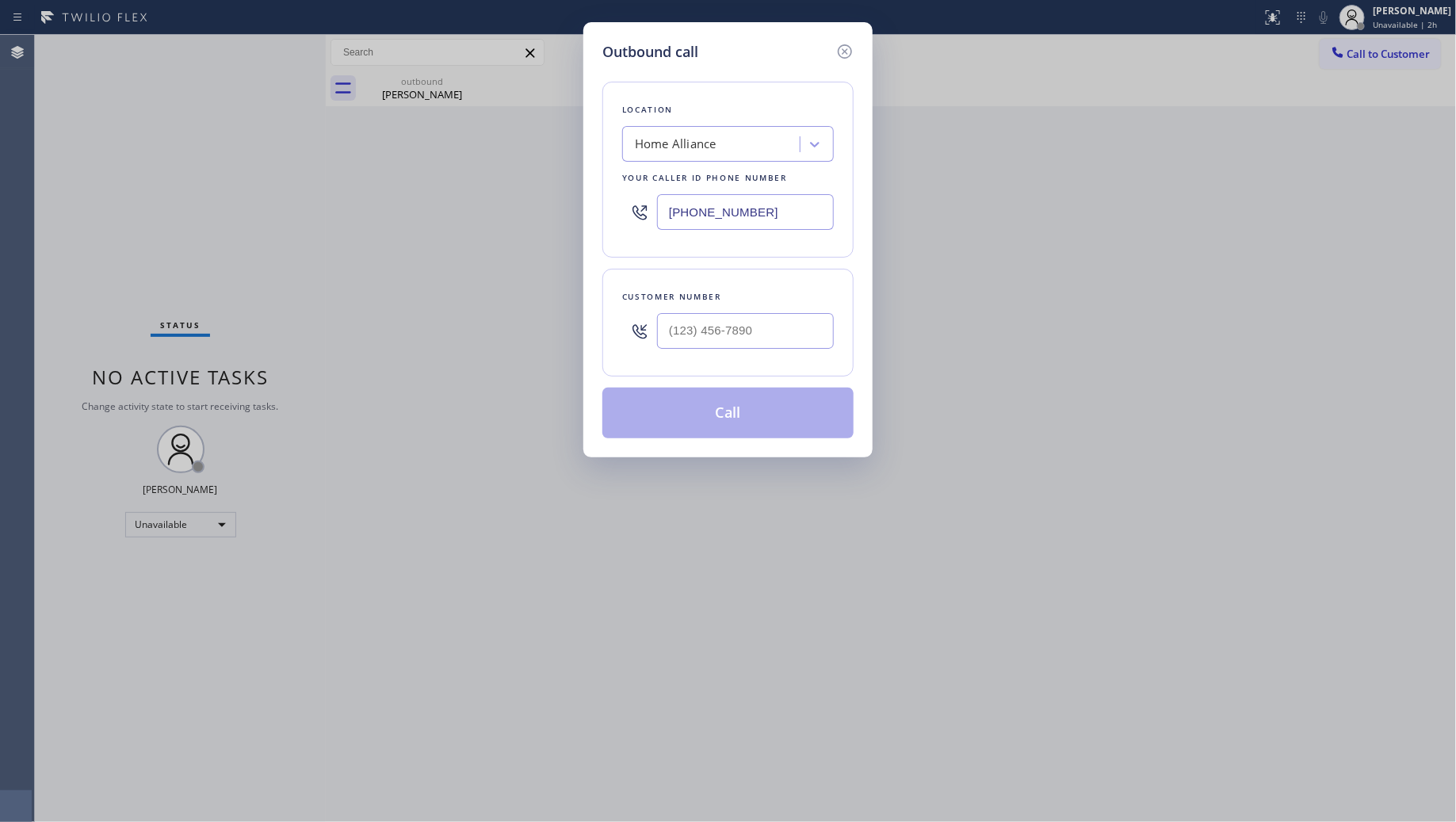
click at [717, 362] on div "Customer number" at bounding box center [728, 323] width 251 height 108
paste input "480) 204-3056"
click at [745, 330] on input "(480) 204-3056" at bounding box center [746, 330] width 177 height 36
type input "(480) 204-3056"
click at [726, 404] on button "Call" at bounding box center [728, 413] width 251 height 51
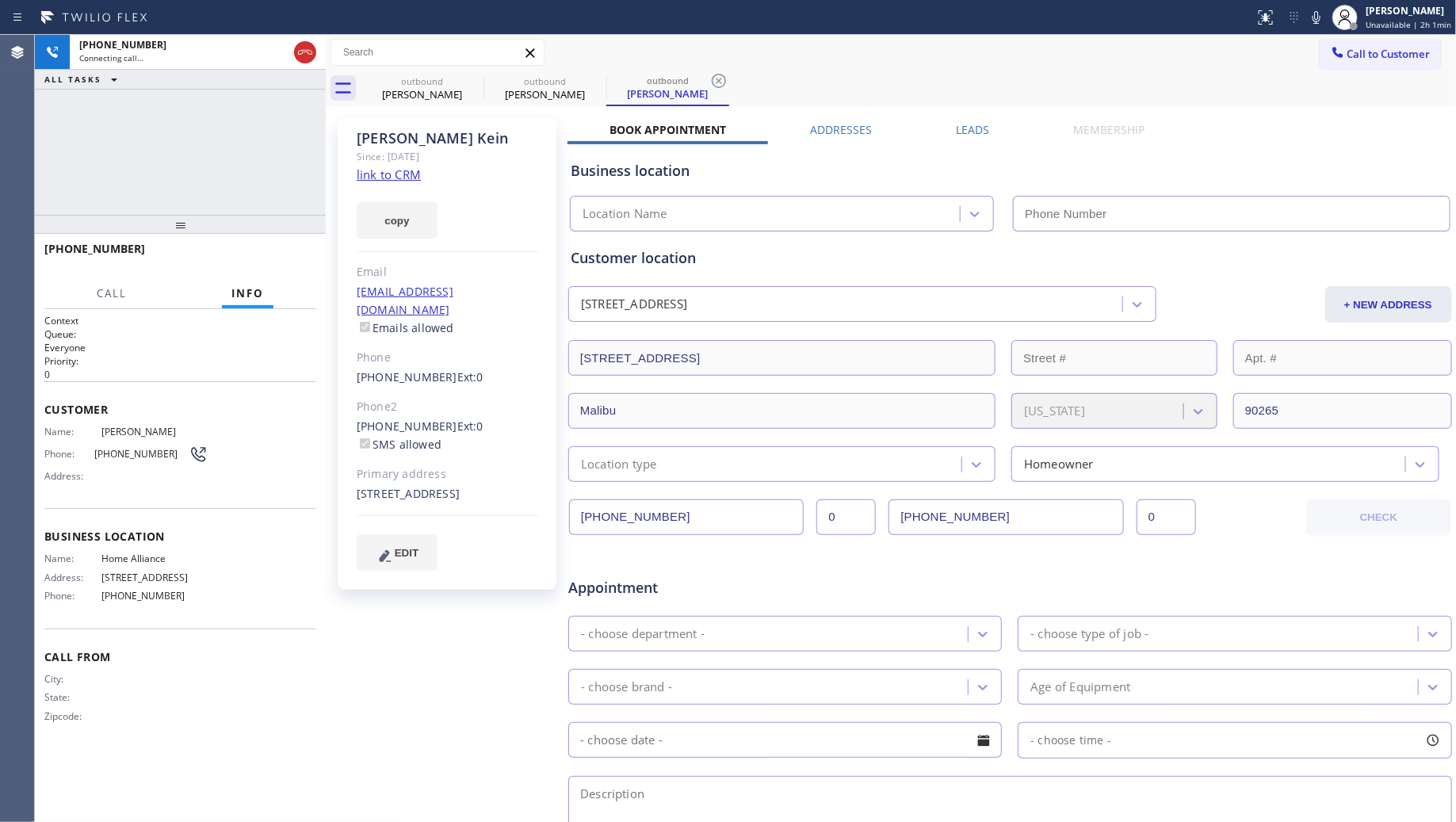
type input "(877) 777-0796"
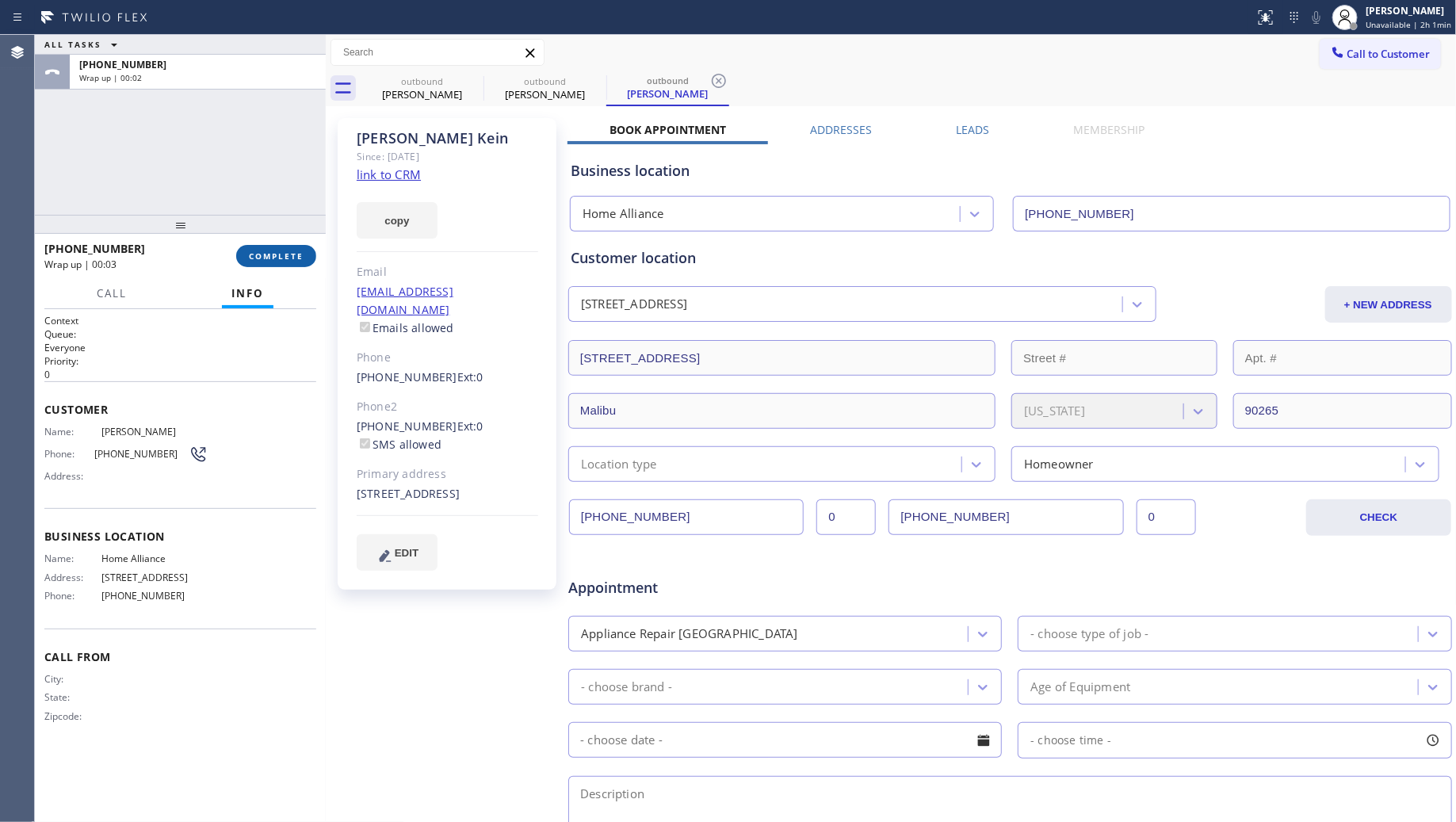
click at [285, 247] on button "COMPLETE" at bounding box center [275, 255] width 80 height 22
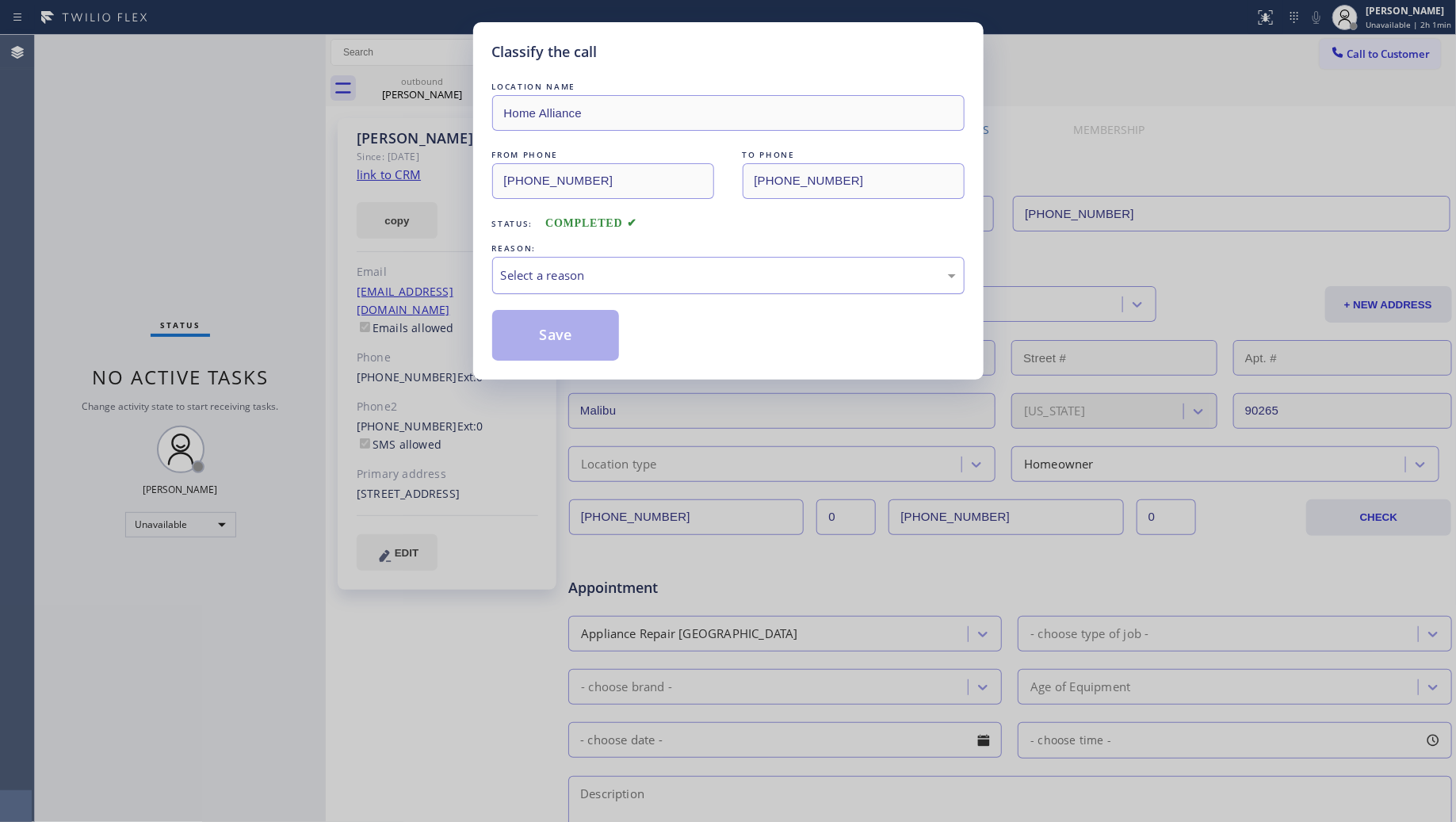
click at [569, 280] on div "Select a reason" at bounding box center [728, 275] width 455 height 18
click at [547, 346] on button "Save" at bounding box center [556, 335] width 128 height 51
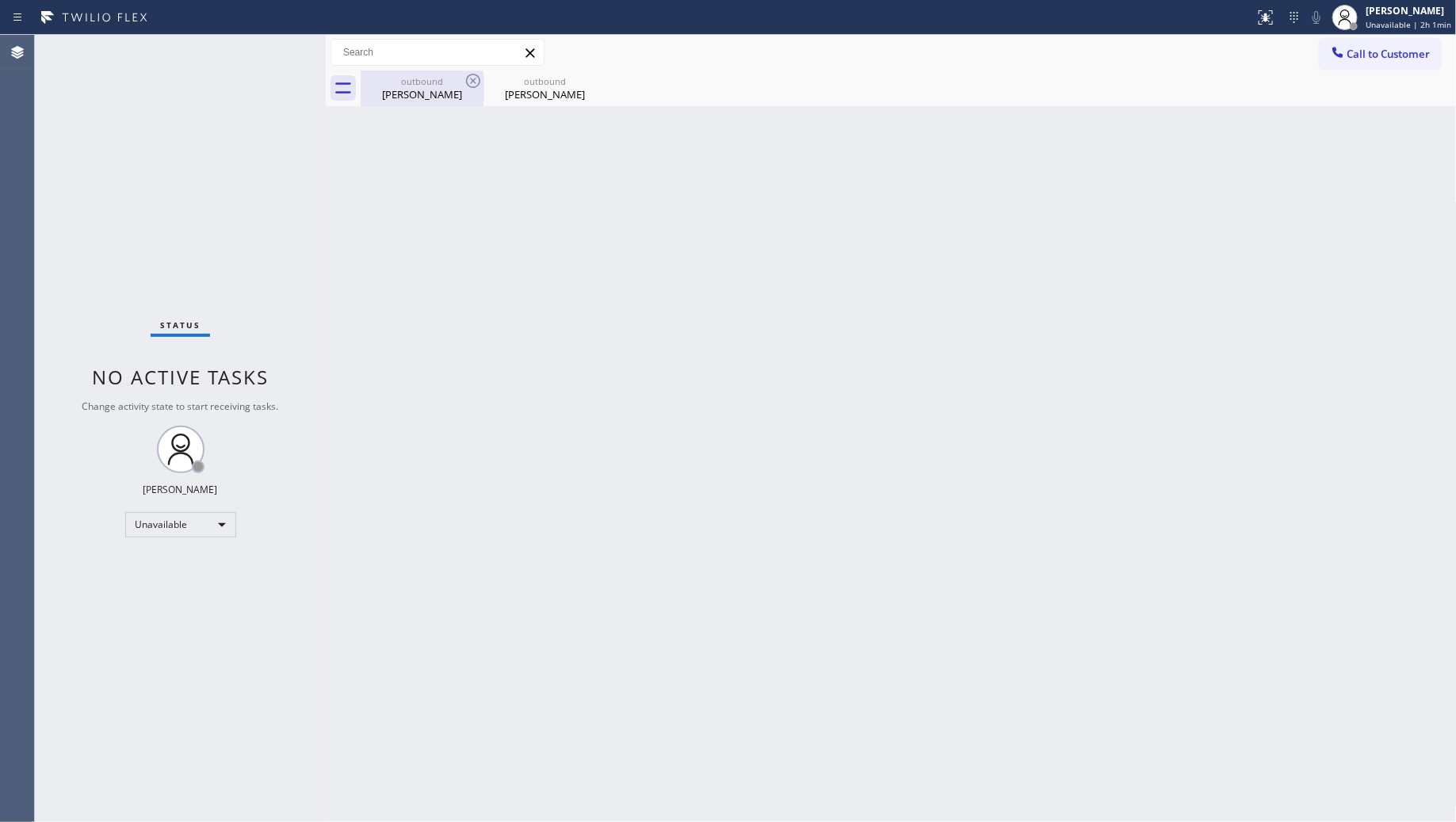
drag, startPoint x: 454, startPoint y: 93, endPoint x: 462, endPoint y: 77, distance: 17.9
click at [453, 93] on div "Jin Bang" at bounding box center [421, 94] width 120 height 14
type input "(310) 929-6901"
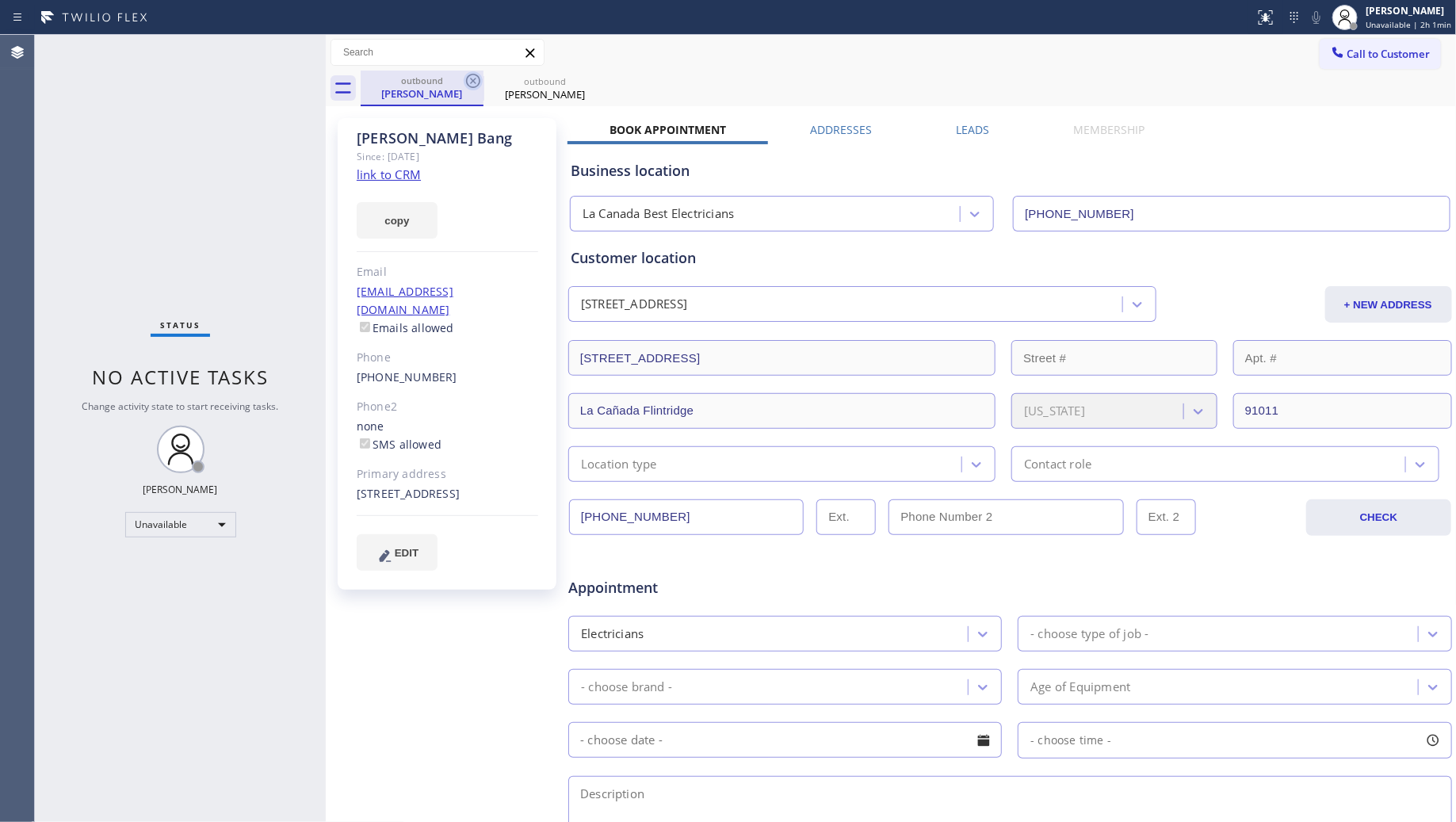
click at [470, 76] on icon at bounding box center [473, 81] width 19 height 19
type input "(877) 777-0796"
click at [0, 0] on icon at bounding box center [0, 0] width 0 height 0
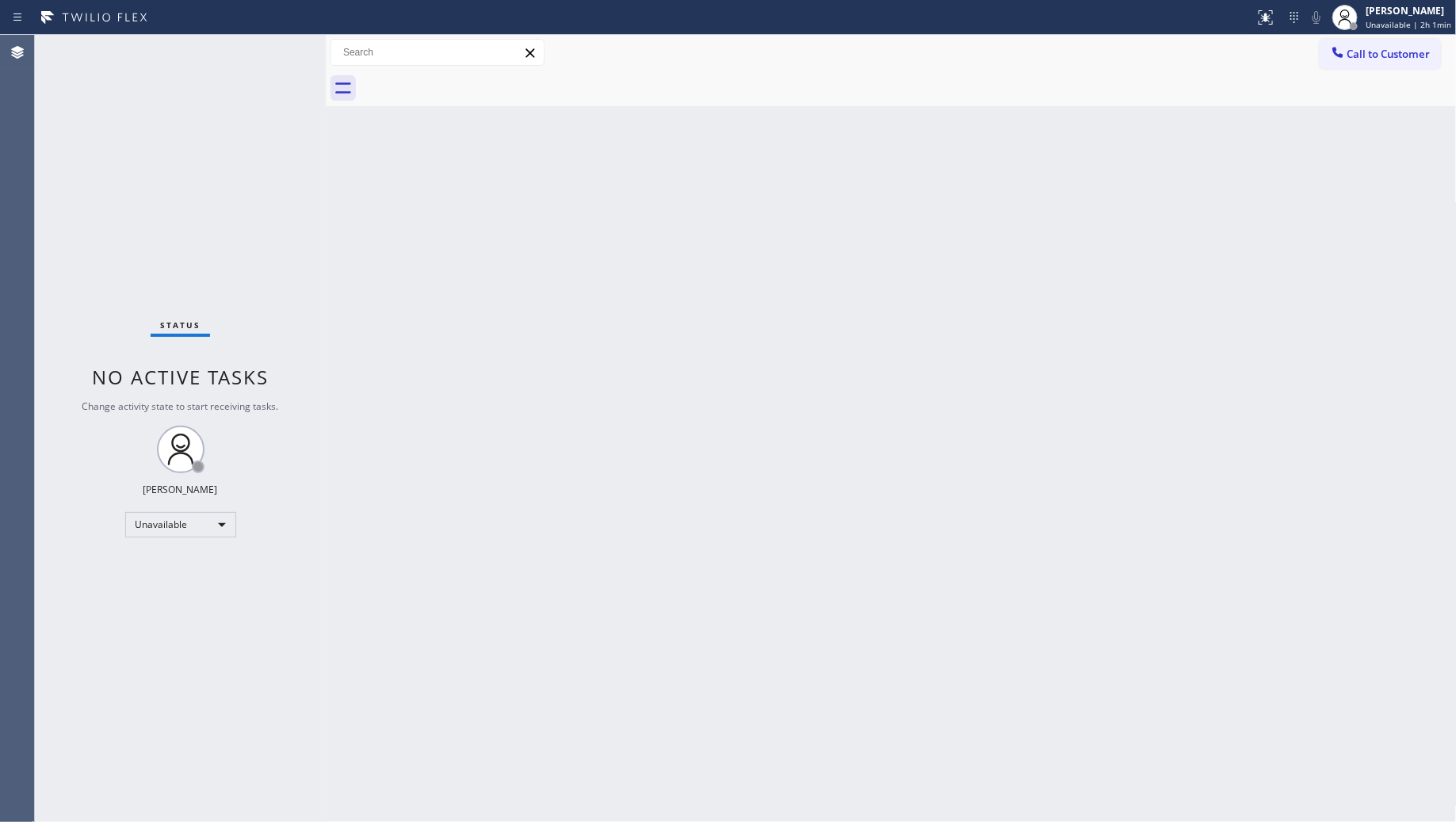
click at [470, 77] on div at bounding box center [909, 88] width 1096 height 36
drag, startPoint x: 437, startPoint y: 91, endPoint x: 834, endPoint y: 95, distance: 397.0
click at [439, 91] on div at bounding box center [909, 88] width 1096 height 36
click at [1226, 266] on div "Back to Dashboard Change Sender ID Customers Technicians Select a contact Outbo…" at bounding box center [891, 428] width 1131 height 787
click at [1389, 37] on div "Call to Customer Outbound call Location Home Alliance Your caller id phone numb…" at bounding box center [891, 52] width 1131 height 36
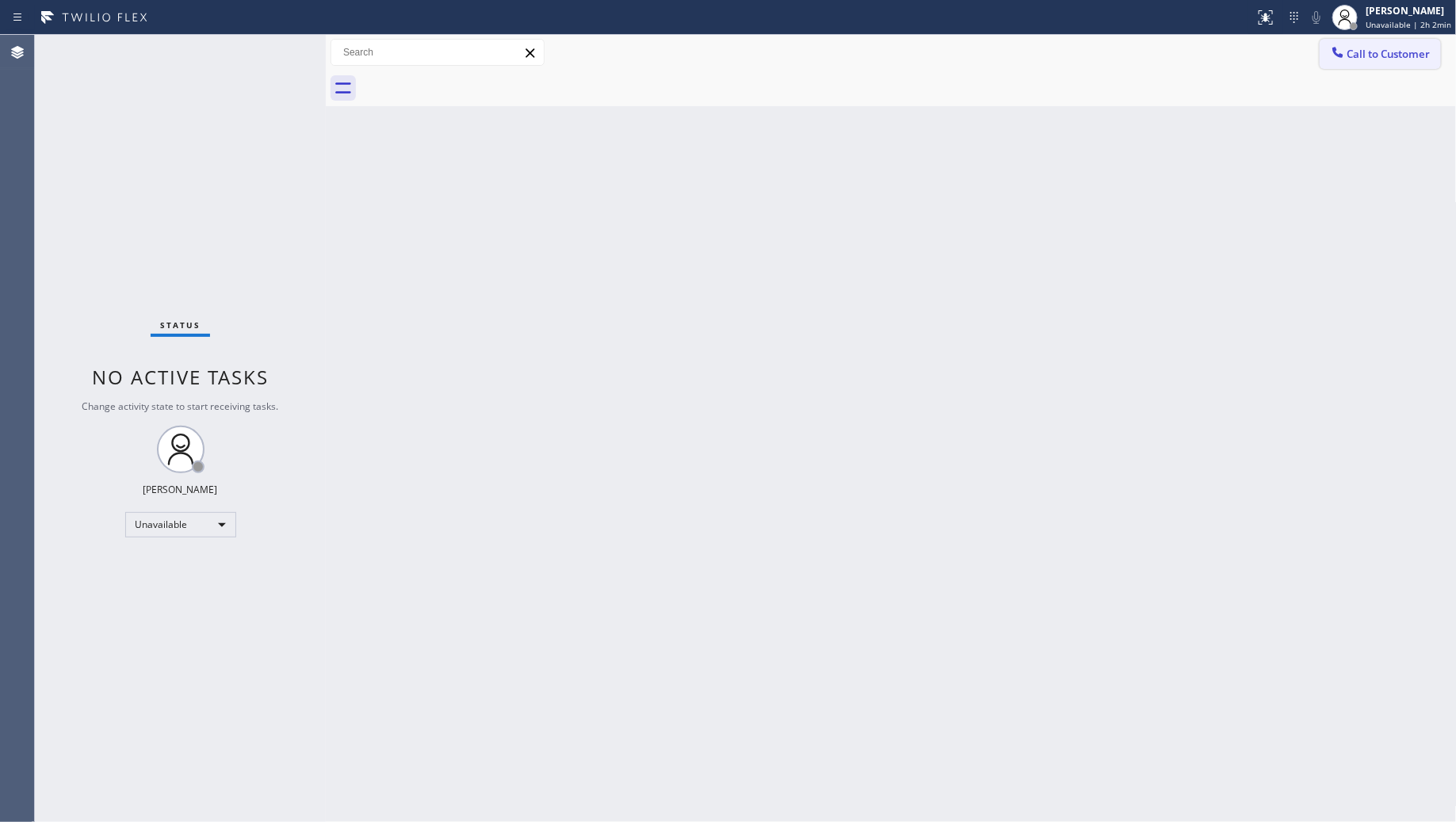
drag, startPoint x: 1369, startPoint y: 41, endPoint x: 1359, endPoint y: 60, distance: 21.5
click at [1369, 42] on button "Call to Customer" at bounding box center [1380, 53] width 121 height 30
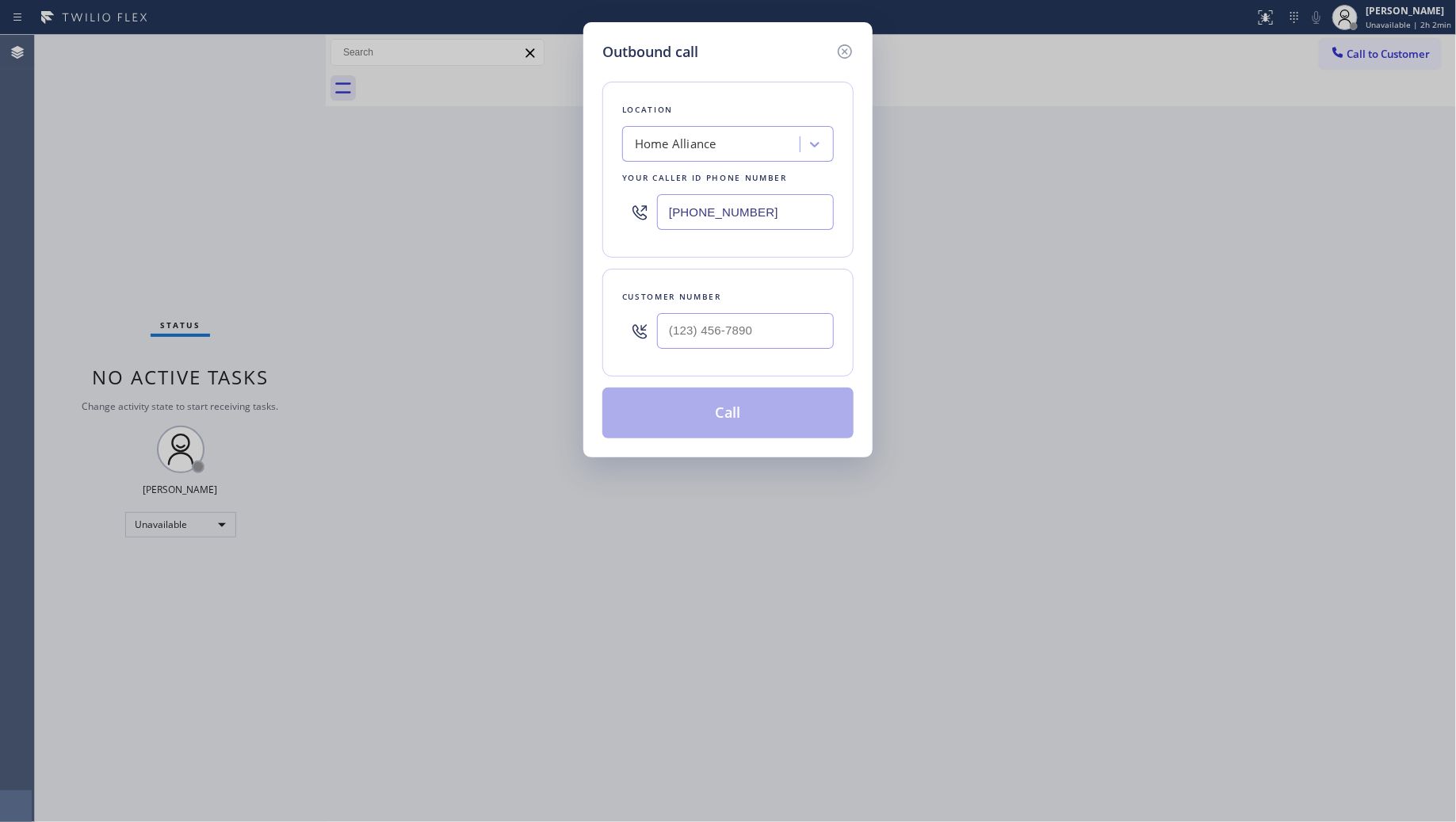
drag, startPoint x: 779, startPoint y: 212, endPoint x: 653, endPoint y: 195, distance: 127.1
click at [671, 199] on input "(877) 777-0796" at bounding box center [746, 211] width 177 height 36
paste input "714) 643-8039"
type input "[PHONE_NUMBER]"
click at [762, 334] on input "(___) ___-____" at bounding box center [746, 330] width 177 height 36
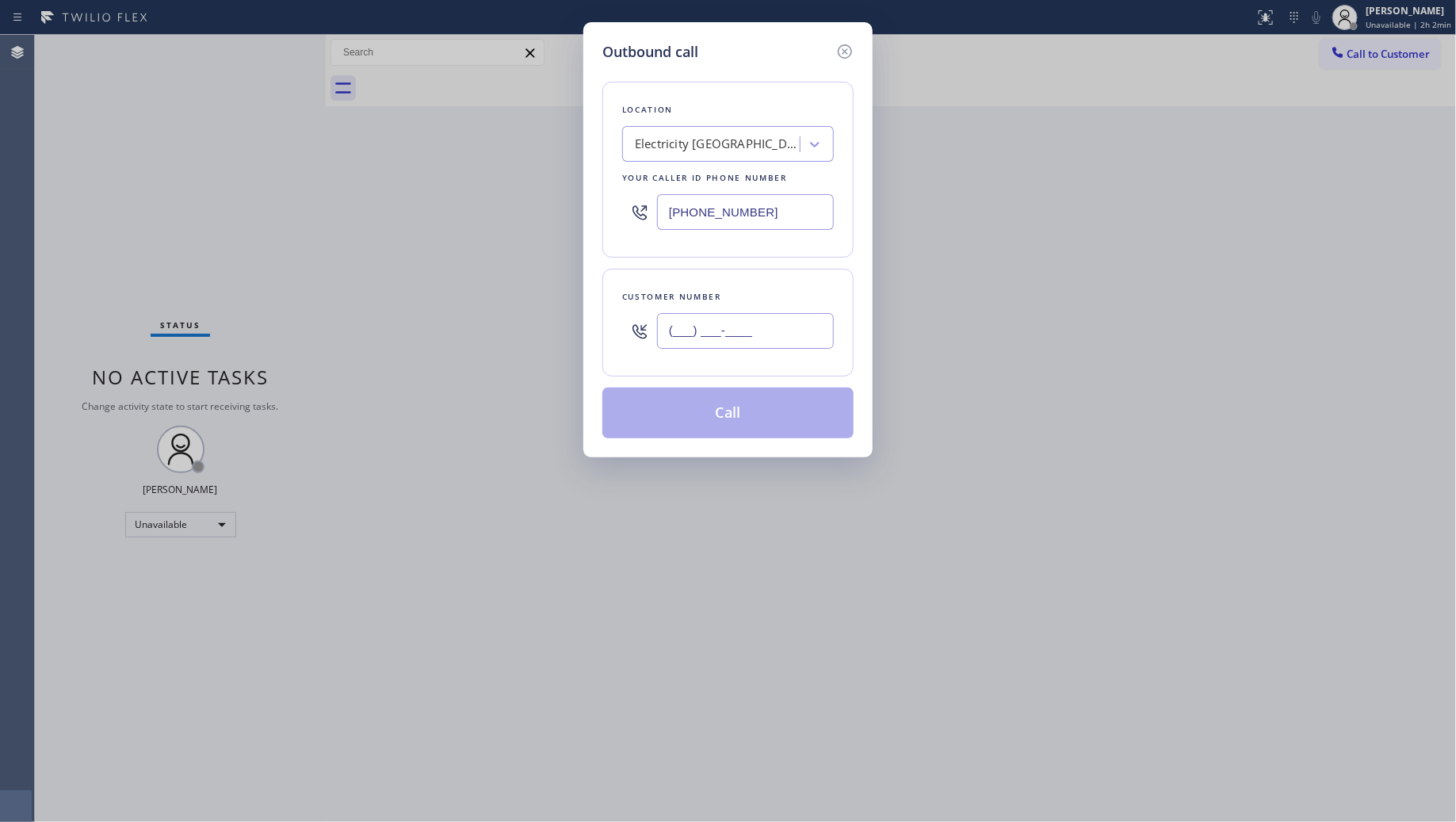
paste input "580) 954-0389"
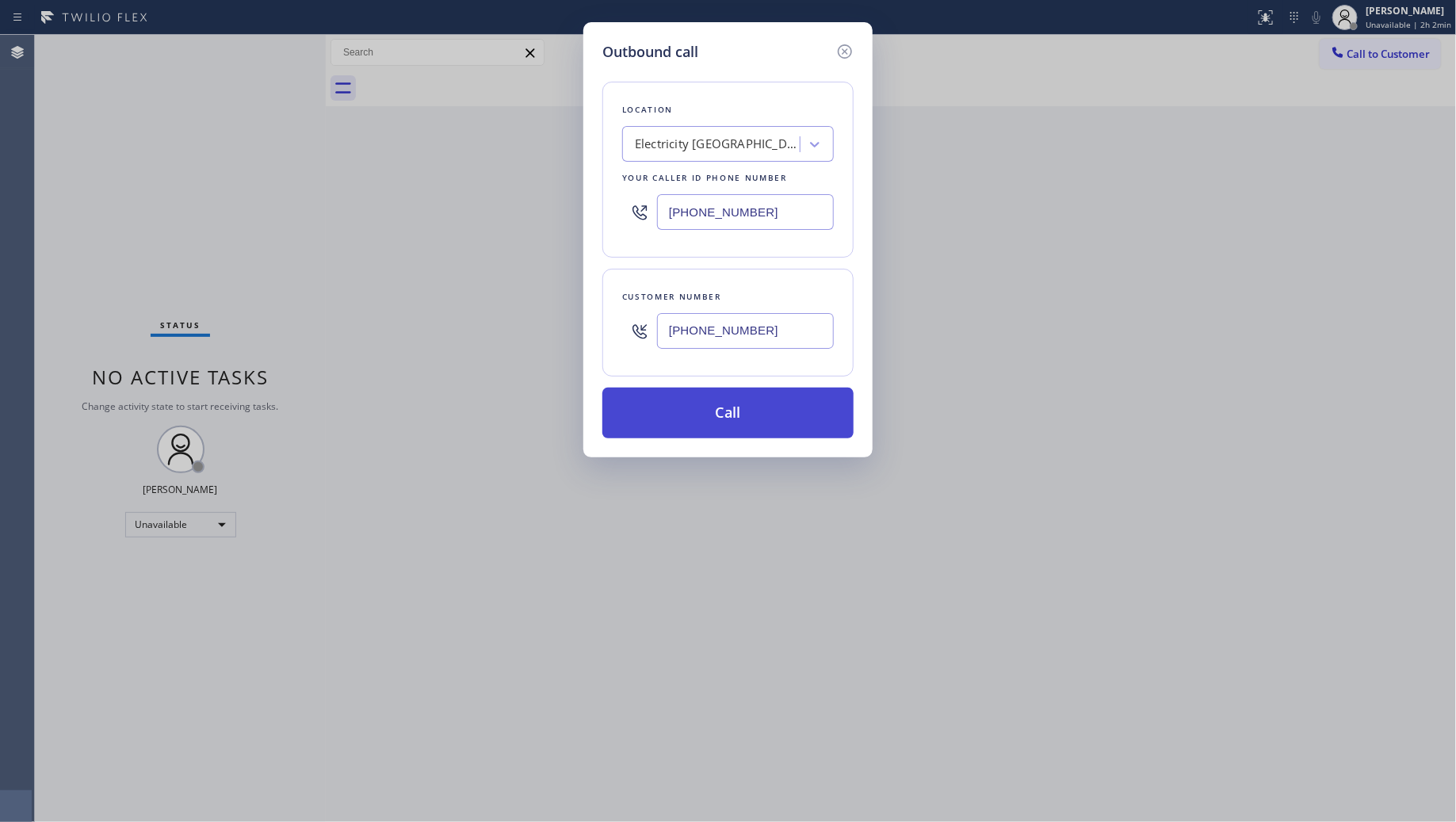
type input "[PHONE_NUMBER]"
click at [746, 409] on button "Call" at bounding box center [728, 413] width 251 height 51
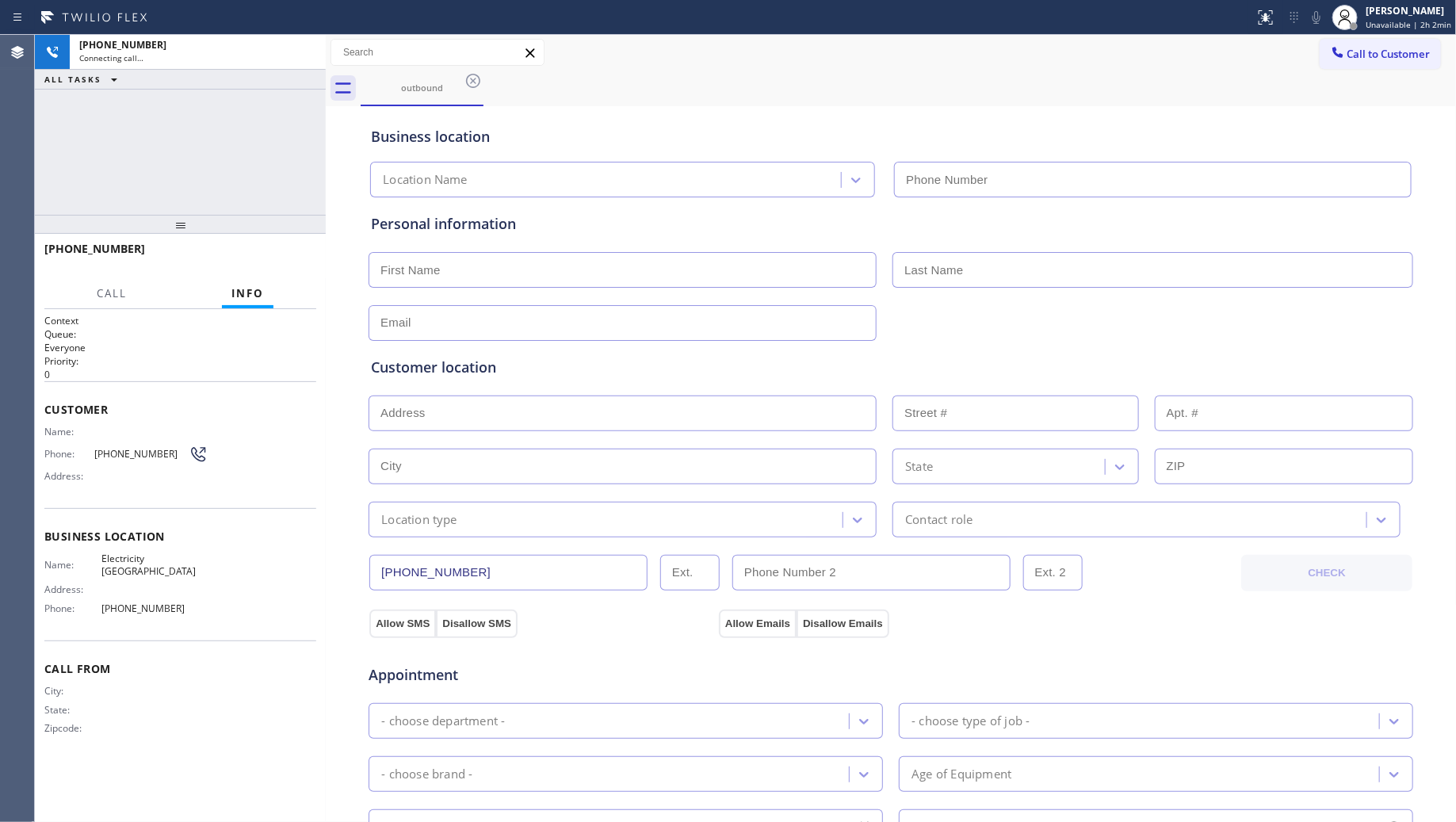
type input "[PHONE_NUMBER]"
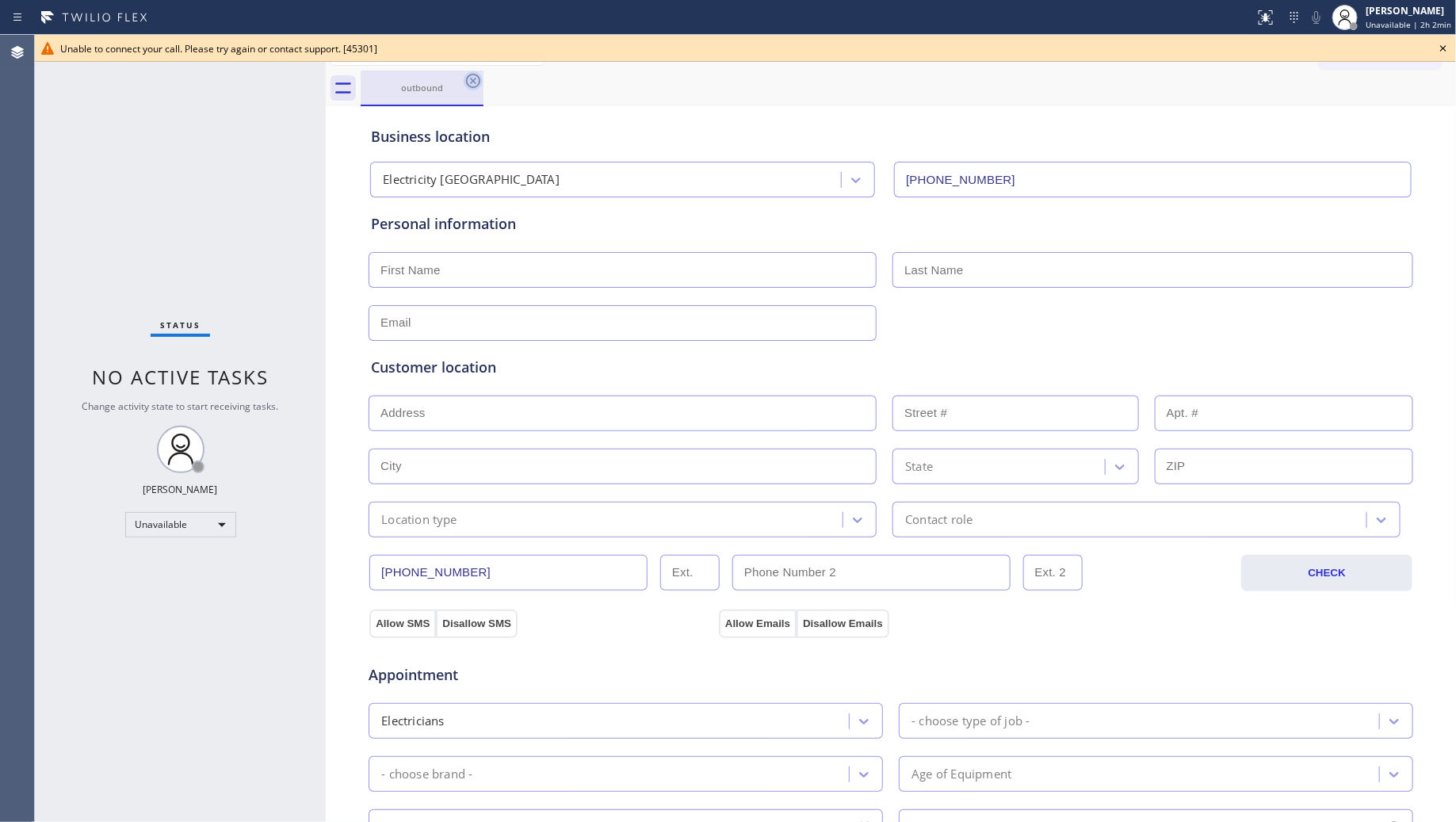
click at [472, 76] on icon at bounding box center [473, 81] width 19 height 19
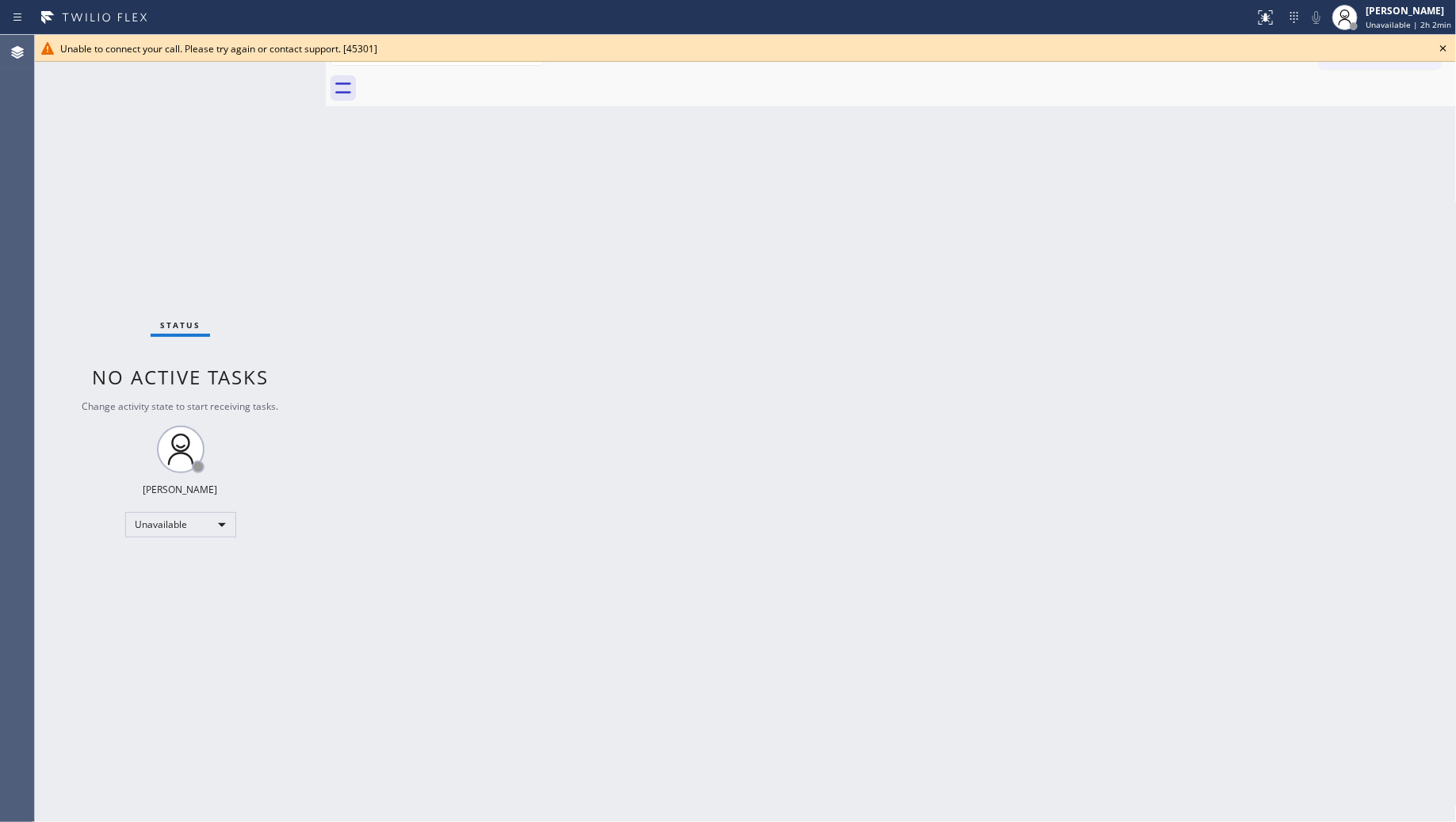
click at [1448, 45] on icon at bounding box center [1444, 48] width 19 height 19
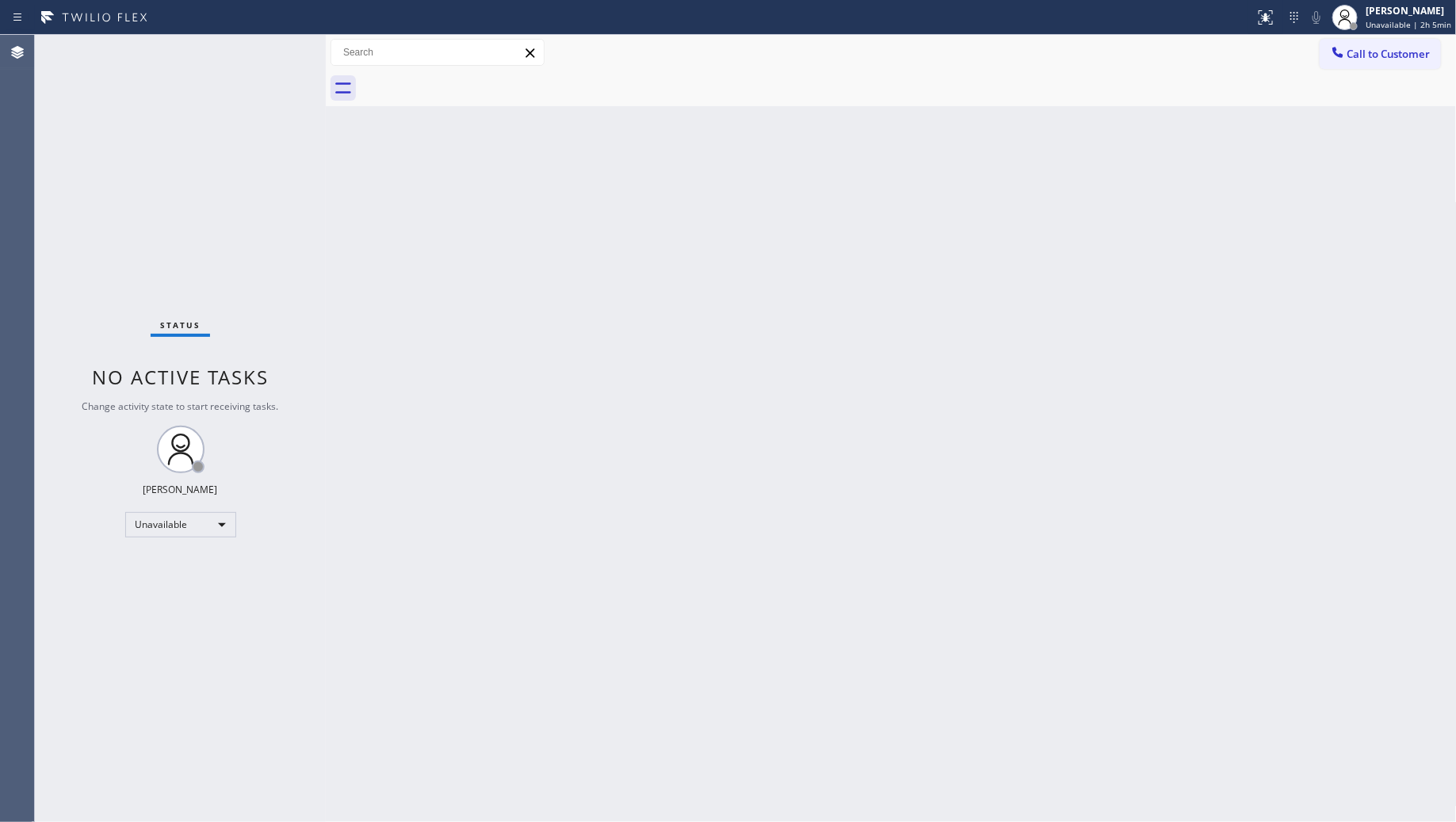
drag, startPoint x: 1345, startPoint y: 49, endPoint x: 1205, endPoint y: 116, distance: 155.2
click at [1345, 50] on icon at bounding box center [1338, 52] width 16 height 16
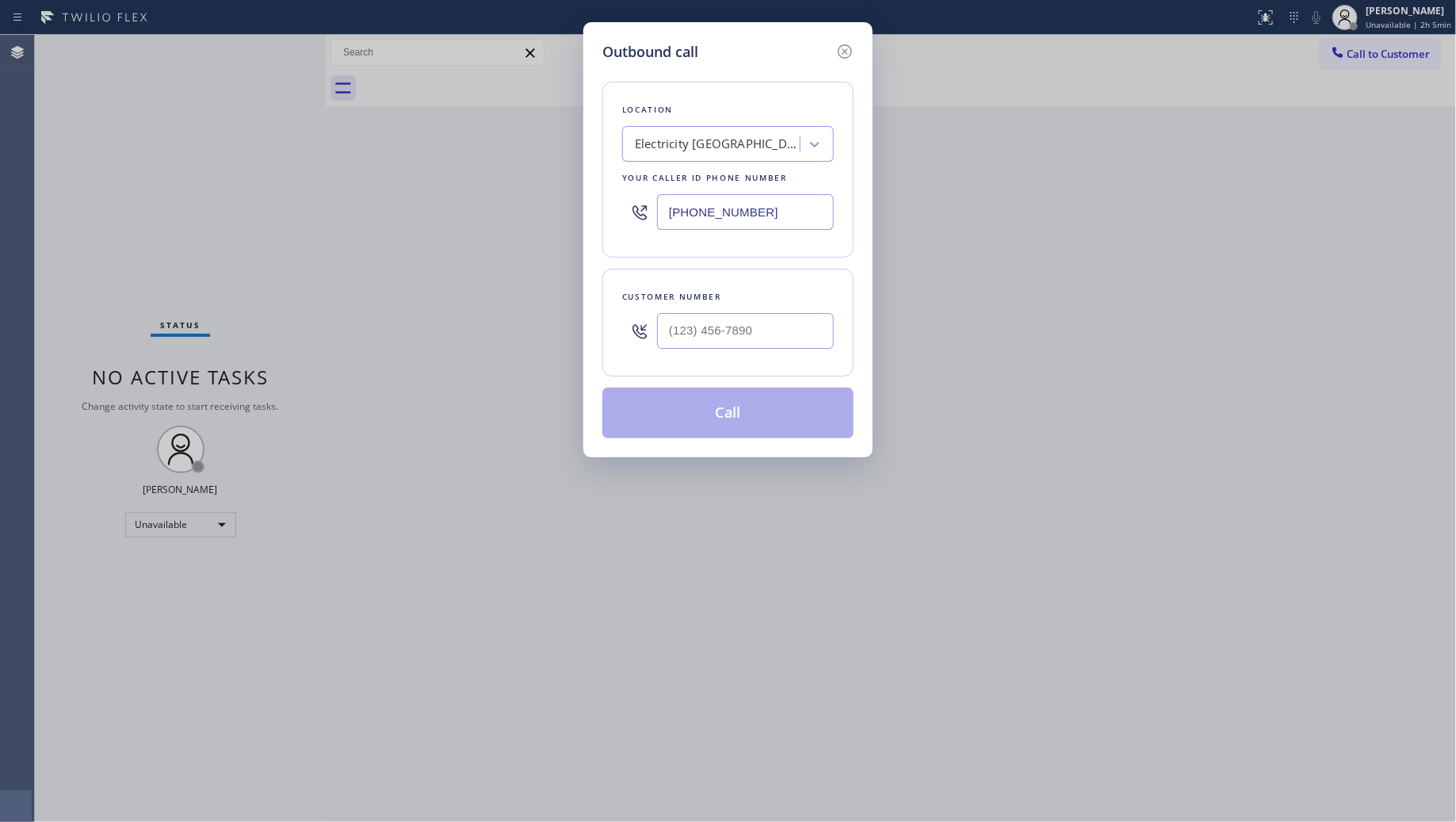
drag, startPoint x: 772, startPoint y: 201, endPoint x: 620, endPoint y: 203, distance: 152.0
click at [622, 203] on div "[PHONE_NUMBER]" at bounding box center [728, 212] width 212 height 52
paste input "424) 421-242"
type input "(424) 421-2429"
click at [790, 344] on input "(___) ___-____" at bounding box center [746, 330] width 177 height 36
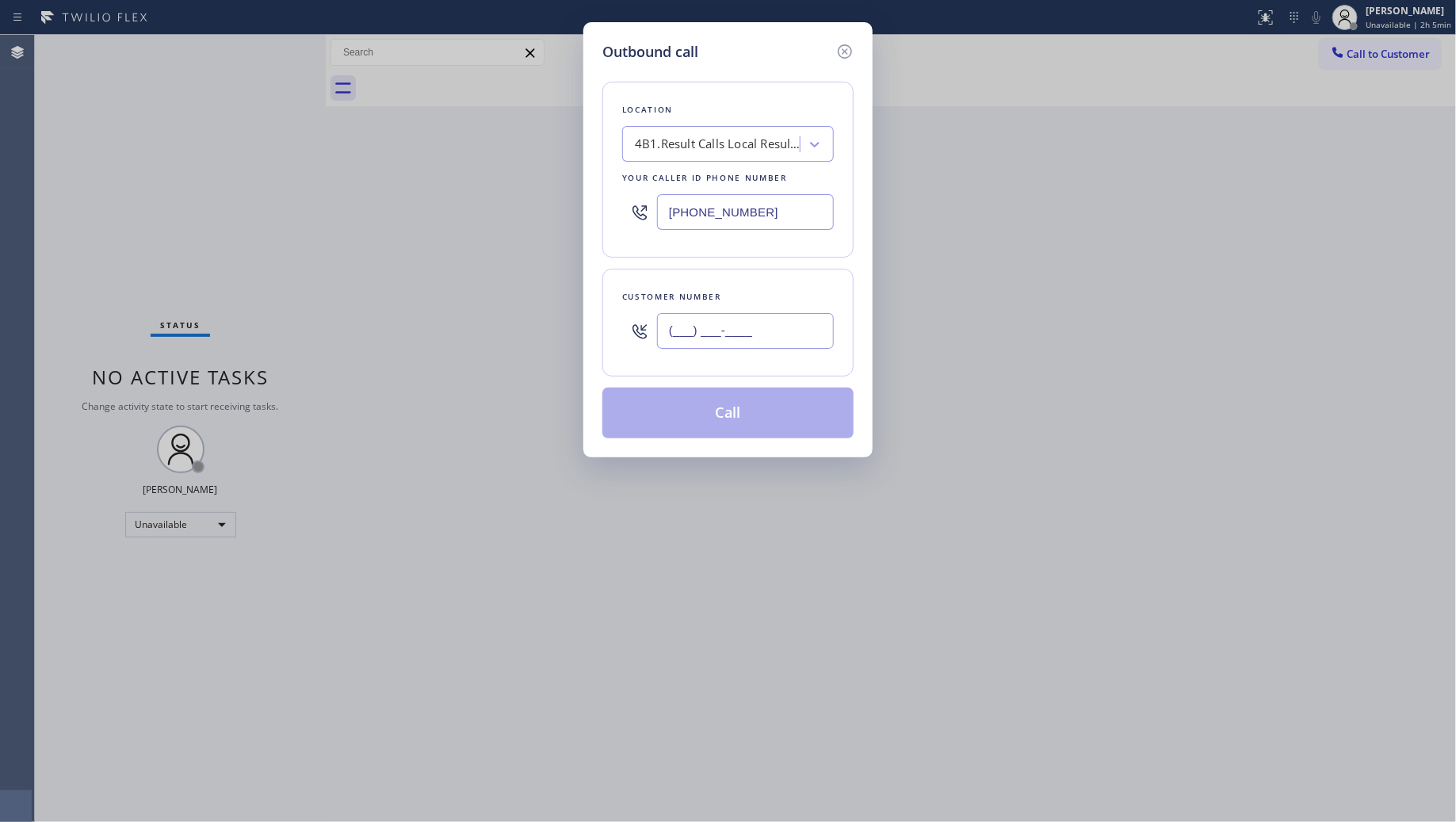
paste input "760) 815-2531"
type input "(760) 815-2531"
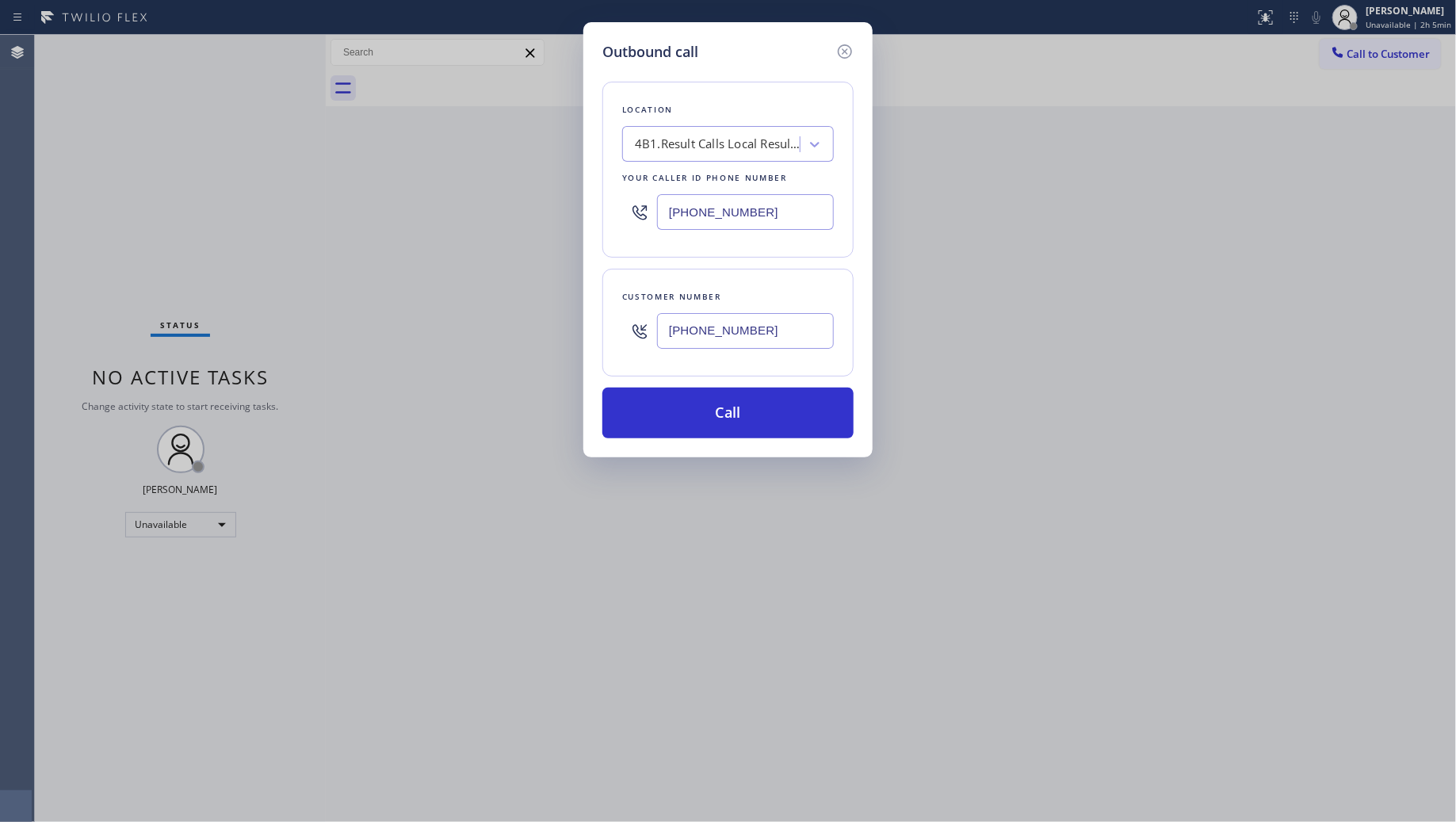
drag, startPoint x: 770, startPoint y: 422, endPoint x: 876, endPoint y: 239, distance: 211.5
click at [770, 421] on button "Call" at bounding box center [728, 413] width 251 height 51
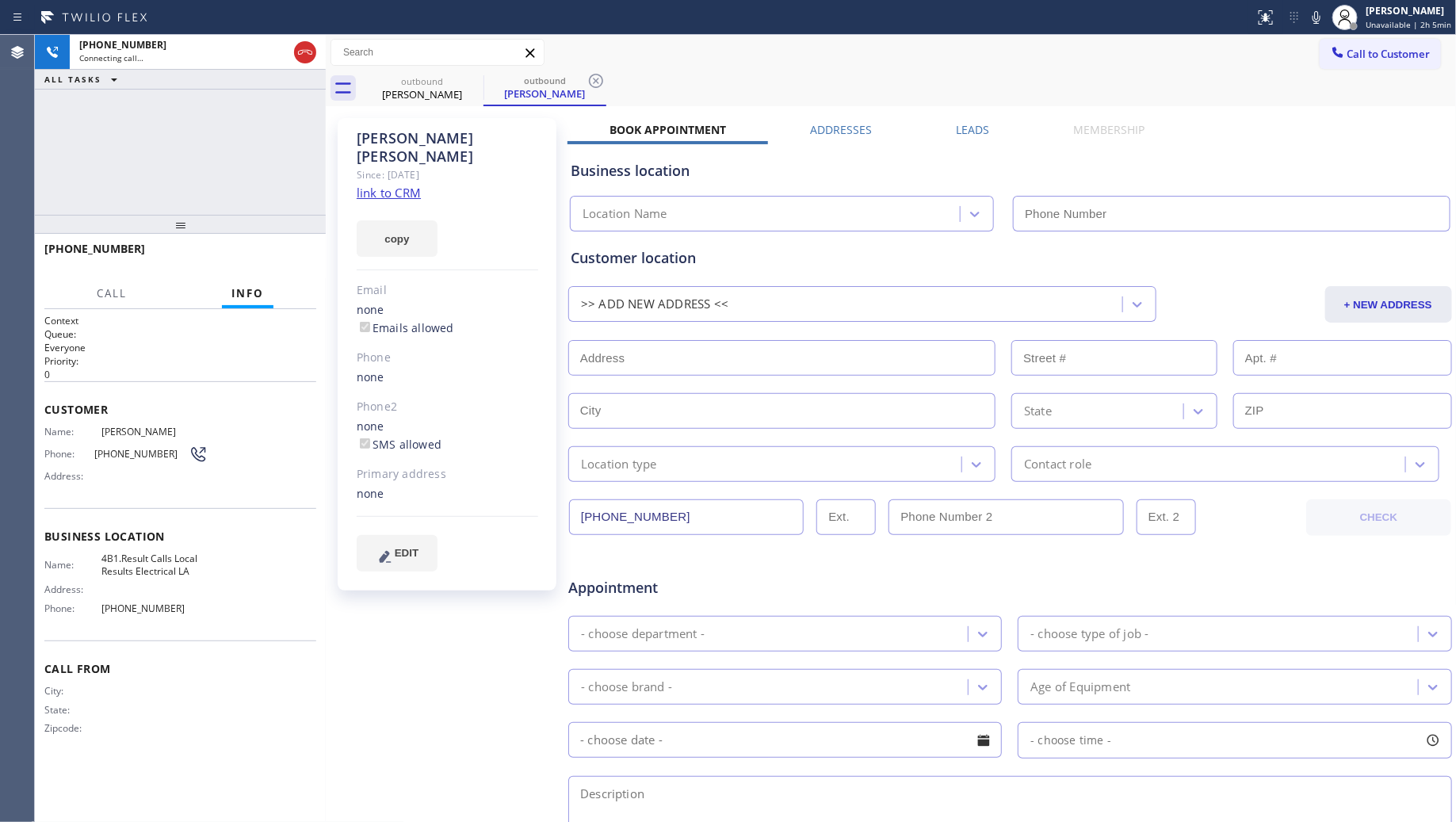
type input "(424) 421-2429"
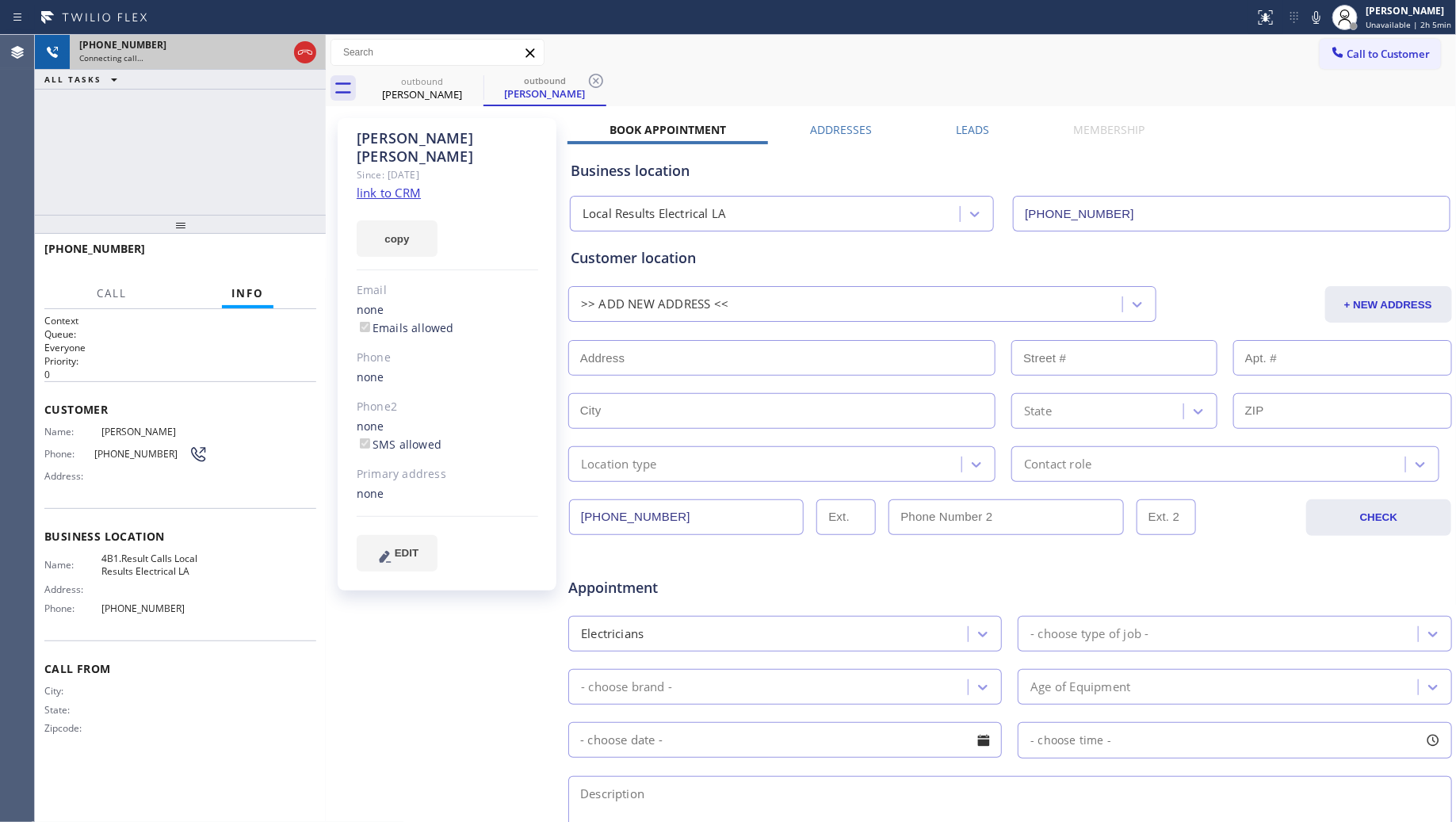
click at [307, 66] on div at bounding box center [305, 52] width 29 height 35
click at [298, 46] on icon at bounding box center [305, 53] width 19 height 19
click at [298, 46] on div "+17608152531" at bounding box center [198, 45] width 237 height 13
click at [296, 42] on div "+17608152531" at bounding box center [198, 45] width 237 height 13
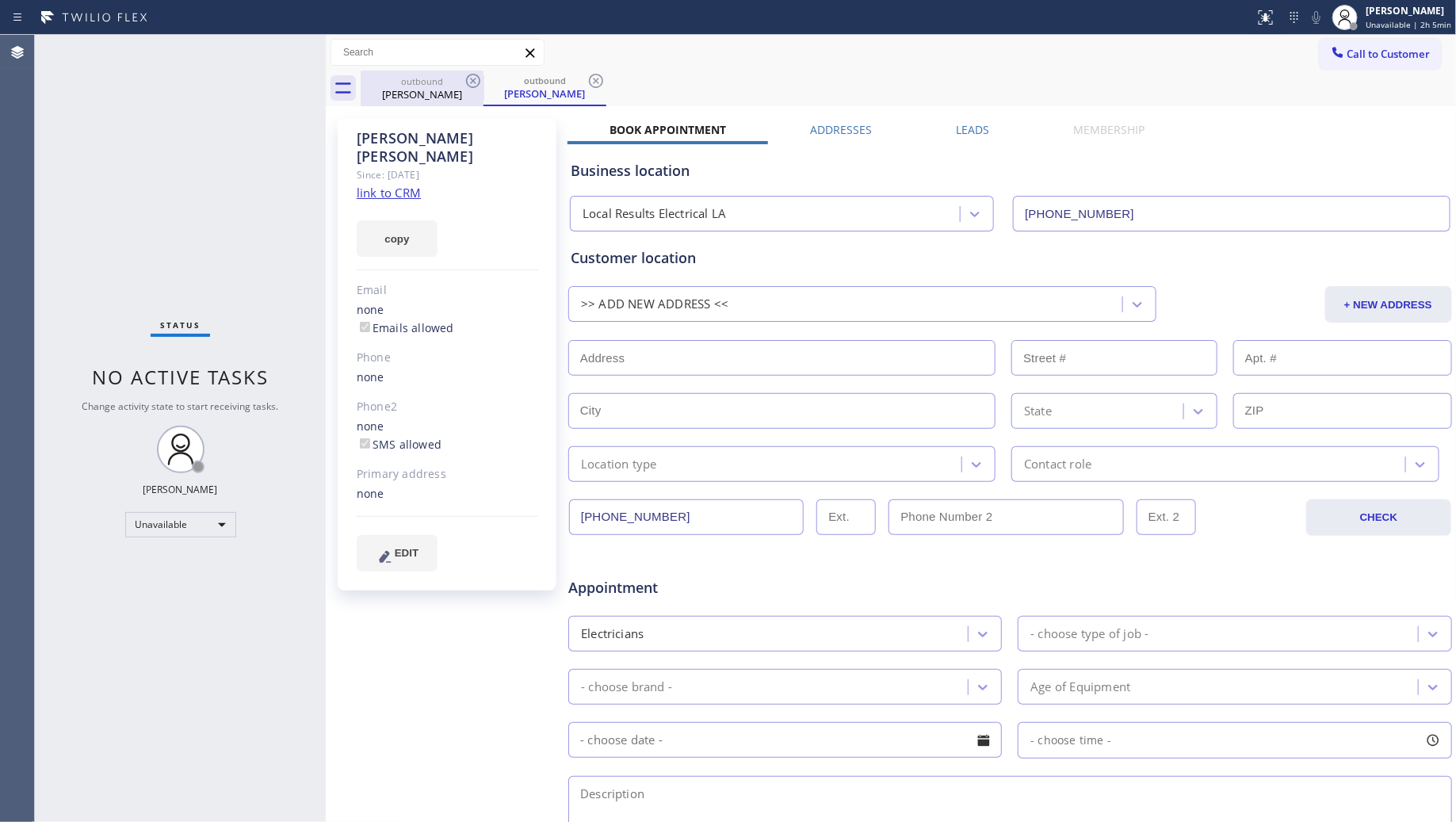
click at [441, 77] on div "outbound" at bounding box center [421, 81] width 120 height 12
click at [476, 77] on icon at bounding box center [473, 81] width 19 height 19
click at [0, 0] on icon at bounding box center [0, 0] width 0 height 0
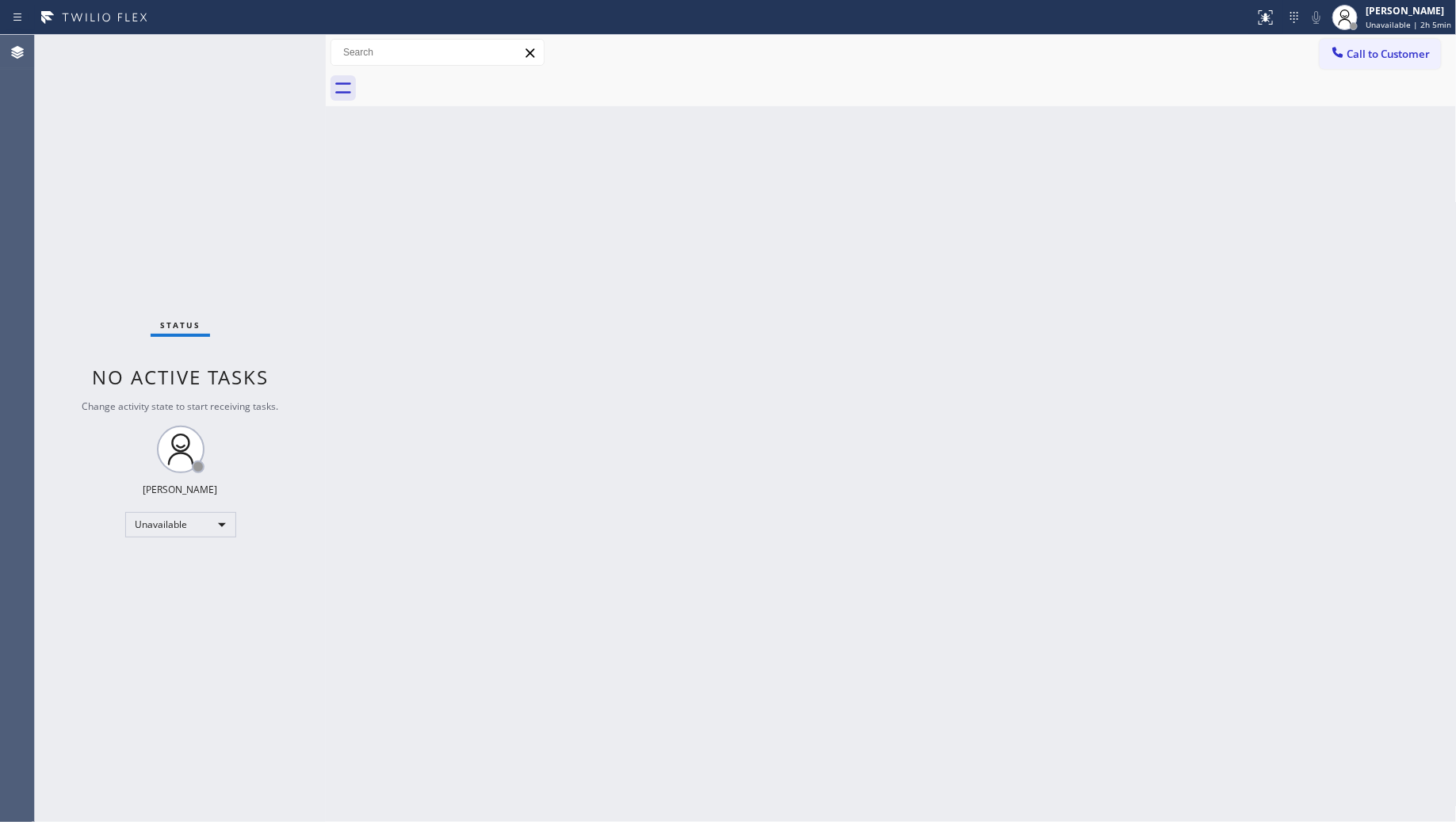
click at [476, 77] on div at bounding box center [909, 88] width 1096 height 36
click at [449, 91] on div at bounding box center [909, 88] width 1096 height 36
drag, startPoint x: 1145, startPoint y: 67, endPoint x: 1253, endPoint y: 65, distance: 108.0
click at [1149, 67] on div "Call to Customer Outbound call Location Local Results Electrical LA Your caller…" at bounding box center [891, 52] width 1131 height 36
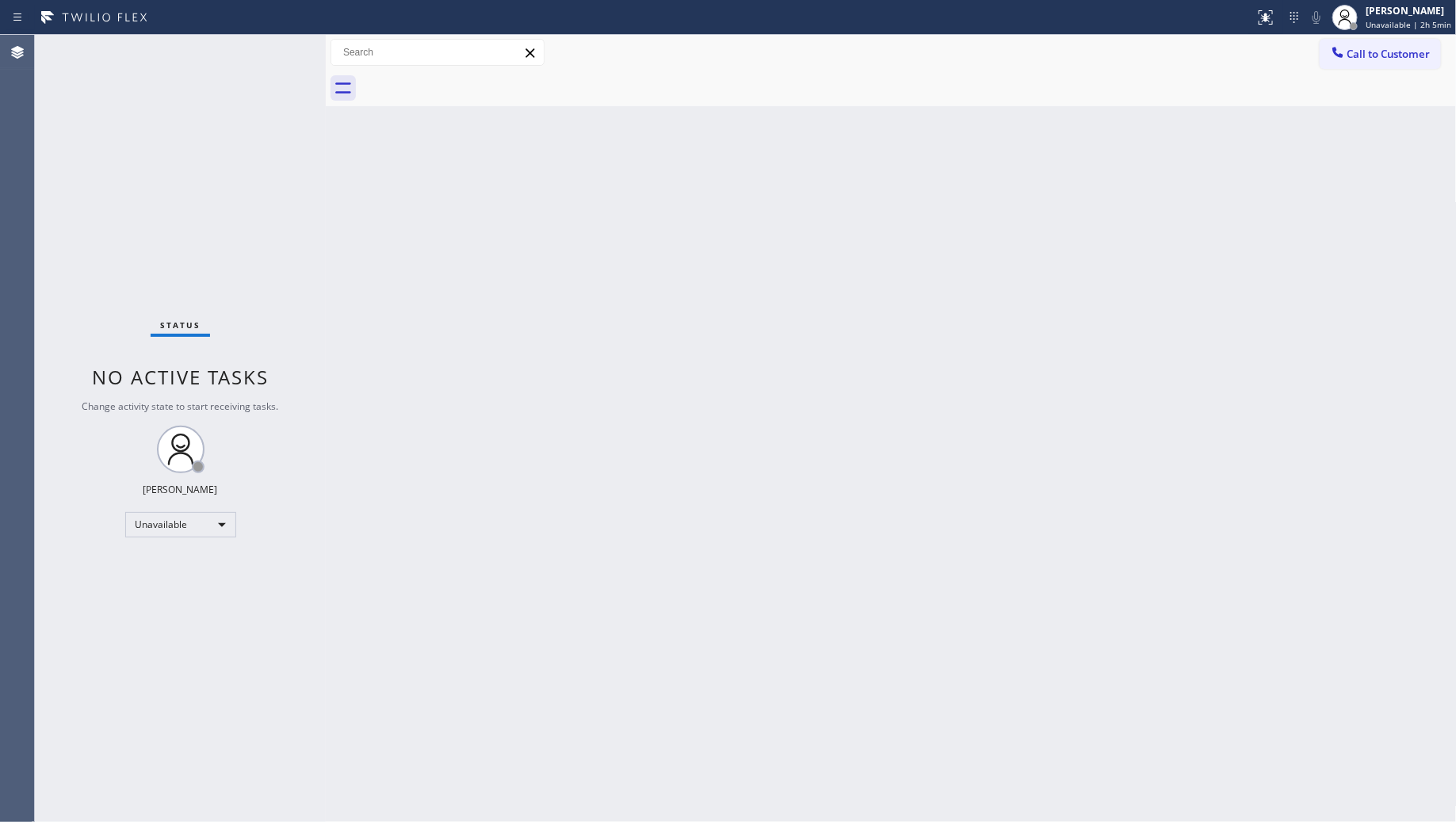
drag, startPoint x: 1358, startPoint y: 67, endPoint x: 1353, endPoint y: 75, distance: 9.4
click at [1359, 70] on div "Call to Customer Outbound call Location Local Results Electrical LA Your caller…" at bounding box center [891, 70] width 1131 height 71
drag, startPoint x: 1348, startPoint y: 61, endPoint x: 1092, endPoint y: 129, distance: 264.9
click at [1342, 63] on button "Call to Customer" at bounding box center [1380, 53] width 121 height 30
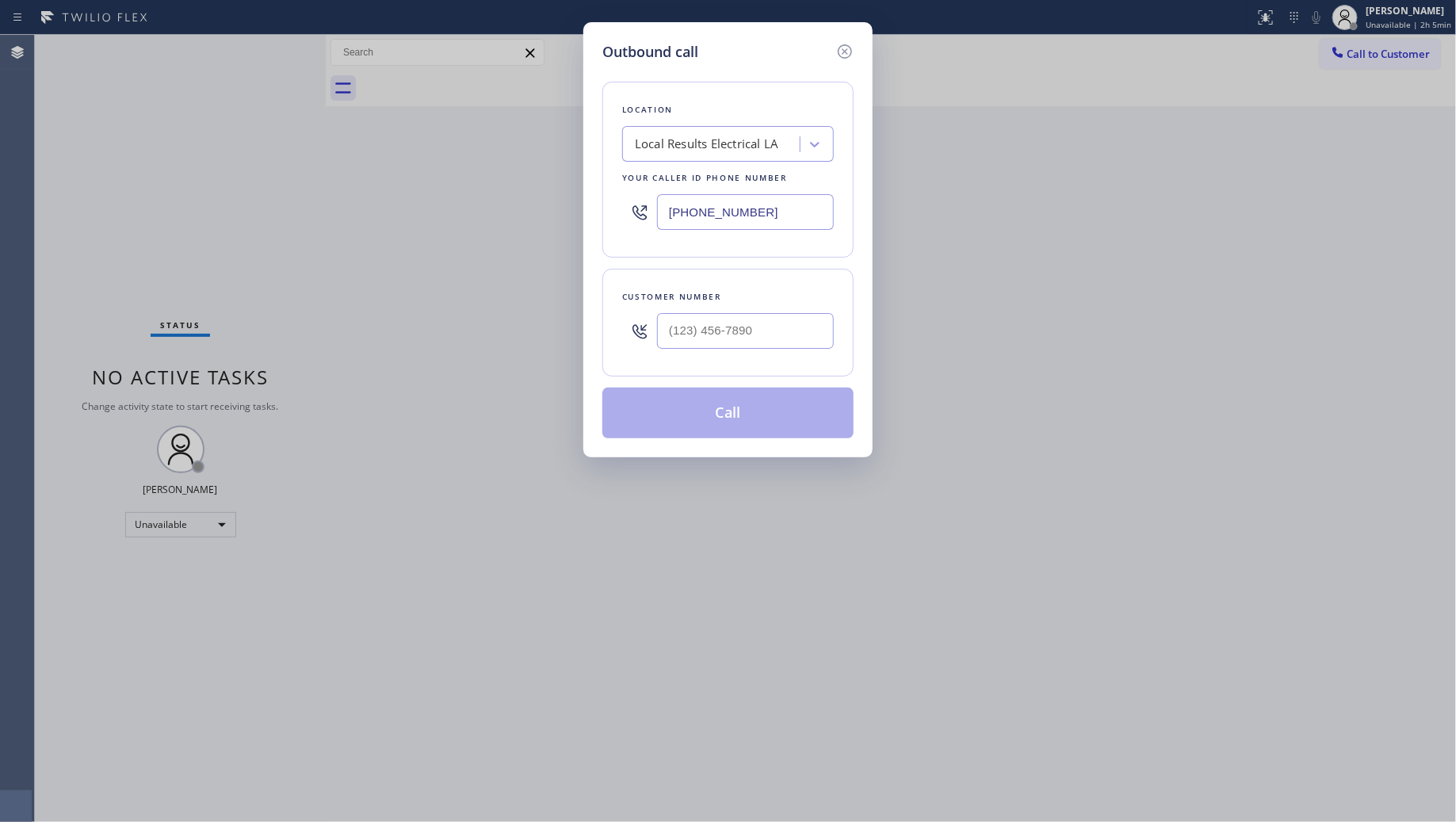
drag, startPoint x: 790, startPoint y: 207, endPoint x: 516, endPoint y: 225, distance: 274.6
click at [509, 224] on div "Outbound call Location Local Results Electrical LA Your caller id phone number …" at bounding box center [728, 411] width 1456 height 822
paste input "562) 414-4415"
type input "[PHONE_NUMBER]"
paste input "412) 457-9705"
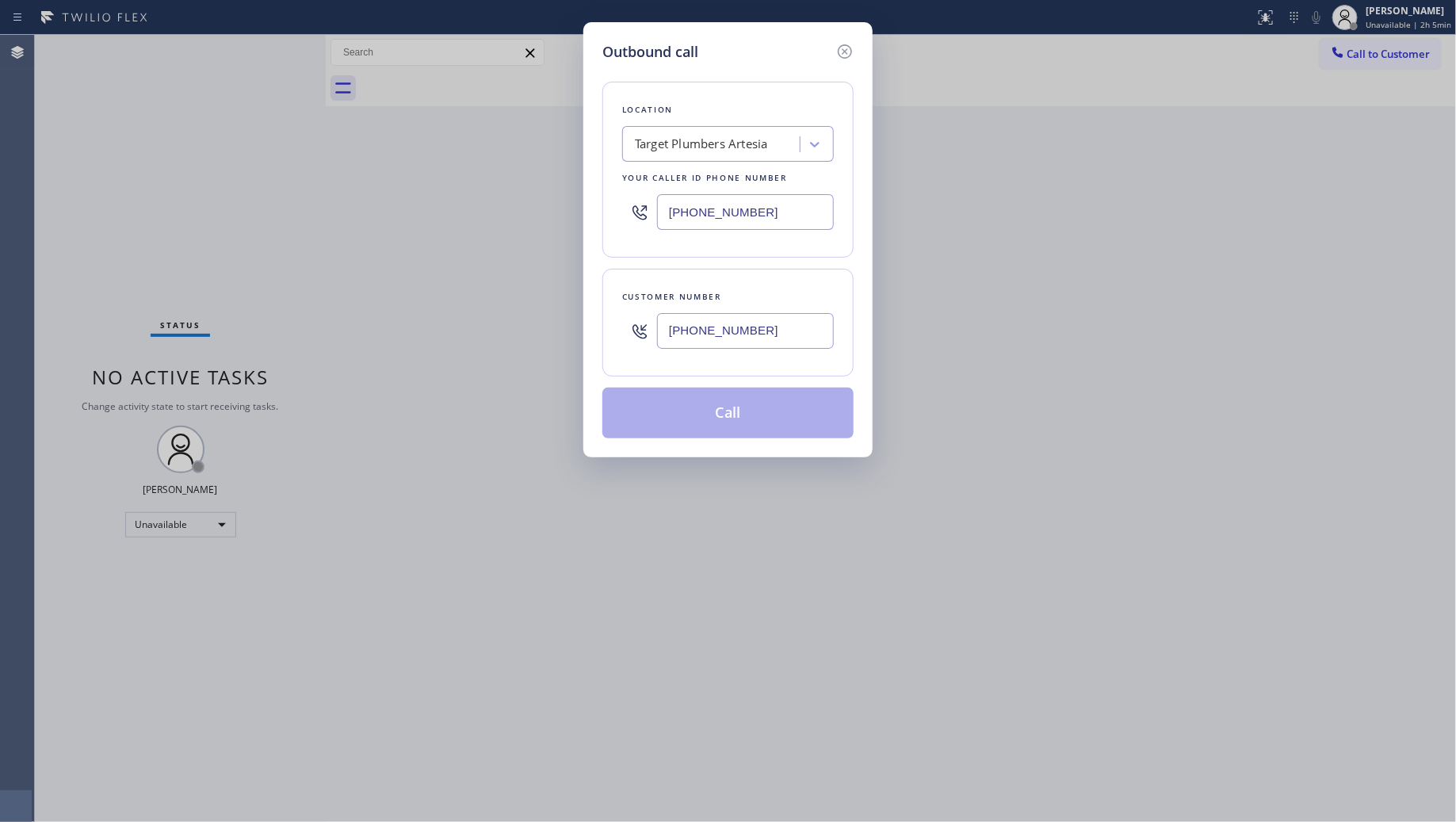
click at [817, 344] on input "[PHONE_NUMBER]" at bounding box center [746, 330] width 177 height 36
type input "[PHONE_NUMBER]"
click at [730, 414] on button "Call" at bounding box center [728, 413] width 251 height 51
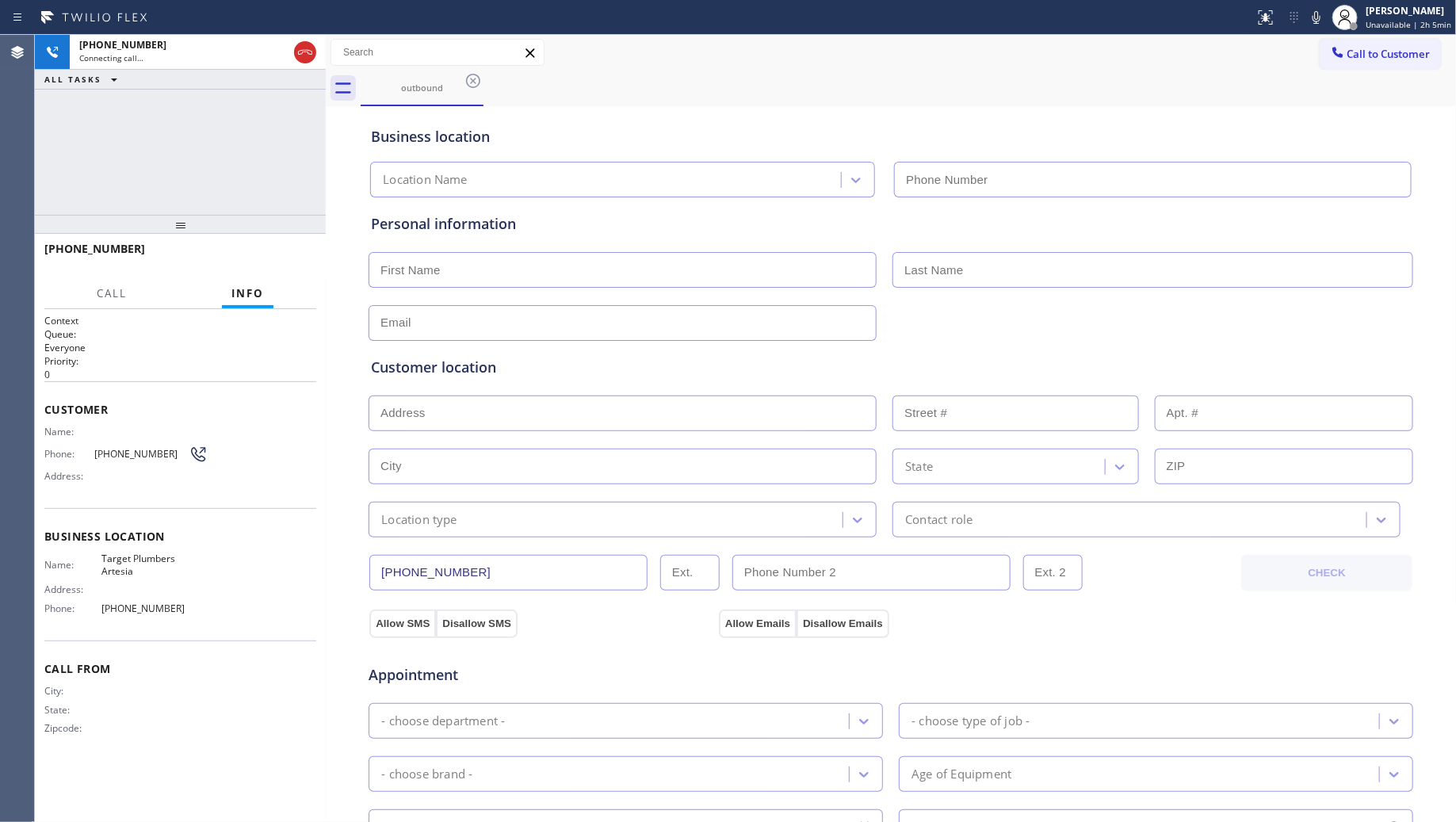
type input "[PHONE_NUMBER]"
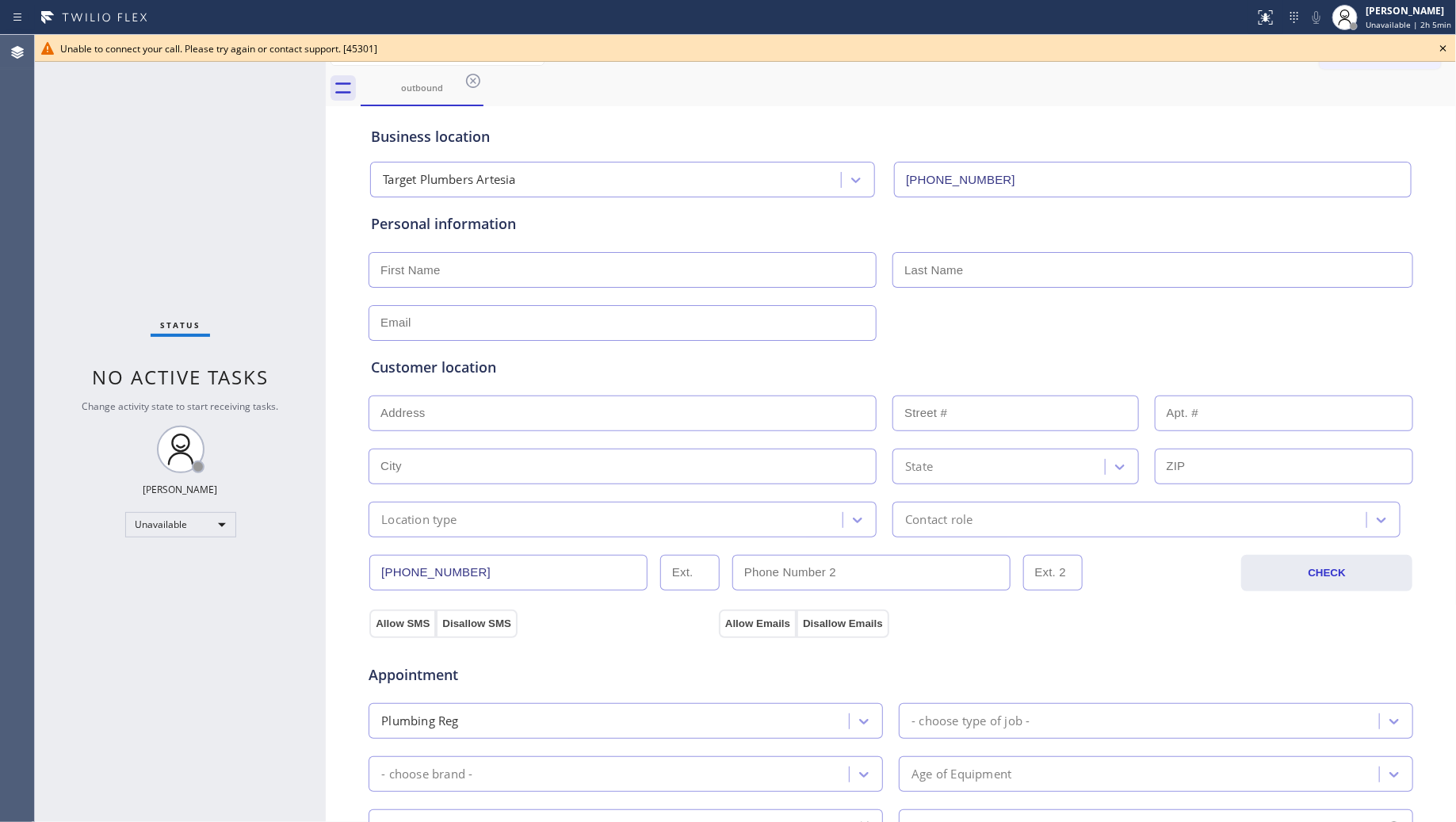
click at [1019, 190] on input "[PHONE_NUMBER]" at bounding box center [1153, 179] width 517 height 36
click at [1036, 129] on div "Business location" at bounding box center [892, 136] width 1040 height 21
drag, startPoint x: 1280, startPoint y: 104, endPoint x: 1336, endPoint y: 88, distance: 58.2
click at [1282, 104] on div "Business location Target Plumbers Artesia (562) 414-4415" at bounding box center [891, 150] width 1046 height 93
click at [1447, 46] on icon at bounding box center [1444, 48] width 19 height 19
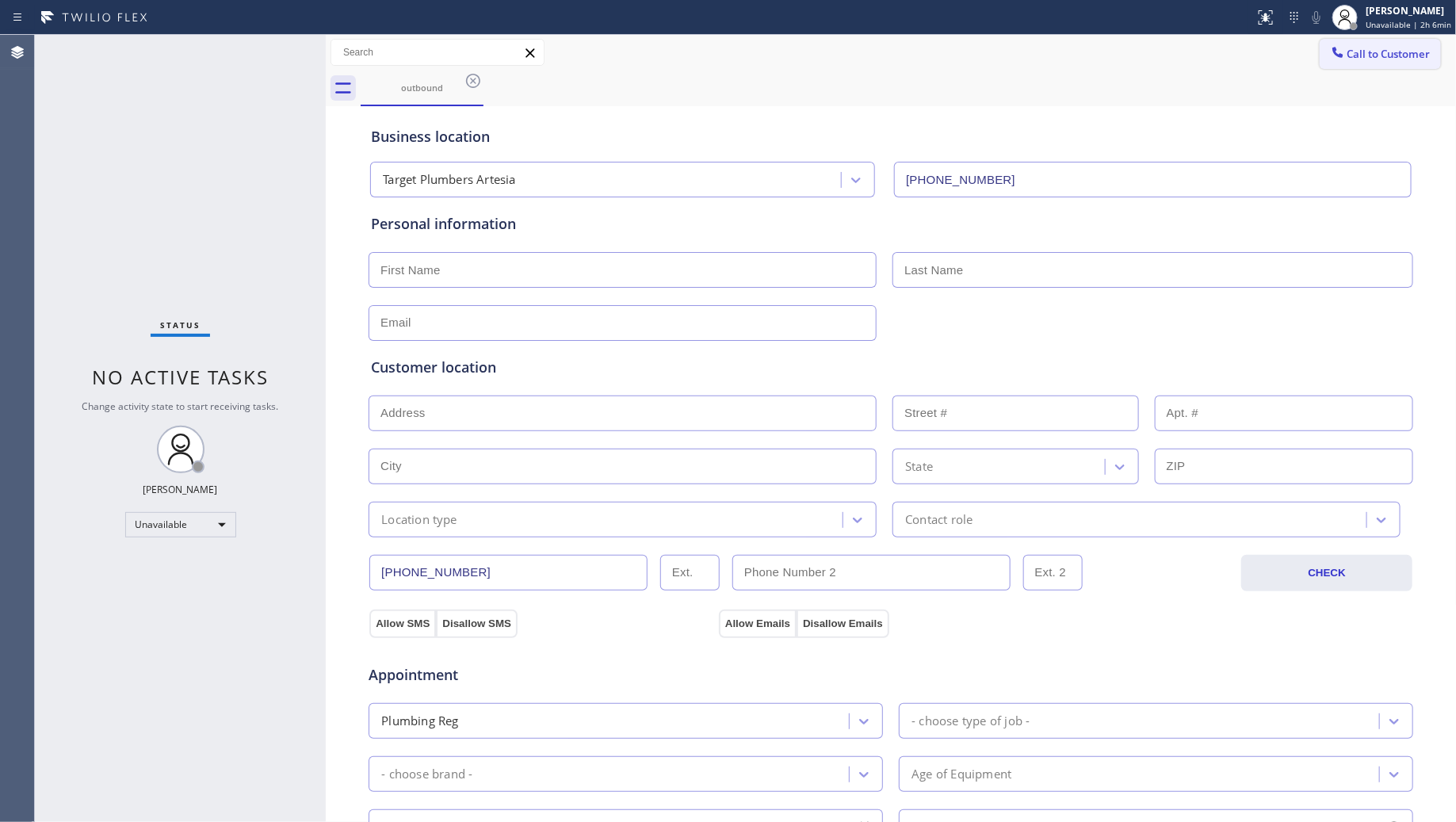
click at [1388, 65] on button "Call to Customer" at bounding box center [1380, 53] width 121 height 30
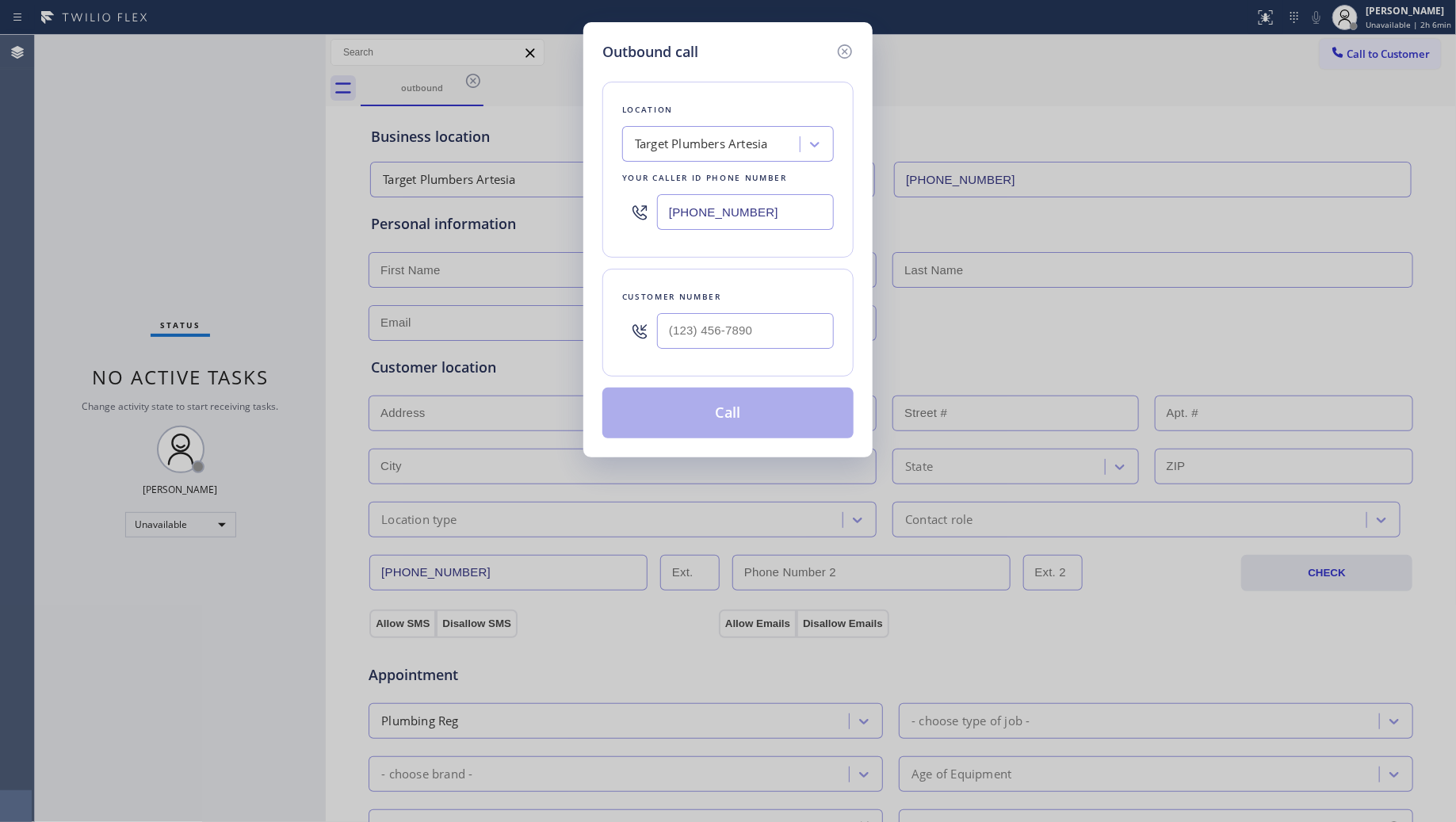
drag, startPoint x: 1396, startPoint y: 46, endPoint x: 1383, endPoint y: 65, distance: 23.0
click at [1392, 48] on div "Outbound call Location Target Plumbers Artesia Your caller id phone number (562…" at bounding box center [728, 411] width 1456 height 822
drag, startPoint x: 786, startPoint y: 225, endPoint x: 659, endPoint y: 246, distance: 128.7
click at [659, 246] on div "Location Target Plumbers Artesia Your caller id phone number (562) 414-4415" at bounding box center [728, 169] width 251 height 176
paste input "602) 313-1762"
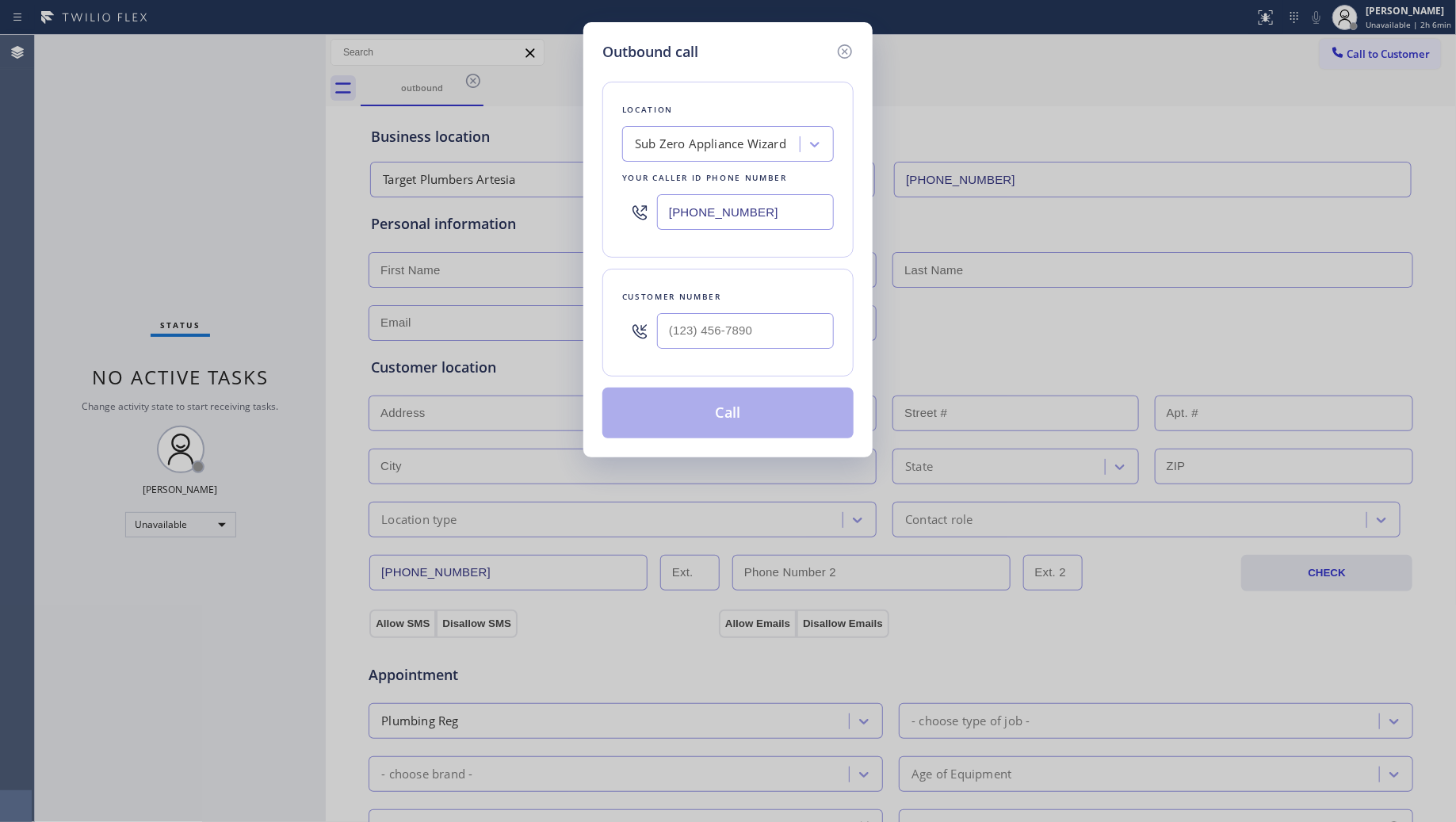
type input "[PHONE_NUMBER]"
click at [814, 346] on input "(___) ___-____" at bounding box center [746, 330] width 177 height 36
paste input "520) 541-6330"
type input "[PHONE_NUMBER]"
drag, startPoint x: 795, startPoint y: 424, endPoint x: 936, endPoint y: 402, distance: 142.7
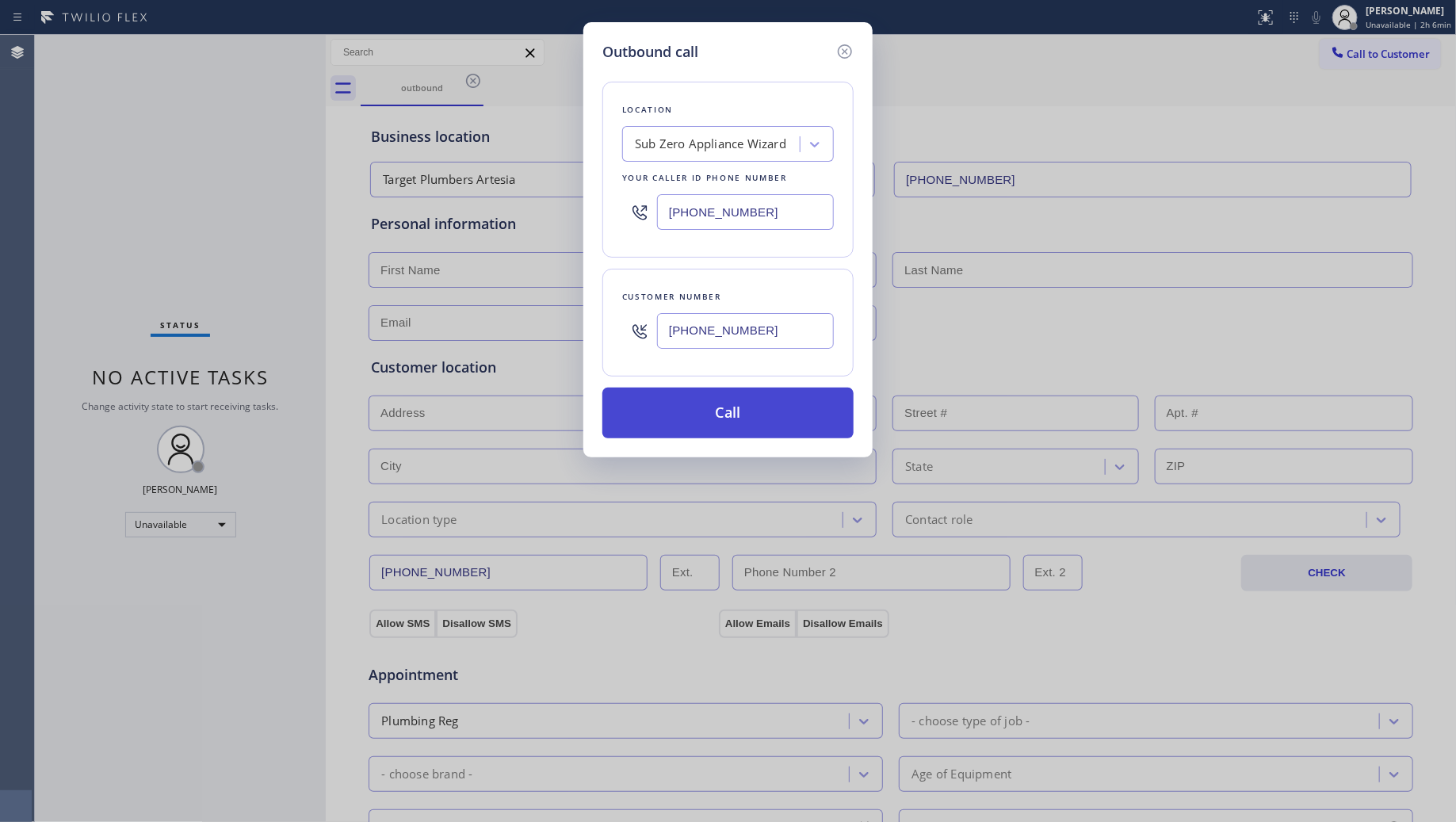
click at [795, 424] on button "Call" at bounding box center [728, 413] width 251 height 51
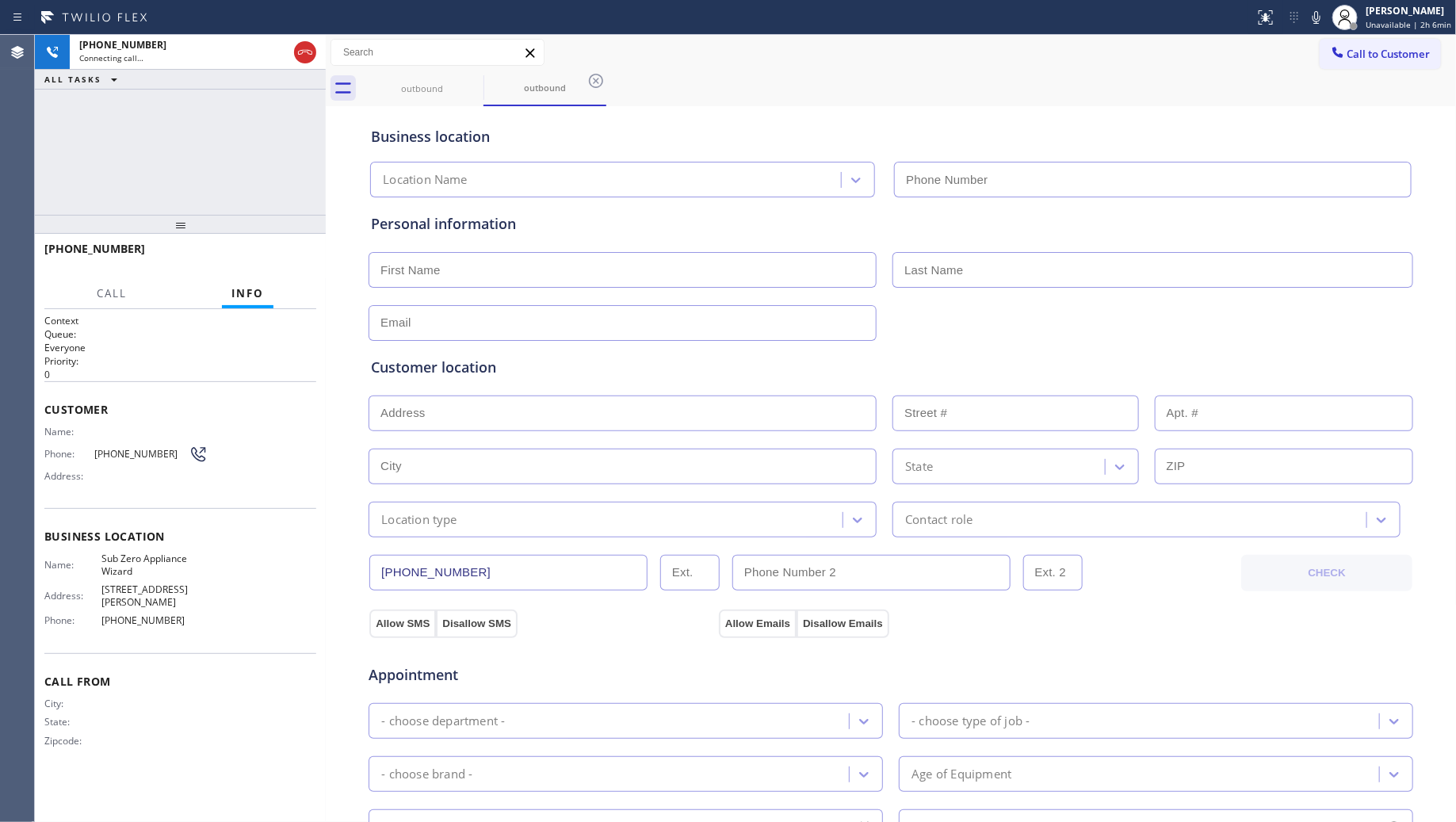
type input "[PHONE_NUMBER]"
click at [280, 253] on span "HANG UP" at bounding box center [279, 256] width 48 height 12
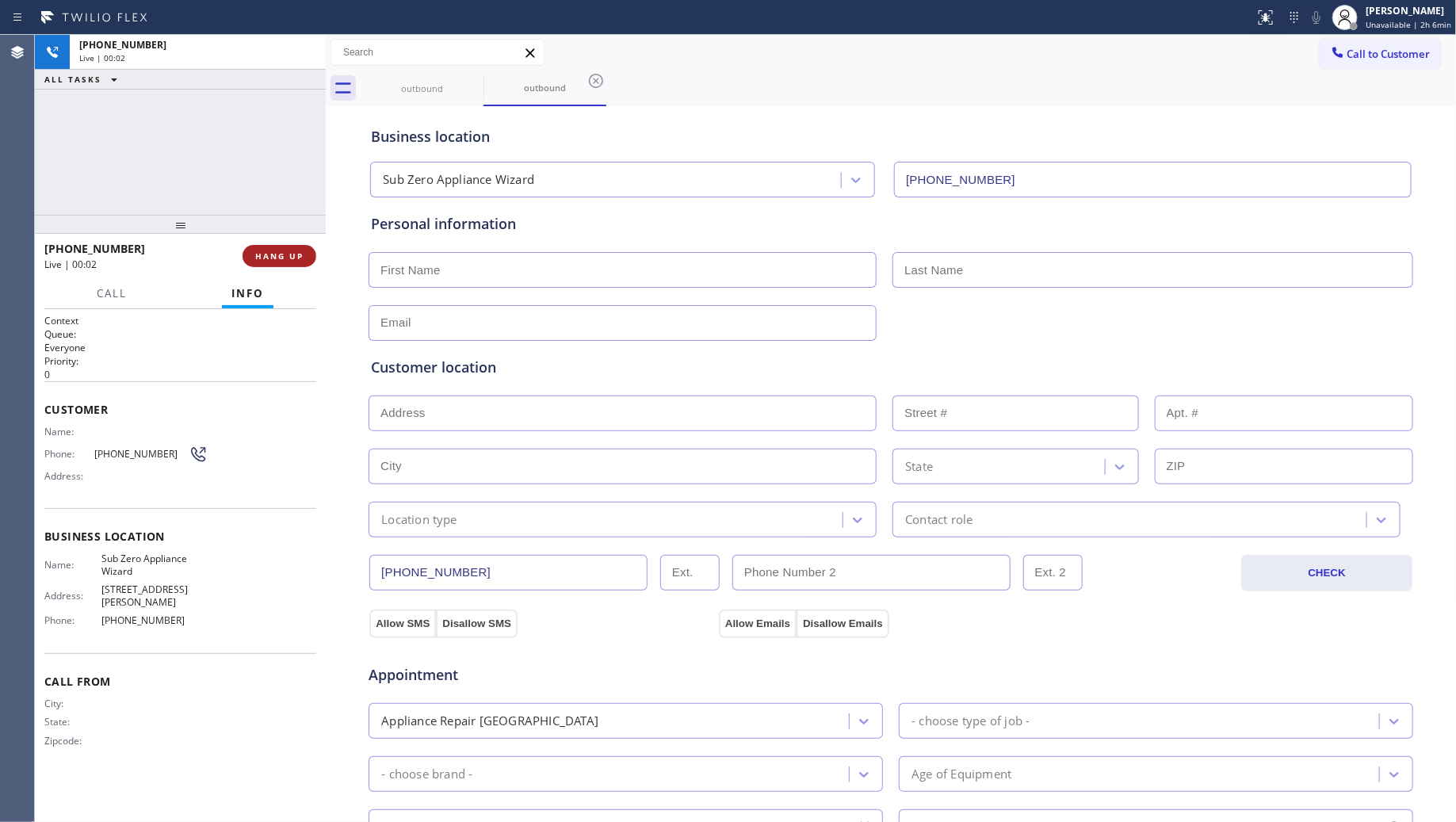
click at [281, 253] on span "HANG UP" at bounding box center [279, 256] width 48 height 12
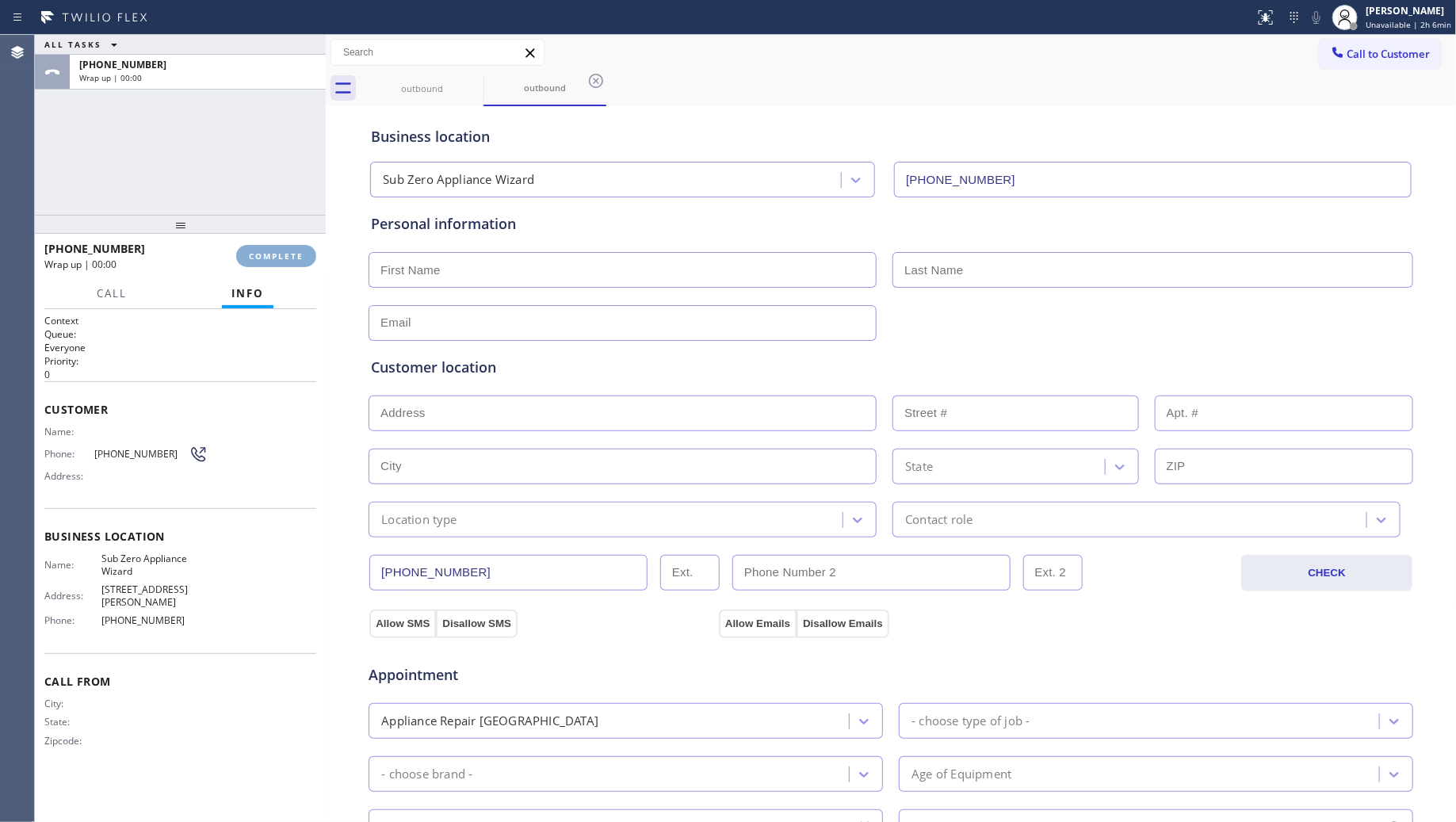
click at [284, 252] on span "COMPLETE" at bounding box center [275, 256] width 55 height 12
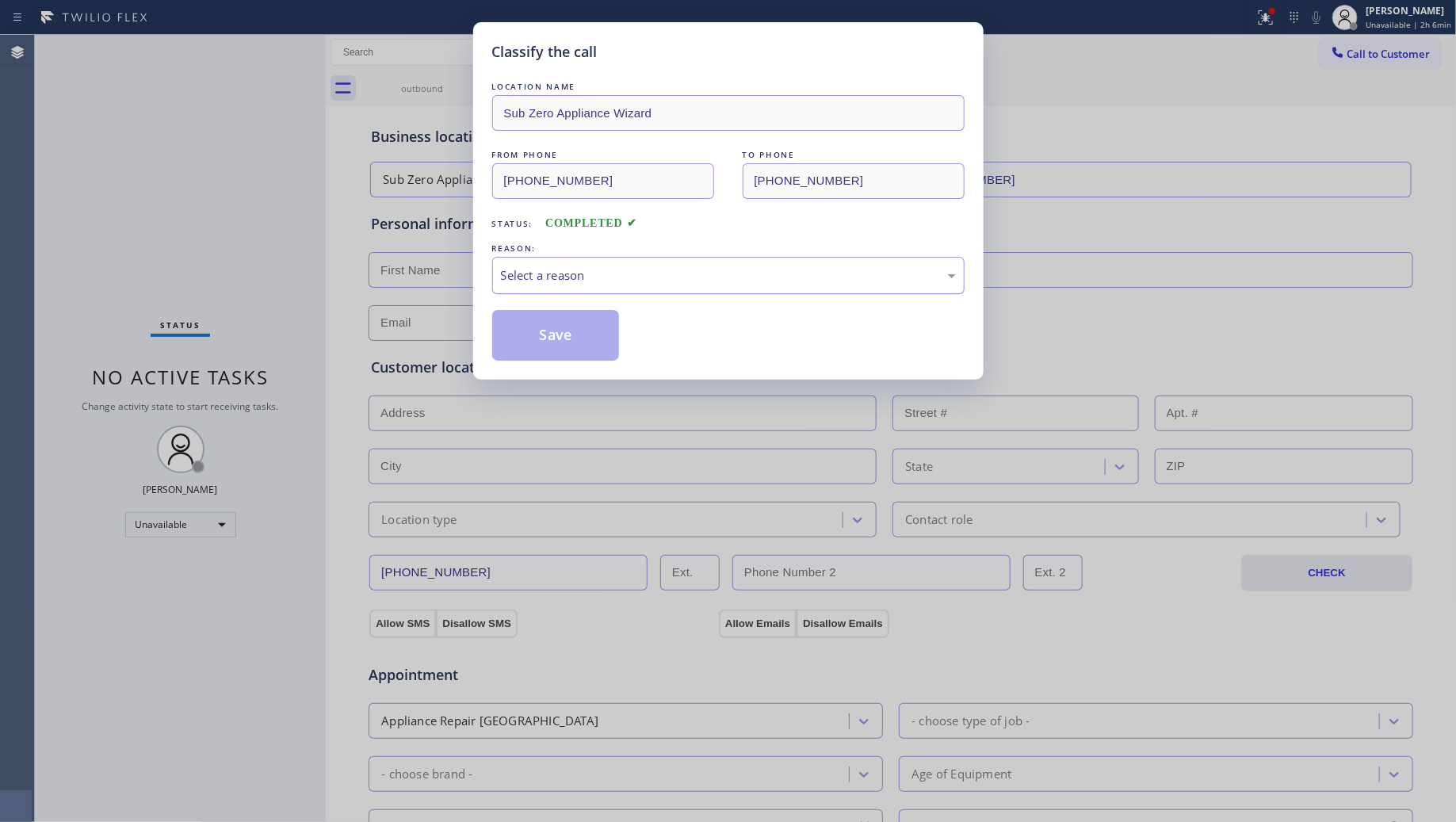
click at [603, 264] on div "Select a reason" at bounding box center [728, 276] width 472 height 37
click at [599, 275] on div "New Customer - Booked" at bounding box center [728, 275] width 455 height 18
click at [589, 326] on button "Save" at bounding box center [556, 335] width 128 height 51
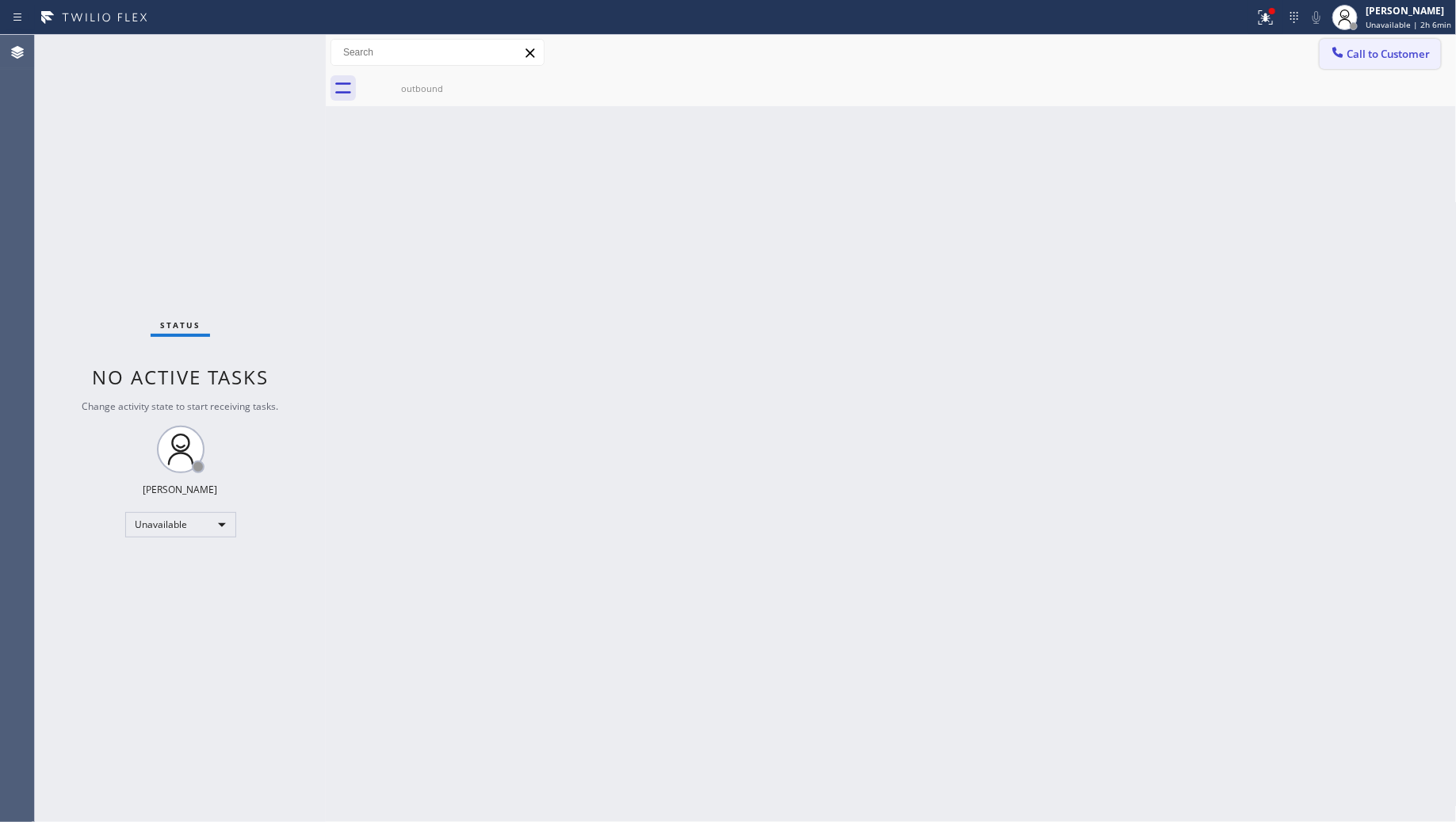
click at [1377, 60] on button "Call to Customer" at bounding box center [1380, 53] width 121 height 30
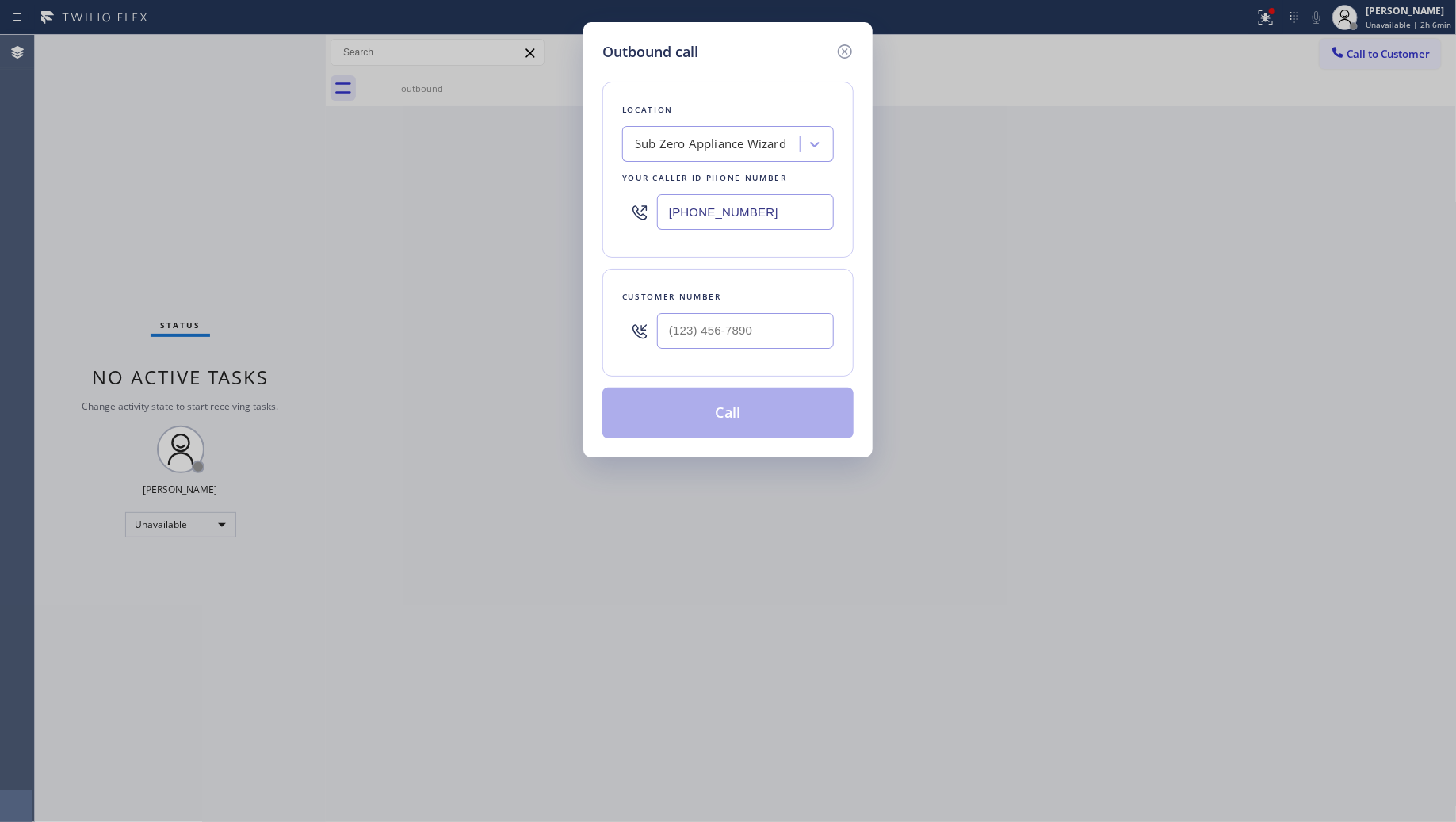
drag, startPoint x: 763, startPoint y: 218, endPoint x: 642, endPoint y: 212, distance: 121.1
click at [660, 223] on input "[PHONE_NUMBER]" at bounding box center [746, 211] width 177 height 36
paste input "26) 967-6930"
drag, startPoint x: 772, startPoint y: 214, endPoint x: 583, endPoint y: 216, distance: 189.0
click at [583, 216] on div "Outbound call Location Express Heating and Cooling Service Your caller id phone…" at bounding box center [728, 411] width 1456 height 822
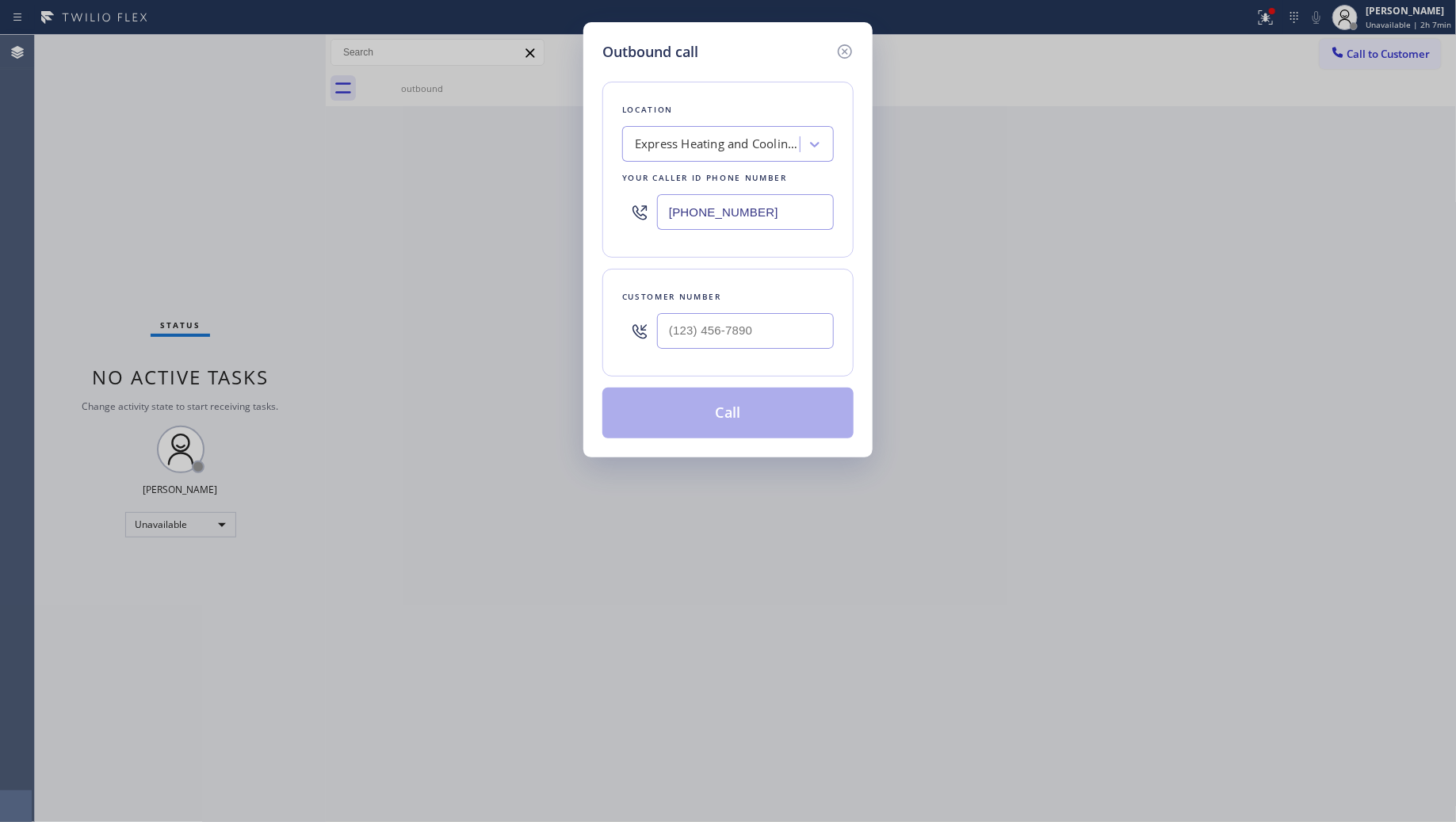
paste input "57) 261-832"
type input "[PHONE_NUMBER]"
click at [737, 326] on input "(___) ___-____" at bounding box center [746, 330] width 177 height 36
paste input "657) 464-1988"
type input "[PHONE_NUMBER]"
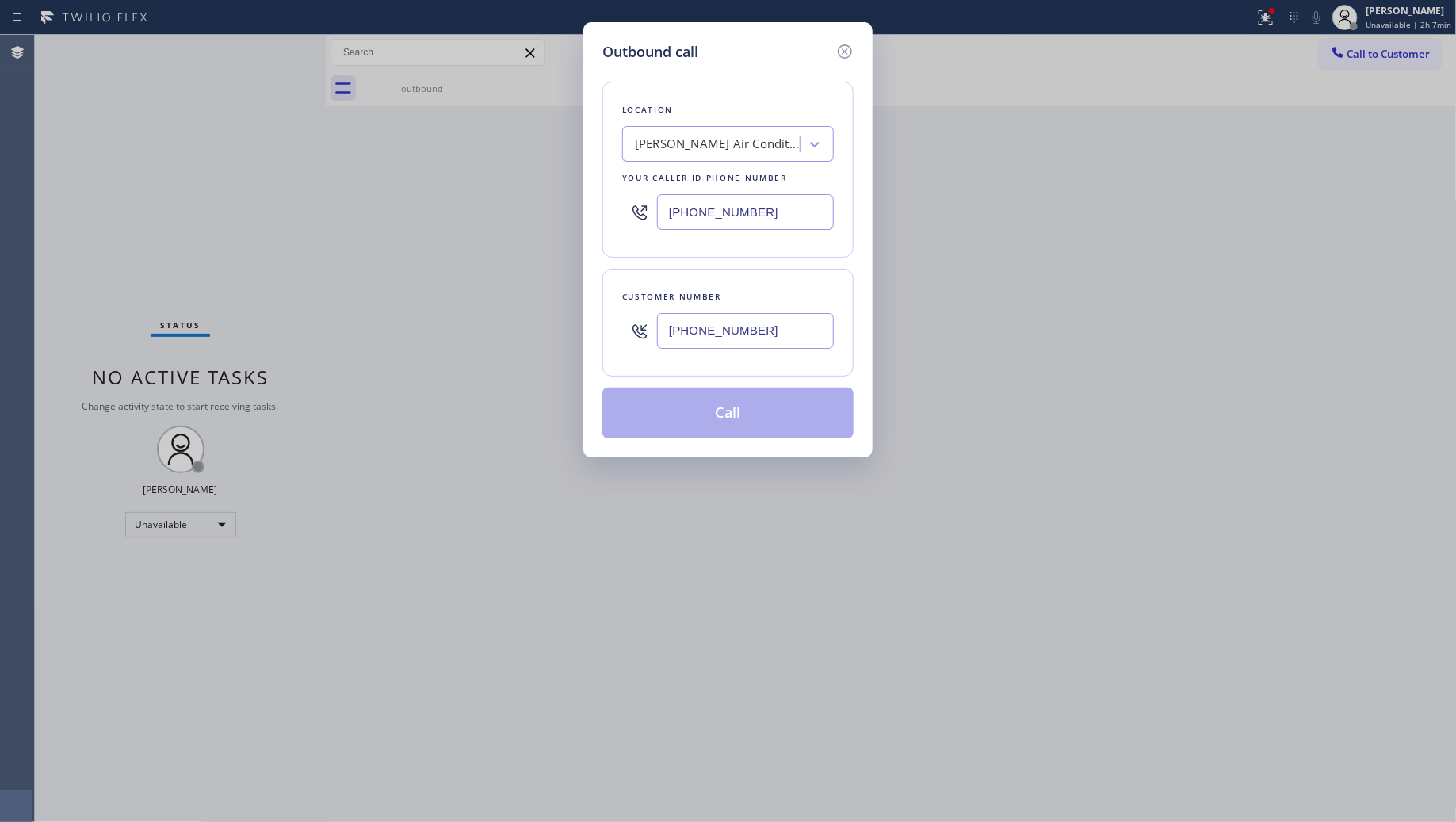
drag, startPoint x: 735, startPoint y: 419, endPoint x: 748, endPoint y: 421, distance: 13.2
click at [741, 421] on button "Call" at bounding box center [728, 413] width 251 height 51
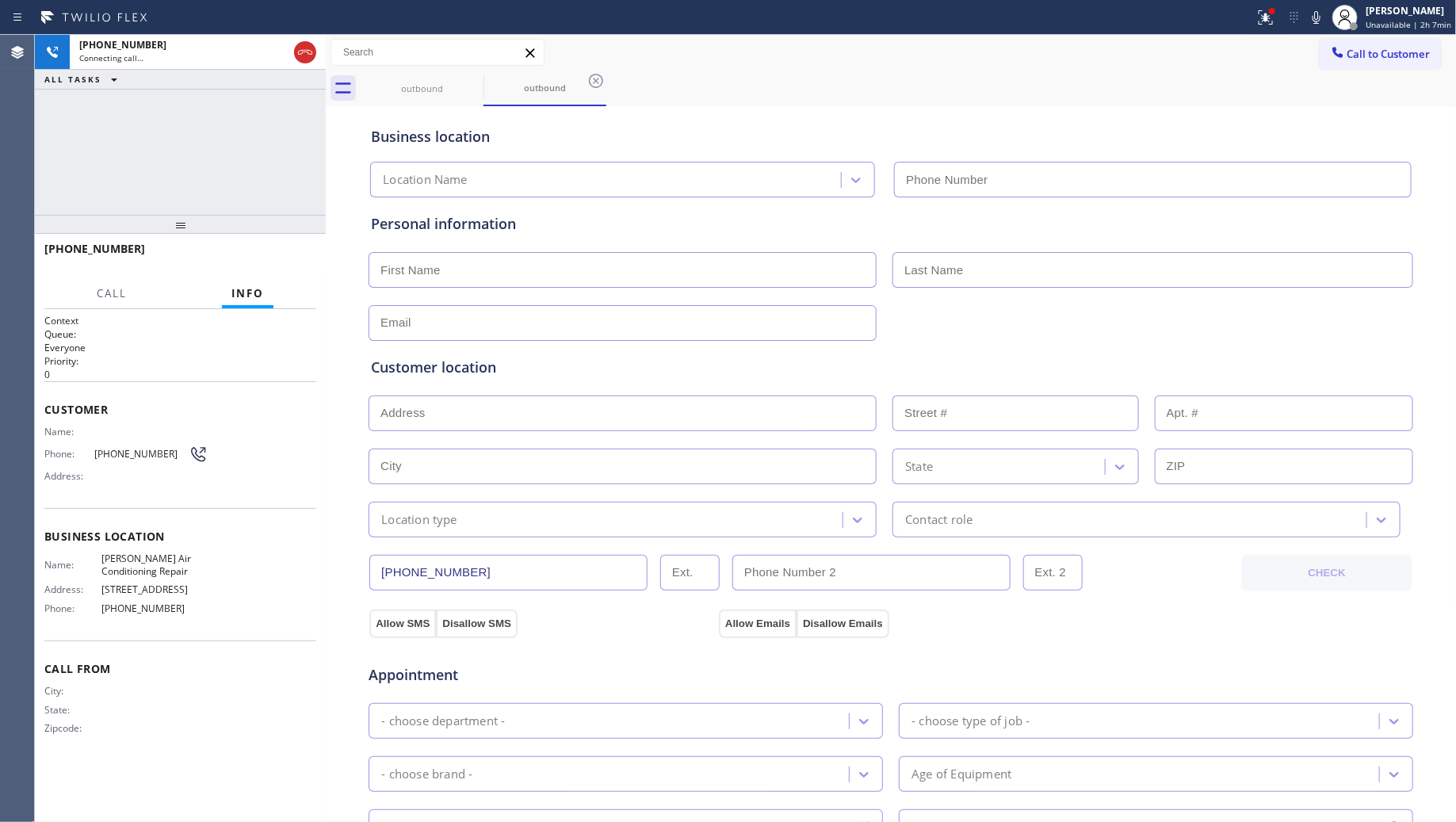
type input "[PHONE_NUMBER]"
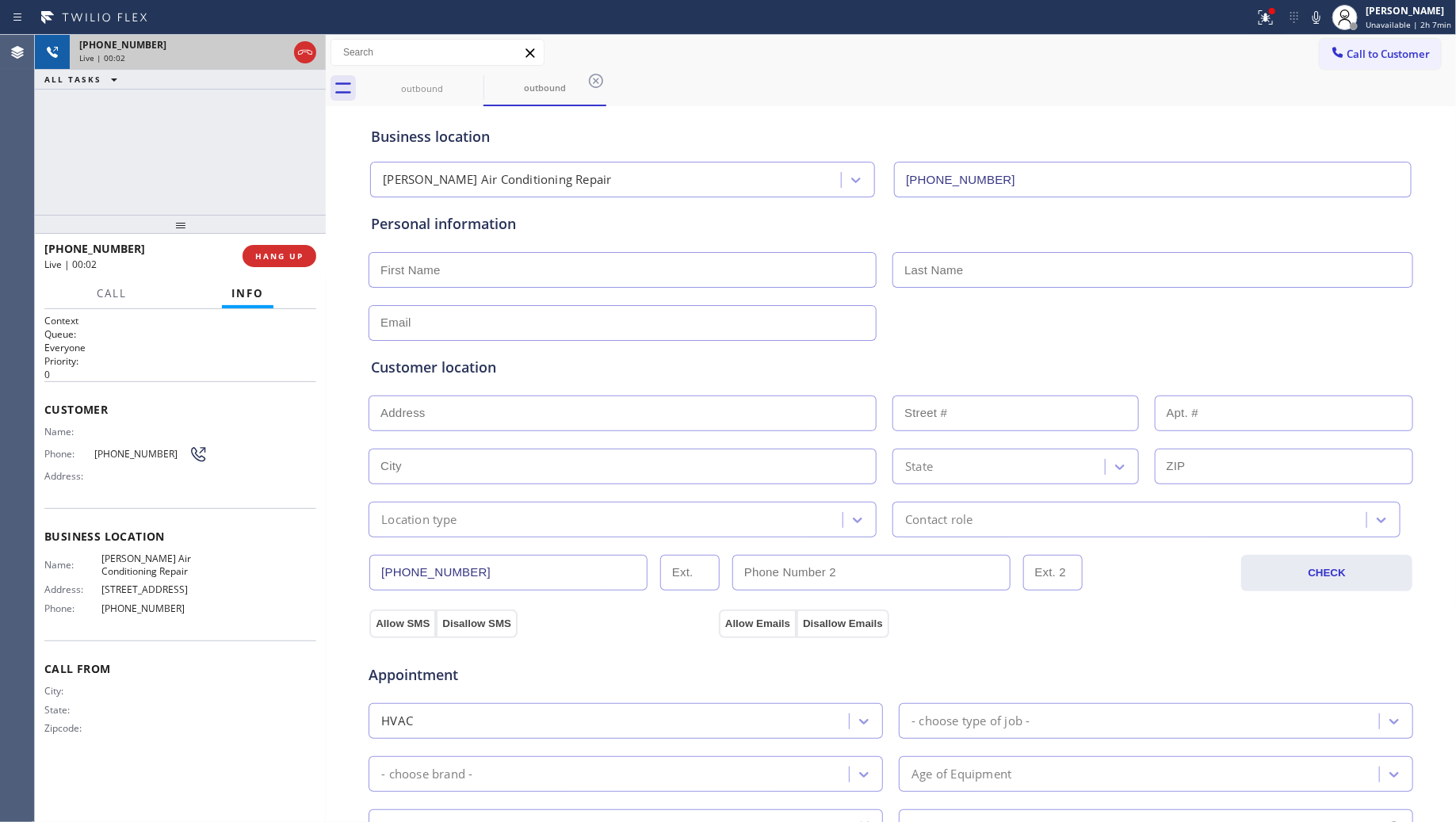
click at [307, 49] on icon at bounding box center [305, 53] width 19 height 19
click at [309, 49] on div "[PHONE_NUMBER]" at bounding box center [198, 45] width 237 height 13
click at [310, 49] on div "[PHONE_NUMBER]" at bounding box center [198, 45] width 237 height 13
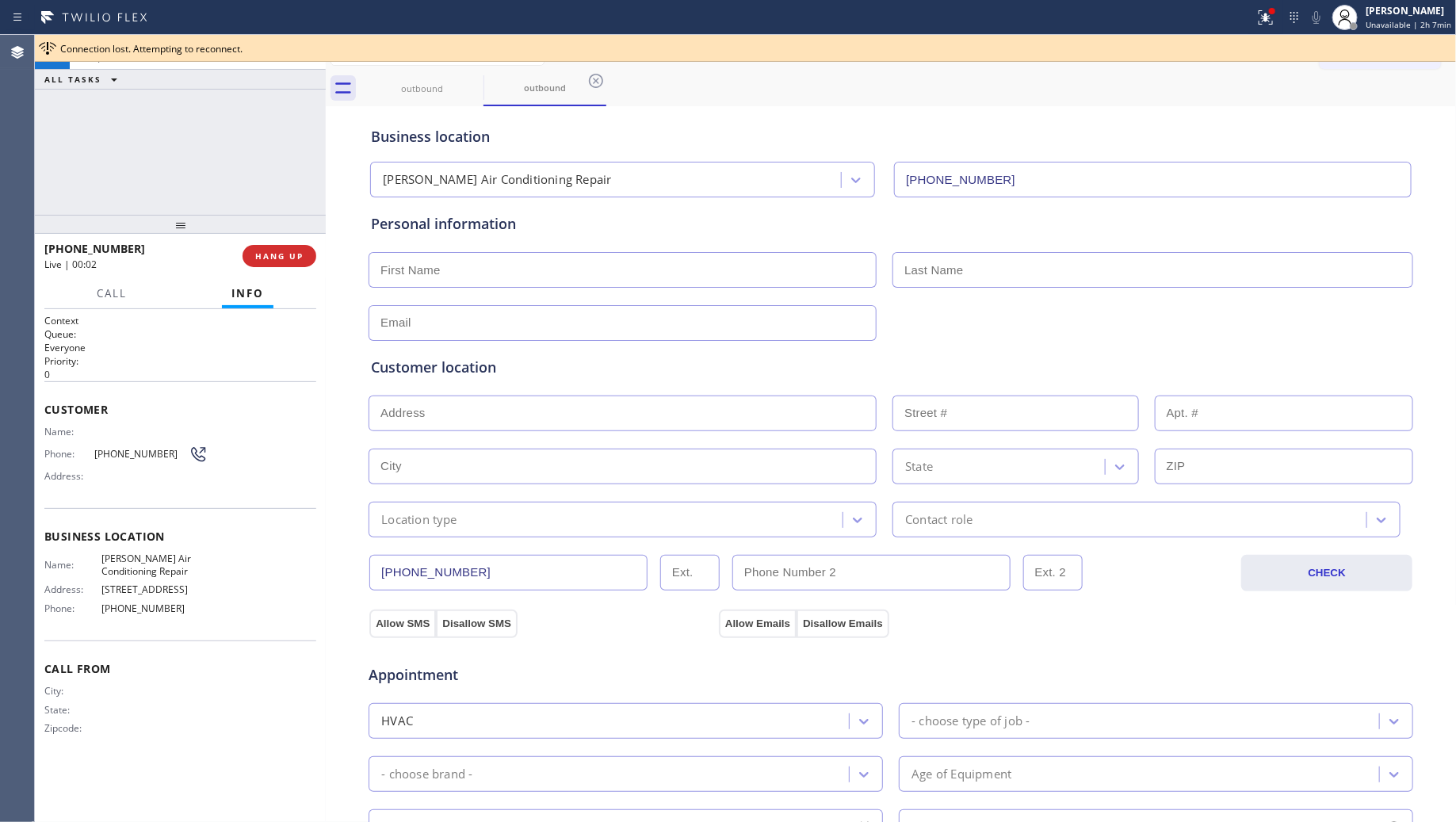
click at [310, 48] on div "Connection lost. Attempting to reconnect." at bounding box center [755, 49] width 1390 height 13
click at [311, 48] on div "Connection lost. Attempting to reconnect." at bounding box center [755, 49] width 1390 height 13
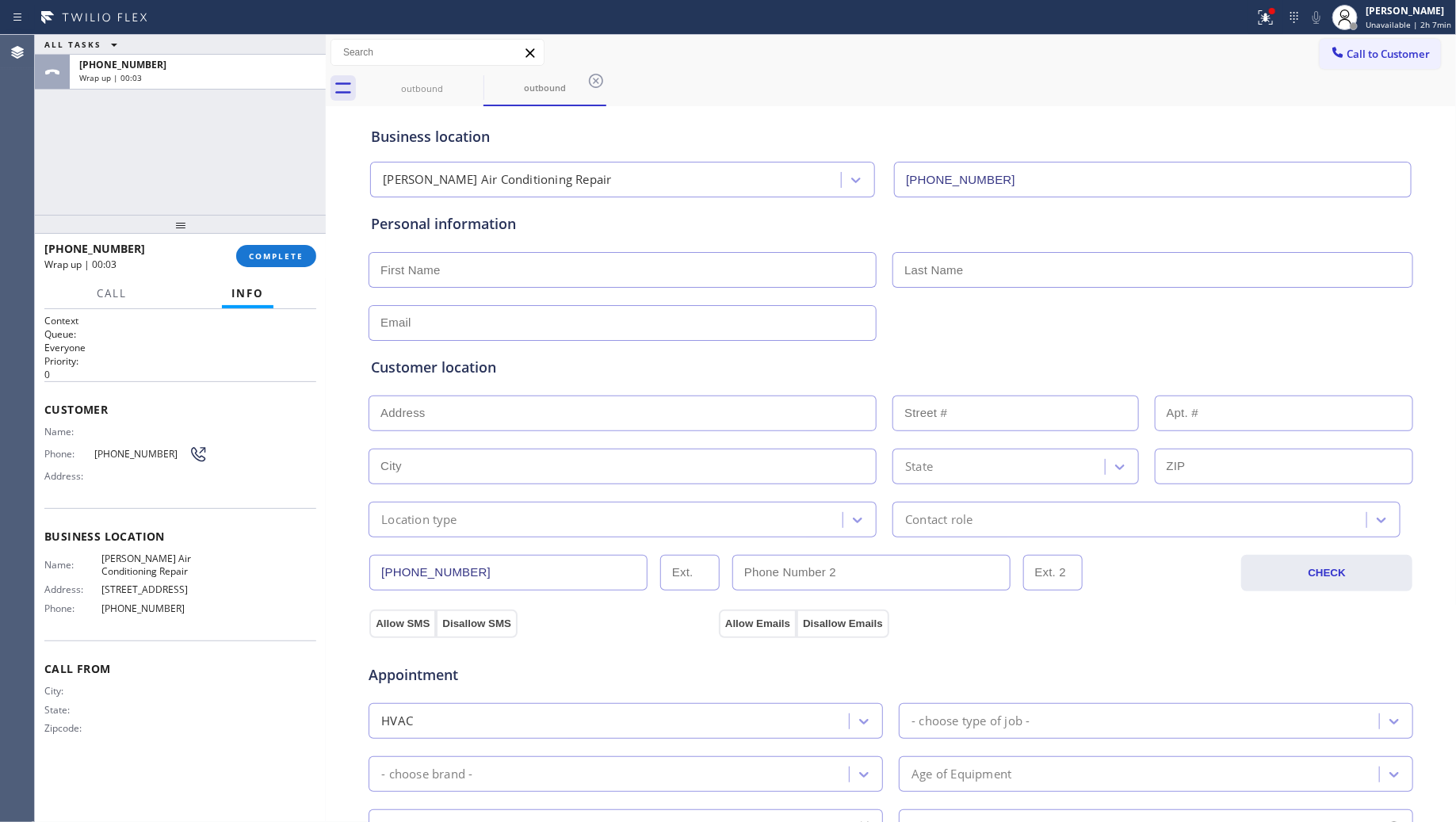
drag, startPoint x: 266, startPoint y: 267, endPoint x: 281, endPoint y: 254, distance: 19.8
click at [266, 267] on div "+16574641988 Wrap up | 00:03 COMPLETE" at bounding box center [179, 255] width 272 height 41
click at [272, 239] on div "+16574641988 Wrap up | 00:04 COMPLETE" at bounding box center [179, 255] width 272 height 41
click at [274, 254] on span "COMPLETE" at bounding box center [275, 256] width 55 height 12
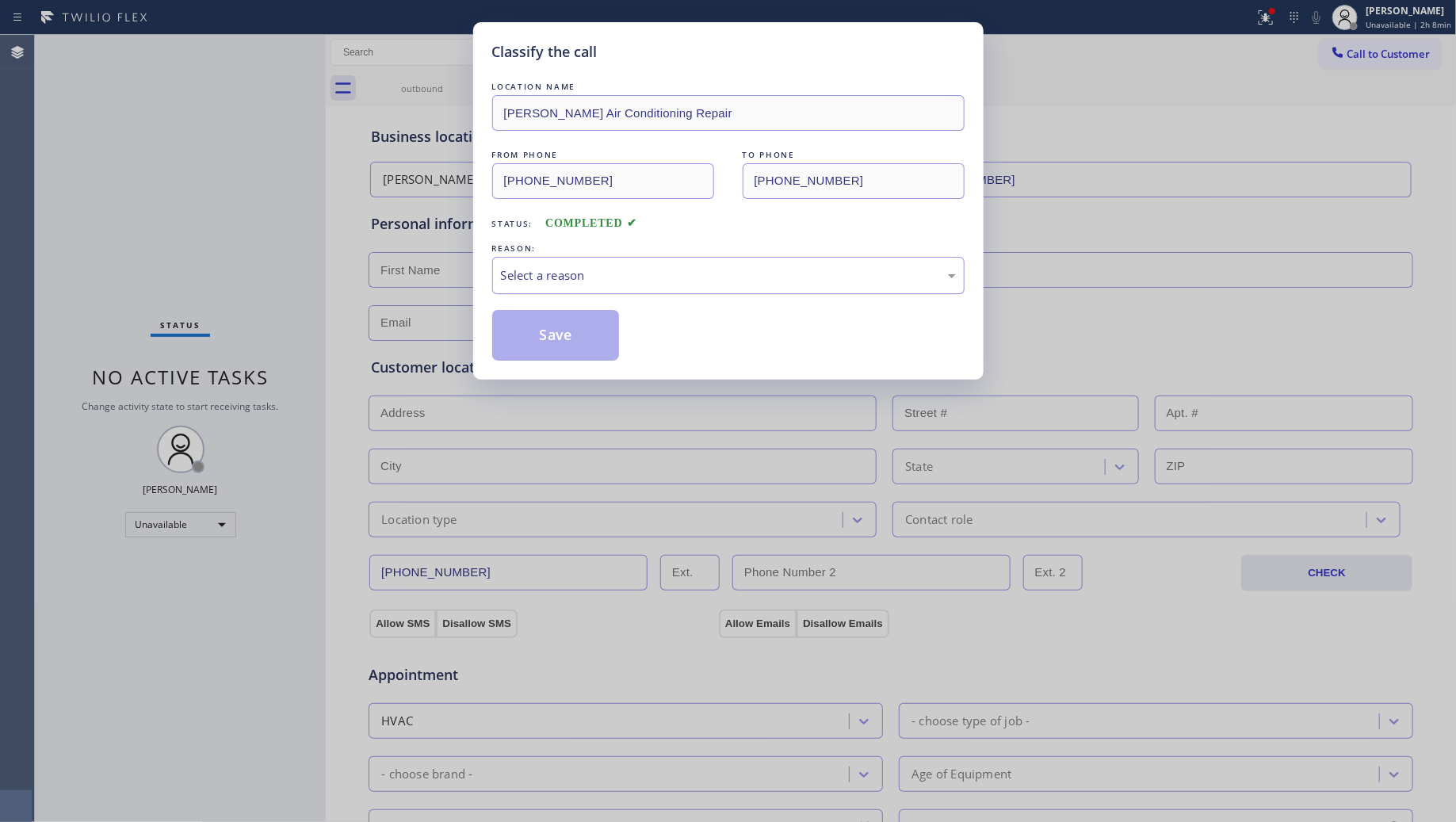
drag, startPoint x: 547, startPoint y: 247, endPoint x: 548, endPoint y: 295, distance: 48.0
click at [549, 257] on div "REASON: Select a reason" at bounding box center [728, 267] width 472 height 54
click at [548, 272] on div "Select a reason" at bounding box center [728, 275] width 455 height 18
click at [559, 339] on button "Save" at bounding box center [556, 335] width 128 height 51
click at [562, 335] on button "Save" at bounding box center [556, 335] width 128 height 51
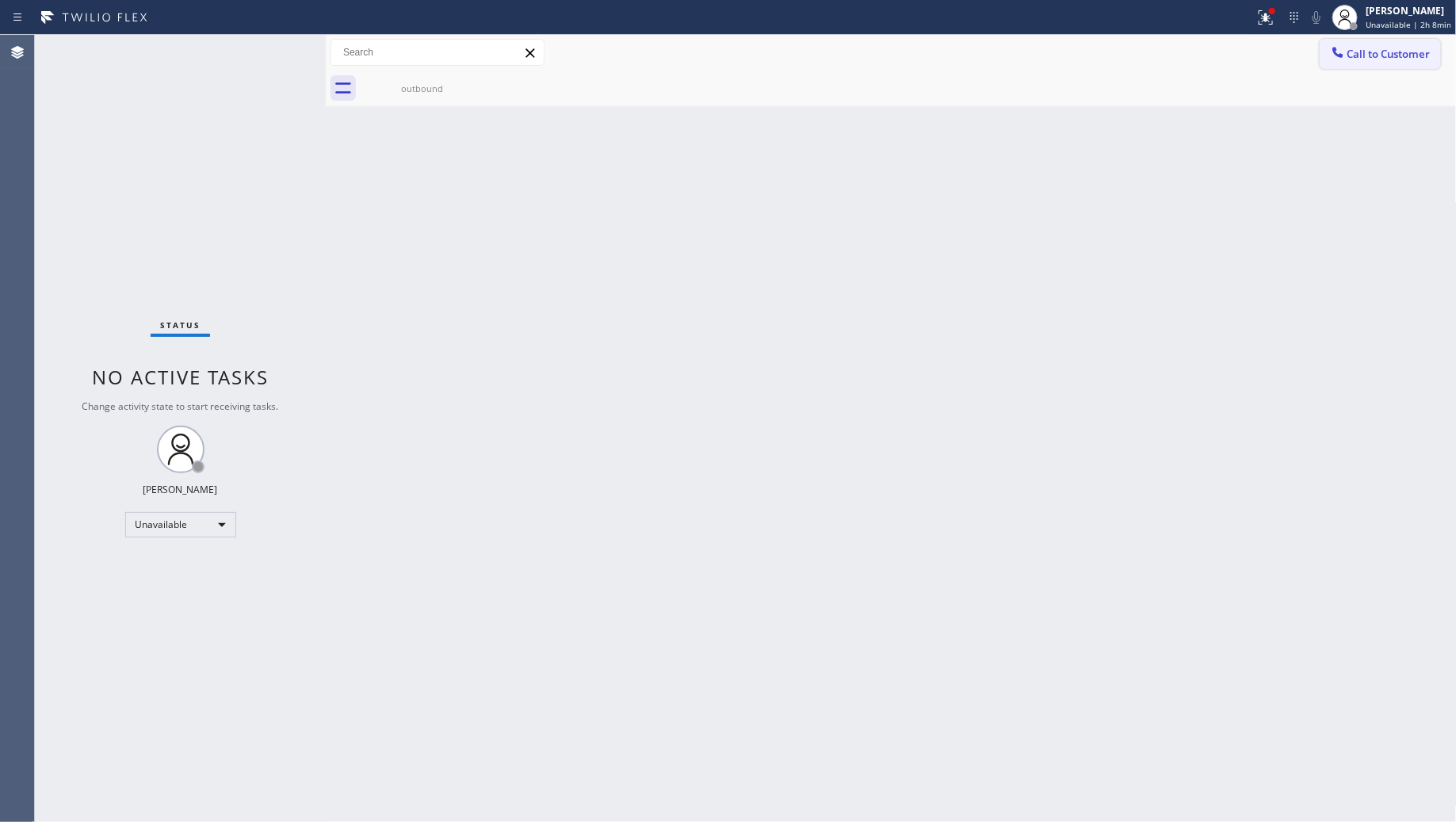
click at [1353, 57] on span "Call to Customer" at bounding box center [1389, 54] width 84 height 14
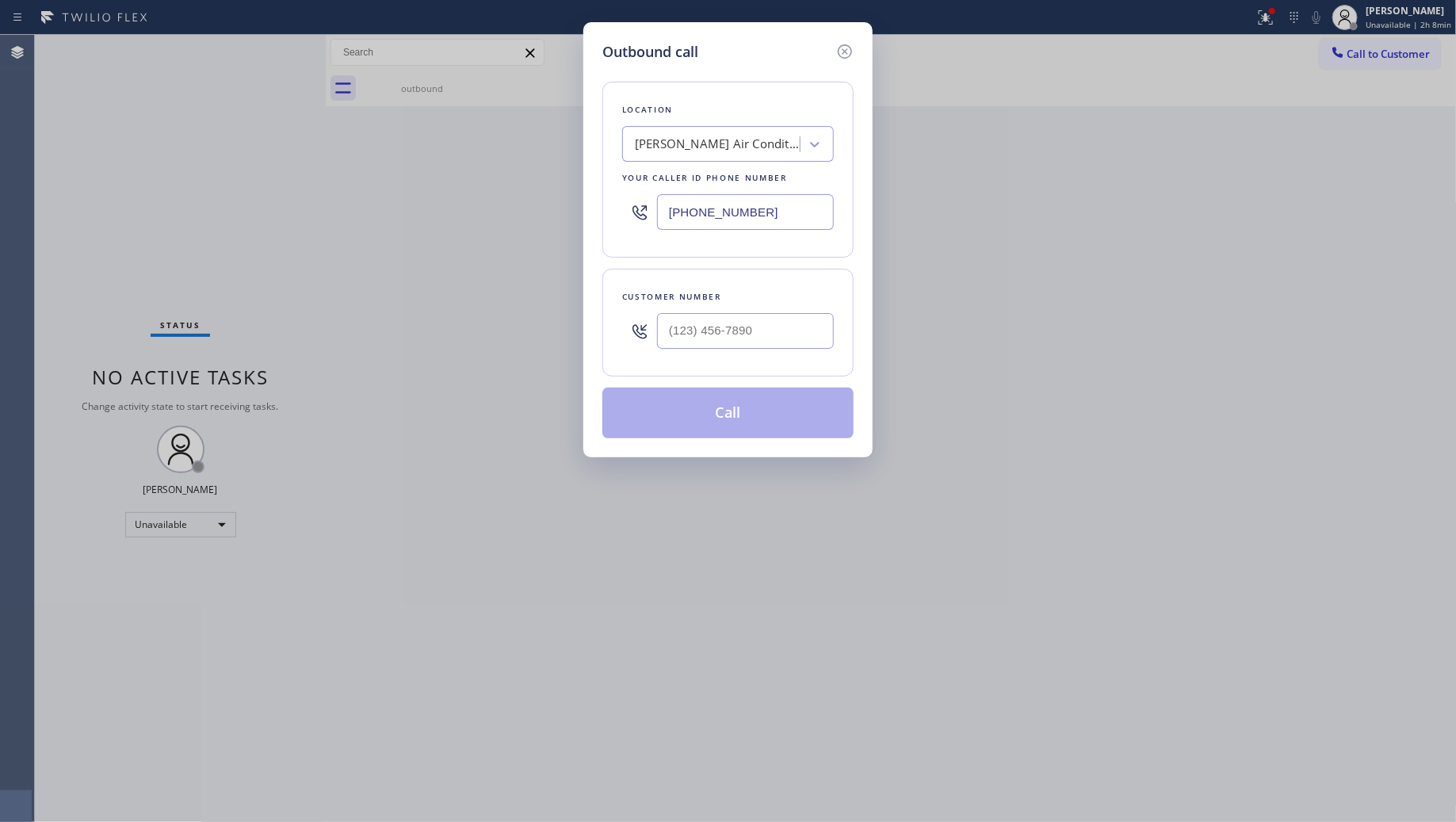
drag, startPoint x: 773, startPoint y: 219, endPoint x: 633, endPoint y: 216, distance: 140.0
click at [633, 216] on div "[PHONE_NUMBER]" at bounding box center [728, 212] width 212 height 52
paste input "818) 239-4092"
type input "[PHONE_NUMBER]"
click at [811, 326] on input "(___) ___-____" at bounding box center [746, 330] width 177 height 36
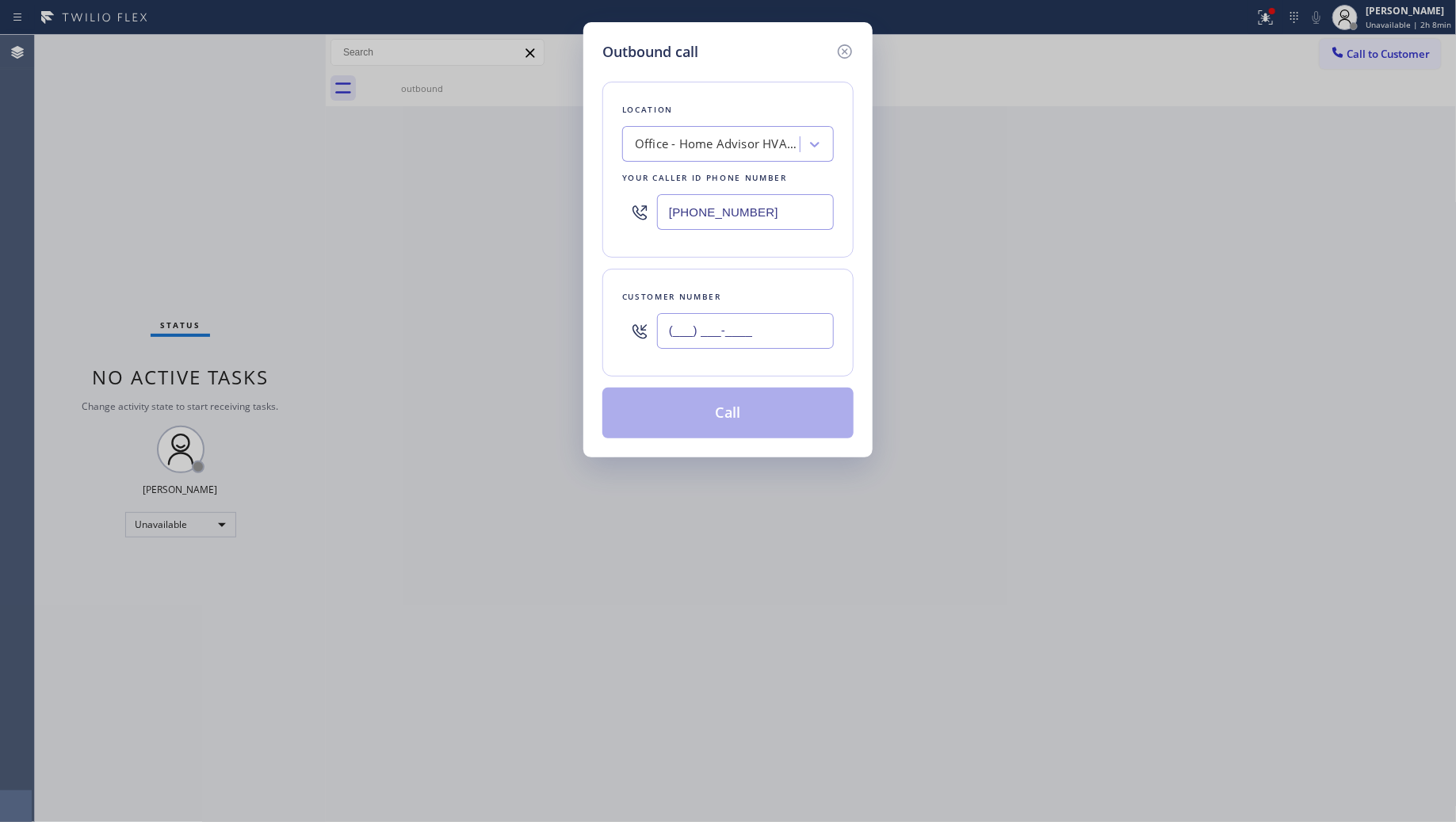
paste input "747) 309-1890"
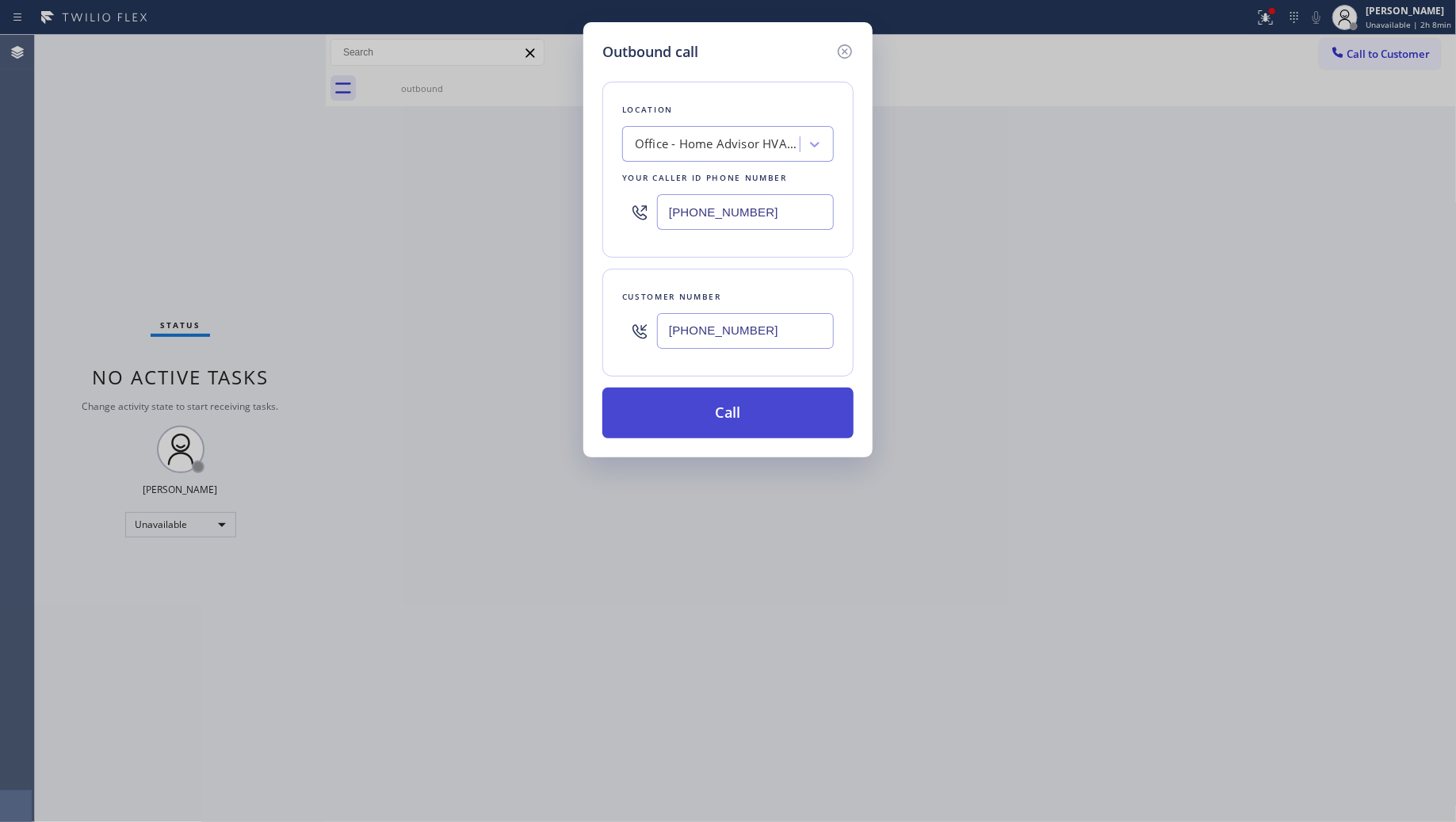
type input "[PHONE_NUMBER]"
click at [722, 404] on button "Call" at bounding box center [728, 413] width 251 height 51
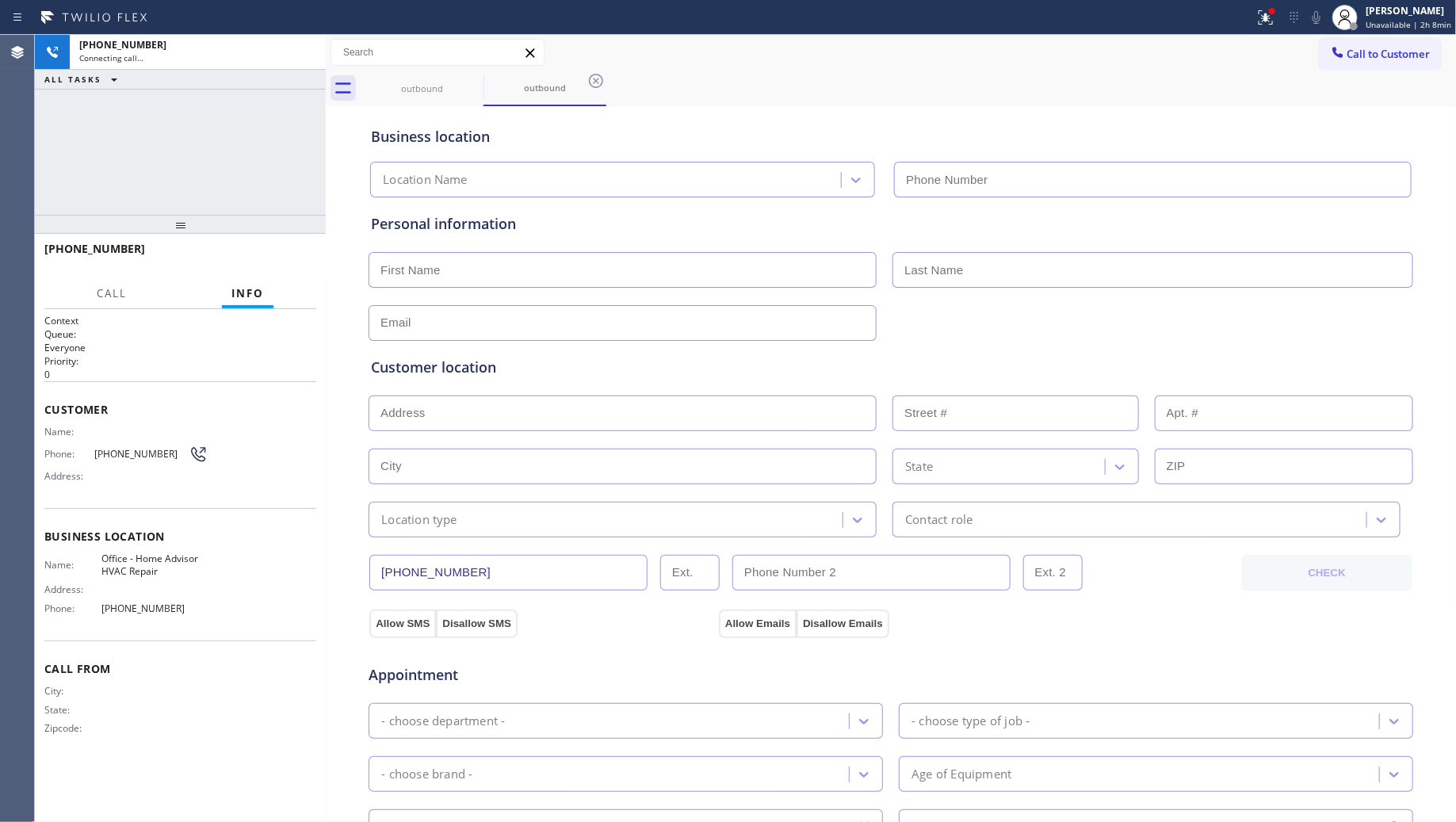
type input "[PHONE_NUMBER]"
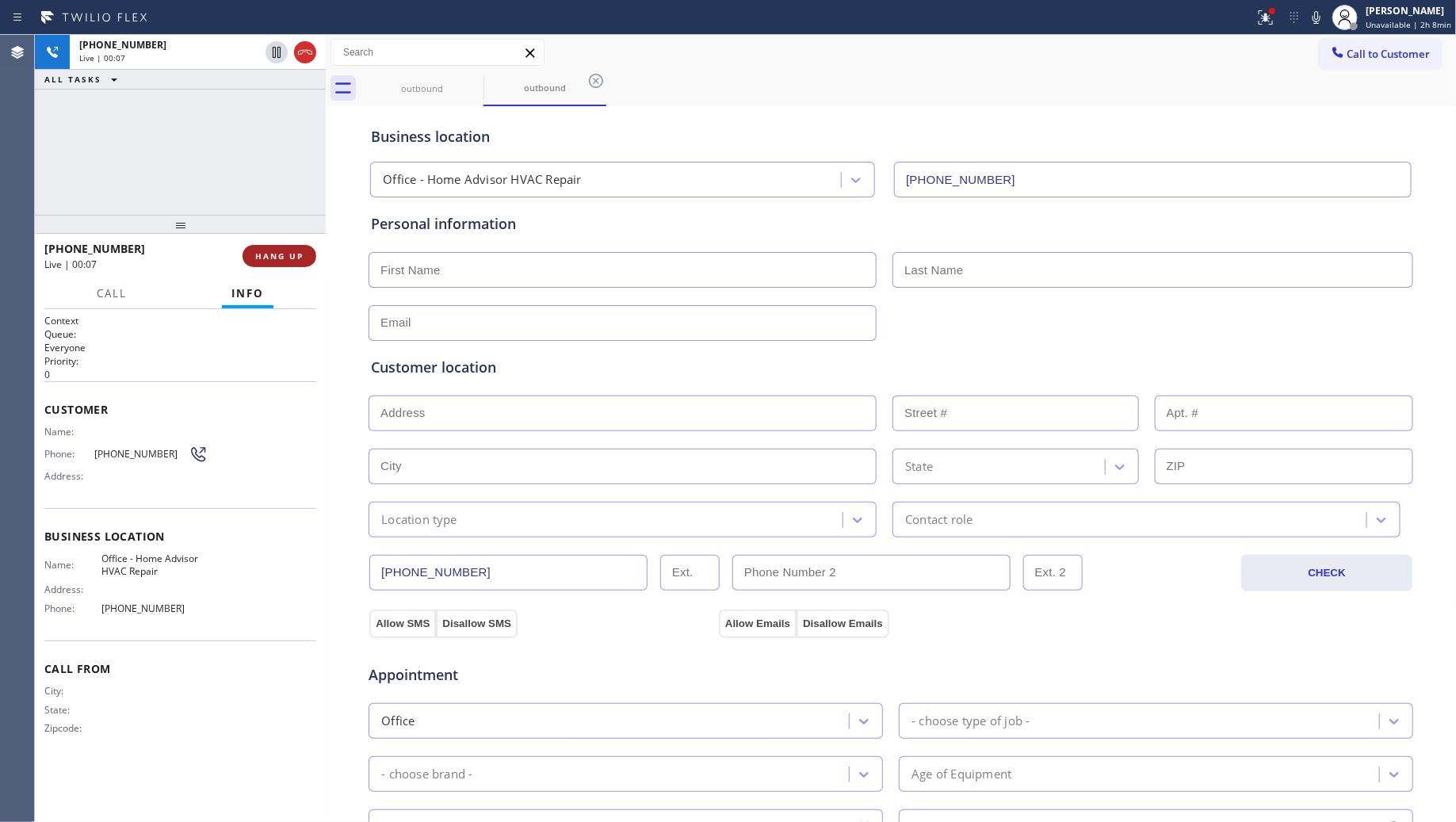
click at [295, 263] on button "HANG UP" at bounding box center [279, 255] width 74 height 22
click at [295, 262] on button "HANG UP" at bounding box center [279, 255] width 74 height 22
click at [295, 256] on span "HANG UP" at bounding box center [279, 256] width 48 height 12
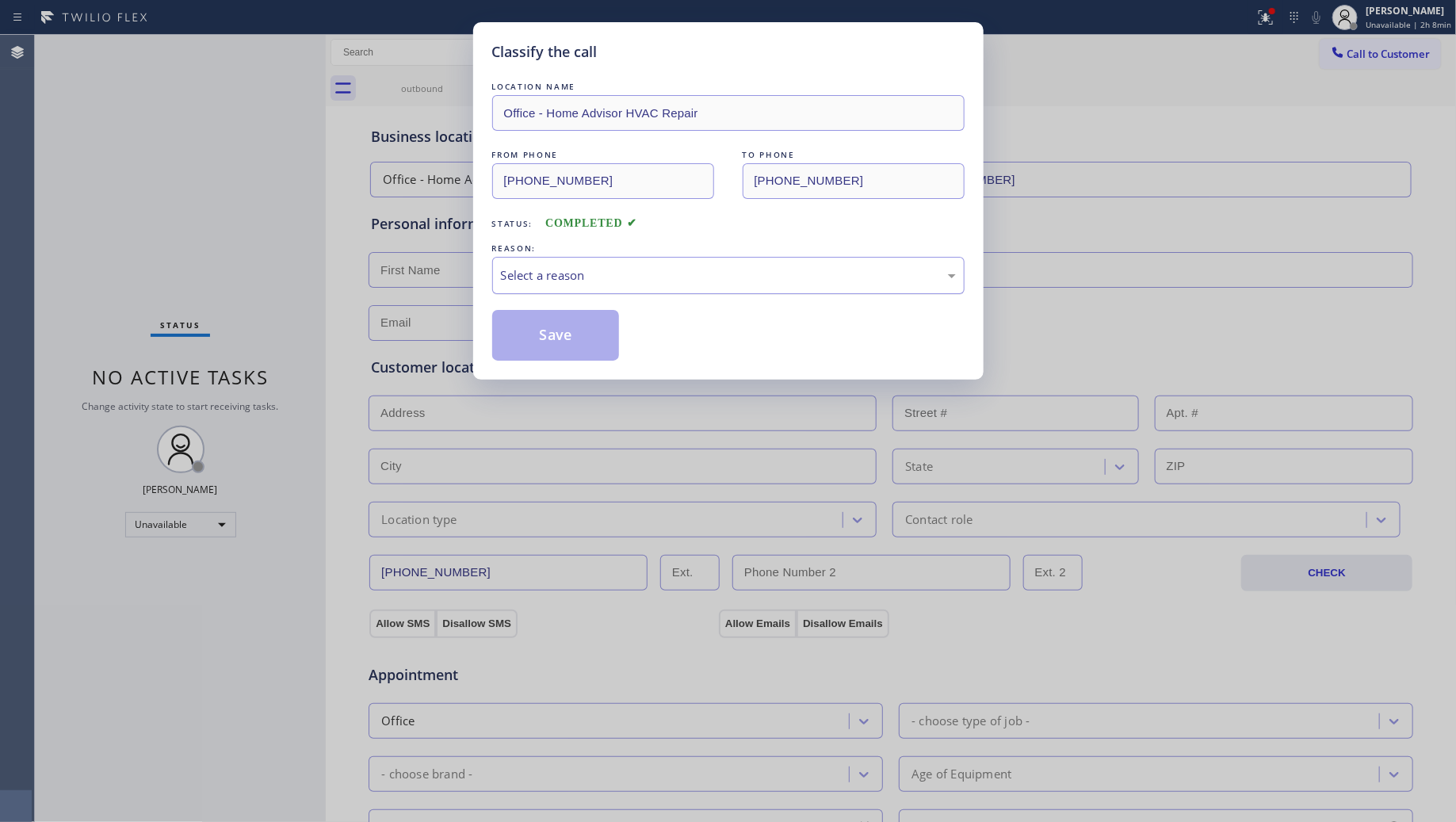
click at [572, 288] on div "Select a reason" at bounding box center [728, 276] width 472 height 37
click at [549, 335] on button "Save" at bounding box center [556, 335] width 128 height 51
click at [549, 334] on button "Save" at bounding box center [556, 335] width 128 height 51
click at [553, 331] on button "Save" at bounding box center [556, 335] width 128 height 51
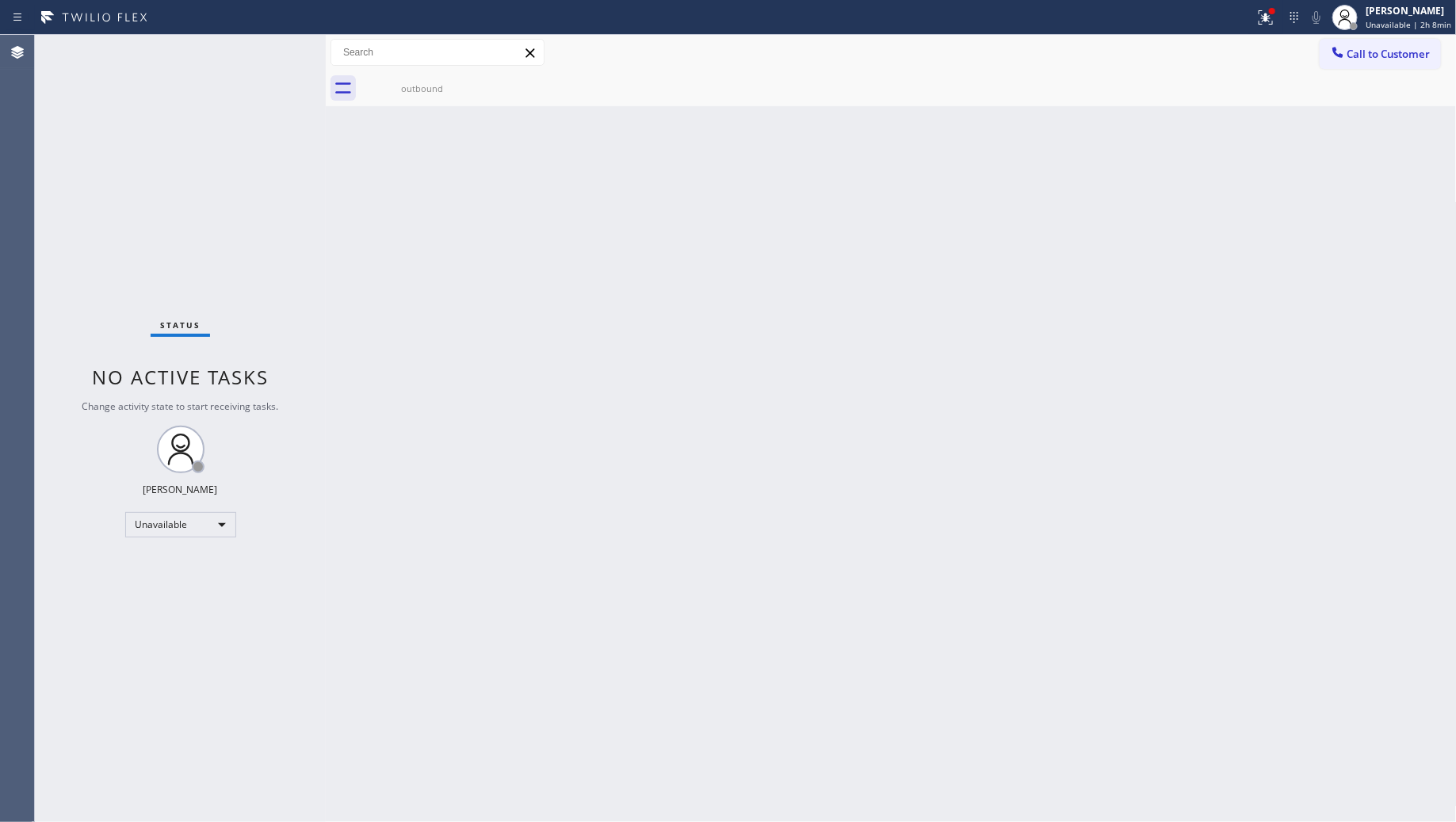
drag, startPoint x: 1150, startPoint y: 224, endPoint x: 1217, endPoint y: 95, distance: 145.4
click at [1152, 219] on div "Back to Dashboard Change Sender ID Customers Technicians Select a contact Outbo…" at bounding box center [891, 428] width 1131 height 787
click at [1266, 18] on icon at bounding box center [1266, 17] width 19 height 19
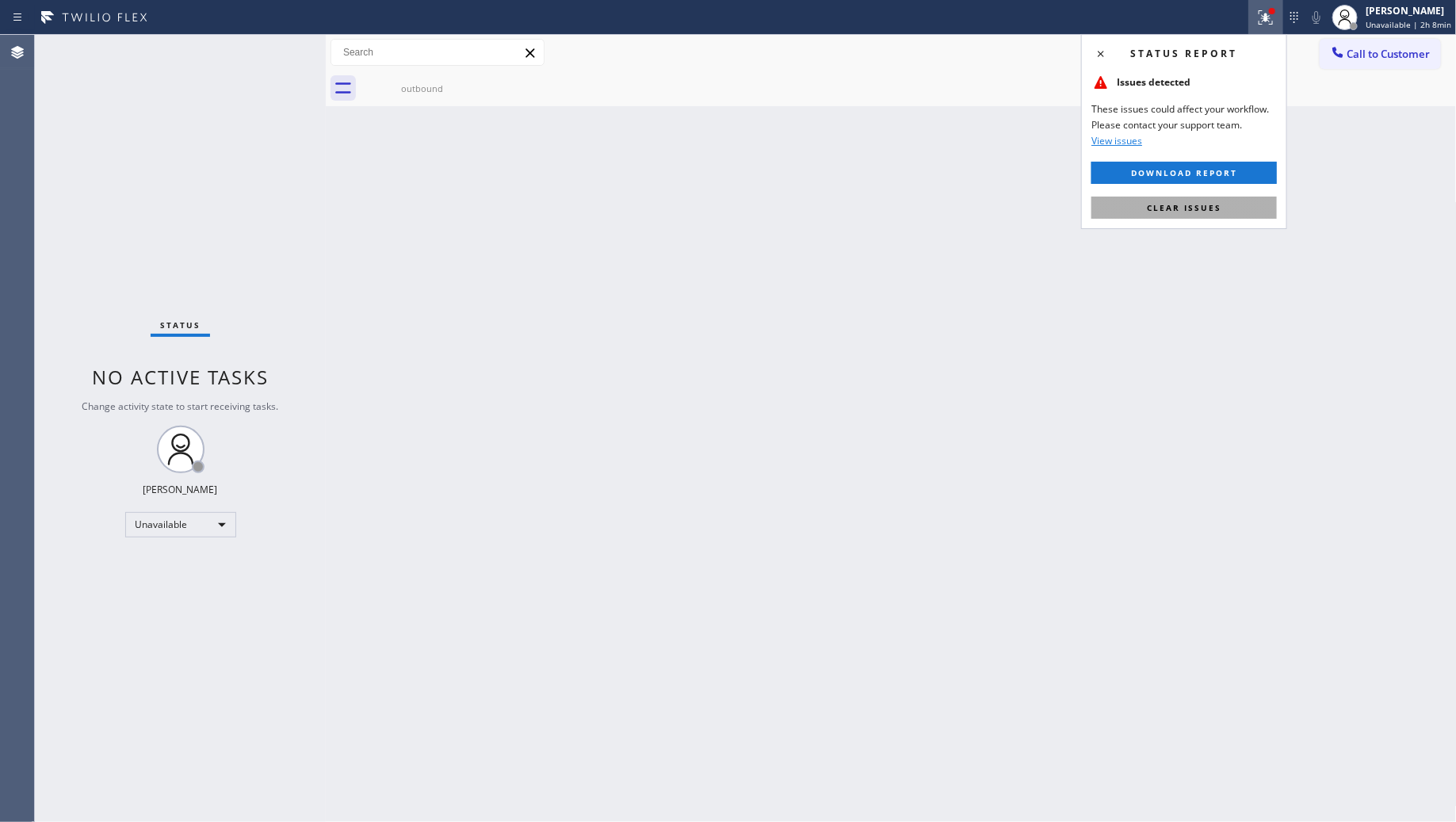
drag, startPoint x: 1243, startPoint y: 199, endPoint x: 1325, endPoint y: 102, distance: 127.0
click at [1245, 198] on button "Clear issues" at bounding box center [1183, 207] width 185 height 22
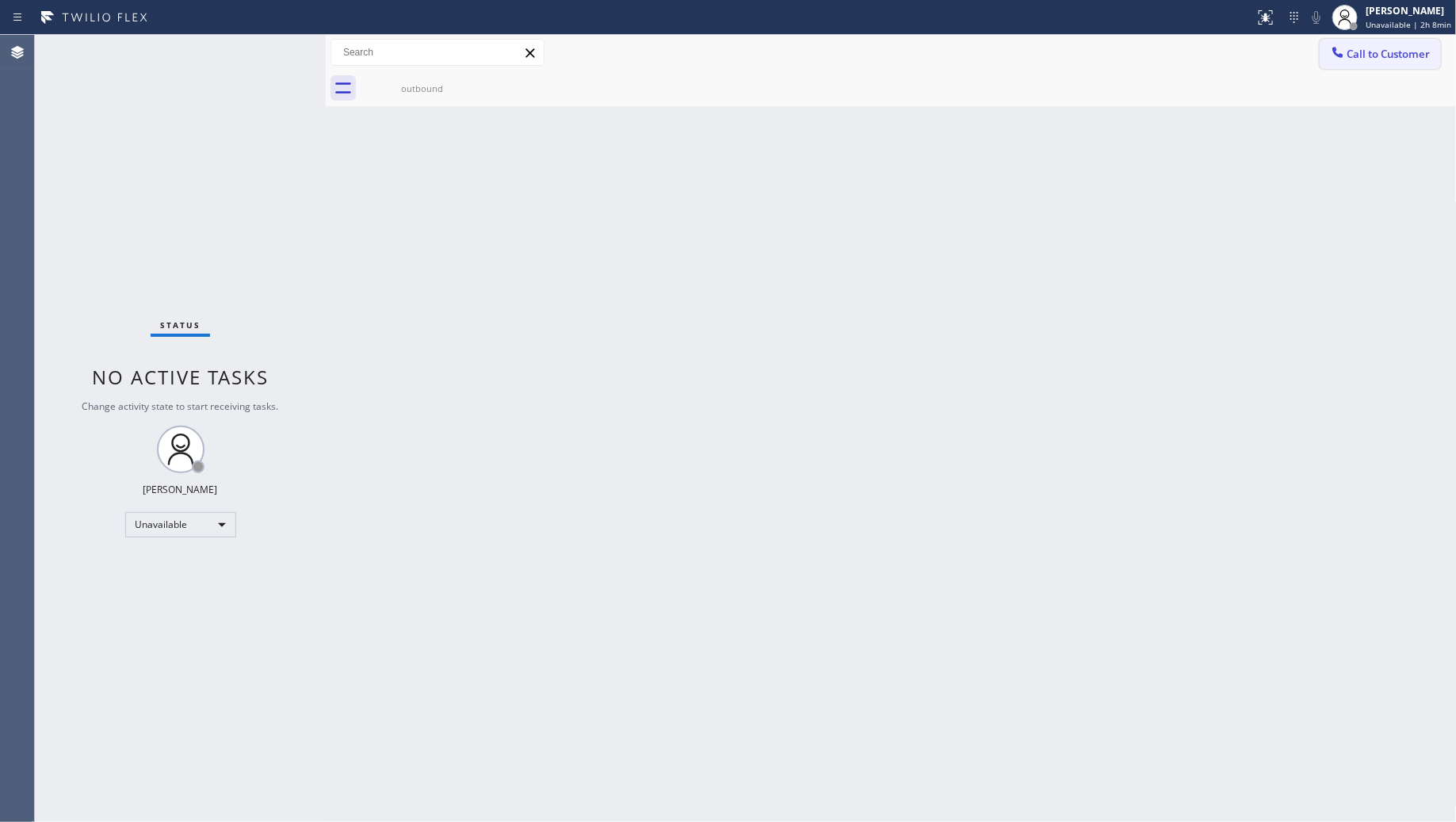
click at [1362, 49] on span "Call to Customer" at bounding box center [1389, 54] width 84 height 14
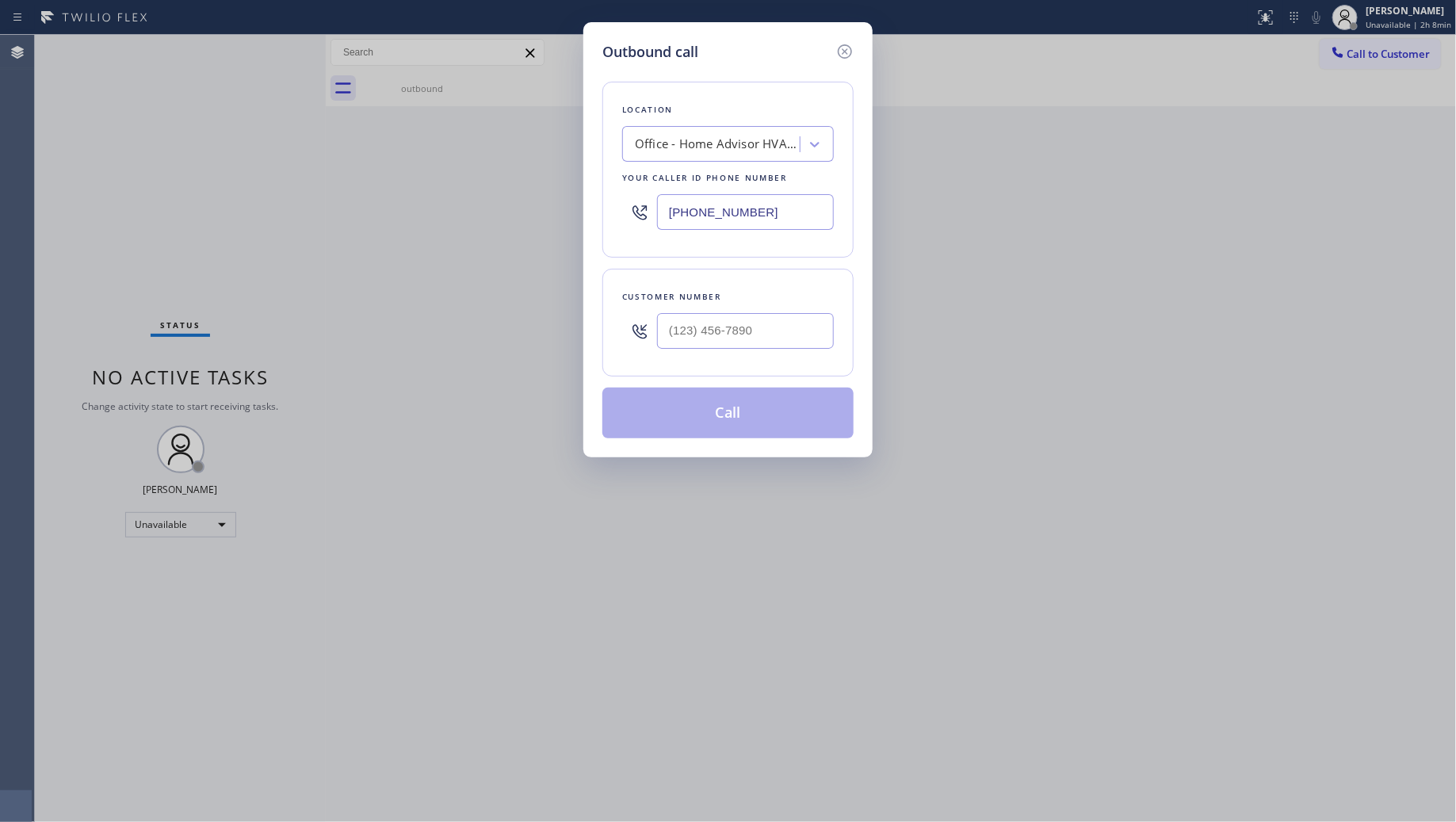
drag, startPoint x: 779, startPoint y: 197, endPoint x: 639, endPoint y: 205, distance: 140.2
click at [590, 219] on div "Outbound call Location Office - Home Advisor HVAC Repair Your caller id phone n…" at bounding box center [728, 239] width 289 height 435
paste input "512) 943-7443"
type input "[PHONE_NUMBER]"
drag, startPoint x: 848, startPoint y: 321, endPoint x: 830, endPoint y: 326, distance: 18.7
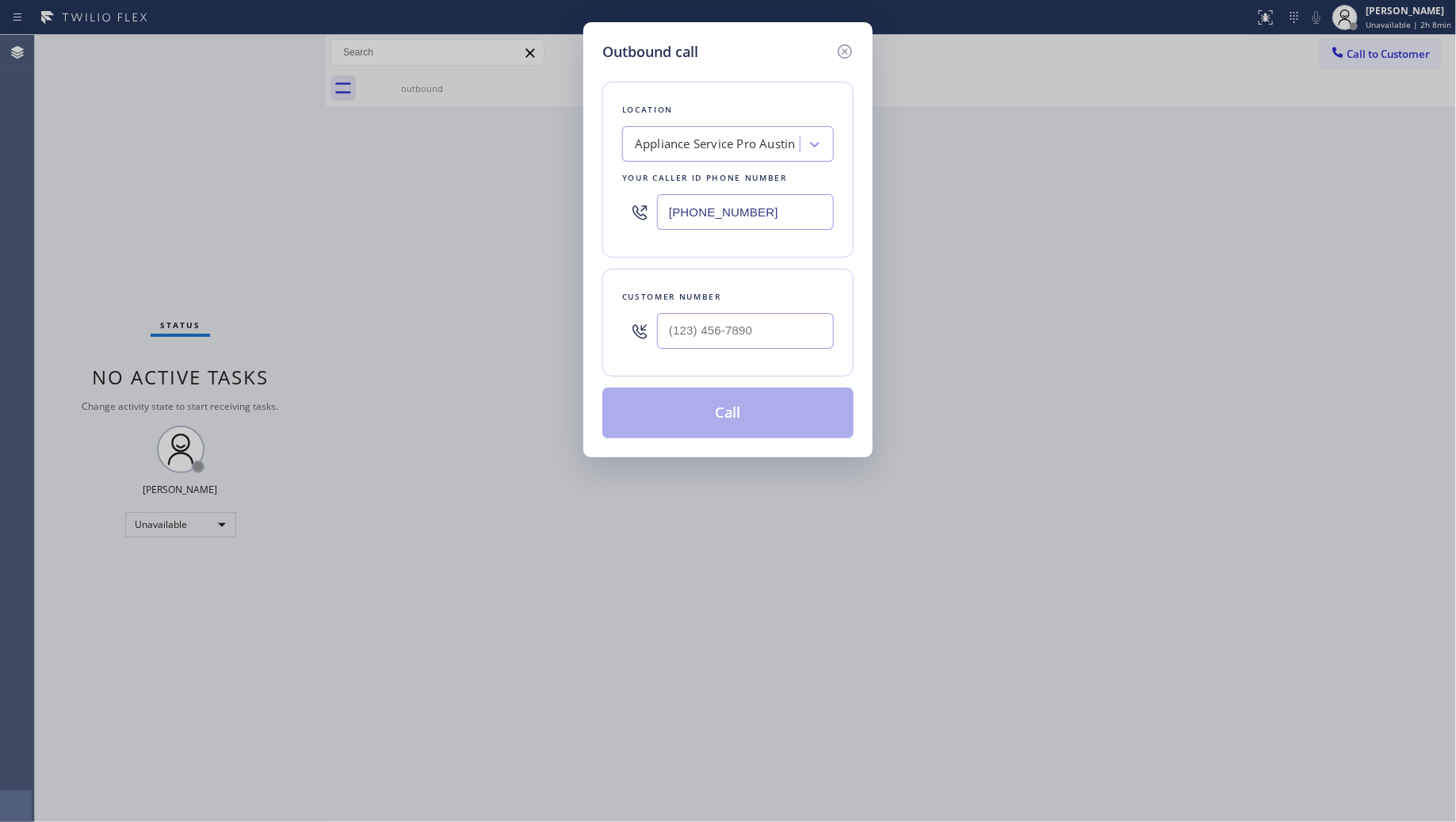
click at [839, 323] on div "Customer number" at bounding box center [728, 323] width 251 height 108
drag, startPoint x: 830, startPoint y: 326, endPoint x: 814, endPoint y: 330, distance: 16.5
click at [814, 330] on input "(___) ___-____" at bounding box center [746, 330] width 177 height 36
paste input "text"
drag, startPoint x: 712, startPoint y: 347, endPoint x: 691, endPoint y: 339, distance: 22.5
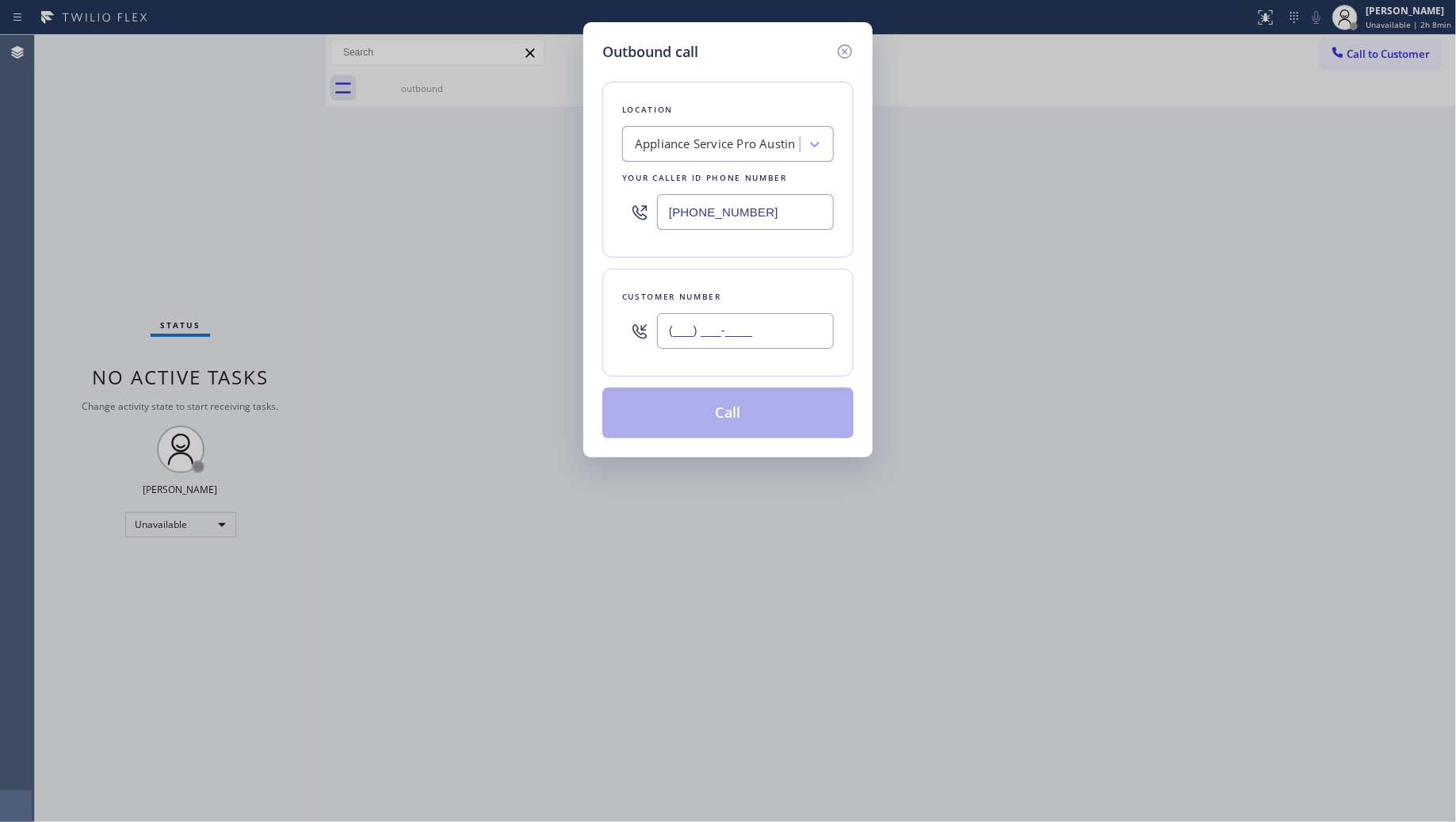
click at [699, 342] on input "(___) ___-____" at bounding box center [746, 330] width 177 height 36
click at [691, 339] on input "(___) ___-____" at bounding box center [746, 330] width 177 height 36
click at [675, 341] on input "(___) ___-____" at bounding box center [746, 330] width 177 height 36
paste input "210) 399-6089"
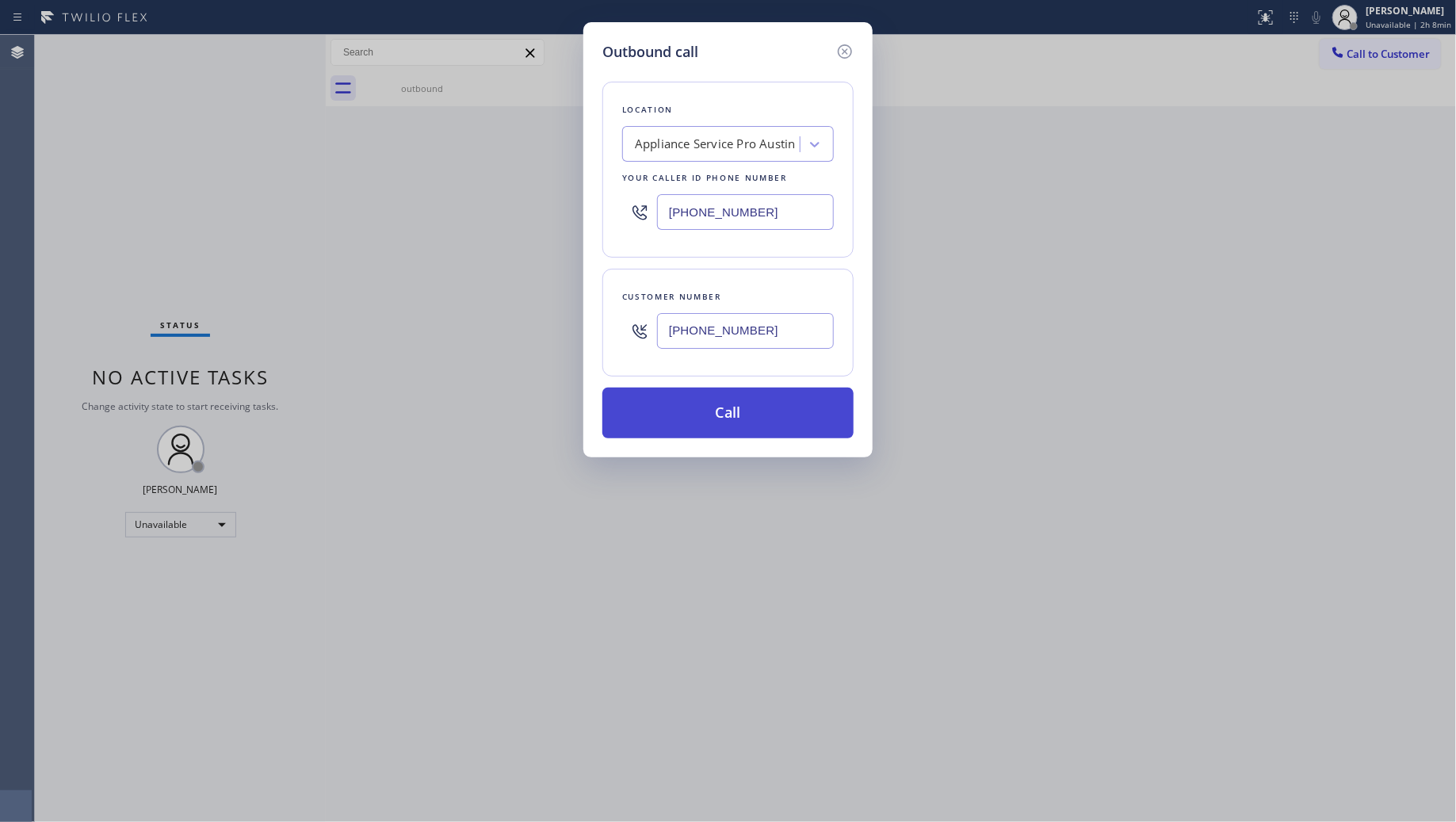
type input "[PHONE_NUMBER]"
drag, startPoint x: 726, startPoint y: 404, endPoint x: 1144, endPoint y: 305, distance: 429.6
click at [730, 404] on button "Call" at bounding box center [728, 413] width 251 height 51
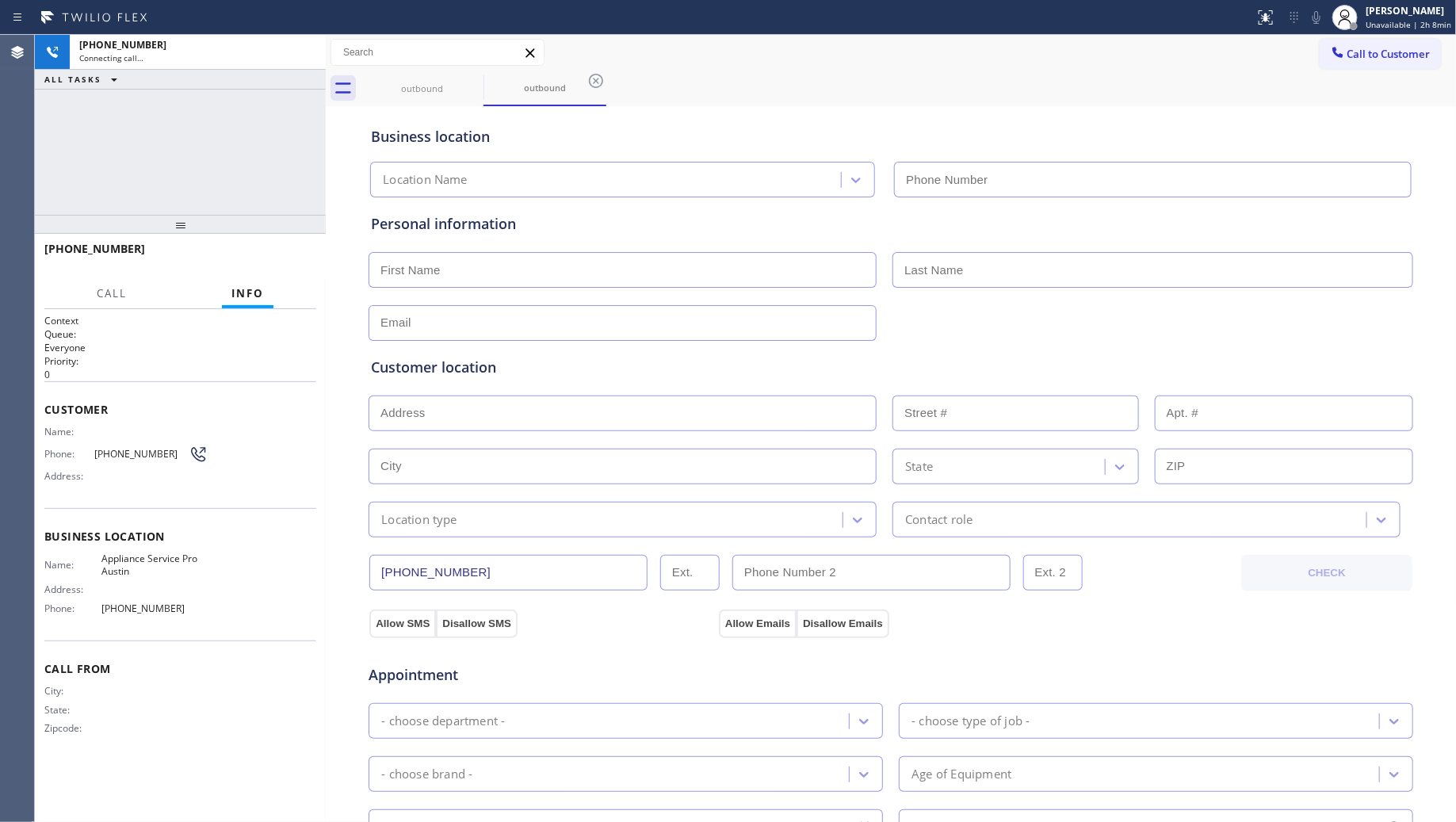
type input "[PHONE_NUMBER]"
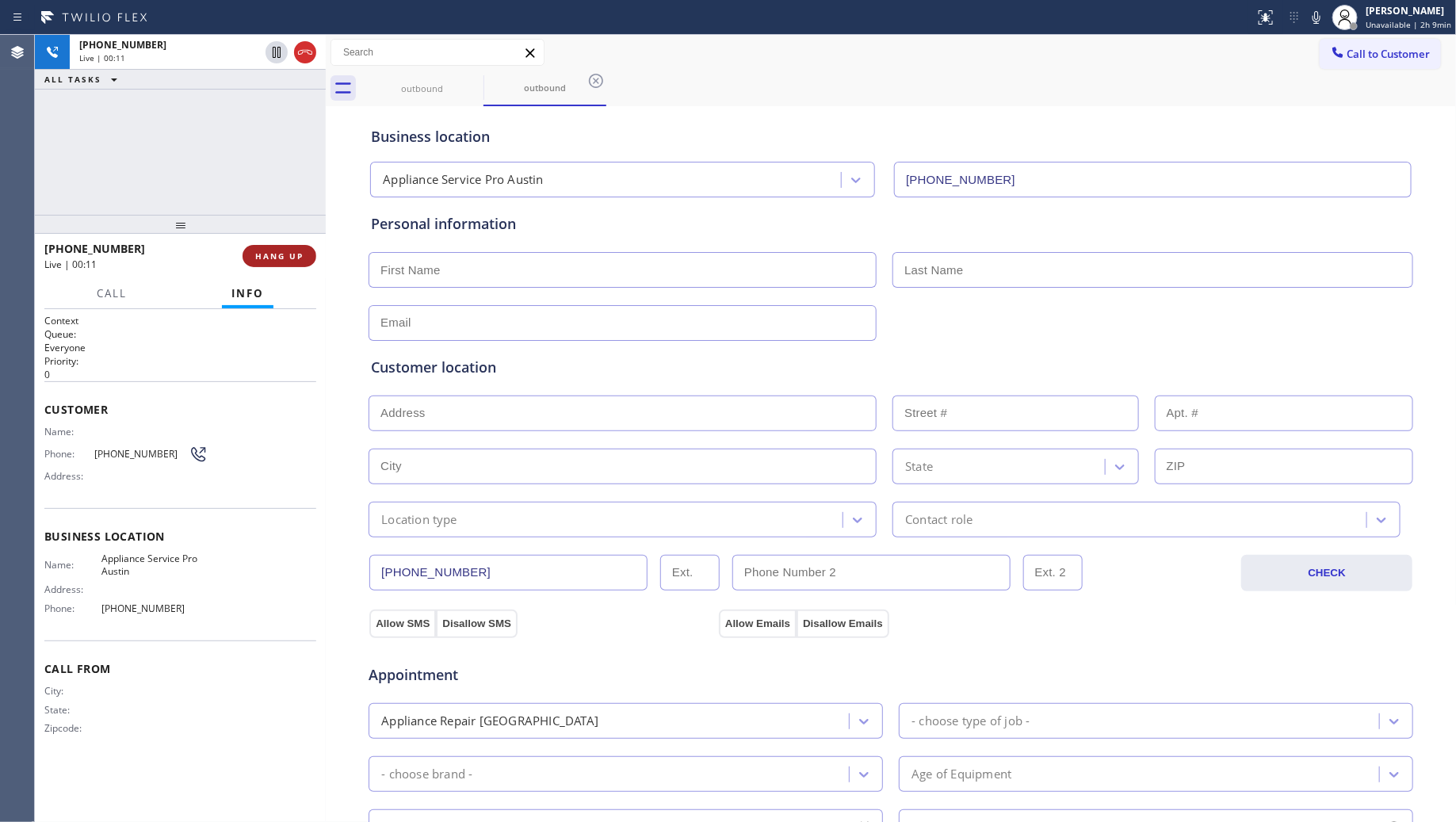
click at [281, 266] on div "+12103996089 Live | 00:11 HANG UP" at bounding box center [179, 255] width 272 height 41
click at [281, 262] on button "HANG UP" at bounding box center [279, 255] width 74 height 22
click at [290, 259] on span "HANG UP" at bounding box center [279, 256] width 48 height 12
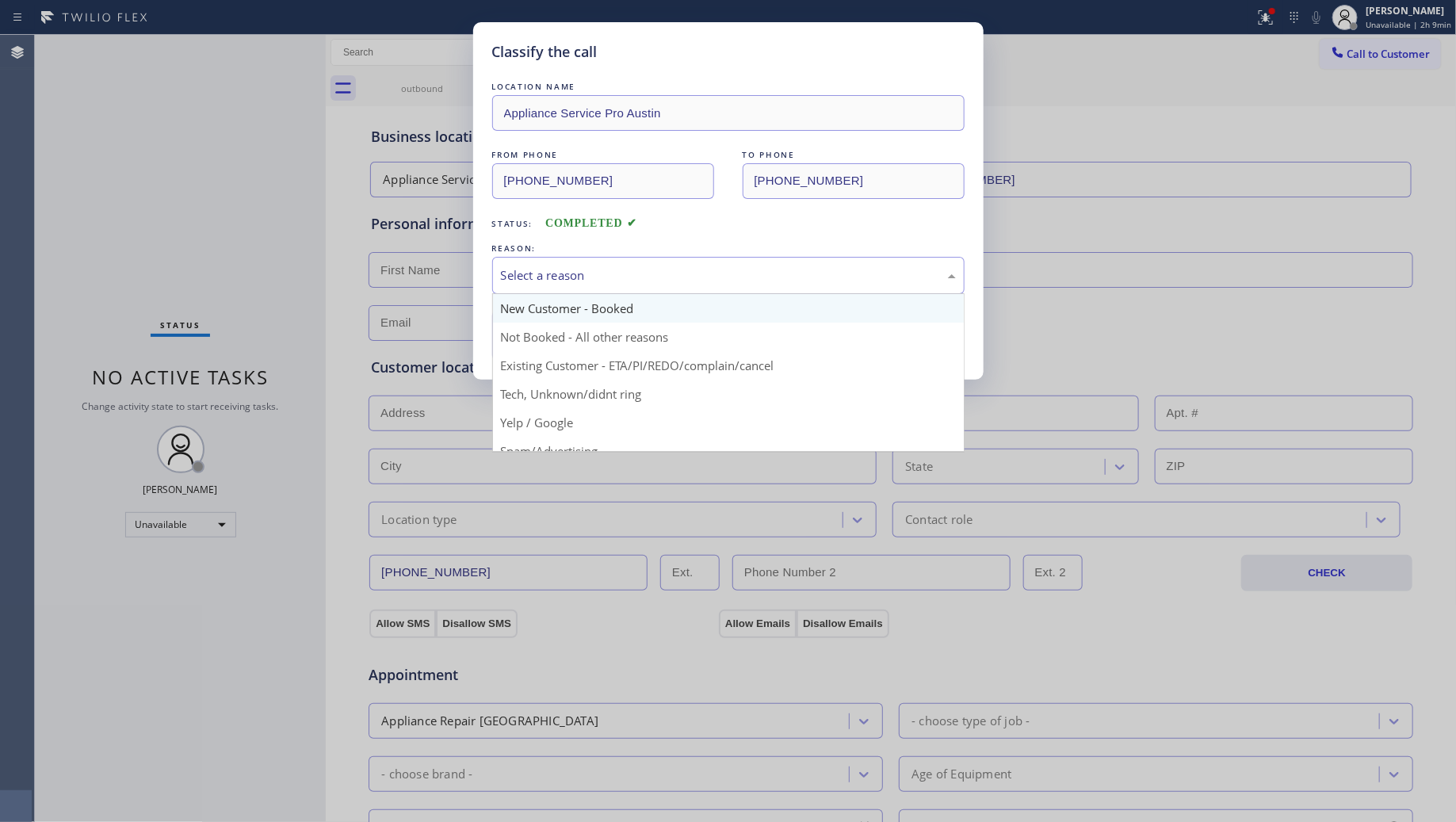
drag, startPoint x: 581, startPoint y: 294, endPoint x: 561, endPoint y: 318, distance: 31.2
click at [581, 294] on div "Select a reason New Customer - Booked Not Booked - All other reasons Existing C…" at bounding box center [728, 276] width 472 height 37
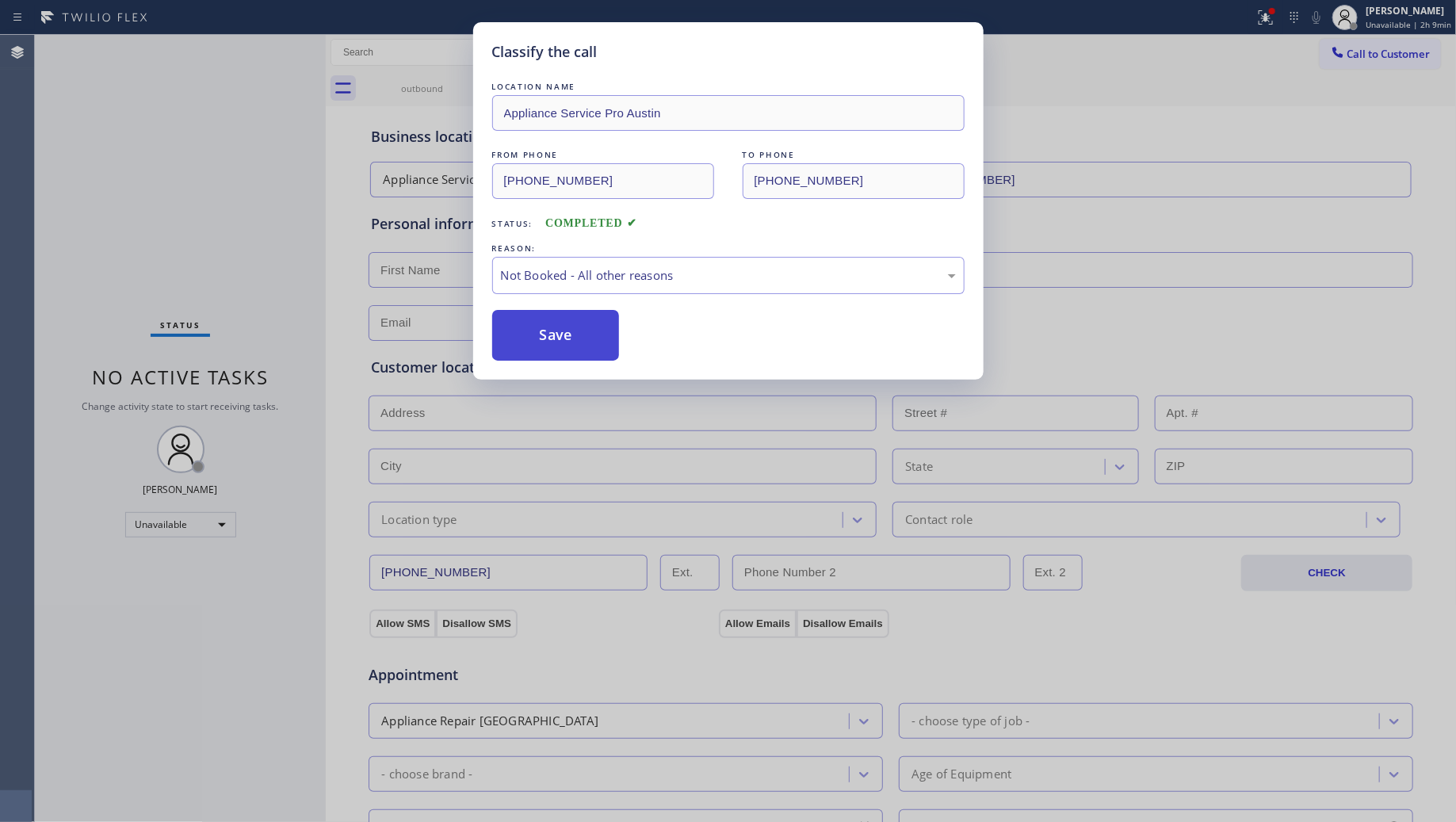
drag, startPoint x: 560, startPoint y: 326, endPoint x: 619, endPoint y: 316, distance: 59.8
click at [561, 326] on button "Save" at bounding box center [556, 335] width 128 height 51
drag, startPoint x: 1282, startPoint y: 14, endPoint x: 1274, endPoint y: 16, distance: 8.2
click at [1277, 16] on div "Status report Issues detected These issues could affect your workflow. Please c…" at bounding box center [728, 411] width 1456 height 822
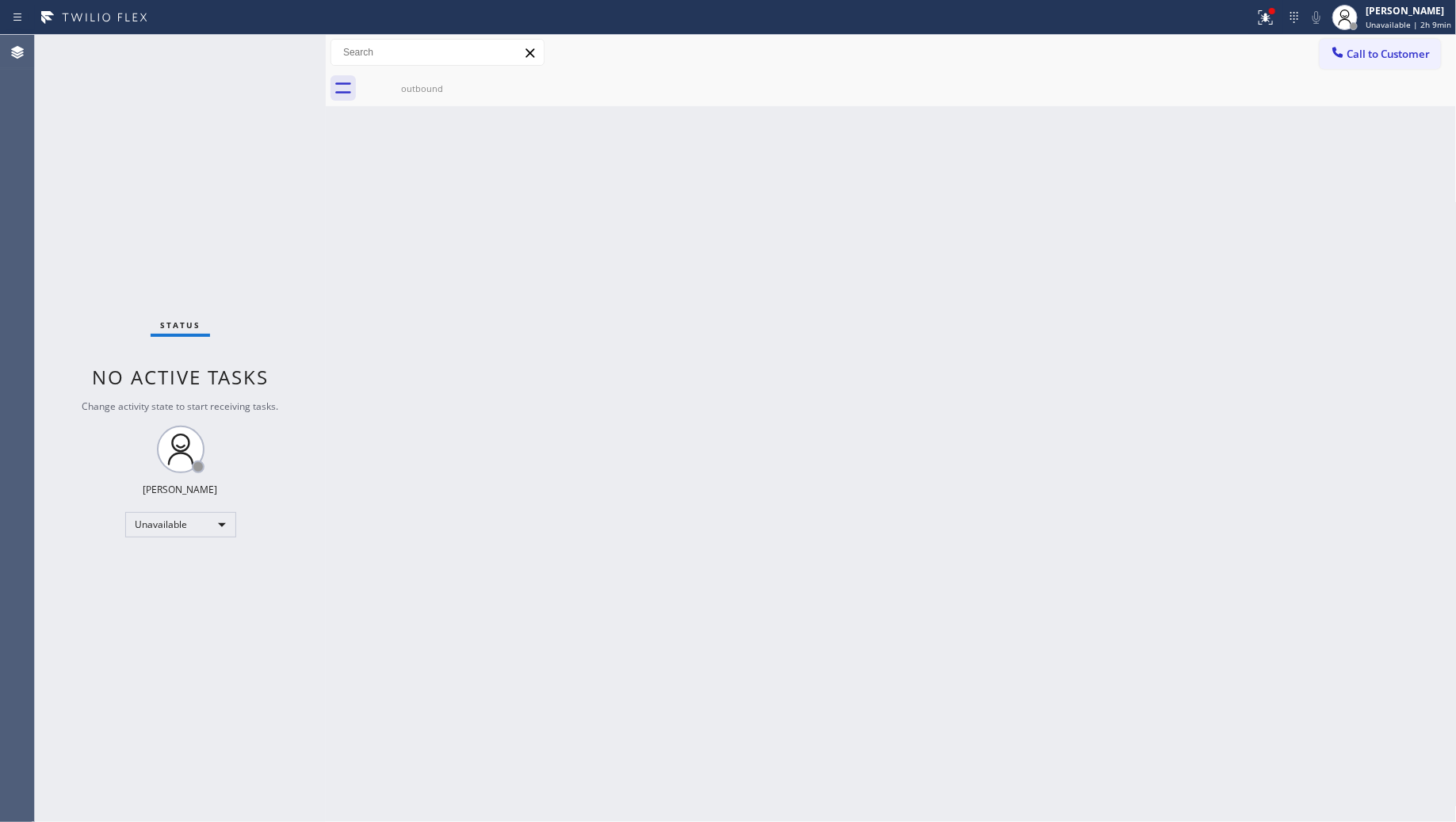
drag, startPoint x: 1274, startPoint y: 16, endPoint x: 1236, endPoint y: 129, distance: 119.2
click at [1274, 18] on icon at bounding box center [1266, 17] width 19 height 19
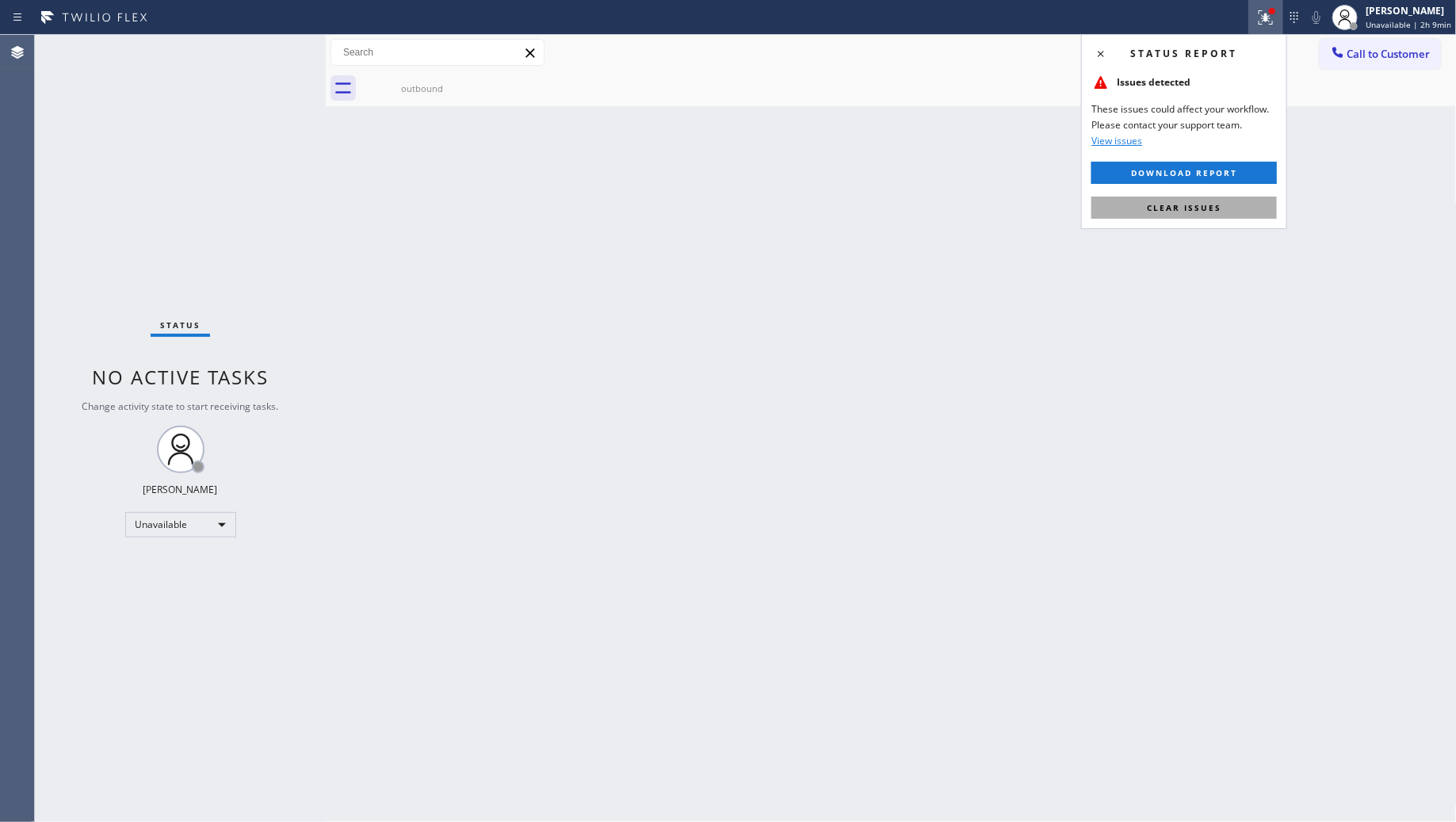
click at [1202, 215] on button "Clear issues" at bounding box center [1183, 207] width 185 height 22
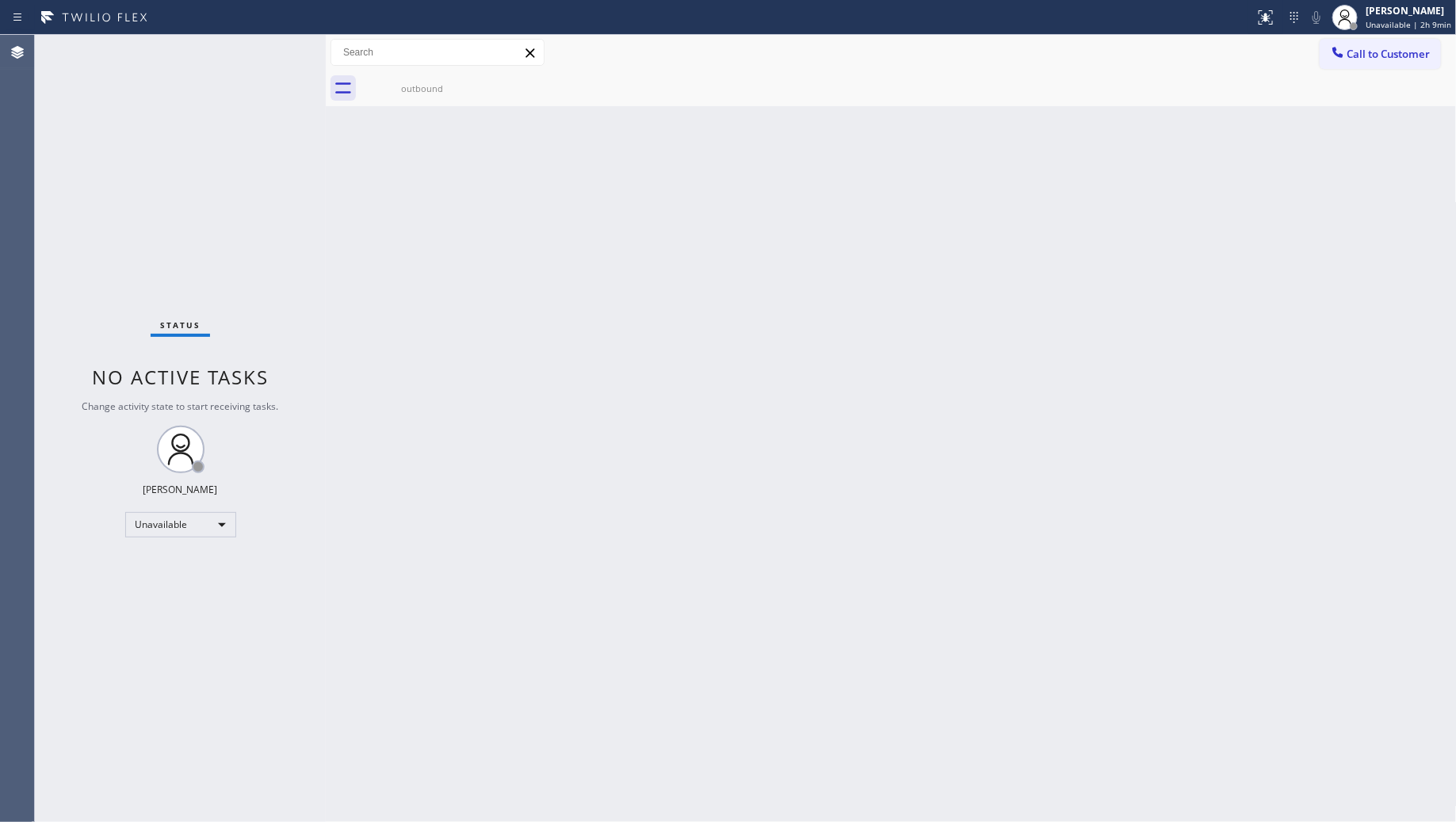
drag, startPoint x: 1345, startPoint y: 44, endPoint x: 1369, endPoint y: 61, distance: 29.4
click at [1349, 53] on button "Call to Customer" at bounding box center [1380, 53] width 121 height 30
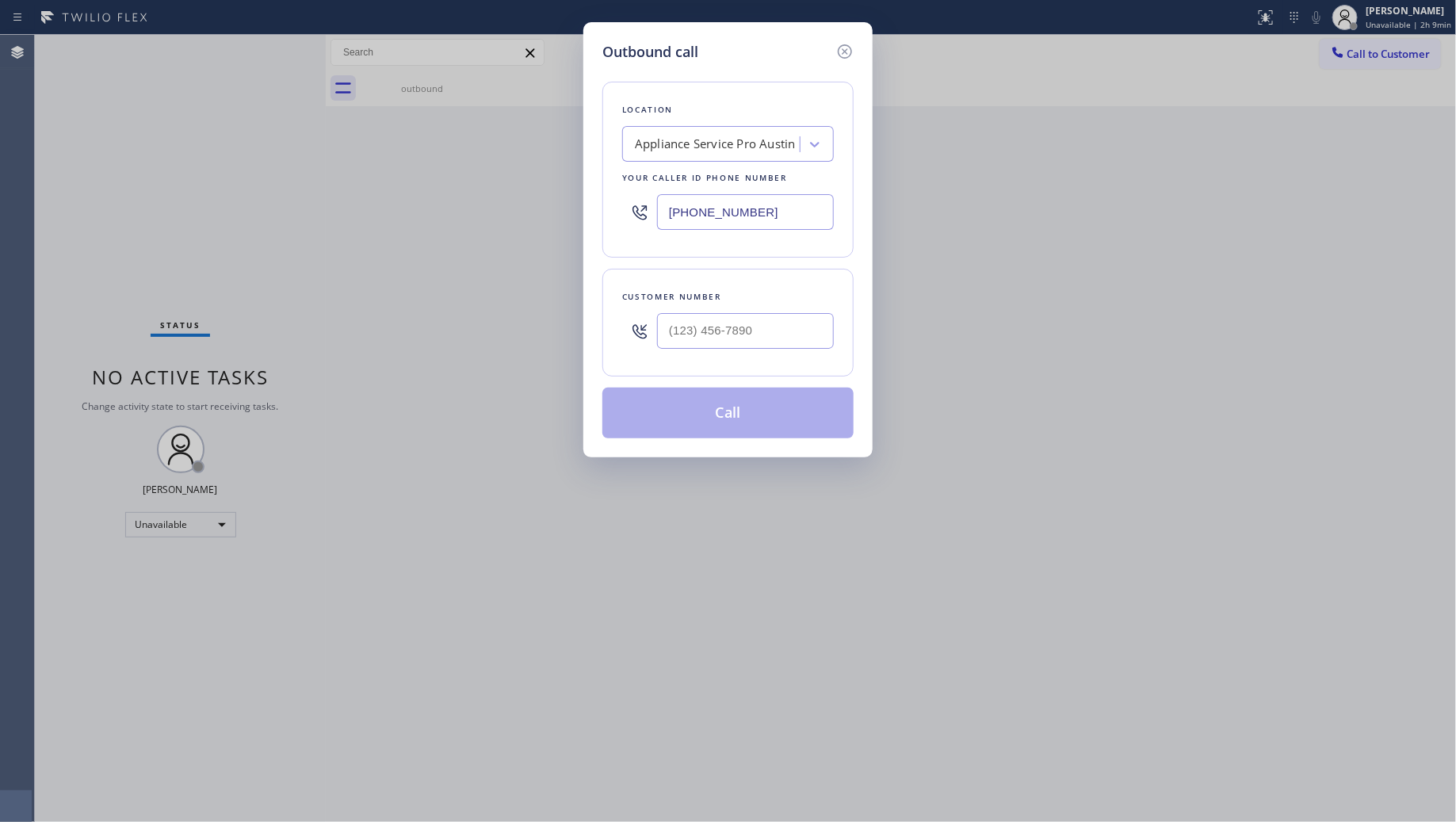
drag, startPoint x: 790, startPoint y: 212, endPoint x: 506, endPoint y: 212, distance: 284.0
click at [418, 212] on div "Outbound call Location Appliance Service Pro [GEOGRAPHIC_DATA] Your caller id p…" at bounding box center [728, 411] width 1456 height 822
paste input "818) 740-4725"
type input "[PHONE_NUMBER]"
click at [802, 322] on input "(___) ___-____" at bounding box center [746, 330] width 177 height 36
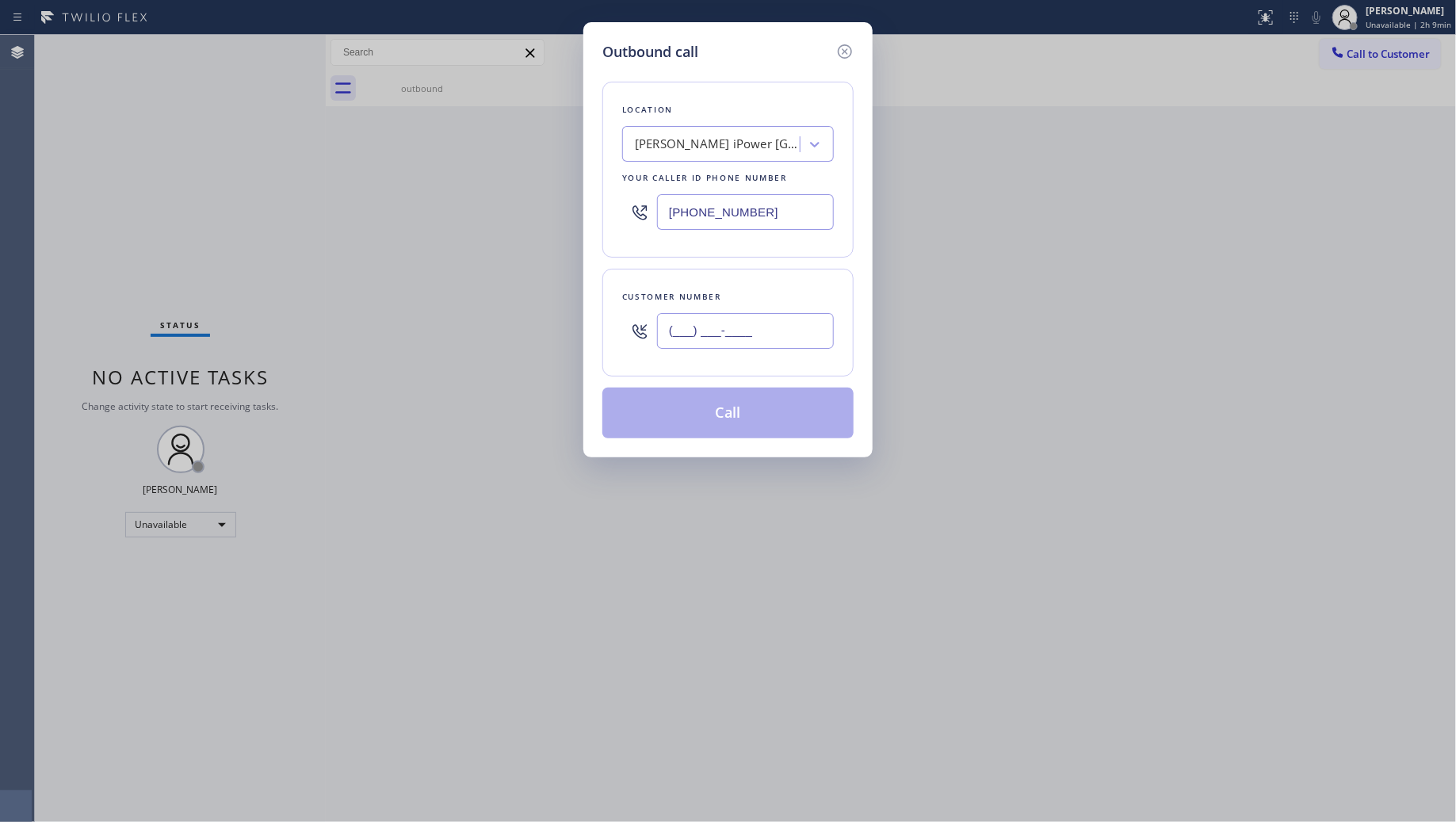
paste input "708) 802-3315"
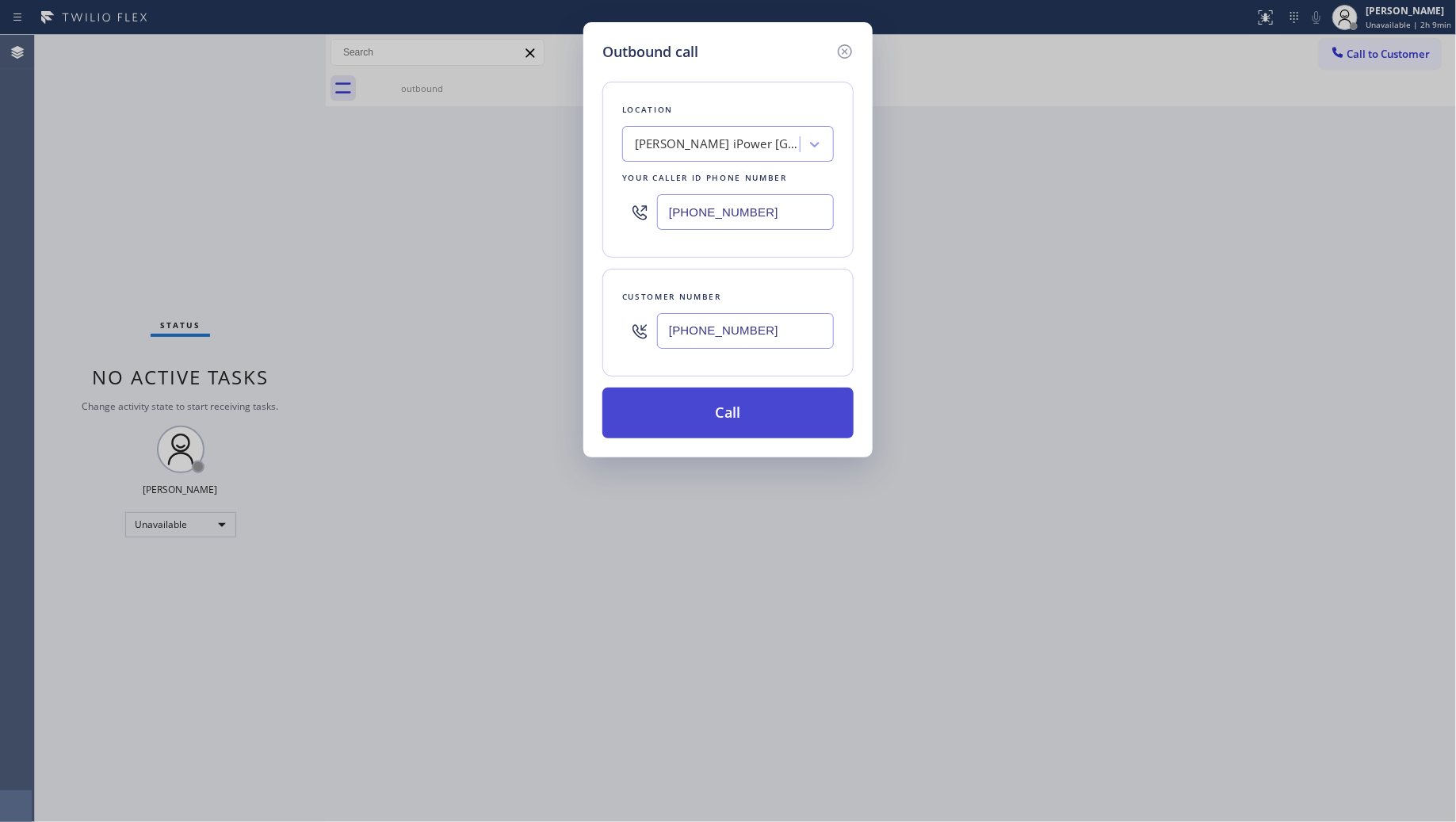
type input "[PHONE_NUMBER]"
click at [712, 411] on button "Call" at bounding box center [728, 413] width 251 height 51
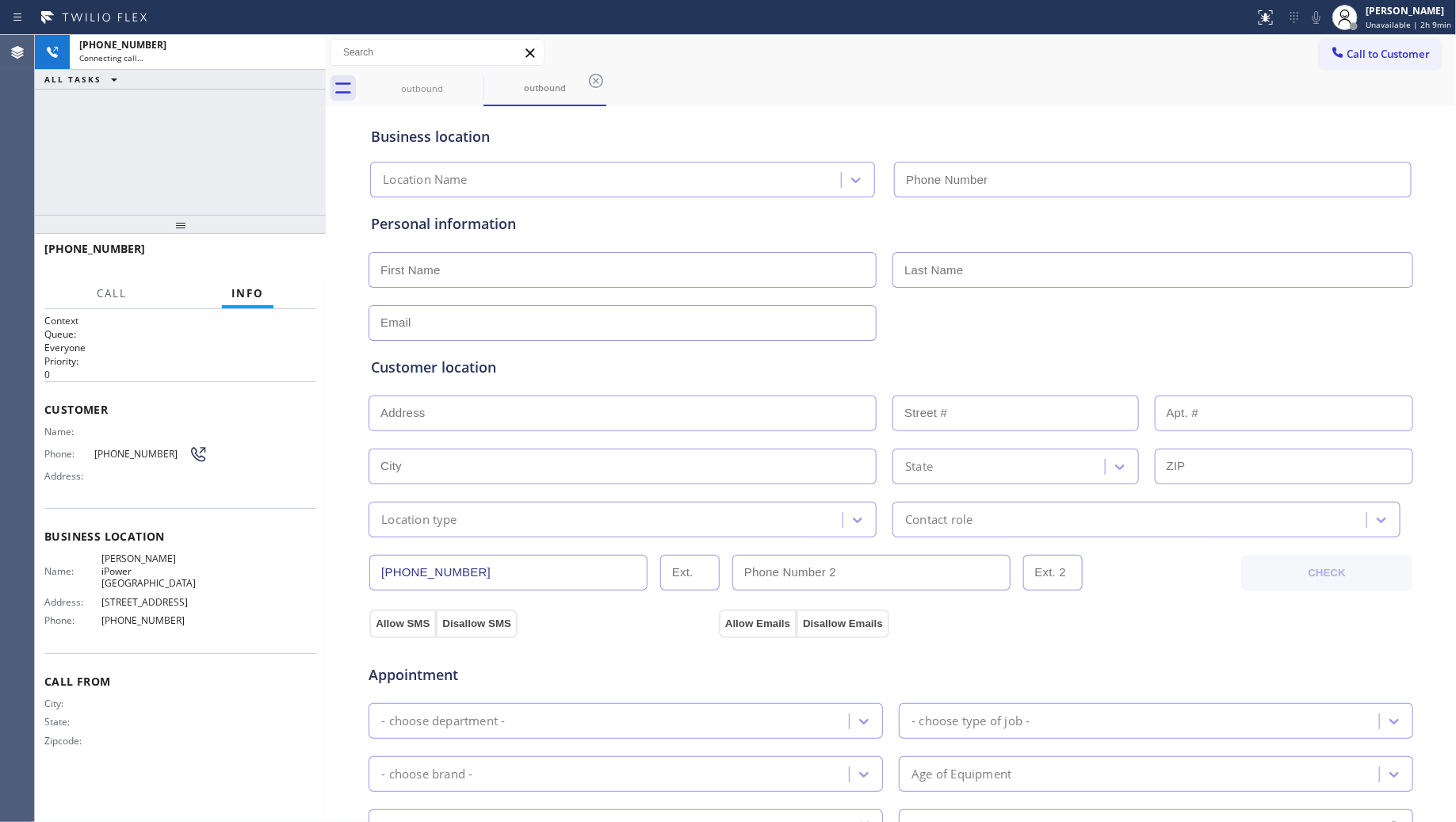
type input "[PHONE_NUMBER]"
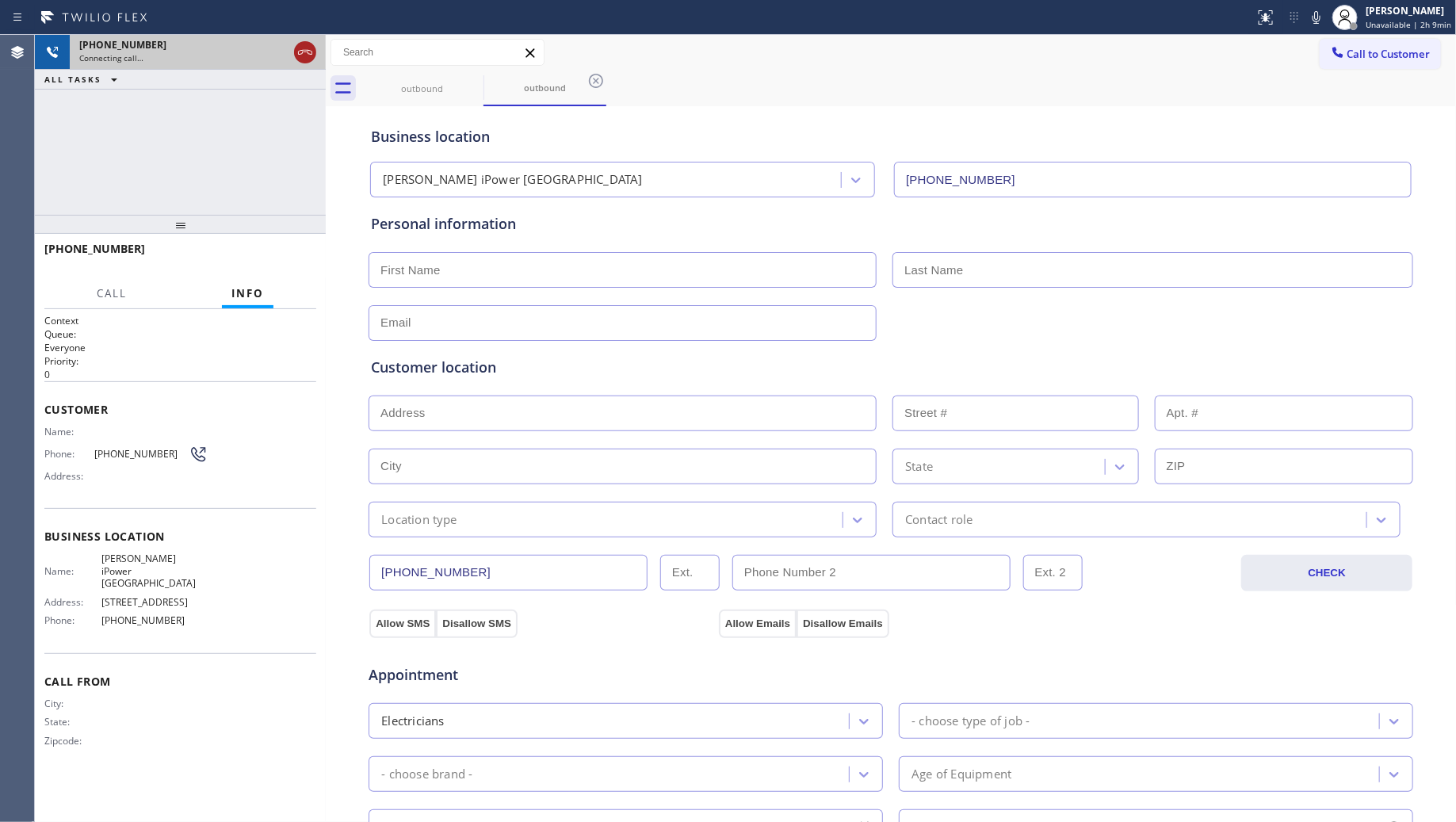
drag, startPoint x: 305, startPoint y: 58, endPoint x: 543, endPoint y: 63, distance: 238.1
click at [307, 58] on icon at bounding box center [305, 53] width 19 height 19
drag, startPoint x: 1048, startPoint y: 49, endPoint x: 1368, endPoint y: 78, distance: 321.3
click at [1086, 48] on div "Call to Customer Outbound call Location [PERSON_NAME] iPower [GEOGRAPHIC_DATA] …" at bounding box center [891, 52] width 1131 height 28
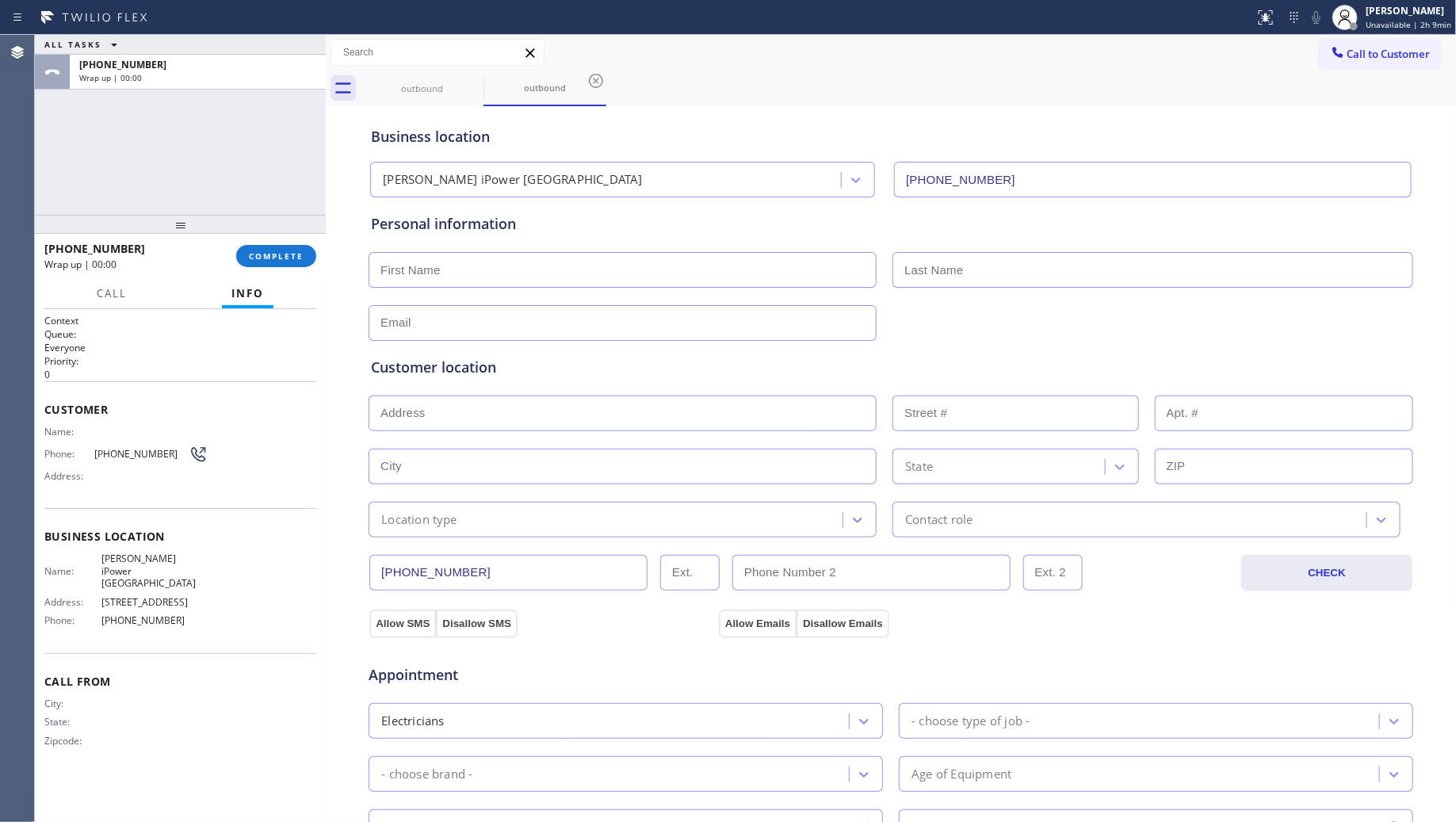
drag, startPoint x: 1376, startPoint y: 52, endPoint x: 1345, endPoint y: 52, distance: 31.0
click at [1362, 52] on span "Call to Customer" at bounding box center [1389, 54] width 84 height 14
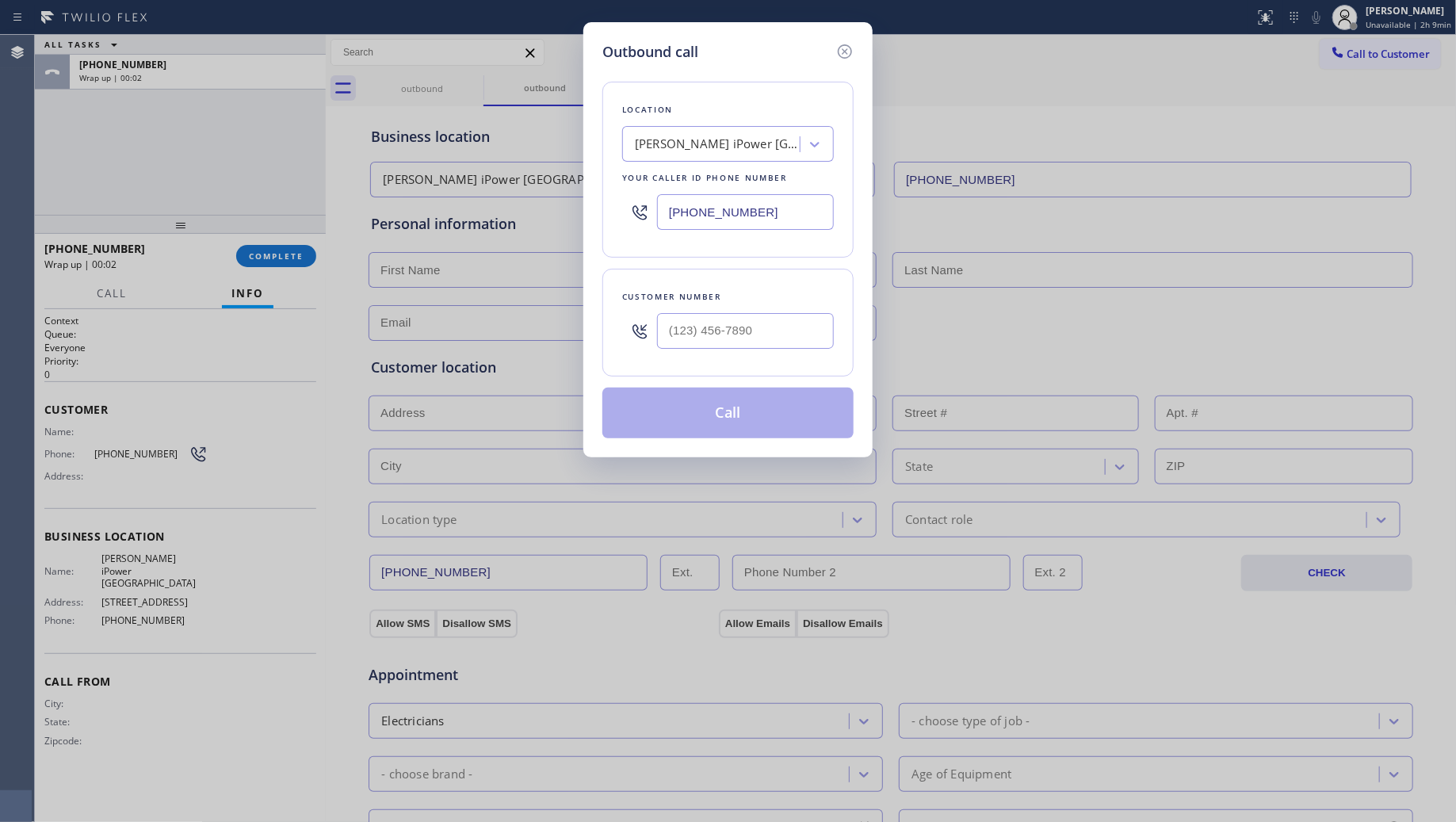
drag, startPoint x: 770, startPoint y: 208, endPoint x: 638, endPoint y: 230, distance: 133.8
click at [638, 230] on div "[PHONE_NUMBER]" at bounding box center [728, 212] width 212 height 52
paste input "56) 373-4950"
type input "(856) 373-4950"
click at [716, 362] on div "Customer number" at bounding box center [728, 323] width 251 height 108
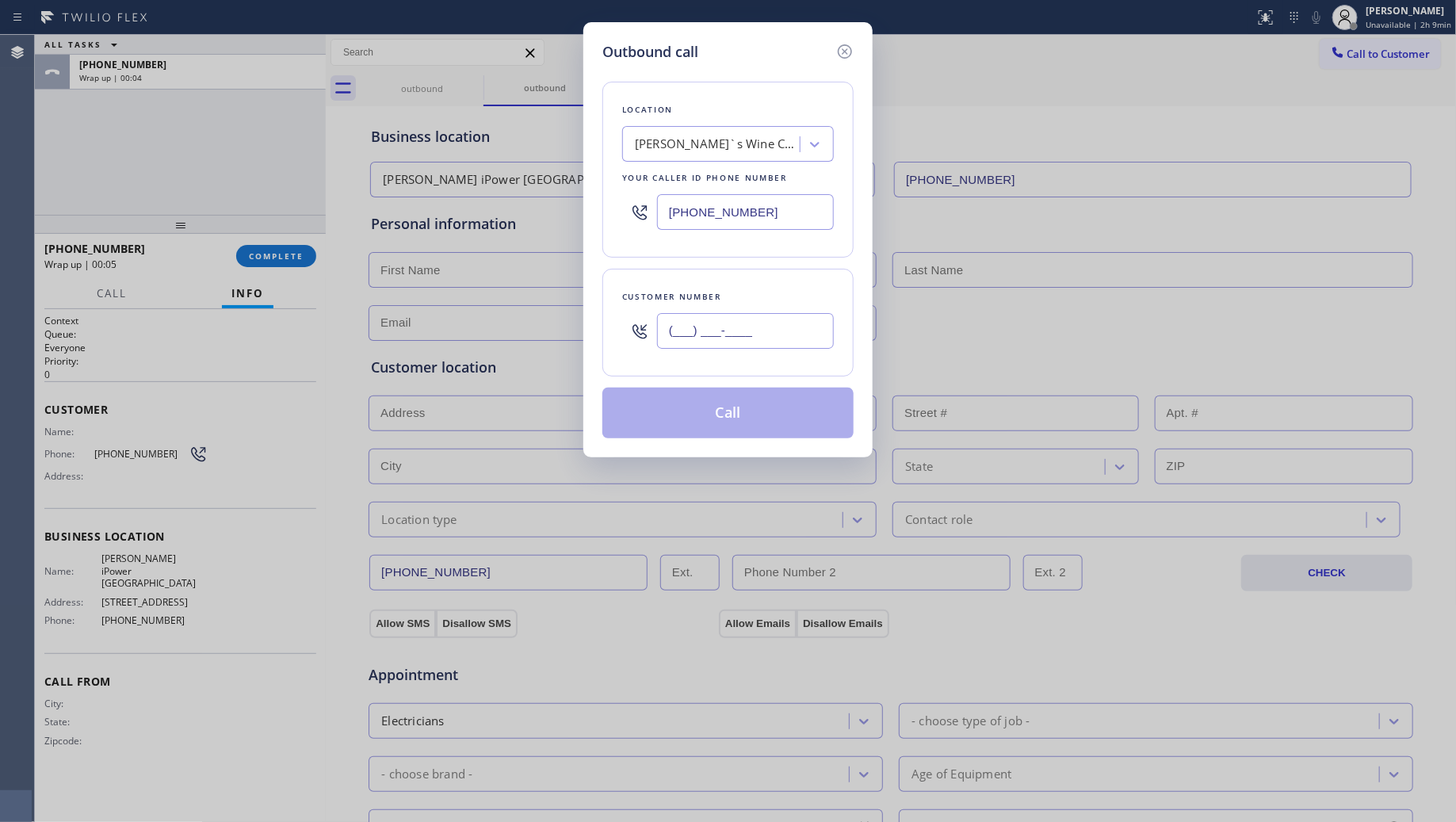
click at [719, 333] on input "(___) ___-____" at bounding box center [746, 330] width 177 height 36
paste input "267) 671-6818"
type input "[PHONE_NUMBER]"
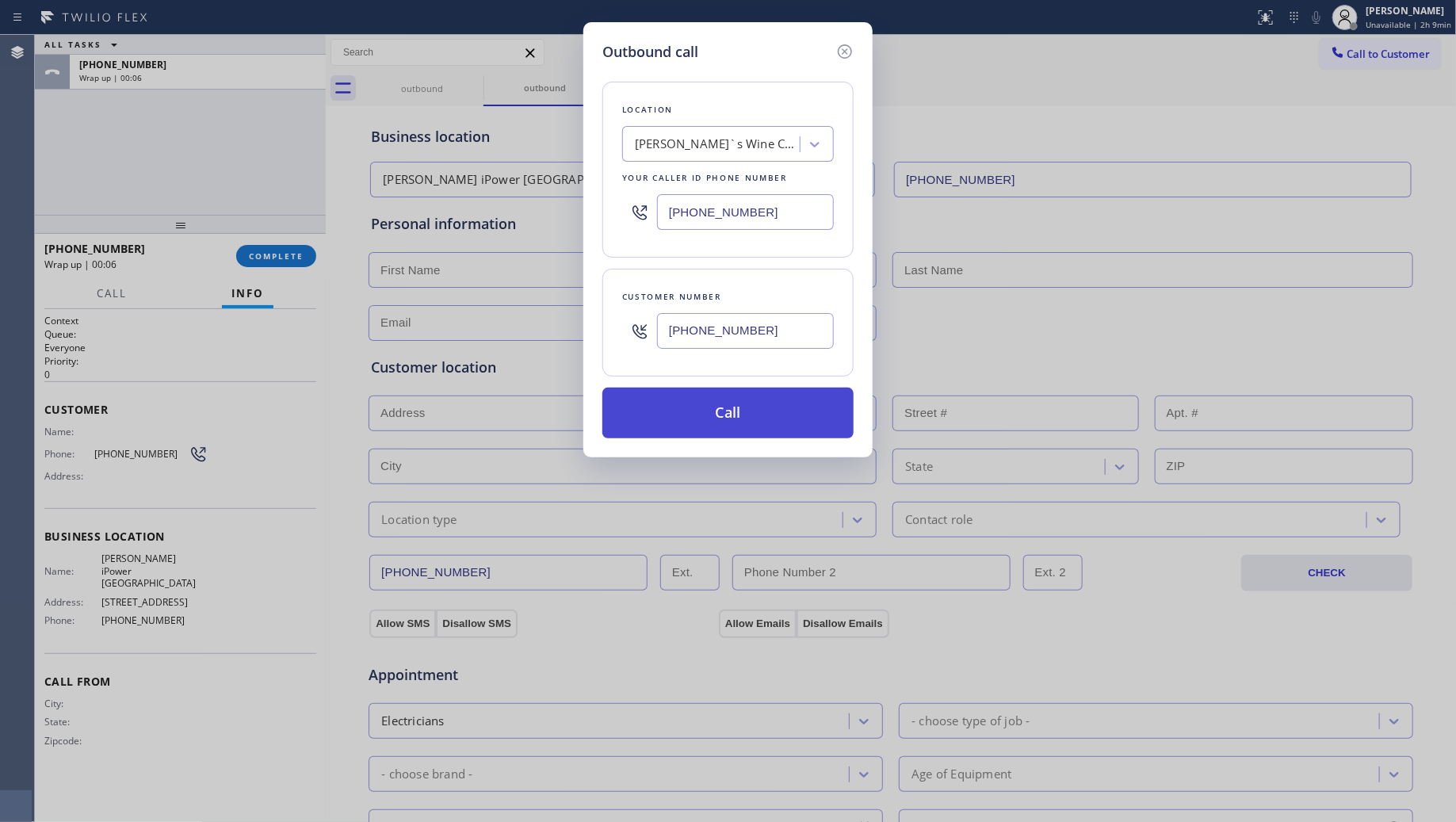
click at [739, 424] on button "Call" at bounding box center [728, 413] width 251 height 51
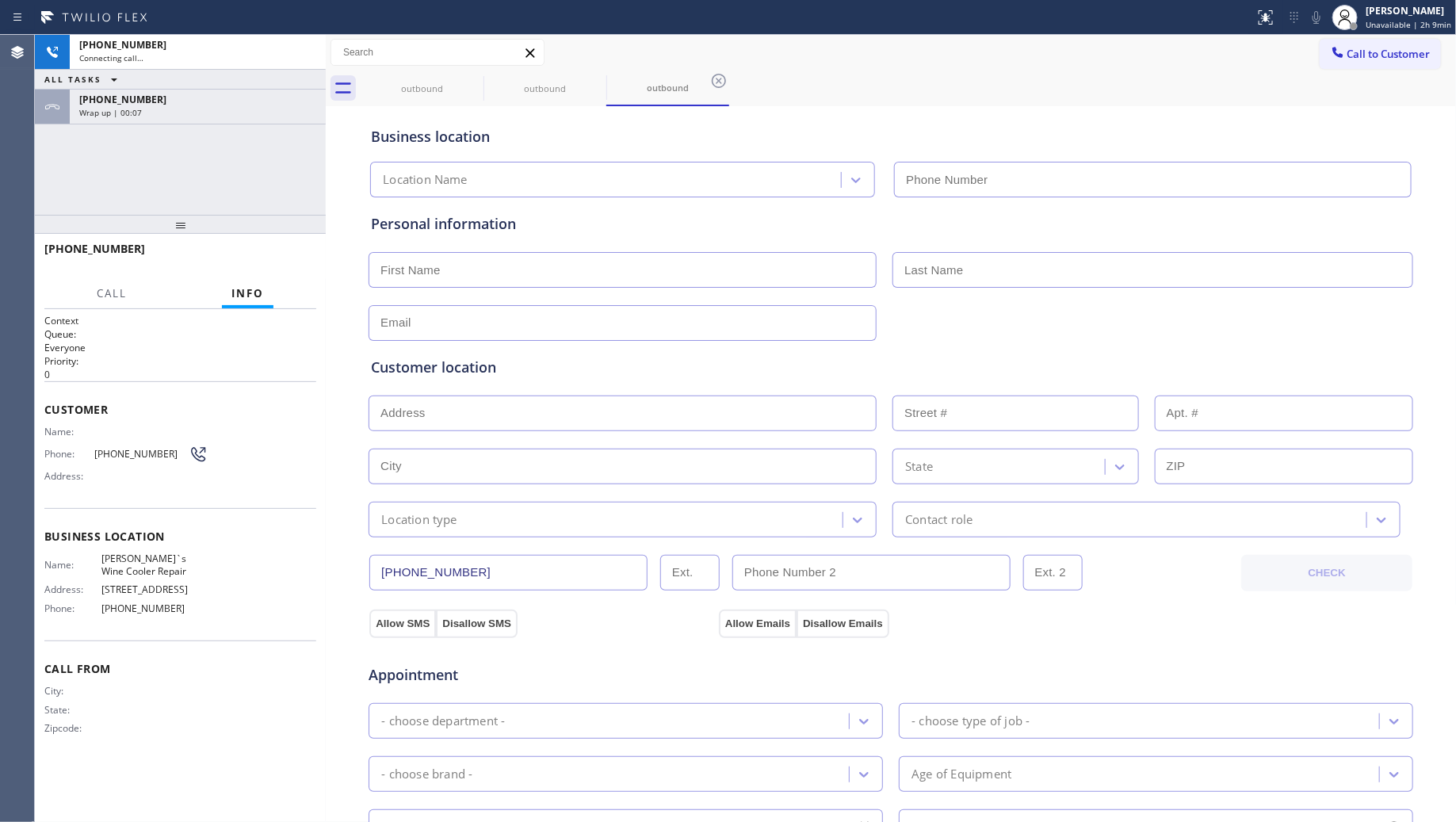
type input "(856) 373-4950"
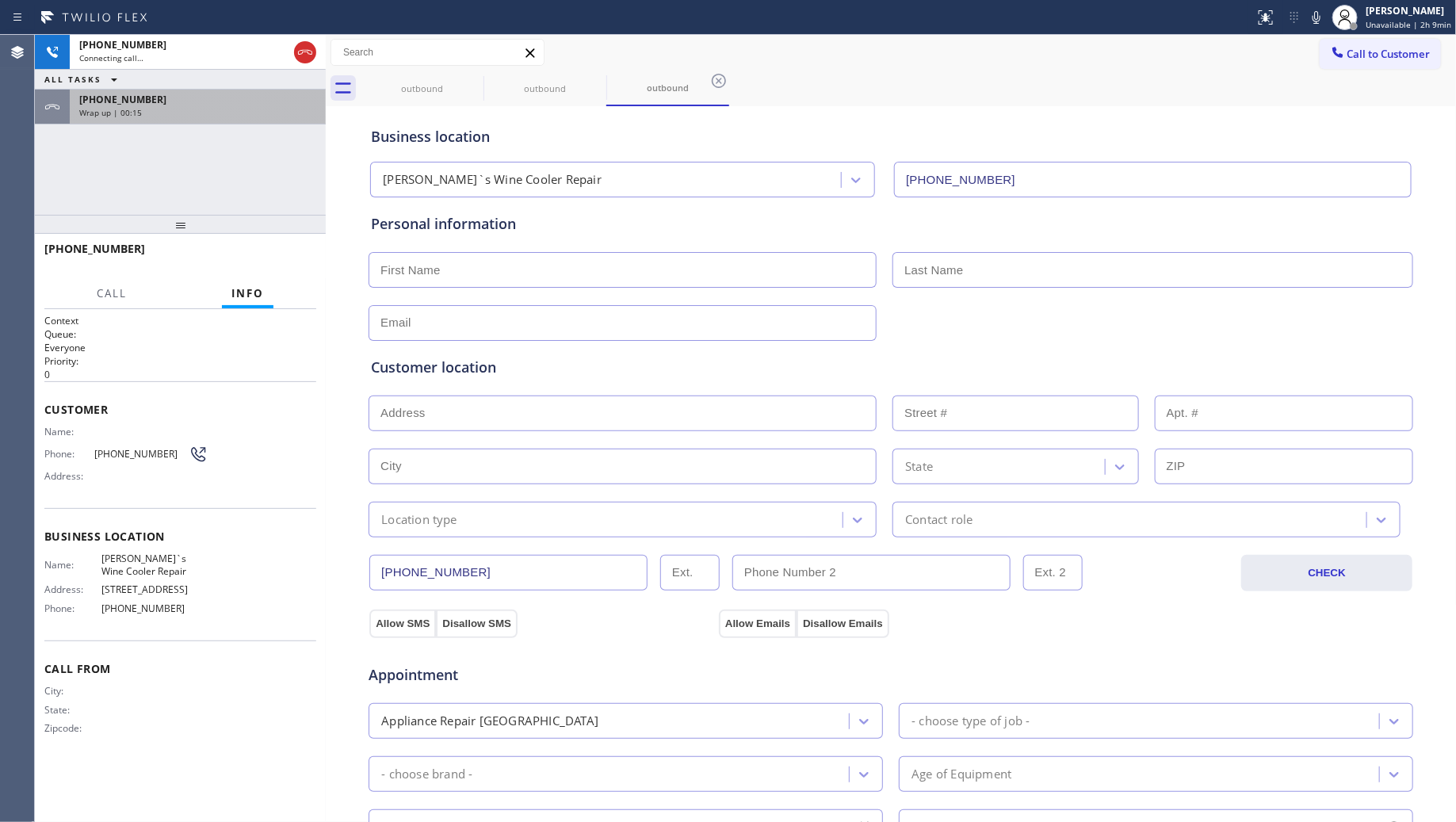
click at [216, 104] on div "[PHONE_NUMBER]" at bounding box center [198, 100] width 237 height 13
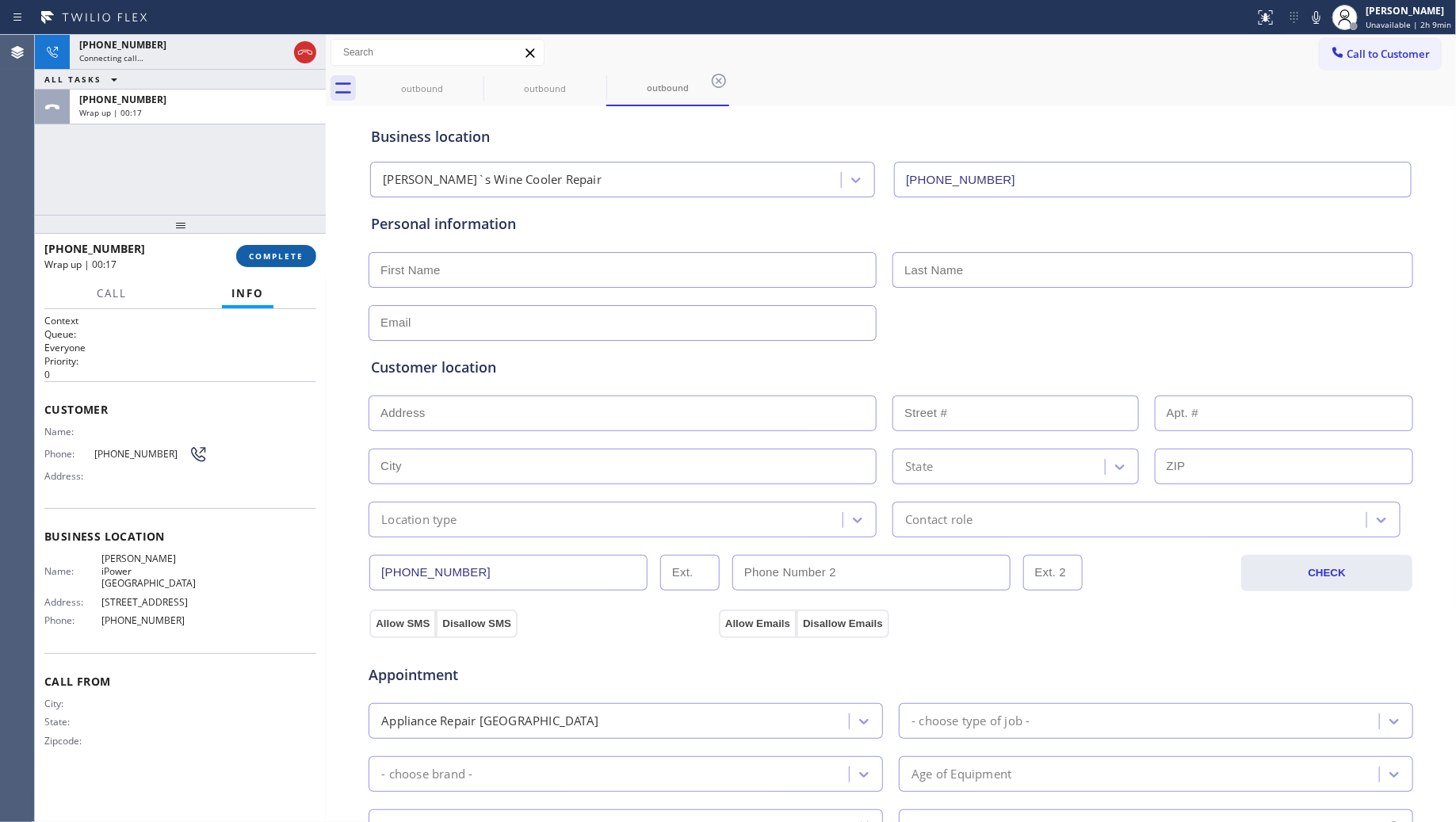
click at [271, 255] on span "COMPLETE" at bounding box center [275, 256] width 55 height 12
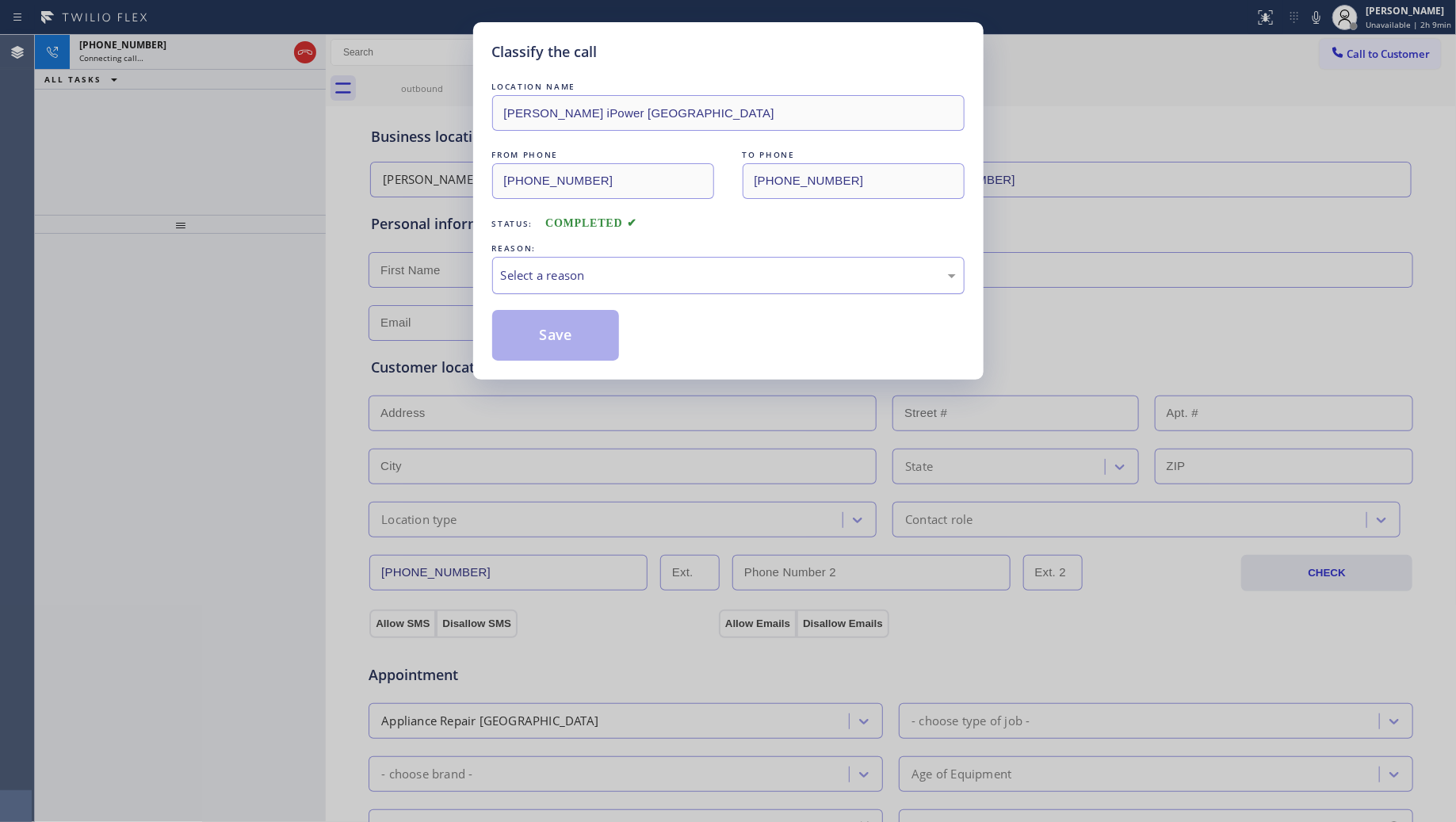
click at [589, 271] on div "Select a reason" at bounding box center [728, 275] width 455 height 18
click at [544, 333] on button "Save" at bounding box center [556, 335] width 128 height 51
click at [303, 57] on div "Classify the call LOCATION NAME Mueller iPower Los Angeles FROM PHONE (818) 740…" at bounding box center [728, 411] width 1456 height 822
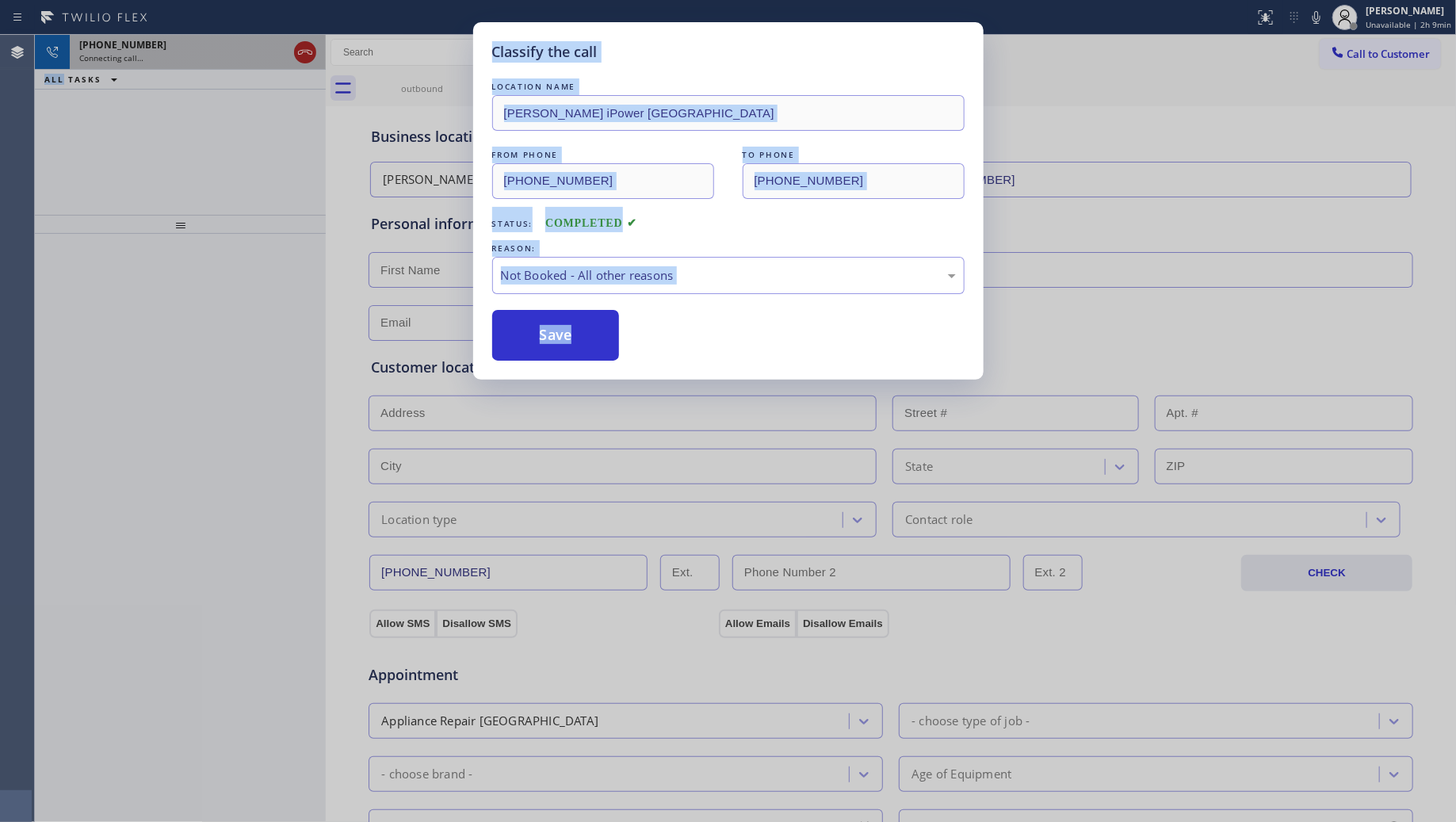
click at [303, 56] on div "Classify the call LOCATION NAME American Service Alliance West Covina FROM PHON…" at bounding box center [745, 428] width 1421 height 787
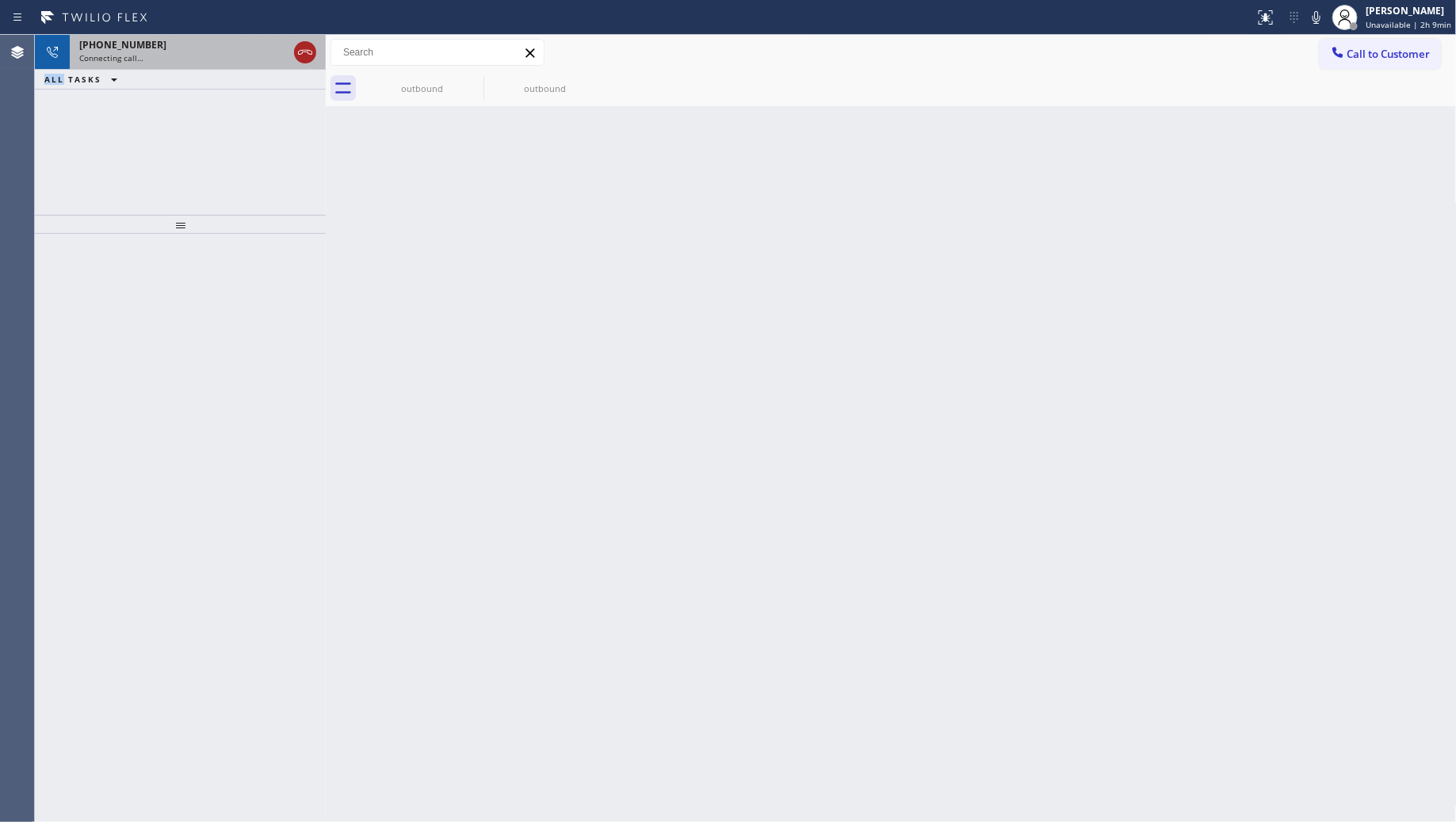
click at [303, 56] on icon at bounding box center [305, 53] width 19 height 19
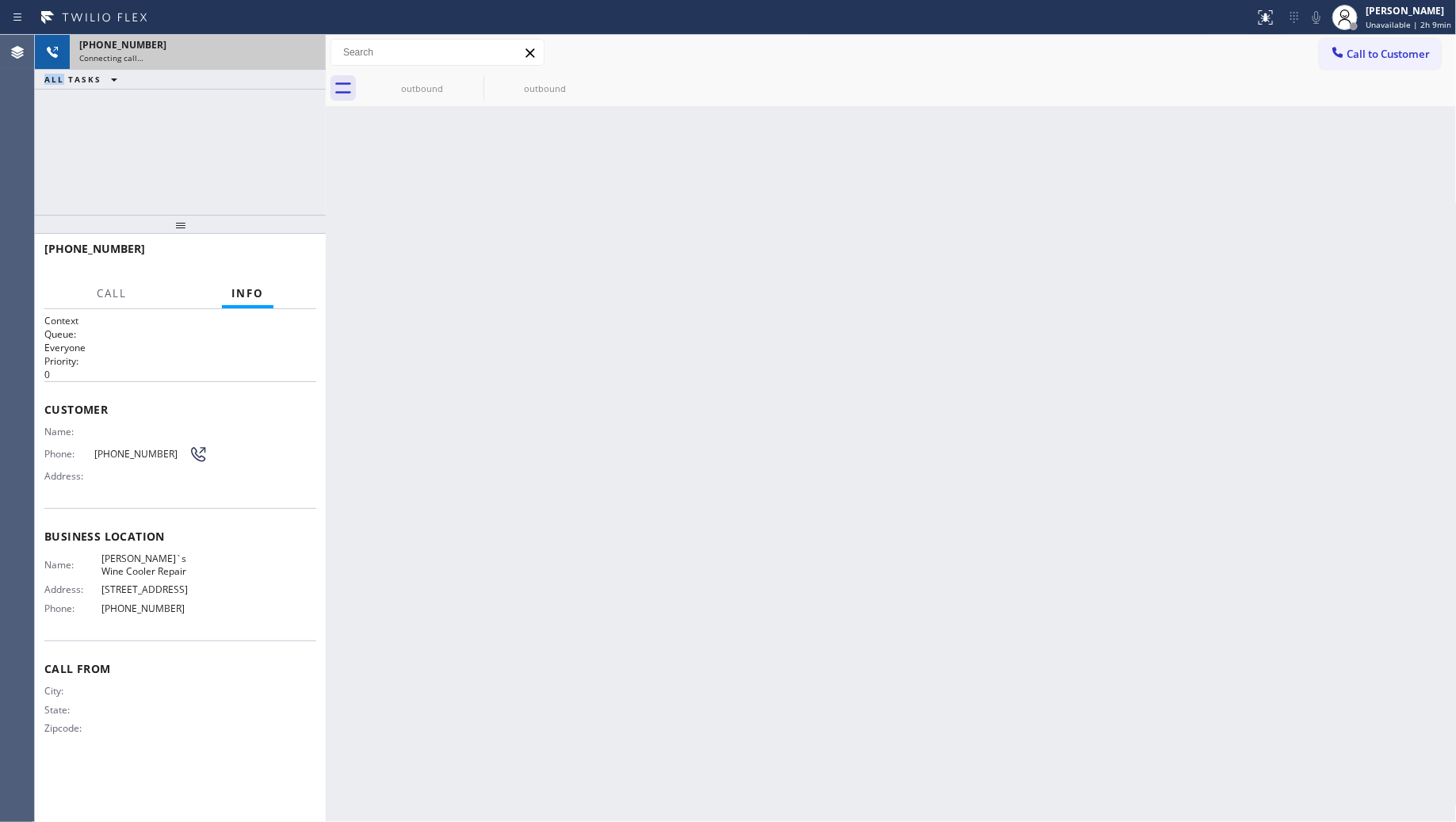
click at [305, 54] on div "Connecting call…" at bounding box center [198, 59] width 237 height 12
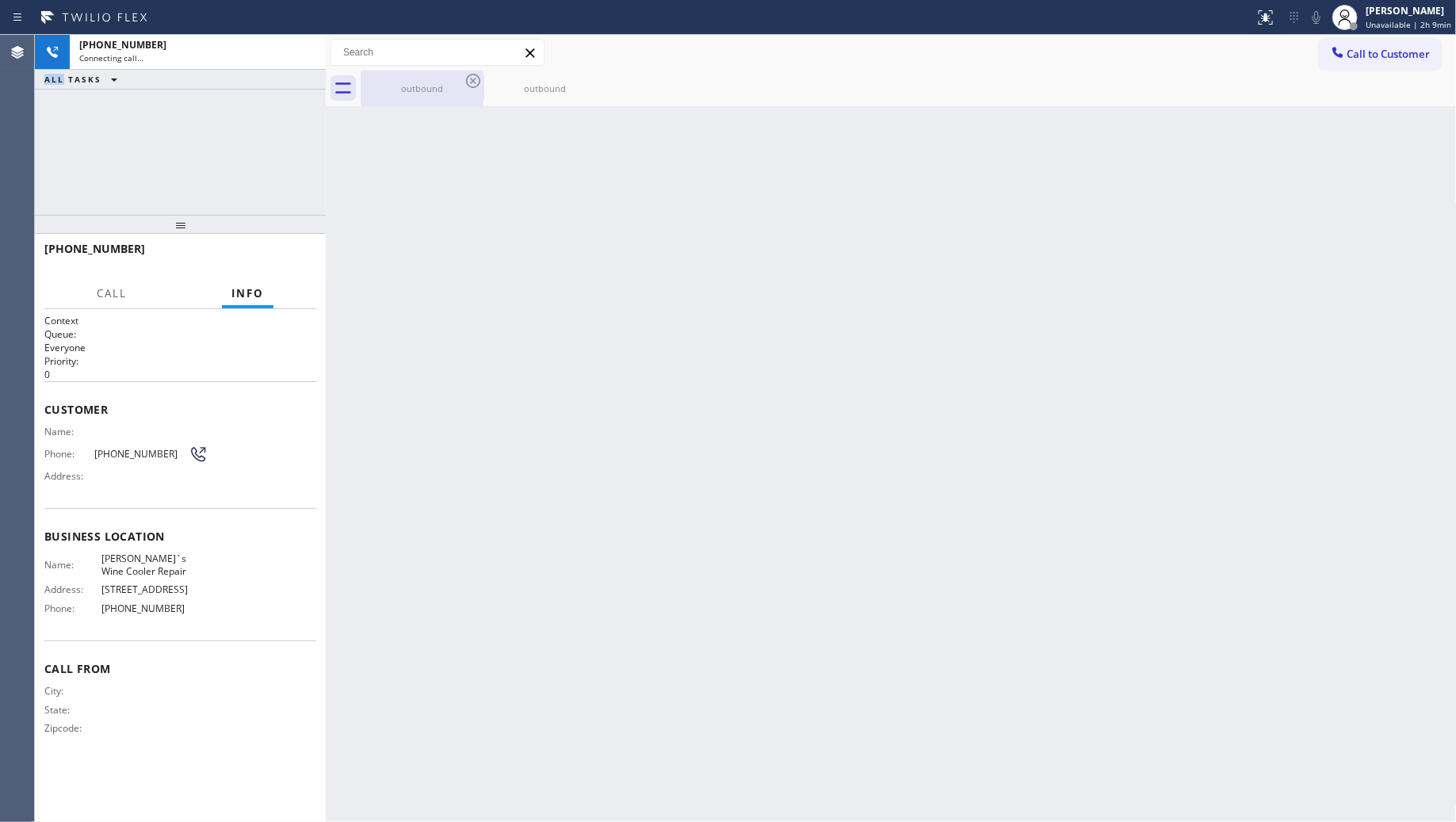
drag, startPoint x: 305, startPoint y: 54, endPoint x: 442, endPoint y: 80, distance: 139.4
click at [307, 53] on div "Connecting call…" at bounding box center [198, 59] width 237 height 12
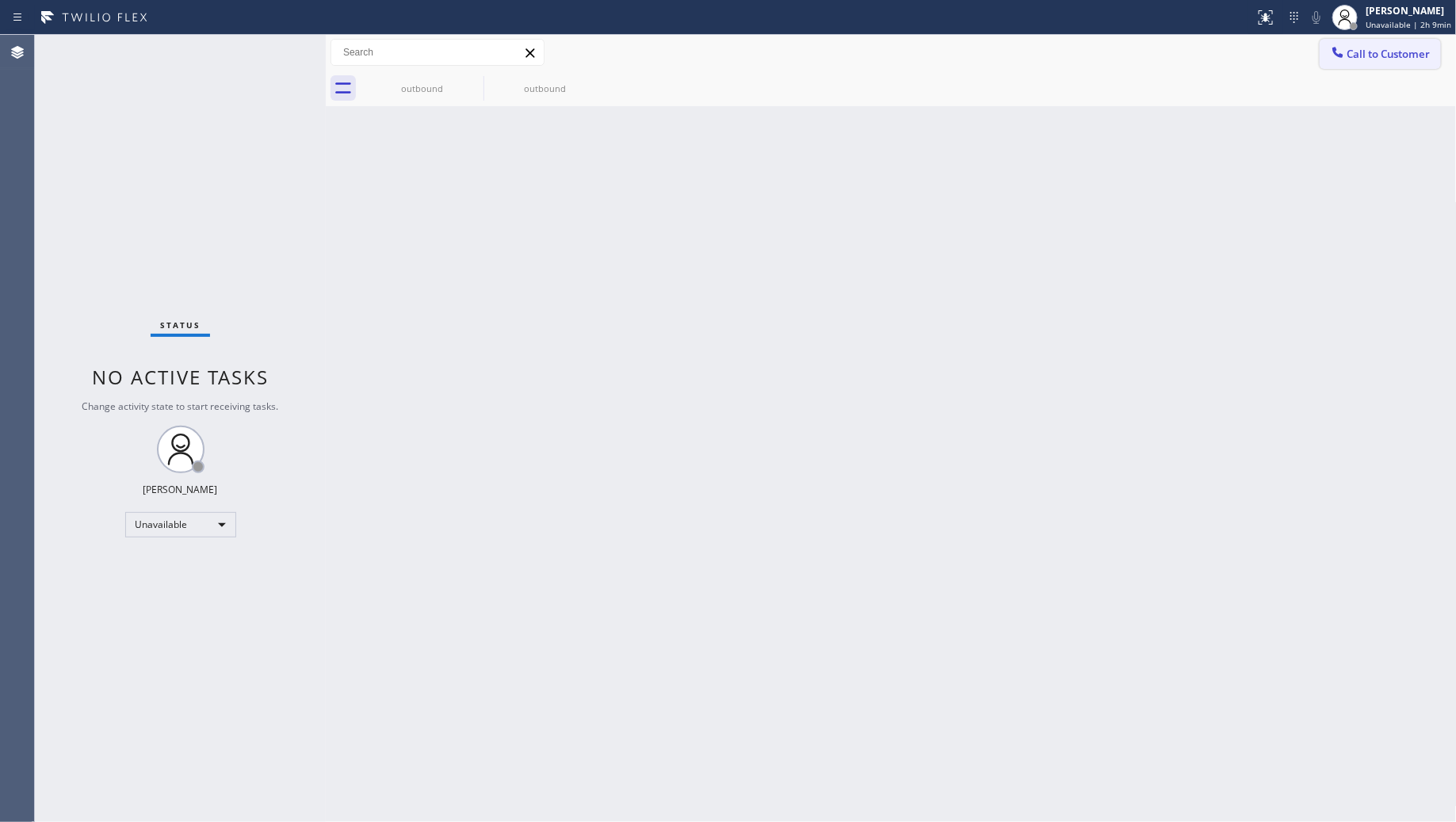
click at [1342, 56] on icon at bounding box center [1337, 52] width 11 height 11
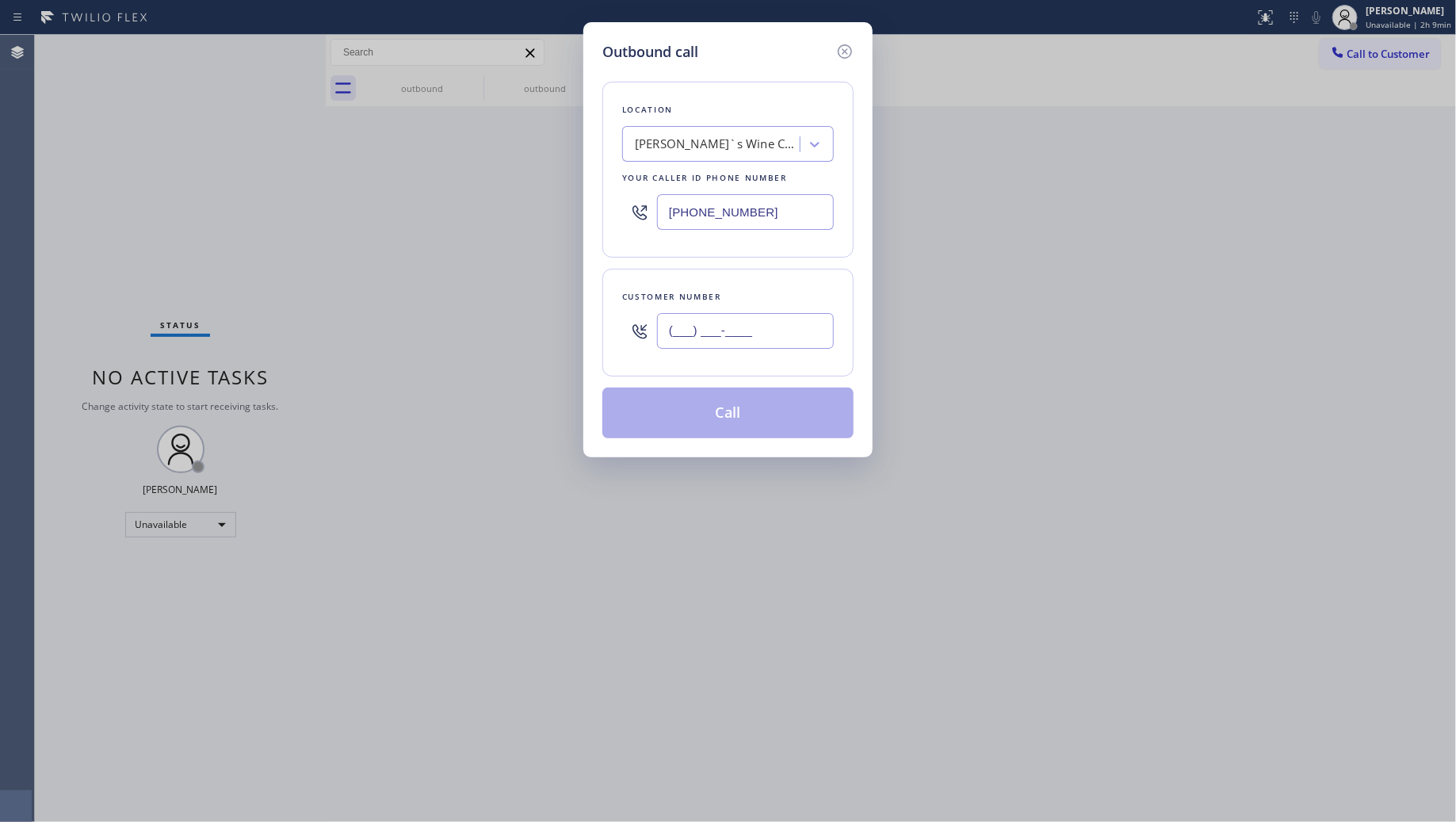
drag, startPoint x: 761, startPoint y: 322, endPoint x: 652, endPoint y: 327, distance: 109.1
click at [652, 327] on div "(___) ___-____" at bounding box center [728, 331] width 212 height 52
paste input "267) 671-6818"
type input "[PHONE_NUMBER]"
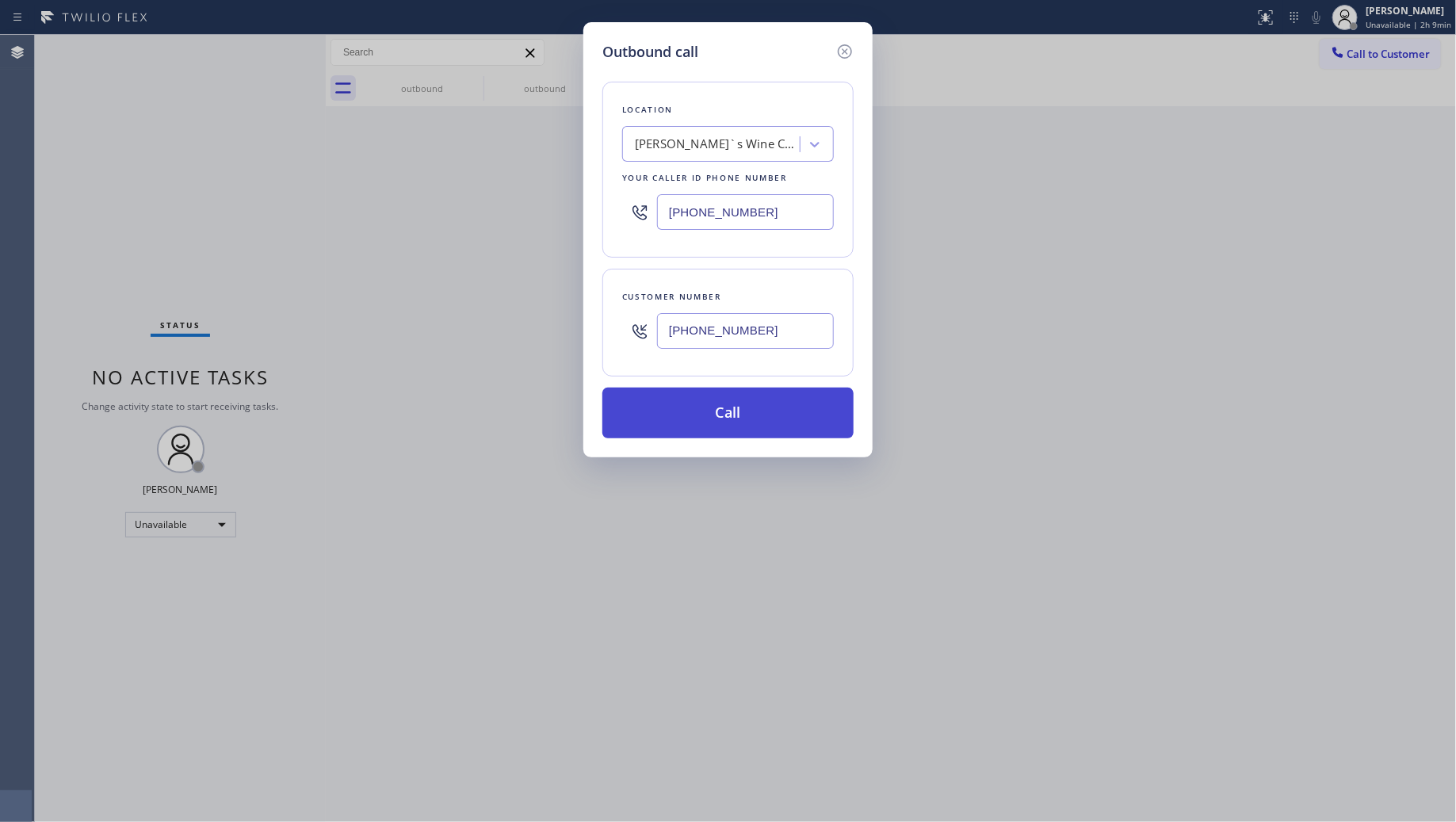
click at [720, 417] on button "Call" at bounding box center [728, 413] width 251 height 51
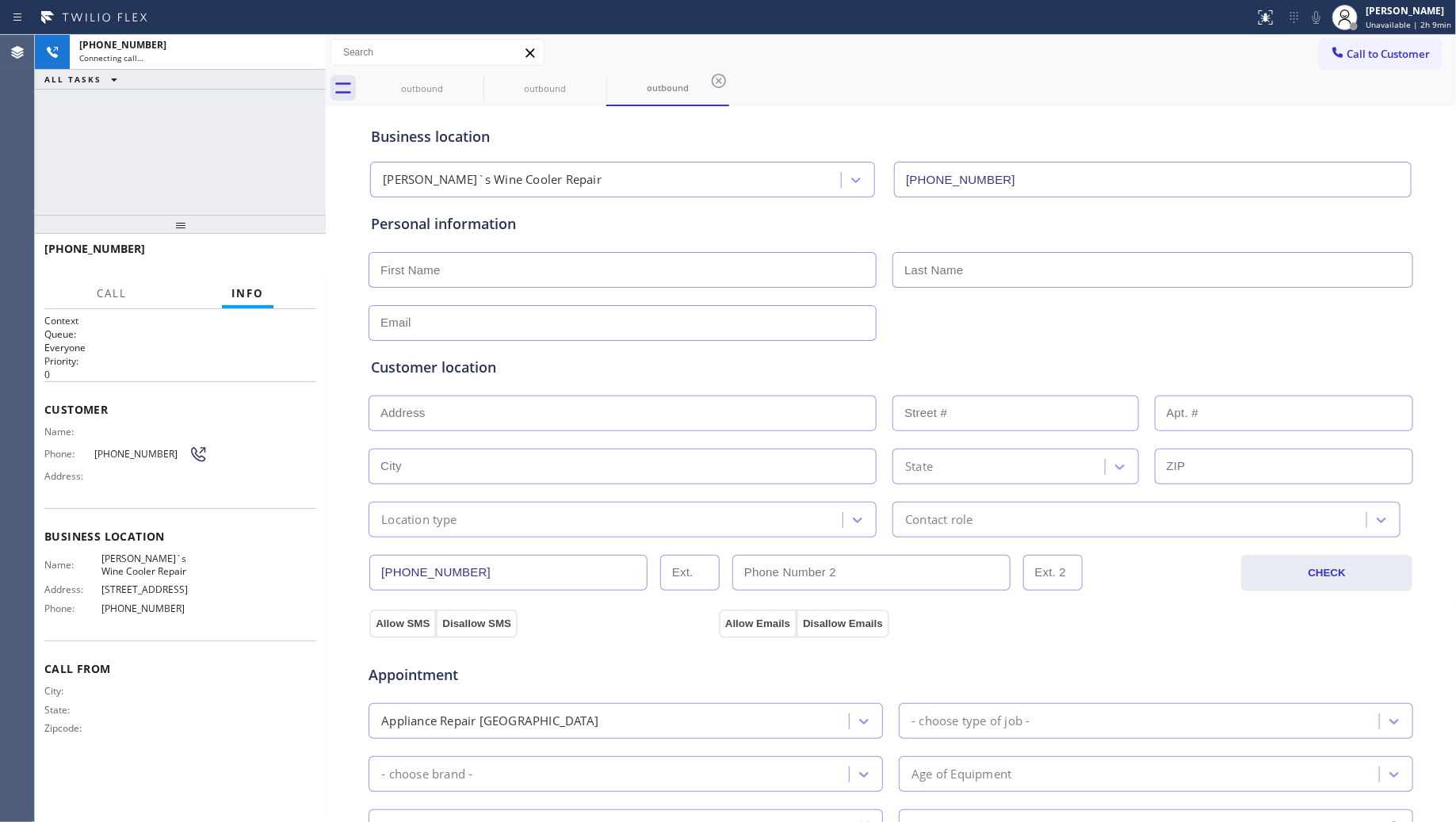
type input "(856) 373-4950"
click at [1032, 111] on div "Business location Reed`s Wine Cooler Repair (856) 373-4950" at bounding box center [891, 154] width 1046 height 87
drag, startPoint x: 728, startPoint y: 77, endPoint x: 717, endPoint y: 85, distance: 13.6
click at [722, 82] on icon at bounding box center [719, 81] width 19 height 19
click at [594, 85] on icon at bounding box center [596, 81] width 19 height 19
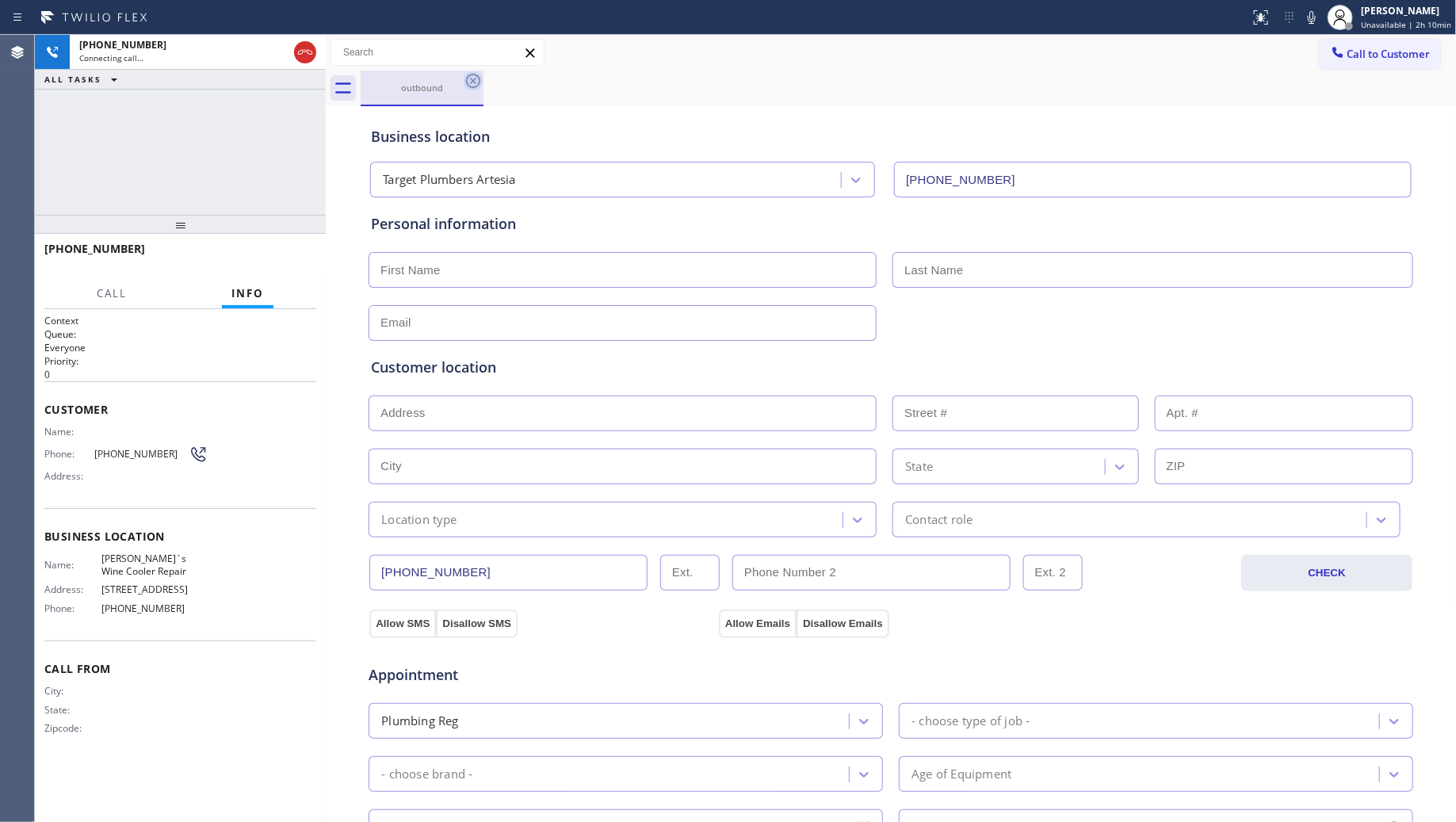
click at [474, 84] on icon at bounding box center [473, 81] width 19 height 19
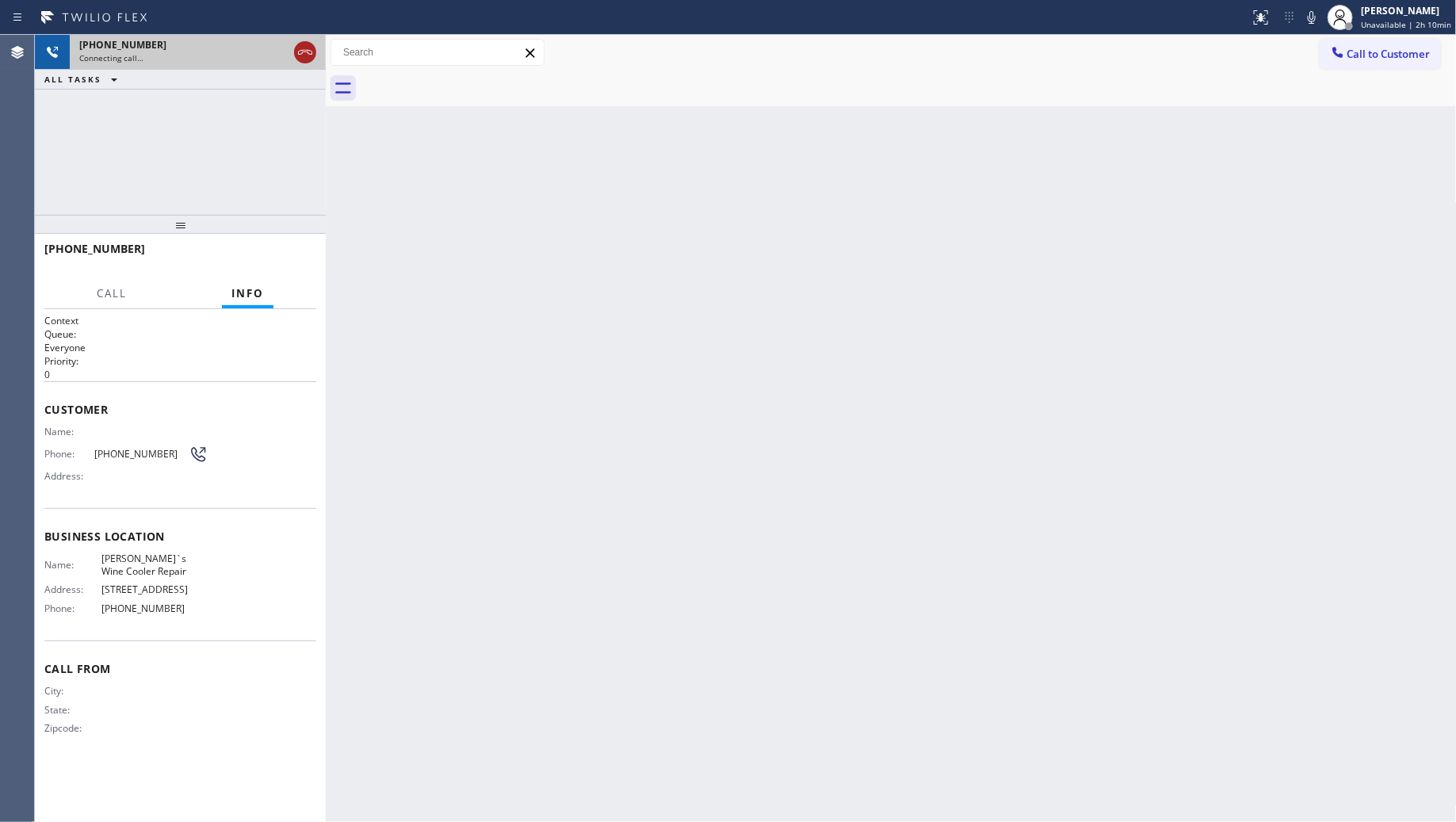
drag, startPoint x: 298, startPoint y: 60, endPoint x: 301, endPoint y: 45, distance: 15.3
click at [301, 45] on icon at bounding box center [305, 53] width 19 height 19
click at [288, 45] on div "[PHONE_NUMBER]" at bounding box center [183, 45] width 208 height 13
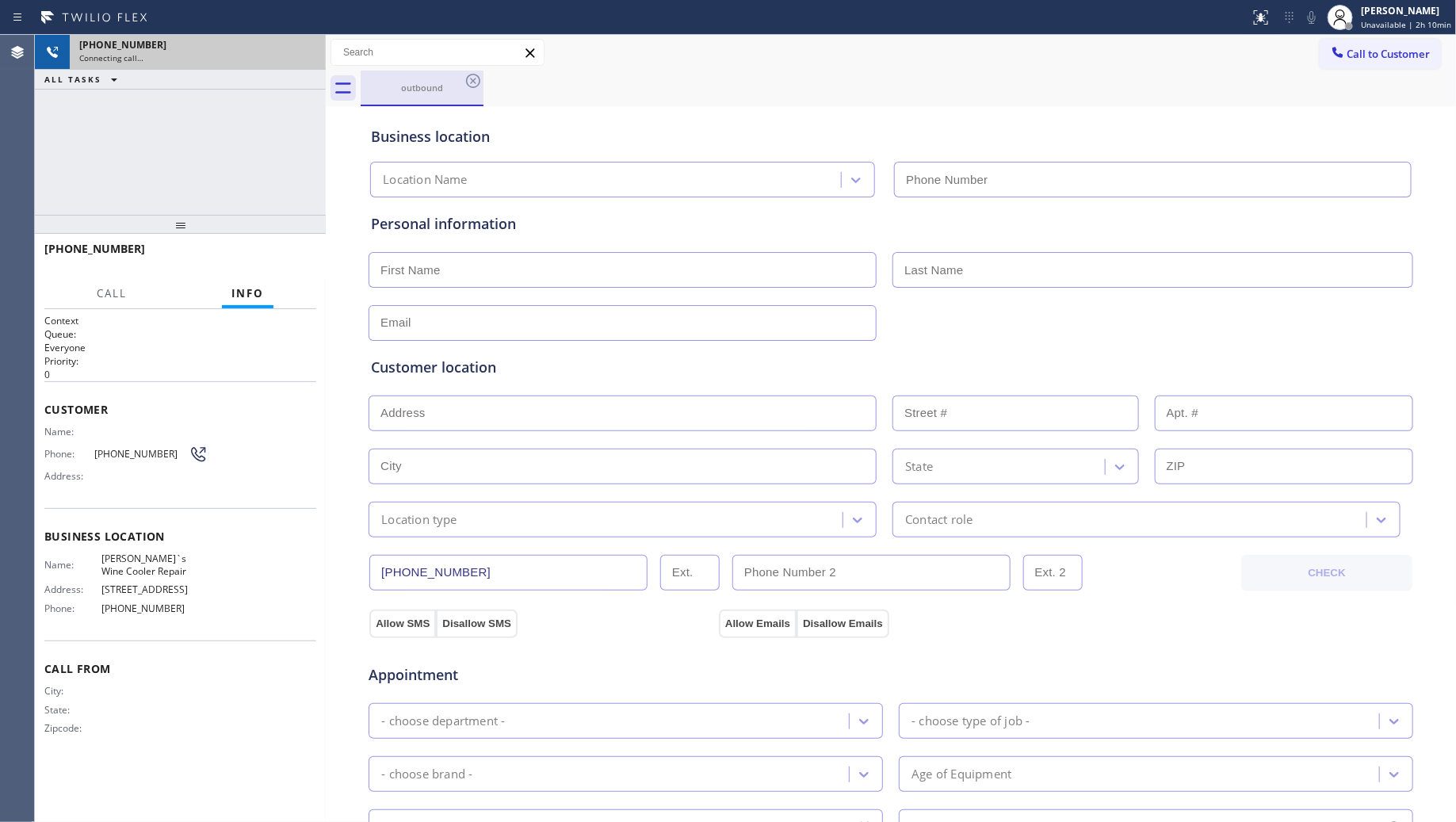
type input "(856) 373-4950"
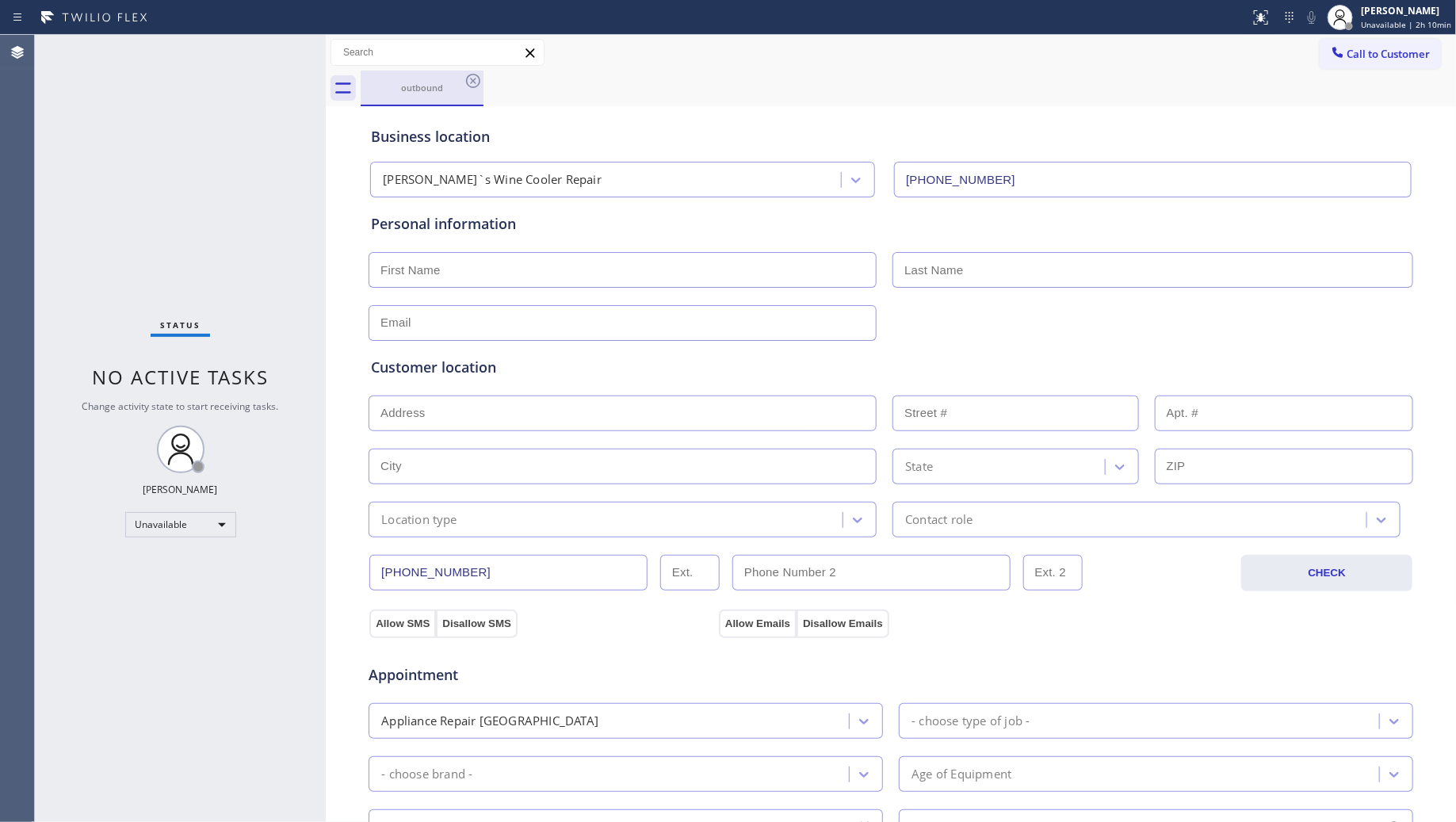
click at [458, 77] on div "outbound" at bounding box center [421, 88] width 120 height 35
drag, startPoint x: 460, startPoint y: 77, endPoint x: 469, endPoint y: 85, distance: 12.0
click at [465, 81] on div "outbound" at bounding box center [422, 88] width 123 height 36
click at [464, 85] on icon at bounding box center [473, 81] width 19 height 19
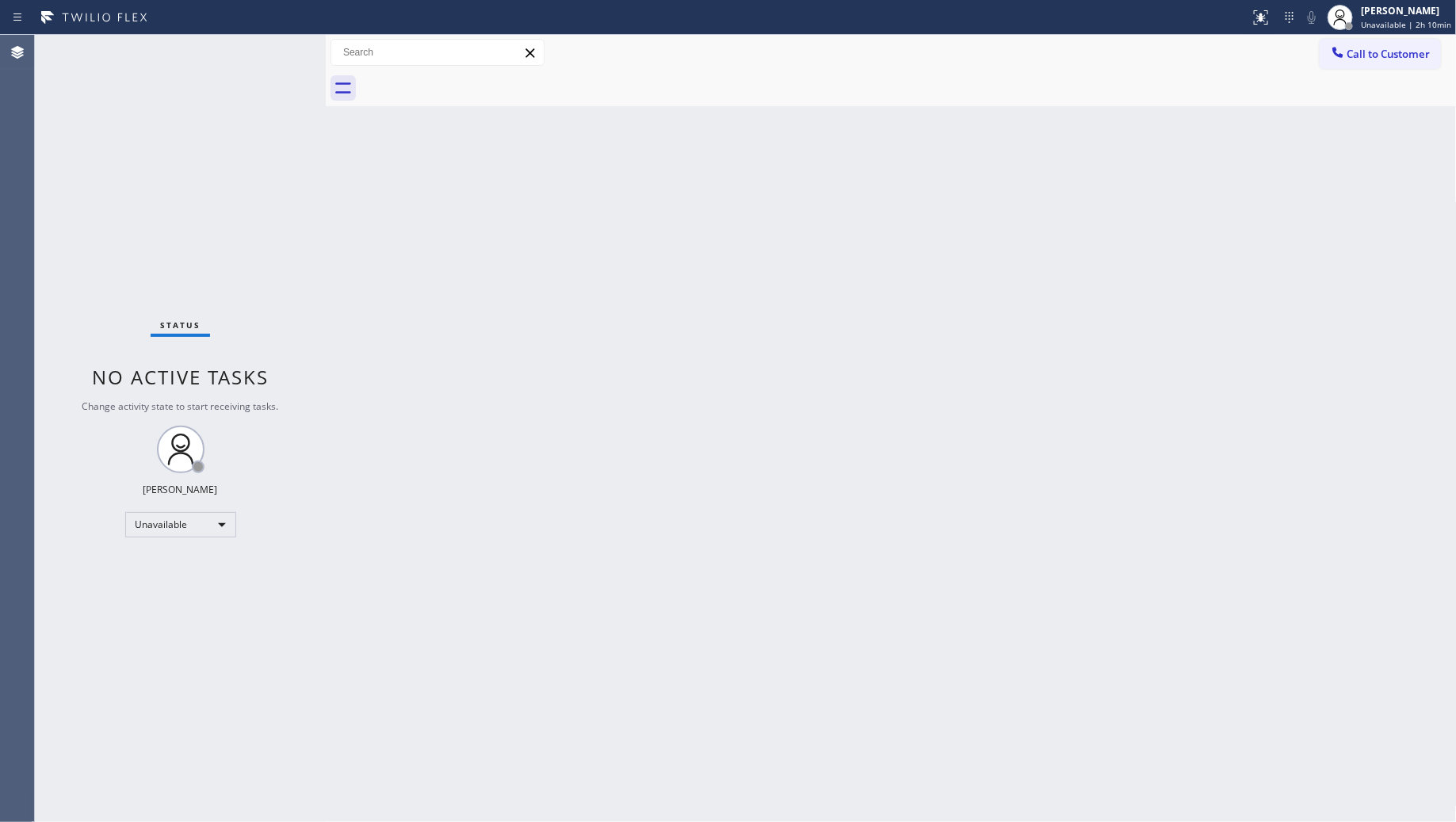
click at [474, 85] on div at bounding box center [909, 88] width 1096 height 36
click at [1336, 42] on button "Call to Customer" at bounding box center [1380, 53] width 121 height 30
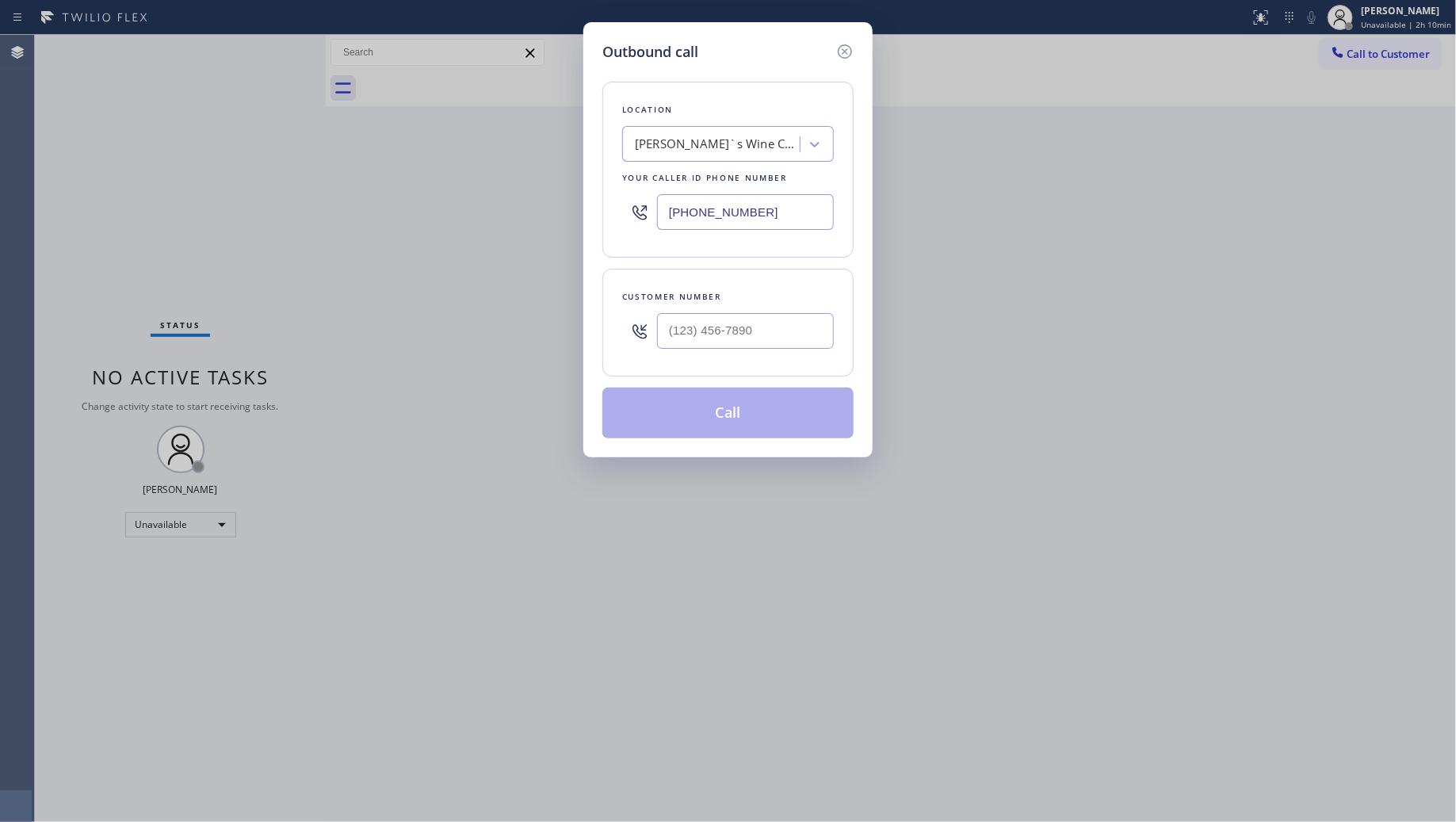
drag, startPoint x: 774, startPoint y: 214, endPoint x: 560, endPoint y: 215, distance: 214.0
click at [560, 215] on div "Outbound call Location Reed`s Wine Cooler Repair Your caller id phone number (8…" at bounding box center [728, 411] width 1456 height 822
paste input "708) 435-2859"
type input "[PHONE_NUMBER]"
click at [769, 326] on input "(___) ___-____" at bounding box center [746, 330] width 177 height 36
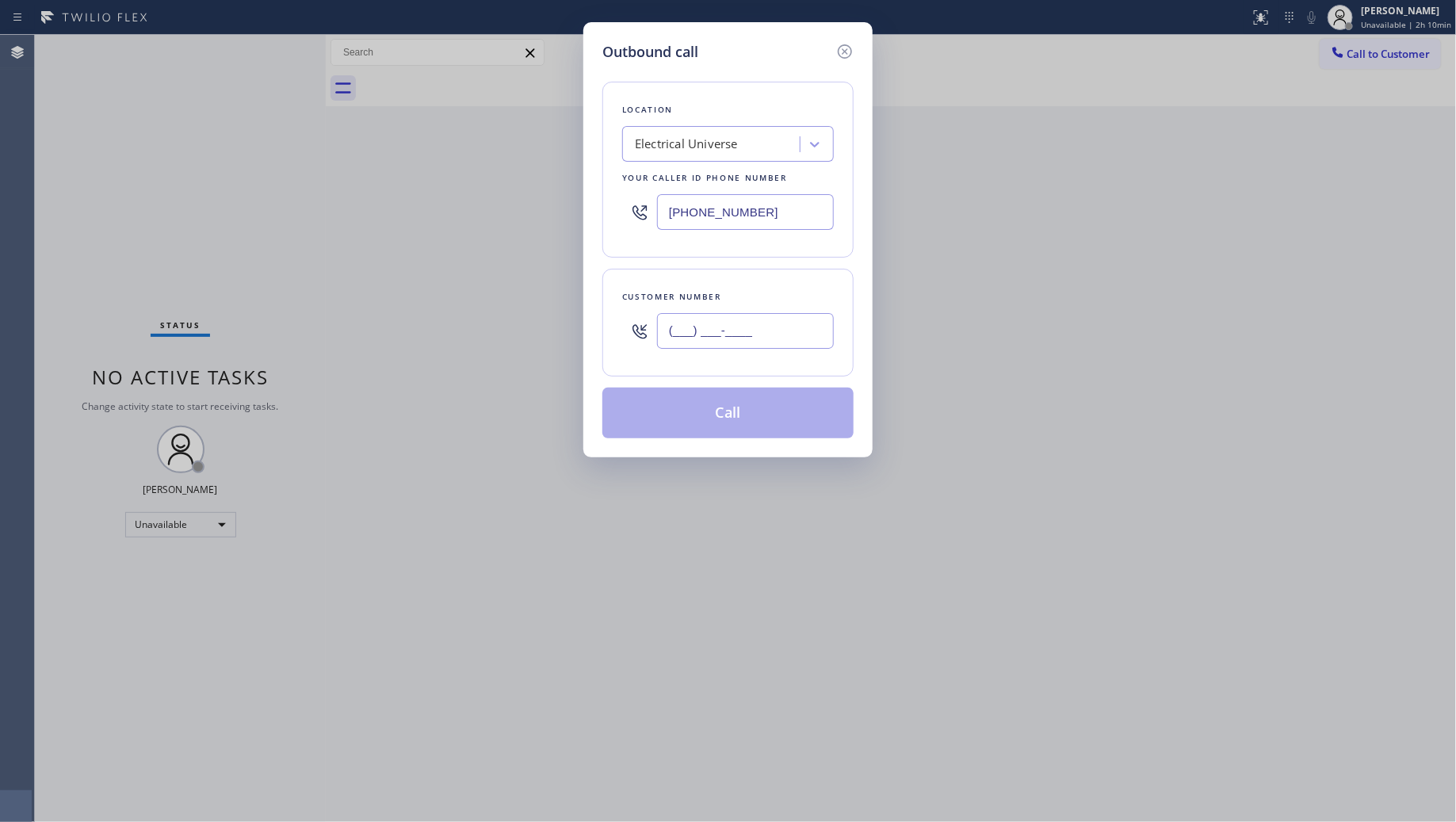
paste input "708) 735-2859"
type input "[PHONE_NUMBER]"
click at [743, 414] on button "Call" at bounding box center [728, 413] width 251 height 51
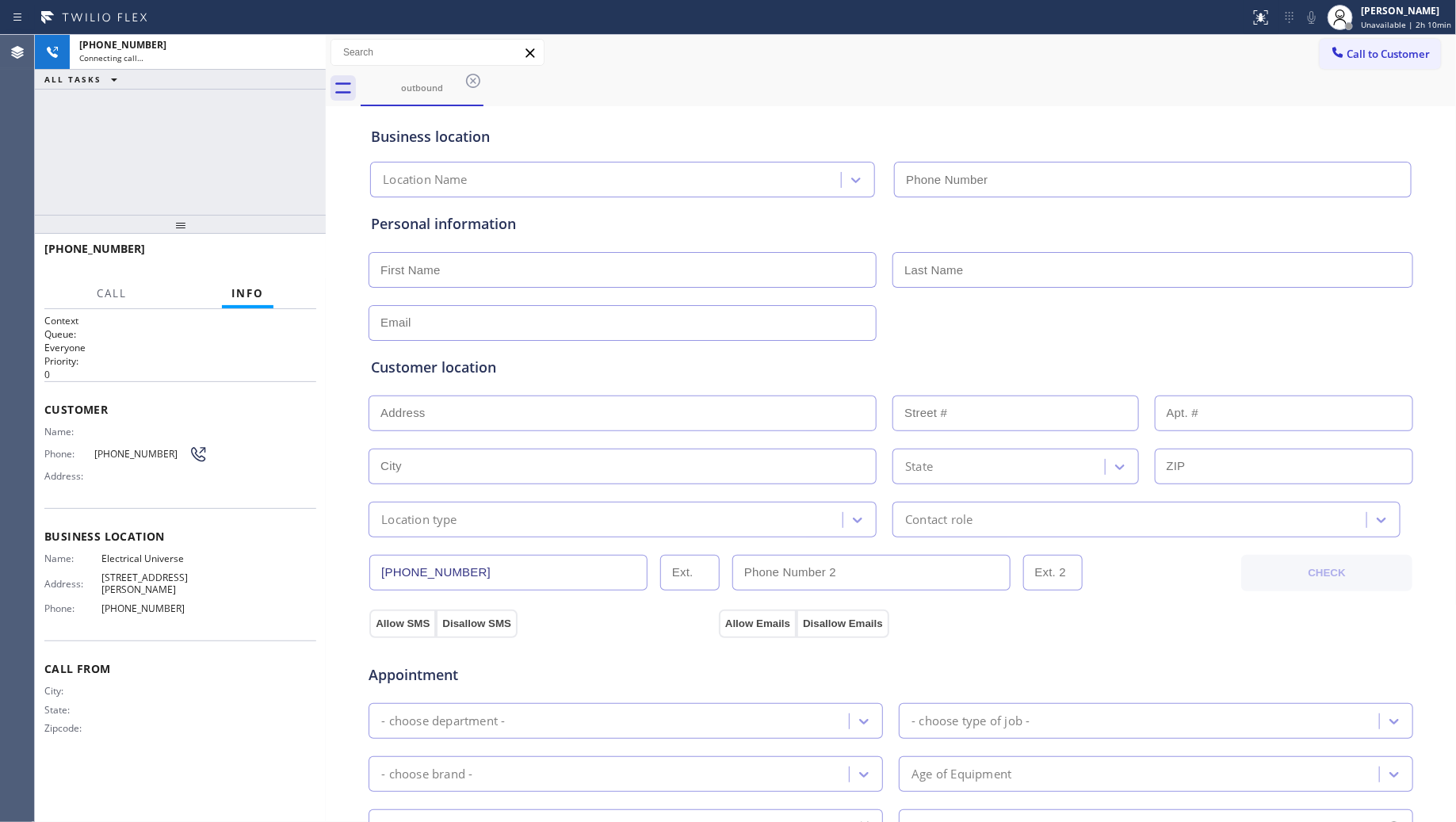
type input "[PHONE_NUMBER]"
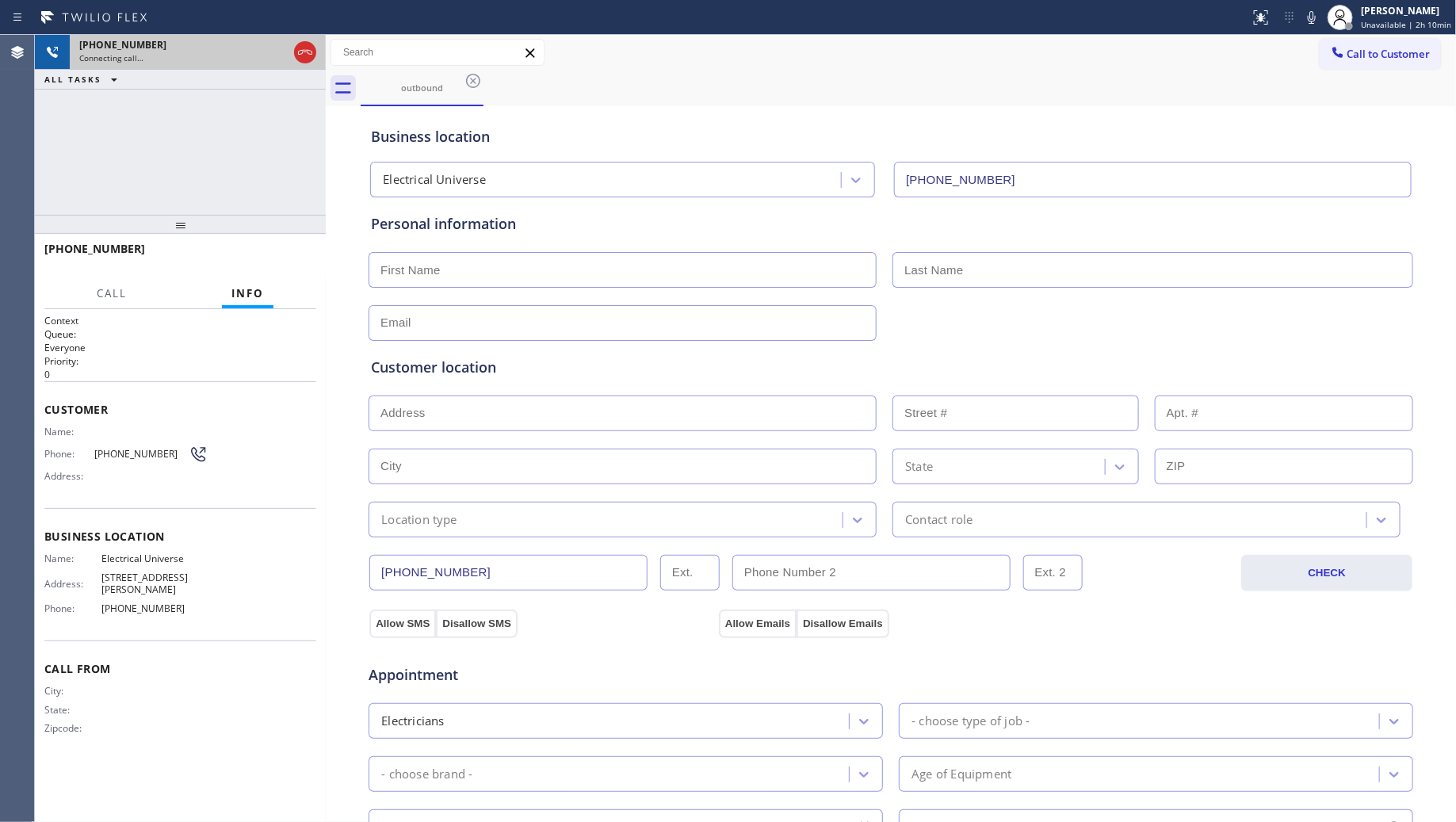
click at [294, 38] on div at bounding box center [305, 52] width 29 height 35
click at [309, 57] on icon at bounding box center [305, 53] width 19 height 19
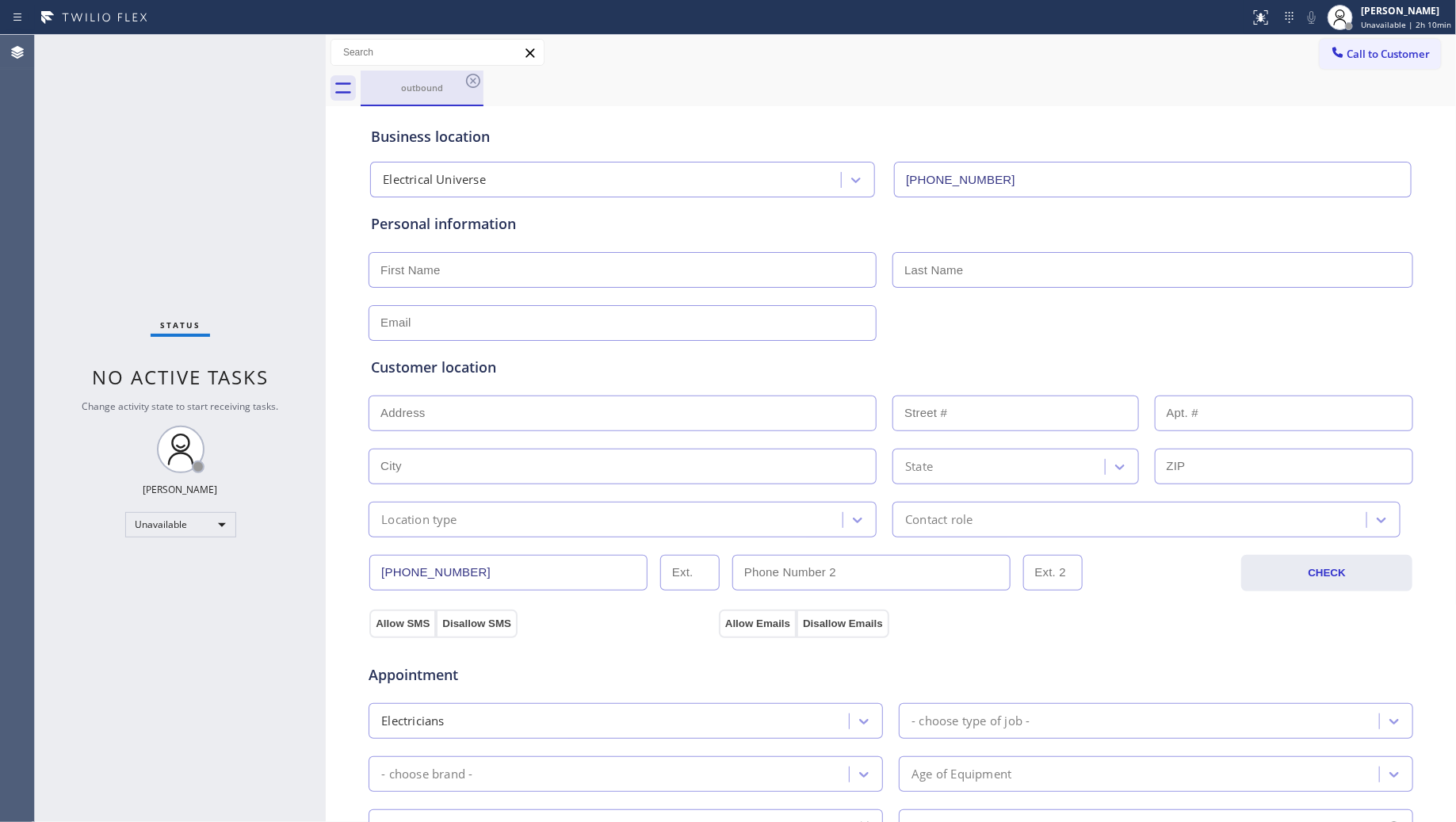
click at [465, 93] on div "outbound" at bounding box center [421, 87] width 120 height 12
click at [470, 88] on icon at bounding box center [473, 81] width 19 height 19
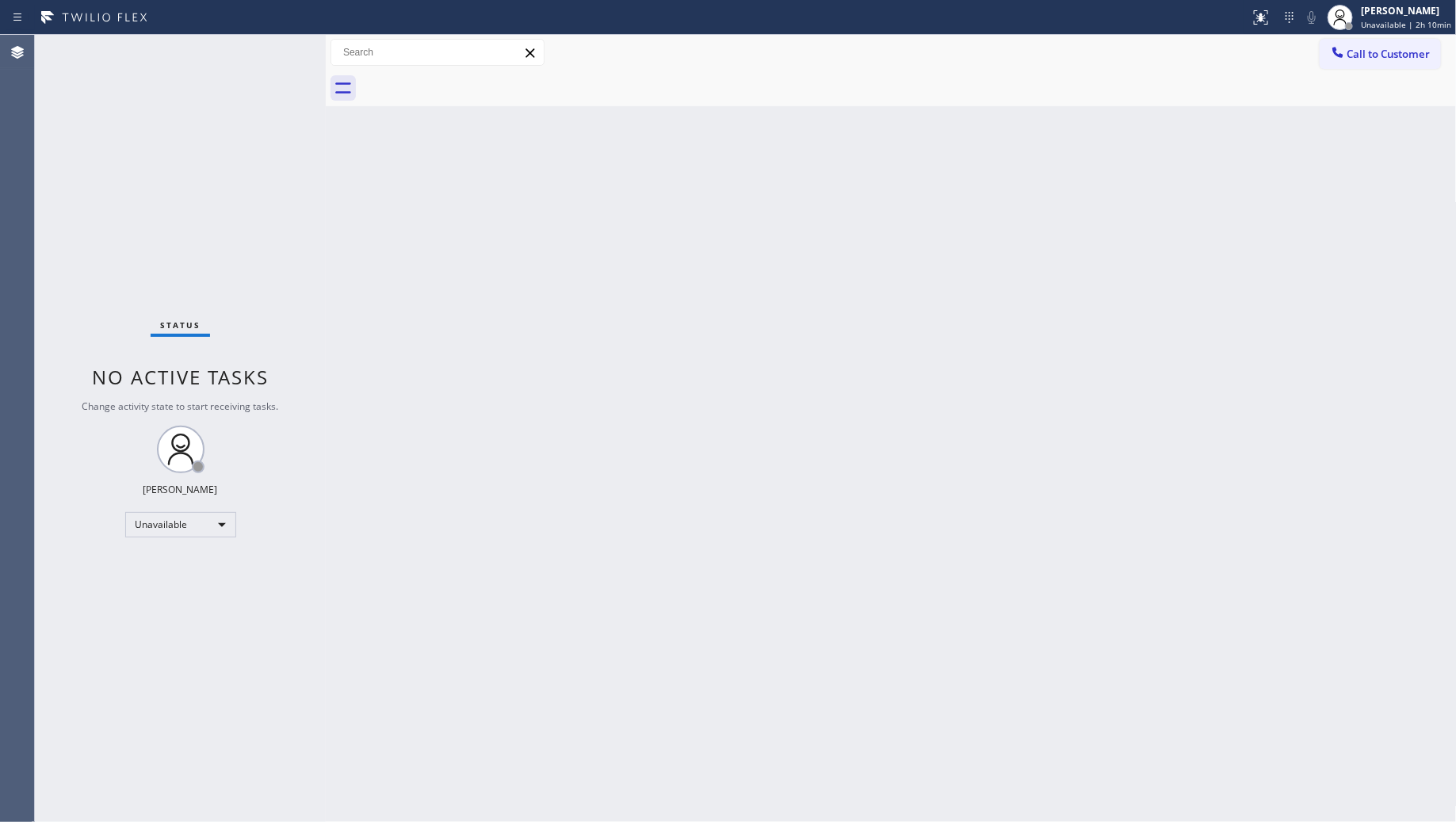
drag, startPoint x: 1425, startPoint y: 52, endPoint x: 1301, endPoint y: 93, distance: 130.6
click at [1422, 52] on span "Call to Customer" at bounding box center [1389, 54] width 84 height 14
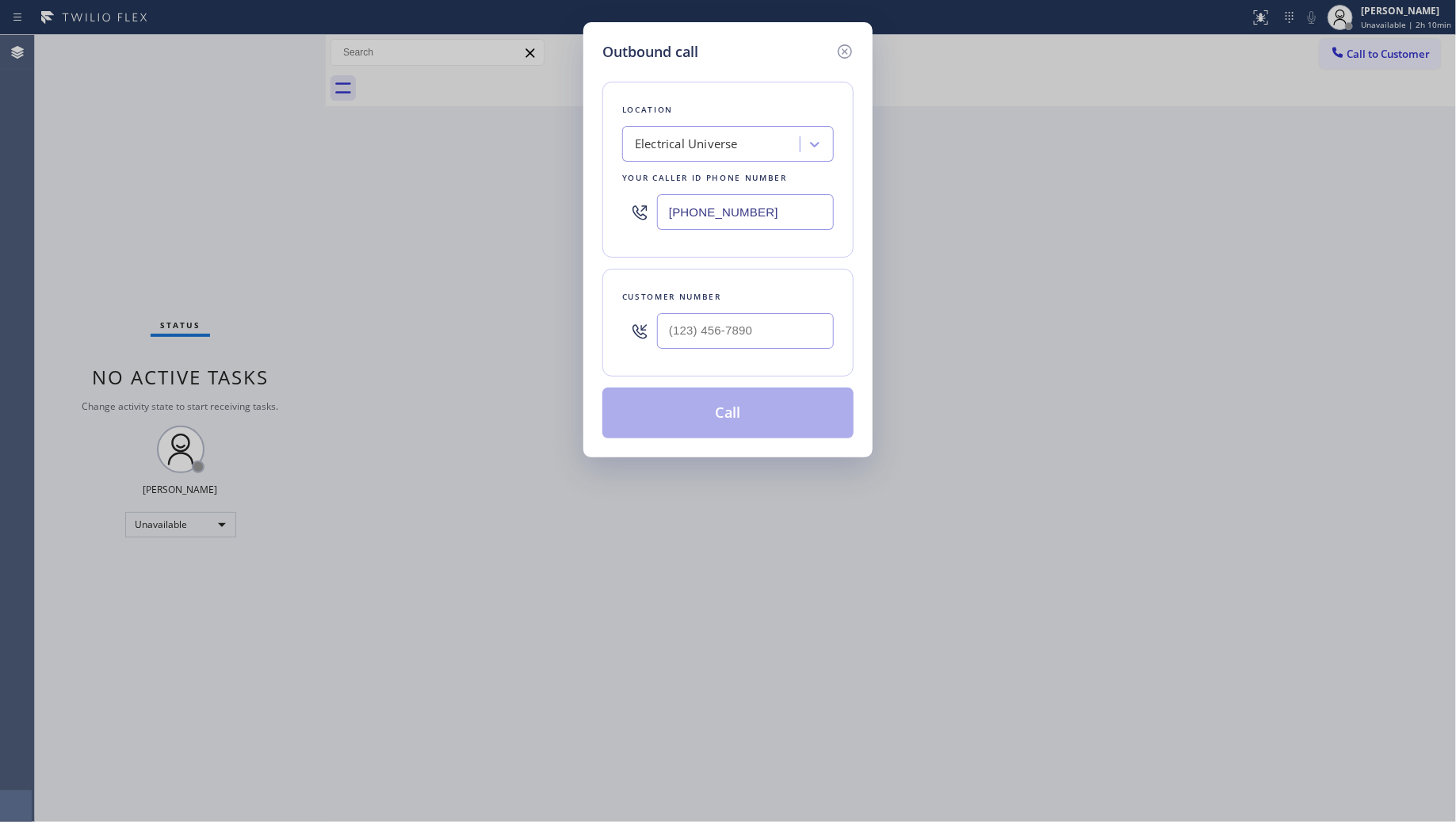
drag, startPoint x: 803, startPoint y: 201, endPoint x: 584, endPoint y: 176, distance: 220.4
click at [584, 176] on div "Outbound call Location Electrical Universe Your caller id phone number (708) 43…" at bounding box center [728, 239] width 289 height 435
paste input "503) 694-4934"
type input "[PHONE_NUMBER]"
drag, startPoint x: 808, startPoint y: 333, endPoint x: 799, endPoint y: 334, distance: 9.1
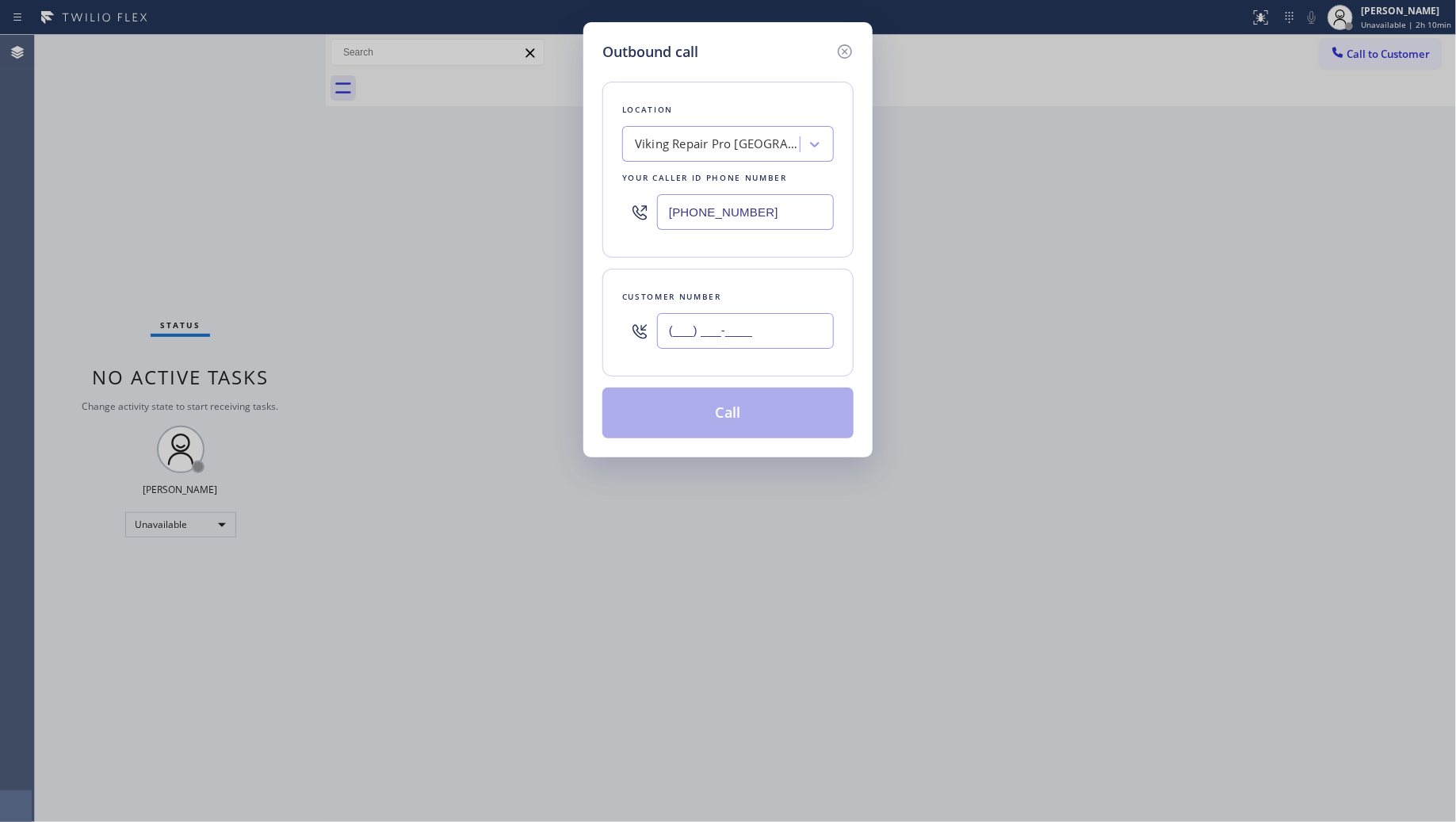
click at [807, 334] on input "(___) ___-____" at bounding box center [746, 330] width 177 height 36
paste input "305) 771-6197"
type input "[PHONE_NUMBER]"
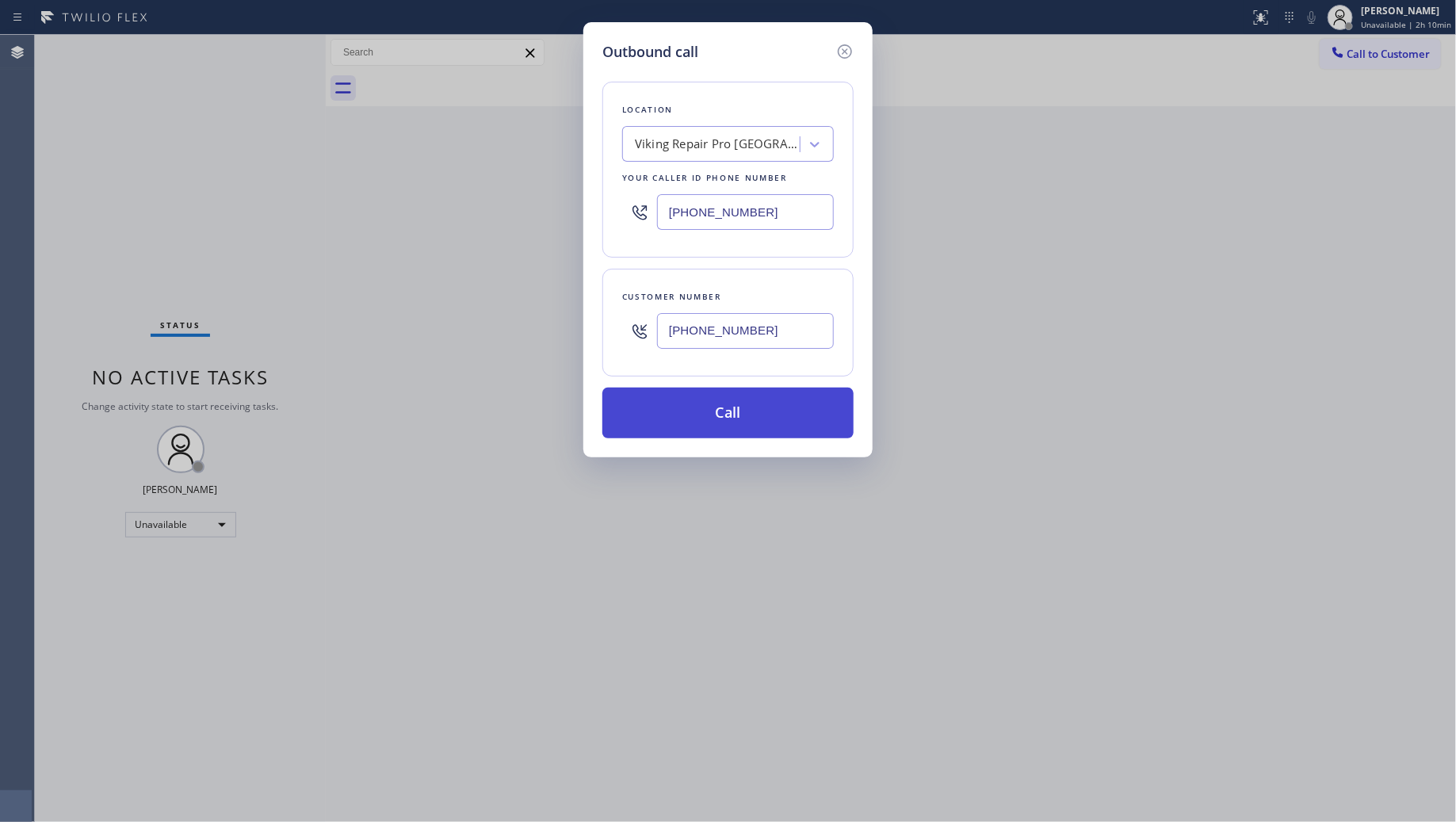
click at [761, 399] on button "Call" at bounding box center [728, 413] width 251 height 51
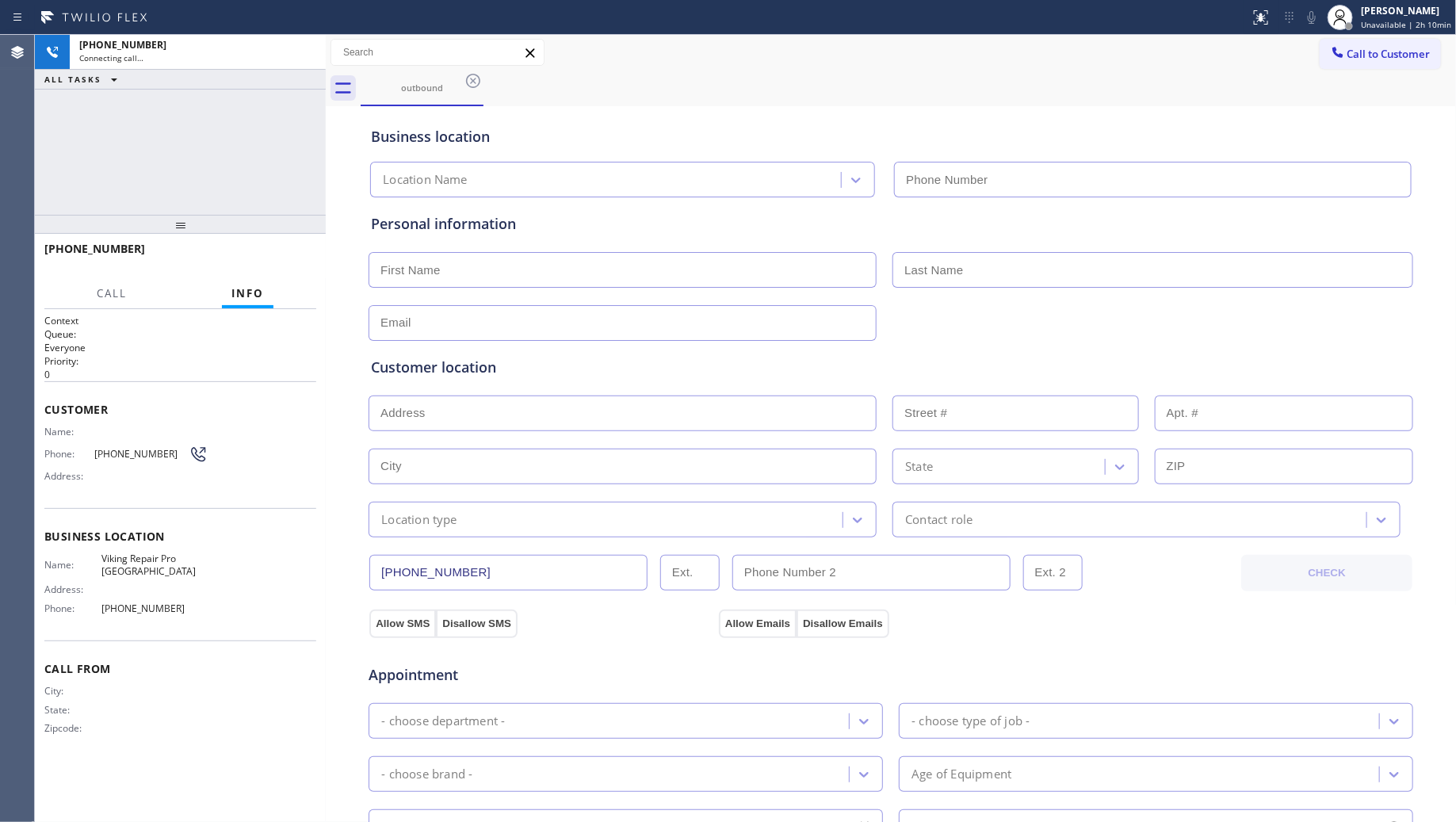
type input "[PHONE_NUMBER]"
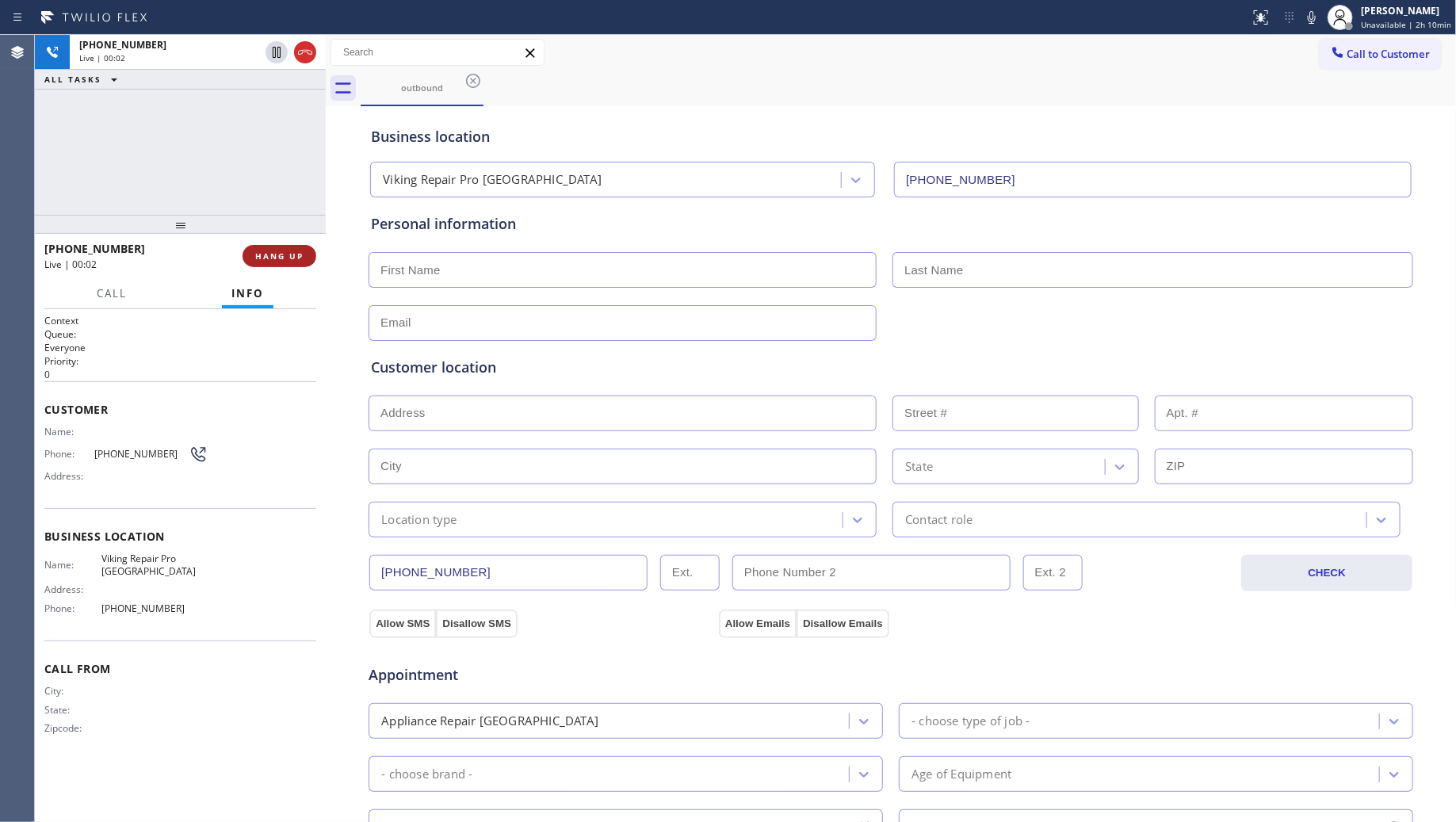
click at [283, 263] on button "HANG UP" at bounding box center [279, 255] width 74 height 22
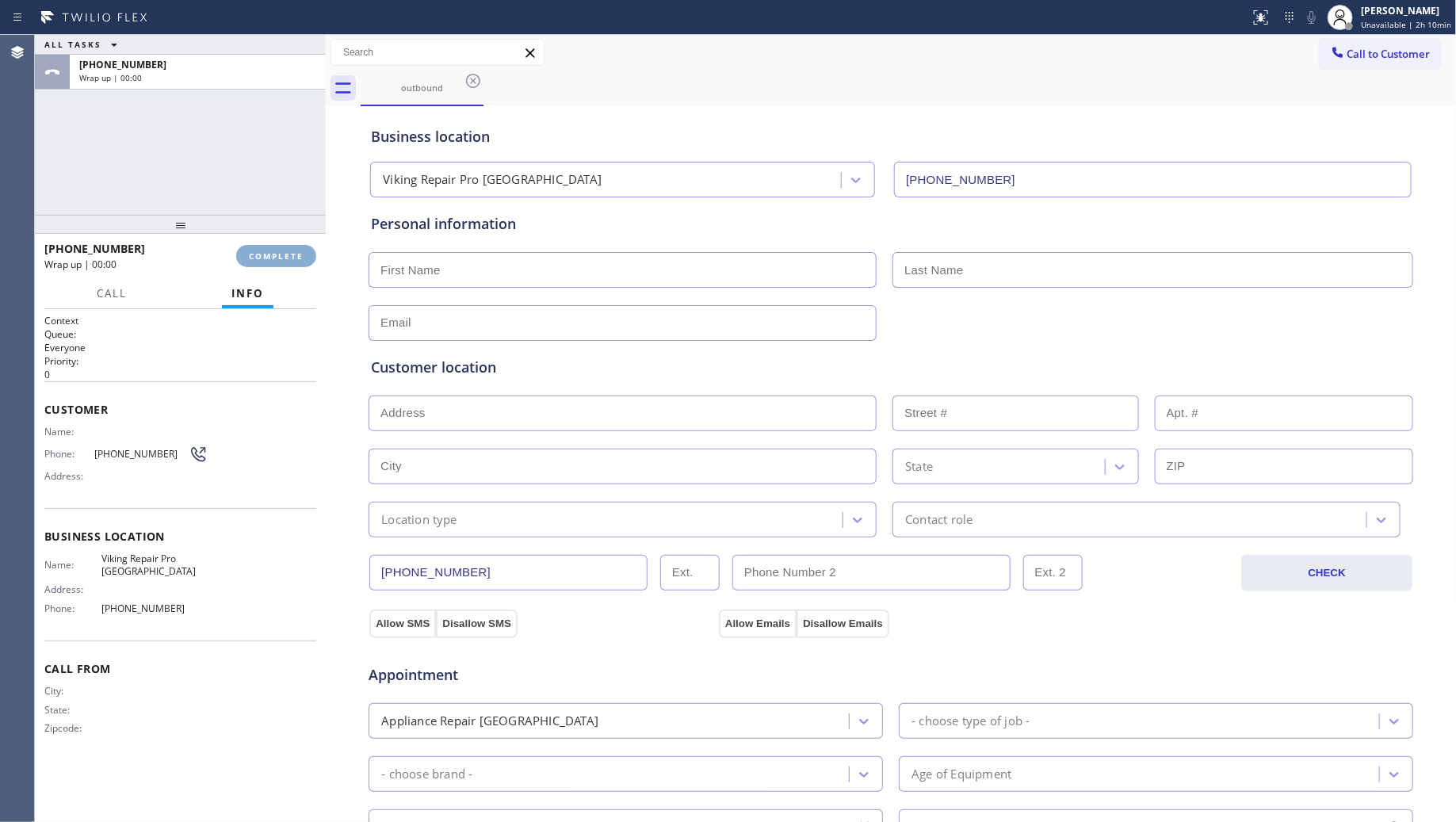
click at [283, 260] on span "COMPLETE" at bounding box center [275, 256] width 55 height 12
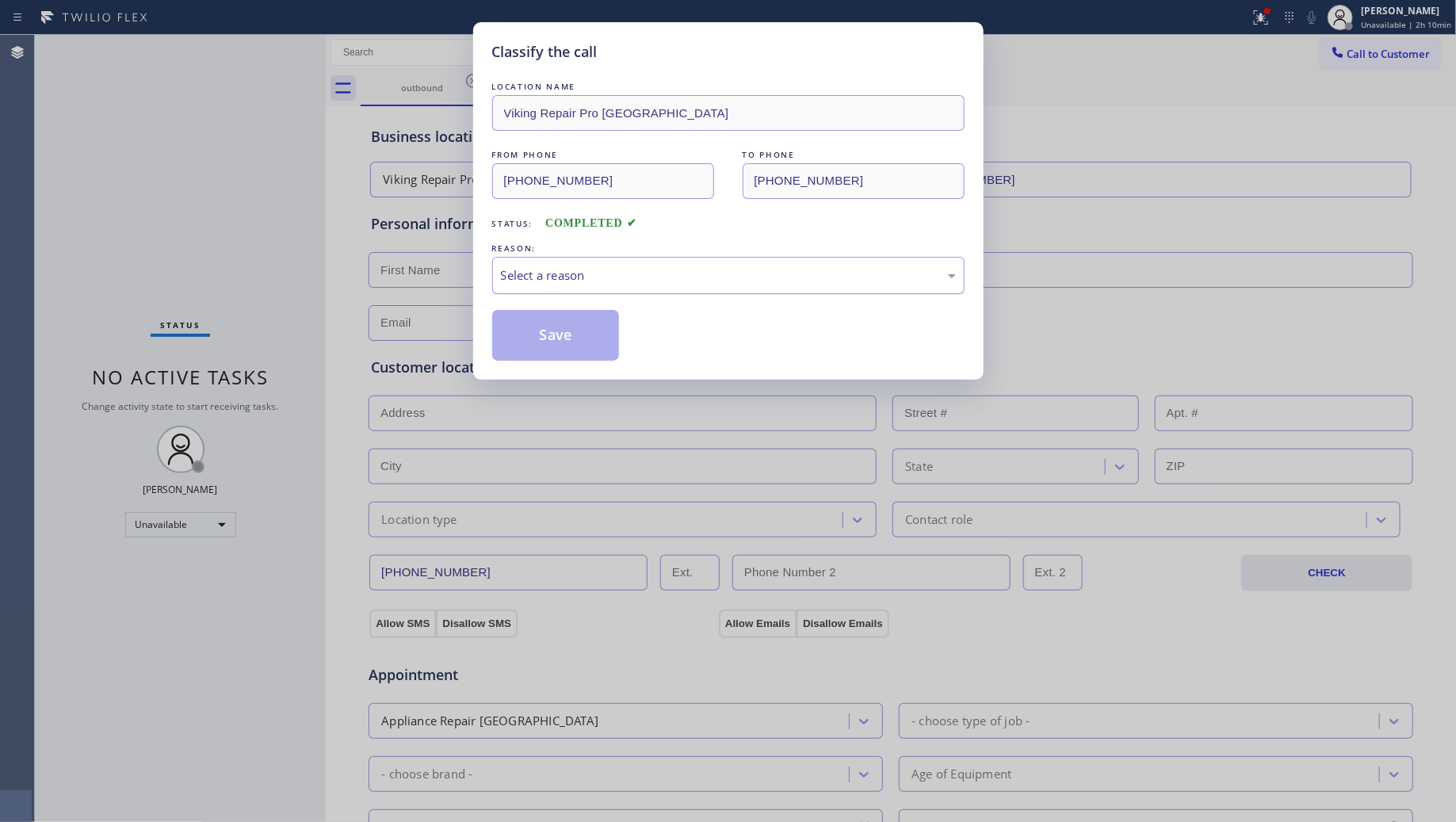
drag, startPoint x: 586, startPoint y: 254, endPoint x: 592, endPoint y: 280, distance: 26.7
click at [586, 255] on div "REASON:" at bounding box center [728, 248] width 472 height 16
click at [567, 296] on div "LOCATION NAME Viking Repair Pro Salem FROM PHONE (503) 694-4934 TO PHONE (305) …" at bounding box center [728, 220] width 472 height 282
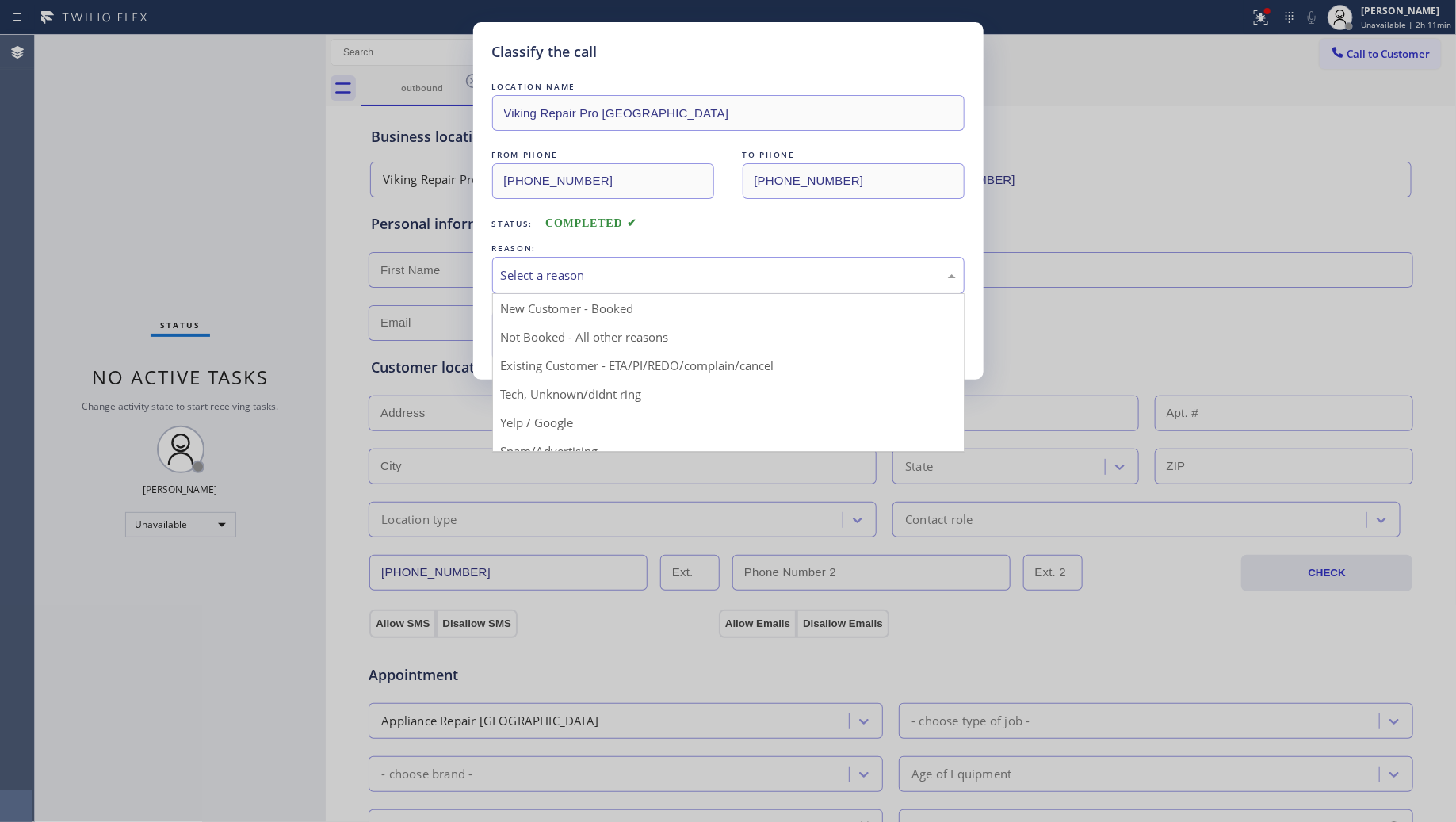
drag, startPoint x: 547, startPoint y: 270, endPoint x: 571, endPoint y: 344, distance: 77.8
click at [548, 271] on div "Select a reason" at bounding box center [728, 275] width 455 height 18
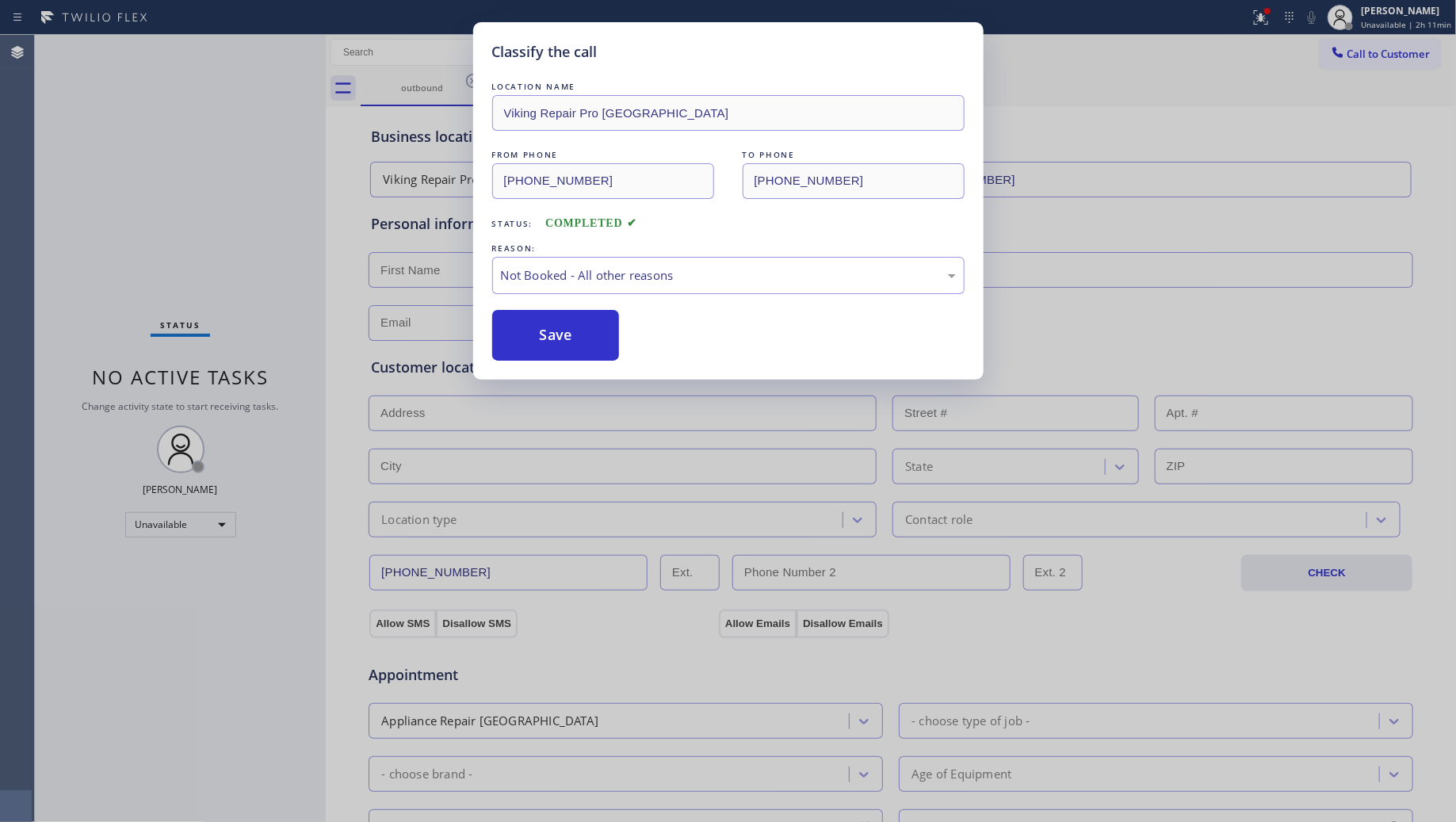
drag, startPoint x: 553, startPoint y: 335, endPoint x: 573, endPoint y: 341, distance: 20.9
click at [553, 337] on button "Save" at bounding box center [556, 335] width 128 height 51
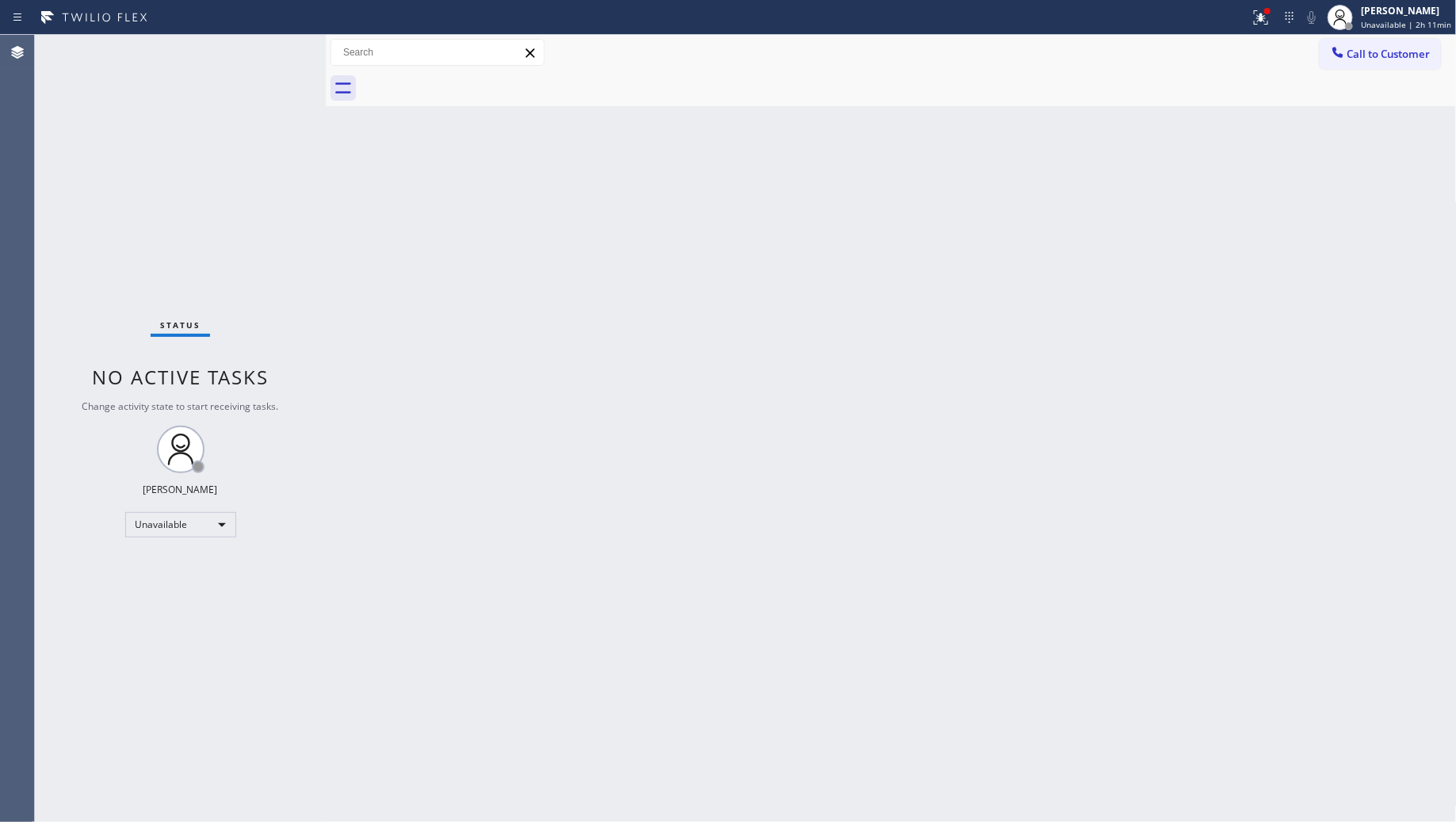
drag, startPoint x: 1262, startPoint y: 10, endPoint x: 1234, endPoint y: 91, distance: 85.7
click at [1262, 12] on icon at bounding box center [1261, 17] width 19 height 19
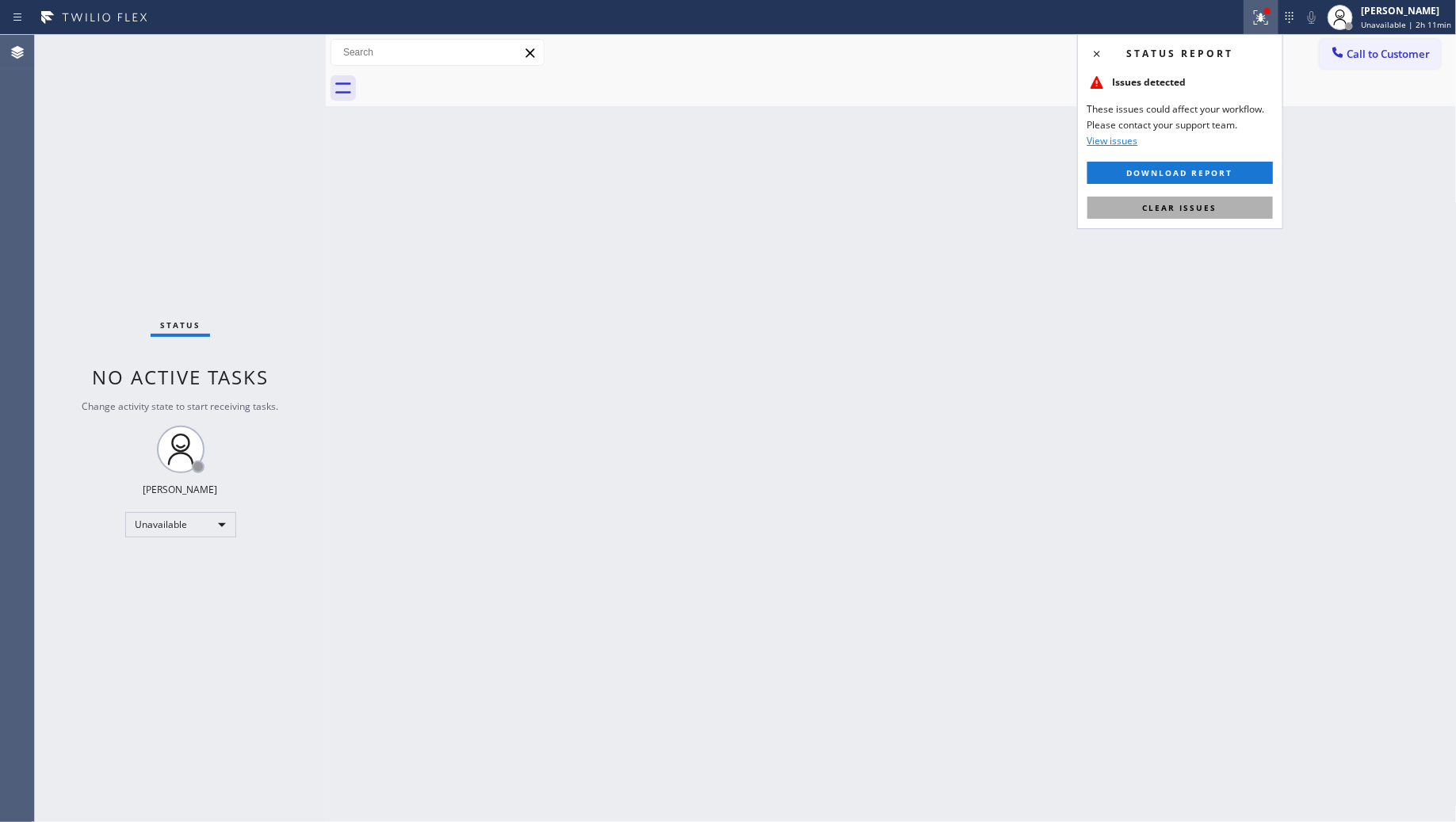
click at [1213, 206] on span "Clear issues" at bounding box center [1181, 208] width 75 height 12
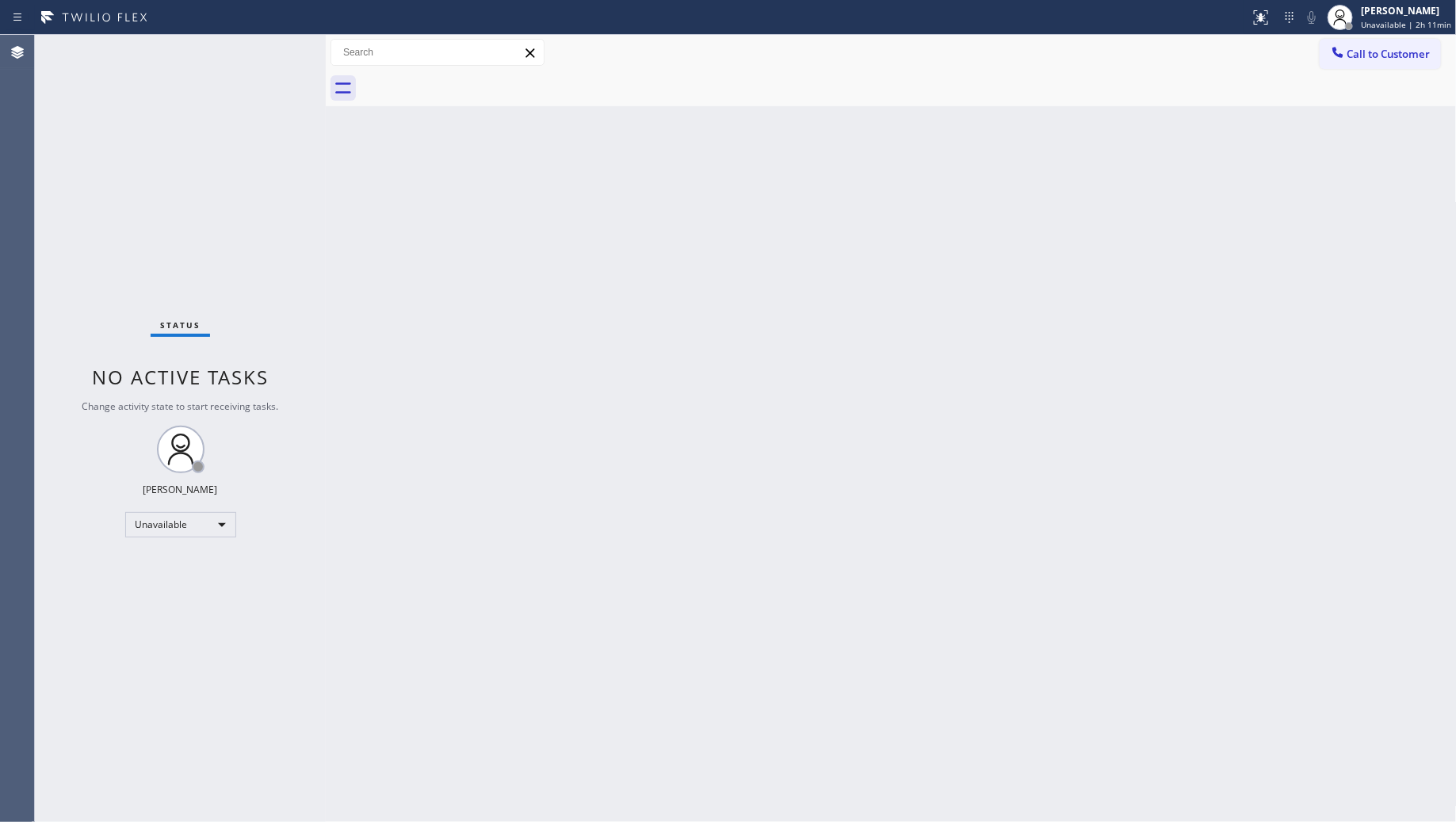
click at [1358, 36] on div "Call to Customer Outbound call Location Viking Repair Pro Salem Your caller id …" at bounding box center [891, 52] width 1131 height 36
drag, startPoint x: 1349, startPoint y: 50, endPoint x: 1239, endPoint y: 100, distance: 120.8
click at [1345, 54] on button "Call to Customer" at bounding box center [1380, 53] width 121 height 30
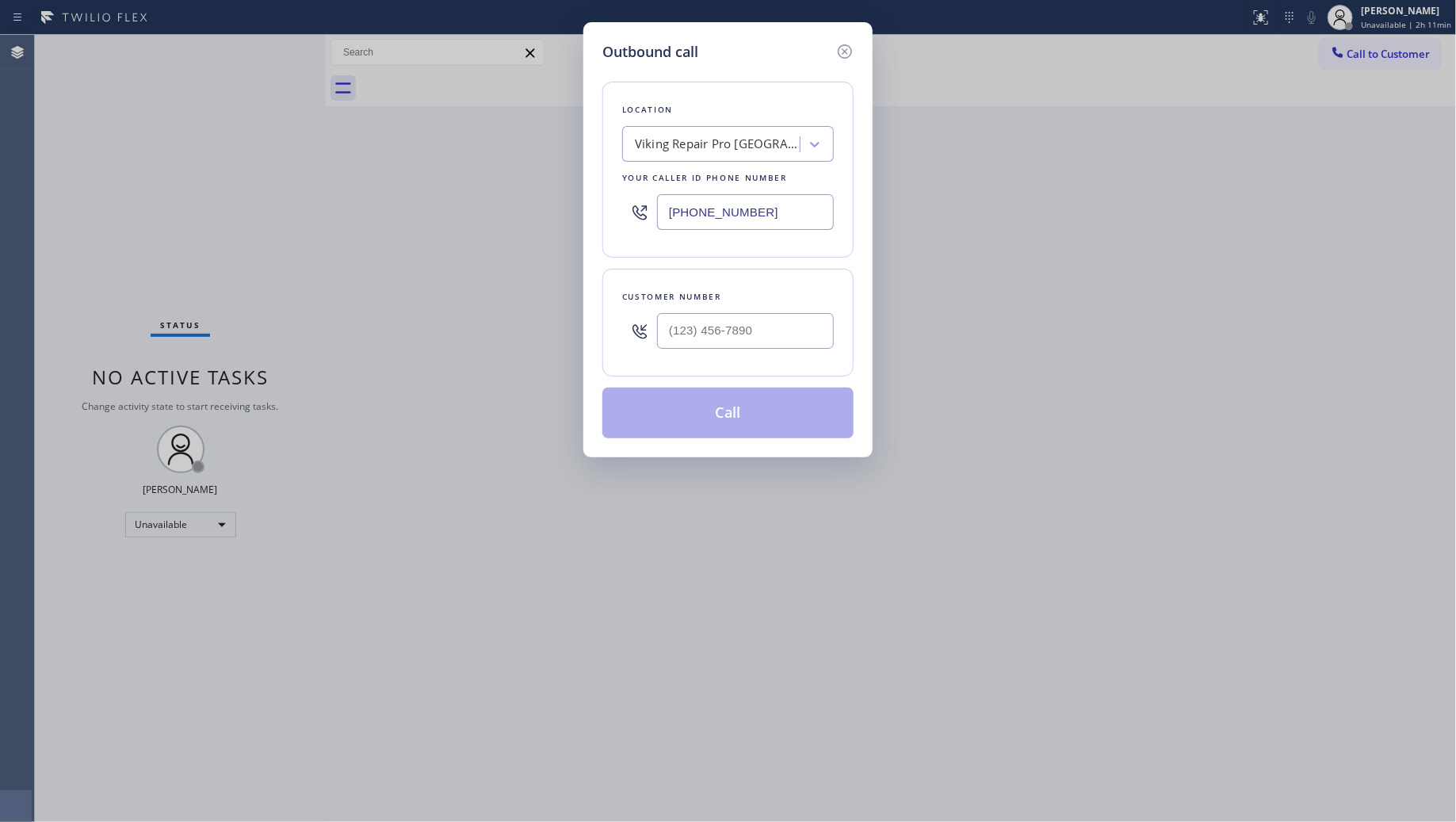
drag, startPoint x: 808, startPoint y: 225, endPoint x: 612, endPoint y: 229, distance: 196.0
click at [600, 235] on div "Outbound call Location Viking Repair Pro Salem Your caller id phone number (503…" at bounding box center [728, 239] width 289 height 435
paste input "360) 469-5900"
type input "[PHONE_NUMBER]"
paste input "text"
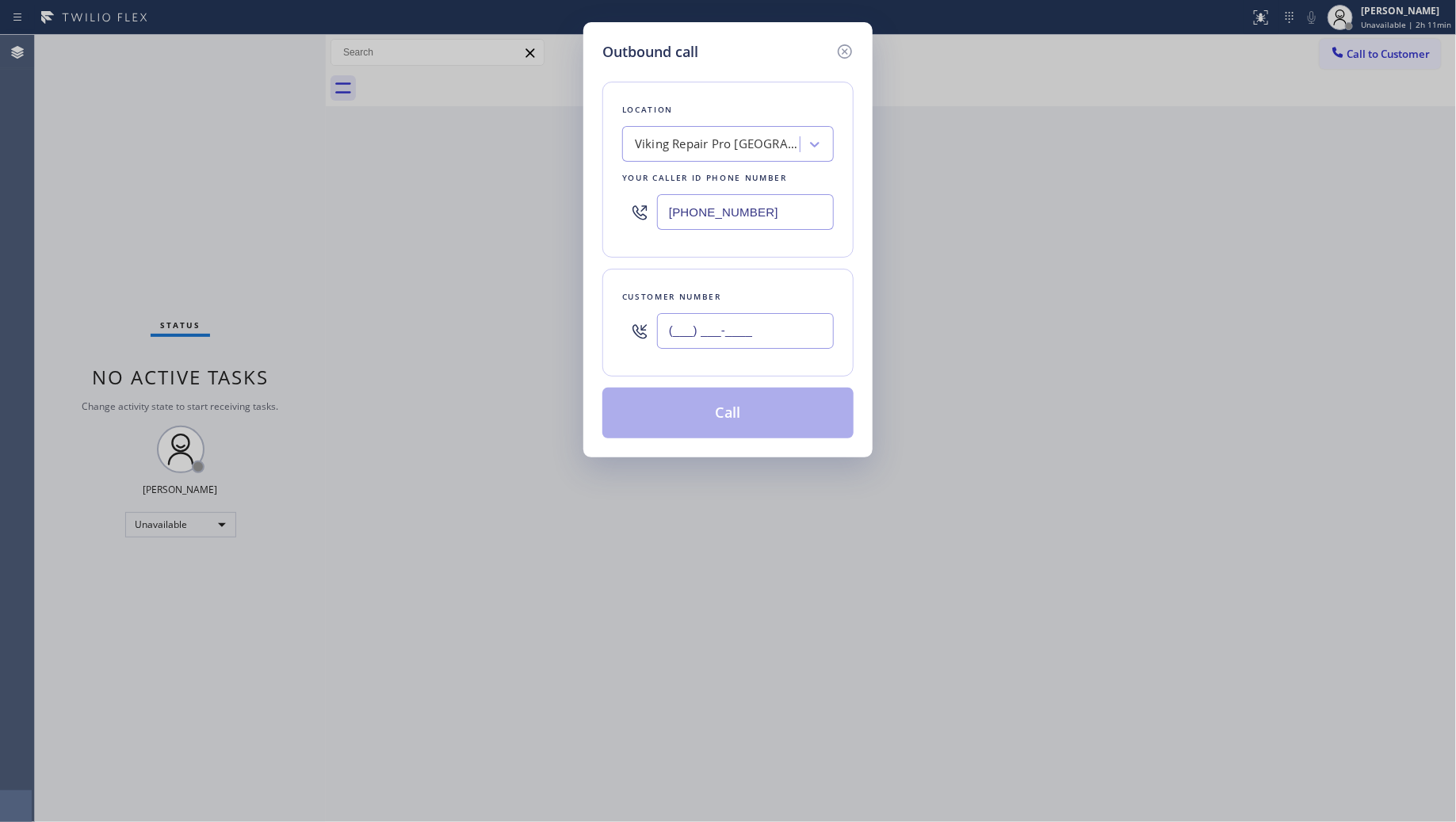
click at [797, 330] on input "(___) ___-____" at bounding box center [746, 330] width 177 height 36
click at [672, 344] on input "(___) ___-____" at bounding box center [746, 330] width 177 height 36
paste input "360) 626-5927"
type input "[PHONE_NUMBER]"
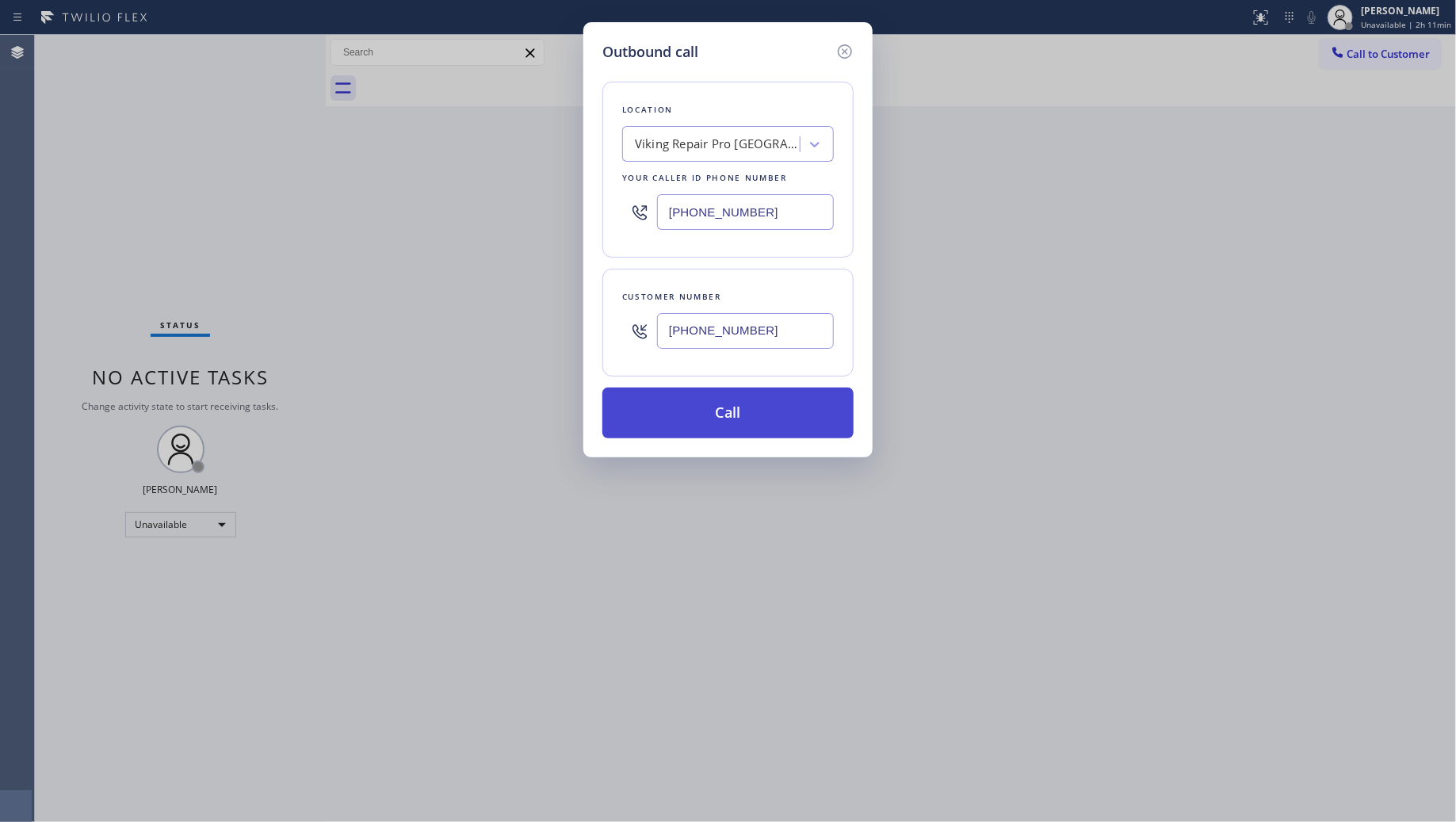
click at [735, 409] on button "Call" at bounding box center [728, 413] width 251 height 51
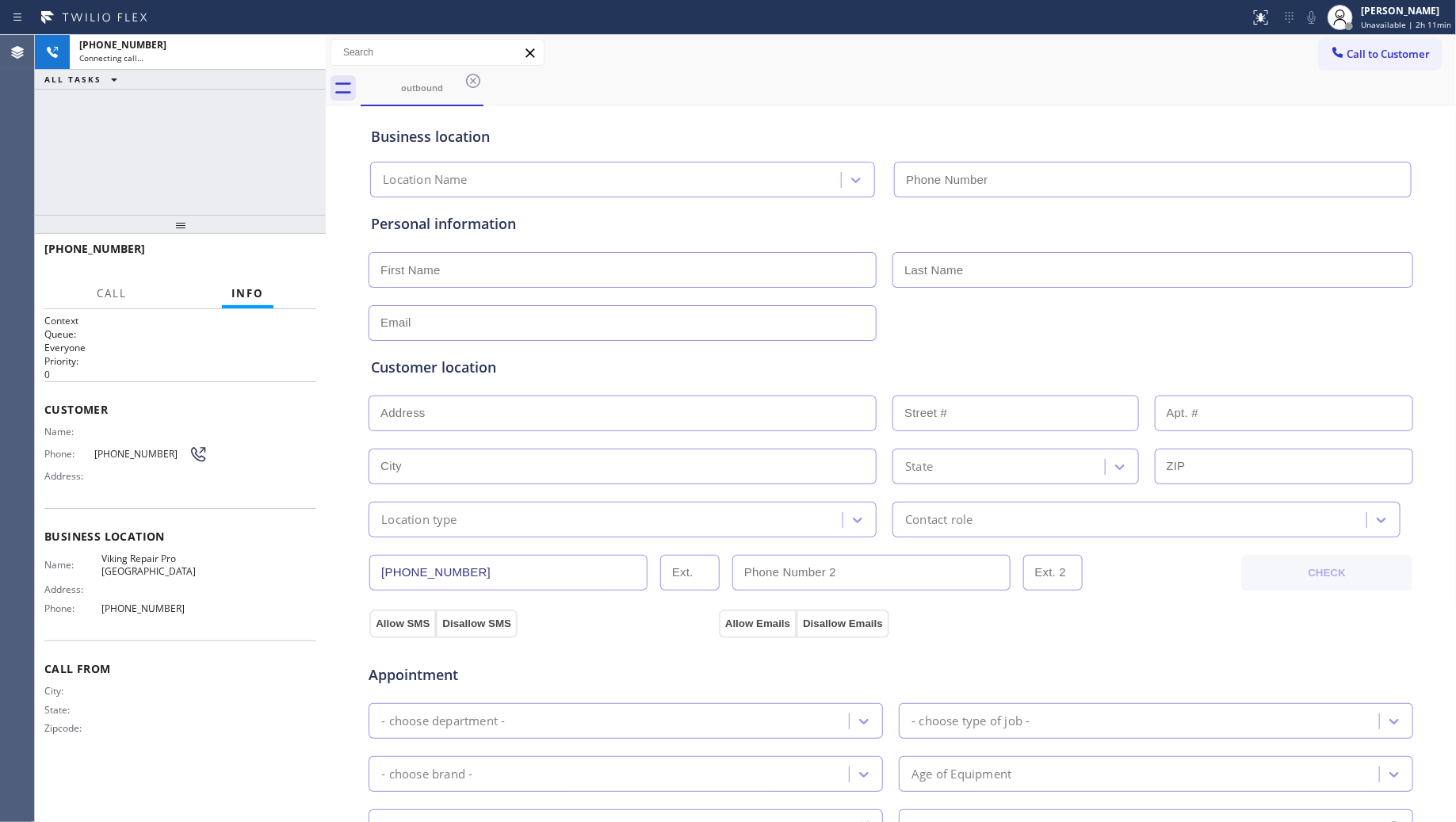
type input "[PHONE_NUMBER]"
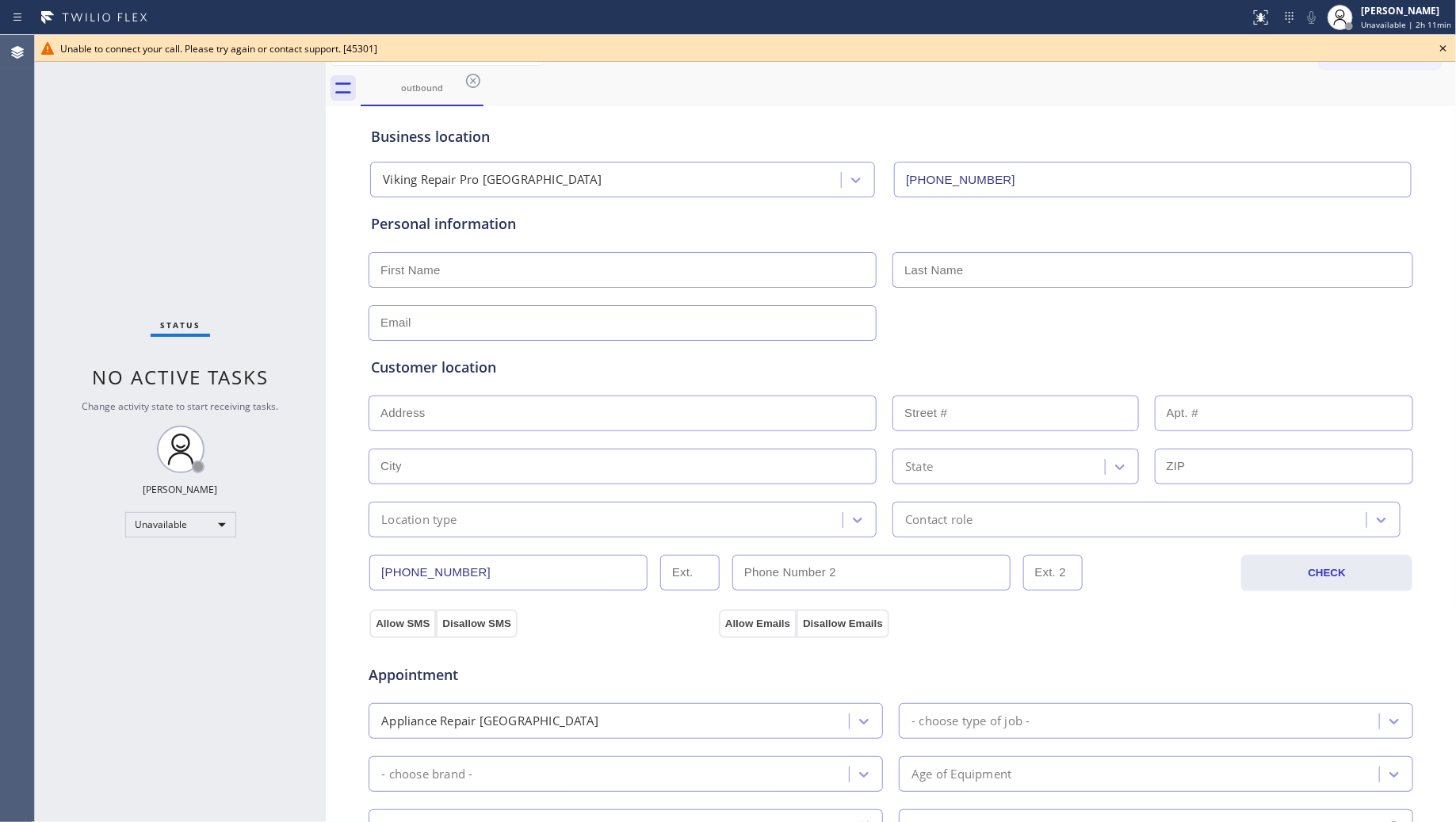
drag, startPoint x: 398, startPoint y: 53, endPoint x: 474, endPoint y: 53, distance: 76.0
click at [430, 53] on div "Unable to connect your call. Please try again or contact support. [45301]" at bounding box center [746, 49] width 1371 height 13
drag, startPoint x: 1441, startPoint y: 44, endPoint x: 1441, endPoint y: 56, distance: 12.0
click at [1444, 46] on icon at bounding box center [1444, 48] width 19 height 19
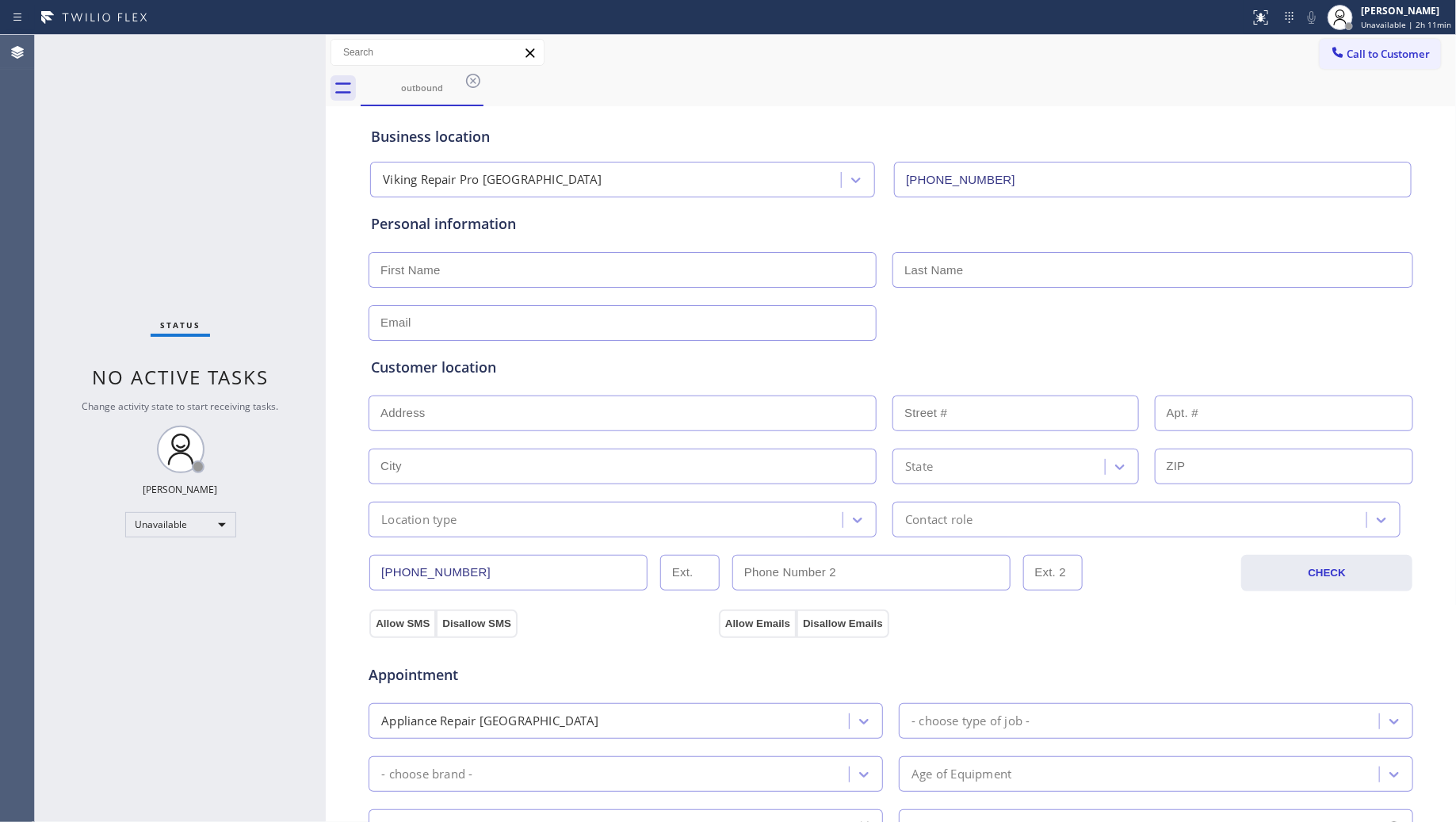
click at [441, 569] on input "[PHONE_NUMBER]" at bounding box center [509, 572] width 278 height 36
click at [444, 569] on input "[PHONE_NUMBER]" at bounding box center [509, 572] width 278 height 36
click at [448, 568] on input "[PHONE_NUMBER]" at bounding box center [509, 572] width 278 height 36
click at [449, 567] on input "[PHONE_NUMBER]" at bounding box center [509, 572] width 278 height 36
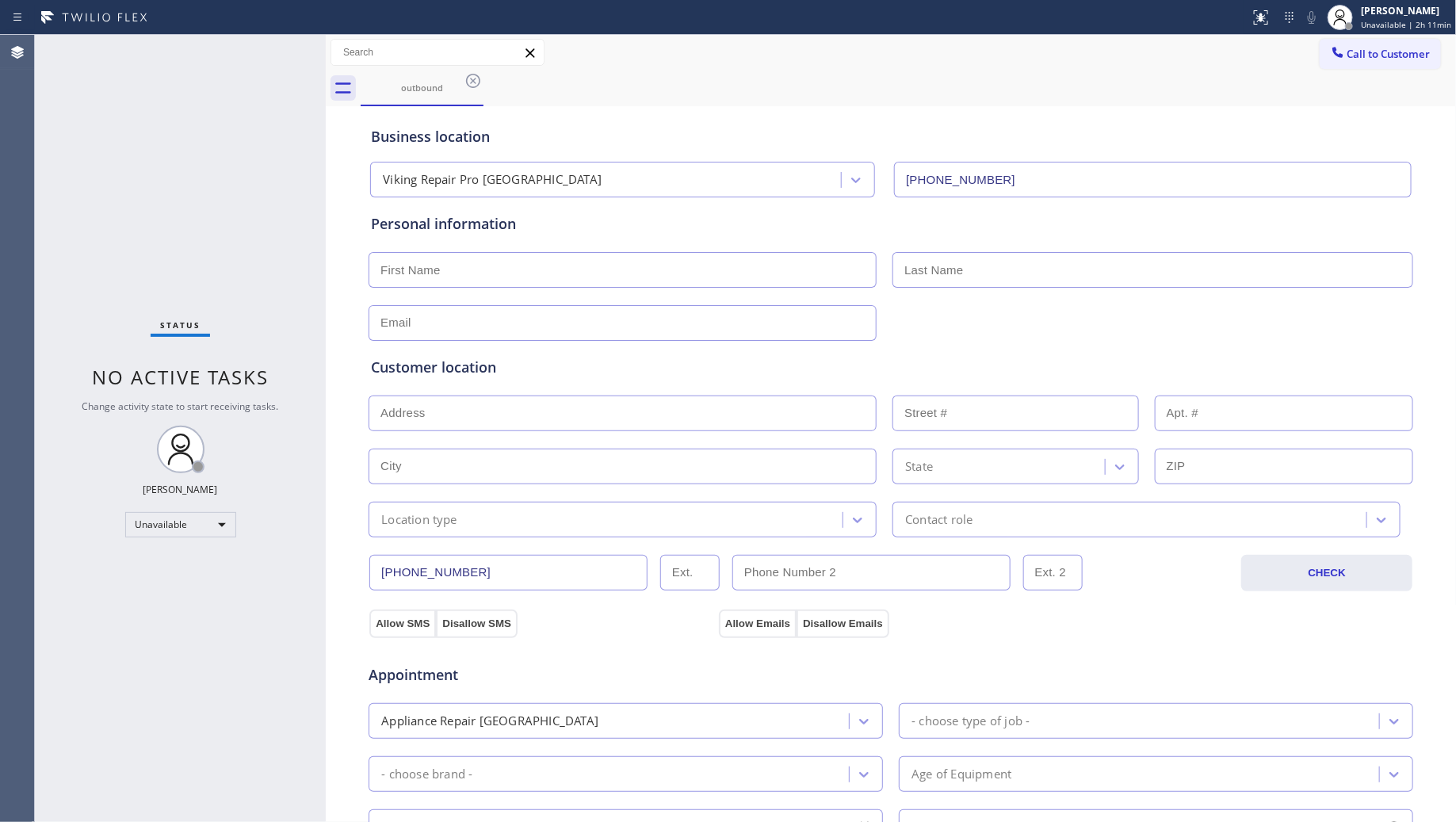
click at [453, 567] on input "[PHONE_NUMBER]" at bounding box center [509, 572] width 278 height 36
click at [458, 565] on input "[PHONE_NUMBER]" at bounding box center [509, 572] width 278 height 36
click at [460, 565] on input "[PHONE_NUMBER]" at bounding box center [509, 572] width 278 height 36
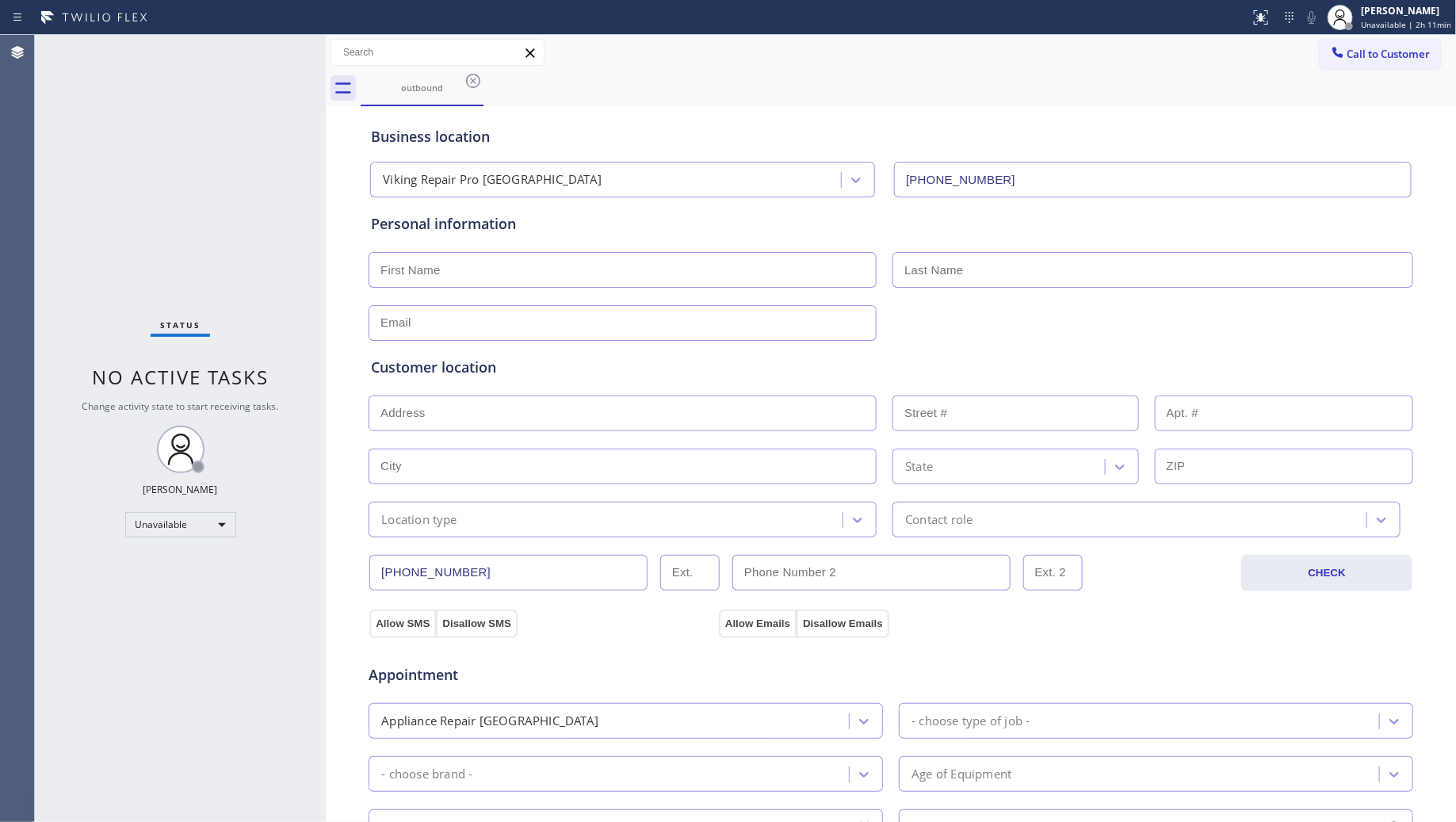
click at [462, 571] on input "[PHONE_NUMBER]" at bounding box center [509, 572] width 278 height 36
click at [464, 571] on input "[PHONE_NUMBER]" at bounding box center [509, 572] width 278 height 36
click at [1324, 67] on button "Call to Customer" at bounding box center [1380, 53] width 121 height 30
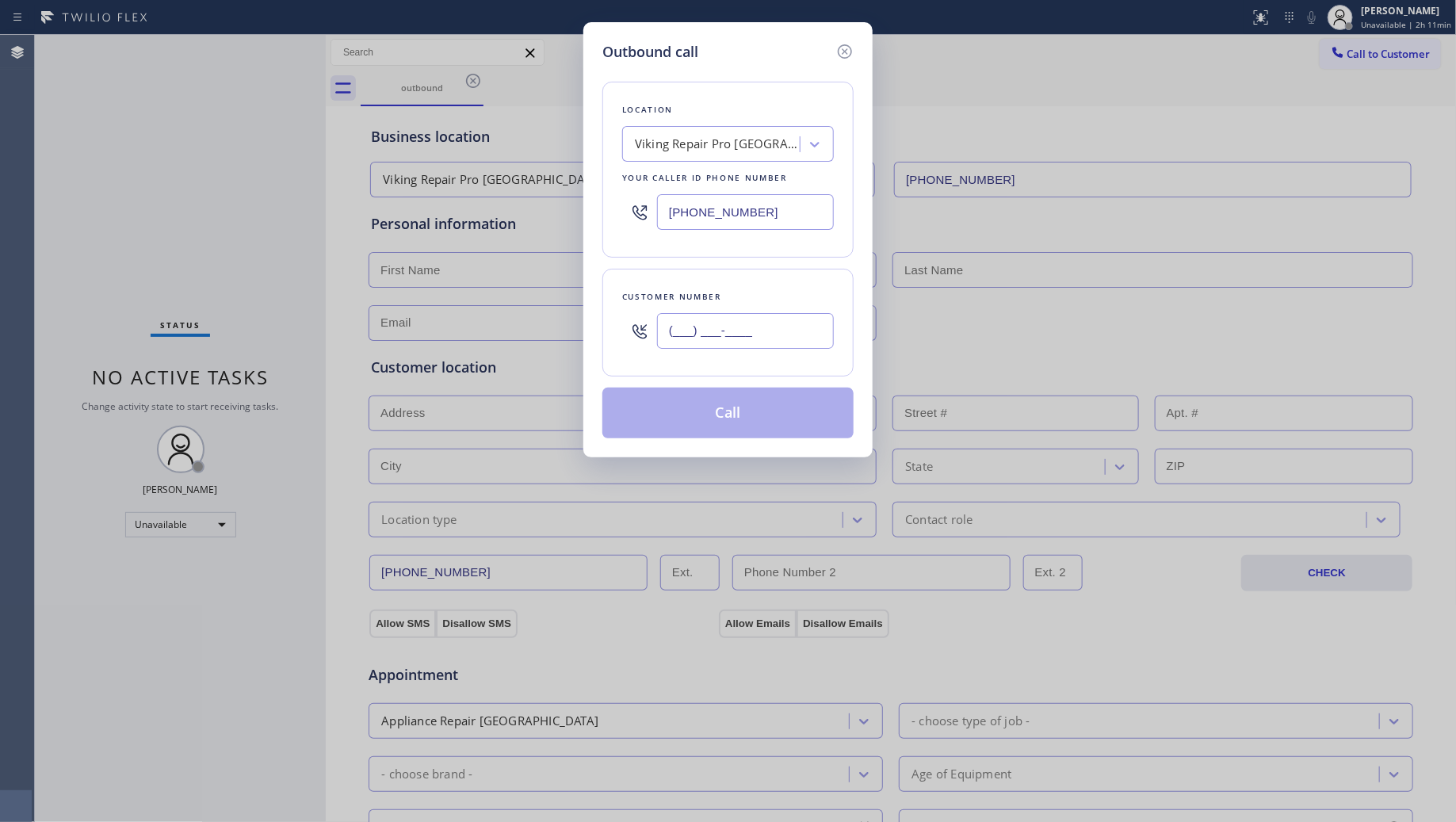
click at [811, 313] on div "(___) ___-____" at bounding box center [746, 331] width 177 height 52
paste input "360) 626-5927"
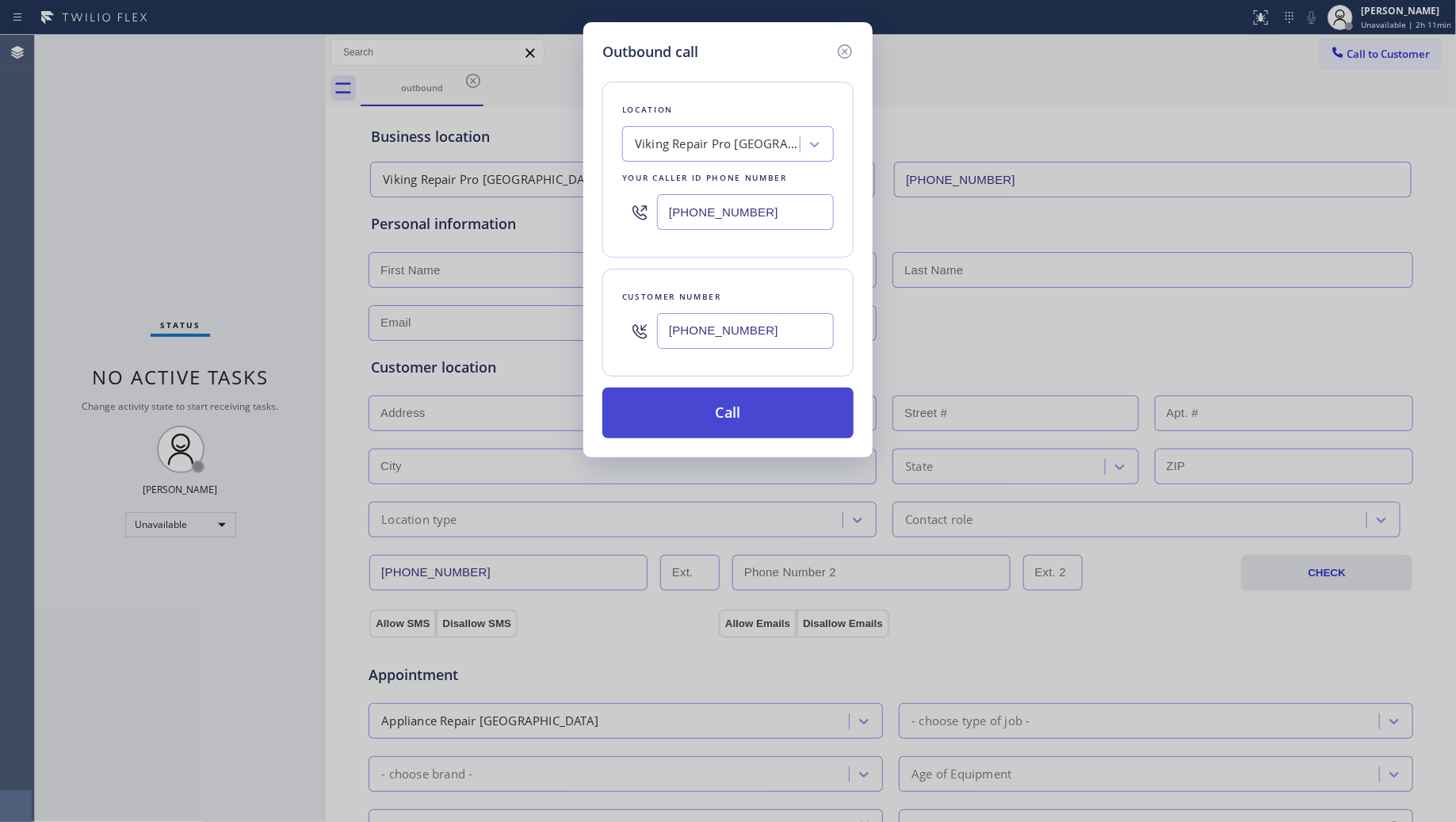
type input "[PHONE_NUMBER]"
drag, startPoint x: 726, startPoint y: 410, endPoint x: 1033, endPoint y: 454, distance: 310.1
click at [729, 410] on button "Call" at bounding box center [728, 413] width 251 height 51
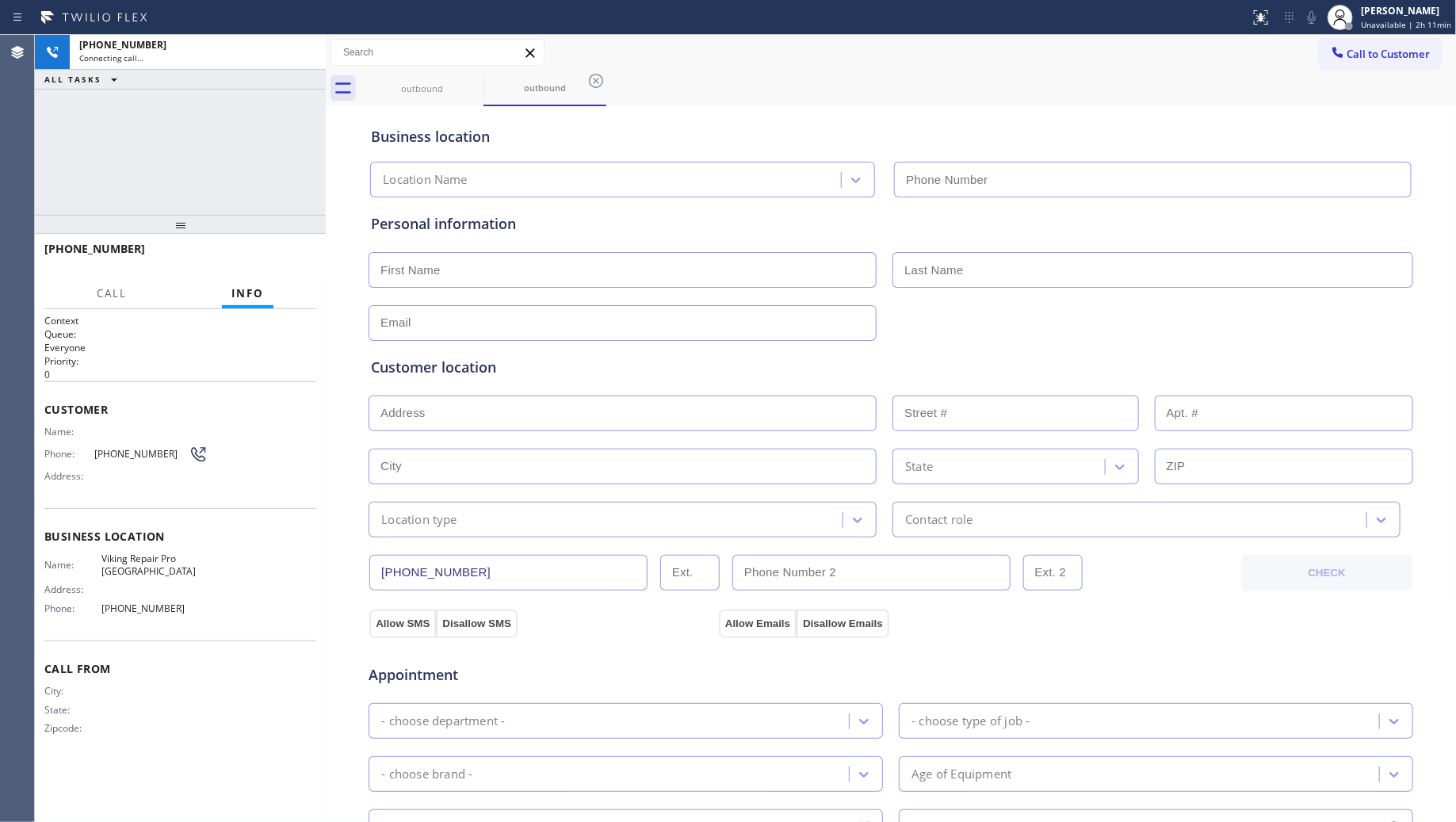
type input "[PHONE_NUMBER]"
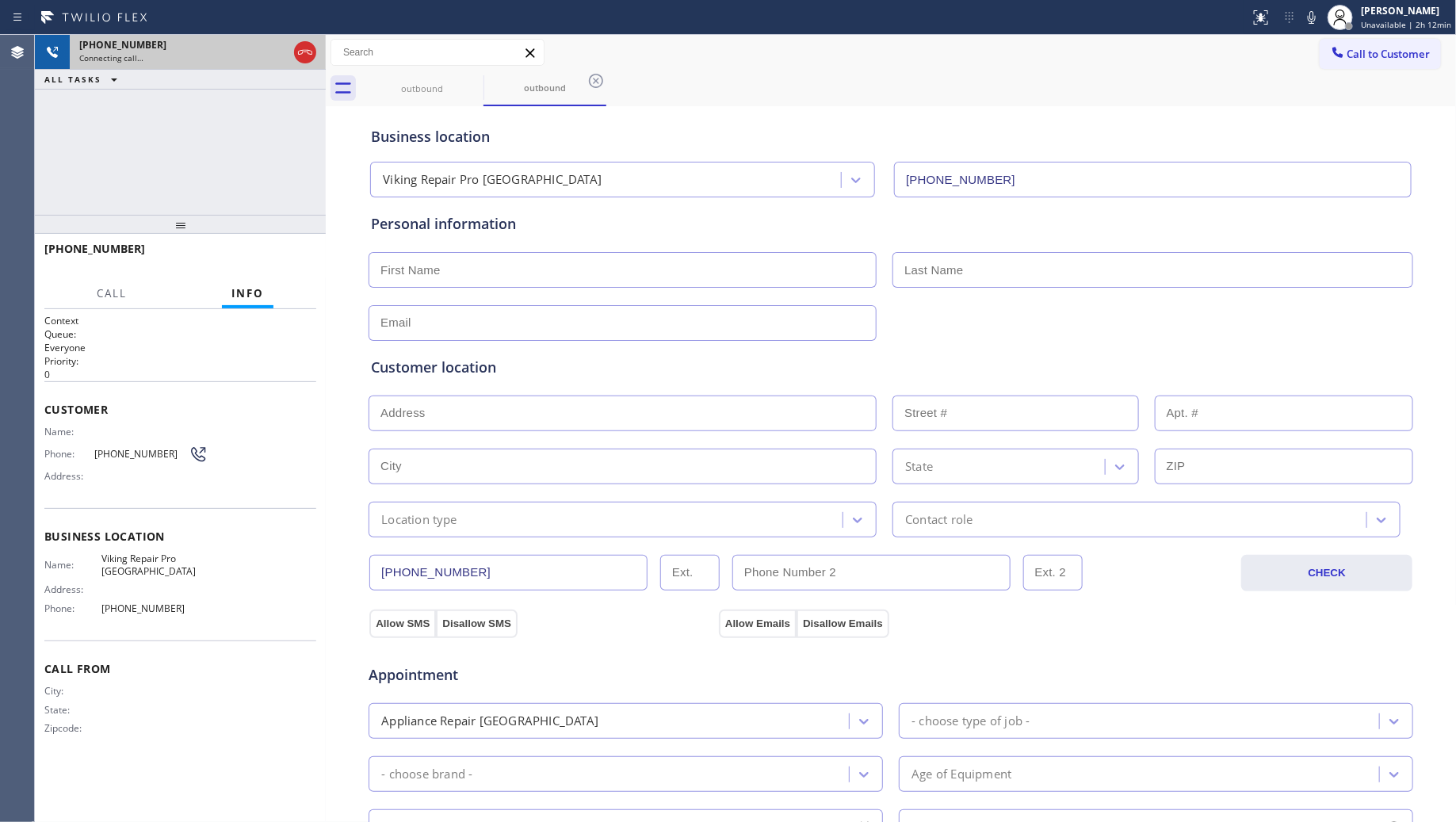
click at [303, 48] on icon at bounding box center [305, 53] width 19 height 19
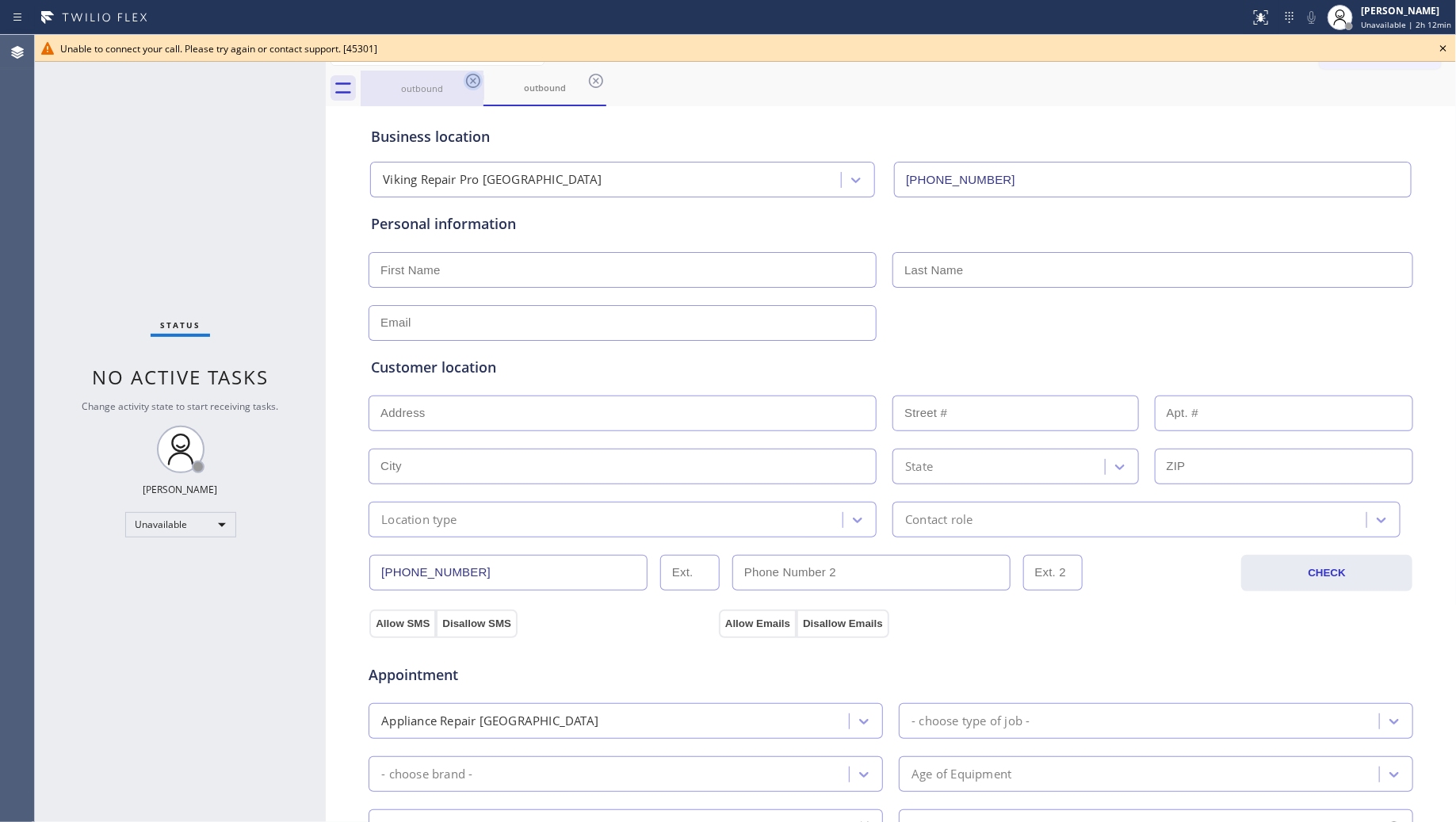
click at [473, 75] on icon at bounding box center [473, 81] width 19 height 19
click at [472, 75] on icon at bounding box center [473, 81] width 19 height 19
click at [586, 75] on icon at bounding box center [596, 81] width 19 height 19
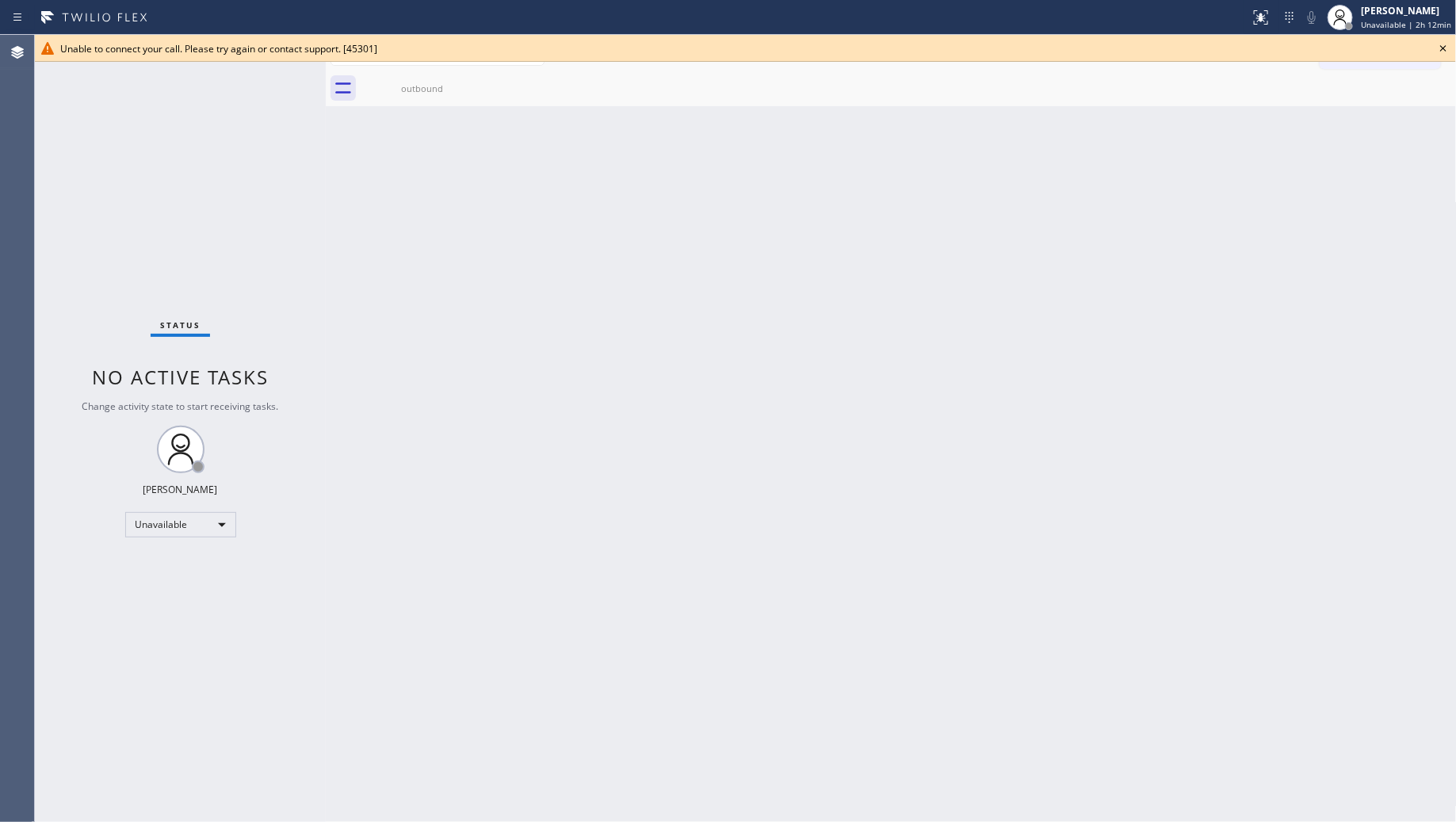
click at [1450, 54] on icon at bounding box center [1444, 48] width 19 height 19
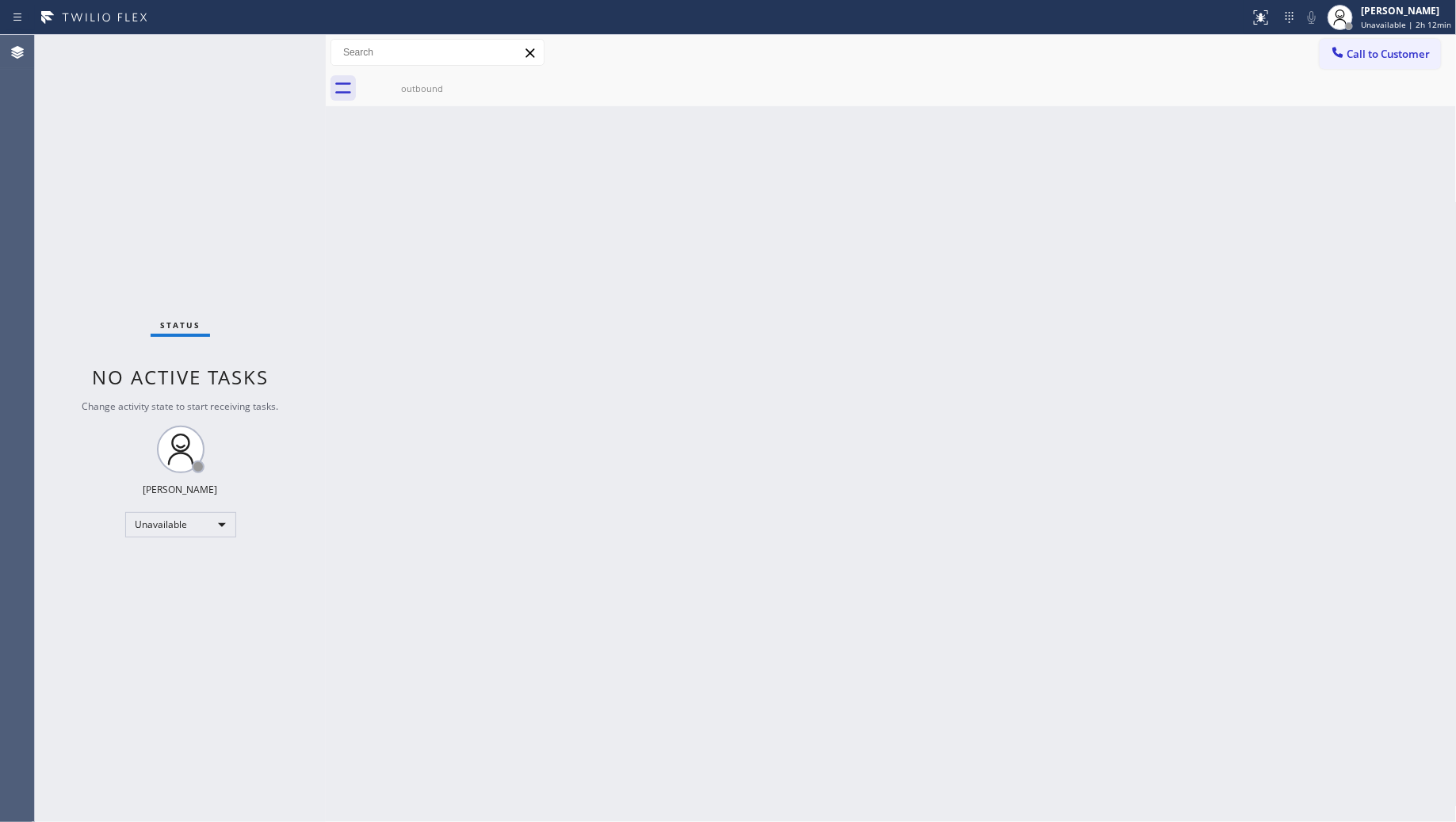
click at [1377, 58] on span "Call to Customer" at bounding box center [1389, 54] width 84 height 14
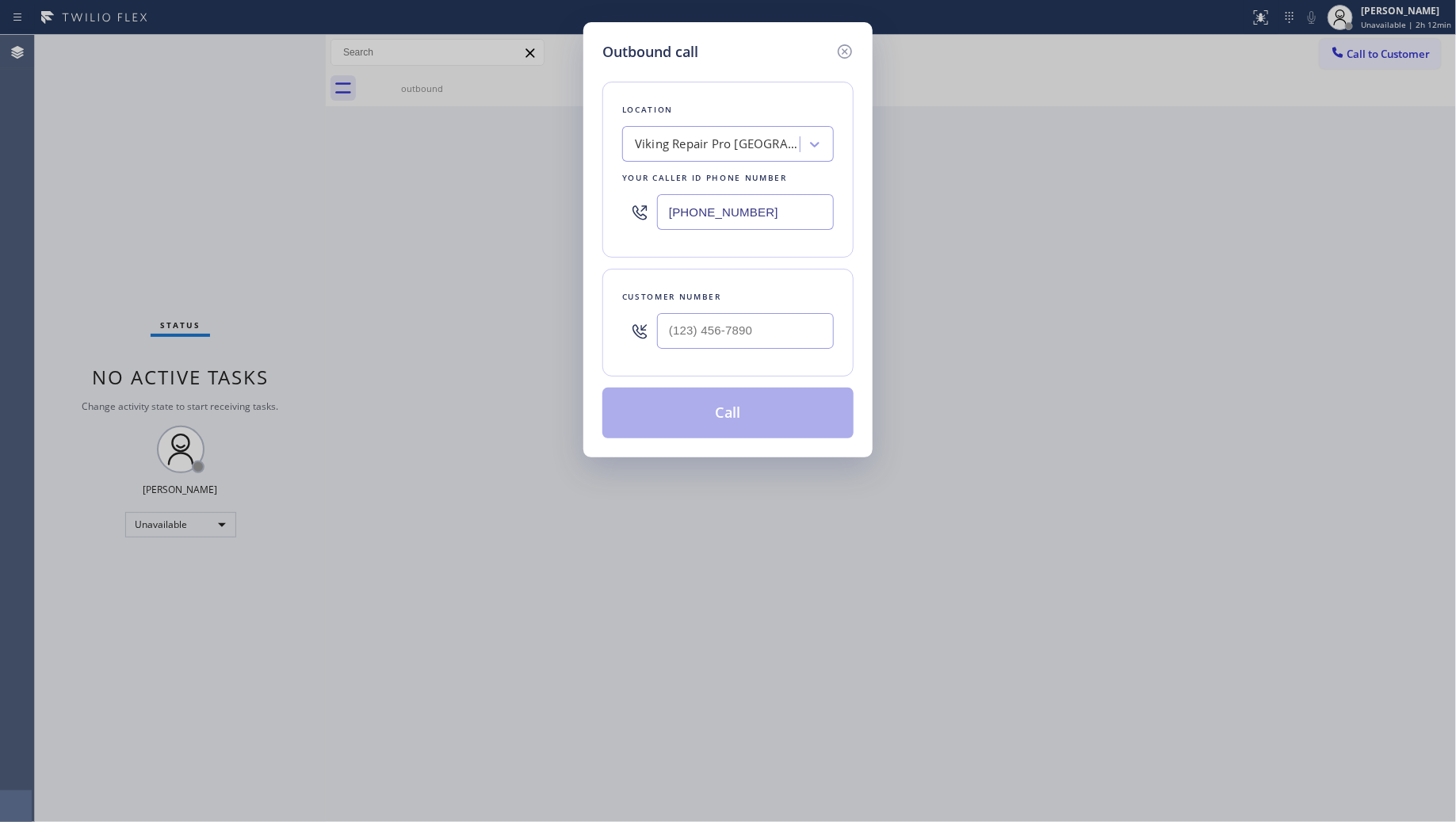
drag, startPoint x: 772, startPoint y: 216, endPoint x: 577, endPoint y: 216, distance: 195.0
click at [590, 216] on div "Outbound call Location Viking Repair Pro Vancouver Your caller id phone number …" at bounding box center [728, 239] width 289 height 435
paste input "503) 386-0333"
type input "[PHONE_NUMBER]"
drag, startPoint x: 753, startPoint y: 338, endPoint x: 758, endPoint y: 329, distance: 10.3
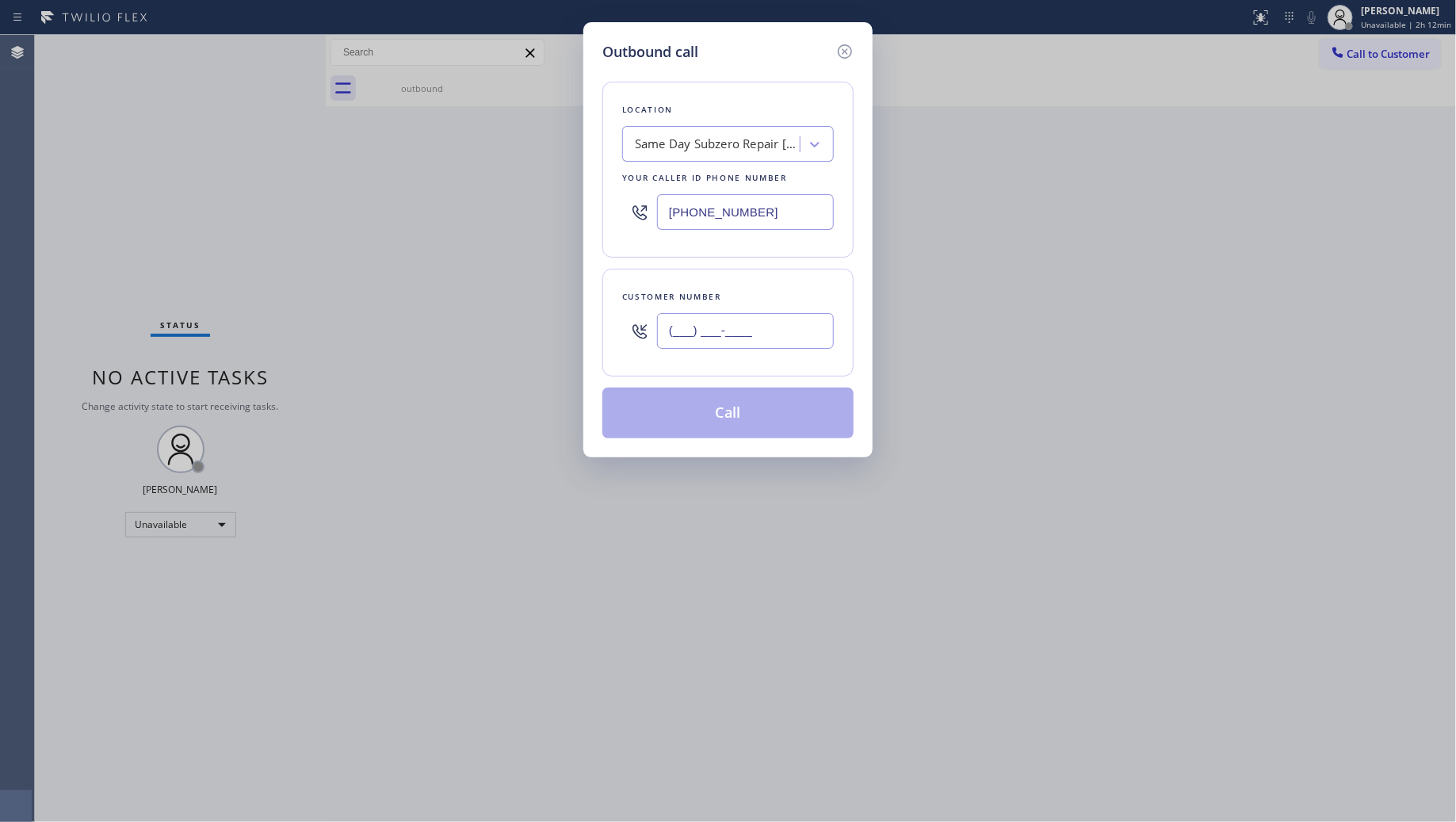
click at [758, 329] on input "(___) ___-____" at bounding box center [746, 330] width 177 height 36
paste input "text"
click at [680, 347] on input "(___) ___-____" at bounding box center [746, 330] width 177 height 36
click at [679, 347] on input "(___) ___-____" at bounding box center [746, 330] width 177 height 36
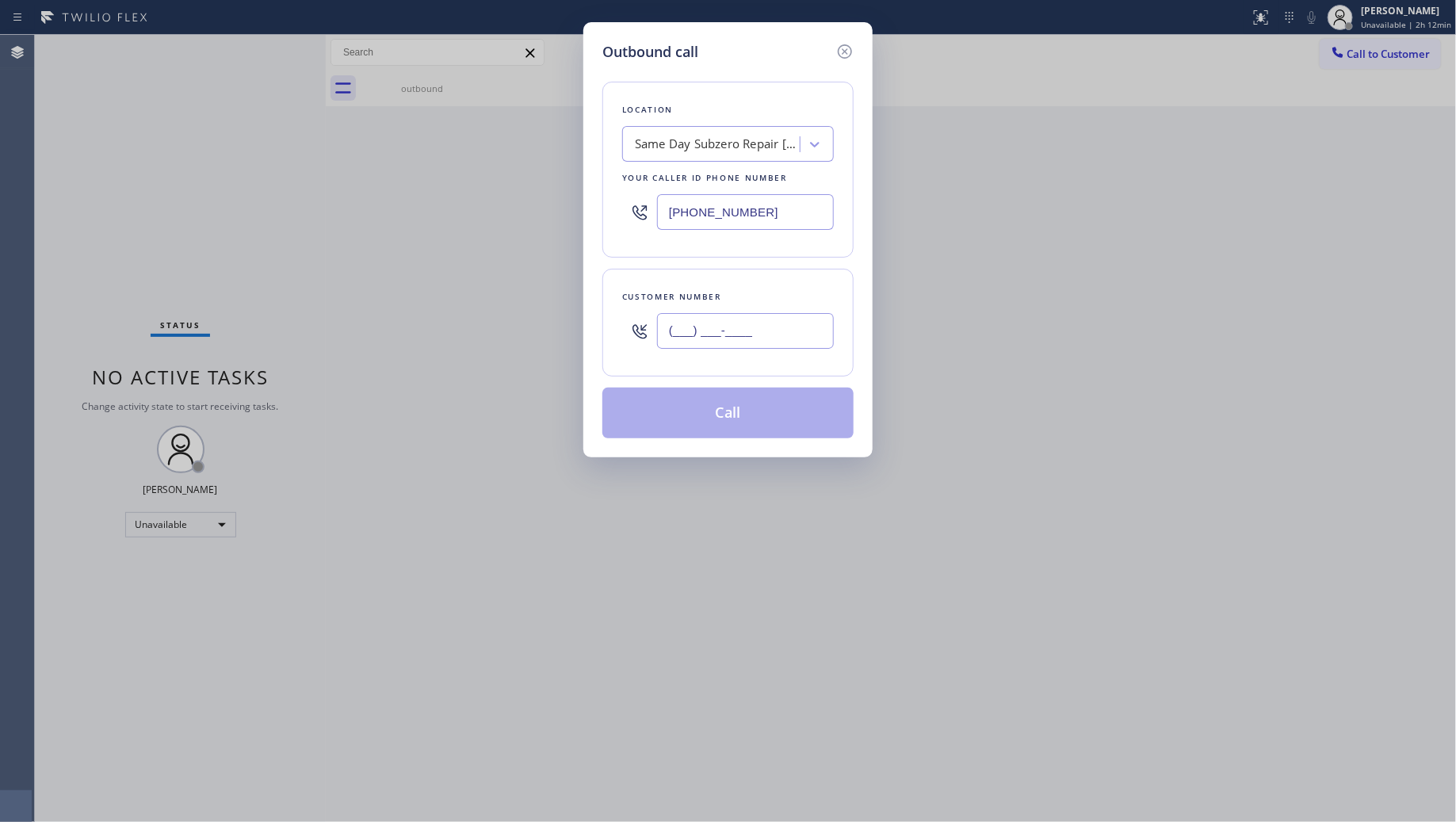
paste input "30) 577-1619"
click at [680, 346] on input "(_30) 577-1619" at bounding box center [746, 330] width 177 height 36
paste input "305) 771-6197"
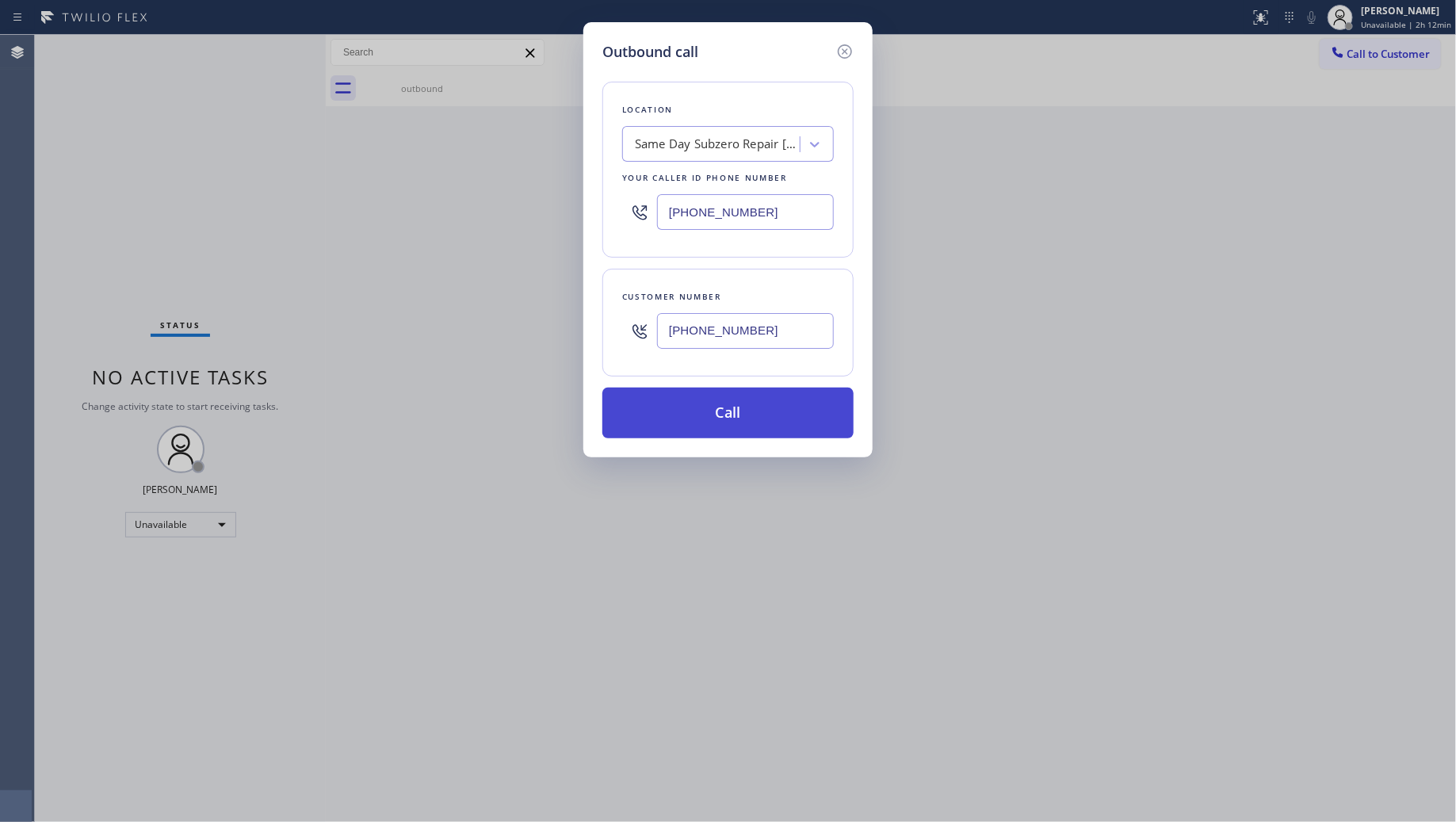
type input "[PHONE_NUMBER]"
drag, startPoint x: 737, startPoint y: 409, endPoint x: 753, endPoint y: 411, distance: 16.1
click at [740, 412] on button "Call" at bounding box center [728, 413] width 251 height 51
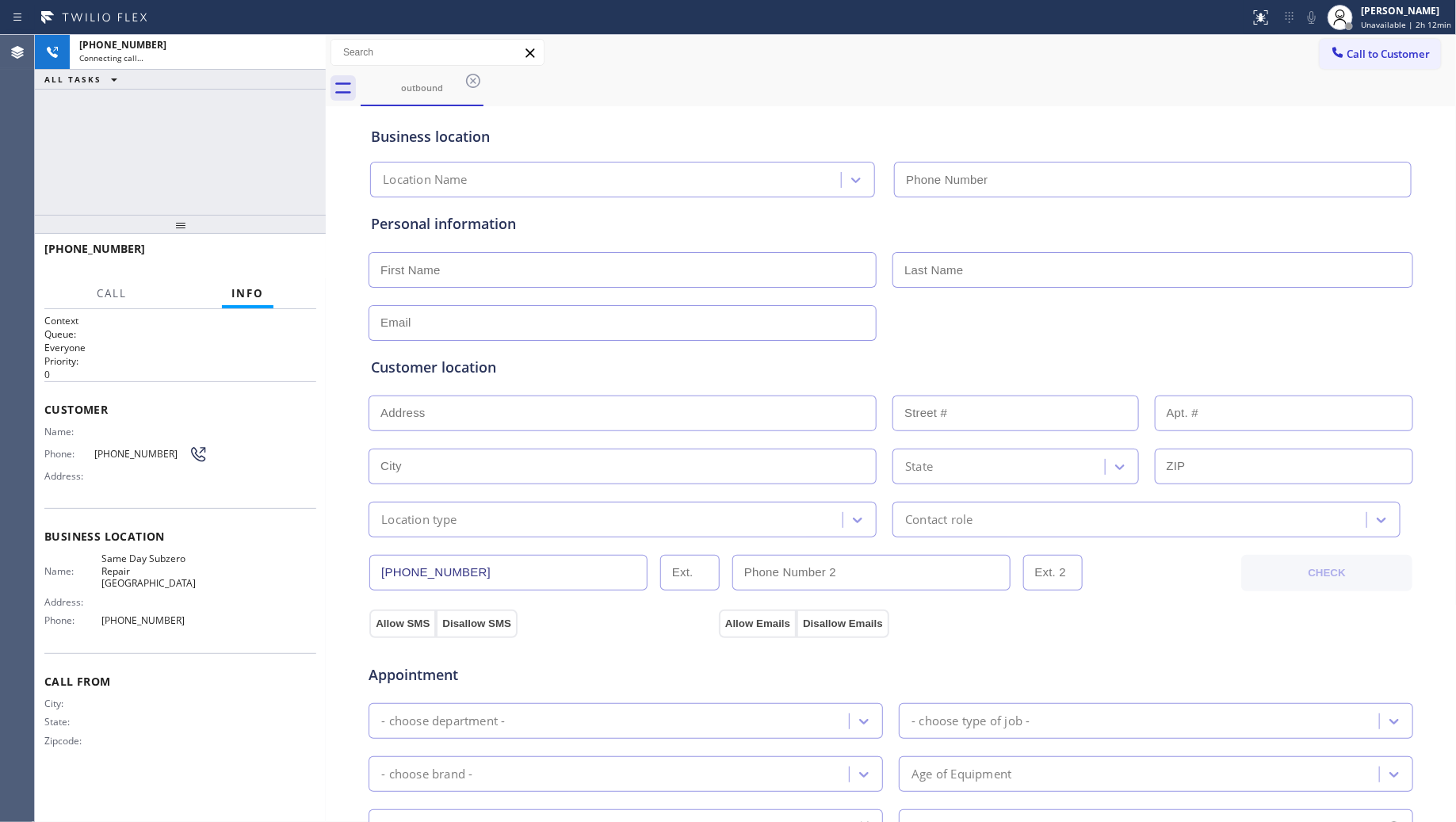
type input "[PHONE_NUMBER]"
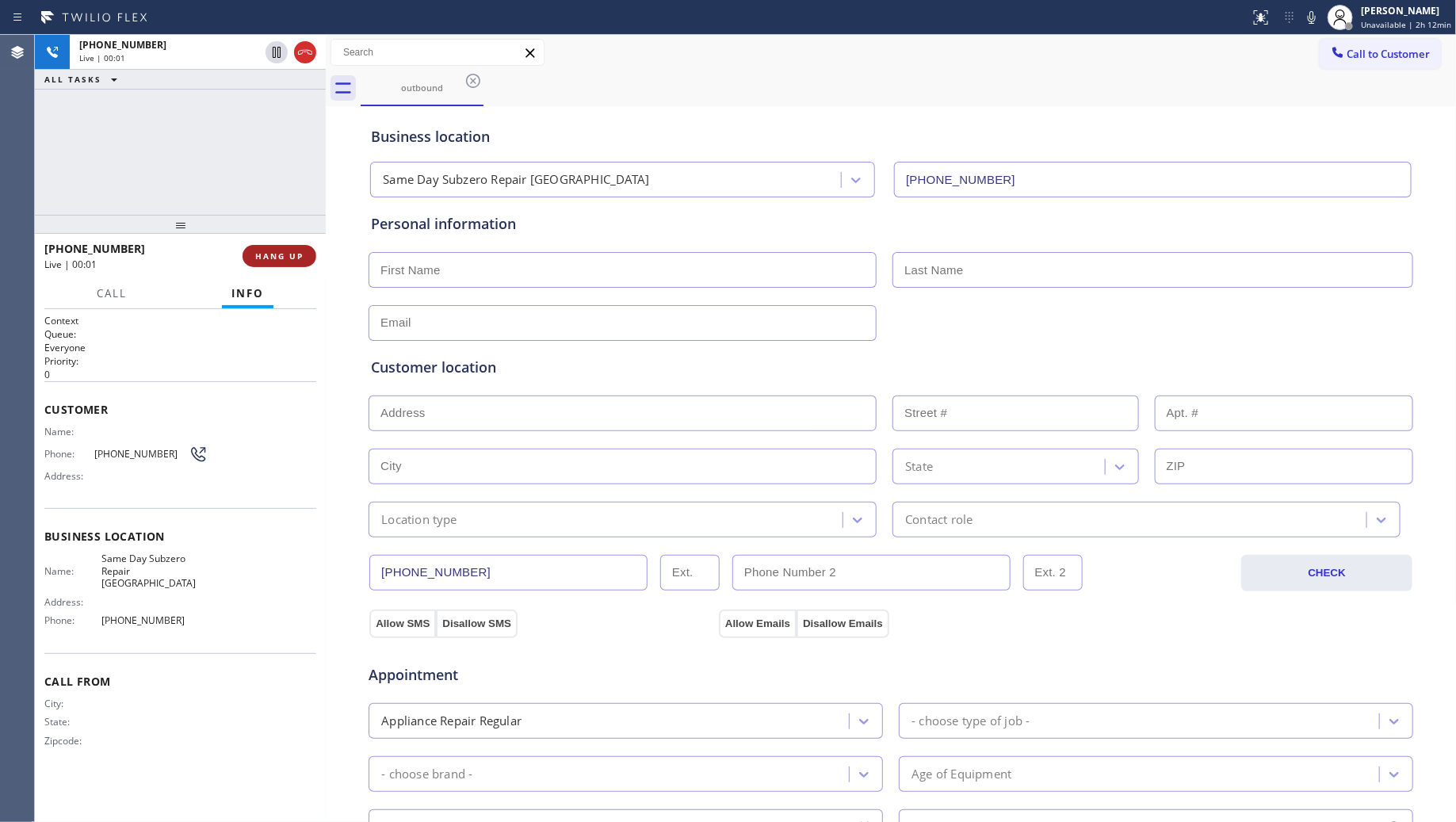
click at [295, 260] on span "HANG UP" at bounding box center [279, 256] width 48 height 12
click at [295, 259] on span "HANG UP" at bounding box center [279, 256] width 48 height 12
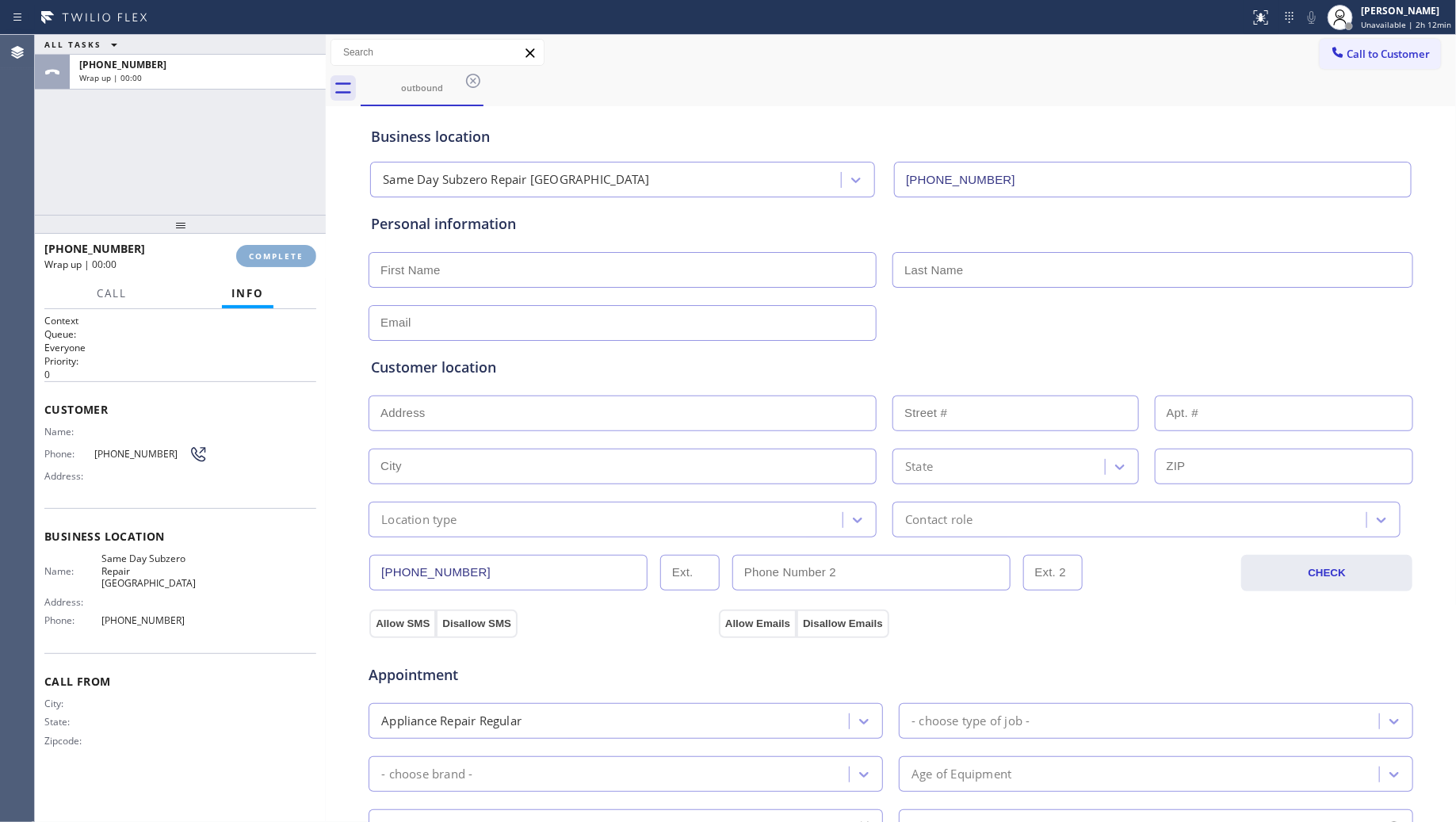
click at [295, 258] on span "COMPLETE" at bounding box center [275, 256] width 55 height 12
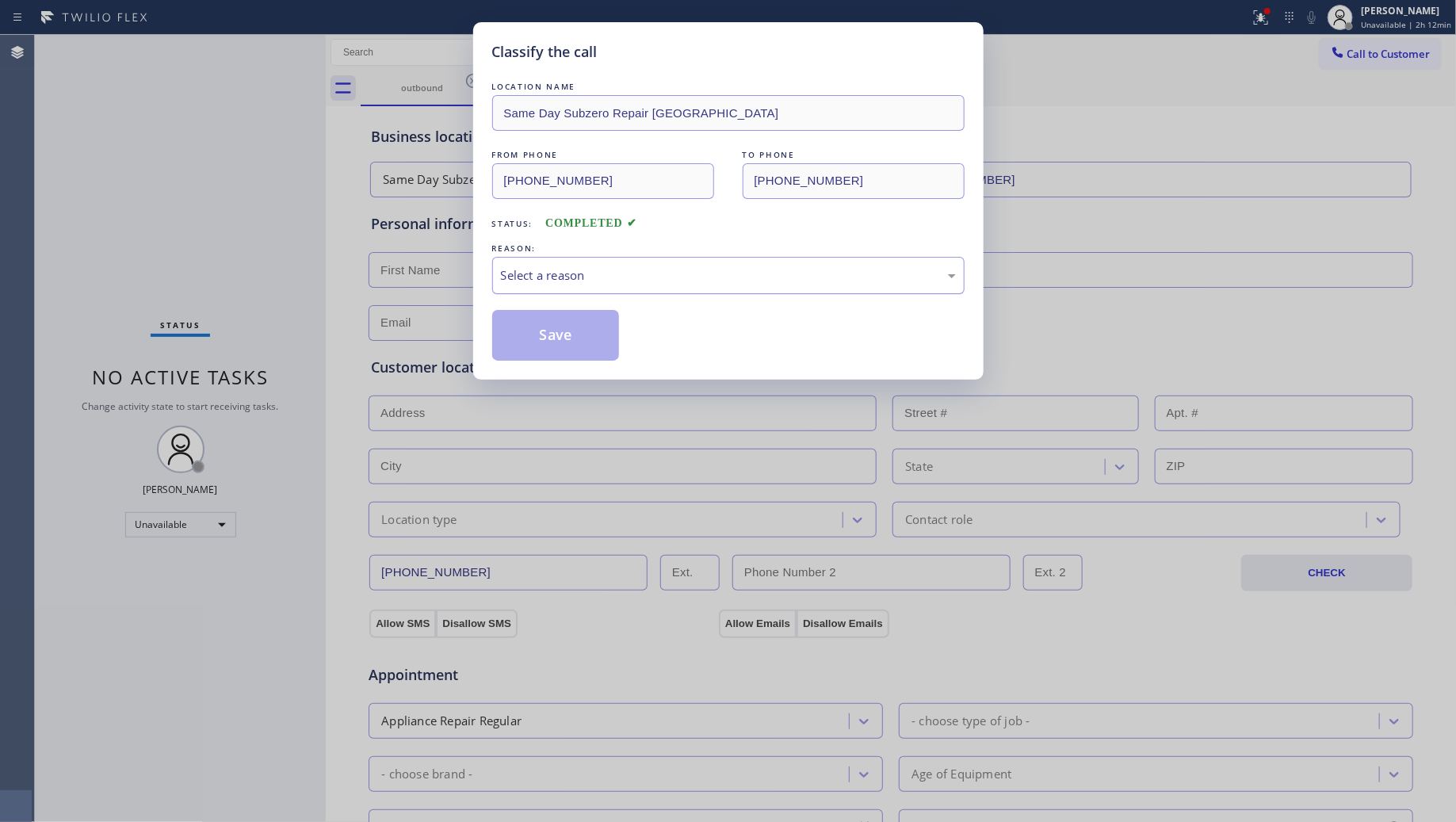
click at [524, 264] on div "Select a reason" at bounding box center [728, 276] width 472 height 37
click at [537, 324] on button "Save" at bounding box center [556, 335] width 128 height 51
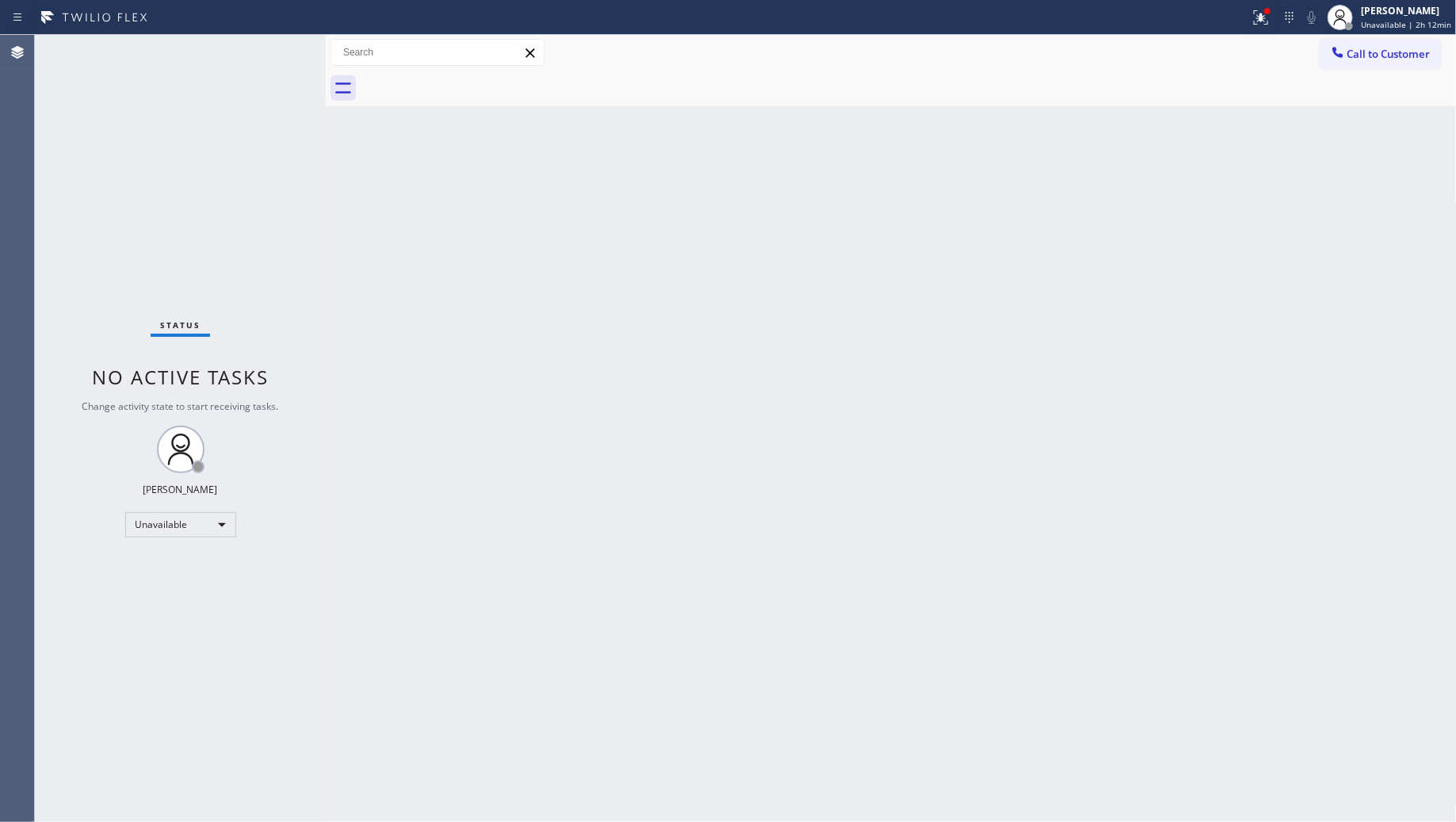
drag, startPoint x: 1117, startPoint y: 171, endPoint x: 1207, endPoint y: 140, distance: 95.2
click at [1135, 165] on div "Back to Dashboard Change Sender ID Customers Technicians Select a contact Outbo…" at bounding box center [891, 428] width 1131 height 787
drag, startPoint x: 1261, startPoint y: 5, endPoint x: 1254, endPoint y: 41, distance: 36.7
click at [1260, 11] on button at bounding box center [1261, 17] width 35 height 35
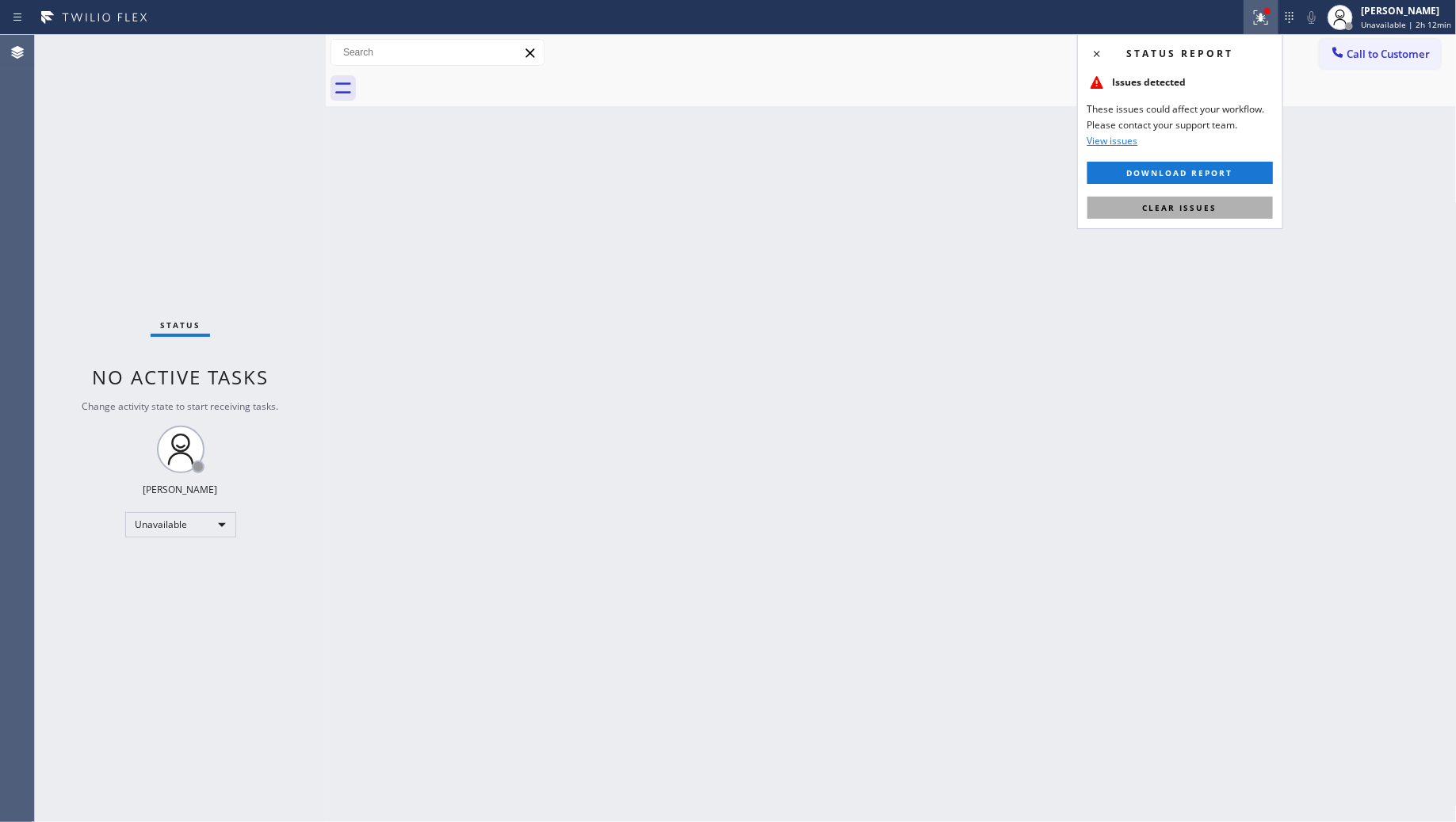
click at [1240, 219] on button "Clear issues" at bounding box center [1180, 207] width 185 height 22
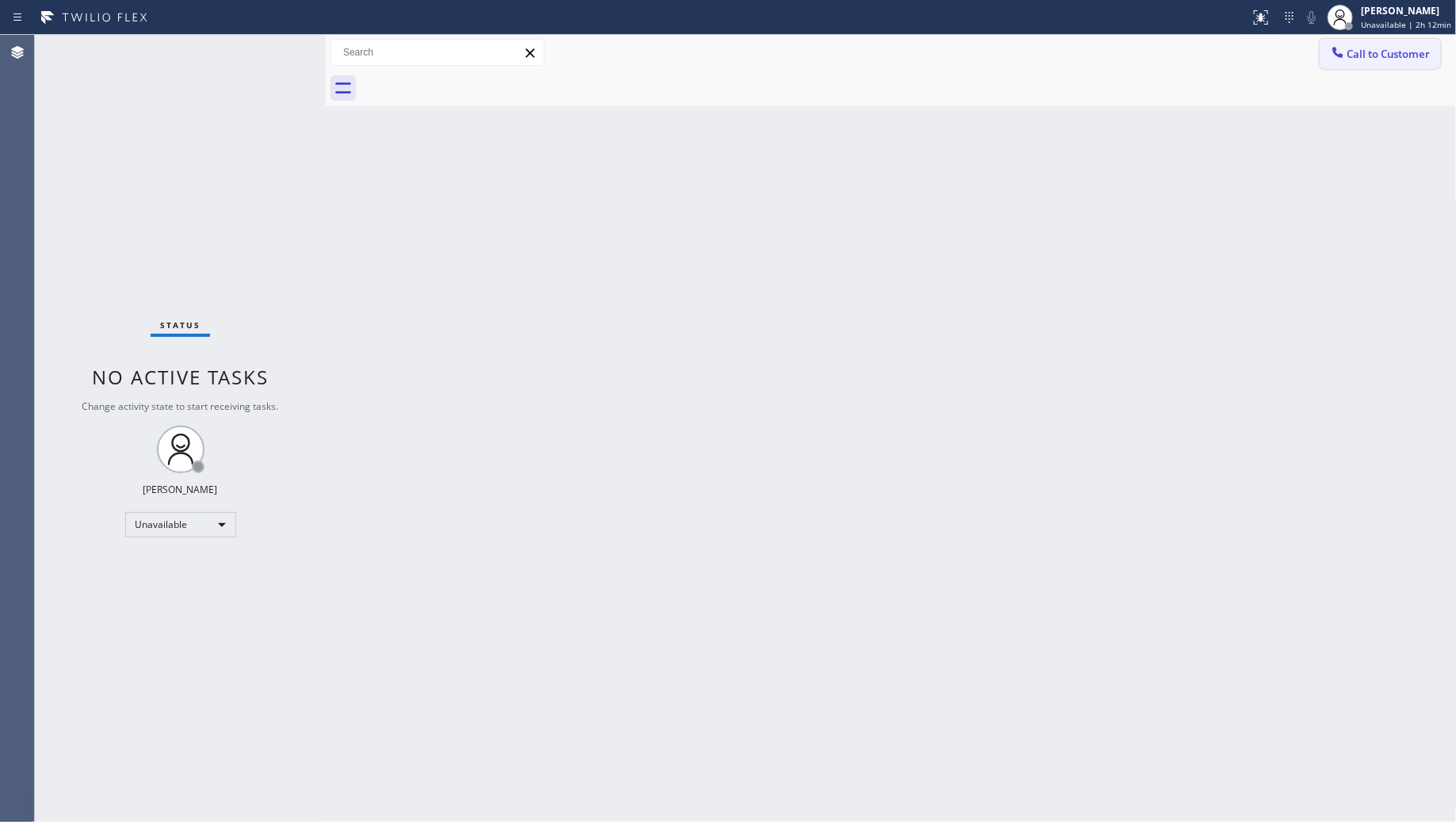
click at [1383, 48] on span "Call to Customer" at bounding box center [1389, 54] width 84 height 14
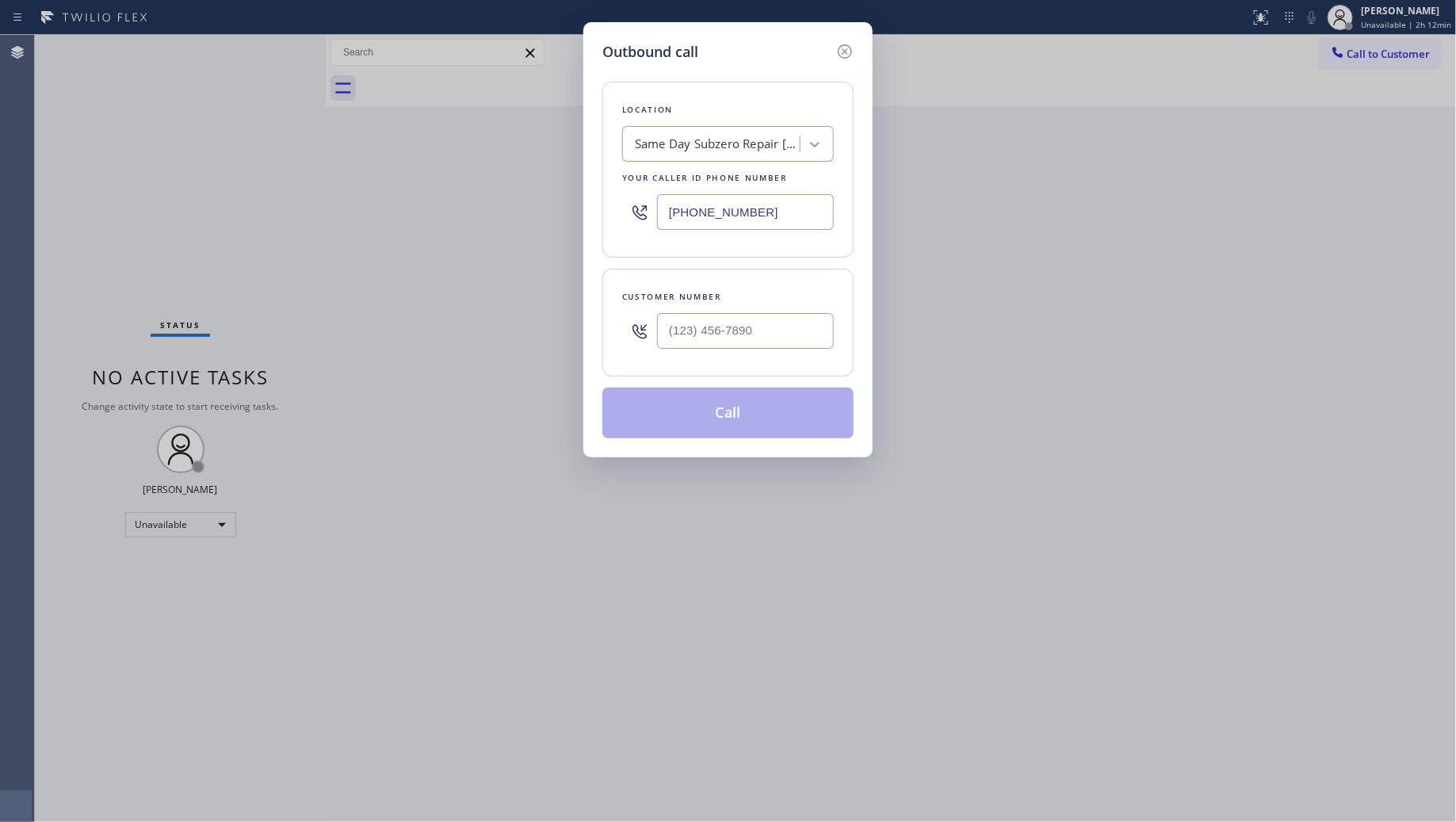
drag, startPoint x: 799, startPoint y: 216, endPoint x: 629, endPoint y: 201, distance: 170.7
click at [629, 201] on div "[PHONE_NUMBER]" at bounding box center [728, 212] width 212 height 52
paste input "650) 670-3868"
type input "[PHONE_NUMBER]"
paste input "253) 295-4252"
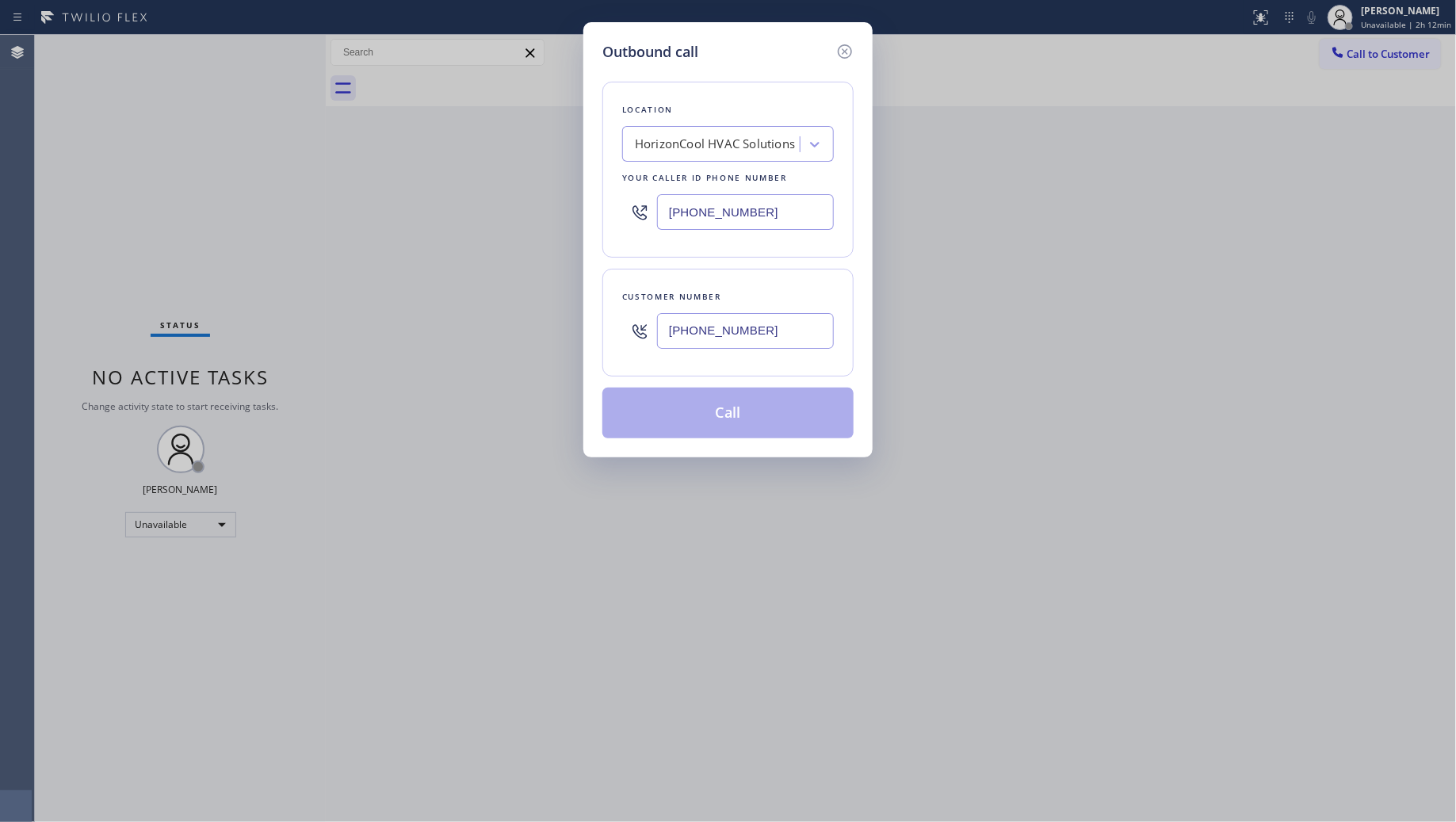
click at [740, 326] on input "[PHONE_NUMBER]" at bounding box center [746, 330] width 177 height 36
type input "[PHONE_NUMBER]"
click at [742, 423] on button "Call" at bounding box center [728, 413] width 251 height 51
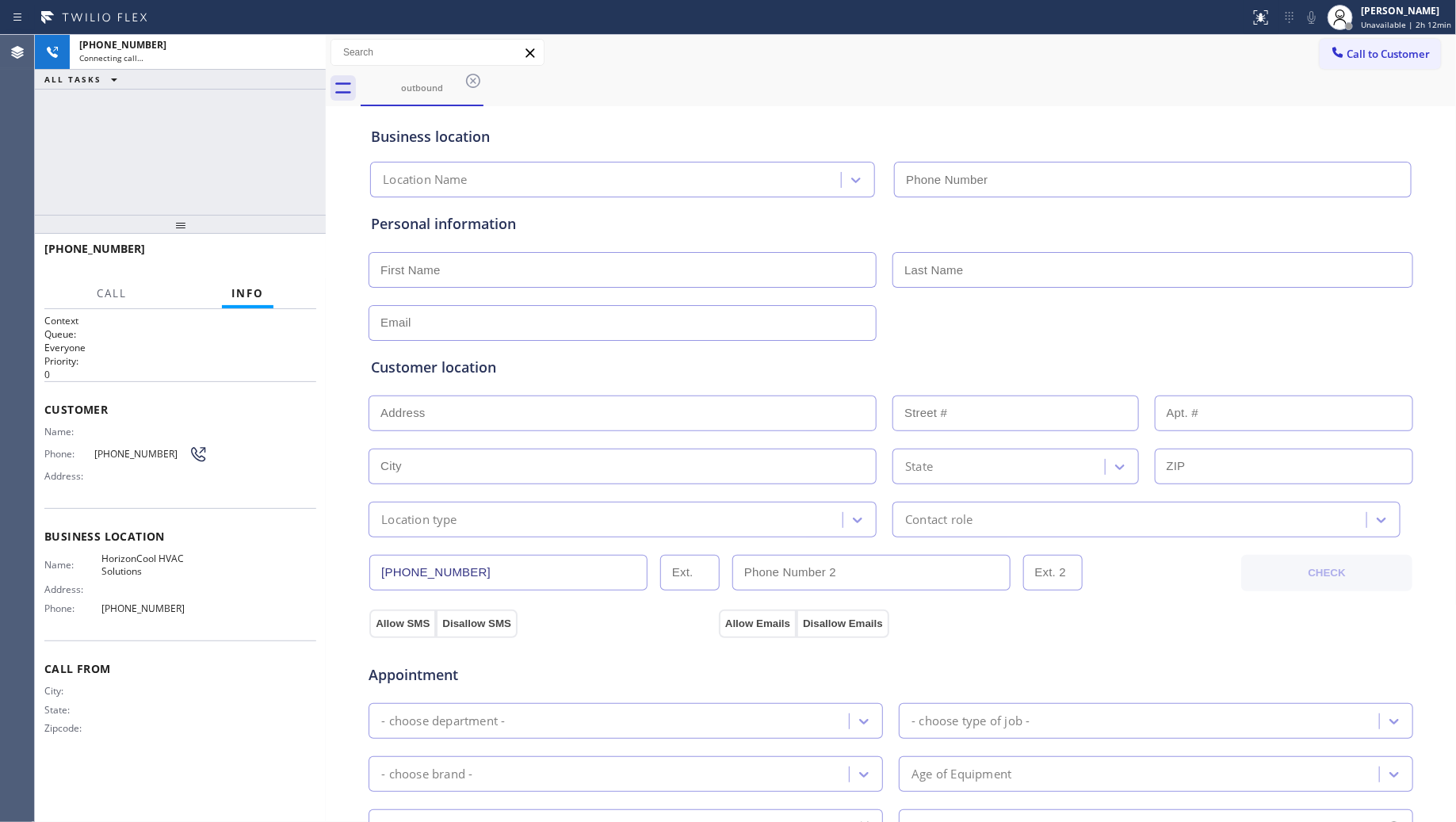
type input "[PHONE_NUMBER]"
click at [996, 135] on div "Business location" at bounding box center [892, 136] width 1040 height 21
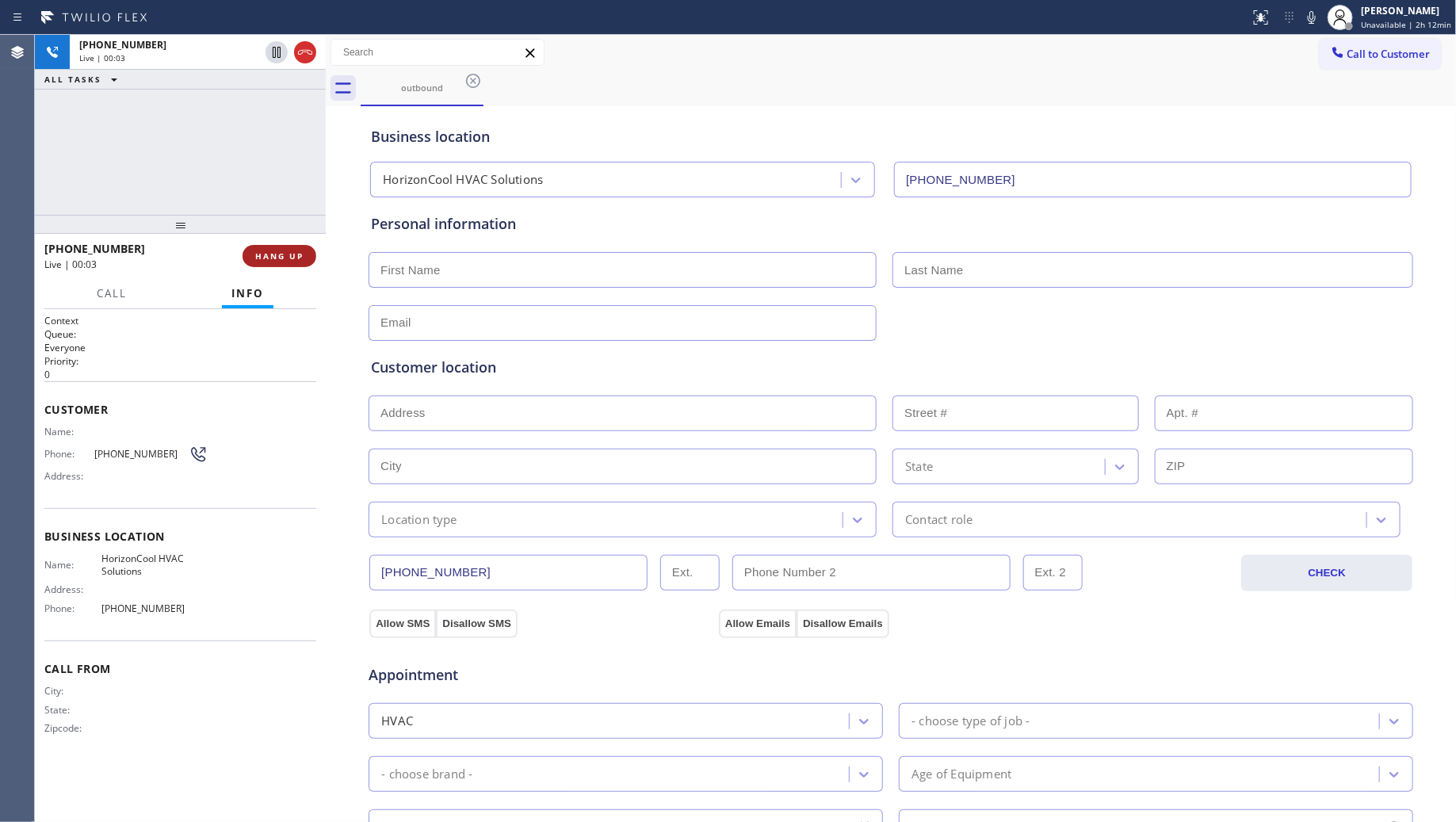
click at [294, 260] on span "HANG UP" at bounding box center [279, 256] width 48 height 12
click at [290, 256] on span "HANG UP" at bounding box center [279, 256] width 48 height 12
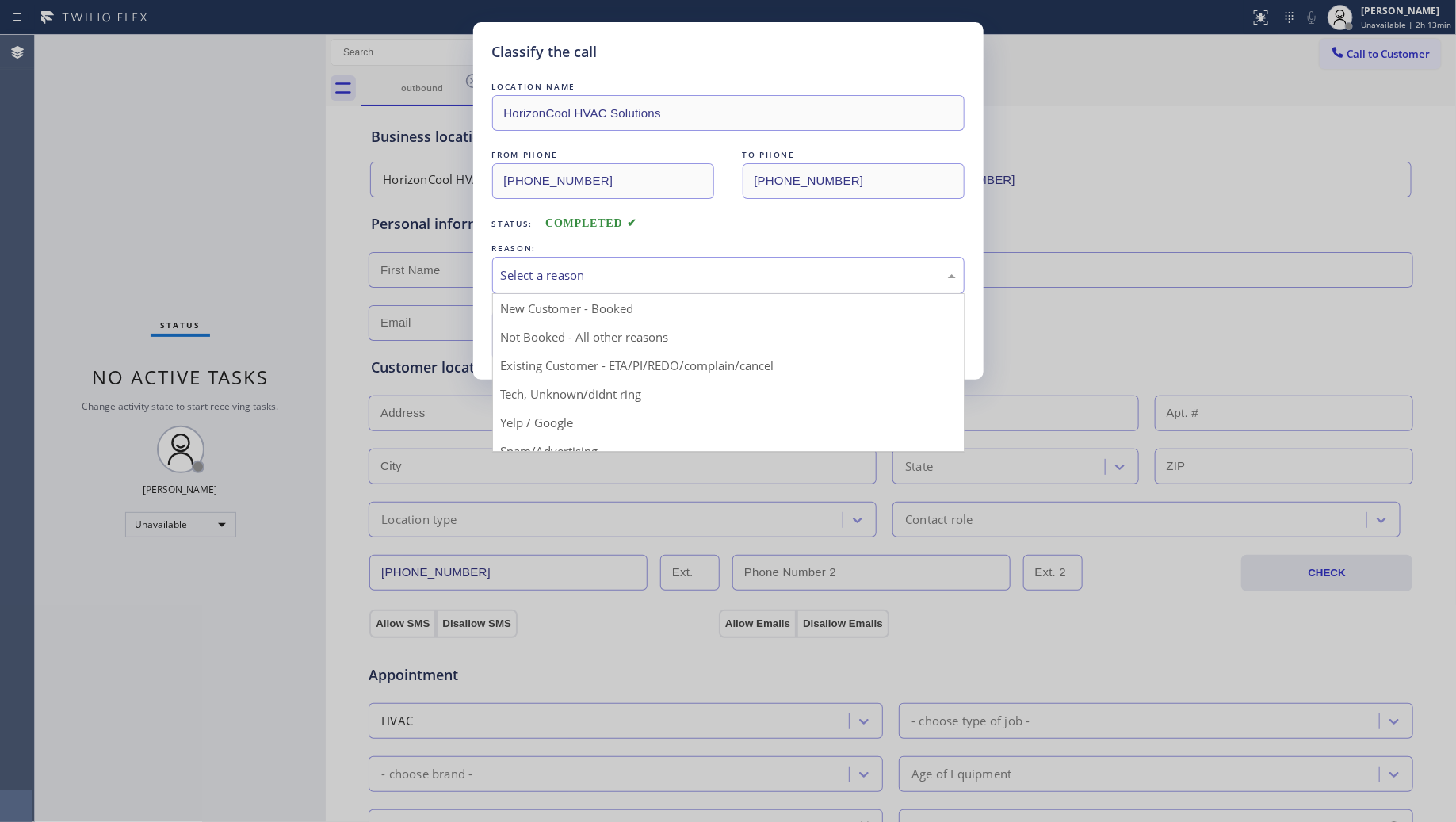
click at [583, 284] on div "Select a reason" at bounding box center [728, 275] width 455 height 18
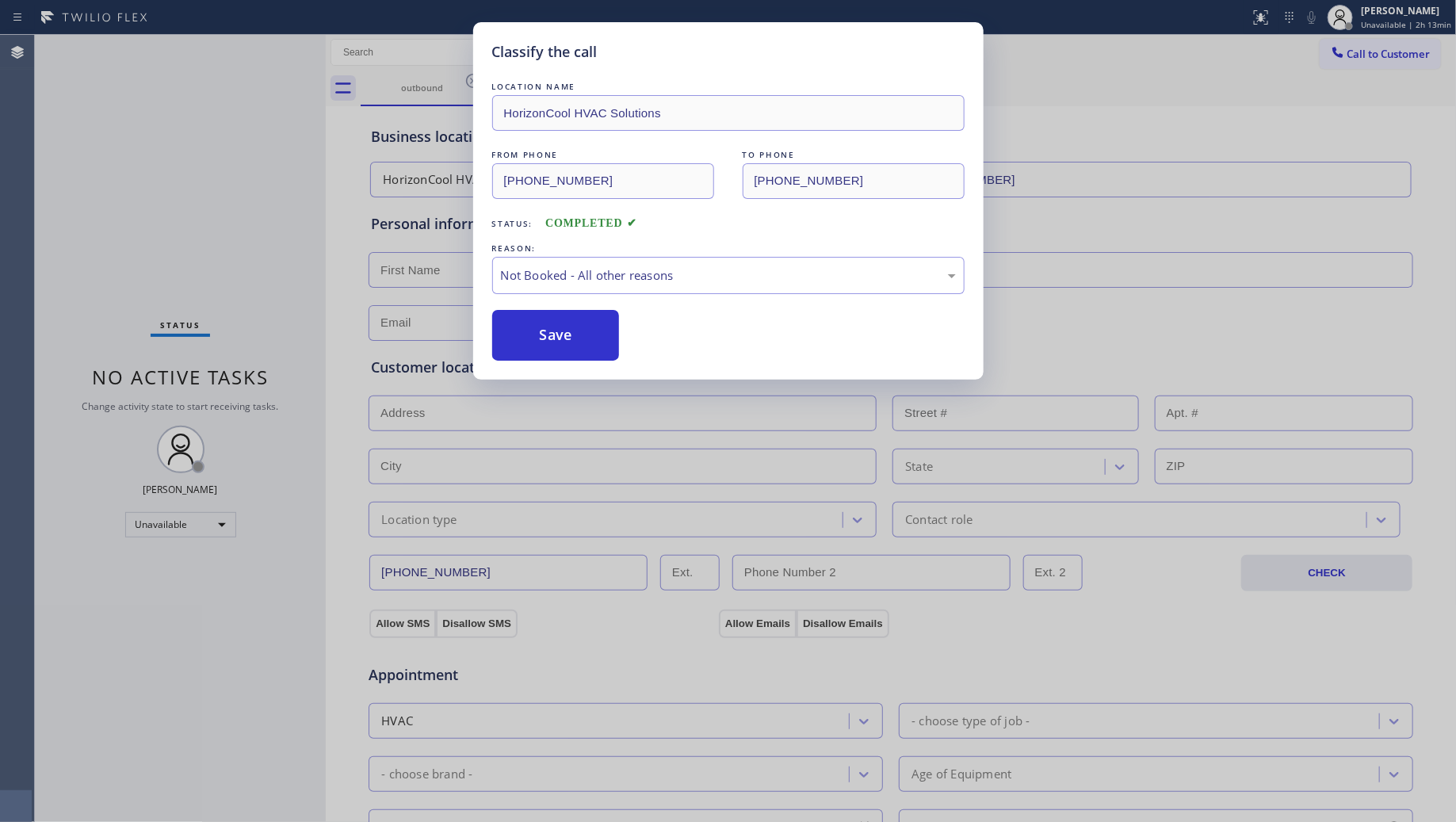
click at [551, 339] on button "Save" at bounding box center [556, 335] width 128 height 51
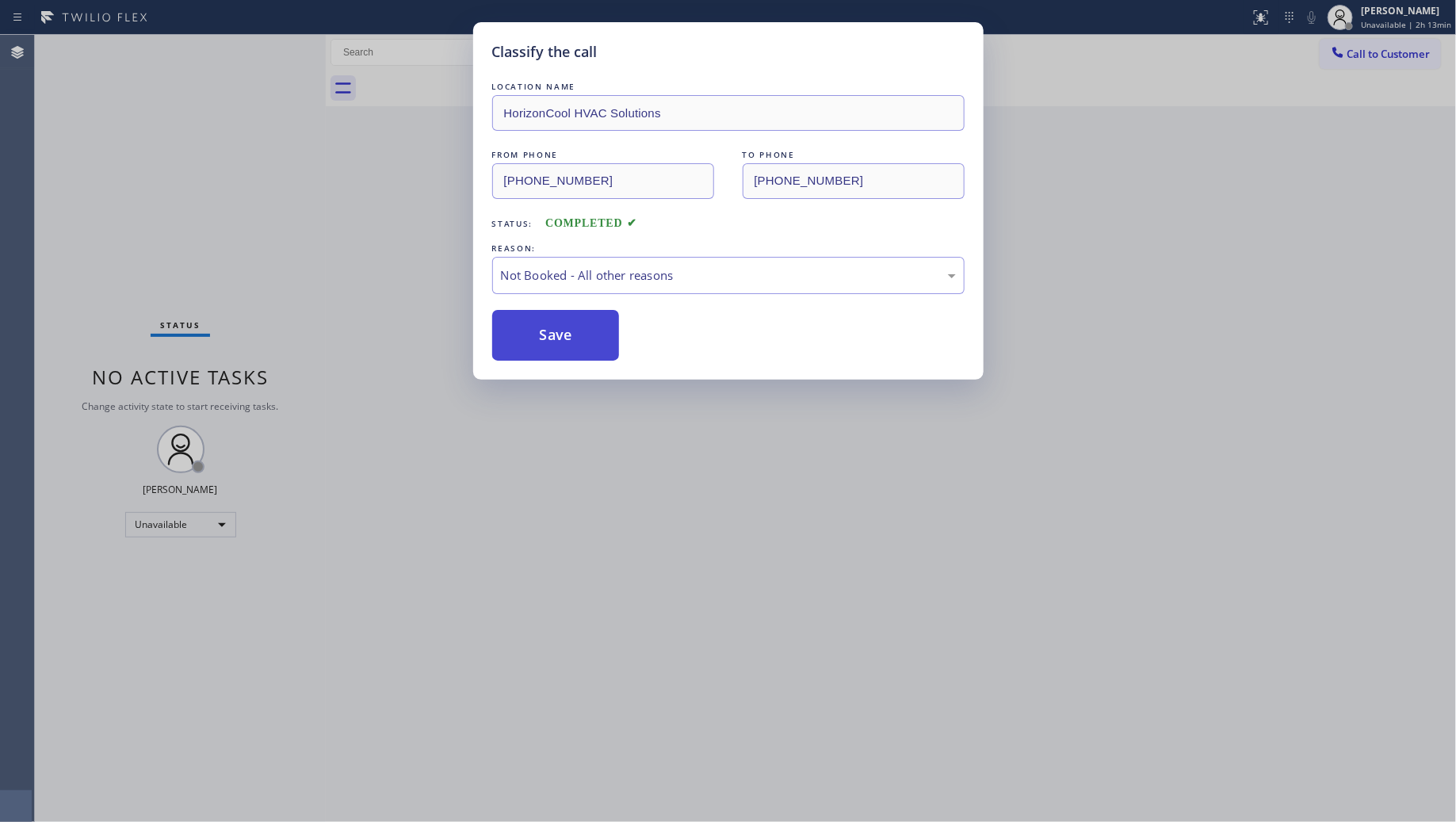
click at [551, 337] on button "Save" at bounding box center [556, 335] width 128 height 51
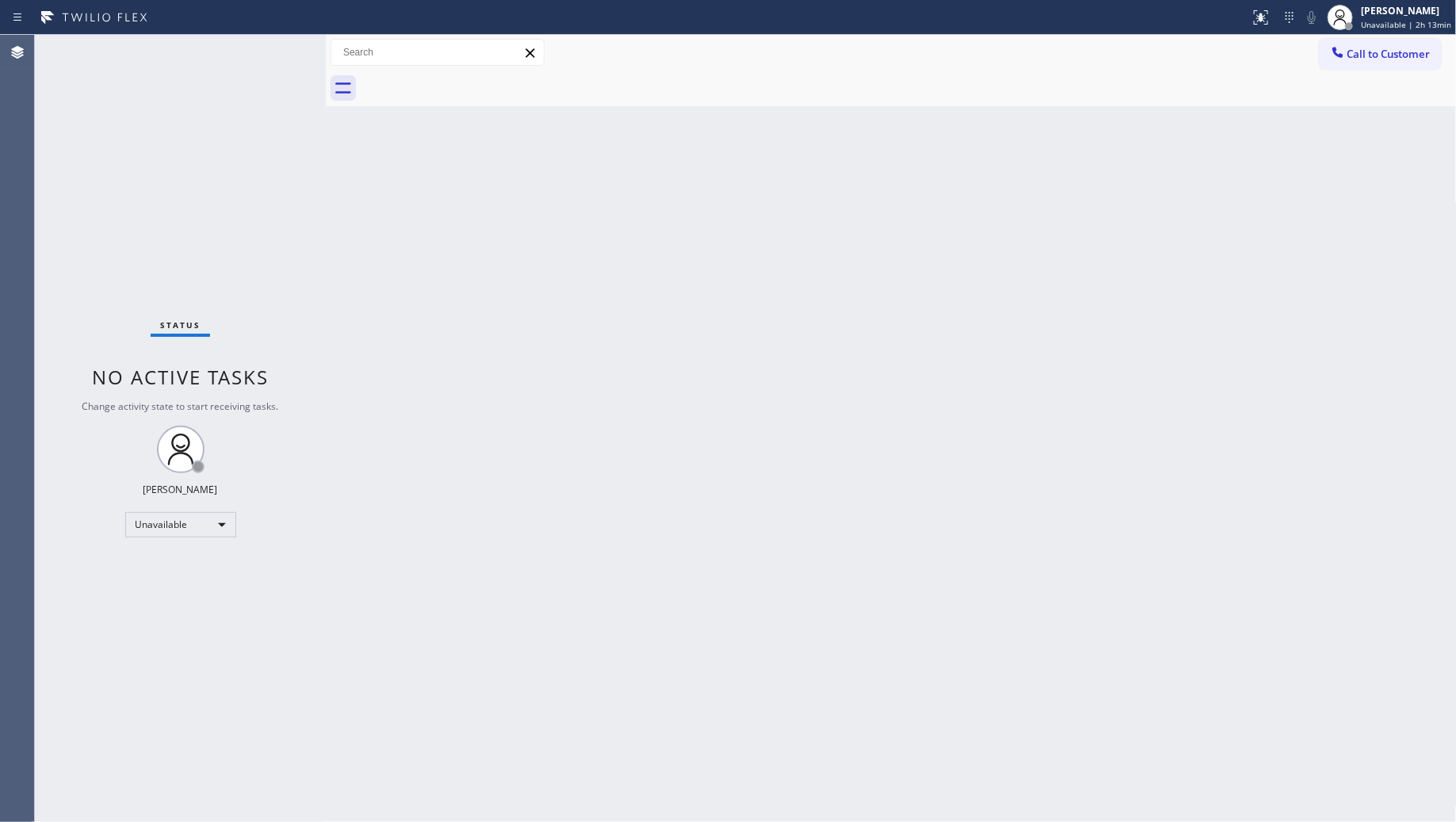
drag, startPoint x: 1022, startPoint y: 259, endPoint x: 1104, endPoint y: 228, distance: 87.7
click at [1025, 259] on div "Back to Dashboard Change Sender ID Customers Technicians Select a contact Outbo…" at bounding box center [891, 428] width 1131 height 787
drag, startPoint x: 1344, startPoint y: 61, endPoint x: 1076, endPoint y: 143, distance: 280.3
click at [1341, 61] on div at bounding box center [1338, 54] width 19 height 19
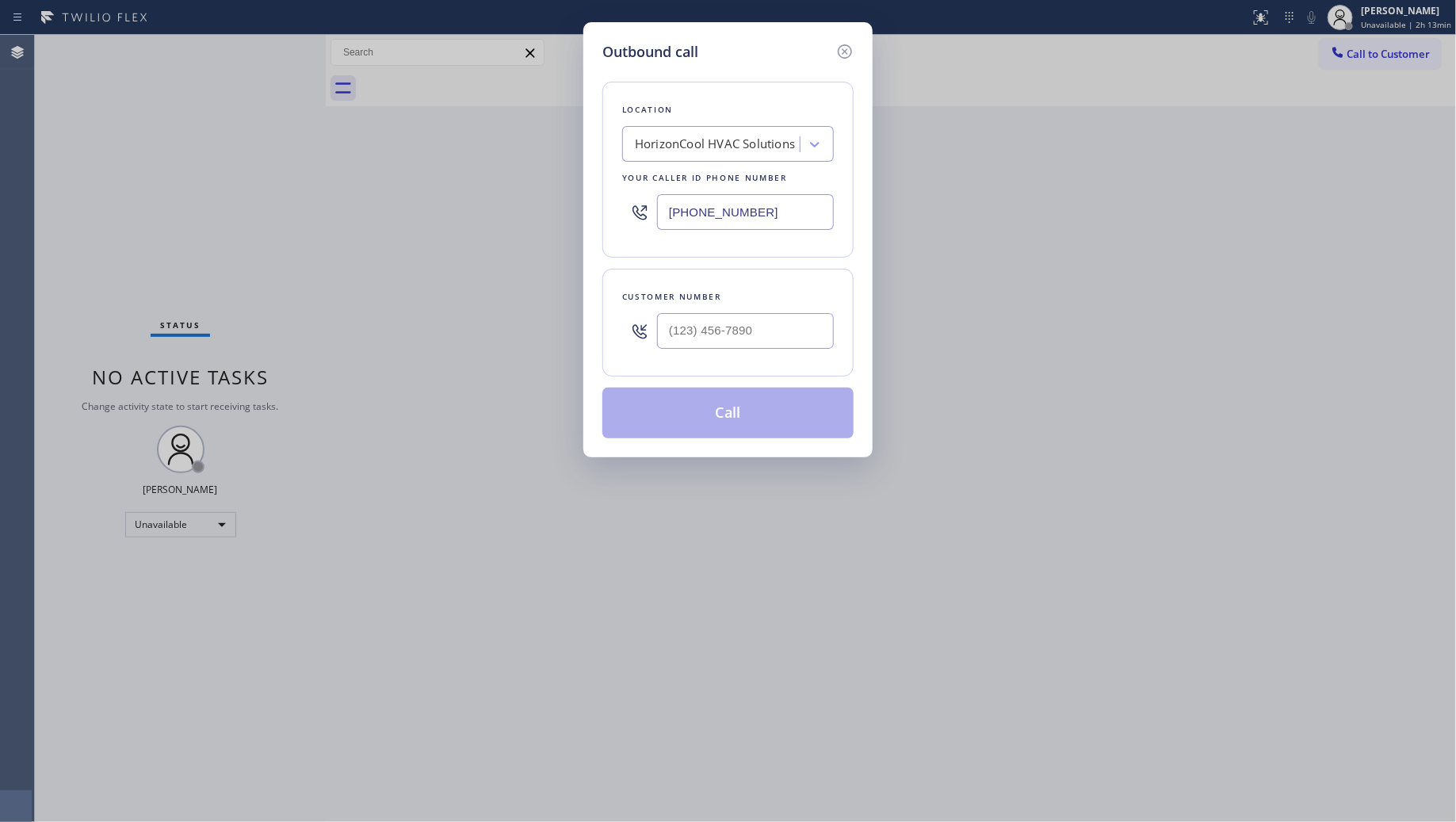
drag, startPoint x: 798, startPoint y: 231, endPoint x: 617, endPoint y: 199, distance: 183.8
click at [619, 203] on div "Location HorizonCool HVAC Solutions Your caller id phone number [PHONE_NUMBER]" at bounding box center [728, 169] width 251 height 176
click at [798, 207] on input "(___) ___-____" at bounding box center [746, 211] width 177 height 36
paste input "510) 574-8380"
type input "[PHONE_NUMBER]"
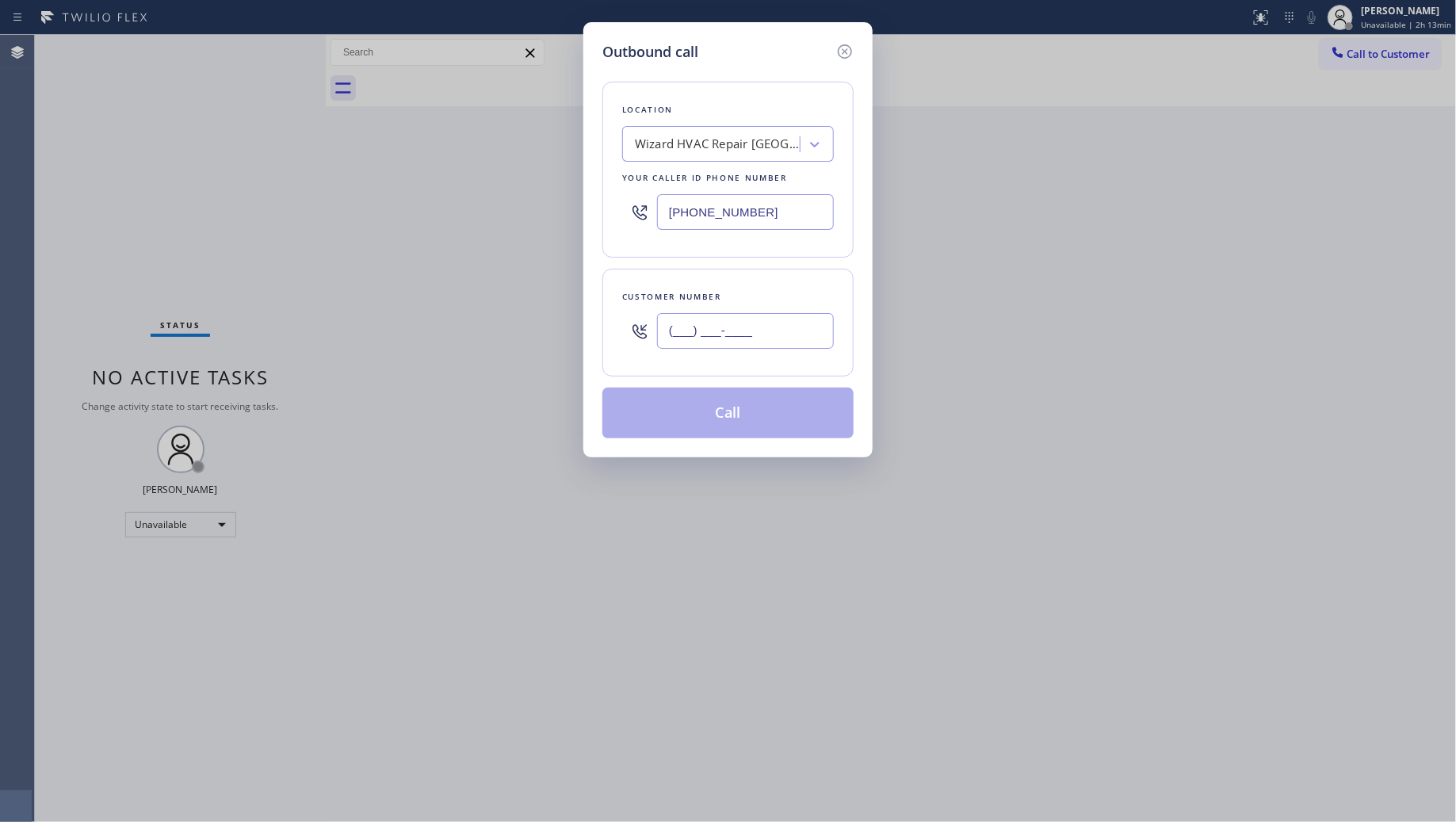
click at [795, 337] on input "(___) ___-____" at bounding box center [746, 330] width 177 height 36
paste input "650) 290-9431"
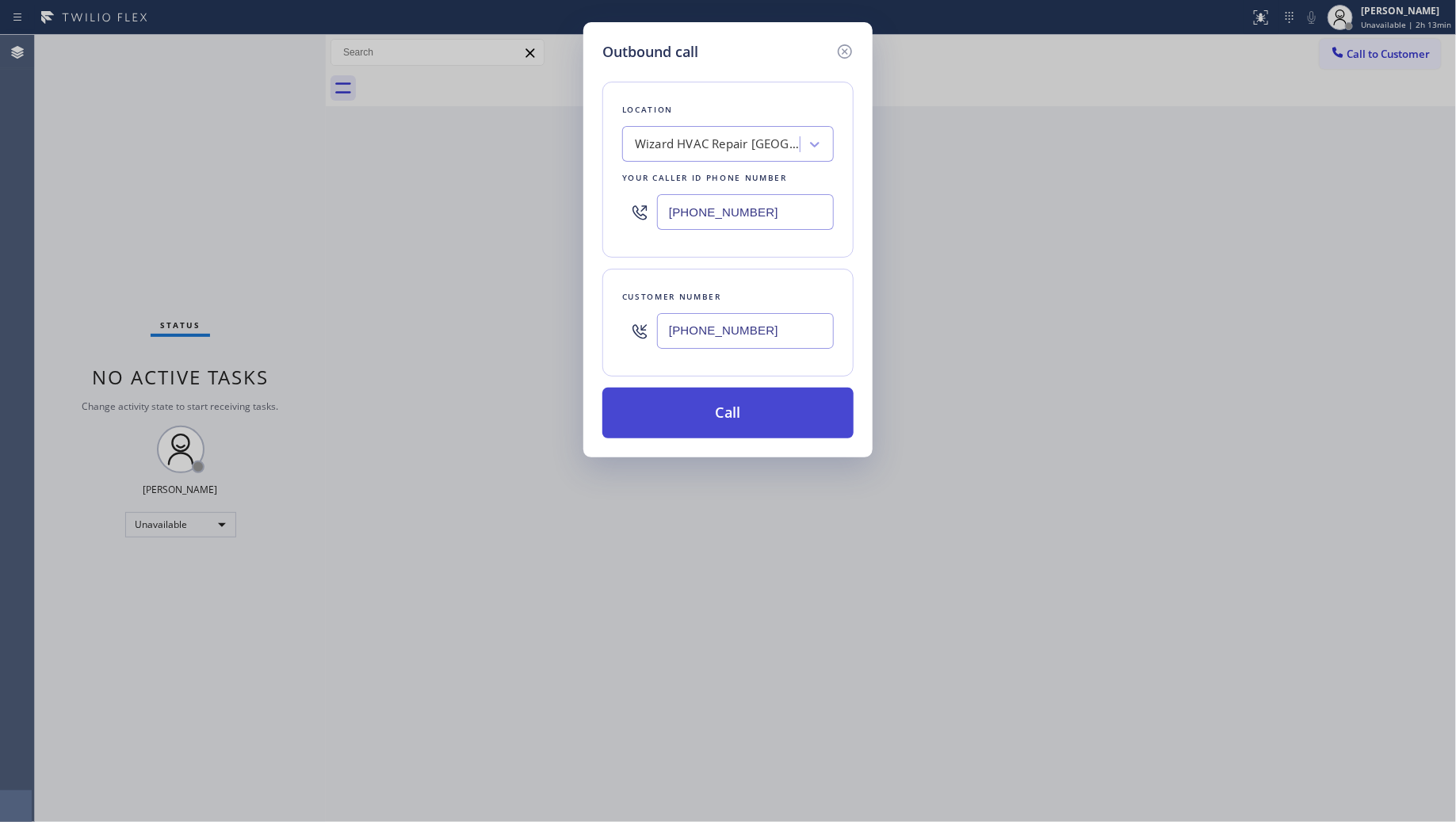
type input "[PHONE_NUMBER]"
click at [766, 417] on button "Call" at bounding box center [728, 413] width 251 height 51
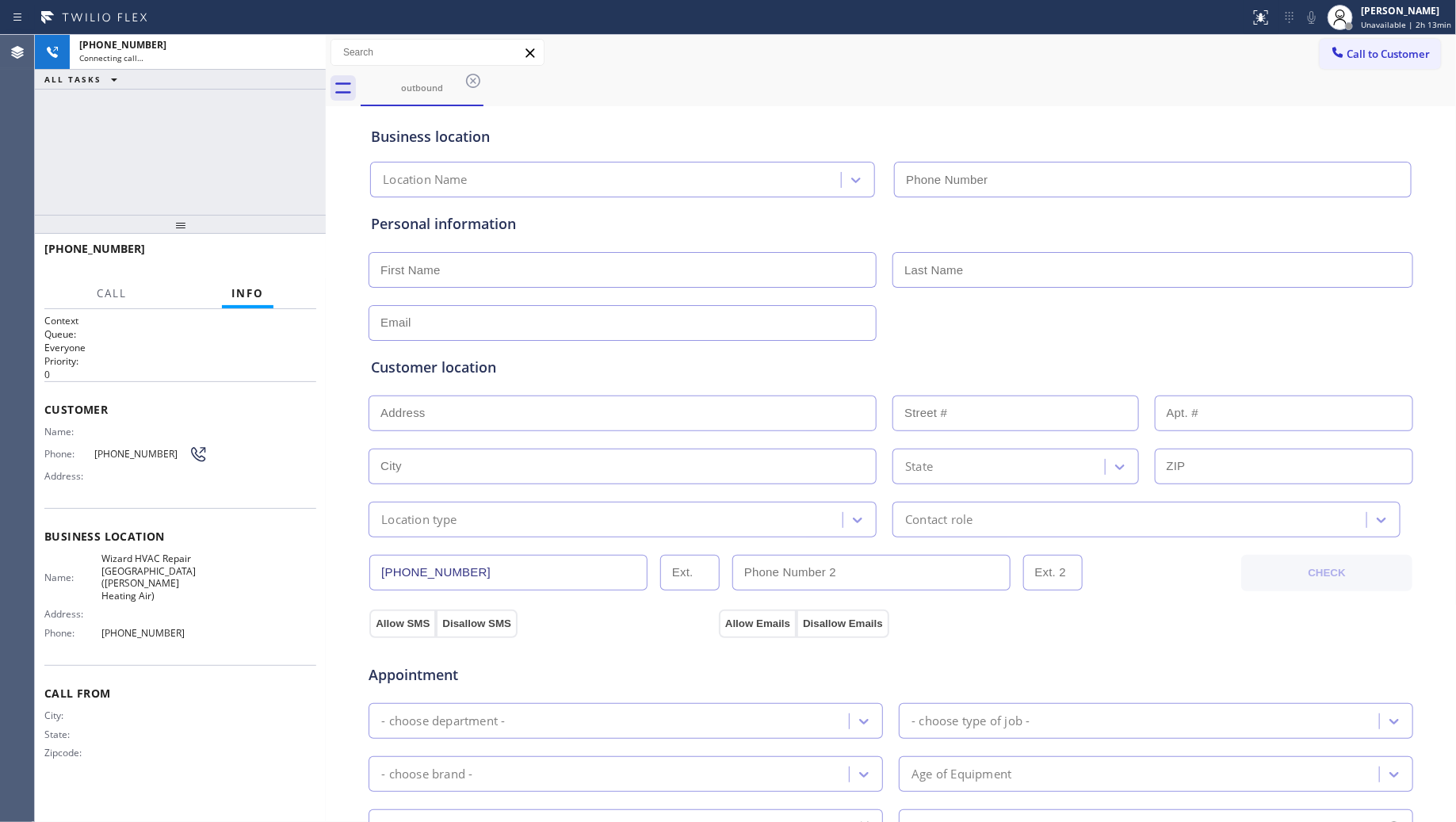
type input "[PHONE_NUMBER]"
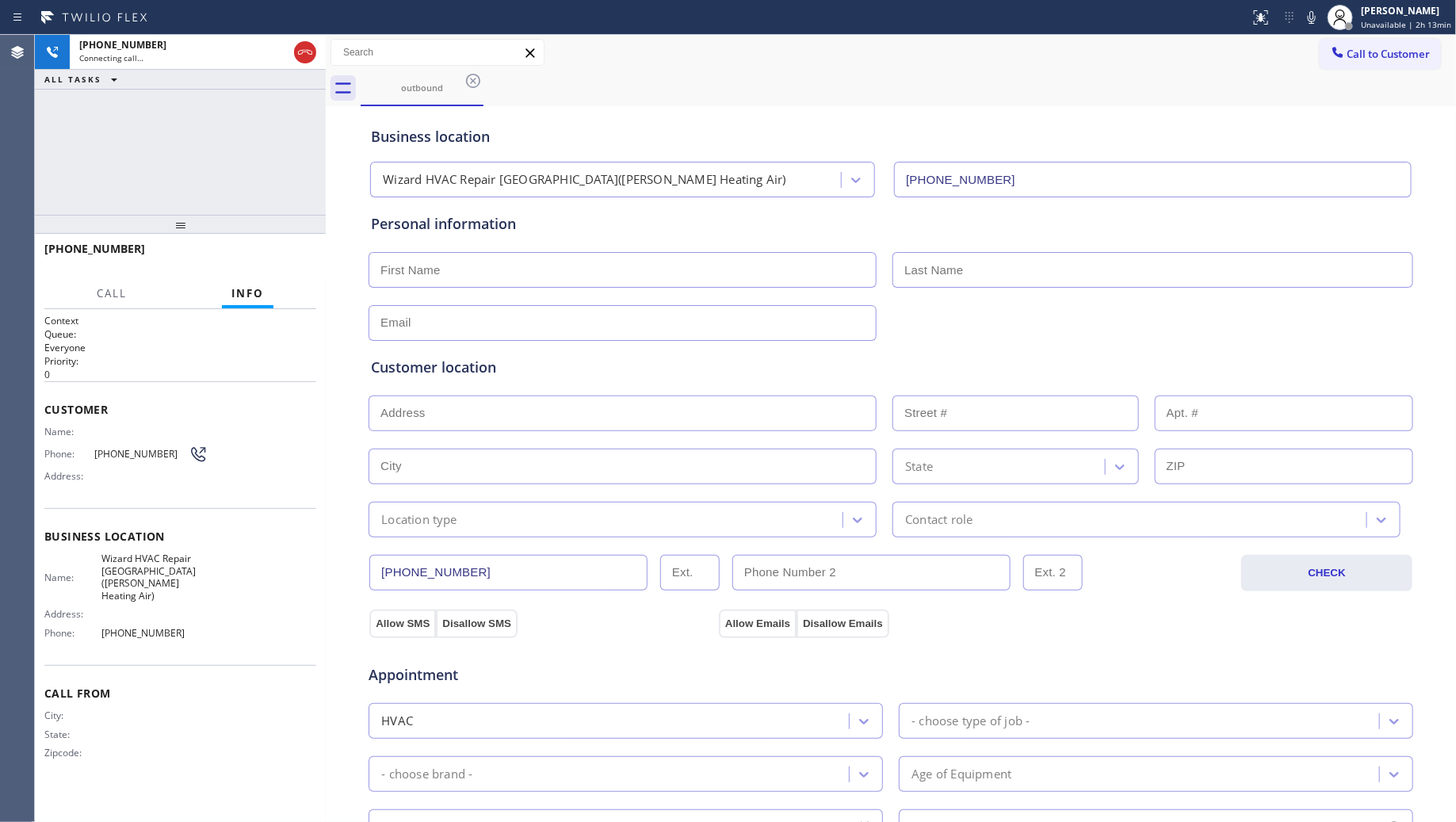
click at [437, 561] on input "[PHONE_NUMBER]" at bounding box center [509, 572] width 278 height 36
click at [437, 560] on input "[PHONE_NUMBER]" at bounding box center [509, 572] width 278 height 36
click at [437, 559] on input "[PHONE_NUMBER]" at bounding box center [509, 572] width 278 height 36
click at [313, 50] on icon at bounding box center [305, 53] width 19 height 19
click at [313, 50] on div "[PHONE_NUMBER]" at bounding box center [198, 45] width 237 height 13
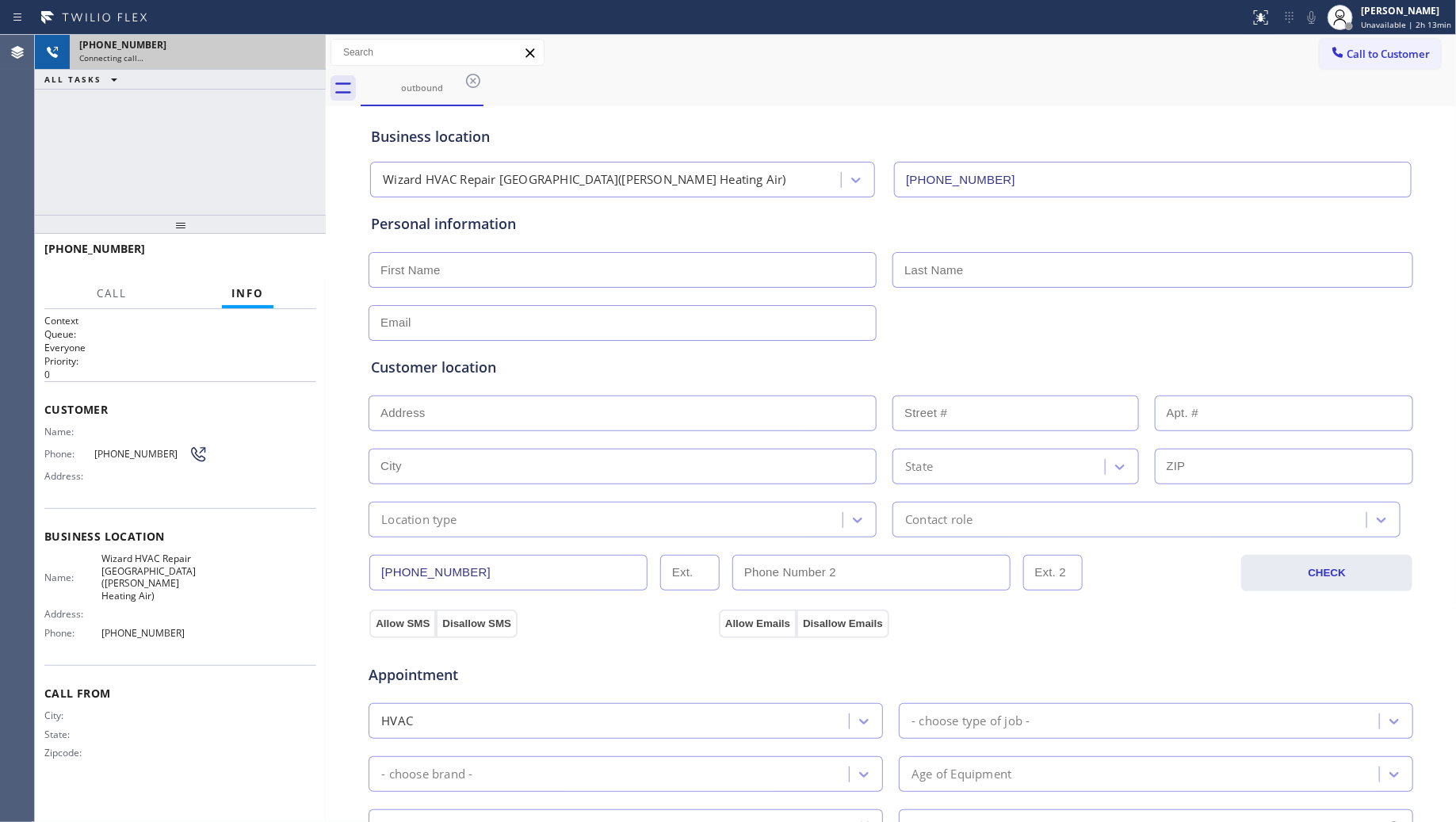
click at [313, 50] on div "[PHONE_NUMBER]" at bounding box center [198, 45] width 237 height 13
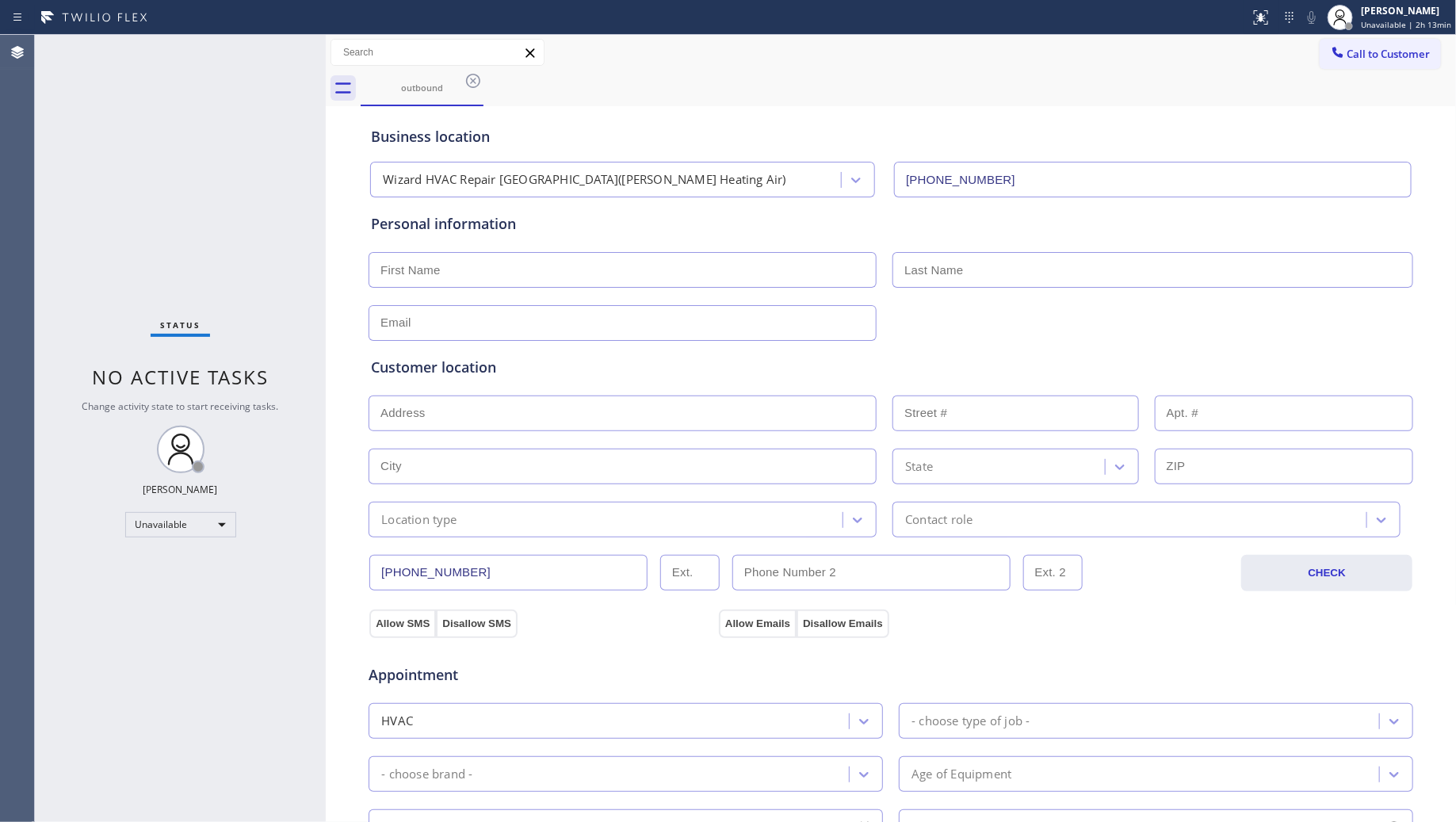
click at [1351, 80] on div "outbound" at bounding box center [909, 88] width 1096 height 36
drag, startPoint x: 1305, startPoint y: 61, endPoint x: 1190, endPoint y: 95, distance: 119.9
click at [1320, 63] on button "Call to Customer" at bounding box center [1380, 53] width 121 height 30
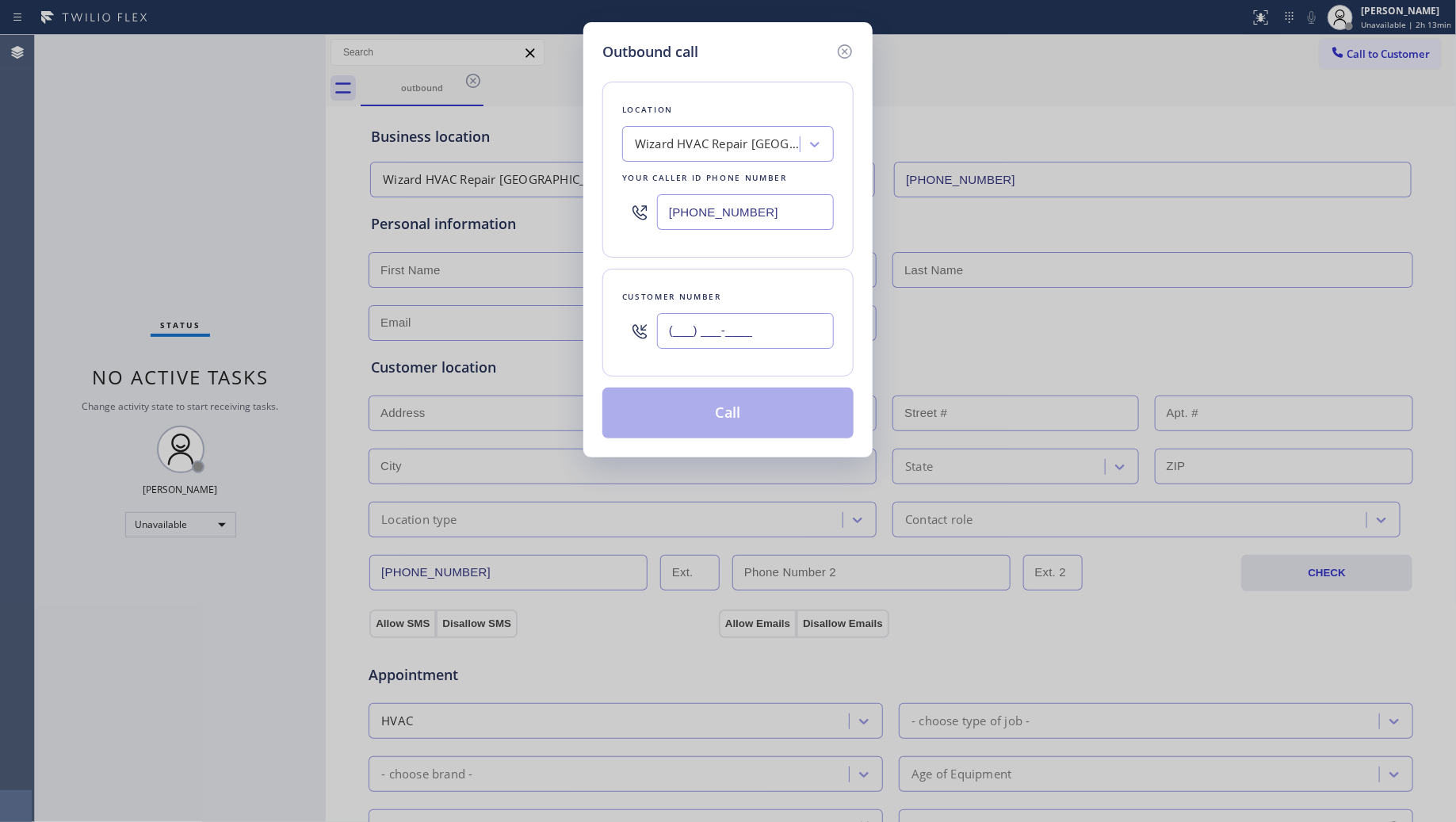
click at [786, 345] on input "(___) ___-____" at bounding box center [746, 330] width 177 height 36
paste input "650) 290-9431"
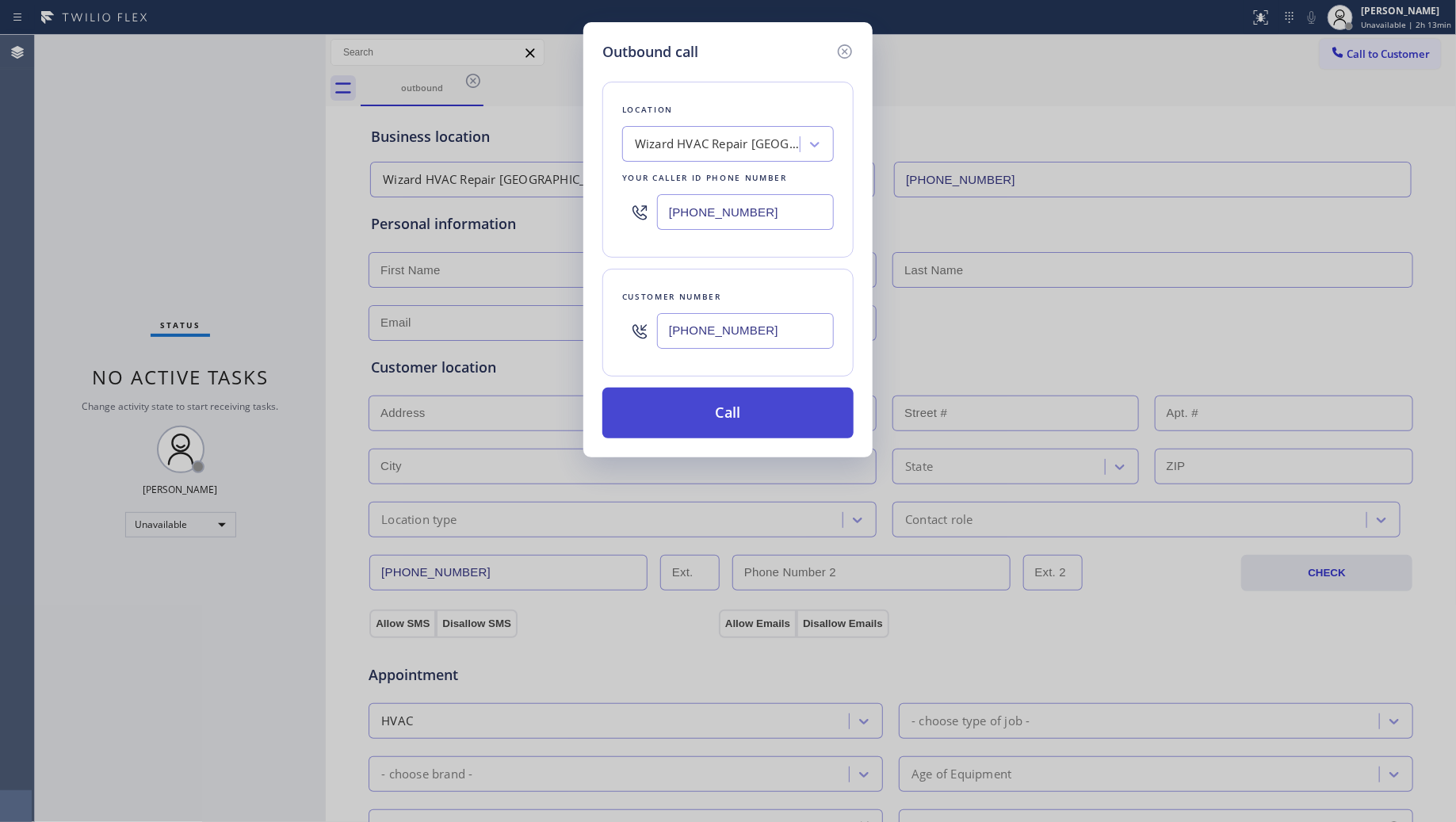
type input "[PHONE_NUMBER]"
drag, startPoint x: 724, startPoint y: 417, endPoint x: 731, endPoint y: 412, distance: 8.6
click at [724, 415] on button "Call" at bounding box center [728, 413] width 251 height 51
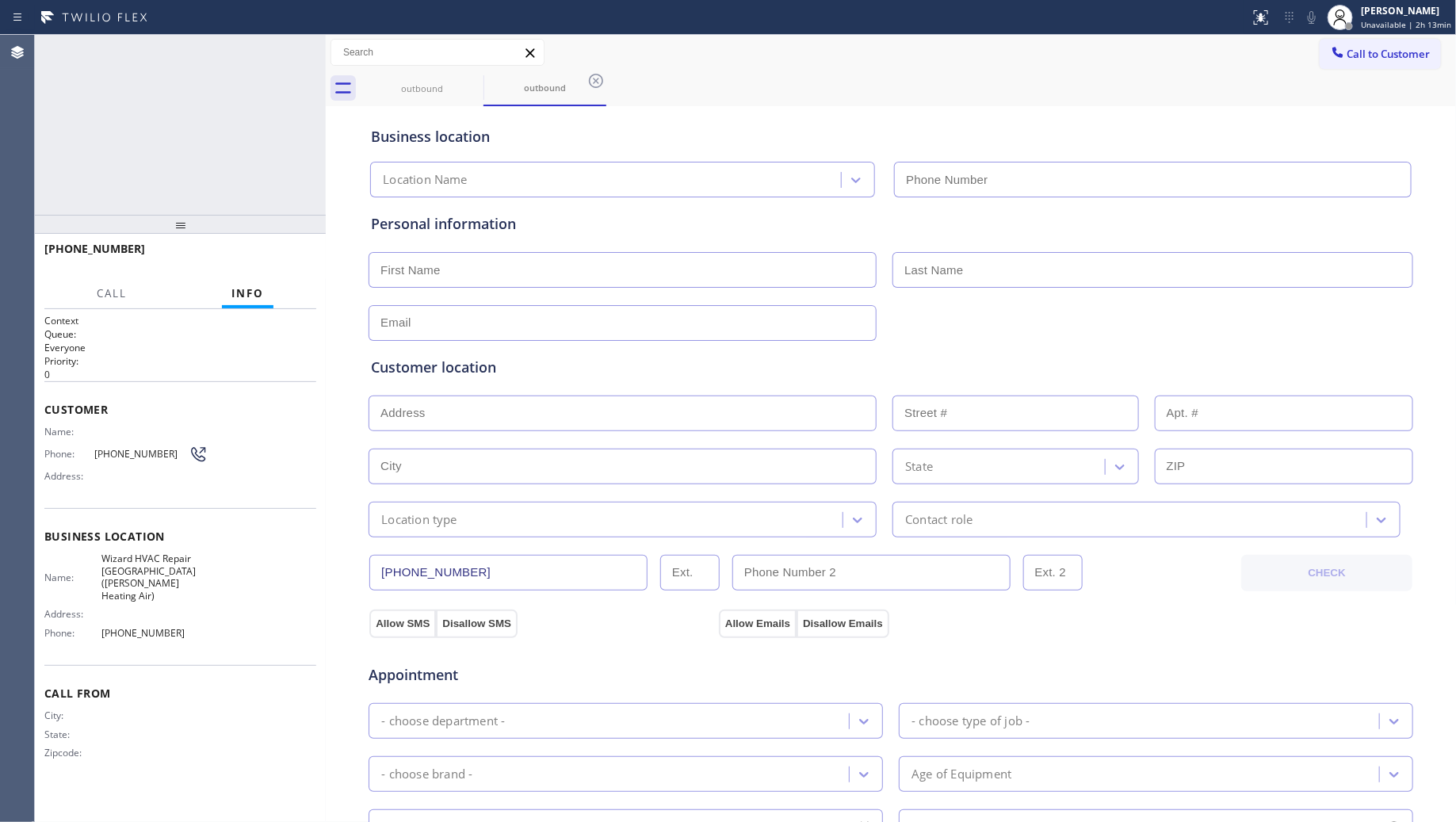
type input "[PHONE_NUMBER]"
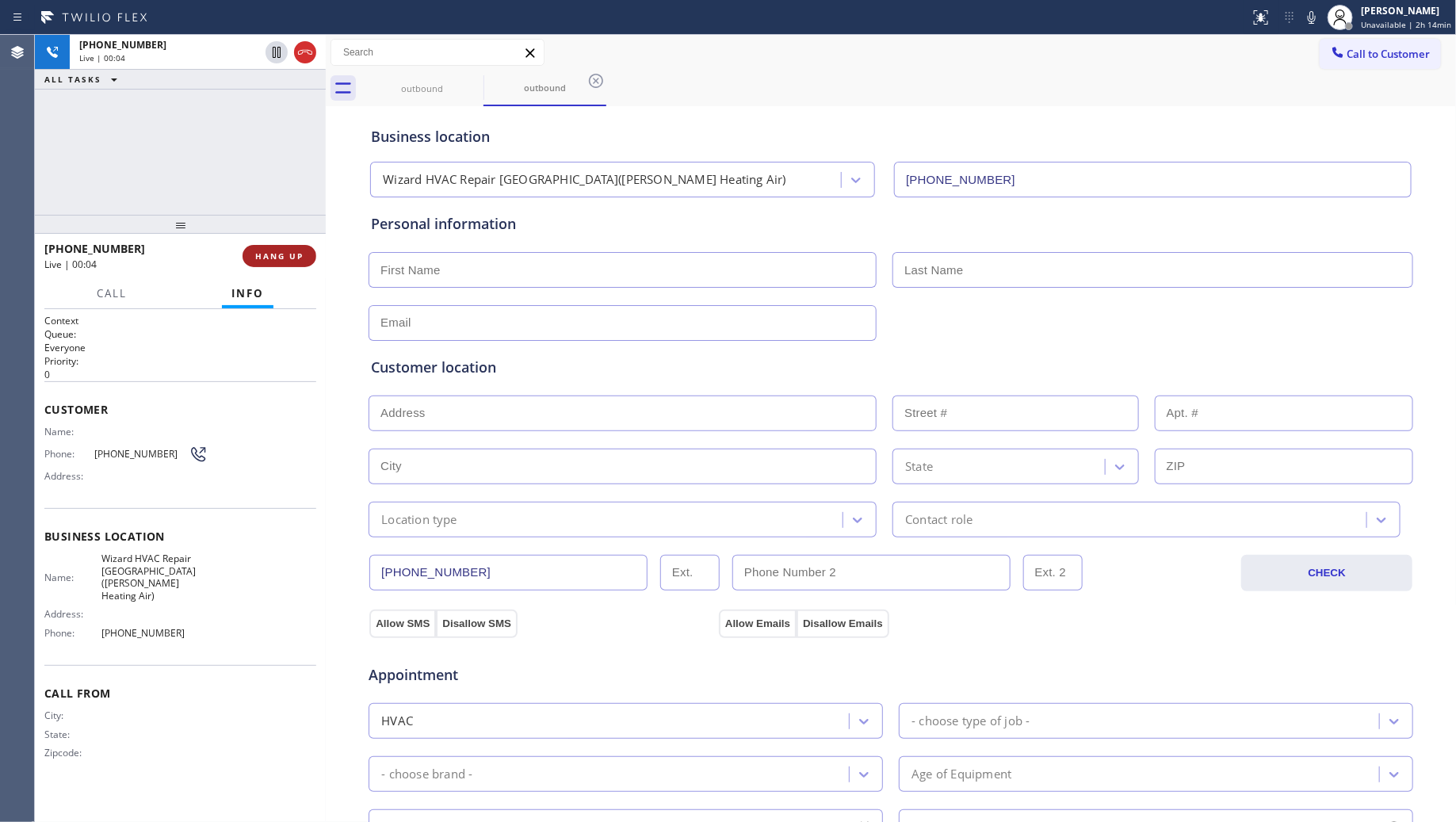
click at [290, 252] on span "HANG UP" at bounding box center [279, 256] width 48 height 12
click at [295, 252] on span "HANG UP" at bounding box center [279, 256] width 48 height 12
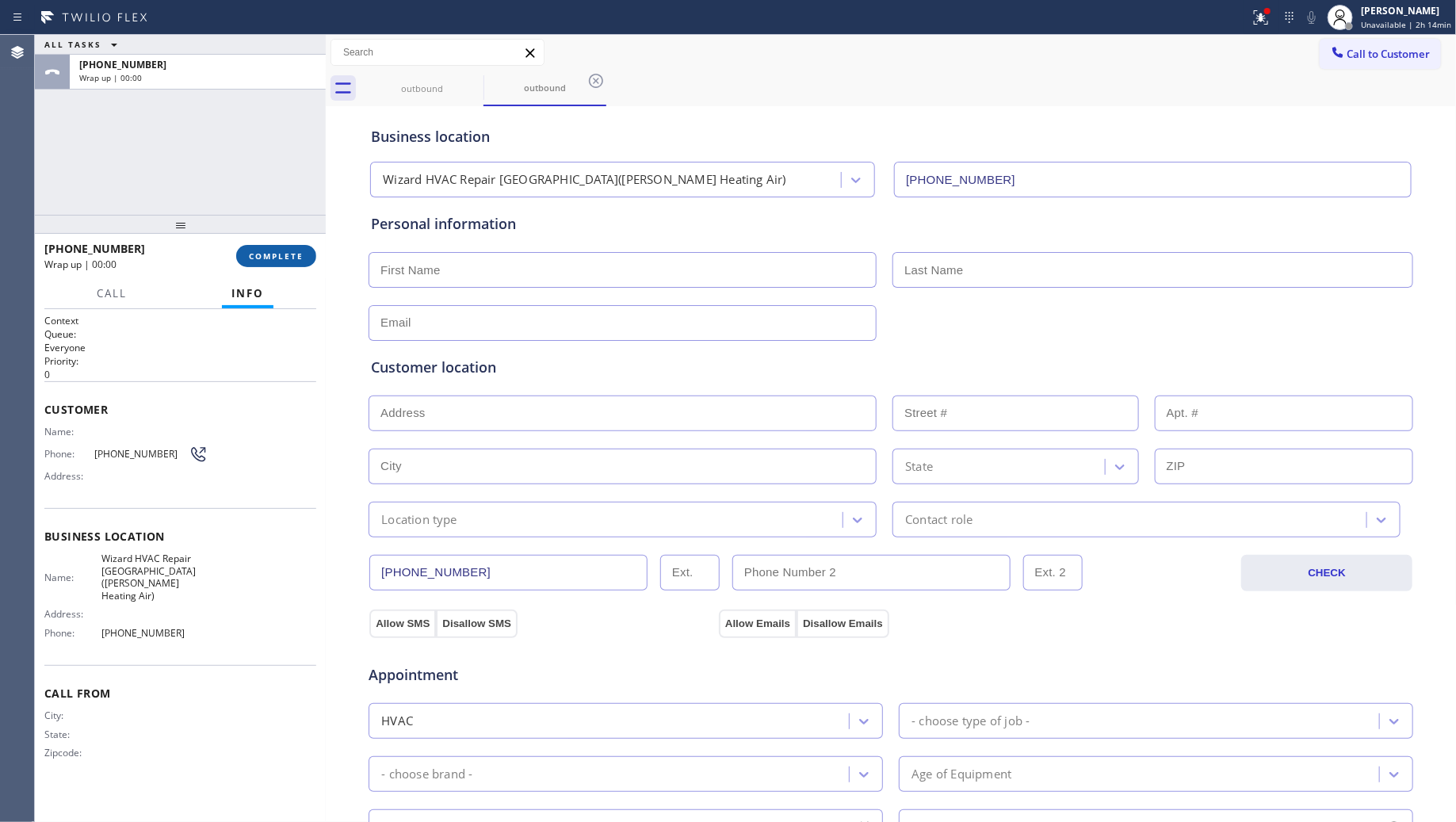
click at [307, 248] on button "COMPLETE" at bounding box center [275, 255] width 80 height 22
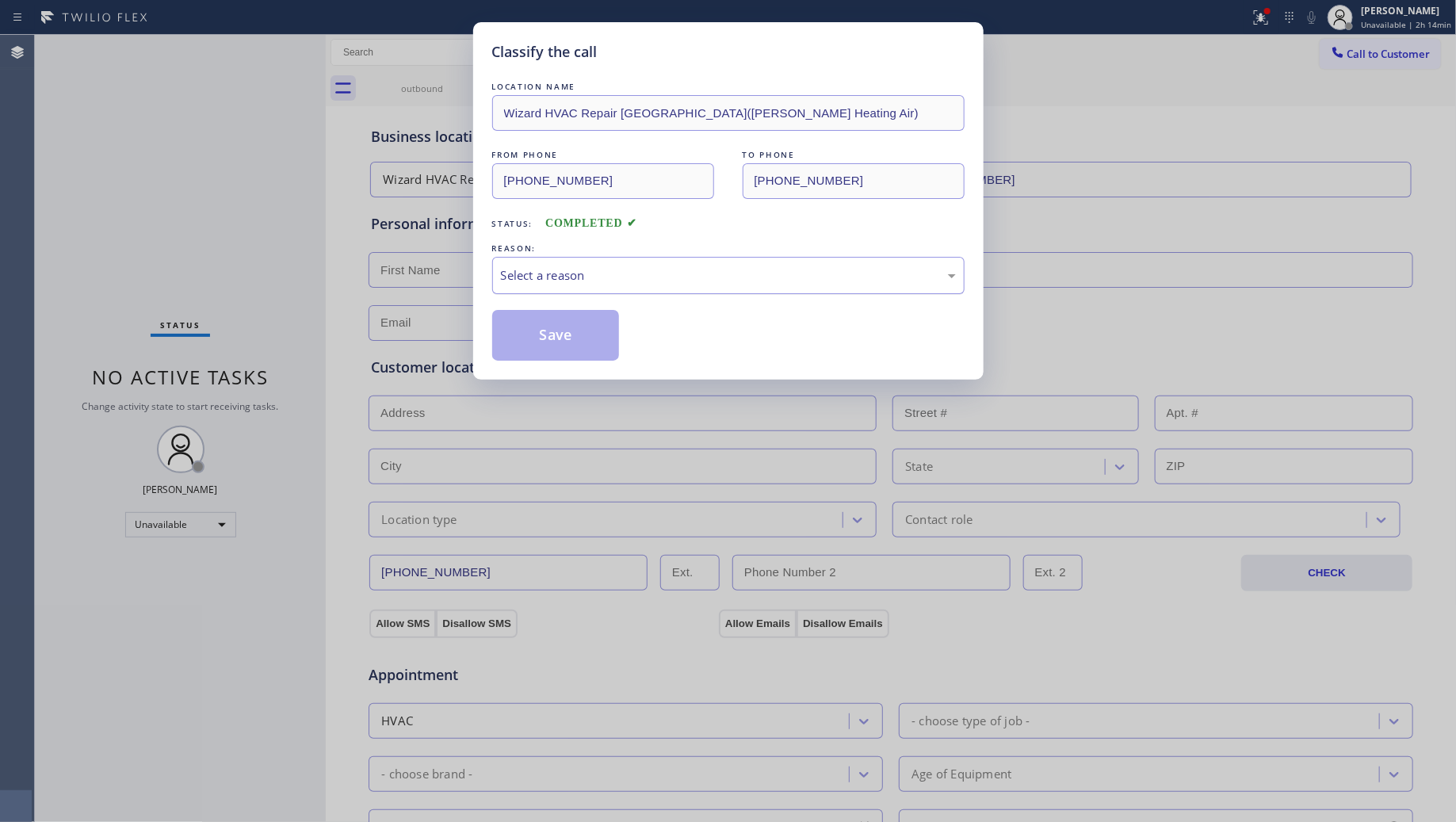
click at [778, 299] on div "LOCATION NAME Wizard HVAC Repair San Leandro(McHale's Heating Air) FROM PHONE (…" at bounding box center [728, 220] width 472 height 282
drag, startPoint x: 778, startPoint y: 268, endPoint x: 735, endPoint y: 271, distance: 43.1
click at [778, 270] on div "Select a reason" at bounding box center [728, 275] width 455 height 18
click at [585, 324] on button "Save" at bounding box center [556, 335] width 128 height 51
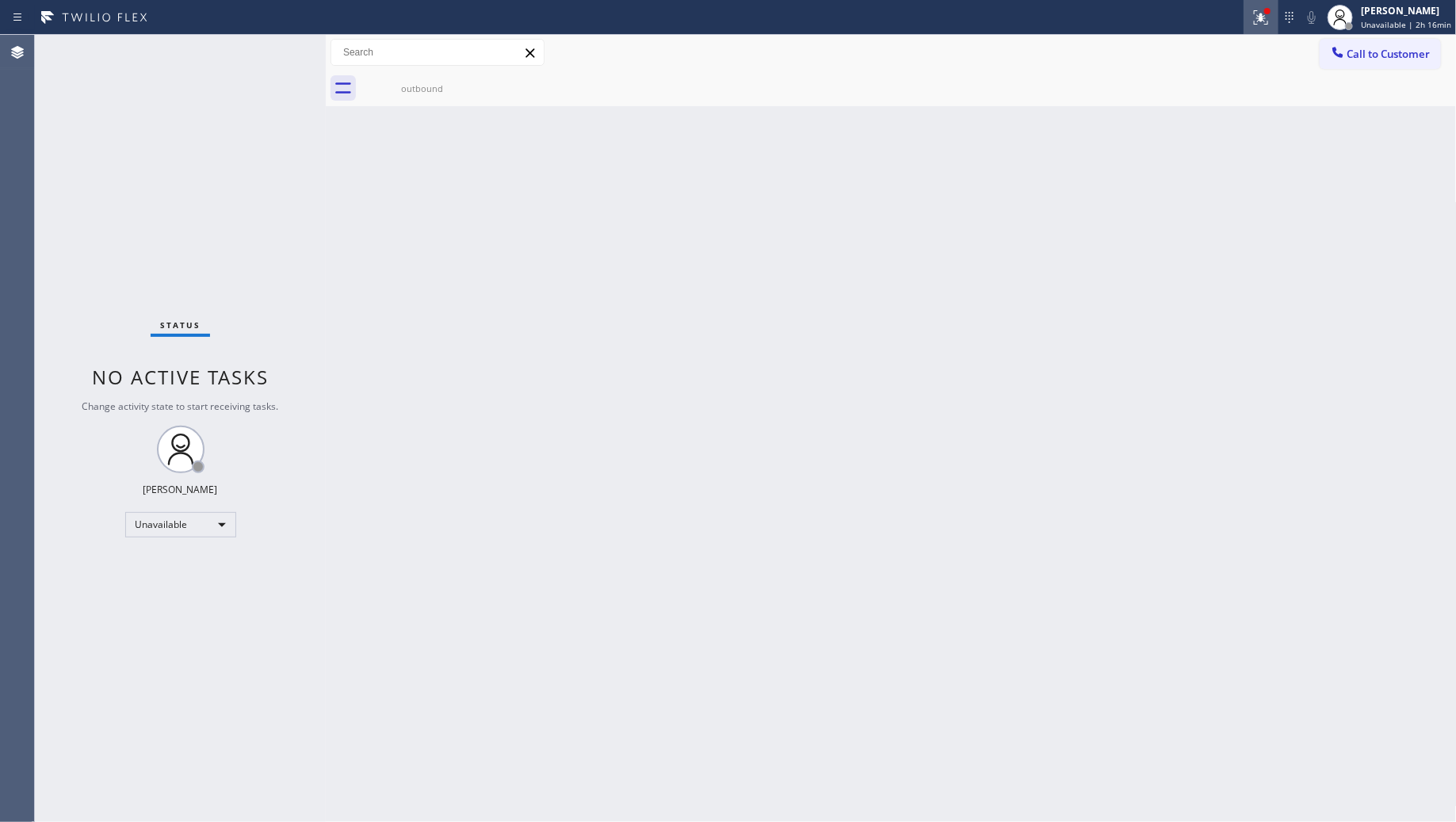
click at [1263, 16] on icon at bounding box center [1261, 17] width 19 height 19
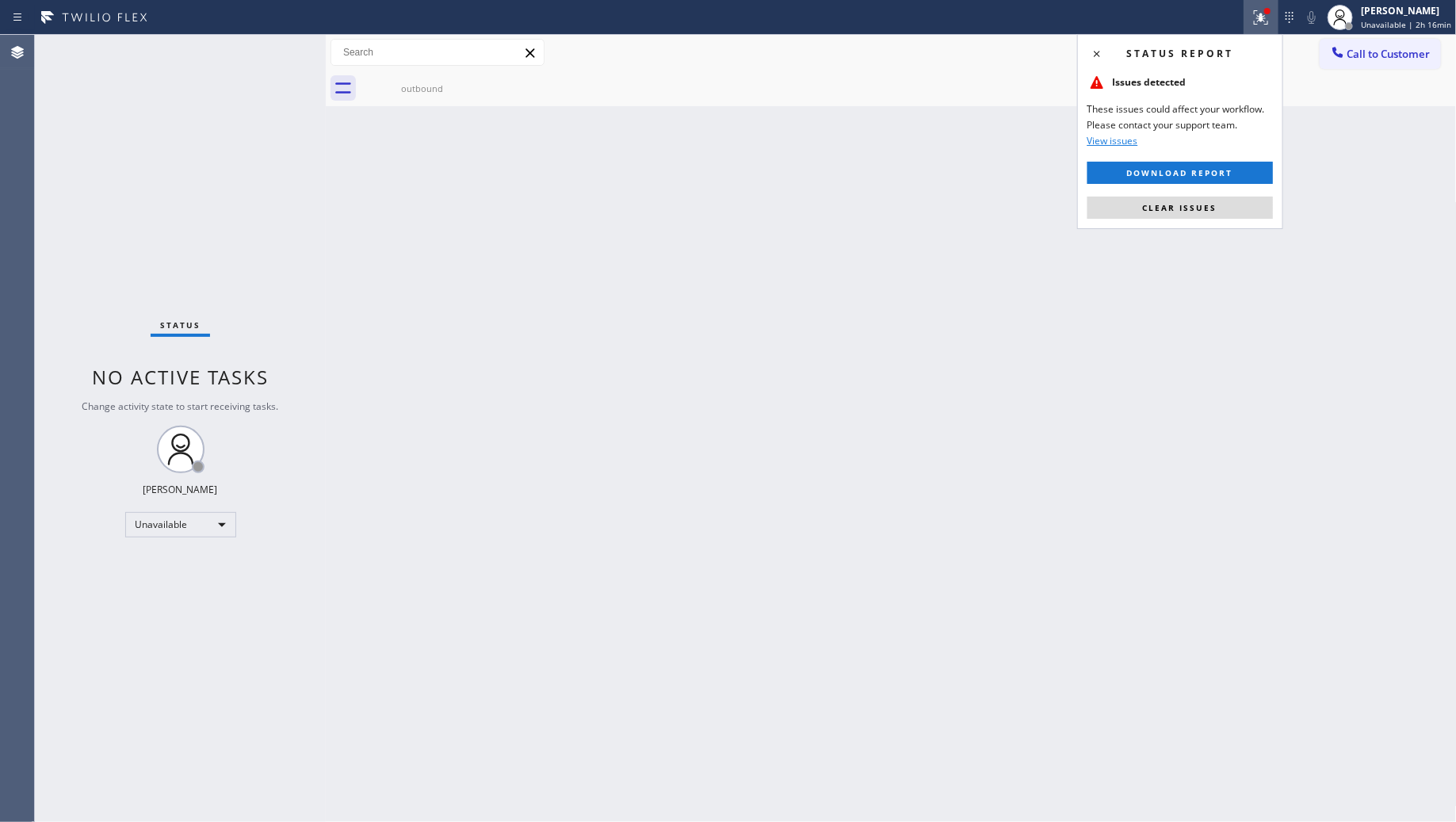
click at [1214, 204] on span "Clear issues" at bounding box center [1181, 208] width 75 height 12
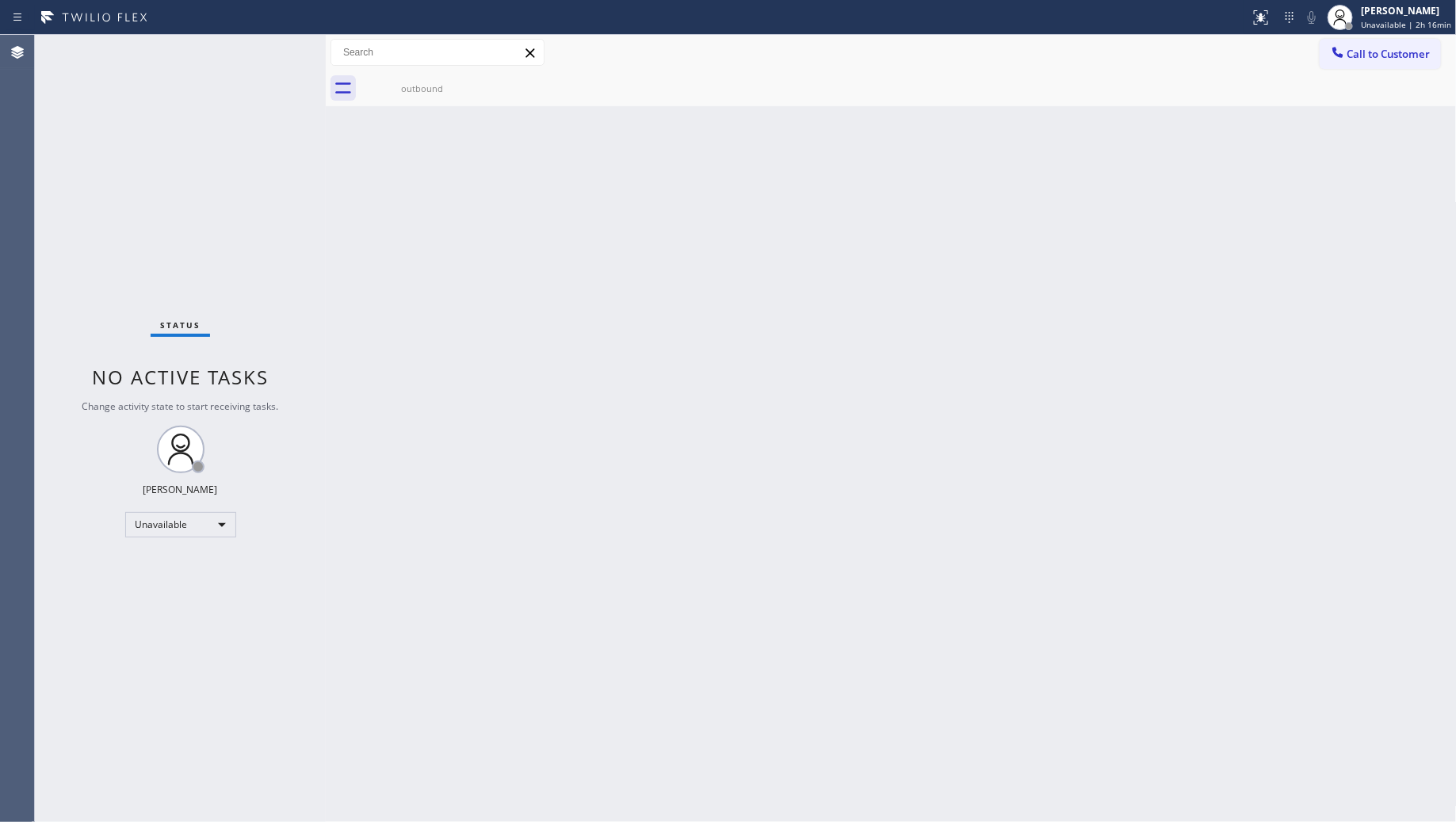
click at [1372, 54] on span "Call to Customer" at bounding box center [1389, 54] width 84 height 14
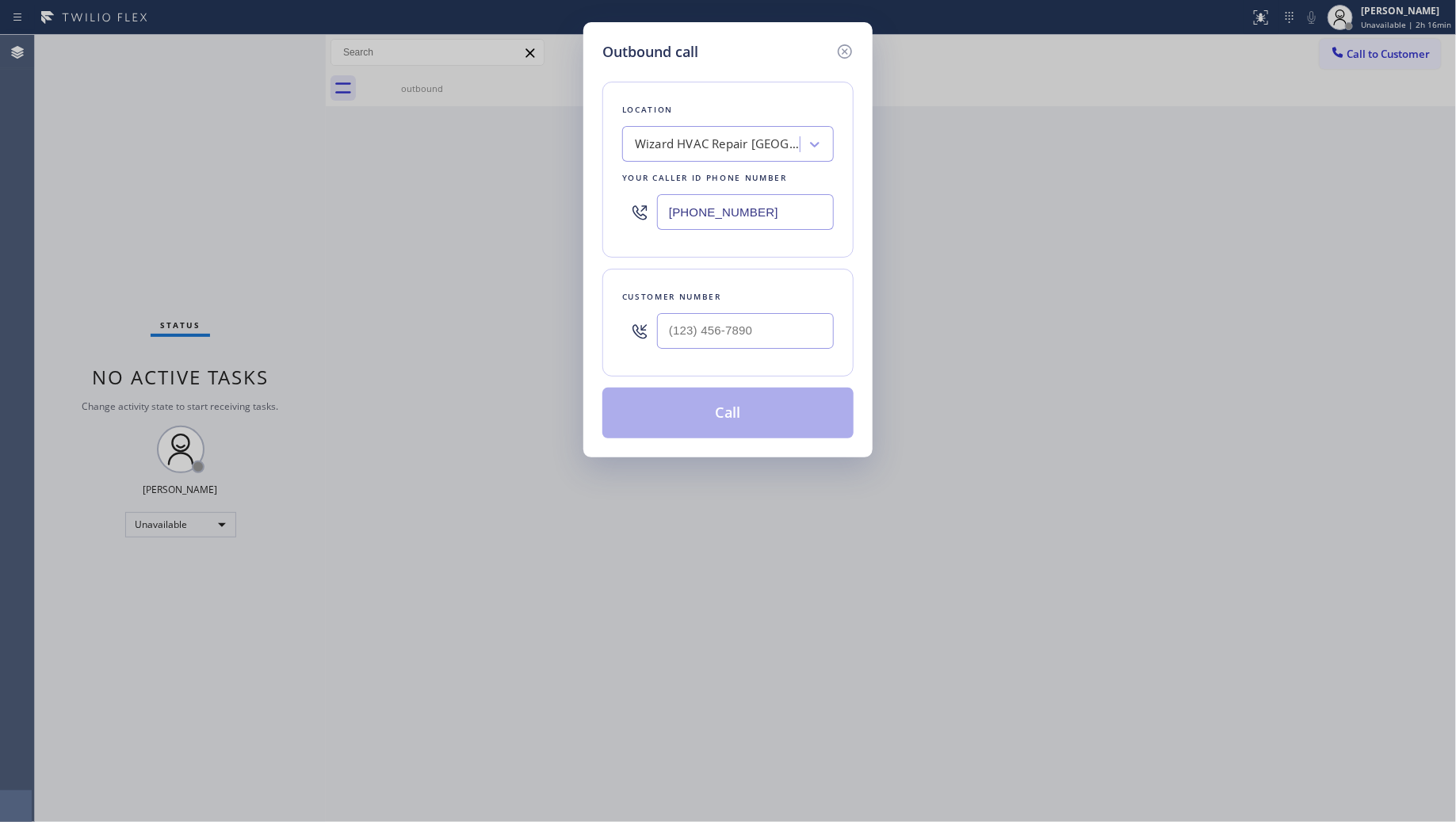
drag, startPoint x: 780, startPoint y: 212, endPoint x: 612, endPoint y: 205, distance: 168.1
click at [633, 203] on div "[PHONE_NUMBER]" at bounding box center [728, 212] width 212 height 52
paste input "224) 412-3909"
type input "(224) 412-3909"
click at [703, 339] on input "(___) ___-____" at bounding box center [746, 330] width 177 height 36
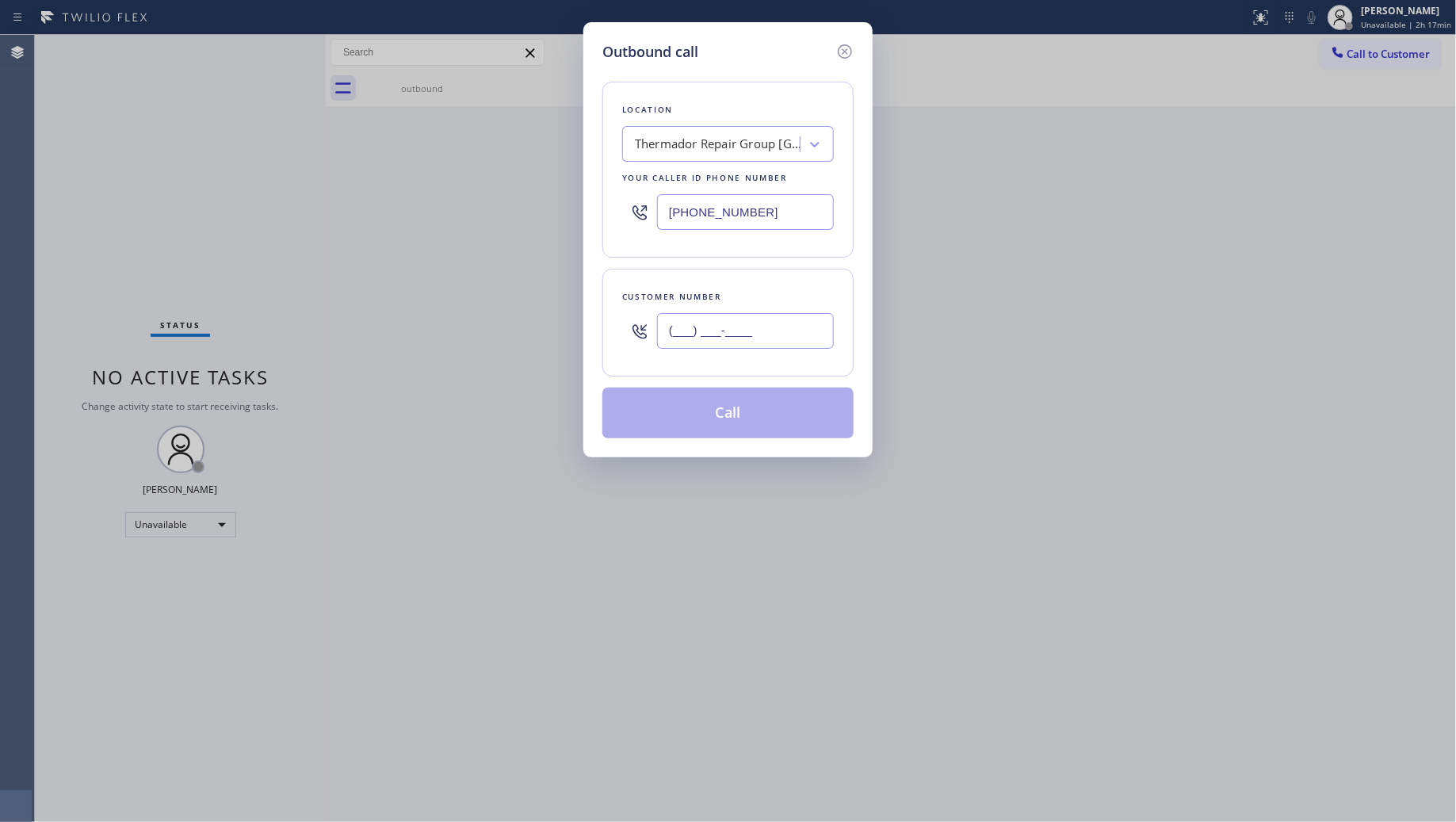
paste input "847) 271-9274"
type input "(847) 271-9274"
click at [713, 404] on button "Call" at bounding box center [728, 413] width 251 height 51
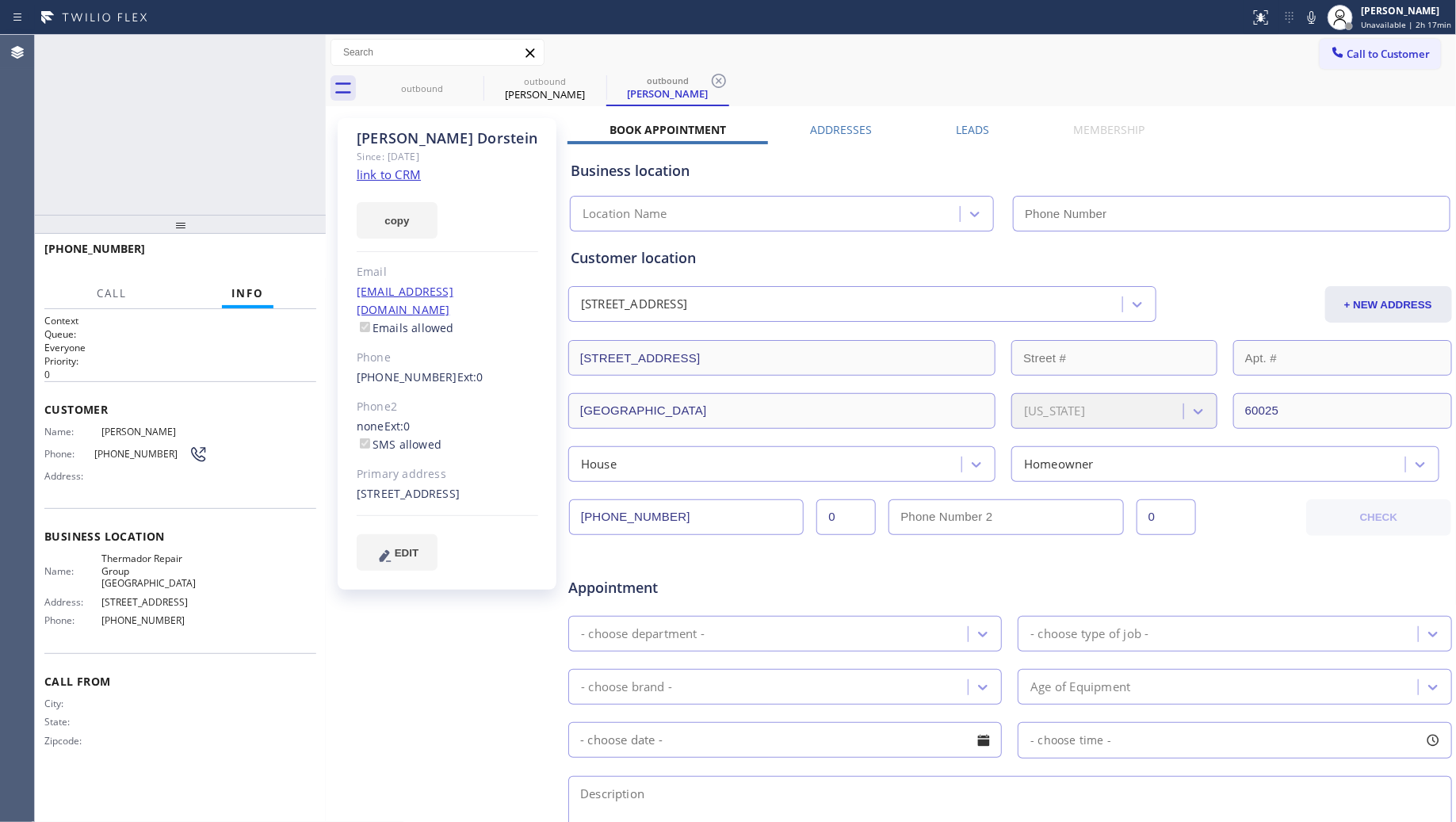
type input "(224) 412-3909"
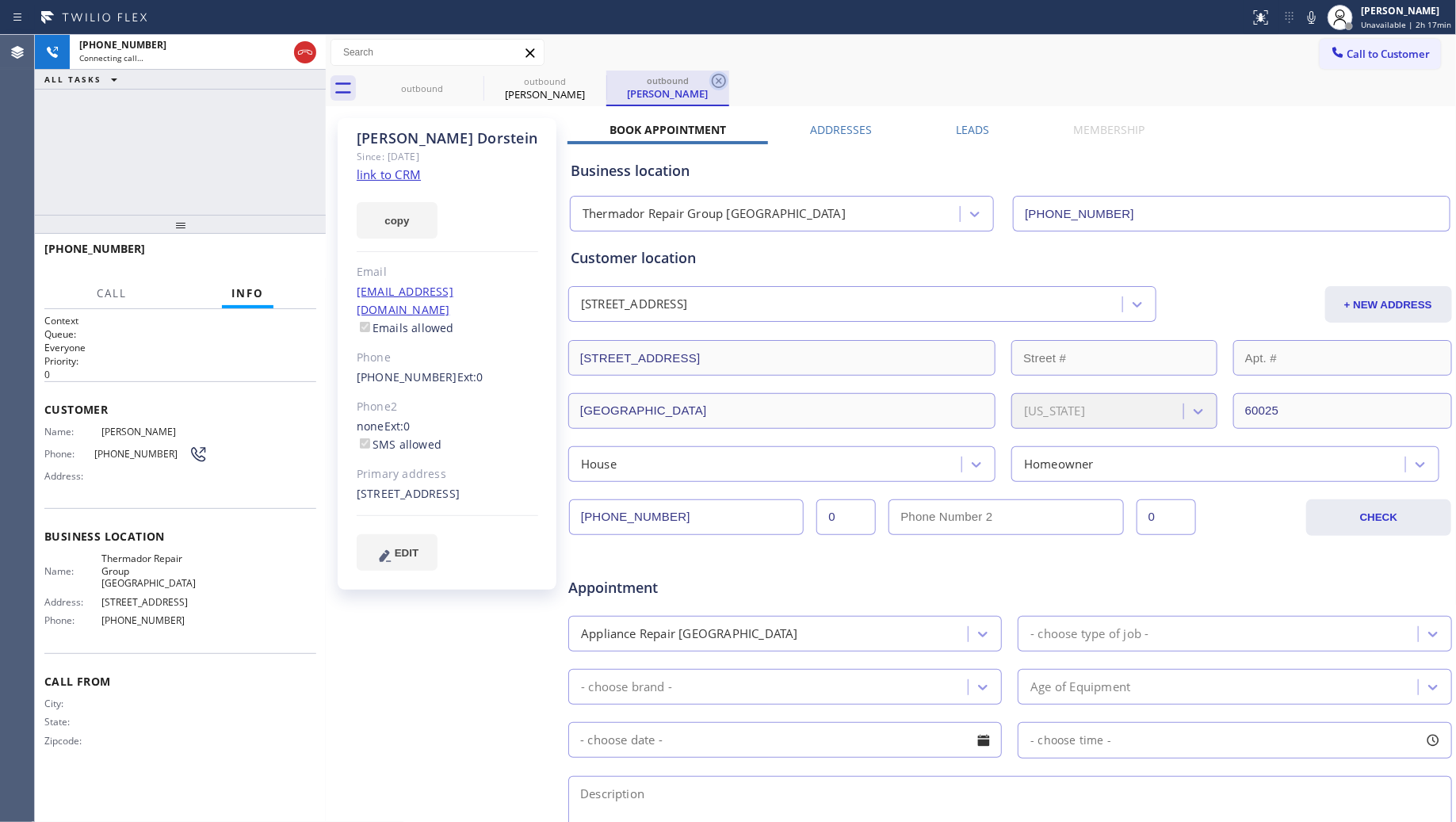
click at [717, 77] on icon at bounding box center [719, 81] width 19 height 19
drag, startPoint x: 604, startPoint y: 80, endPoint x: 583, endPoint y: 76, distance: 21.4
click at [603, 80] on icon at bounding box center [596, 81] width 19 height 19
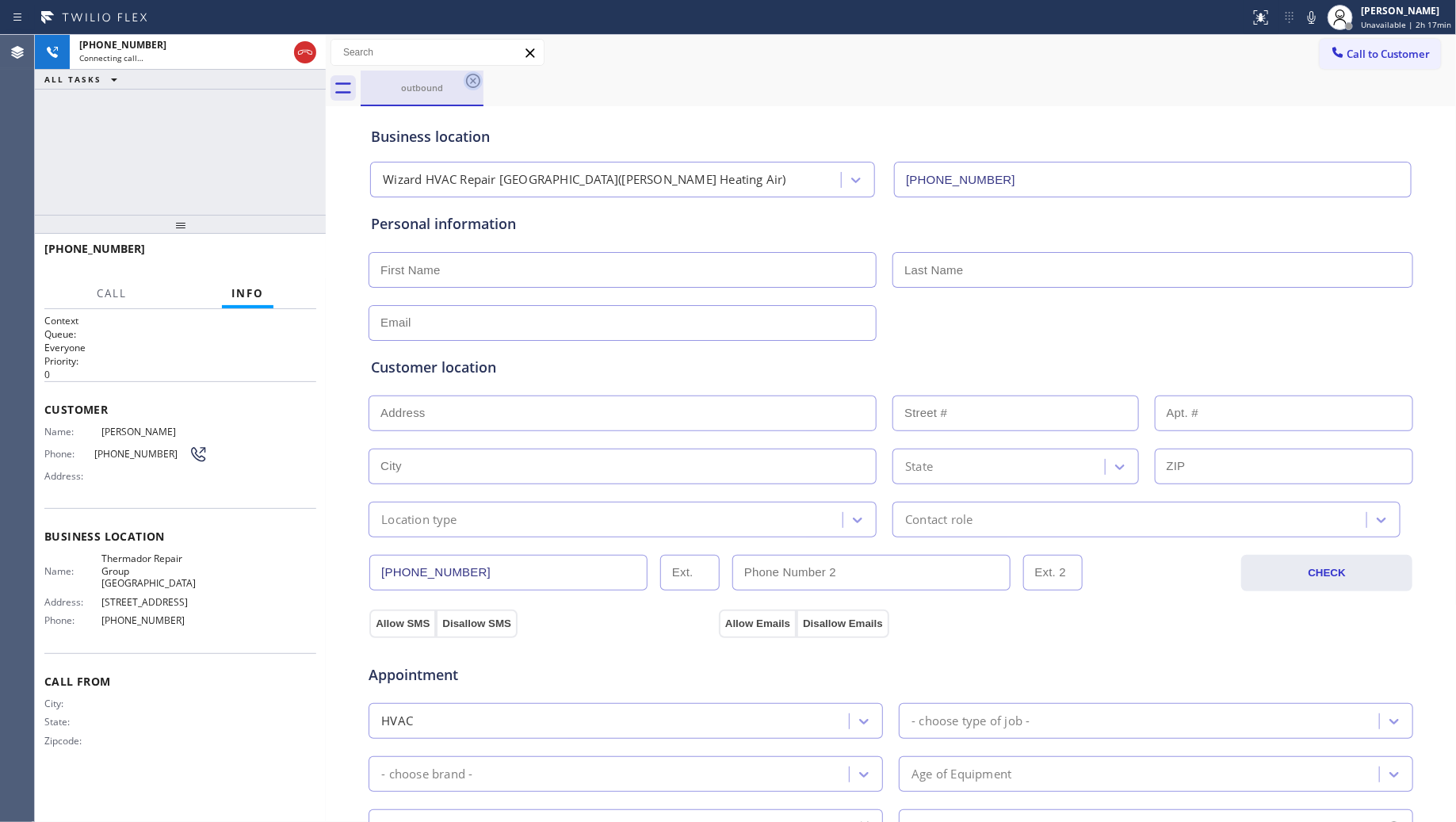
click at [468, 74] on icon at bounding box center [473, 81] width 19 height 19
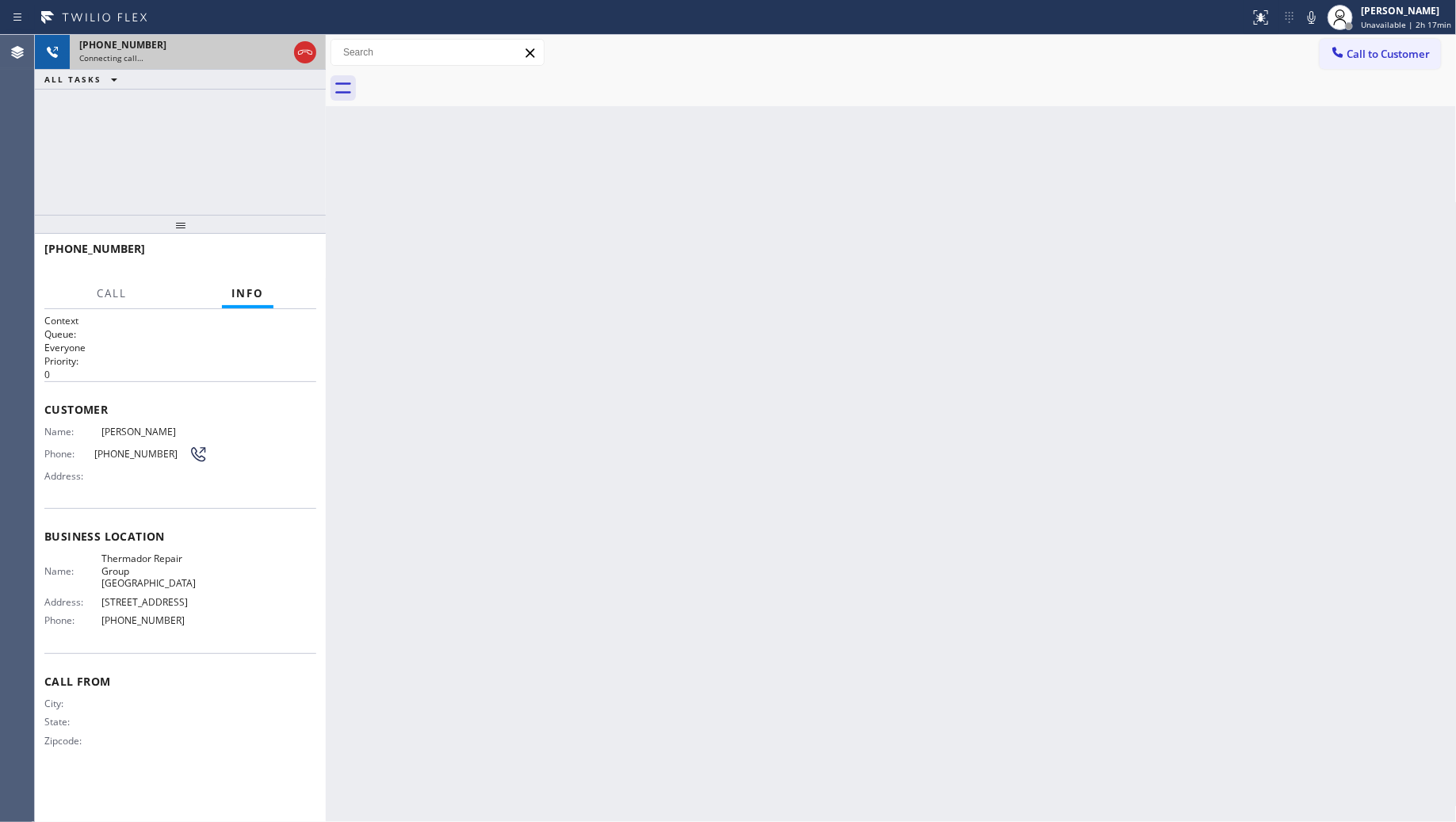
click at [216, 53] on div "Connecting call…" at bounding box center [183, 59] width 208 height 12
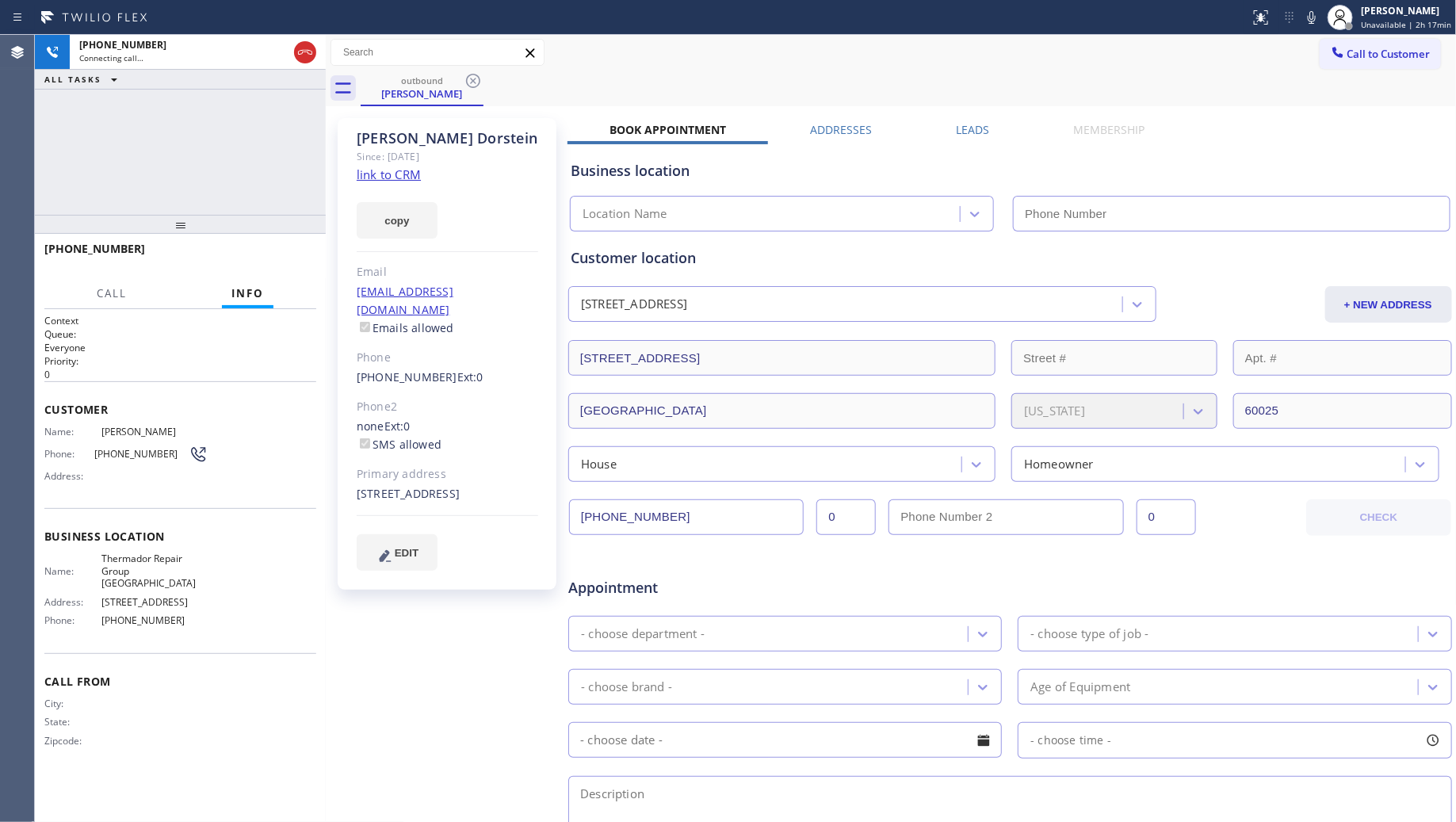
type input "(224) 412-3909"
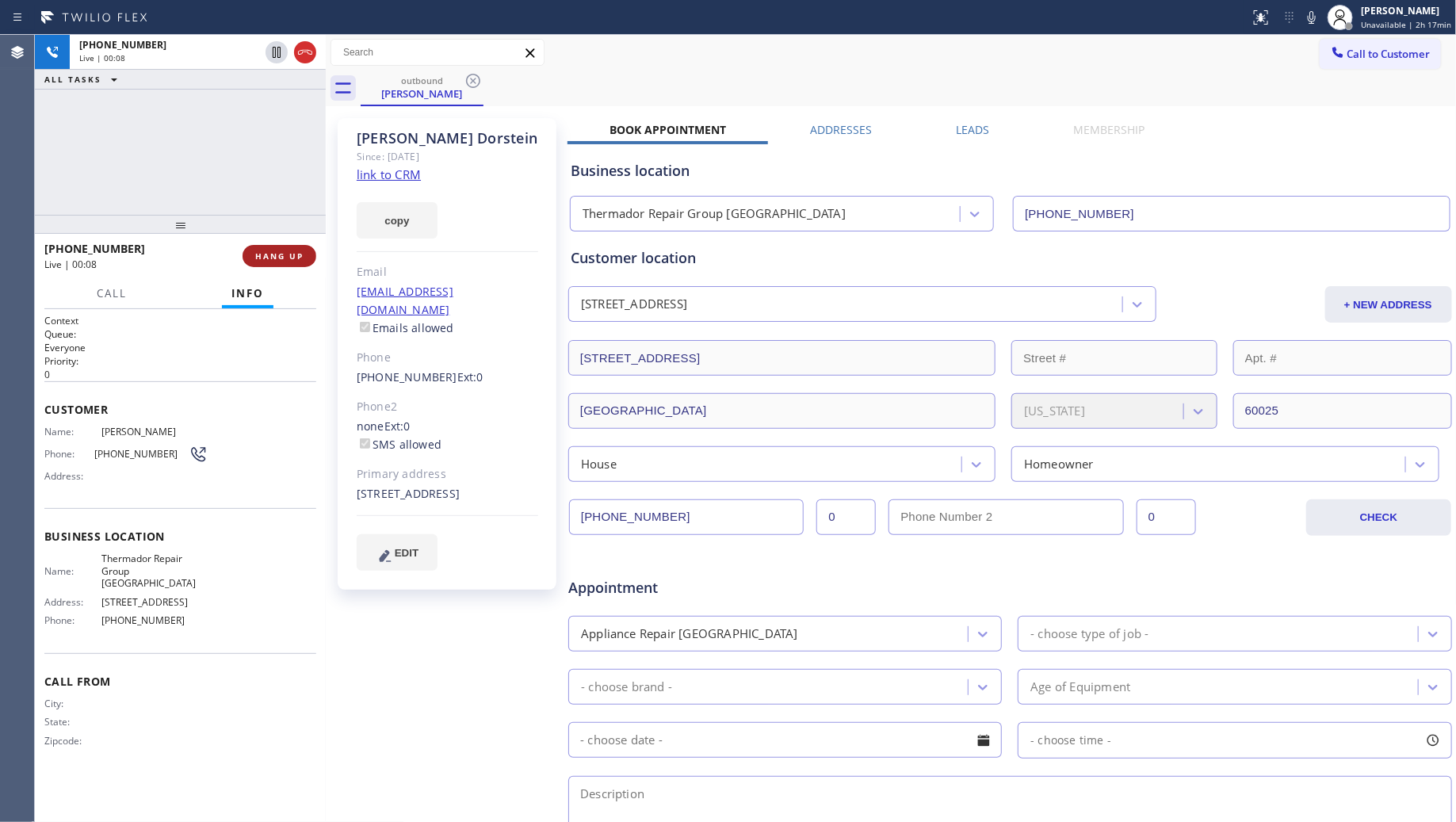
click at [295, 245] on button "HANG UP" at bounding box center [279, 255] width 74 height 22
click at [294, 245] on button "HANG UP" at bounding box center [279, 255] width 74 height 22
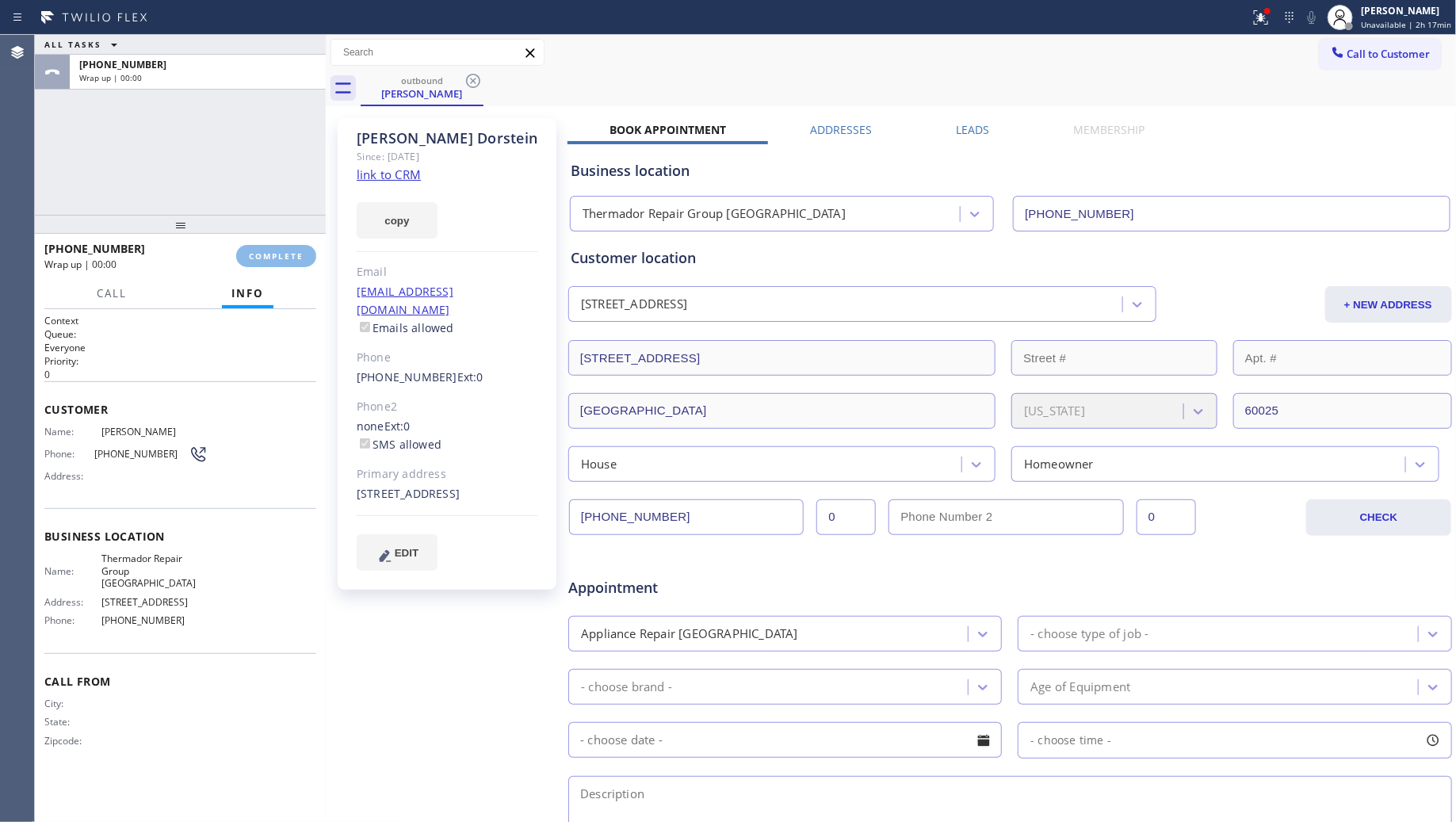
click at [291, 242] on div "+18472719274 Wrap up | 00:00 COMPLETE" at bounding box center [179, 255] width 272 height 41
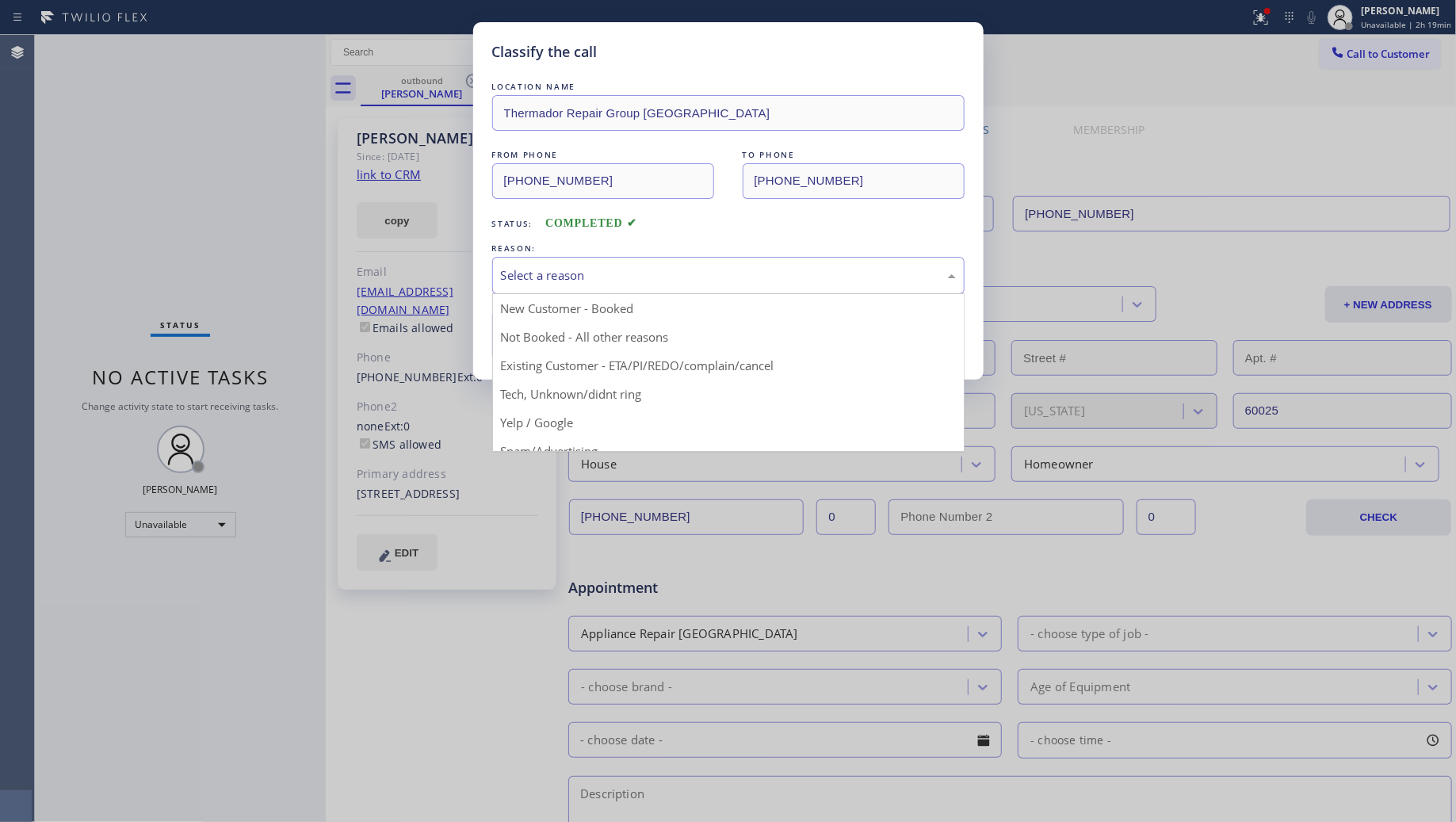
click at [628, 278] on div "Select a reason" at bounding box center [728, 275] width 455 height 18
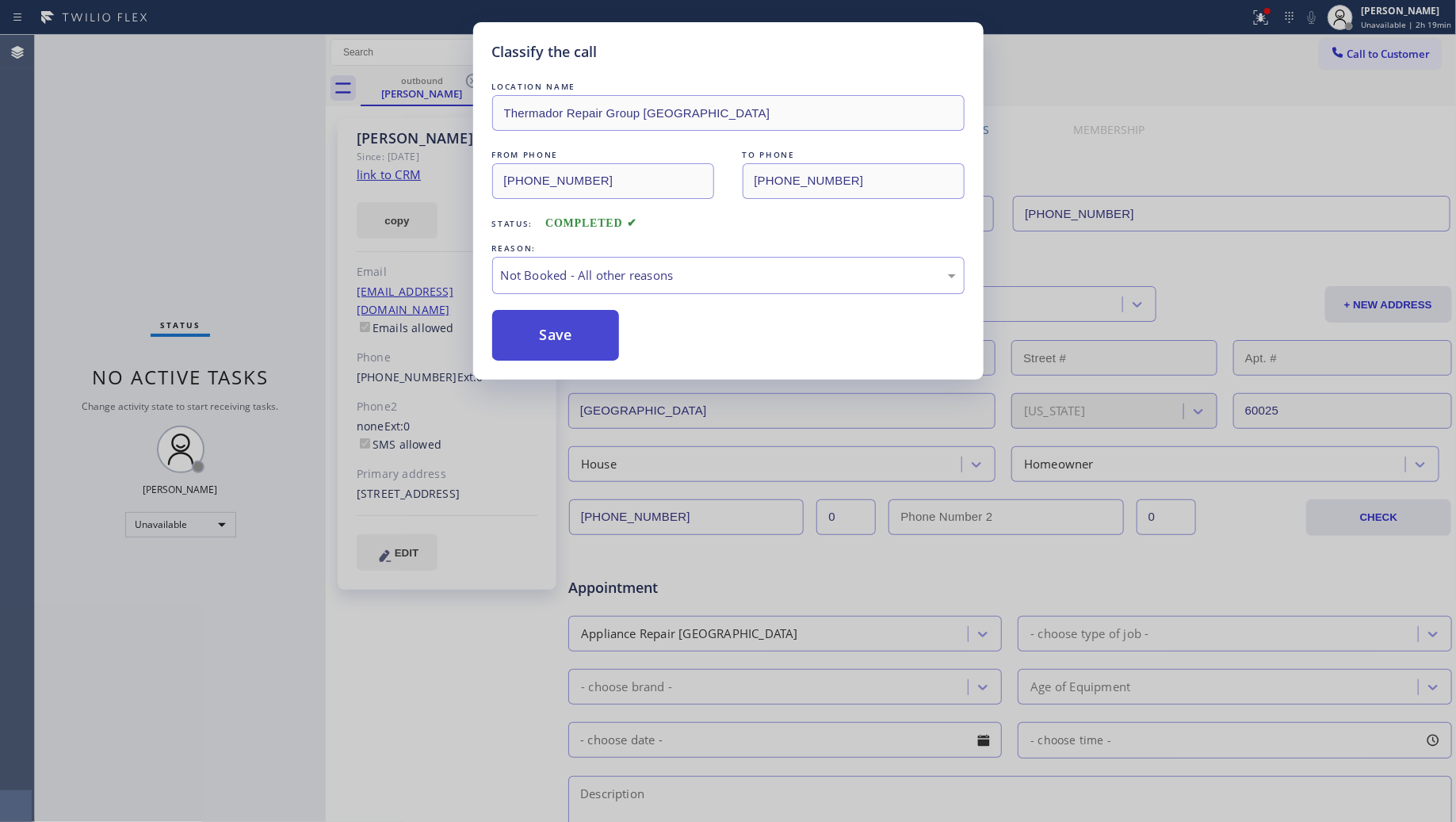
click at [564, 335] on button "Save" at bounding box center [556, 335] width 128 height 51
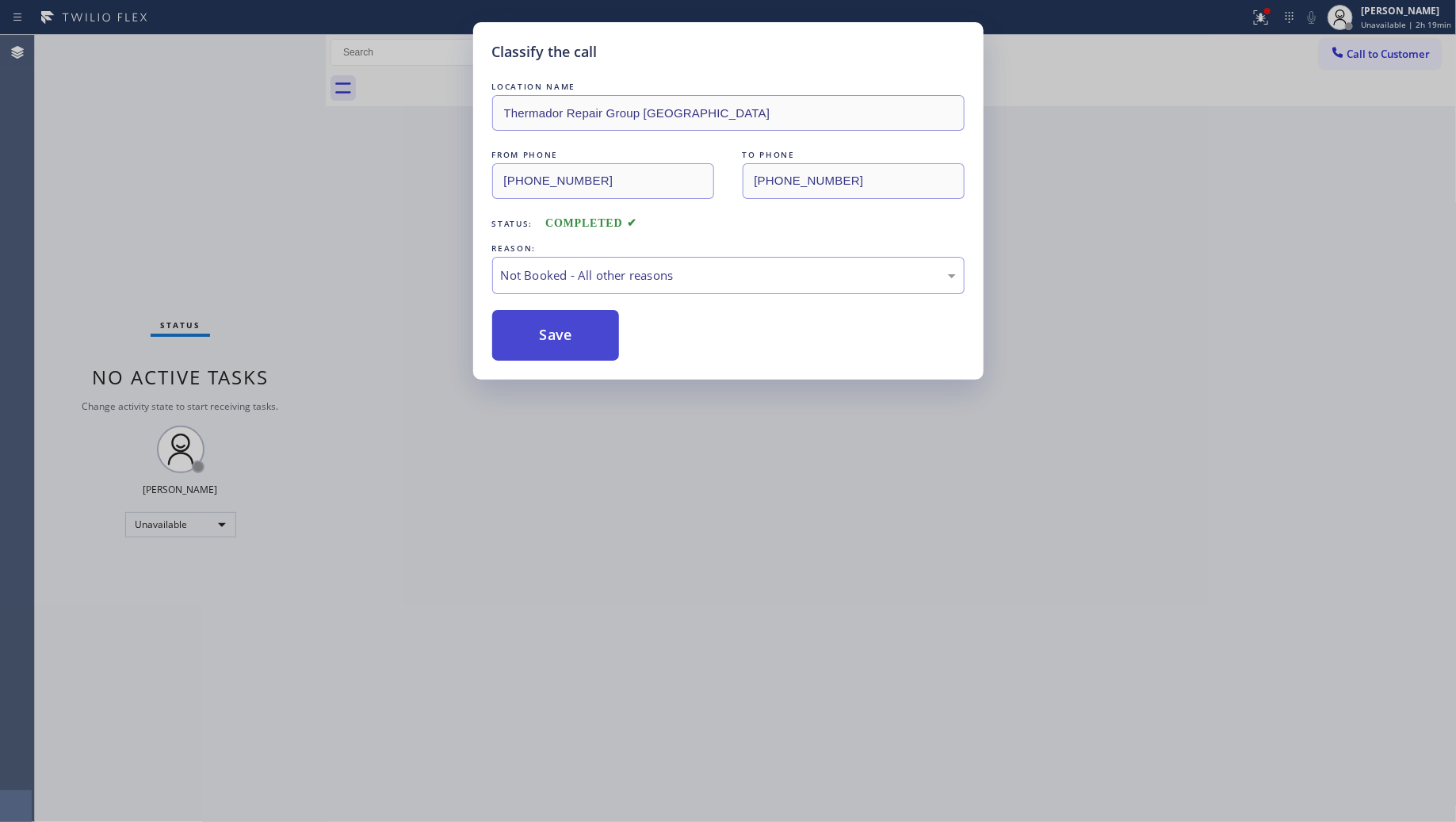
click at [564, 333] on button "Save" at bounding box center [556, 335] width 128 height 51
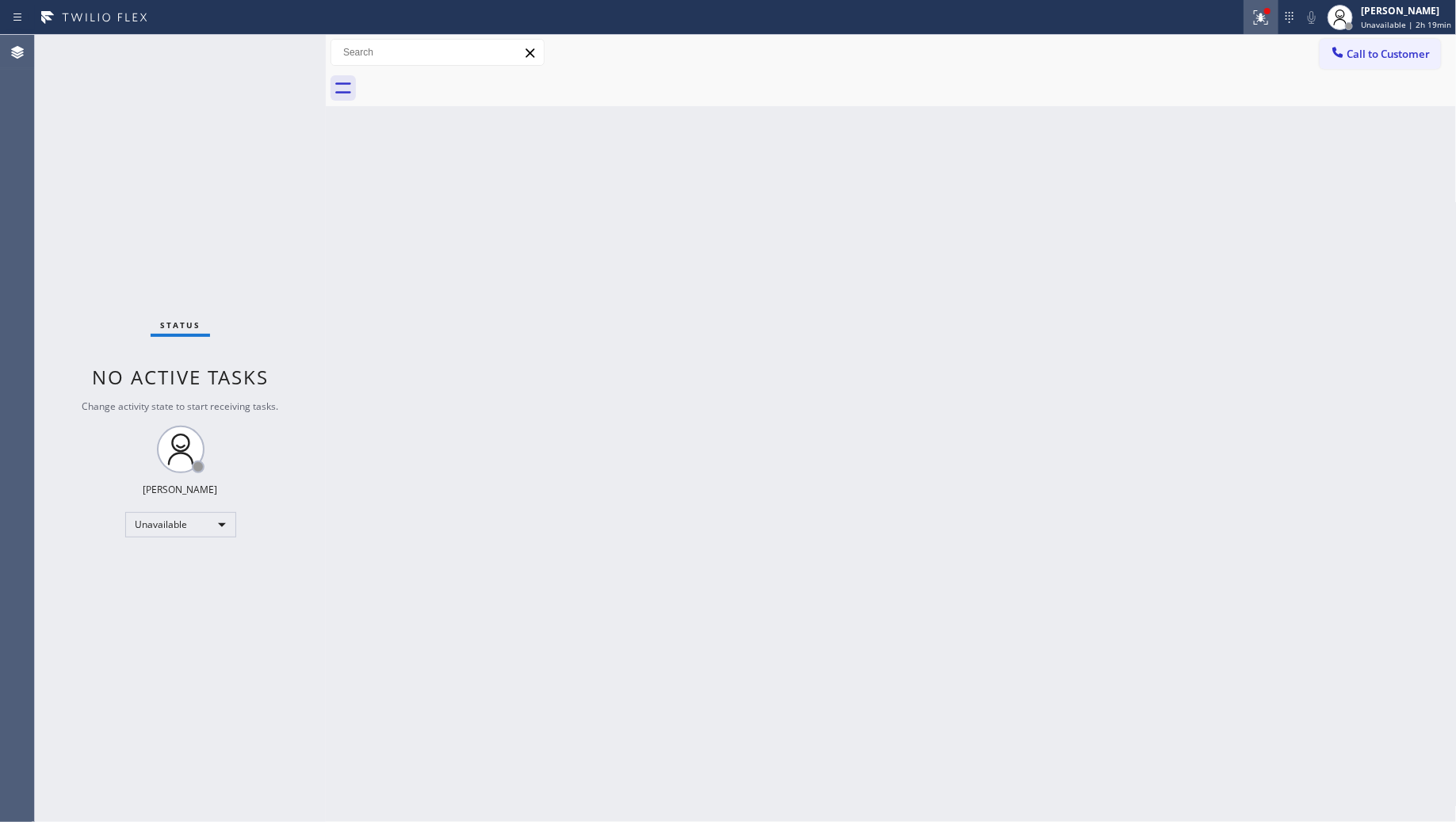
click at [1250, 13] on div at bounding box center [1261, 17] width 35 height 19
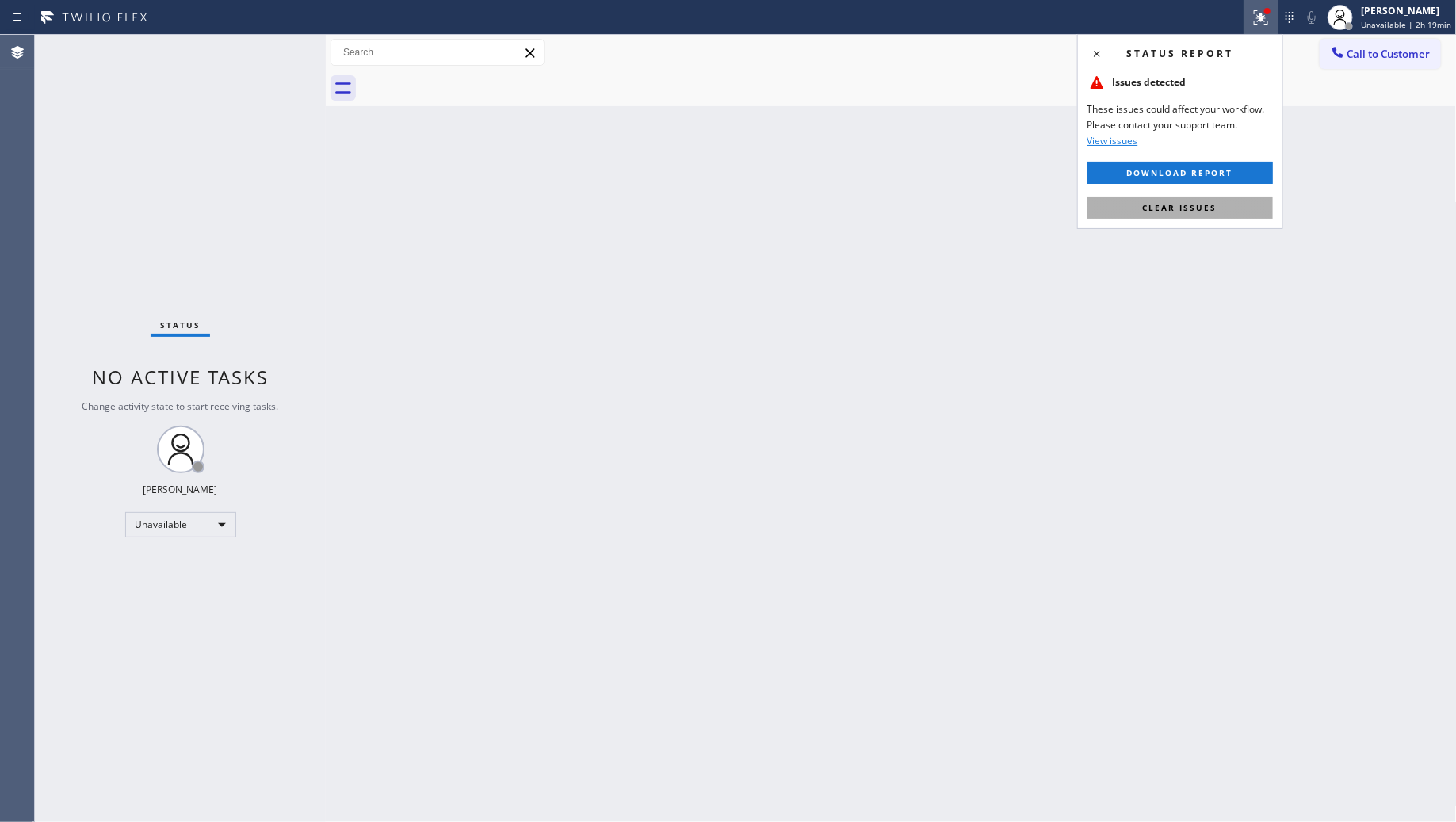
click at [1219, 211] on button "Clear issues" at bounding box center [1180, 207] width 185 height 22
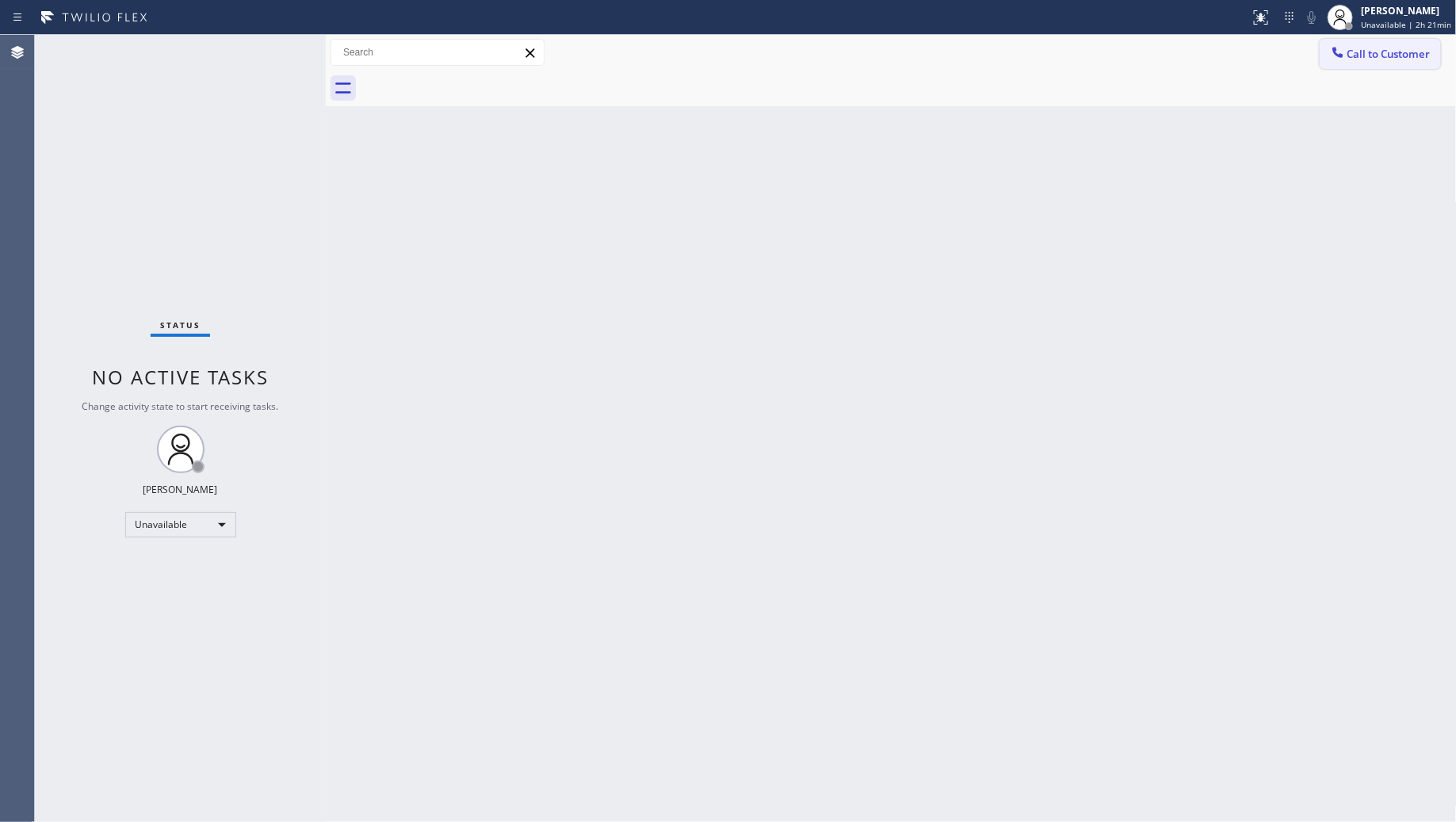
click at [1359, 47] on span "Call to Customer" at bounding box center [1389, 54] width 84 height 14
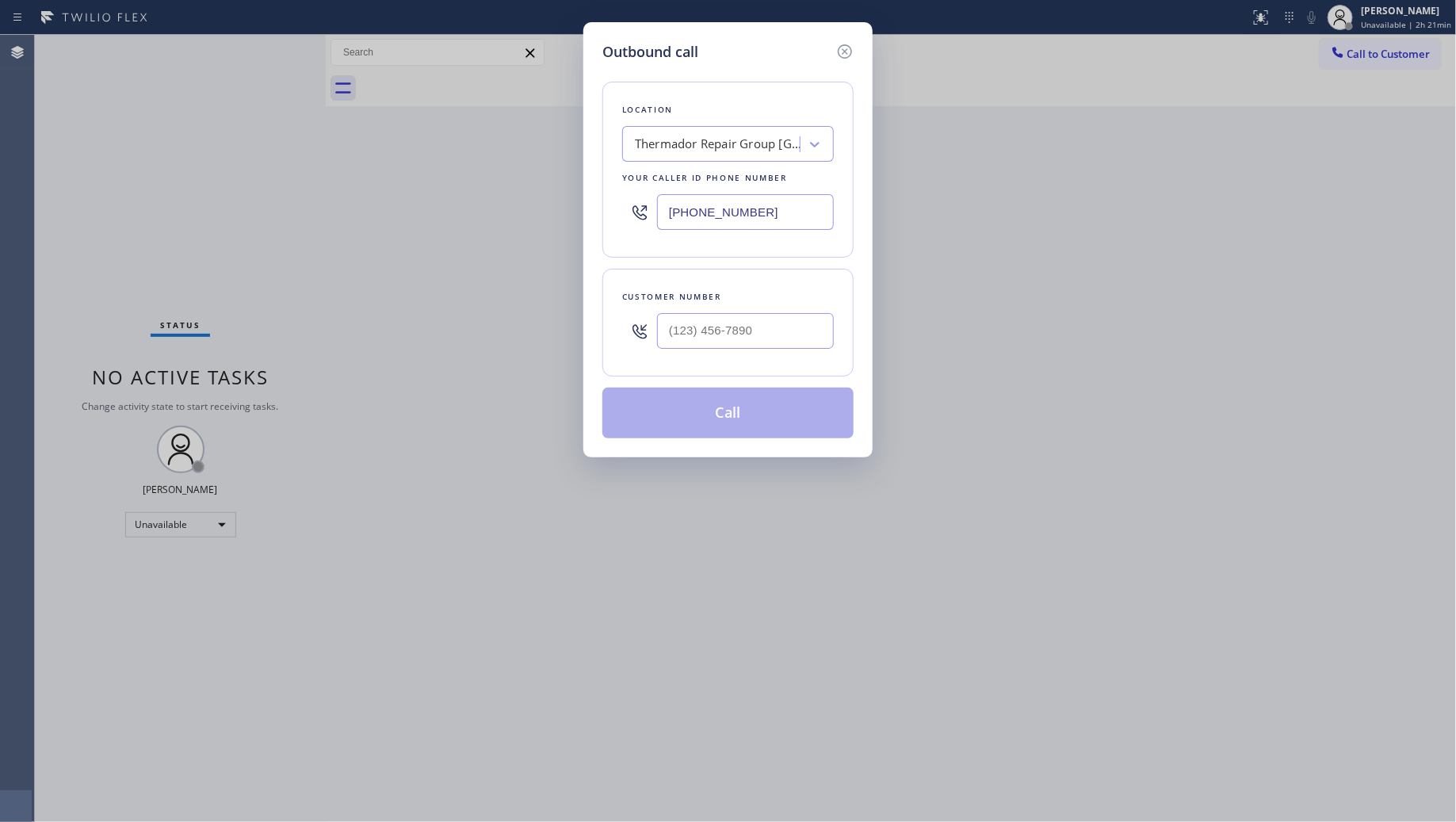
drag, startPoint x: 779, startPoint y: 212, endPoint x: 640, endPoint y: 227, distance: 139.8
click at [642, 227] on div "(224) 412-3909" at bounding box center [728, 212] width 212 height 52
paste input "415) 727-4640"
type input "(415) 727-4640"
drag, startPoint x: 671, startPoint y: 363, endPoint x: 691, endPoint y: 345, distance: 26.9
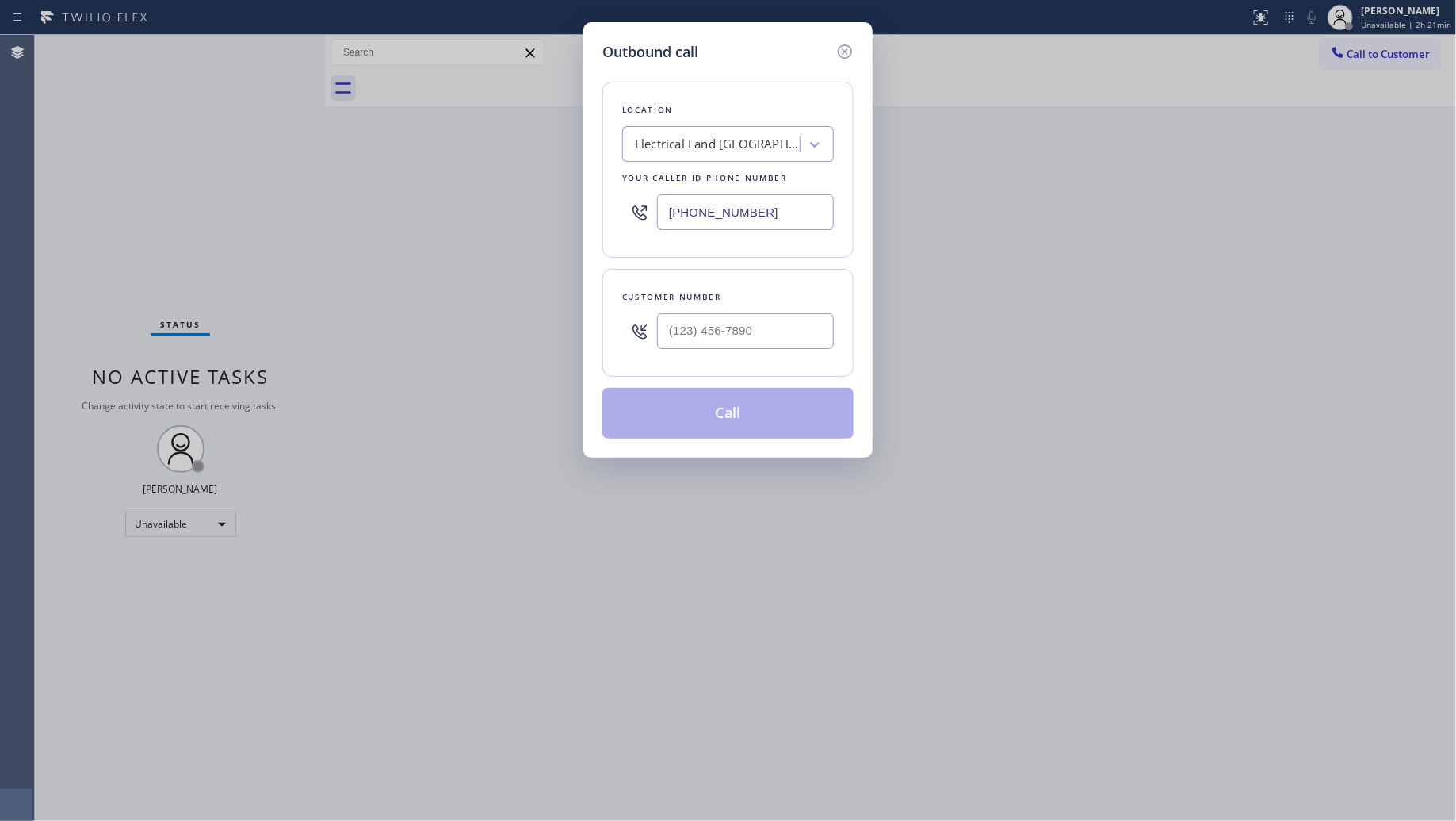
click at [680, 357] on div "Customer number" at bounding box center [728, 323] width 251 height 108
paste input "415) 420-2370"
click at [691, 345] on input "(___) ___-____" at bounding box center [746, 330] width 177 height 36
type input "(415) 420-2370"
click at [723, 403] on button "Call" at bounding box center [728, 413] width 251 height 51
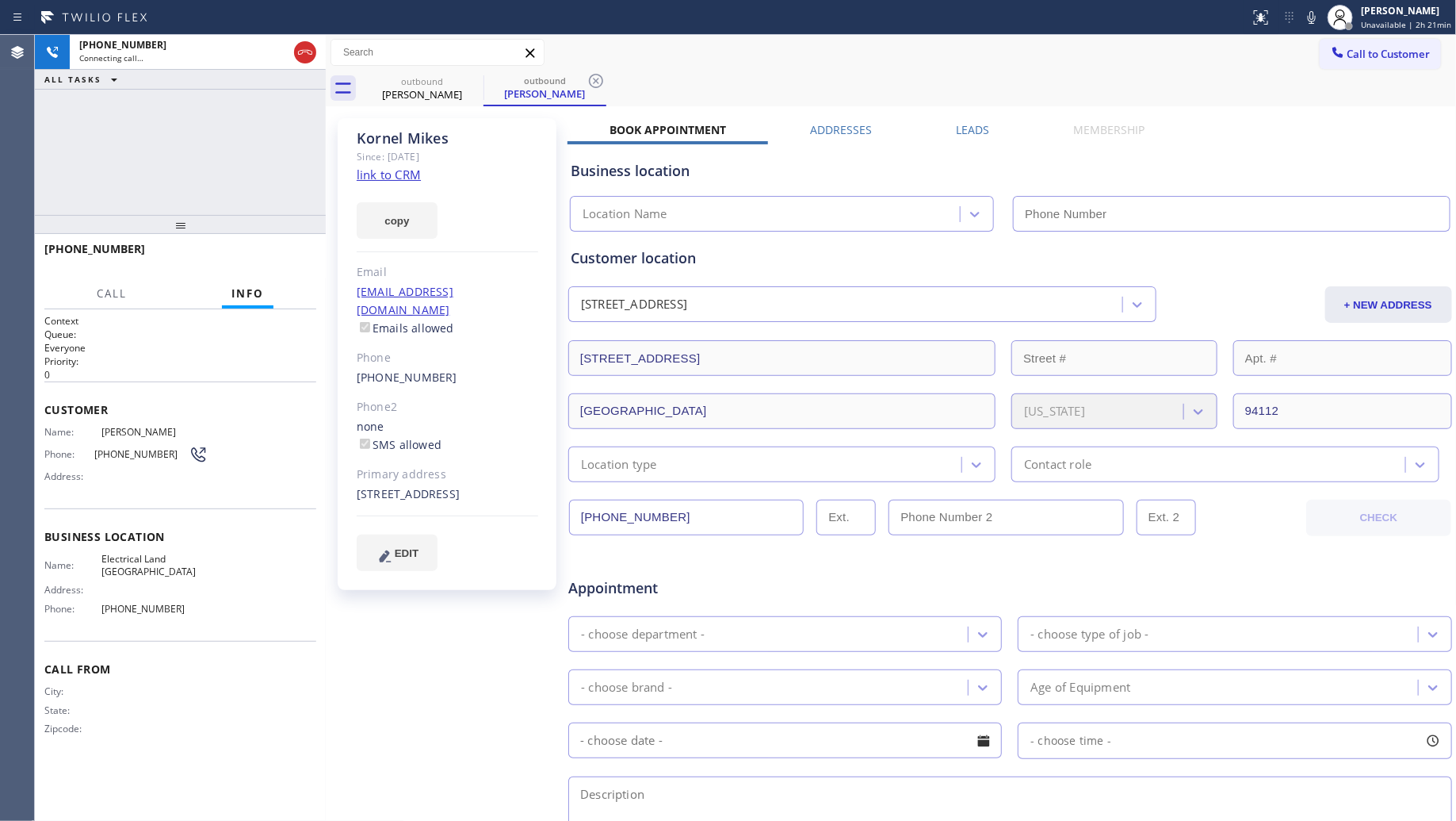
type input "(415) 727-4640"
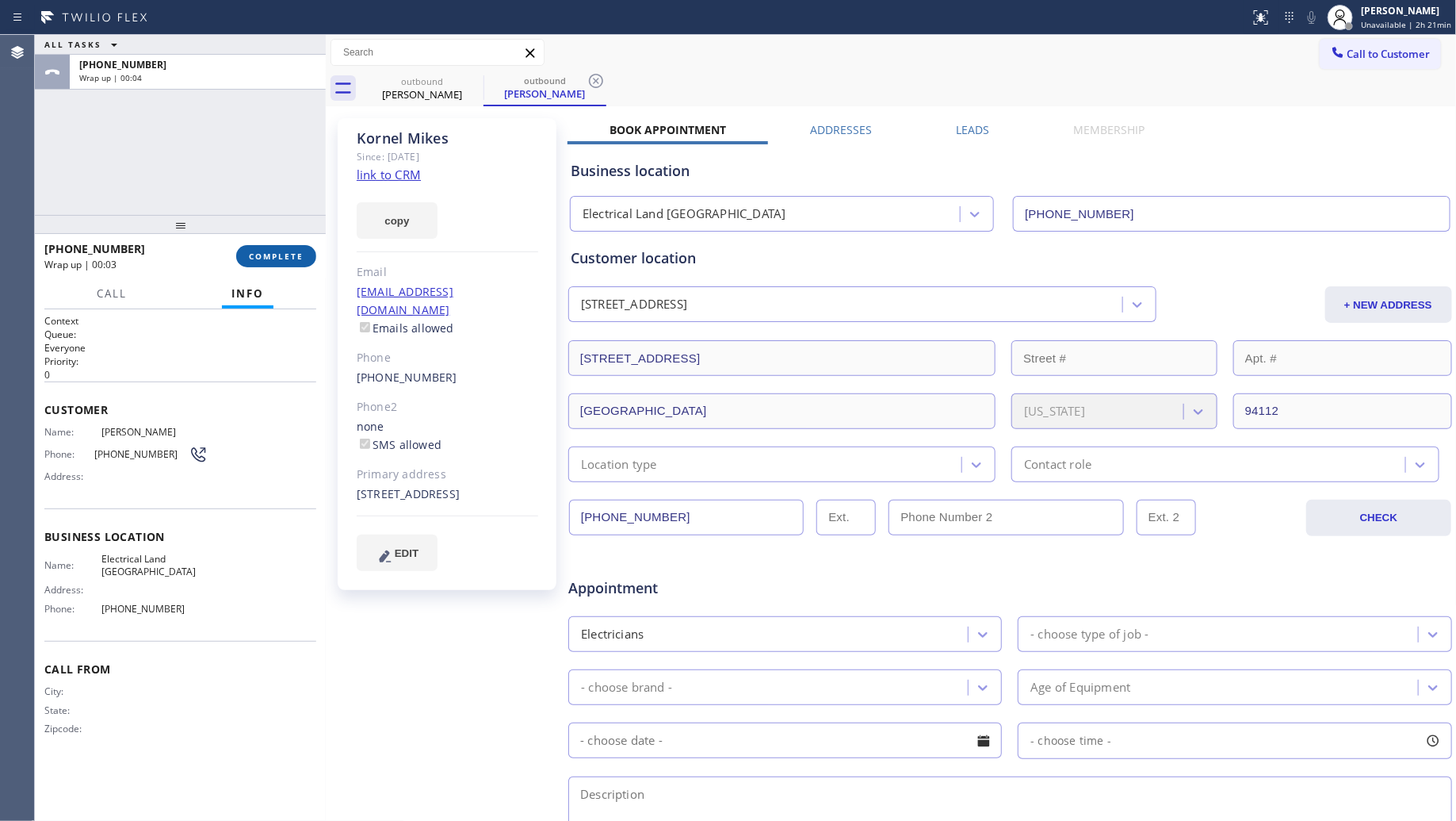
click at [257, 254] on span "COMPLETE" at bounding box center [275, 256] width 55 height 12
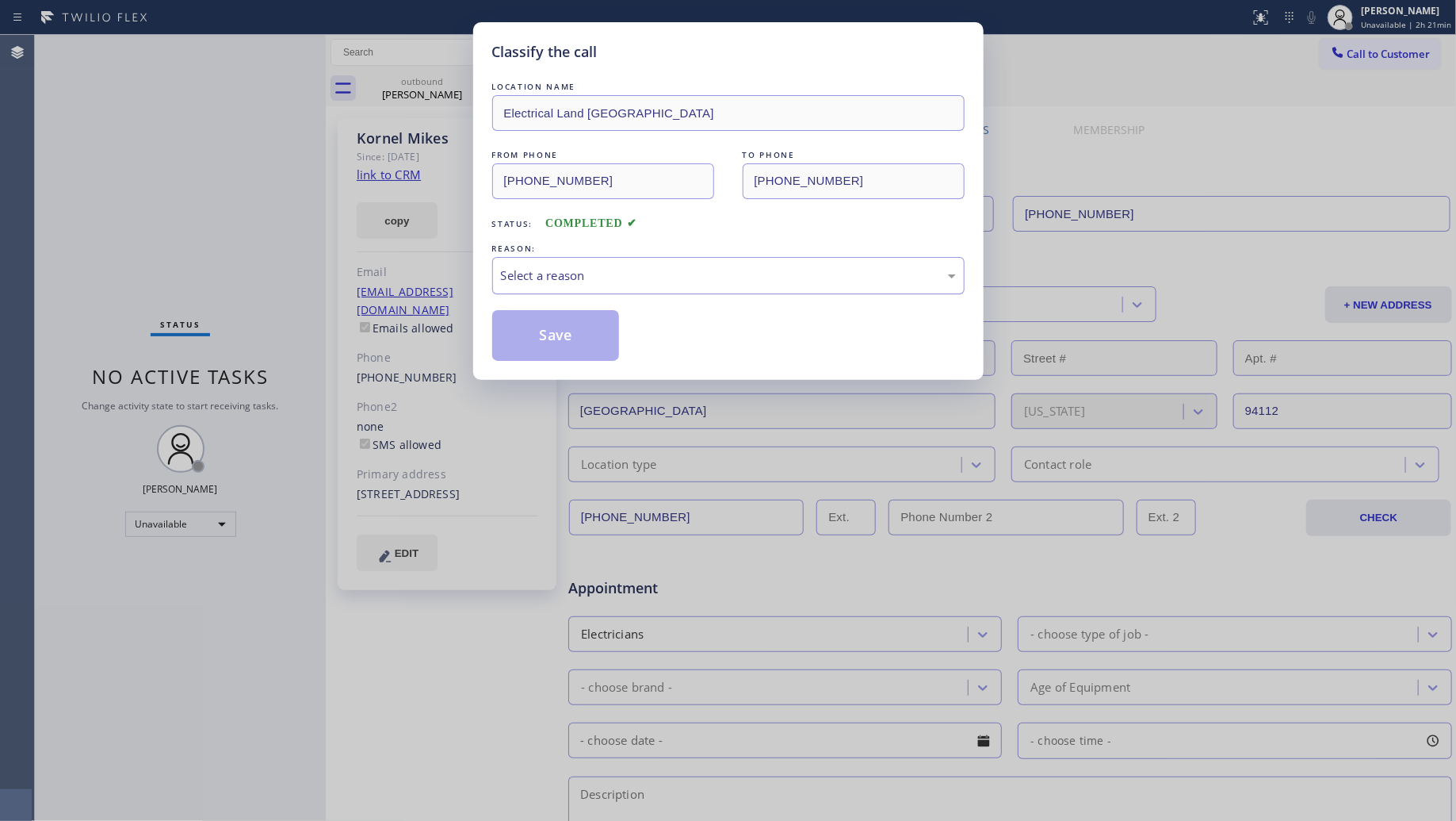
drag, startPoint x: 575, startPoint y: 276, endPoint x: 566, endPoint y: 287, distance: 14.2
click at [576, 276] on div "Select a reason" at bounding box center [728, 275] width 455 height 18
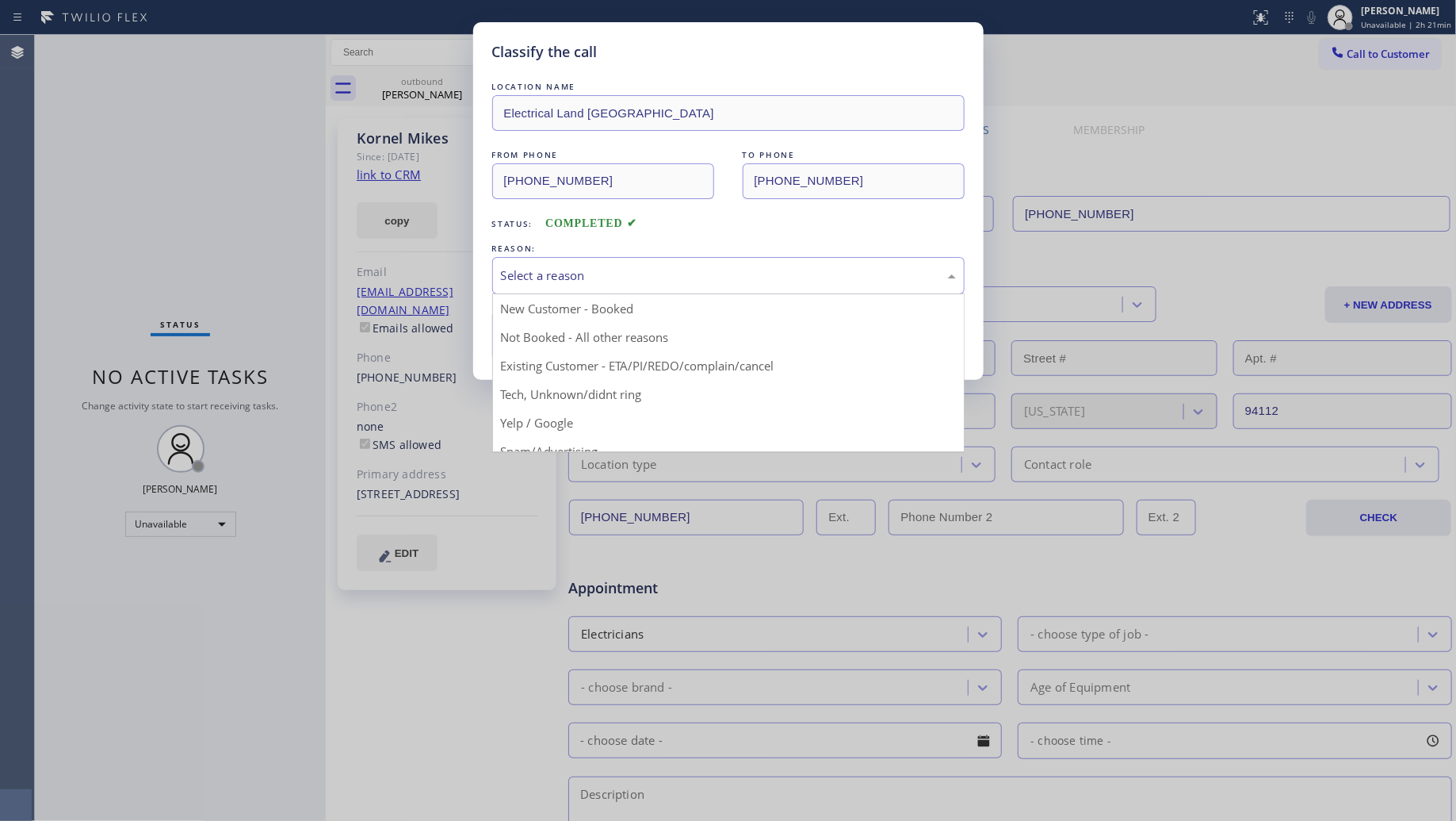
click at [544, 344] on button "Save" at bounding box center [556, 335] width 128 height 51
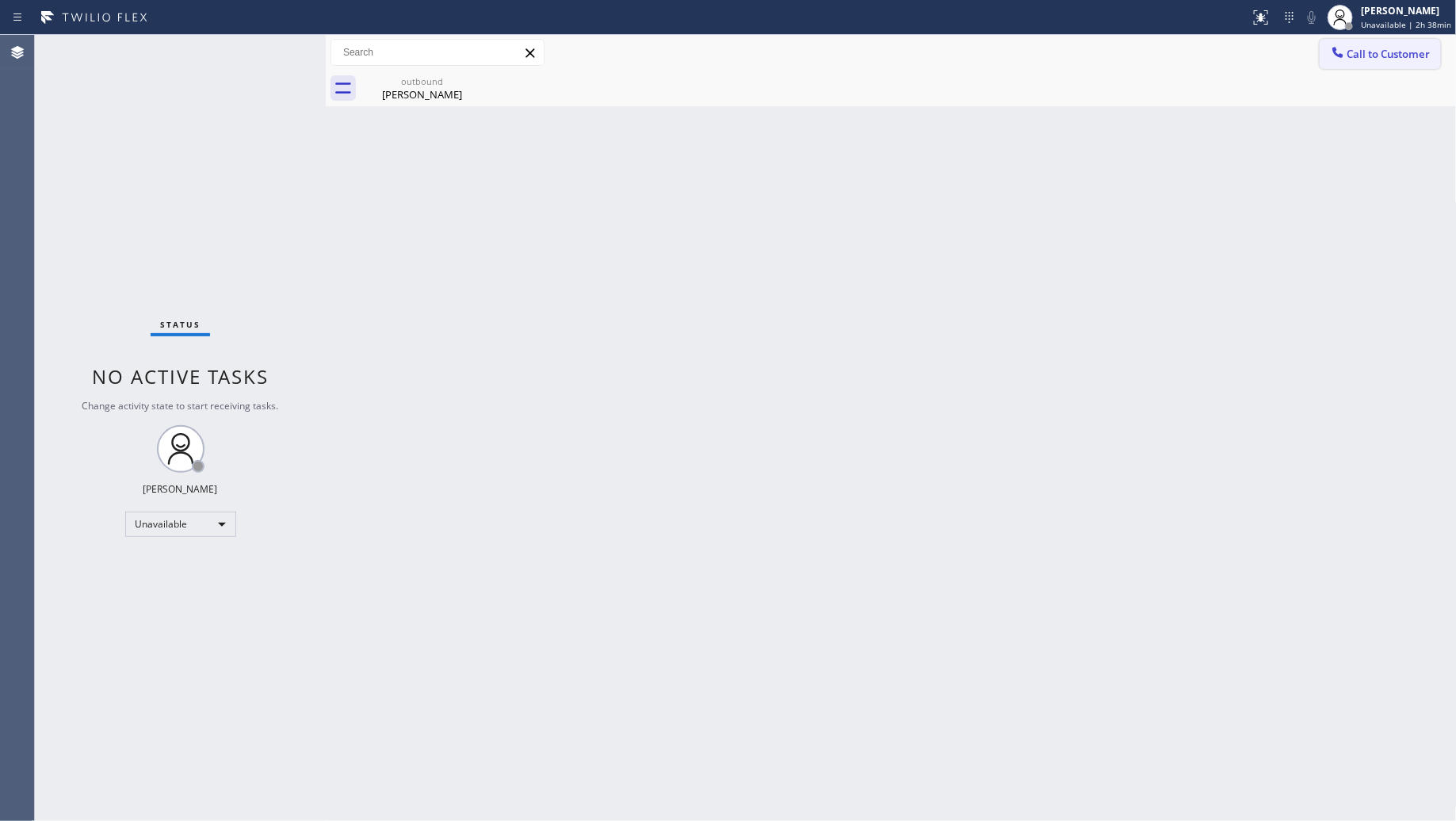
click at [1353, 52] on span "Call to Customer" at bounding box center [1389, 54] width 84 height 14
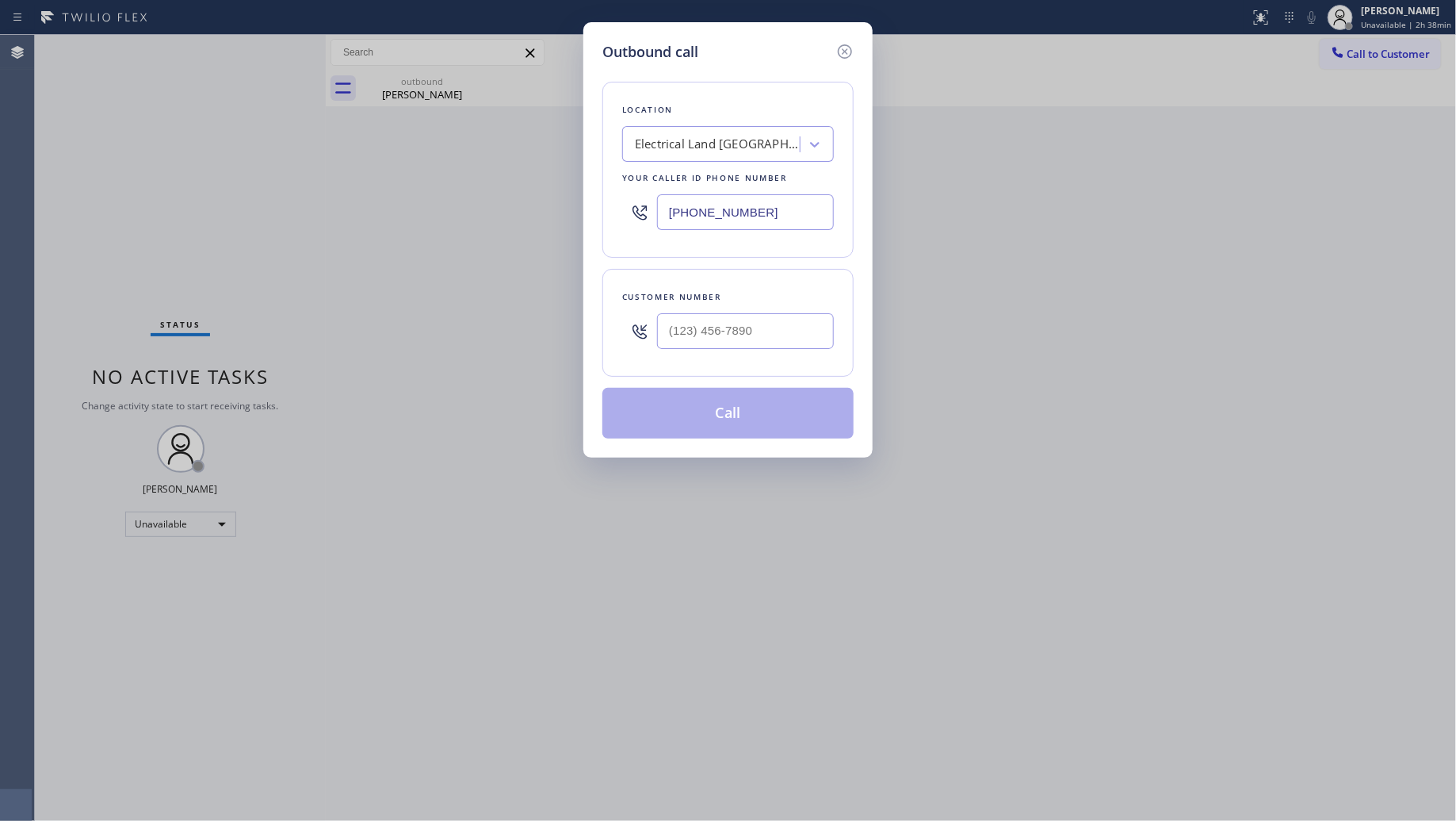
drag, startPoint x: 785, startPoint y: 212, endPoint x: 605, endPoint y: 201, distance: 180.3
click at [599, 208] on div "Outbound call Location Electrical Land Sunnyside Your caller id phone number (4…" at bounding box center [728, 239] width 289 height 435
paste input "510) 737-7997"
type input "(510) 737-7997"
click at [778, 319] on input "(___) ___-____" at bounding box center [746, 330] width 177 height 36
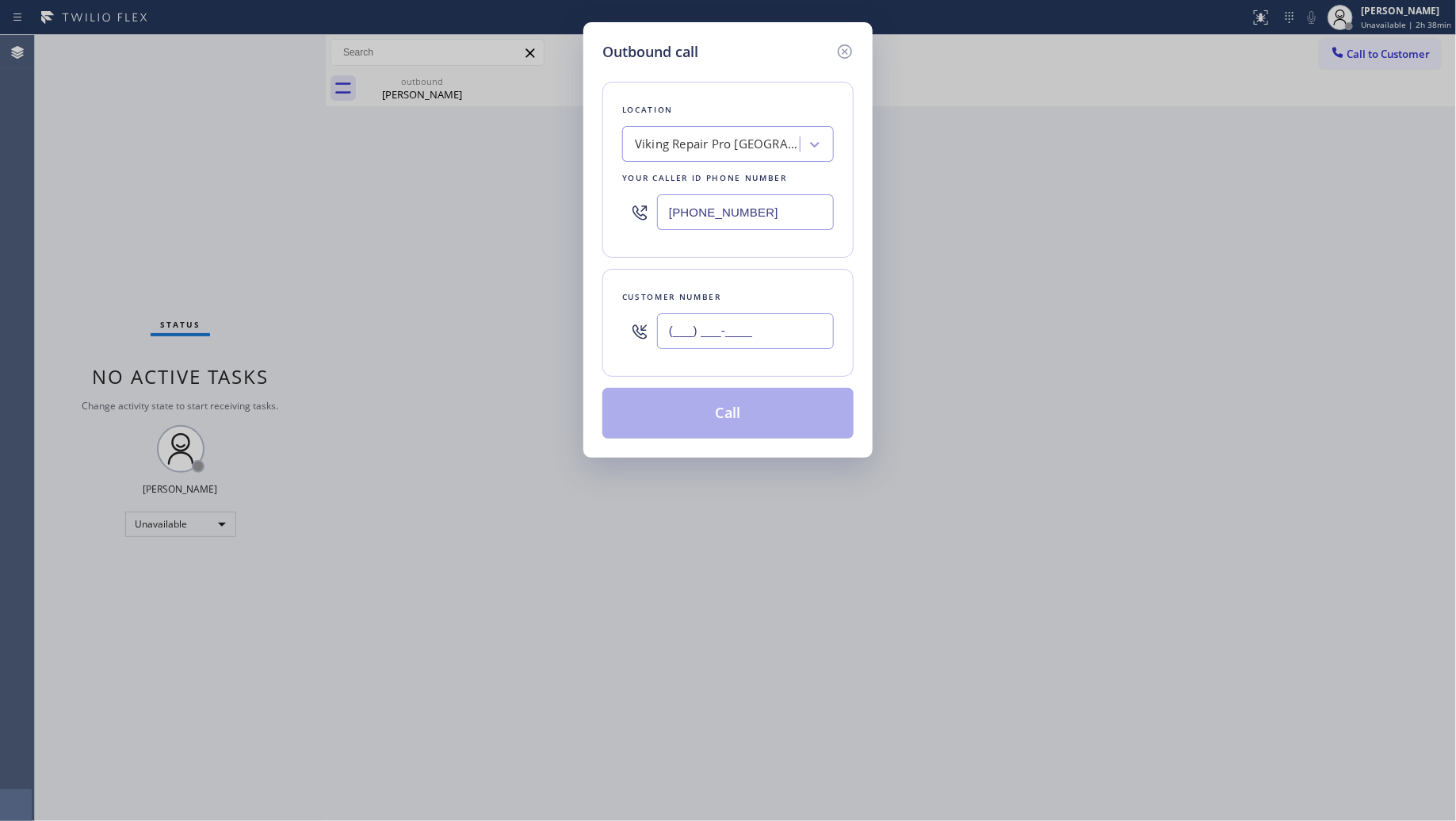
paste input "415) 279-3356"
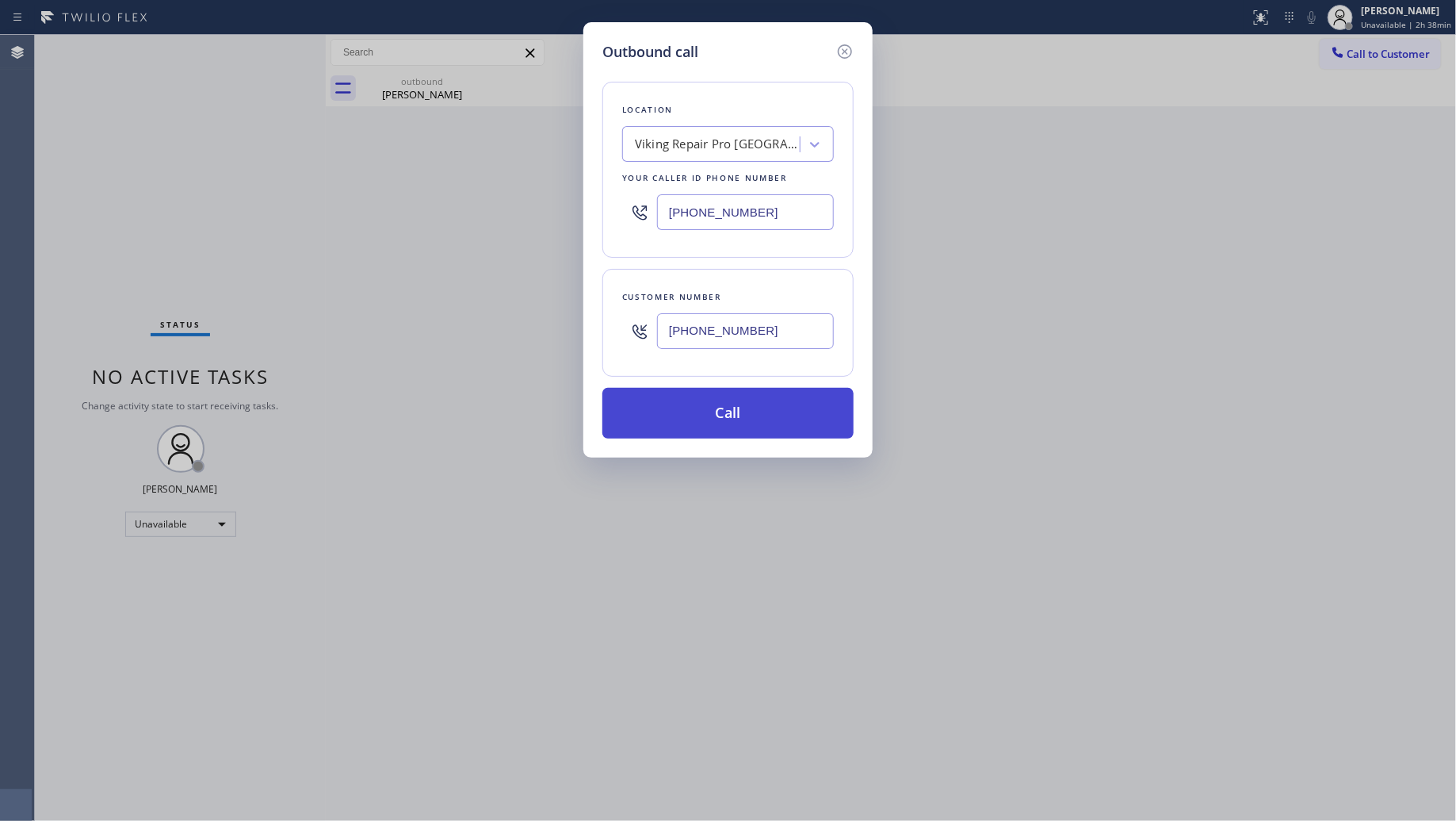
type input "(415) 279-3356"
click at [738, 417] on button "Call" at bounding box center [728, 413] width 251 height 51
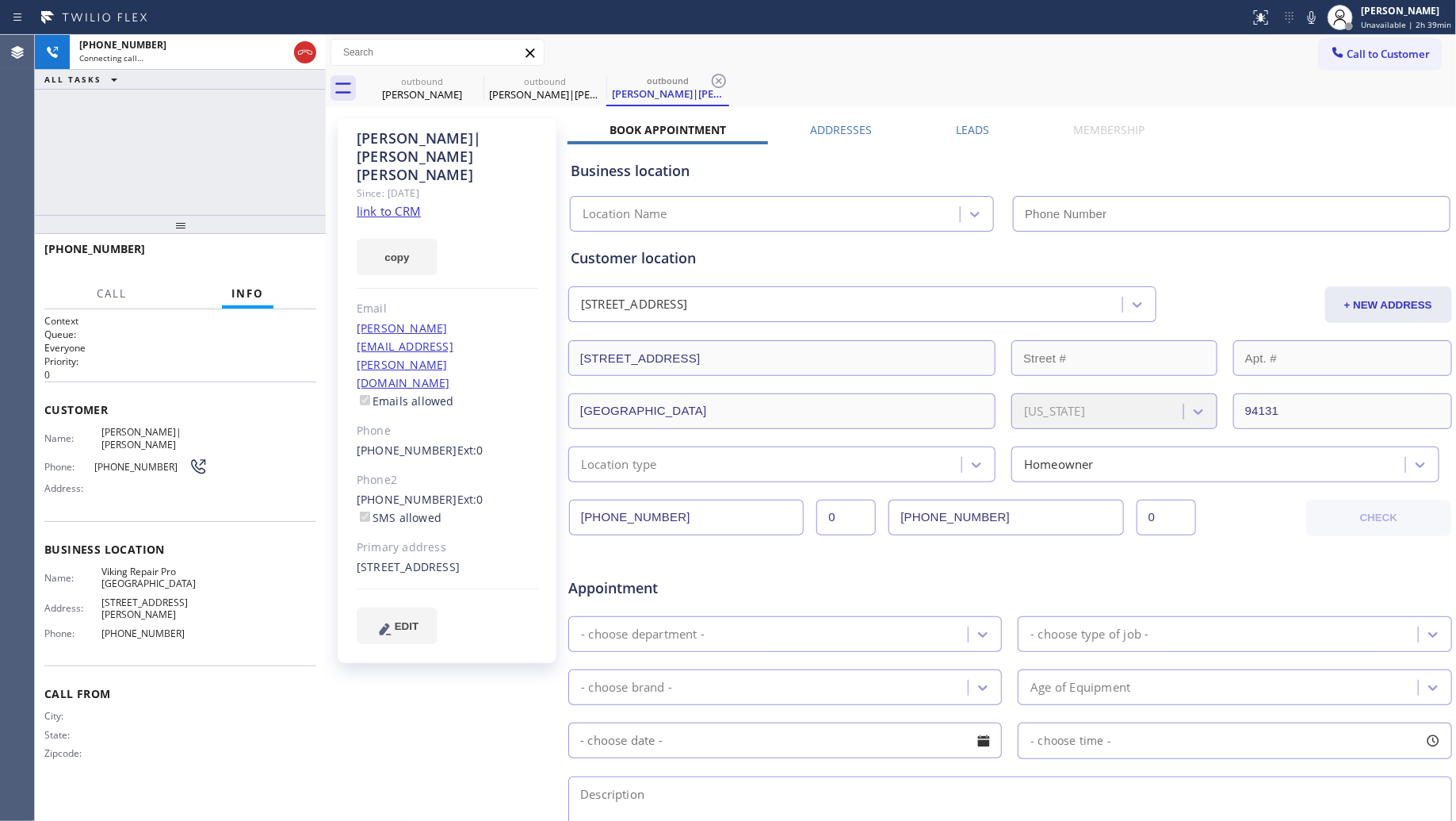
type input "(510) 737-7997"
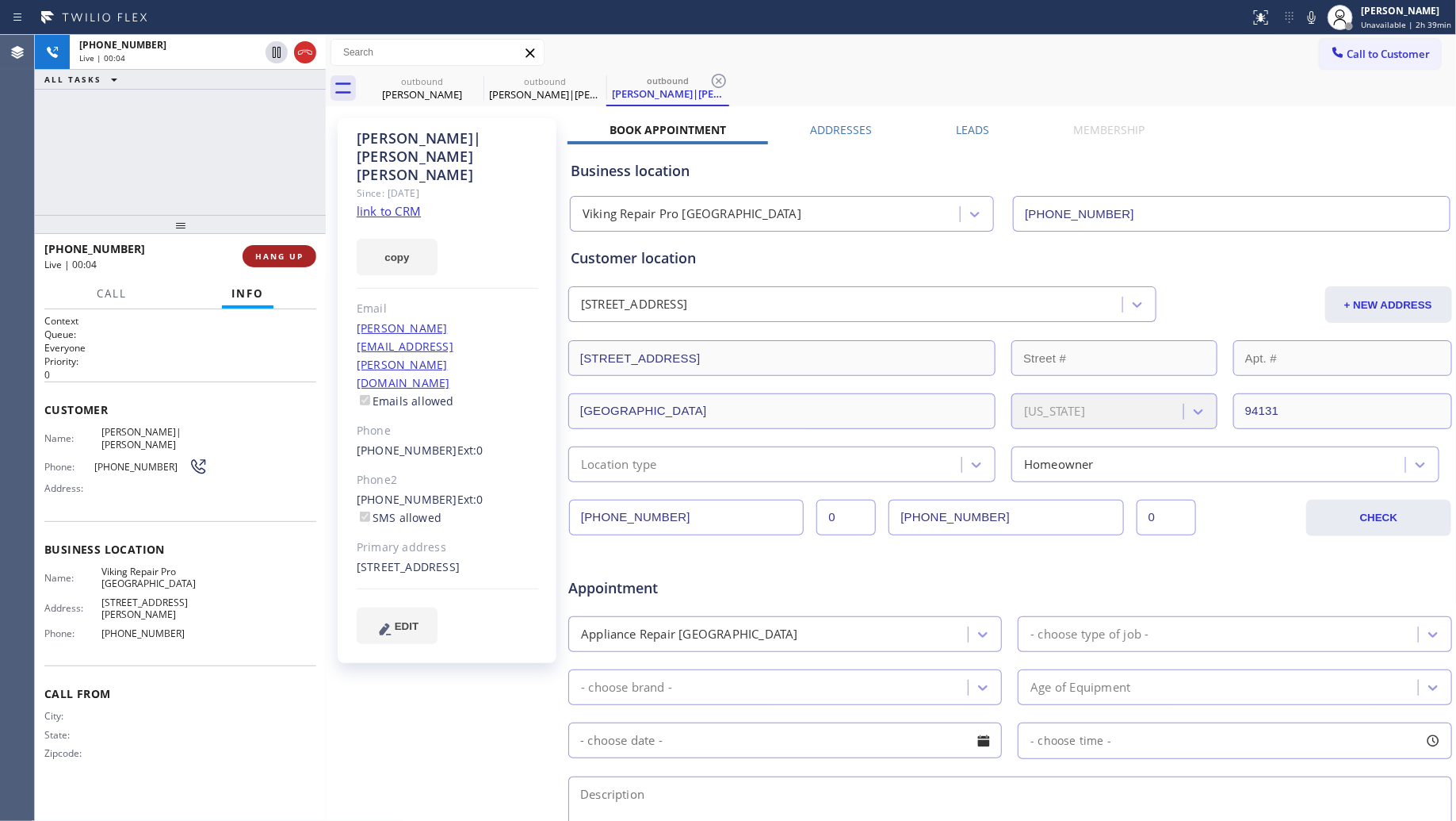
click at [262, 247] on button "HANG UP" at bounding box center [279, 255] width 74 height 22
click at [263, 248] on button "HANG UP" at bounding box center [279, 255] width 74 height 22
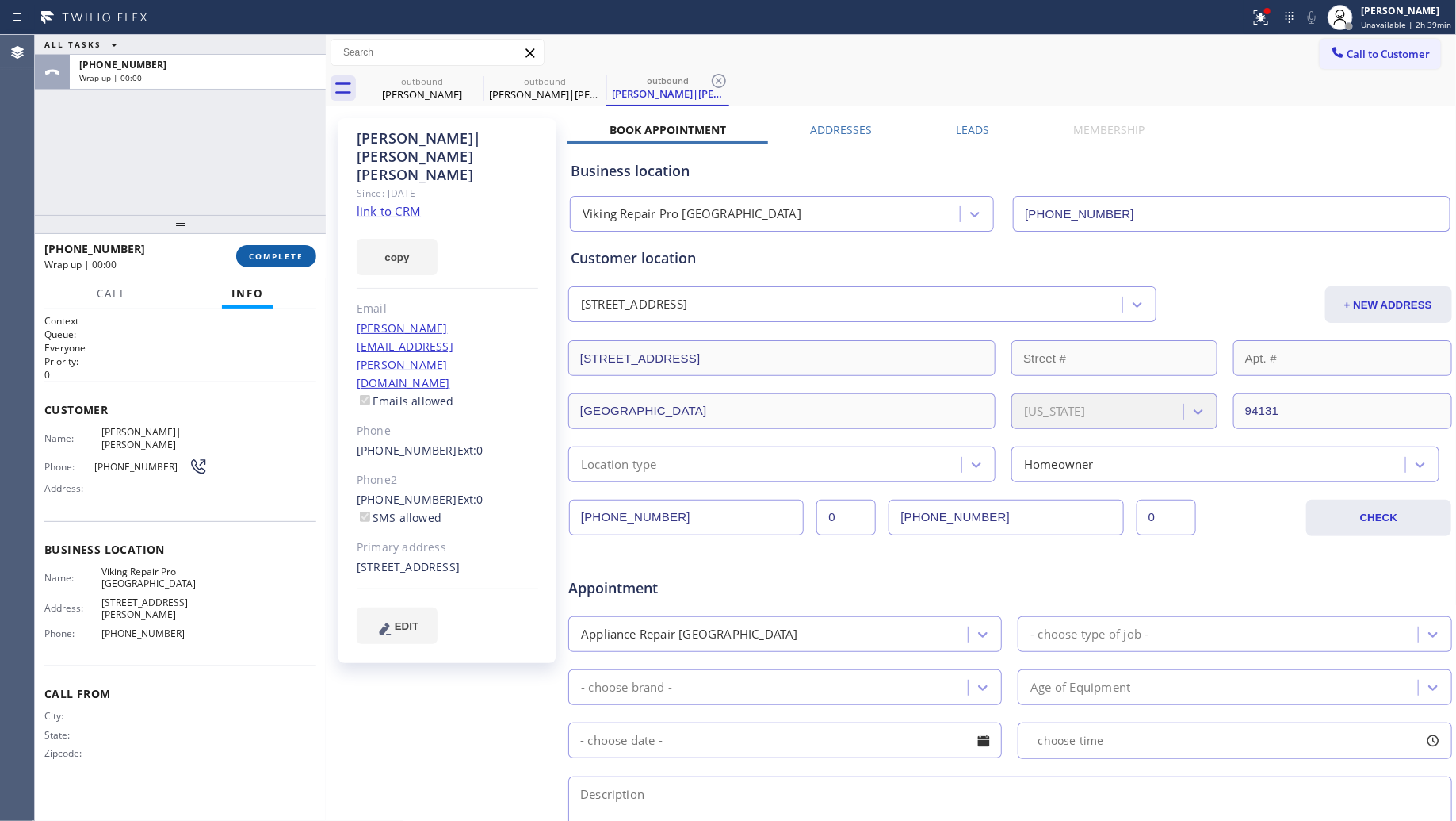
click at [268, 252] on span "COMPLETE" at bounding box center [275, 256] width 55 height 12
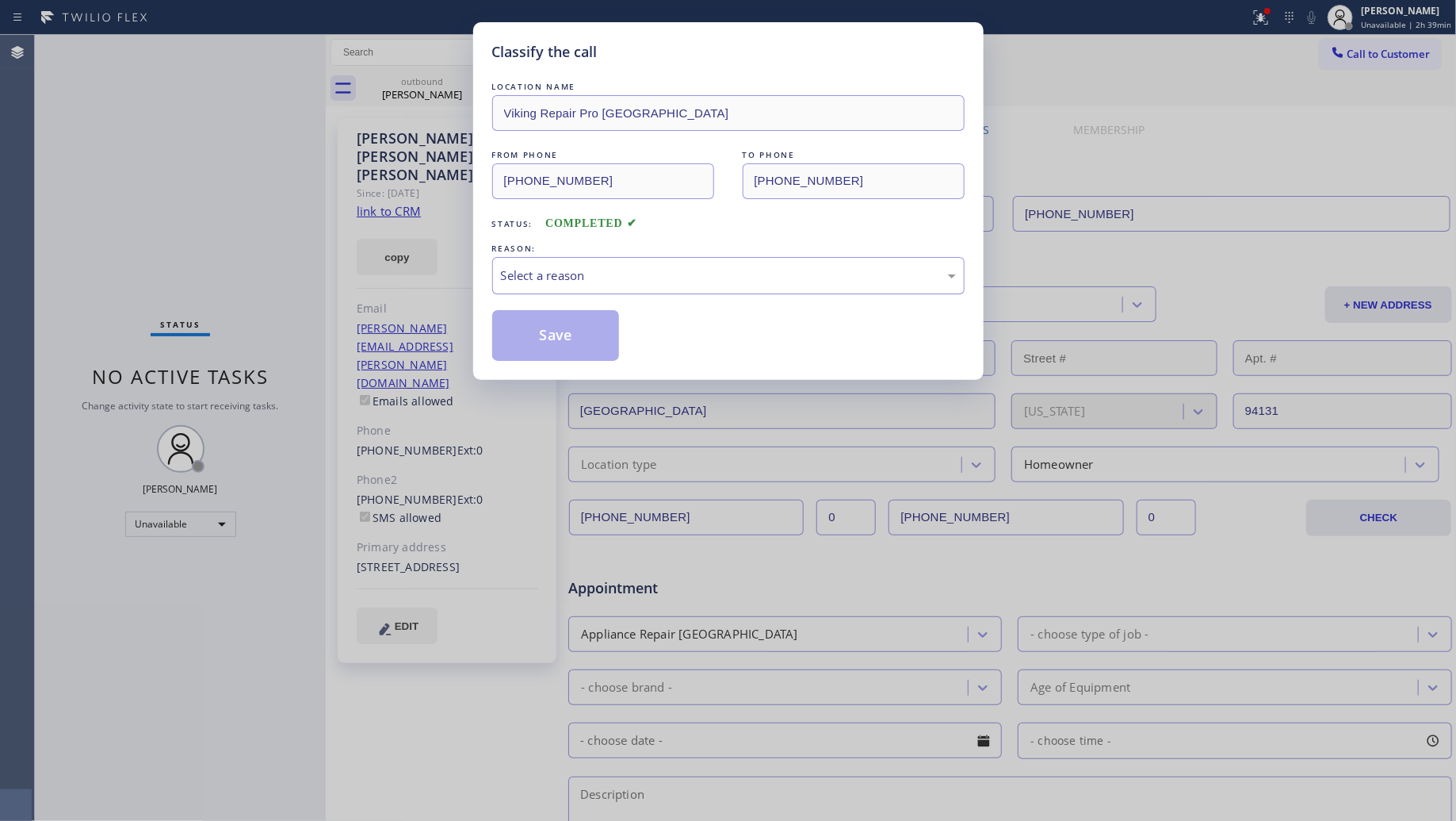
click at [536, 271] on div "Select a reason" at bounding box center [728, 275] width 455 height 18
click at [535, 334] on button "Save" at bounding box center [556, 335] width 128 height 51
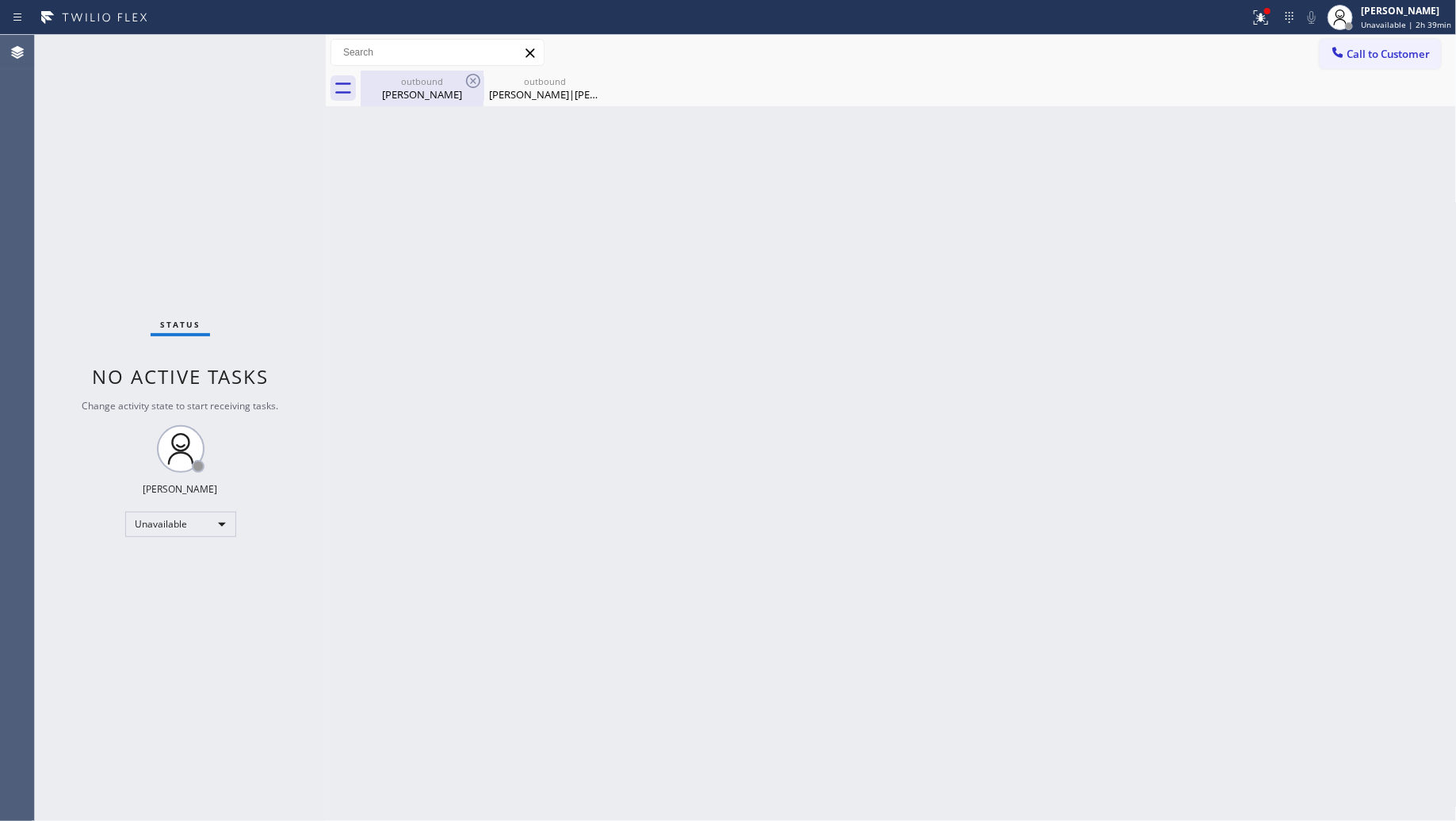
click at [450, 89] on div "Kornel Mikes" at bounding box center [421, 94] width 120 height 14
type input "(415) 727-4640"
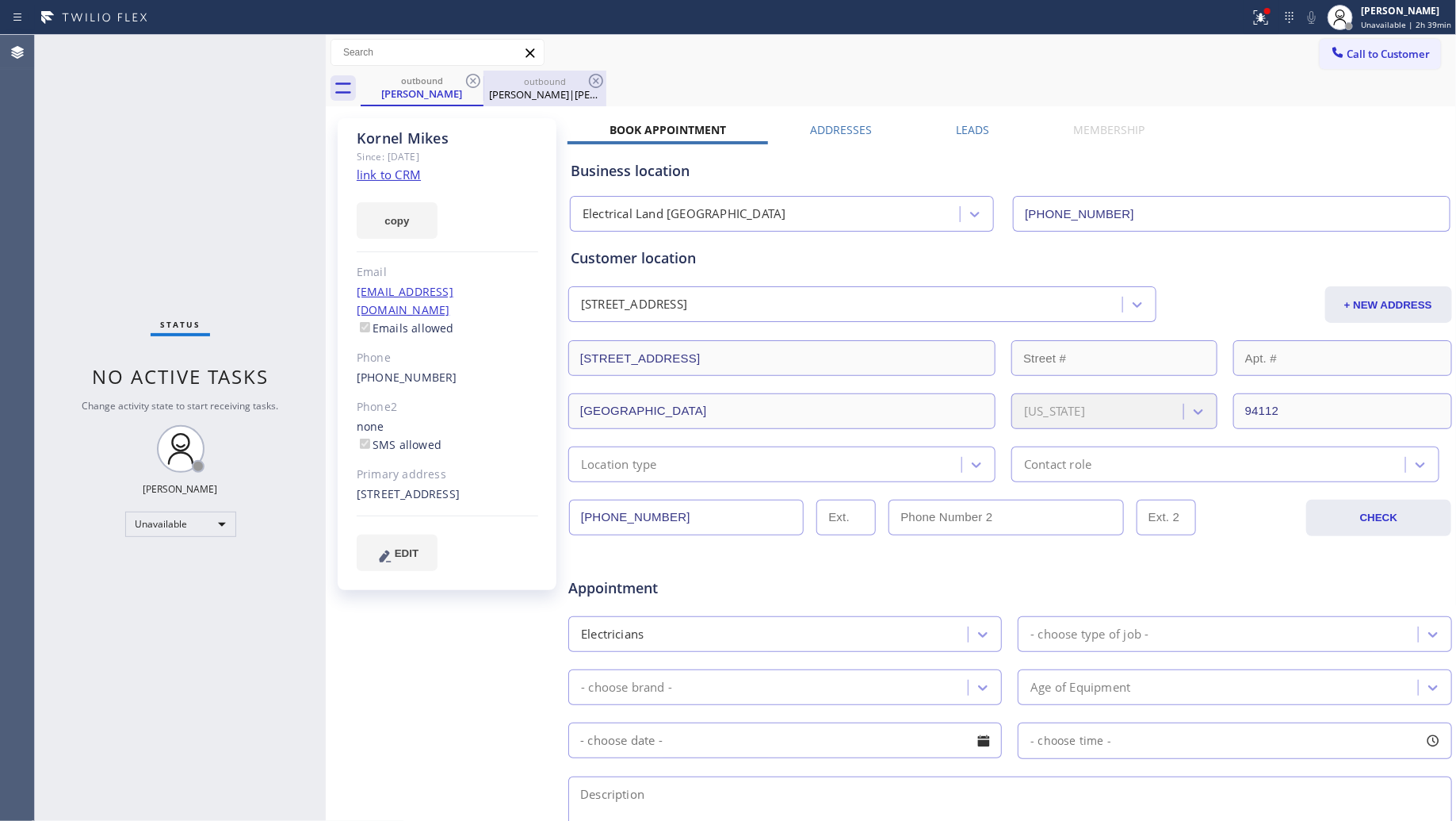
click at [486, 80] on div "outbound" at bounding box center [544, 81] width 120 height 12
type input "(510) 737-7997"
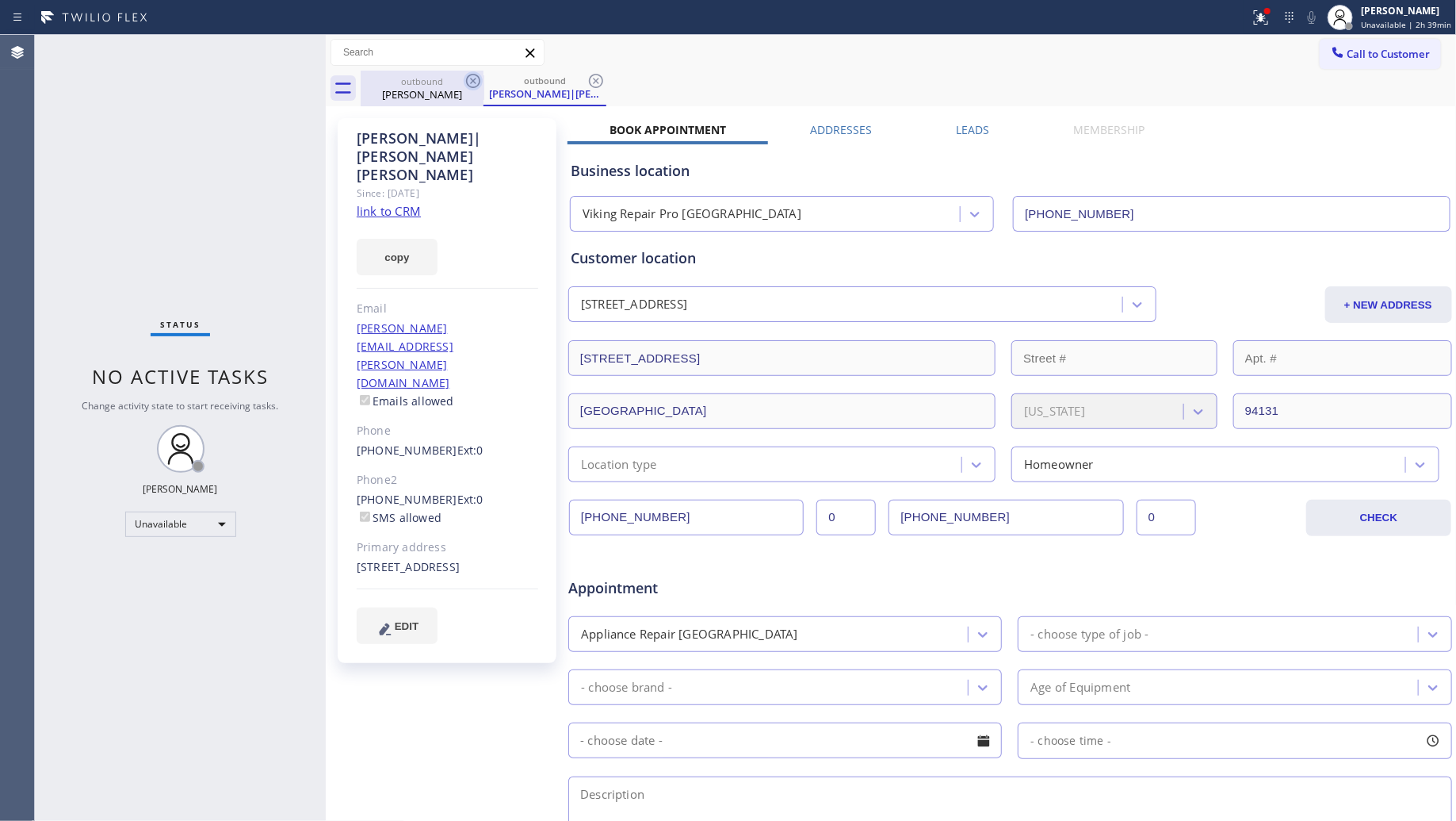
click at [467, 85] on icon at bounding box center [473, 81] width 19 height 19
click at [467, 85] on icon at bounding box center [473, 81] width 14 height 14
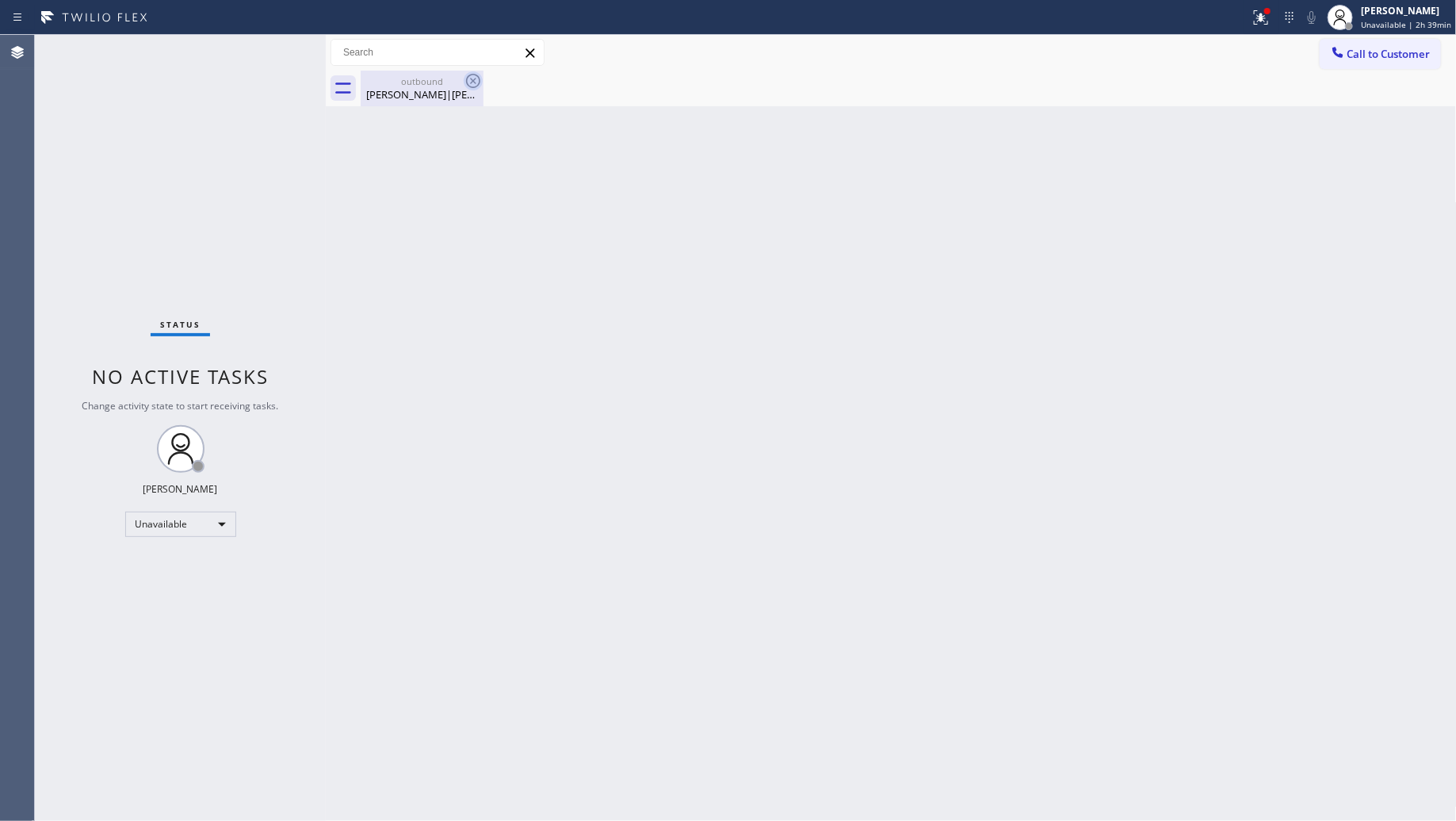
click at [467, 85] on icon at bounding box center [473, 81] width 14 height 14
click at [435, 81] on div "outbound" at bounding box center [421, 81] width 120 height 12
drag, startPoint x: 1377, startPoint y: 45, endPoint x: 1363, endPoint y: 48, distance: 14.3
click at [1377, 48] on button "Call to Customer" at bounding box center [1380, 53] width 121 height 30
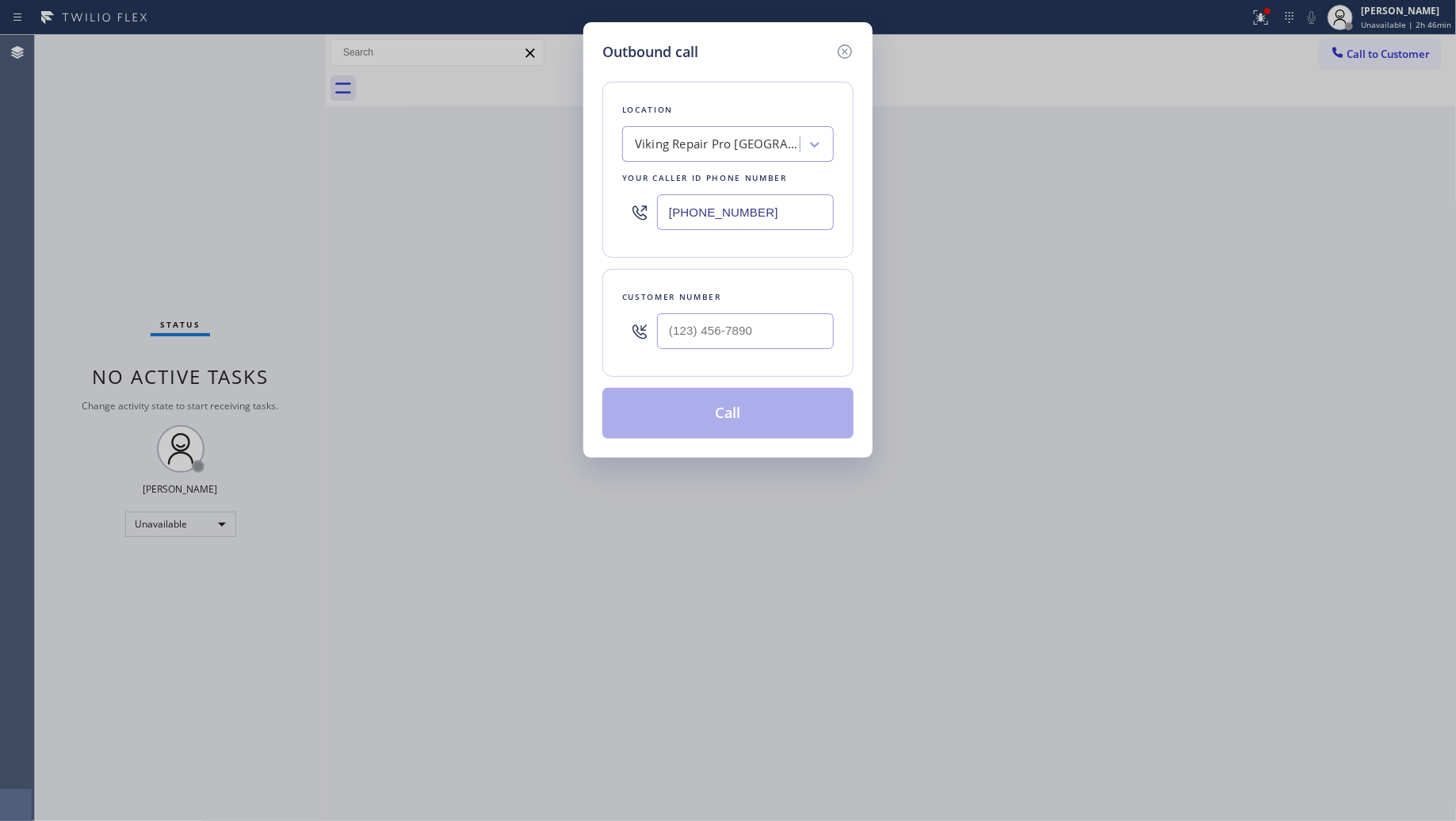
drag, startPoint x: 758, startPoint y: 221, endPoint x: 643, endPoint y: 219, distance: 115.0
click at [655, 221] on div "(510) 737-7997" at bounding box center [728, 212] width 212 height 52
paste input "844) 899-7462"
type input "(844) 899-7462"
click at [772, 318] on input "(___) ___-____" at bounding box center [746, 330] width 177 height 36
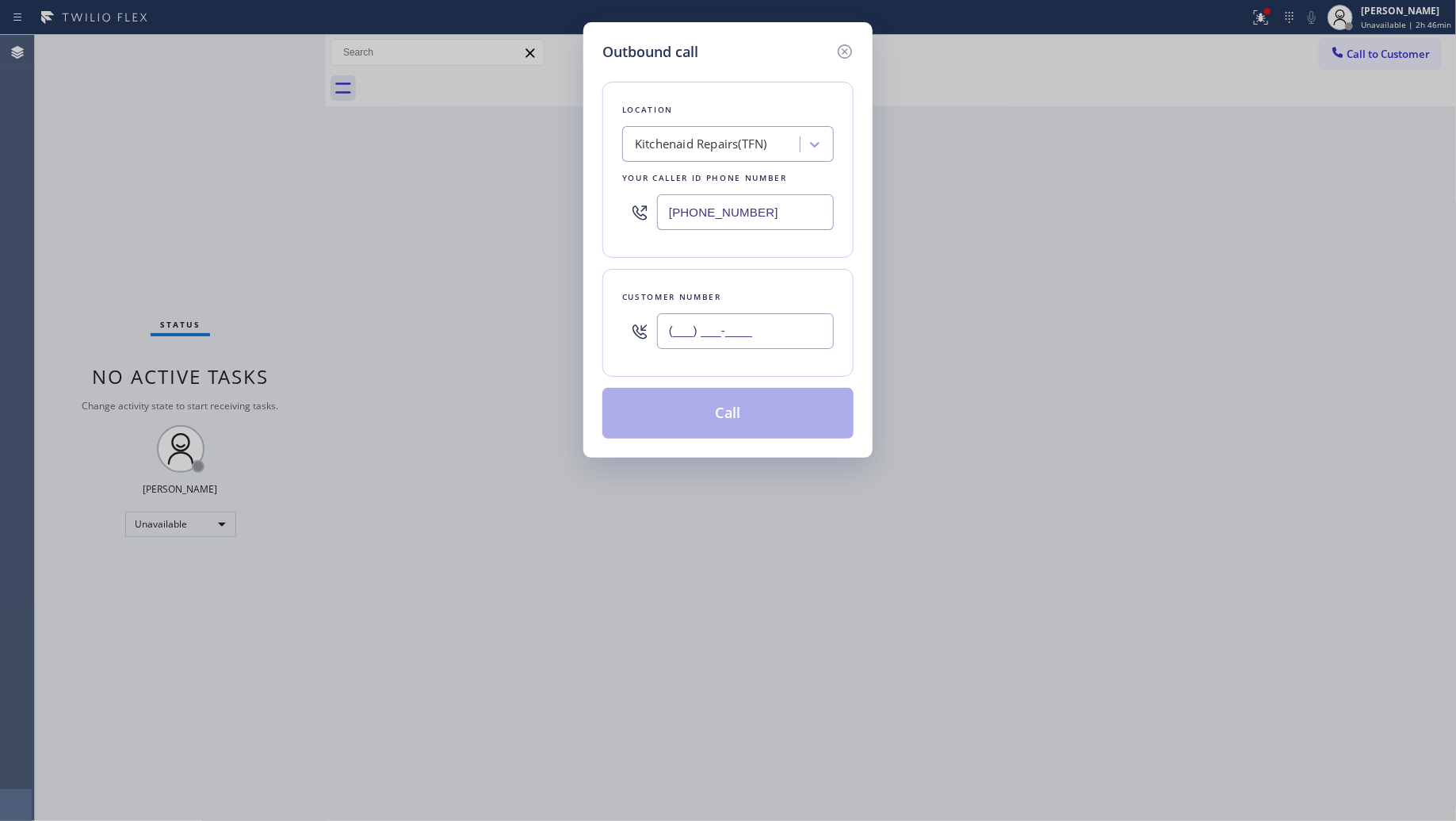
paste input "716) 864-1447"
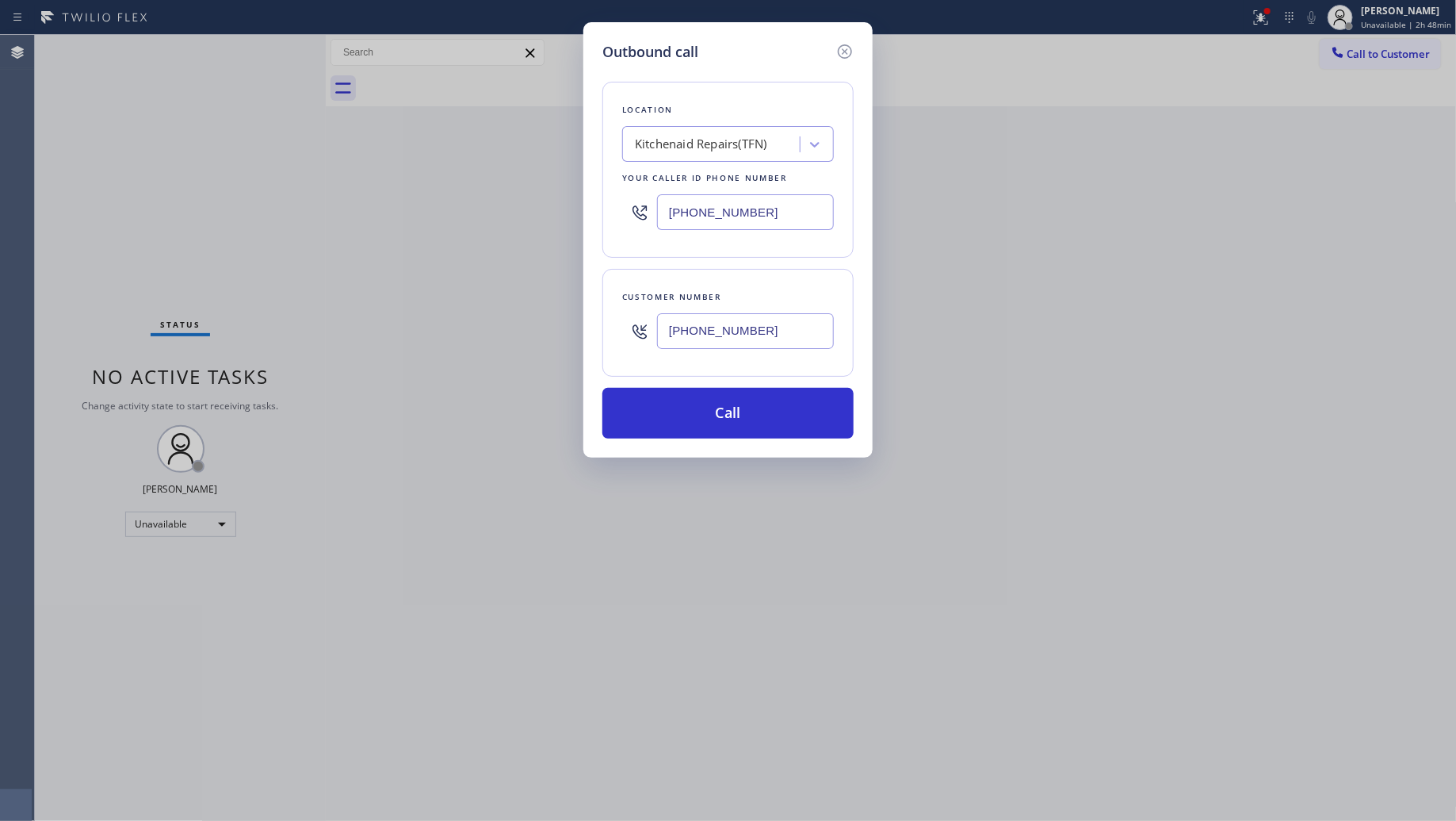
type input "(716) 864-1447"
click at [739, 401] on button "Call" at bounding box center [728, 413] width 251 height 51
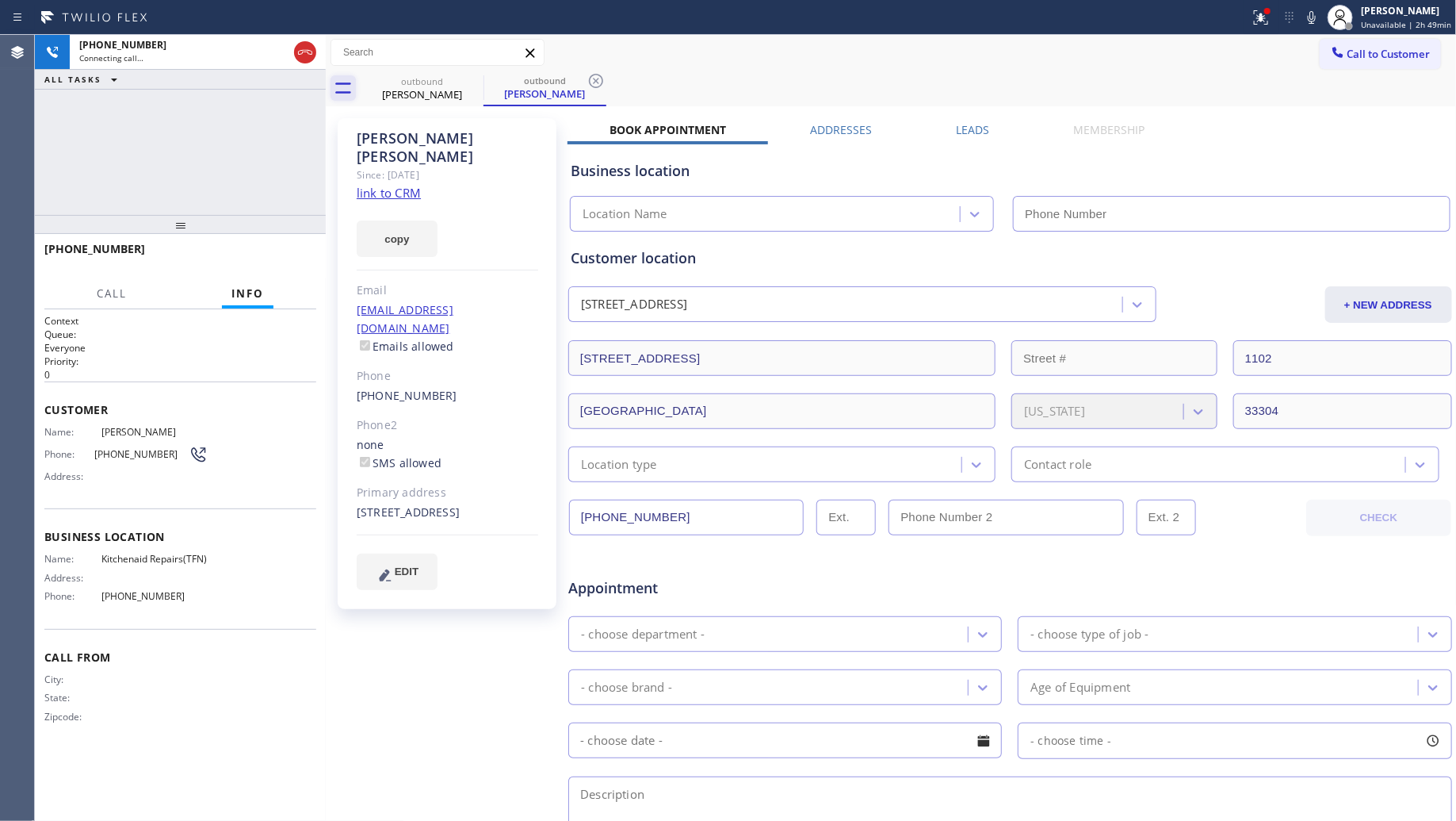
type input "(844) 899-7462"
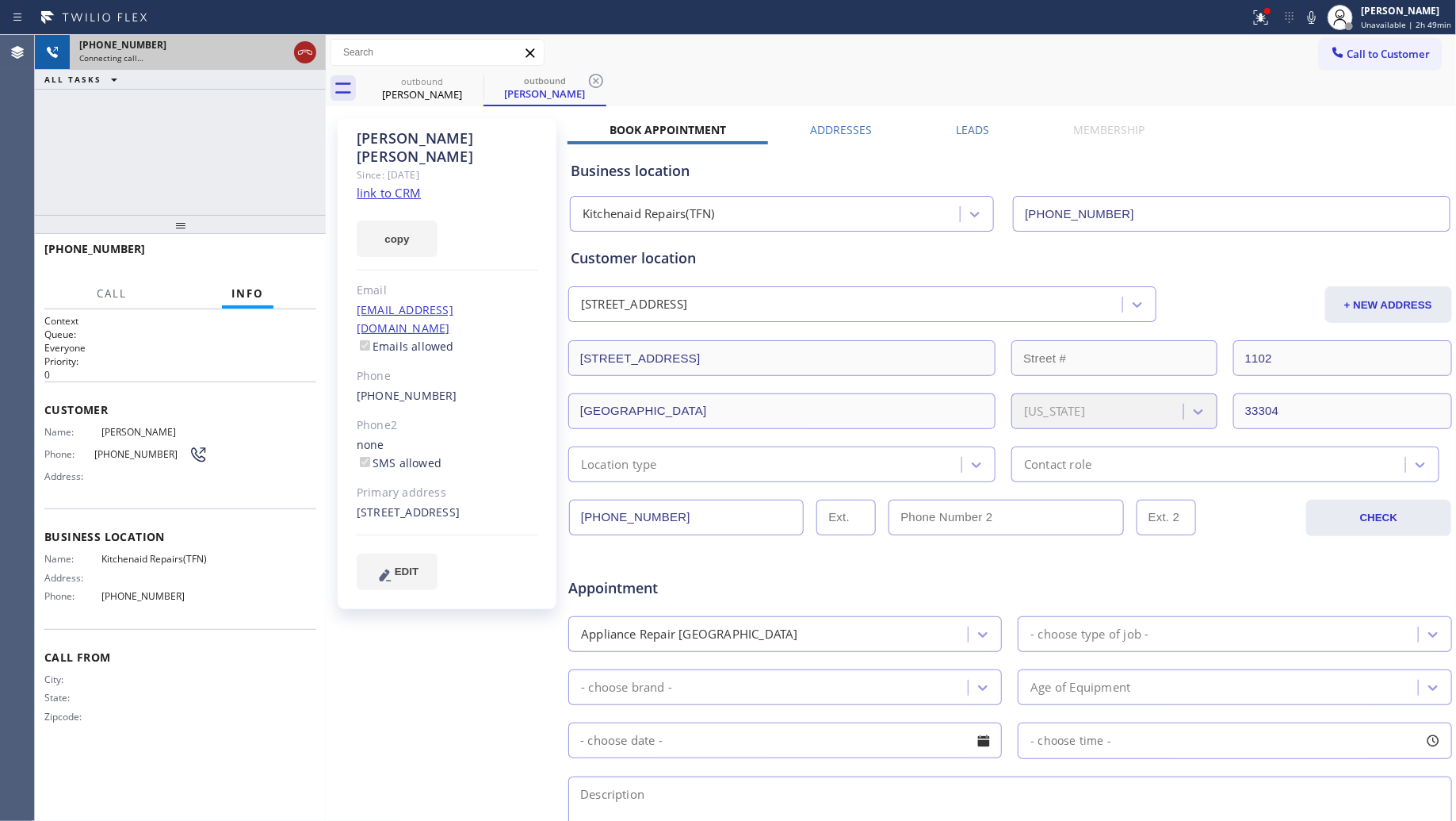
click at [310, 53] on icon at bounding box center [305, 53] width 19 height 19
click at [307, 49] on div "+17168641447" at bounding box center [198, 45] width 237 height 13
click at [307, 48] on div "+17168641447" at bounding box center [198, 45] width 237 height 13
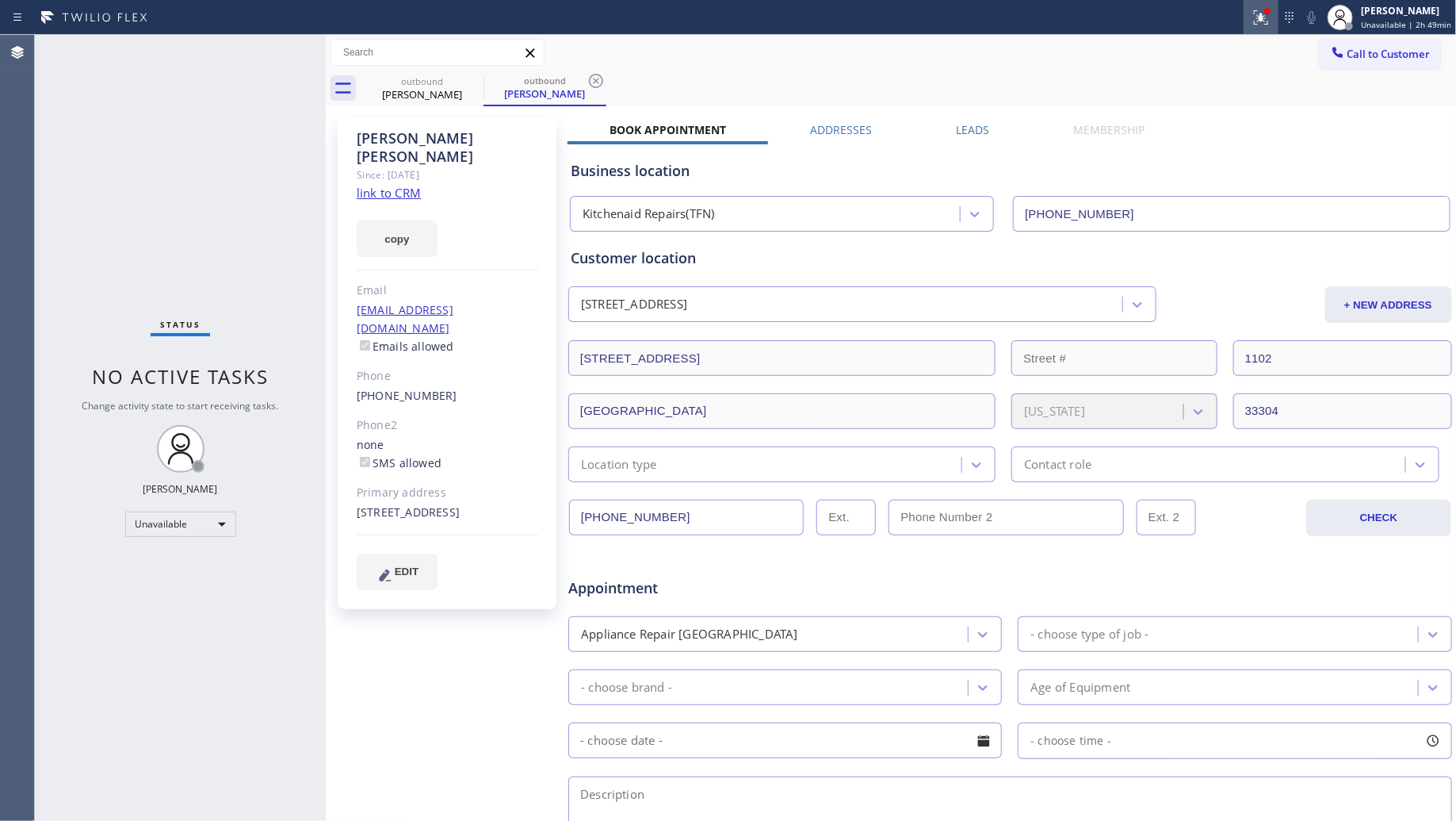
click at [1262, 10] on button at bounding box center [1261, 17] width 35 height 35
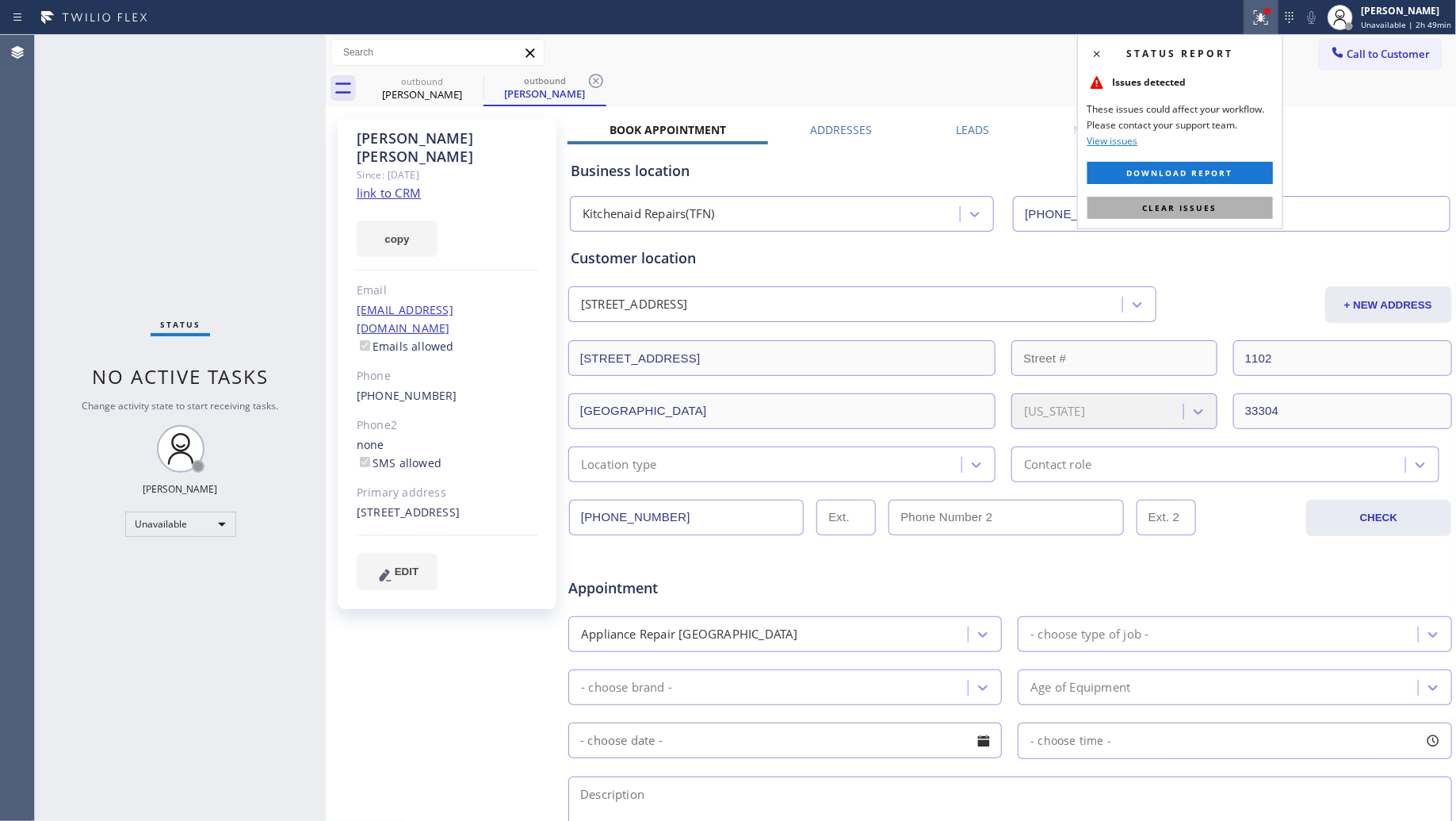
click at [1180, 197] on button "Clear issues" at bounding box center [1180, 207] width 185 height 22
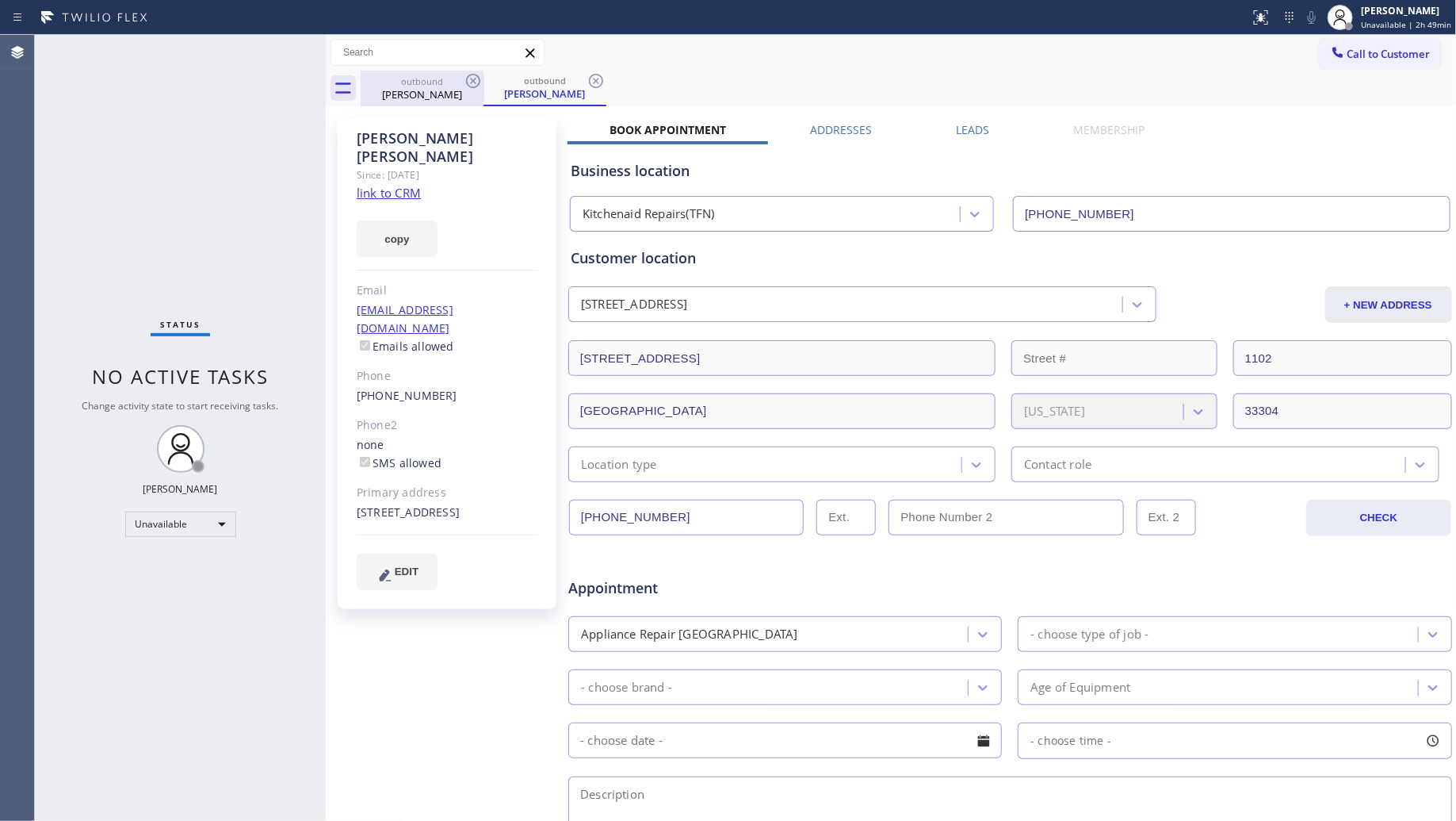
click at [439, 97] on div "Jim Mcguire" at bounding box center [421, 94] width 120 height 14
click at [489, 81] on div "outbound" at bounding box center [544, 81] width 120 height 12
click at [468, 81] on icon at bounding box center [473, 81] width 19 height 19
click at [469, 80] on icon at bounding box center [473, 81] width 19 height 19
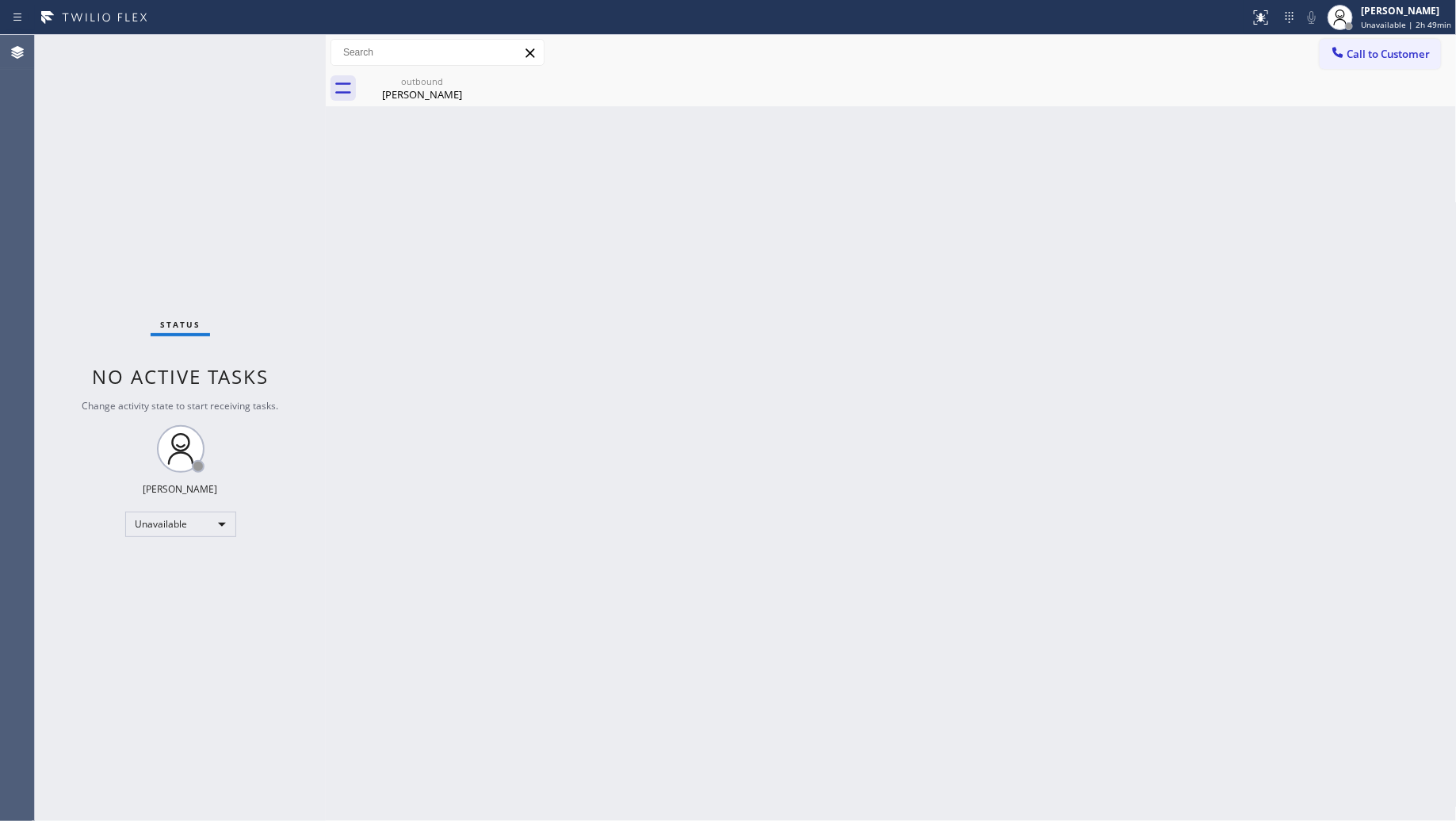
drag, startPoint x: 469, startPoint y: 80, endPoint x: 536, endPoint y: 80, distance: 67.0
click at [0, 0] on icon at bounding box center [0, 0] width 0 height 0
drag, startPoint x: 863, startPoint y: 164, endPoint x: 618, endPoint y: 73, distance: 261.4
click at [845, 153] on div "Back to Dashboard Change Sender ID Customers Technicians Select a contact Outbo…" at bounding box center [891, 427] width 1131 height 785
click at [454, 75] on div "outbound" at bounding box center [421, 81] width 120 height 12
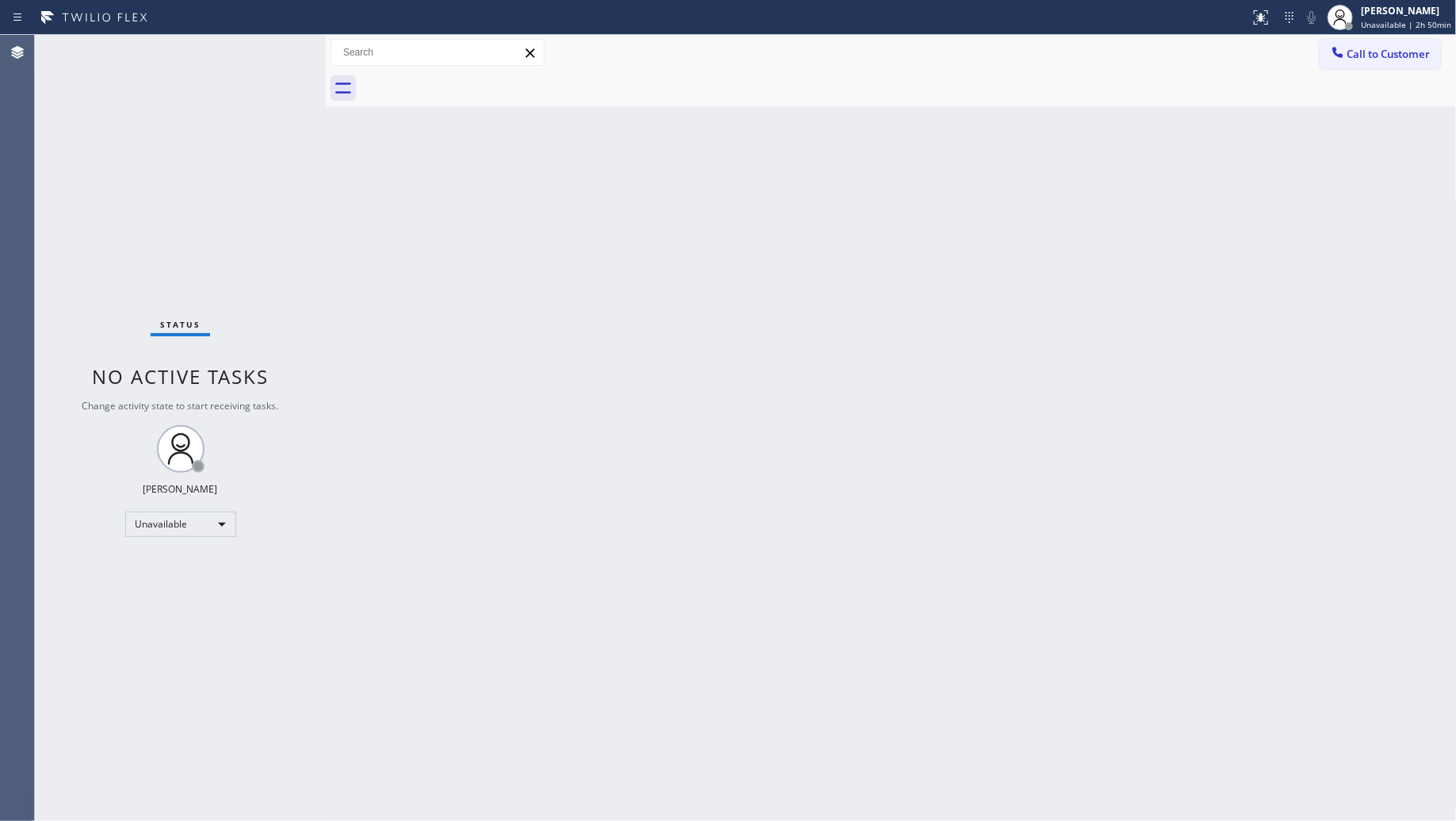
click at [468, 75] on div at bounding box center [909, 88] width 1096 height 36
click at [1349, 25] on icon at bounding box center [1352, 17] width 19 height 19
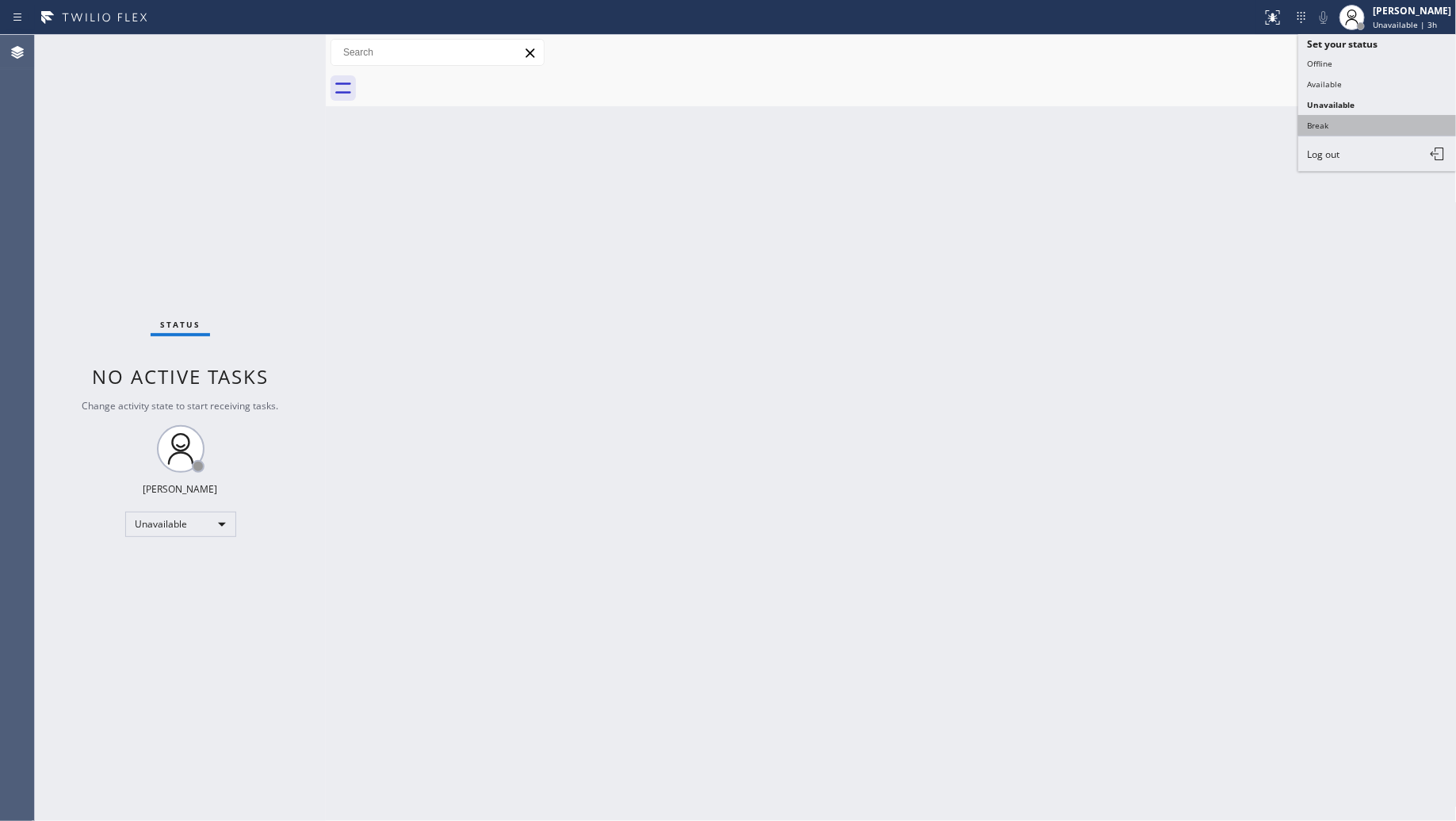
click at [1372, 124] on button "Break" at bounding box center [1377, 125] width 158 height 20
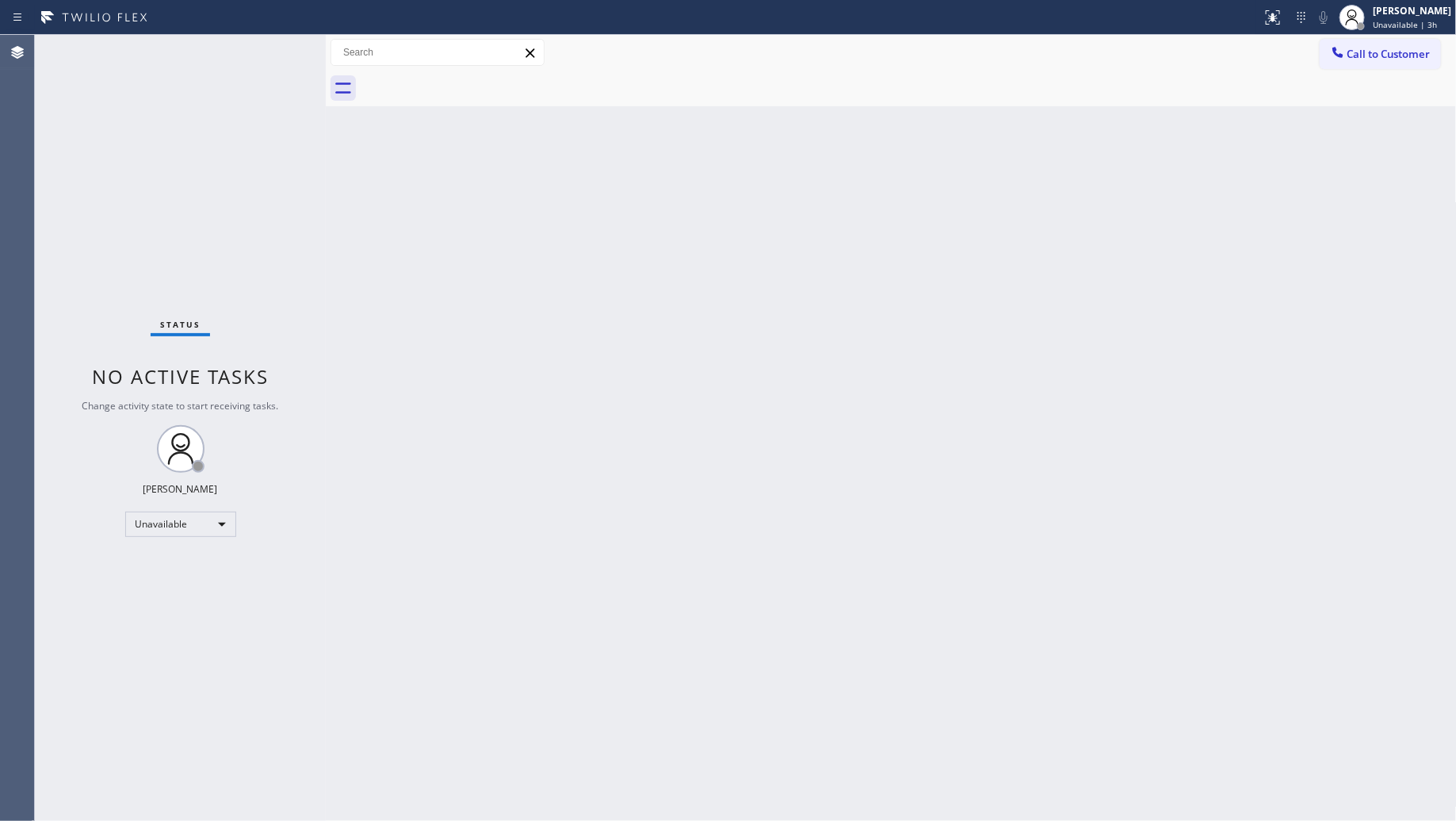
click at [1138, 215] on div "Back to Dashboard Change Sender ID Customers Technicians Select a contact Outbo…" at bounding box center [891, 427] width 1131 height 785
click at [959, 501] on div "Back to Dashboard Change Sender ID Customers Technicians Select a contact Outbo…" at bounding box center [891, 427] width 1131 height 785
click at [1421, 232] on div "Back to Dashboard Change Sender ID Customers Technicians Select a contact Outbo…" at bounding box center [891, 427] width 1131 height 785
drag, startPoint x: 1067, startPoint y: 210, endPoint x: 1076, endPoint y: 204, distance: 10.8
click at [1067, 208] on div "Back to Dashboard Change Sender ID Customers Technicians Select a contact Outbo…" at bounding box center [891, 427] width 1131 height 785
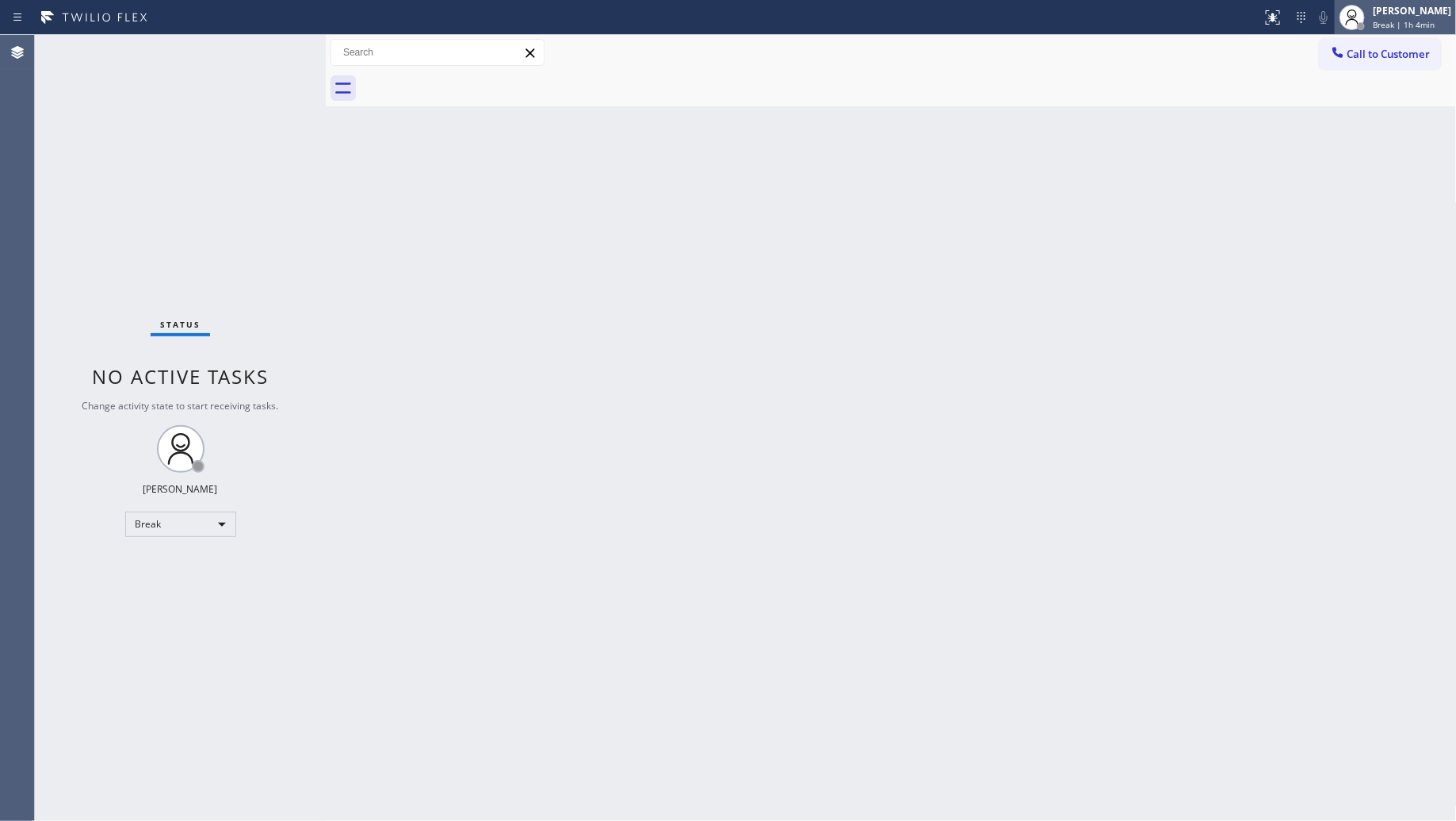
drag, startPoint x: 1409, startPoint y: 10, endPoint x: 1396, endPoint y: 20, distance: 16.4
click at [1404, 14] on div "[PERSON_NAME]" at bounding box center [1412, 11] width 79 height 13
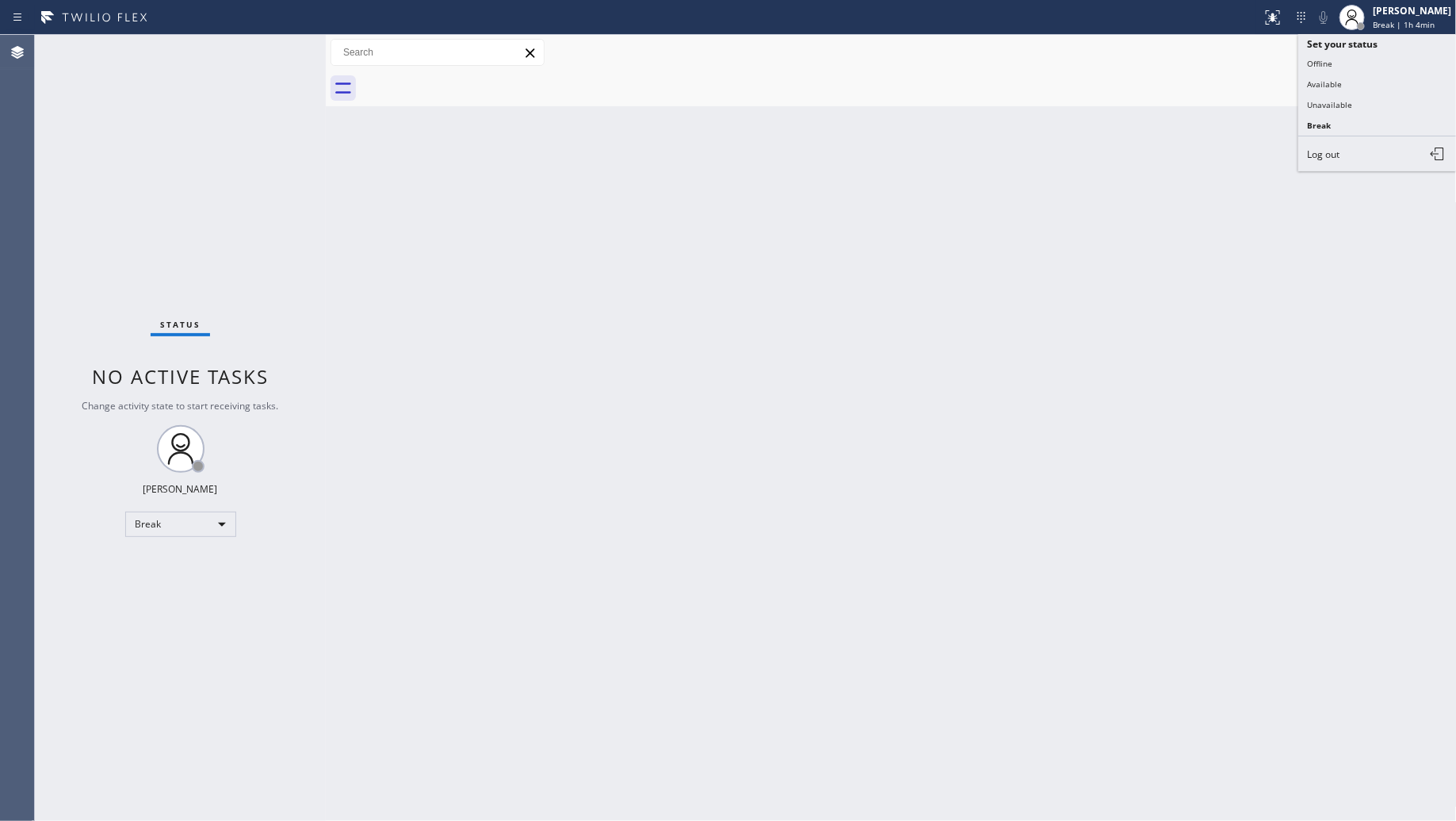
click at [1322, 107] on button "Unavailable" at bounding box center [1377, 104] width 158 height 20
click at [1209, 133] on div "Back to Dashboard Change Sender ID Customers Technicians Select a contact Outbo…" at bounding box center [891, 427] width 1131 height 785
click at [1338, 48] on icon at bounding box center [1338, 52] width 16 height 16
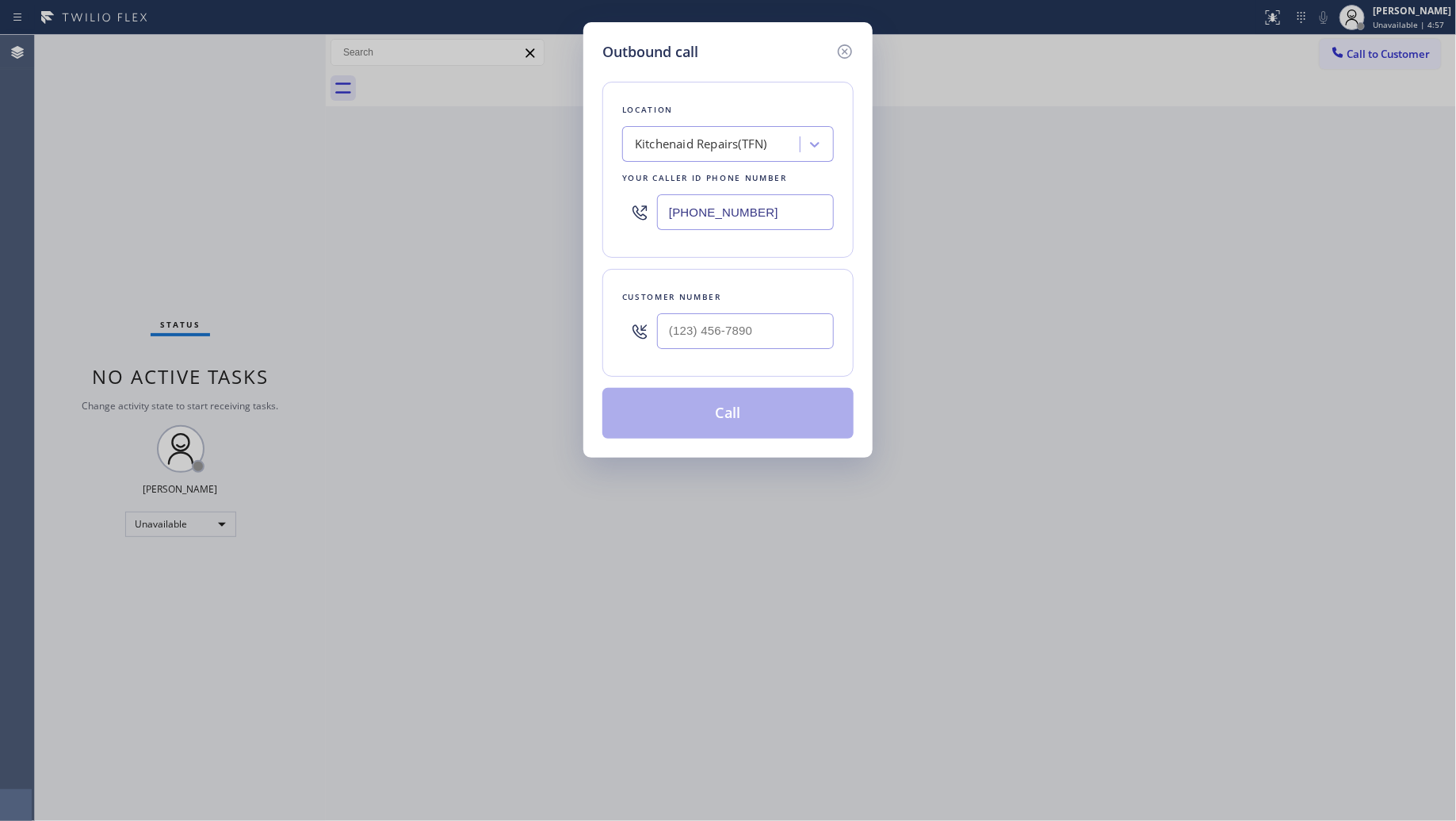
drag, startPoint x: 772, startPoint y: 215, endPoint x: 625, endPoint y: 215, distance: 147.0
click at [625, 215] on div "(844) 899-7462" at bounding box center [728, 212] width 212 height 52
paste input "424) 421-2429"
type input "(424) 421-2429"
paste input "text"
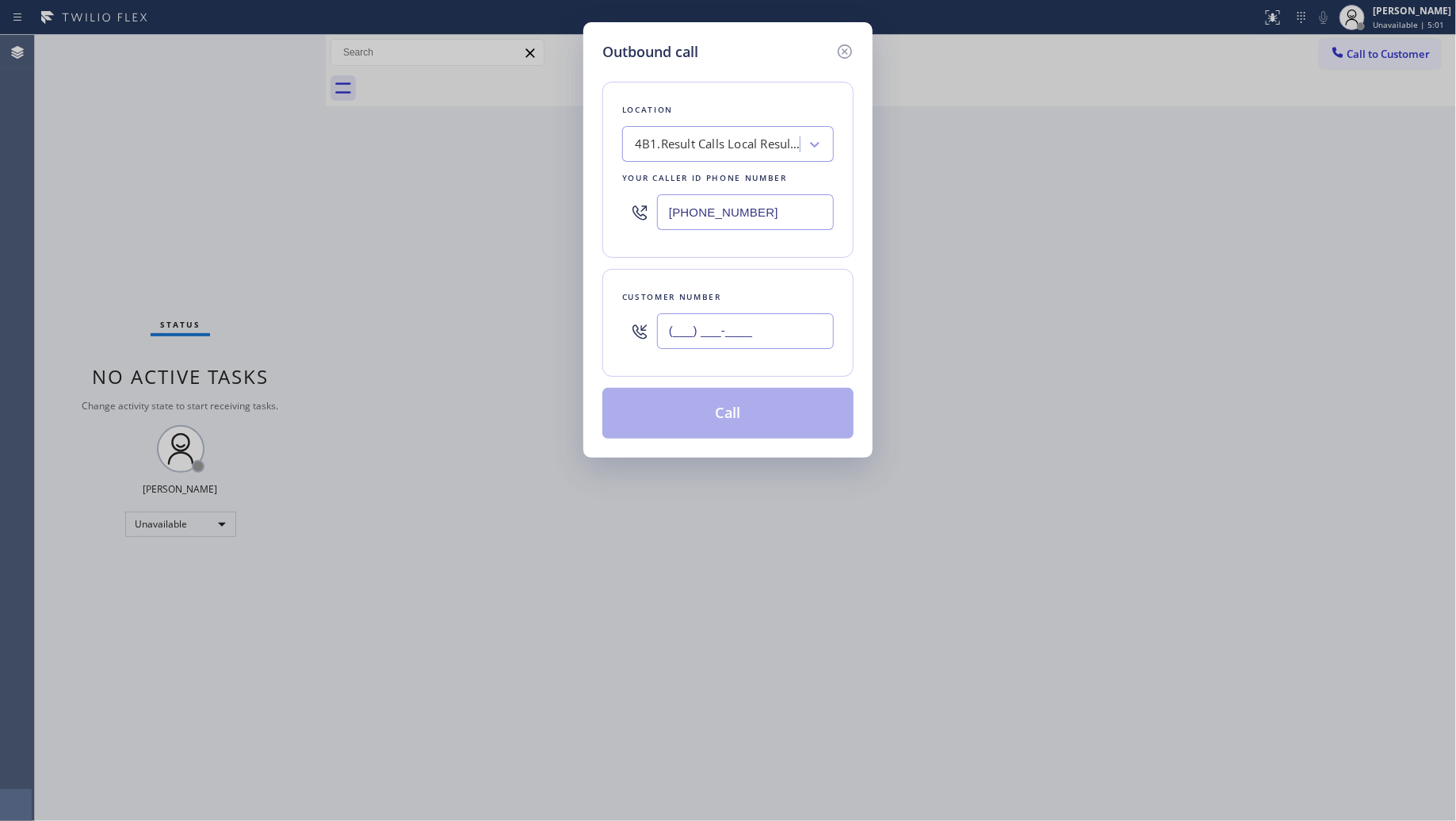
drag, startPoint x: 753, startPoint y: 326, endPoint x: 767, endPoint y: 326, distance: 14.0
click at [754, 326] on input "(___) ___-____" at bounding box center [746, 330] width 177 height 36
paste input "415) 837-3794"
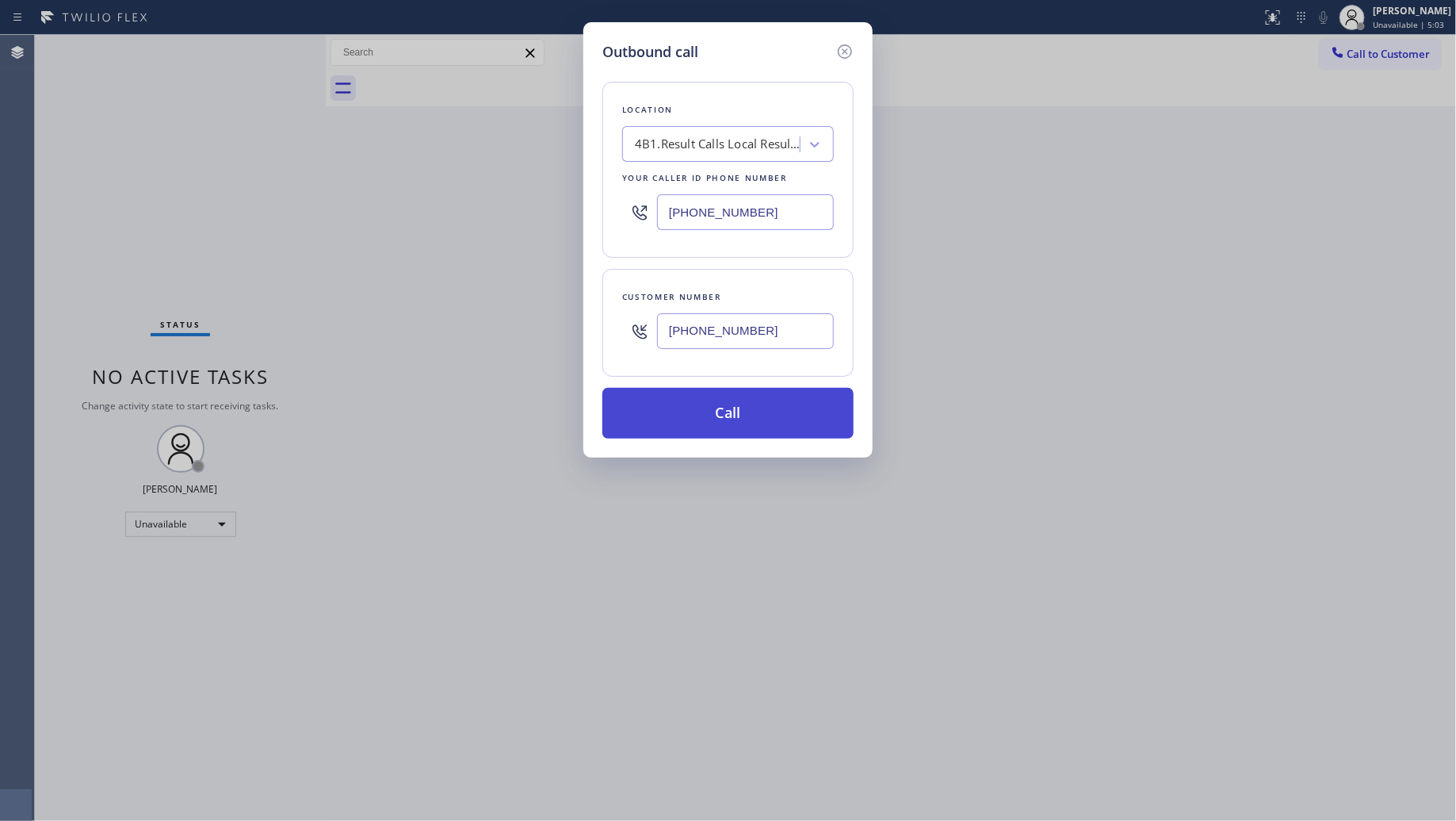
type input "(415) 837-3794"
click at [724, 414] on button "Call" at bounding box center [728, 413] width 251 height 51
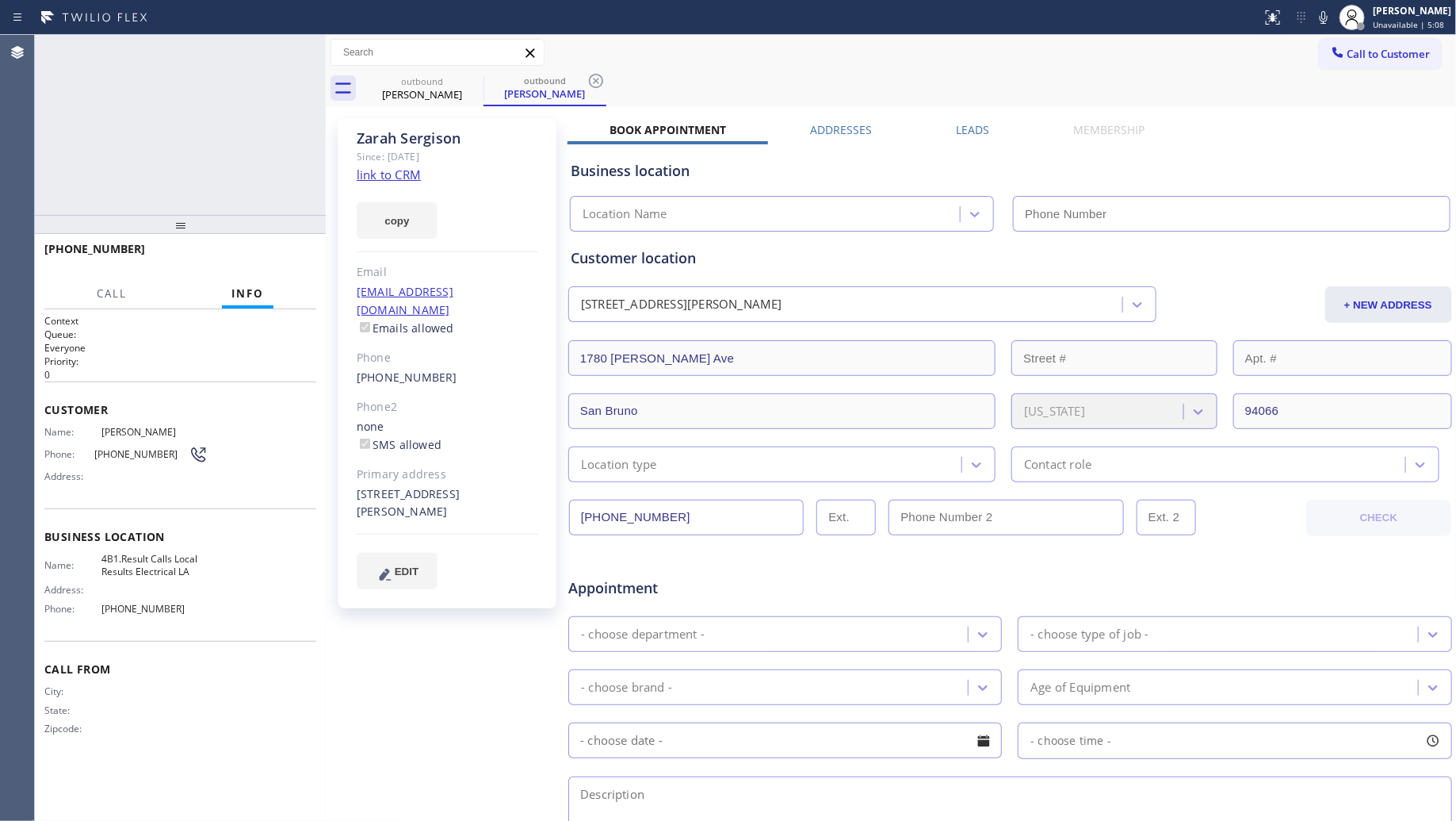
type input "(424) 421-2429"
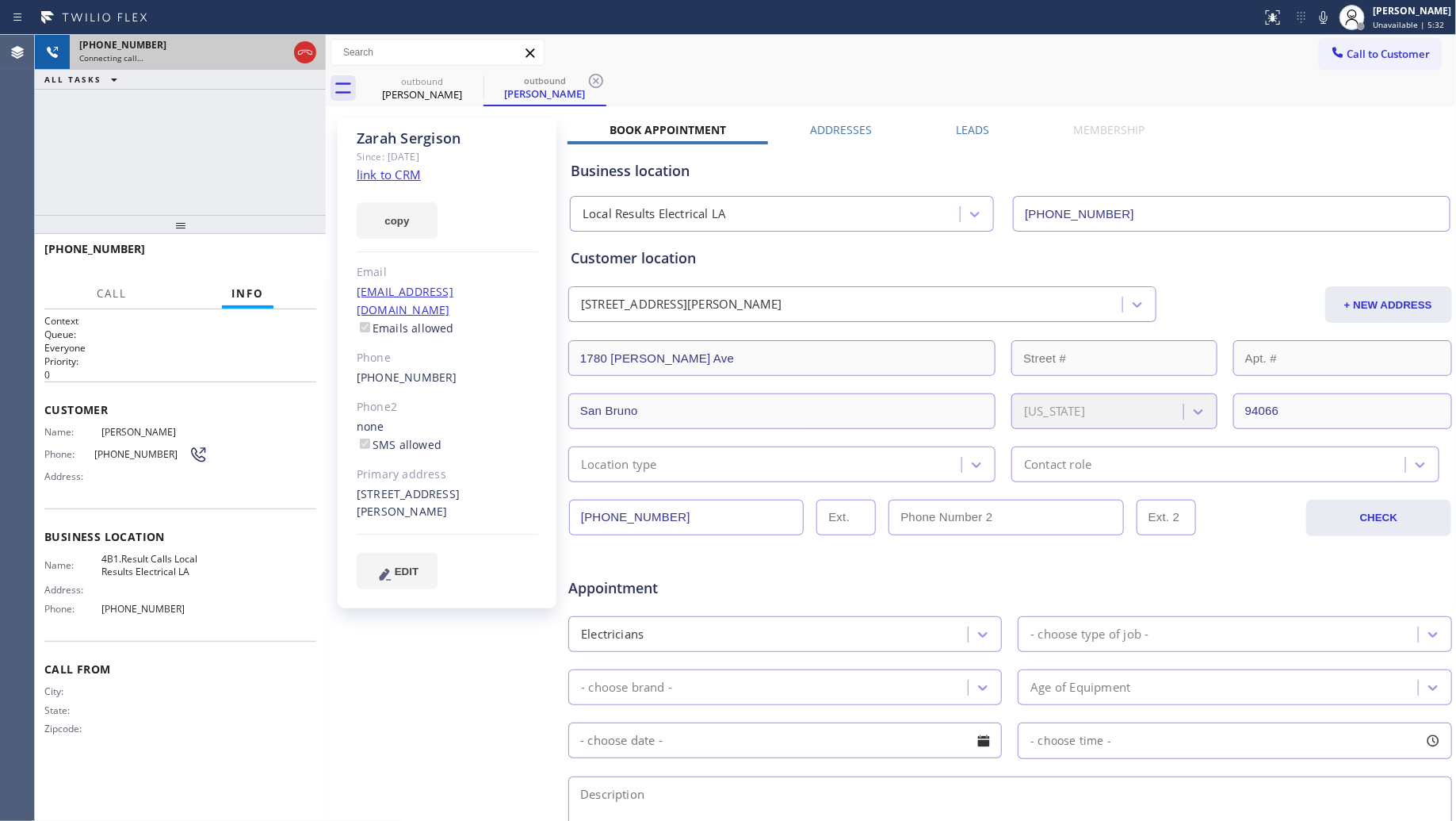
click at [305, 52] on icon at bounding box center [305, 52] width 14 height 5
click at [305, 49] on div "+14158373794" at bounding box center [198, 45] width 237 height 13
click at [305, 48] on div "+14158373794" at bounding box center [198, 45] width 237 height 13
click at [305, 45] on div "+14158373794" at bounding box center [198, 45] width 237 height 13
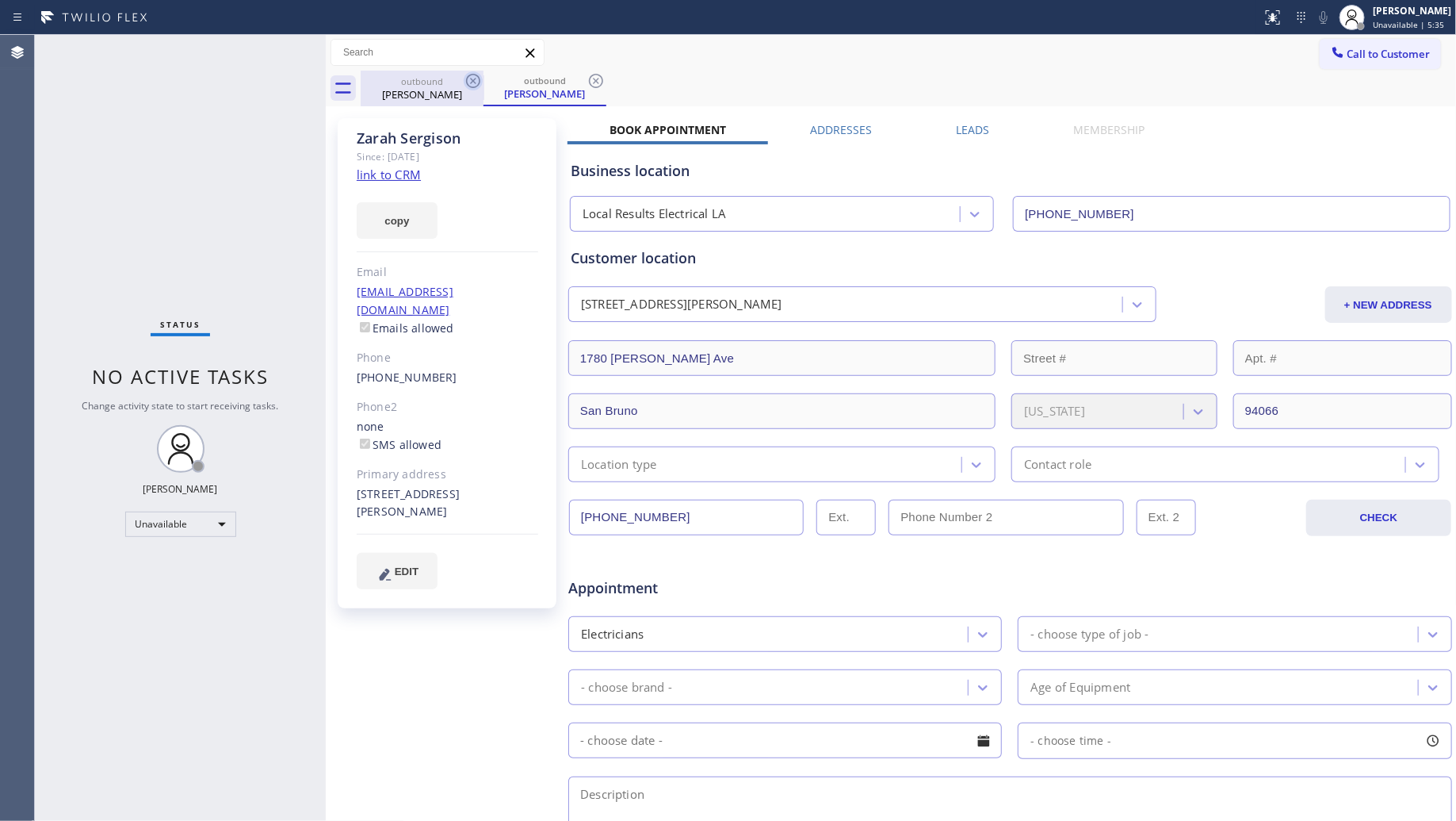
click at [469, 76] on icon at bounding box center [473, 81] width 19 height 19
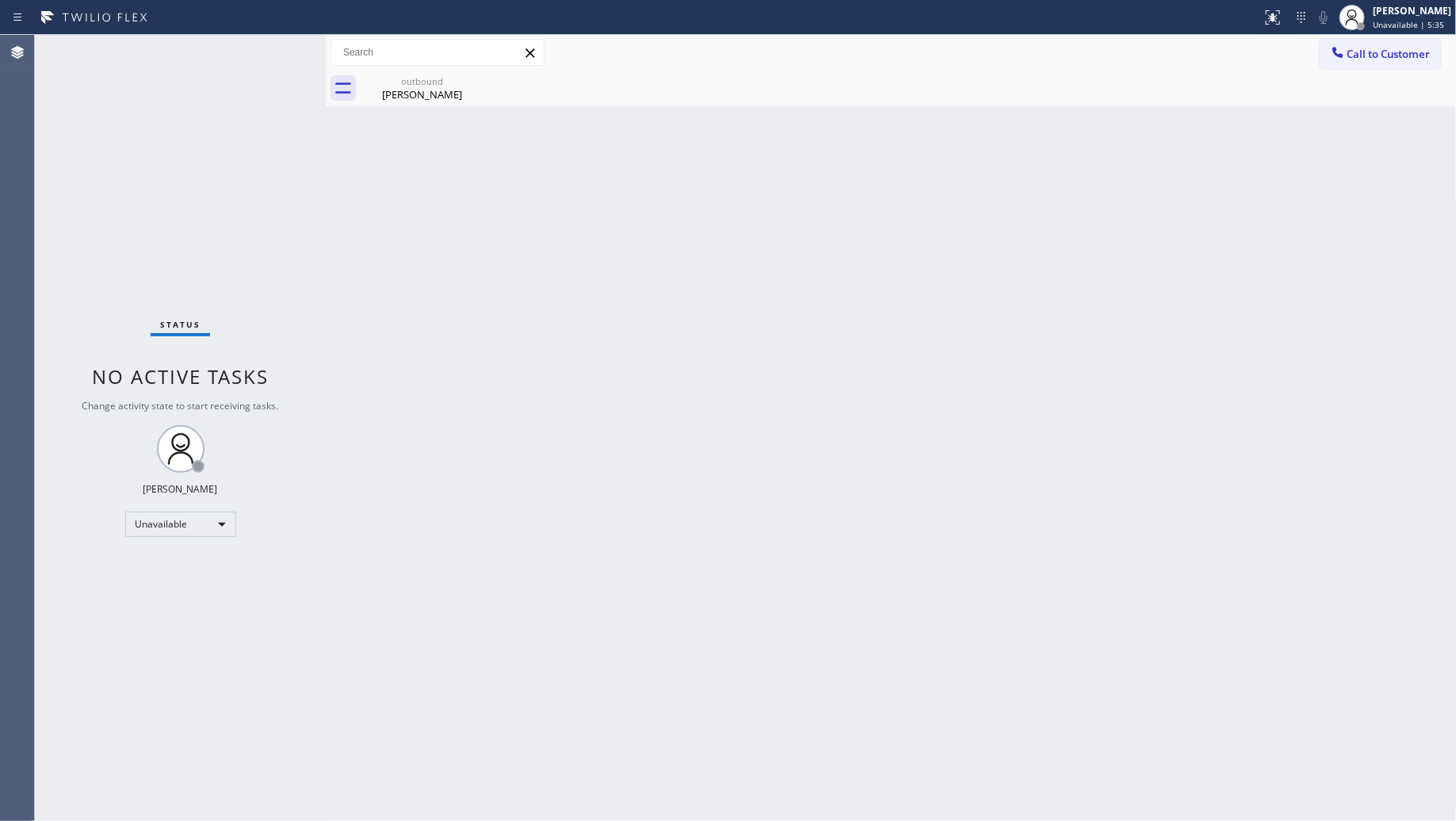
click at [0, 0] on icon at bounding box center [0, 0] width 0 height 0
click at [469, 75] on icon at bounding box center [473, 81] width 14 height 14
click at [469, 76] on icon at bounding box center [473, 81] width 19 height 19
click at [439, 85] on div "outbound" at bounding box center [421, 81] width 120 height 12
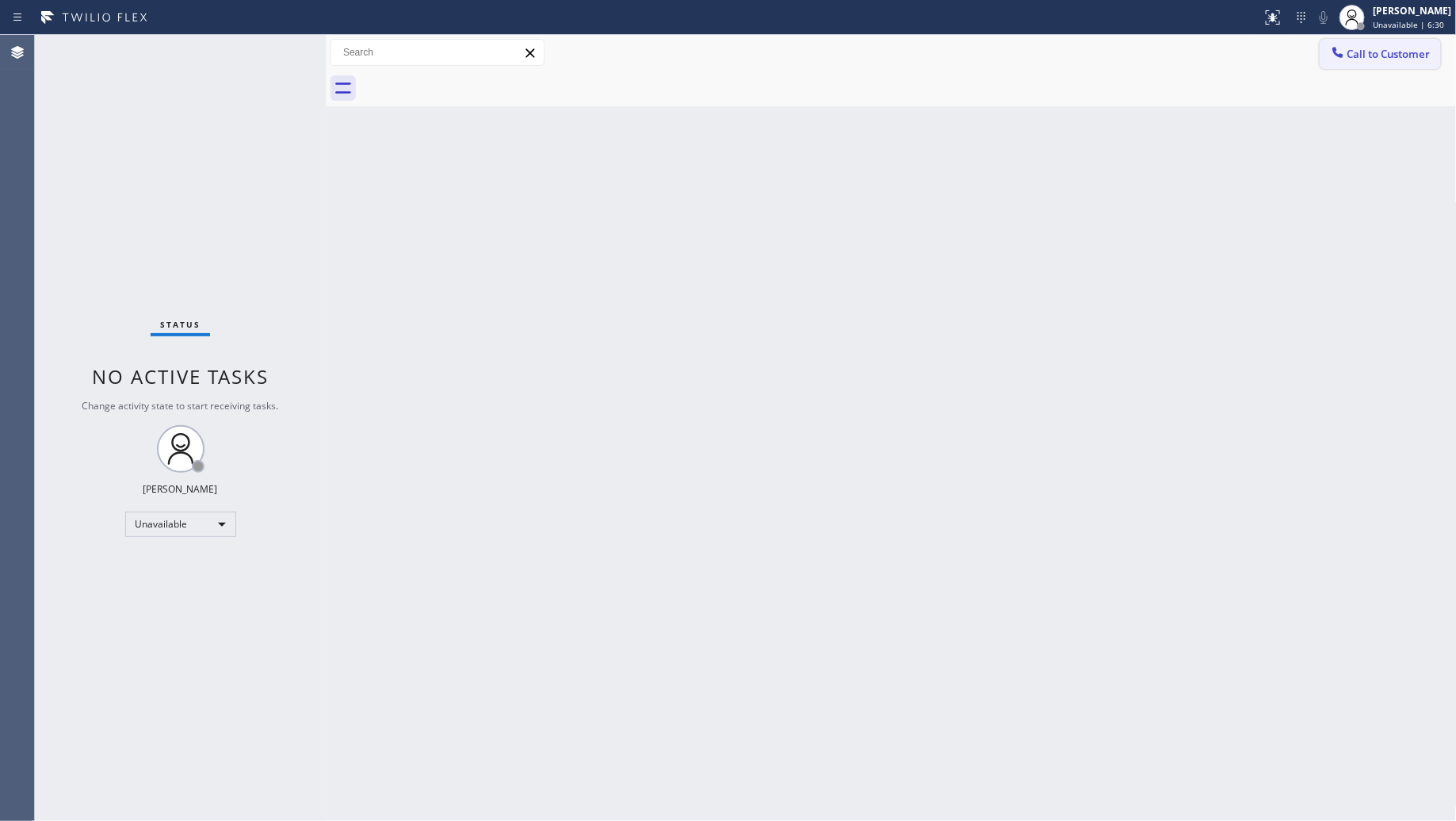
click at [1388, 61] on button "Call to Customer" at bounding box center [1380, 53] width 121 height 30
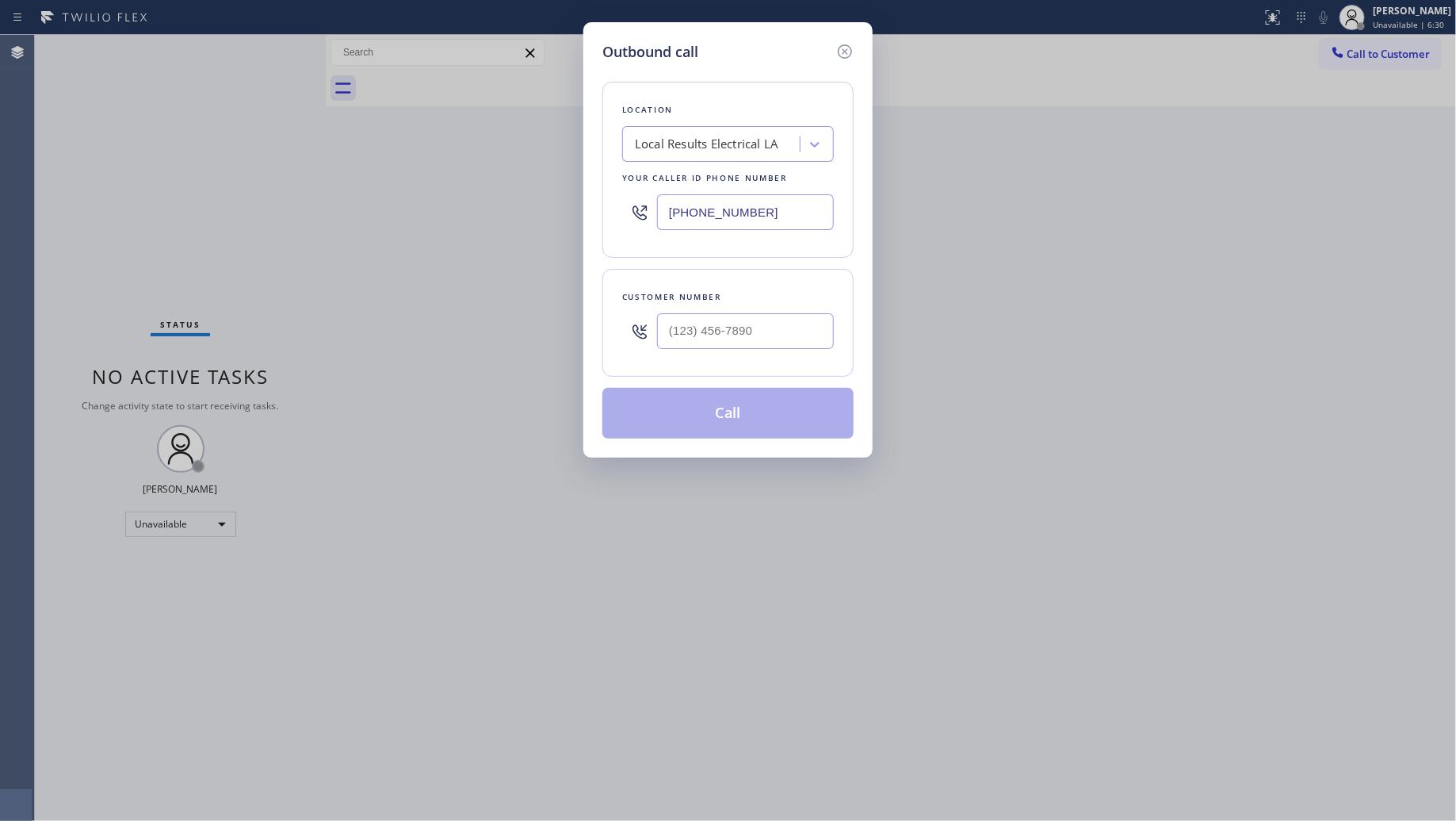
drag, startPoint x: 758, startPoint y: 225, endPoint x: 653, endPoint y: 203, distance: 107.3
click at [620, 225] on div "Location Local Results Electrical LA Your caller id phone number (424) 421-2429" at bounding box center [728, 169] width 251 height 176
paste input "877) 777-0796"
type input "(877) 777-0796"
click at [813, 330] on input "(___) ___-____" at bounding box center [746, 330] width 177 height 36
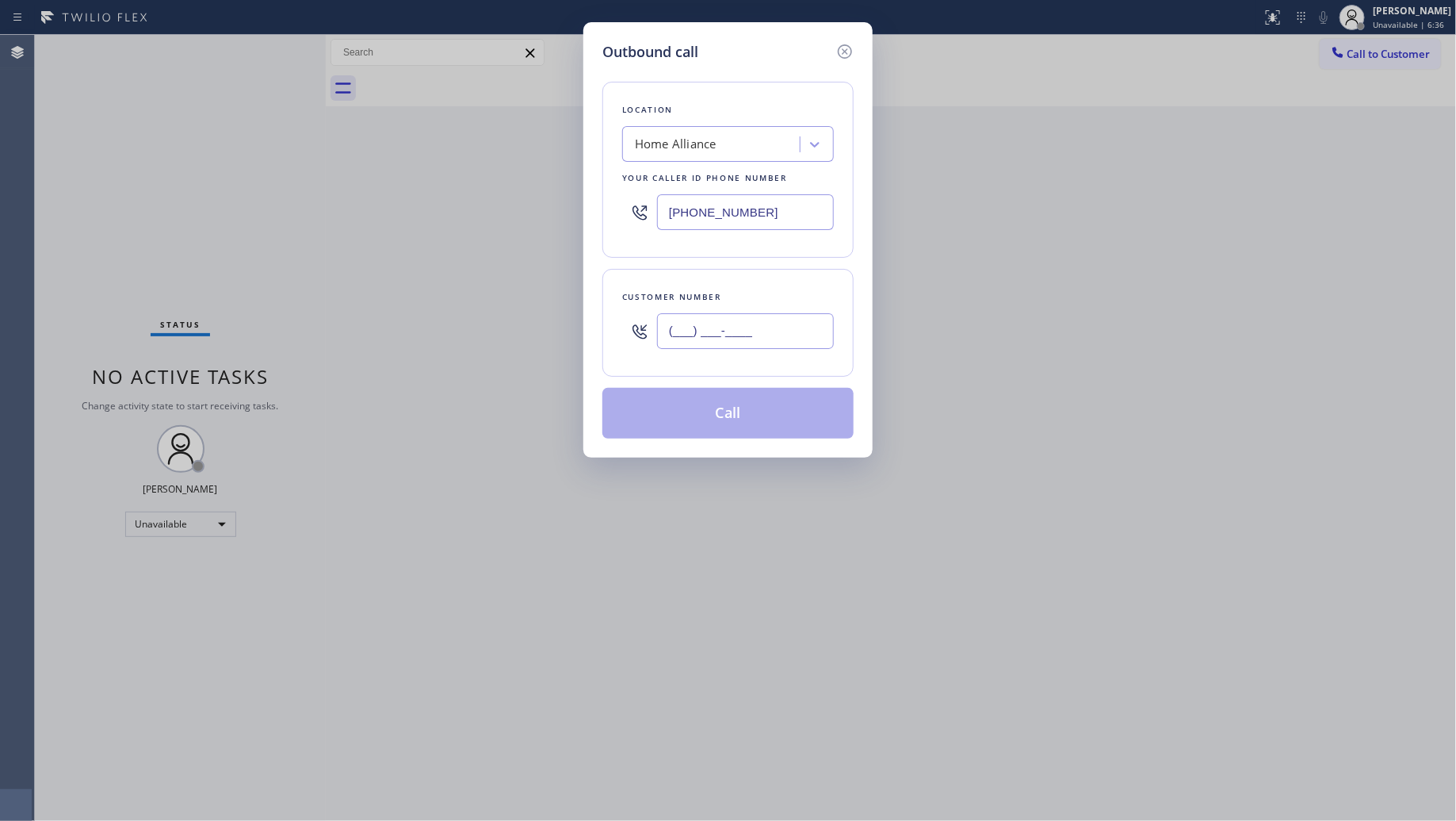
paste input "310) 251-1186"
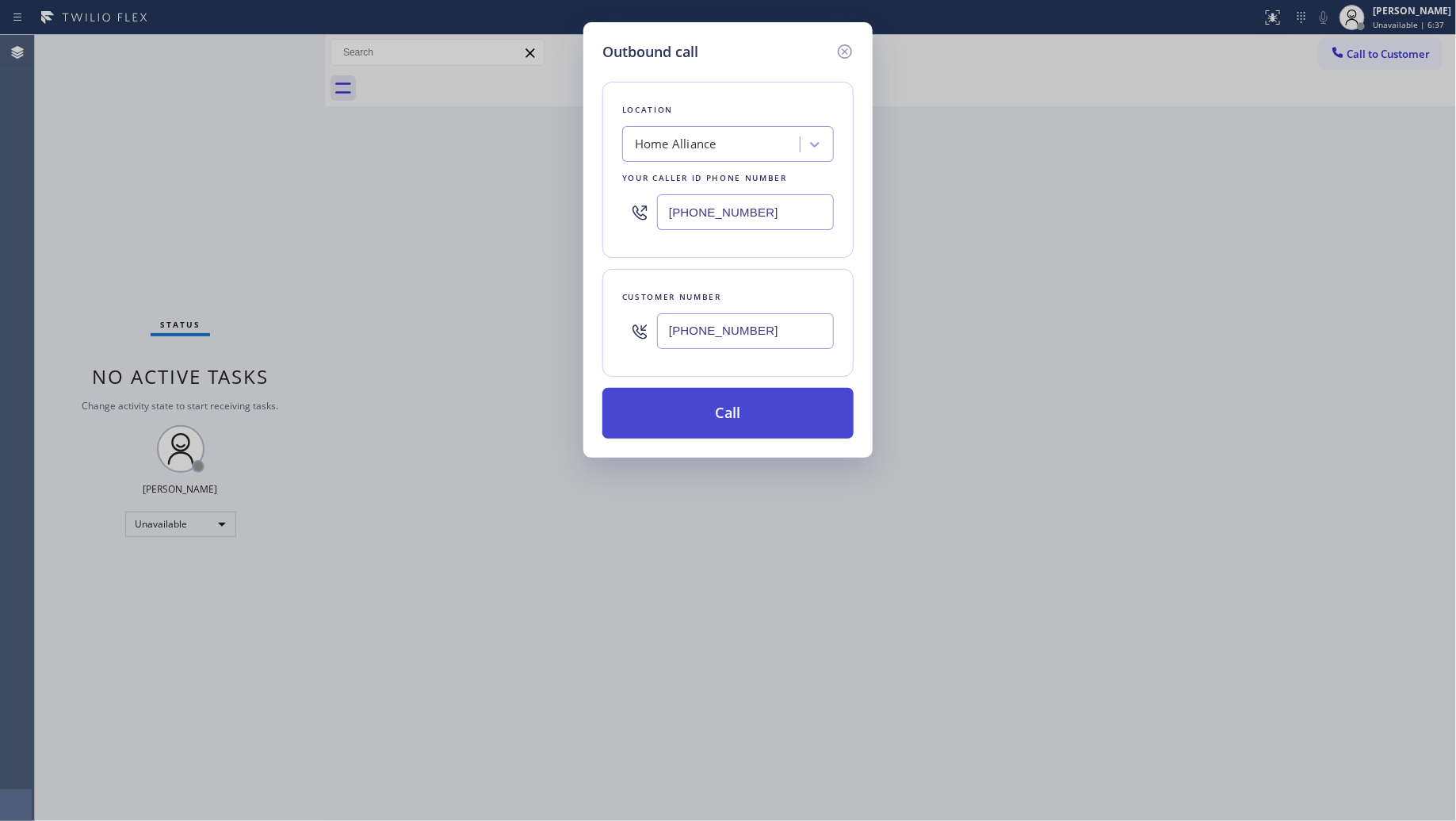
type input "(310) 251-1186"
click at [730, 430] on button "Call" at bounding box center [728, 413] width 251 height 51
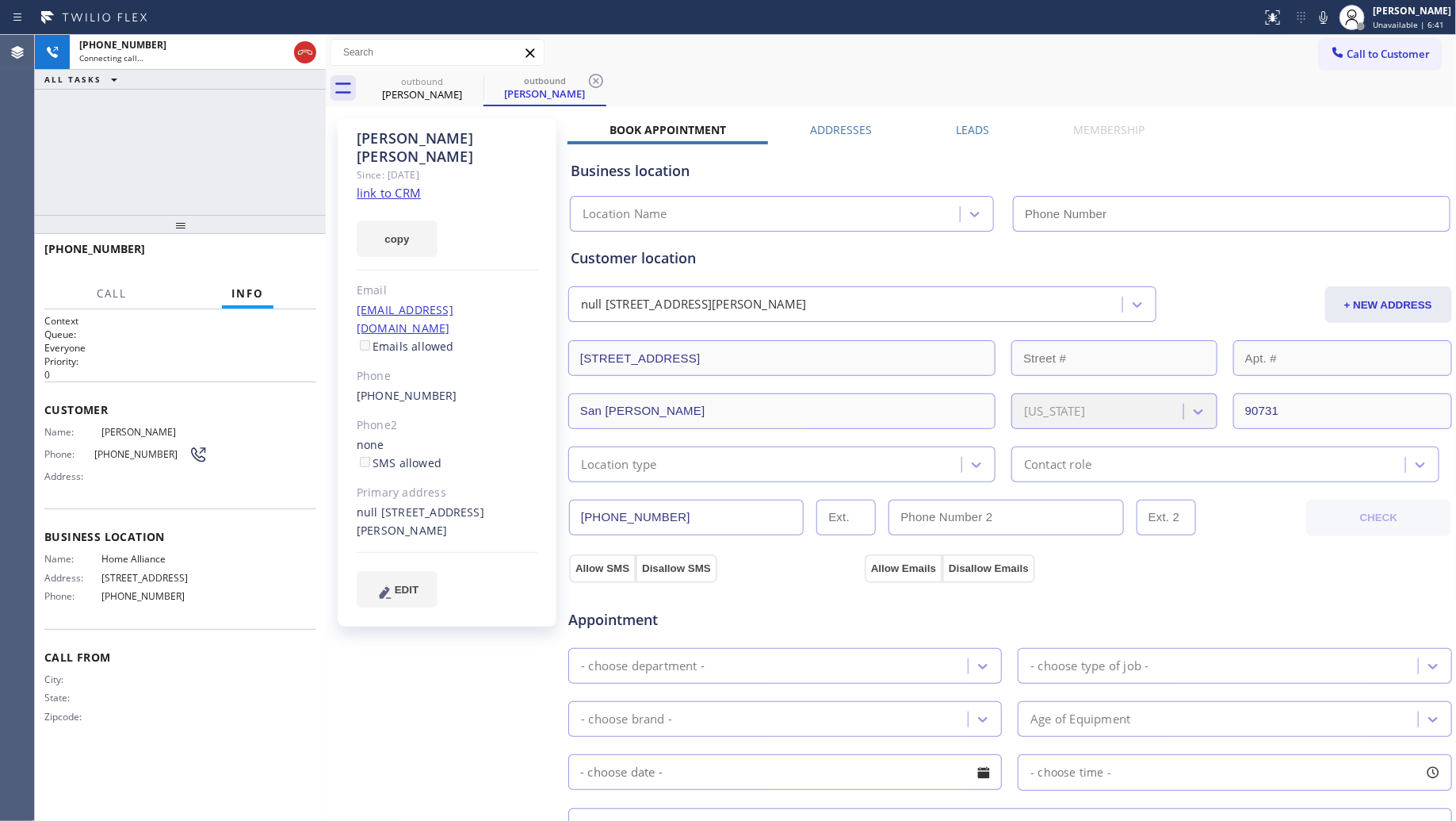
type input "(877) 777-0796"
click at [599, 84] on icon at bounding box center [596, 81] width 14 height 14
click at [601, 82] on div "outbound Andrew Aragon outbound Andrew Aragon" at bounding box center [909, 88] width 1096 height 36
click at [623, 71] on div "outbound Andrew Aragon" at bounding box center [909, 88] width 1096 height 36
click at [1332, 14] on icon at bounding box center [1324, 17] width 19 height 19
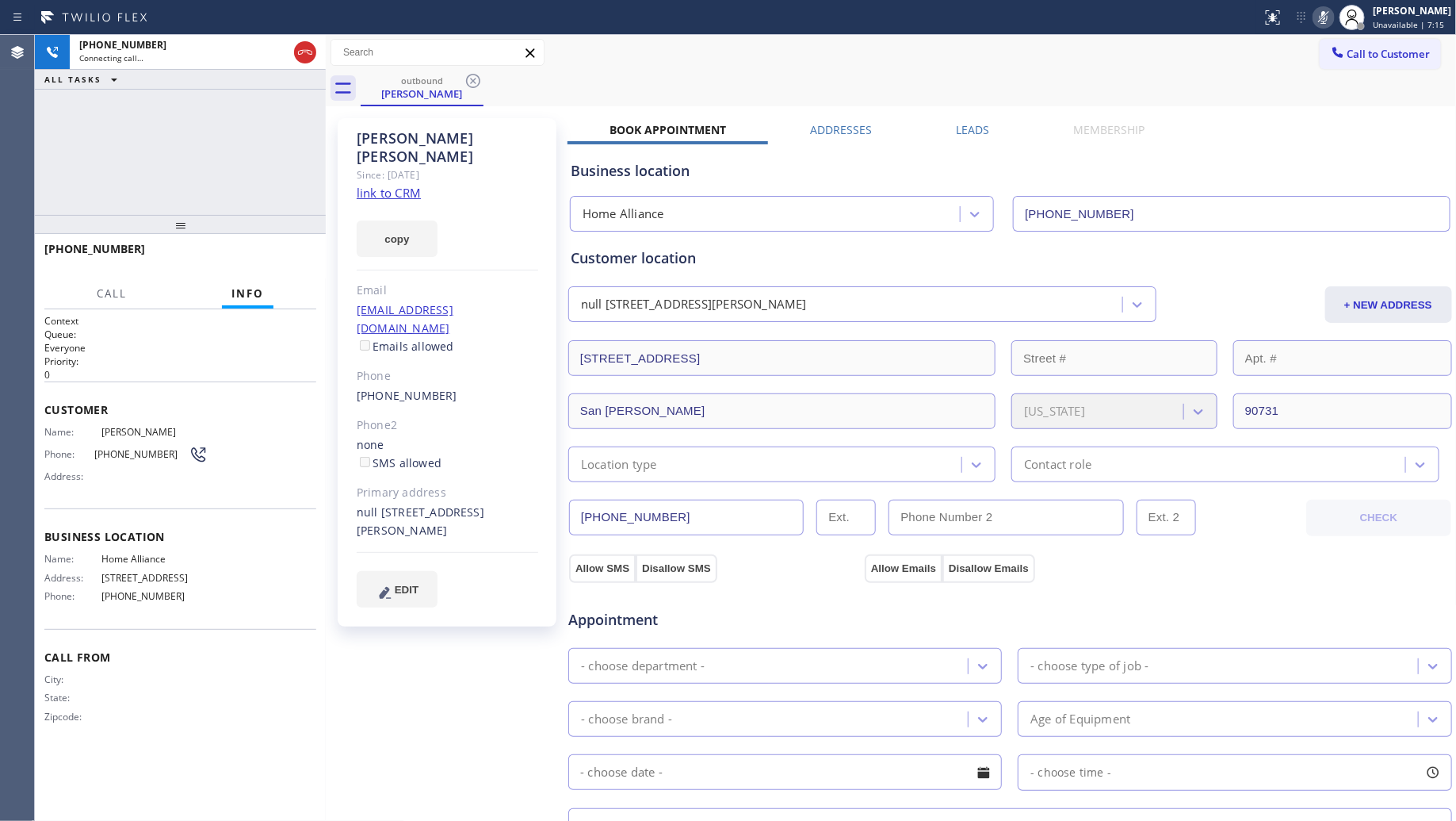
click at [288, 127] on div "+13102511186 Connecting call… ALL TASKS ALL TASKS ACTIVE TASKS TASKS IN WRAP UP" at bounding box center [179, 124] width 291 height 180
click at [302, 251] on span "HANG UP" at bounding box center [279, 256] width 48 height 12
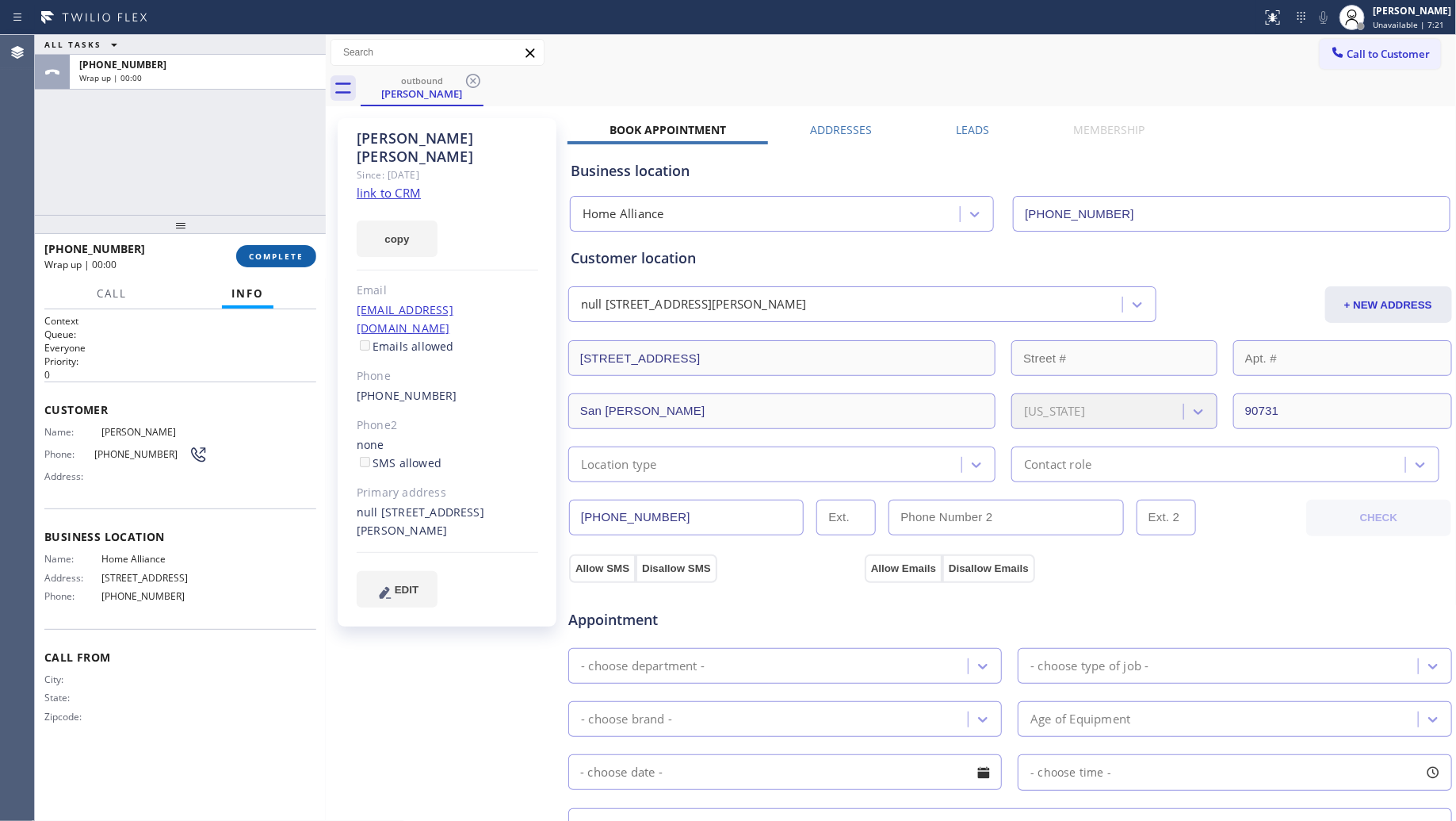
click at [305, 251] on button "COMPLETE" at bounding box center [275, 255] width 80 height 22
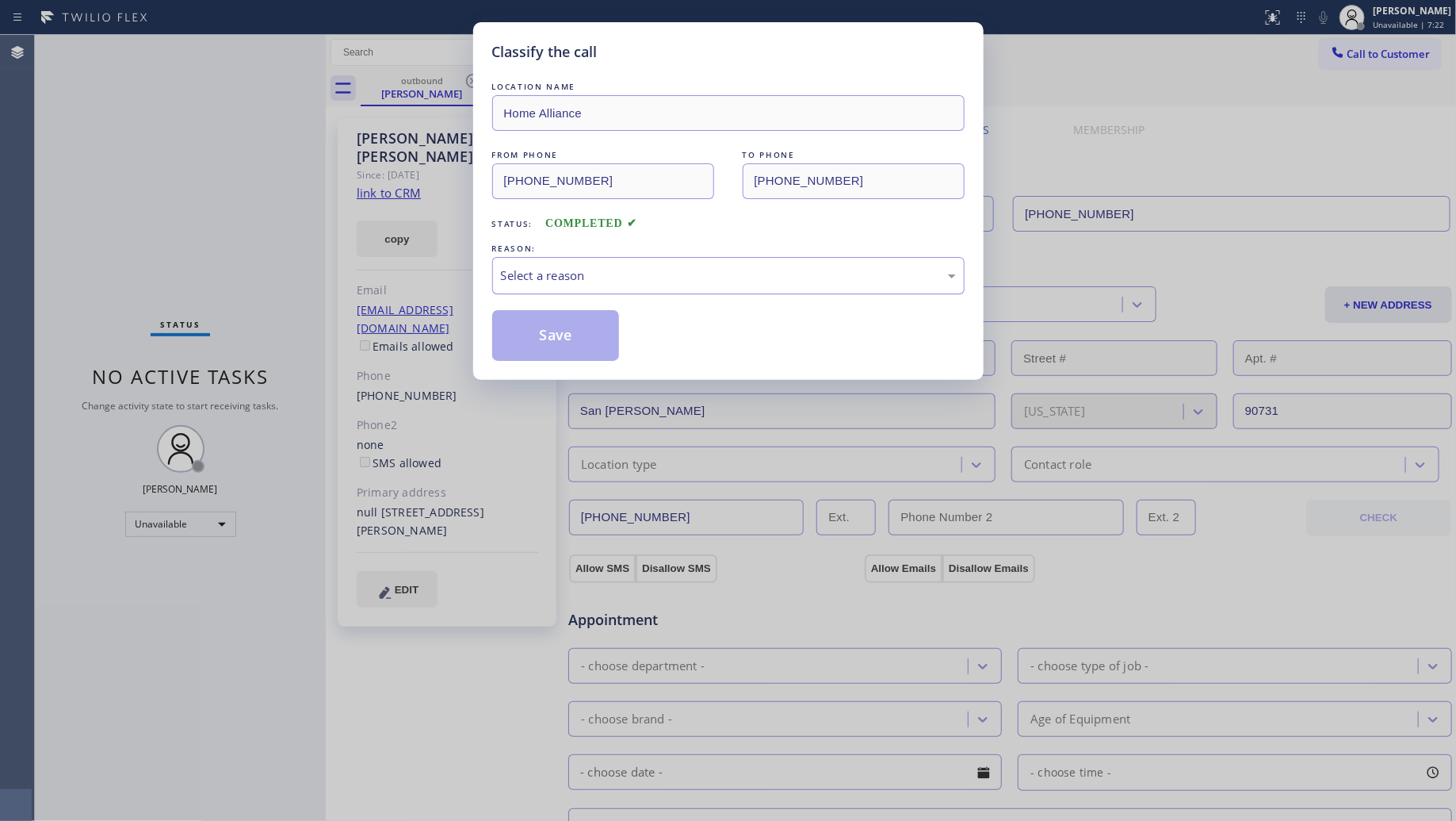
click at [510, 271] on div "Select a reason" at bounding box center [728, 275] width 455 height 18
click at [529, 335] on button "Save" at bounding box center [556, 335] width 128 height 51
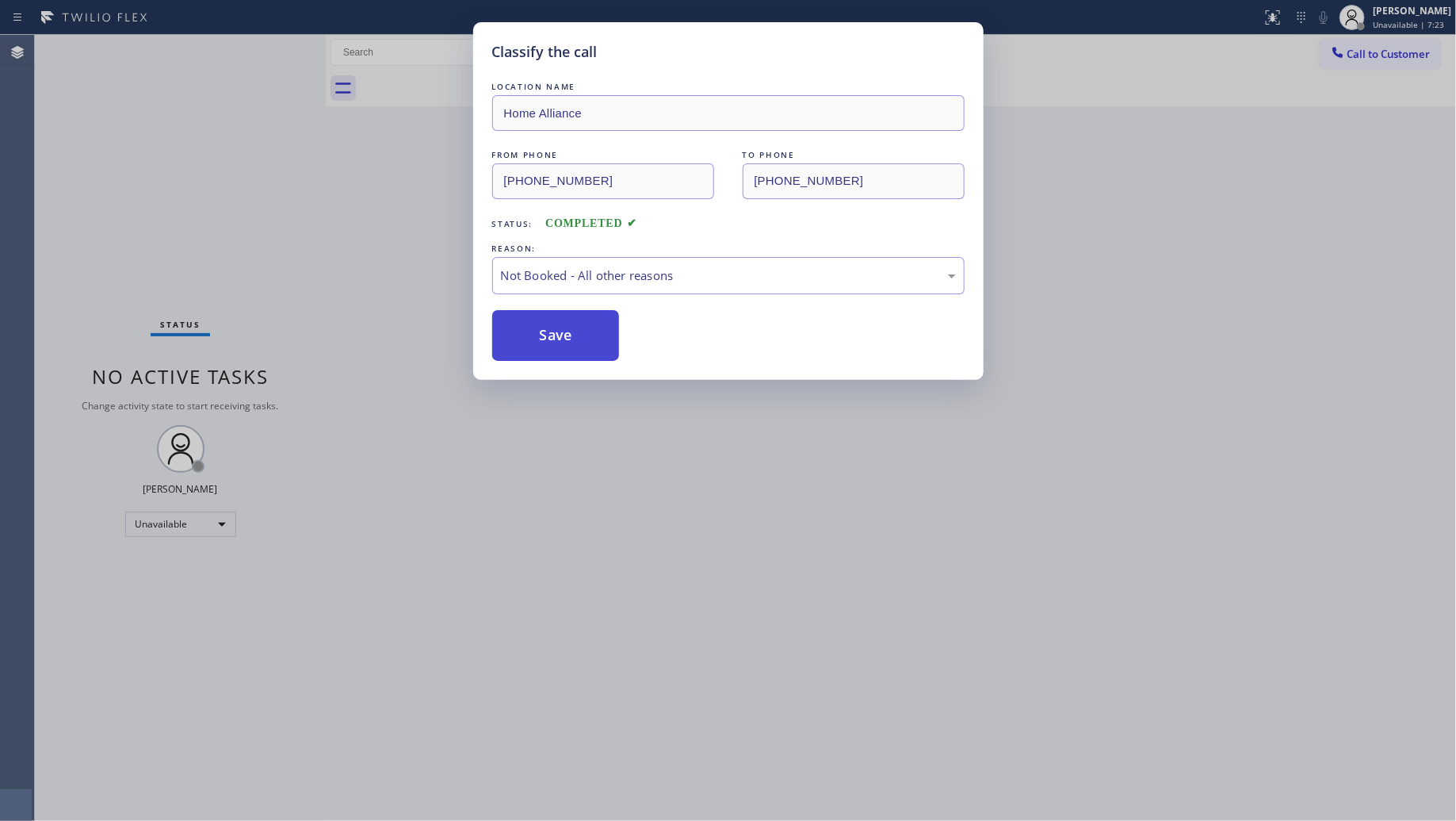
click at [529, 335] on button "Save" at bounding box center [556, 335] width 128 height 51
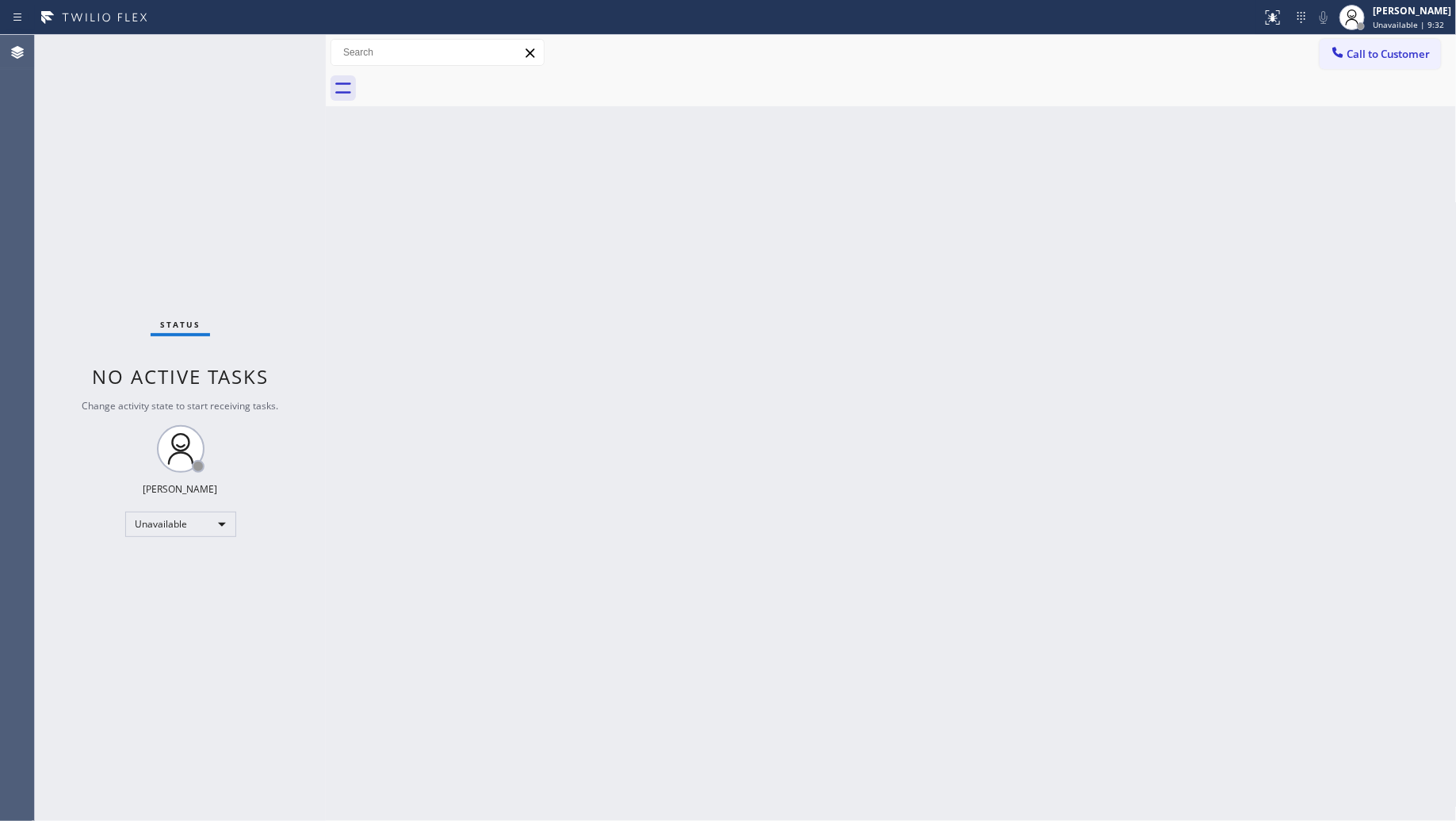
drag, startPoint x: 1349, startPoint y: 48, endPoint x: 840, endPoint y: 133, distance: 516.0
click at [1342, 48] on button "Call to Customer" at bounding box center [1380, 53] width 121 height 30
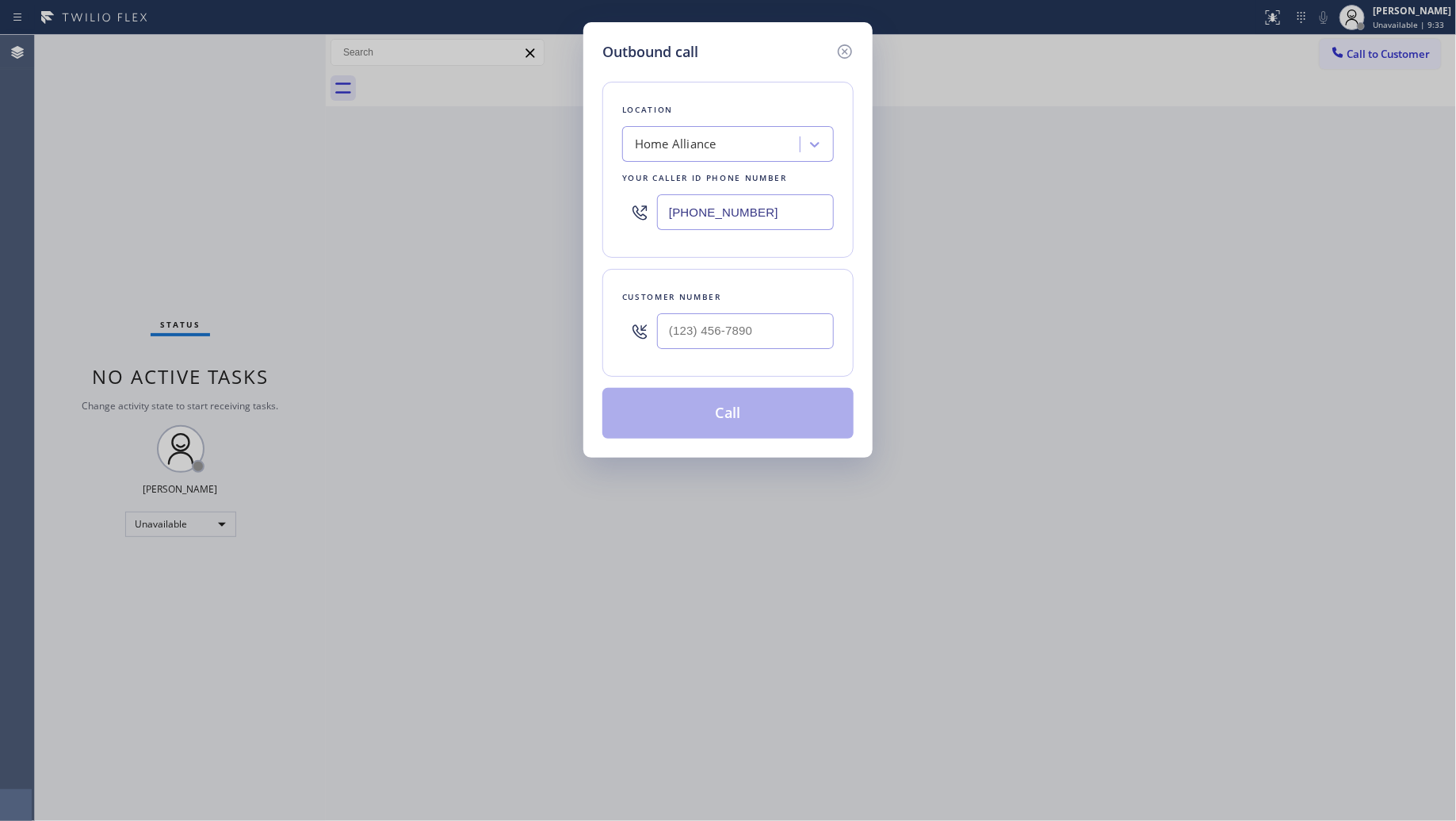
drag, startPoint x: 733, startPoint y: 220, endPoint x: 543, endPoint y: 194, distance: 191.8
click at [547, 199] on div "Outbound call Location Home Alliance Your caller id phone number (877) 777-0796…" at bounding box center [728, 410] width 1456 height 821
paste input "05) 222-7808"
type input "(805) 222-7808"
click at [797, 341] on input "(___) ___-____" at bounding box center [746, 330] width 177 height 36
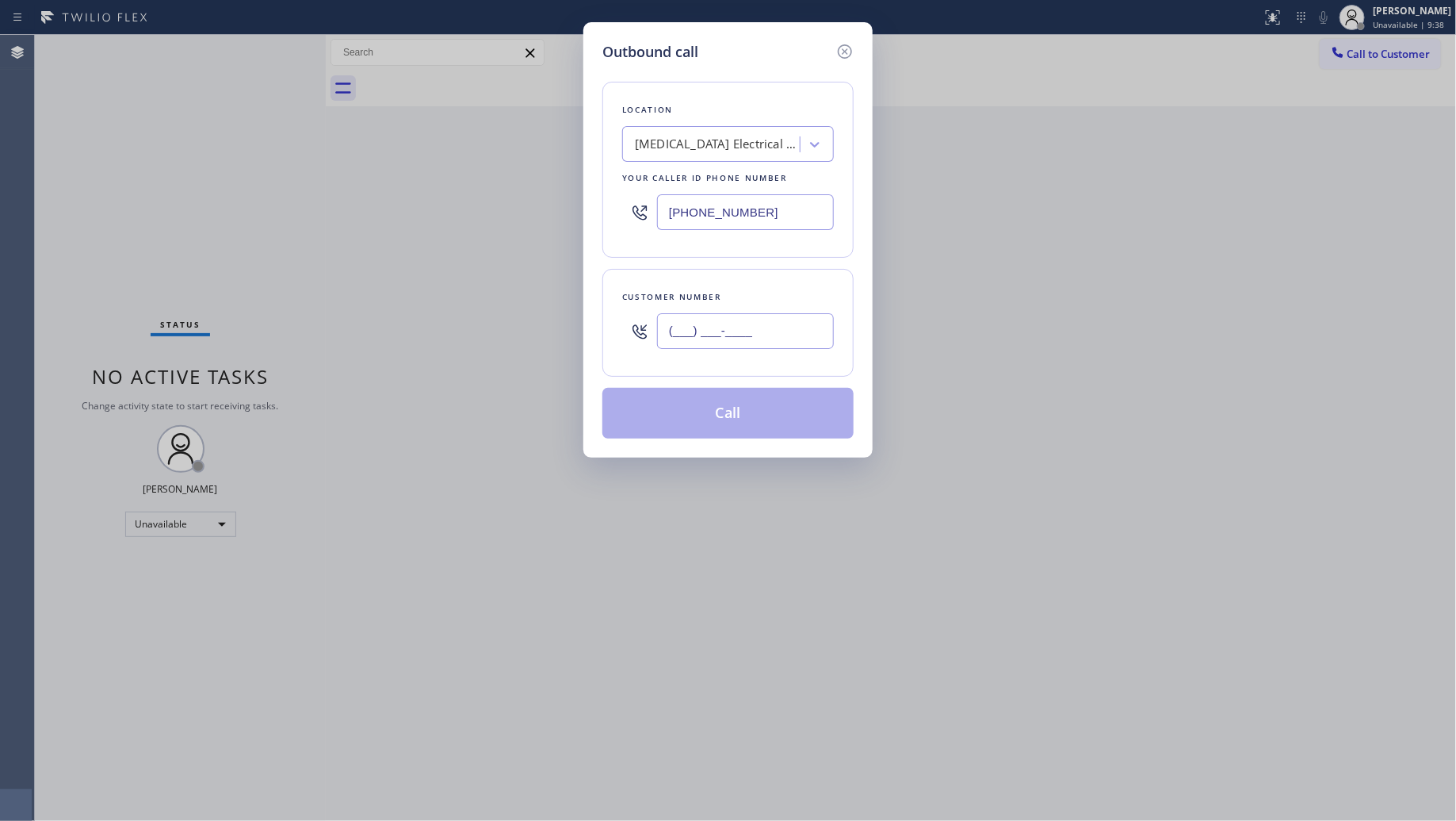
paste input "415) 505-1218"
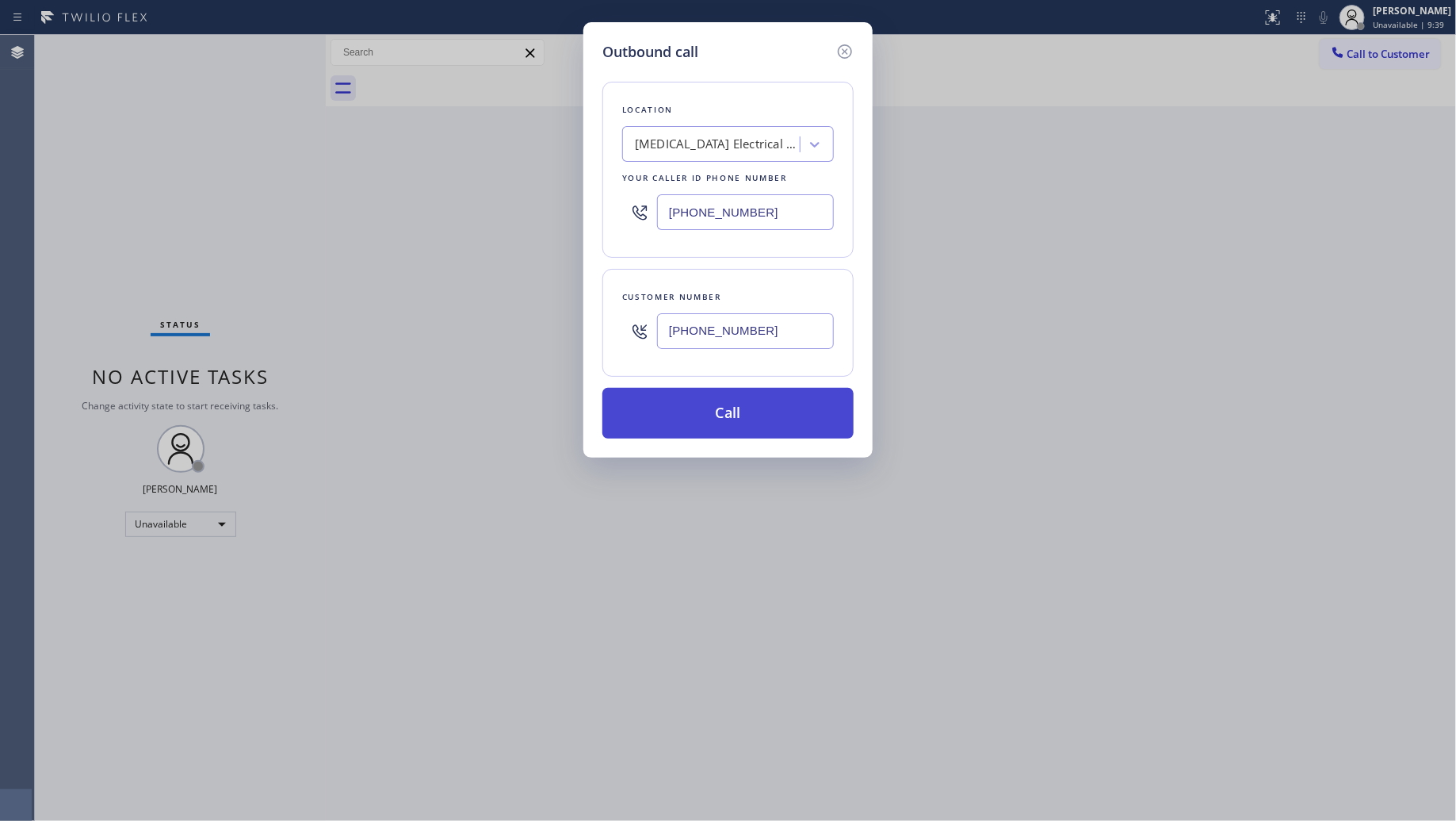
type input "(415) 505-1218"
click at [729, 415] on button "Call" at bounding box center [728, 413] width 251 height 51
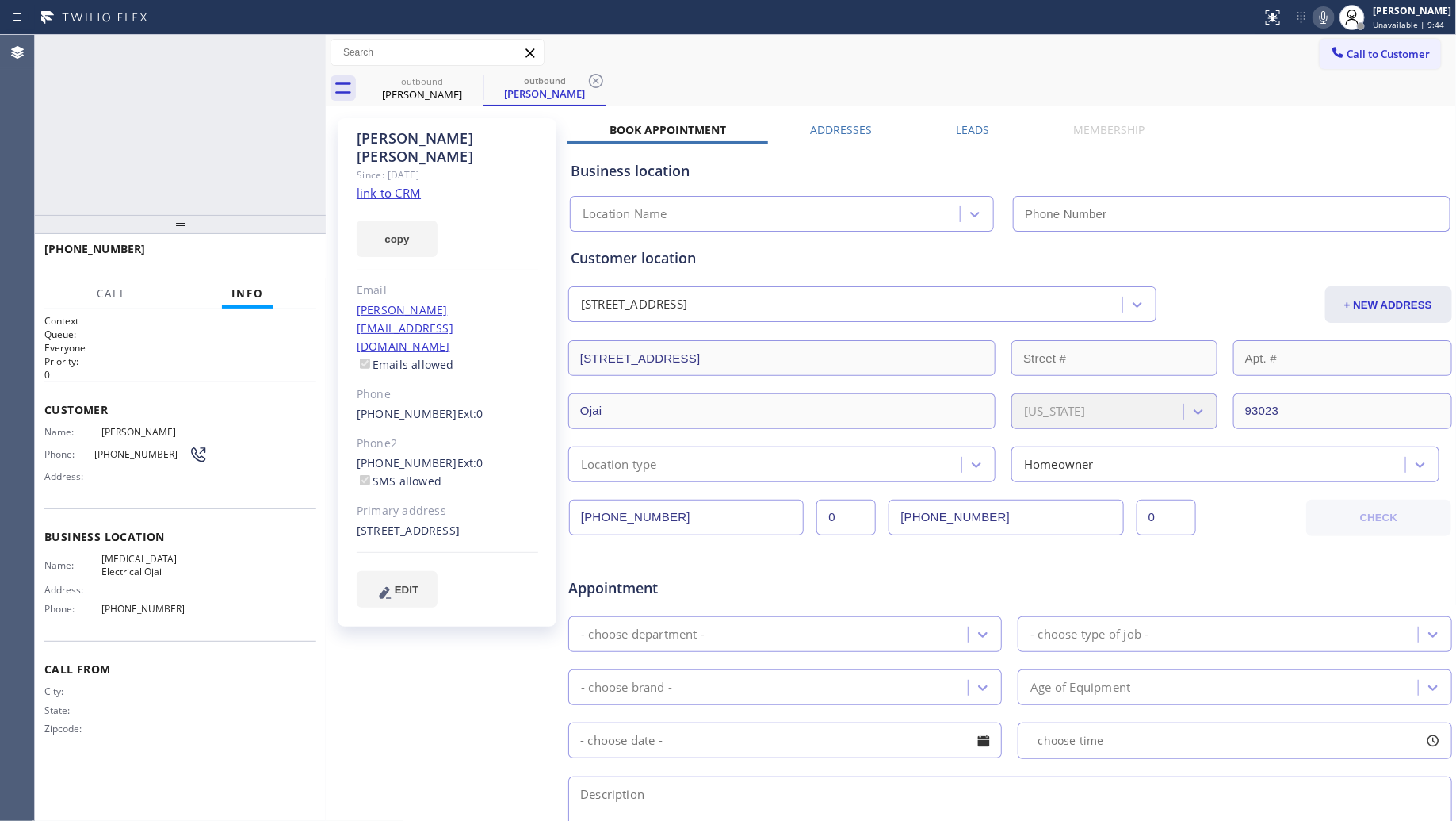
type input "(805) 222-7808"
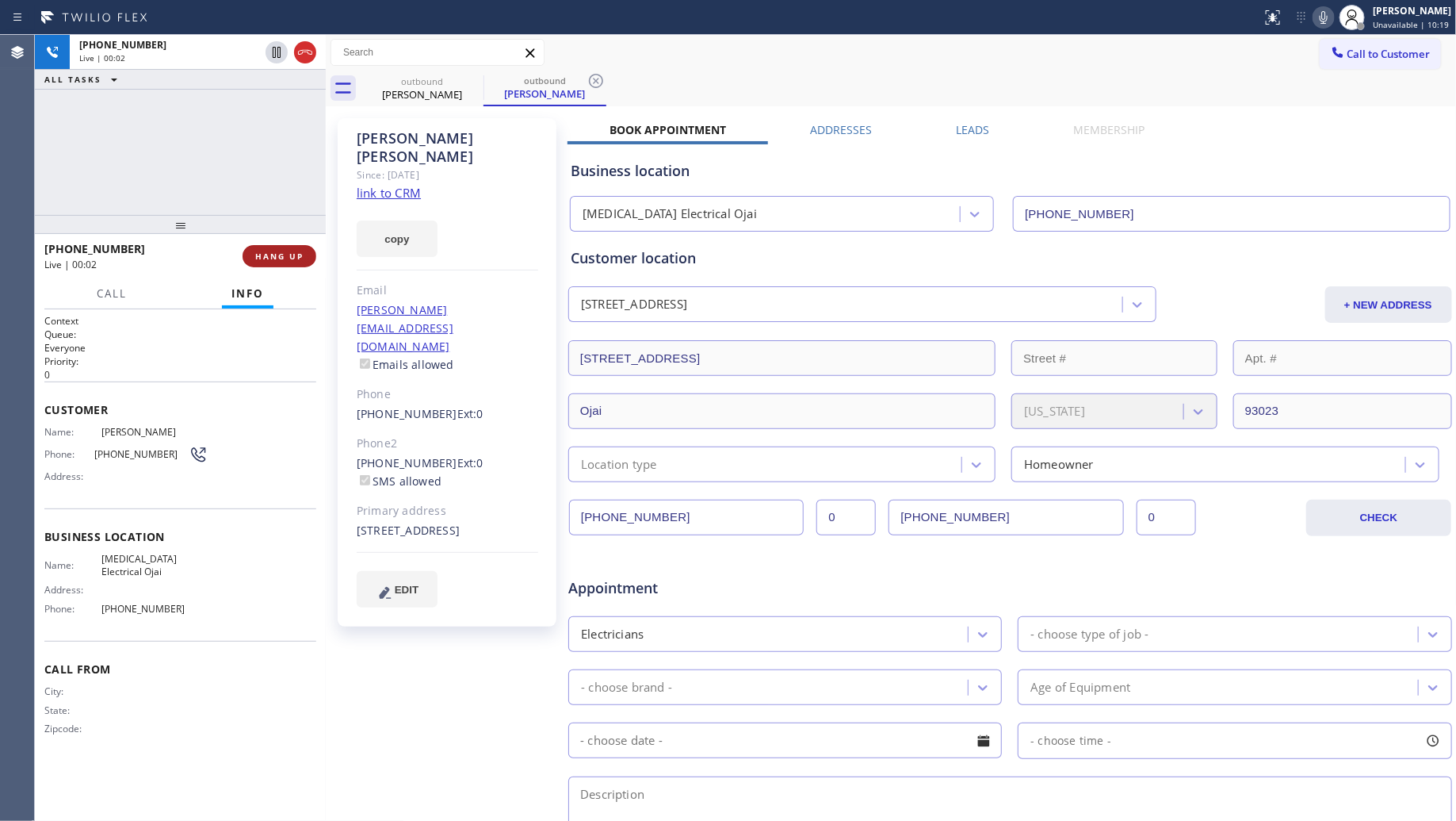
click at [292, 251] on span "HANG UP" at bounding box center [279, 256] width 48 height 12
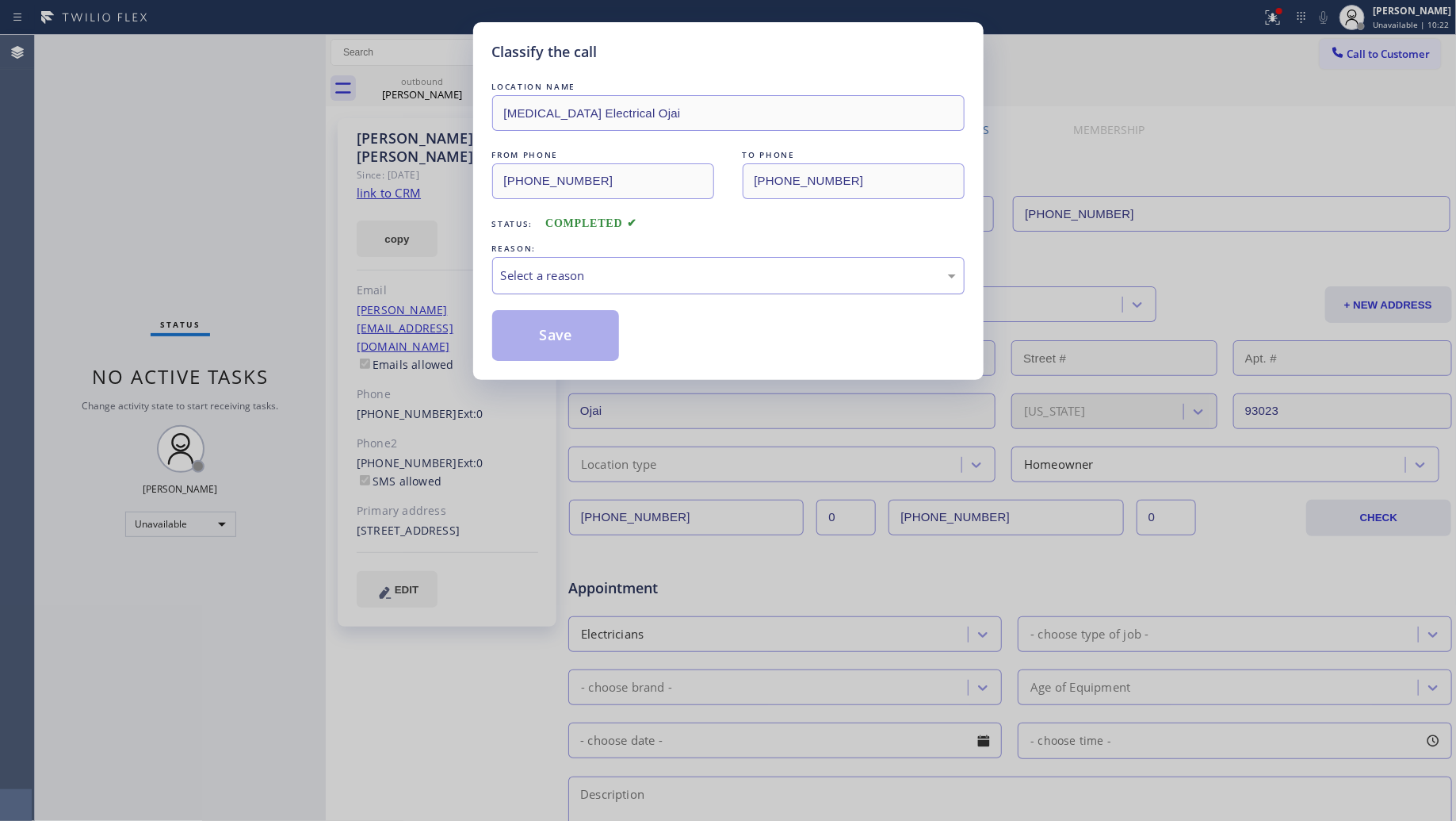
click at [608, 276] on div "Select a reason" at bounding box center [728, 275] width 455 height 18
click at [561, 333] on button "Save" at bounding box center [556, 335] width 128 height 51
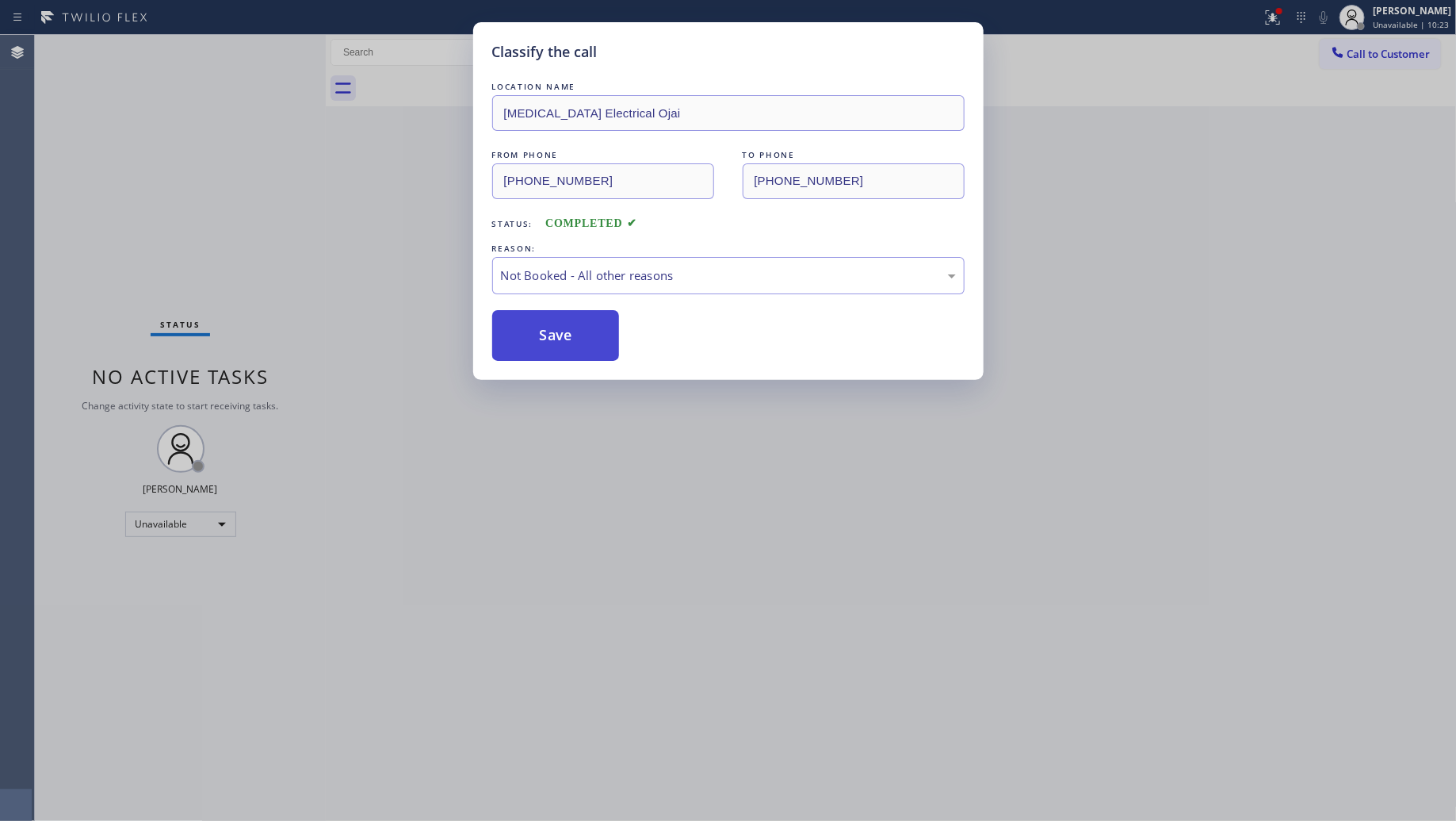
click at [561, 333] on button "Save" at bounding box center [556, 335] width 128 height 51
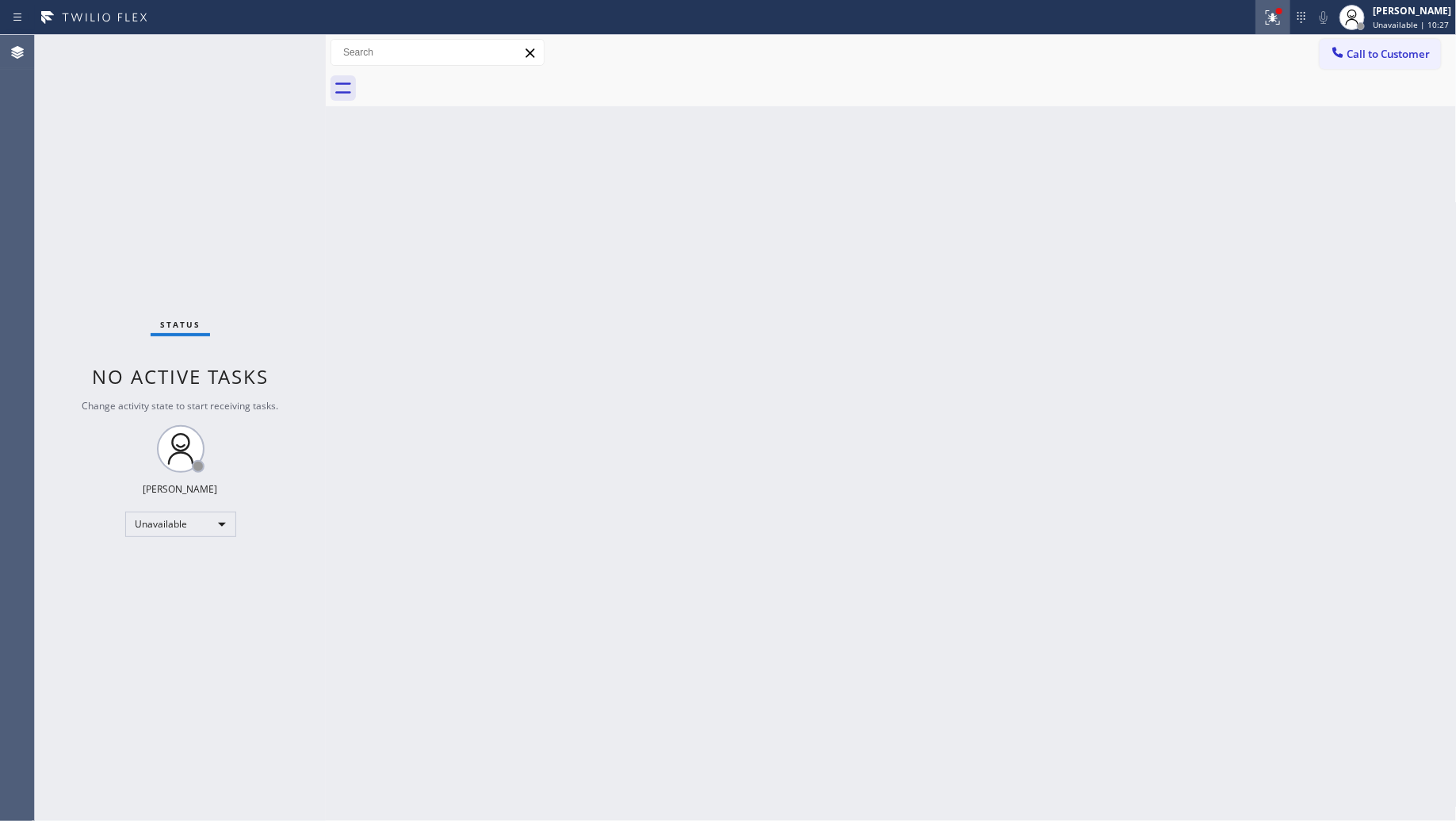
click at [1274, 14] on icon at bounding box center [1273, 17] width 19 height 19
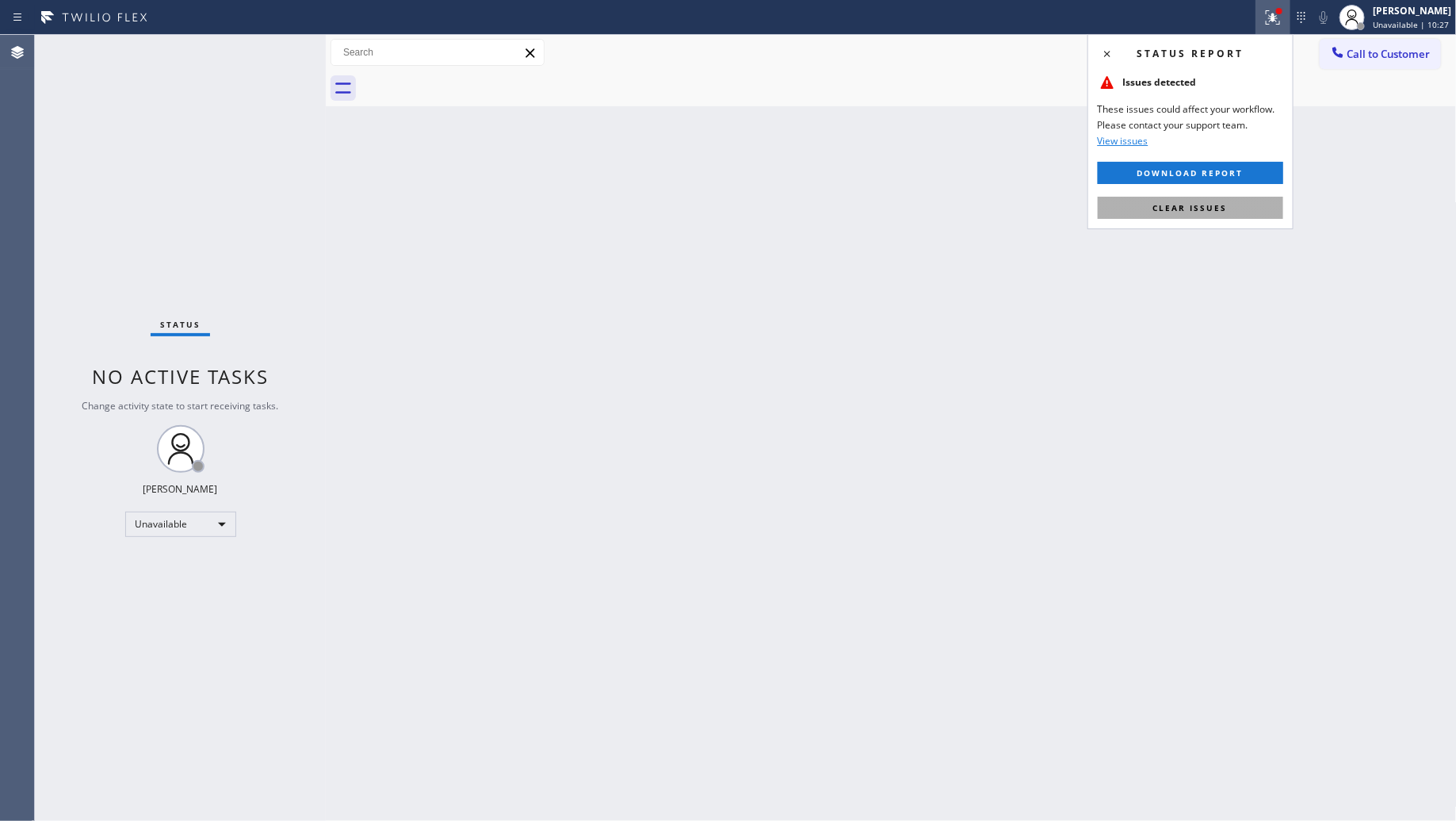
click at [1225, 216] on button "Clear issues" at bounding box center [1190, 207] width 185 height 22
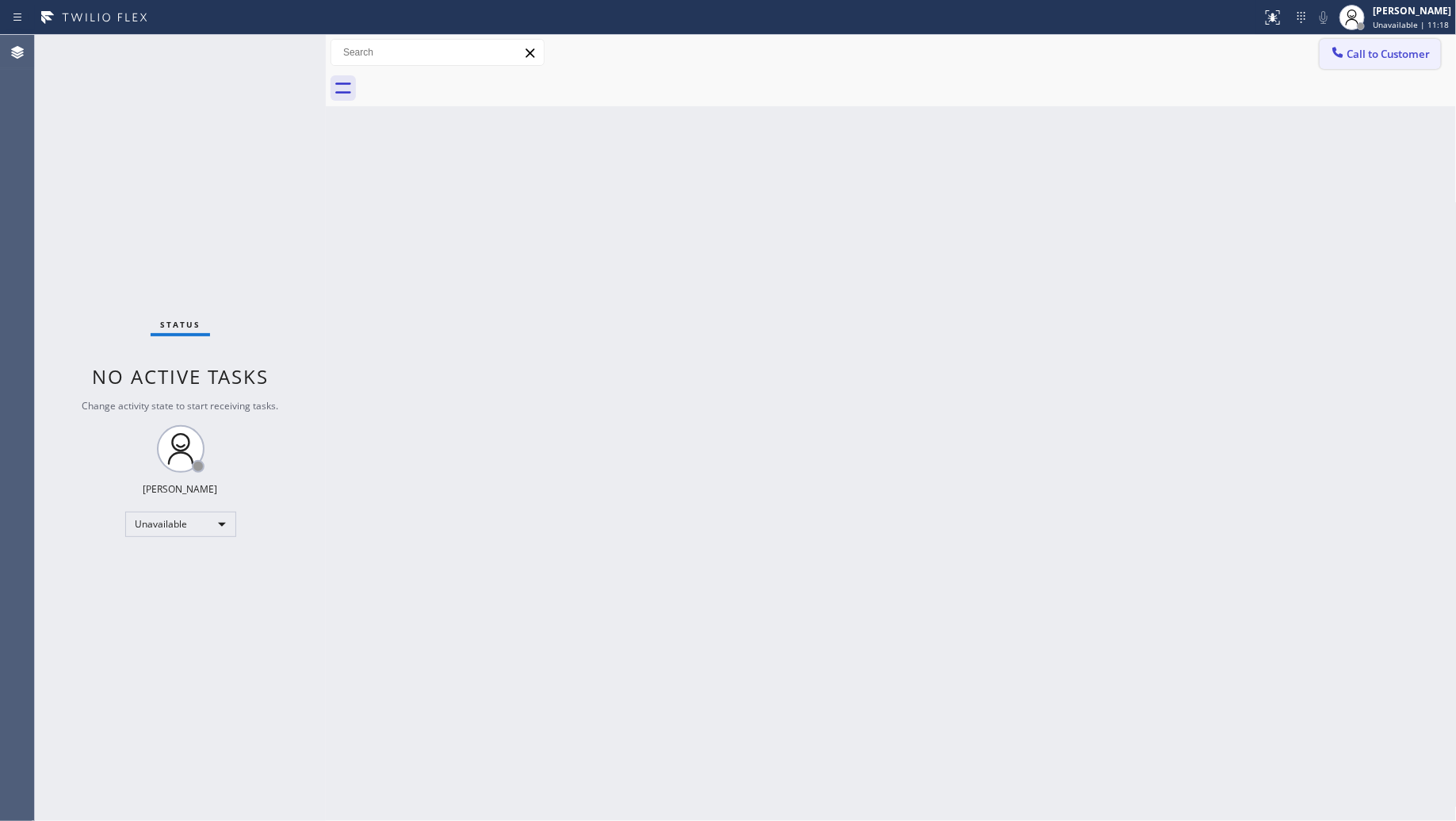
click at [1341, 68] on button "Call to Customer" at bounding box center [1380, 53] width 121 height 30
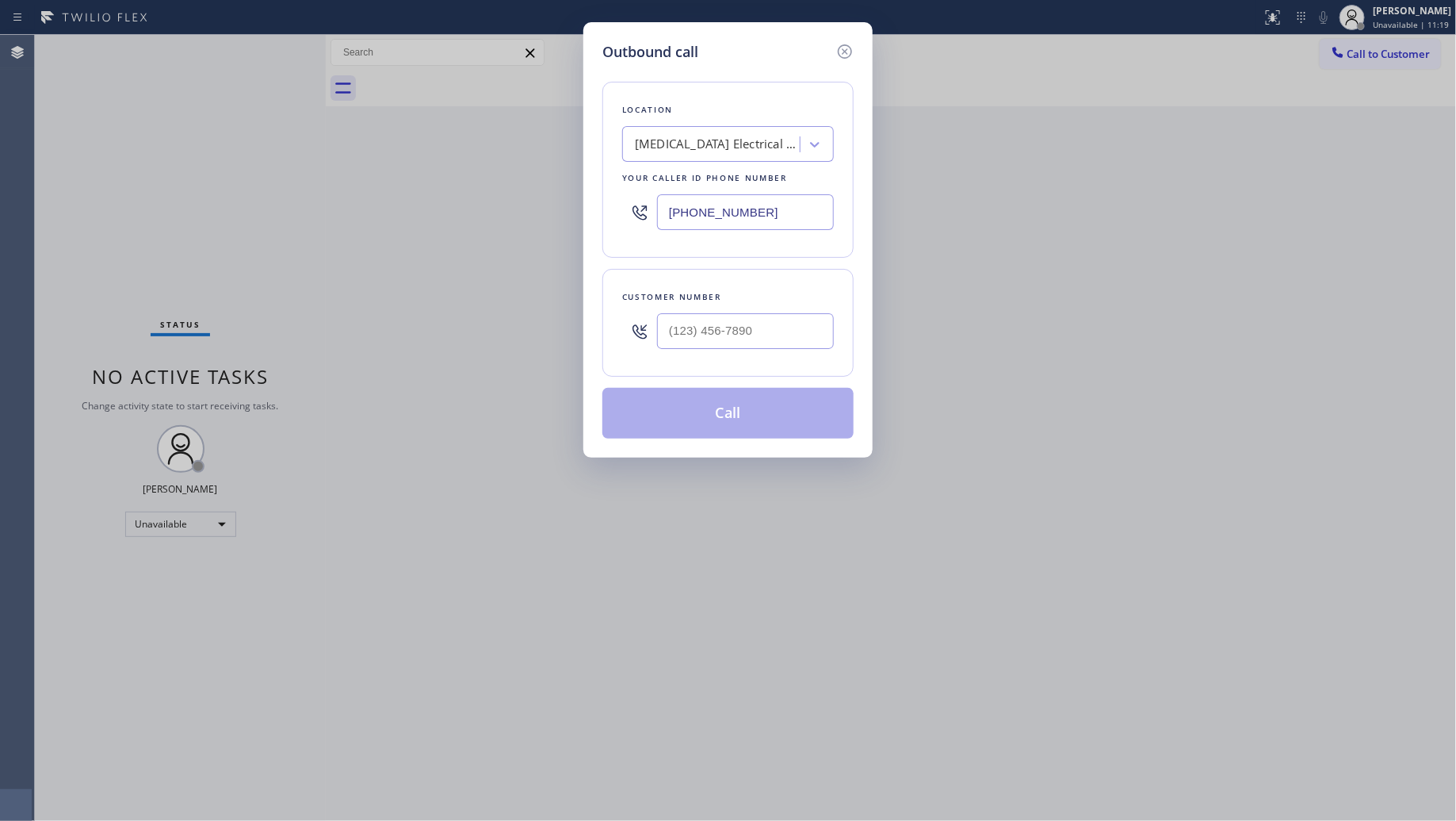
drag, startPoint x: 770, startPoint y: 219, endPoint x: 609, endPoint y: 201, distance: 162.0
click at [648, 204] on div "(805) 222-7808" at bounding box center [728, 212] width 212 height 52
paste input "425) 516-7810"
type input "(425) 516-7810"
click at [773, 331] on input "(___) ___-____" at bounding box center [746, 330] width 177 height 36
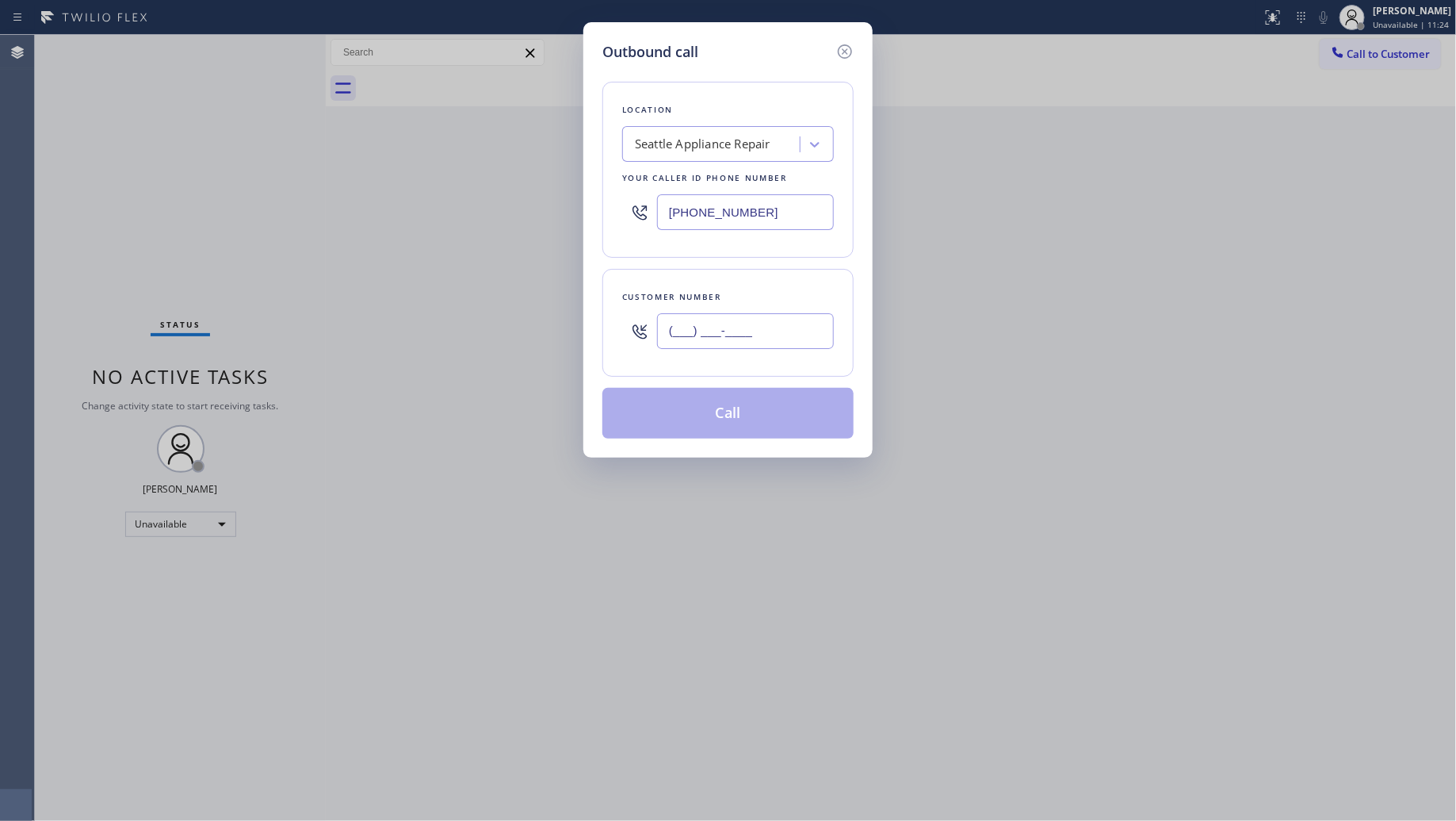
paste input "626) 780-3274"
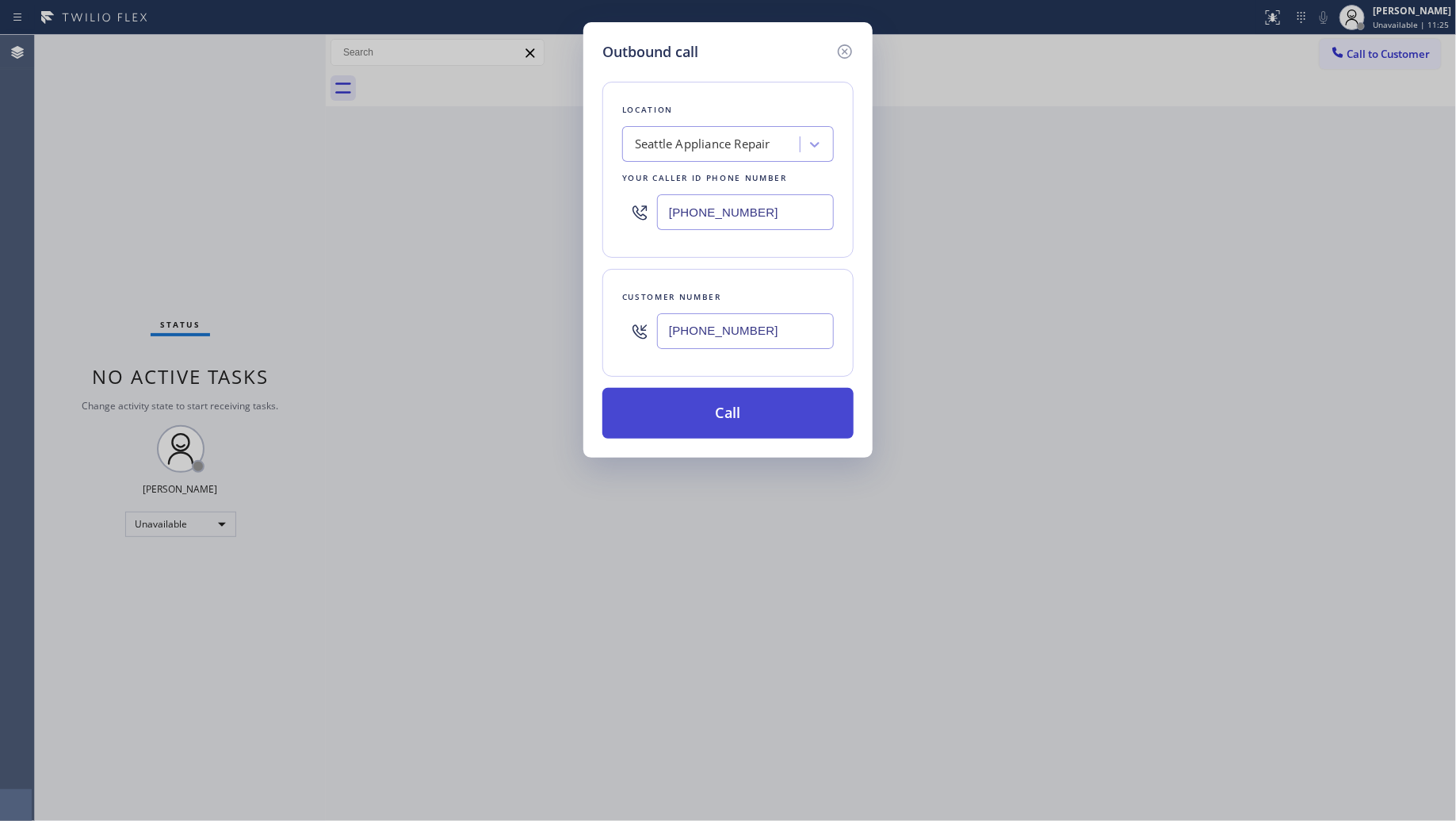
type input "(626) 780-3274"
click at [743, 428] on button "Call" at bounding box center [728, 413] width 251 height 51
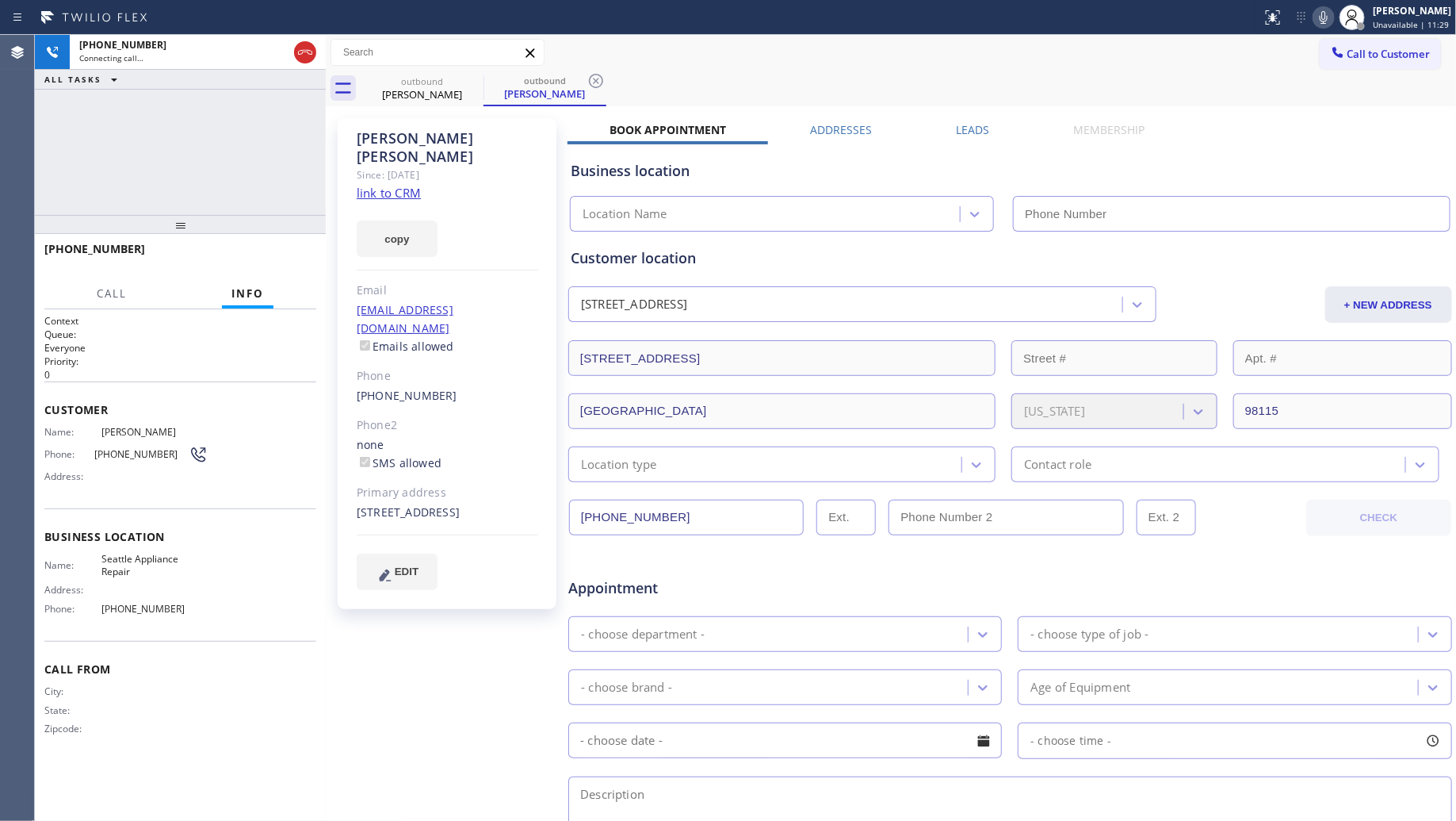
drag, startPoint x: 955, startPoint y: 41, endPoint x: 690, endPoint y: 99, distance: 271.3
click at [949, 43] on div "Call to Customer Outbound call Location Seattle Appliance Repair Your caller id…" at bounding box center [891, 52] width 1131 height 28
type input "(425) 516-7810"
click at [608, 75] on div "outbound Scott Yang outbound Scott Yang" at bounding box center [909, 88] width 1096 height 36
type input "(425) 516-7810"
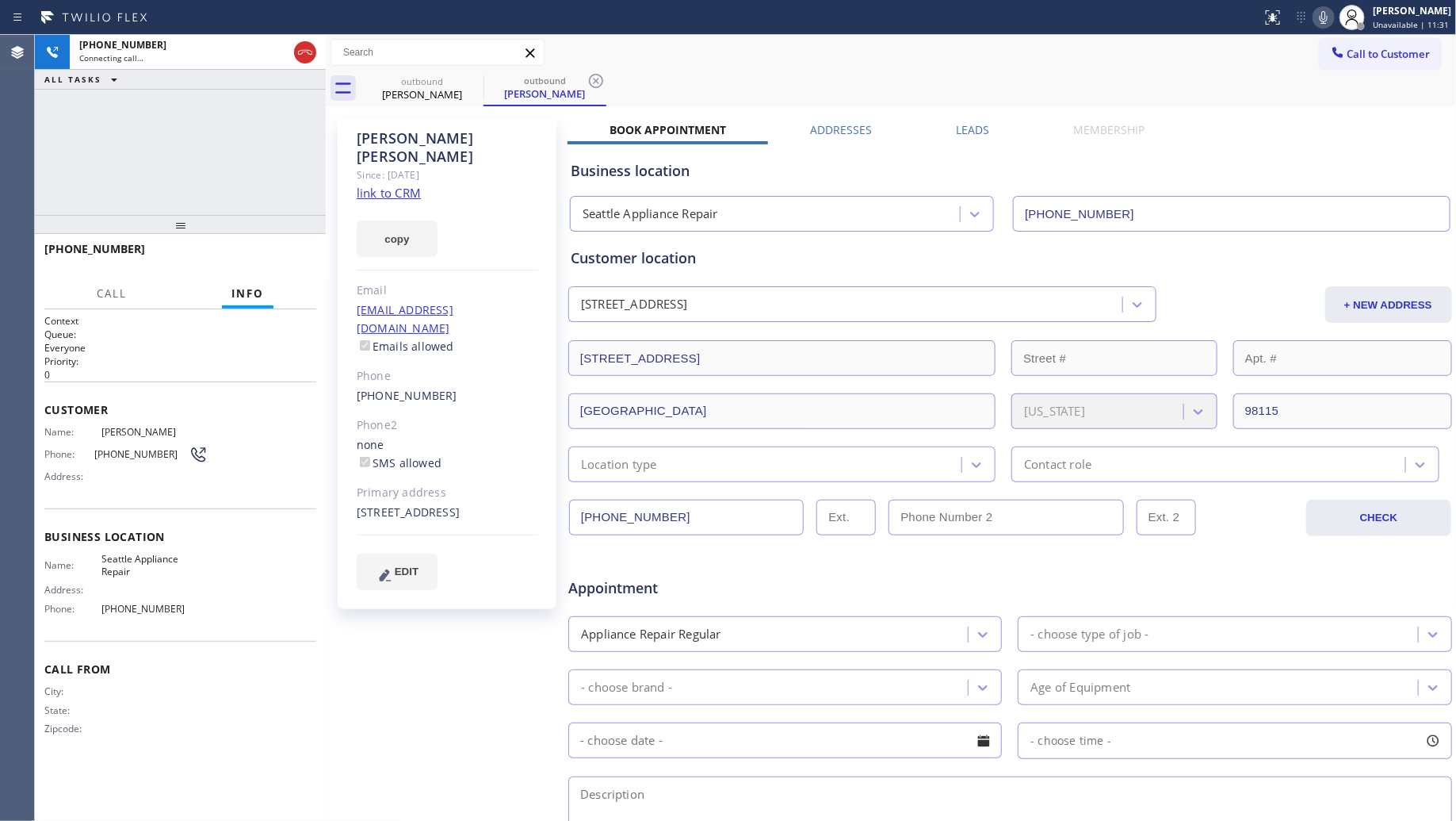
click at [599, 77] on icon at bounding box center [596, 81] width 19 height 19
drag, startPoint x: 605, startPoint y: 73, endPoint x: 615, endPoint y: 80, distance: 12.2
click at [607, 73] on div "outbound Scott Yang" at bounding box center [909, 88] width 1096 height 36
click at [247, 254] on button "HANG UP" at bounding box center [279, 255] width 74 height 22
click at [248, 253] on button "HANG UP" at bounding box center [279, 255] width 74 height 22
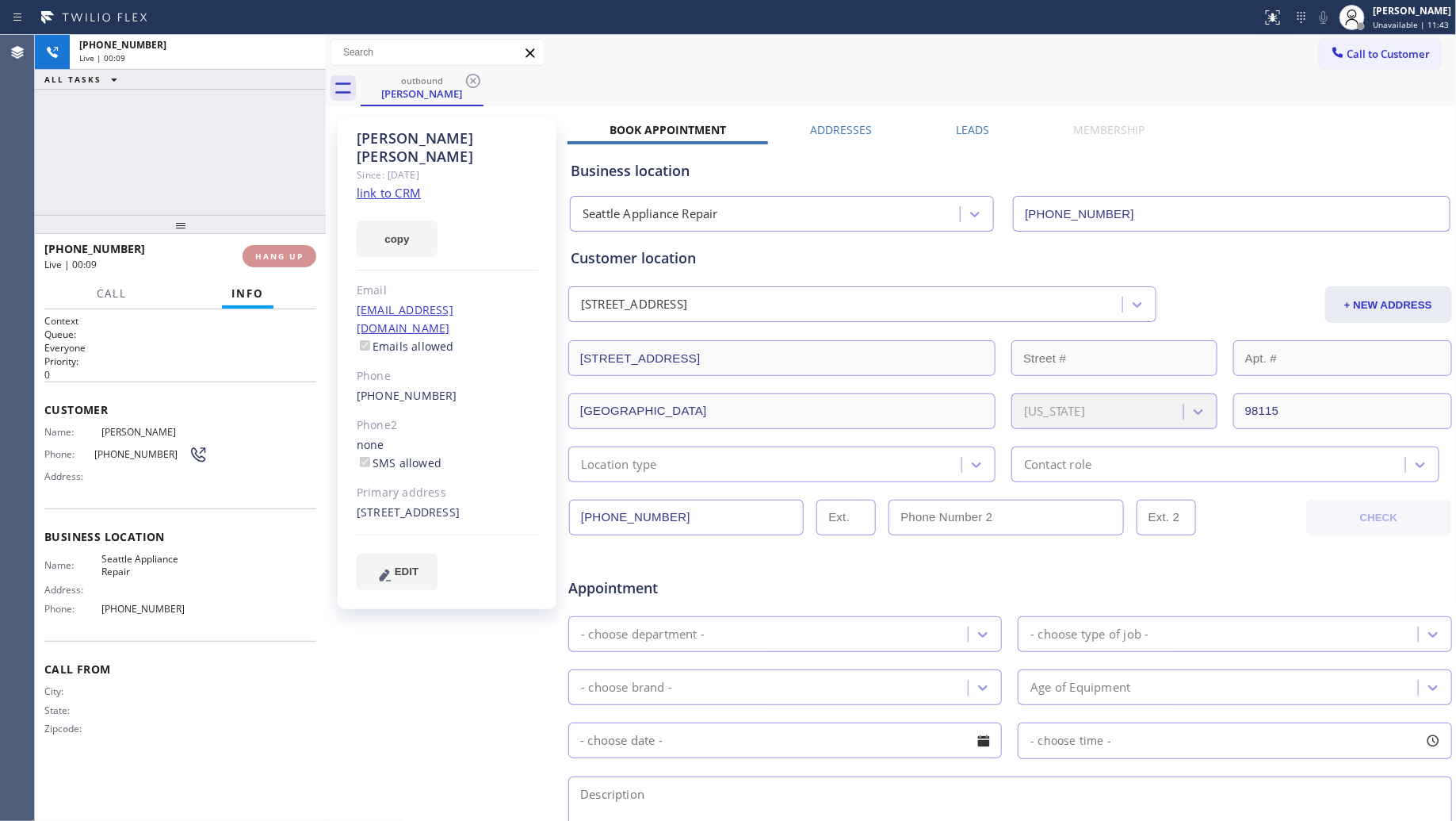
click at [255, 252] on span "HANG UP" at bounding box center [279, 256] width 48 height 12
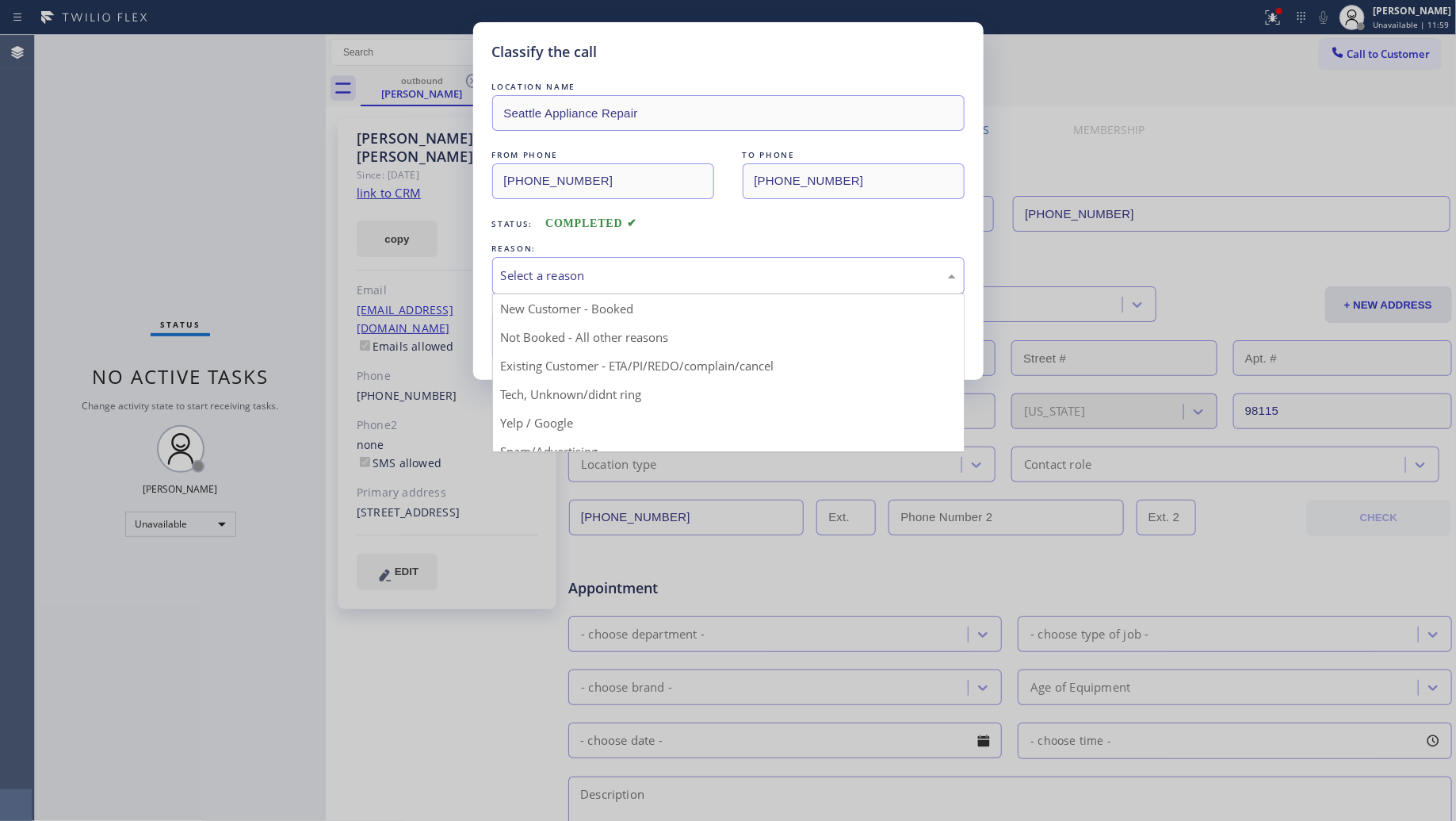
click at [534, 279] on div "Select a reason" at bounding box center [728, 275] width 455 height 18
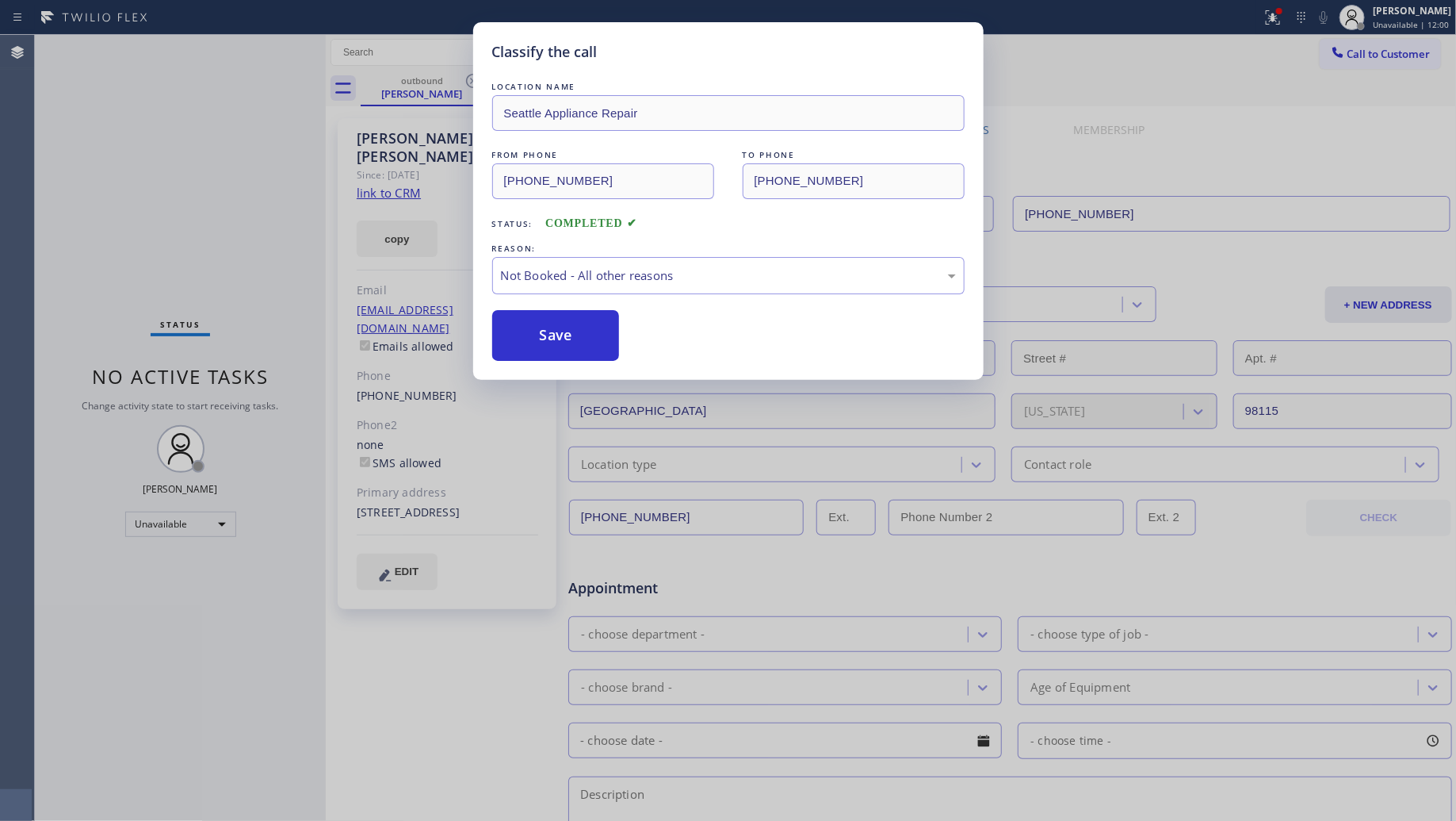
click at [535, 334] on button "Save" at bounding box center [556, 335] width 128 height 51
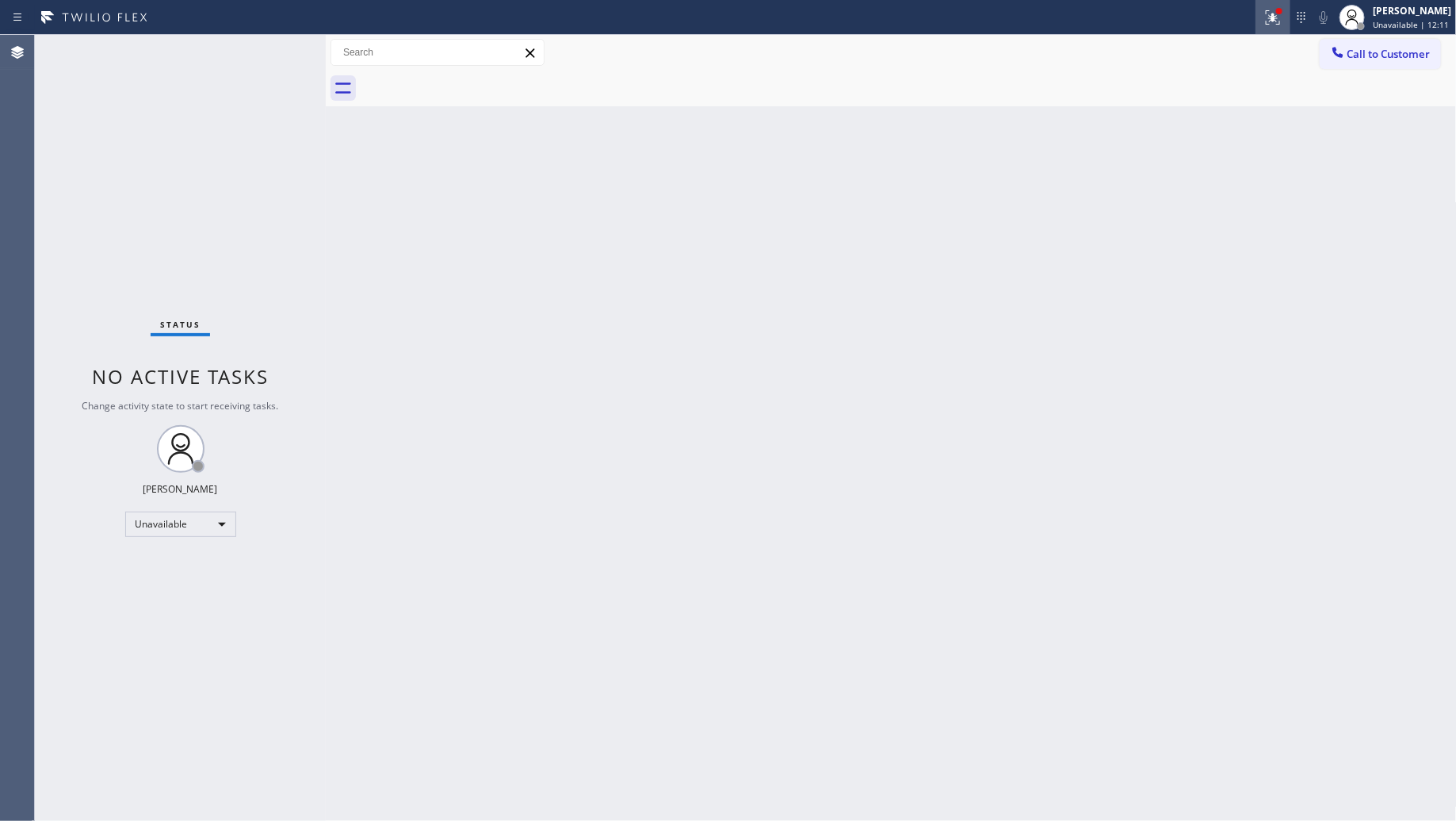
drag, startPoint x: 1254, startPoint y: 12, endPoint x: 1262, endPoint y: 16, distance: 8.9
click at [1255, 12] on div at bounding box center [632, 17] width 1250 height 25
click at [1263, 16] on div at bounding box center [1273, 17] width 35 height 19
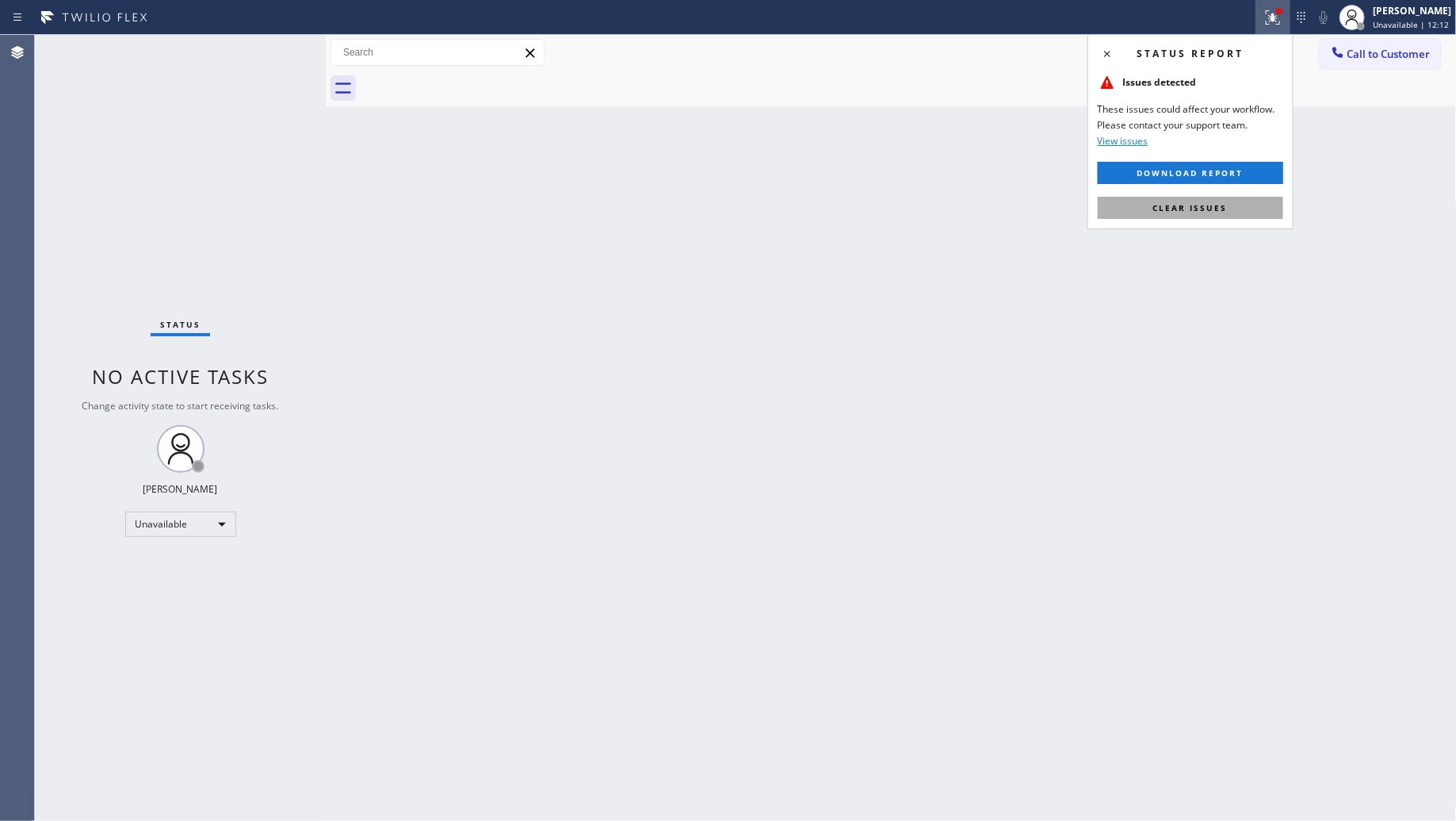
click at [1201, 197] on button "Clear issues" at bounding box center [1190, 207] width 185 height 22
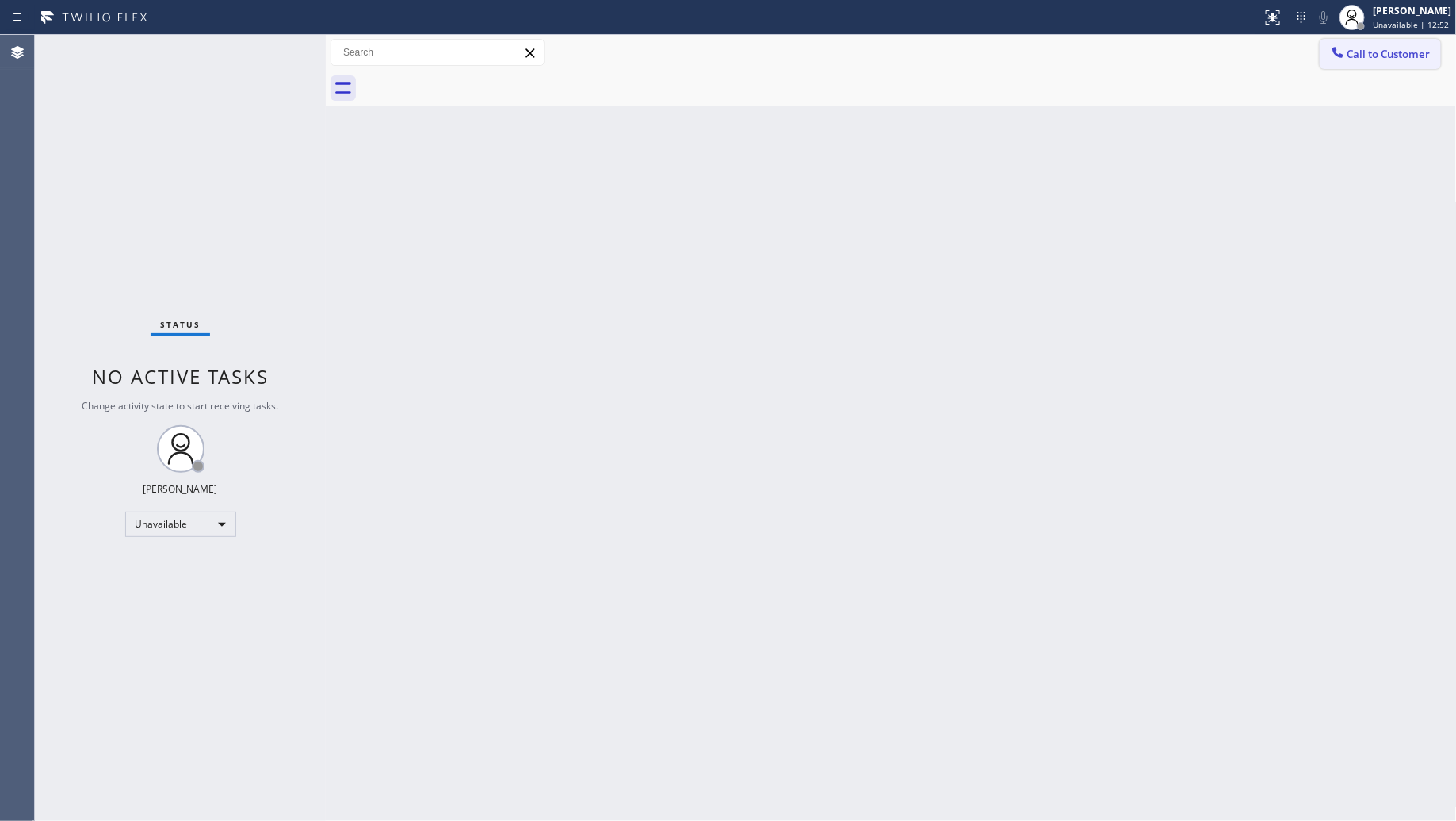
click at [1341, 44] on icon at bounding box center [1338, 52] width 16 height 16
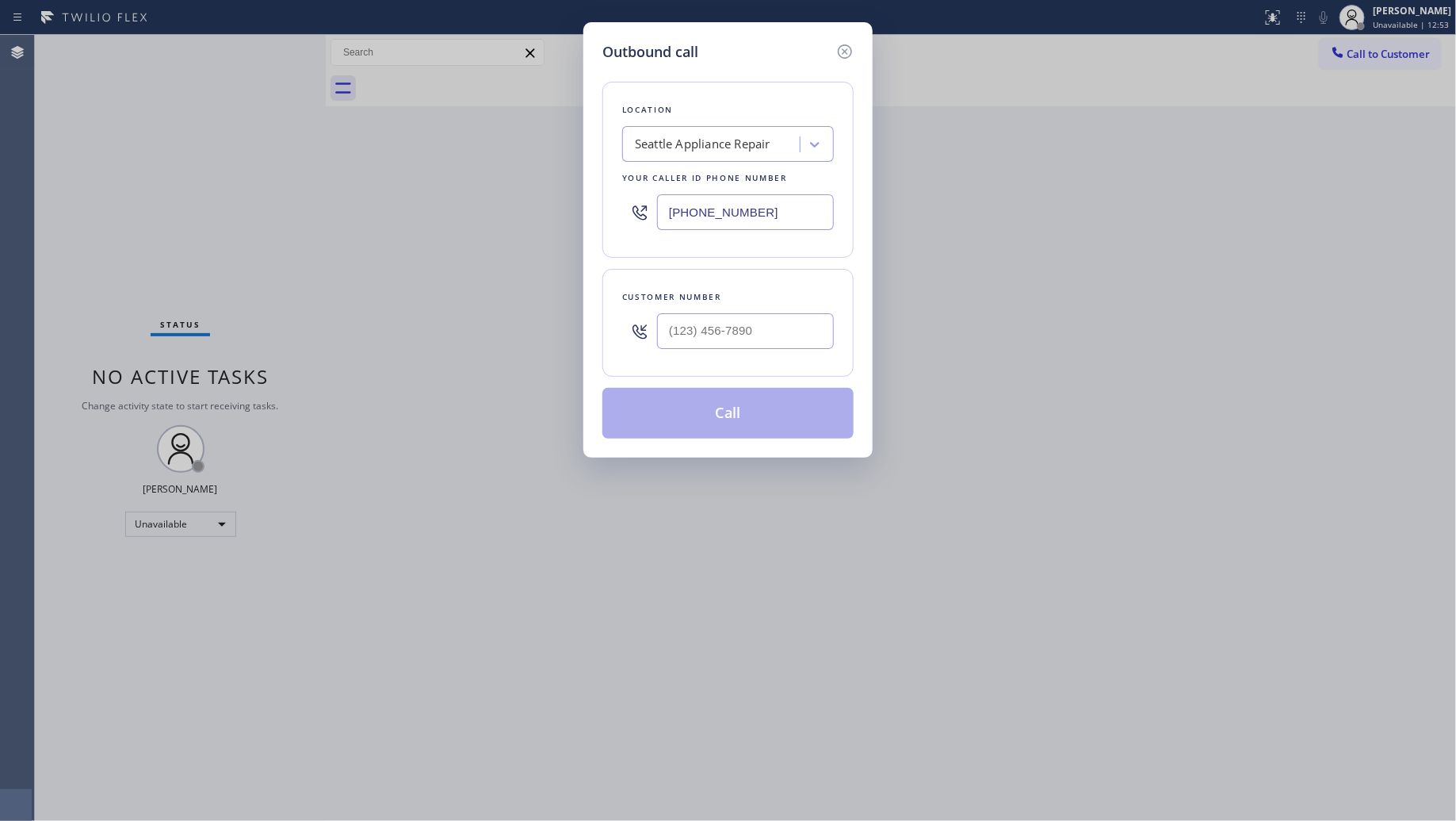
drag, startPoint x: 767, startPoint y: 220, endPoint x: 604, endPoint y: 214, distance: 163.1
click at [604, 214] on div "Location Seattle Appliance Repair Your caller id phone number (425) 516-7810" at bounding box center [728, 169] width 251 height 176
paste input "866) 875-3593"
type input "(866) 875-3593"
click at [766, 339] on input "(___) ___-____" at bounding box center [746, 330] width 177 height 36
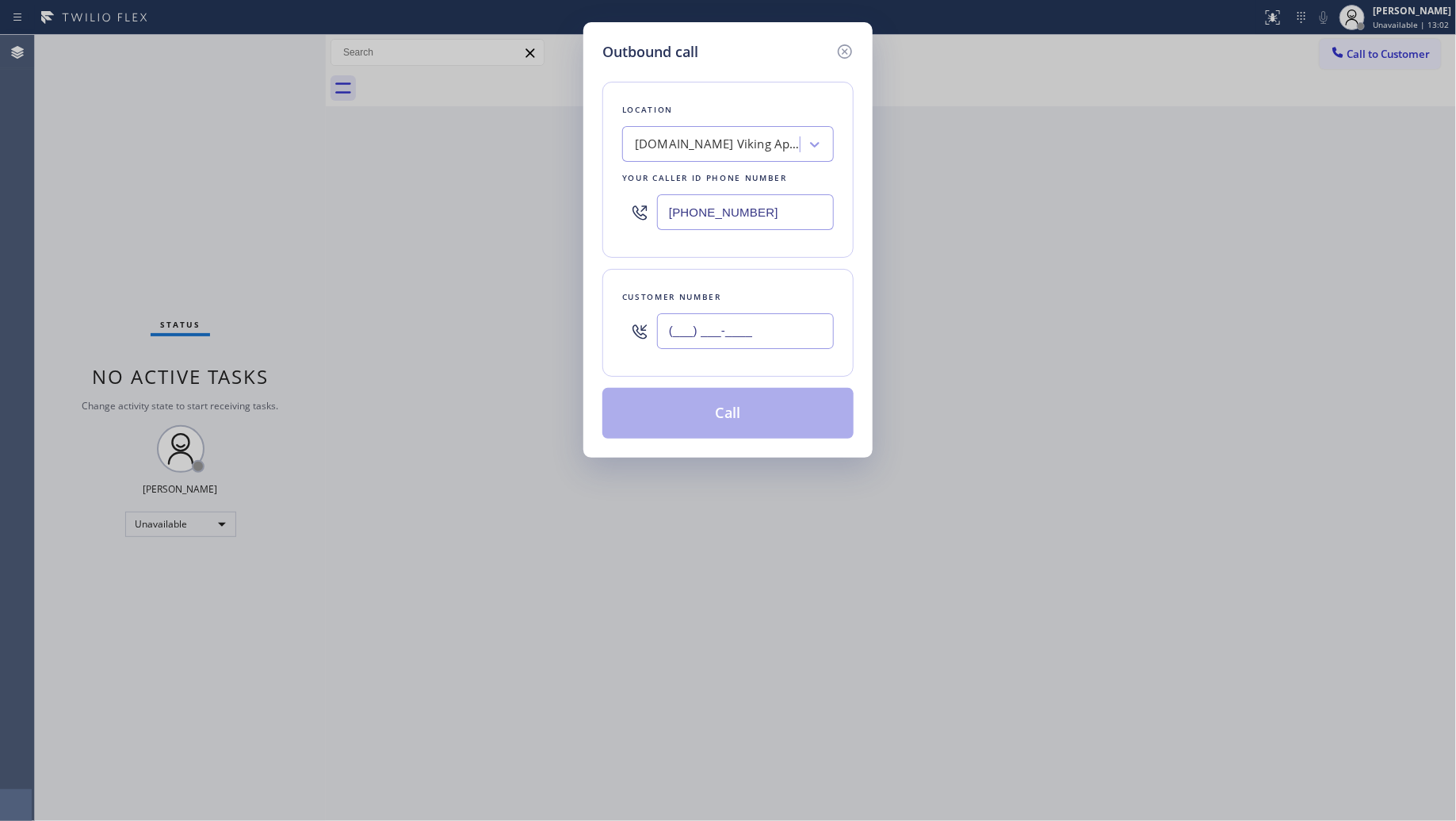
paste input "818) 292-5315"
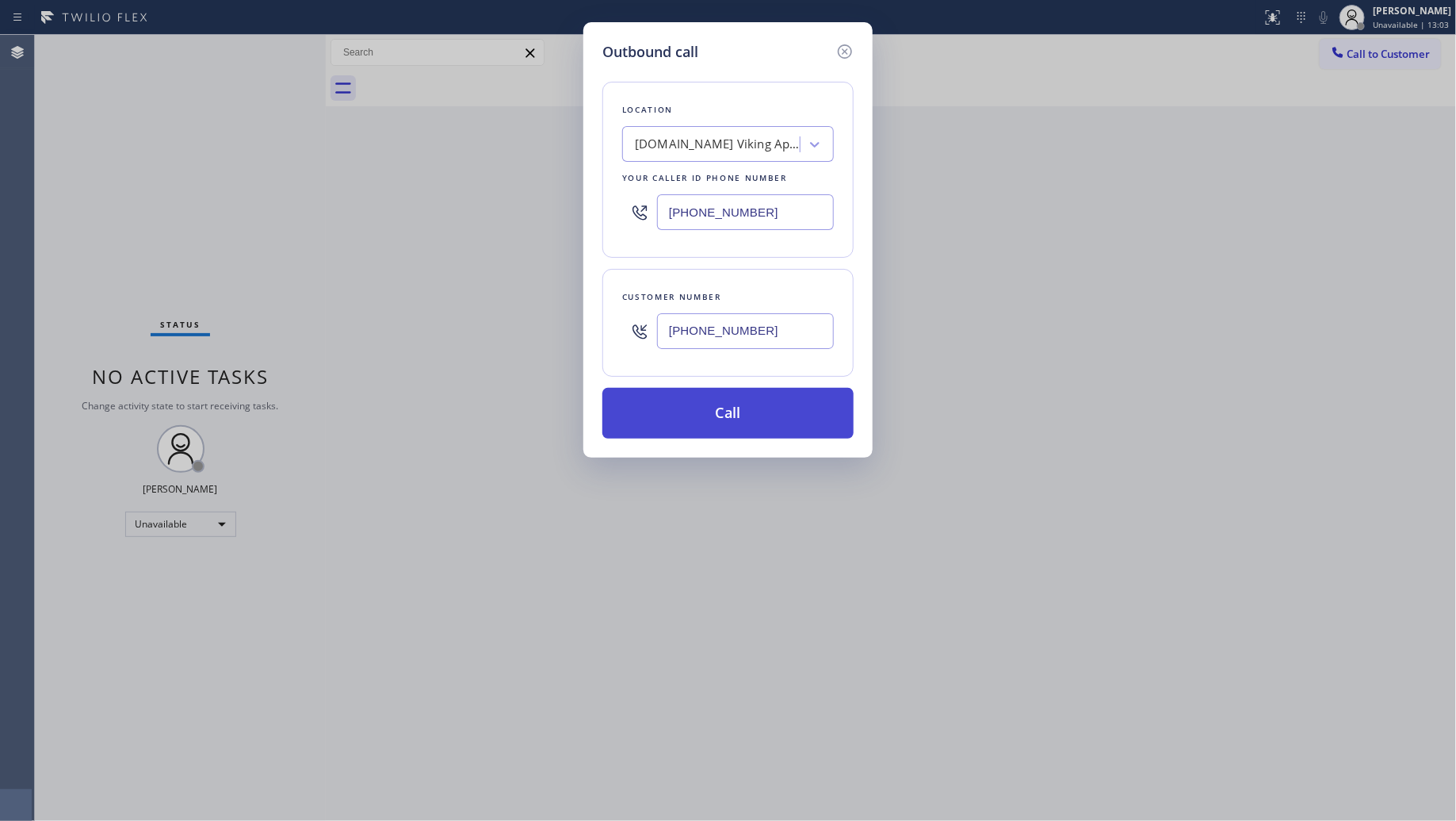
type input "(818) 292-5315"
click at [726, 417] on button "Call" at bounding box center [728, 413] width 251 height 51
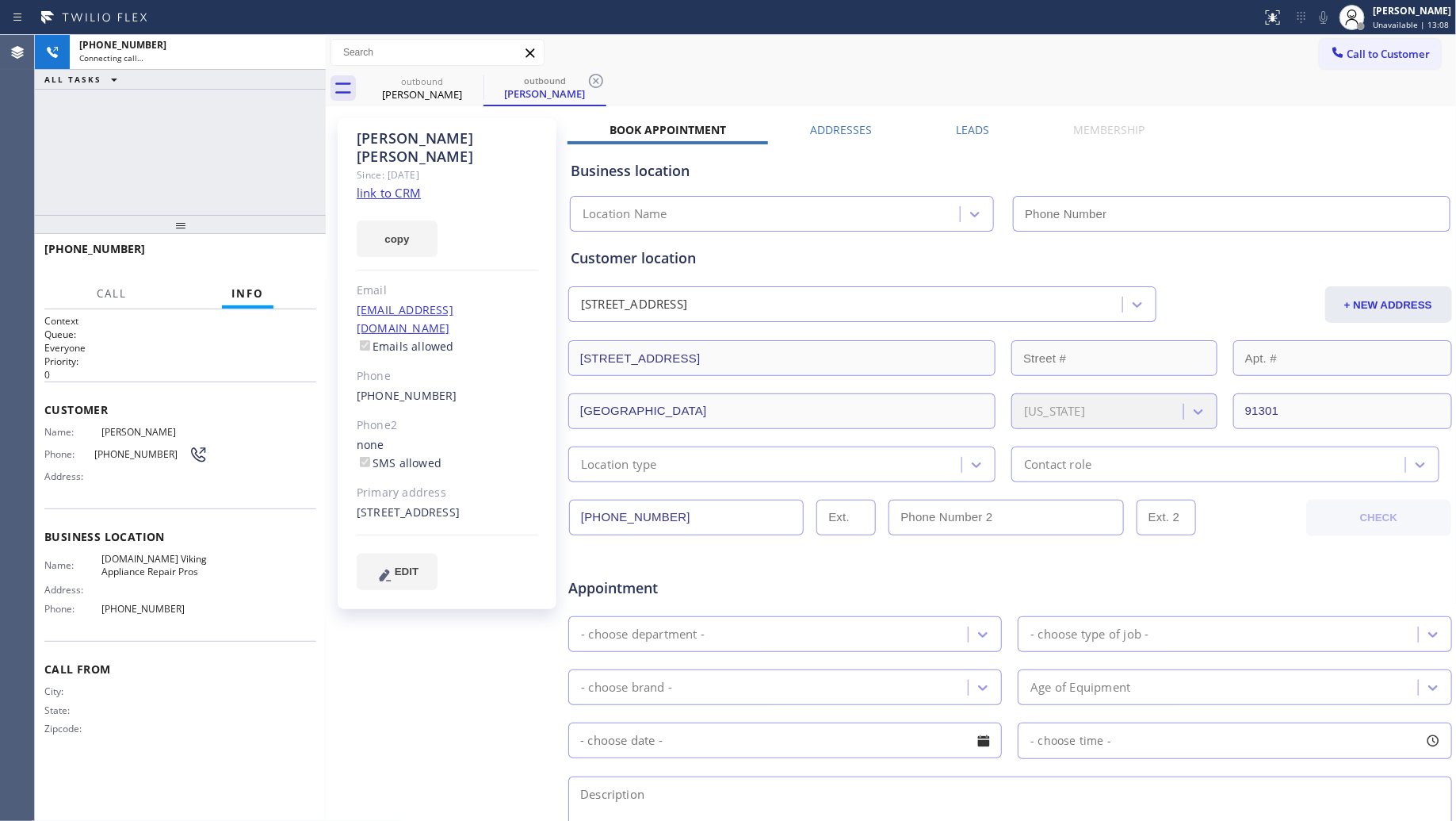
type input "(866) 875-3593"
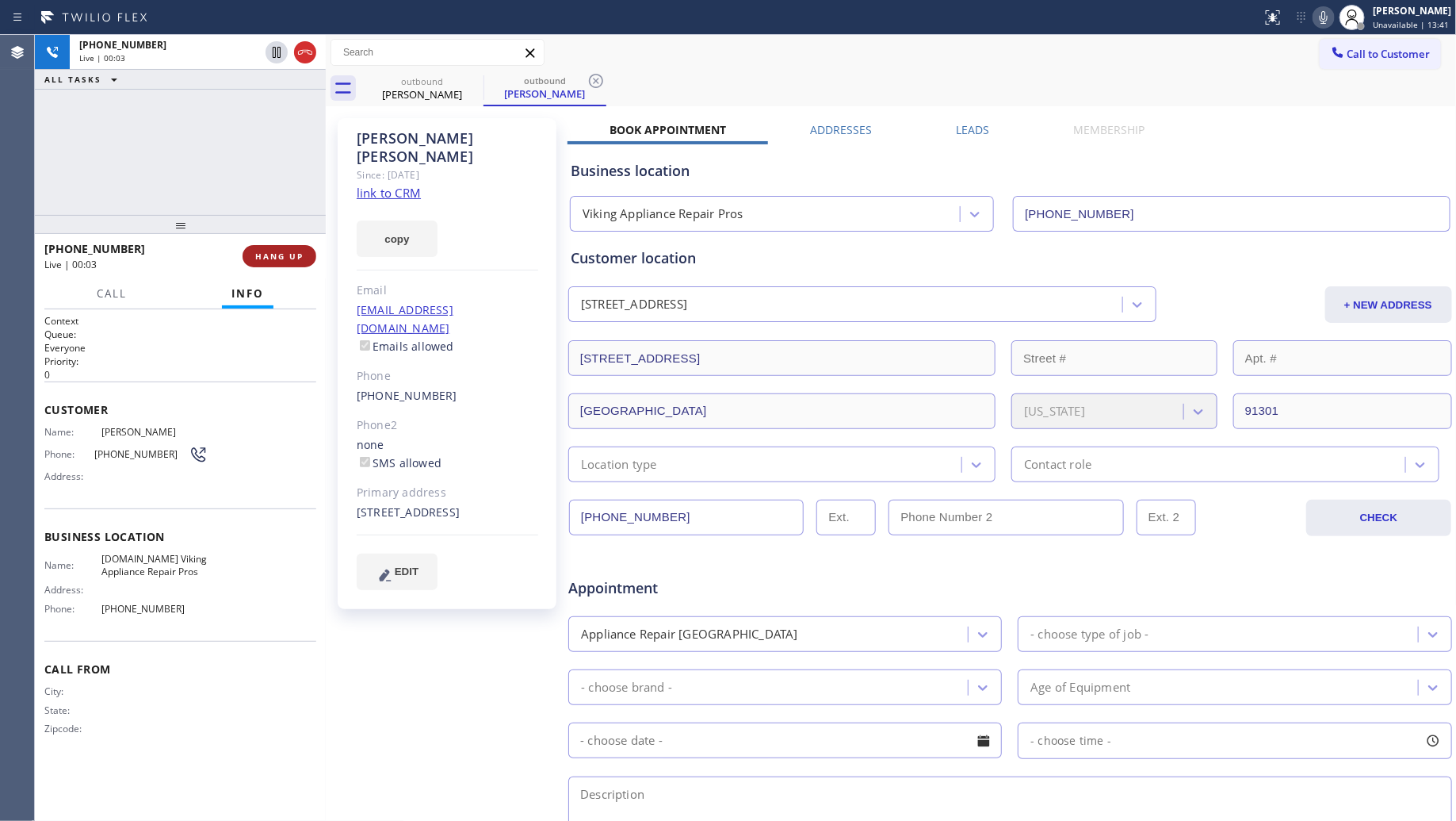
drag, startPoint x: 287, startPoint y: 274, endPoint x: 285, endPoint y: 264, distance: 10.2
click at [287, 274] on div "+18182925315 Live | 00:03 HANG UP" at bounding box center [179, 255] width 272 height 41
click at [280, 257] on button "HANG UP" at bounding box center [279, 255] width 74 height 22
click at [280, 257] on span "HANG UP" at bounding box center [279, 256] width 48 height 12
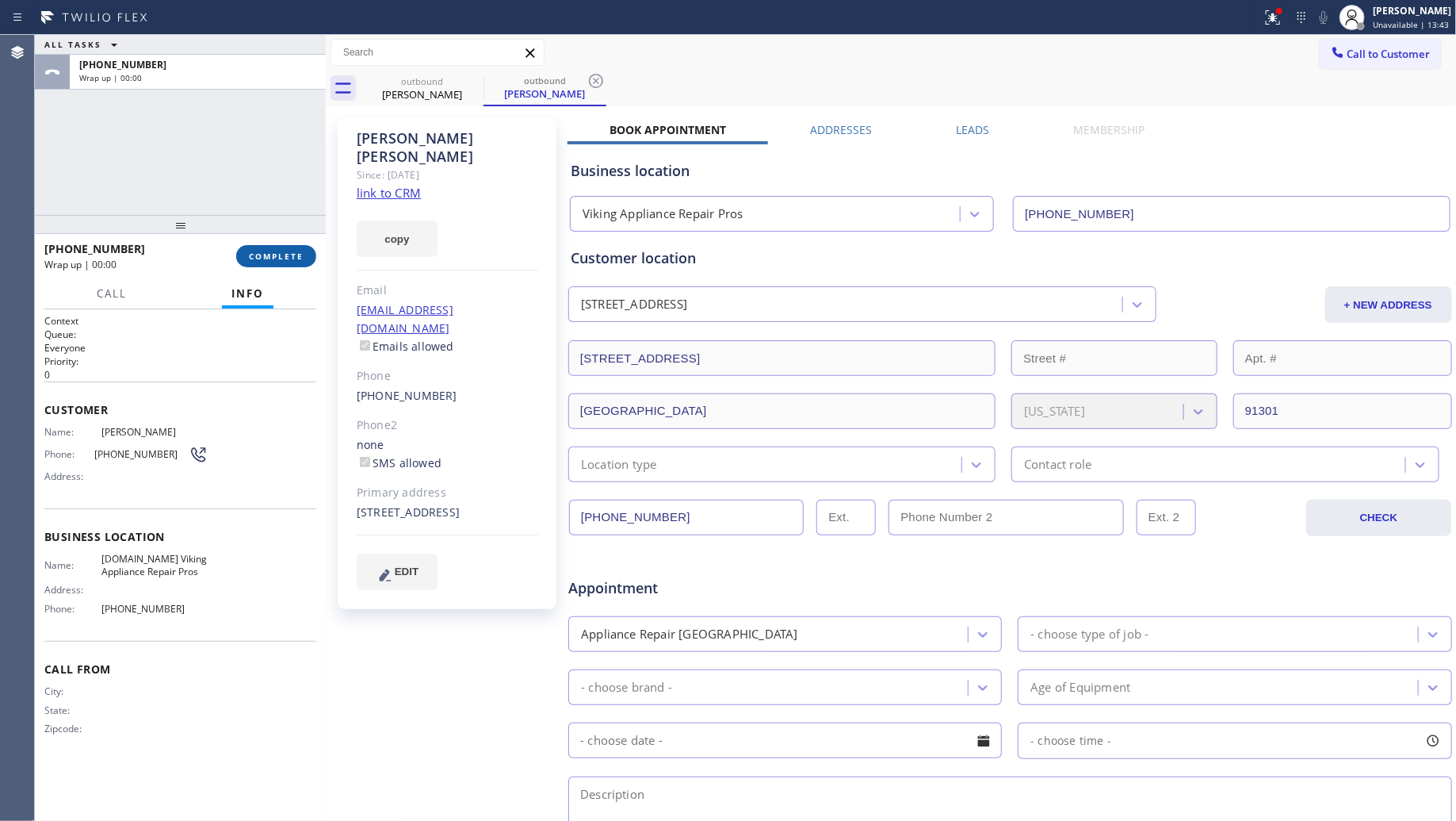
click at [280, 257] on span "COMPLETE" at bounding box center [275, 256] width 55 height 12
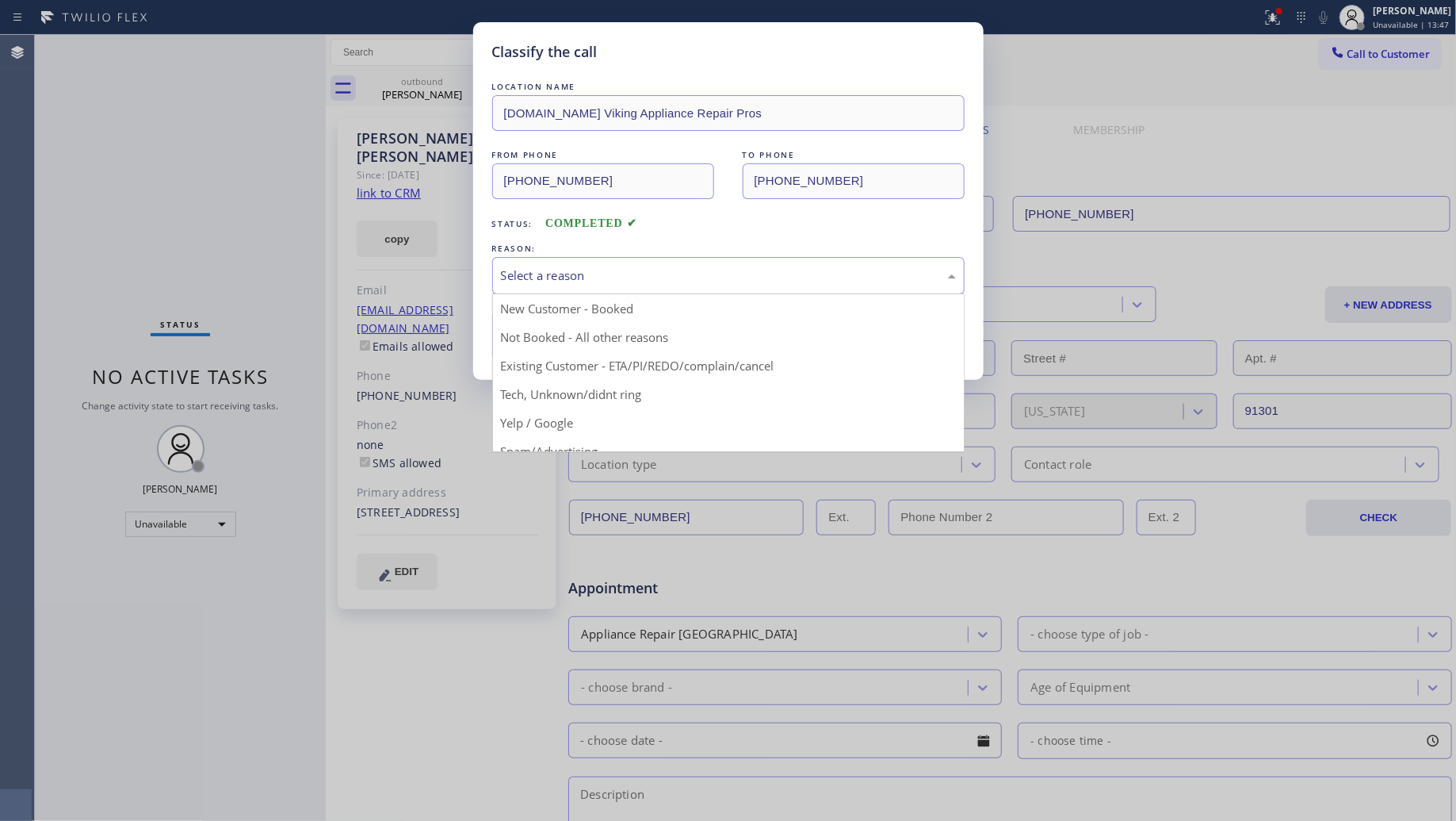
click at [585, 264] on div "Select a reason" at bounding box center [728, 276] width 472 height 37
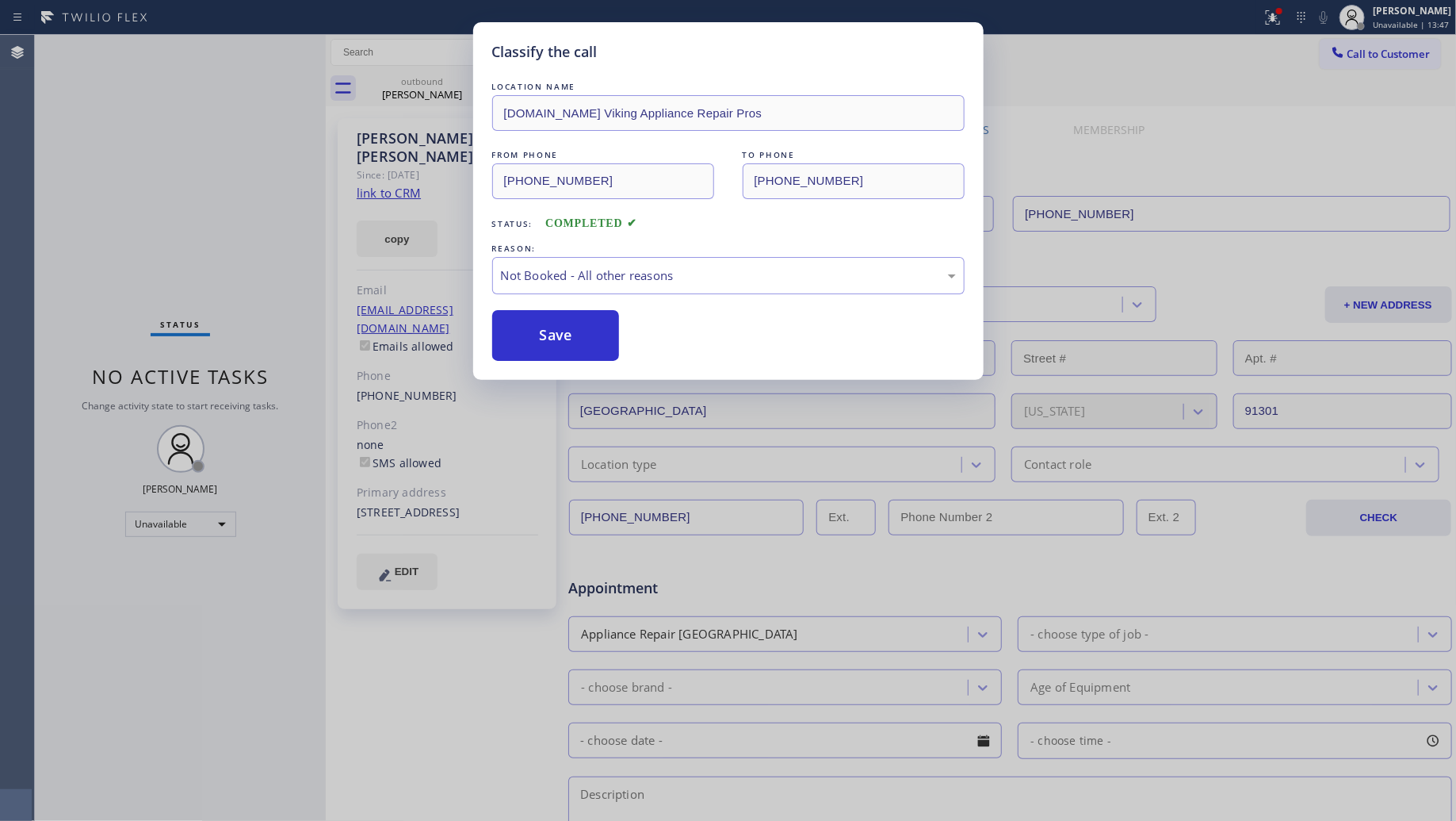
click at [535, 337] on button "Save" at bounding box center [556, 335] width 128 height 51
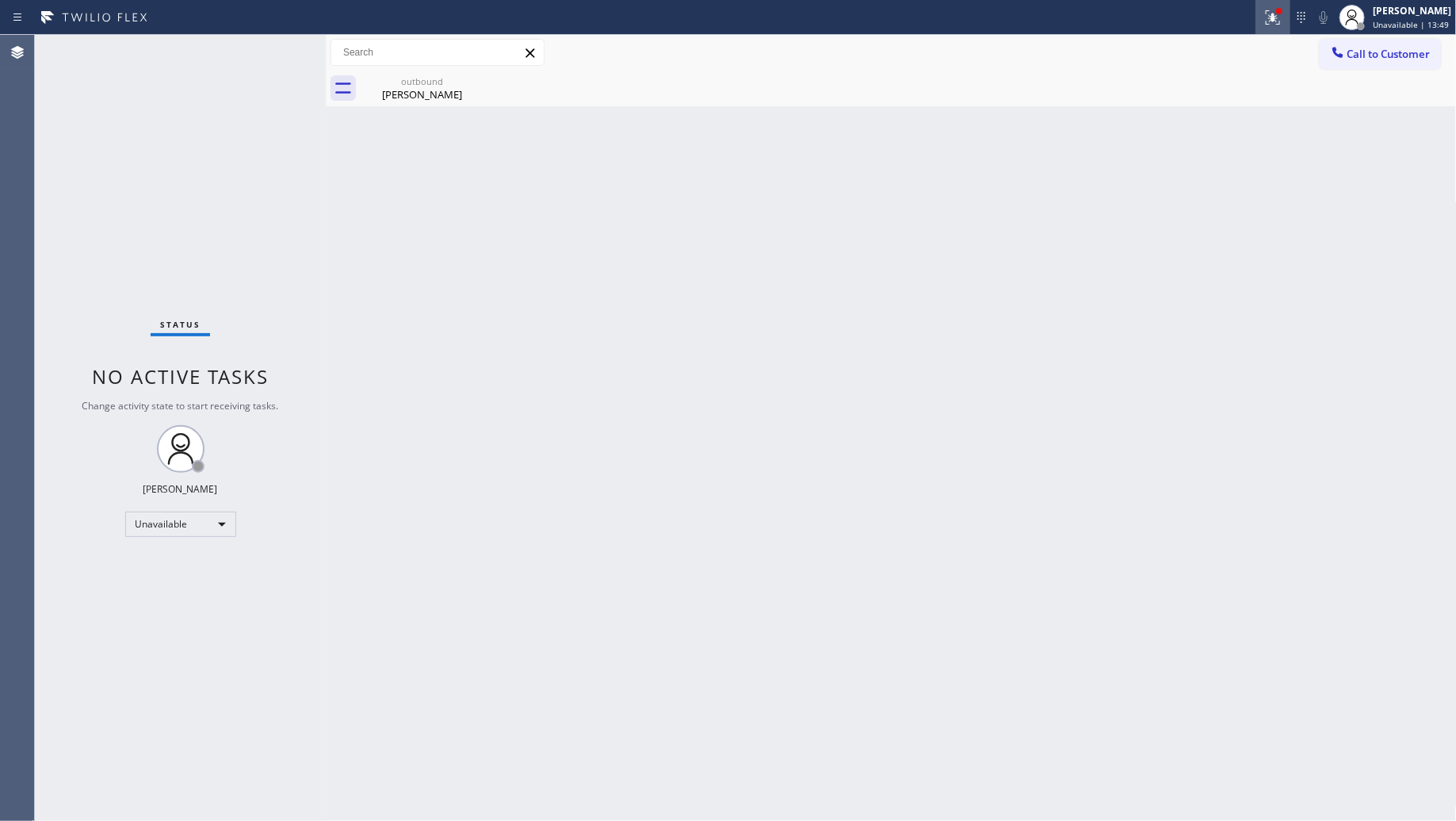
click at [1281, 17] on icon at bounding box center [1273, 17] width 19 height 19
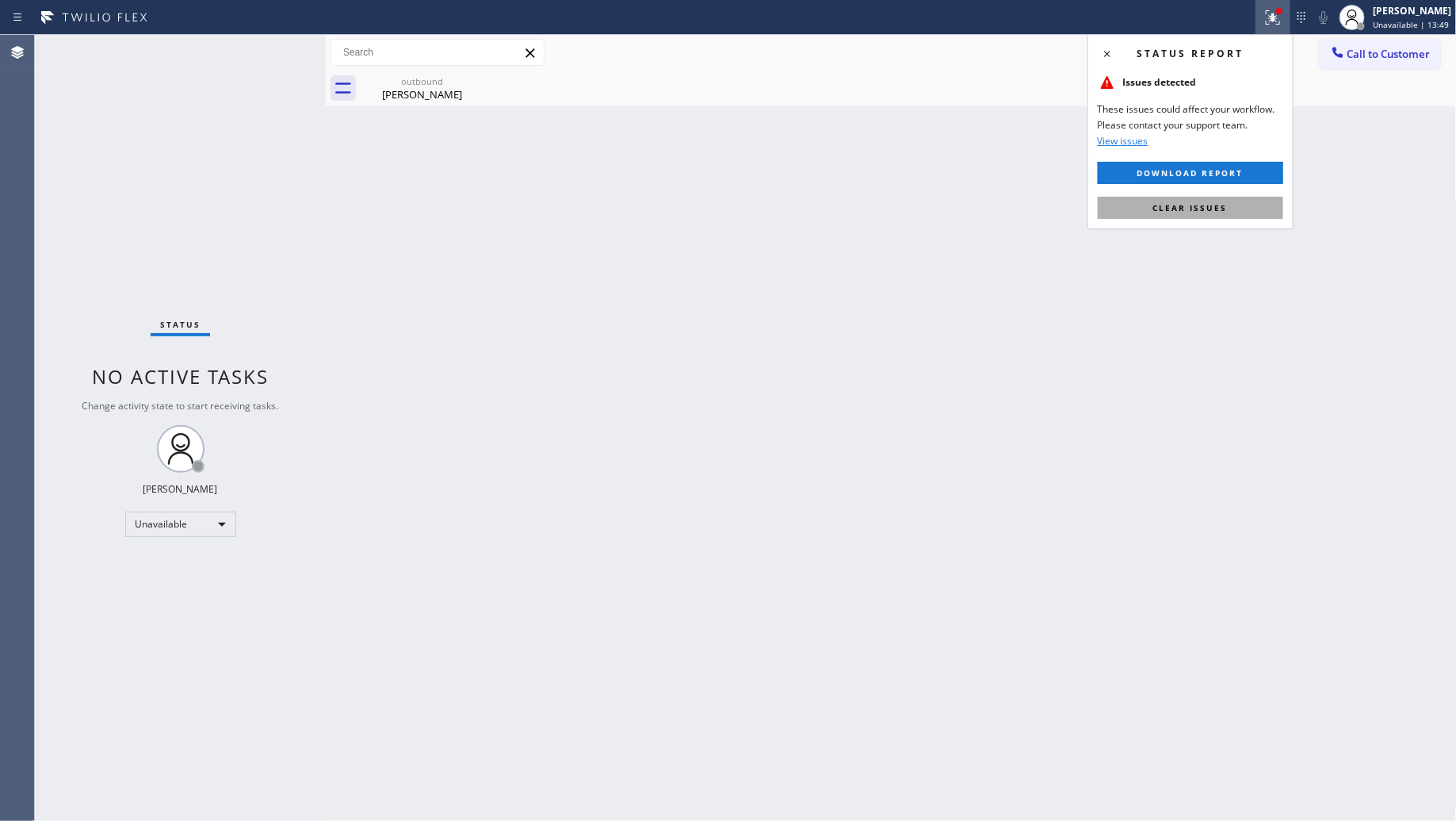
click at [1191, 211] on span "Clear issues" at bounding box center [1191, 208] width 75 height 12
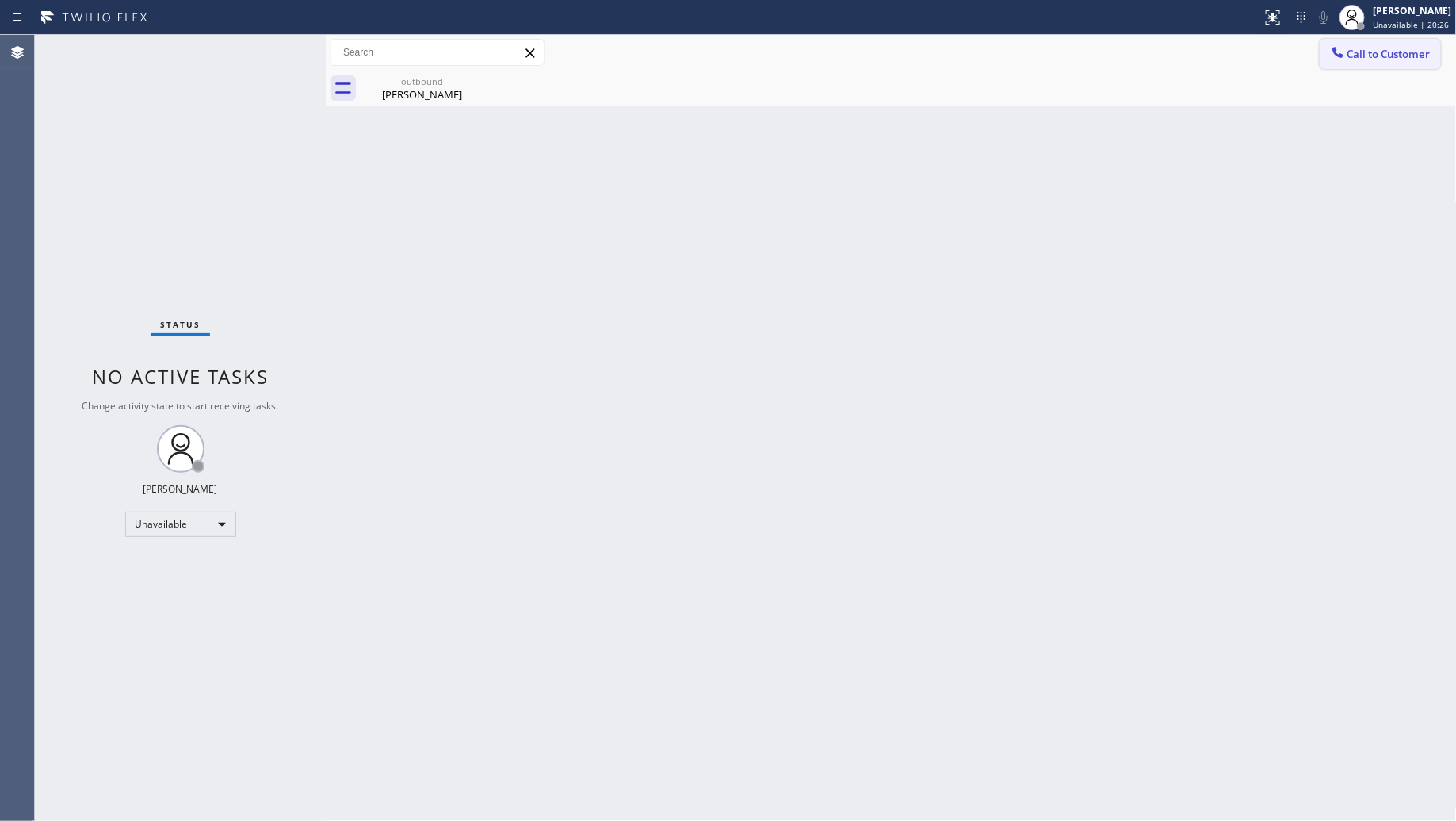
click at [1360, 53] on span "Call to Customer" at bounding box center [1389, 54] width 84 height 14
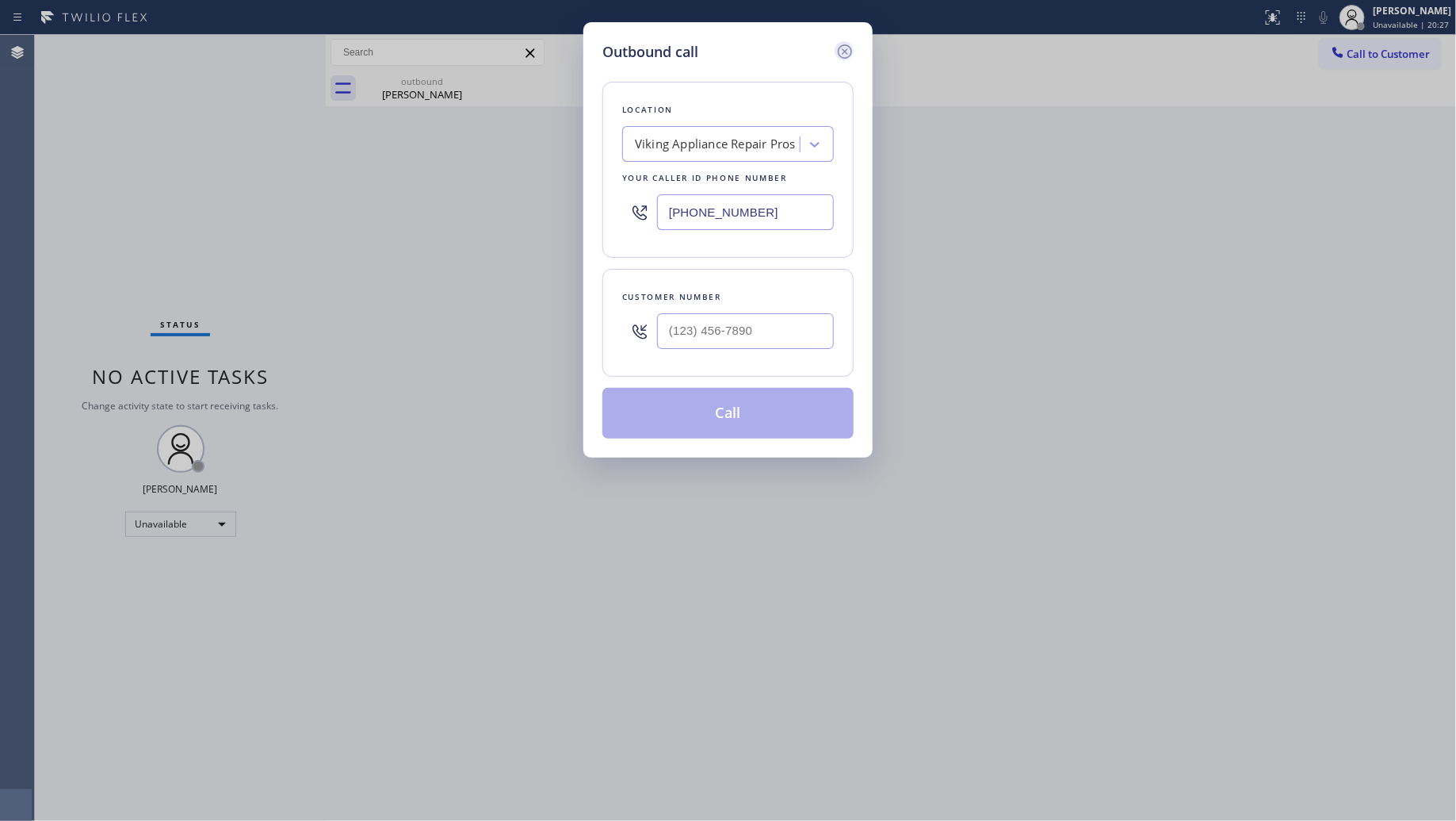
click at [848, 49] on icon at bounding box center [845, 52] width 19 height 19
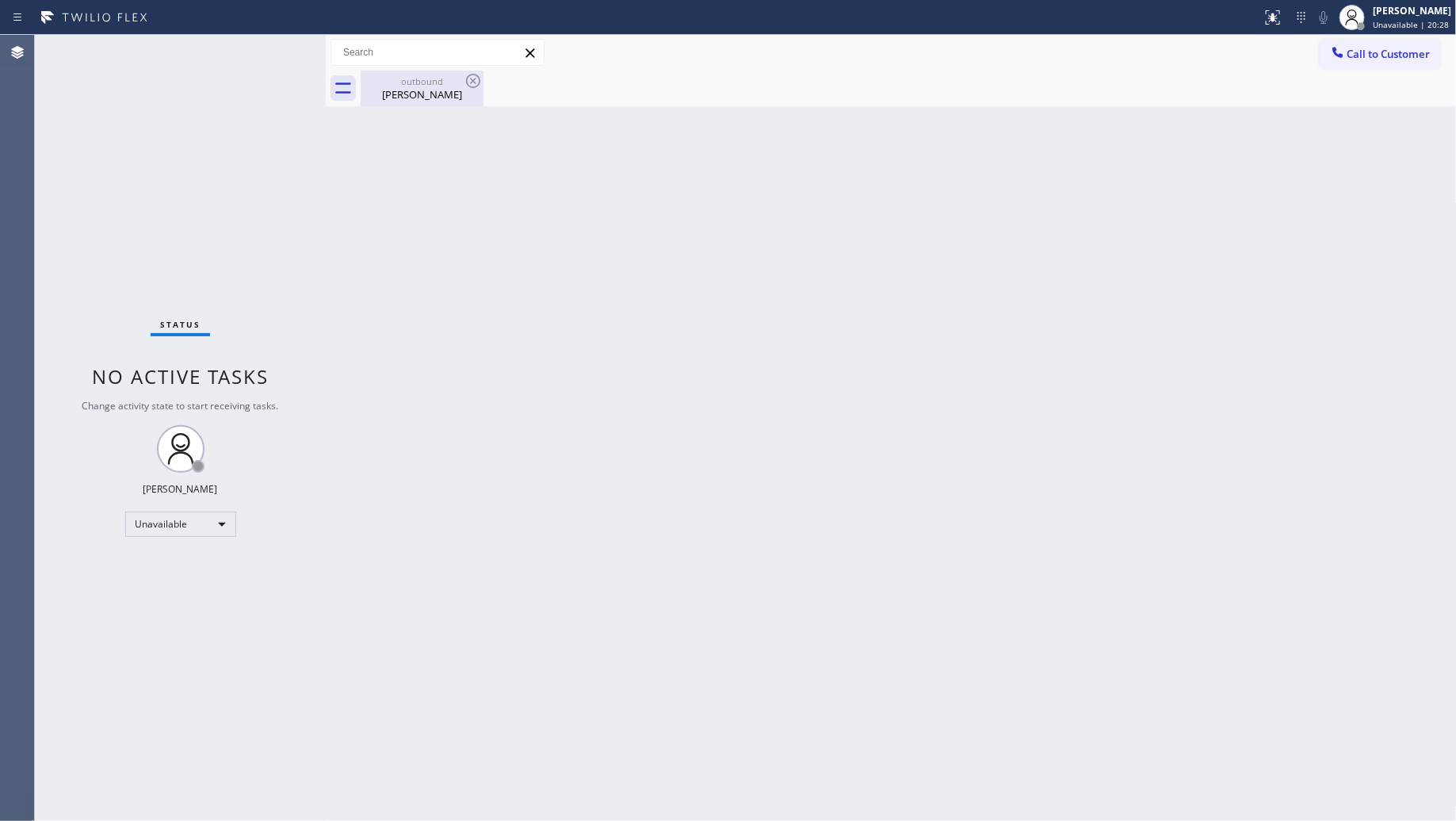
click at [453, 74] on div "outbound Chris Jenkins" at bounding box center [421, 88] width 120 height 36
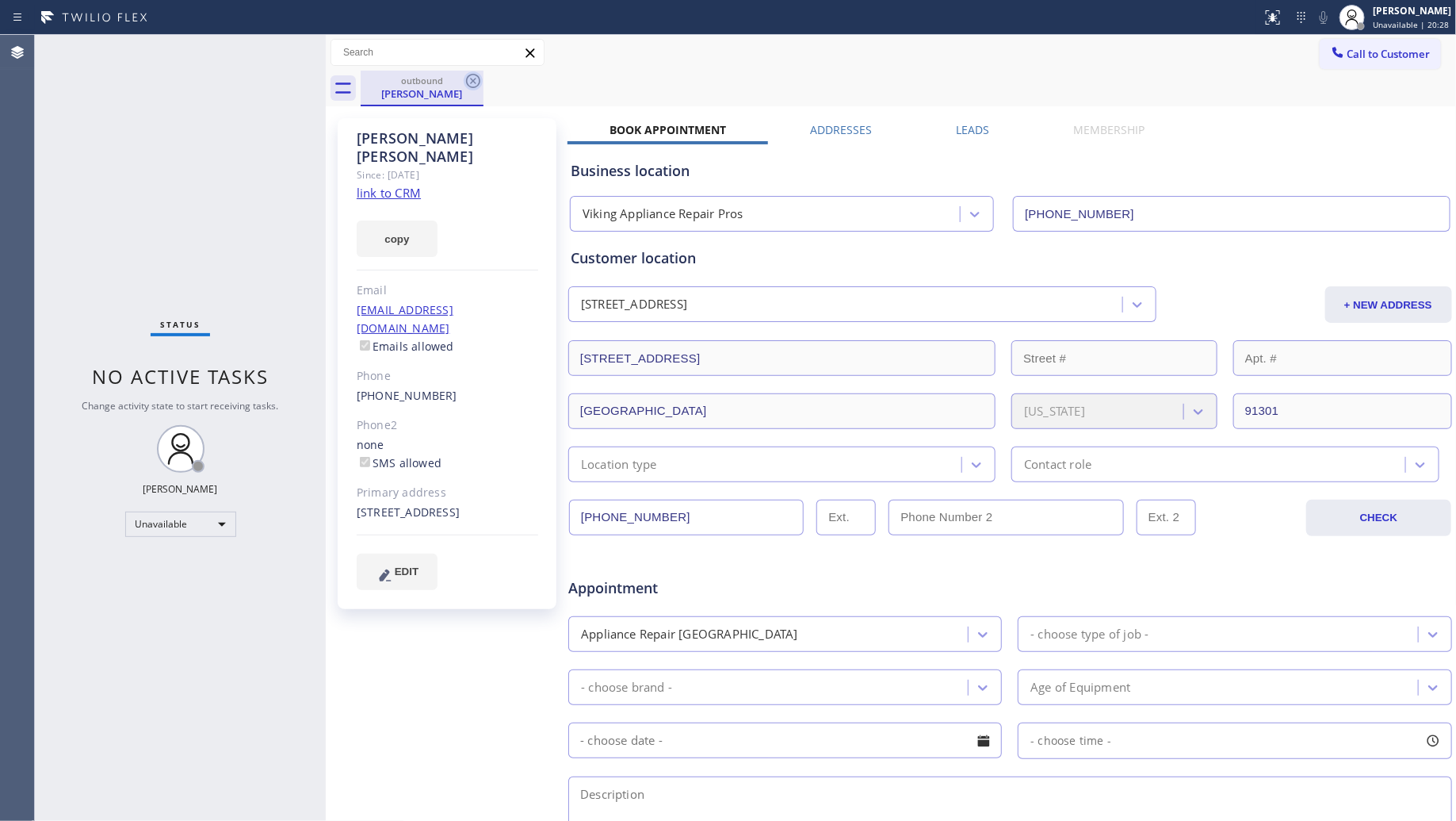
click at [466, 73] on icon at bounding box center [473, 81] width 19 height 19
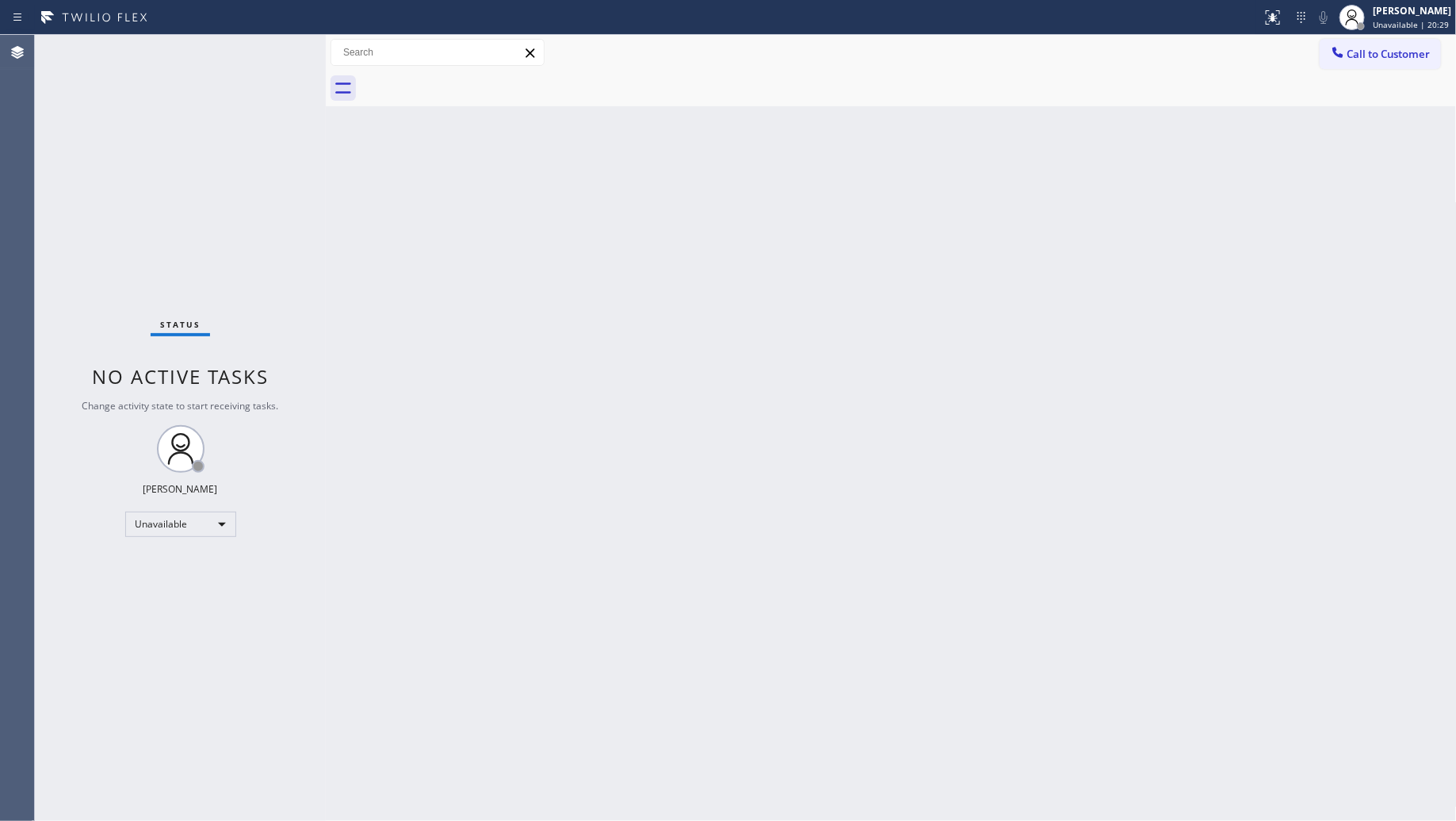
drag, startPoint x: 1325, startPoint y: 46, endPoint x: 1312, endPoint y: 54, distance: 15.3
click at [1320, 50] on button "Call to Customer" at bounding box center [1380, 53] width 121 height 30
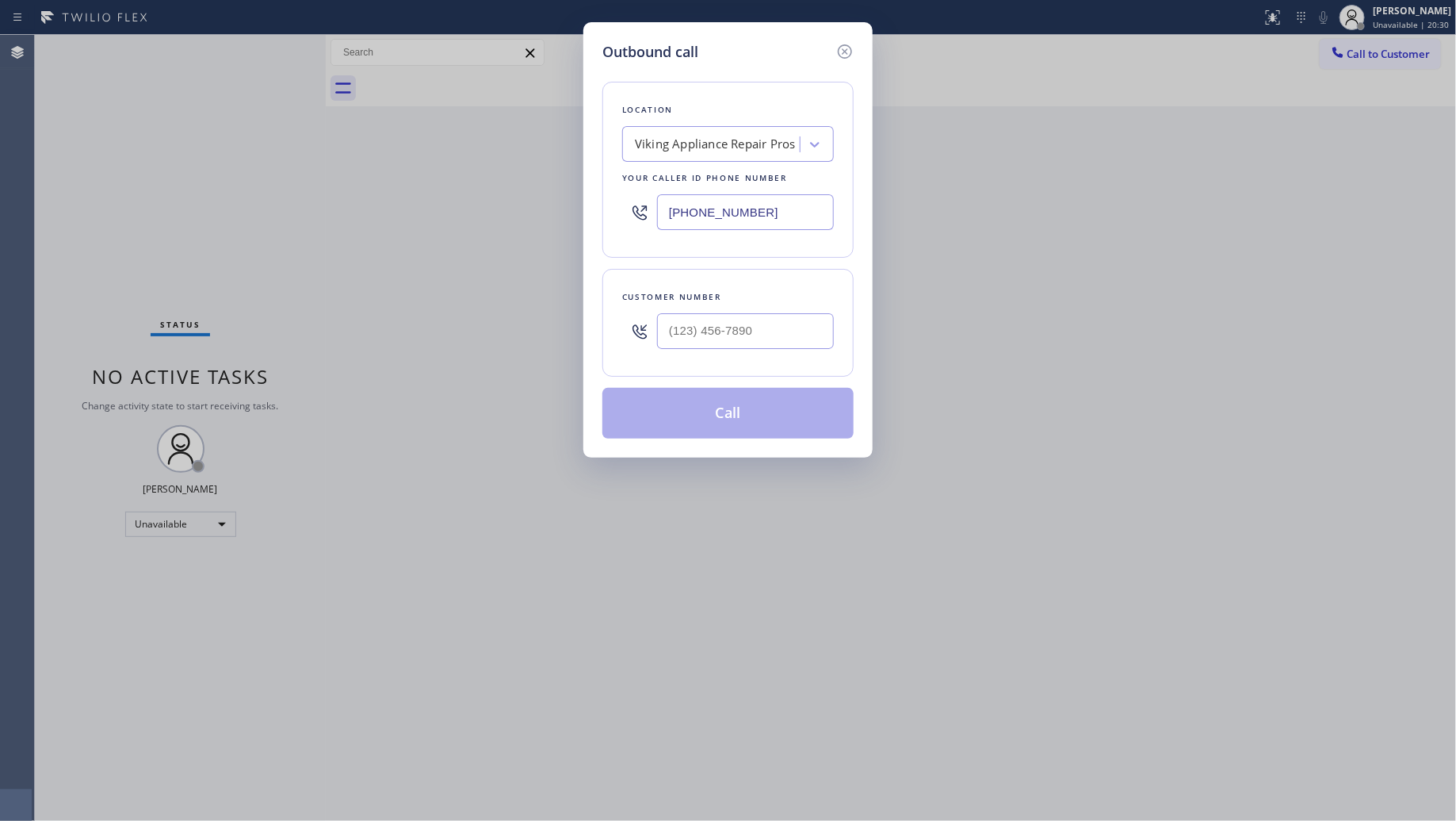
drag, startPoint x: 785, startPoint y: 204, endPoint x: 563, endPoint y: 204, distance: 222.0
click at [585, 215] on div "Outbound call Location Viking Appliance Repair Pros Your caller id phone number…" at bounding box center [728, 239] width 289 height 435
paste input "88) 403-4945"
type input "(888) 403-4945"
click at [765, 330] on input "(___) ___-____" at bounding box center [746, 330] width 177 height 36
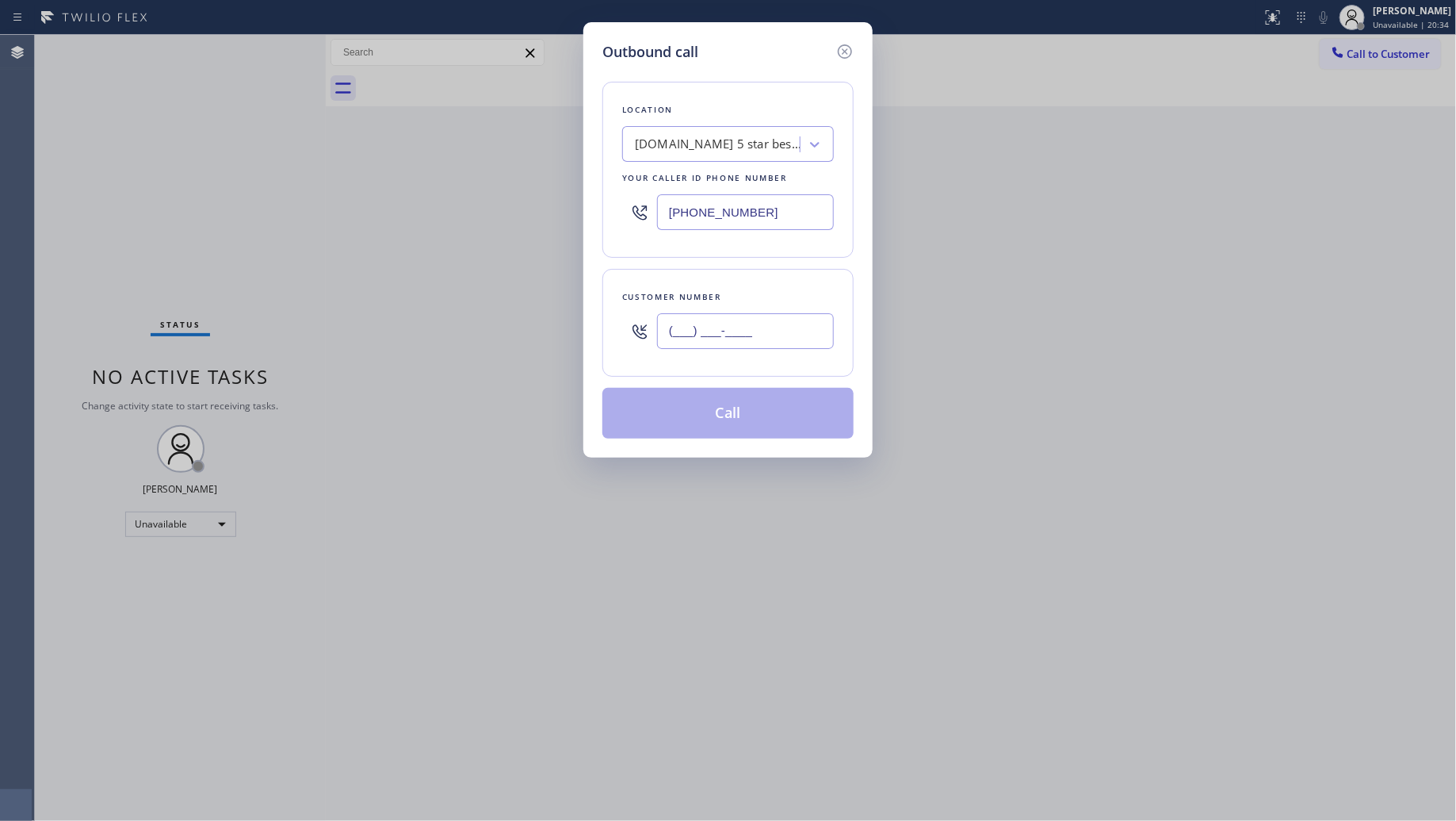
paste input "805) 901-2527"
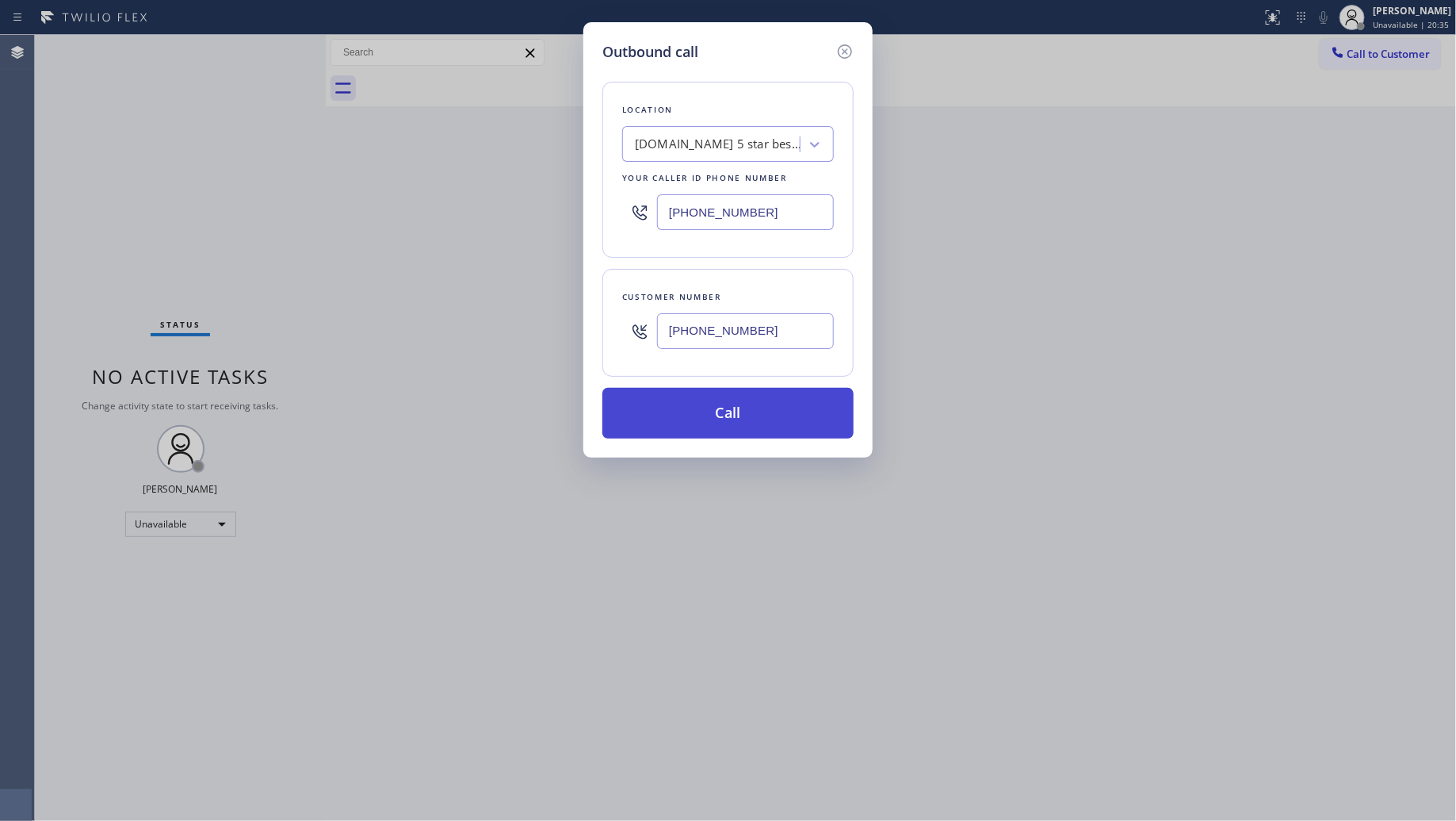
type input "(805) 901-2527"
click at [720, 417] on button "Call" at bounding box center [728, 413] width 251 height 51
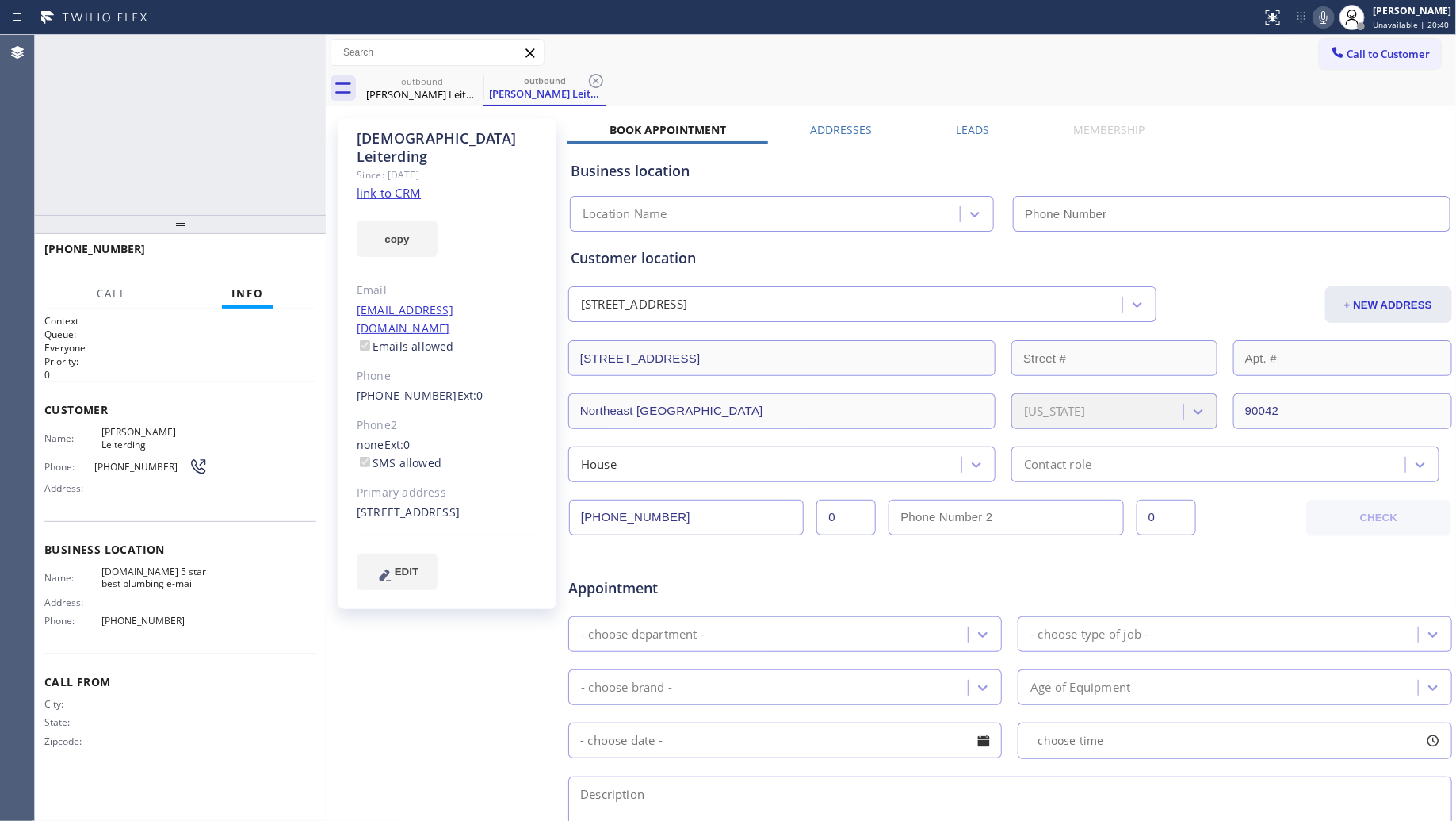
type input "(888) 403-4945"
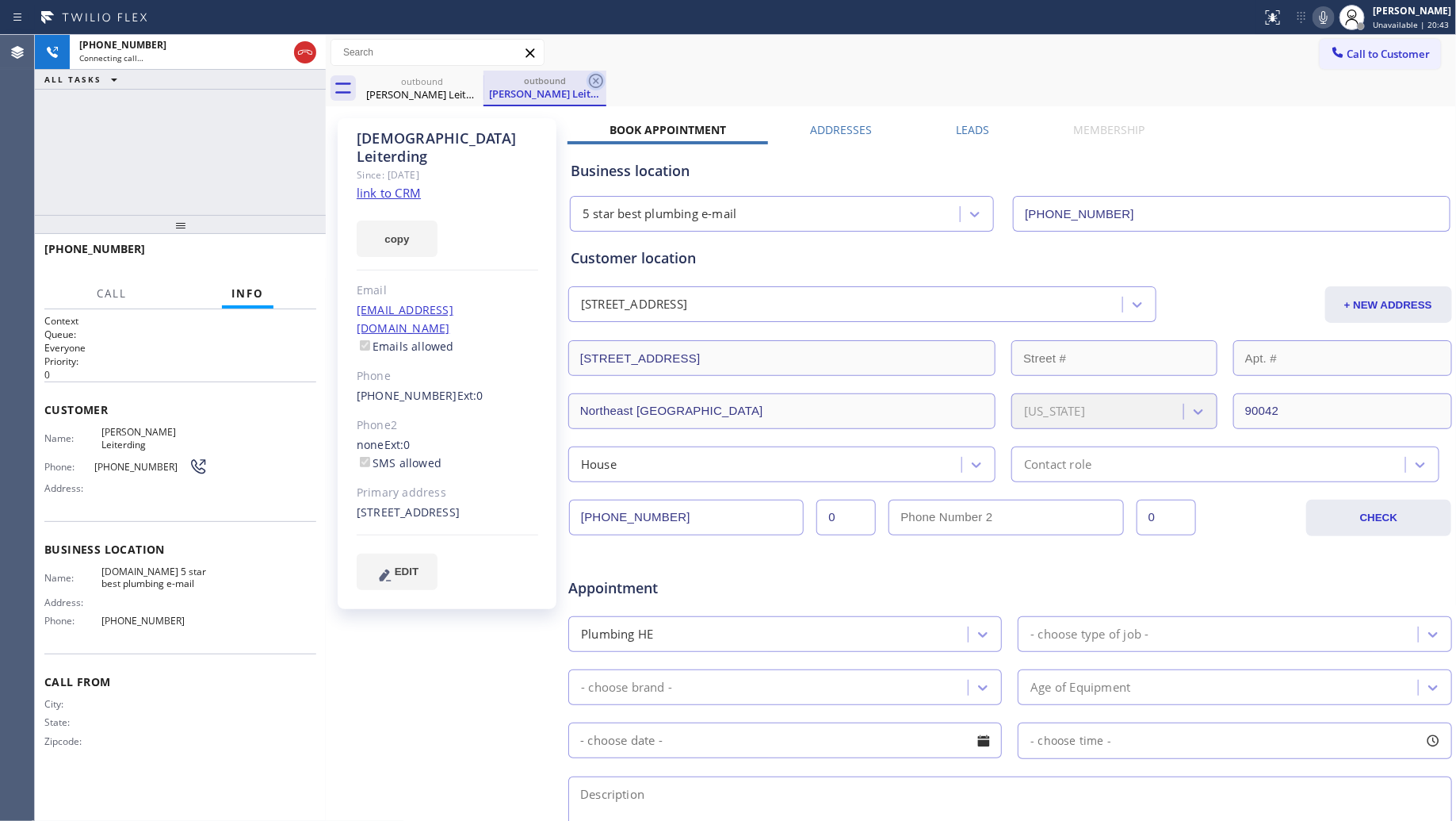
click at [595, 85] on icon at bounding box center [596, 81] width 19 height 19
click at [618, 78] on div "outbound Jeddrah Leiterding" at bounding box center [909, 88] width 1096 height 36
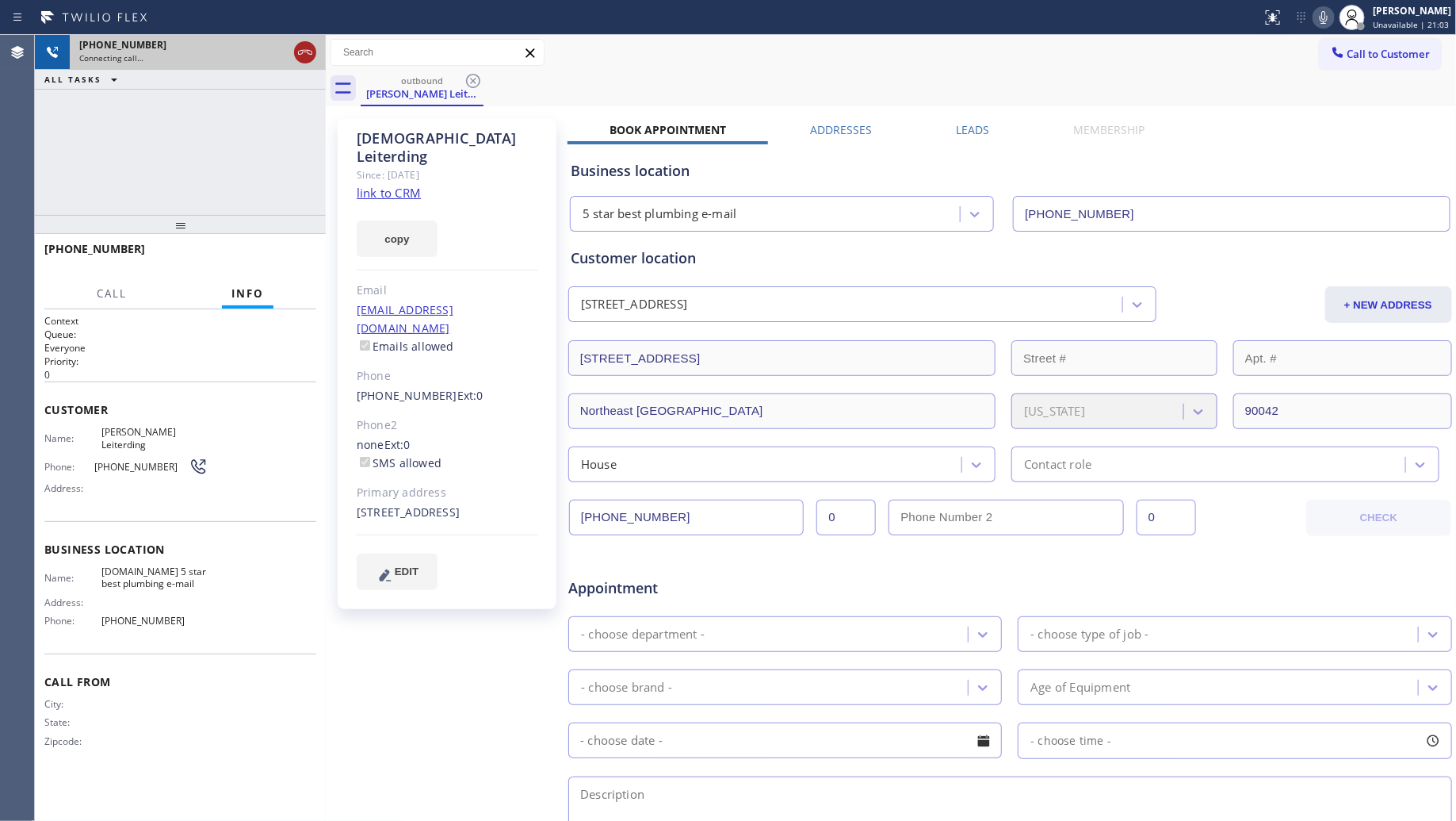
drag, startPoint x: 294, startPoint y: 52, endPoint x: 302, endPoint y: 49, distance: 8.5
click at [295, 52] on div at bounding box center [304, 53] width 22 height 19
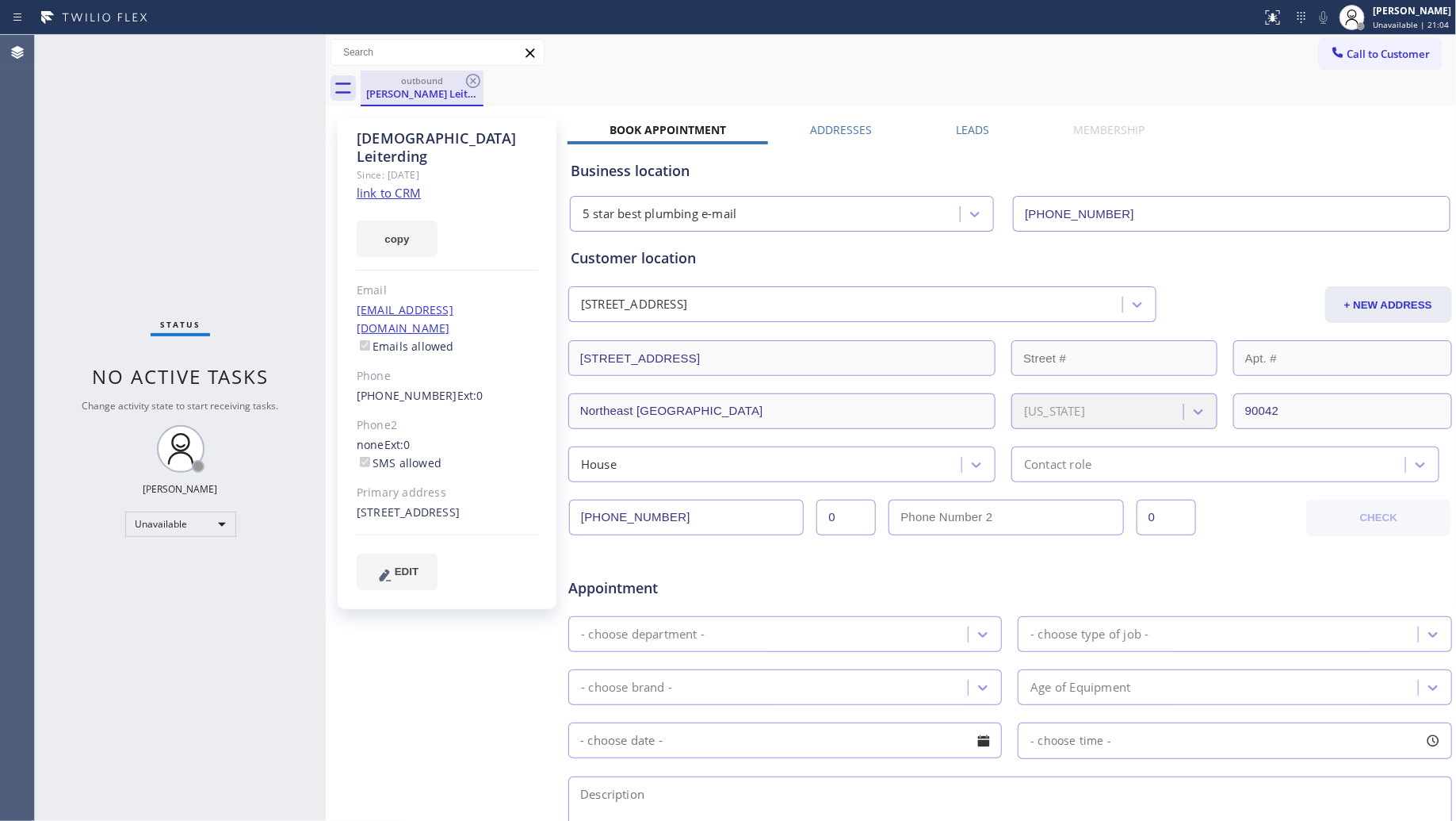
click at [458, 74] on div "outbound Jeddrah Leiterding" at bounding box center [421, 88] width 120 height 35
click at [472, 81] on icon at bounding box center [473, 81] width 14 height 14
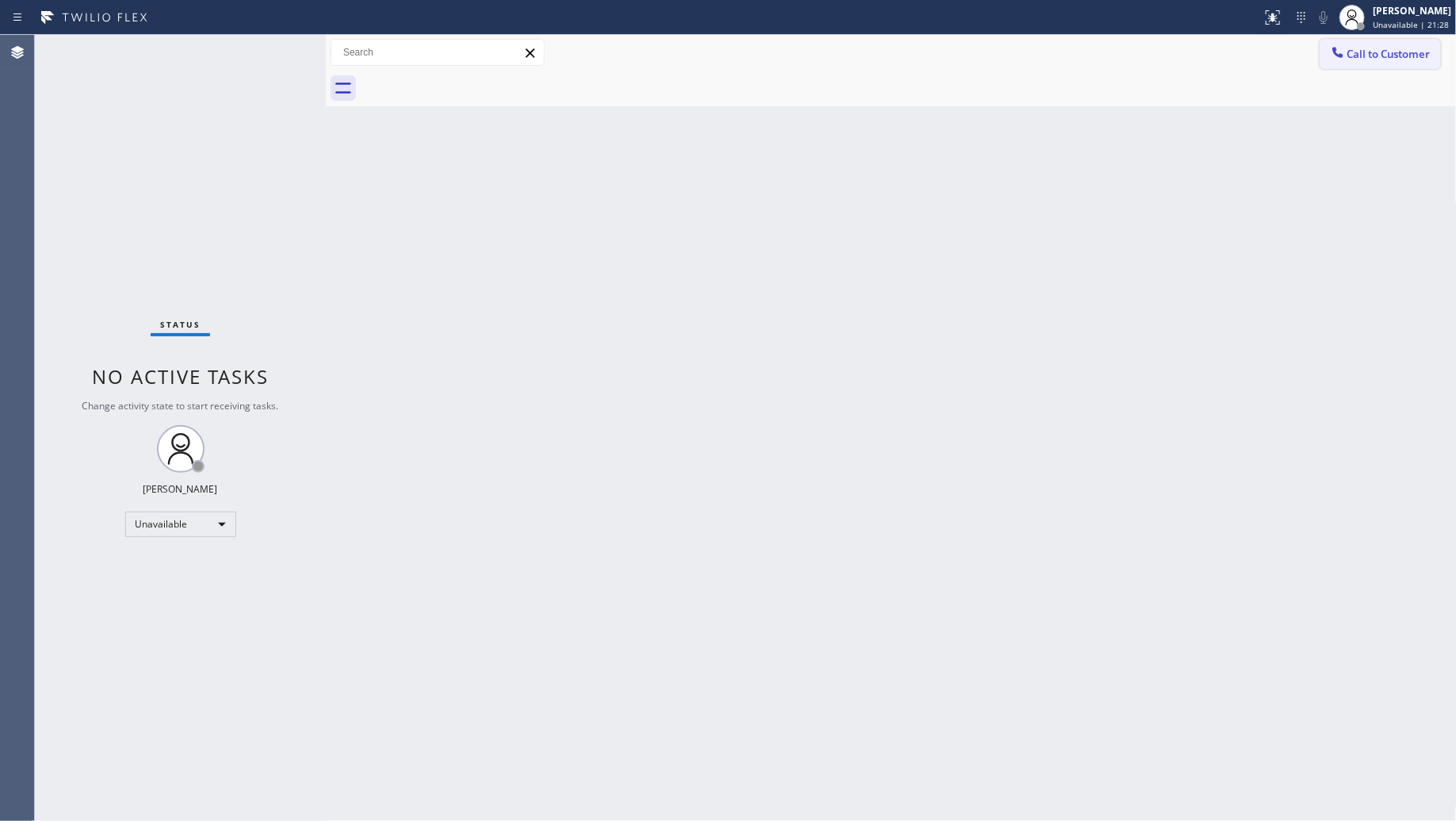
click at [1365, 38] on button "Call to Customer" at bounding box center [1380, 53] width 121 height 30
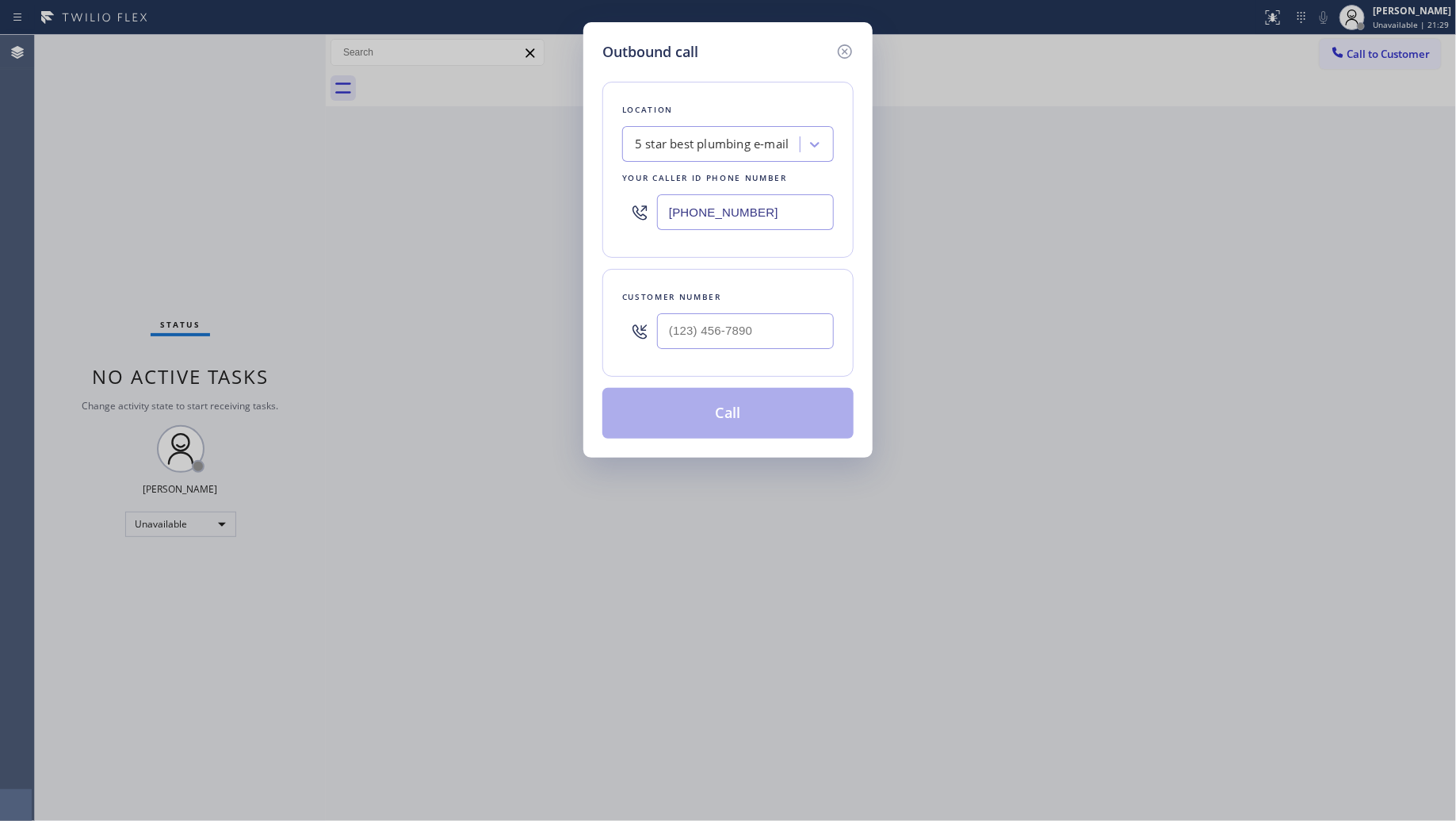
drag, startPoint x: 776, startPoint y: 198, endPoint x: 624, endPoint y: 211, distance: 152.6
click at [624, 214] on div "(888) 403-4945" at bounding box center [728, 212] width 212 height 52
paste input "206) 202-5792"
type input "(206) 202-5792"
paste input "206) 818-3329"
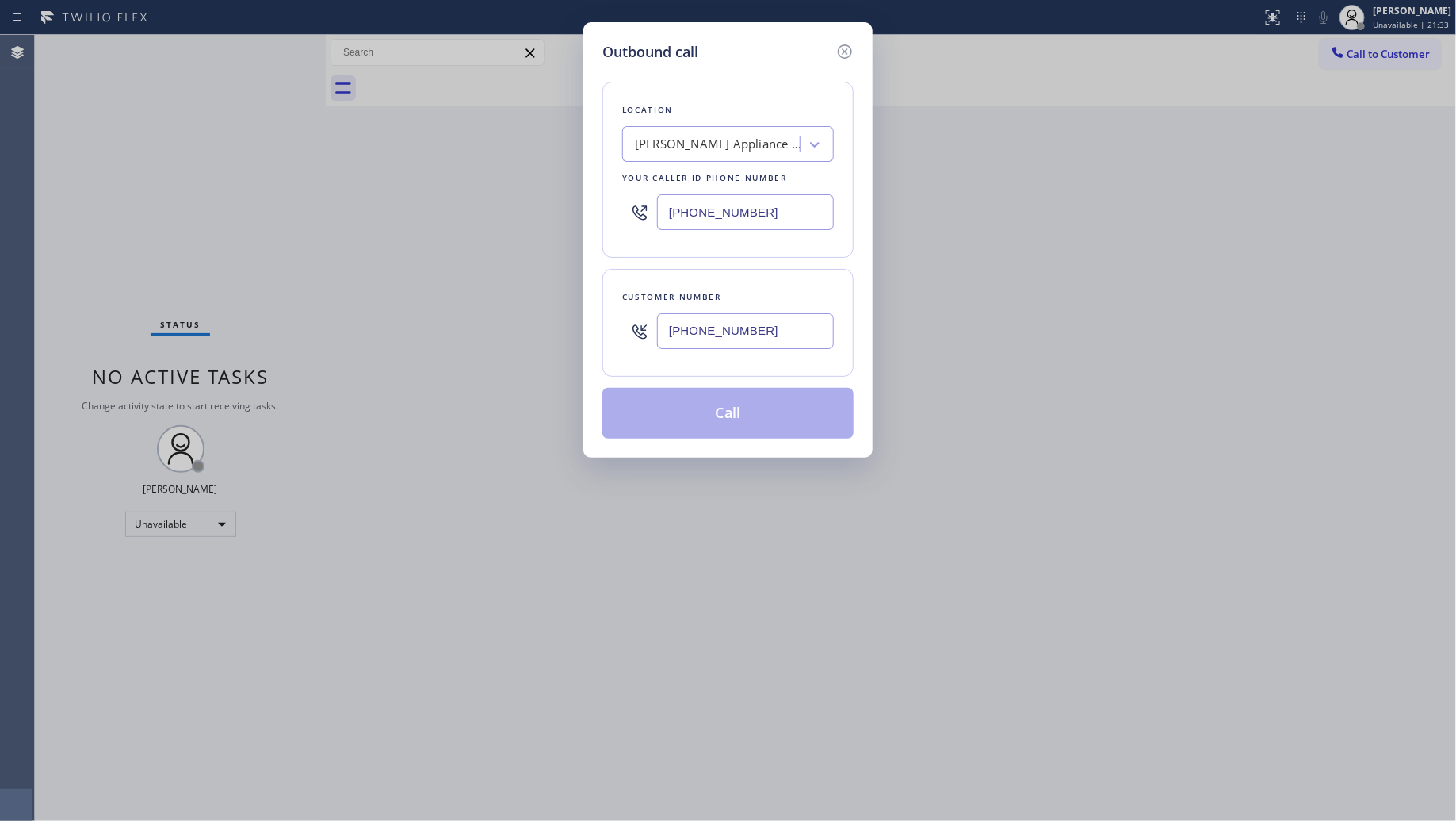
click at [782, 339] on input "(206) 818-3329" at bounding box center [746, 330] width 177 height 36
type input "(206) 818-3329"
click at [722, 409] on button "Call" at bounding box center [728, 413] width 251 height 51
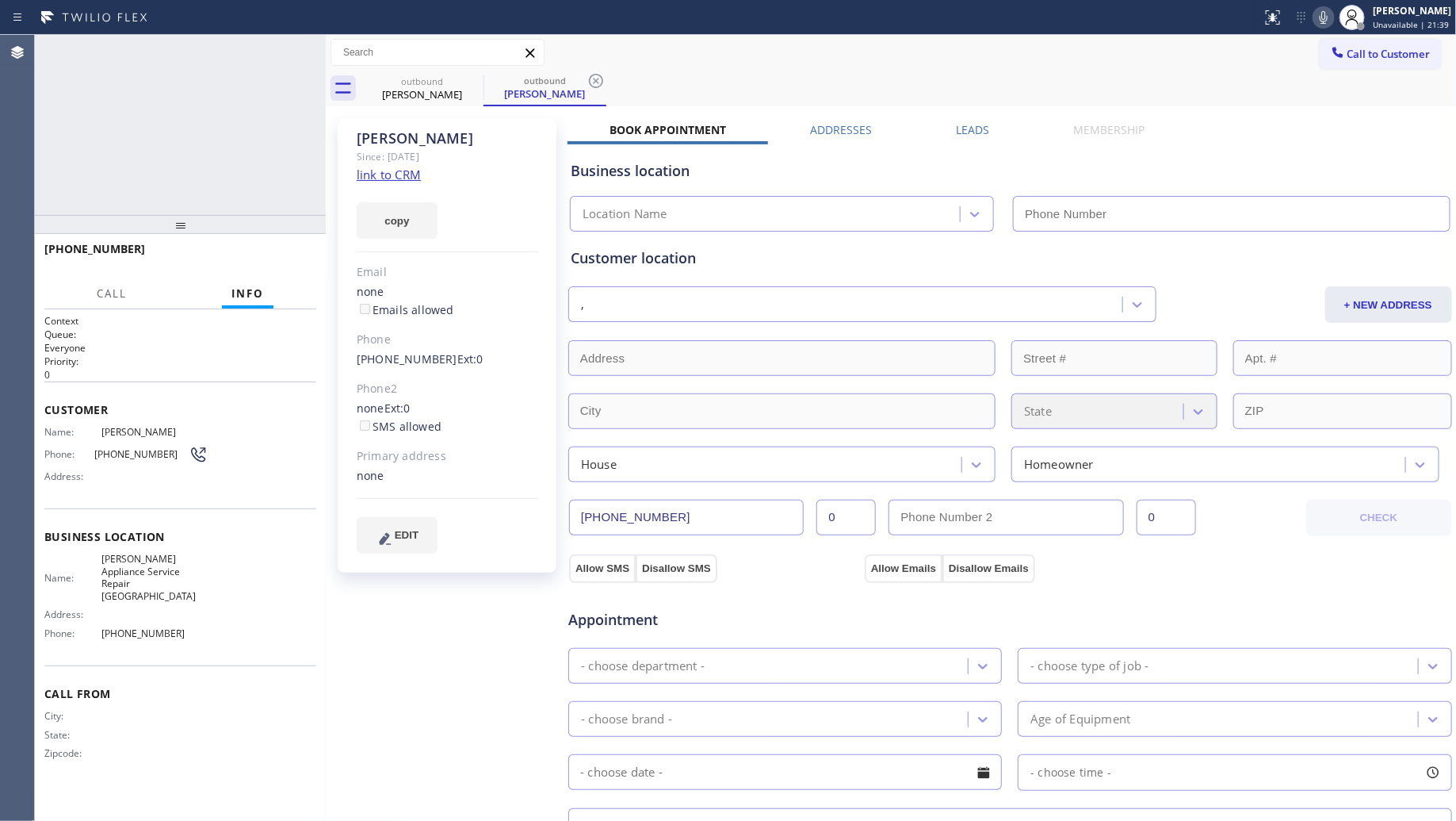
type input "(206) 202-5792"
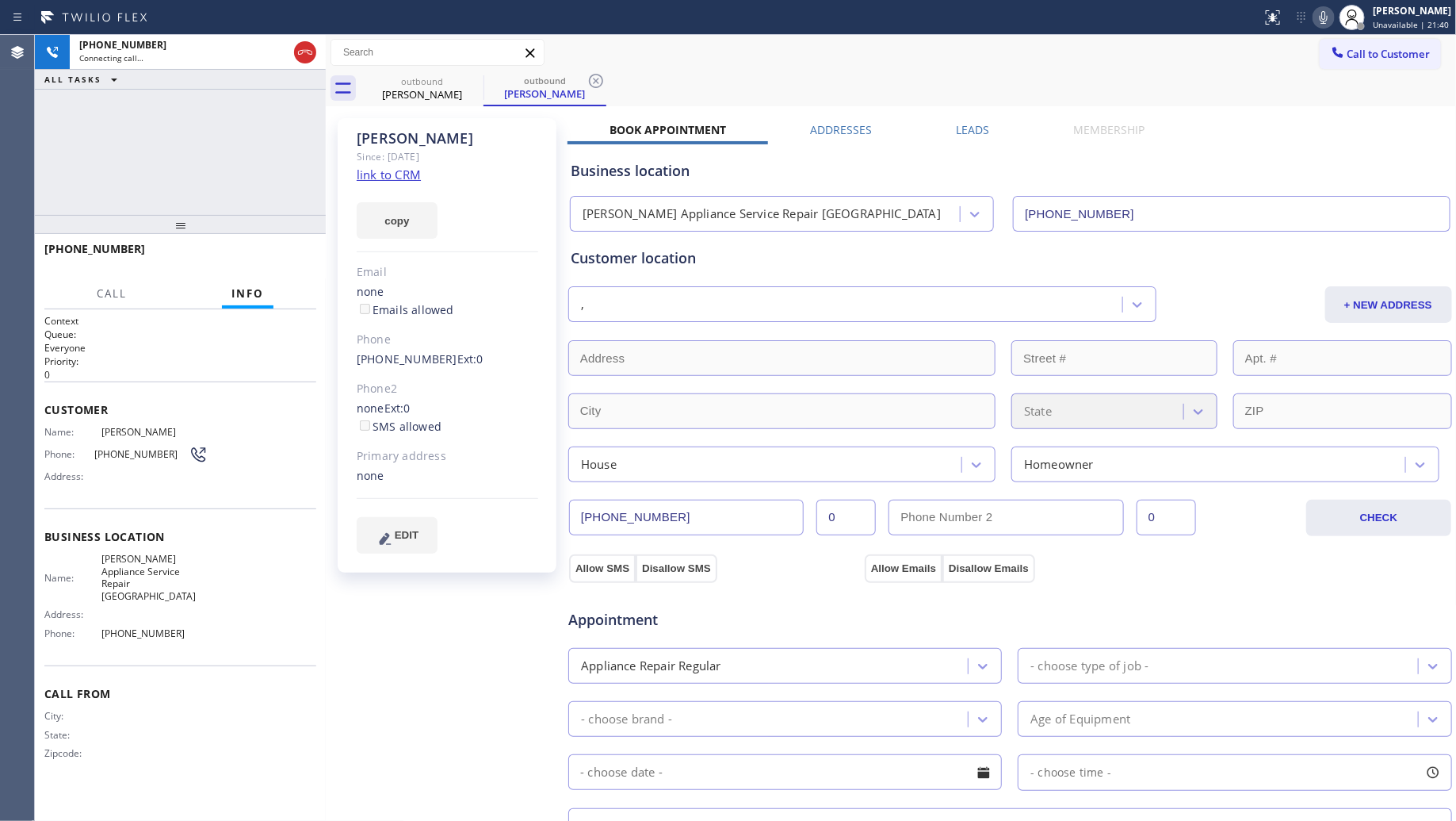
click at [984, 39] on div "Call to Customer Outbound call Location Terrys Appliance Service Repair Seattle…" at bounding box center [891, 52] width 1131 height 28
click at [590, 76] on icon at bounding box center [596, 81] width 19 height 19
click at [516, 88] on div "outbound Leah" at bounding box center [909, 88] width 1096 height 36
click at [266, 144] on div "+12068183329 Connecting call… ALL TASKS ALL TASKS ACTIVE TASKS TASKS IN WRAP UP" at bounding box center [179, 124] width 291 height 180
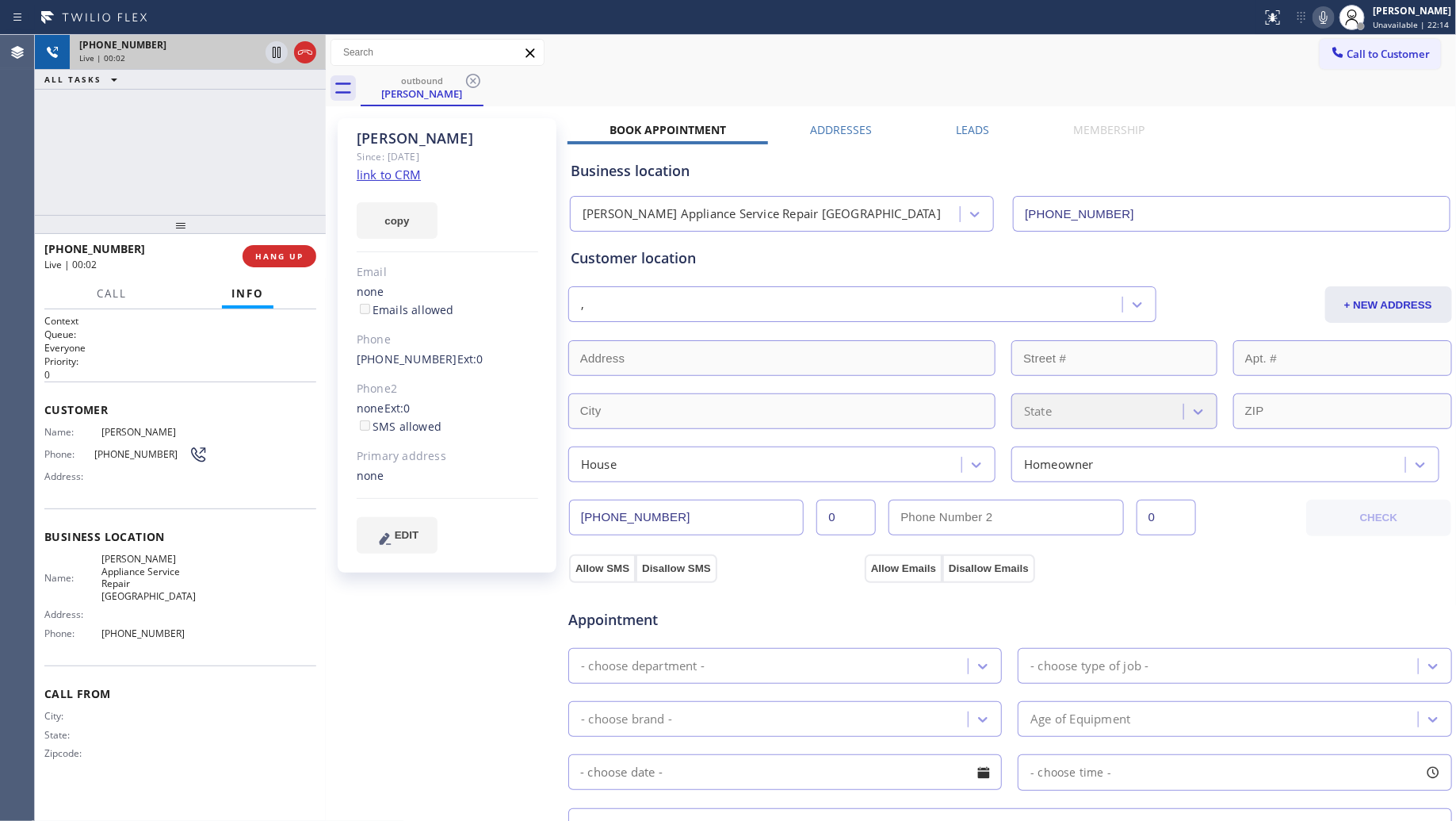
click at [298, 53] on div at bounding box center [304, 53] width 22 height 19
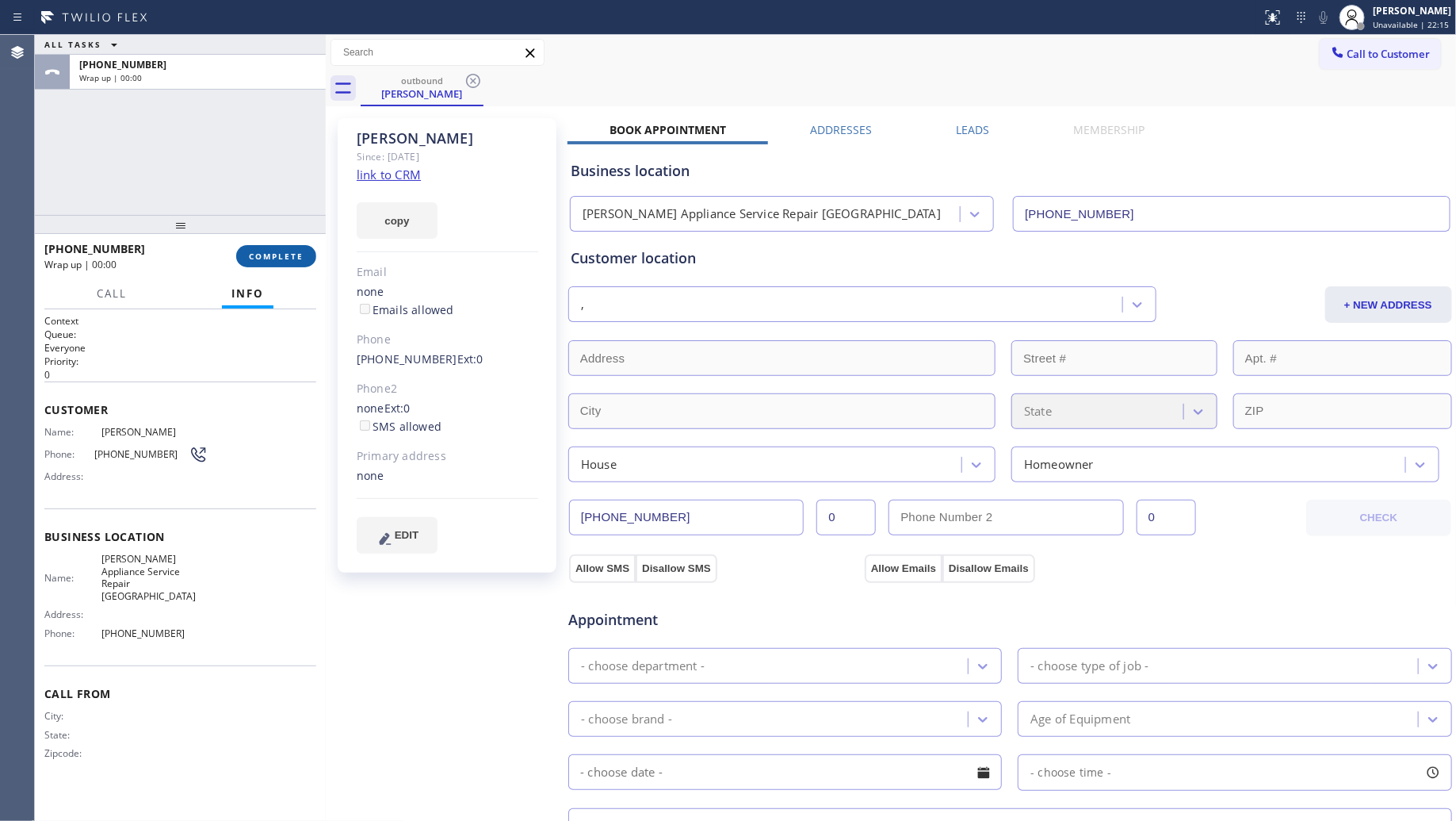
click at [283, 264] on button "COMPLETE" at bounding box center [275, 255] width 80 height 22
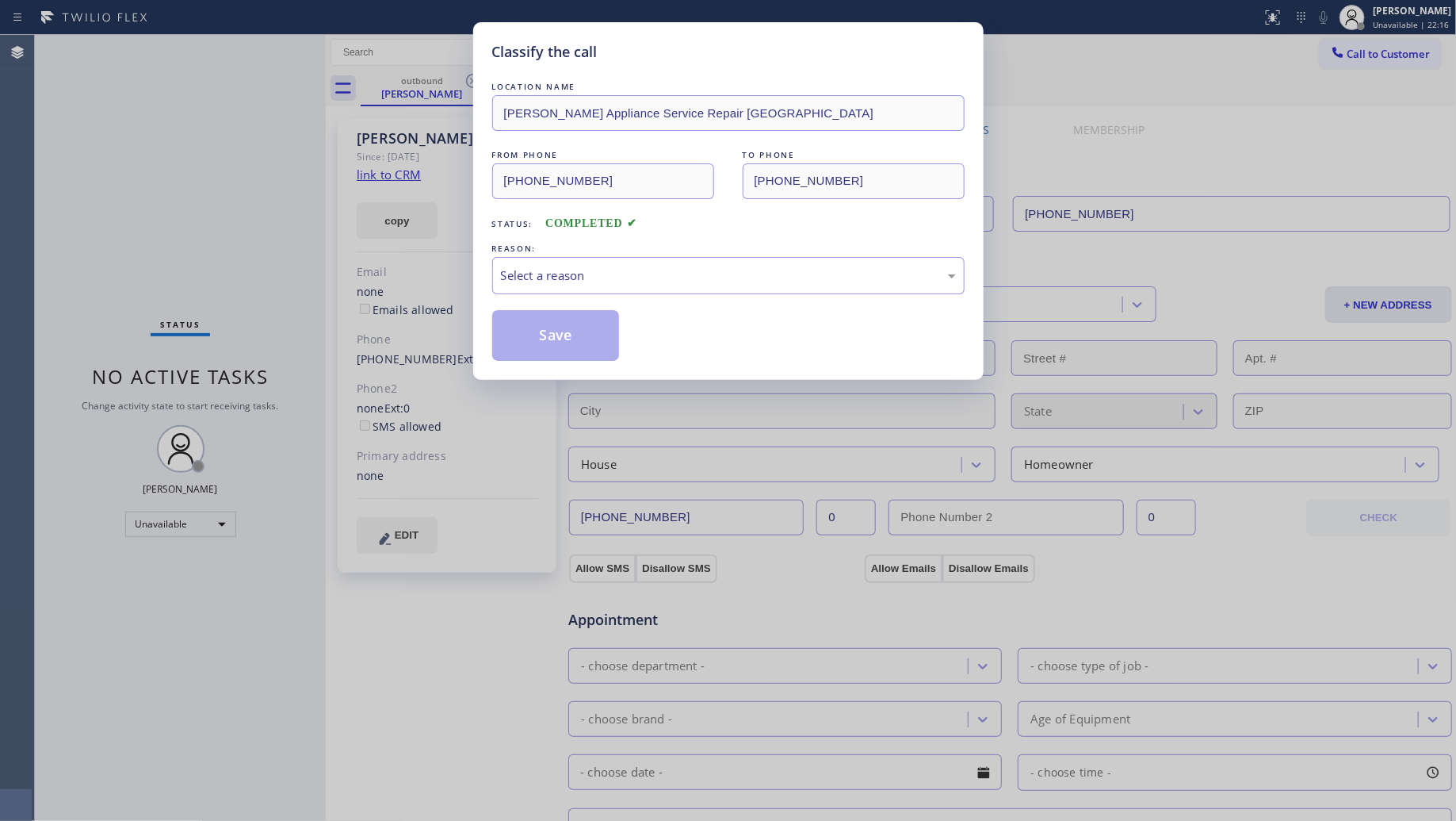
click at [291, 256] on div "Classify the call LOCATION NAME Terrys Appliance Service Repair Seattle FROM PH…" at bounding box center [728, 410] width 1456 height 821
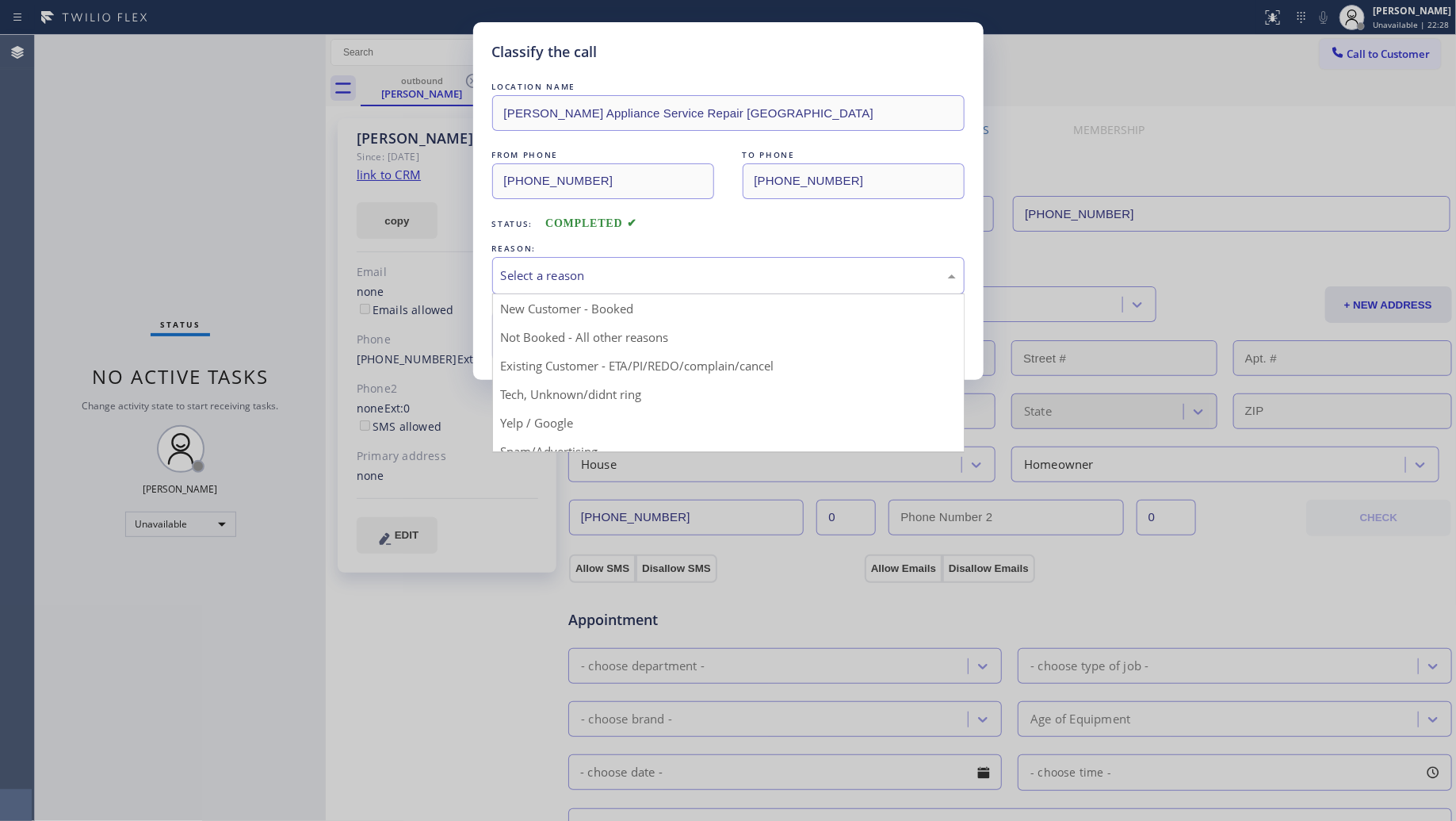
click at [585, 260] on div "Select a reason" at bounding box center [728, 276] width 472 height 37
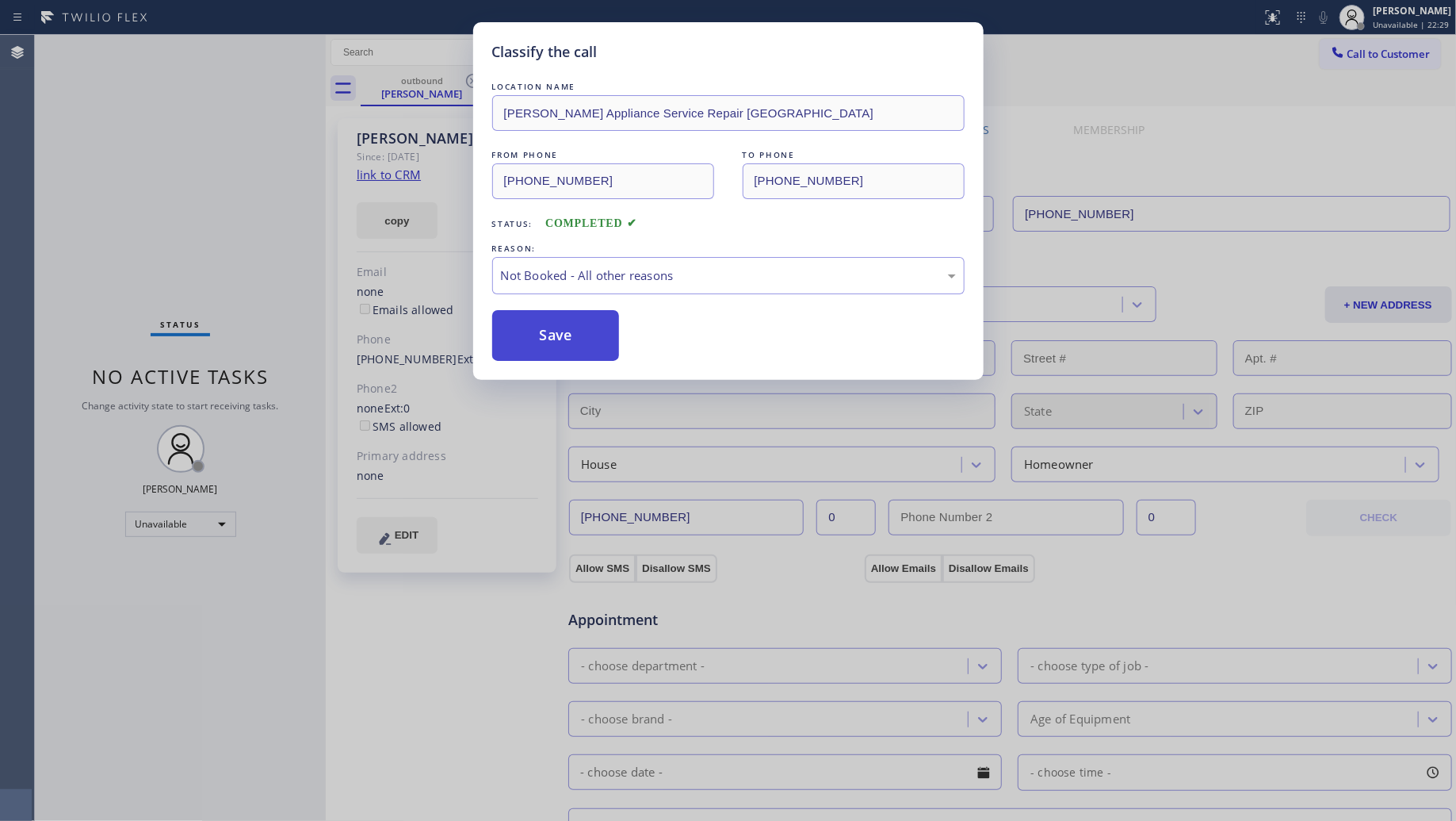
click at [563, 339] on button "Save" at bounding box center [556, 335] width 128 height 51
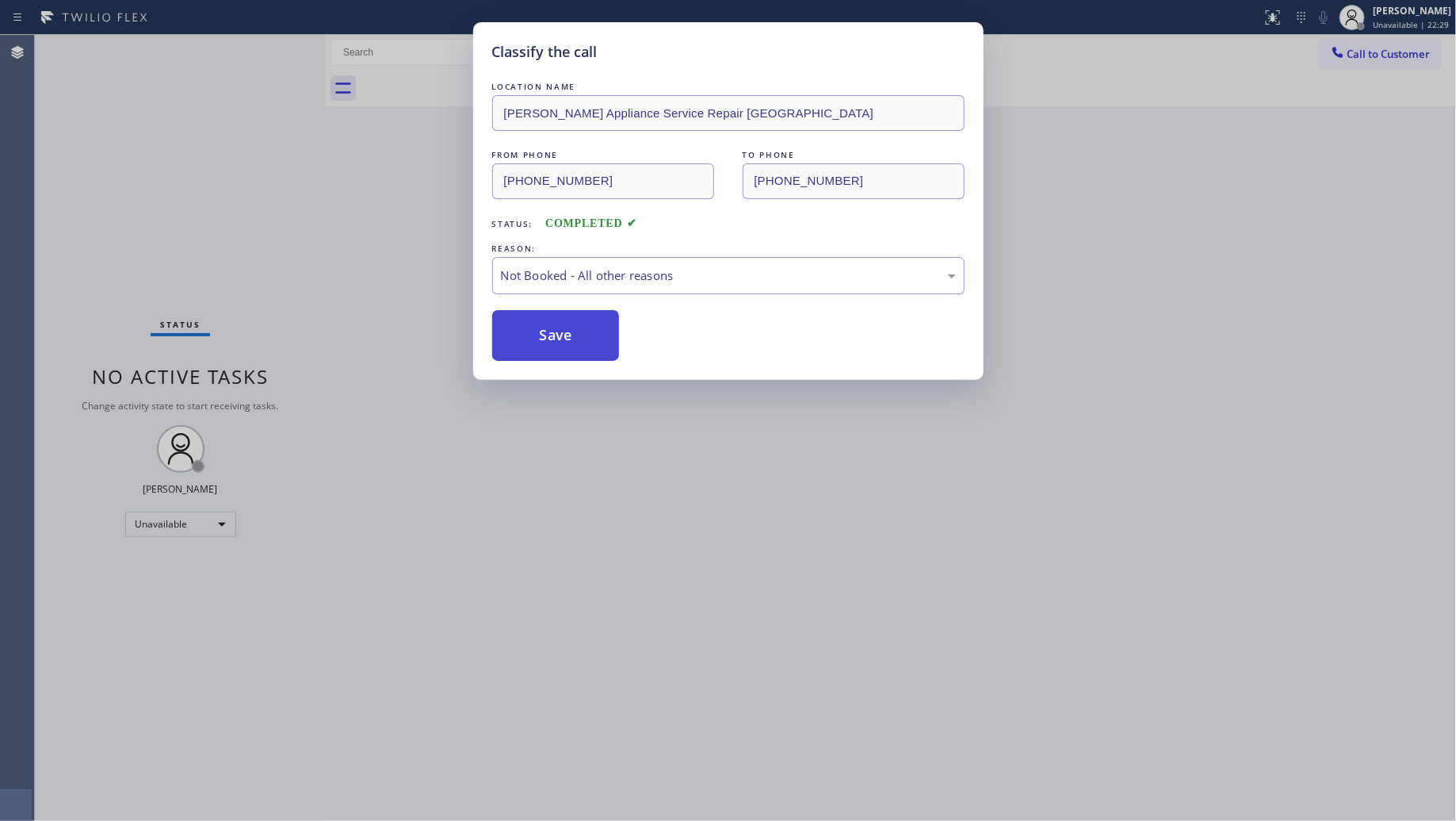
drag, startPoint x: 563, startPoint y: 339, endPoint x: 413, endPoint y: 302, distance: 154.5
click at [561, 339] on button "Save" at bounding box center [556, 335] width 128 height 51
